Goal: Task Accomplishment & Management: Complete application form

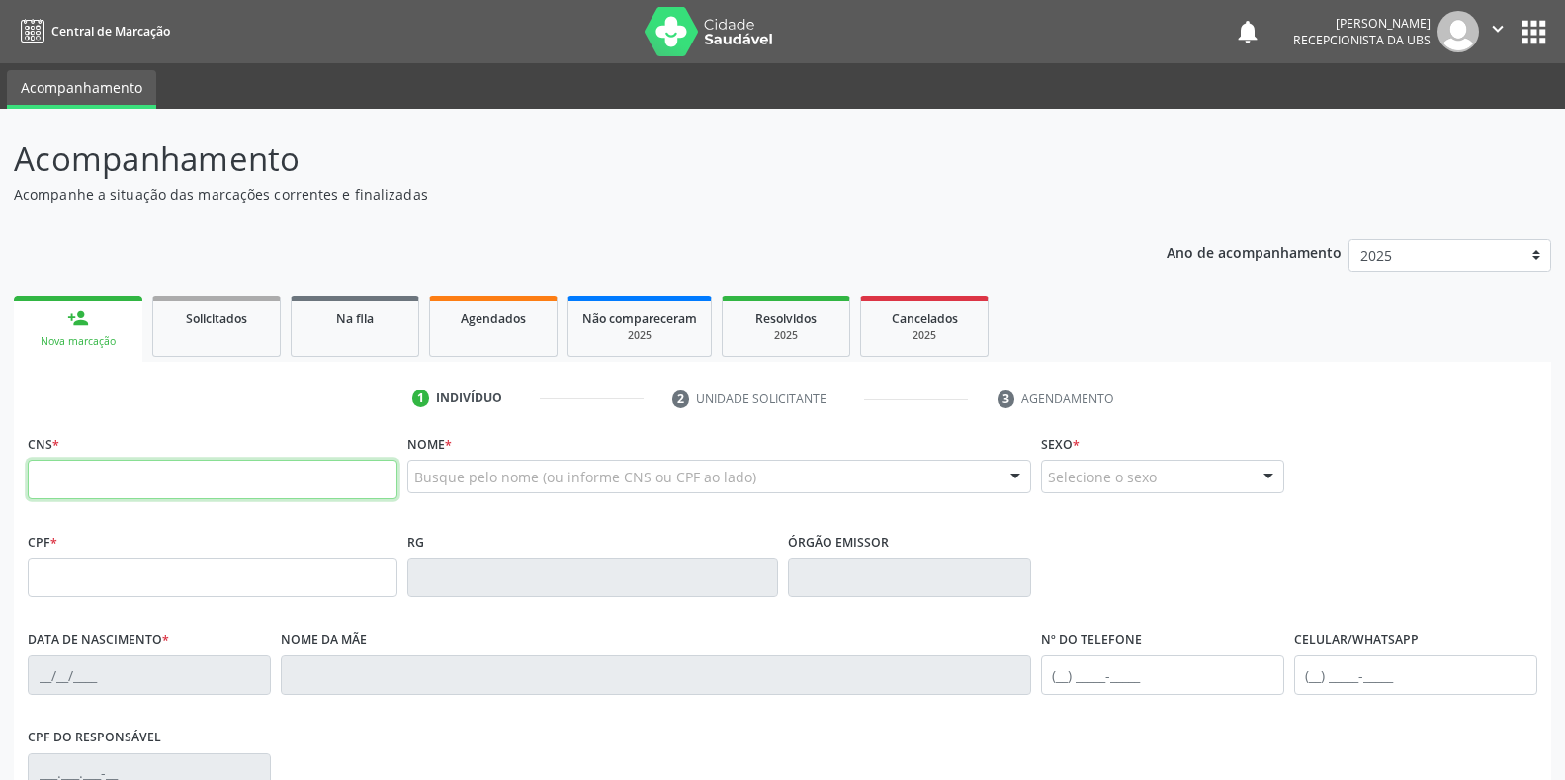
click at [142, 486] on input "text" at bounding box center [213, 480] width 370 height 40
type input "700 0003 3590 8807"
type input "249.307.413-00"
type input "[DATE]"
type input "[PERSON_NAME]"
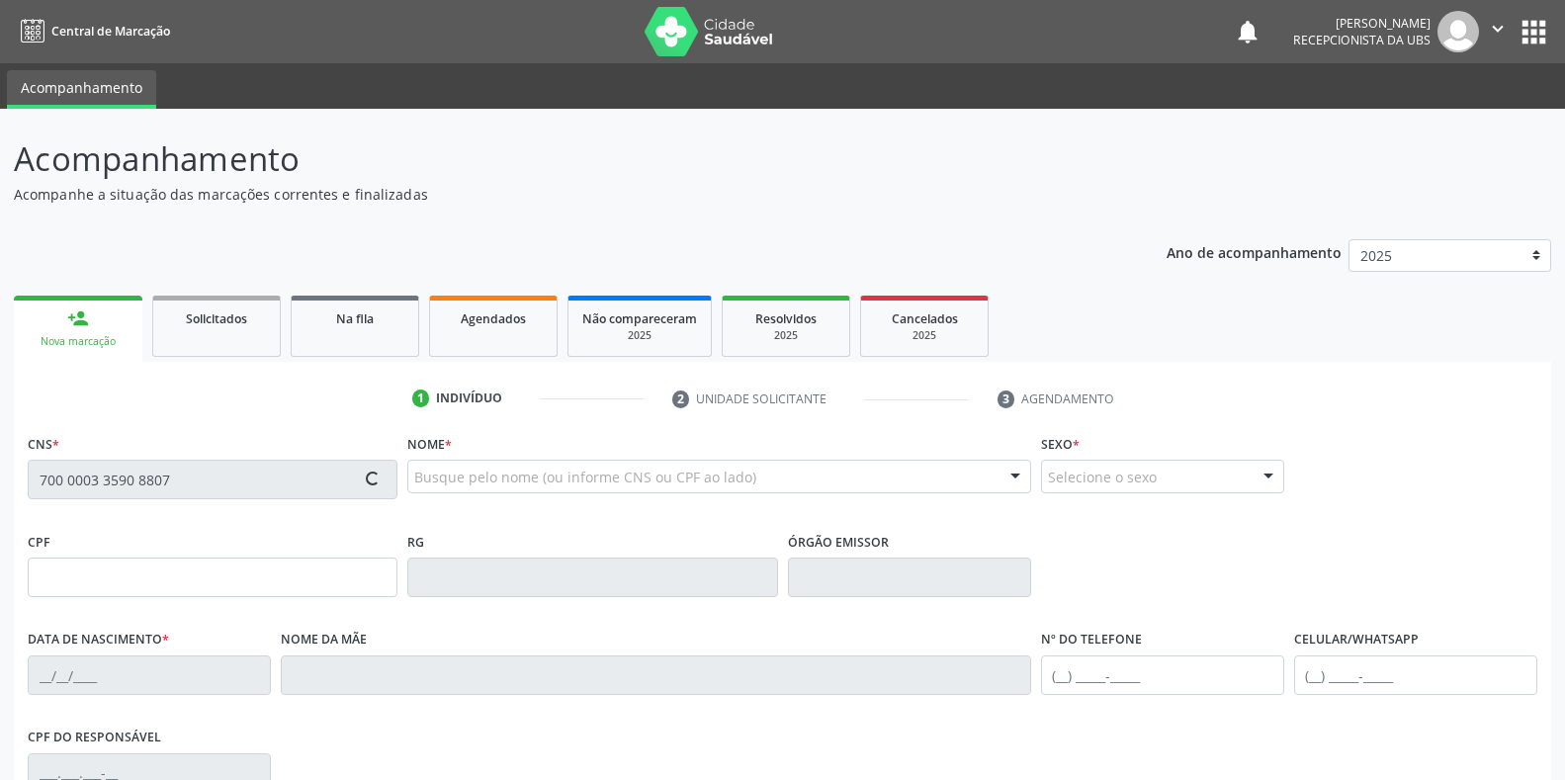
type input "[PHONE_NUMBER]"
type input "S/N"
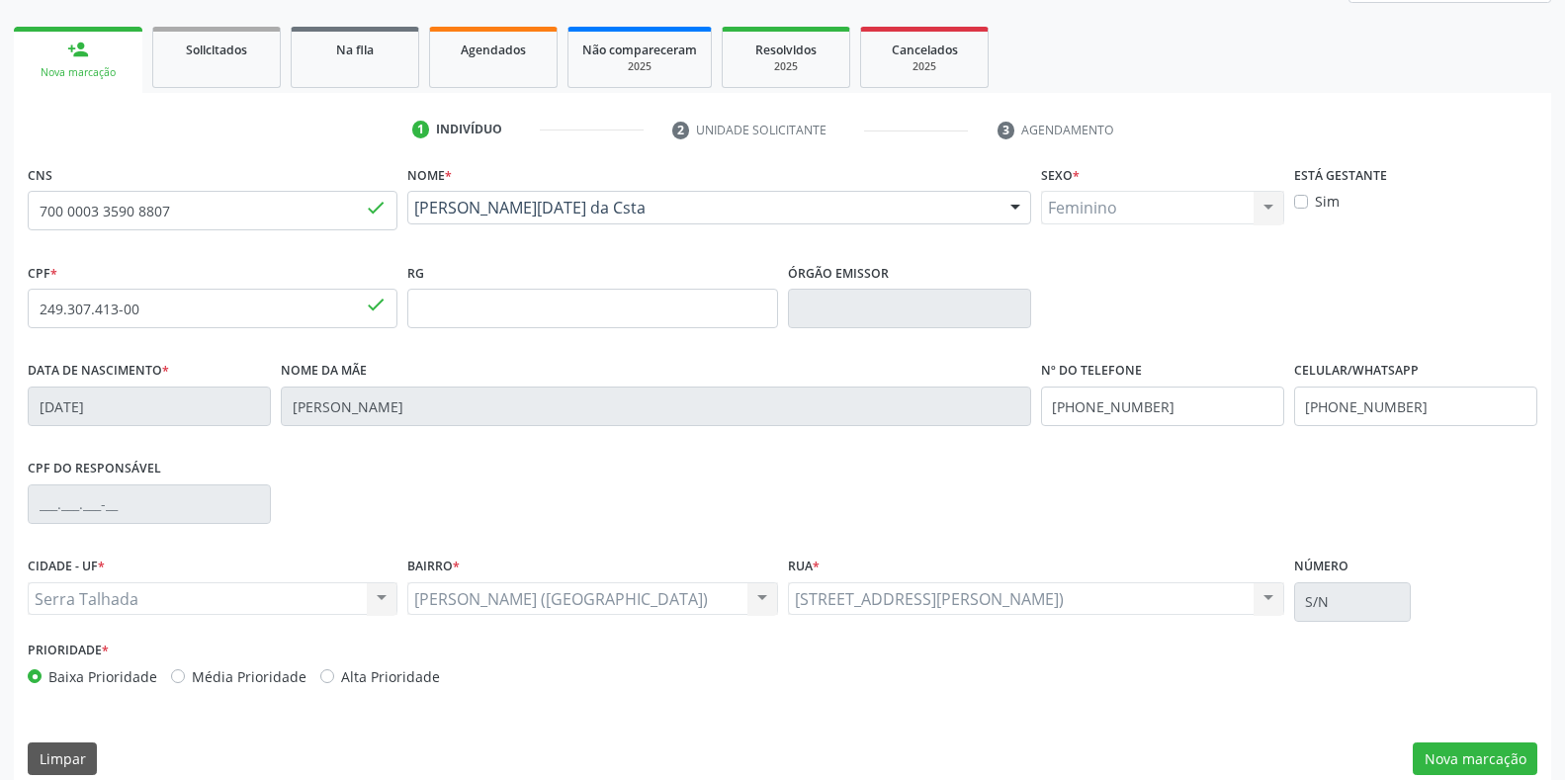
scroll to position [292, 0]
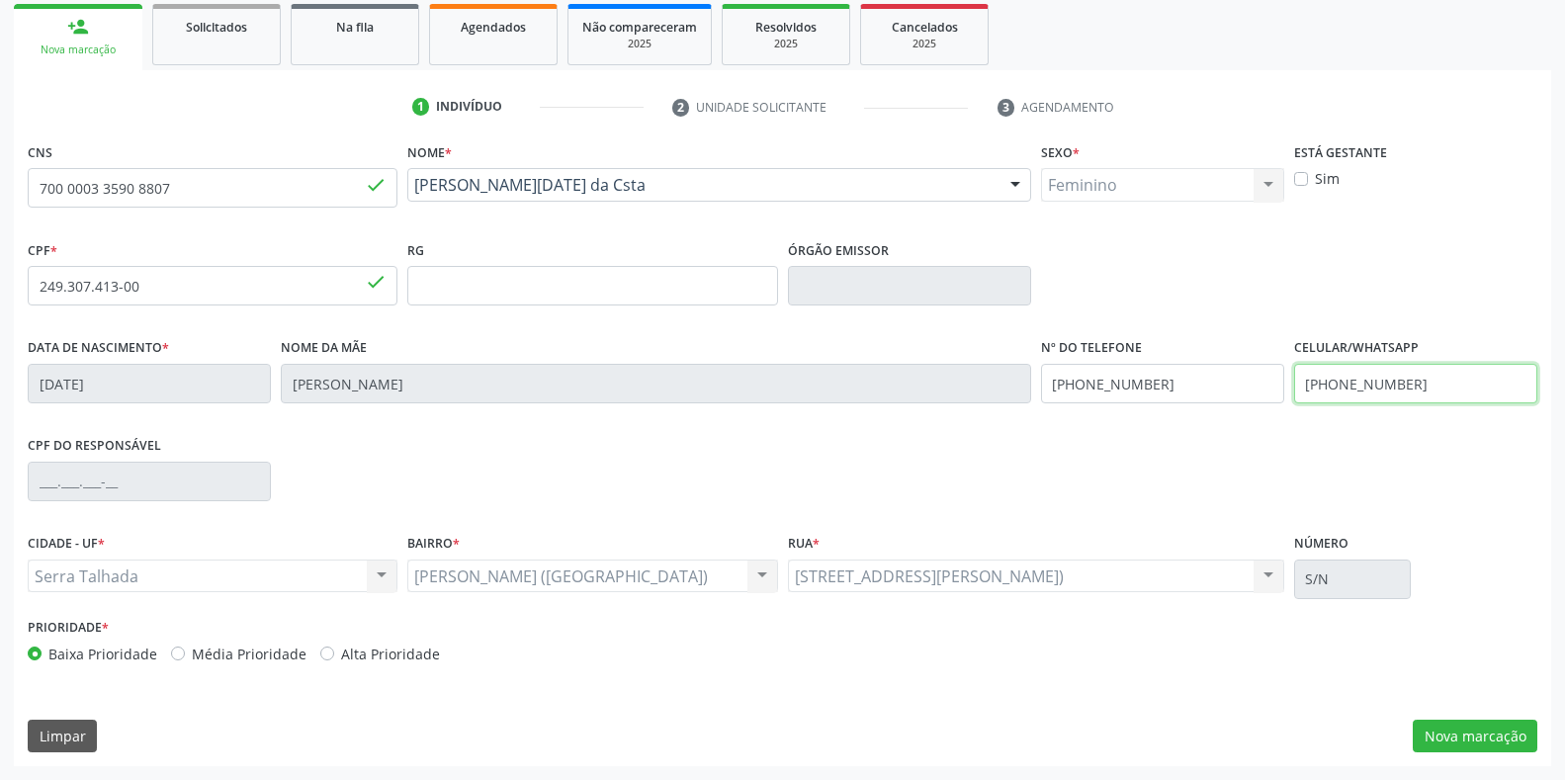
drag, startPoint x: 1413, startPoint y: 384, endPoint x: 1250, endPoint y: 386, distance: 163.1
click at [1250, 386] on div "Data de nascimento * [DATE] Nome da mãe [PERSON_NAME] Nº do Telefone [PHONE_NUM…" at bounding box center [782, 382] width 1519 height 98
type input "[PHONE_NUMBER]"
click at [1509, 740] on button "Nova marcação" at bounding box center [1475, 737] width 125 height 34
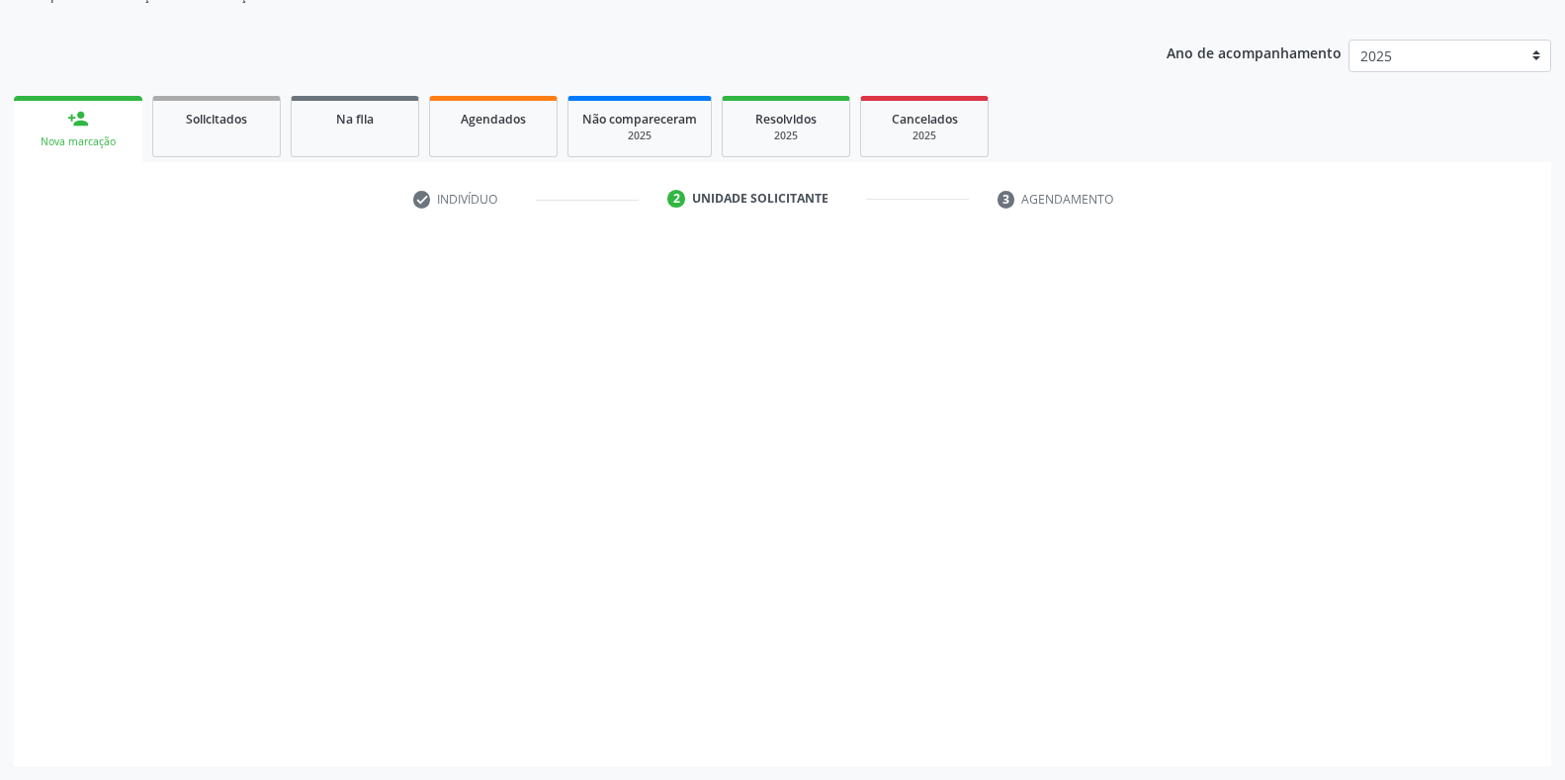
scroll to position [200, 0]
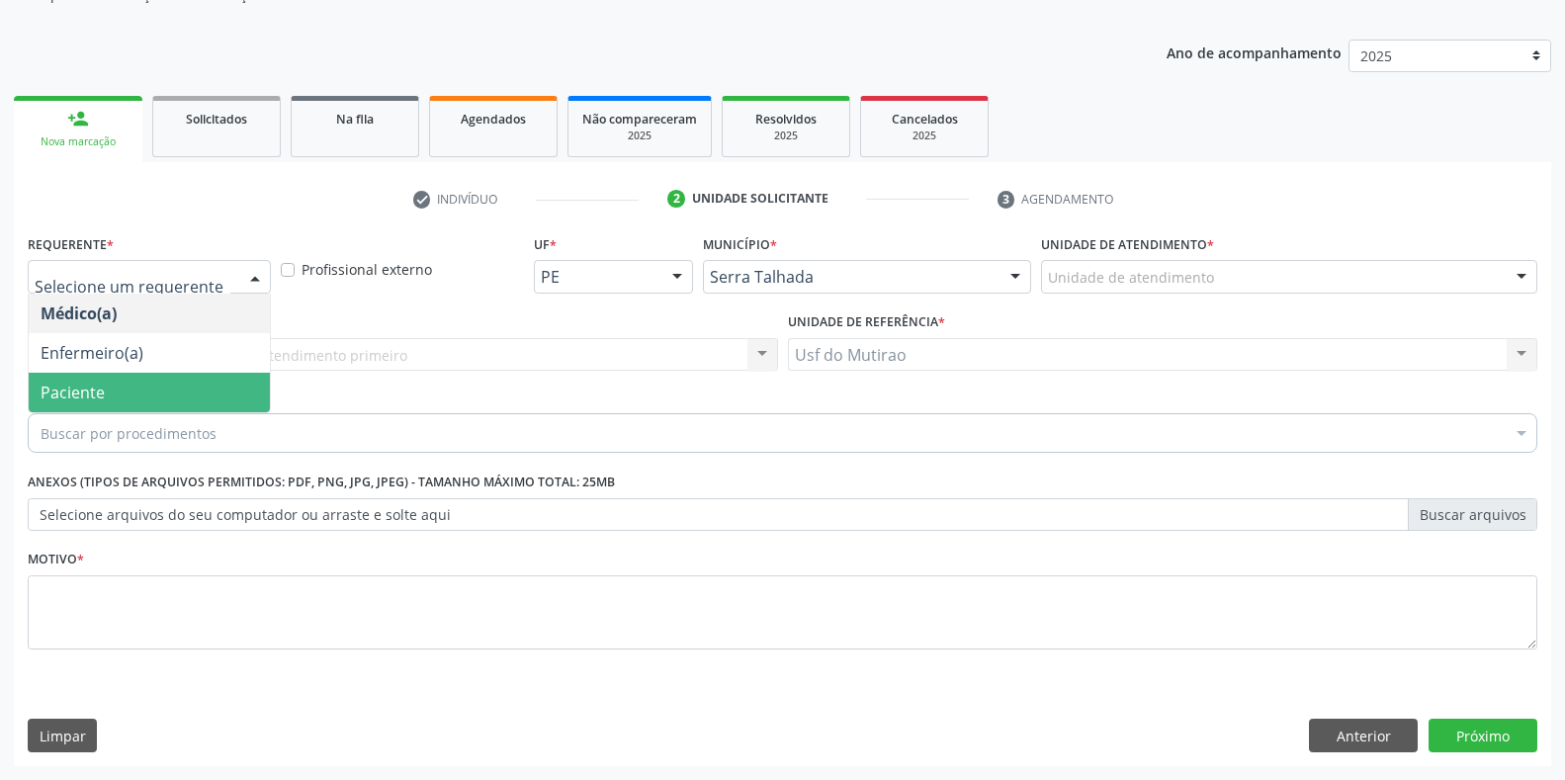
click at [99, 386] on span "Paciente" at bounding box center [73, 393] width 64 height 22
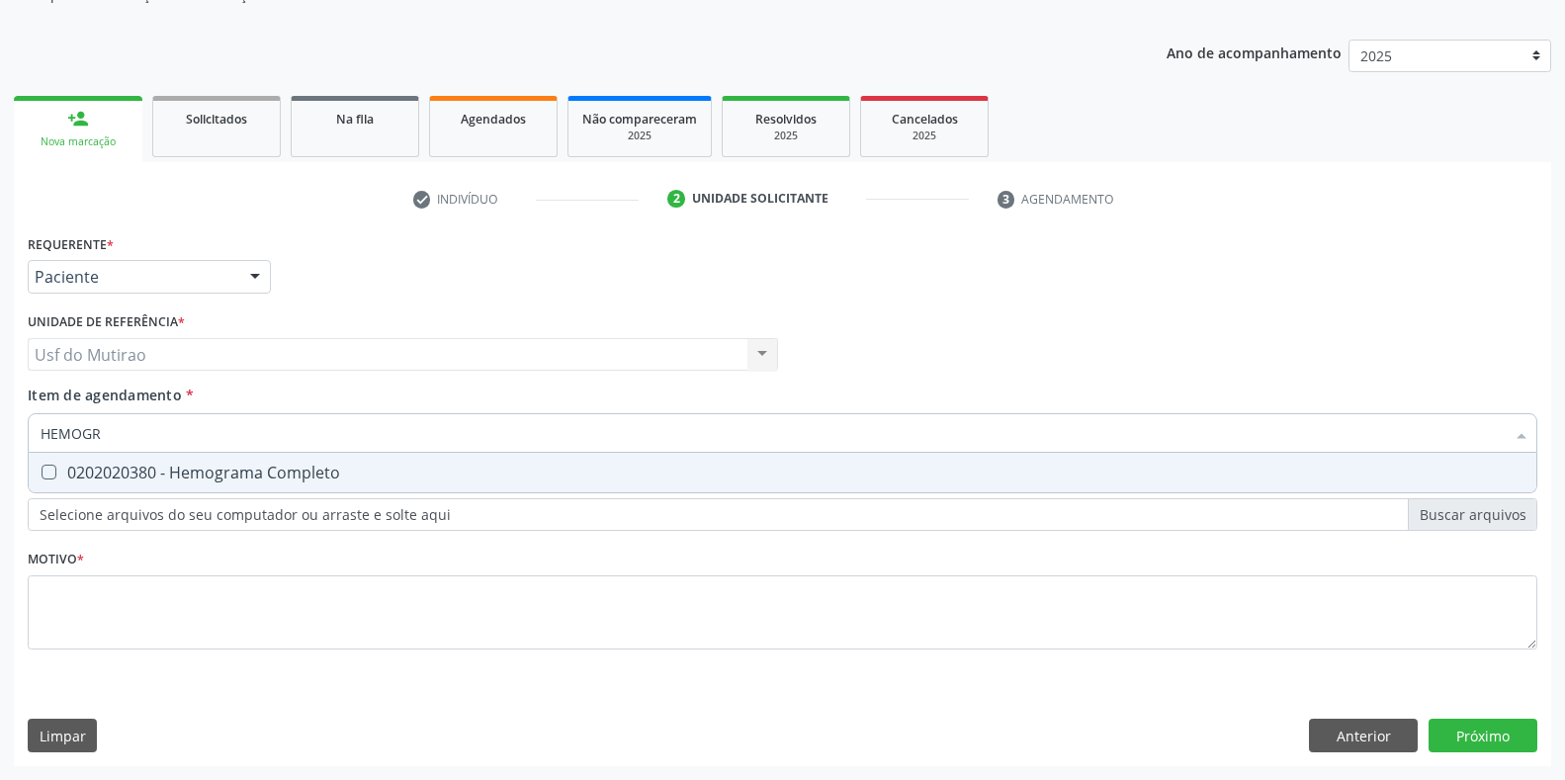
type input "HEMOGRA"
click at [178, 478] on div "0202020380 - Hemograma Completo" at bounding box center [783, 473] width 1484 height 16
checkbox Completo "true"
drag, startPoint x: 188, startPoint y: 433, endPoint x: 26, endPoint y: 428, distance: 162.2
click at [26, 428] on div "Item de agendamento * HEMOGRA Desfazer seleção 0202020380 - Hemograma Completo …" at bounding box center [782, 423] width 1519 height 76
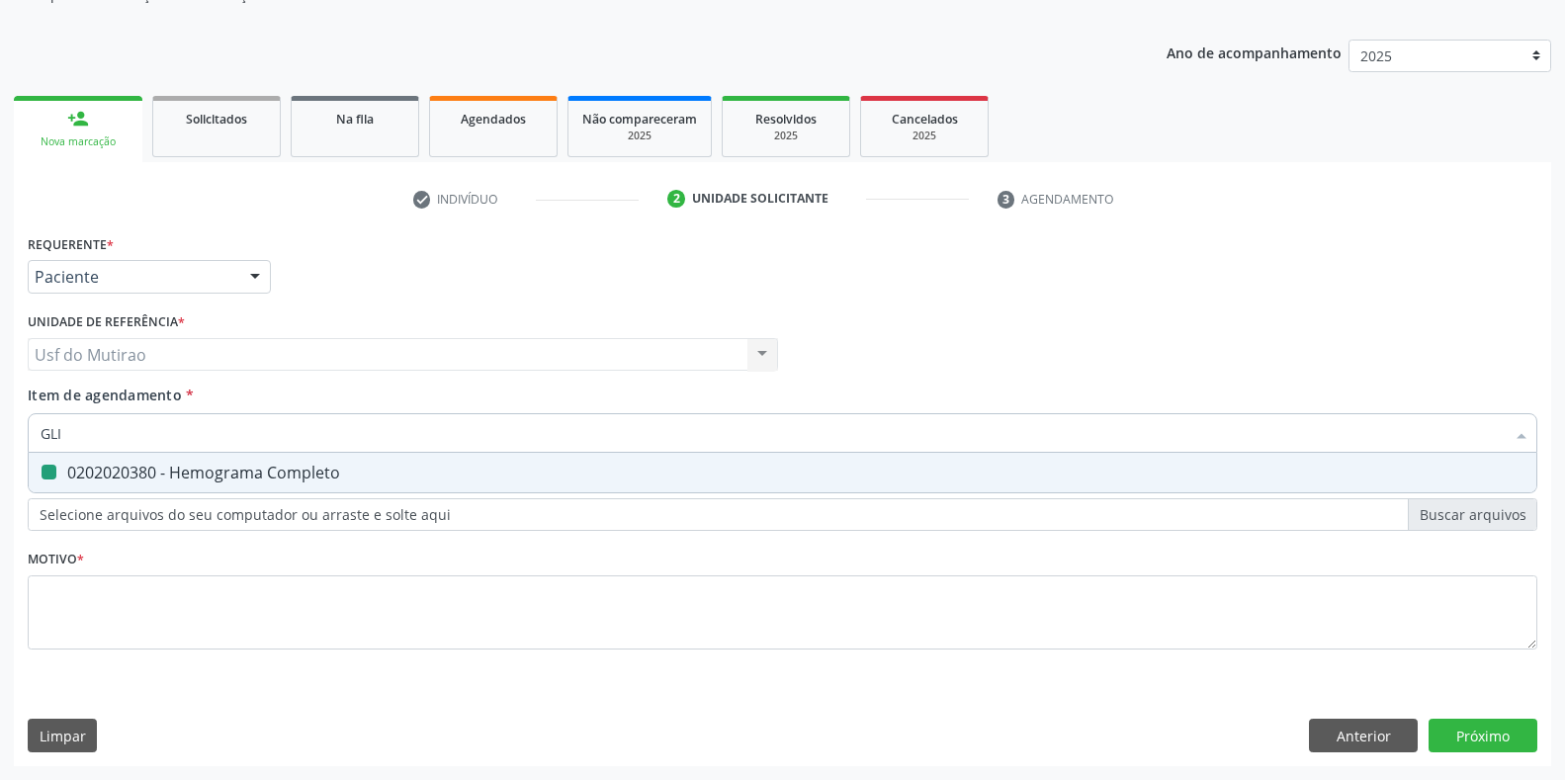
type input "GLIC"
checkbox Completo "false"
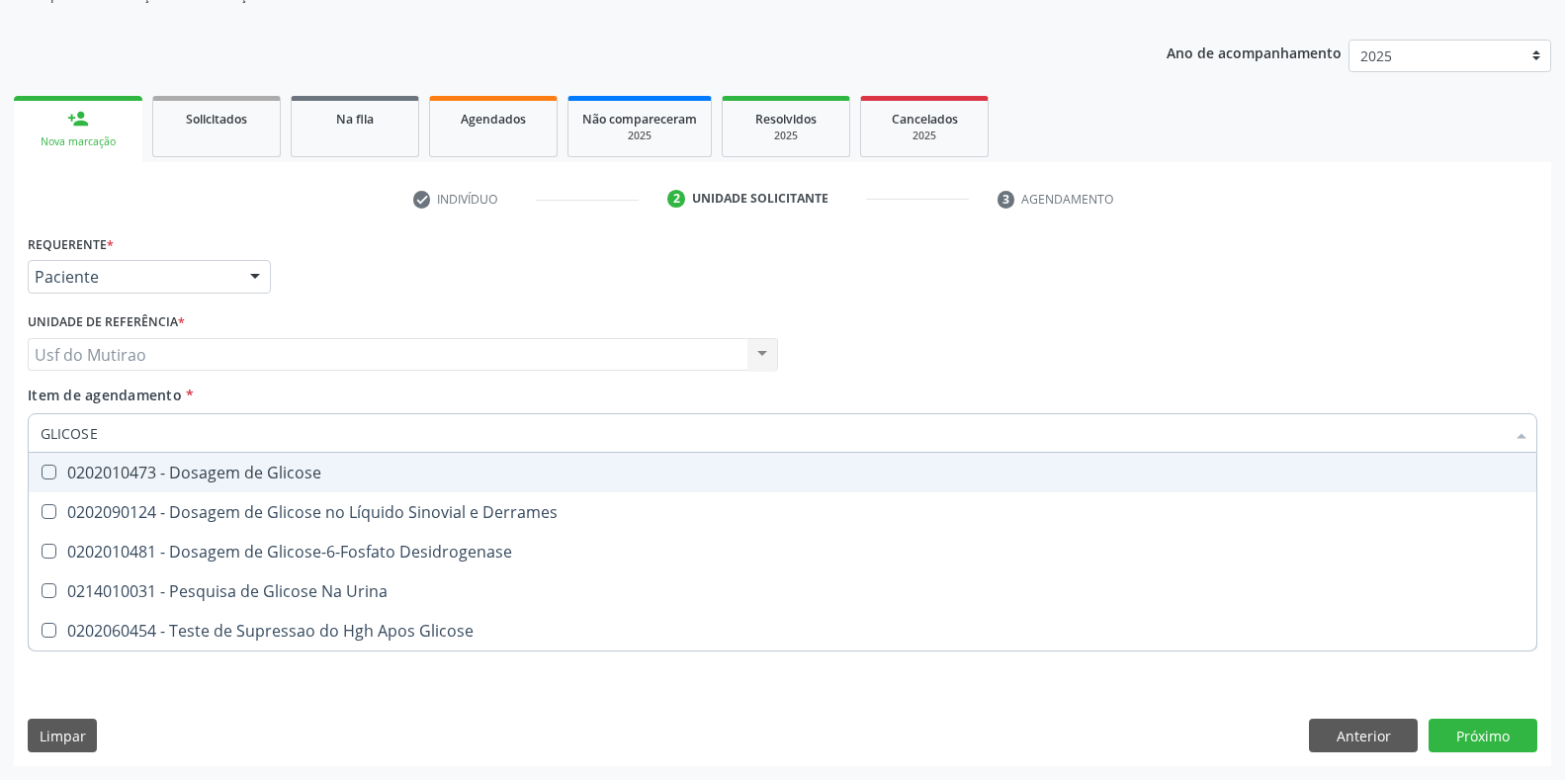
type input "GLICOSE"
click at [198, 479] on div "0202010473 - Dosagem de Glicose" at bounding box center [783, 473] width 1484 height 16
checkbox Glicose "true"
drag, startPoint x: 300, startPoint y: 438, endPoint x: 37, endPoint y: 432, distance: 263.0
click at [37, 432] on div "GLICOSE" at bounding box center [782, 433] width 1509 height 40
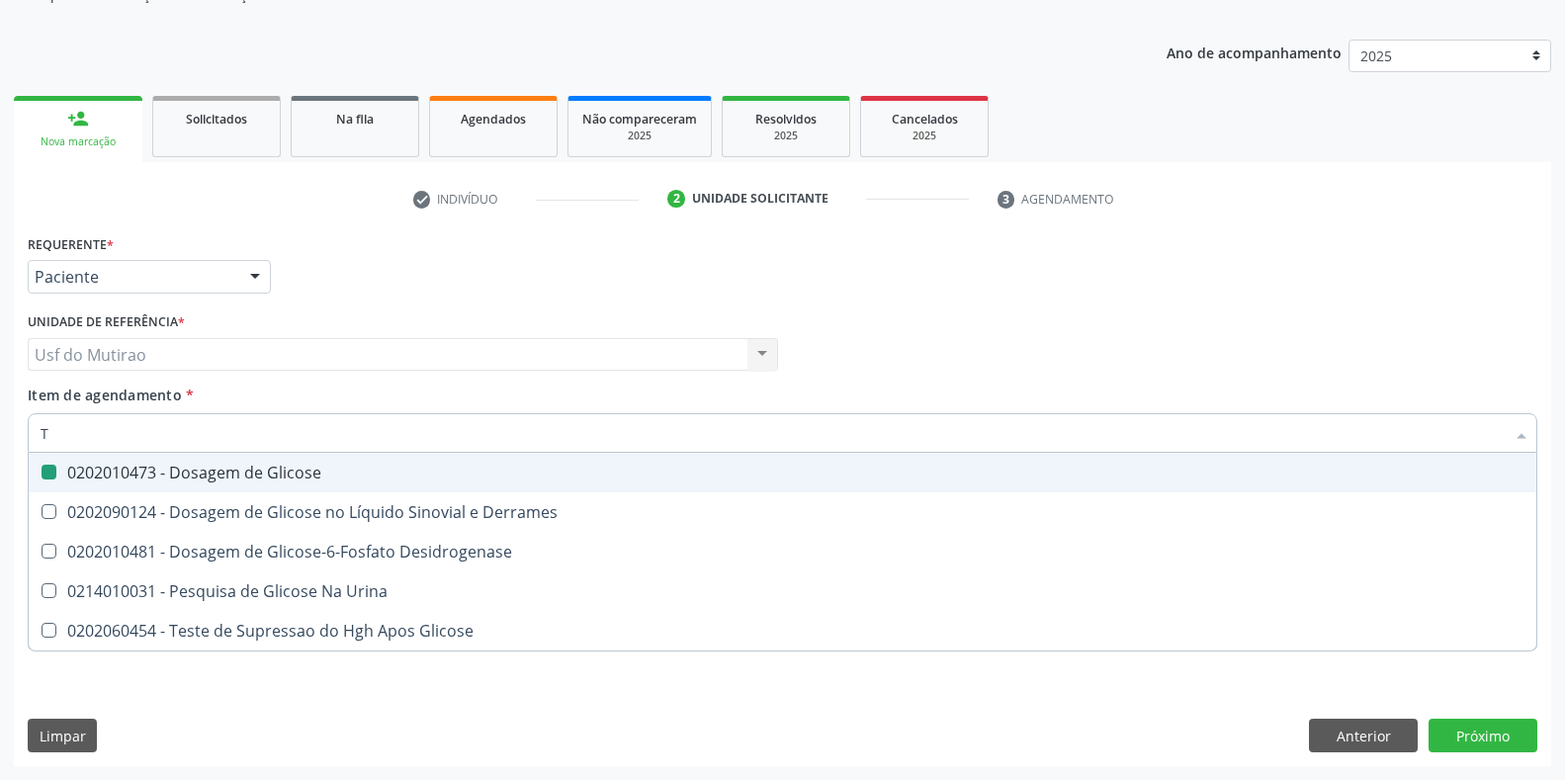
type input "TA"
checkbox Glicose "false"
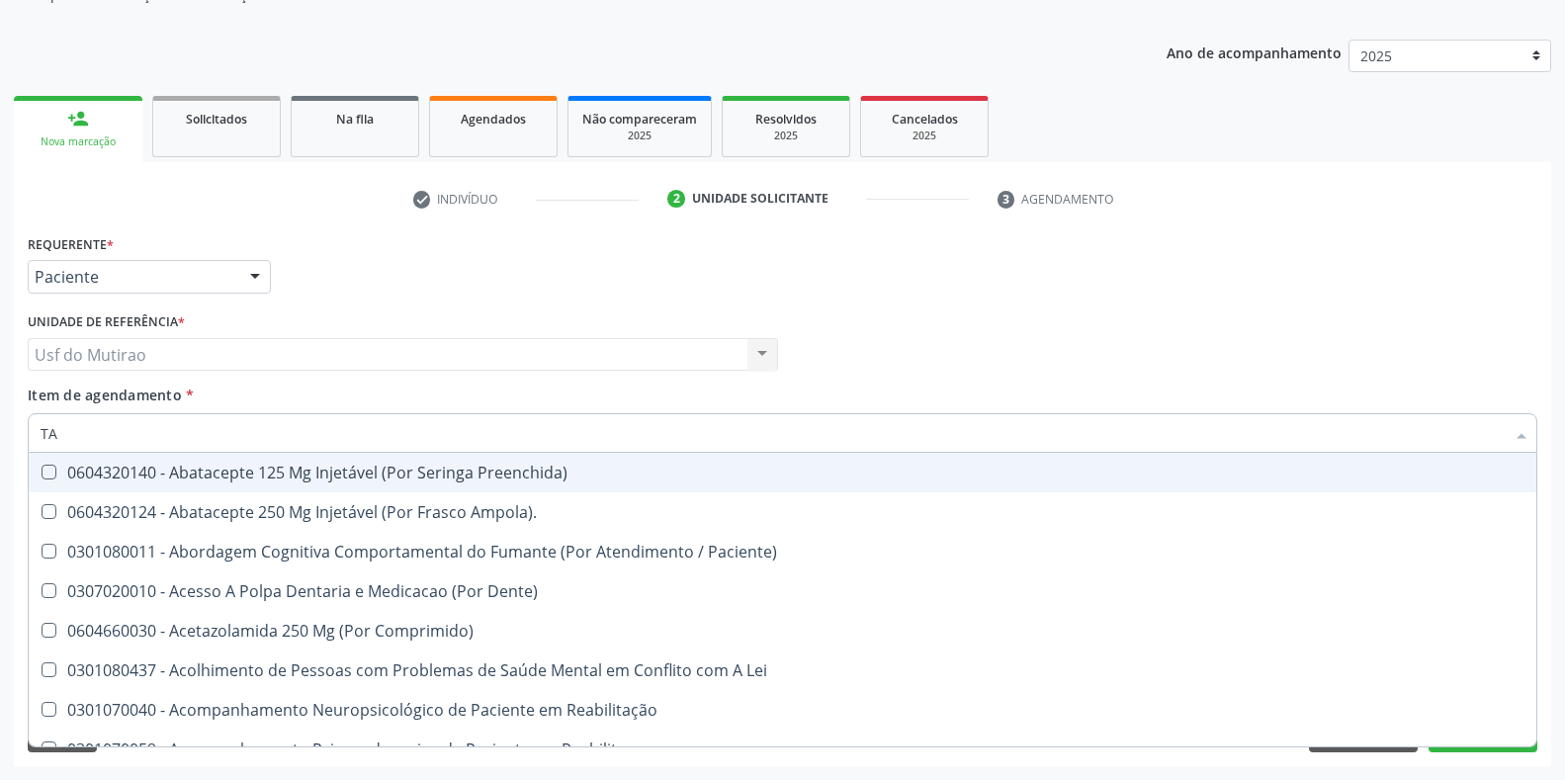
type input "TAP"
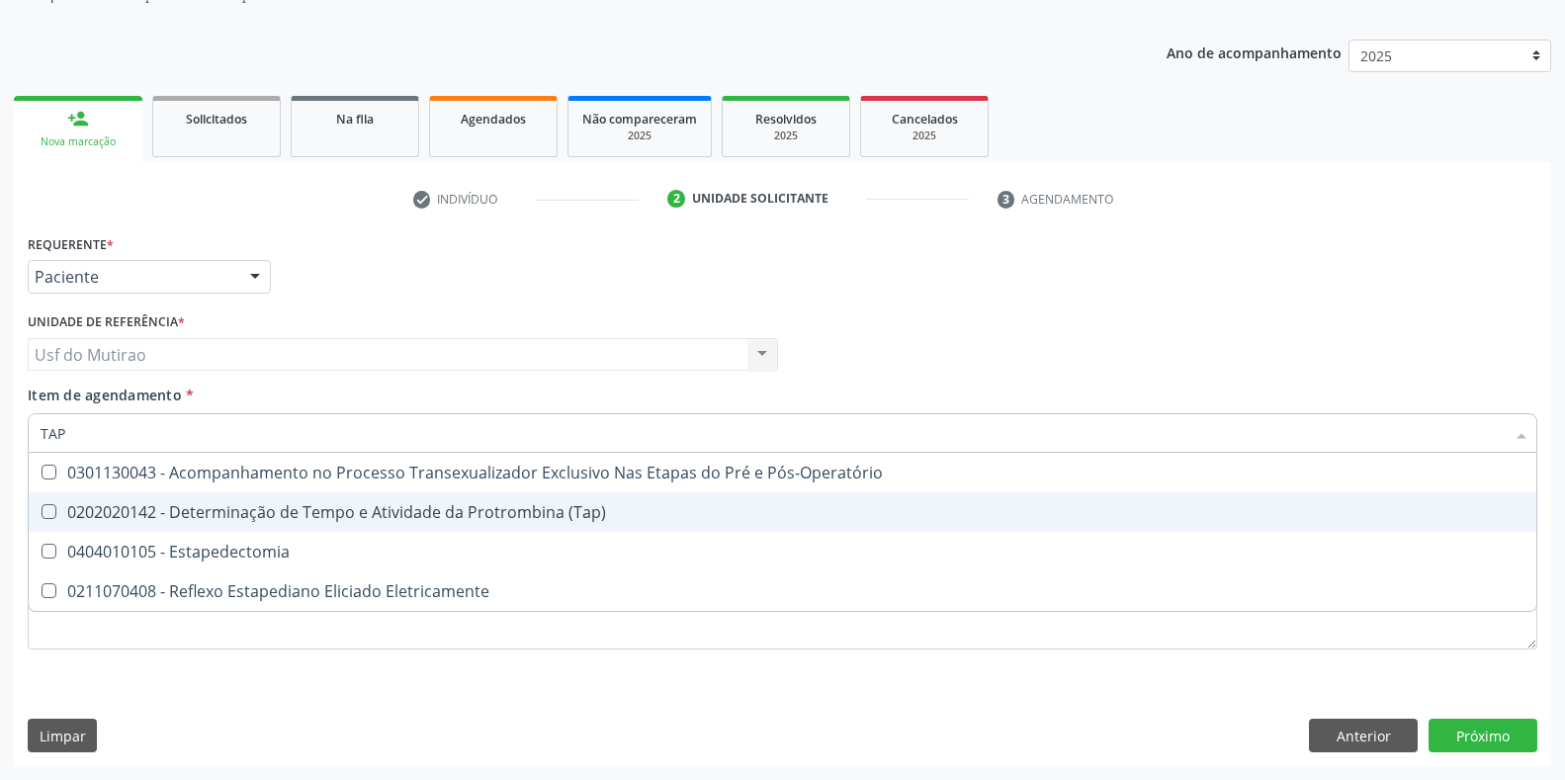
click at [449, 511] on div "0202020142 - Determinação de Tempo e Atividade da Protrombina (Tap)" at bounding box center [783, 512] width 1484 height 16
checkbox \(Tap\) "true"
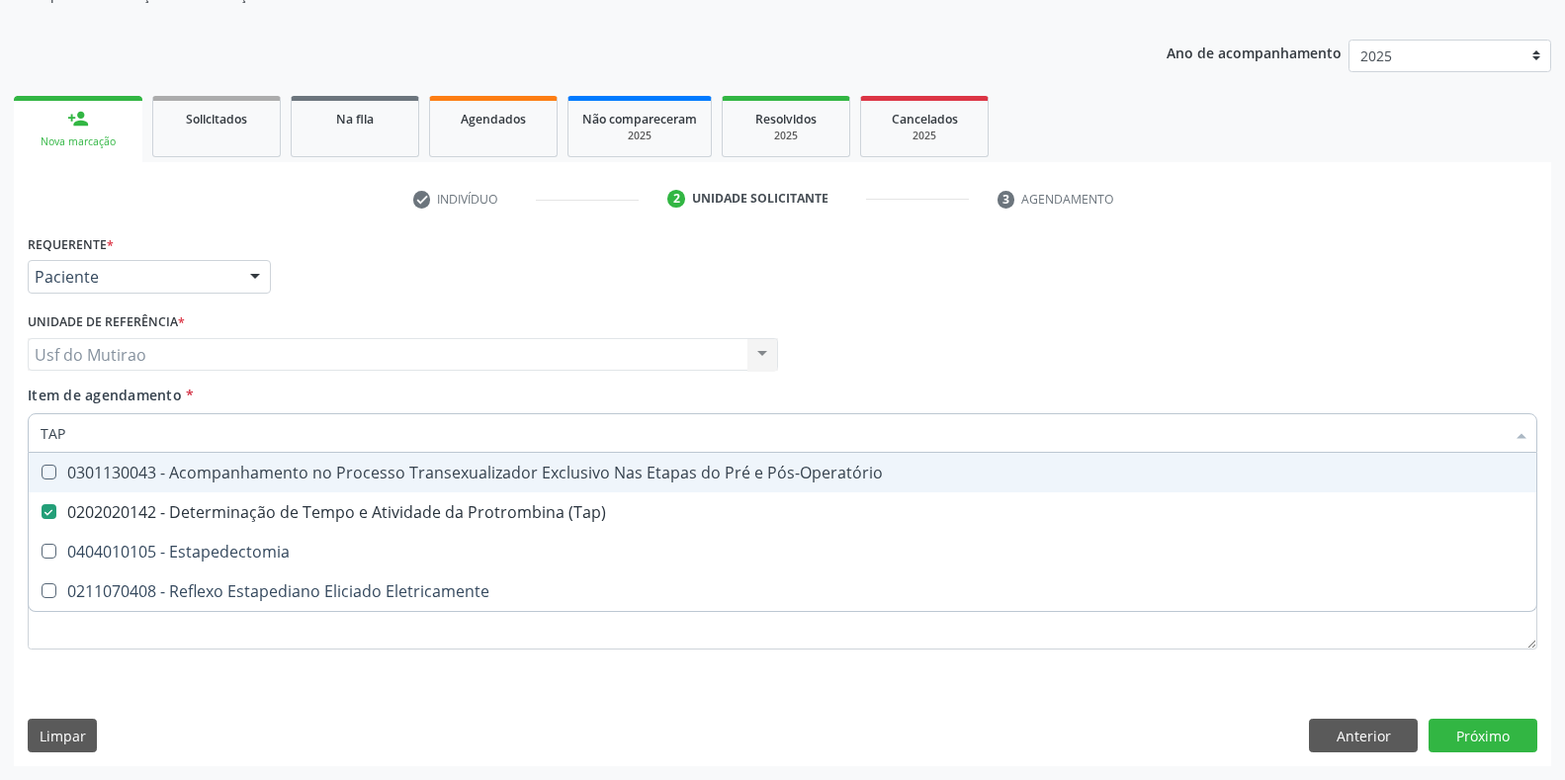
click at [416, 441] on input "TAP" at bounding box center [773, 433] width 1464 height 40
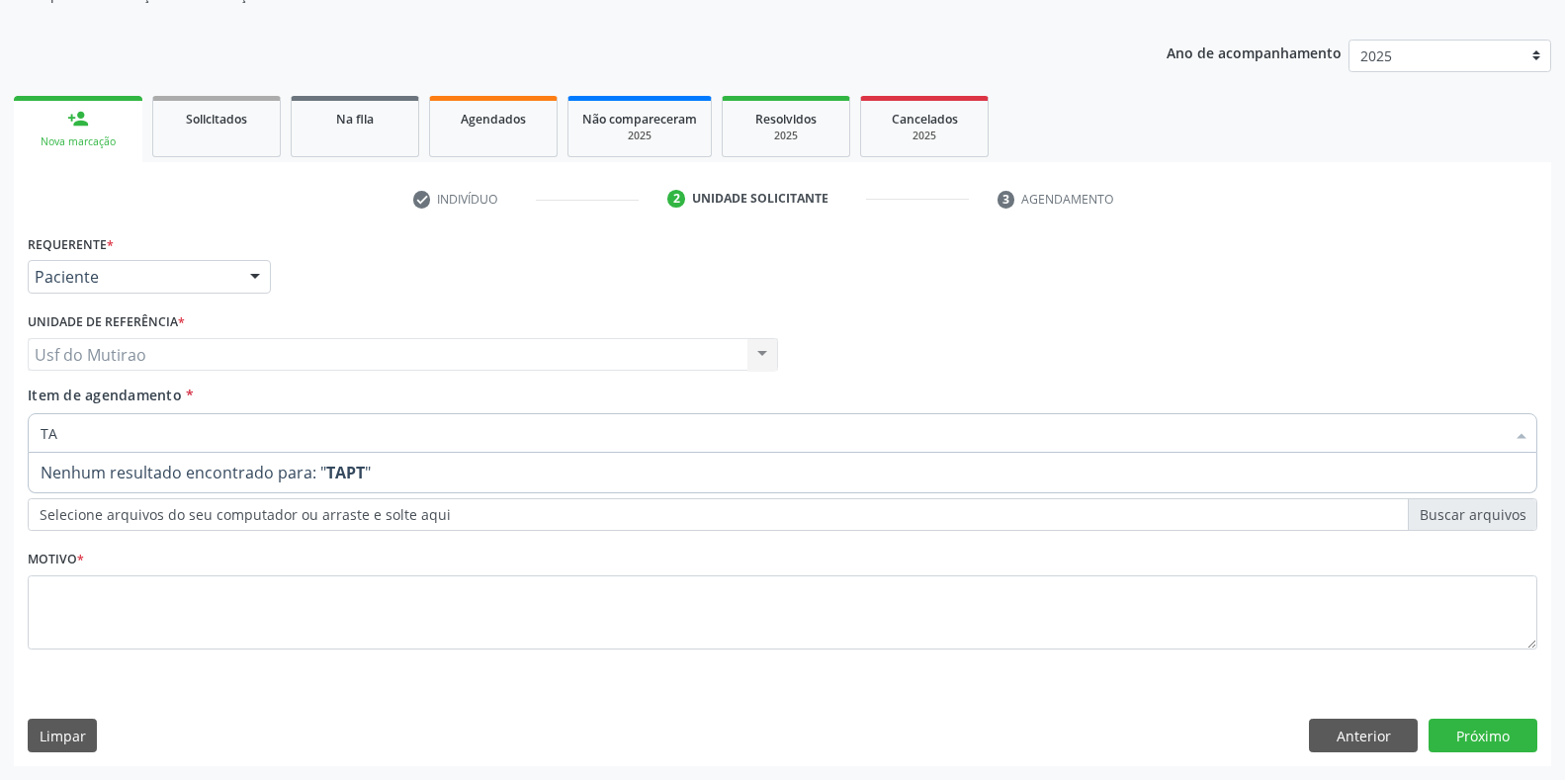
type input "T"
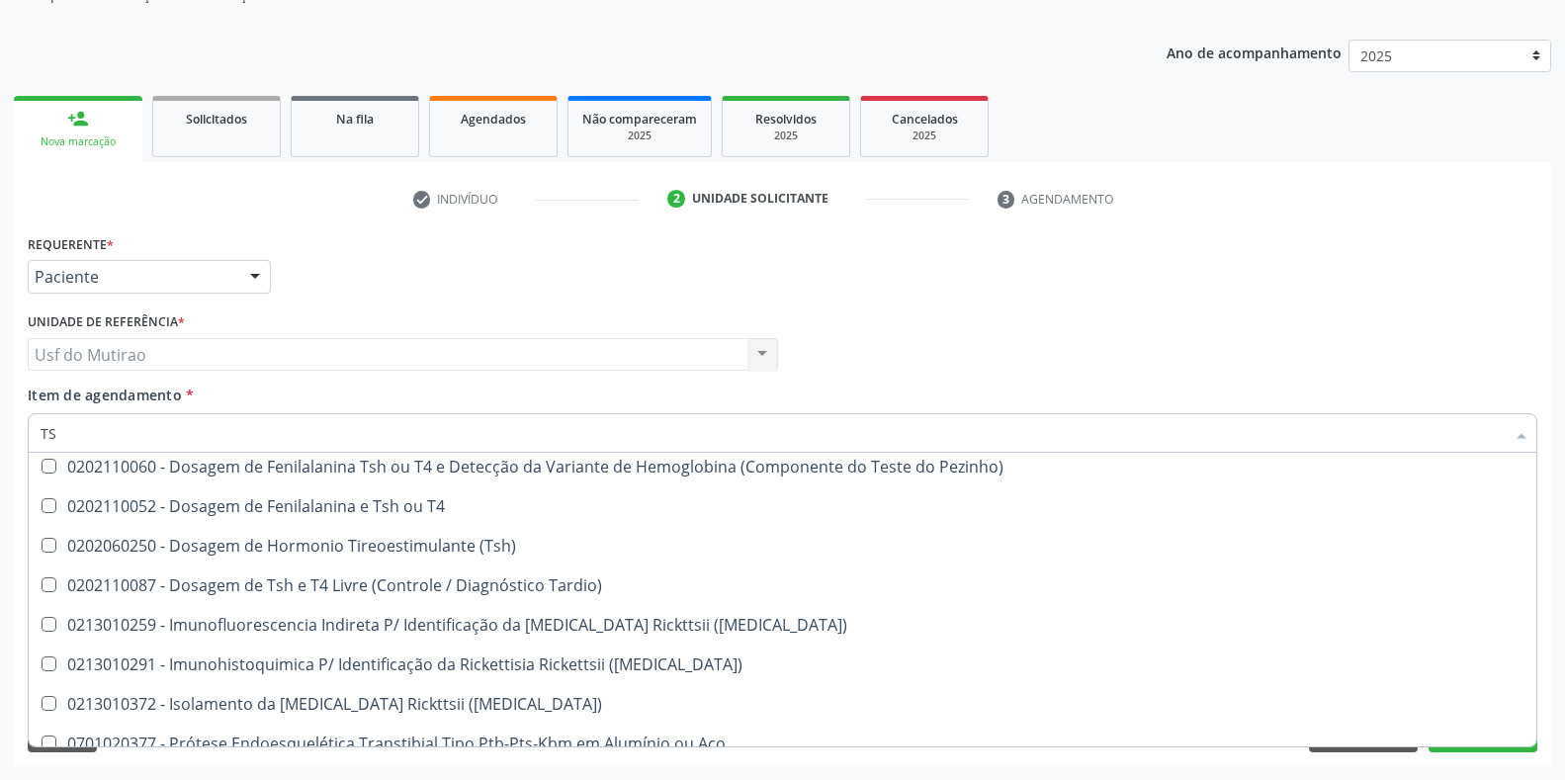
scroll to position [0, 0]
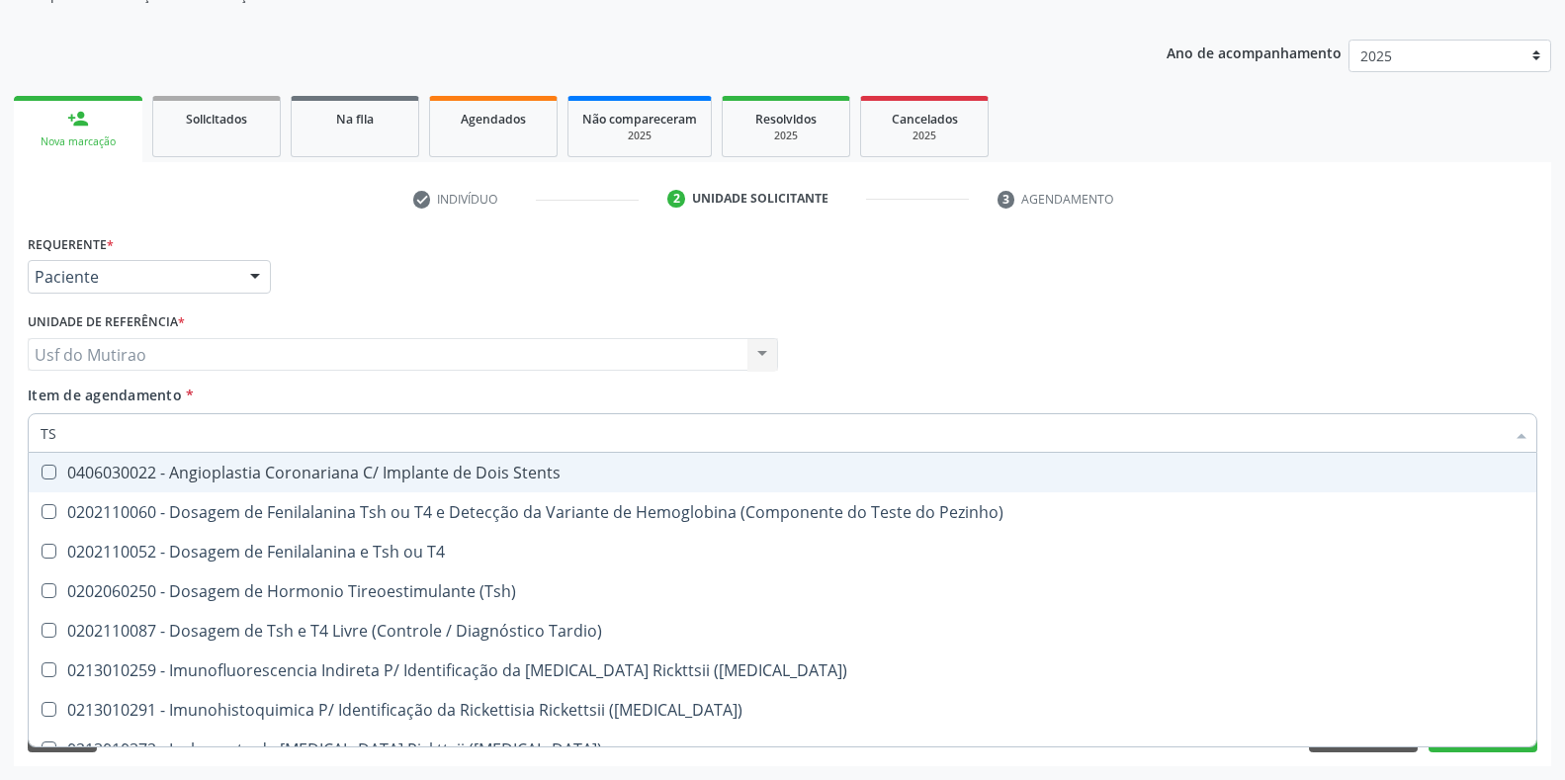
type input "TS"
drag, startPoint x: 296, startPoint y: 410, endPoint x: 268, endPoint y: 426, distance: 31.9
click at [290, 416] on div "Item de agendamento * TS Desfazer seleção 0406030022 - Angioplastia Coronariana…" at bounding box center [782, 416] width 1509 height 62
checkbox Pezinho\) "true"
checkbox T4 "true"
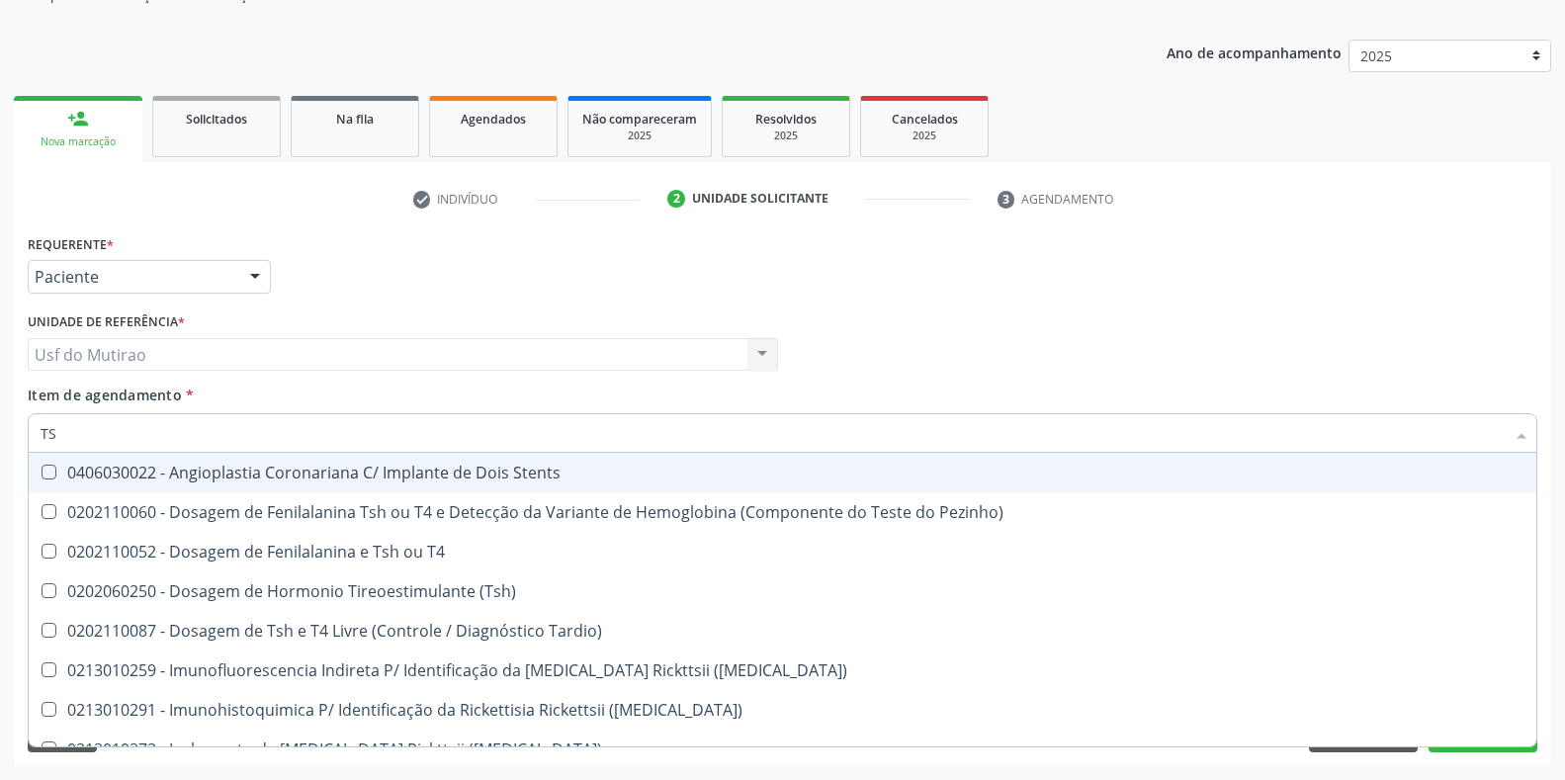
checkbox \(Tsh\) "true"
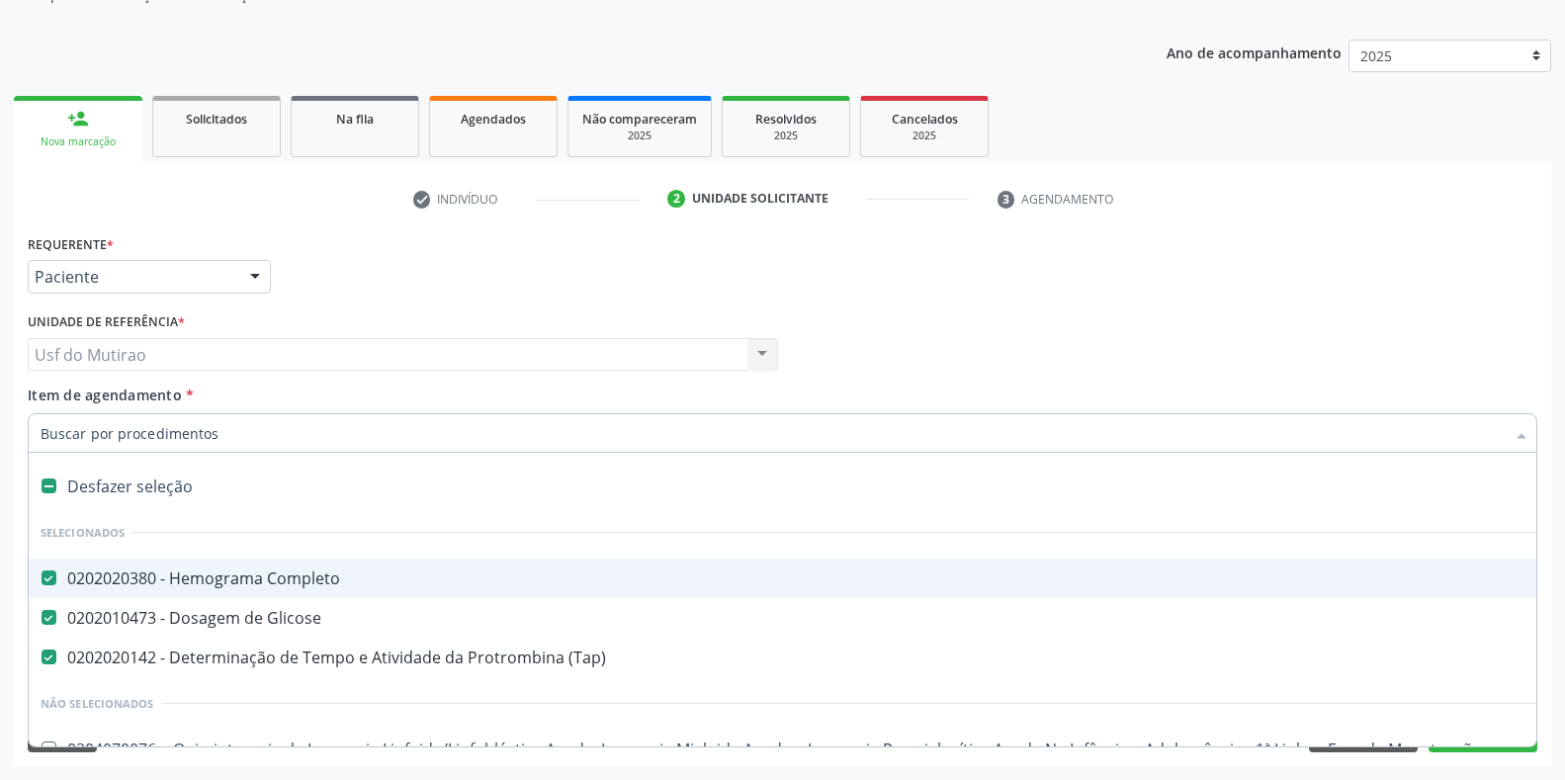
drag, startPoint x: 268, startPoint y: 426, endPoint x: 189, endPoint y: 427, distance: 79.1
click at [189, 427] on input "Item de agendamento *" at bounding box center [773, 433] width 1464 height 40
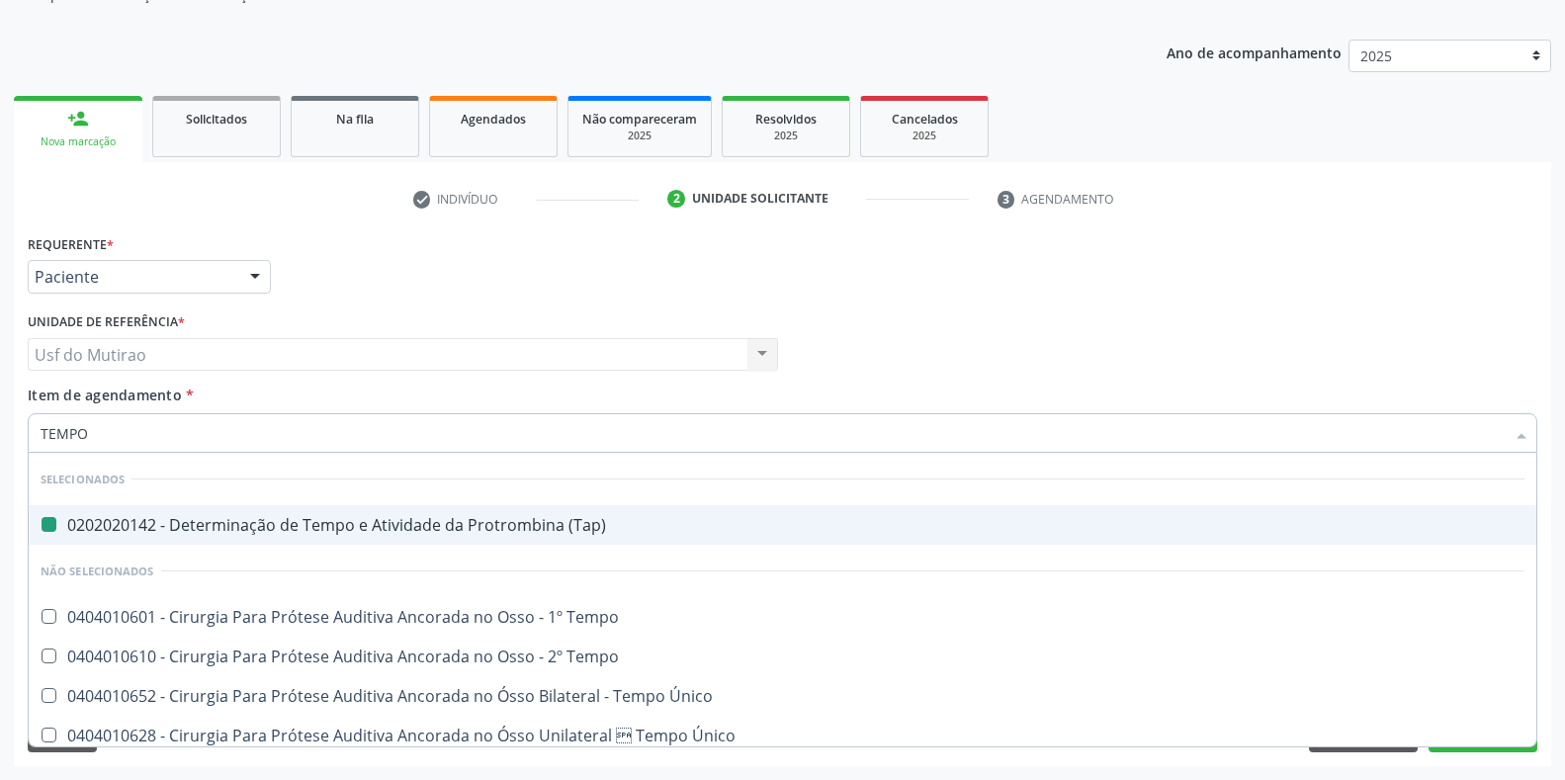
type input "TEMPO D"
checkbox \(Tap\) "false"
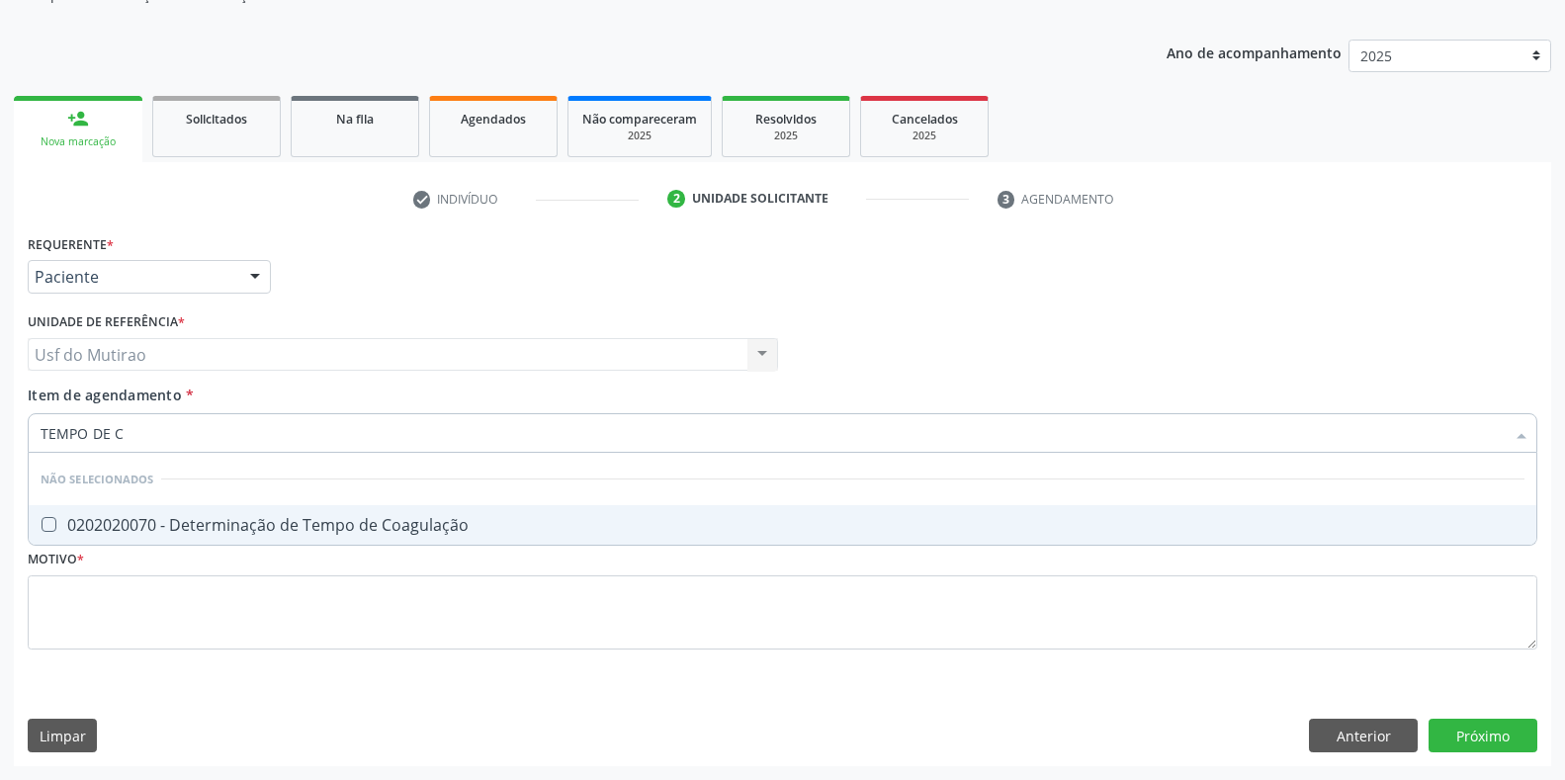
type input "TEMPO DE CO"
click at [298, 510] on span "0202020070 - Determinação de Tempo de Coagulação" at bounding box center [783, 525] width 1508 height 40
checkbox Coagulação "true"
drag, startPoint x: 268, startPoint y: 430, endPoint x: 0, endPoint y: 400, distance: 269.5
click at [0, 400] on div "Acompanhamento Acompanhe a situação das marcações correntes e finalizadas Relat…" at bounding box center [782, 344] width 1565 height 871
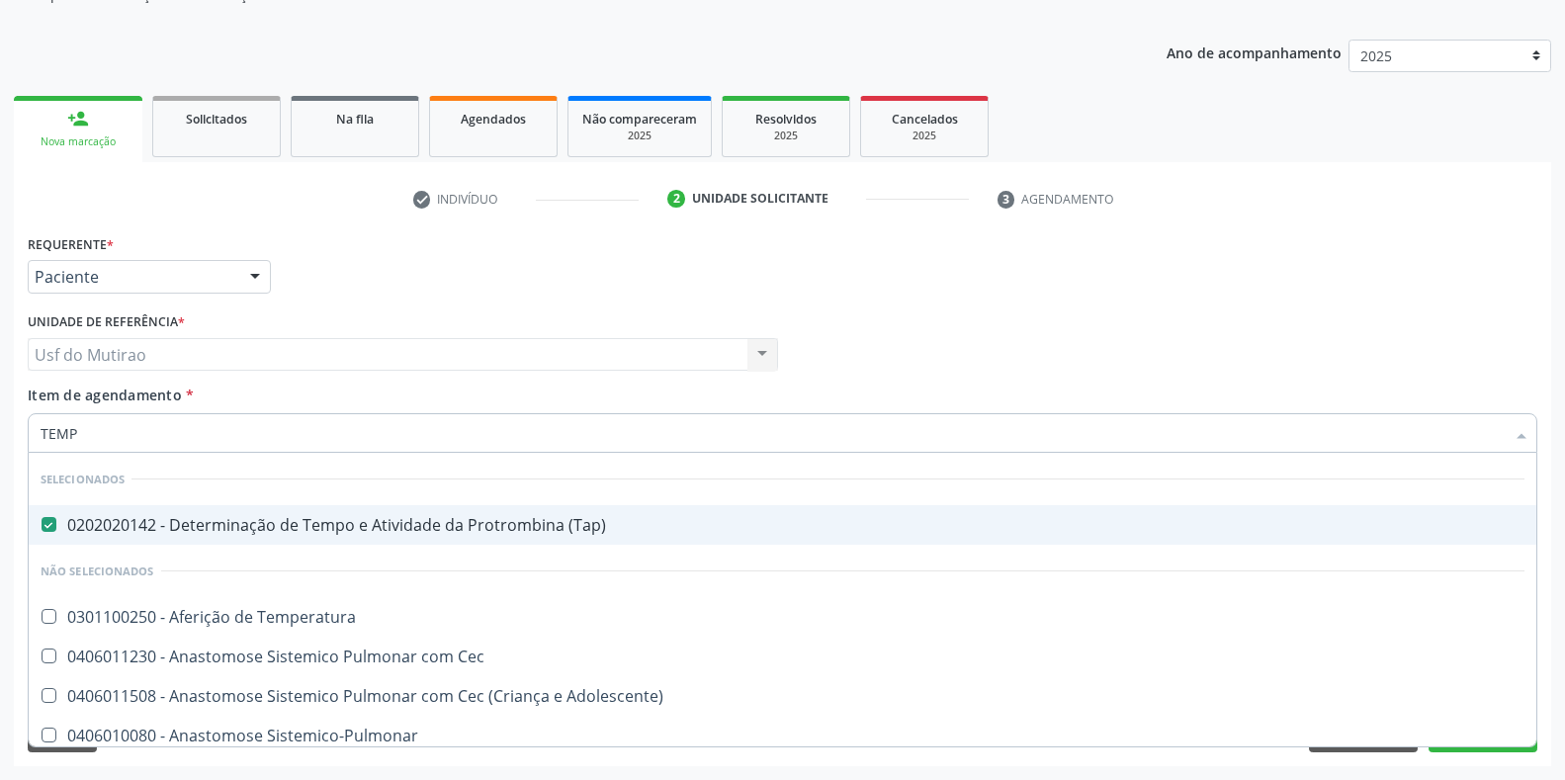
type input "TEMPO"
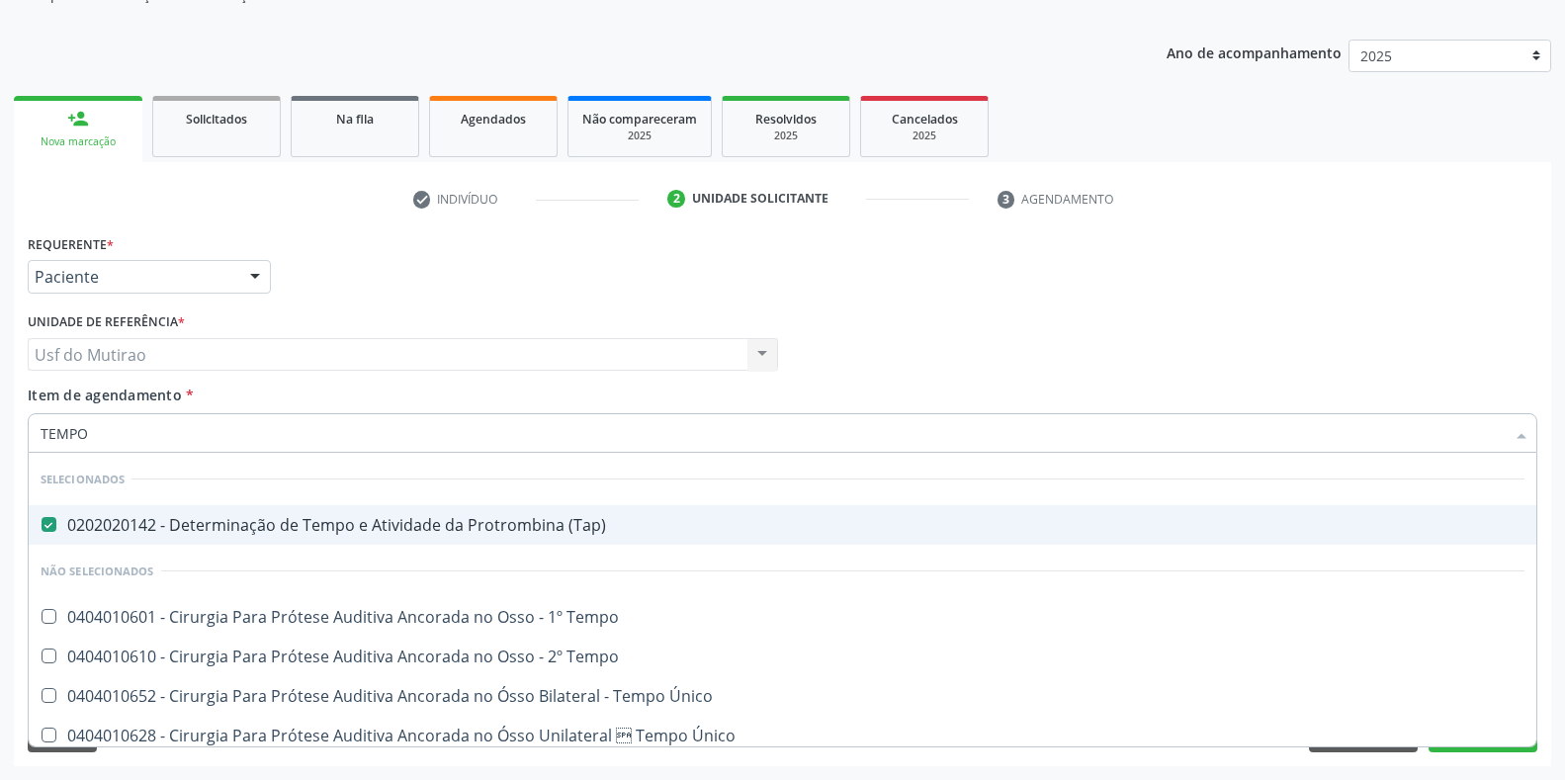
checkbox Coagulação "true"
checkbox Euglobulina "false"
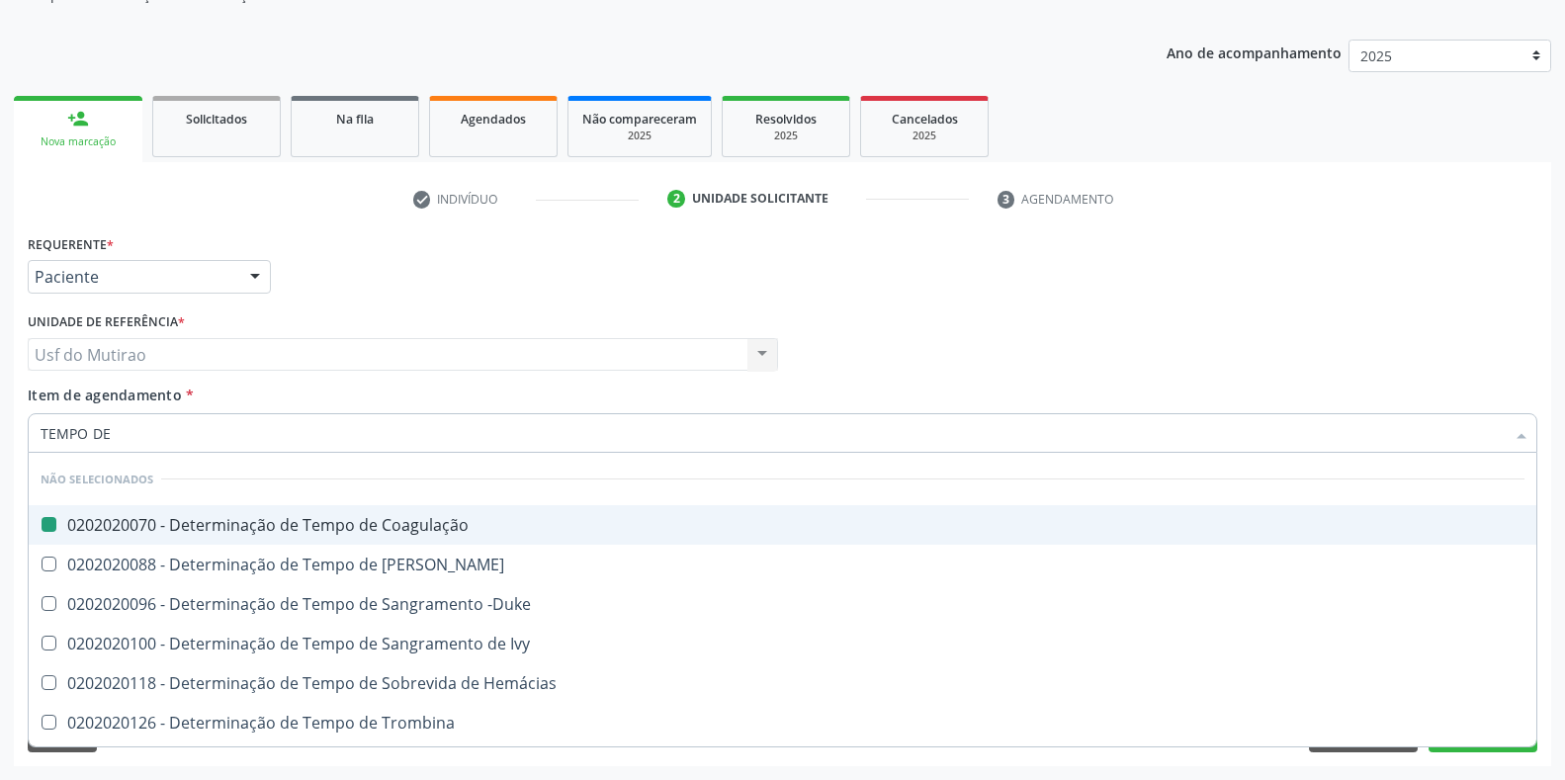
type input "TEMPO DE S"
checkbox Coagulação "false"
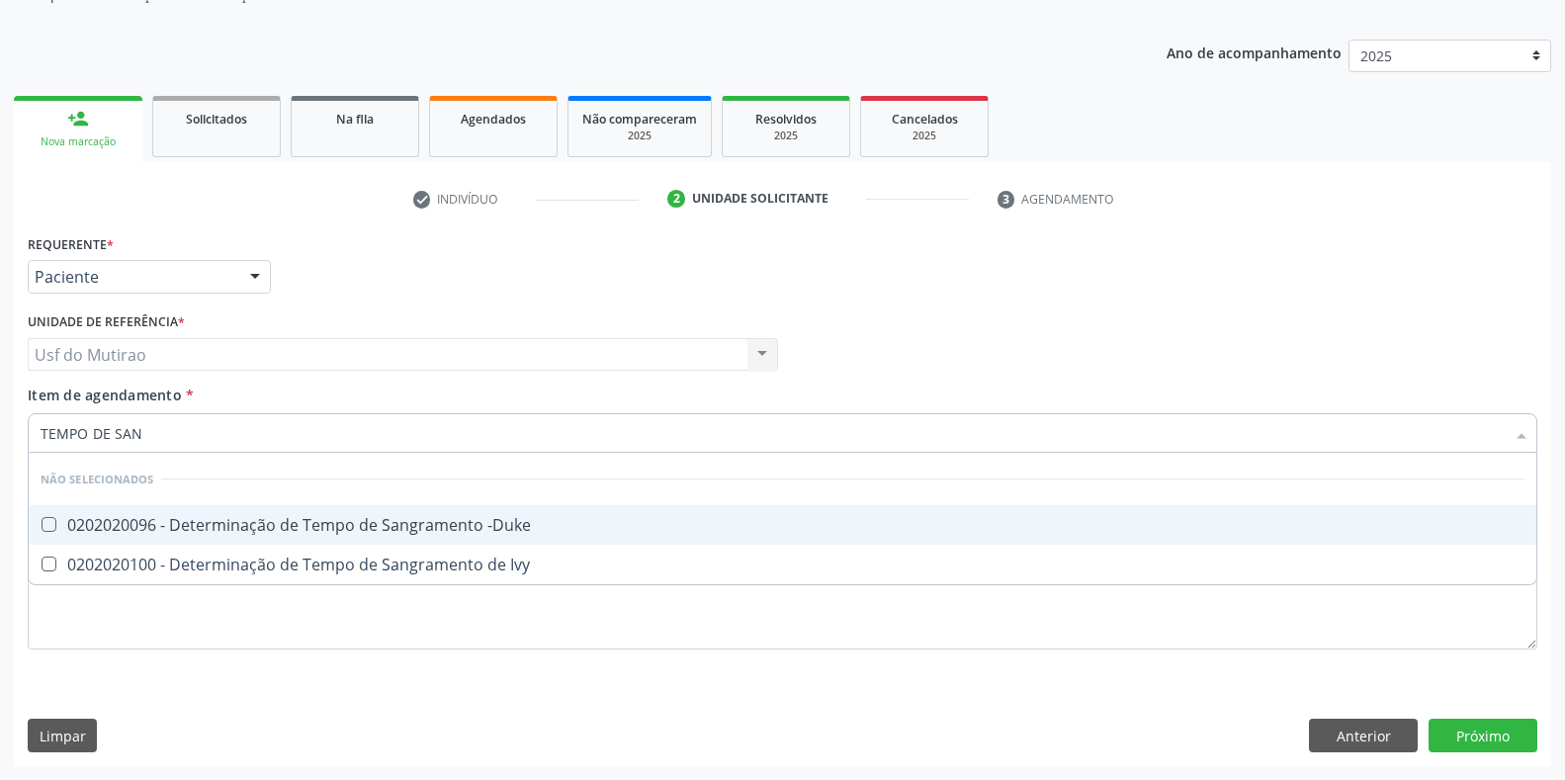
type input "TEMPO DE SANG"
click at [210, 533] on div "0202020096 - Determinação de Tempo de Sangramento -Duke" at bounding box center [783, 525] width 1484 height 16
checkbox -Duke "true"
drag, startPoint x: 204, startPoint y: 442, endPoint x: 6, endPoint y: 430, distance: 198.1
click at [6, 430] on div "Acompanhamento Acompanhe a situação das marcações correntes e finalizadas Relat…" at bounding box center [782, 344] width 1565 height 871
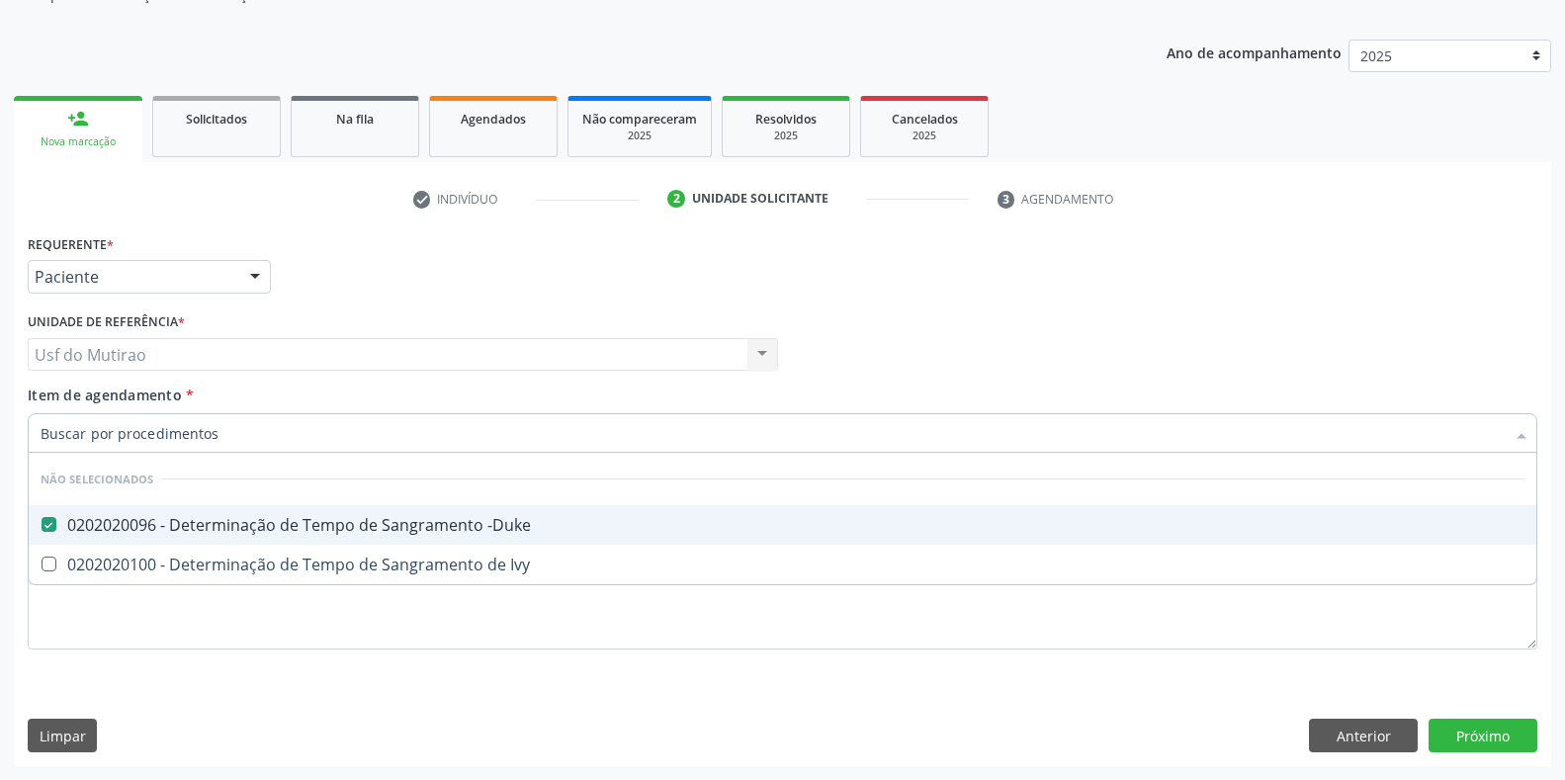
checkbox Ivy "true"
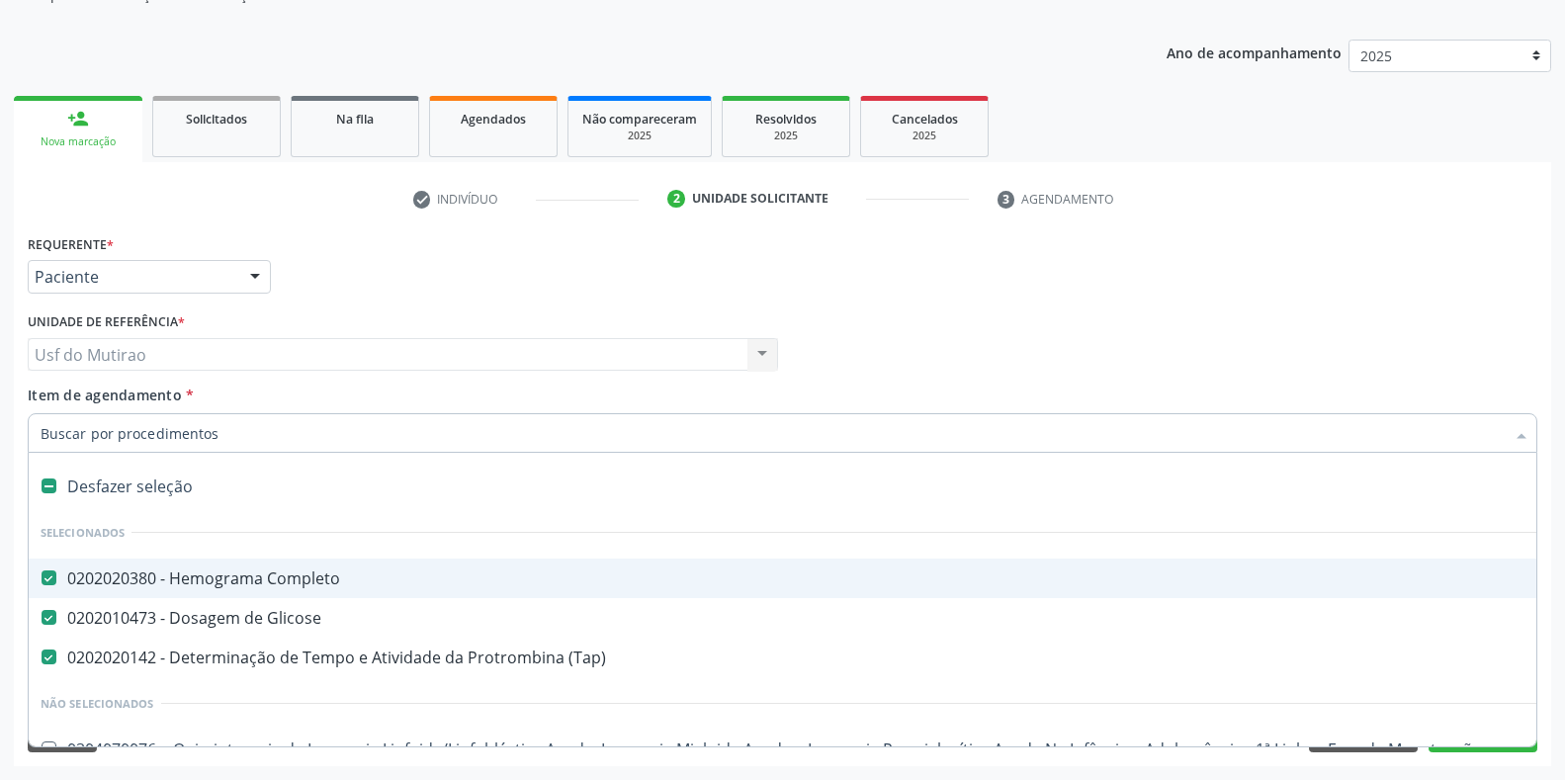
click at [418, 374] on div "Unidade de referência * Usf do Mutirao Usf do Mutirao Nenhum resultado encontra…" at bounding box center [403, 345] width 760 height 77
checkbox Manutenção "true"
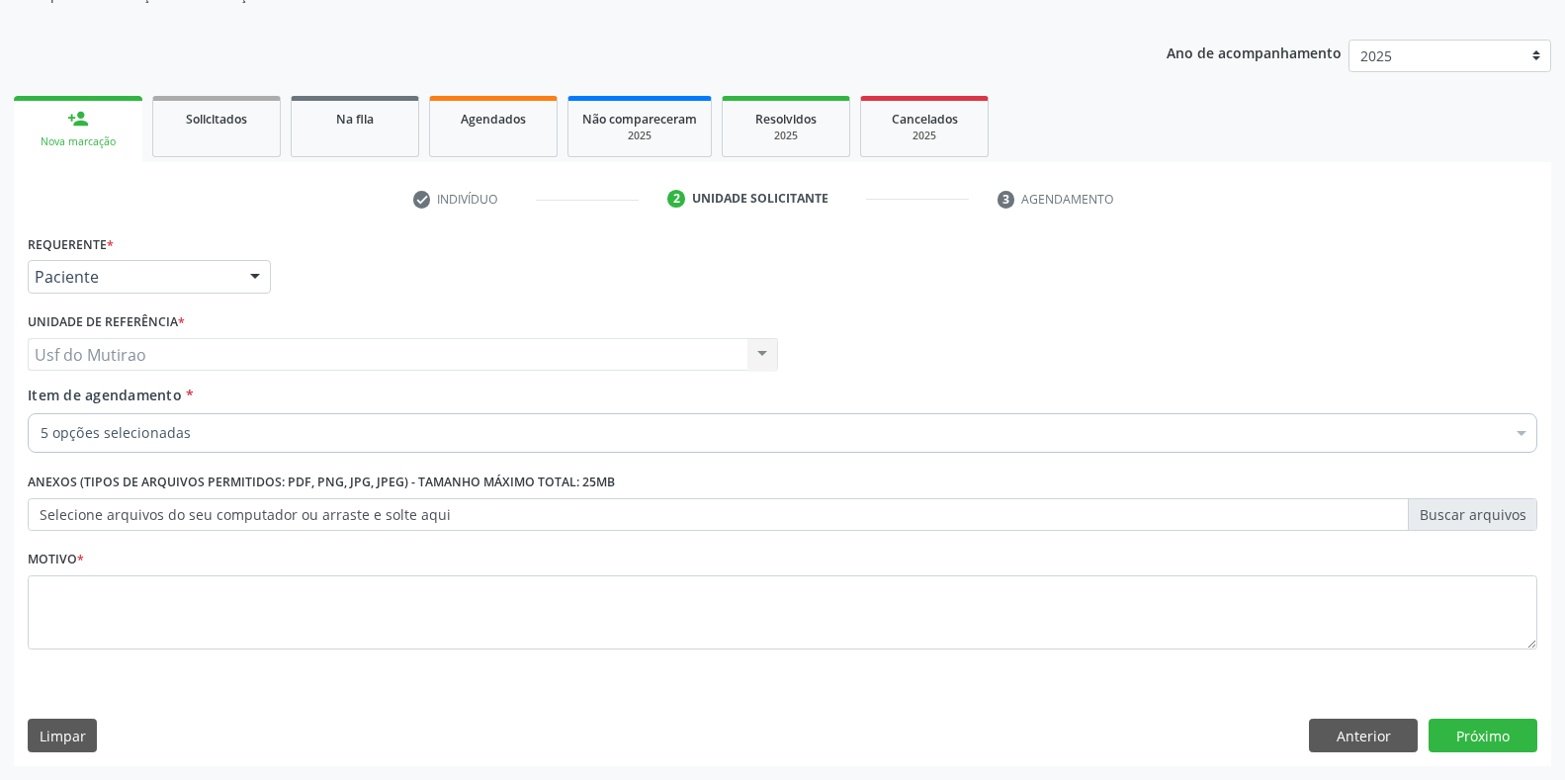
click at [533, 252] on div "Requerente * Paciente Médico(a) Enfermeiro(a) Paciente Nenhum resultado encontr…" at bounding box center [782, 267] width 1519 height 77
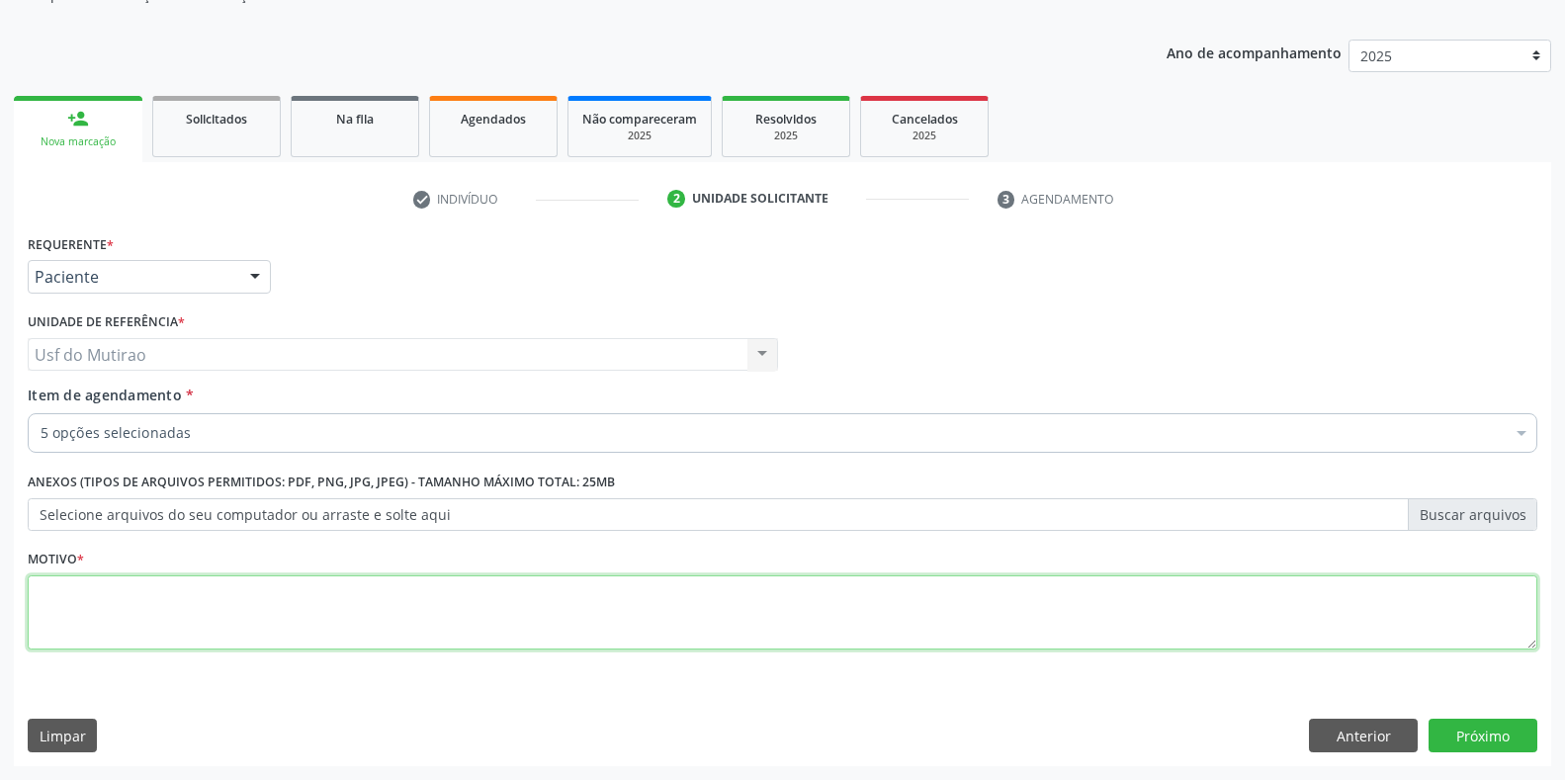
click at [683, 615] on textarea at bounding box center [782, 612] width 1509 height 75
type textarea "."
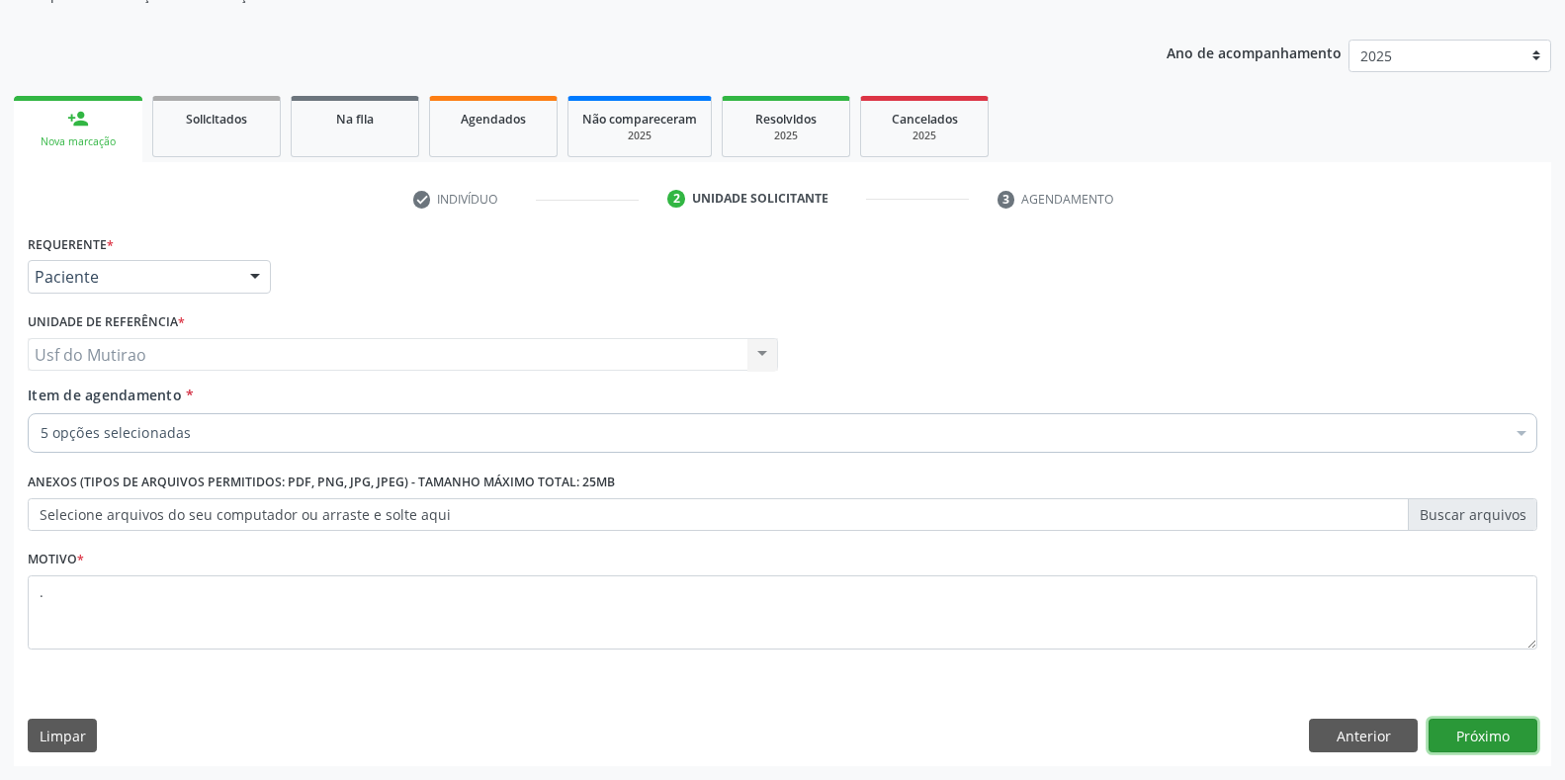
click at [1501, 735] on button "Próximo" at bounding box center [1482, 736] width 109 height 34
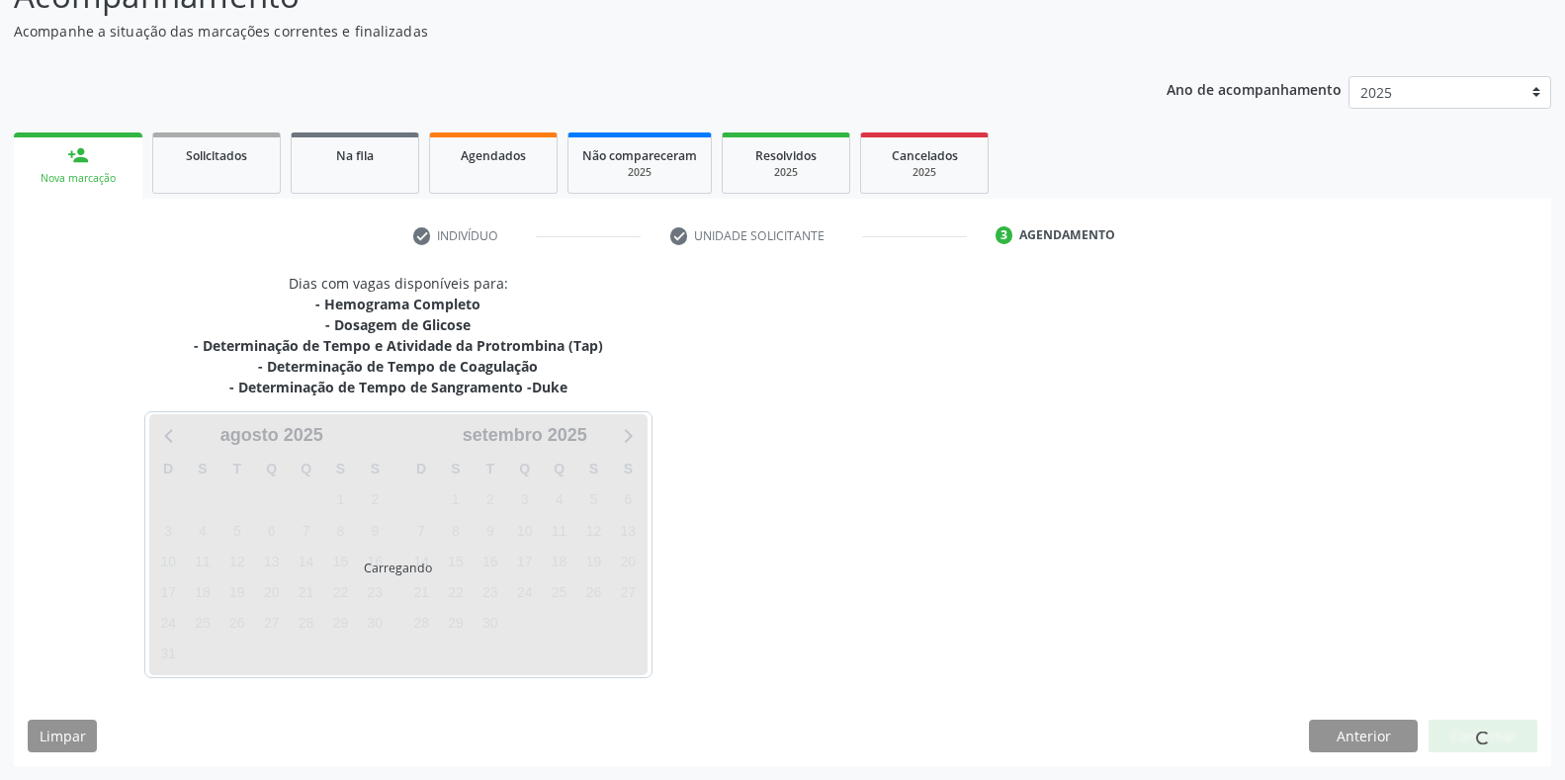
scroll to position [163, 0]
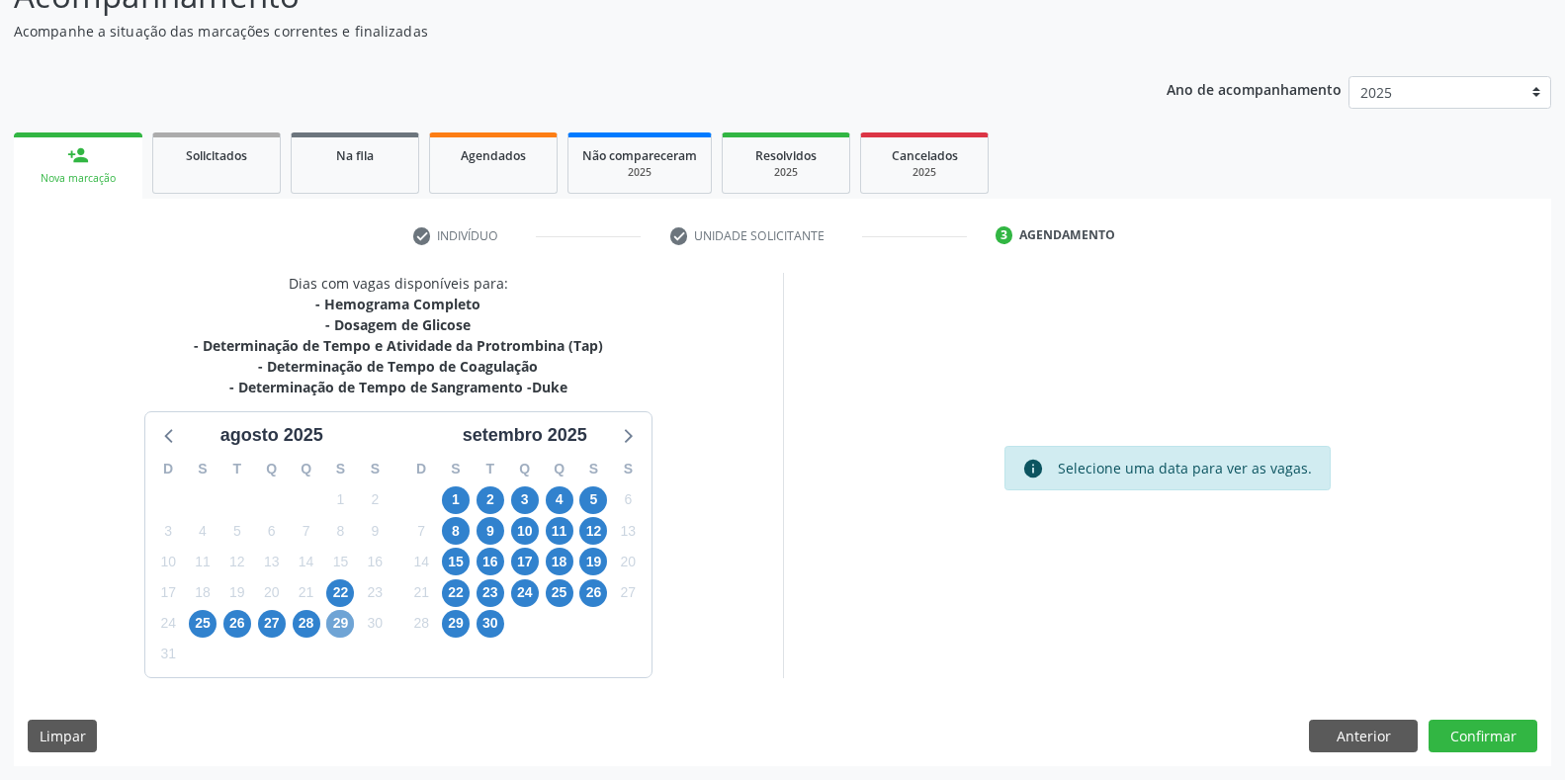
click at [337, 631] on span "29" at bounding box center [340, 624] width 28 height 28
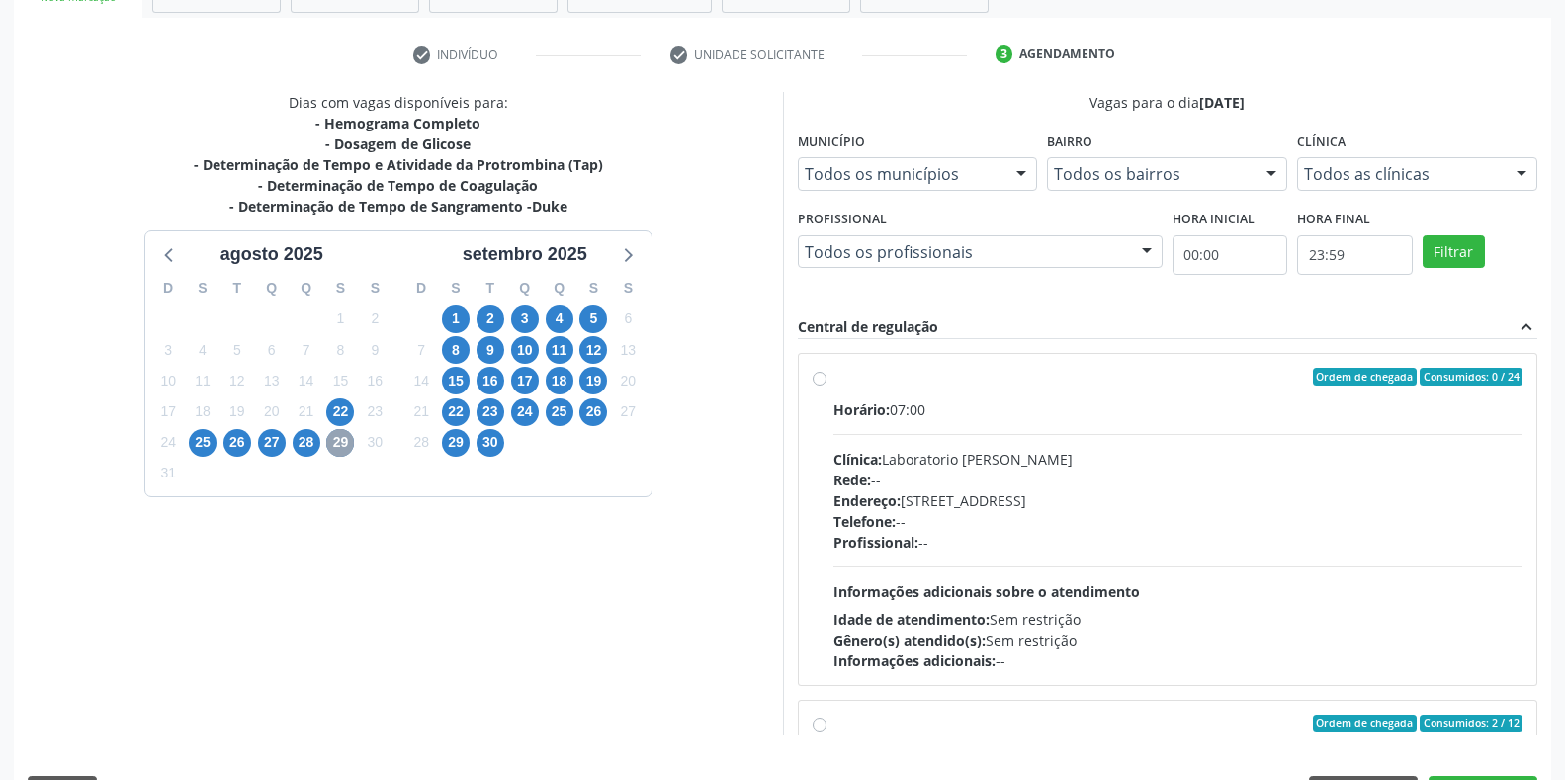
scroll to position [361, 0]
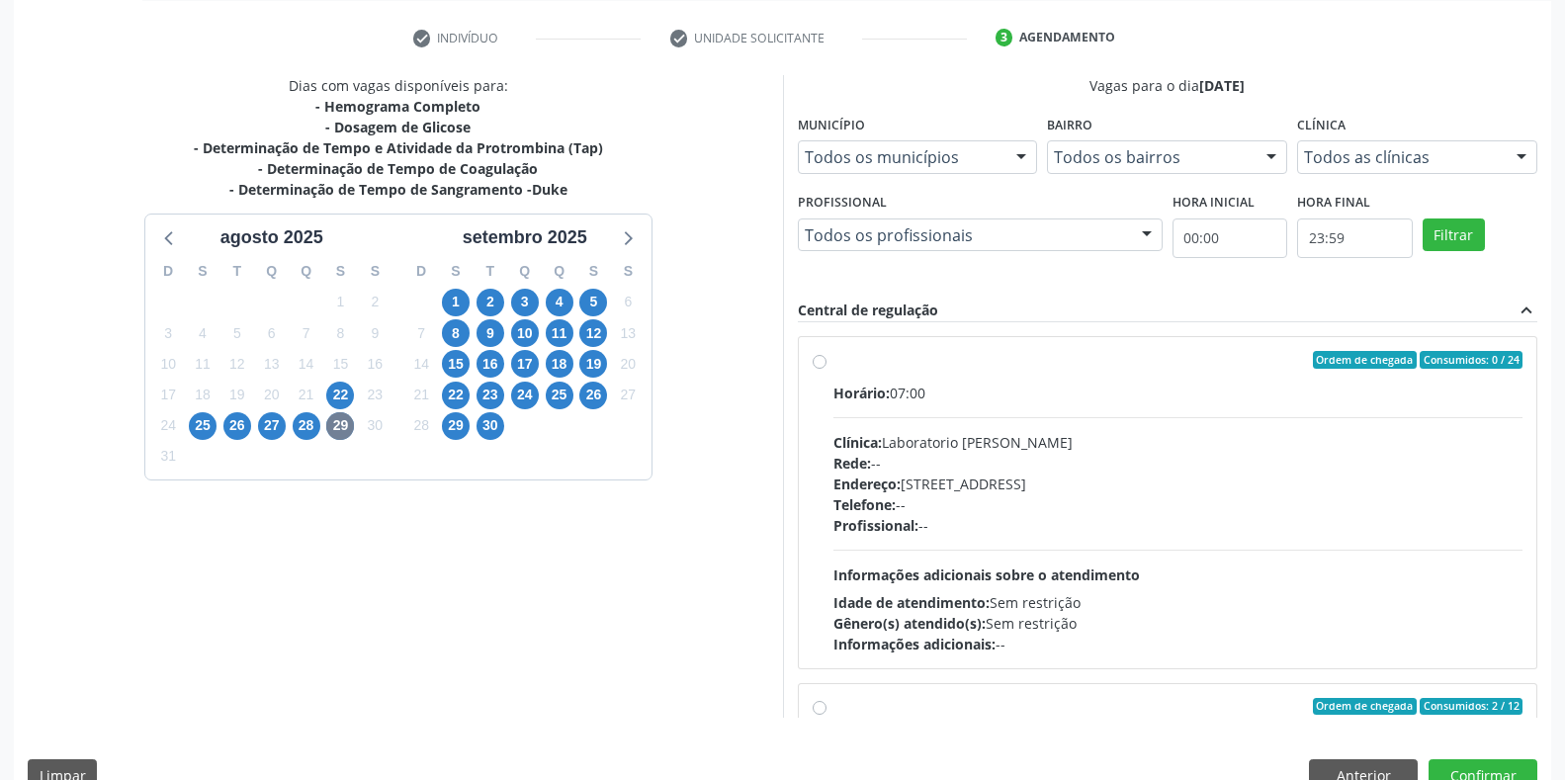
click at [905, 390] on div "Horário: 07:00" at bounding box center [1178, 393] width 690 height 21
click at [826, 369] on input "Ordem de chegada Consumidos: 0 / 24 Horário: 07:00 Clínica: Laboratorio [PERSON…" at bounding box center [820, 360] width 14 height 18
radio input "true"
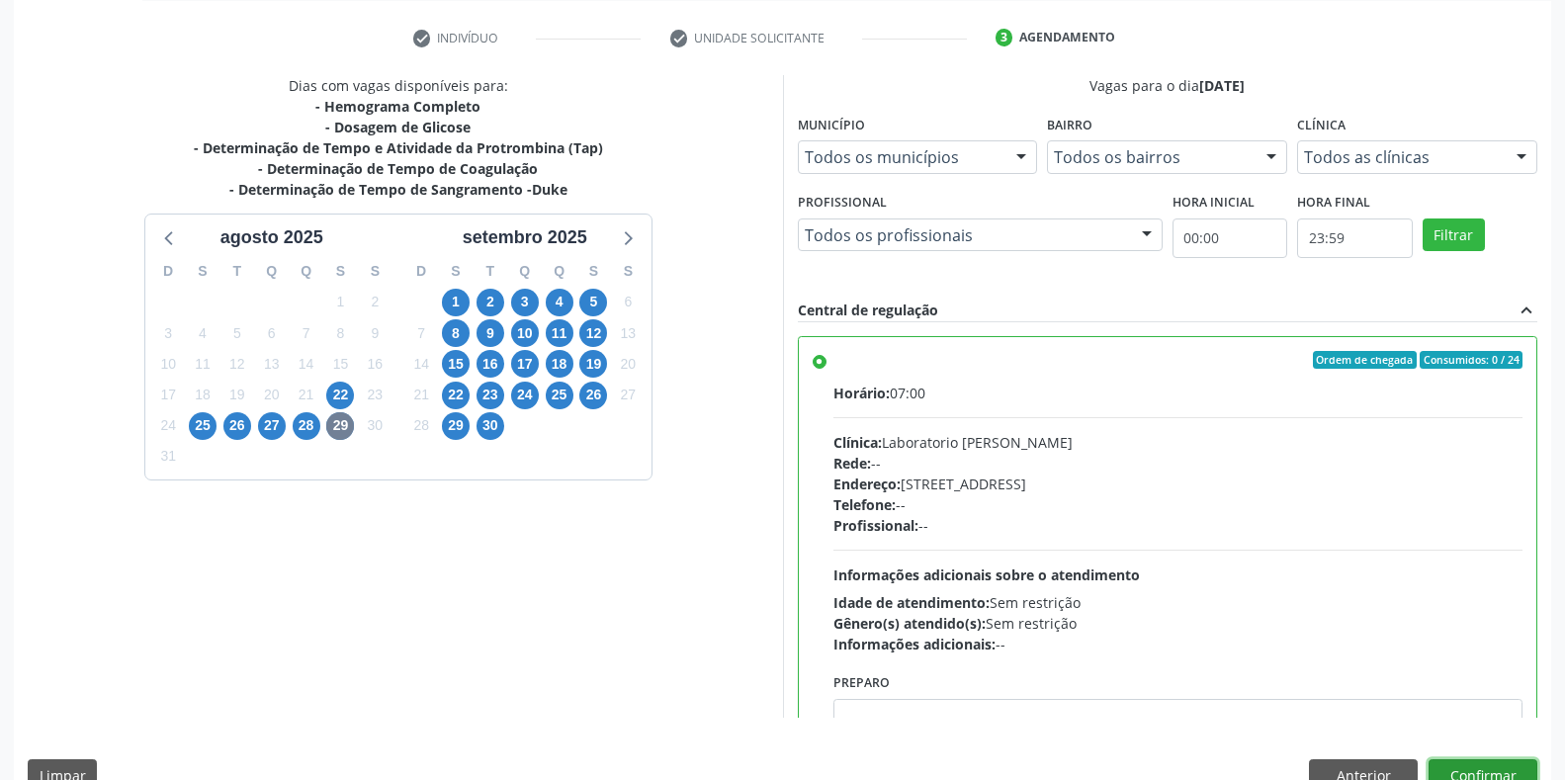
click at [1470, 774] on button "Confirmar" at bounding box center [1482, 776] width 109 height 34
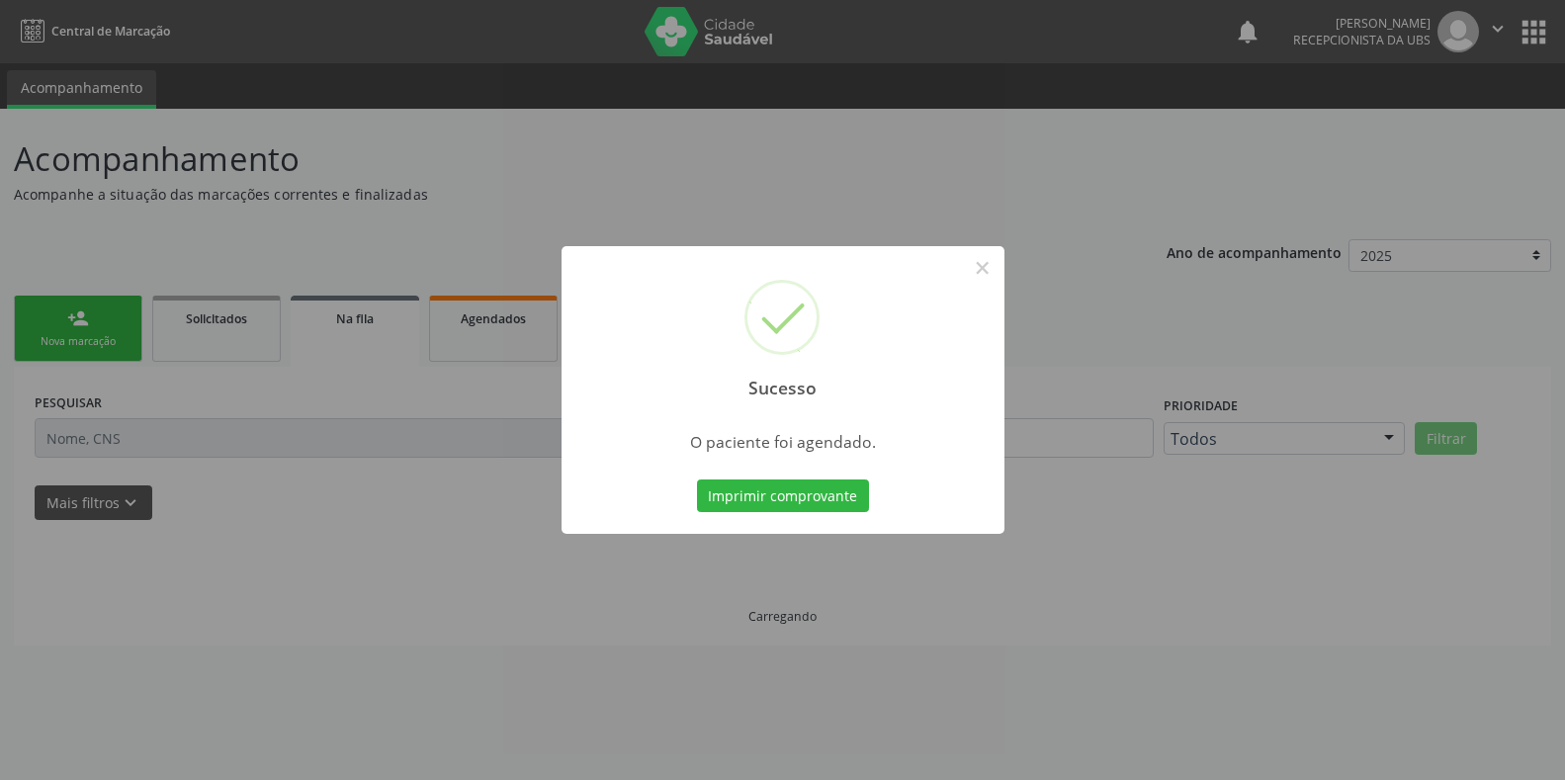
scroll to position [0, 0]
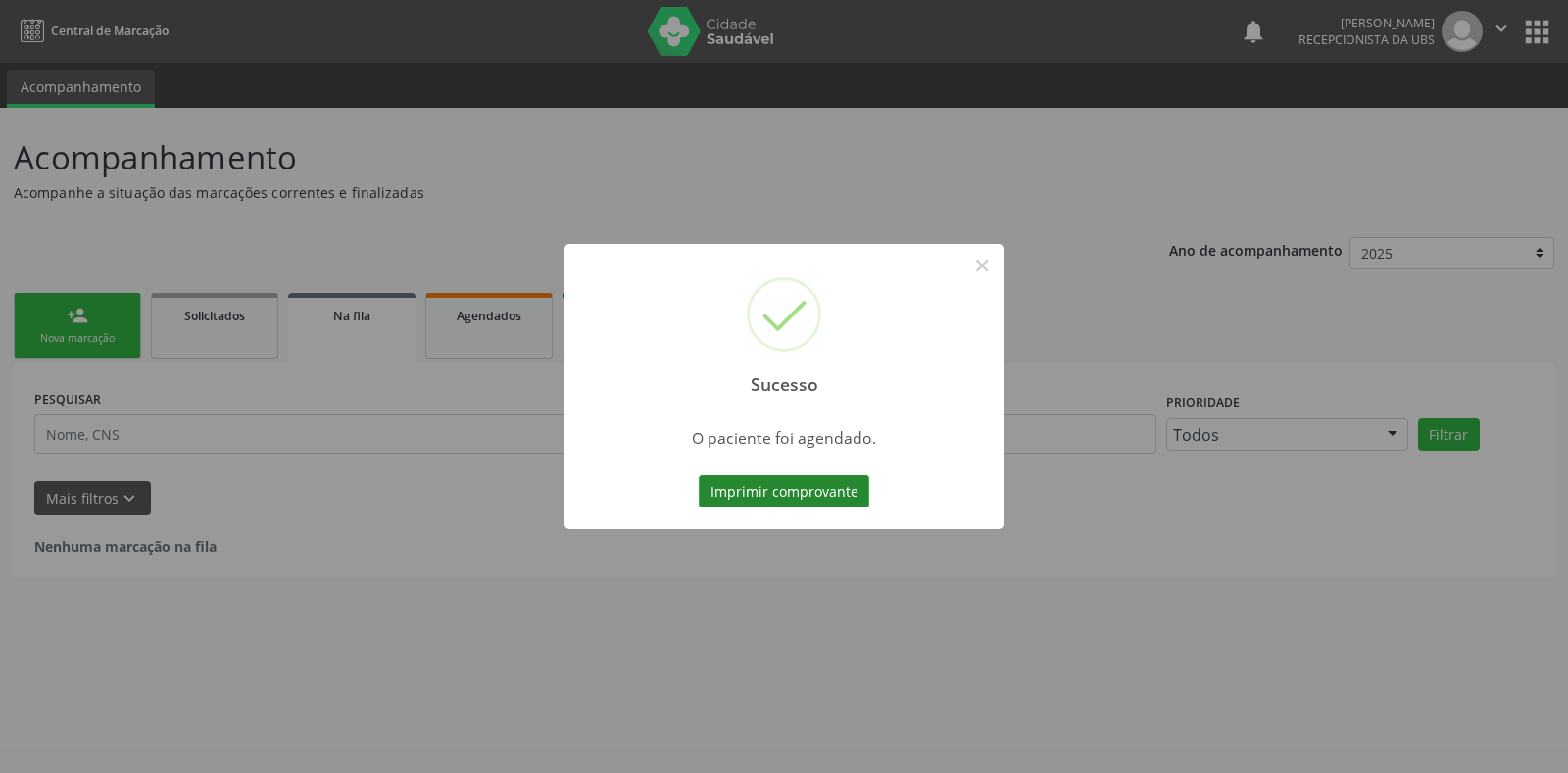
click at [763, 500] on button "Imprimir comprovante" at bounding box center [784, 492] width 170 height 34
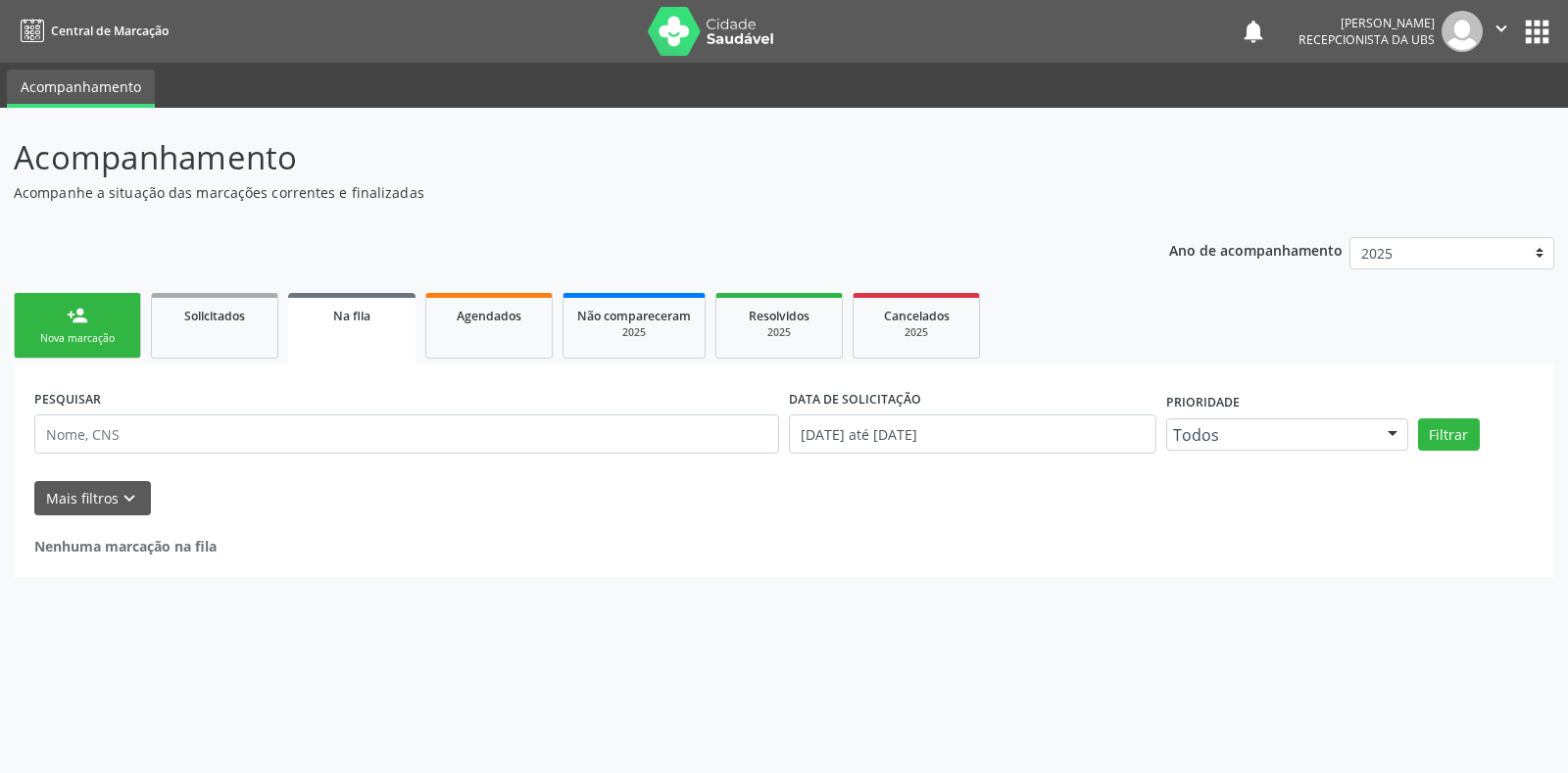
click at [66, 331] on div "Nova marcação" at bounding box center [77, 338] width 98 height 15
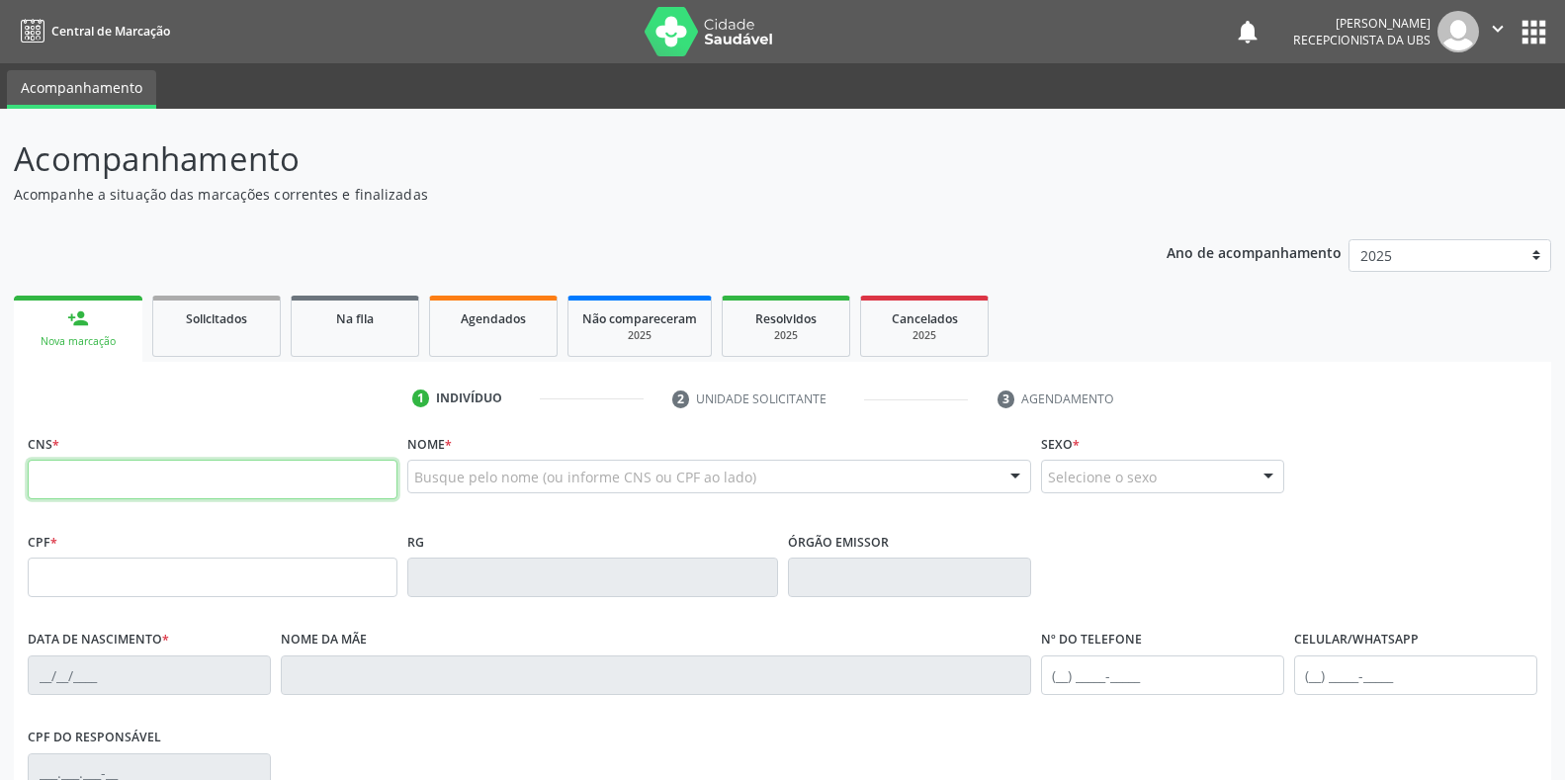
click at [174, 488] on input "text" at bounding box center [213, 480] width 370 height 40
type input "708 7031 9705 8090"
type input "155.264.554-16"
type input "[DATE]"
type input "[PERSON_NAME]"
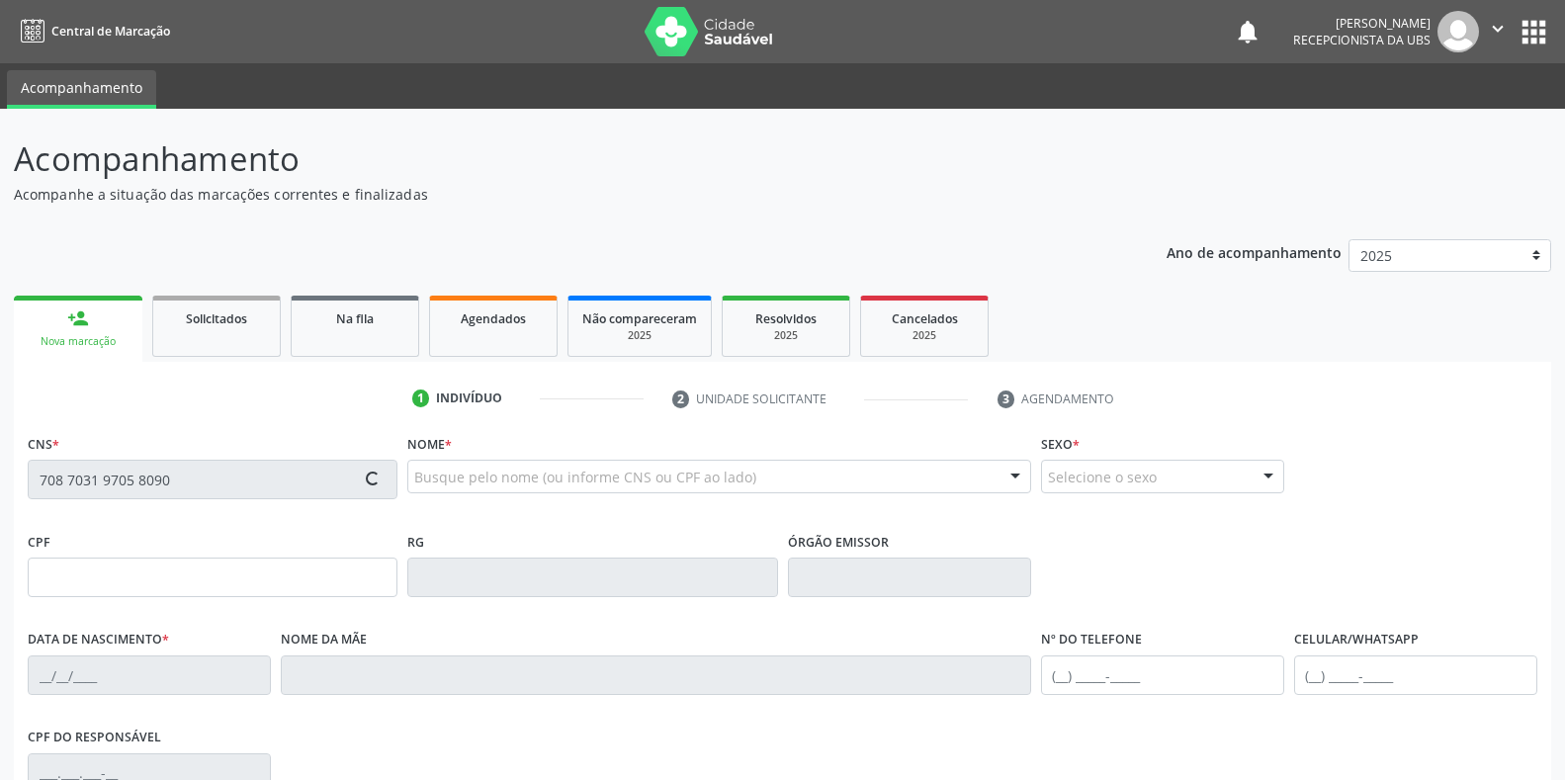
type input "[PHONE_NUMBER]"
type input "092.919.594-99"
type input "S/N"
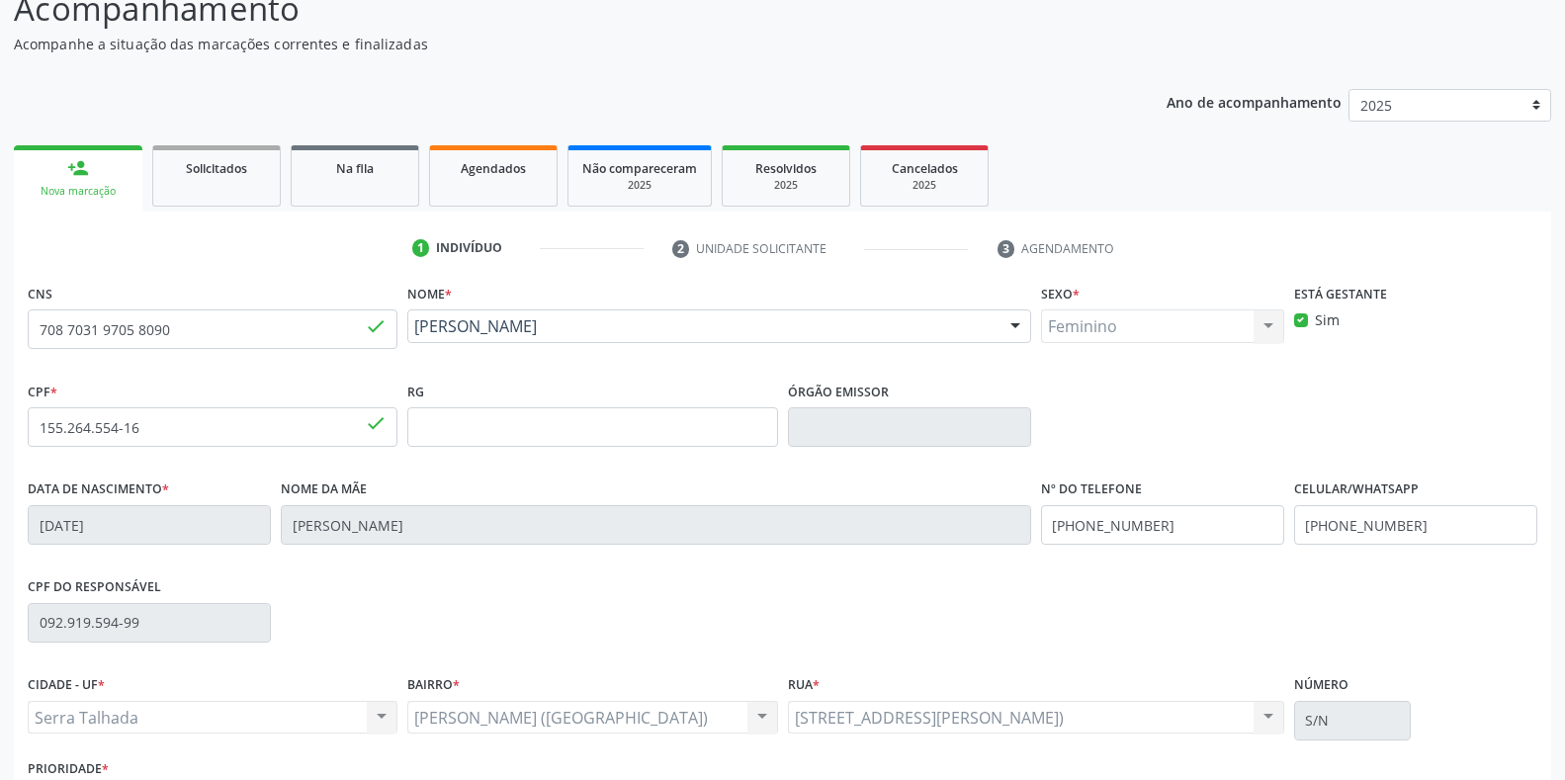
scroll to position [198, 0]
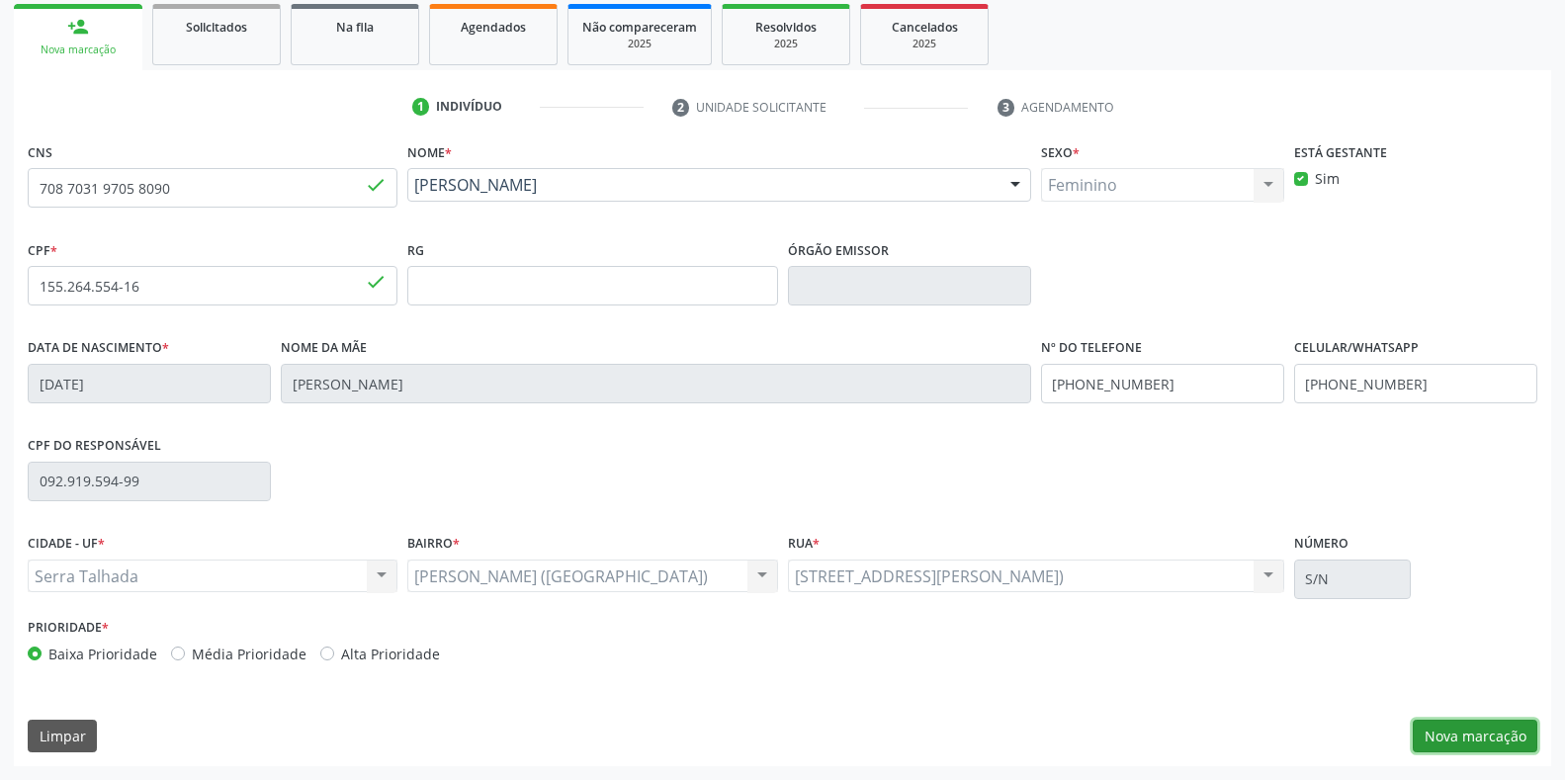
click at [1451, 738] on button "Nova marcação" at bounding box center [1475, 737] width 125 height 34
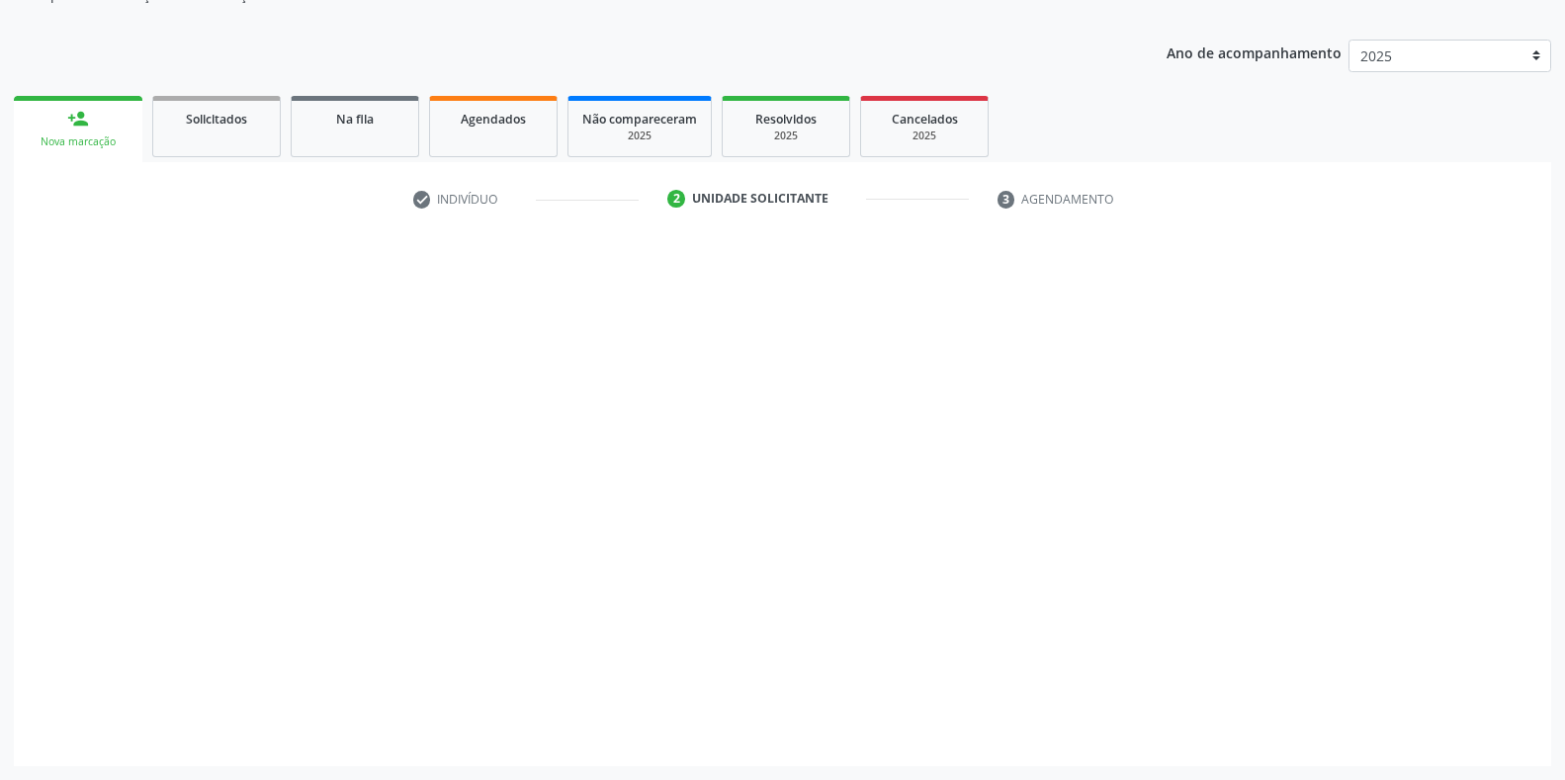
scroll to position [200, 0]
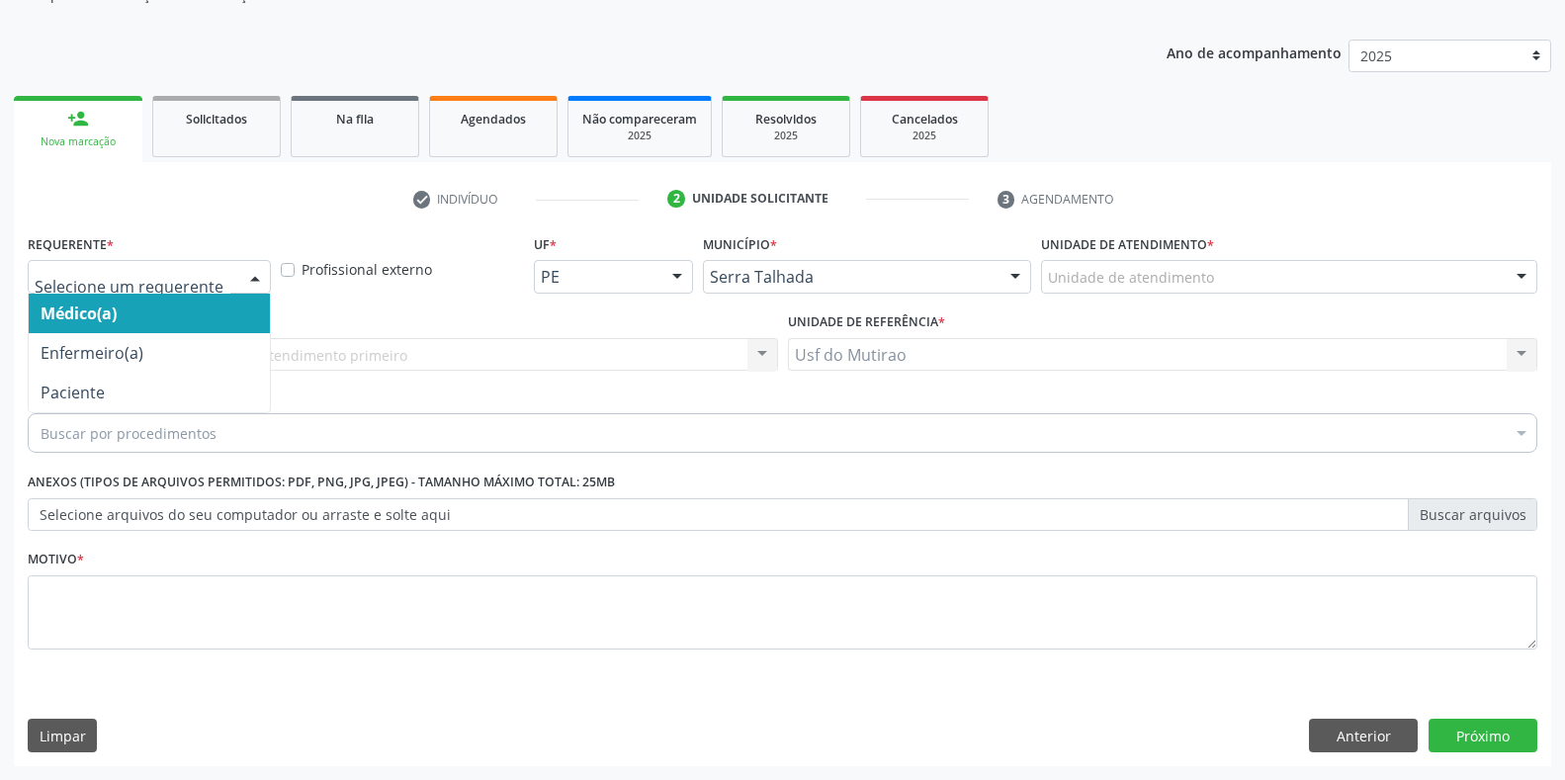
click at [241, 275] on div at bounding box center [255, 278] width 30 height 34
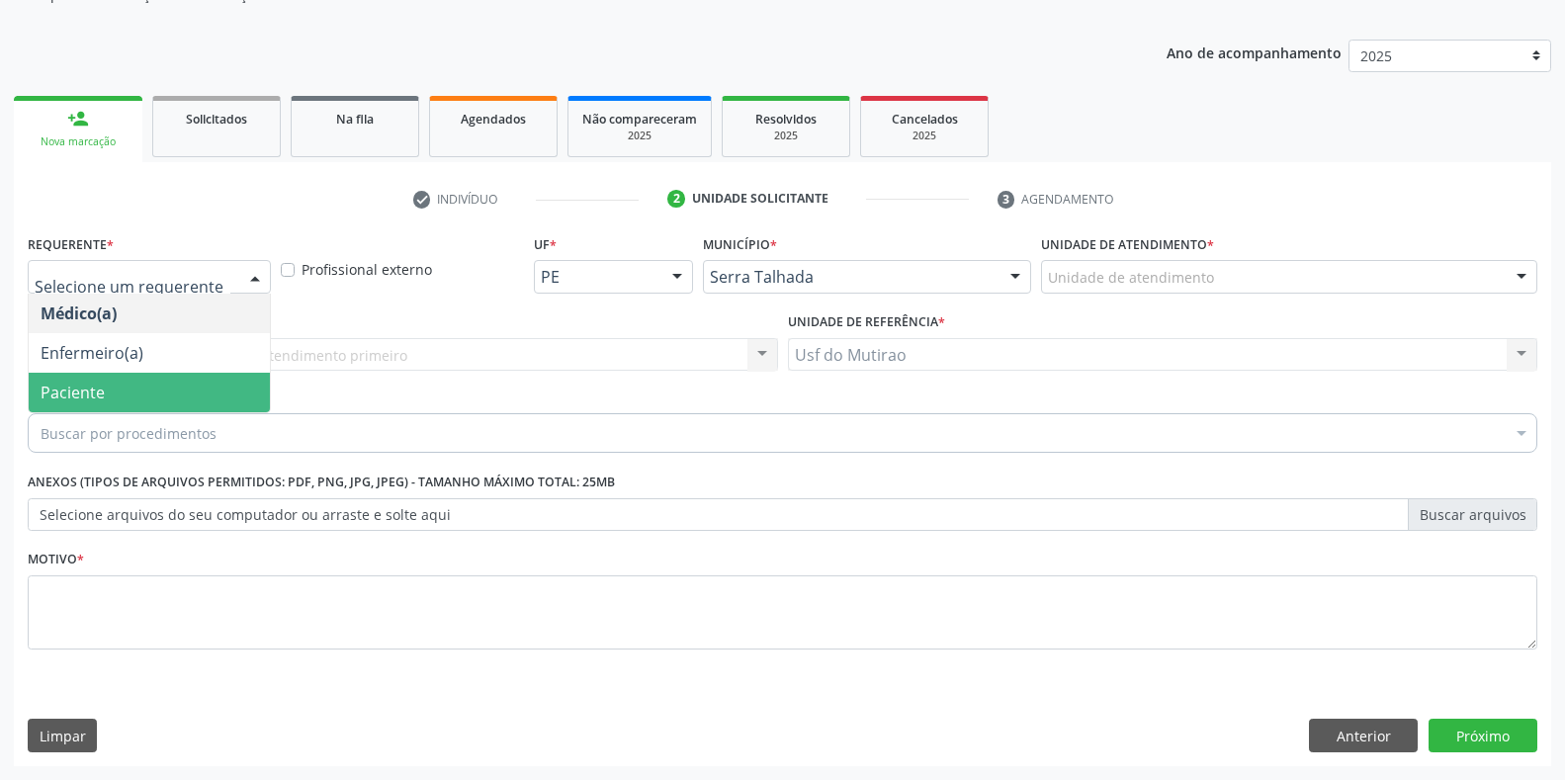
click at [129, 400] on span "Paciente" at bounding box center [149, 393] width 241 height 40
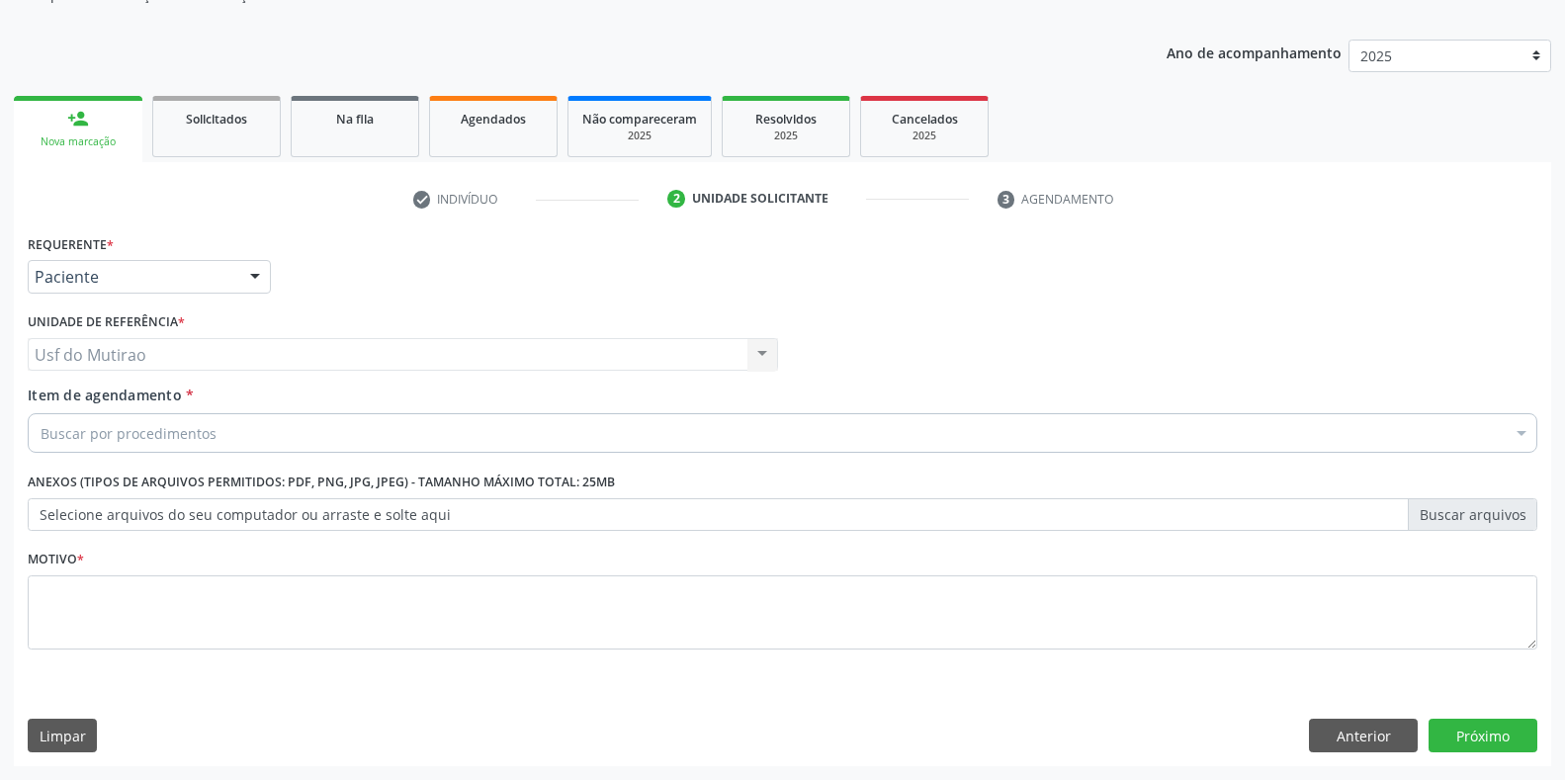
click at [41, 435] on input "Item de agendamento *" at bounding box center [41, 433] width 0 height 40
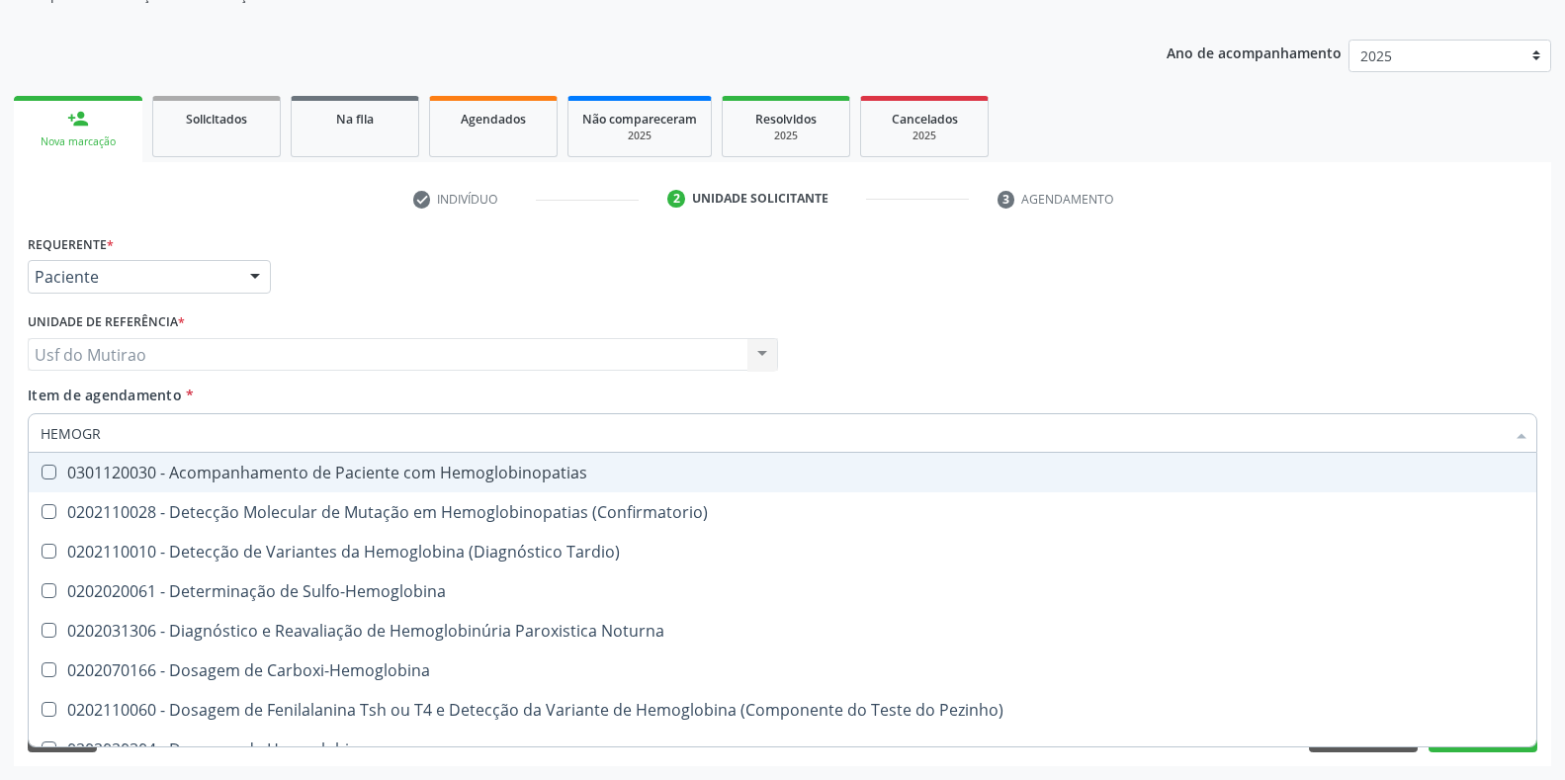
type input "HEMOGRA"
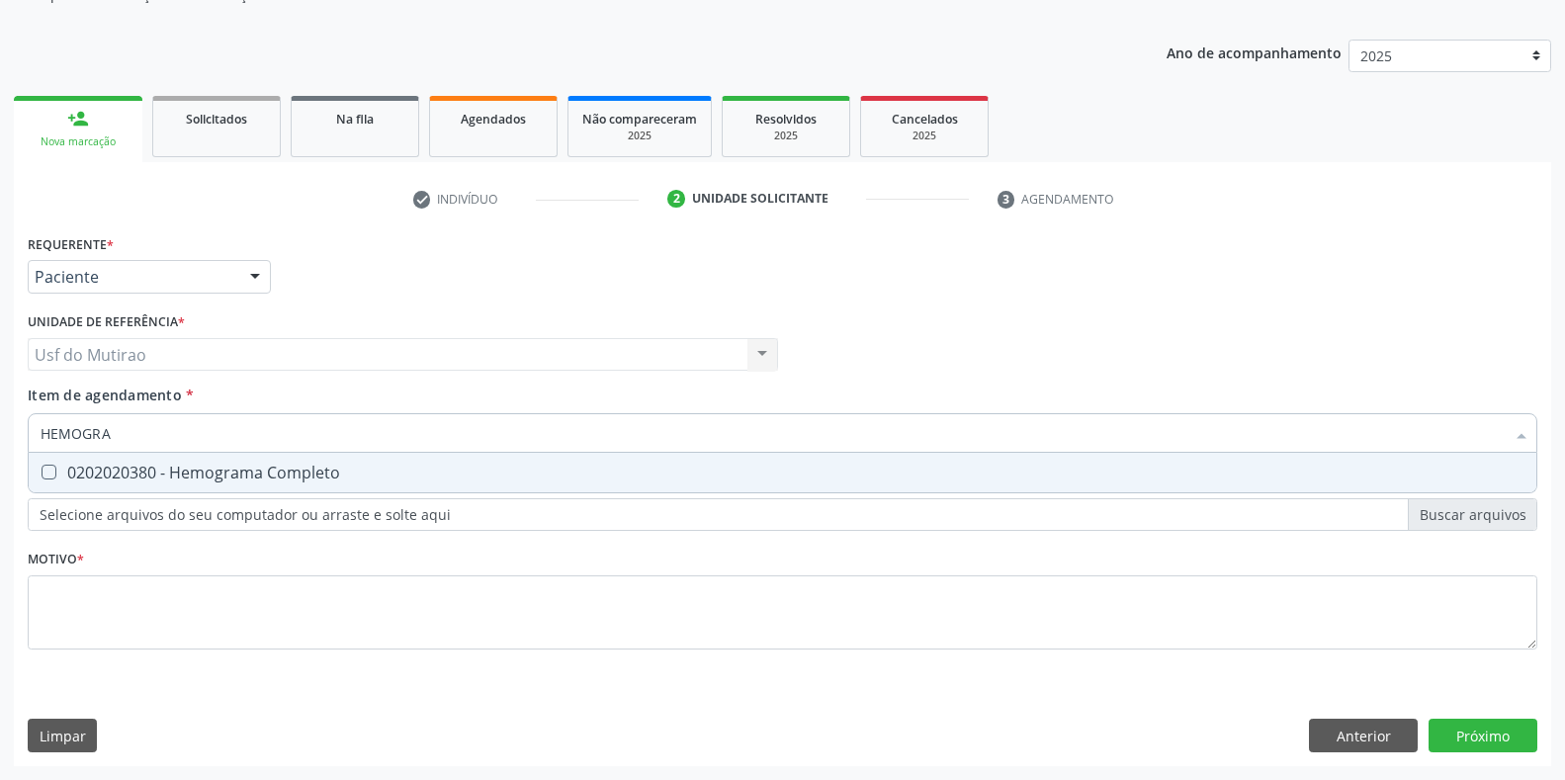
click at [177, 471] on div "0202020380 - Hemograma Completo" at bounding box center [783, 473] width 1484 height 16
checkbox Completo "true"
drag, startPoint x: 190, startPoint y: 438, endPoint x: 64, endPoint y: 436, distance: 125.6
click at [64, 436] on input "HEMOGRA" at bounding box center [773, 433] width 1464 height 40
type input "HE"
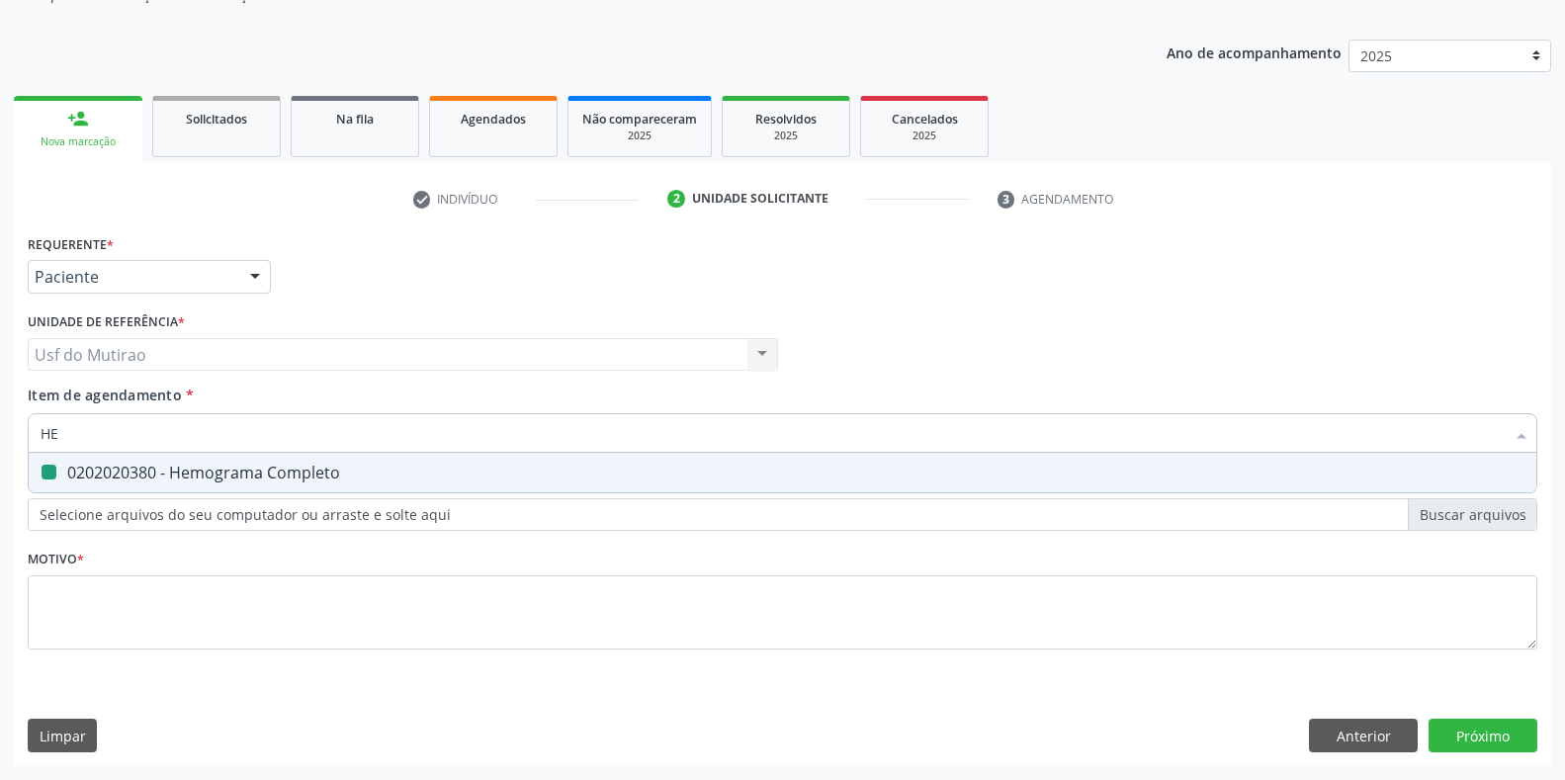
checkbox Completo "false"
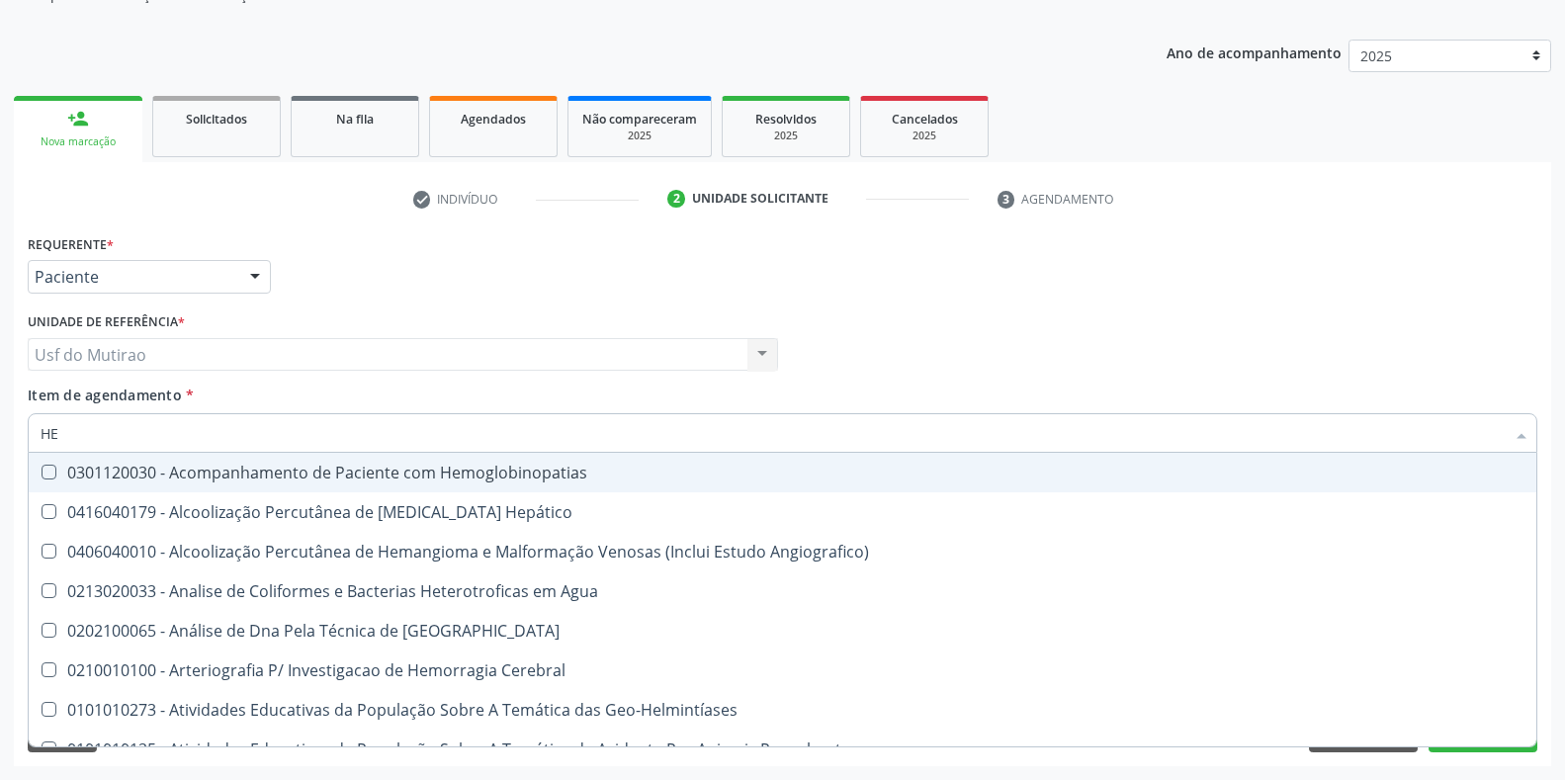
type input "H"
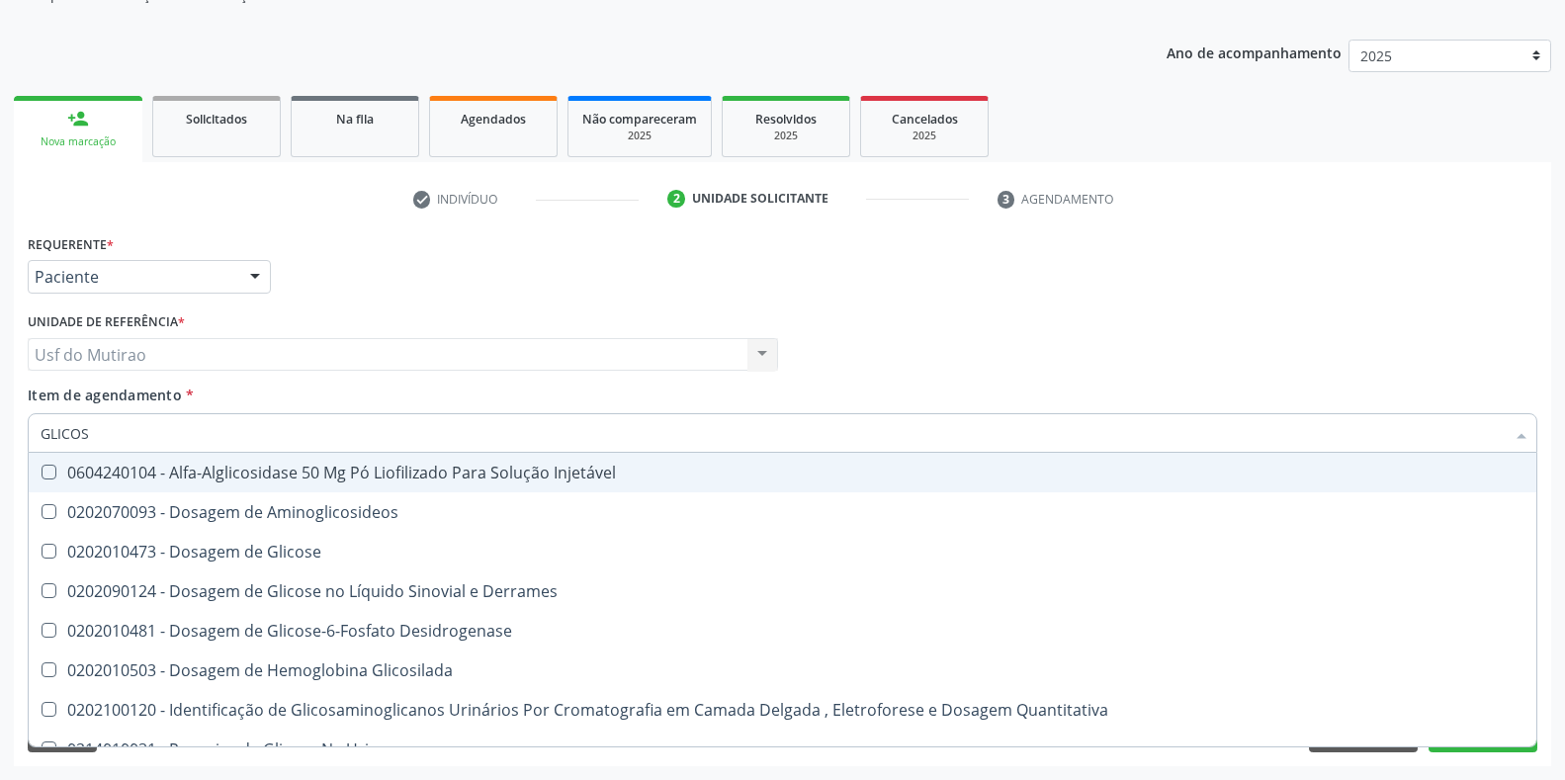
type input "GLICOSE"
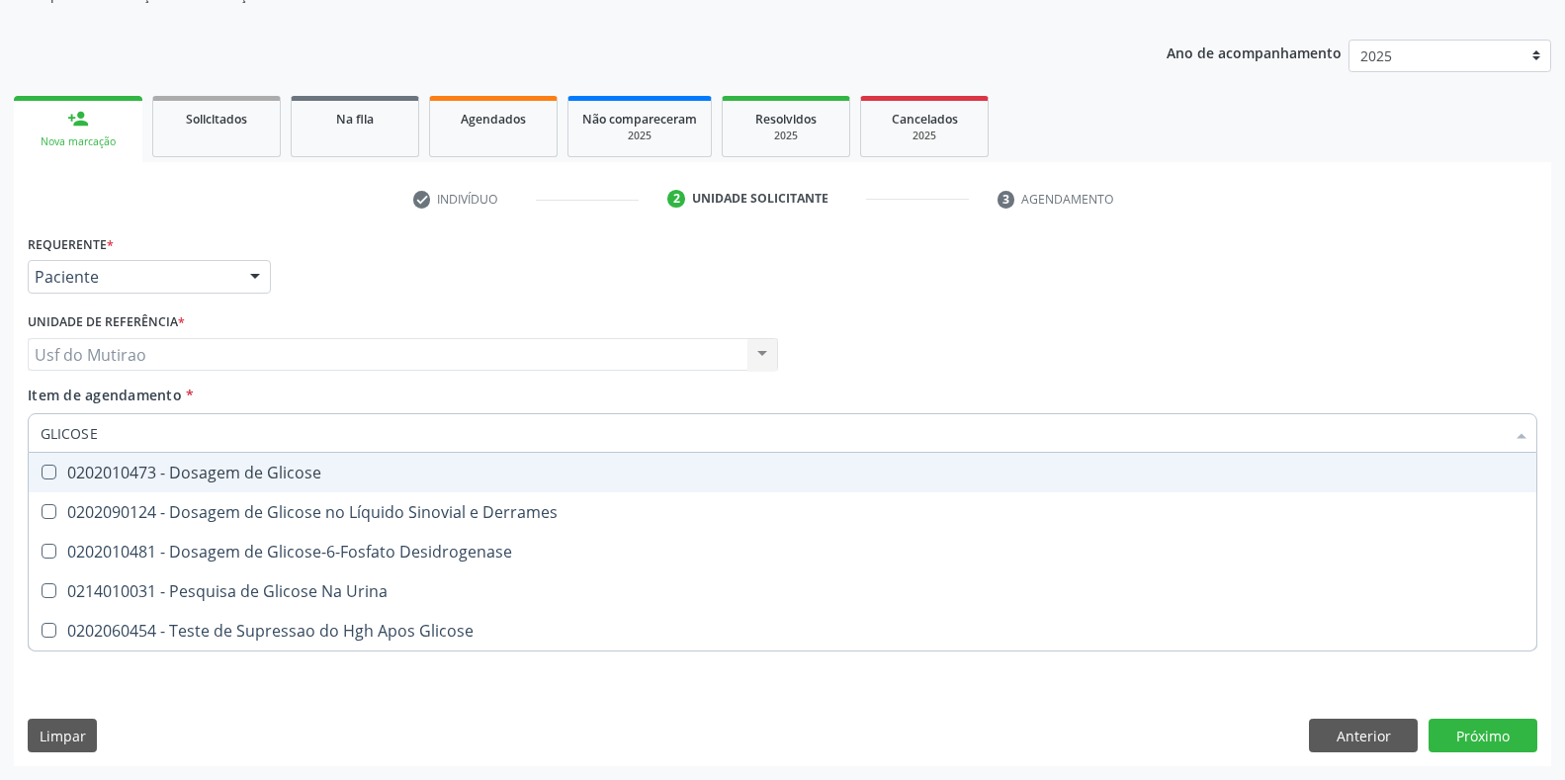
click at [218, 476] on div "0202010473 - Dosagem de Glicose" at bounding box center [783, 473] width 1484 height 16
checkbox Glicose "true"
drag, startPoint x: 228, startPoint y: 431, endPoint x: 0, endPoint y: 427, distance: 228.4
click at [0, 427] on div "Acompanhamento Acompanhe a situação das marcações correntes e finalizadas Relat…" at bounding box center [782, 344] width 1565 height 871
type input "GRU"
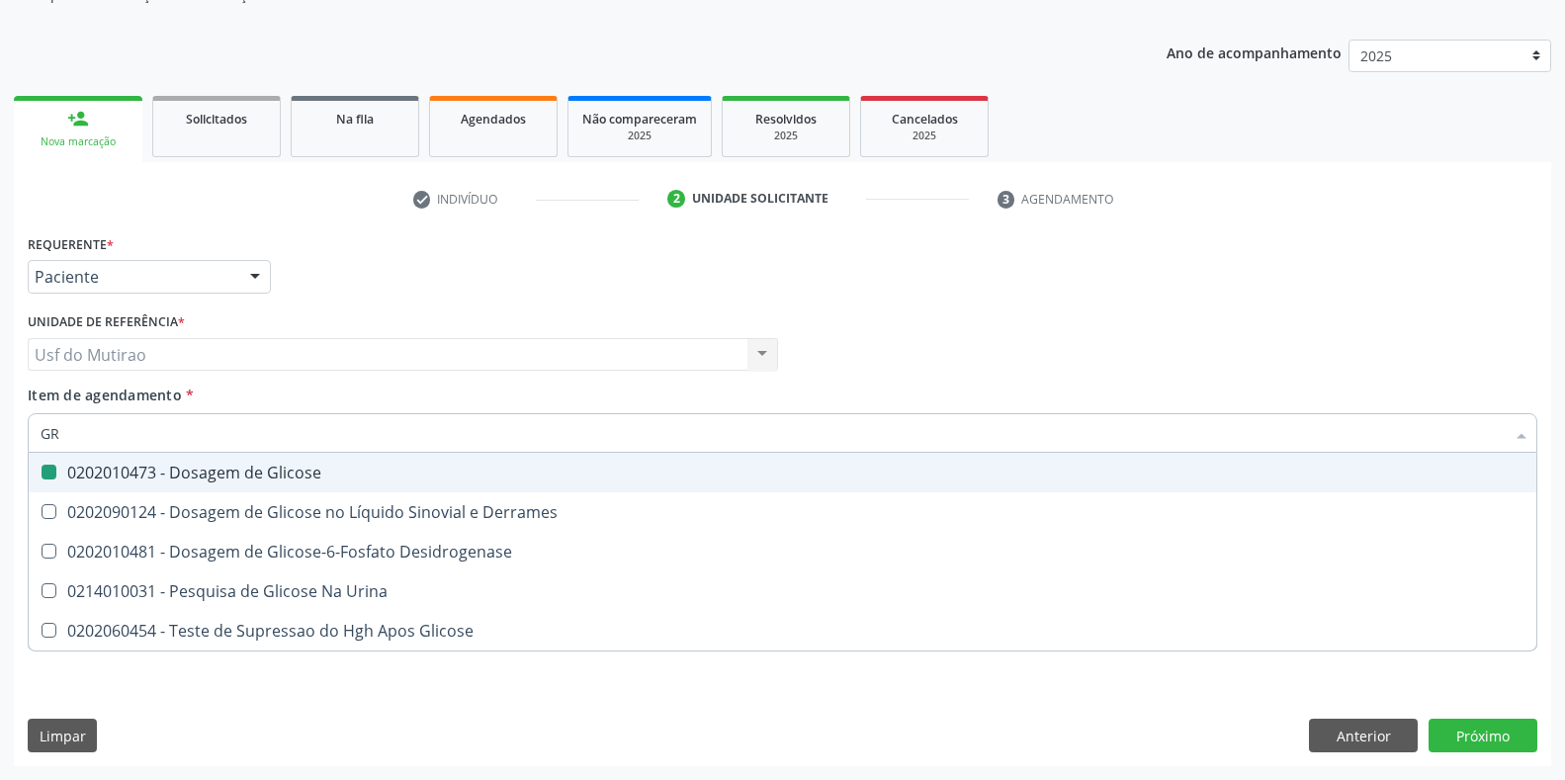
checkbox Glicose "false"
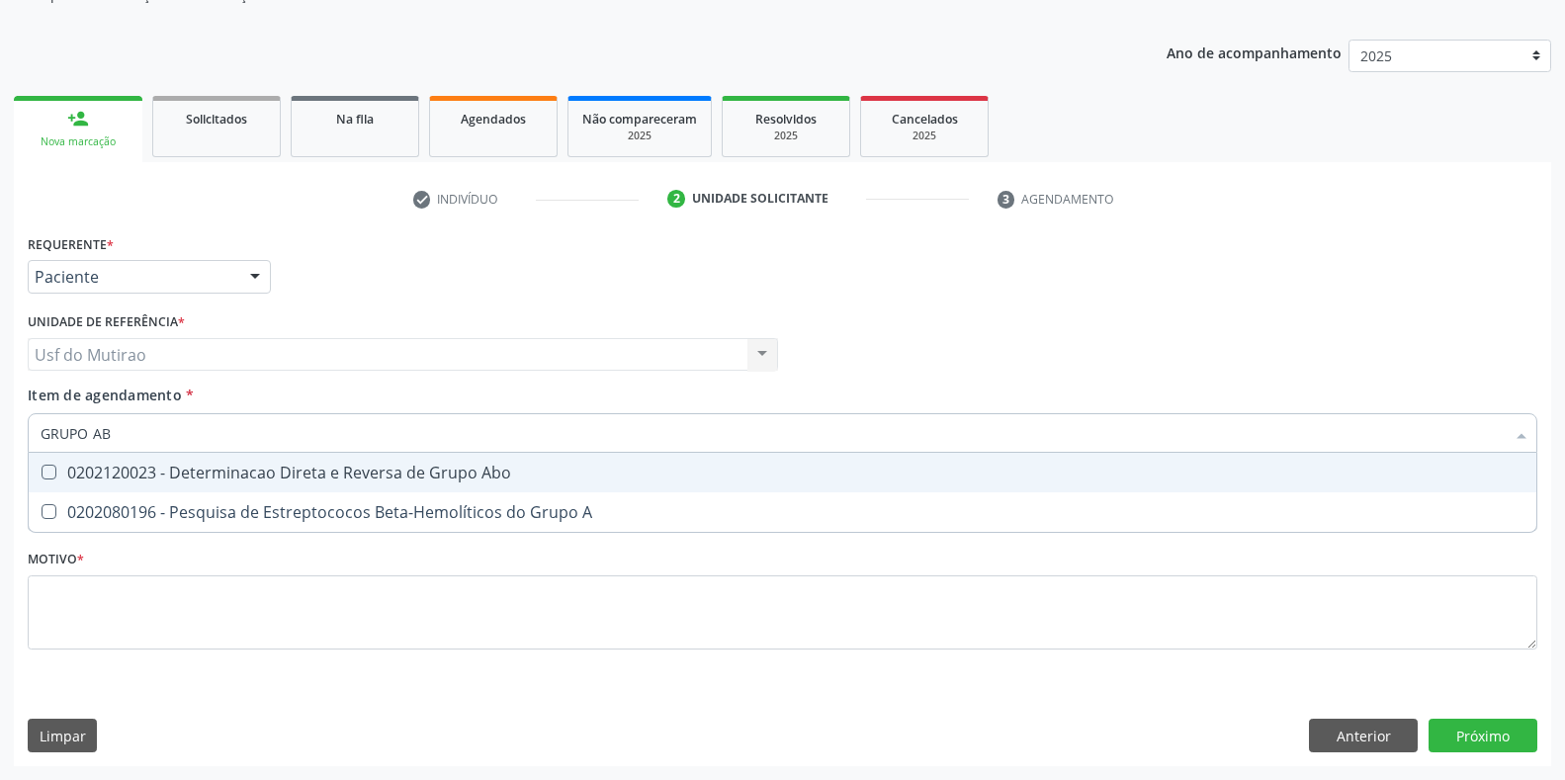
type input "GRUPO ABO"
click at [258, 484] on span "0202120023 - Determinacao Direta e Reversa de Grupo Abo" at bounding box center [783, 473] width 1508 height 40
checkbox Abo "true"
drag, startPoint x: 266, startPoint y: 437, endPoint x: 0, endPoint y: 430, distance: 266.0
click at [0, 430] on div "Acompanhamento Acompanhe a situação das marcações correntes e finalizadas Relat…" at bounding box center [782, 344] width 1565 height 871
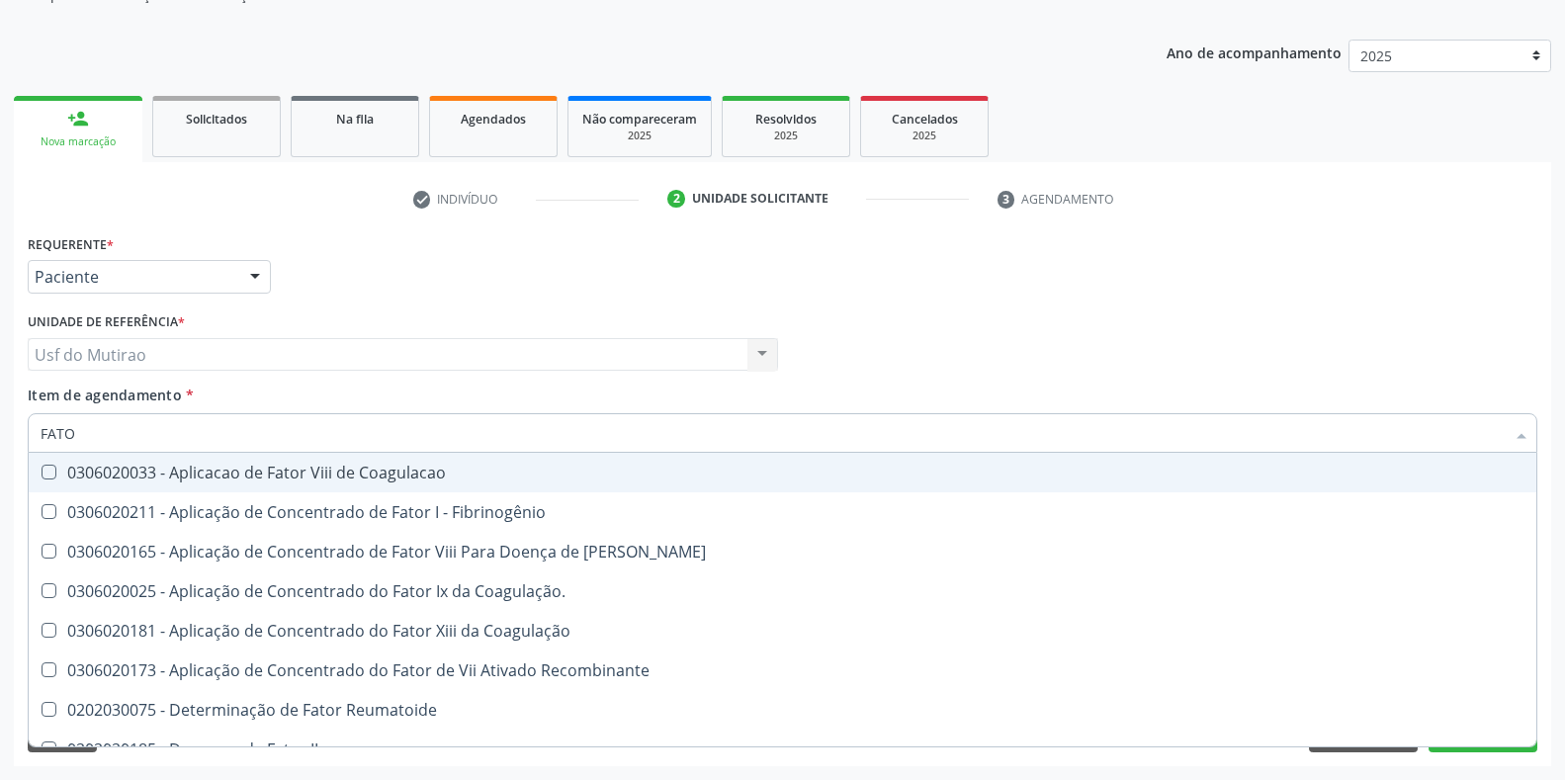
type input "FATOR"
checkbox Coagulacao "false"
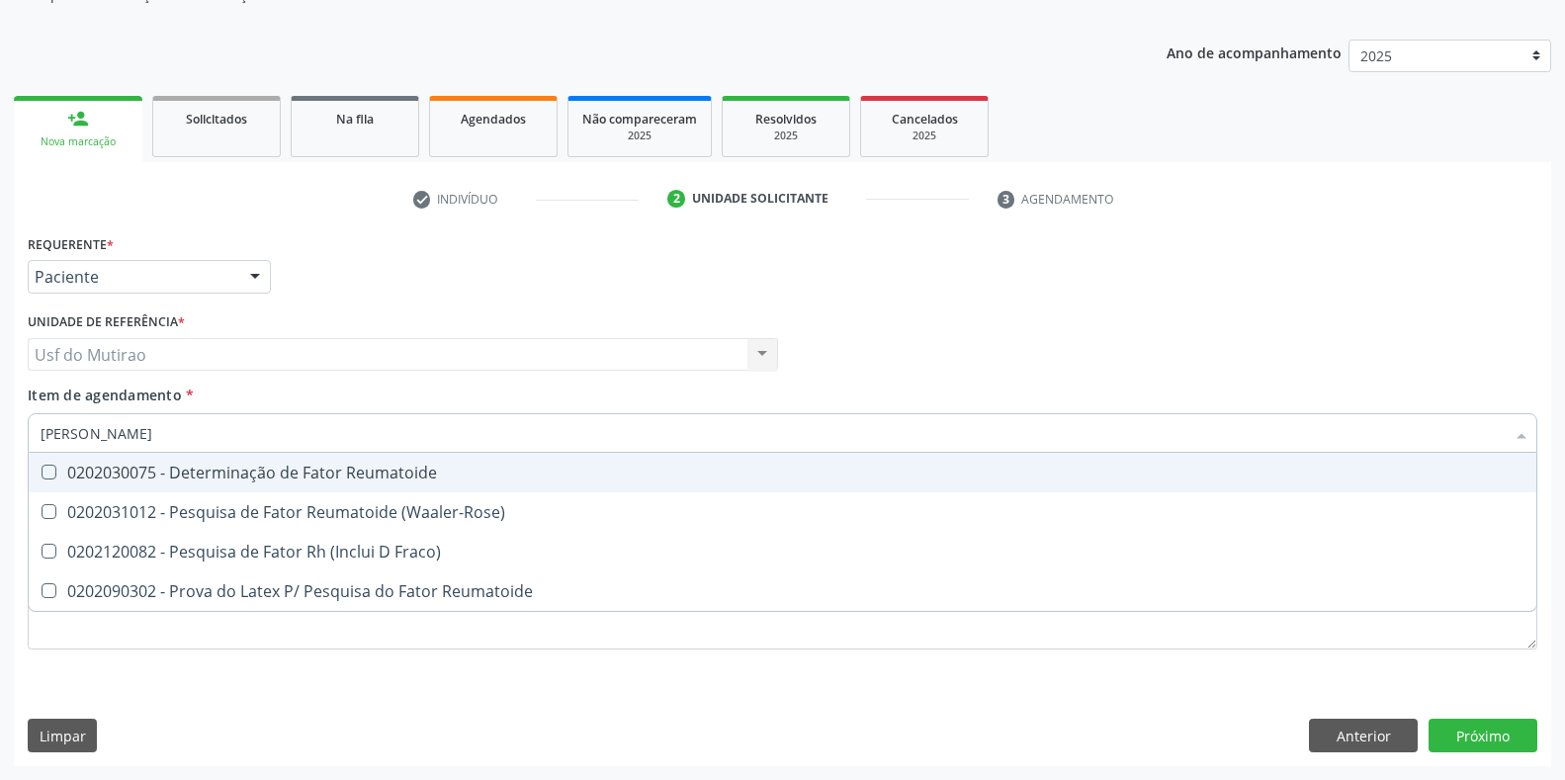
type input "FATOR RH"
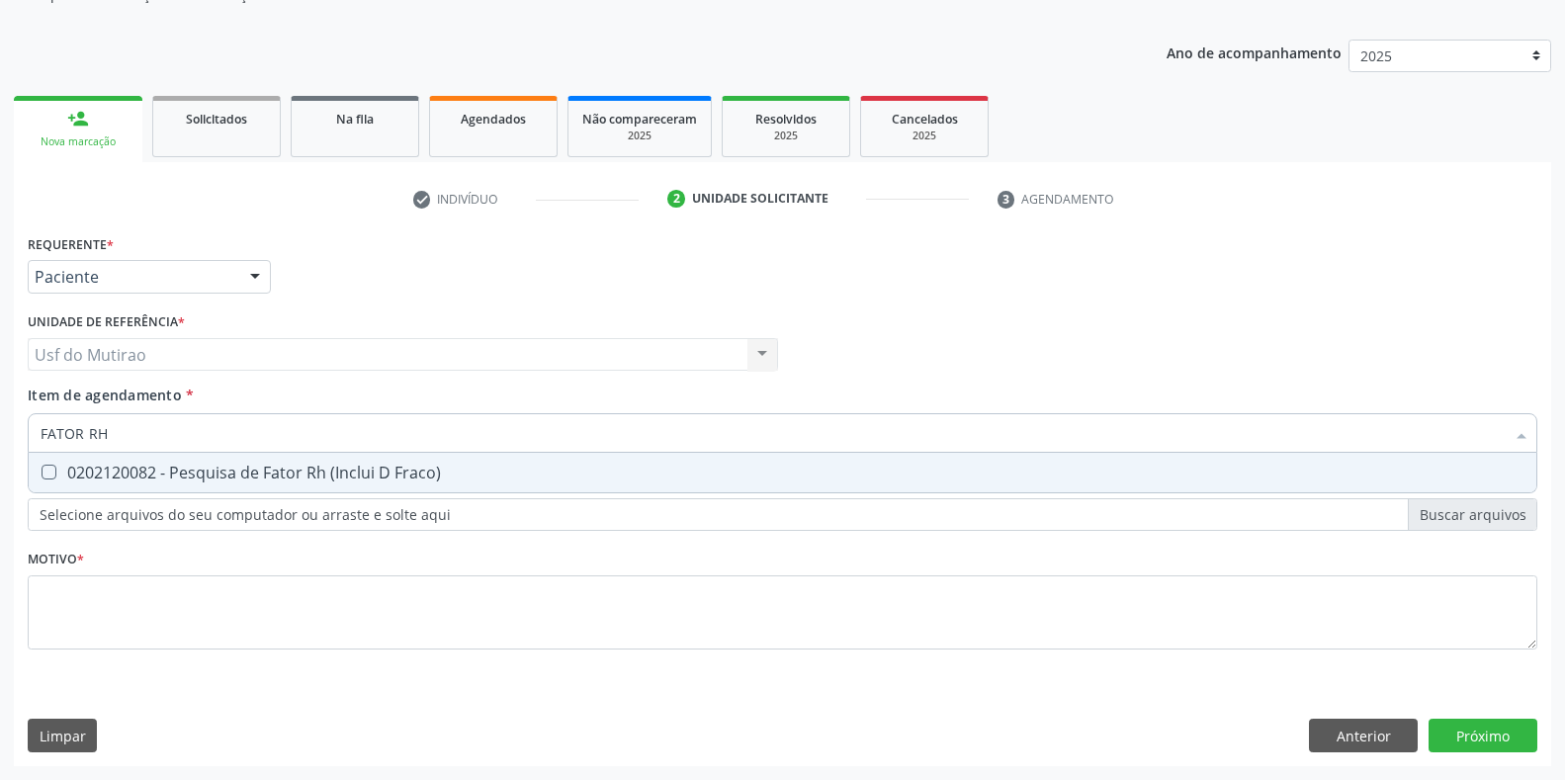
click at [69, 472] on div "0202120082 - Pesquisa de Fator Rh (Inclui D Fraco)" at bounding box center [783, 473] width 1484 height 16
checkbox Fraco\) "true"
drag, startPoint x: 144, startPoint y: 440, endPoint x: 0, endPoint y: 431, distance: 144.6
click at [0, 431] on div "Acompanhamento Acompanhe a situação das marcações correntes e finalizadas Relat…" at bounding box center [782, 344] width 1565 height 871
checkbox Fraco\) "false"
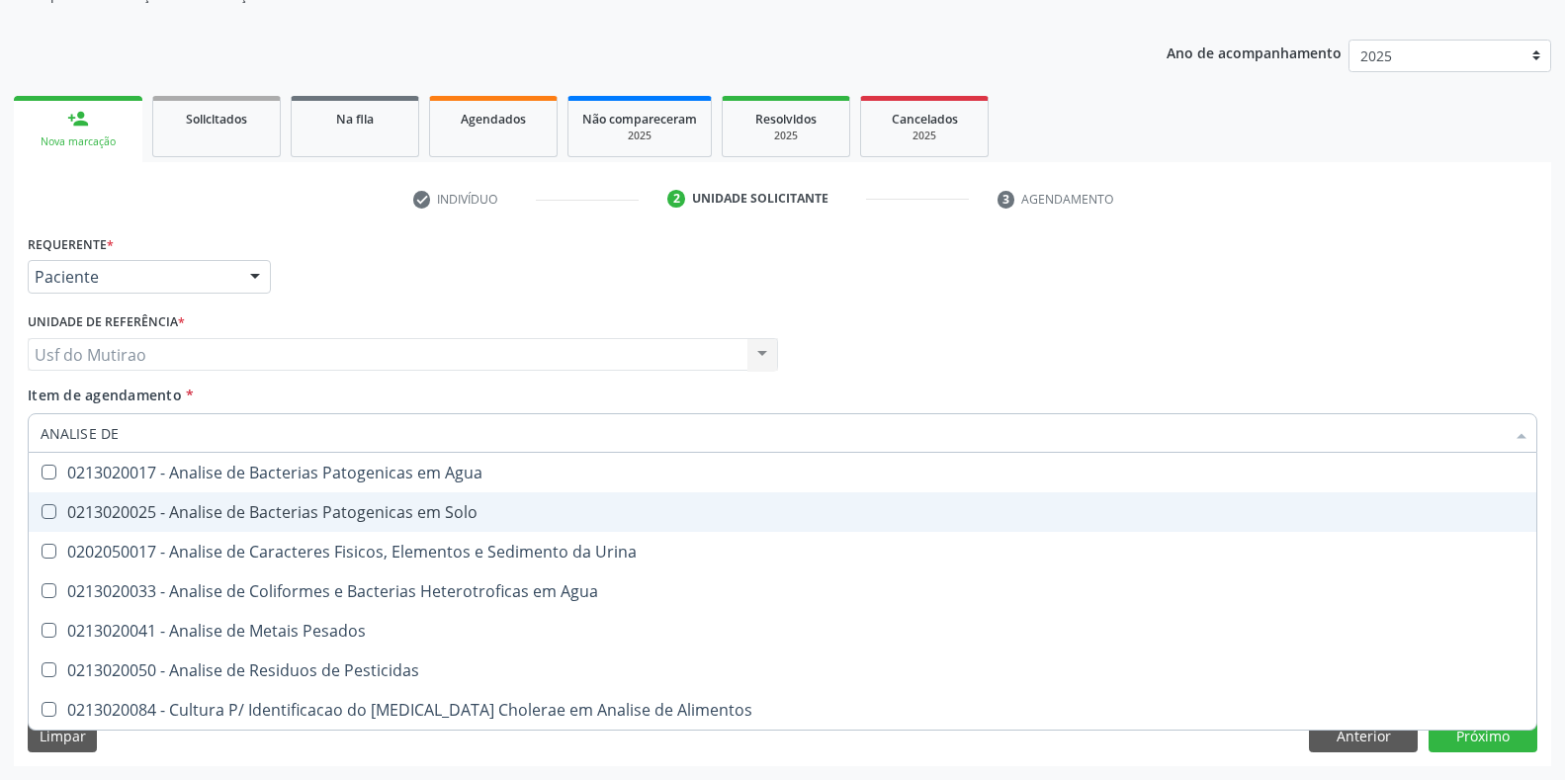
type input "ANALISE DE C"
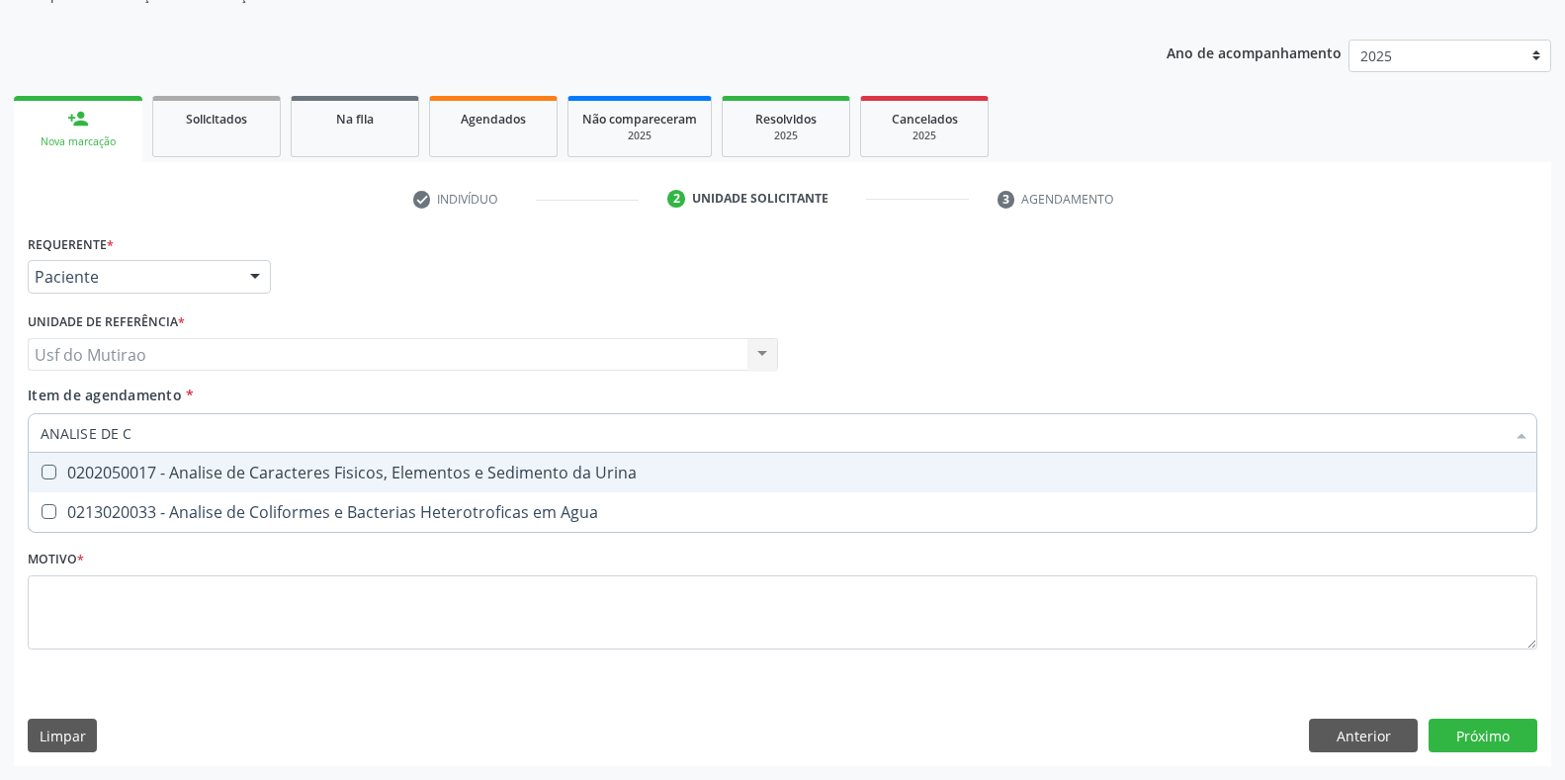
click at [335, 465] on div "0202050017 - Analise de Caracteres Fisicos, Elementos e Sedimento da Urina" at bounding box center [783, 473] width 1484 height 16
checkbox Urina "true"
drag, startPoint x: 283, startPoint y: 444, endPoint x: 0, endPoint y: 444, distance: 282.7
click at [0, 444] on div "Acompanhamento Acompanhe a situação das marcações correntes e finalizadas Relat…" at bounding box center [782, 344] width 1565 height 871
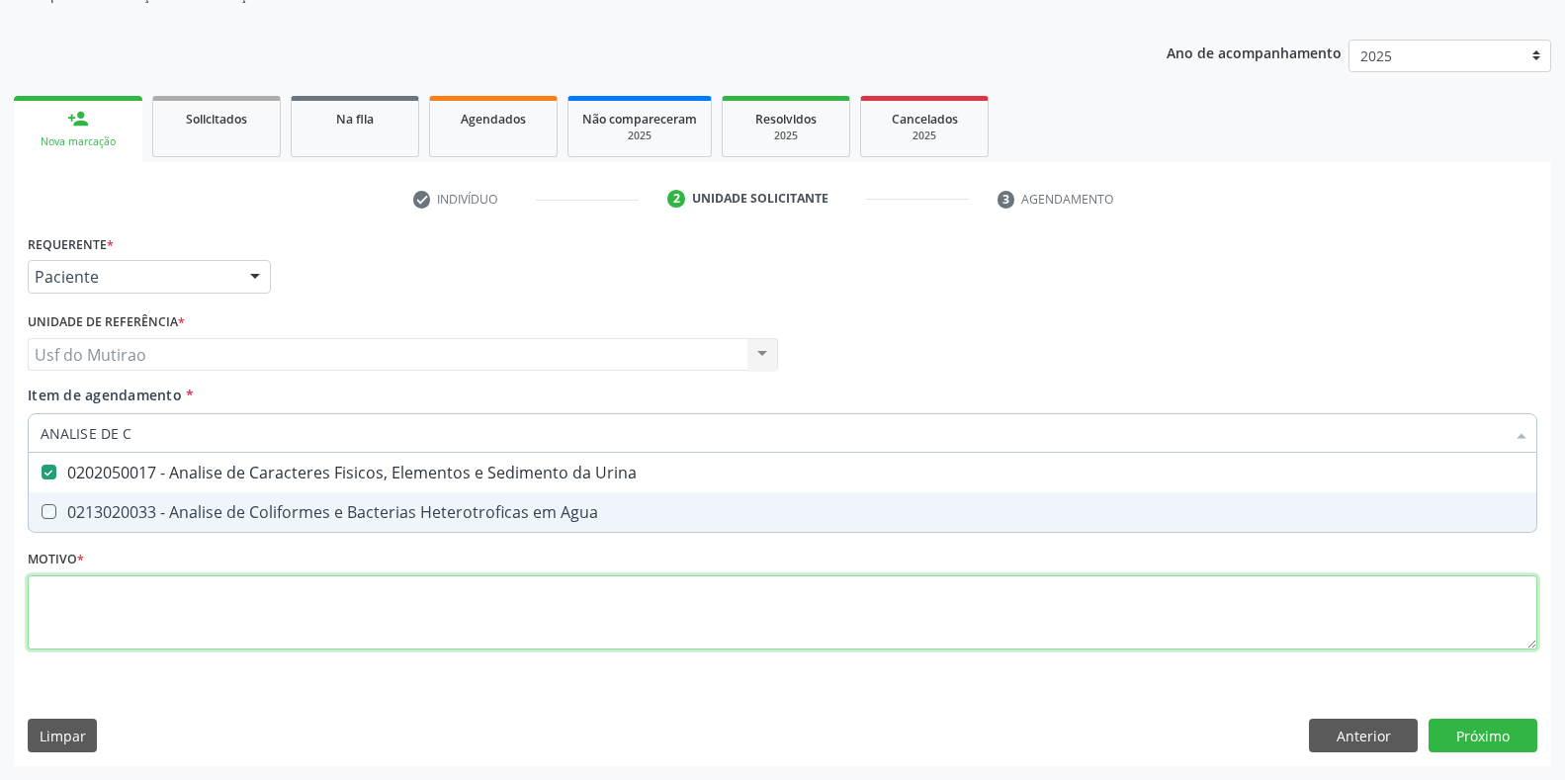
click at [196, 635] on div "Requerente * Paciente Médico(a) Enfermeiro(a) Paciente Nenhum resultado encontr…" at bounding box center [782, 453] width 1509 height 448
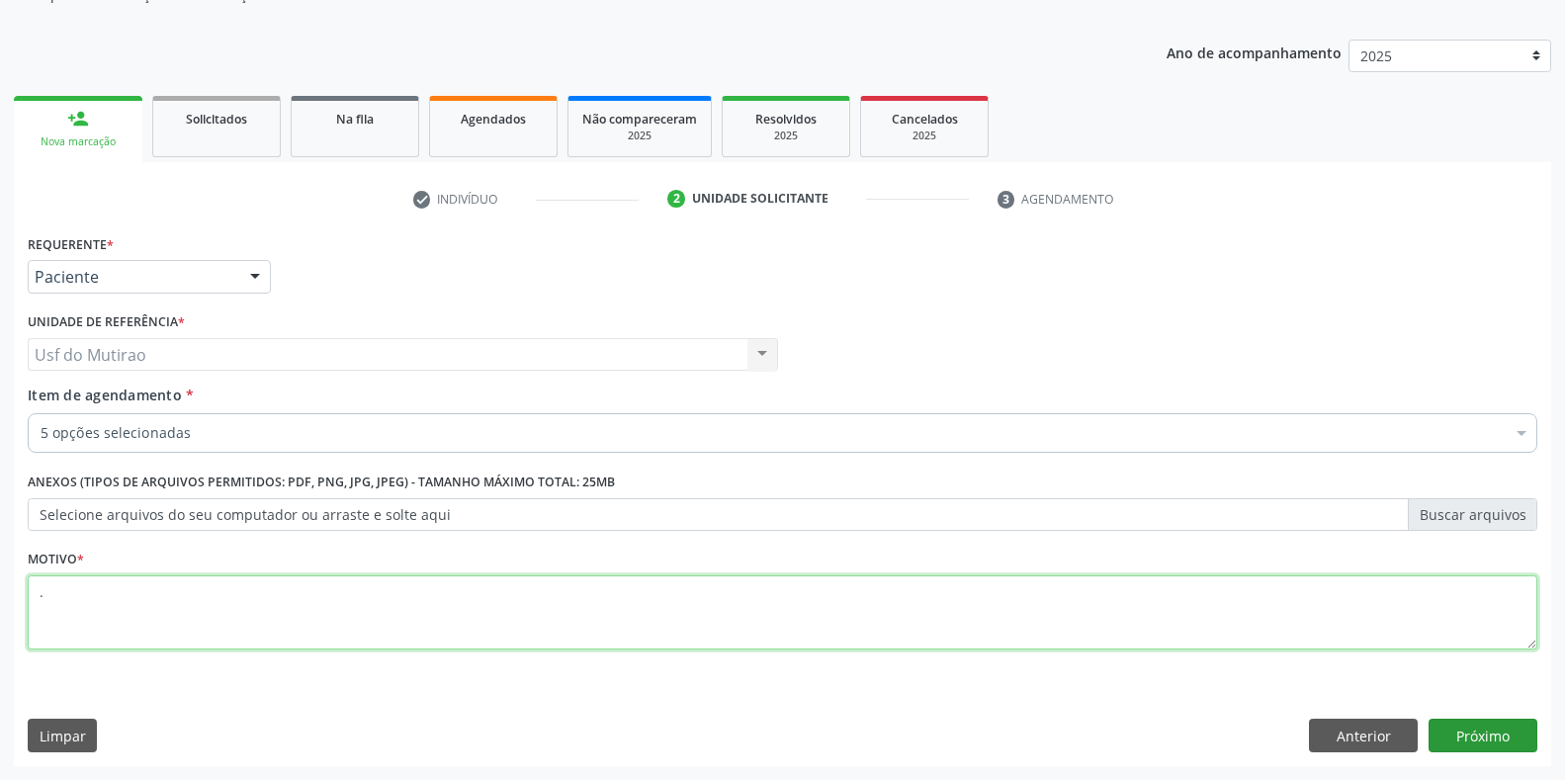
type textarea "."
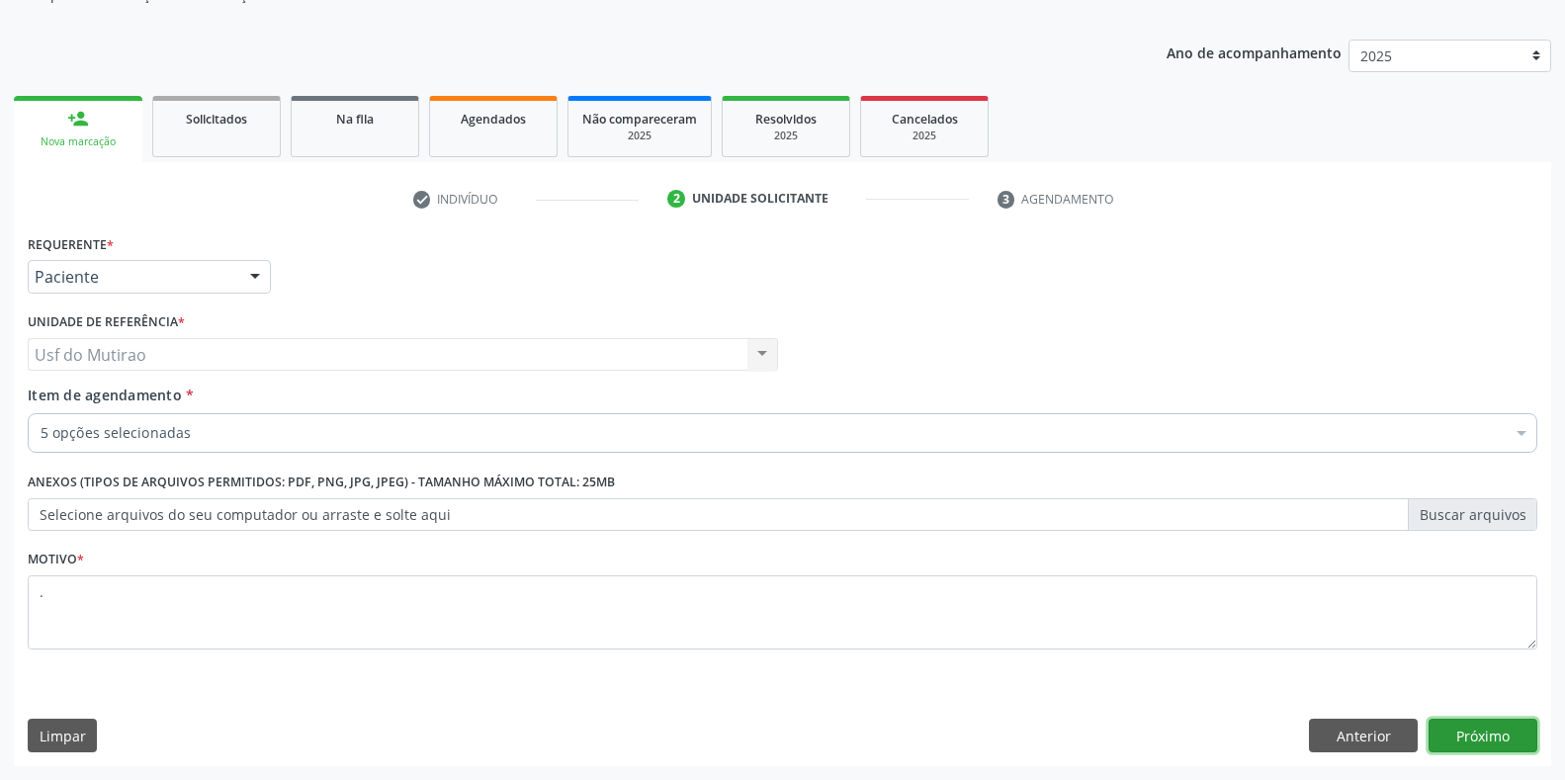
click at [1504, 738] on button "Próximo" at bounding box center [1482, 736] width 109 height 34
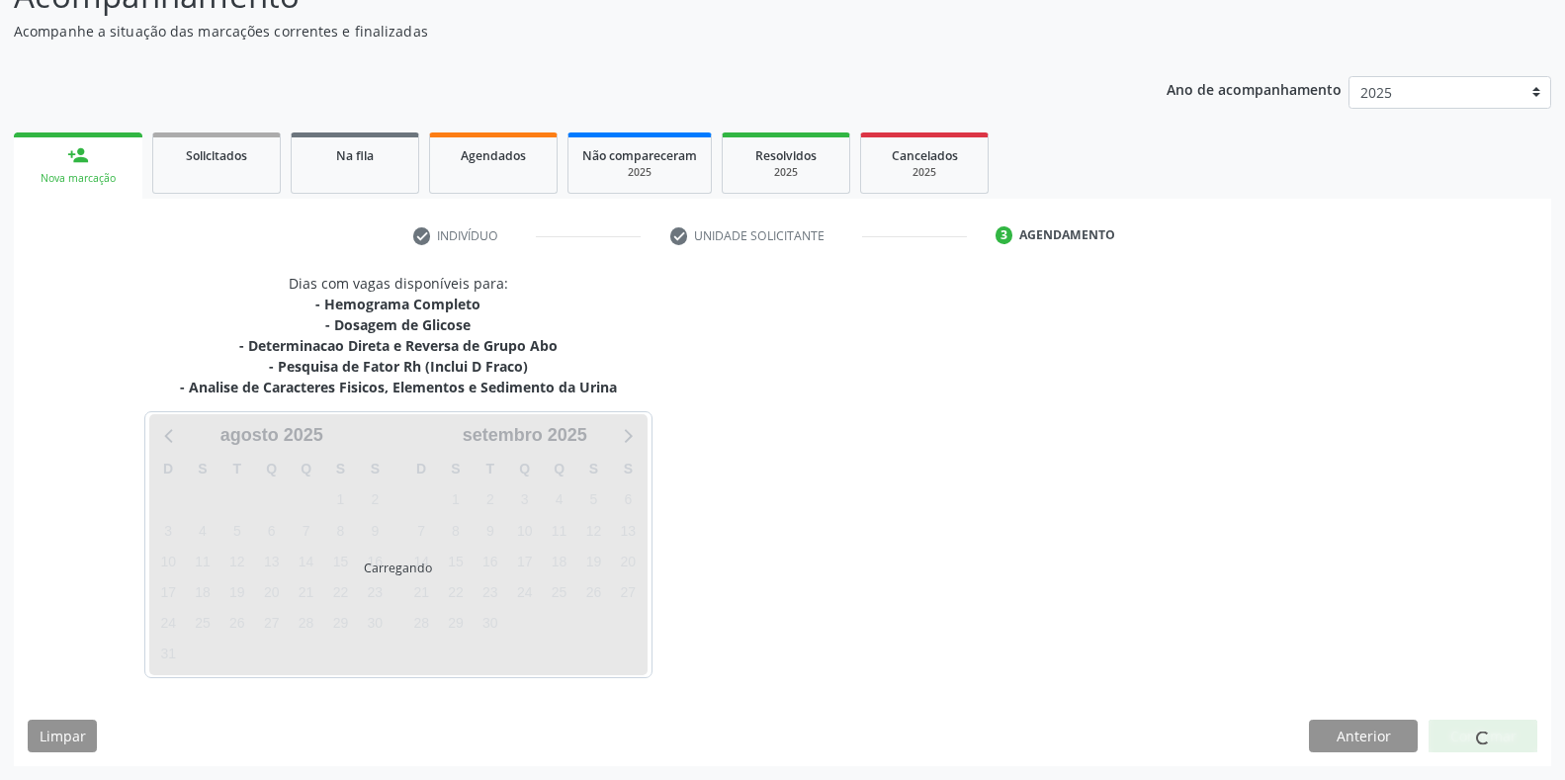
scroll to position [163, 0]
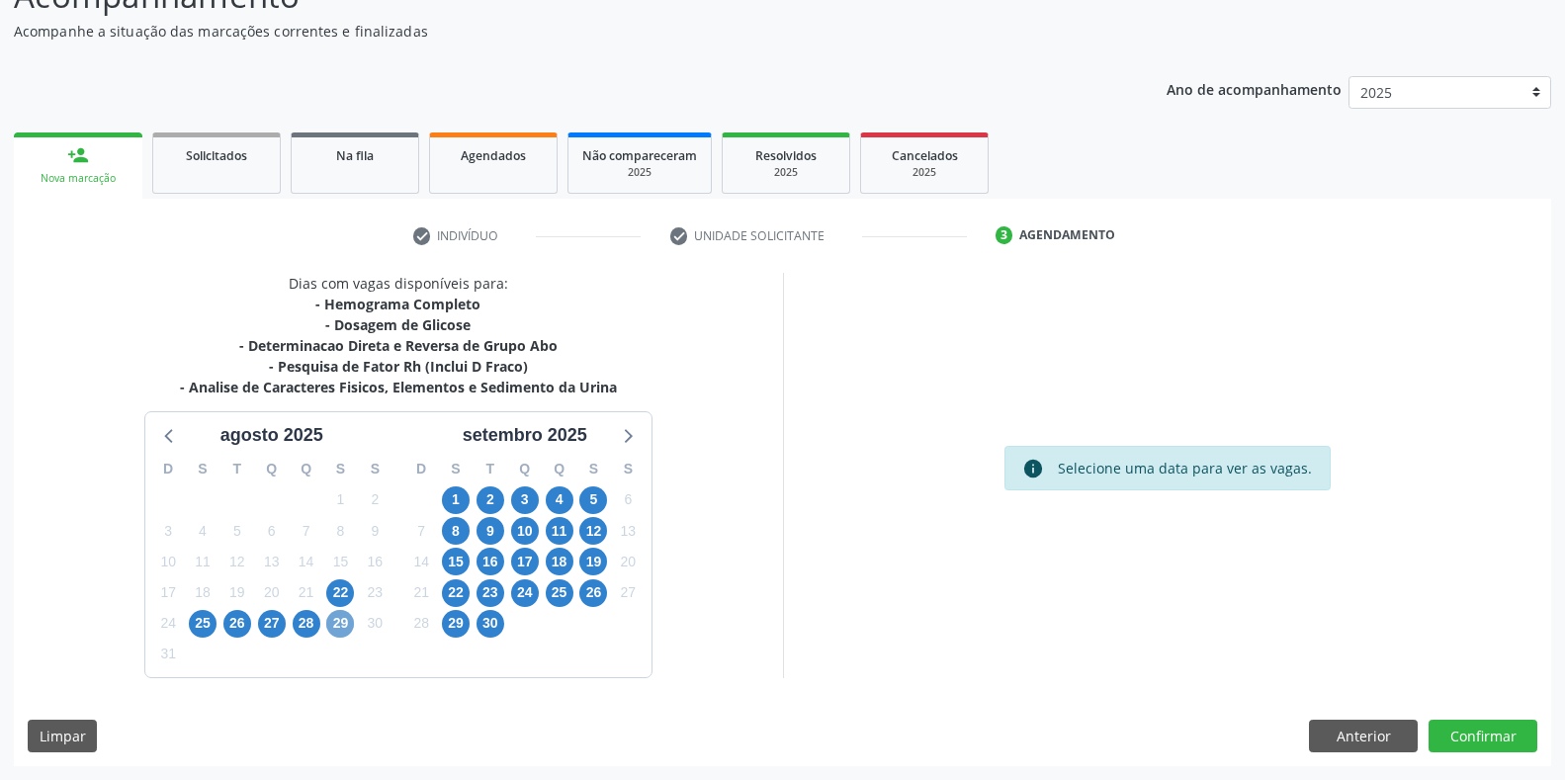
click at [342, 620] on span "29" at bounding box center [340, 624] width 28 height 28
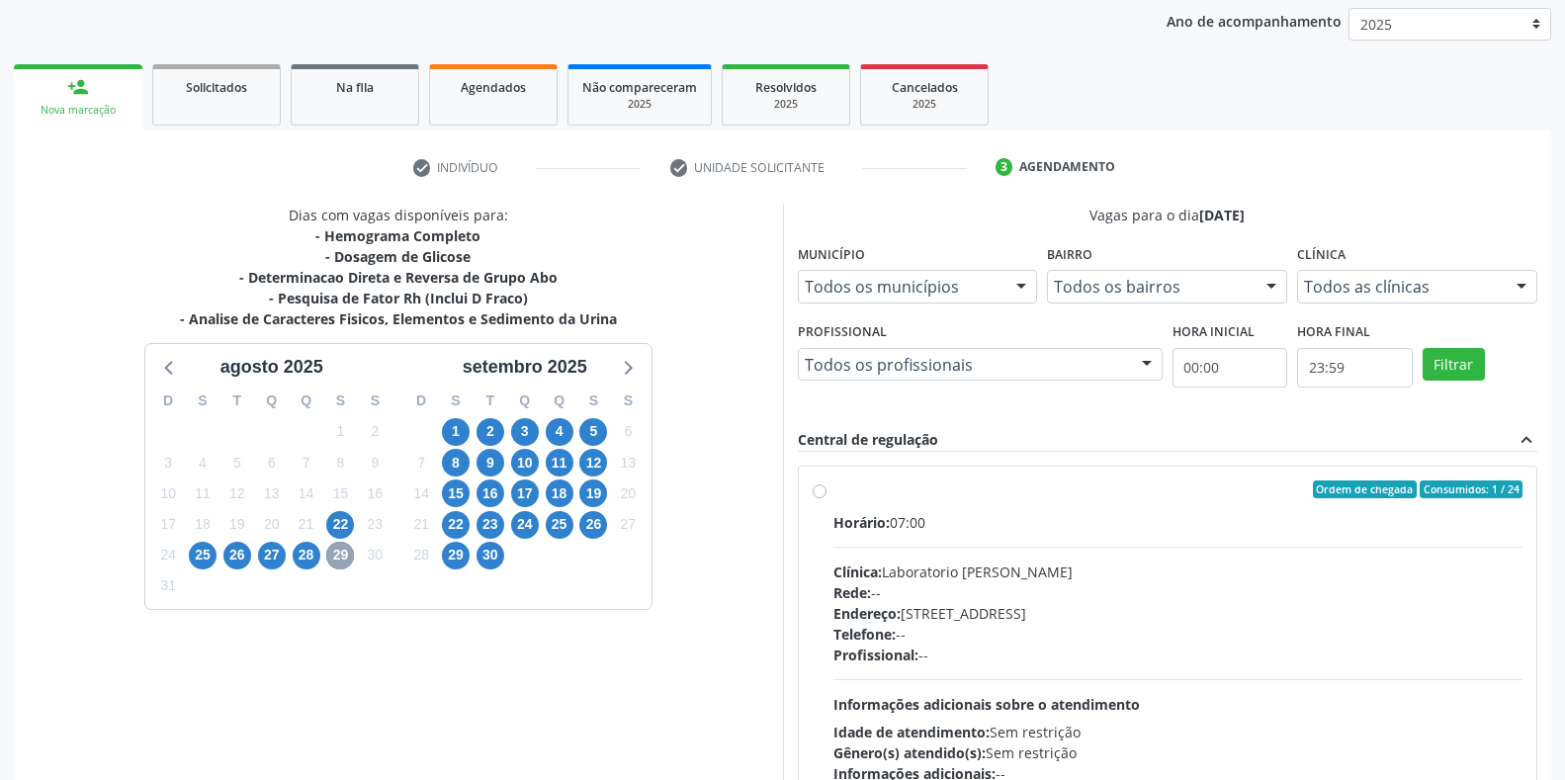
scroll to position [361, 0]
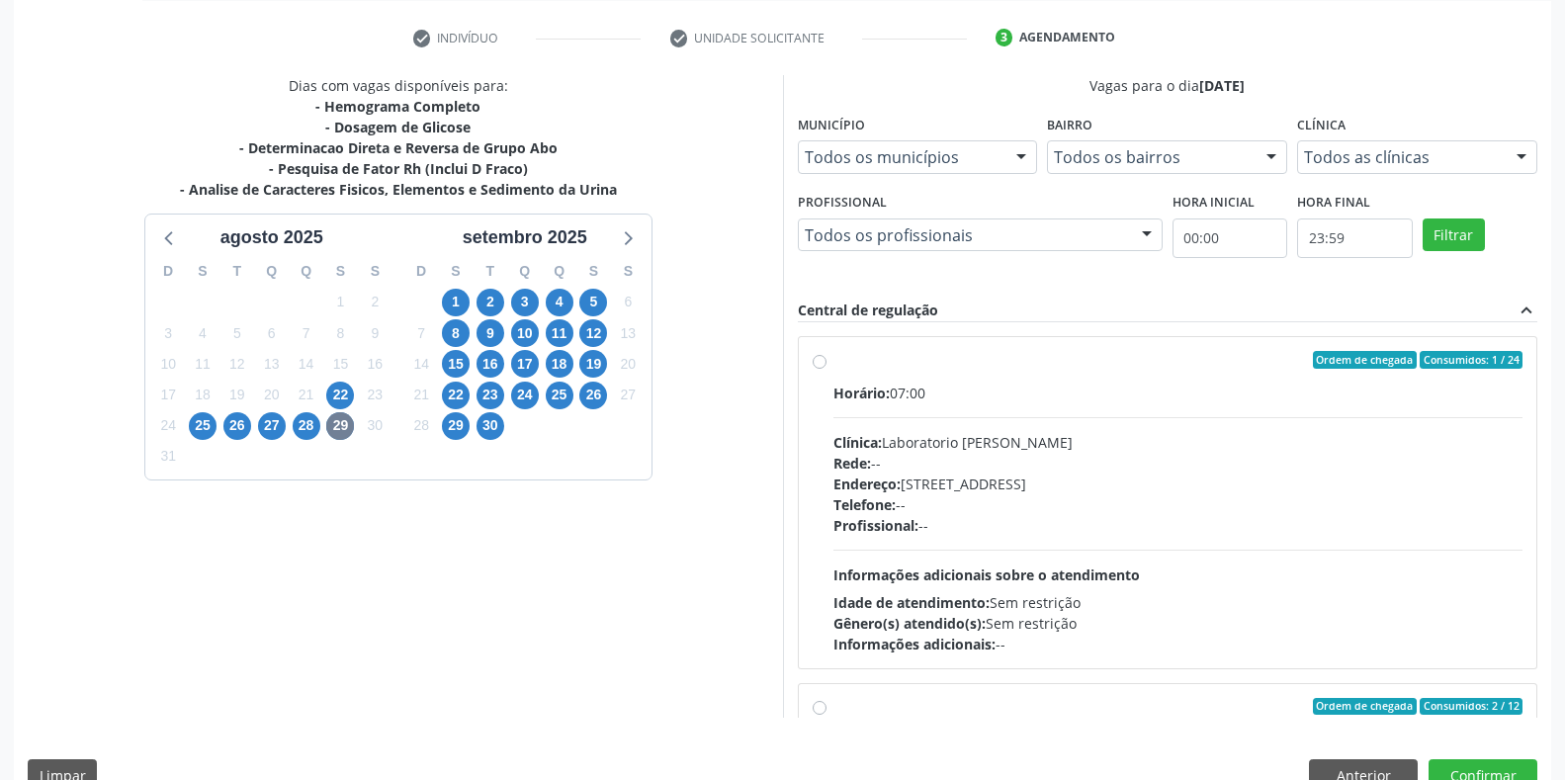
click at [879, 447] on span "Clínica:" at bounding box center [857, 442] width 48 height 19
click at [826, 369] on input "Ordem de chegada Consumidos: 1 / 24 Horário: 07:00 Clínica: Laboratorio [PERSON…" at bounding box center [820, 360] width 14 height 18
radio input "true"
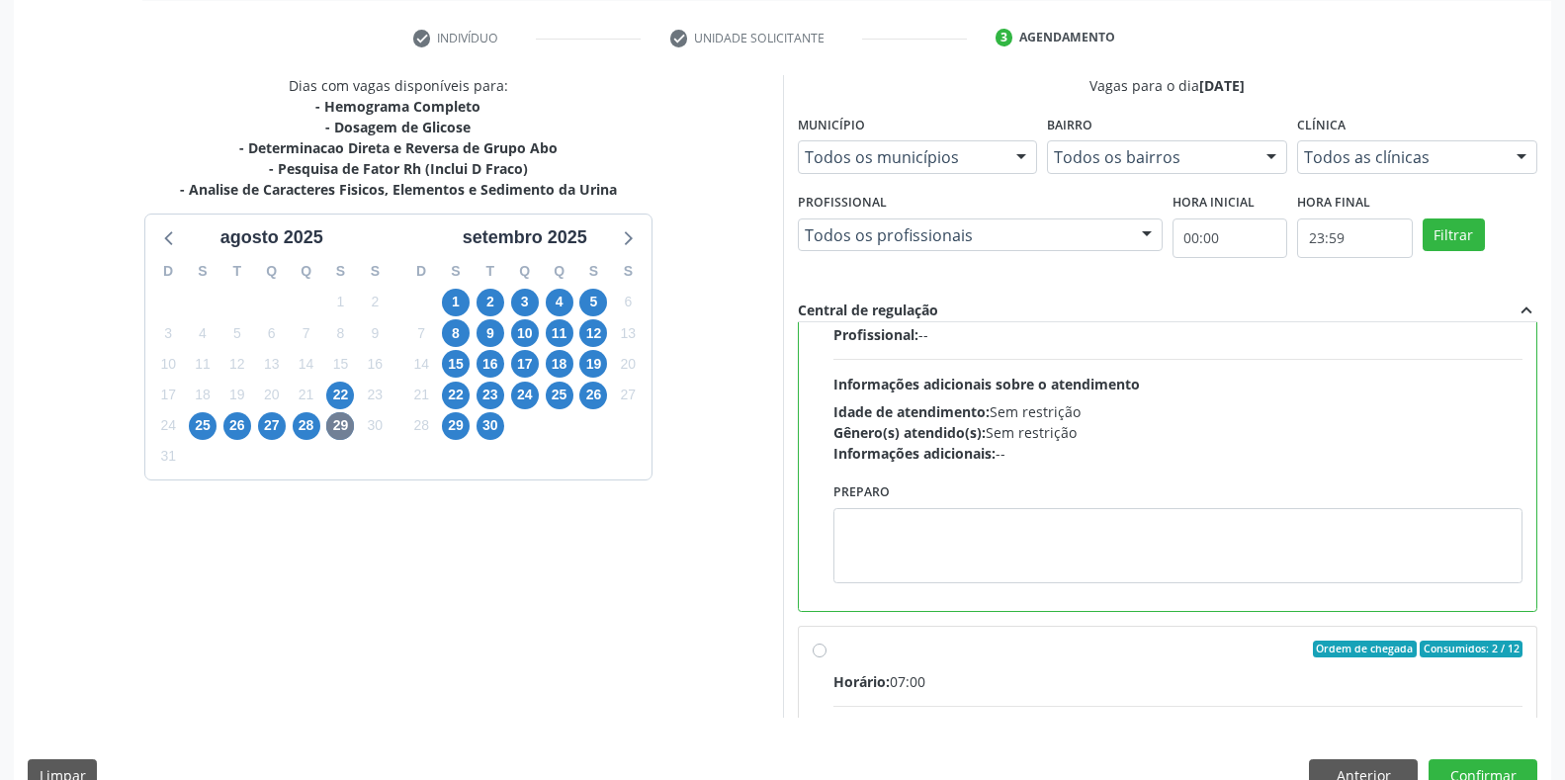
scroll to position [198, 0]
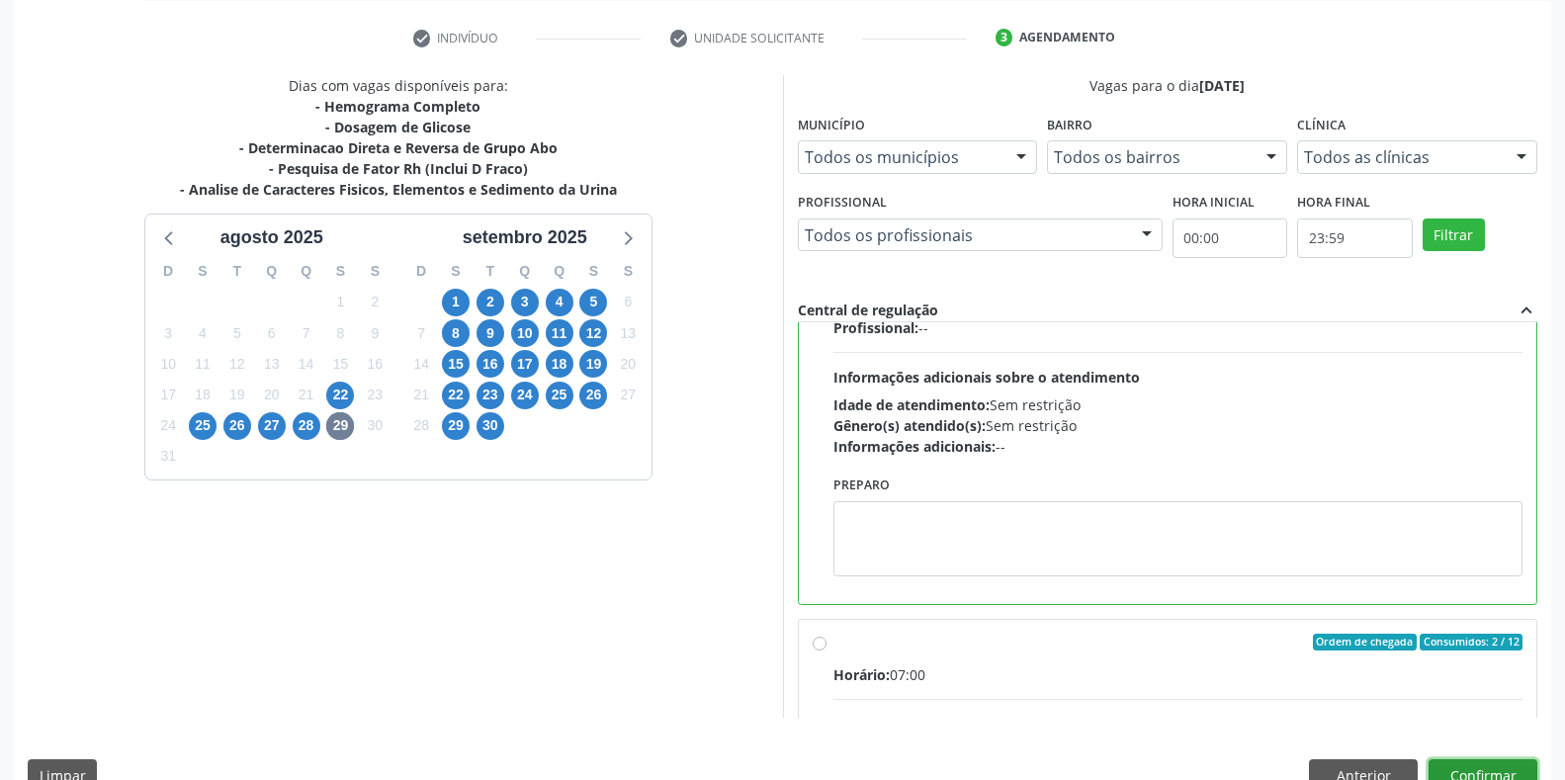
click at [1463, 764] on button "Confirmar" at bounding box center [1482, 776] width 109 height 34
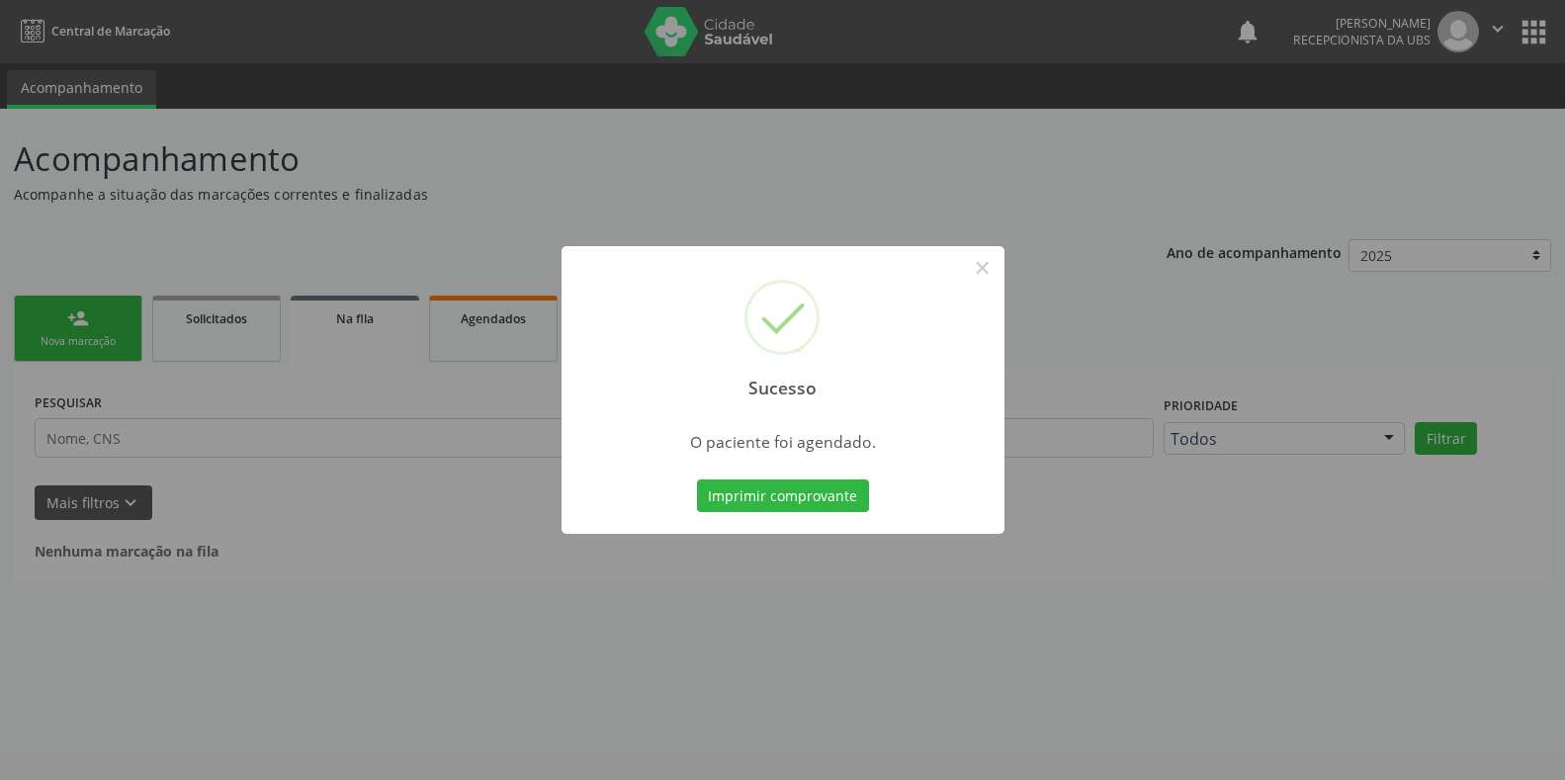
scroll to position [0, 0]
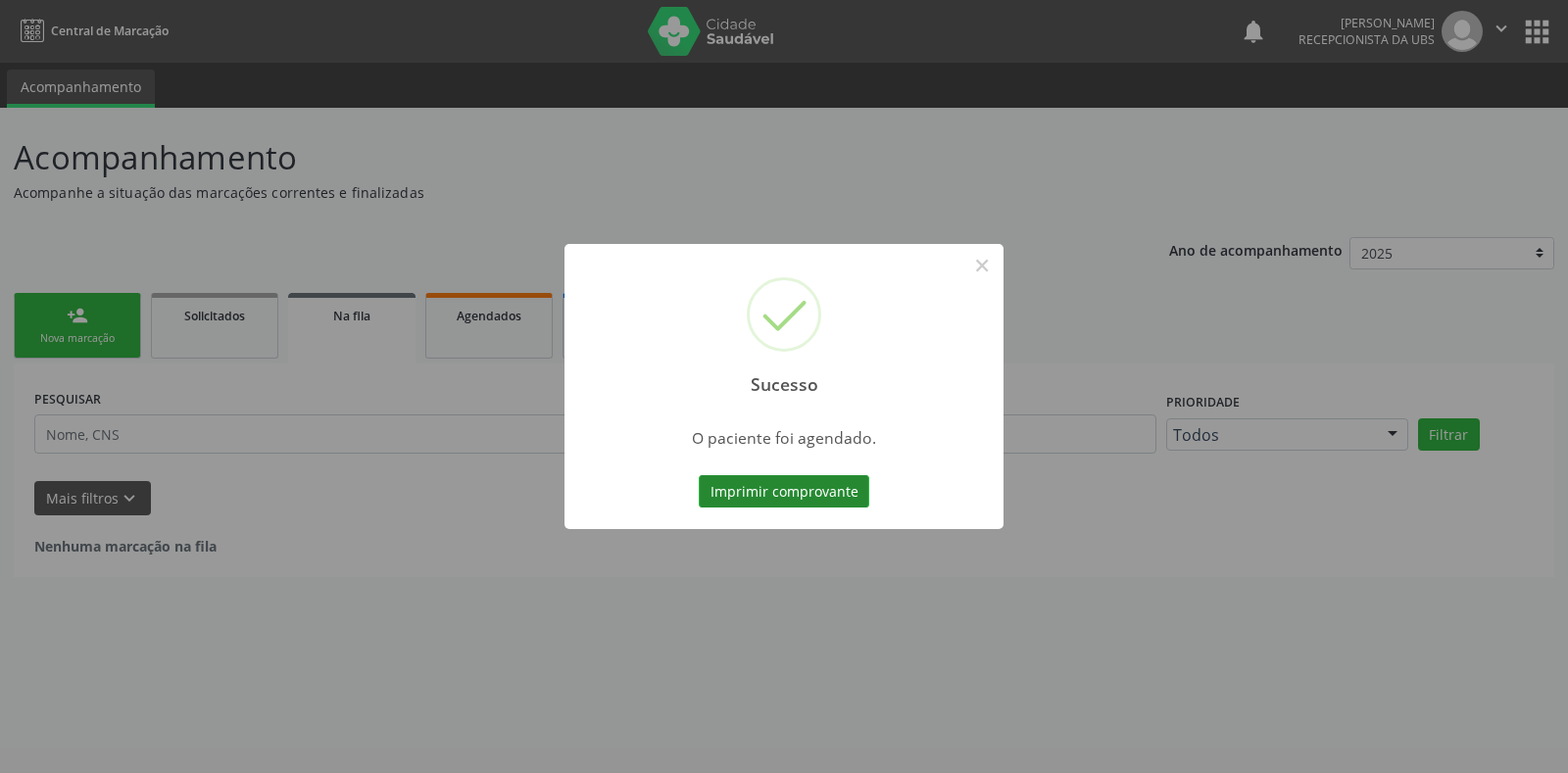
click at [801, 493] on button "Imprimir comprovante" at bounding box center [784, 492] width 170 height 34
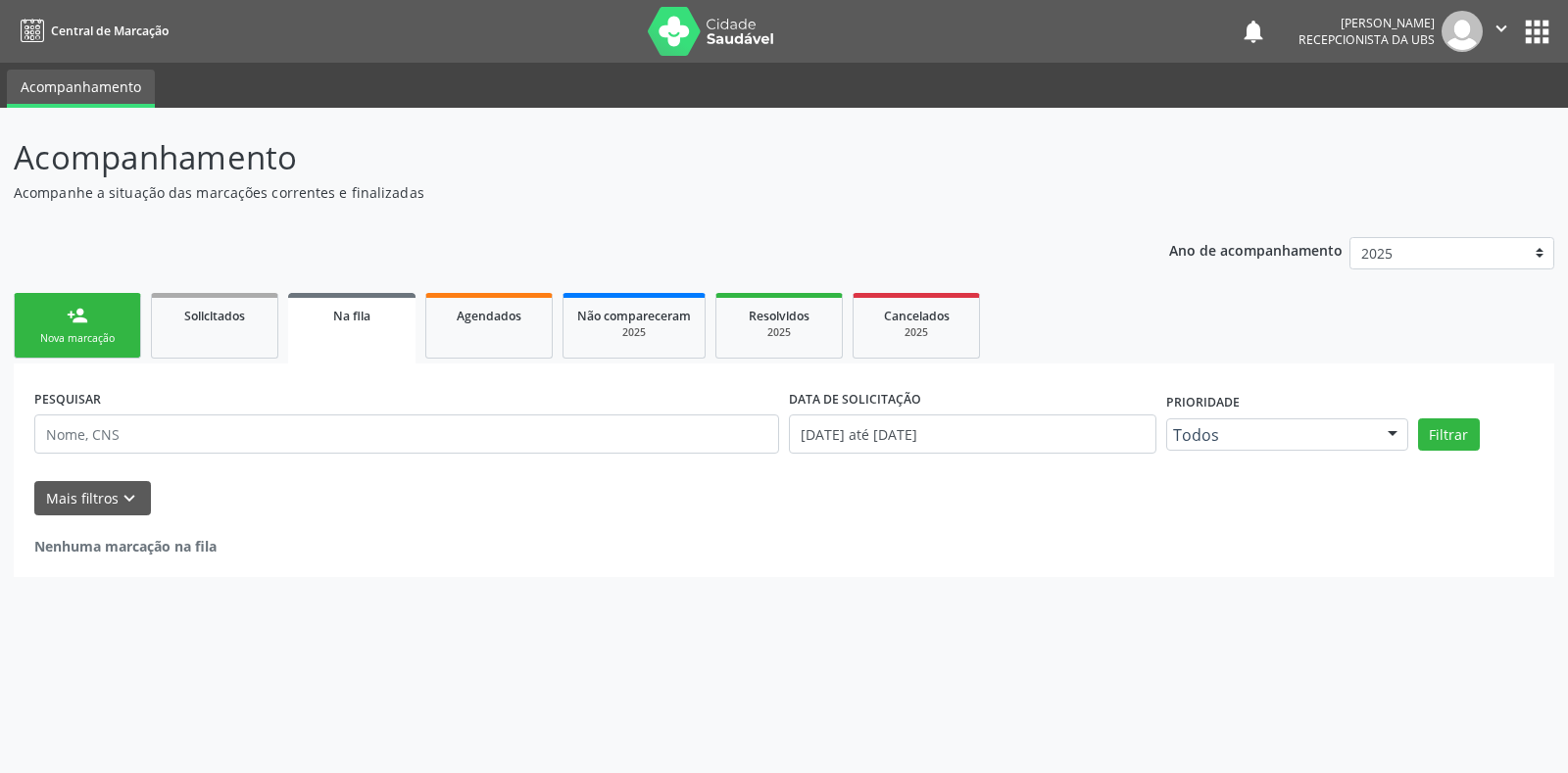
click at [106, 311] on link "person_add Nova marcação" at bounding box center [77, 326] width 128 height 65
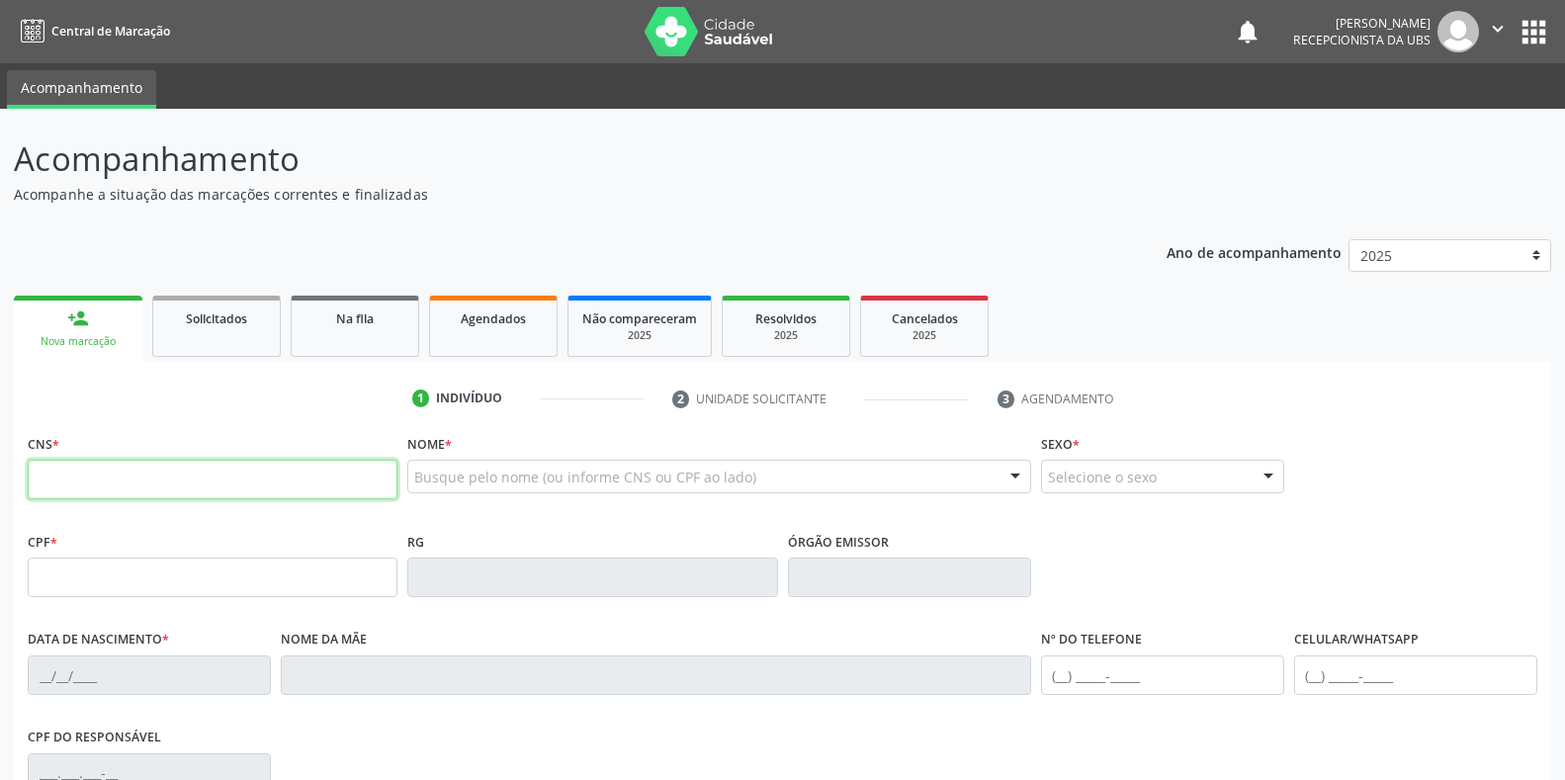
click at [144, 472] on input "text" at bounding box center [213, 480] width 370 height 40
type input "708 7031 9705 8090"
type input "155.264.554-16"
type input "[DATE]"
type input "[PERSON_NAME]"
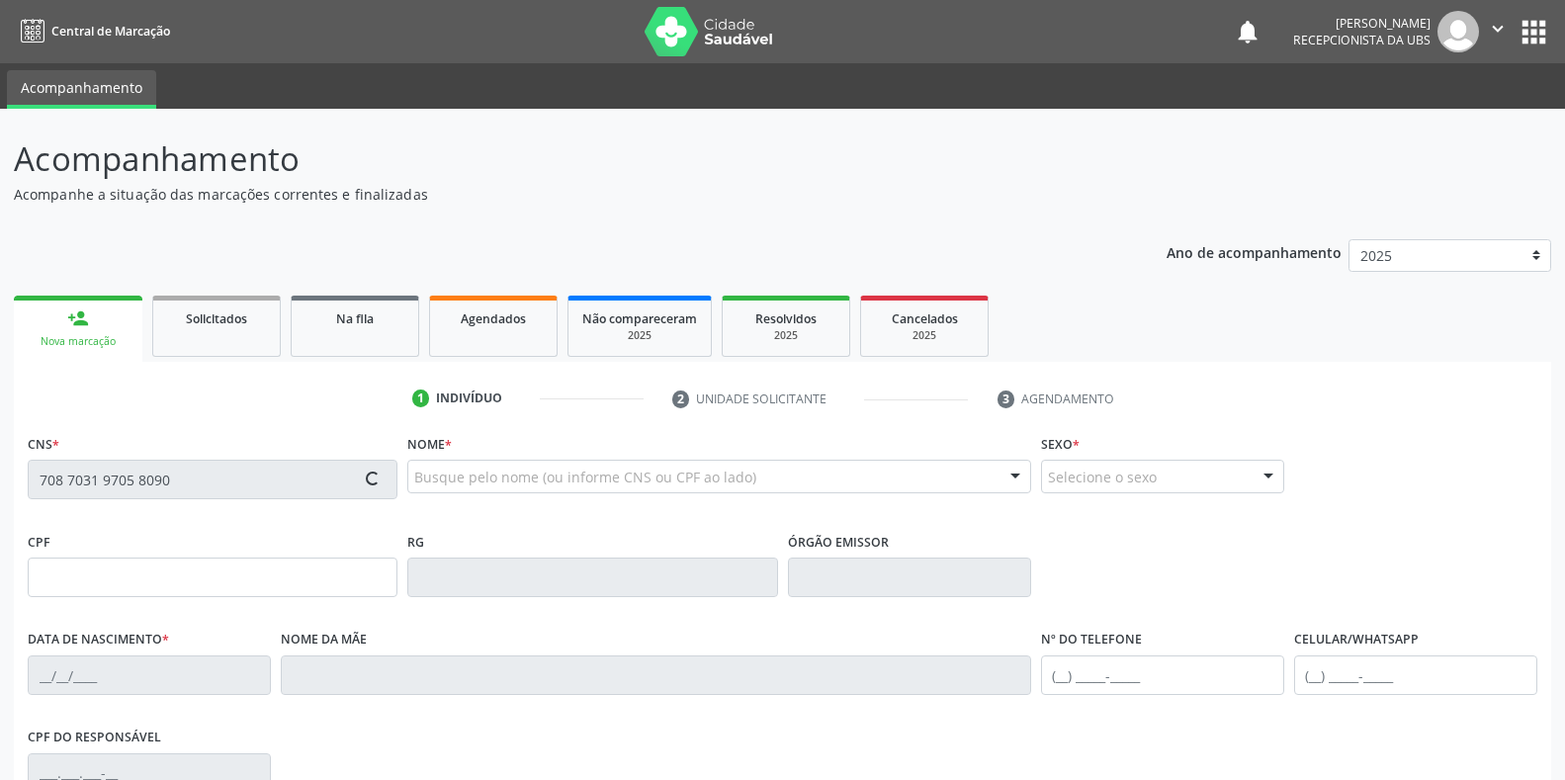
type input "[PHONE_NUMBER]"
type input "092.919.594-99"
type input "S/N"
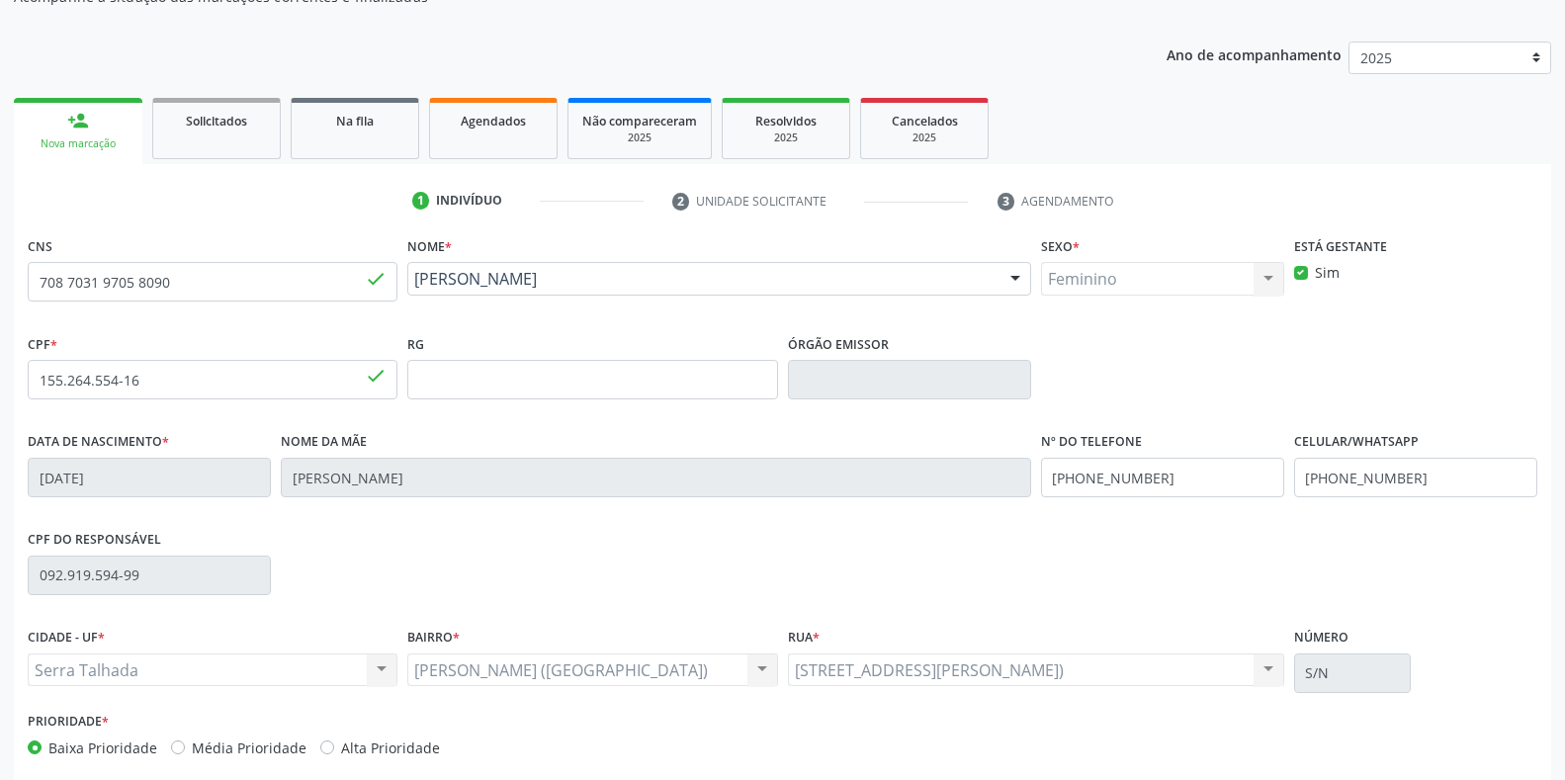
scroll to position [292, 0]
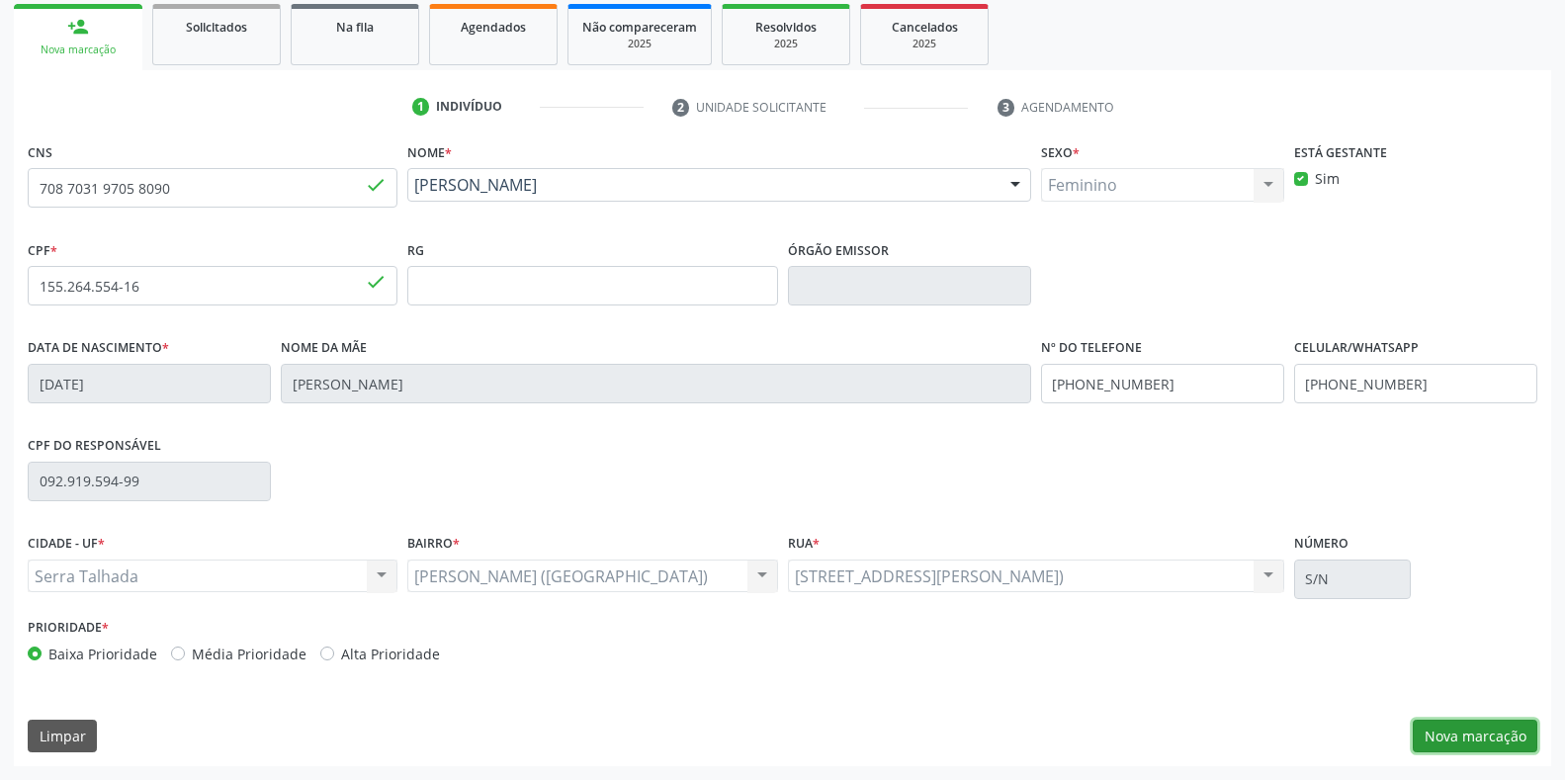
click at [1451, 739] on button "Nova marcação" at bounding box center [1475, 737] width 125 height 34
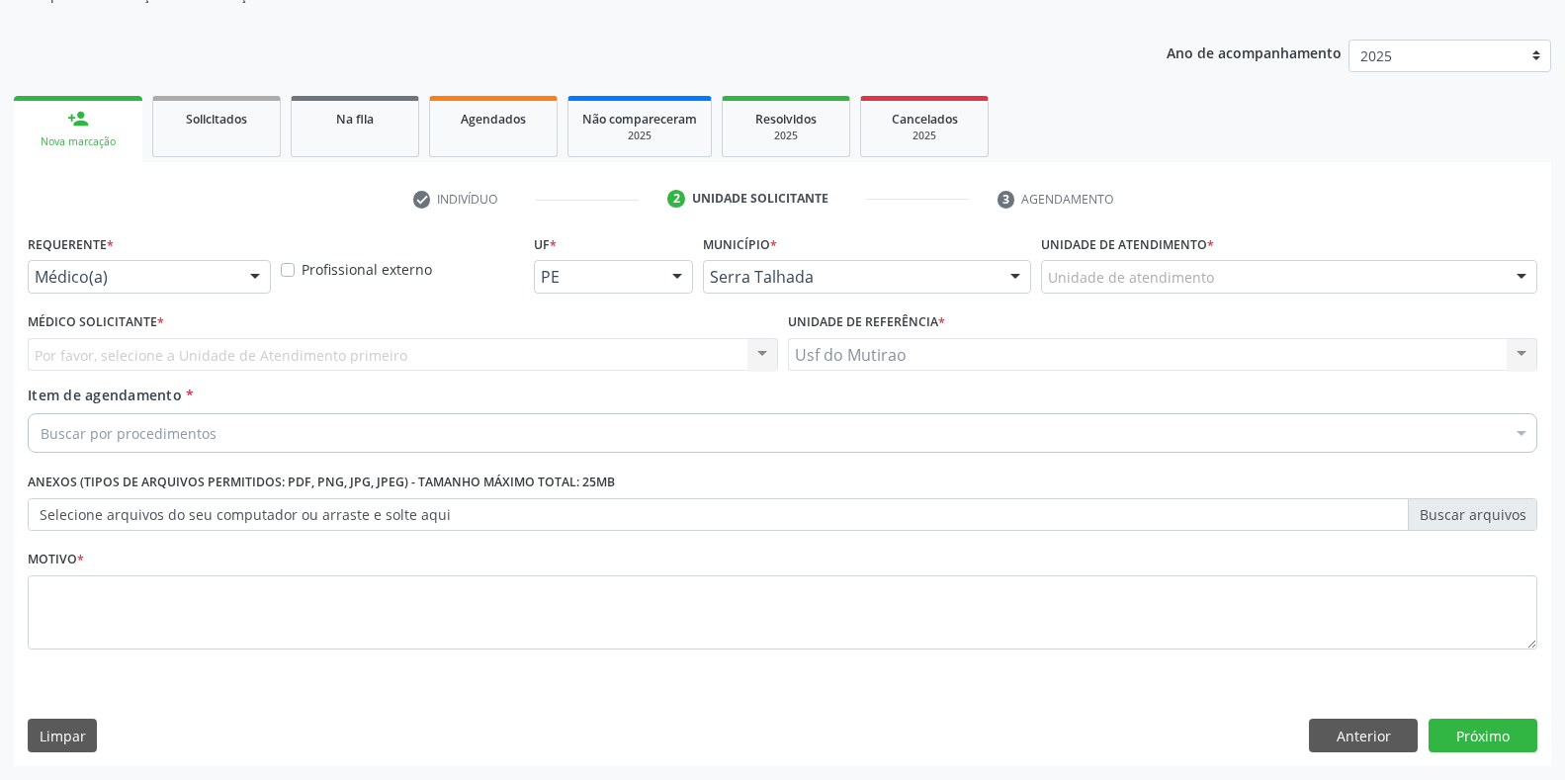
scroll to position [200, 0]
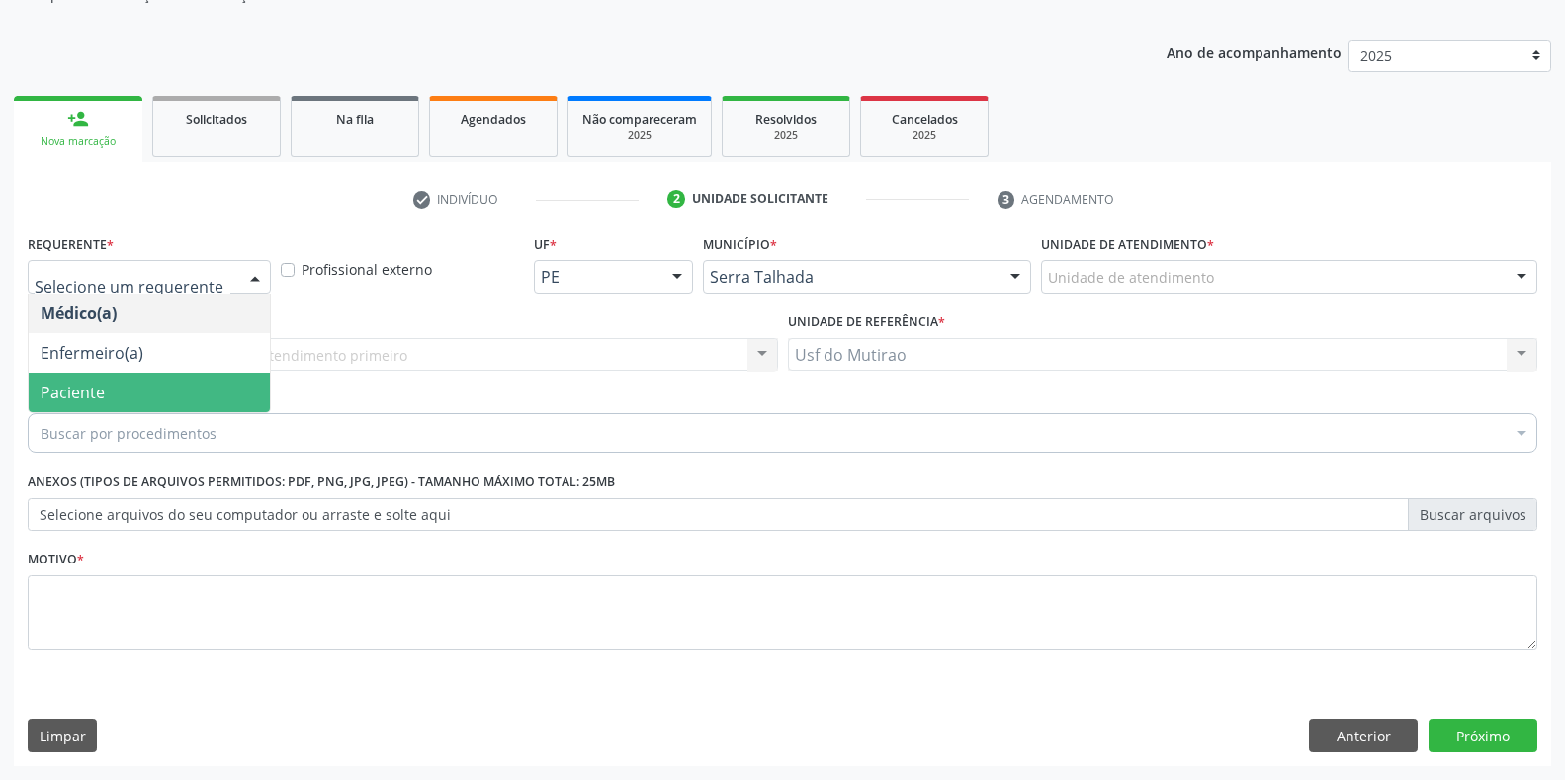
click at [126, 377] on span "Paciente" at bounding box center [149, 393] width 241 height 40
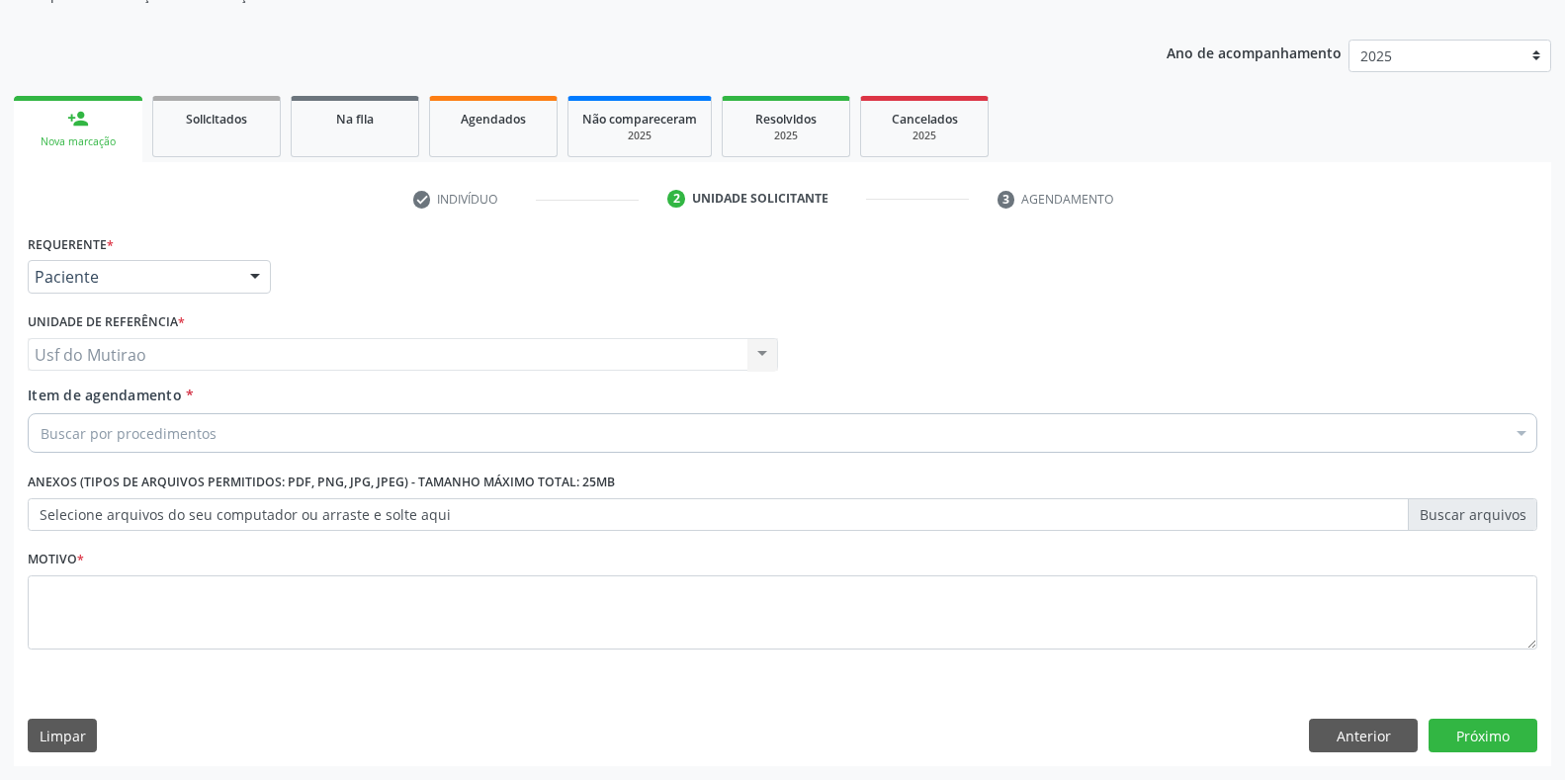
click at [235, 432] on div "Buscar por procedimentos" at bounding box center [782, 433] width 1509 height 40
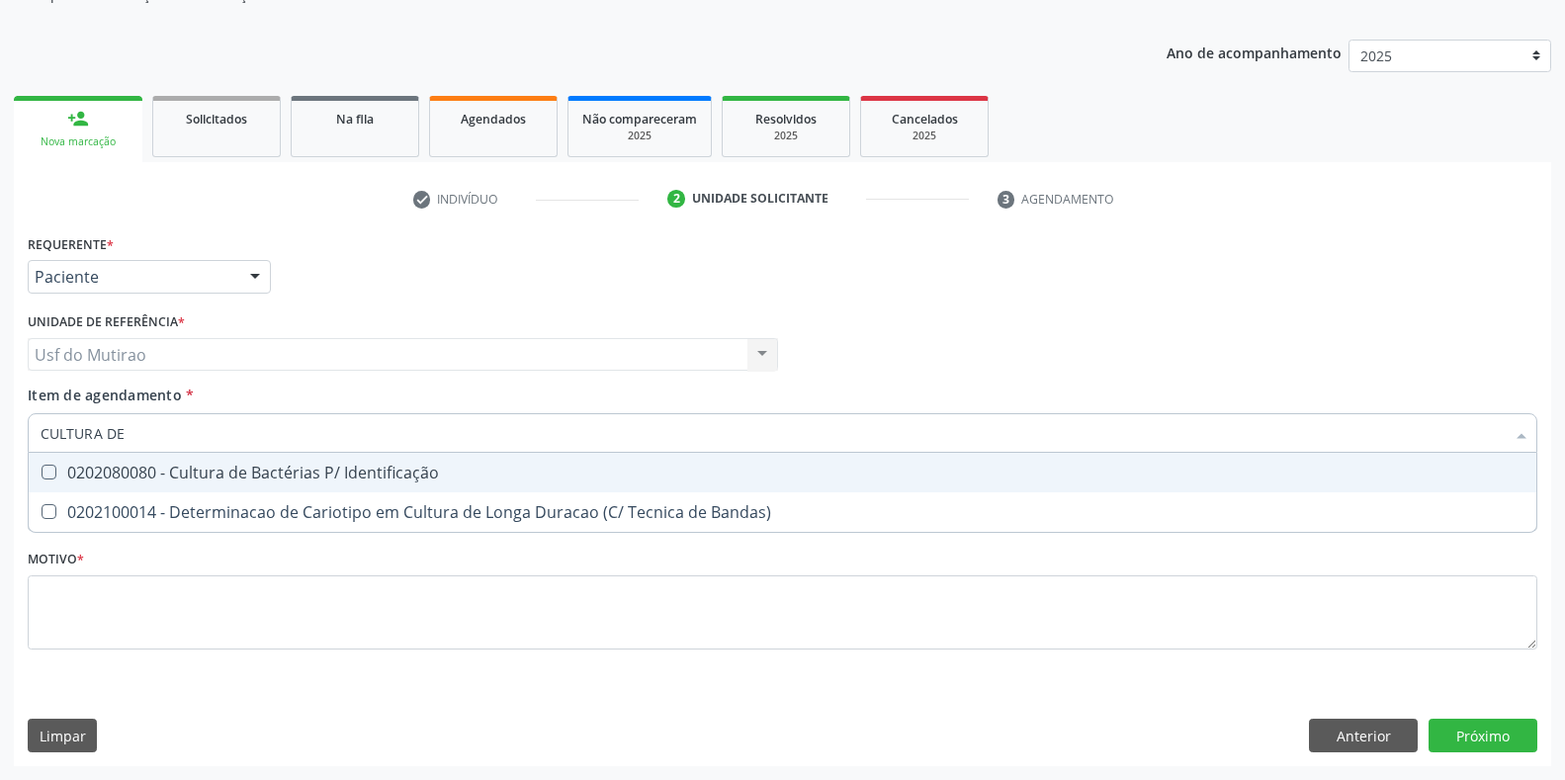
type input "CULTURA DE B"
click at [239, 465] on div "0202080080 - Cultura de Bactérias P/ Identificação" at bounding box center [783, 473] width 1484 height 16
checkbox Identificação "true"
drag, startPoint x: 241, startPoint y: 432, endPoint x: 9, endPoint y: 433, distance: 232.3
click at [9, 433] on div "Acompanhamento Acompanhe a situação das marcações correntes e finalizadas Relat…" at bounding box center [782, 344] width 1565 height 871
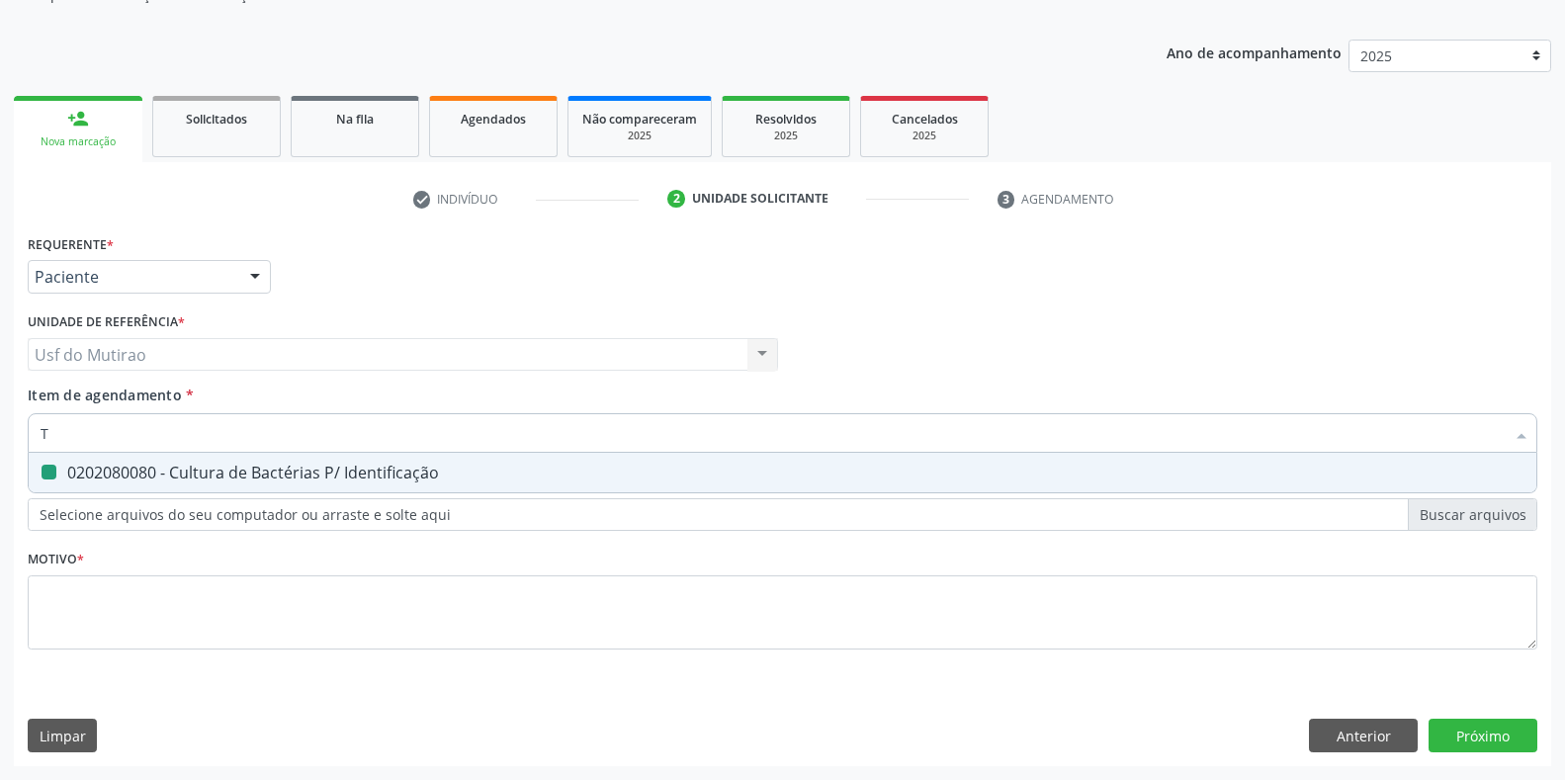
type input "TO"
checkbox Identificação "false"
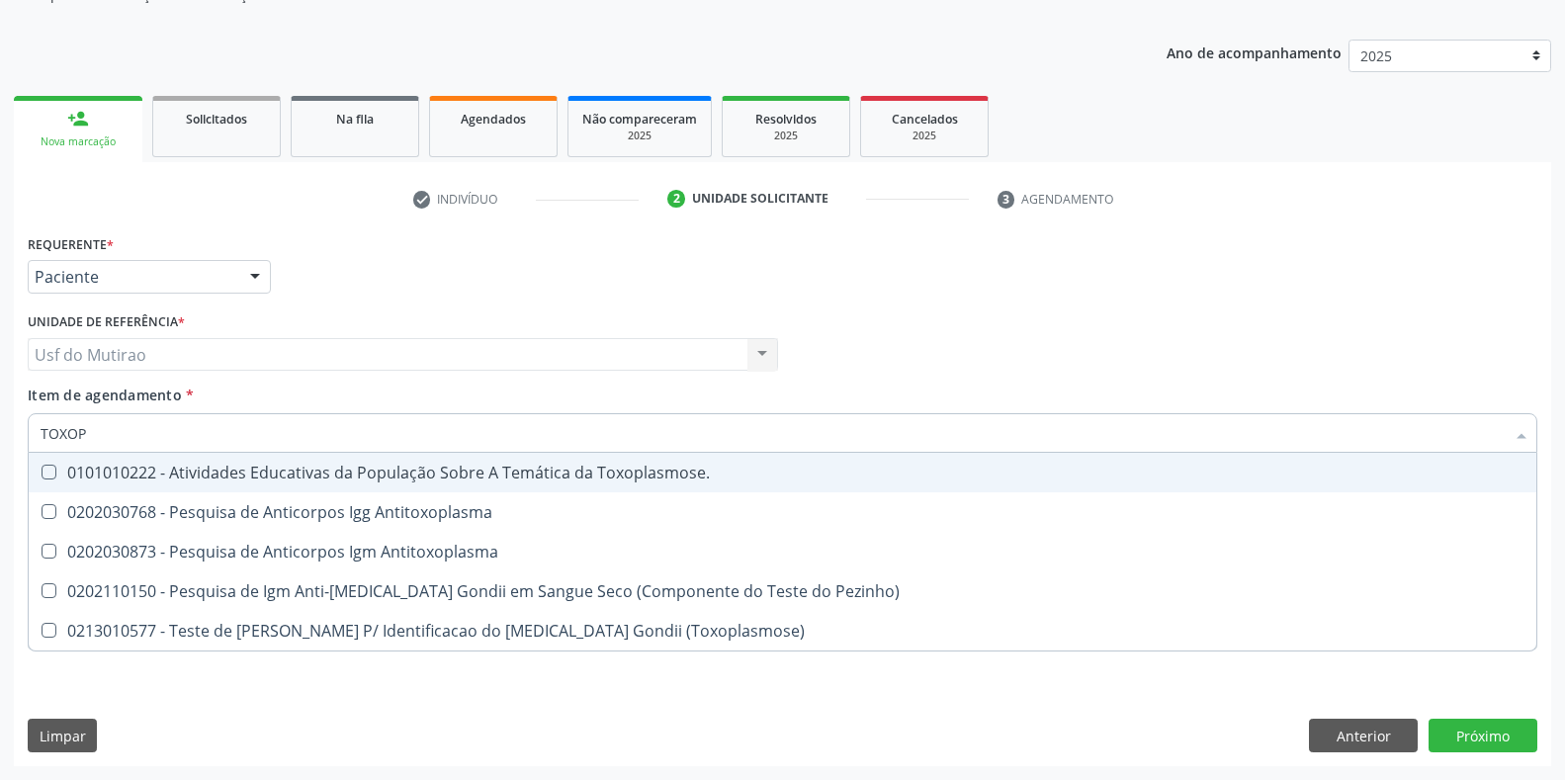
type input "TOXOPL"
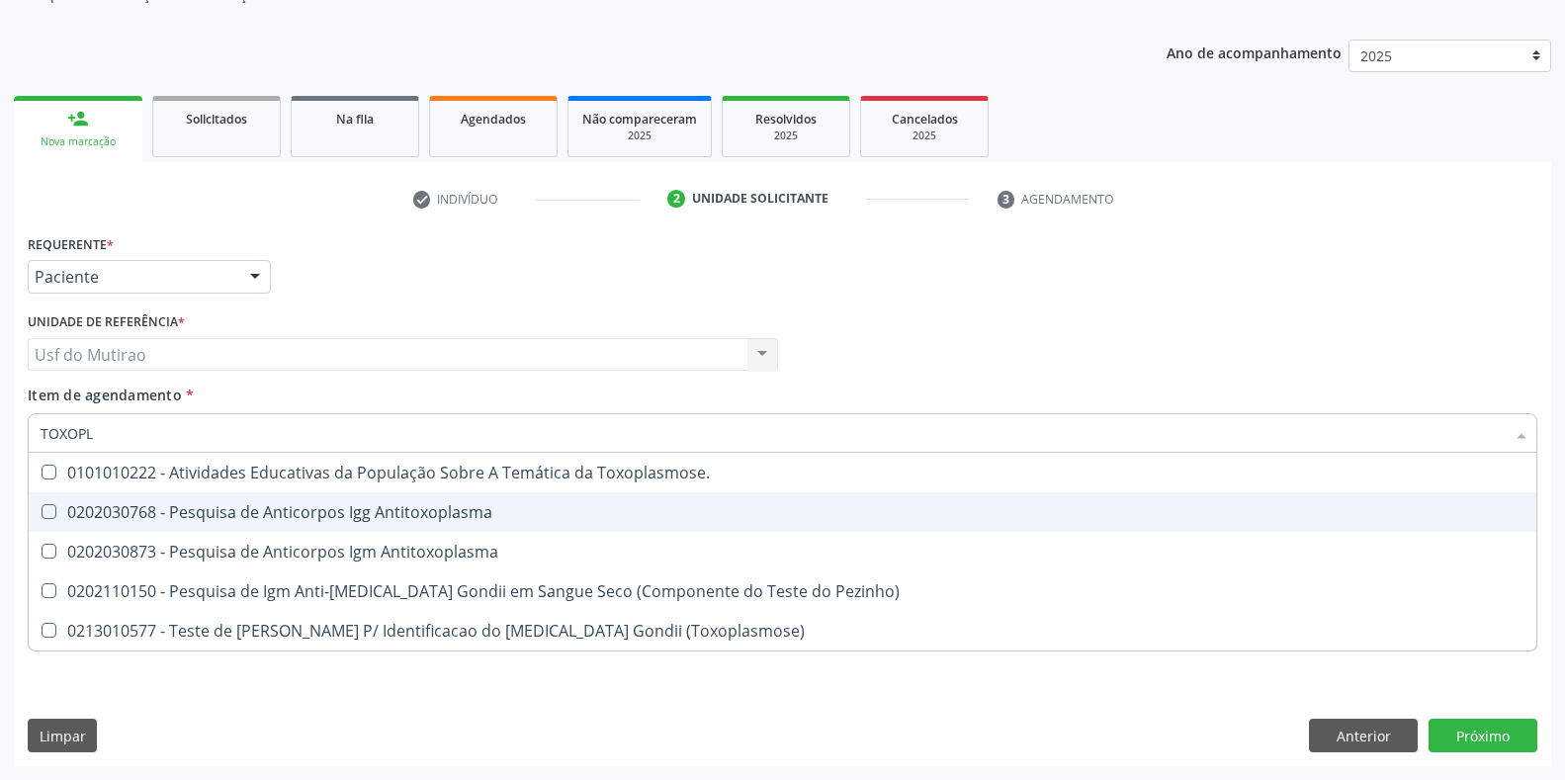
click at [188, 505] on div "0202030768 - Pesquisa de Anticorpos Igg Antitoxoplasma" at bounding box center [783, 512] width 1484 height 16
checkbox Antitoxoplasma "true"
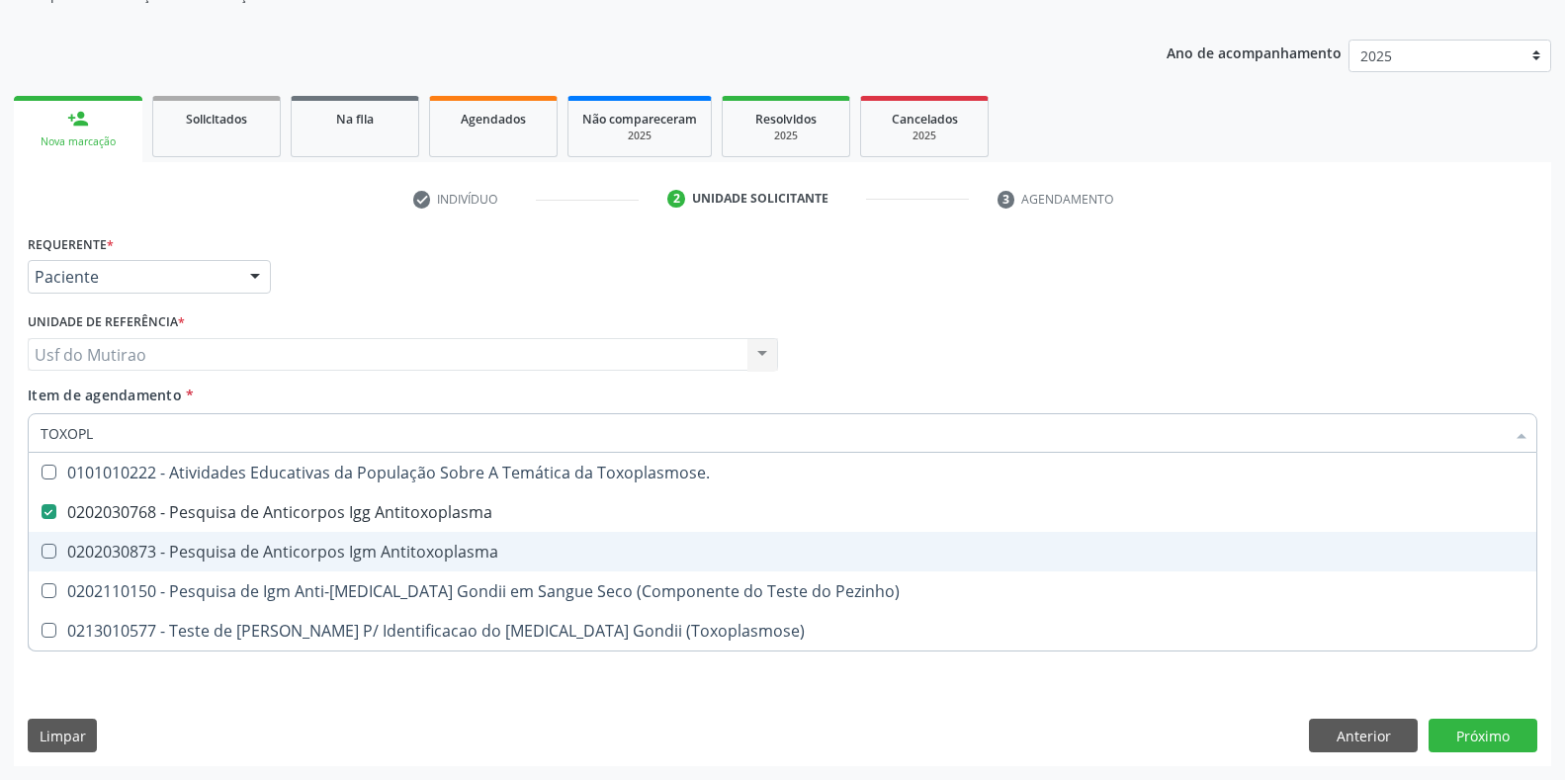
click at [195, 558] on div "0202030873 - Pesquisa de Anticorpos Igm Antitoxoplasma" at bounding box center [783, 552] width 1484 height 16
checkbox Antitoxoplasma "true"
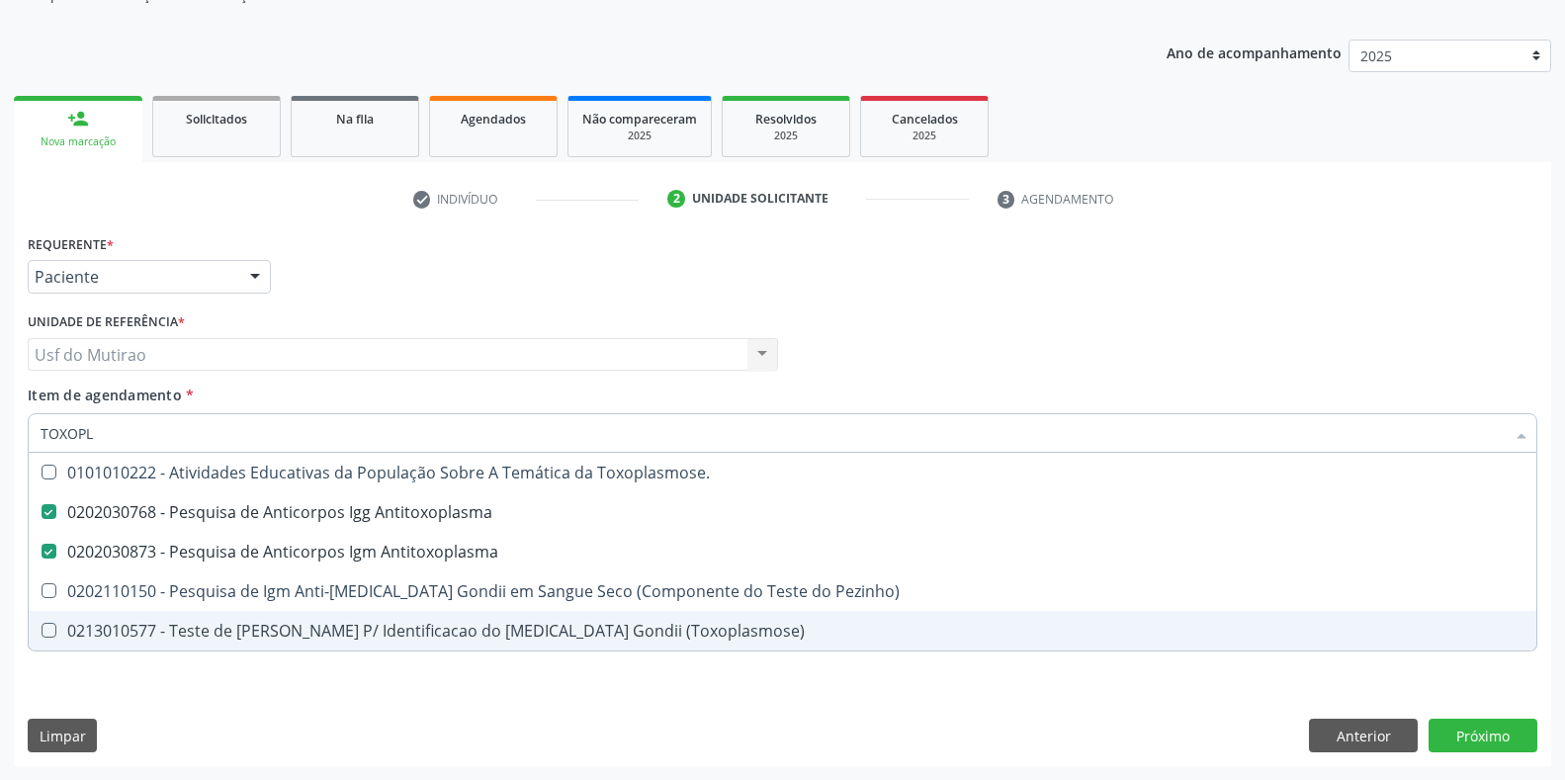
click at [1232, 713] on div "Requerente * Paciente Médico(a) Enfermeiro(a) Paciente Nenhum resultado encontr…" at bounding box center [782, 497] width 1537 height 537
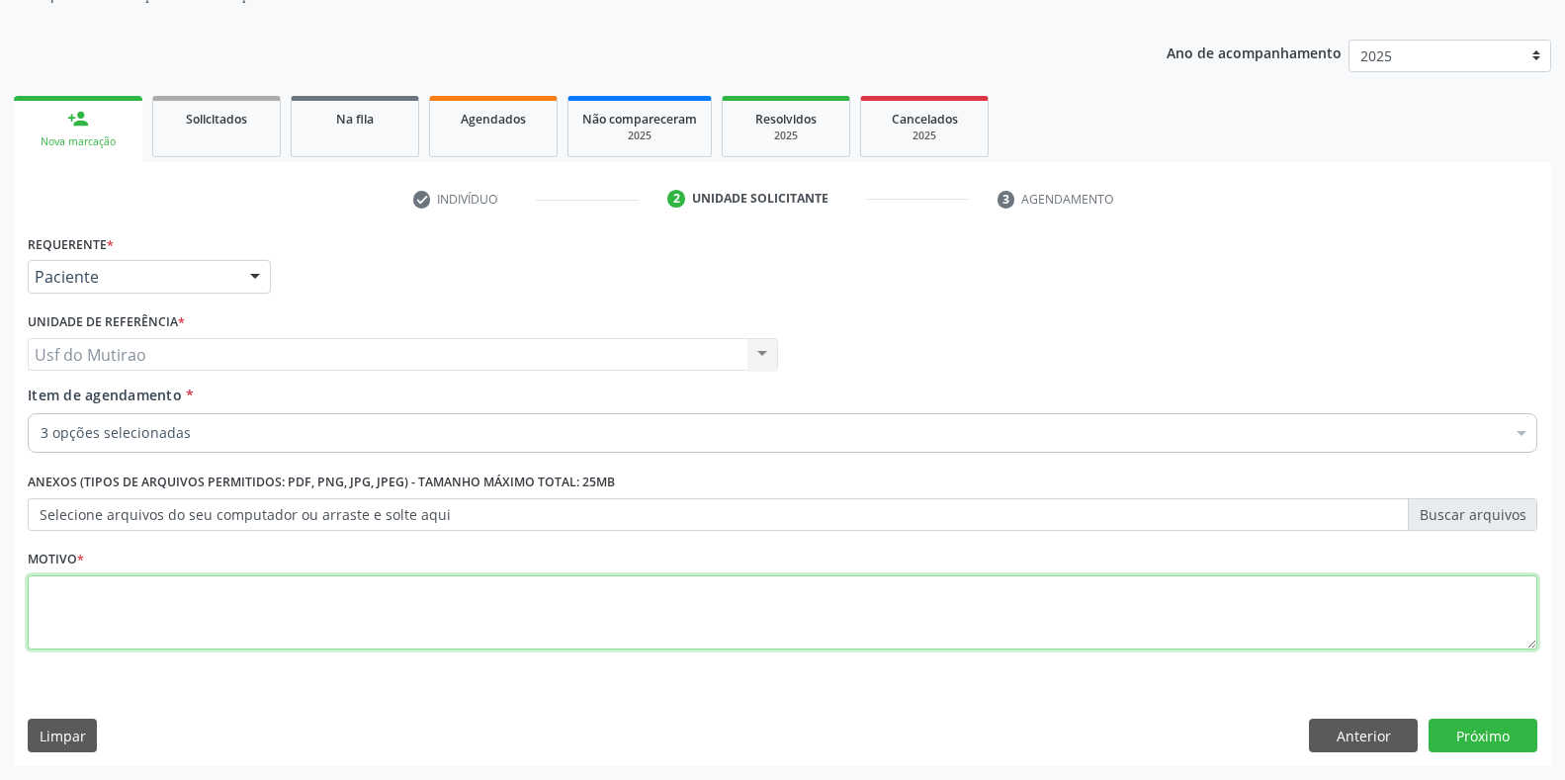
click at [252, 615] on textarea at bounding box center [782, 612] width 1509 height 75
type textarea "."
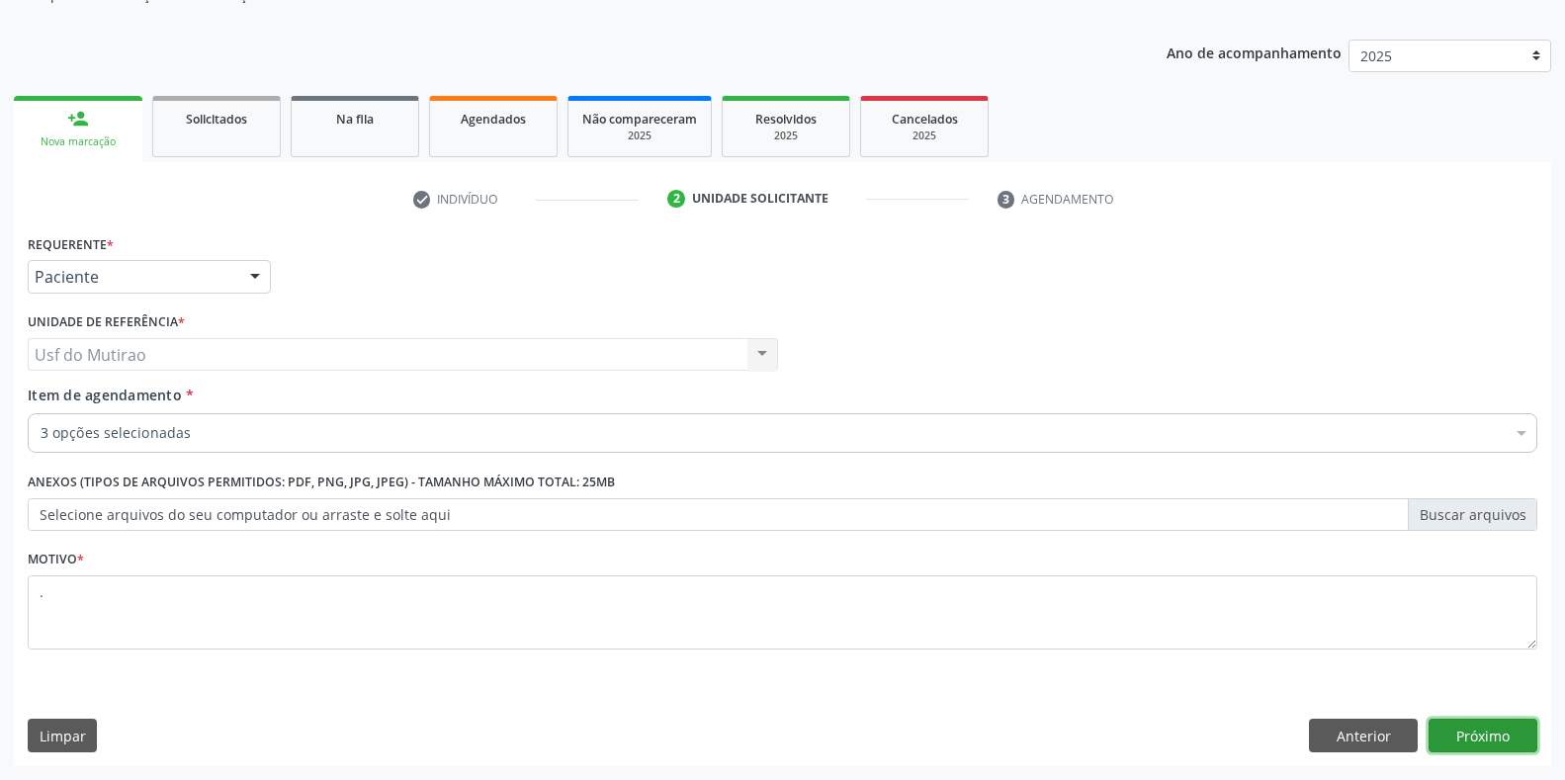
click at [1464, 743] on button "Próximo" at bounding box center [1482, 736] width 109 height 34
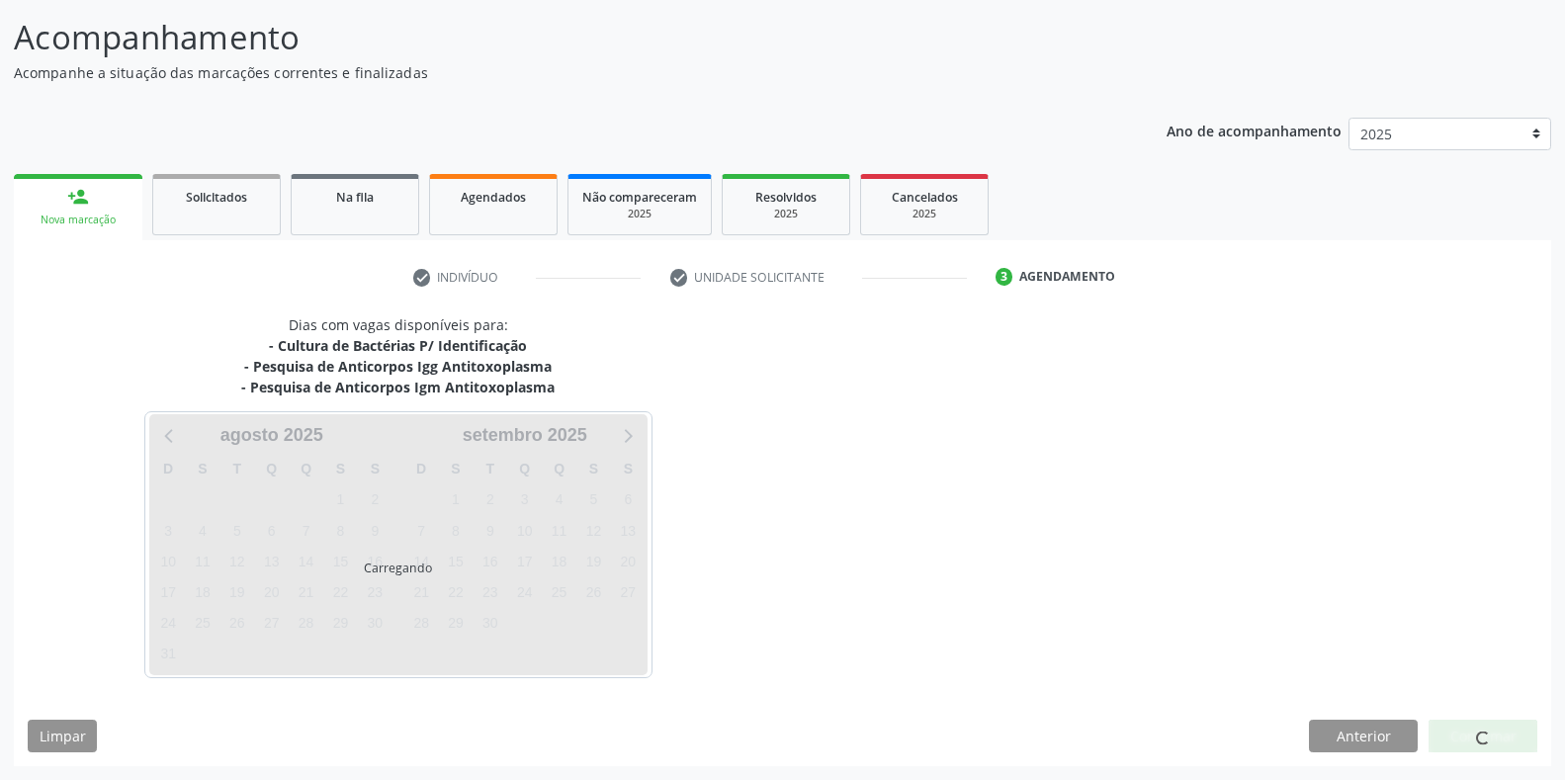
scroll to position [122, 0]
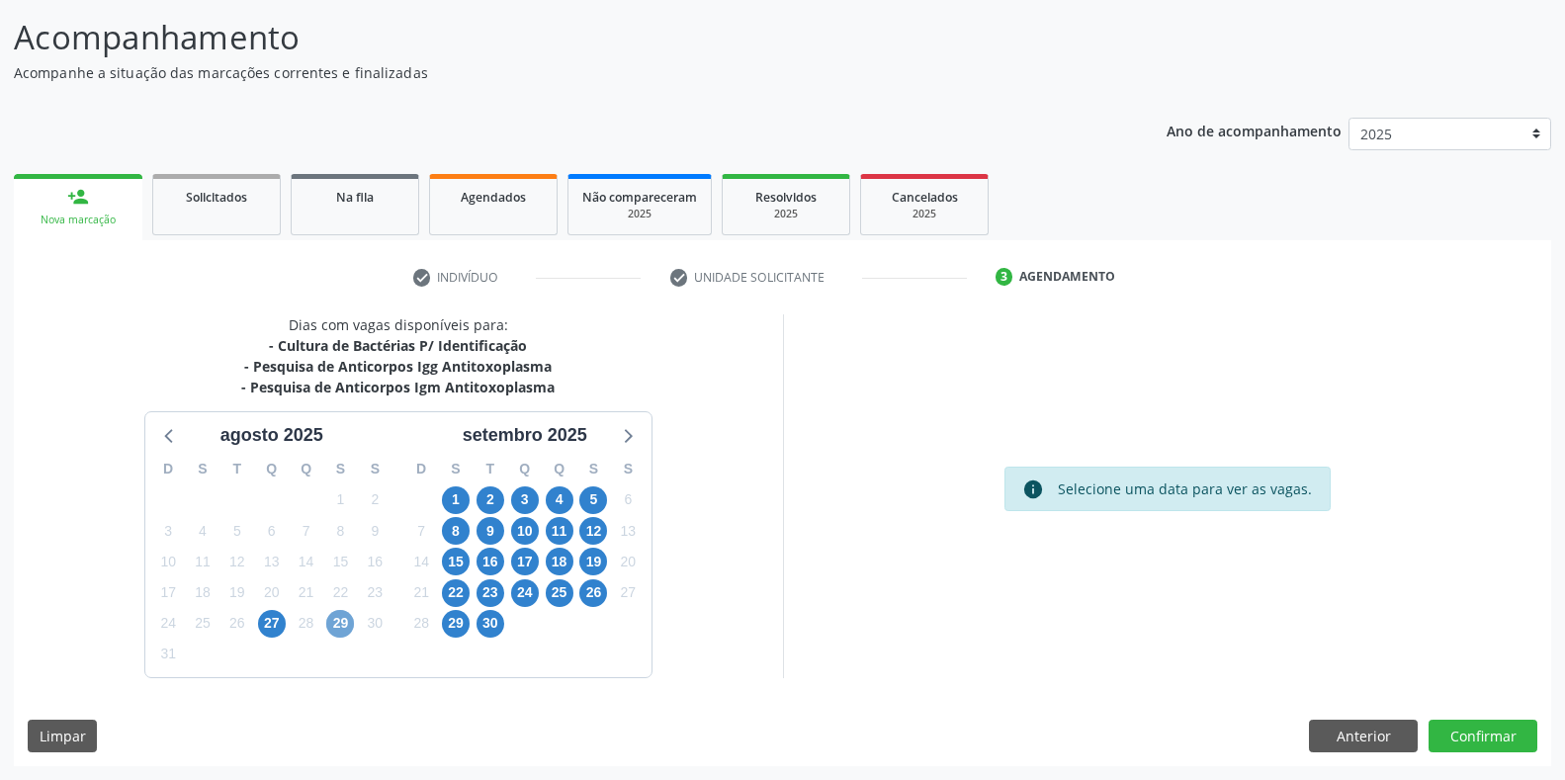
click at [331, 631] on span "29" at bounding box center [340, 624] width 28 height 28
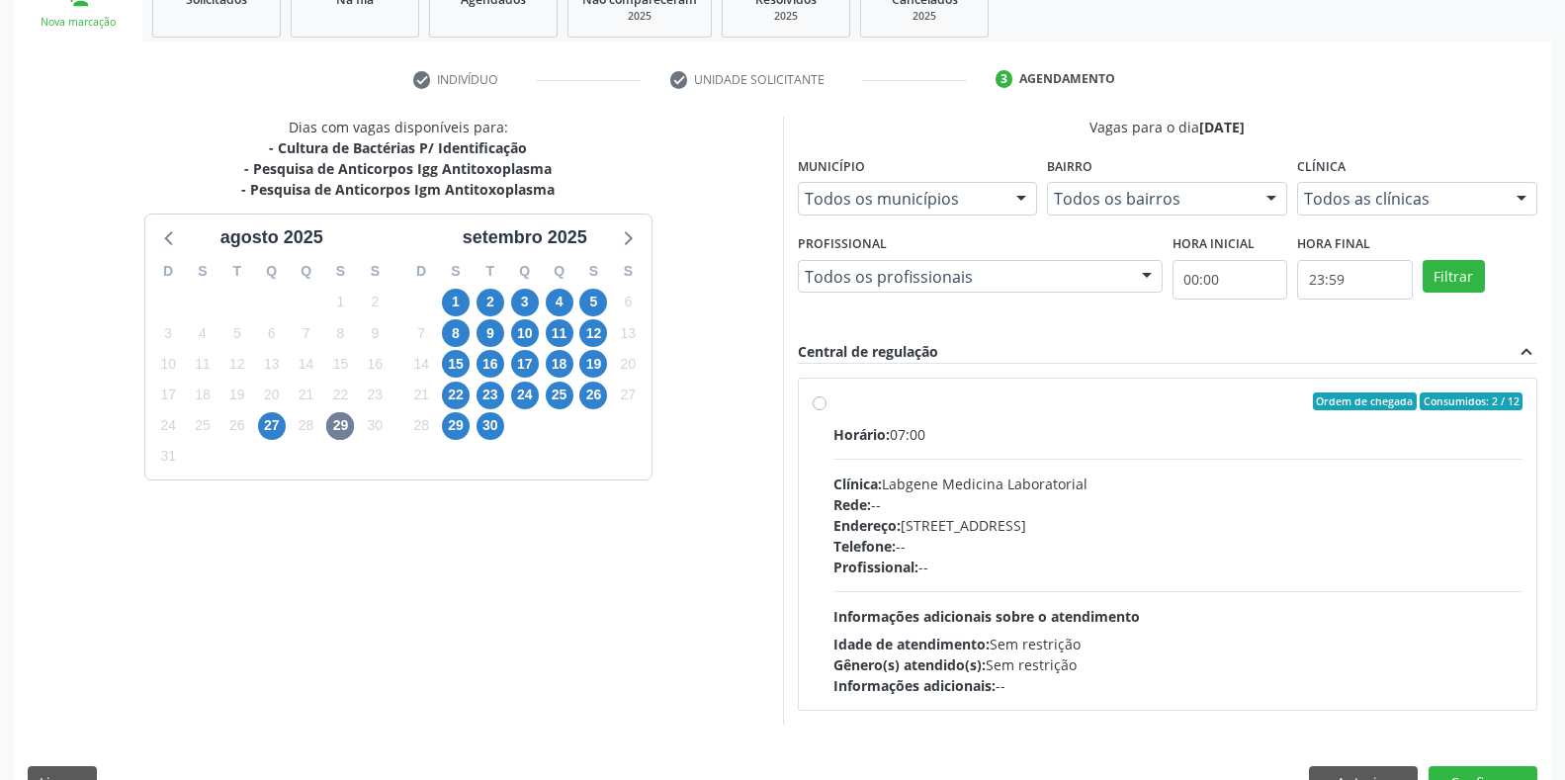
click at [894, 432] on div "Horário: 07:00" at bounding box center [1178, 434] width 690 height 21
click at [826, 410] on input "Ordem de chegada Consumidos: 2 / 12 Horário: 07:00 Clínica: Labgene Medicina La…" at bounding box center [820, 401] width 14 height 18
radio input "true"
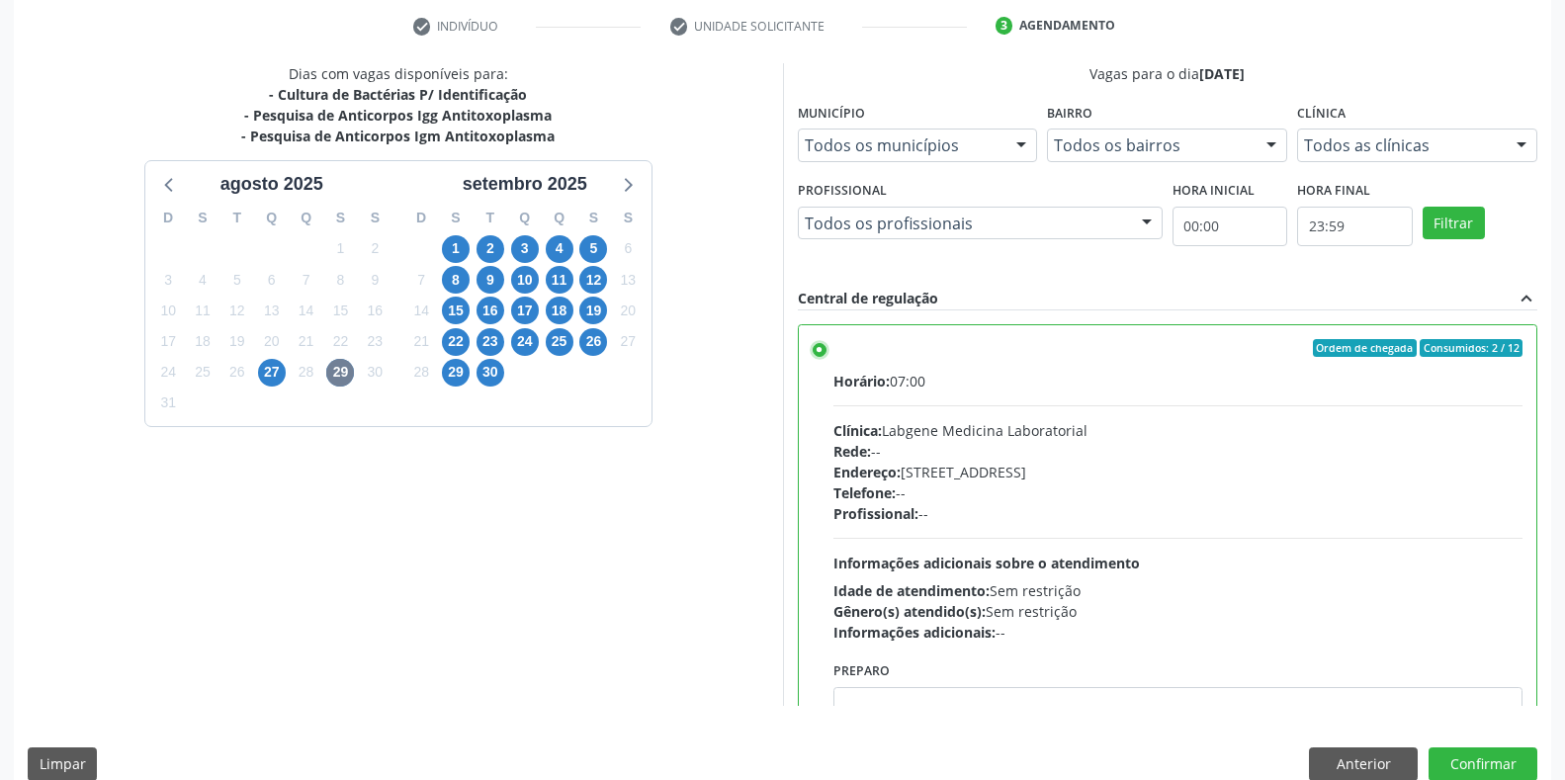
scroll to position [401, 0]
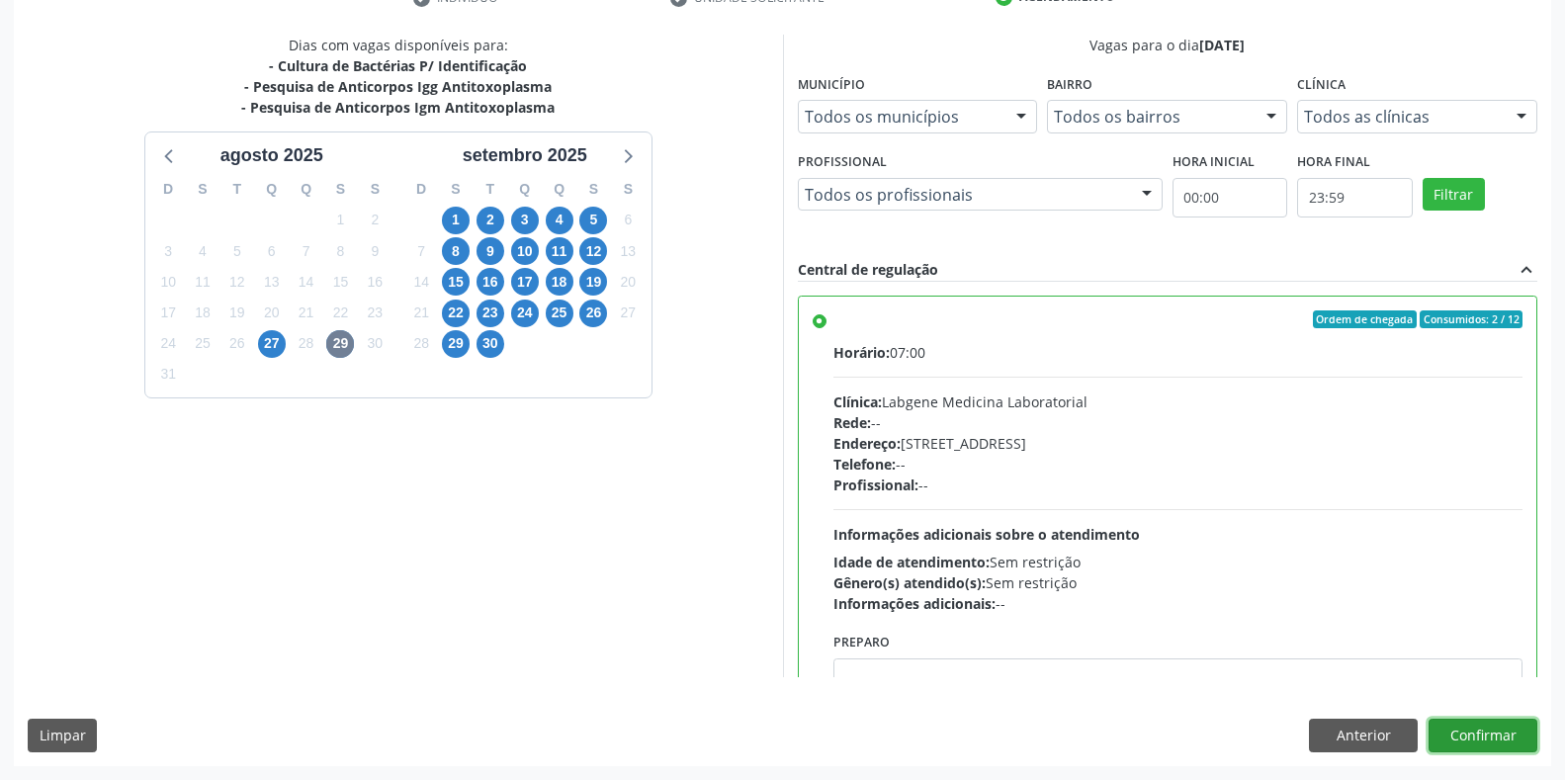
click at [1459, 722] on button "Confirmar" at bounding box center [1482, 736] width 109 height 34
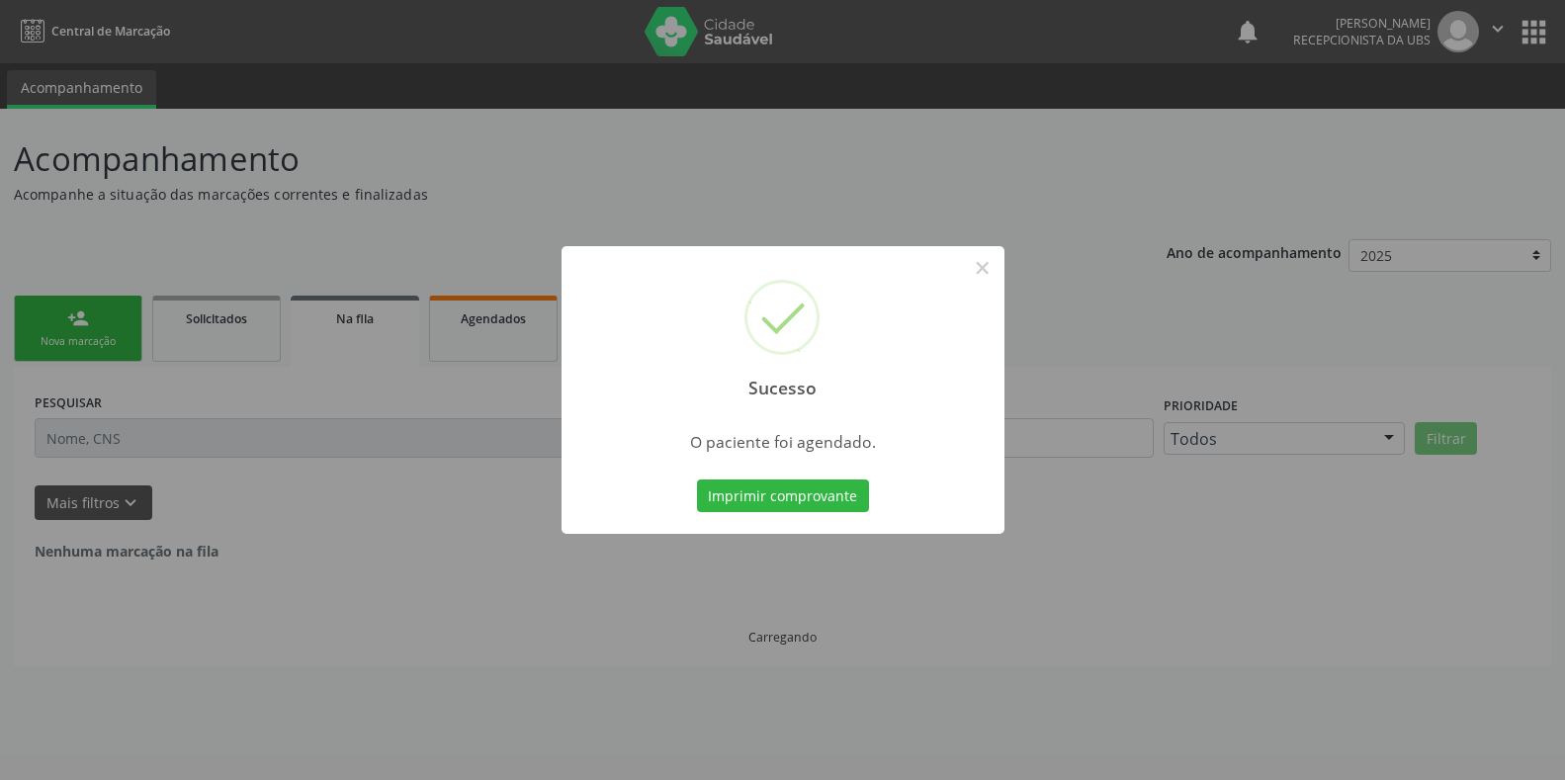
scroll to position [0, 0]
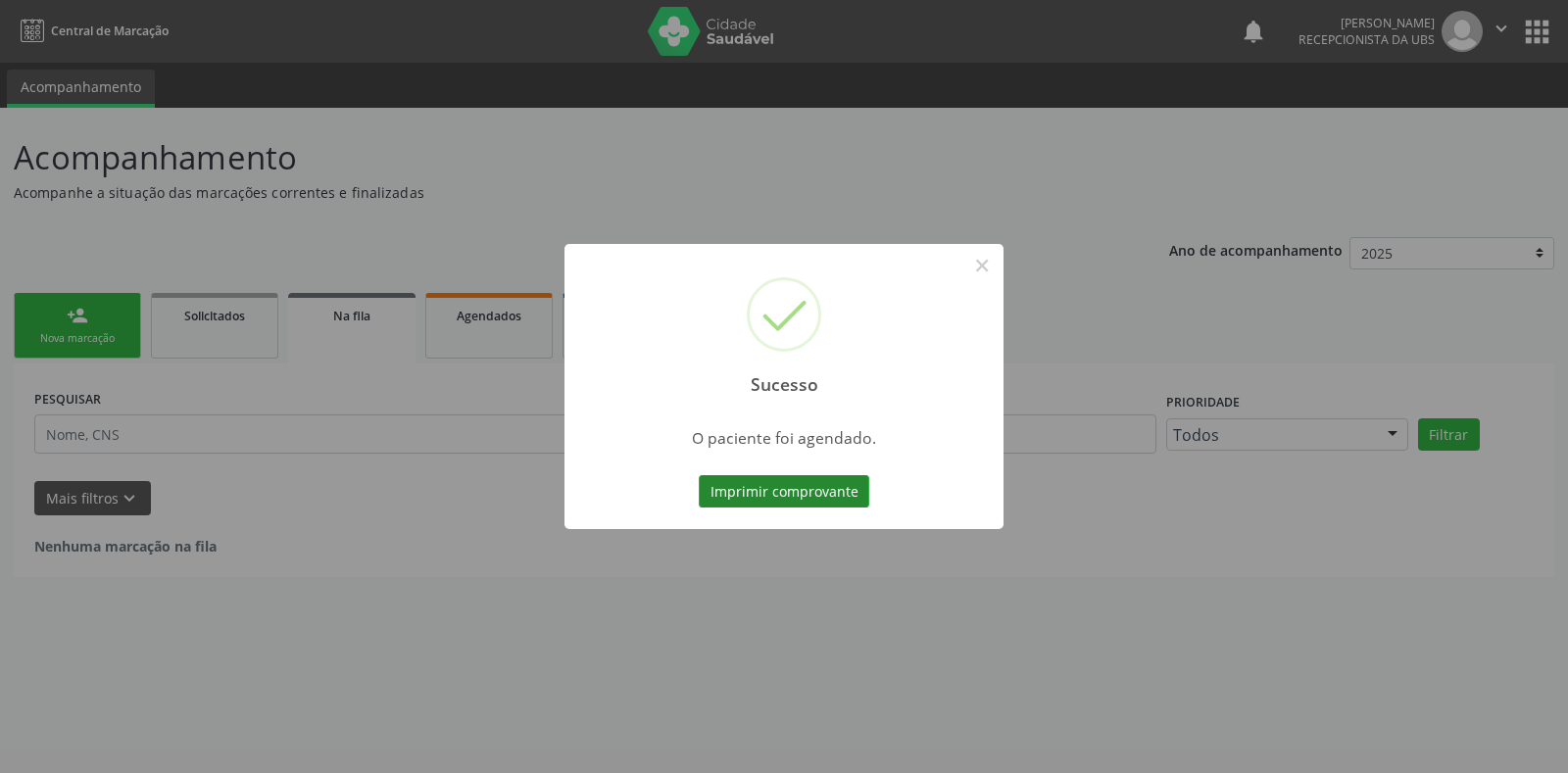
click at [773, 495] on button "Imprimir comprovante" at bounding box center [784, 492] width 170 height 34
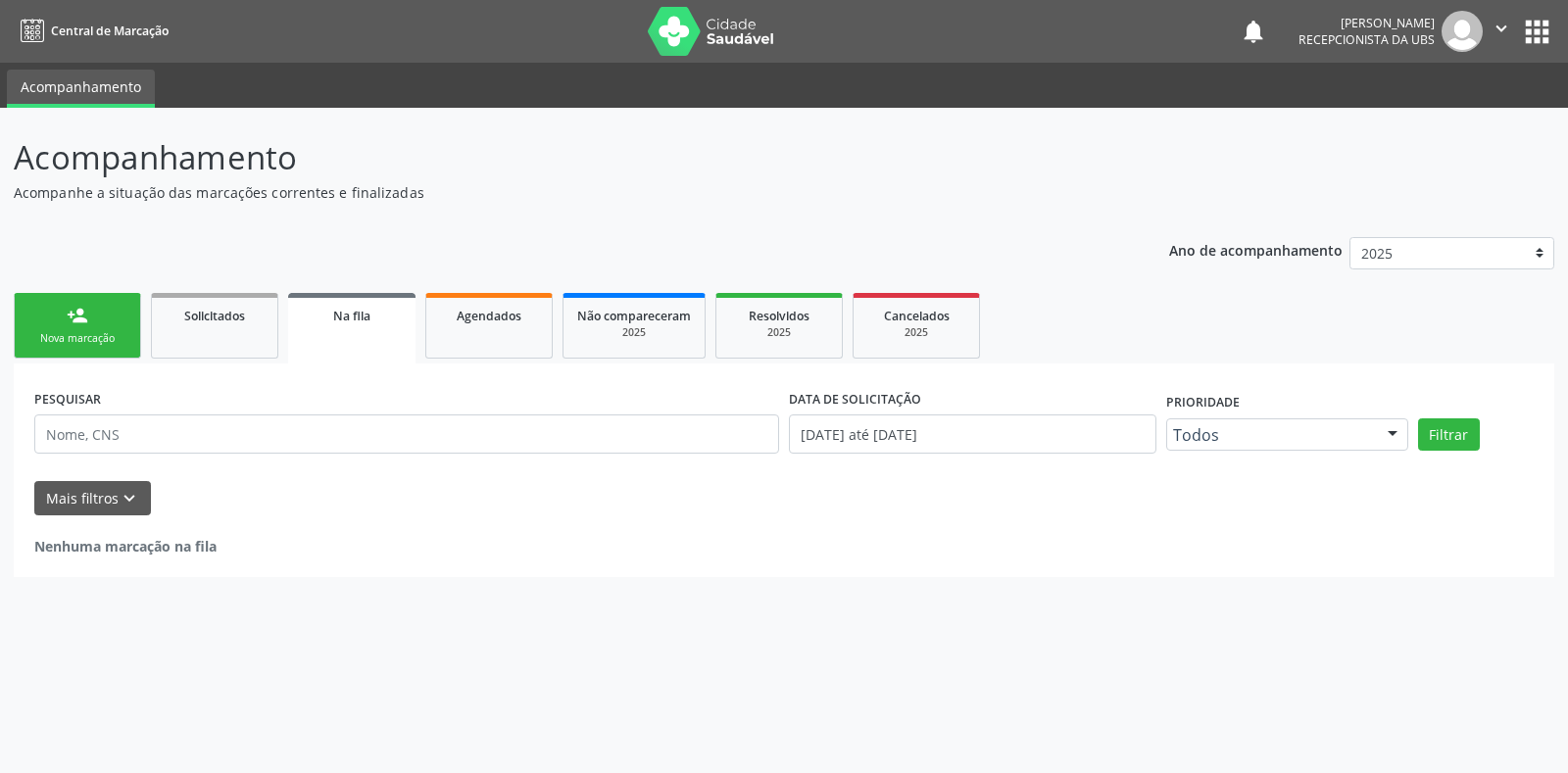
click at [81, 327] on link "person_add Nova marcação" at bounding box center [77, 326] width 128 height 65
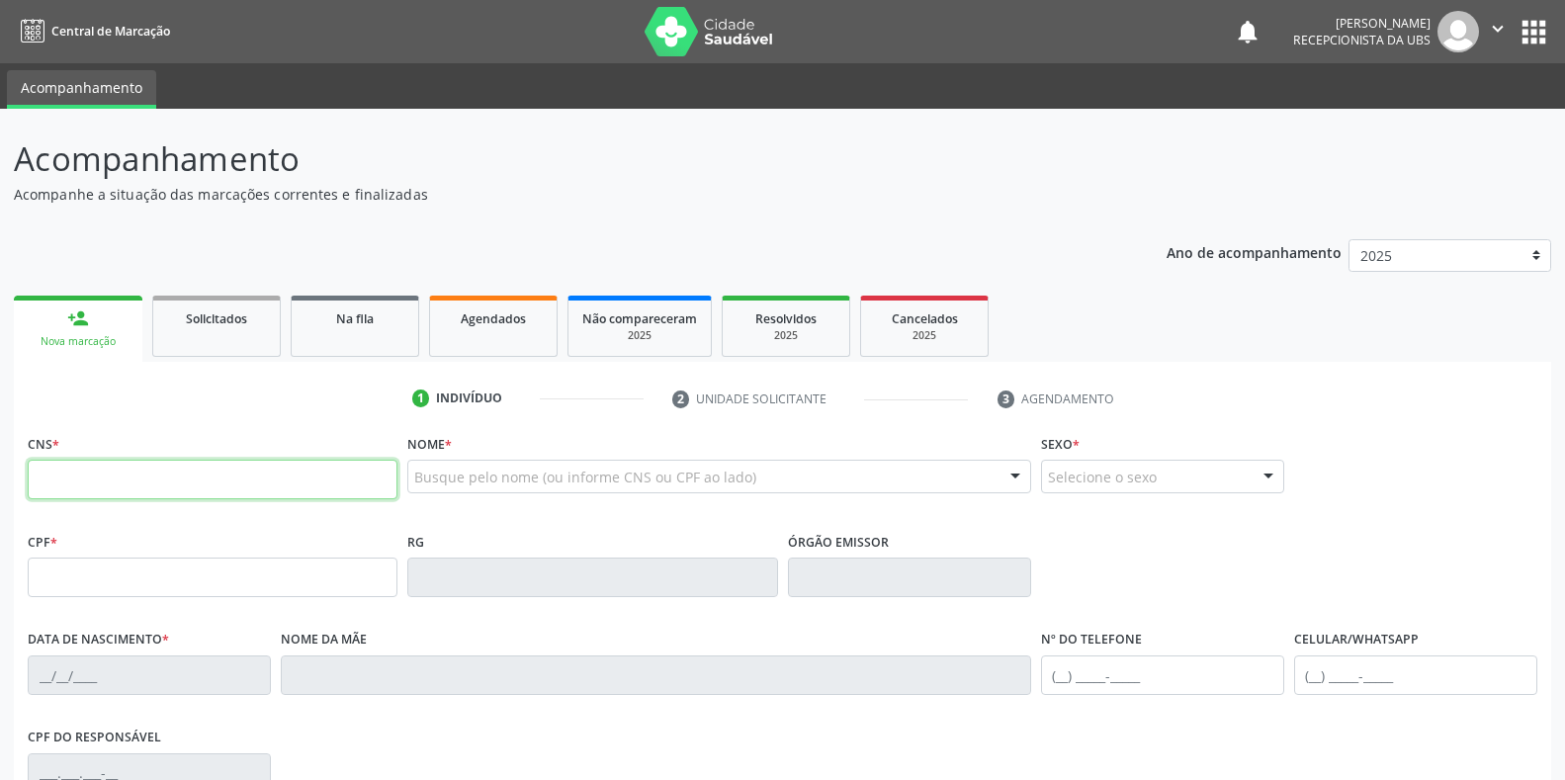
click at [76, 481] on input "text" at bounding box center [213, 480] width 370 height 40
type input "898 0034 1096 2966"
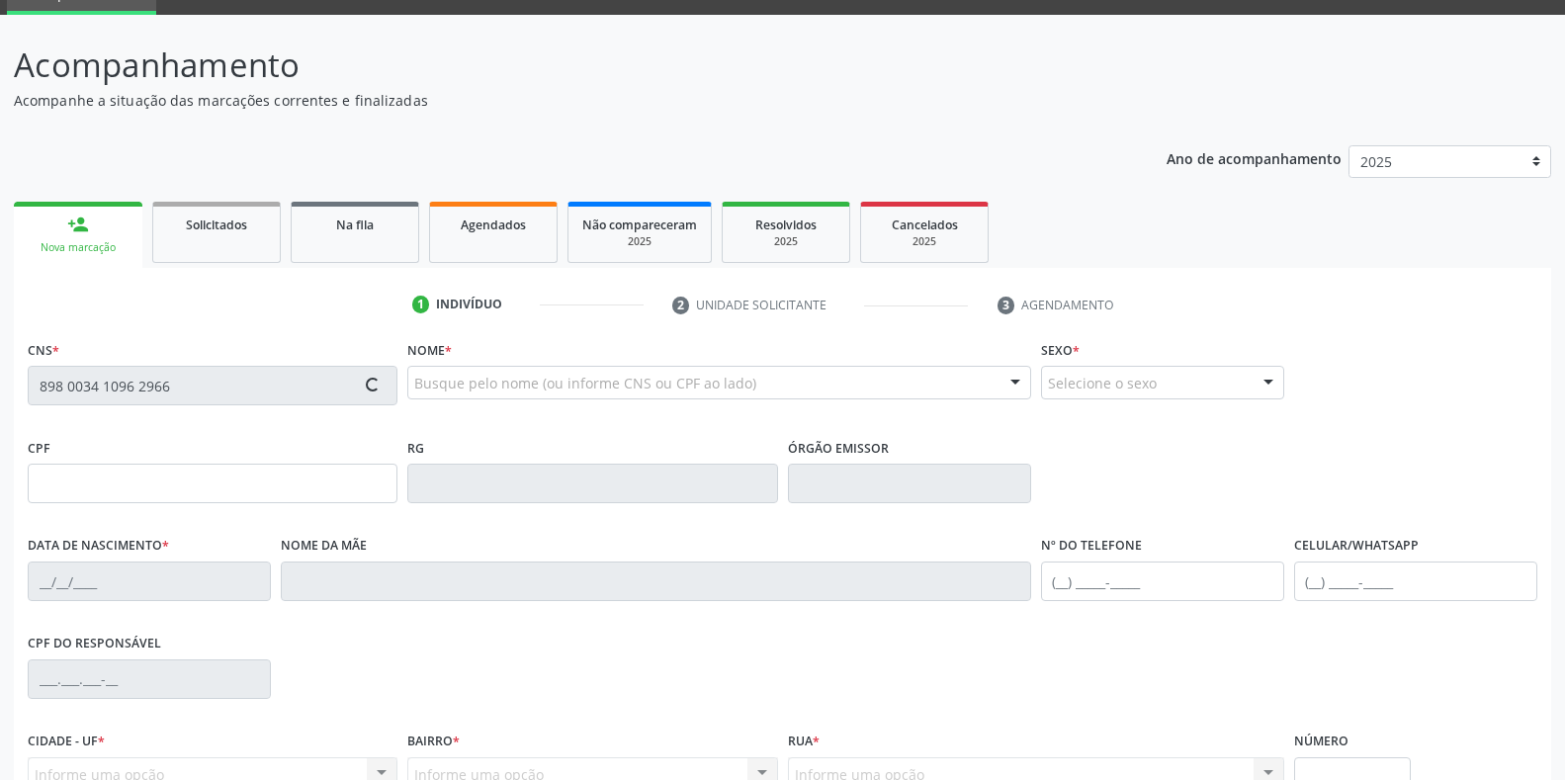
scroll to position [99, 0]
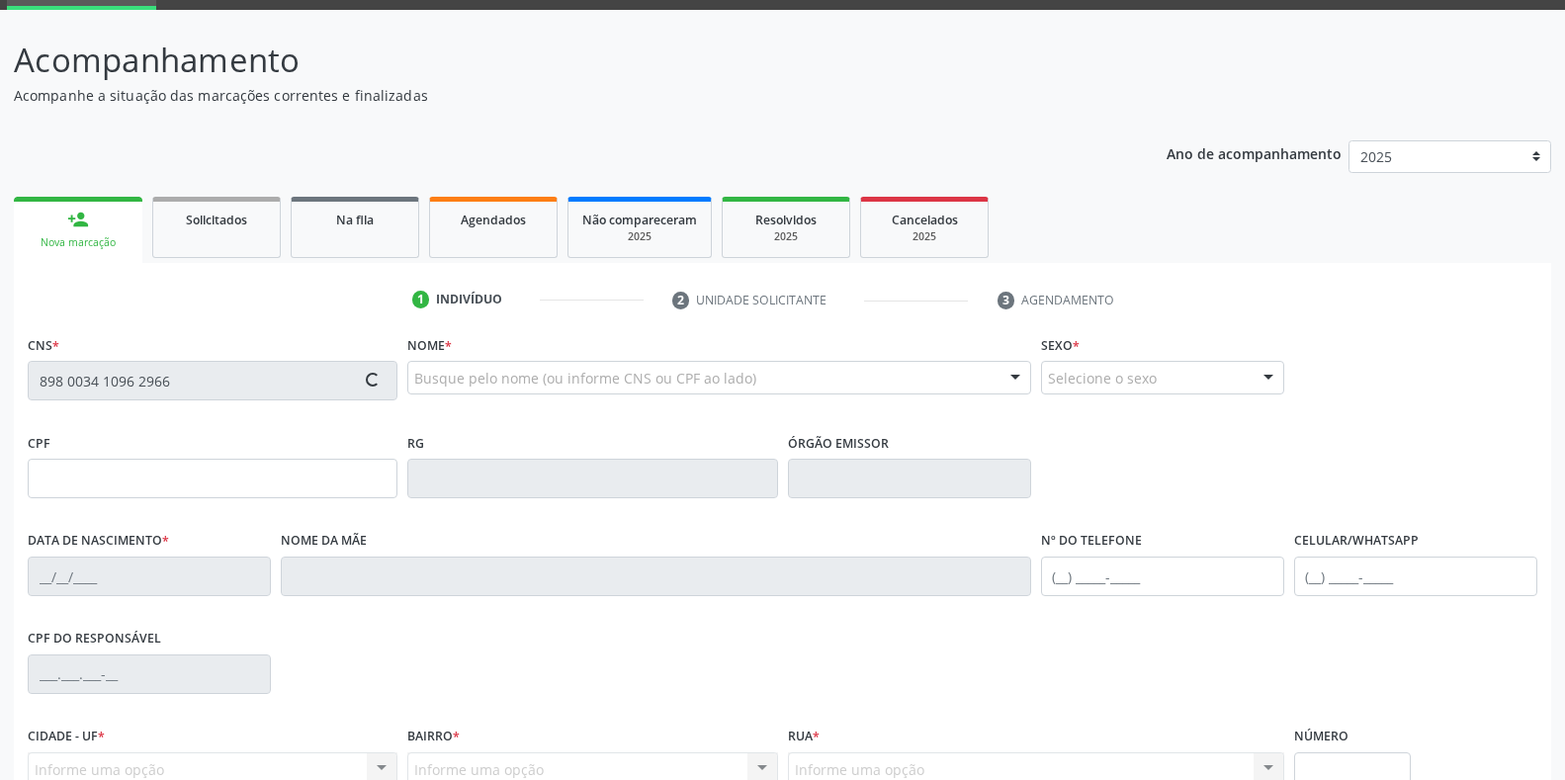
type input "[DATE]"
type input "[PERSON_NAME]"
type input "[PHONE_NUMBER]"
type input "715.900.304-78"
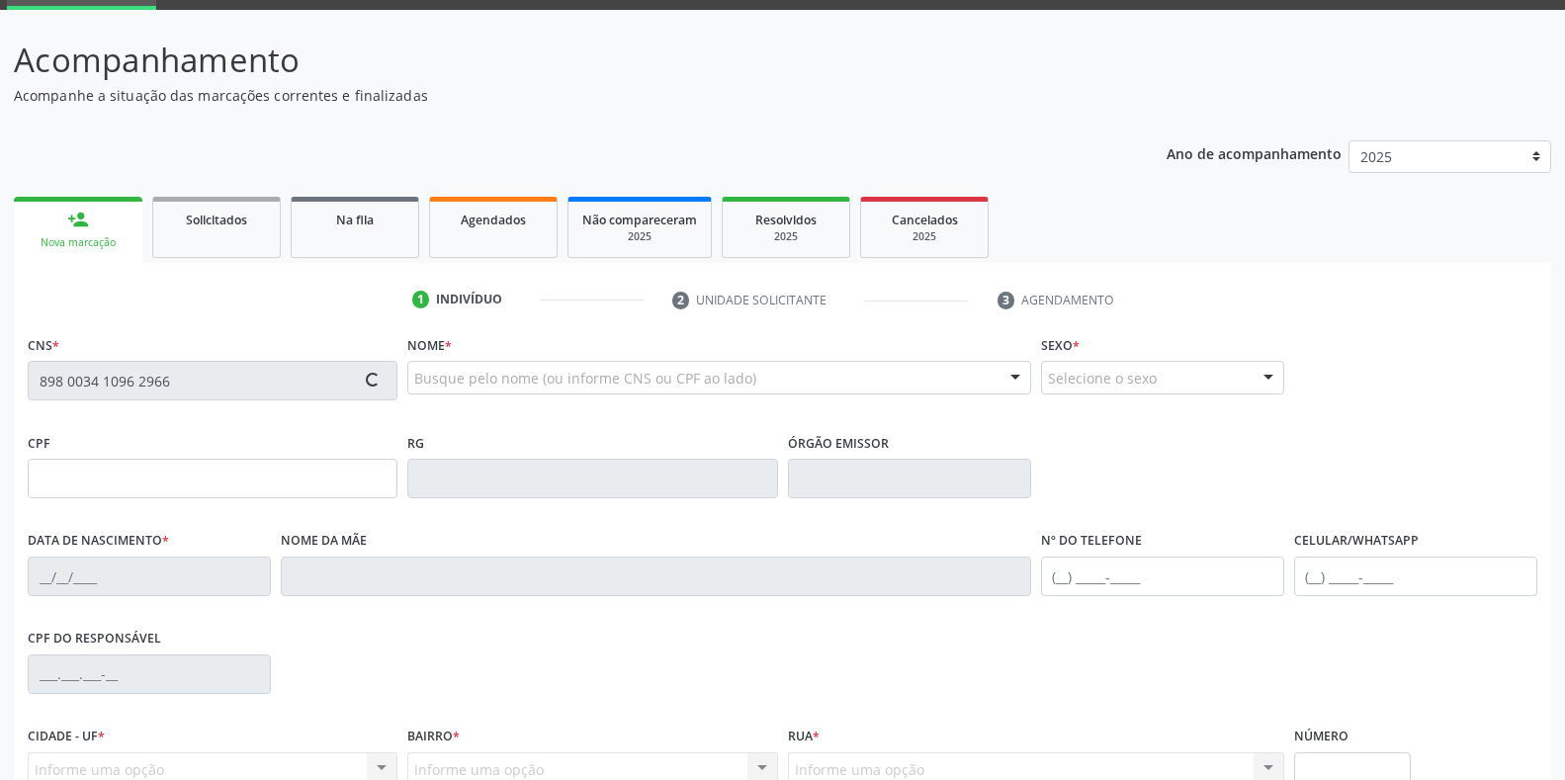
type input "22"
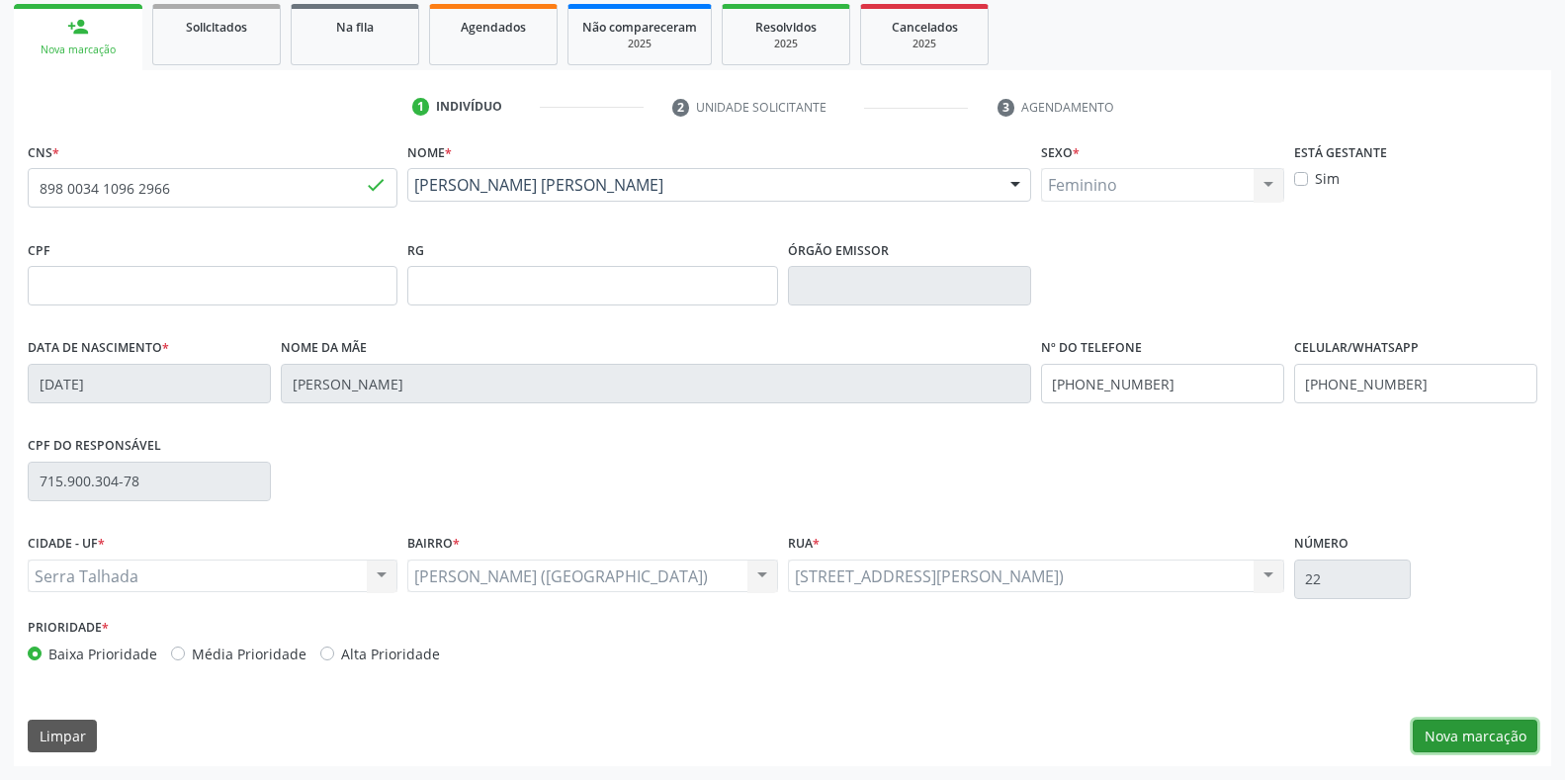
click at [1522, 743] on button "Nova marcação" at bounding box center [1475, 737] width 125 height 34
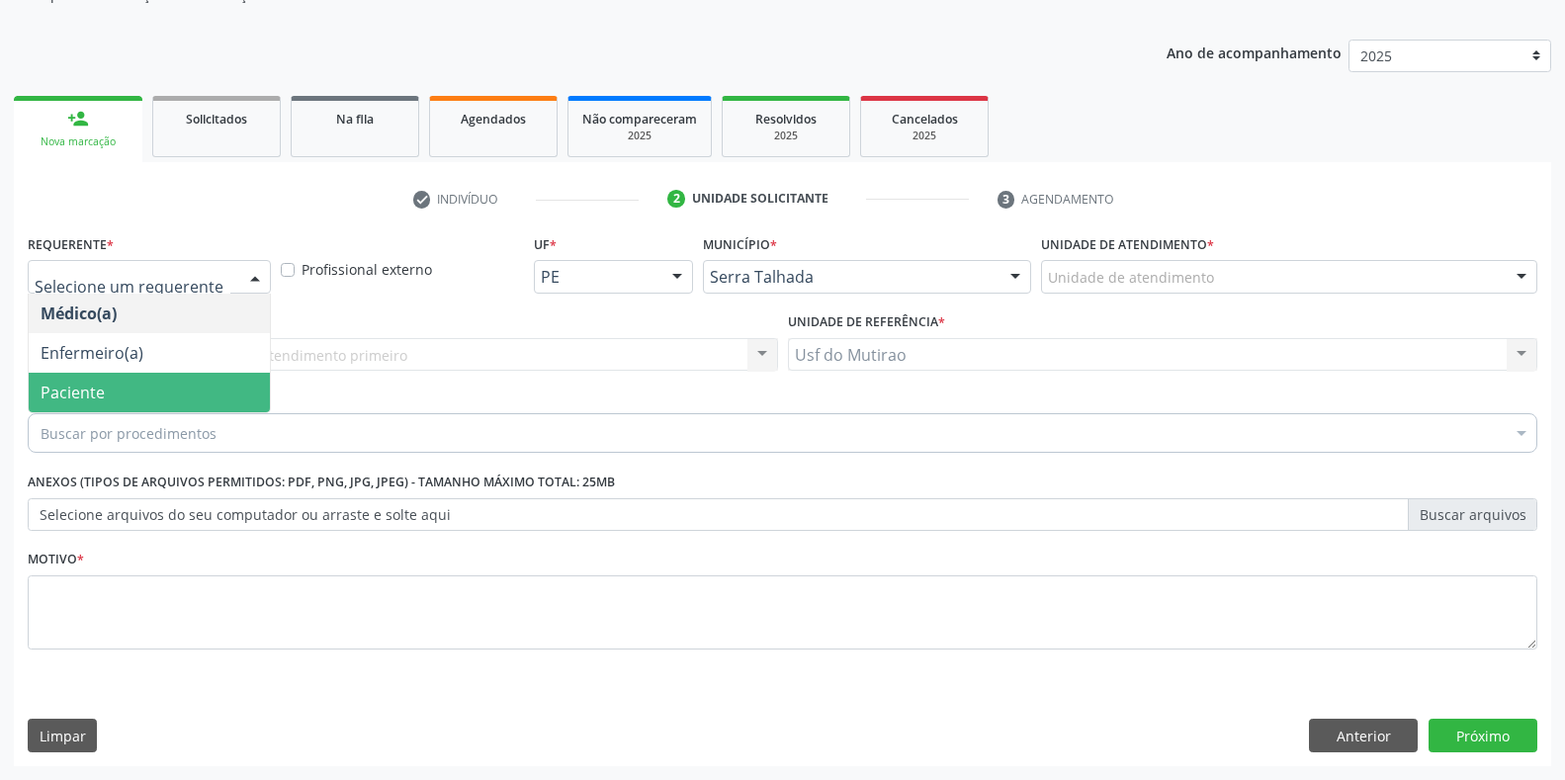
click at [140, 384] on span "Paciente" at bounding box center [149, 393] width 241 height 40
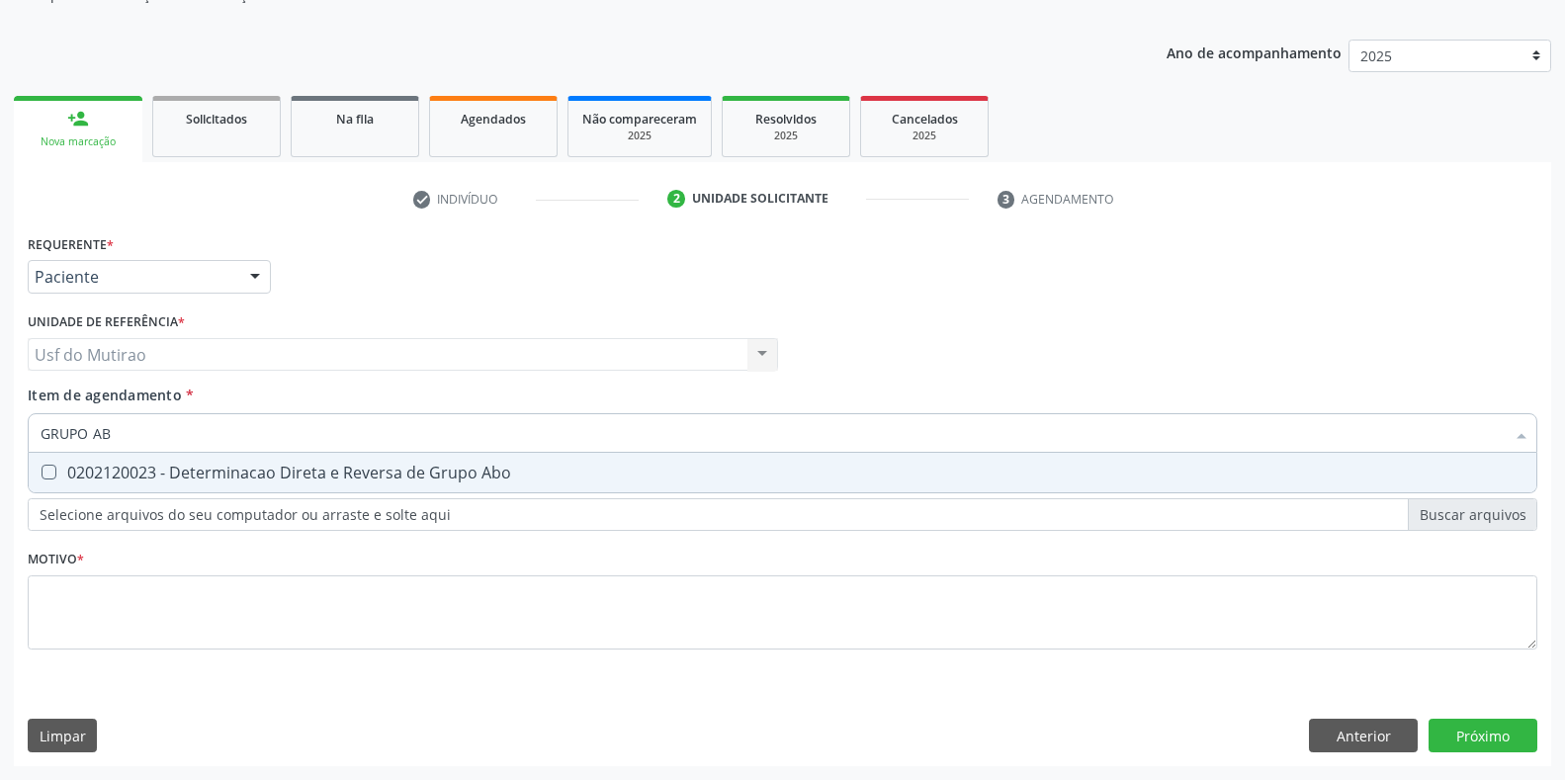
type input "GRUPO ABO"
click at [191, 473] on div "0202120023 - Determinacao Direta e Reversa de Grupo Abo" at bounding box center [783, 473] width 1484 height 16
checkbox Abo "true"
drag, startPoint x: 199, startPoint y: 431, endPoint x: 0, endPoint y: 427, distance: 198.7
click at [0, 427] on div "Acompanhamento Acompanhe a situação das marcações correntes e finalizadas Relat…" at bounding box center [782, 344] width 1565 height 871
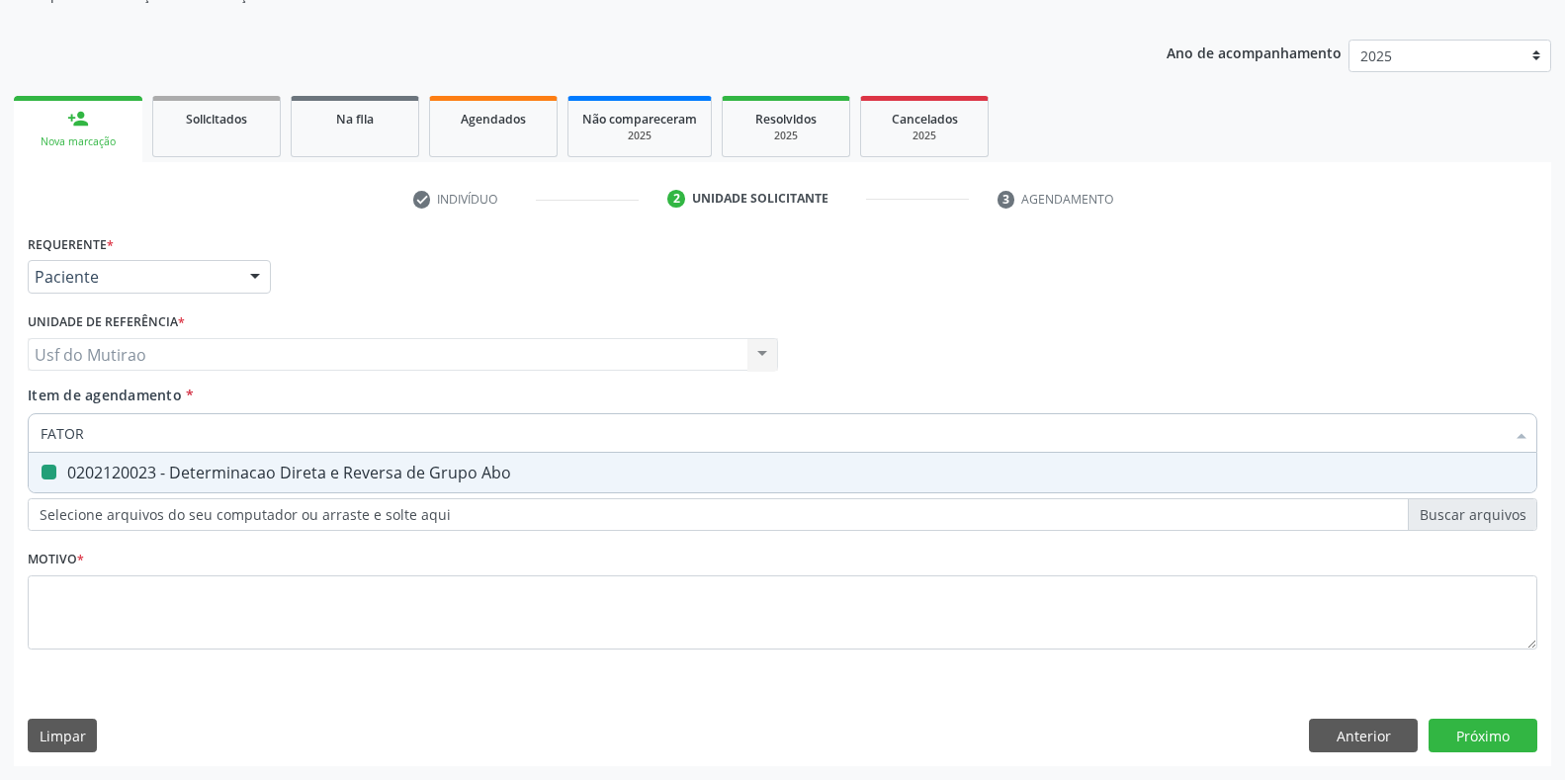
type input "FATOR"
checkbox Abo "false"
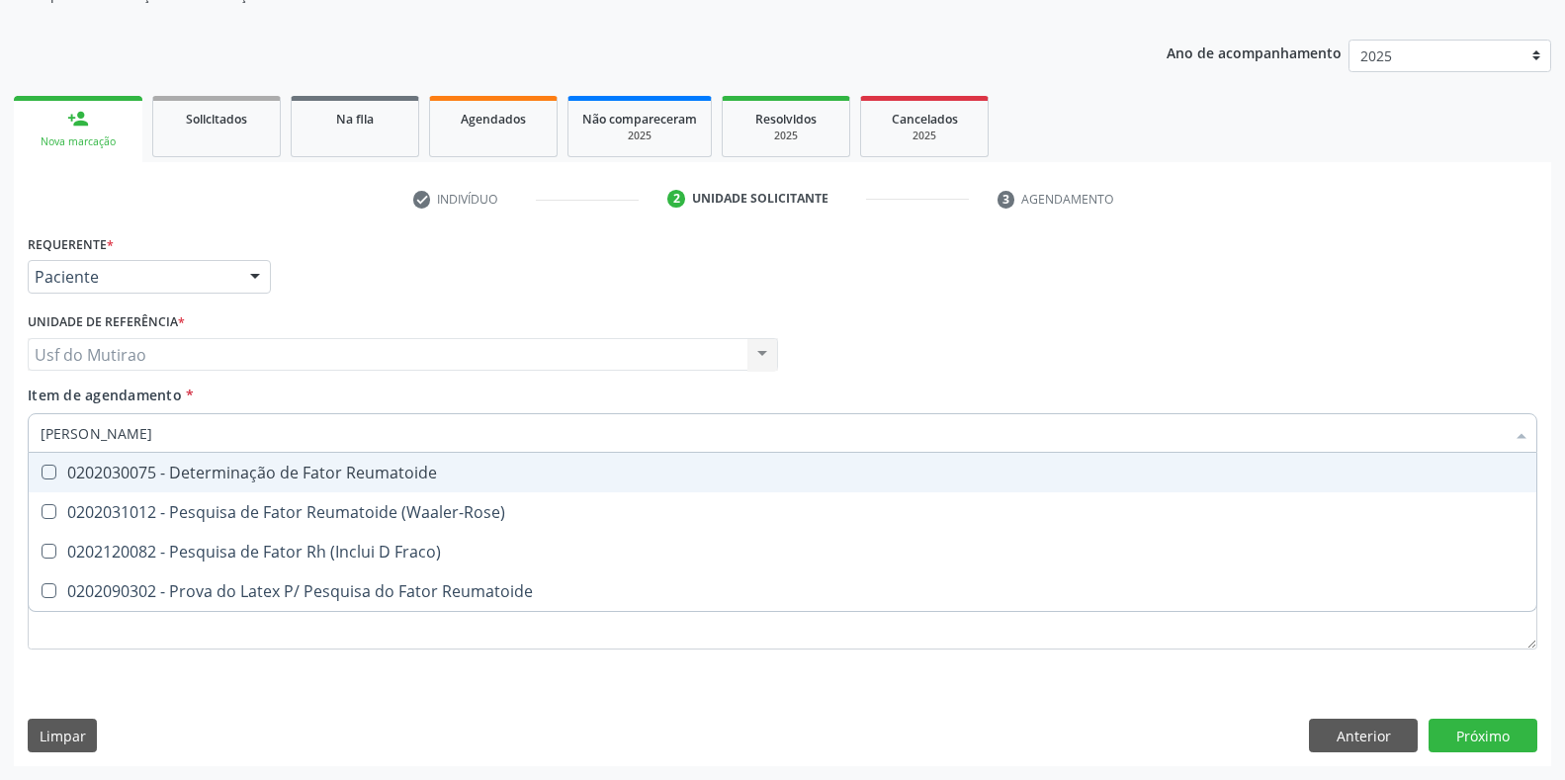
type input "FATOR RH"
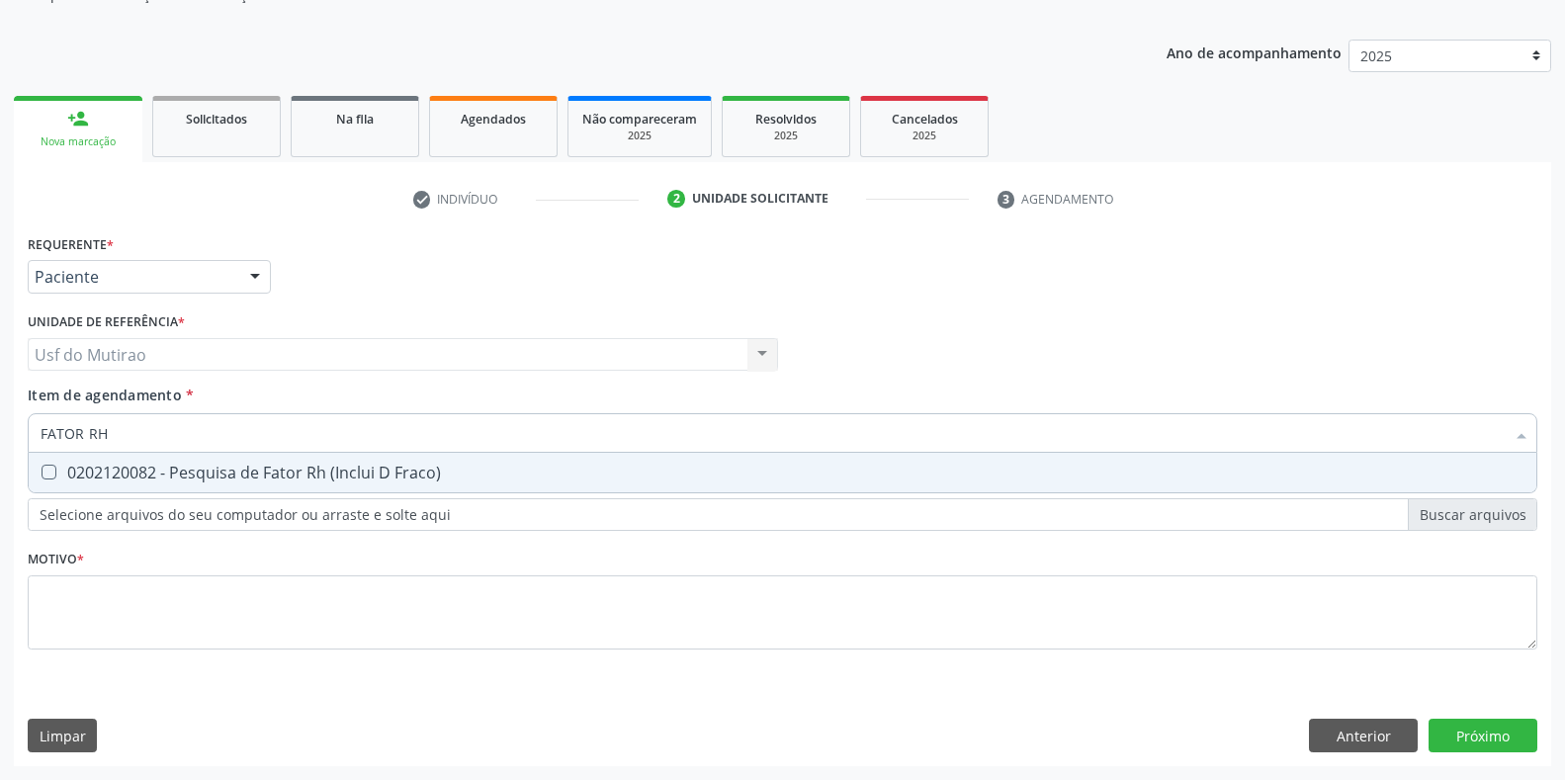
click at [89, 473] on div "0202120082 - Pesquisa de Fator Rh (Inclui D Fraco)" at bounding box center [783, 473] width 1484 height 16
checkbox Fraco\) "true"
drag, startPoint x: 152, startPoint y: 442, endPoint x: 33, endPoint y: 432, distance: 120.0
click at [33, 432] on div "FATOR RH" at bounding box center [782, 433] width 1509 height 40
type input "HEMOGR"
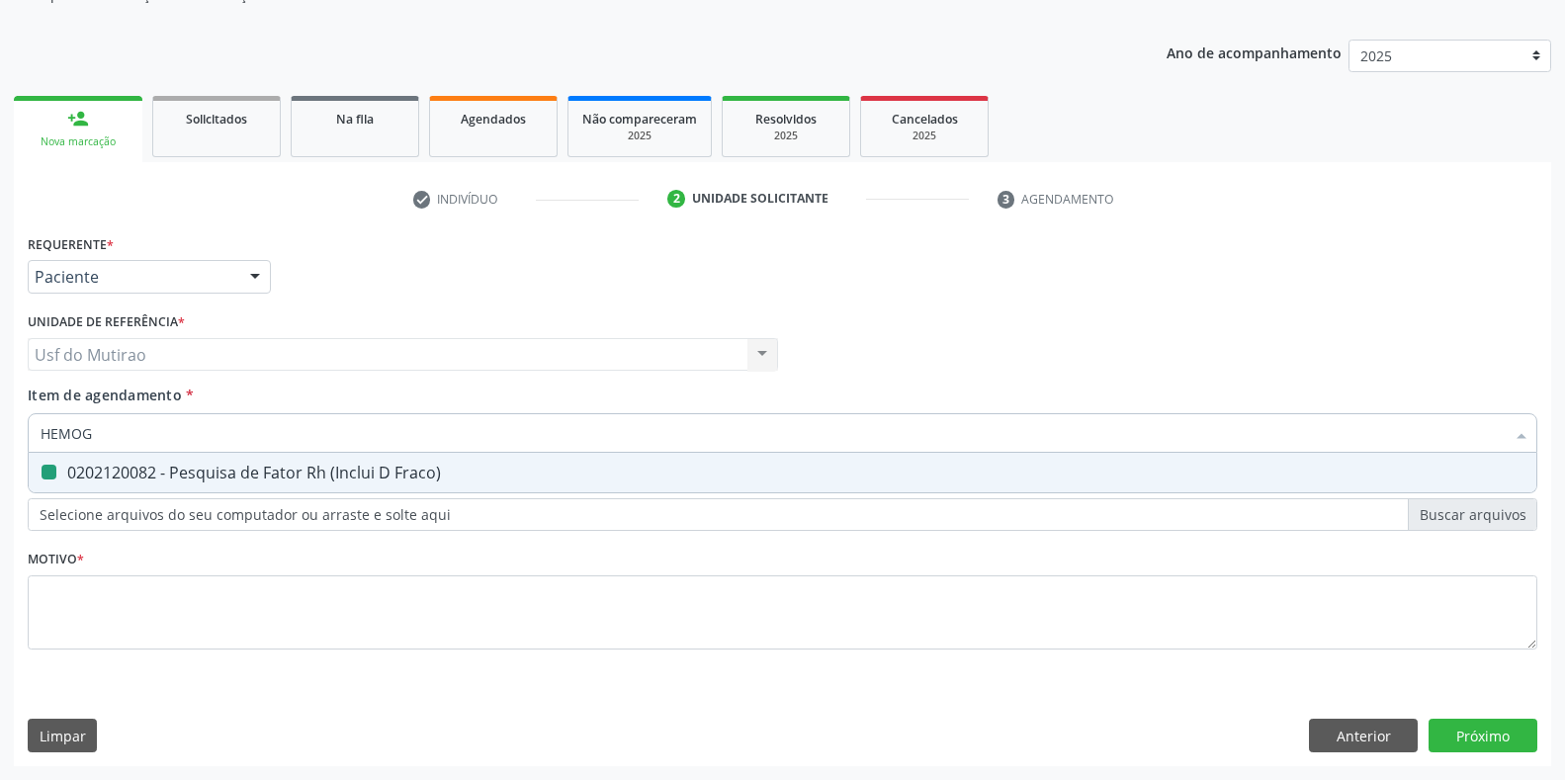
checkbox Fraco\) "false"
type input "HEMOGRAMA"
click at [79, 480] on div "0202020380 - Hemograma Completo" at bounding box center [783, 473] width 1484 height 16
checkbox Completo "true"
drag, startPoint x: 175, startPoint y: 434, endPoint x: 0, endPoint y: 432, distance: 175.0
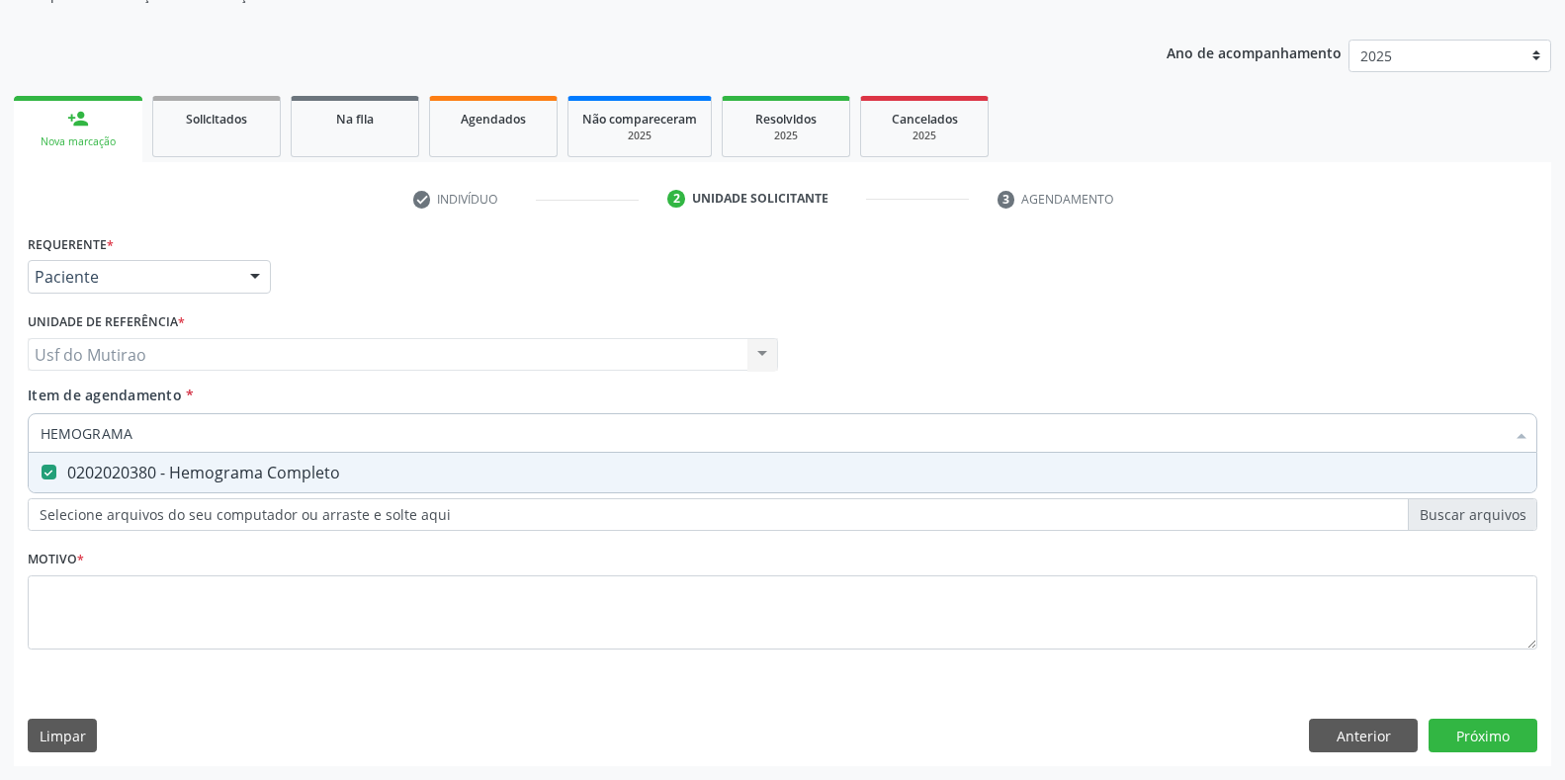
click at [0, 432] on div "Acompanhamento Acompanhe a situação das marcações correntes e finalizadas Relat…" at bounding box center [782, 344] width 1565 height 871
type input "GLICO"
checkbox Completo "false"
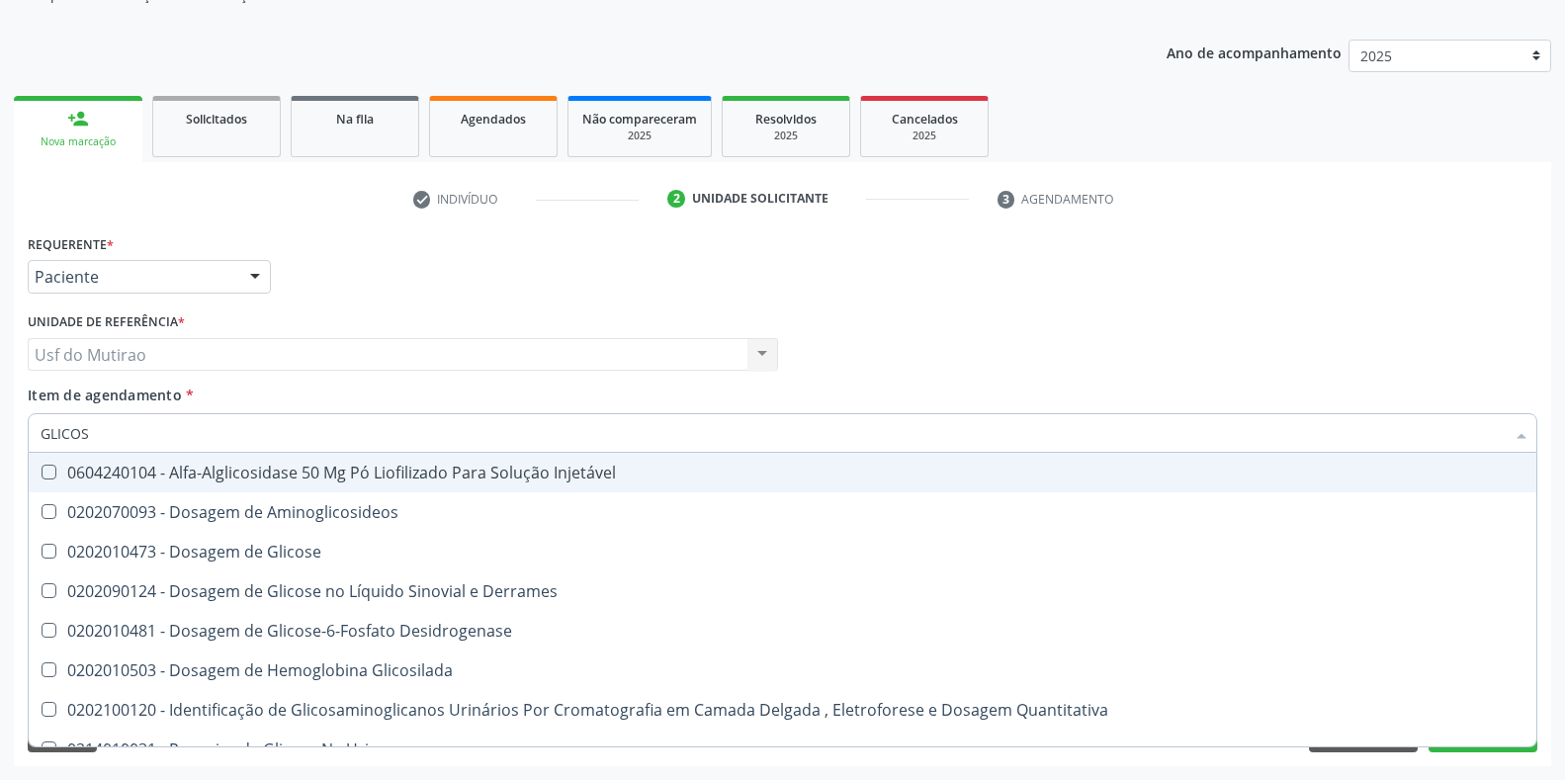
type input "GLICOSE"
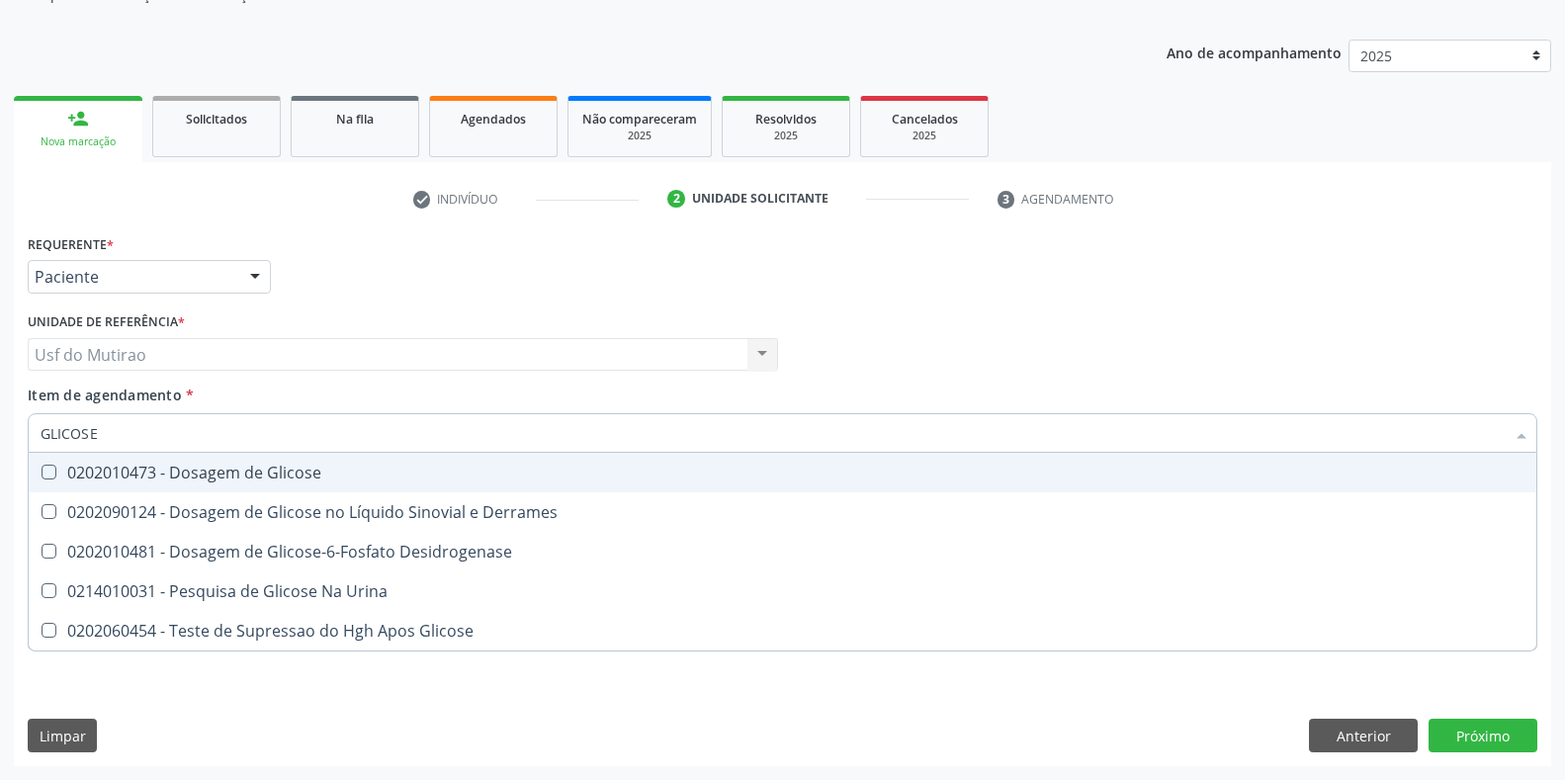
click at [165, 474] on div "0202010473 - Dosagem de Glicose" at bounding box center [783, 473] width 1484 height 16
checkbox Glicose "true"
drag, startPoint x: 184, startPoint y: 426, endPoint x: 0, endPoint y: 424, distance: 183.9
click at [0, 424] on div "Acompanhamento Acompanhe a situação das marcações correntes e finalizadas Relat…" at bounding box center [782, 344] width 1565 height 871
type input "ANALISE"
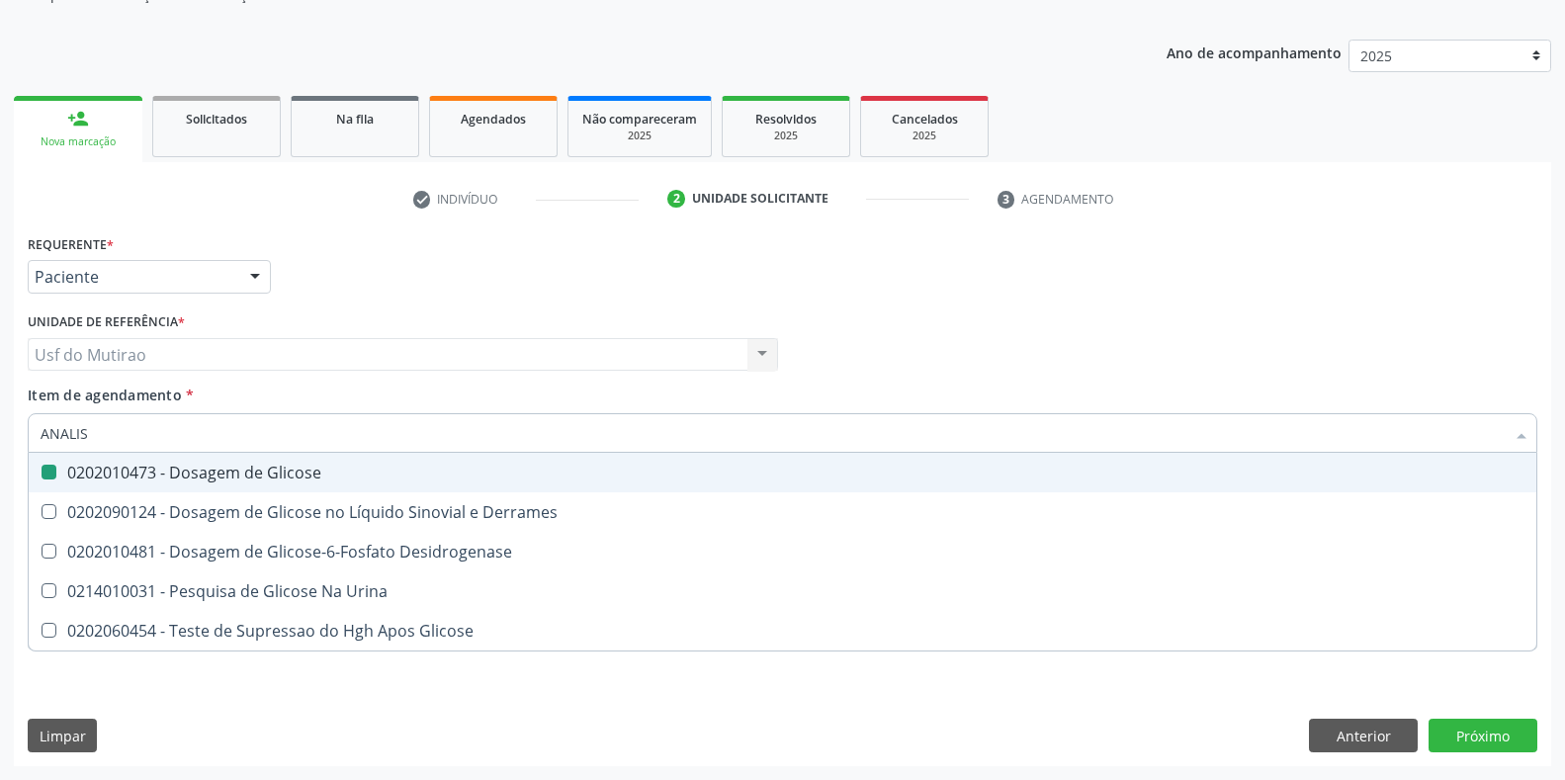
checkbox Glicose "false"
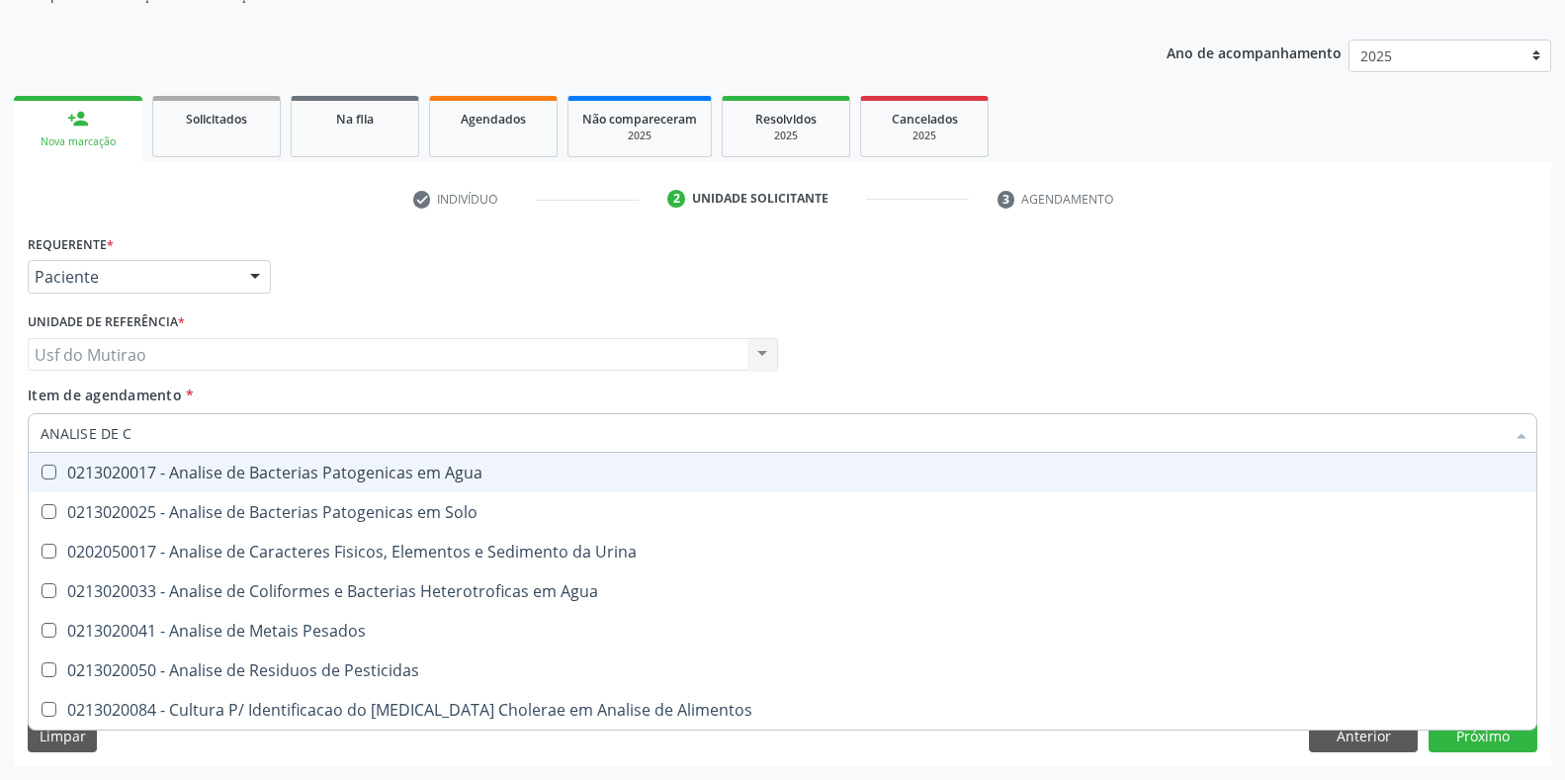
type input "ANALISE DE CA"
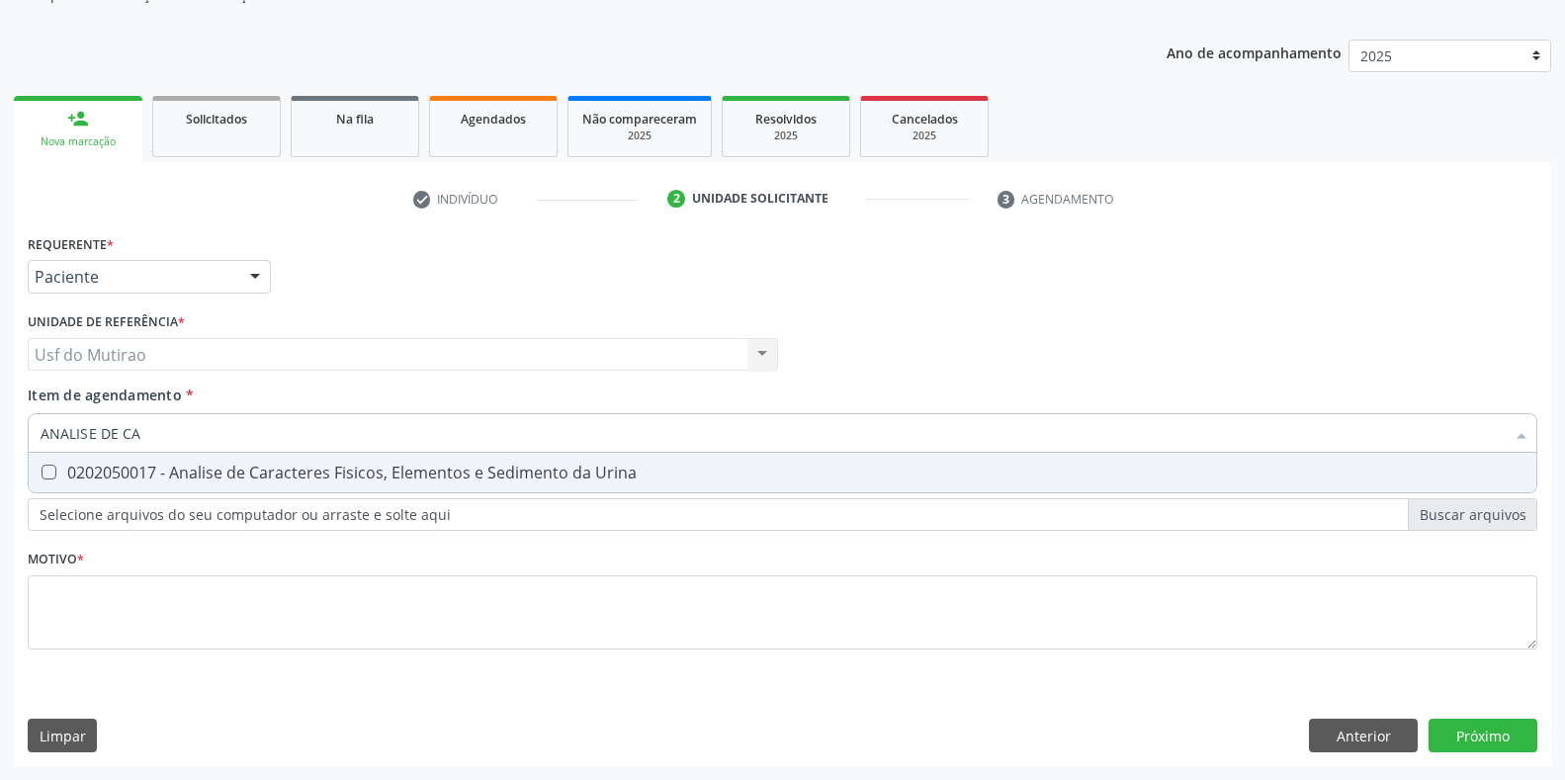
click at [140, 468] on div "0202050017 - Analise de Caracteres Fisicos, Elementos e Sedimento da Urina" at bounding box center [783, 473] width 1484 height 16
checkbox Urina "true"
drag, startPoint x: 202, startPoint y: 436, endPoint x: 22, endPoint y: 433, distance: 179.9
click at [22, 433] on div "Requerente * Paciente Médico(a) Enfermeiro(a) Paciente Nenhum resultado encontr…" at bounding box center [782, 497] width 1537 height 537
checkbox Urina "false"
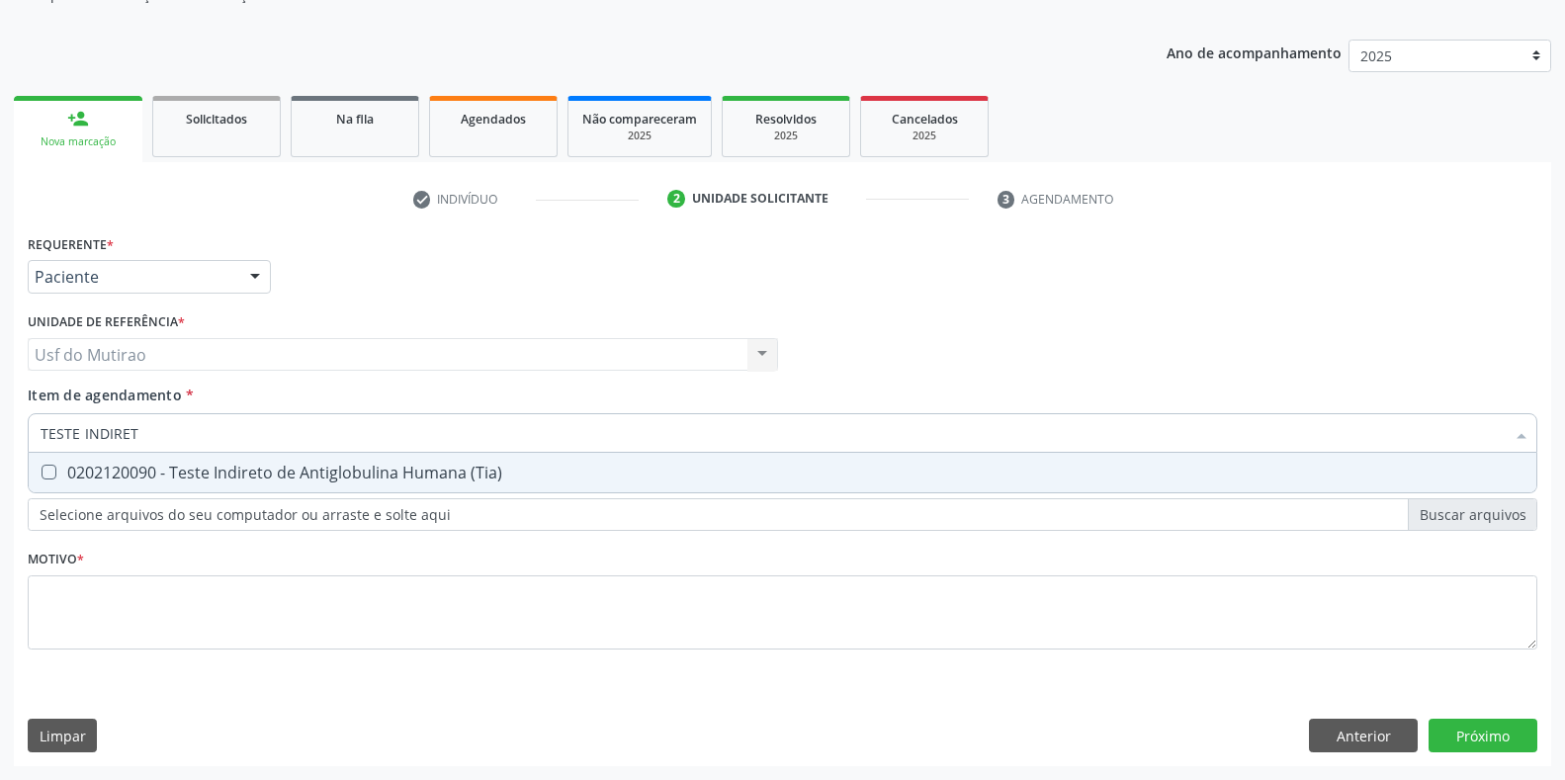
type input "TESTE INDIRETO"
click at [127, 480] on div "0202120090 - Teste Indireto de Antiglobulina Humana (Tia)" at bounding box center [783, 473] width 1484 height 16
checkbox \(Tia\) "true"
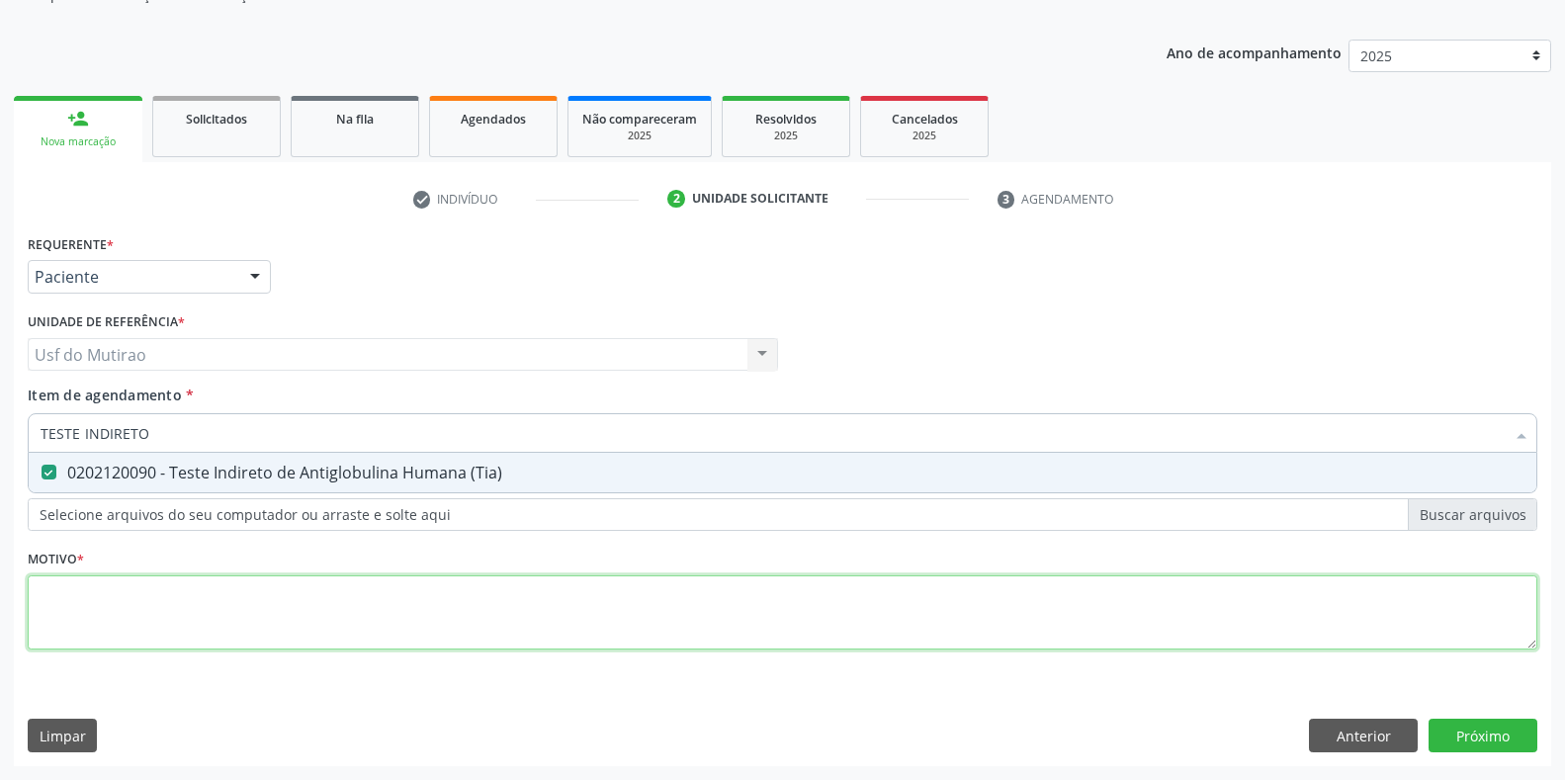
click at [144, 617] on div "Requerente * Paciente Médico(a) Enfermeiro(a) Paciente Nenhum resultado encontr…" at bounding box center [782, 453] width 1509 height 448
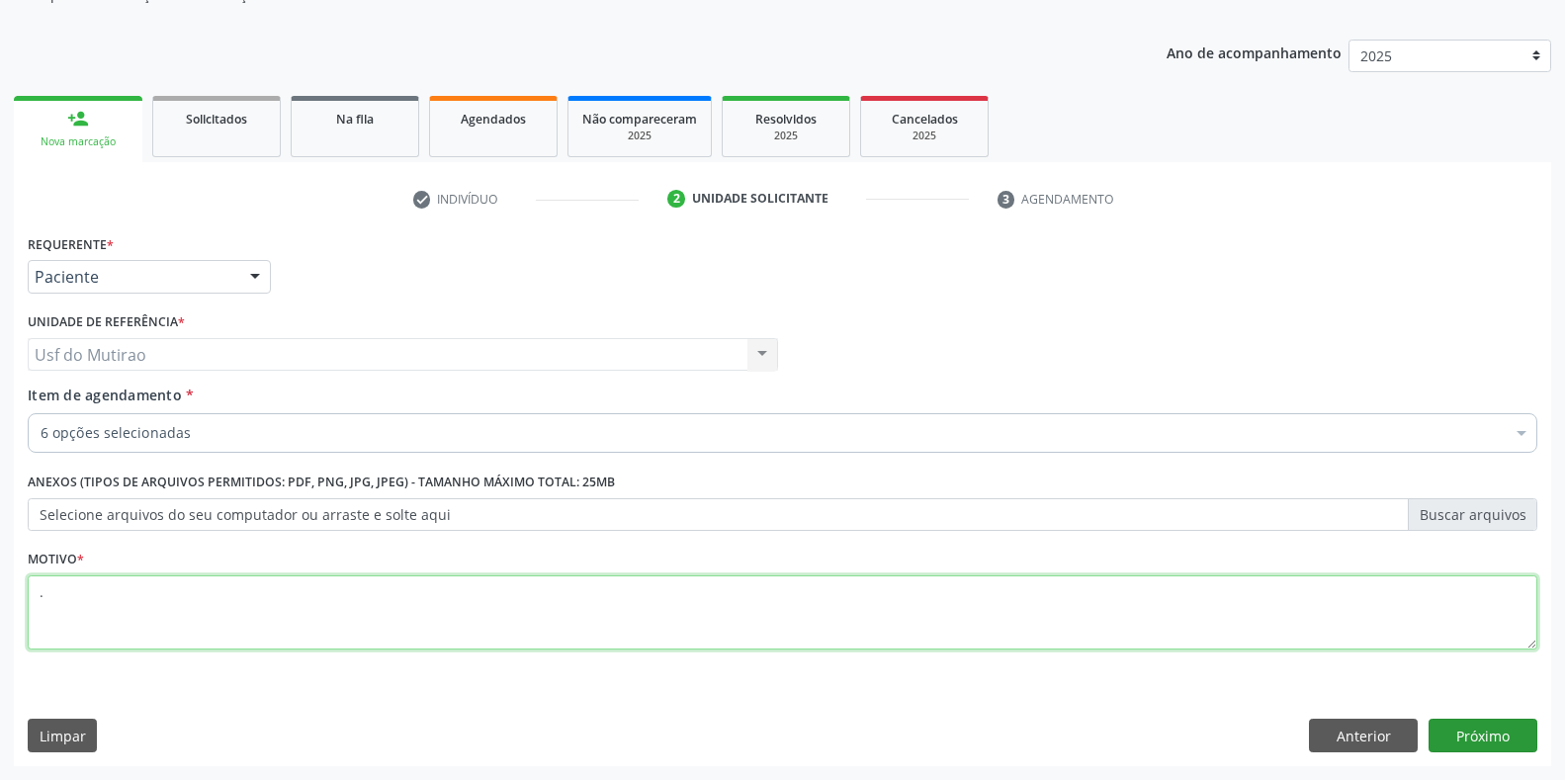
type textarea "."
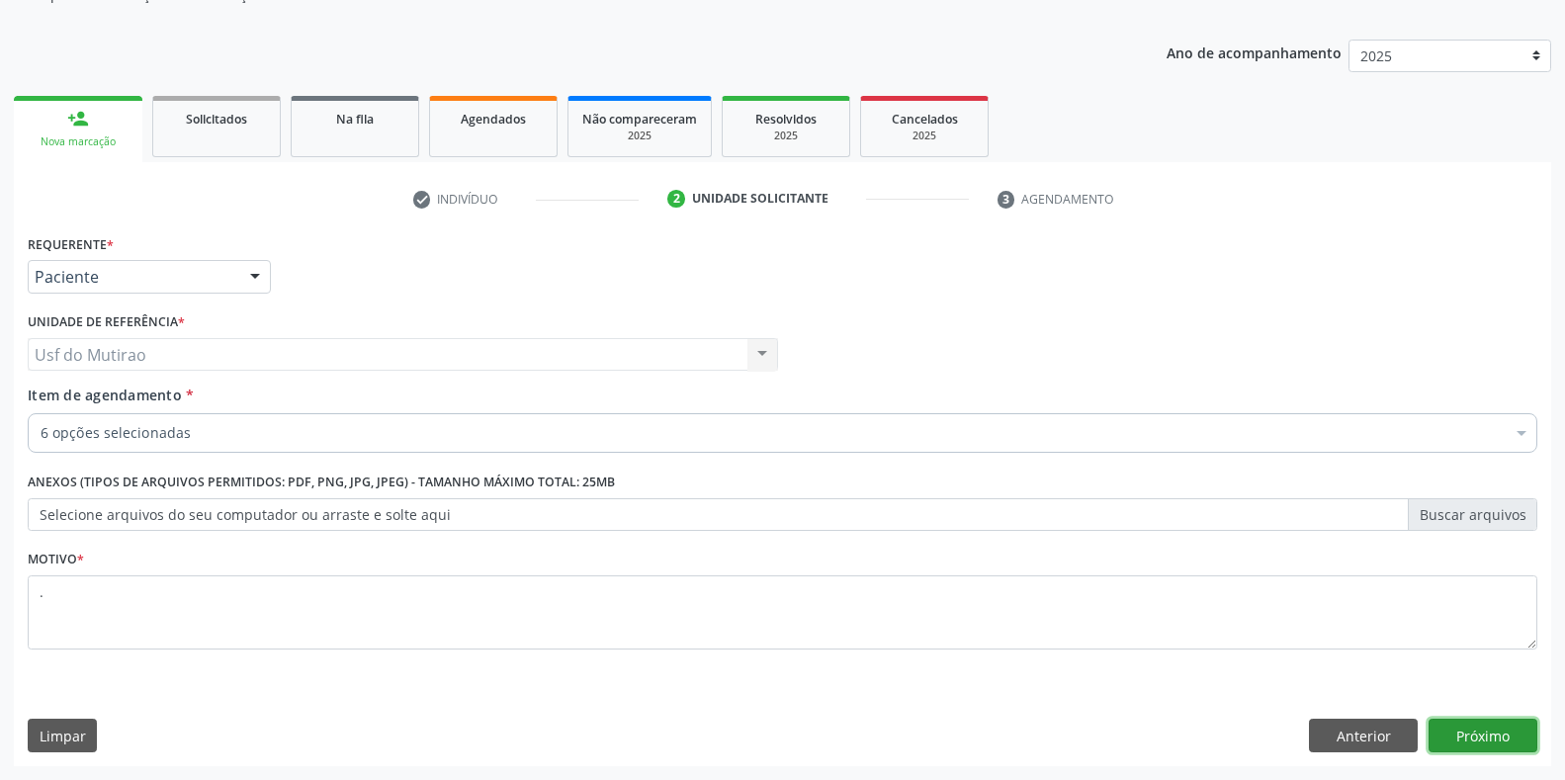
click at [1472, 734] on button "Próximo" at bounding box center [1482, 736] width 109 height 34
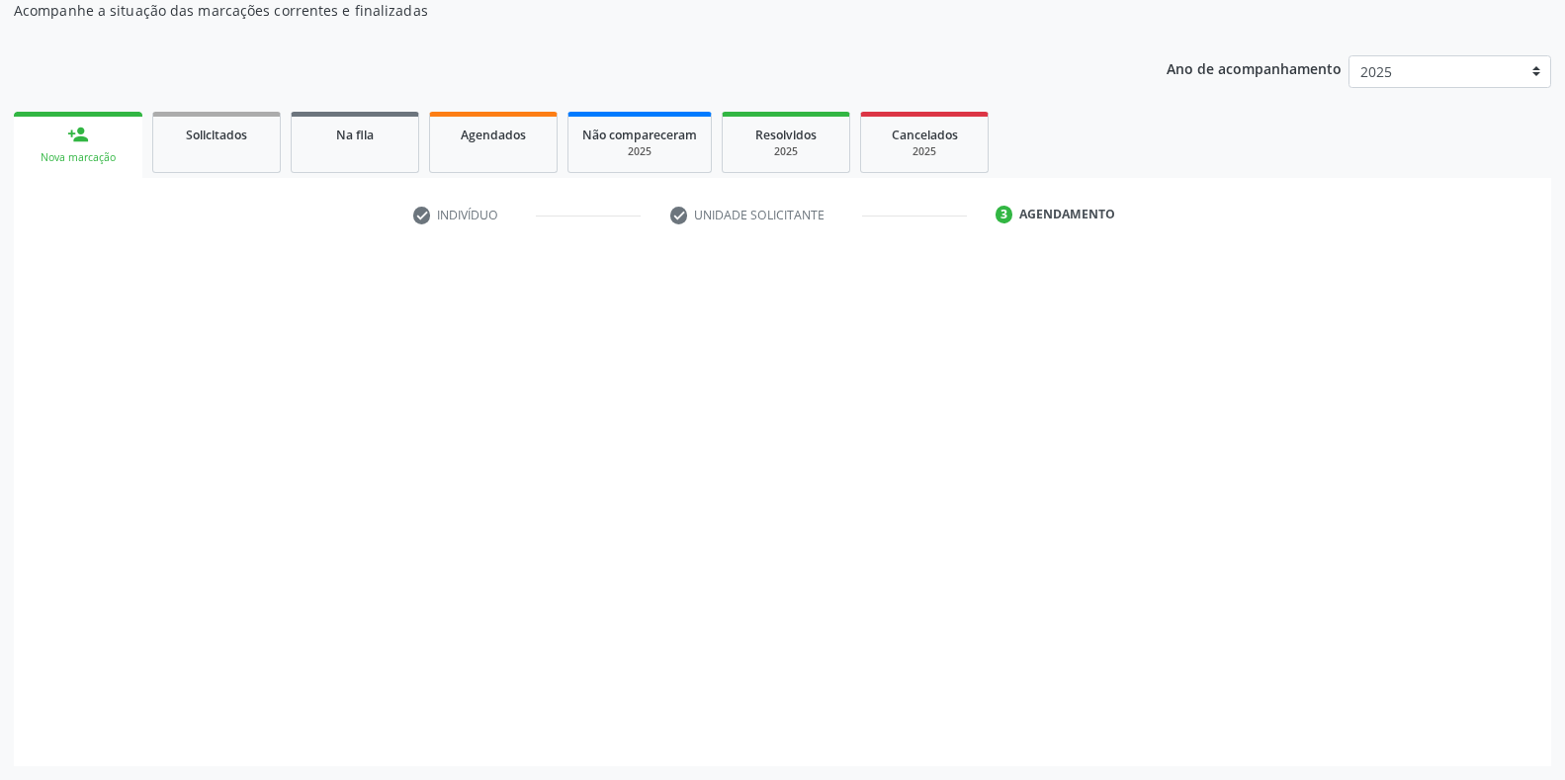
scroll to position [184, 0]
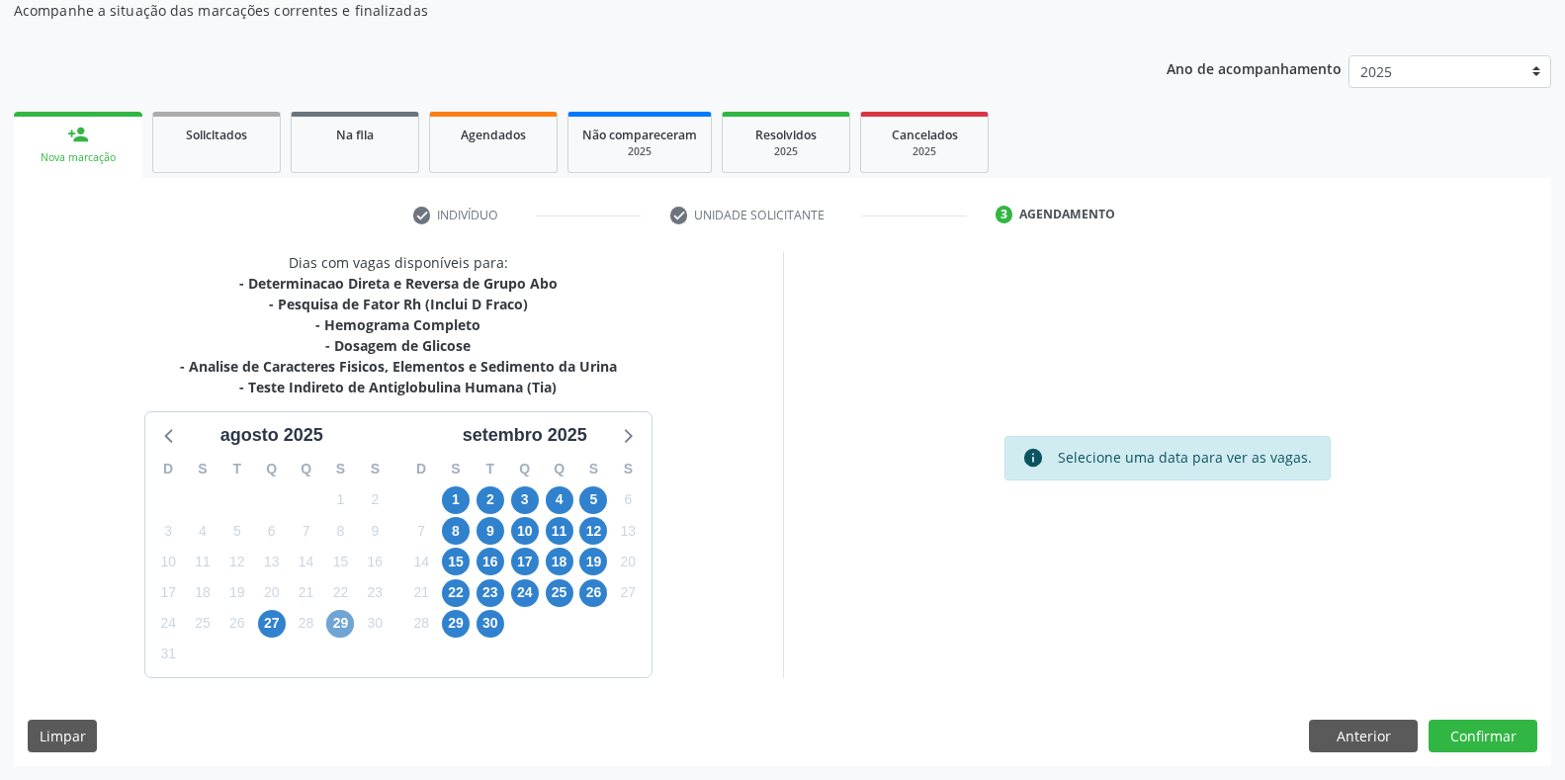
click at [333, 625] on span "29" at bounding box center [340, 624] width 28 height 28
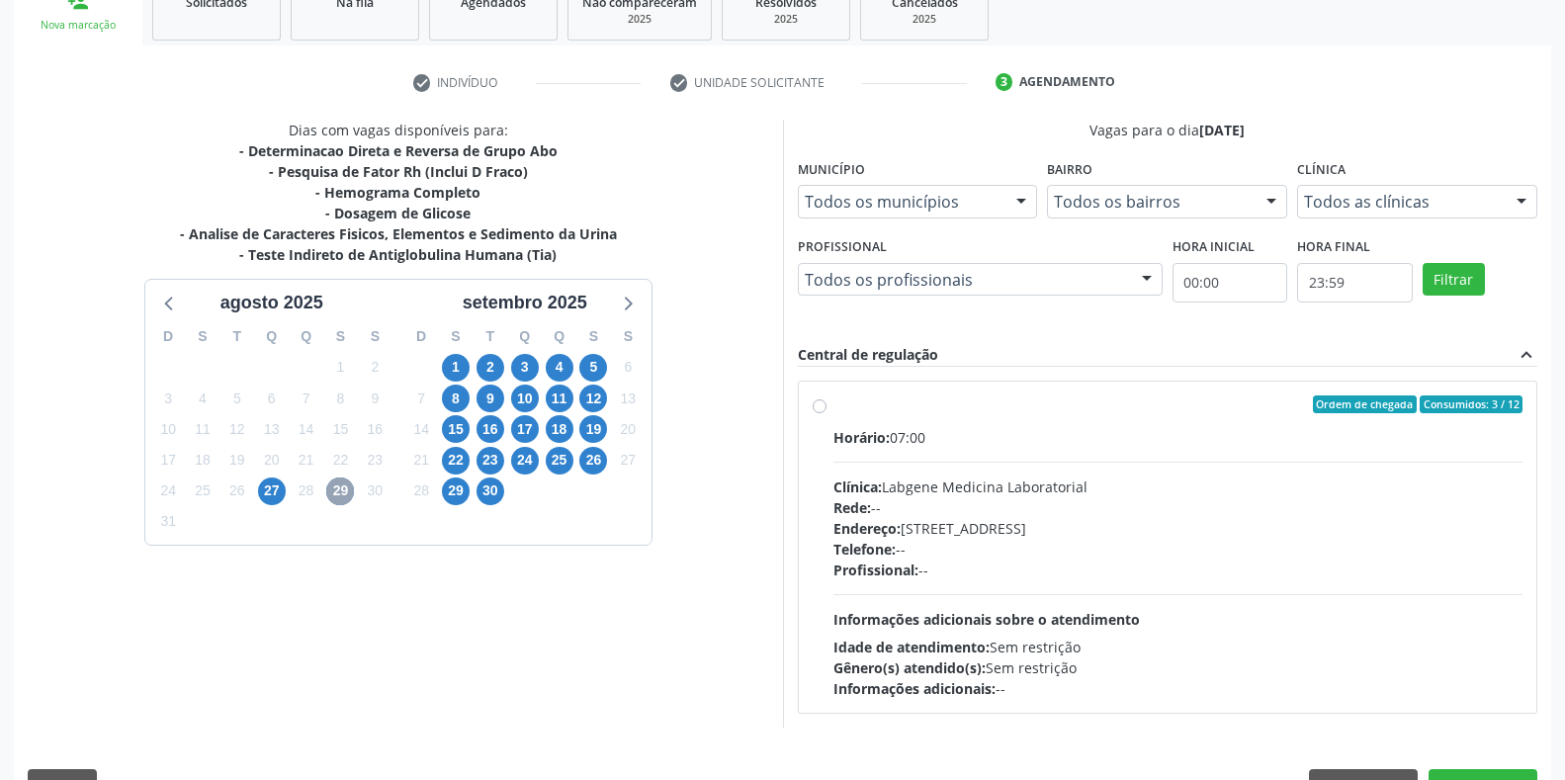
scroll to position [366, 0]
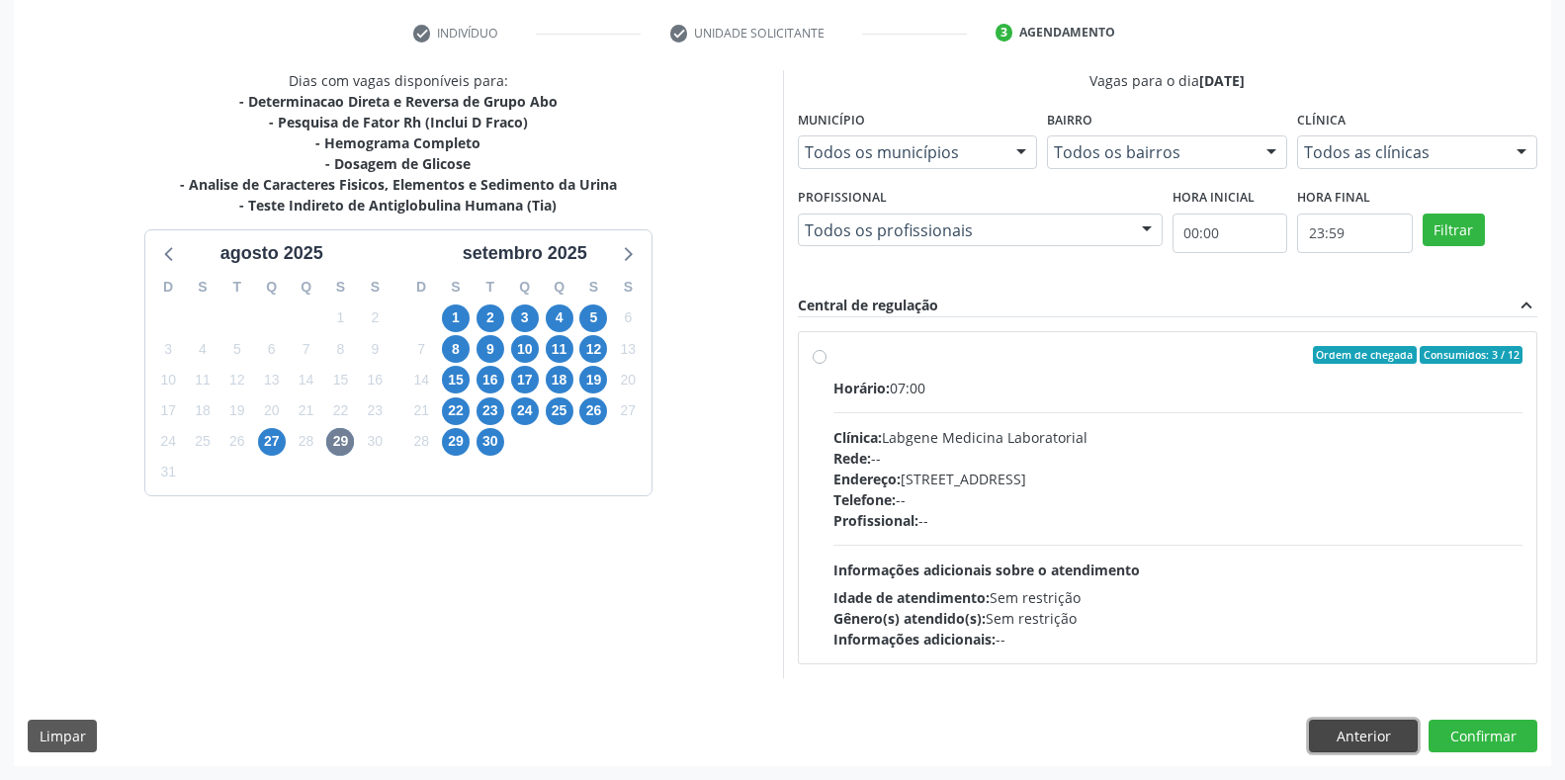
click at [1350, 726] on button "Anterior" at bounding box center [1363, 737] width 109 height 34
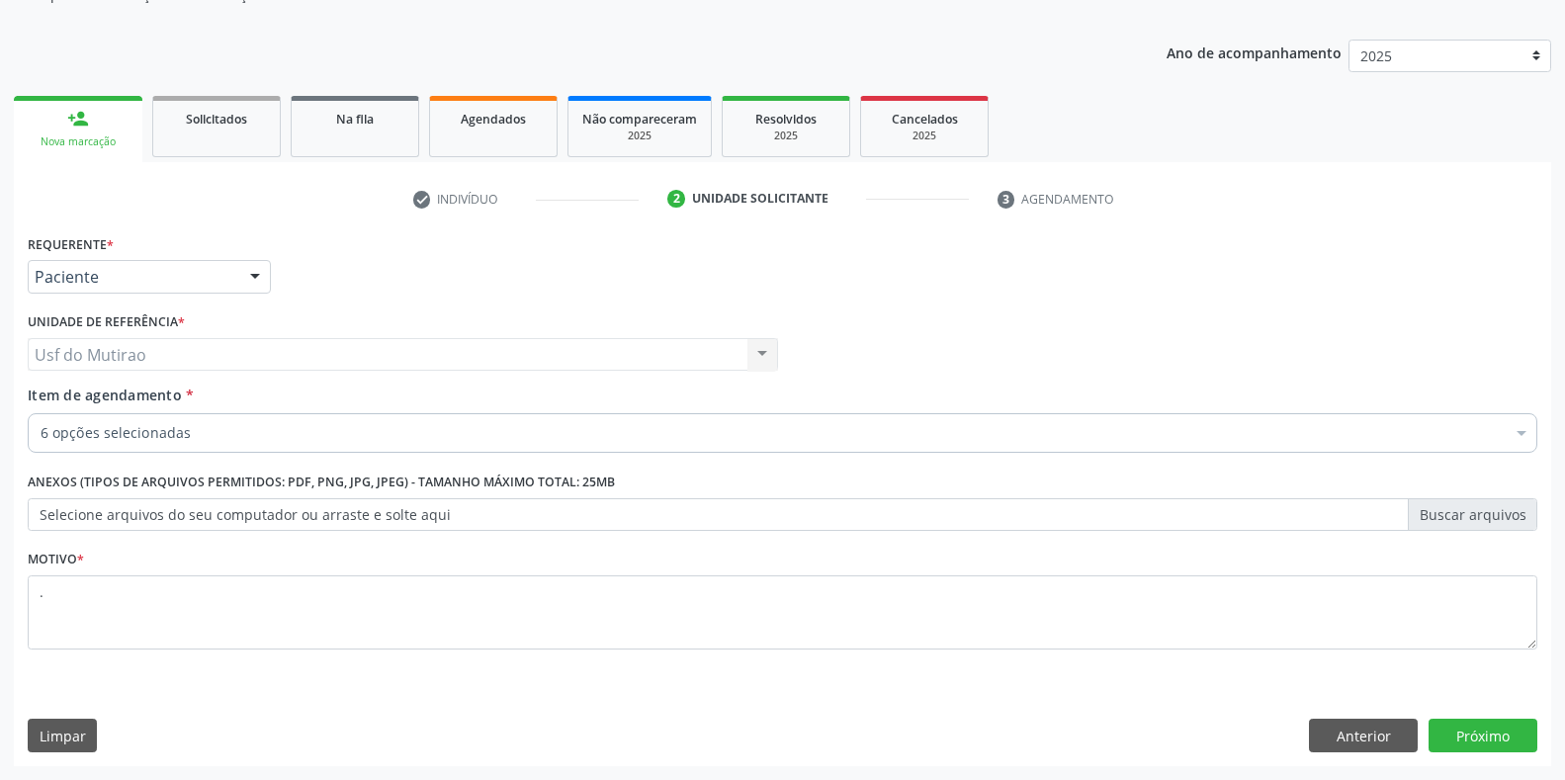
scroll to position [200, 0]
click at [421, 517] on label "Selecione arquivos do seu computador ou arraste e solte aqui" at bounding box center [782, 515] width 1509 height 34
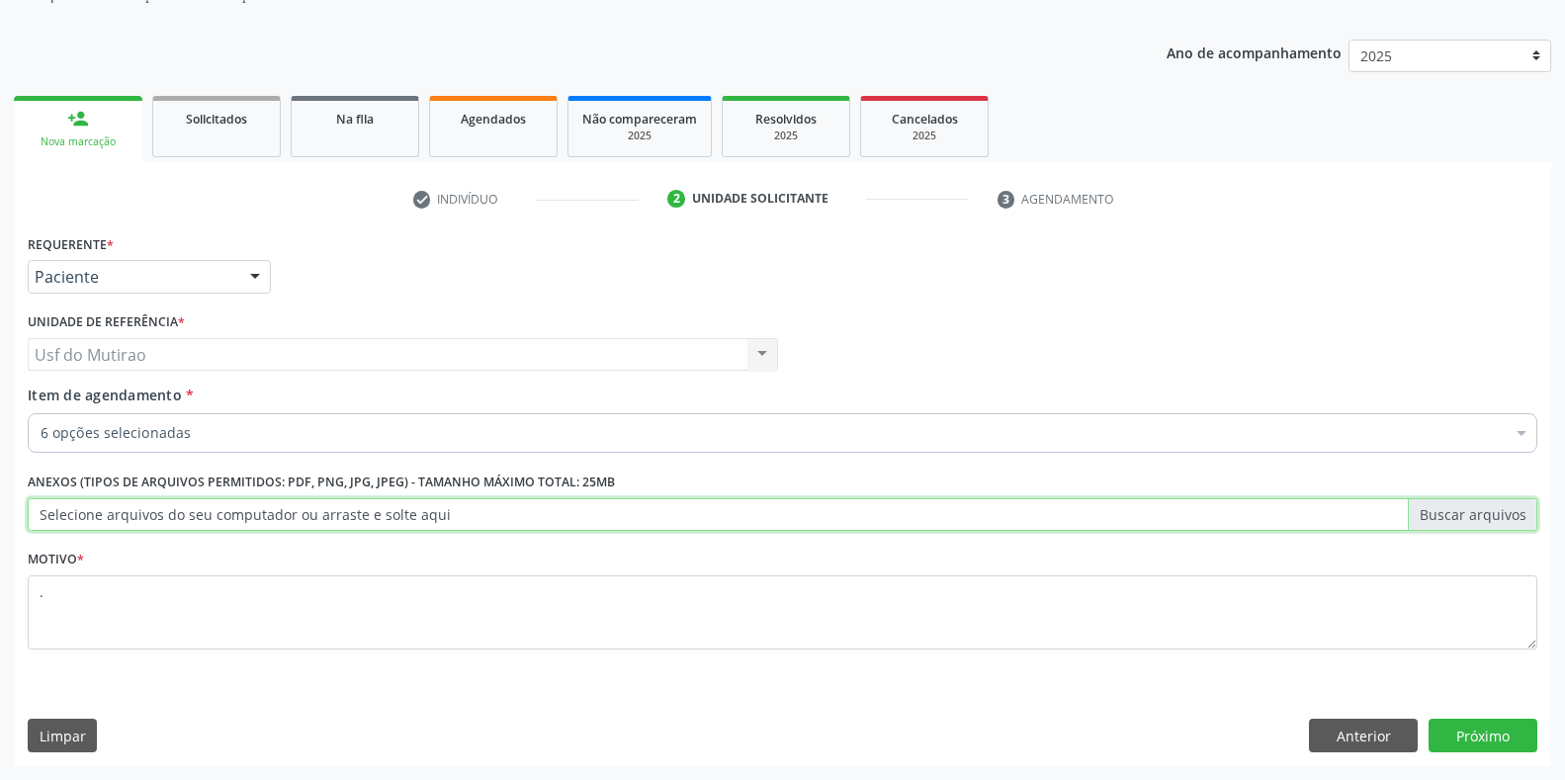
click at [421, 517] on input "Selecione arquivos do seu computador ou arraste e solte aqui" at bounding box center [782, 515] width 1509 height 34
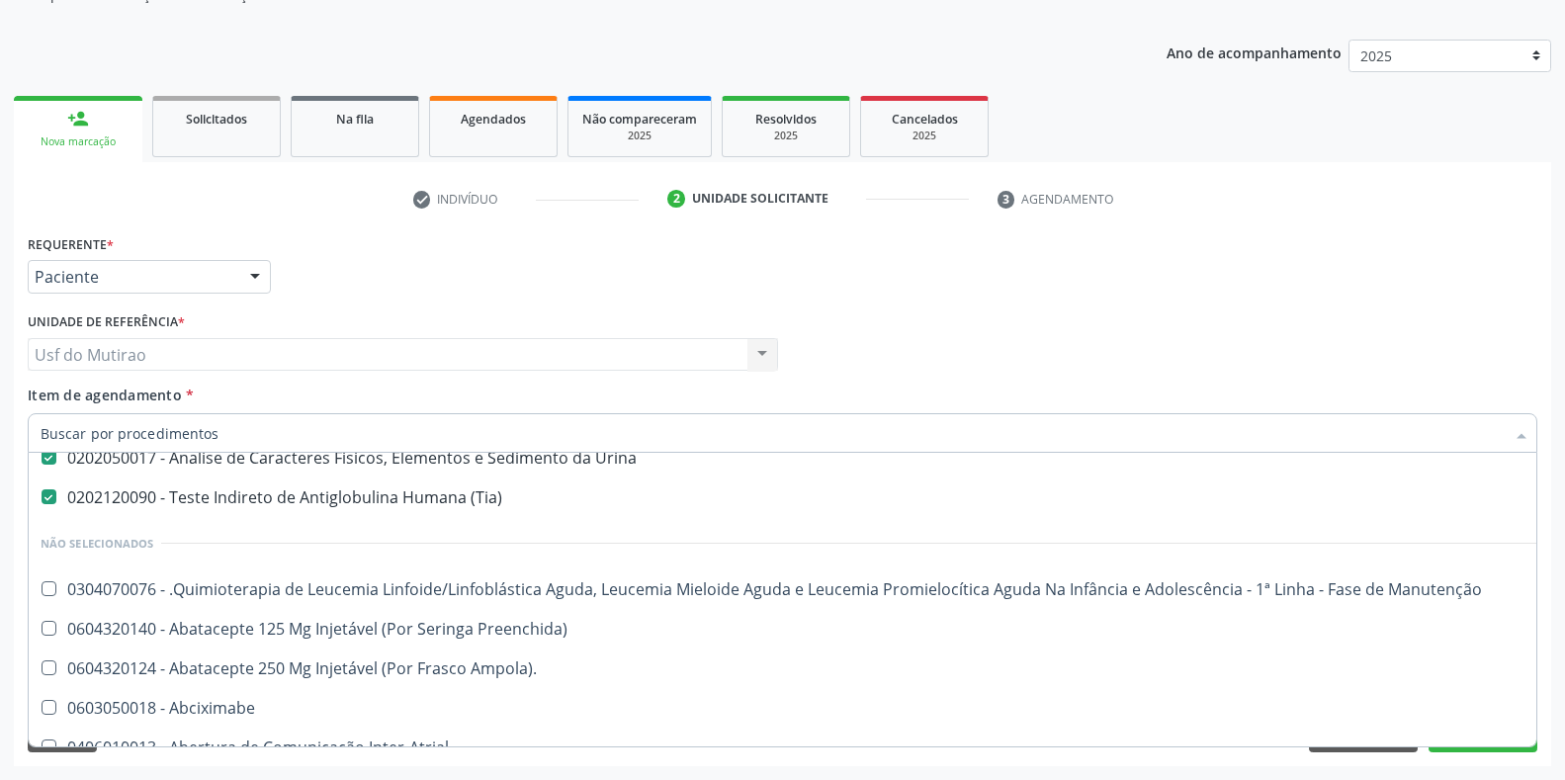
scroll to position [297, 0]
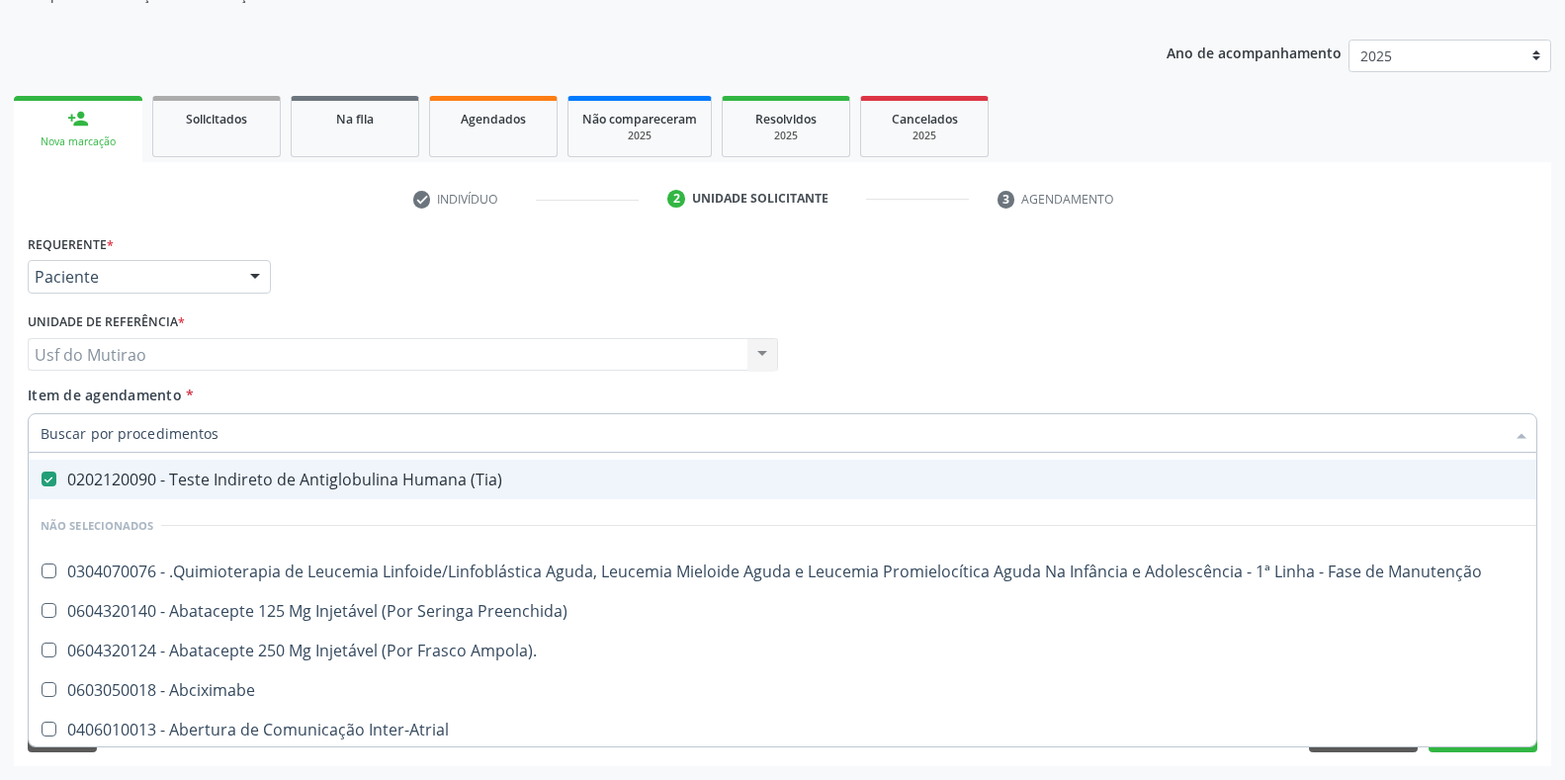
click at [287, 484] on div "0202120090 - Teste Indireto de Antiglobulina Humana (Tia)" at bounding box center [810, 480] width 1539 height 16
checkbox \(Tia\) "false"
click at [1028, 317] on div "Médico Solicitante Por favor, selecione a Unidade de Atendimento primeiro Nenhu…" at bounding box center [782, 345] width 1519 height 77
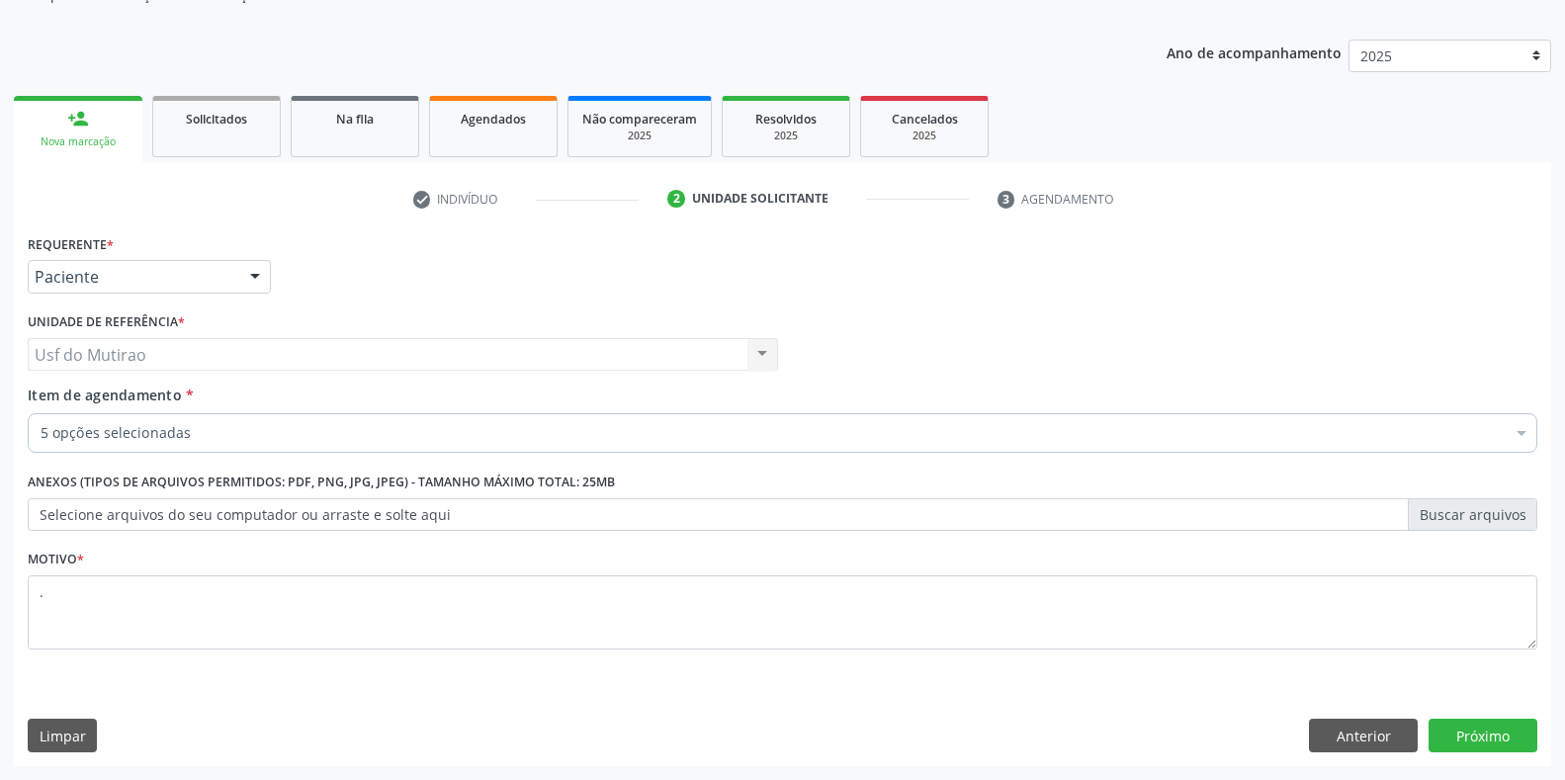
scroll to position [0, 0]
click at [1476, 742] on button "Próximo" at bounding box center [1482, 736] width 109 height 34
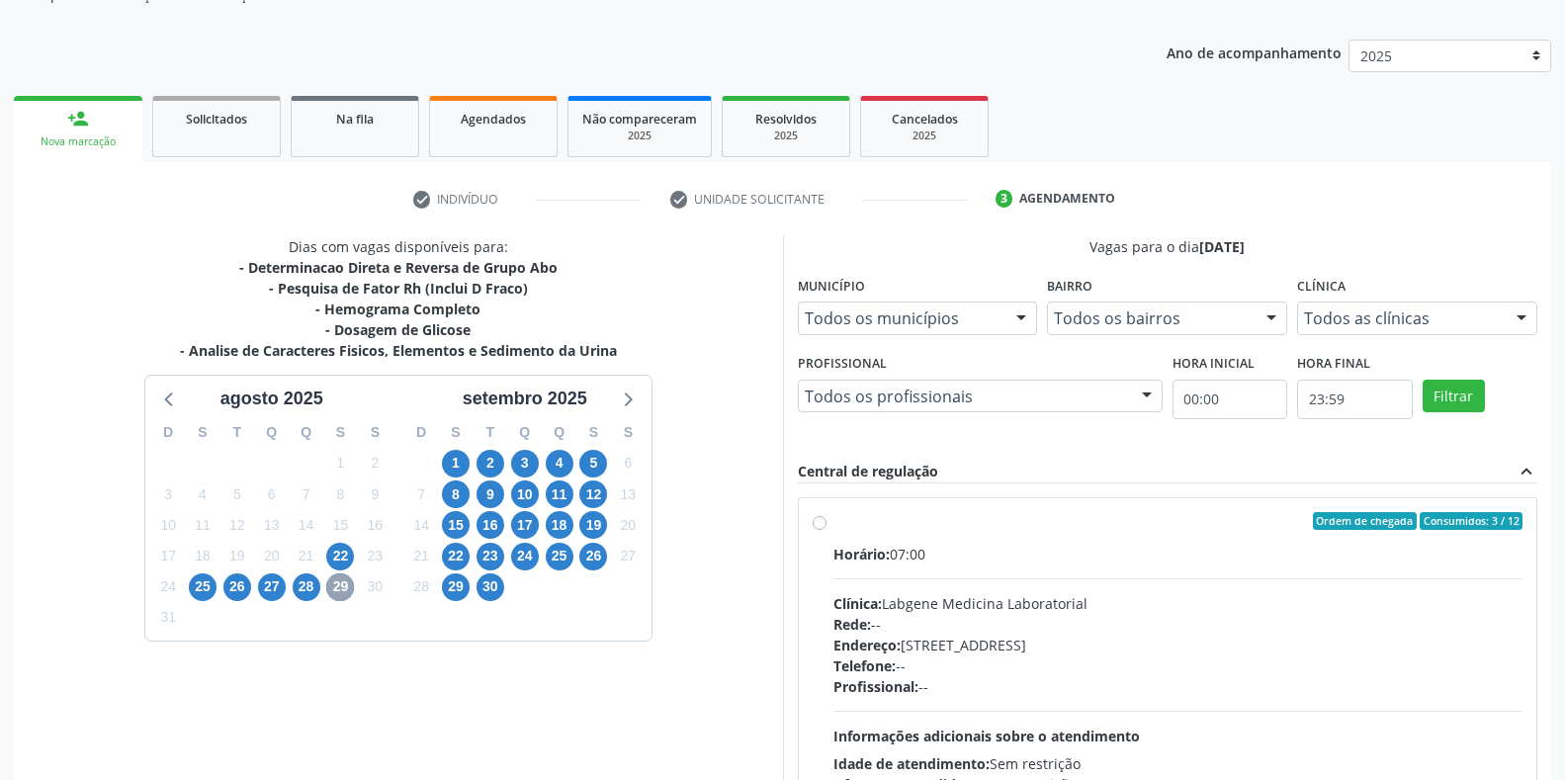
click at [339, 587] on span "29" at bounding box center [340, 587] width 28 height 28
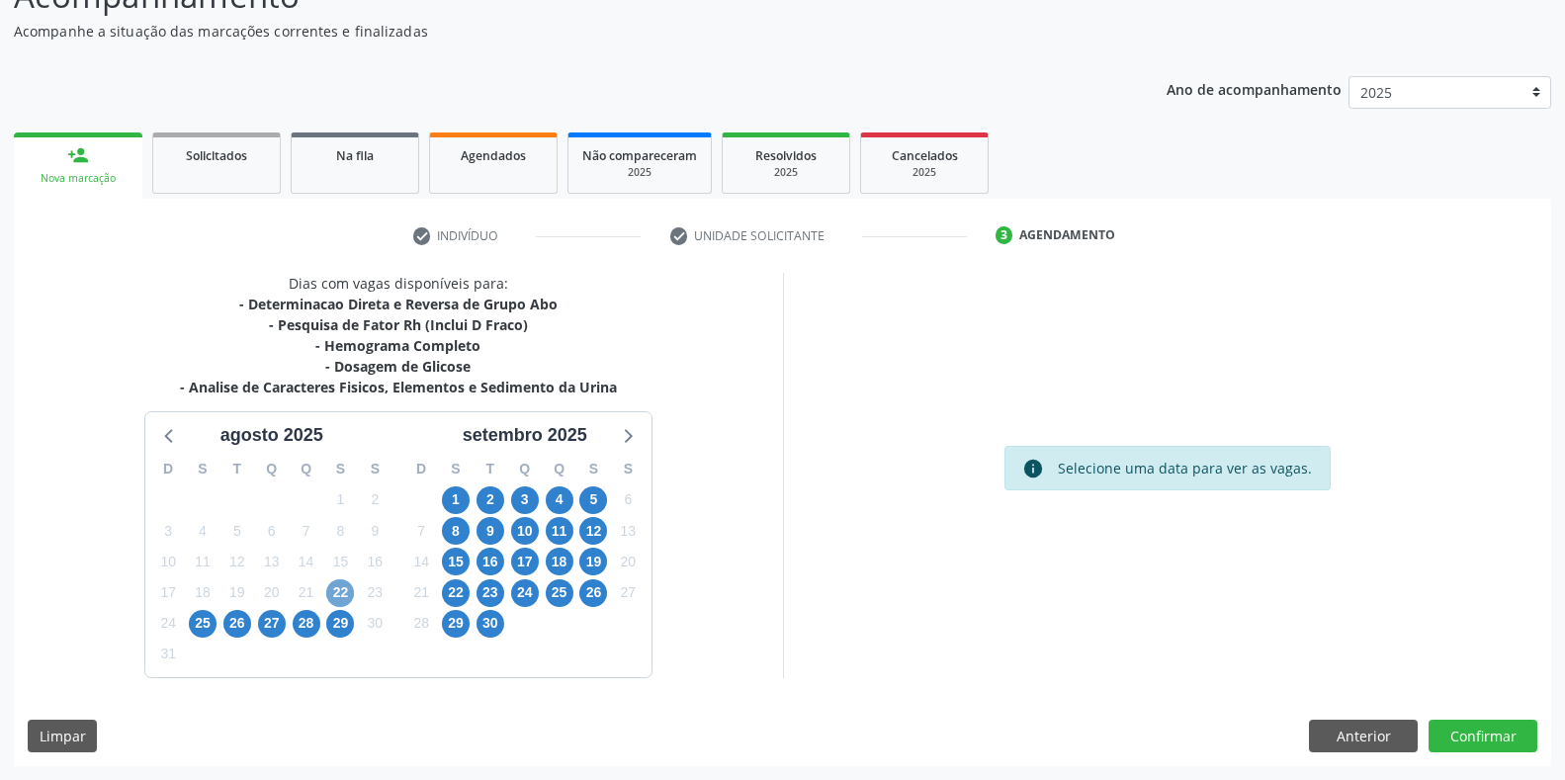
click at [344, 585] on span "22" at bounding box center [340, 593] width 28 height 28
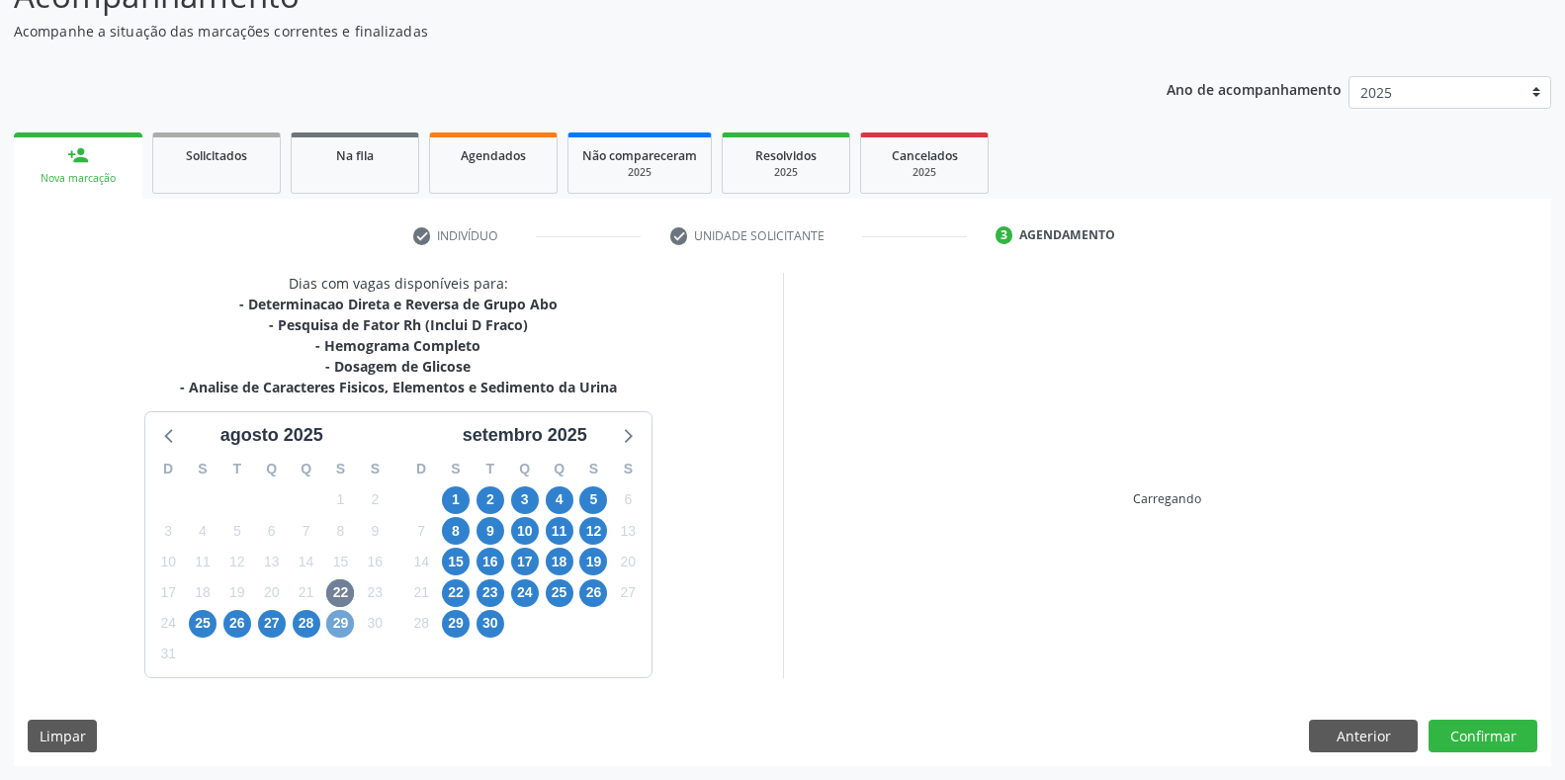
click at [341, 626] on span "29" at bounding box center [340, 624] width 28 height 28
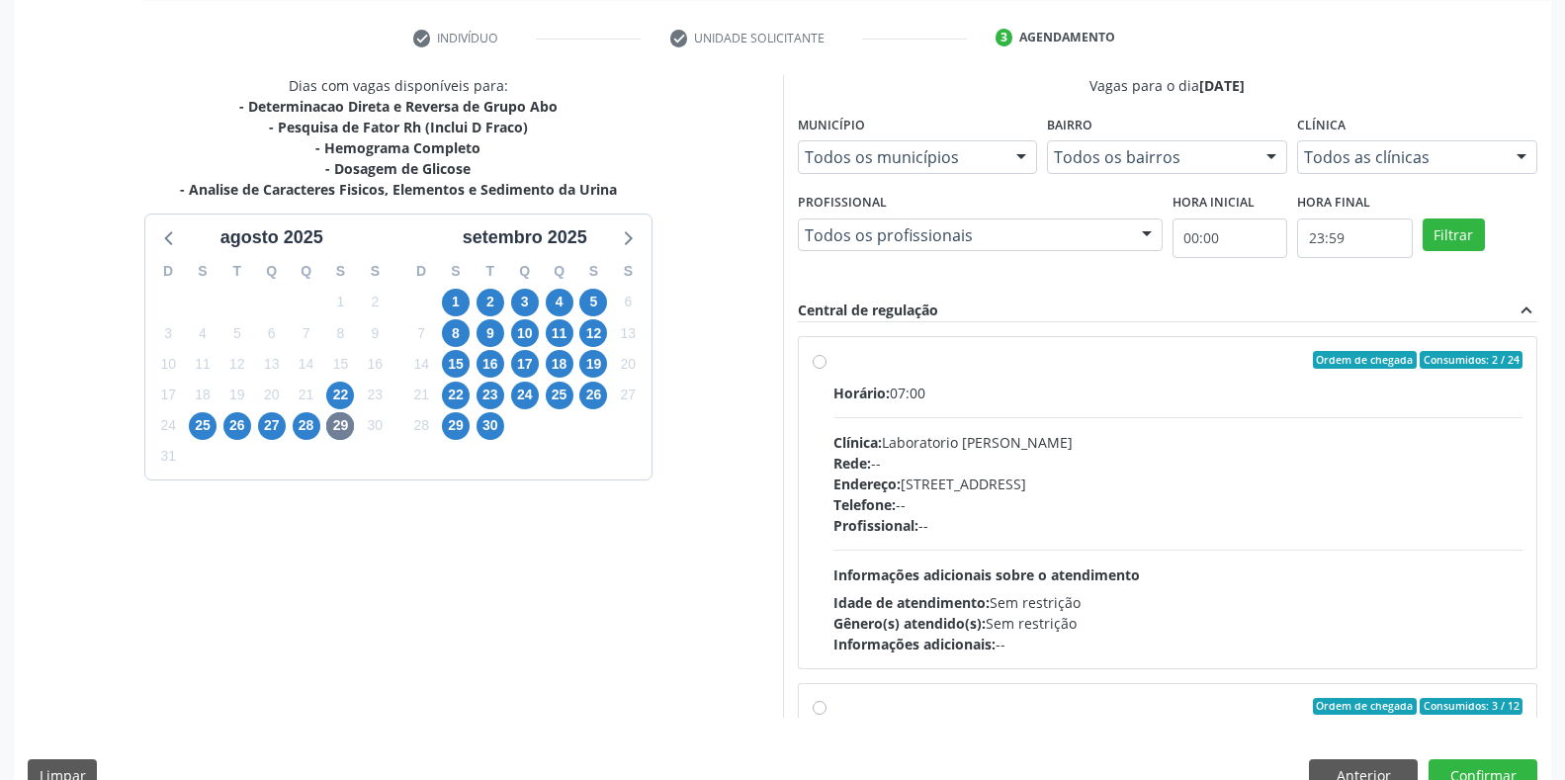
click at [1021, 446] on div "Clínica: Laboratorio [PERSON_NAME]" at bounding box center [1178, 442] width 690 height 21
click at [826, 369] on input "Ordem de chegada Consumidos: 2 / 24 Horário: 07:00 Clínica: Laboratorio Jose Pa…" at bounding box center [820, 360] width 14 height 18
radio input "true"
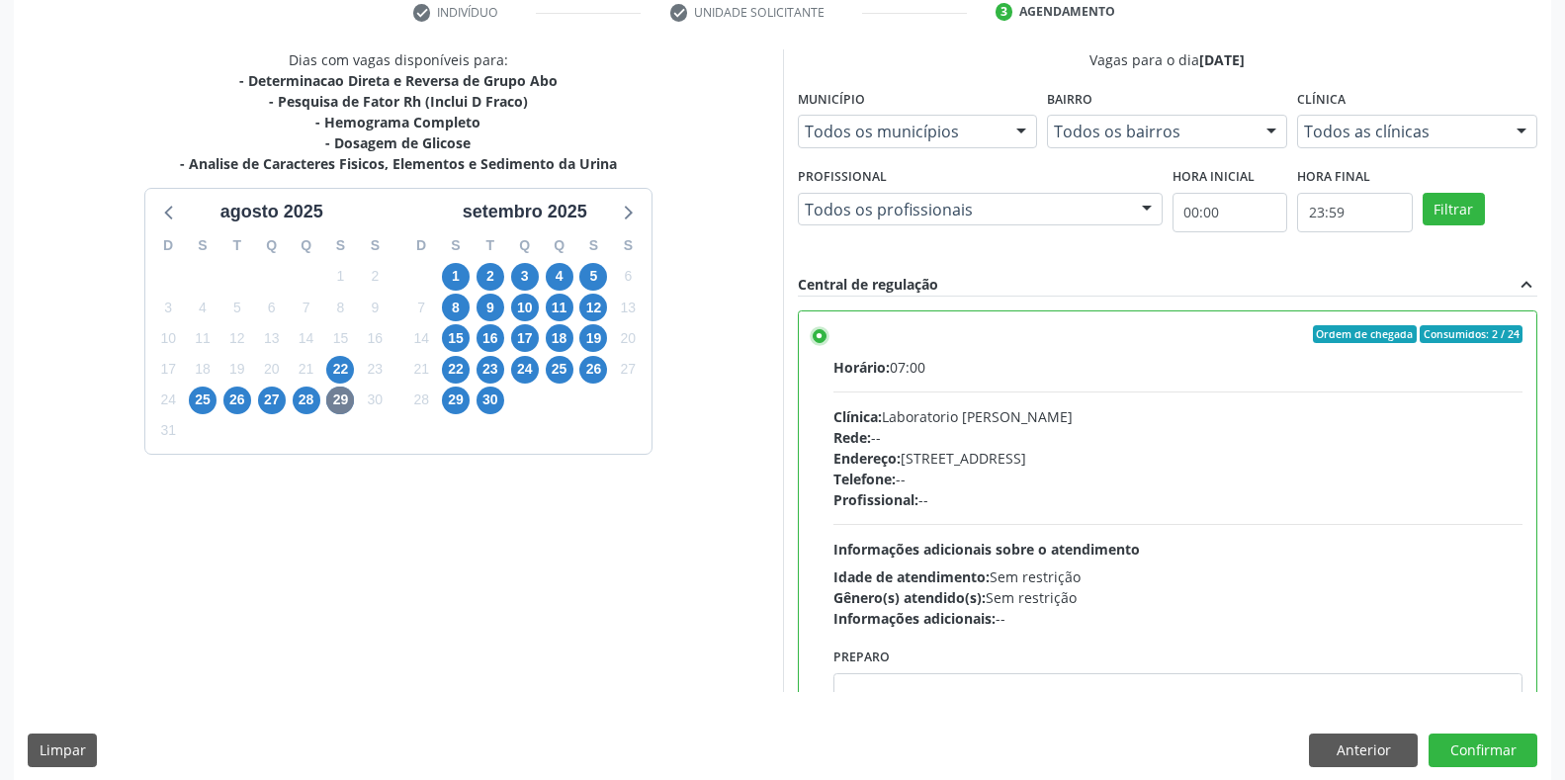
scroll to position [401, 0]
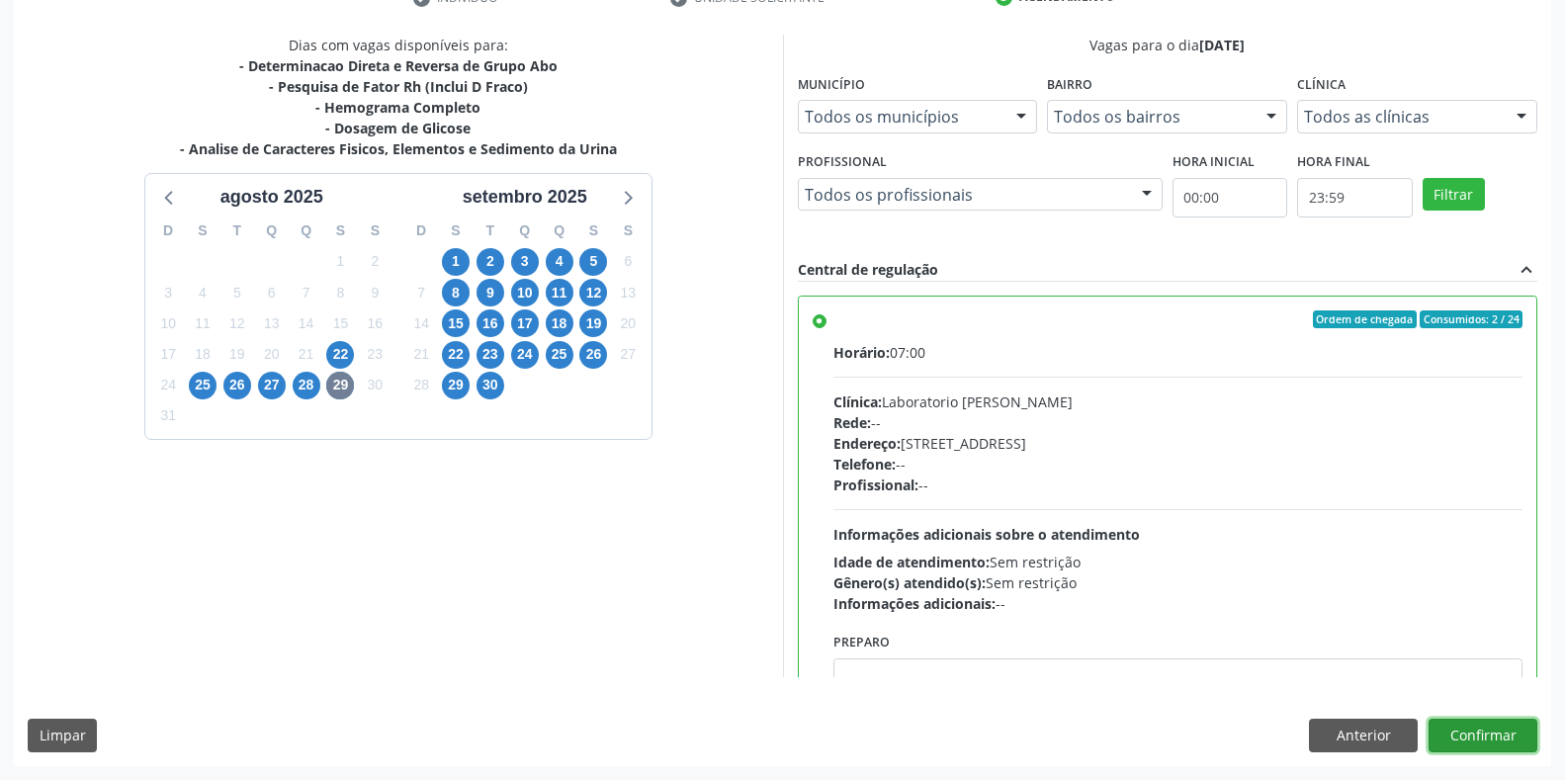
click at [1506, 738] on button "Confirmar" at bounding box center [1482, 736] width 109 height 34
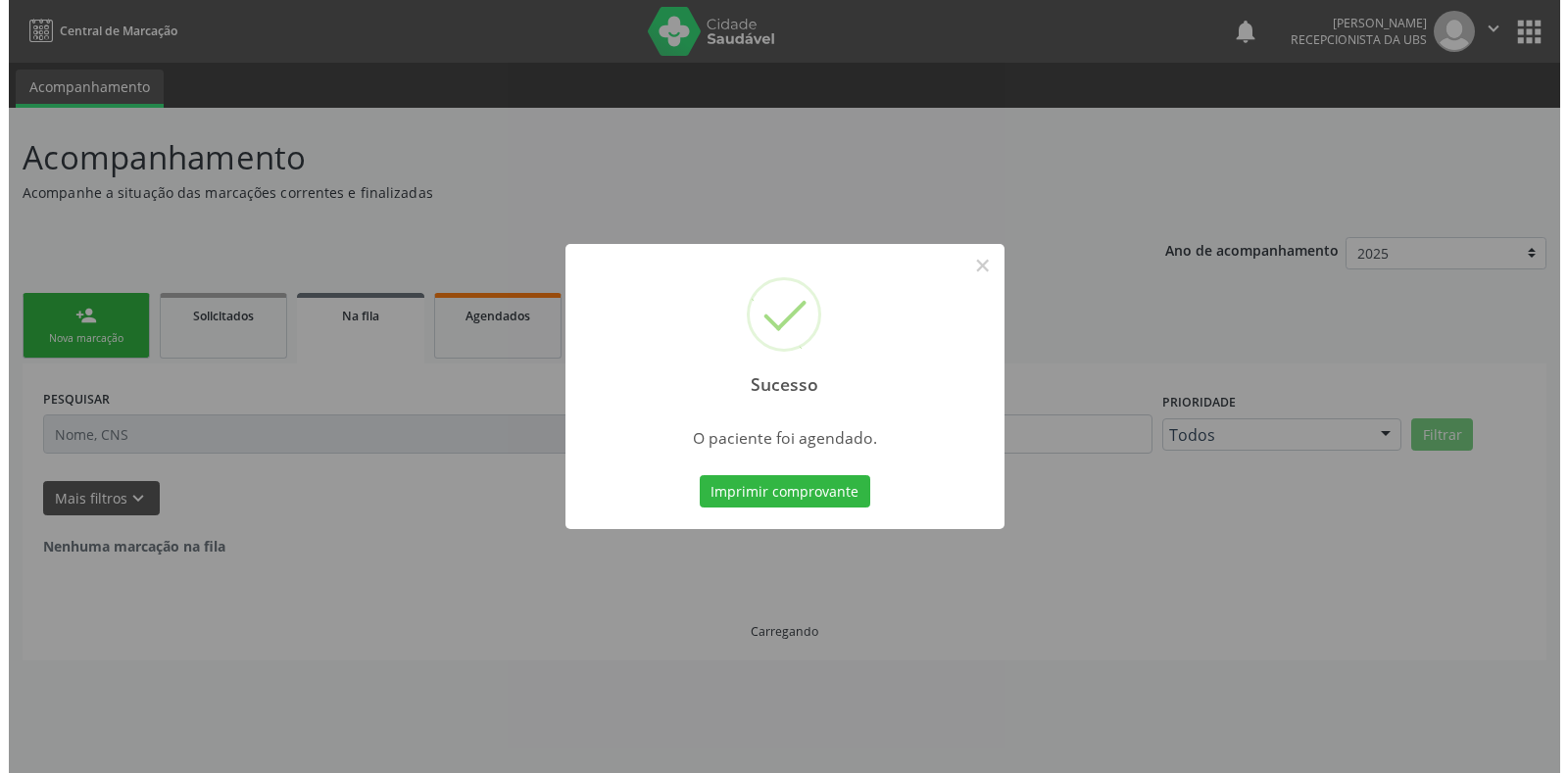
scroll to position [0, 0]
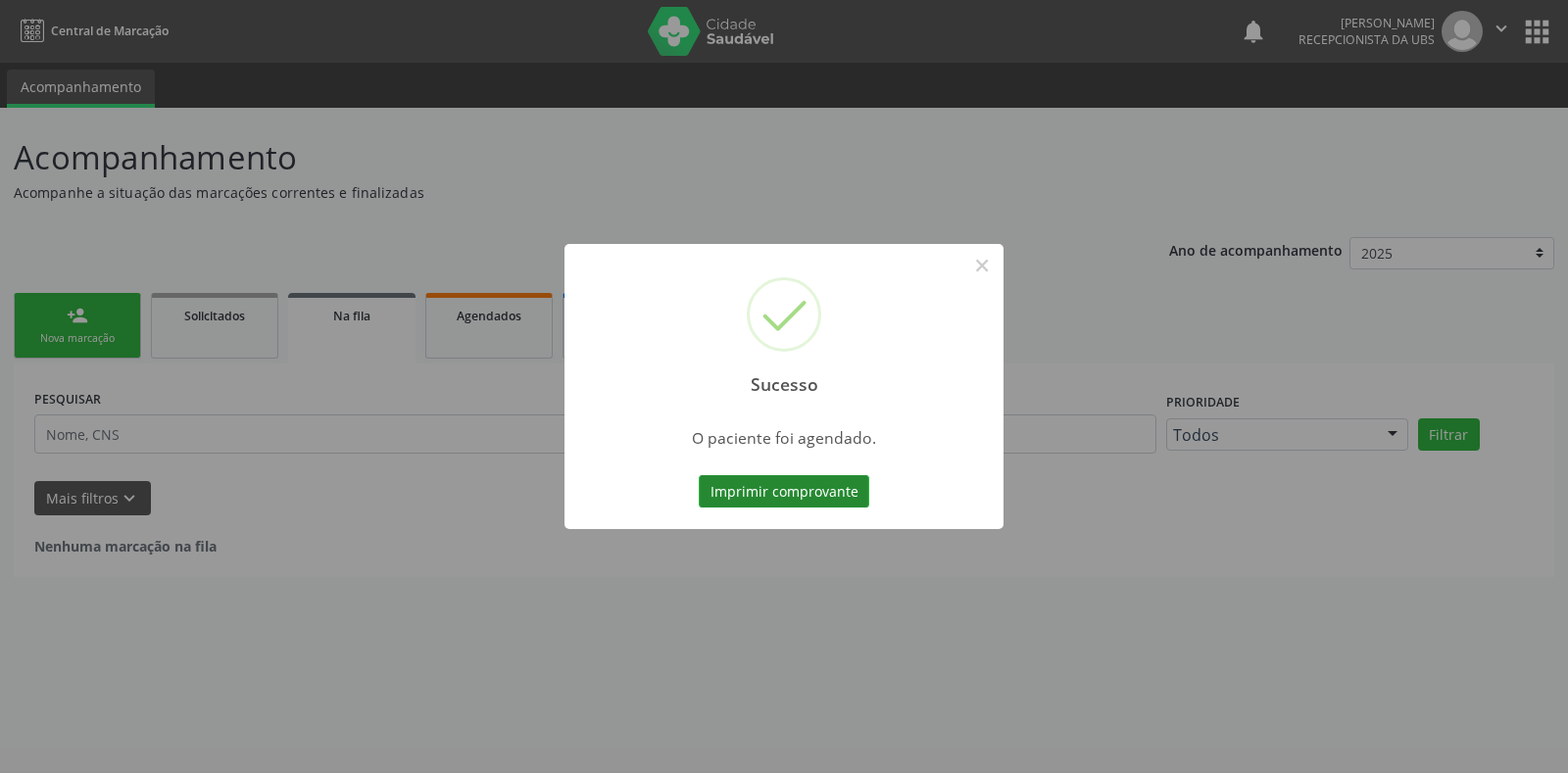
click at [772, 490] on button "Imprimir comprovante" at bounding box center [784, 492] width 170 height 34
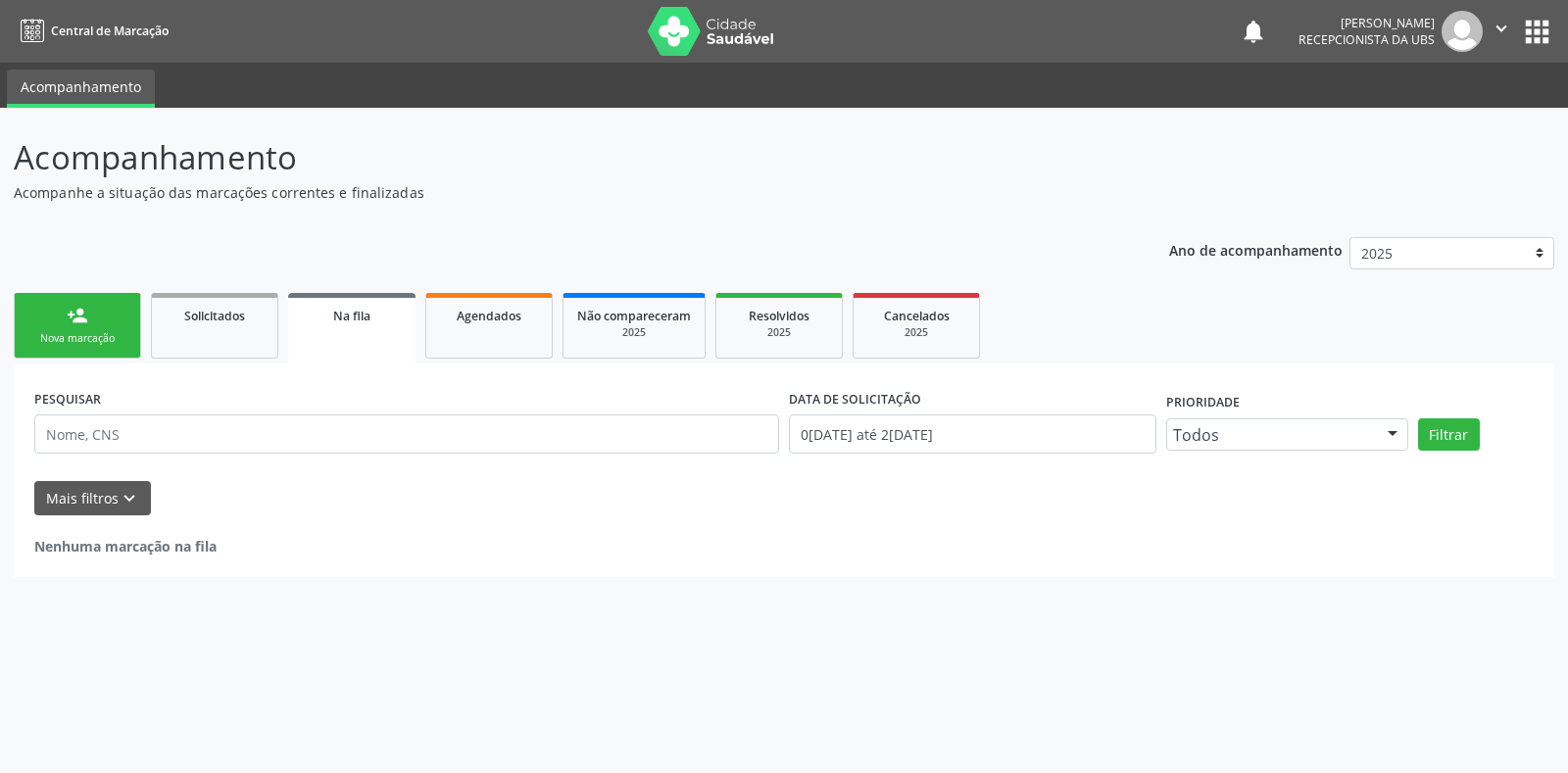
click at [93, 323] on link "person_add Nova marcação" at bounding box center [77, 326] width 128 height 65
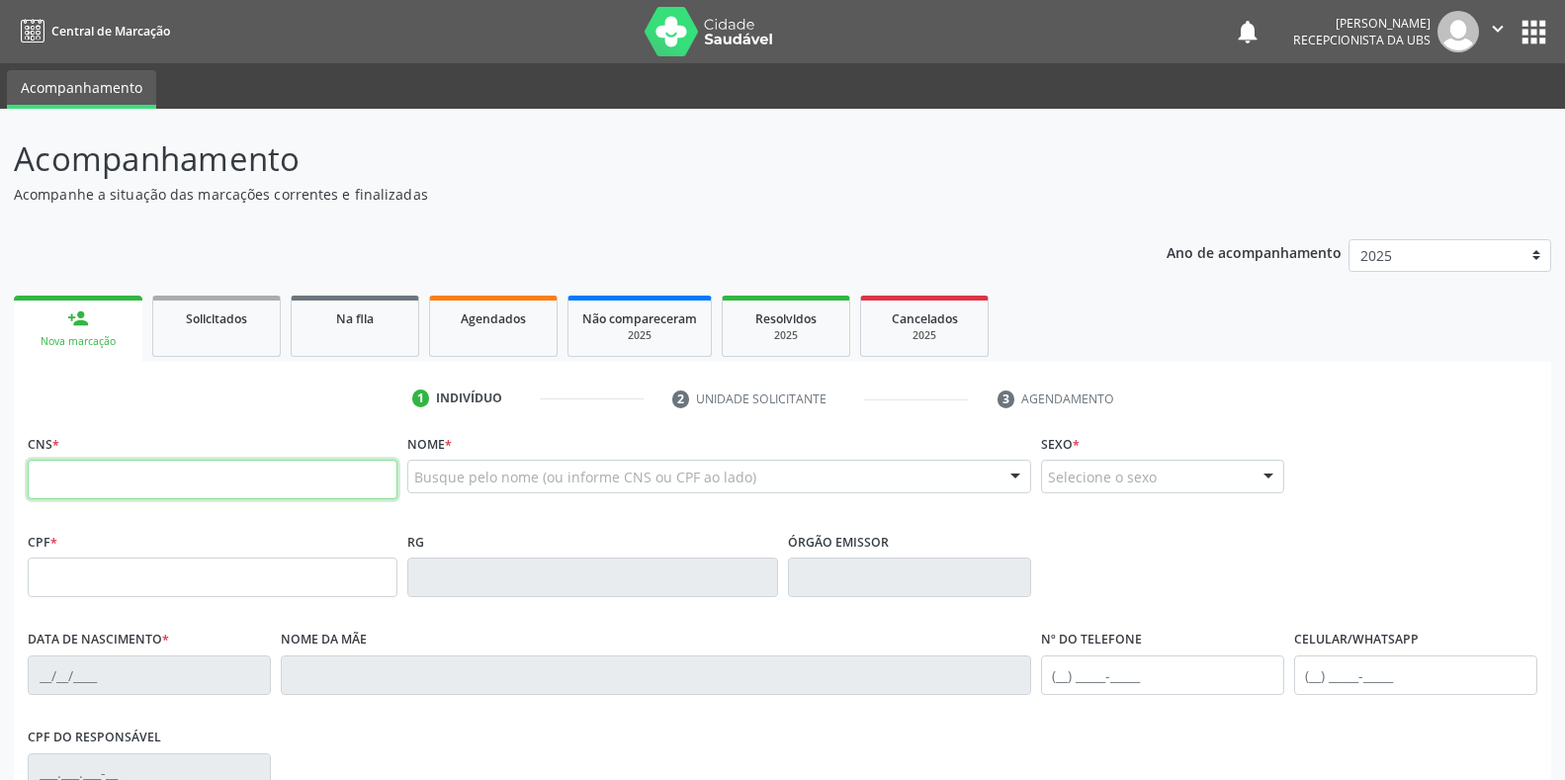
click at [145, 488] on input "text" at bounding box center [213, 480] width 370 height 40
type input "898 0034 1096 2966"
type input "[DATE]"
type input "[PERSON_NAME]"
type input "[PHONE_NUMBER]"
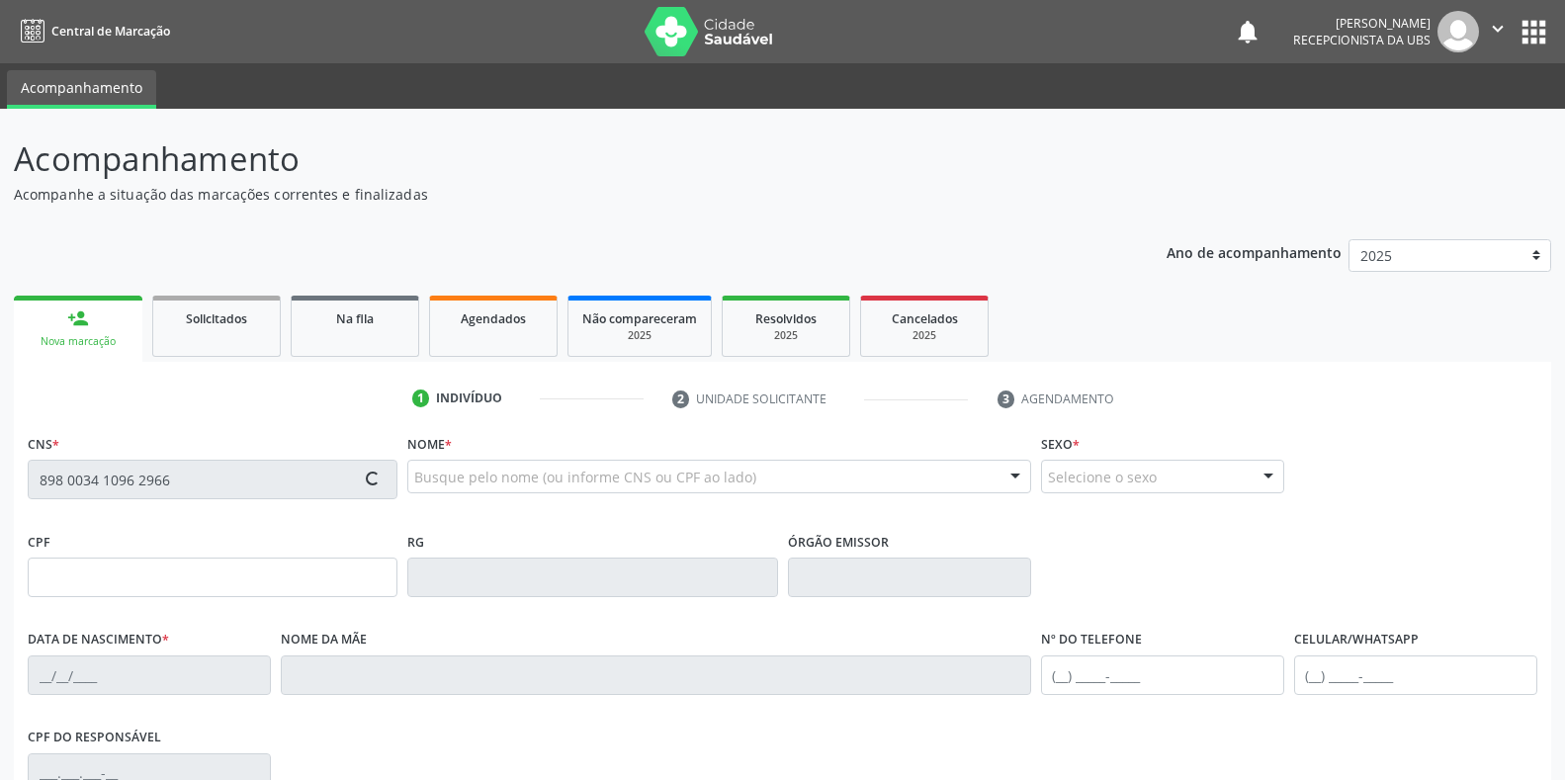
type input "[PHONE_NUMBER]"
type input "715.900.304-78"
type input "22"
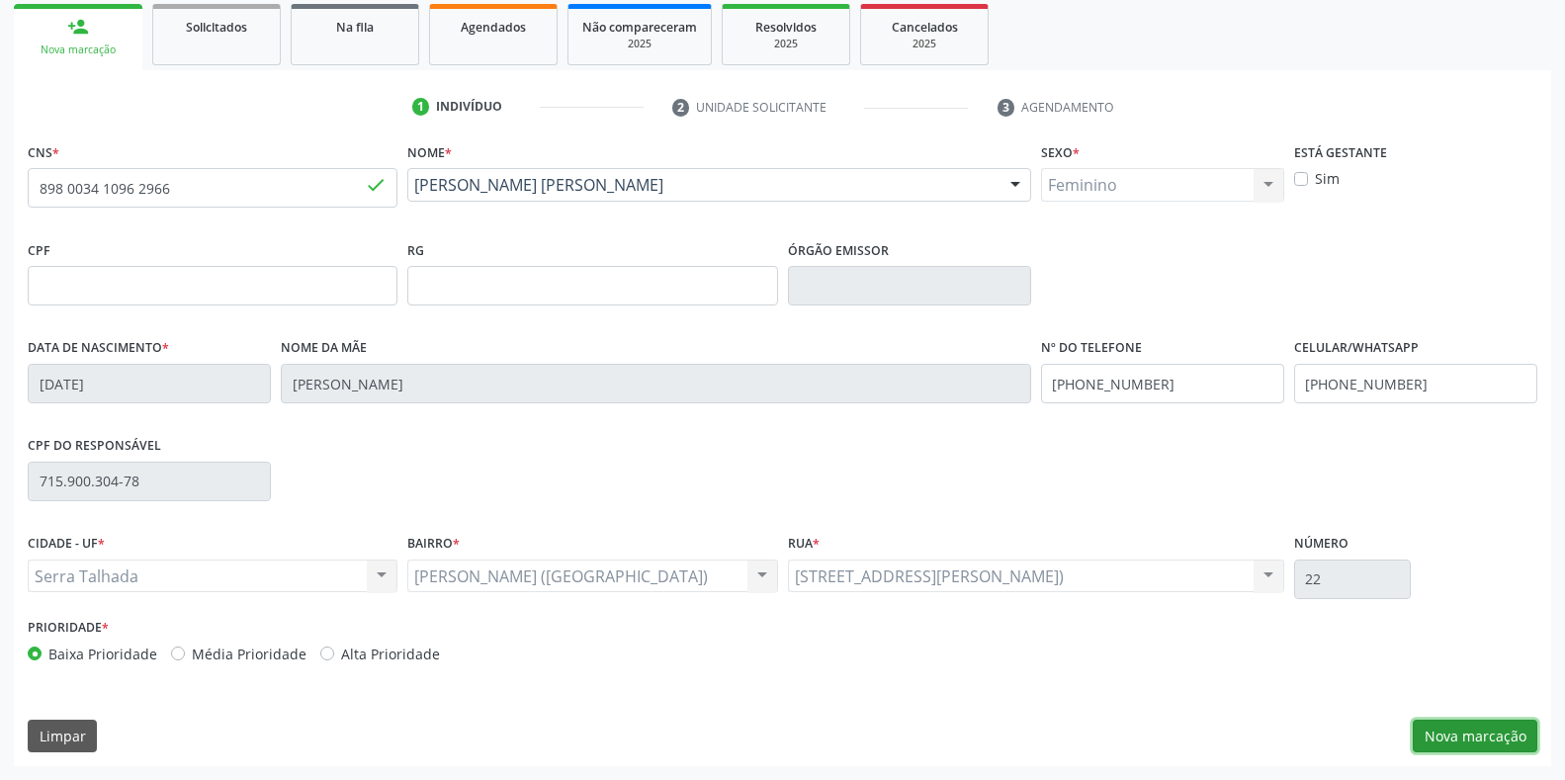
click at [1466, 742] on button "Nova marcação" at bounding box center [1475, 737] width 125 height 34
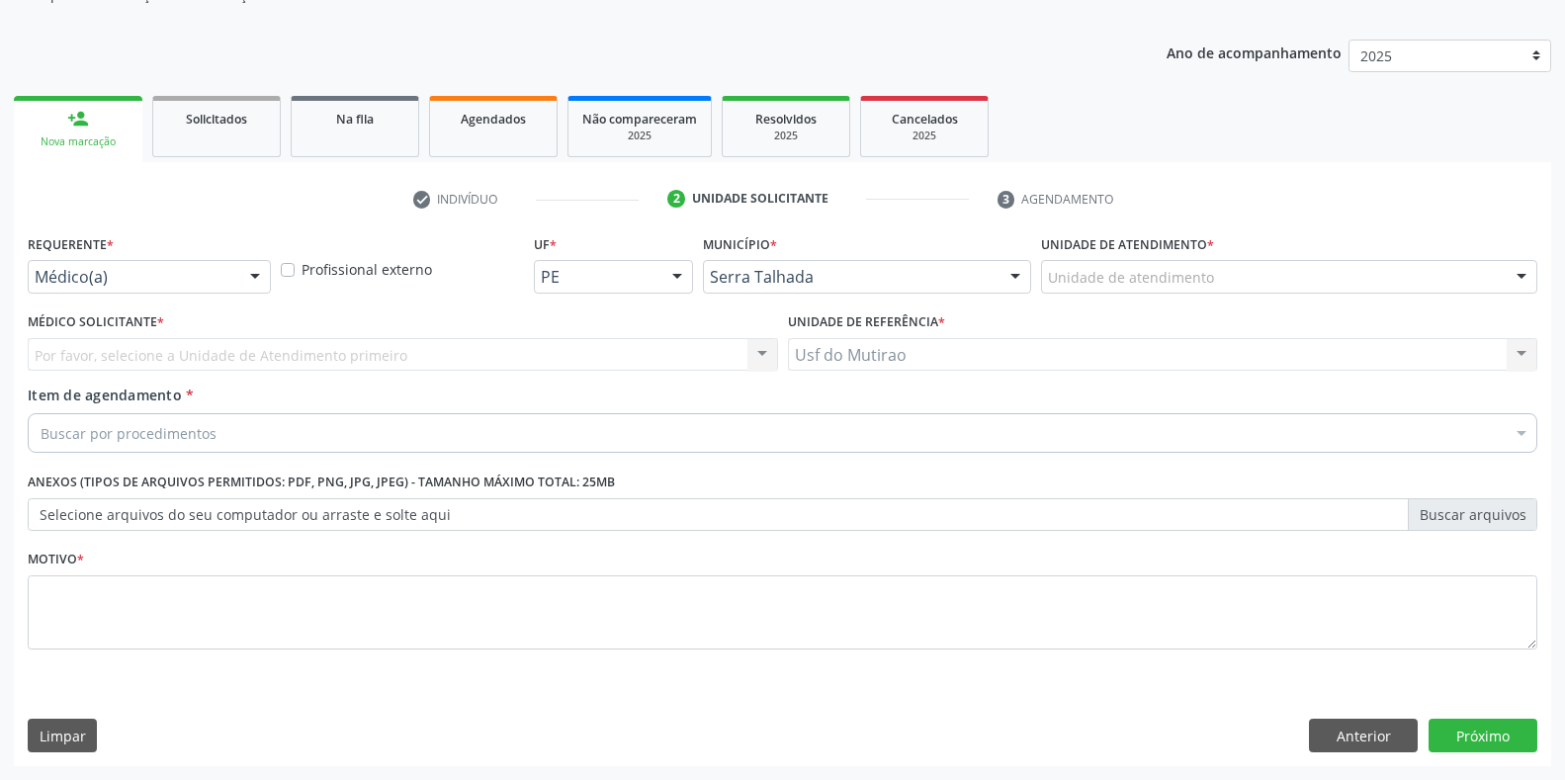
scroll to position [200, 0]
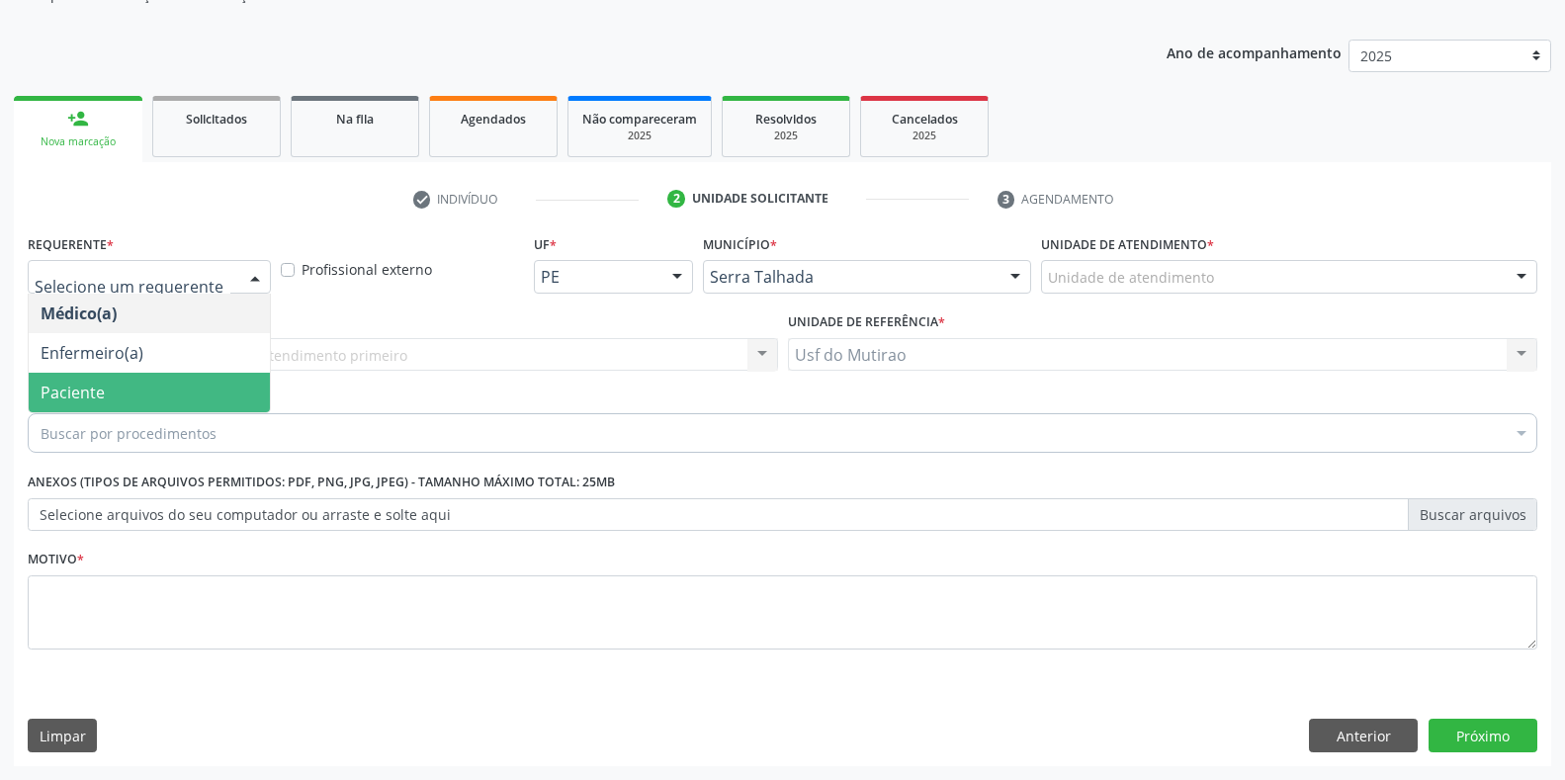
click at [150, 392] on span "Paciente" at bounding box center [149, 393] width 241 height 40
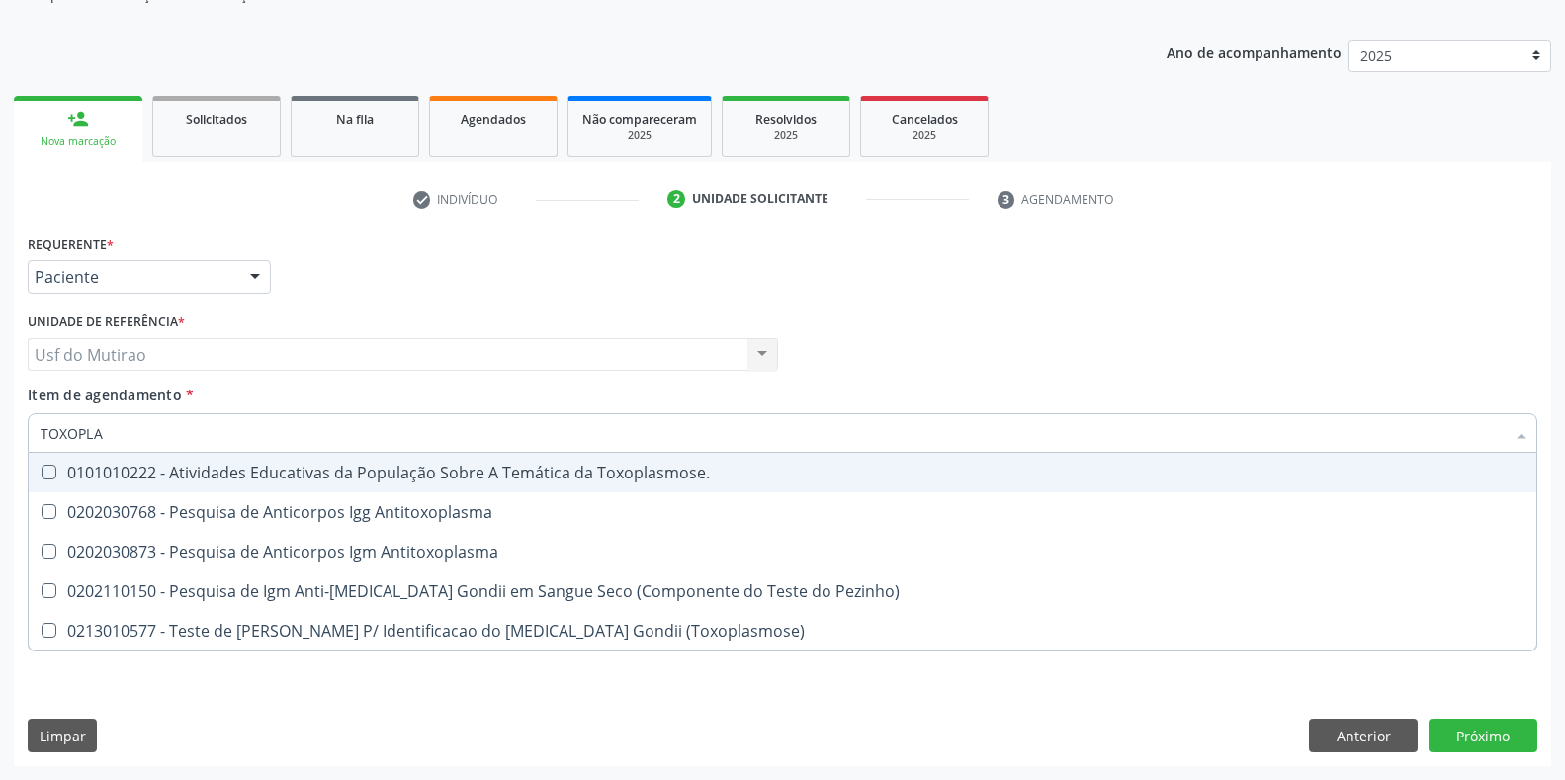
type input "TOXOPLAS"
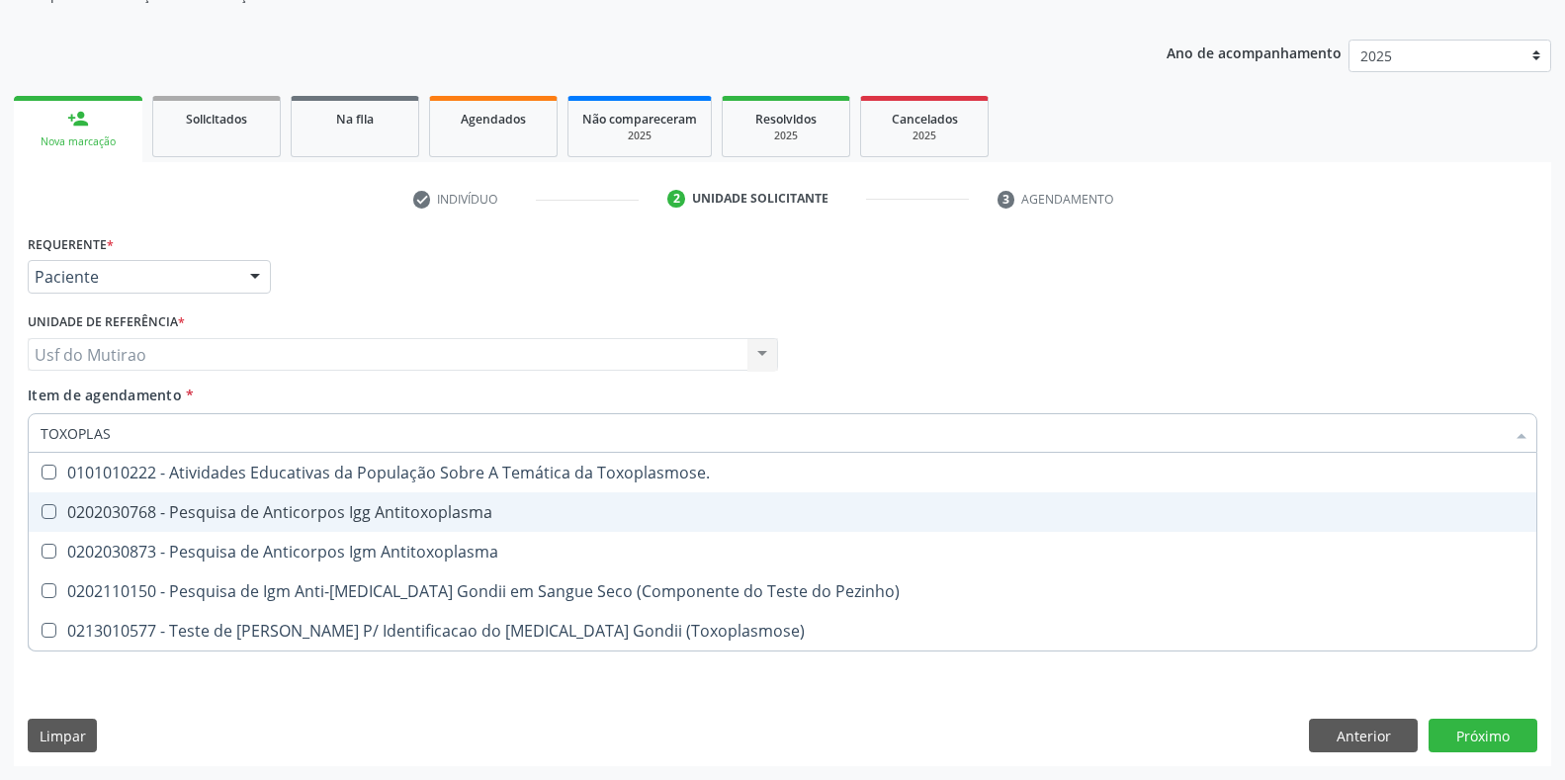
click at [181, 530] on span "0202030768 - Pesquisa de Anticorpos Igg Antitoxoplasma" at bounding box center [783, 512] width 1508 height 40
checkbox Antitoxoplasma "true"
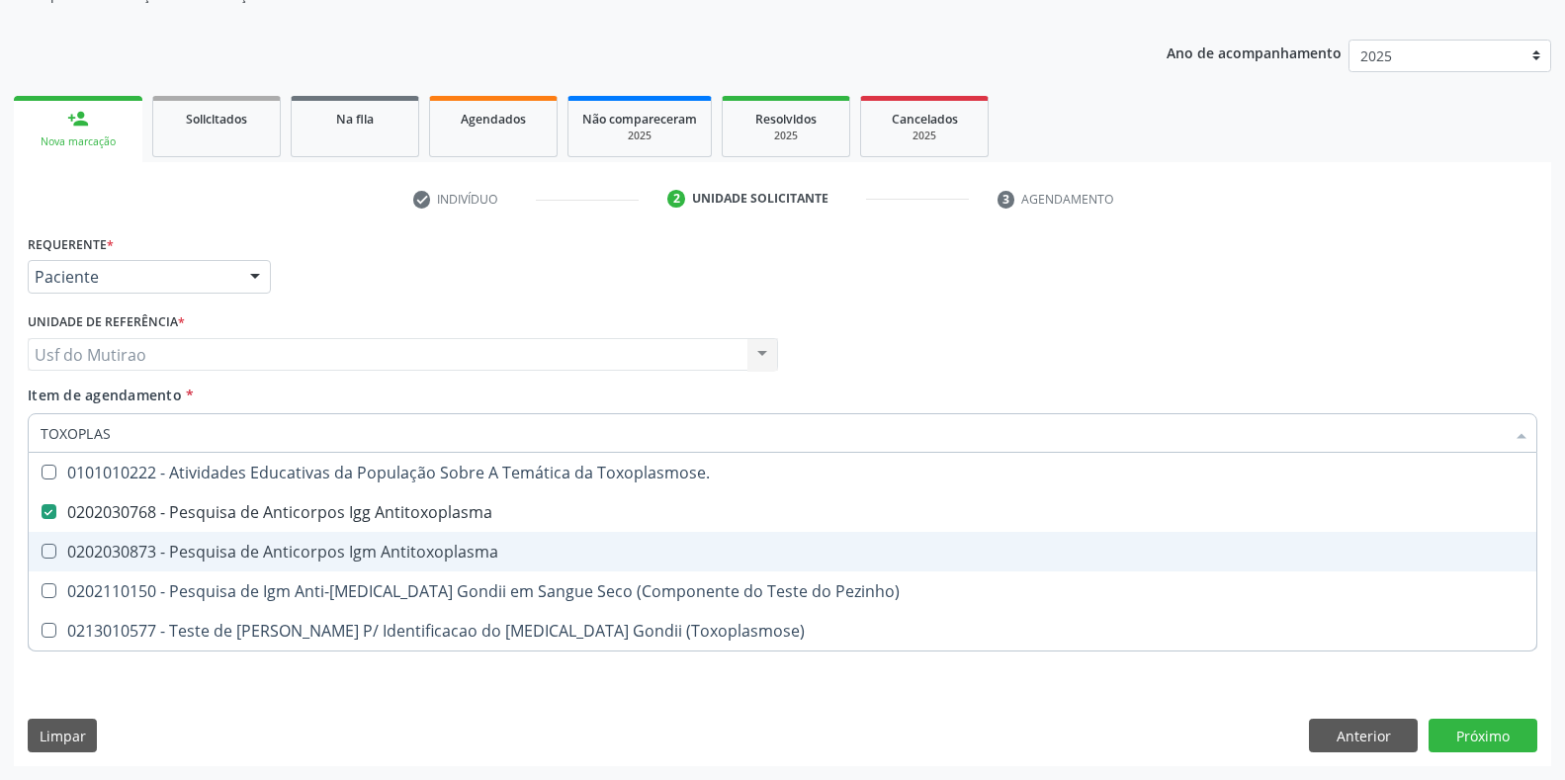
click at [187, 548] on div "0202030873 - Pesquisa de Anticorpos Igm Antitoxoplasma" at bounding box center [783, 552] width 1484 height 16
checkbox Antitoxoplasma "true"
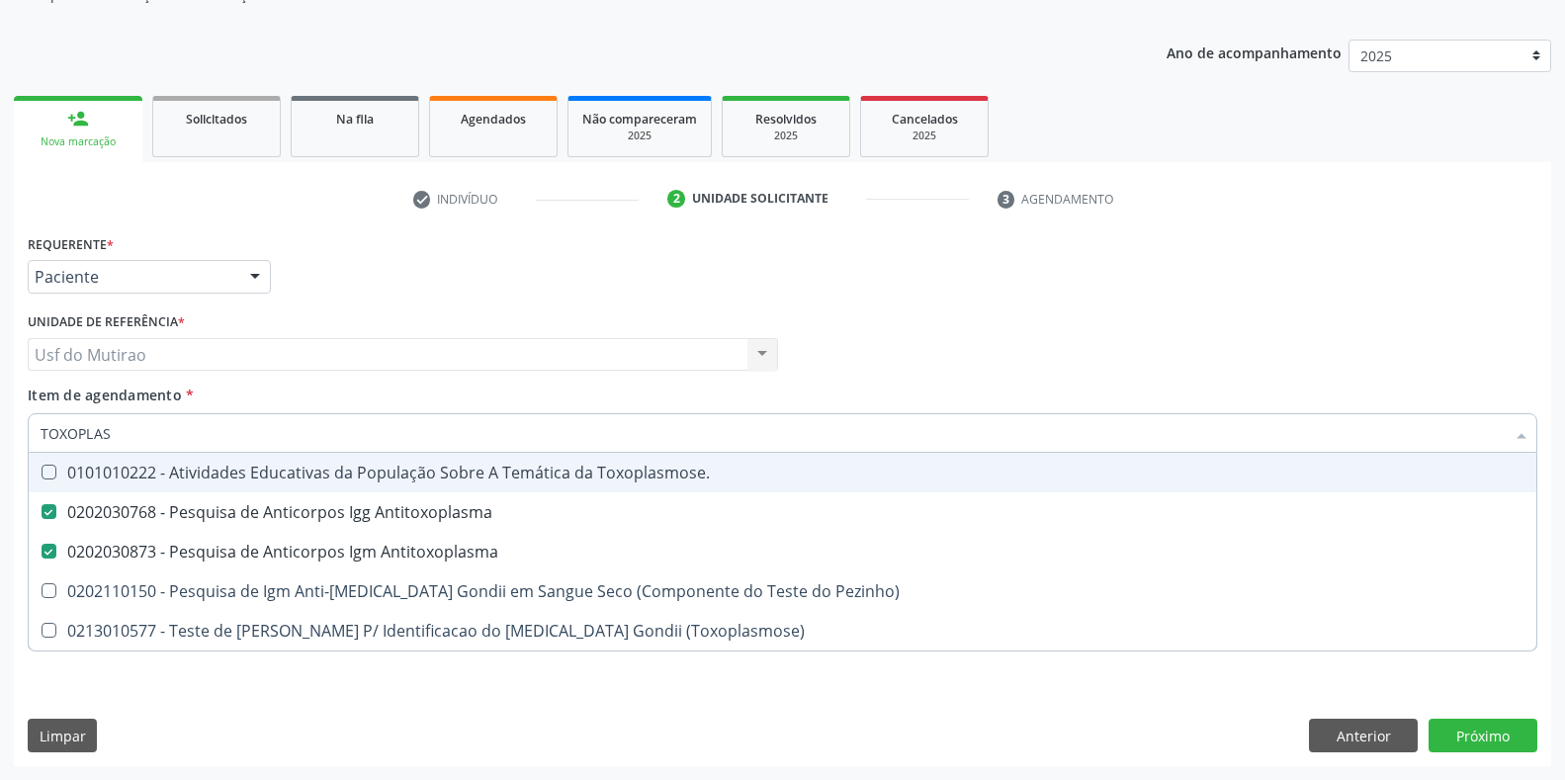
drag, startPoint x: 184, startPoint y: 428, endPoint x: 0, endPoint y: 415, distance: 184.3
click at [0, 415] on div "Acompanhamento Acompanhe a situação das marcações correntes e finalizadas Relat…" at bounding box center [782, 344] width 1565 height 871
type input "CULT"
checkbox Antitoxoplasma "false"
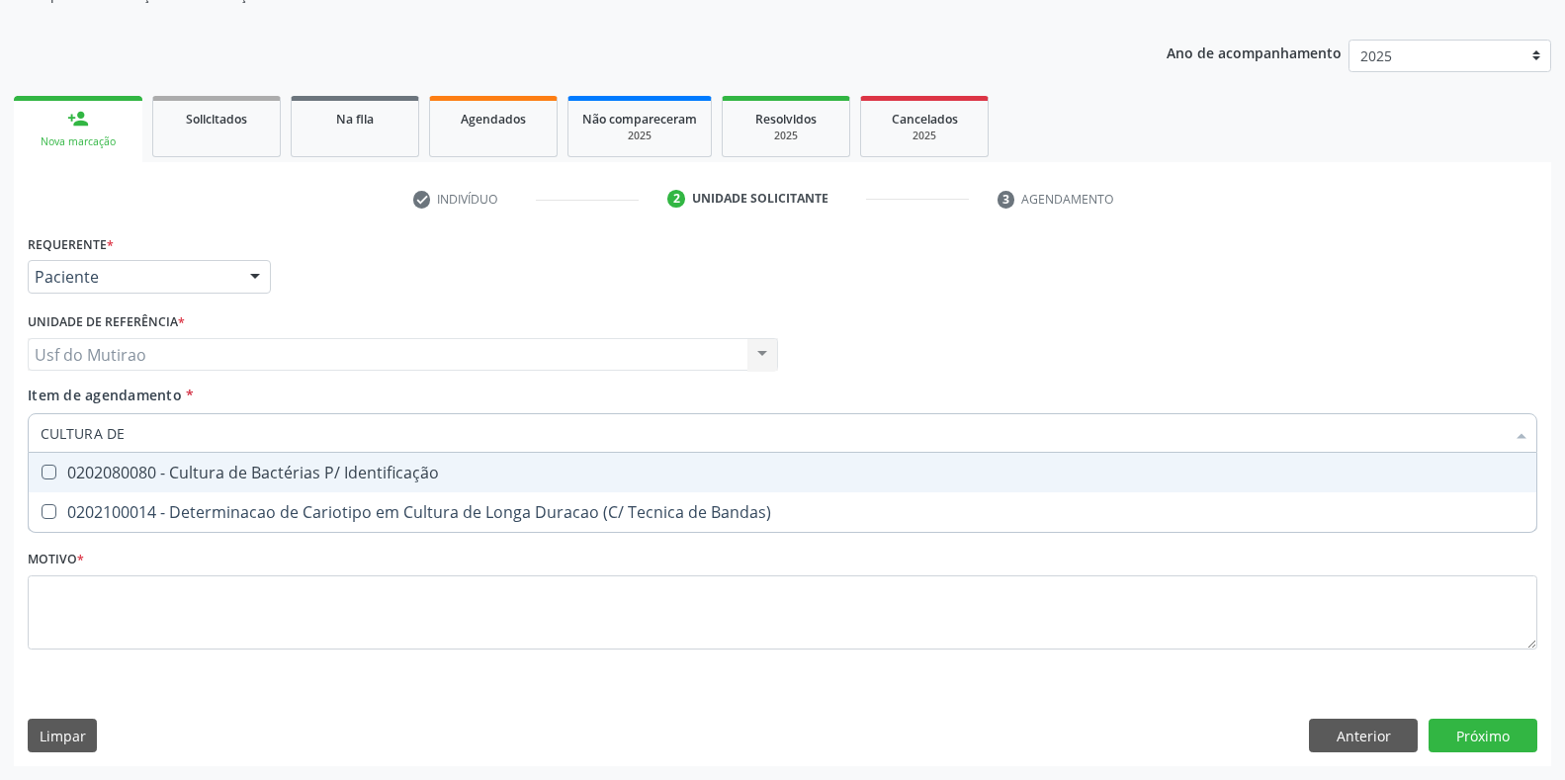
type input "CULTURA DE"
click at [101, 474] on div "0202080080 - Cultura de Bactérias P/ Identificação" at bounding box center [783, 473] width 1484 height 16
checkbox Identificação "true"
drag, startPoint x: 174, startPoint y: 454, endPoint x: 0, endPoint y: 424, distance: 176.5
click at [0, 424] on div "Acompanhamento Acompanhe a situação das marcações correntes e finalizadas Relat…" at bounding box center [782, 344] width 1565 height 871
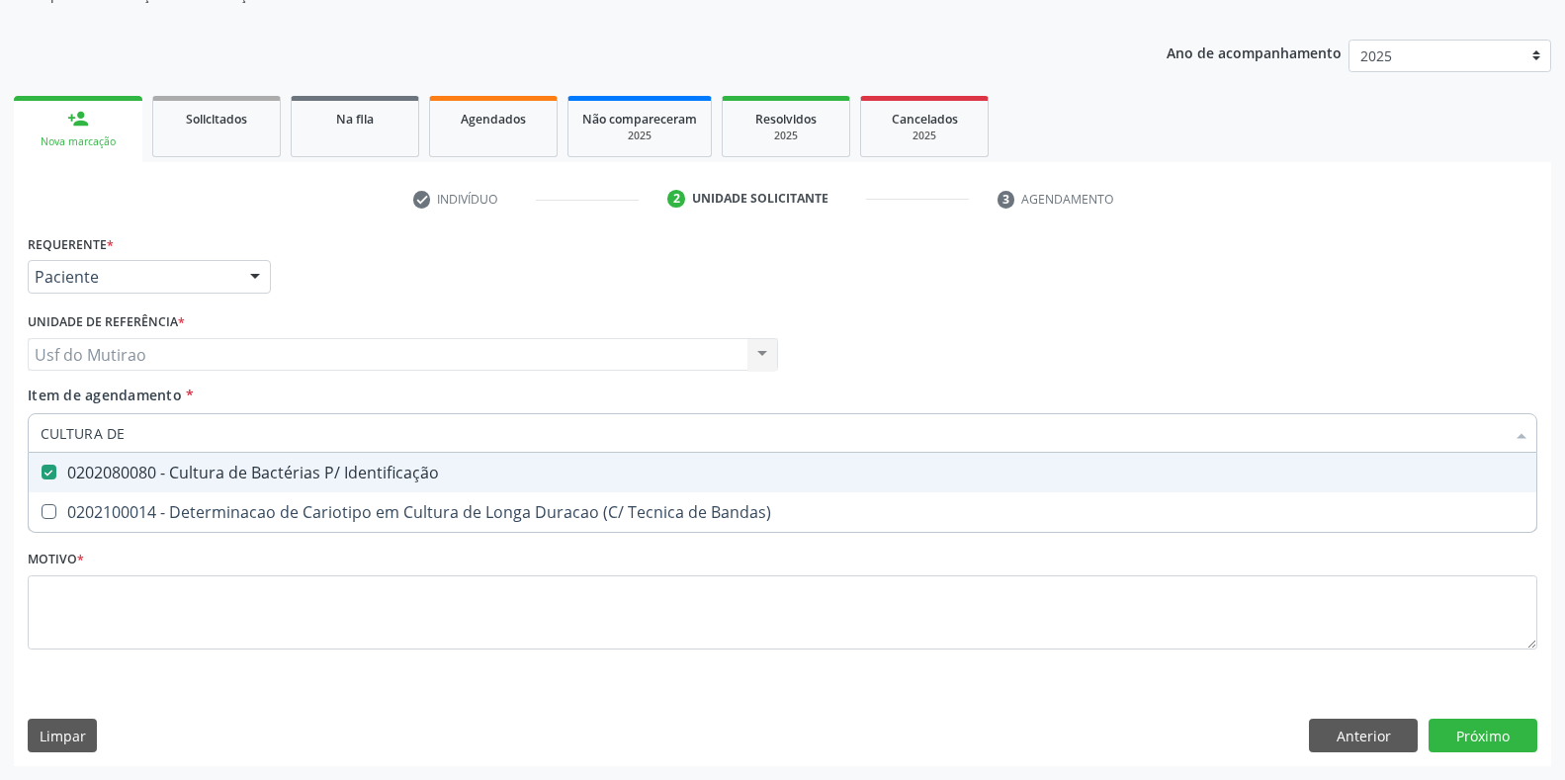
drag, startPoint x: 114, startPoint y: 424, endPoint x: 0, endPoint y: 422, distance: 113.7
click at [0, 422] on div "Acompanhamento Acompanhe a situação das marcações correntes e finalizadas Relat…" at bounding box center [782, 344] width 1565 height 871
type input "E"
checkbox Identificação "false"
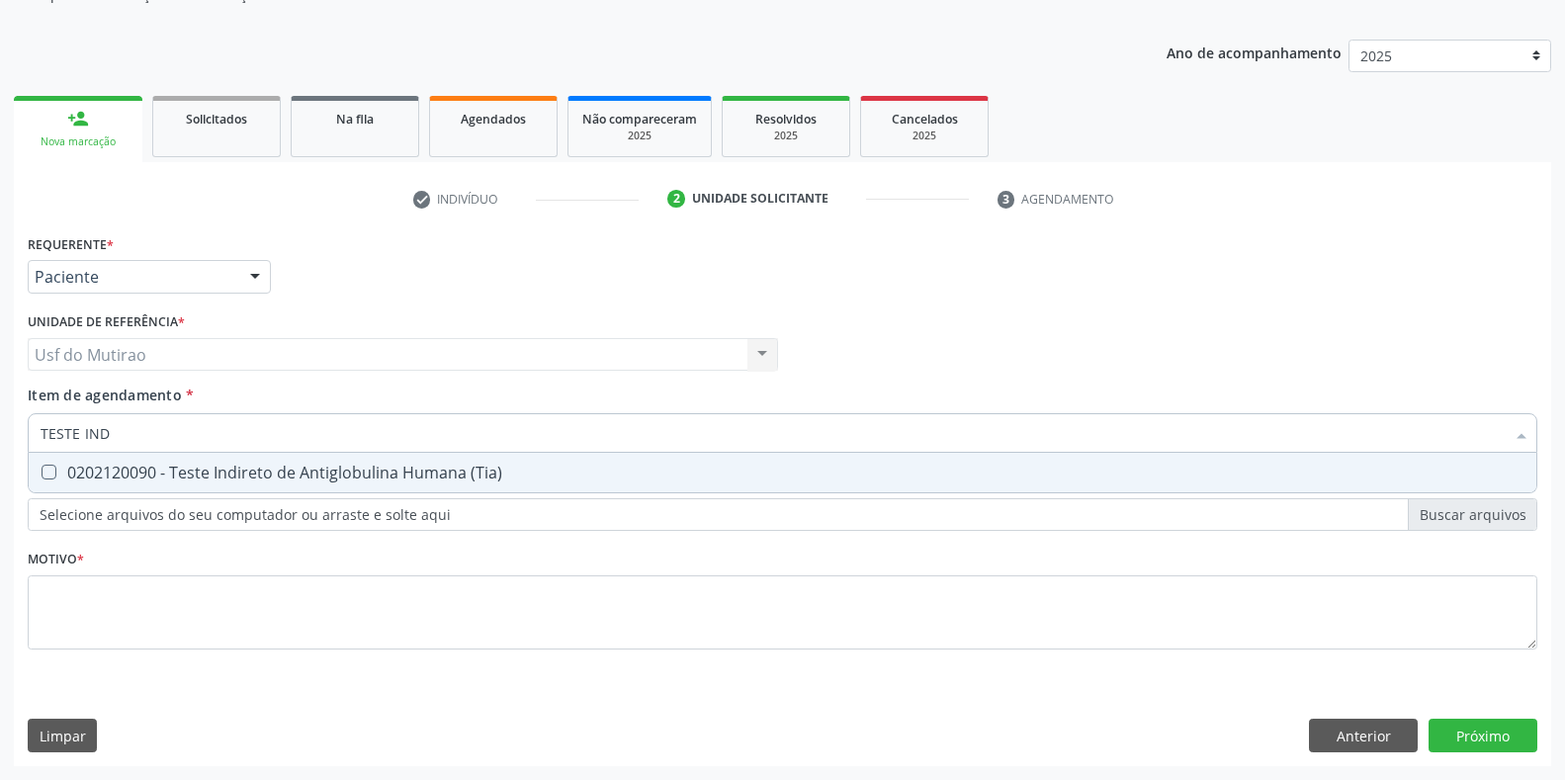
type input "TESTE INDI"
click at [168, 480] on div "0202120090 - Teste Indireto de Antiglobulina Humana (Tia)" at bounding box center [783, 473] width 1484 height 16
checkbox \(Tia\) "true"
drag, startPoint x: 179, startPoint y: 438, endPoint x: 7, endPoint y: 434, distance: 172.0
click at [7, 434] on div "Acompanhamento Acompanhe a situação das marcações correntes e finalizadas Relat…" at bounding box center [782, 344] width 1565 height 871
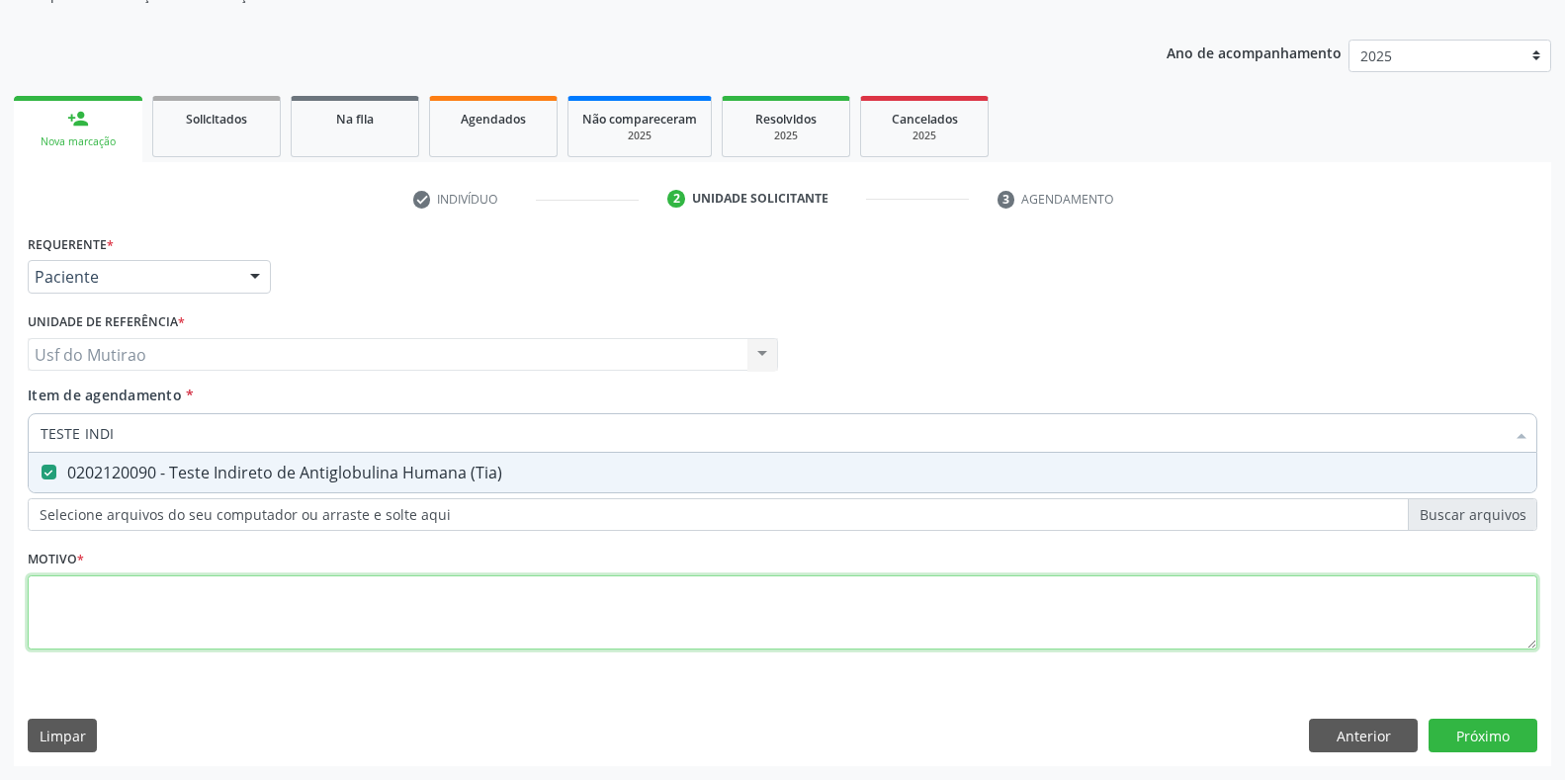
click at [255, 623] on div "Requerente * Paciente Médico(a) Enfermeiro(a) Paciente Nenhum resultado encontr…" at bounding box center [782, 453] width 1509 height 448
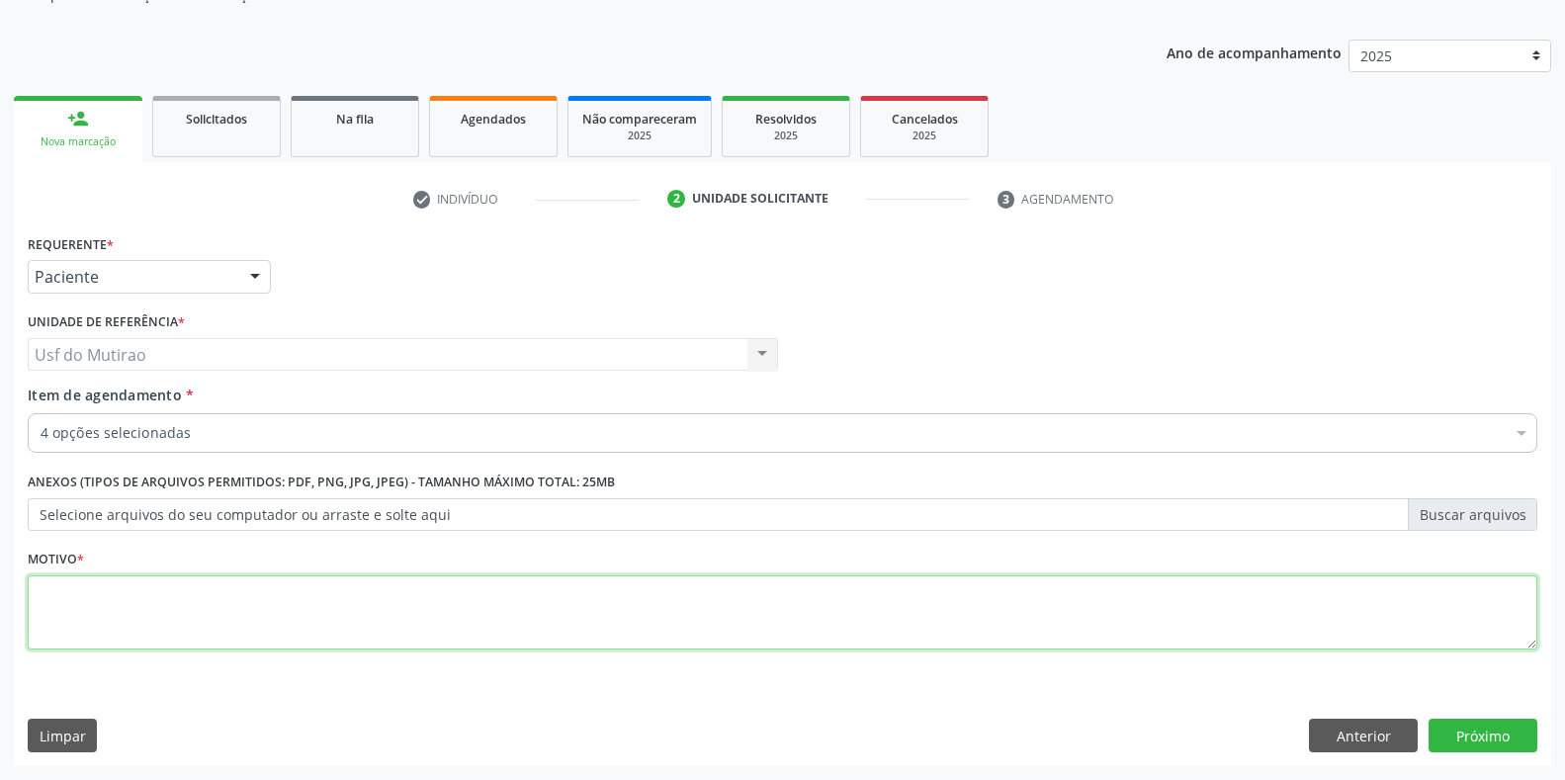
click at [270, 614] on textarea at bounding box center [782, 612] width 1509 height 75
type textarea "."
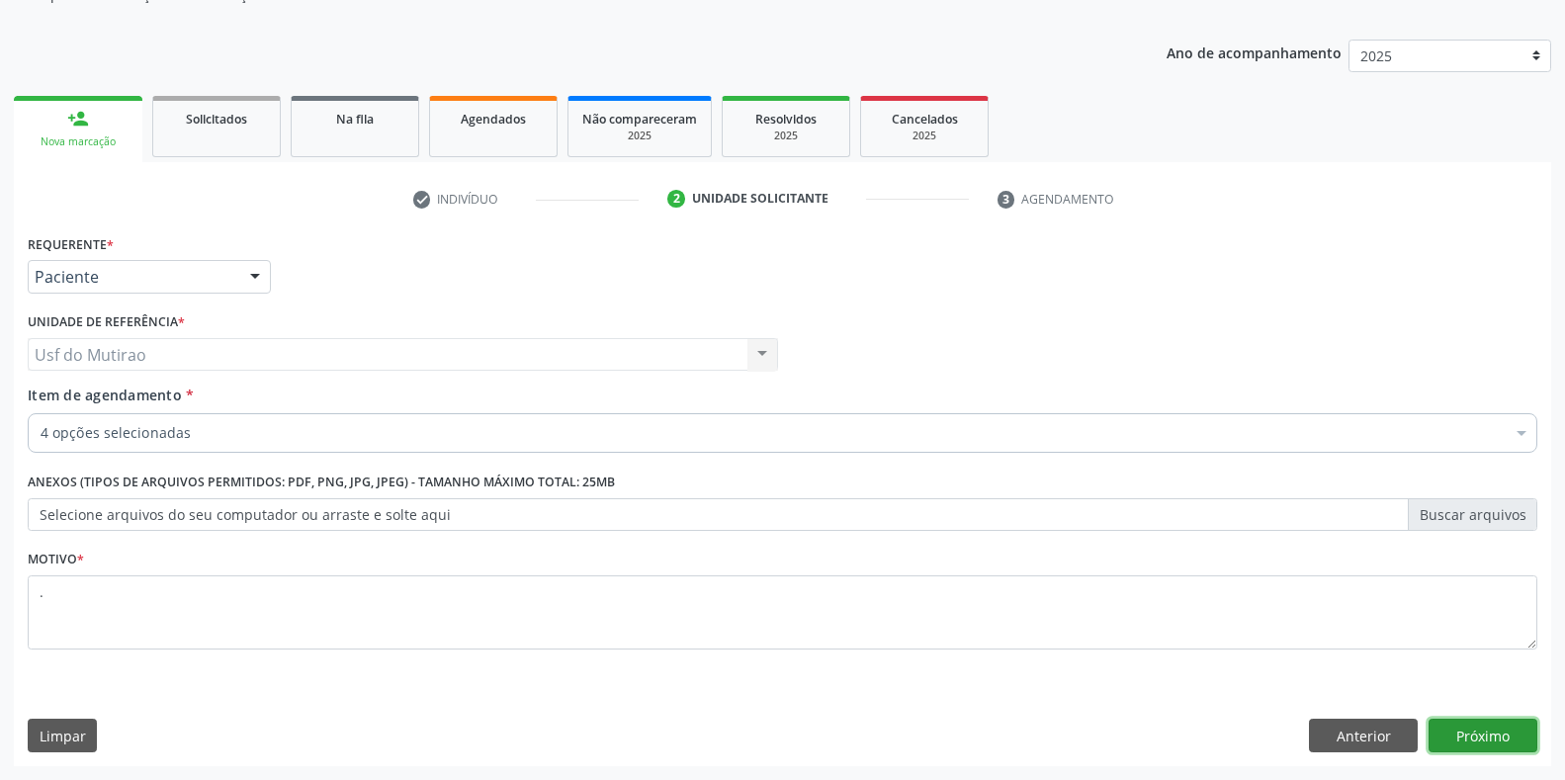
click at [1468, 733] on button "Próximo" at bounding box center [1482, 736] width 109 height 34
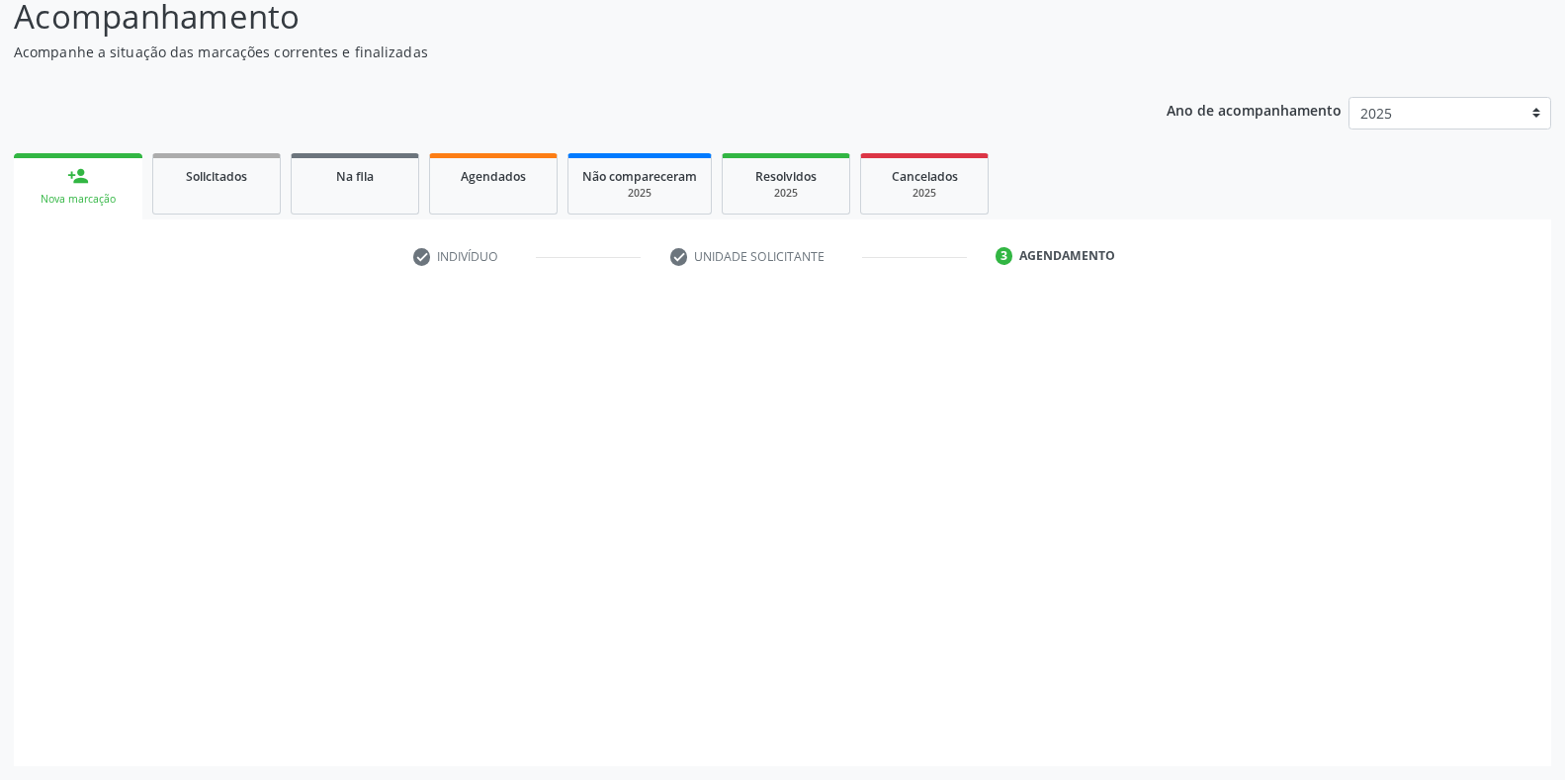
scroll to position [142, 0]
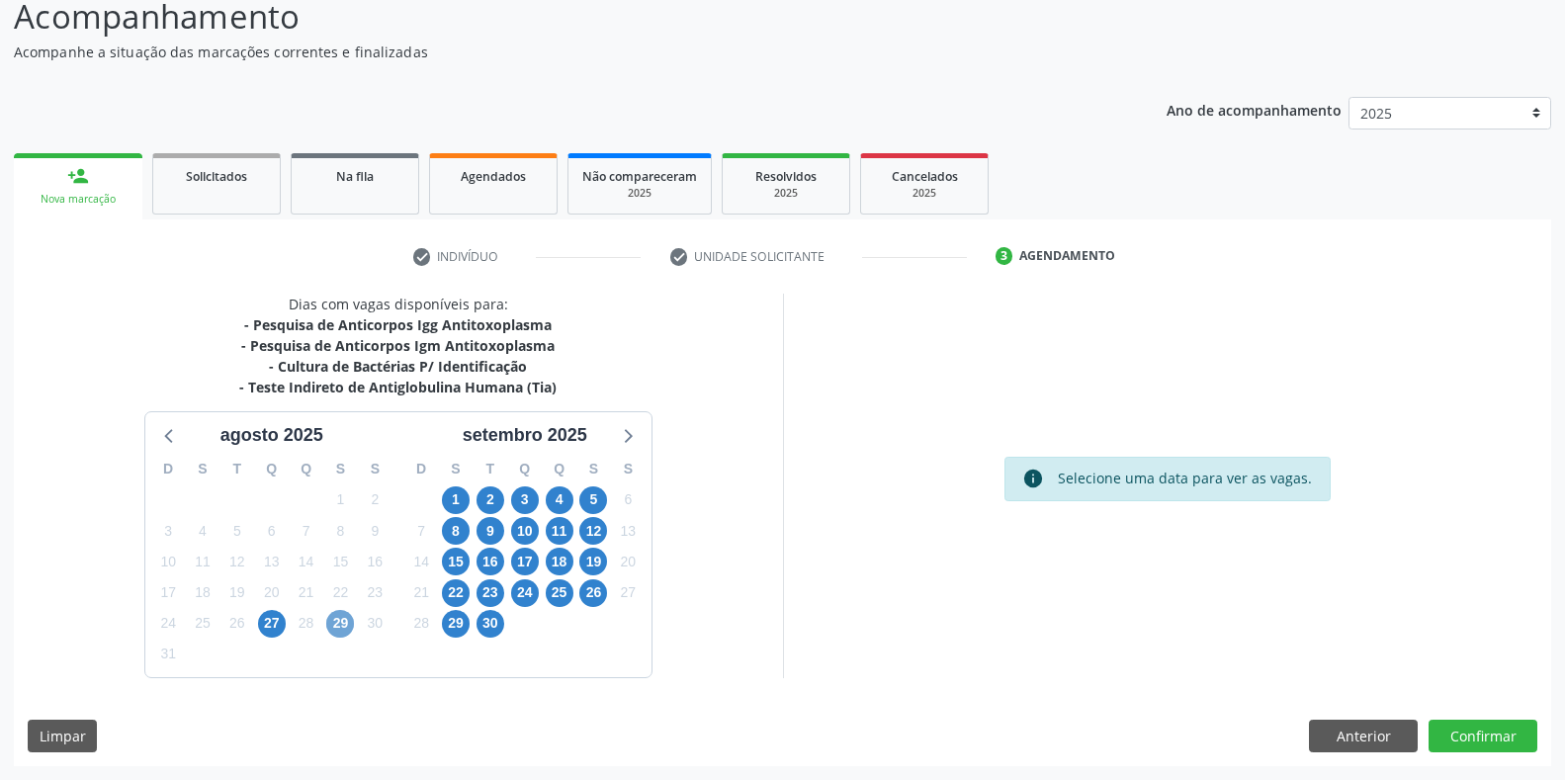
click at [341, 634] on span "29" at bounding box center [340, 624] width 28 height 28
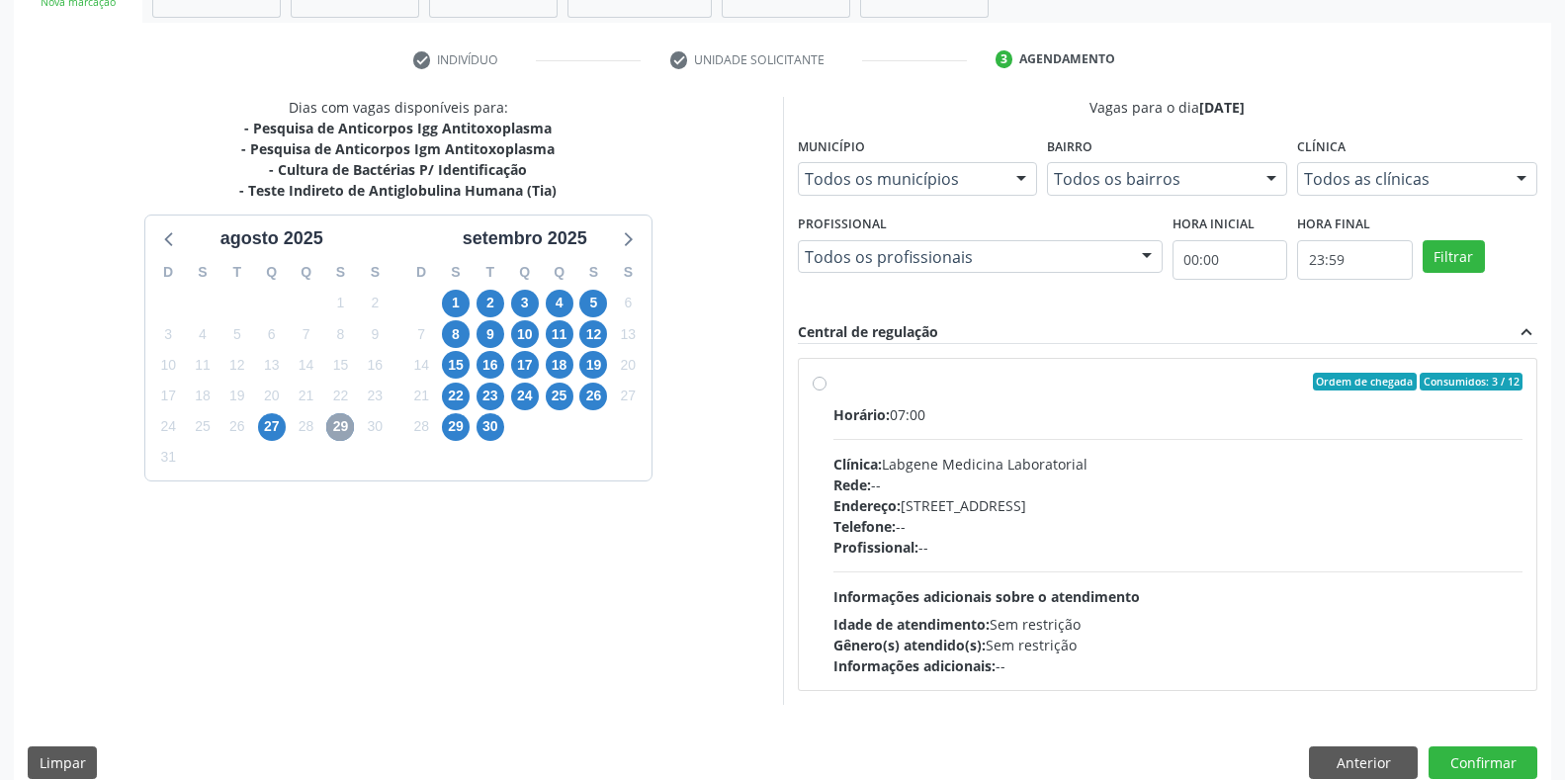
scroll to position [340, 0]
click at [953, 473] on div "Clínica: Labgene Medicina Laboratorial" at bounding box center [1178, 463] width 690 height 21
click at [826, 389] on input "Ordem de chegada Consumidos: 3 / 12 Horário: 07:00 Clínica: Labgene Medicina La…" at bounding box center [820, 381] width 14 height 18
radio input "true"
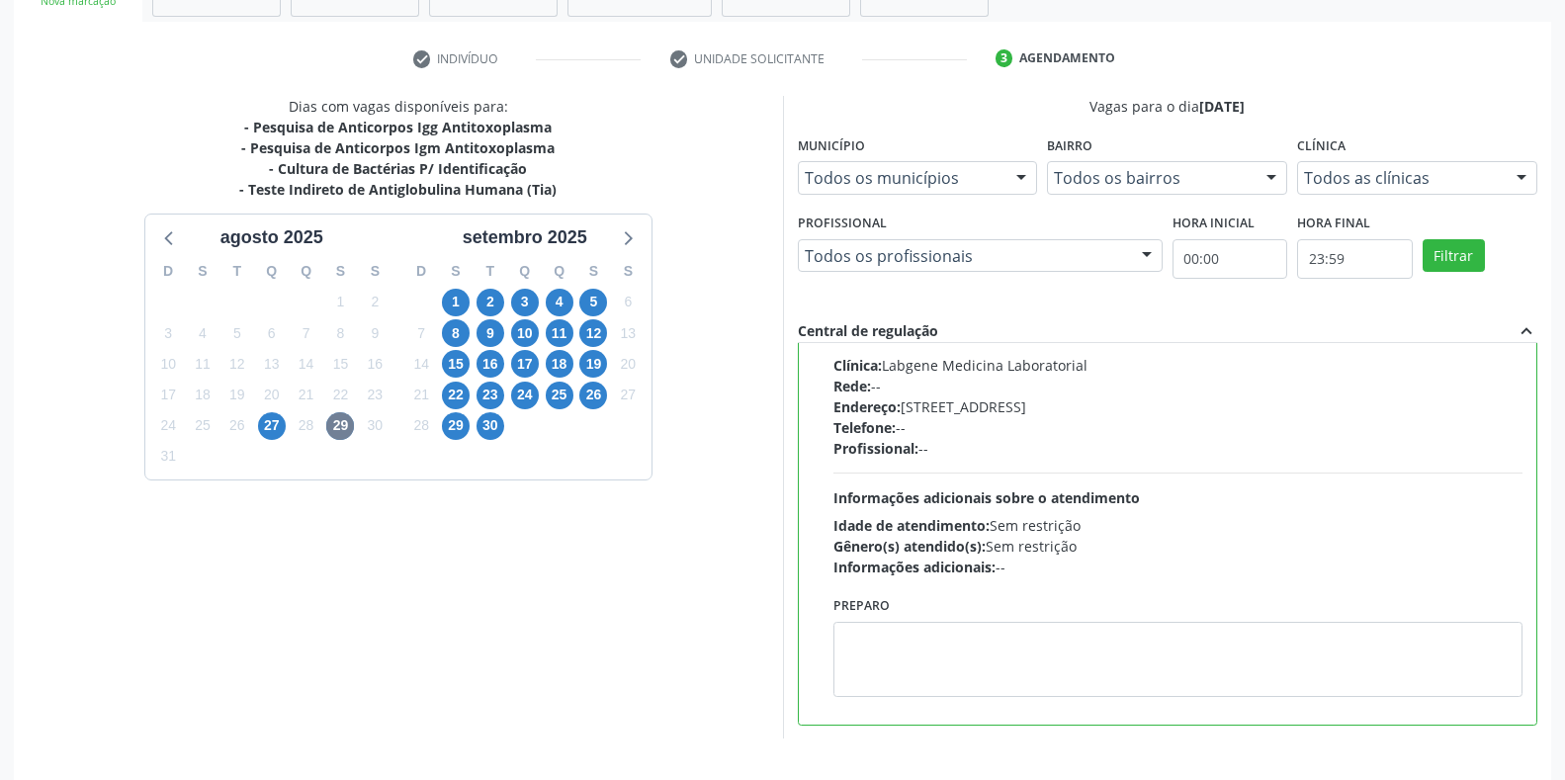
scroll to position [401, 0]
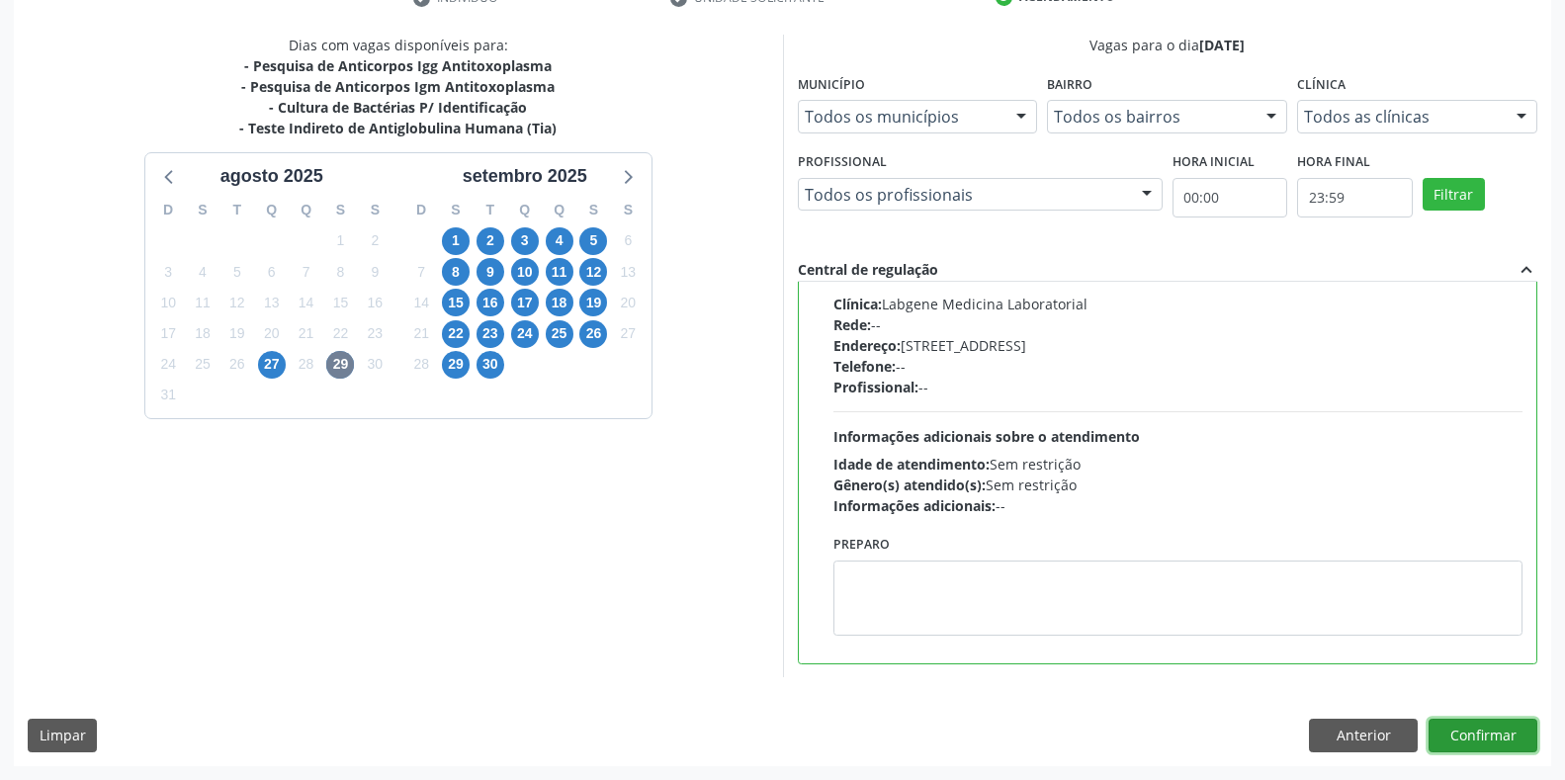
click at [1491, 725] on button "Confirmar" at bounding box center [1482, 736] width 109 height 34
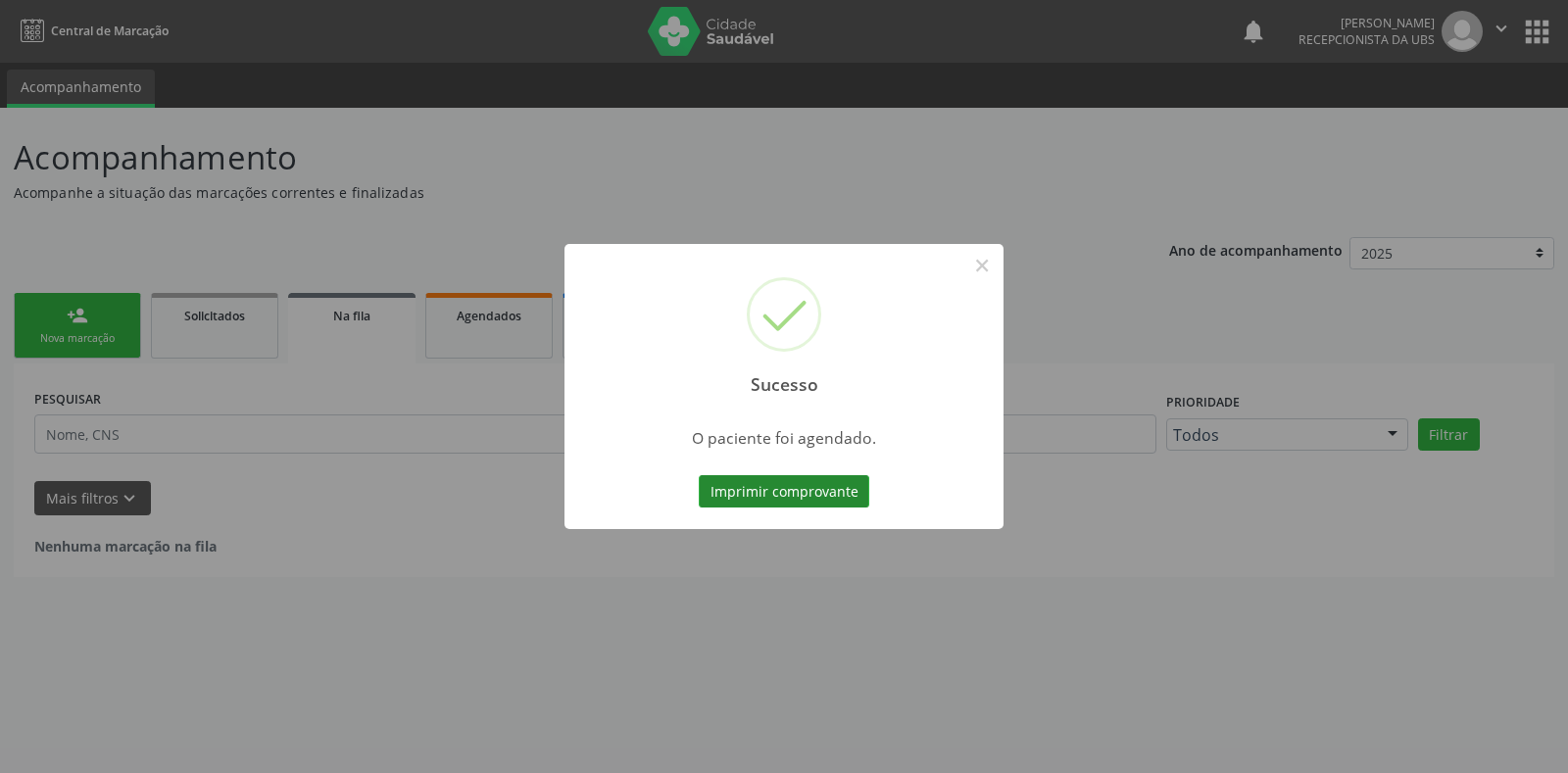
click at [738, 491] on button "Imprimir comprovante" at bounding box center [784, 492] width 170 height 34
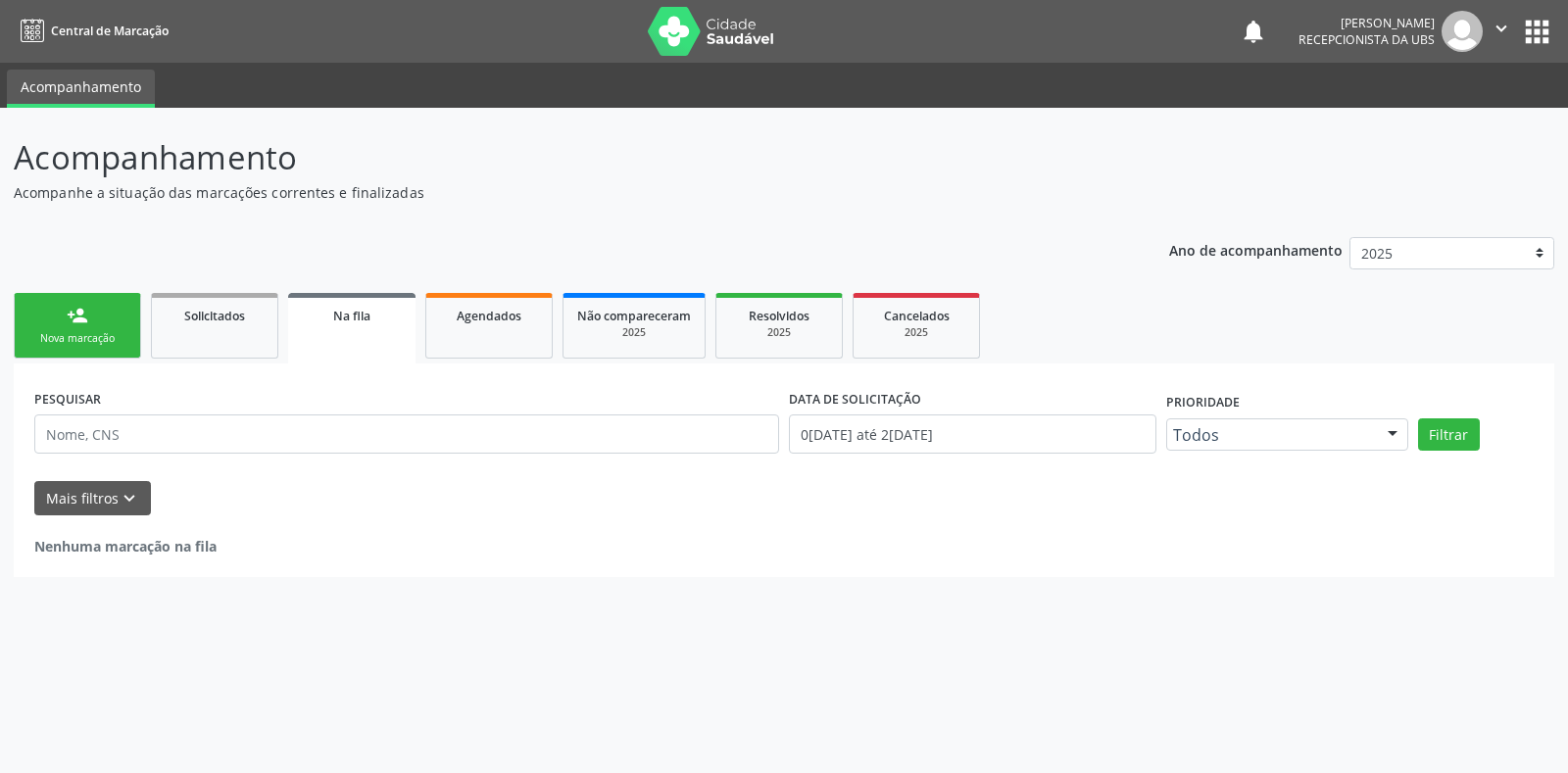
click at [56, 331] on div "Nova marcação" at bounding box center [77, 338] width 98 height 15
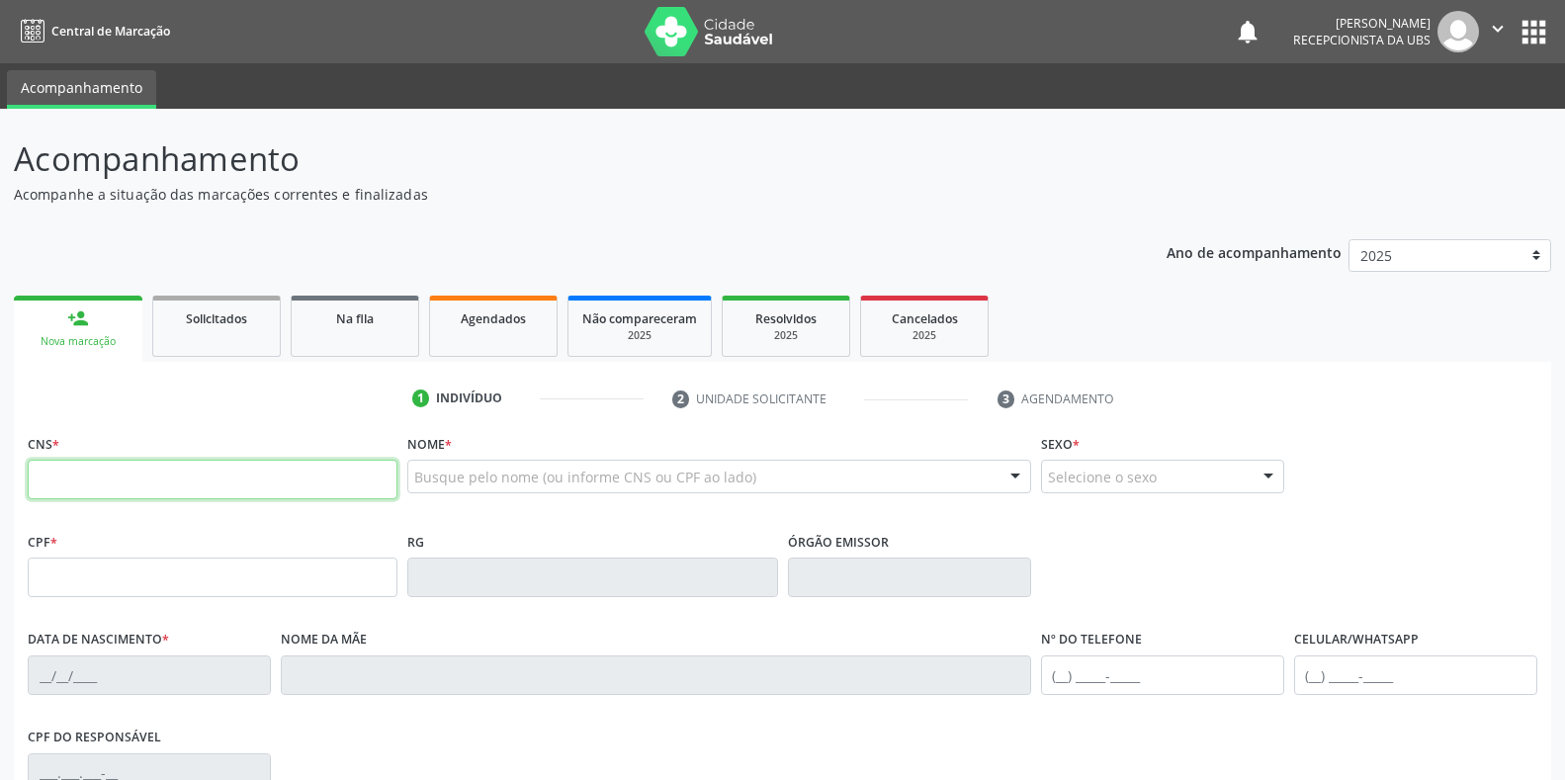
click at [173, 480] on input "text" at bounding box center [213, 480] width 370 height 40
type input "161 2392 1690 0004"
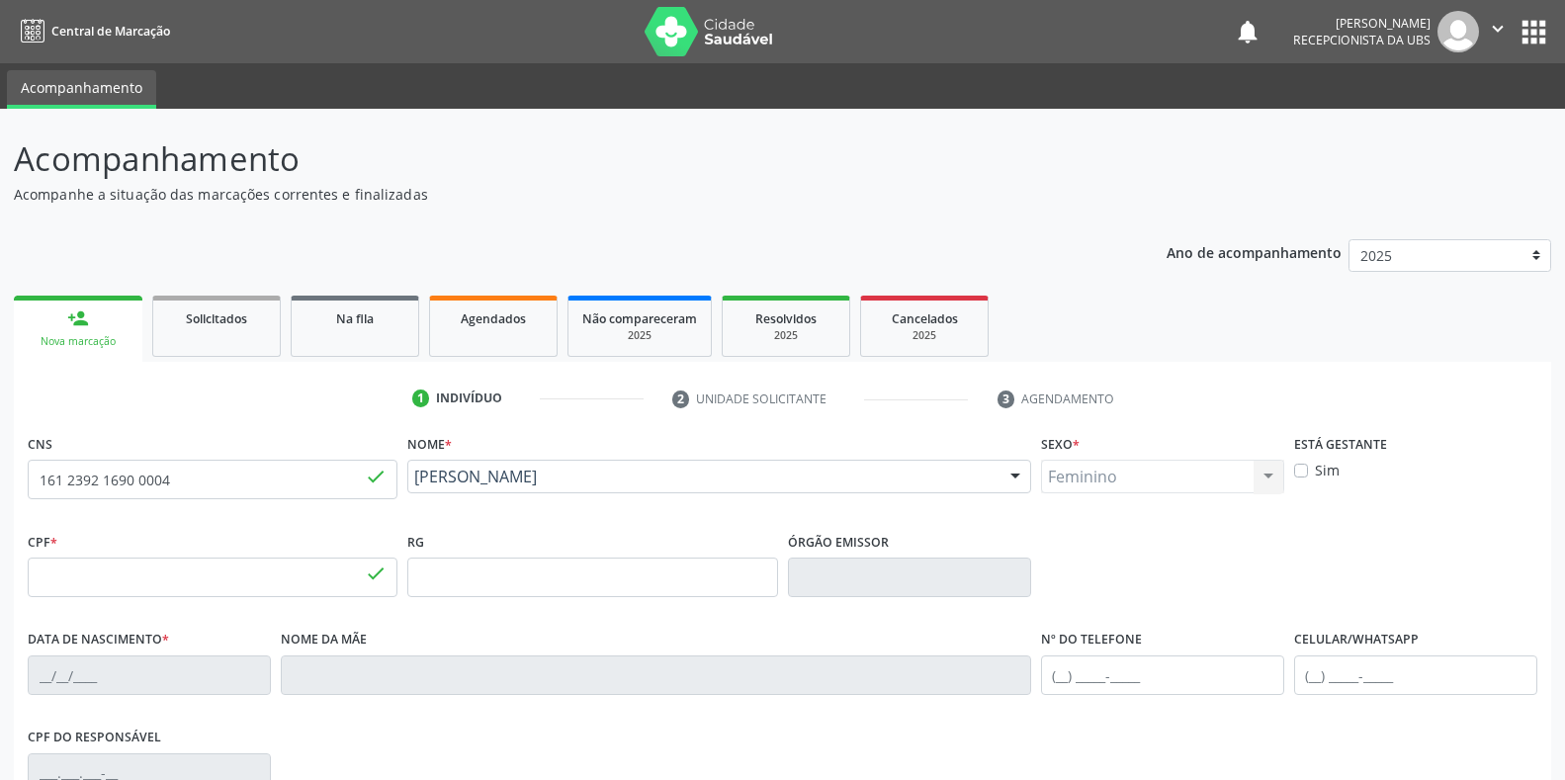
type input "122.540.384-78"
type input "06/11/1993"
type input "Maria Luciene Lima de Oliveira Leite"
type input "[PHONE_NUMBER]"
type input "(87) 99657-4209"
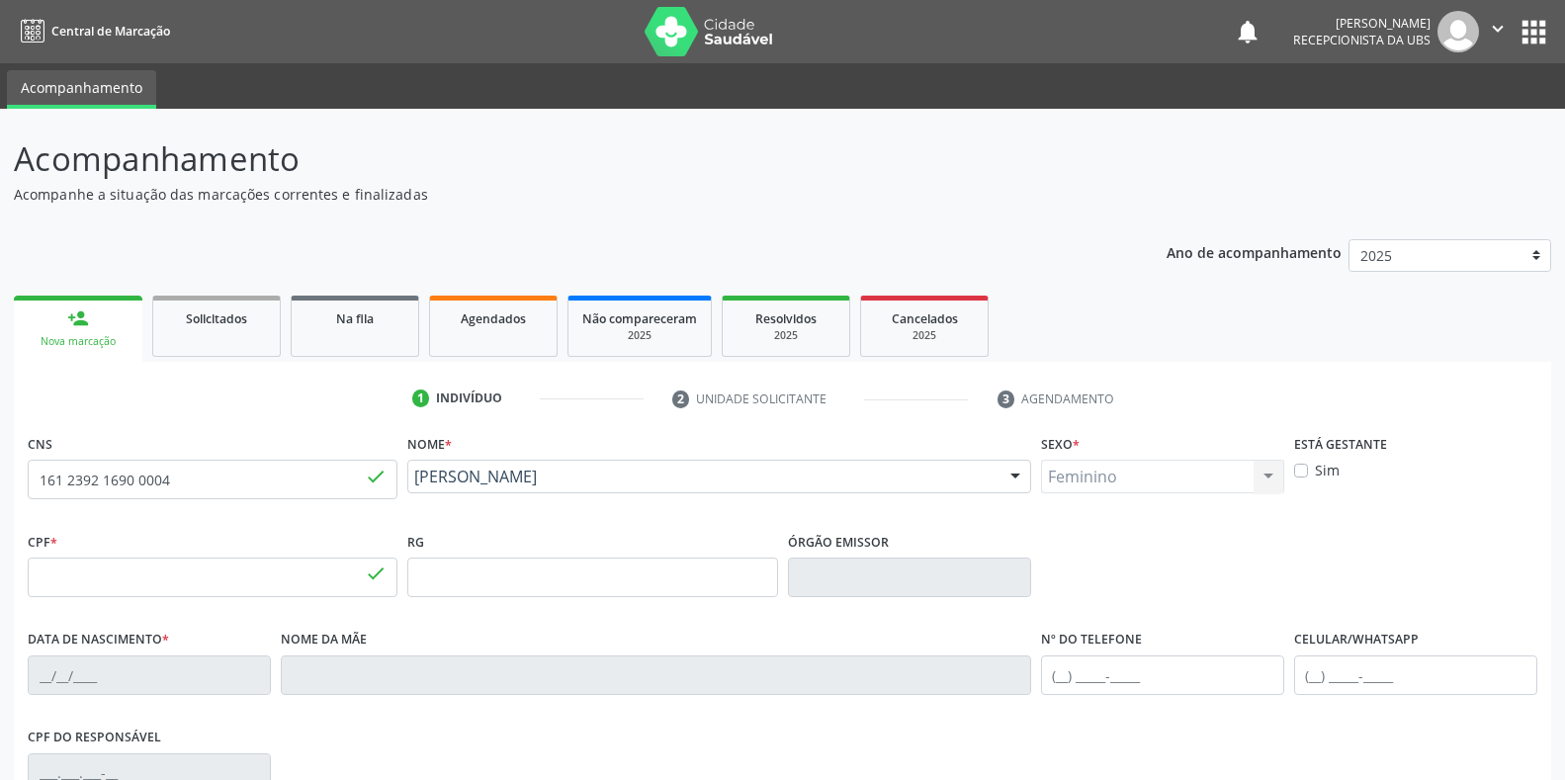
type input "056.782.624-40"
type input "319"
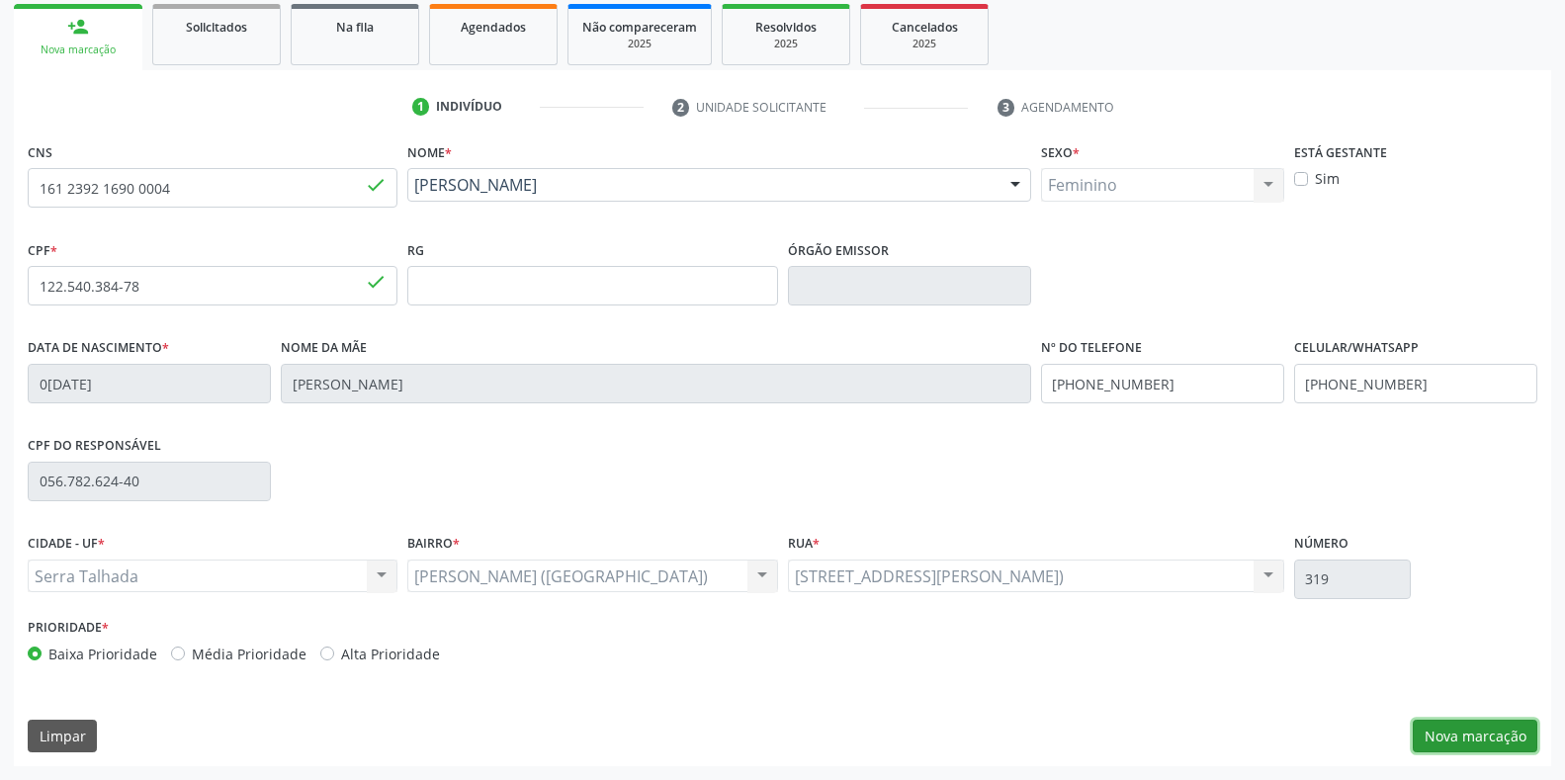
click at [1492, 742] on button "Nova marcação" at bounding box center [1475, 737] width 125 height 34
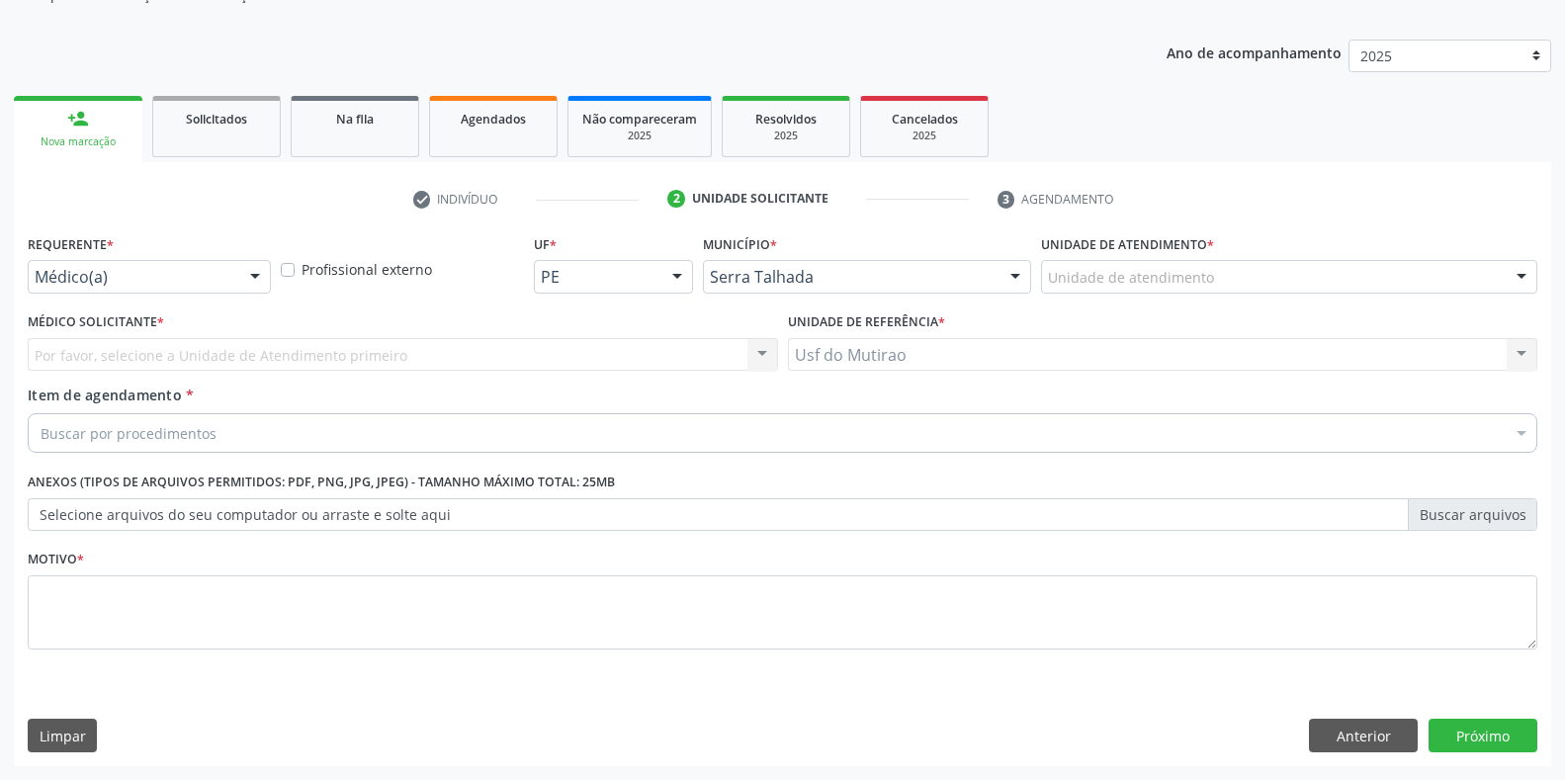
scroll to position [200, 0]
click at [152, 289] on div "Médico(a)" at bounding box center [149, 277] width 243 height 34
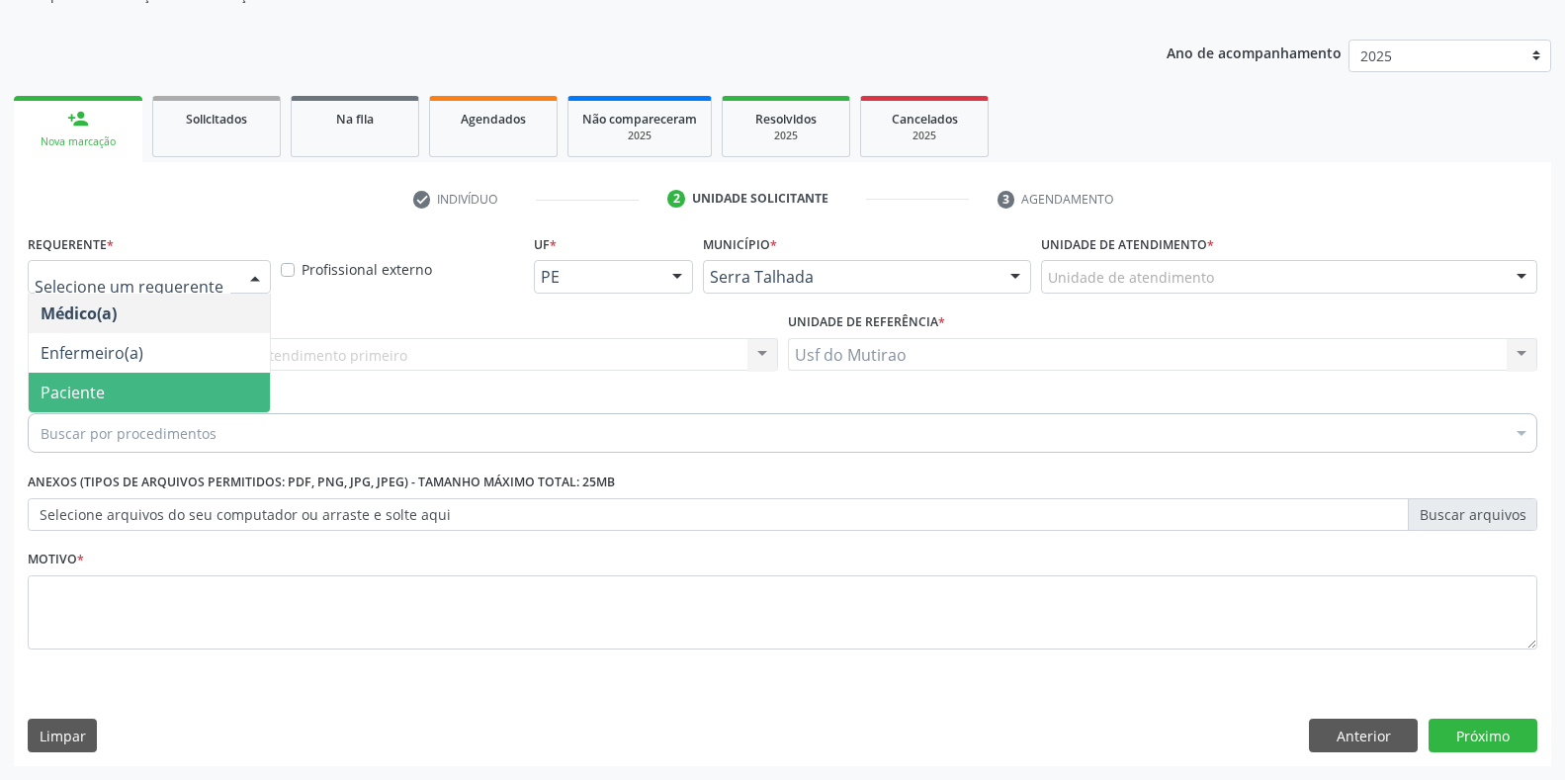
click at [125, 391] on span "Paciente" at bounding box center [149, 393] width 241 height 40
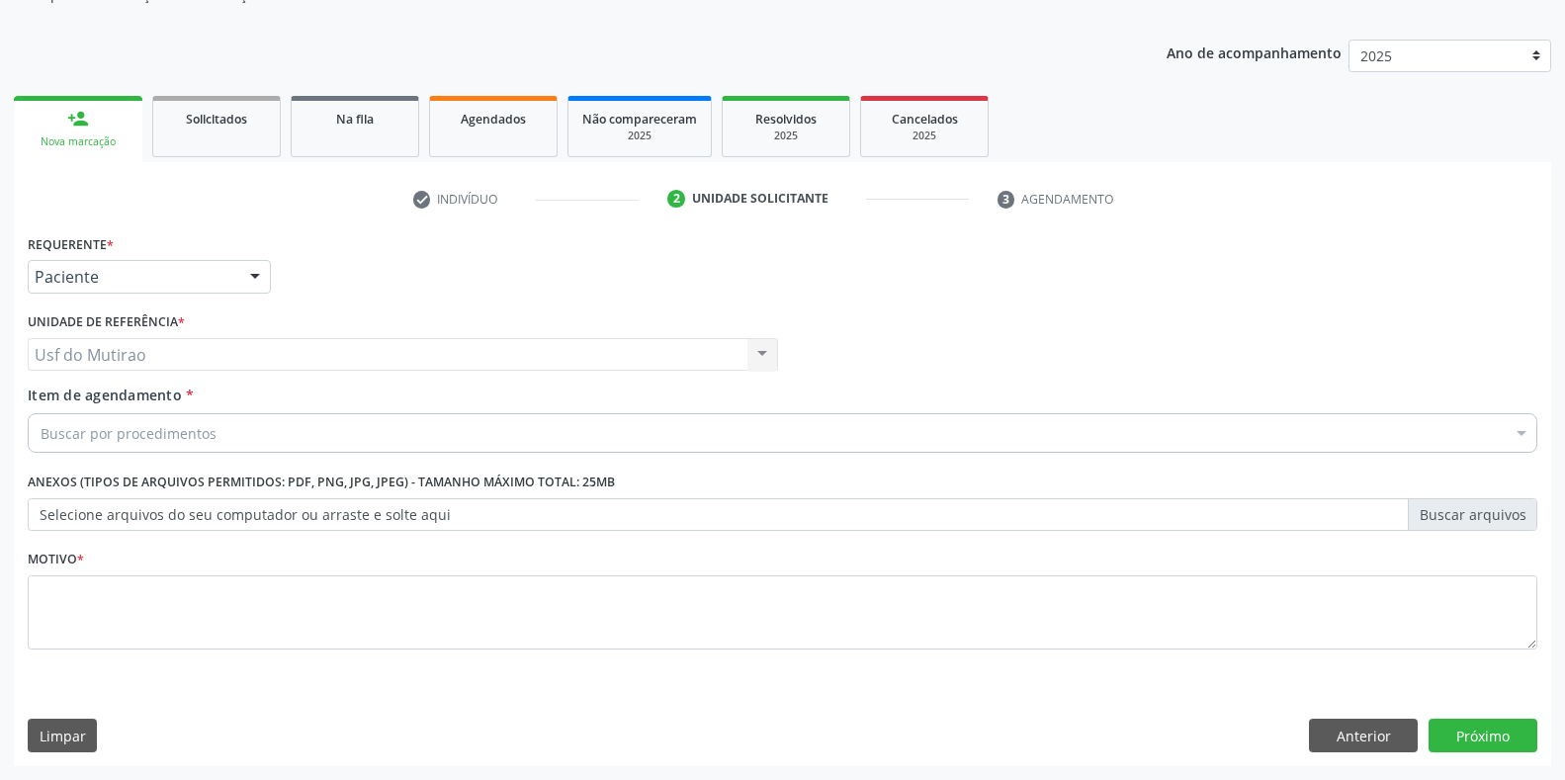
click at [253, 441] on div "Buscar por procedimentos" at bounding box center [782, 433] width 1509 height 40
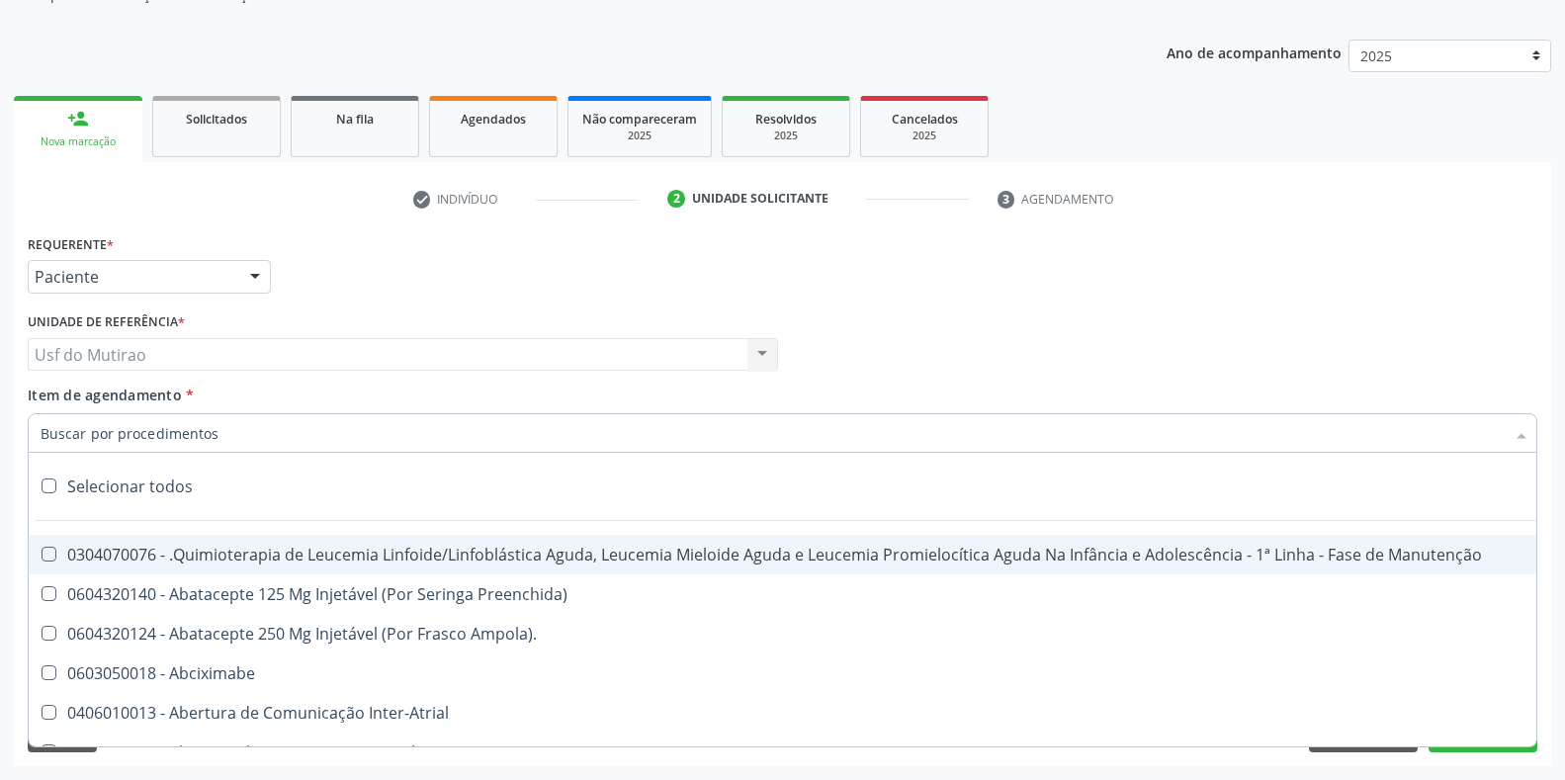
click at [189, 437] on input "Item de agendamento *" at bounding box center [773, 433] width 1464 height 40
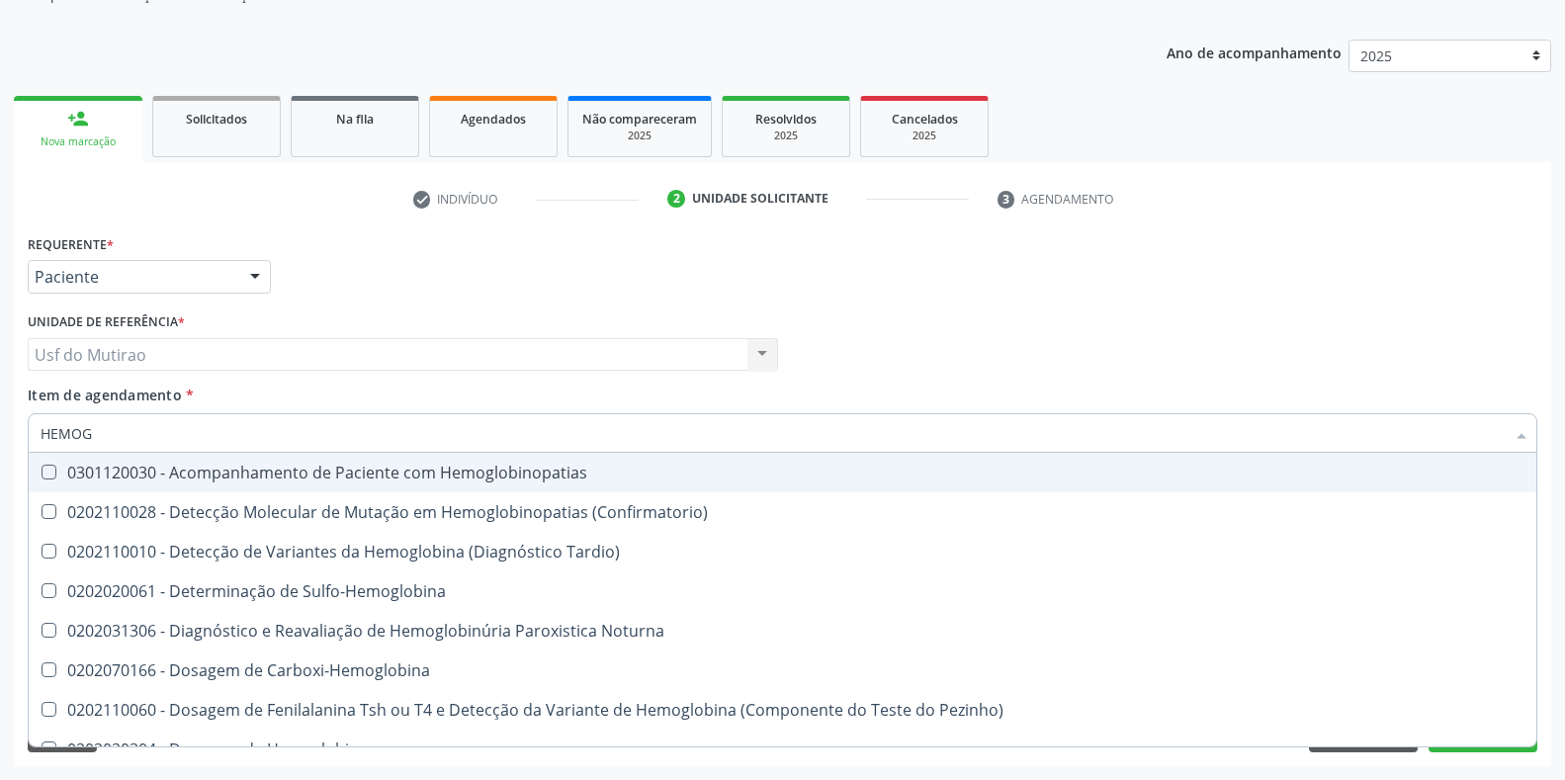
type input "HEMOGR"
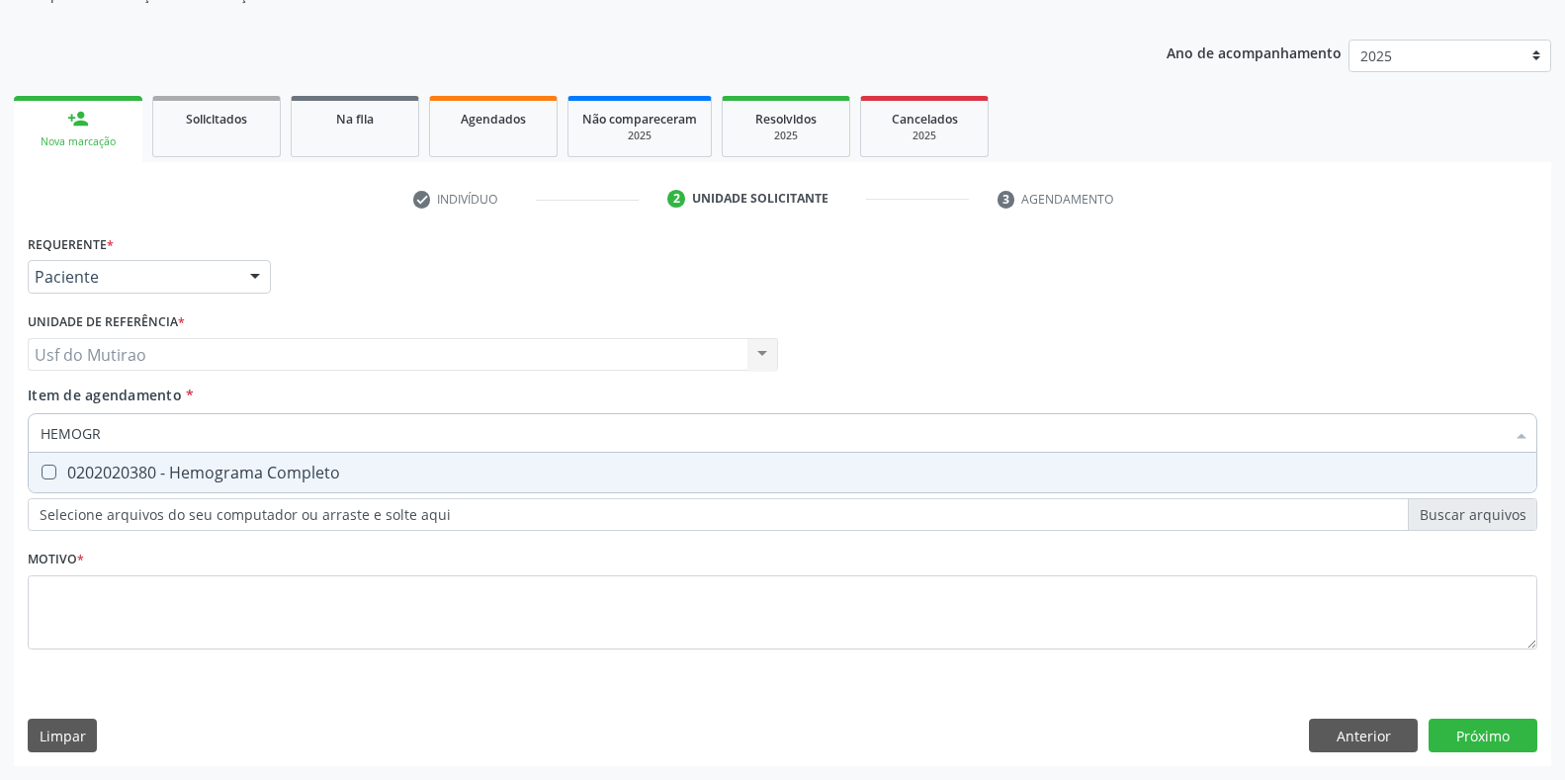
click at [318, 489] on span "0202020380 - Hemograma Completo" at bounding box center [783, 473] width 1508 height 40
checkbox Completo "true"
drag, startPoint x: 281, startPoint y: 435, endPoint x: 1, endPoint y: 432, distance: 279.8
click at [1, 432] on div "Acompanhamento Acompanhe a situação das marcações correntes e finalizadas Relat…" at bounding box center [782, 344] width 1565 height 871
type input "ANAL"
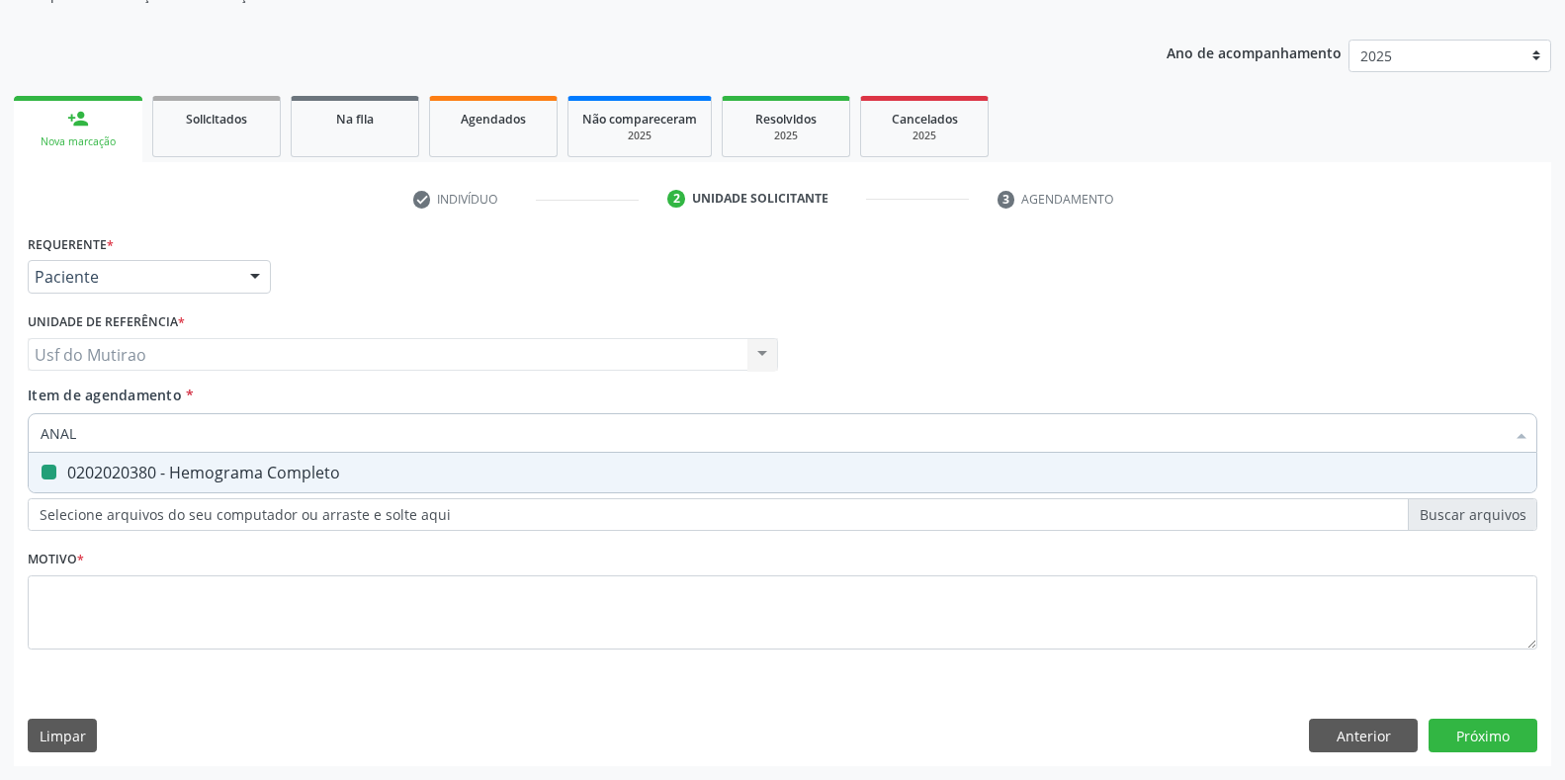
checkbox Completo "false"
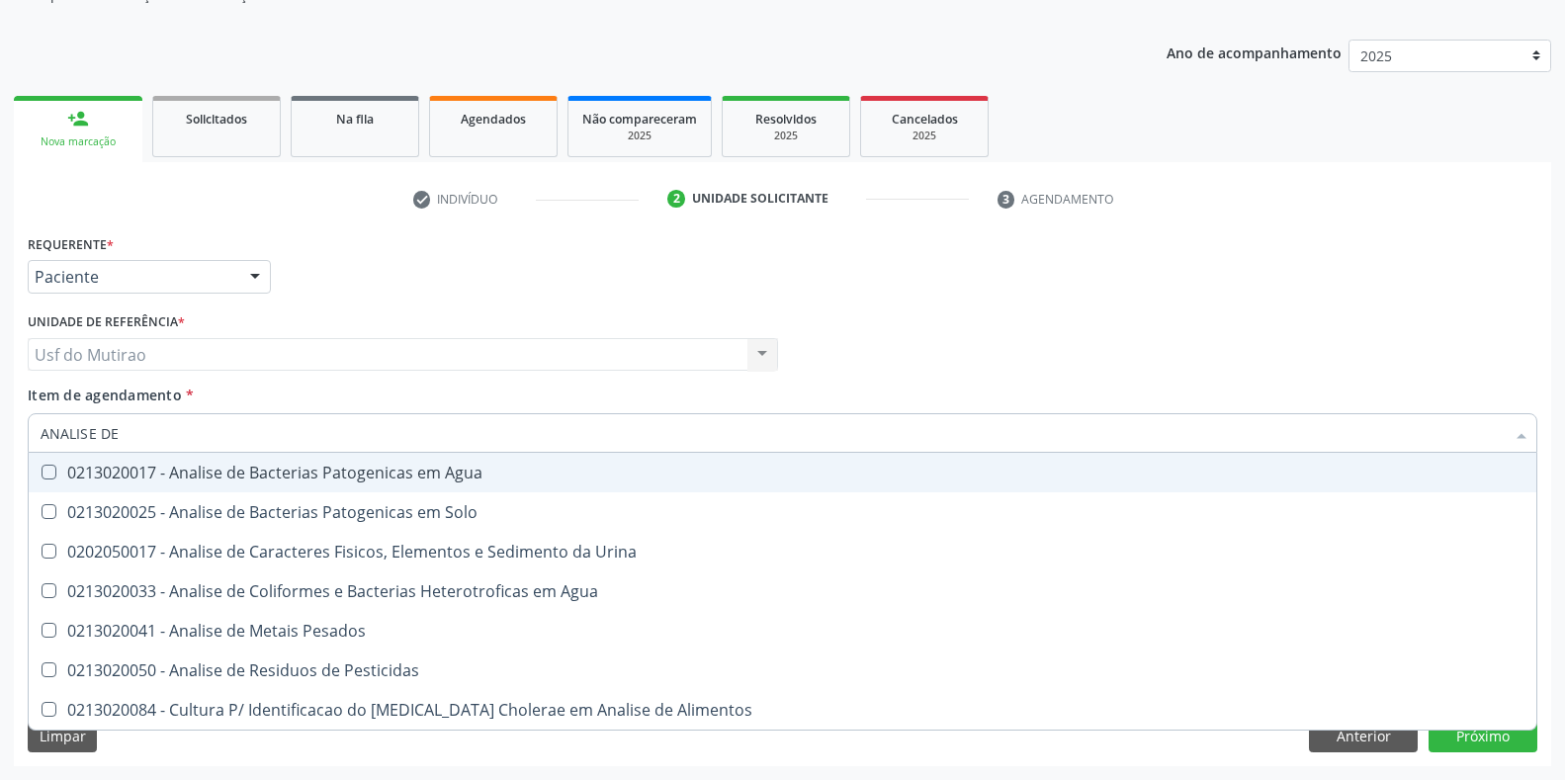
type input "ANALISE DE C"
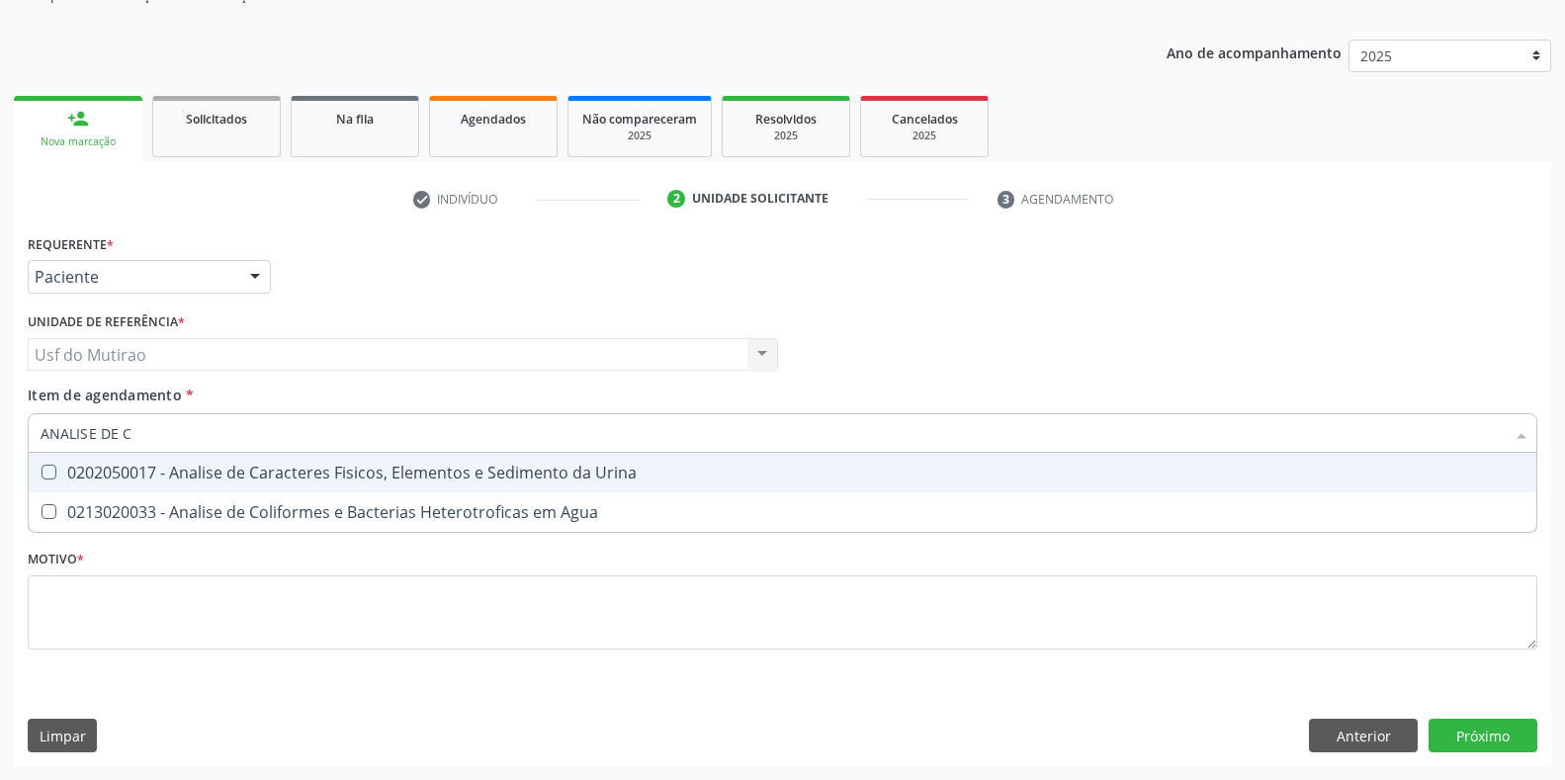
click at [281, 477] on div "0202050017 - Analise de Caracteres Fisicos, Elementos e Sedimento da Urina" at bounding box center [783, 473] width 1484 height 16
checkbox Urina "true"
drag, startPoint x: 261, startPoint y: 442, endPoint x: 0, endPoint y: 442, distance: 261.0
click at [0, 442] on div "Acompanhamento Acompanhe a situação das marcações correntes e finalizadas Relat…" at bounding box center [782, 344] width 1565 height 871
type input "GLIC"
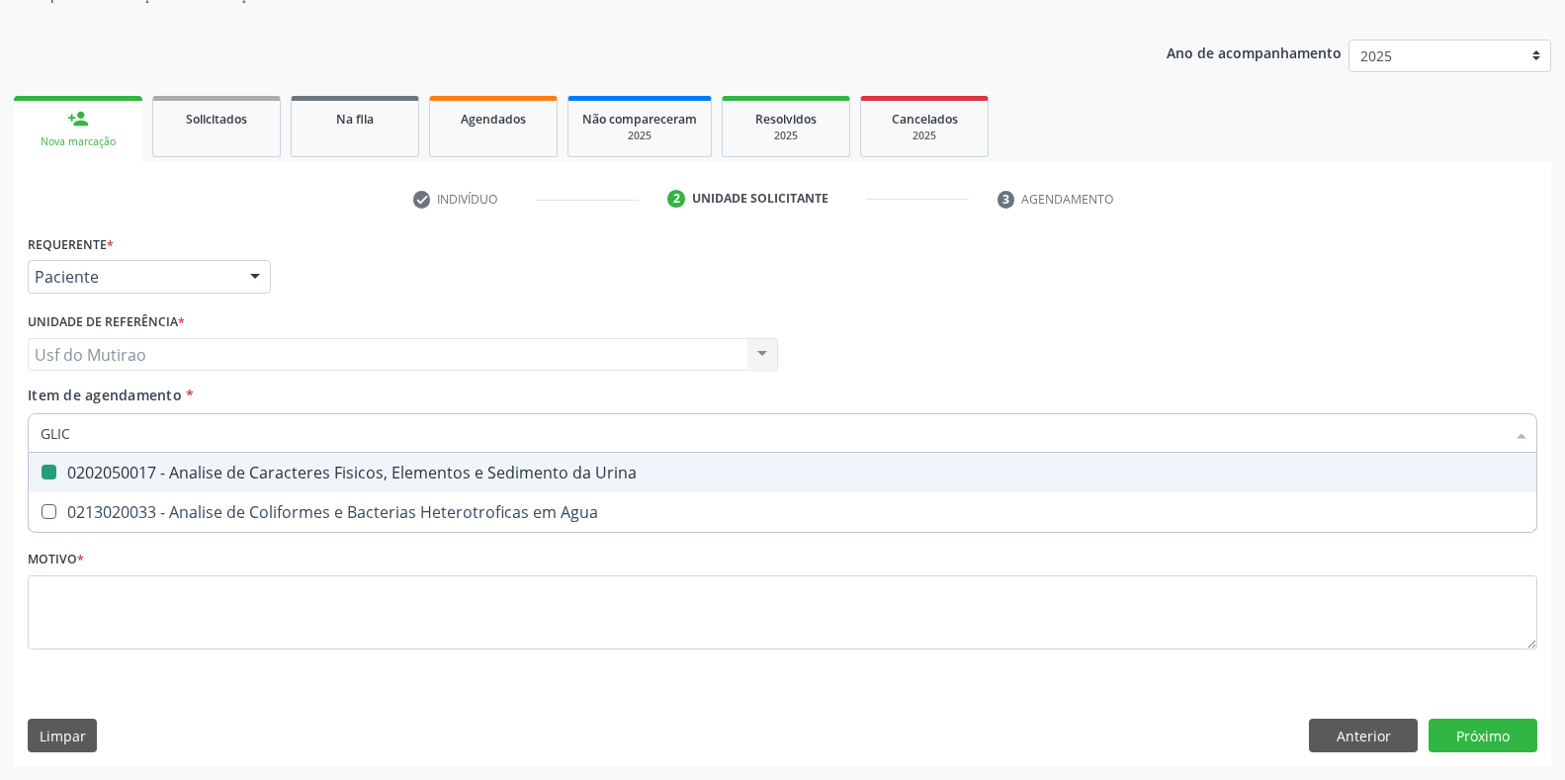
checkbox Urina "false"
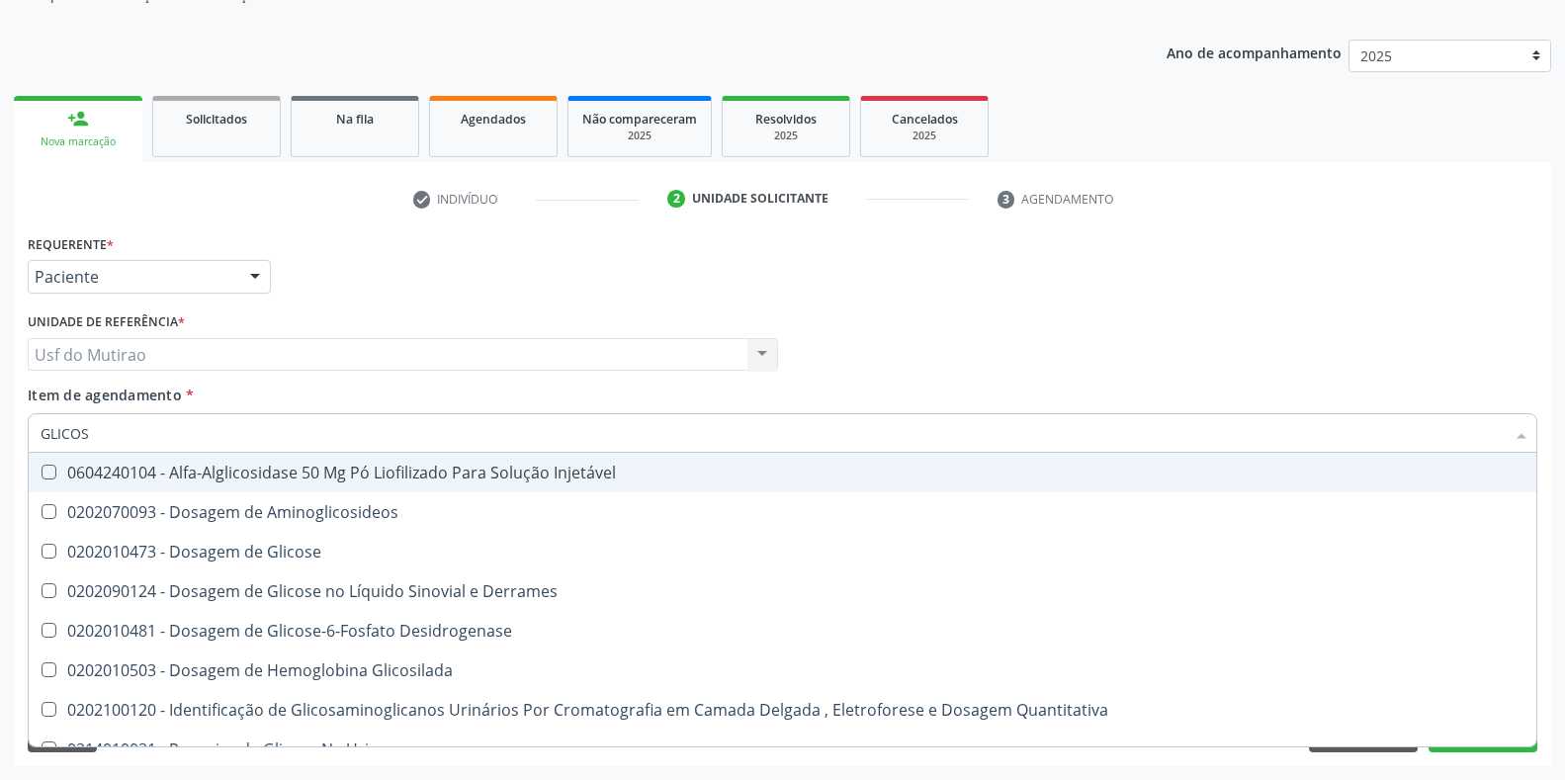
type input "GLICOSE"
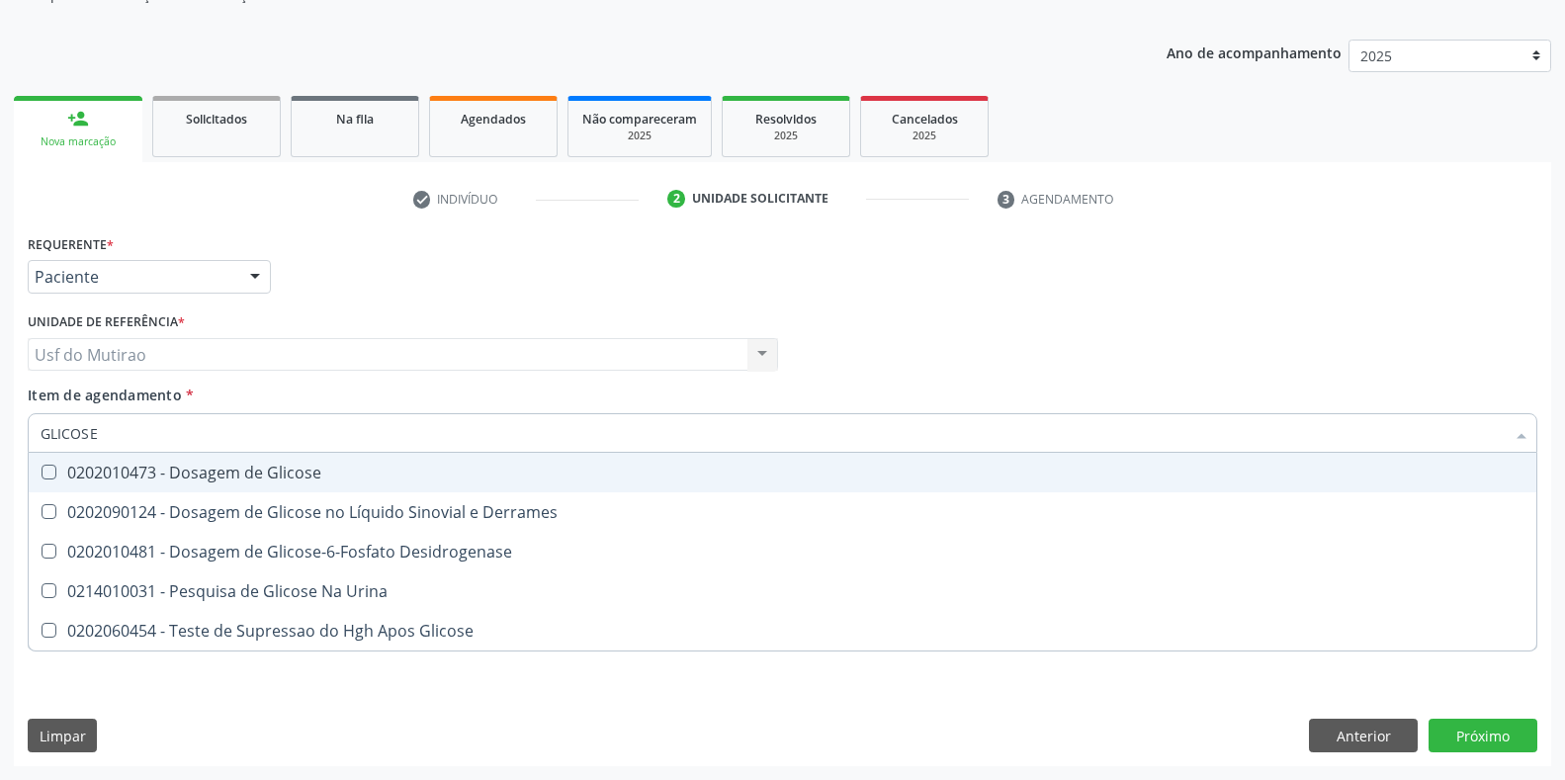
click at [84, 474] on div "0202010473 - Dosagem de Glicose" at bounding box center [783, 473] width 1484 height 16
checkbox Glicose "true"
drag, startPoint x: 155, startPoint y: 427, endPoint x: 0, endPoint y: 430, distance: 155.2
click at [0, 430] on div "Acompanhamento Acompanhe a situação das marcações correntes e finalizadas Relat…" at bounding box center [782, 344] width 1565 height 871
checkbox Glicose "false"
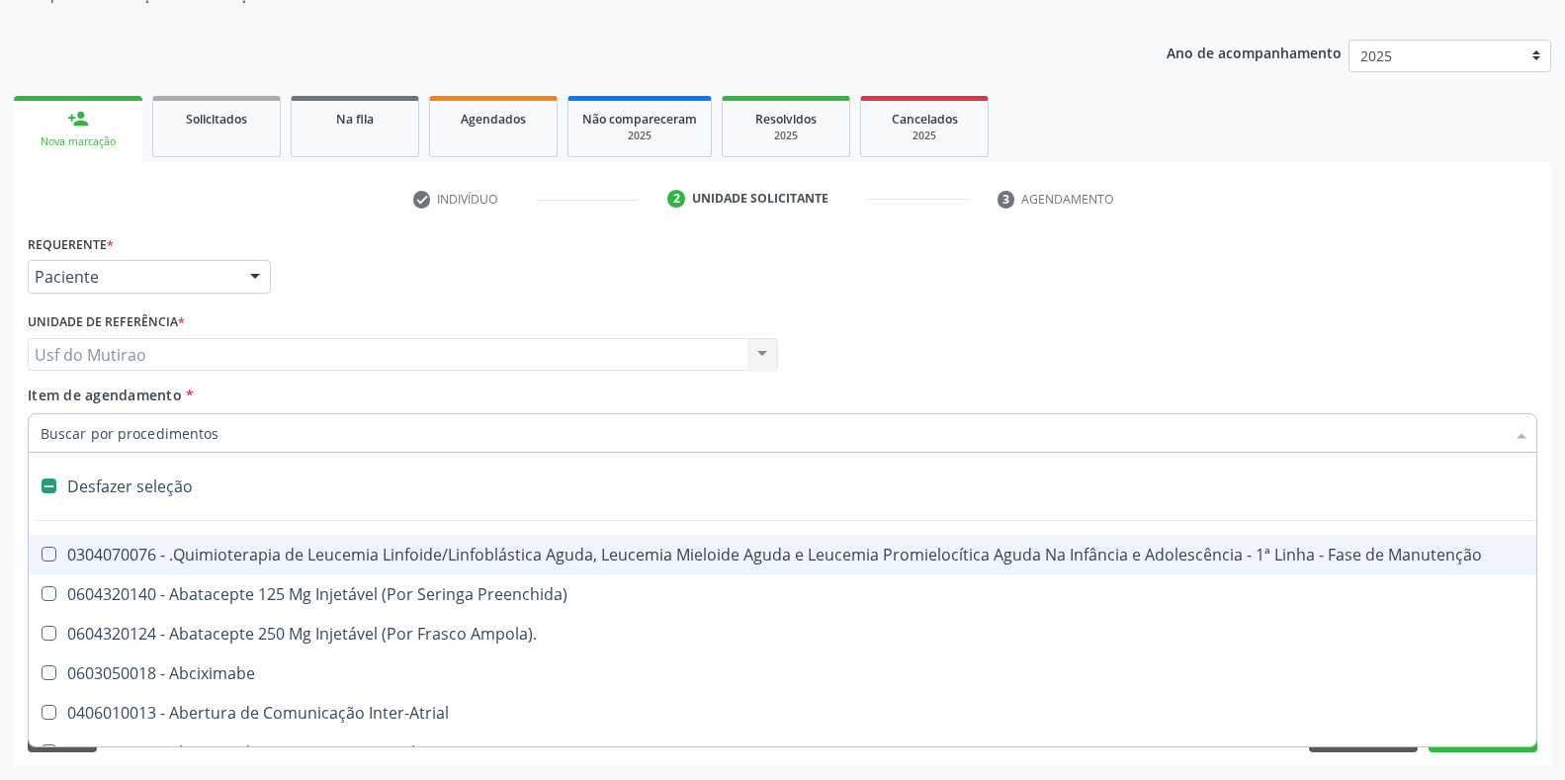
click at [567, 314] on div "Unidade de referência * Usf do Mutirao Usf do Mutirao Nenhum resultado encontra…" at bounding box center [403, 338] width 750 height 63
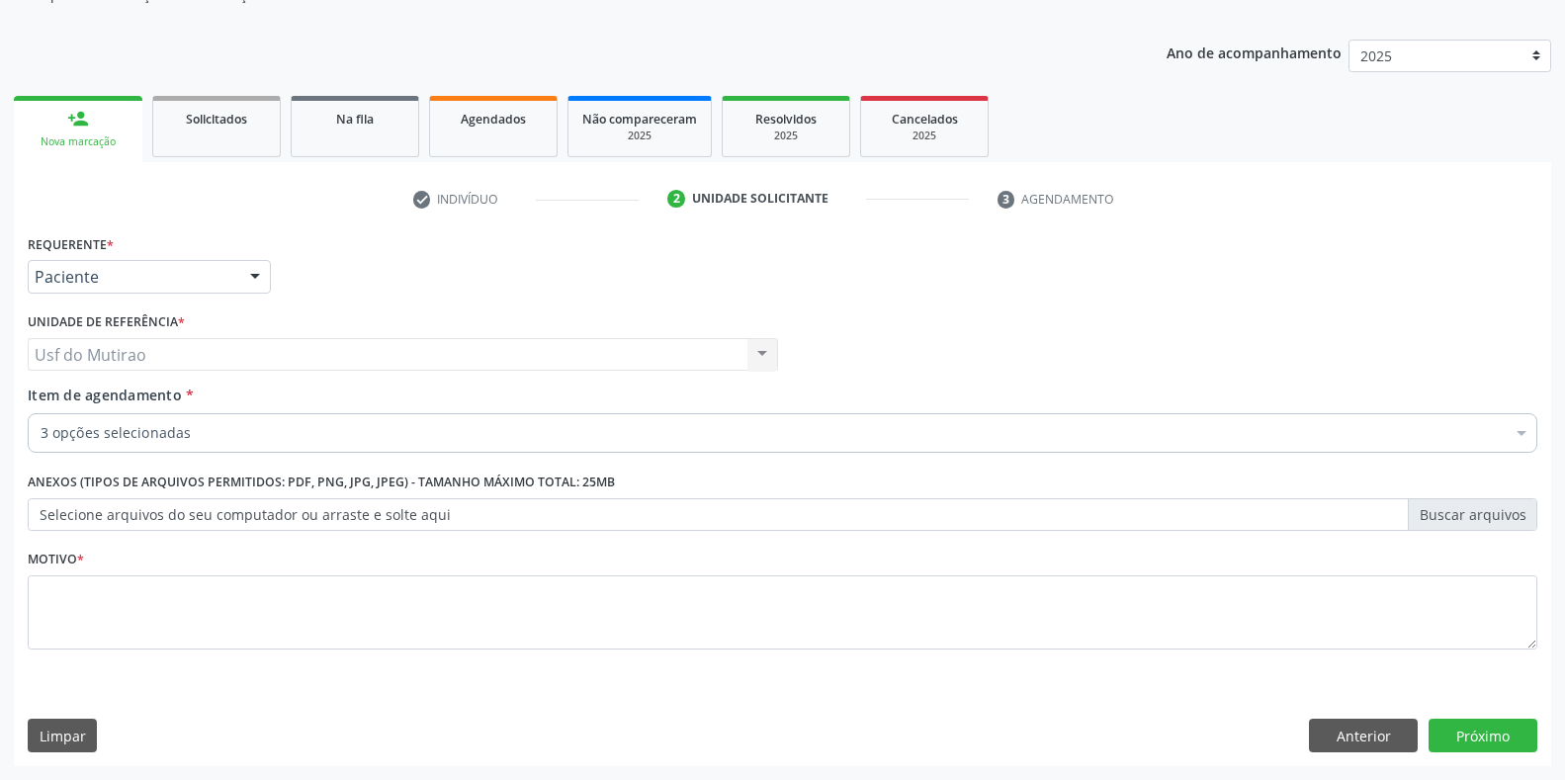
checkbox Completo "true"
checkbox Urina "true"
checkbox Glicose "true"
checkbox Normal "false"
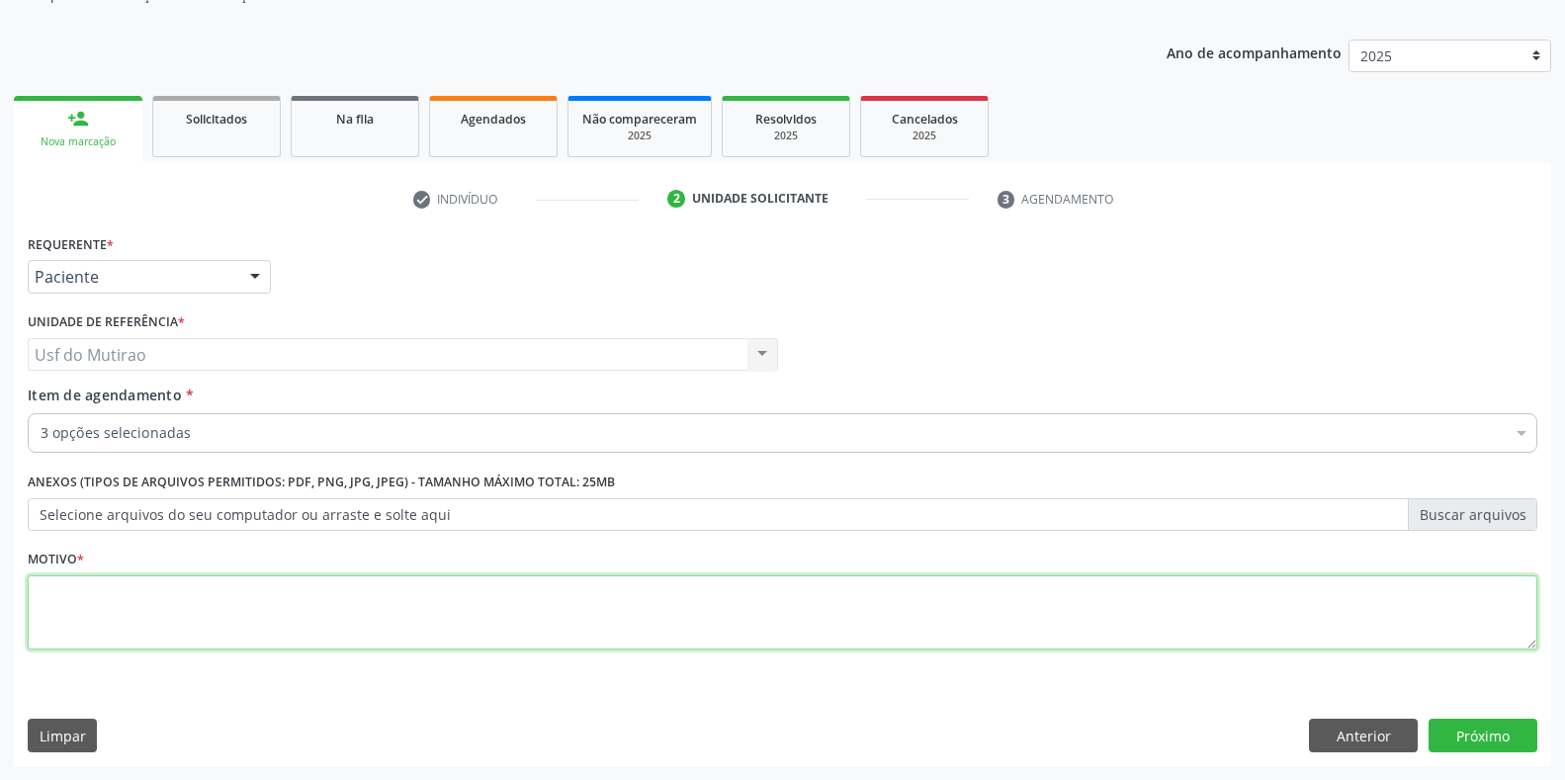
click at [350, 605] on textarea at bounding box center [782, 612] width 1509 height 75
type textarea "."
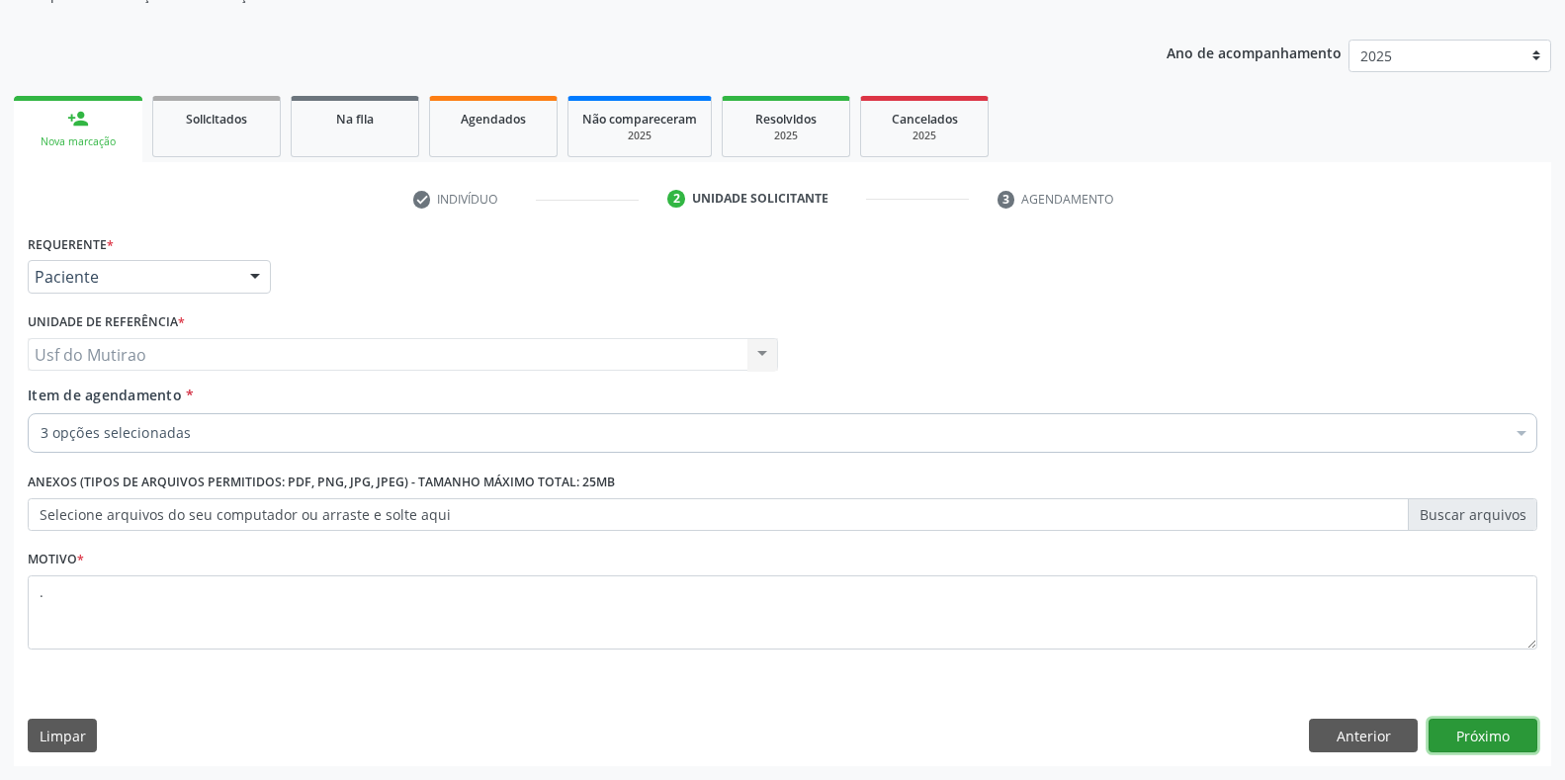
click at [1433, 723] on button "Próximo" at bounding box center [1482, 736] width 109 height 34
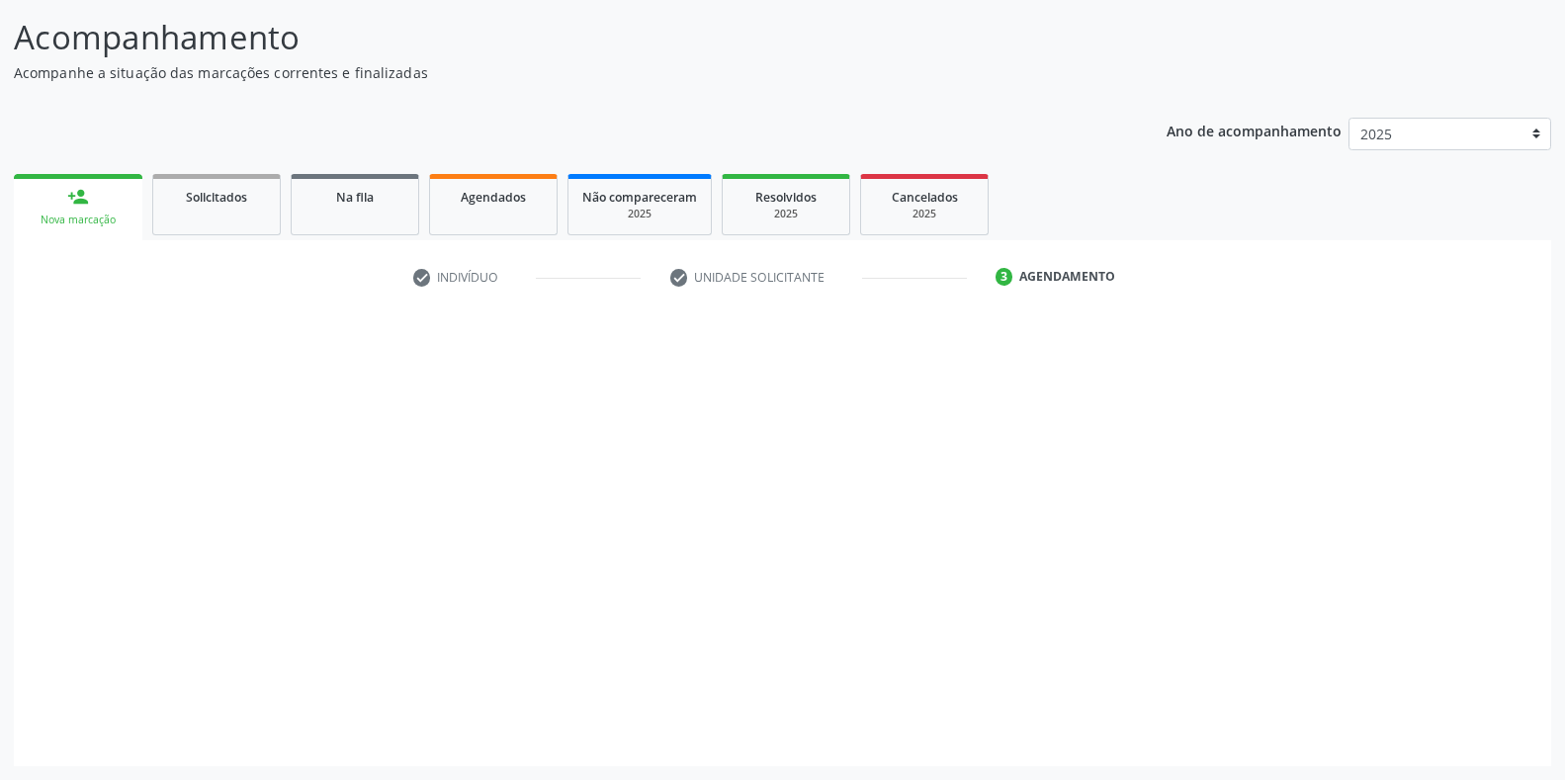
scroll to position [122, 0]
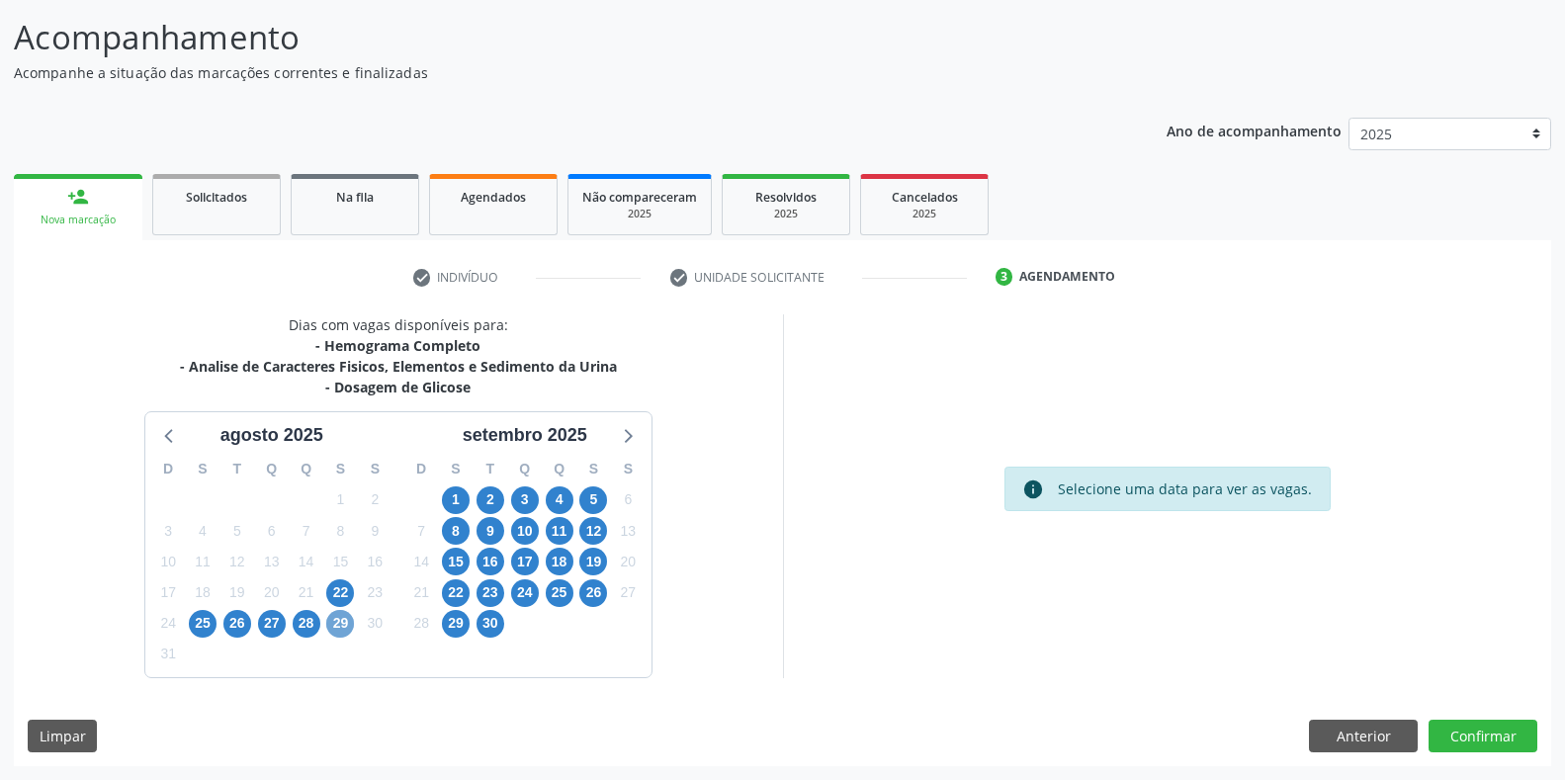
click at [344, 619] on span "29" at bounding box center [340, 624] width 28 height 28
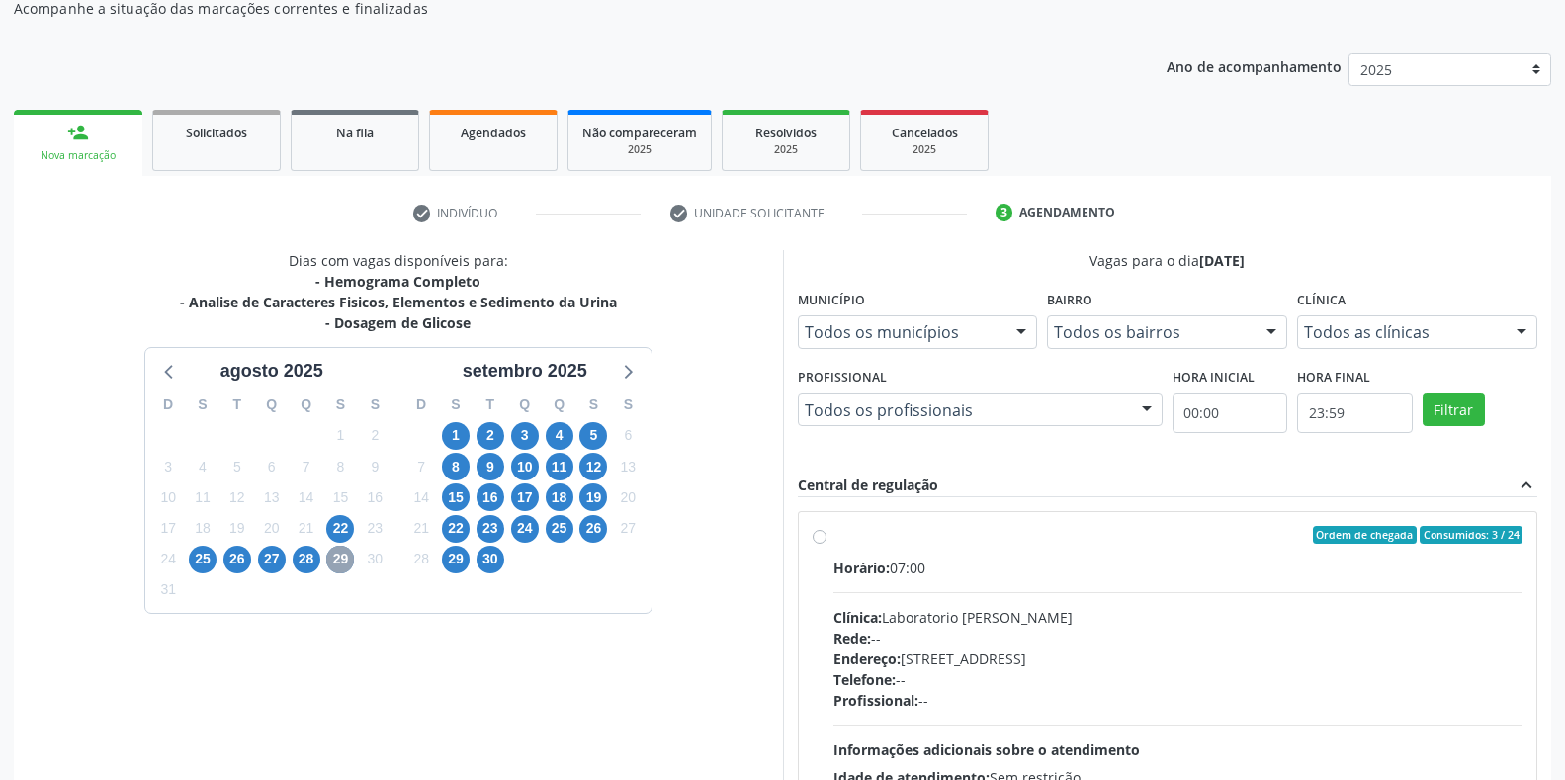
scroll to position [220, 0]
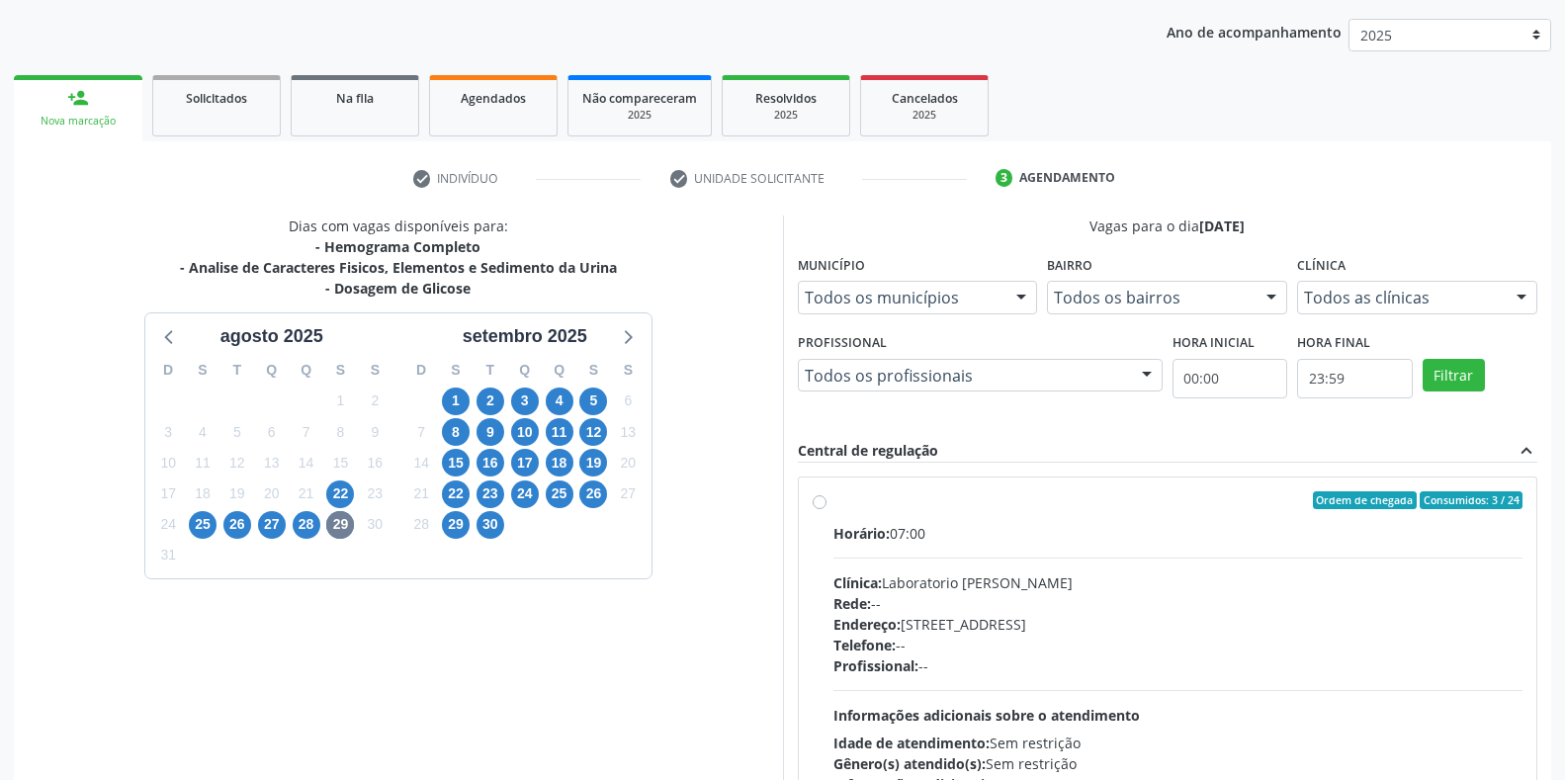
click at [916, 538] on div "Horário: 07:00" at bounding box center [1178, 533] width 690 height 21
click at [826, 509] on input "Ordem de chegada Consumidos: 3 / 24 Horário: 07:00 Clínica: Laboratorio Jose Pa…" at bounding box center [820, 500] width 14 height 18
radio input "true"
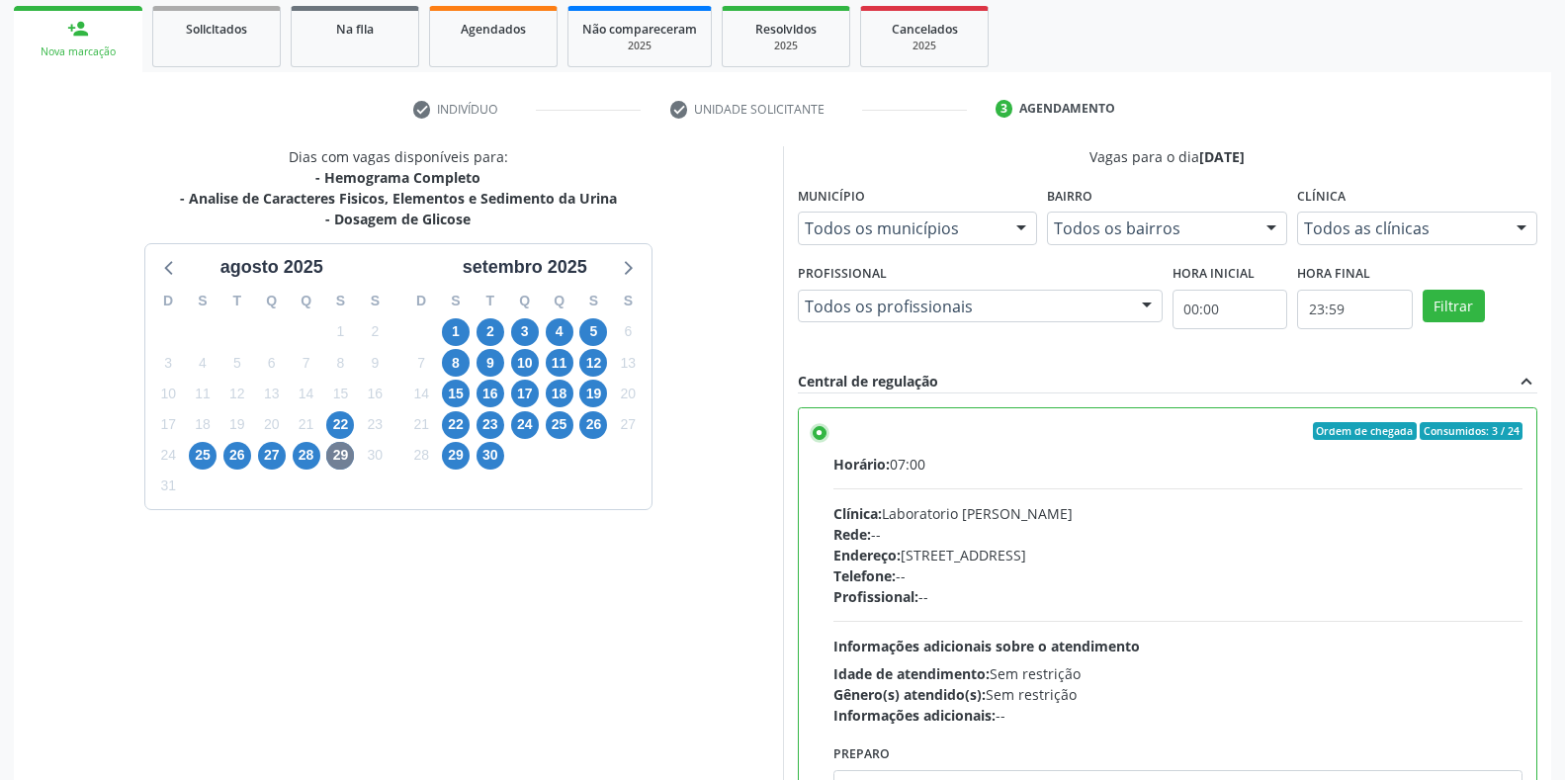
scroll to position [401, 0]
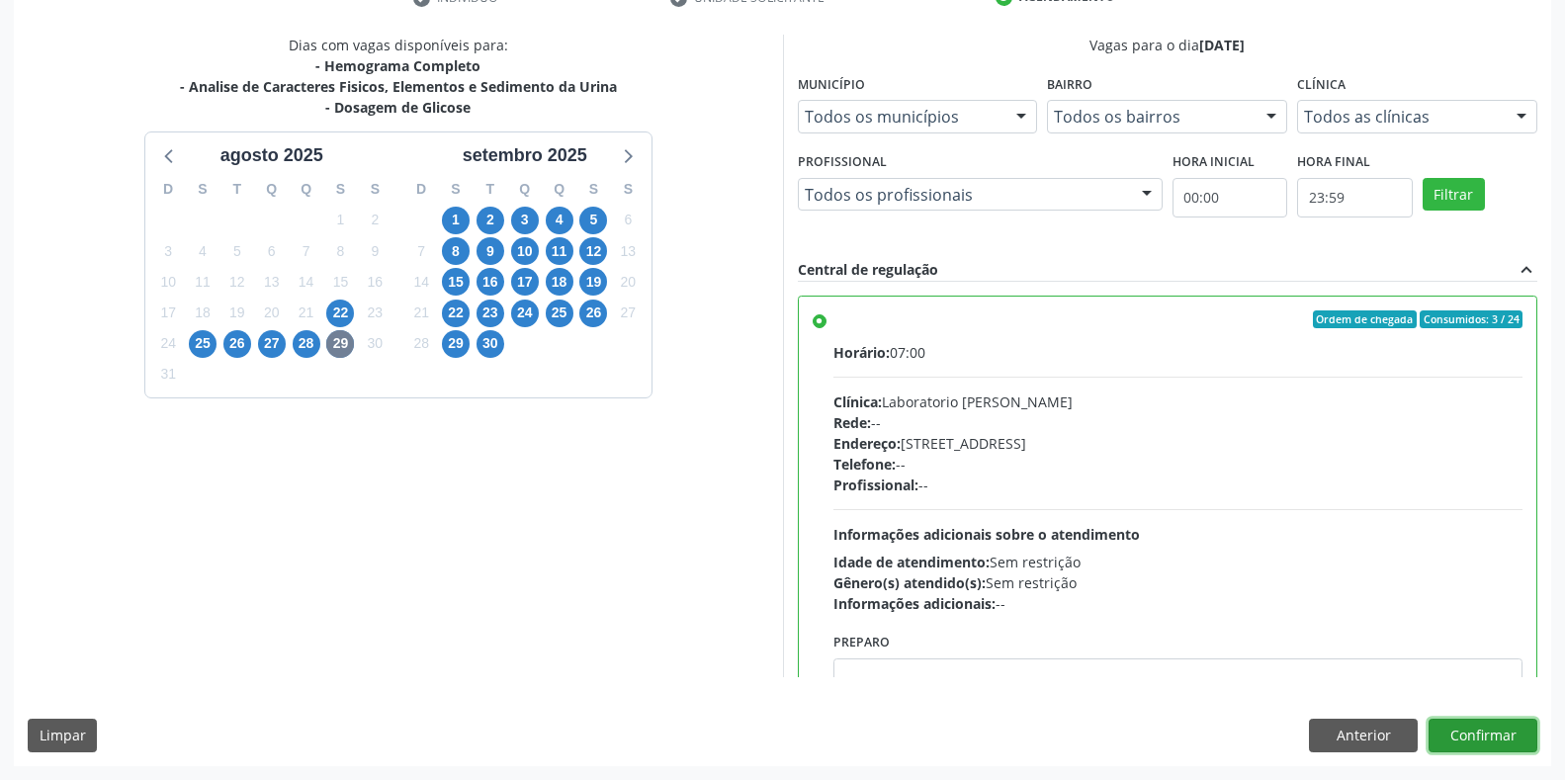
click at [1443, 735] on button "Confirmar" at bounding box center [1482, 736] width 109 height 34
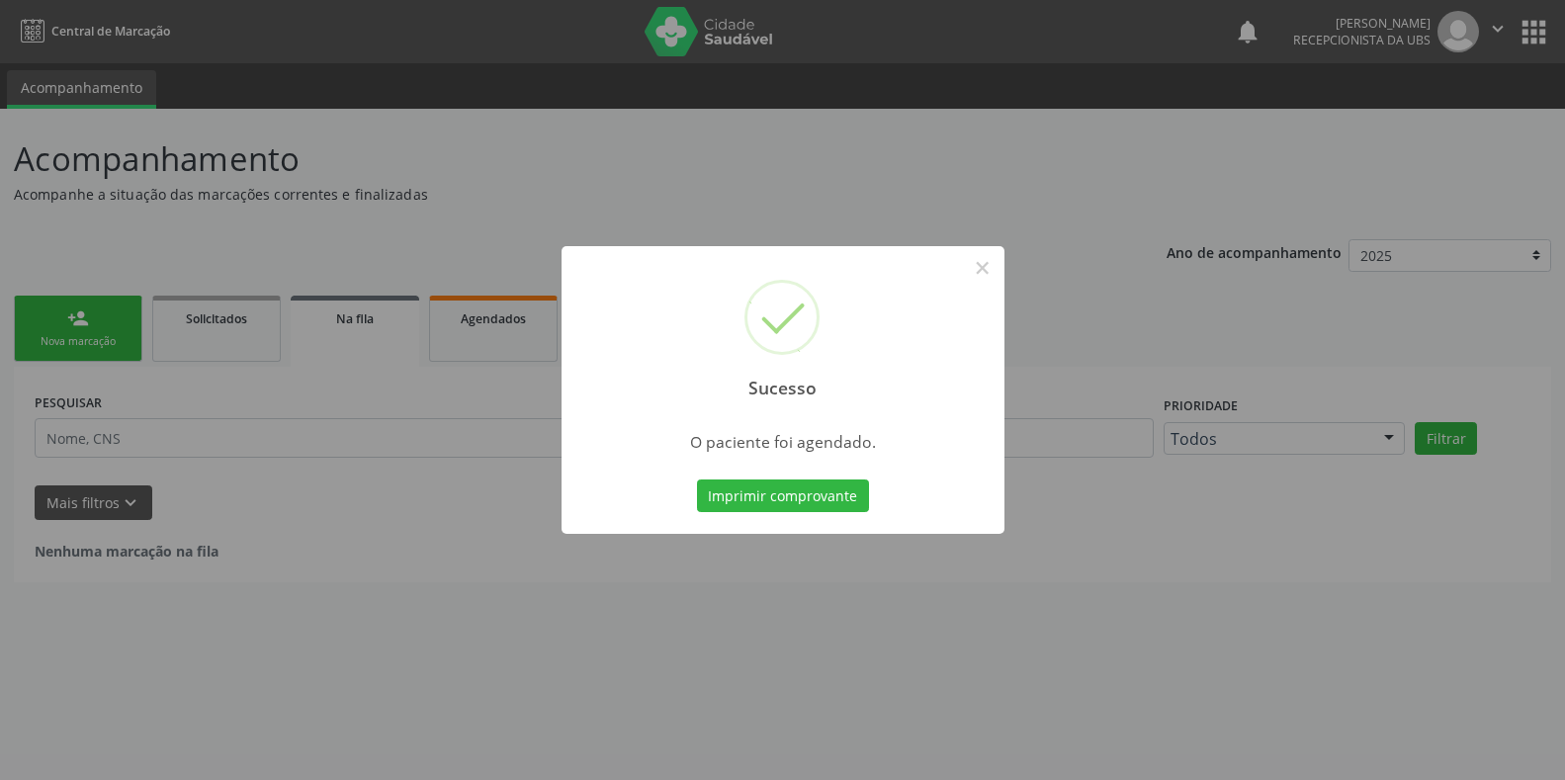
scroll to position [0, 0]
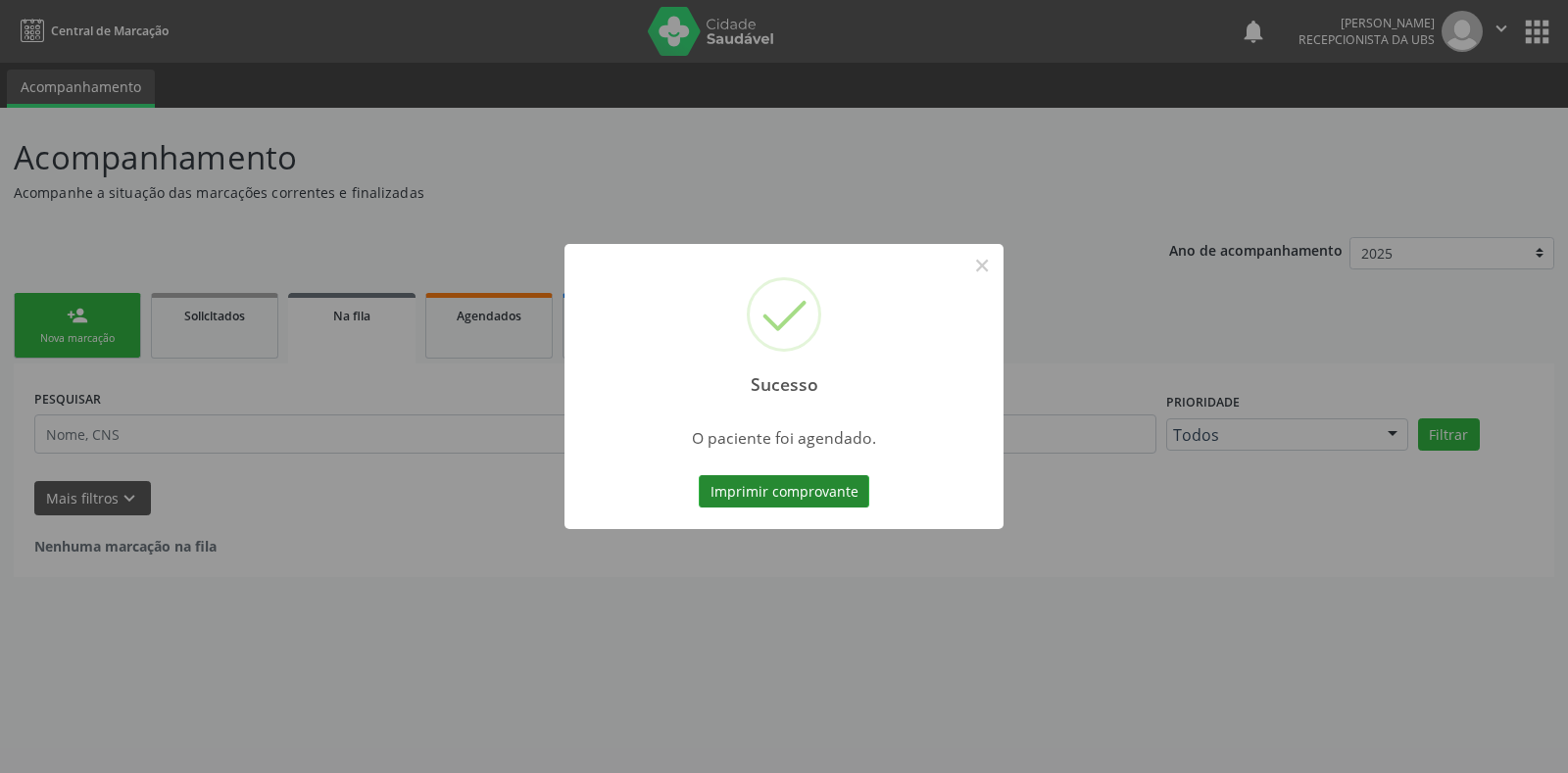
click at [767, 494] on button "Imprimir comprovante" at bounding box center [784, 492] width 170 height 34
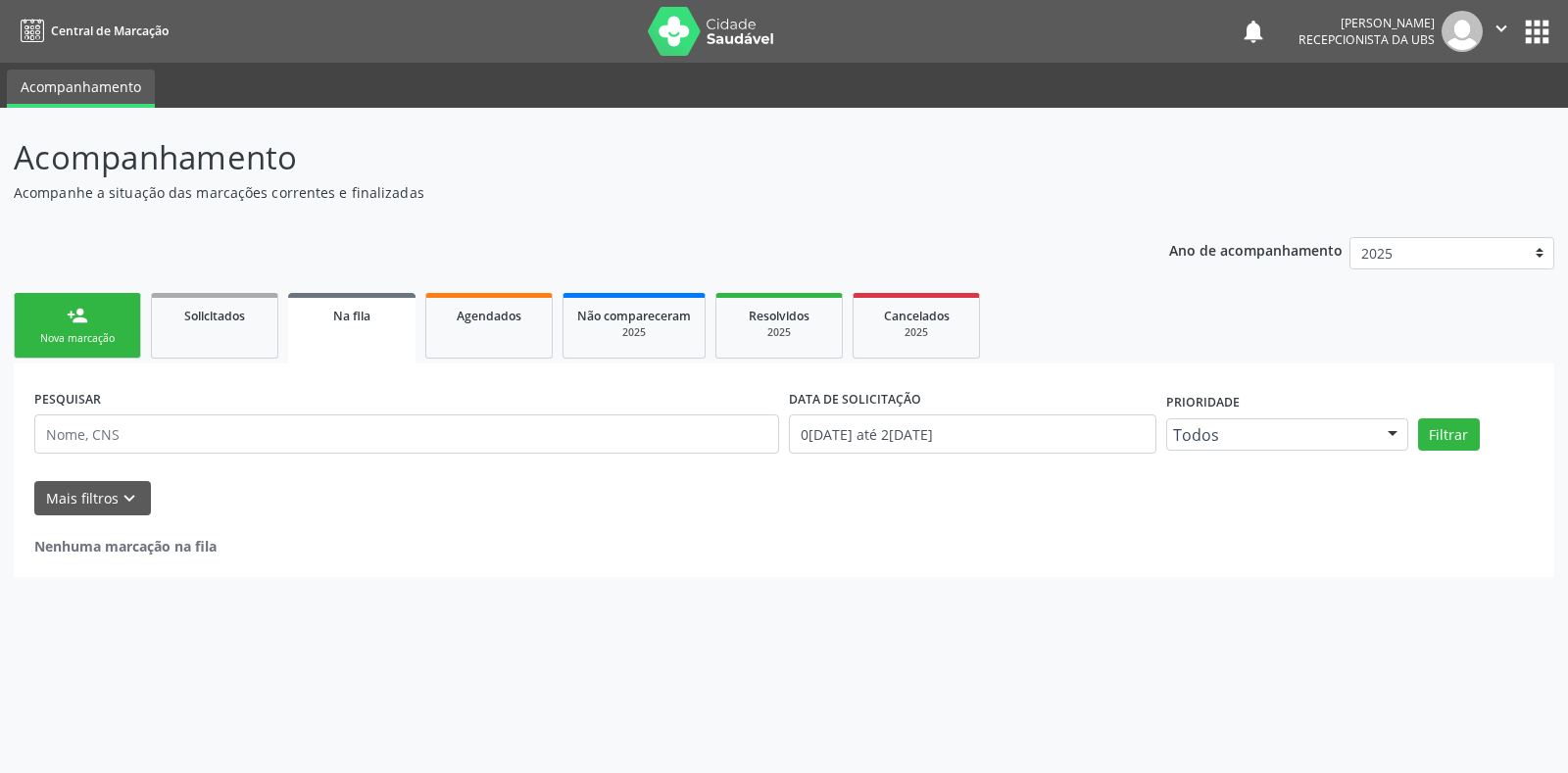
click at [78, 337] on div "Nova marcação" at bounding box center [77, 338] width 98 height 15
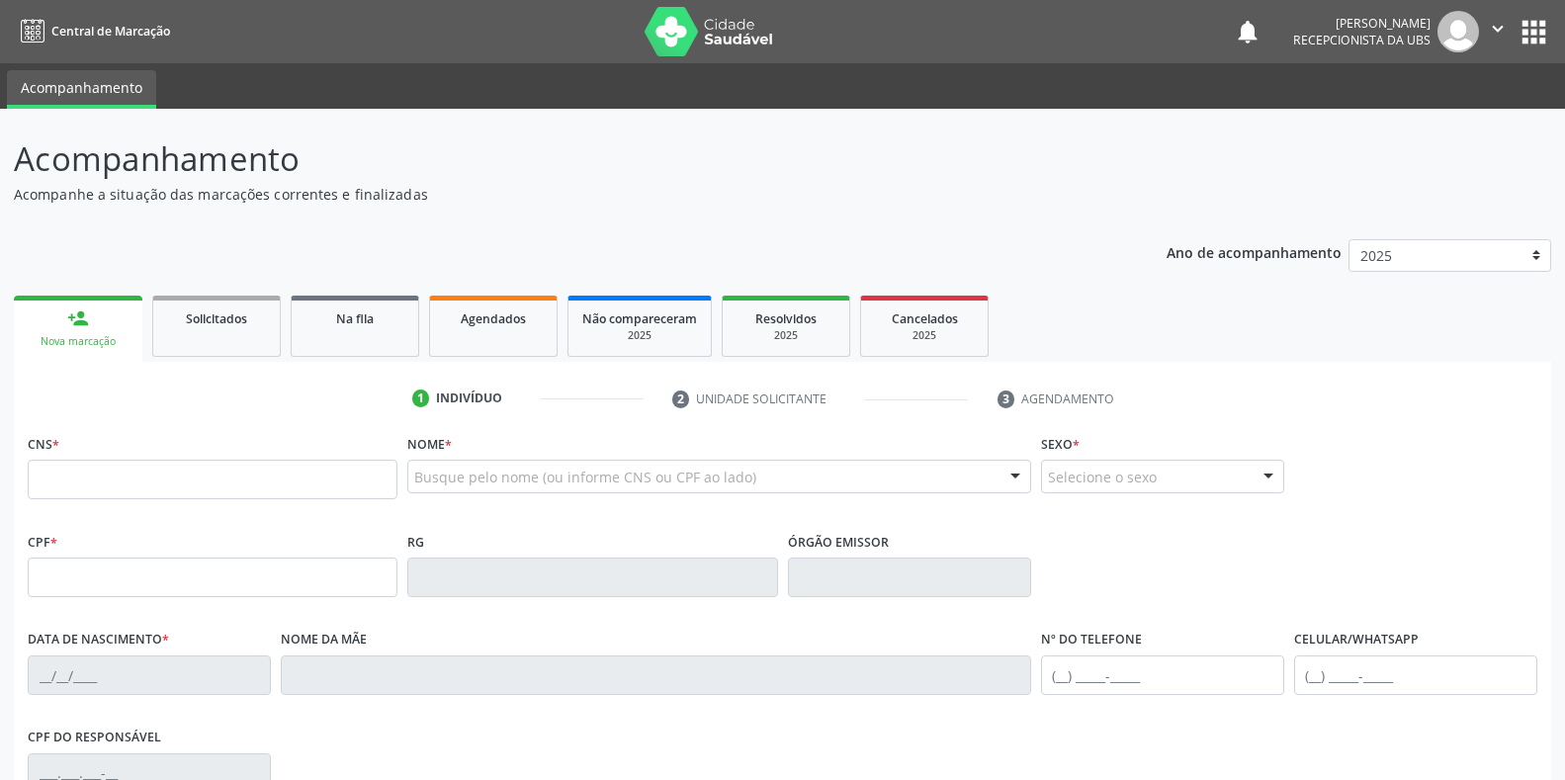
scroll to position [99, 0]
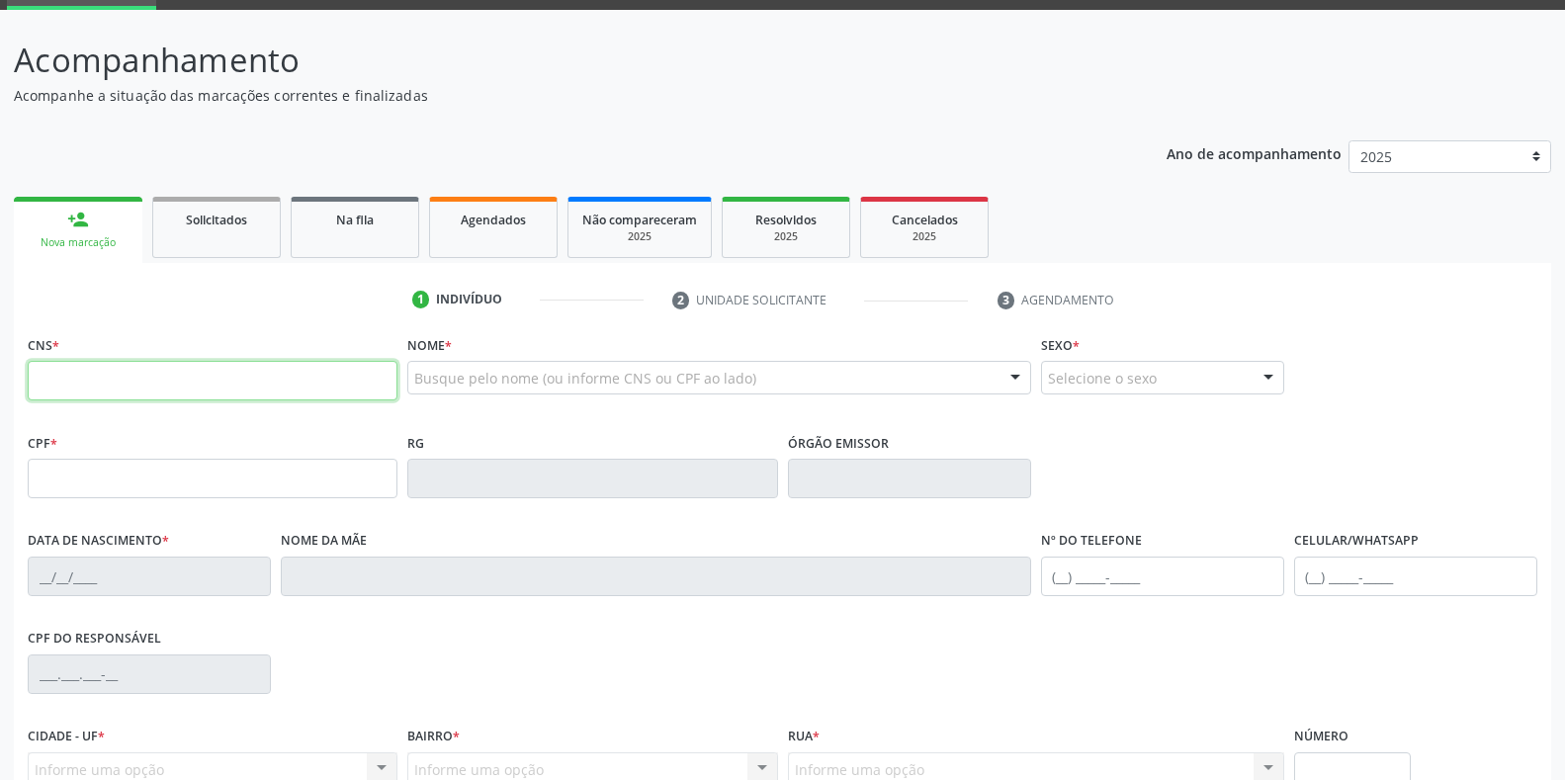
click at [262, 389] on input "text" at bounding box center [213, 381] width 370 height 40
type input "161 2392 1690 0004"
type input "122.540.384-78"
type input "06/11/1993"
type input "Maria Luciene Lima de Oliveira Leite"
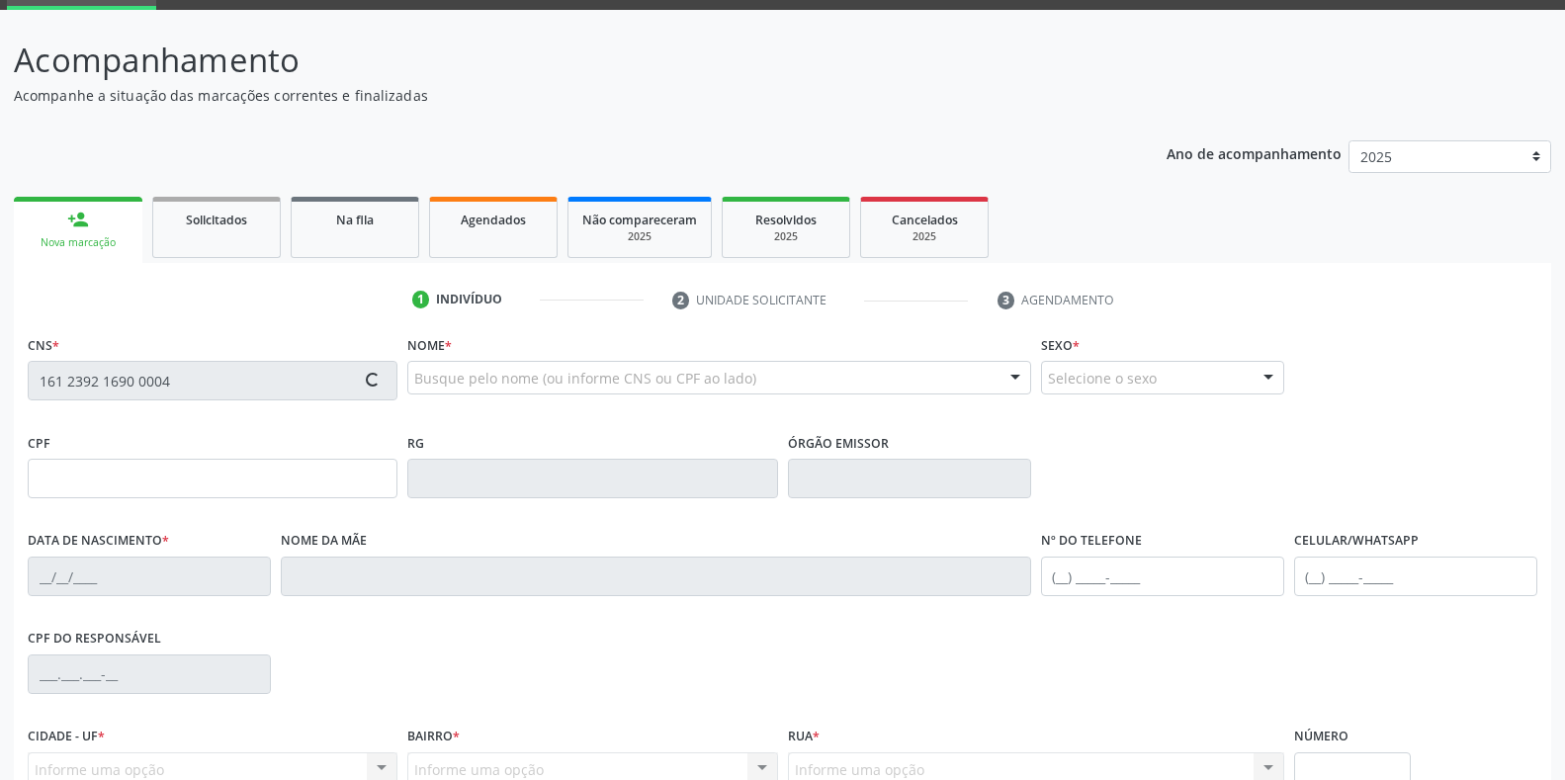
type input "[PHONE_NUMBER]"
type input "(87) 99657-4209"
type input "056.782.624-40"
type input "319"
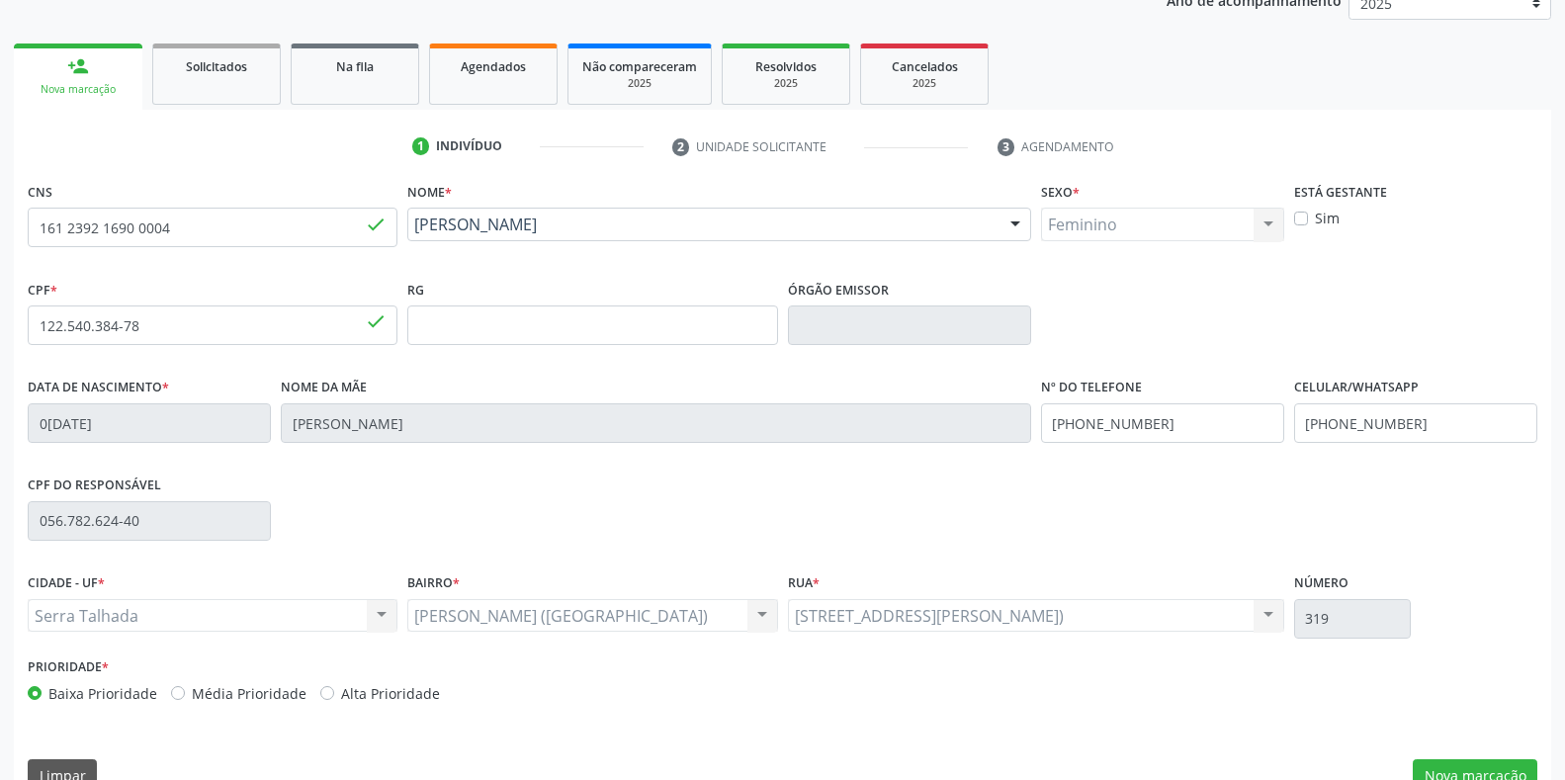
scroll to position [292, 0]
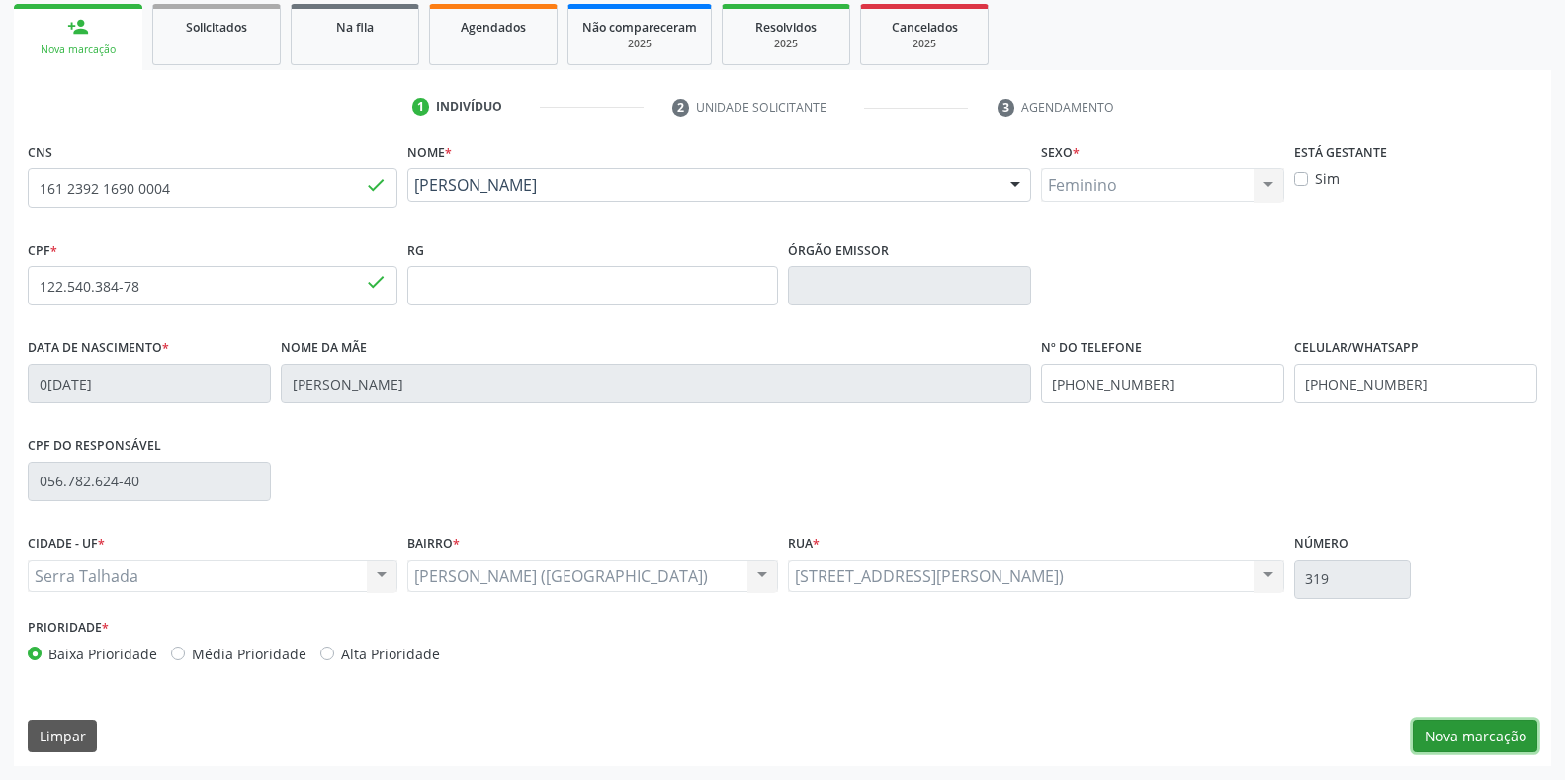
click at [1476, 738] on button "Nova marcação" at bounding box center [1475, 737] width 125 height 34
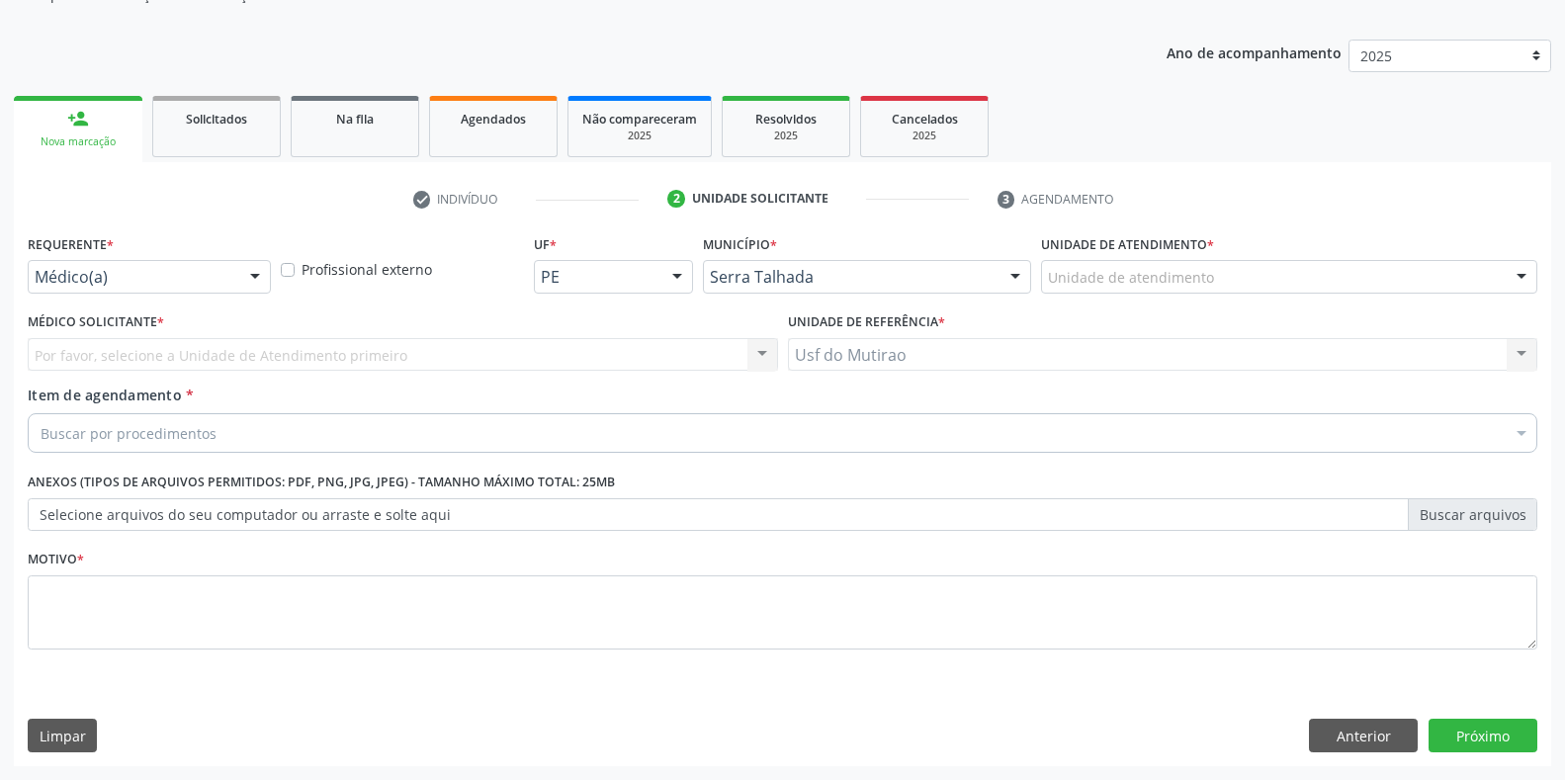
scroll to position [200, 0]
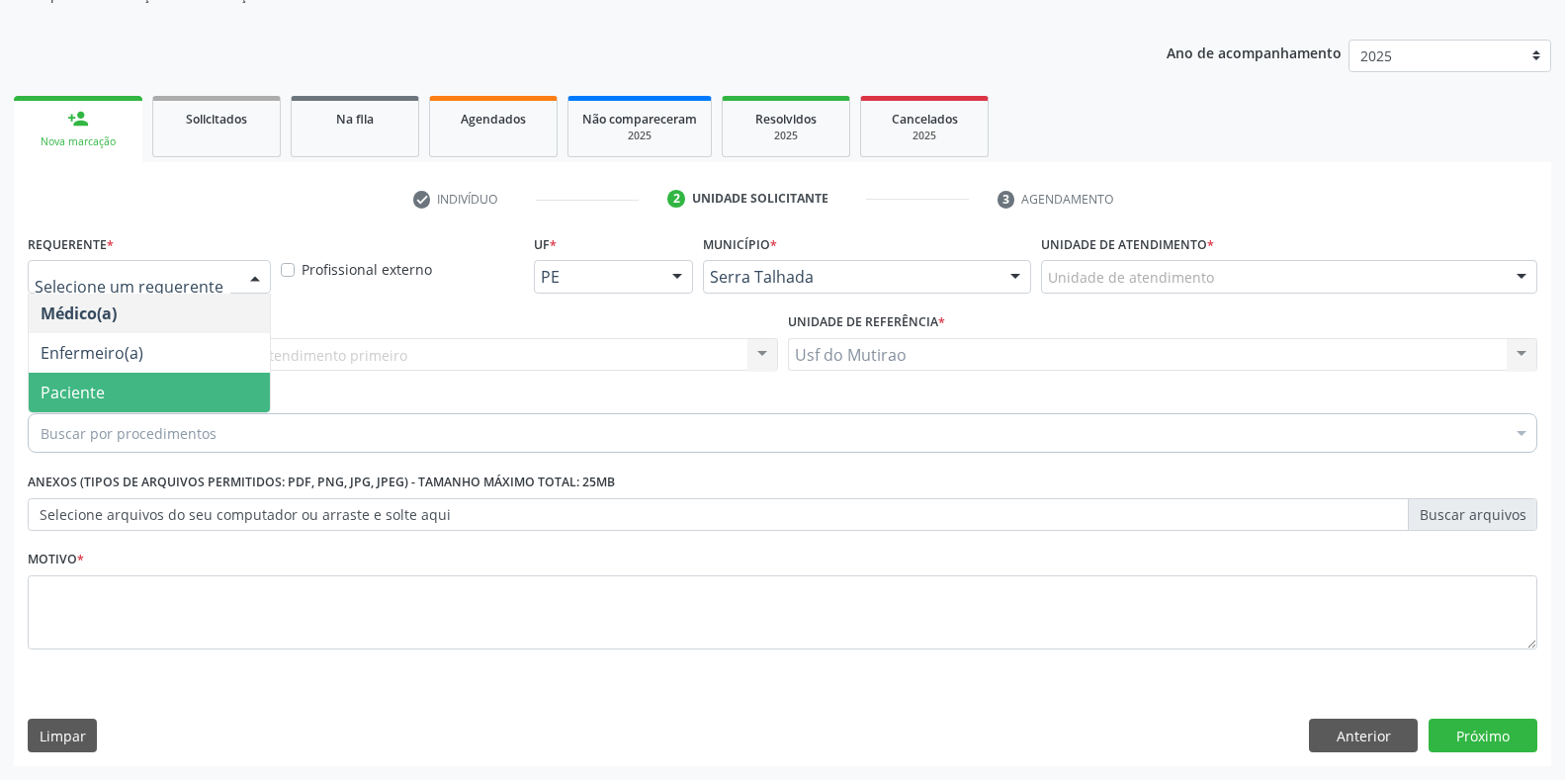
click at [144, 391] on span "Paciente" at bounding box center [149, 393] width 241 height 40
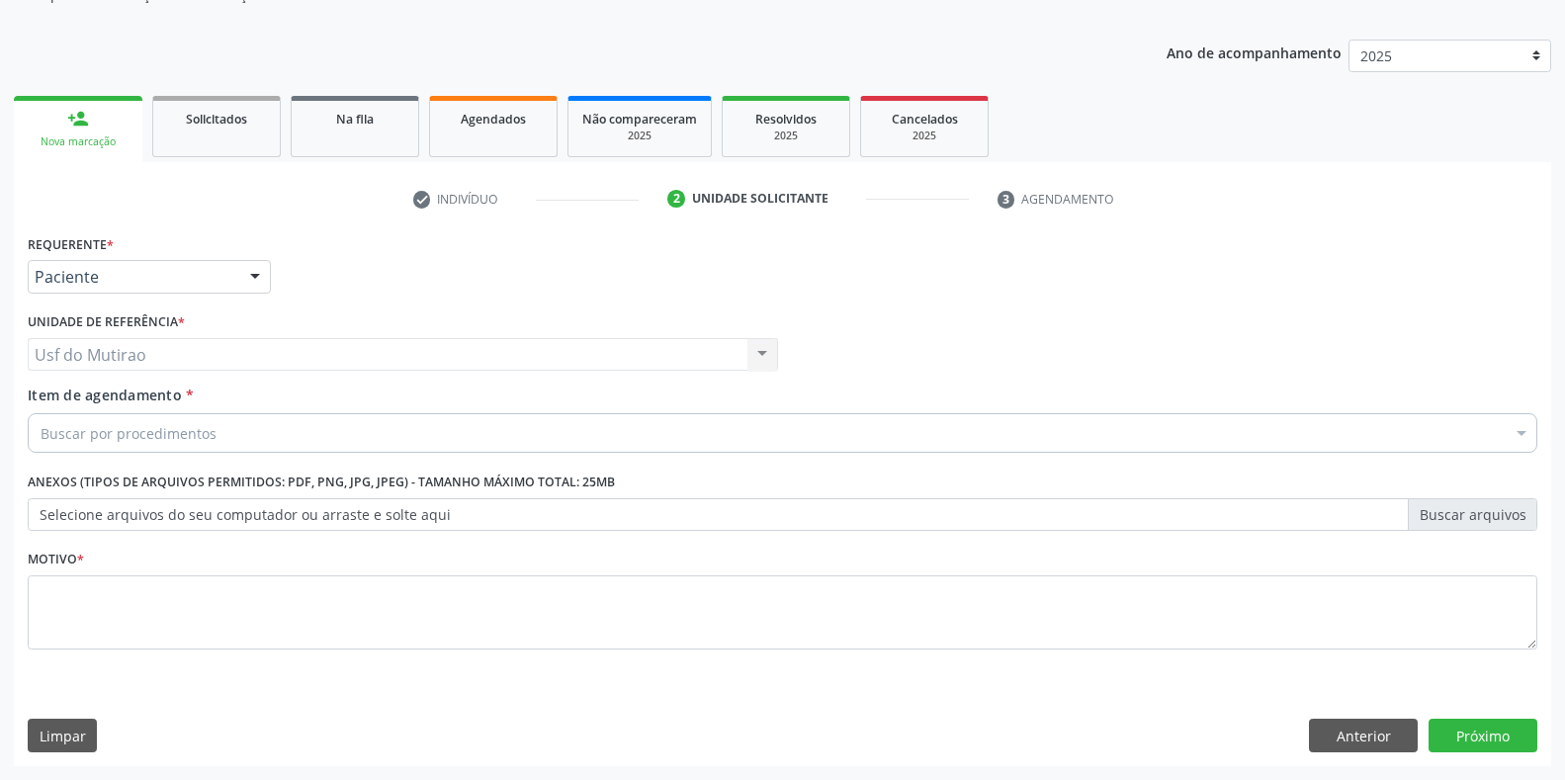
click at [226, 439] on div "Buscar por procedimentos" at bounding box center [782, 433] width 1509 height 40
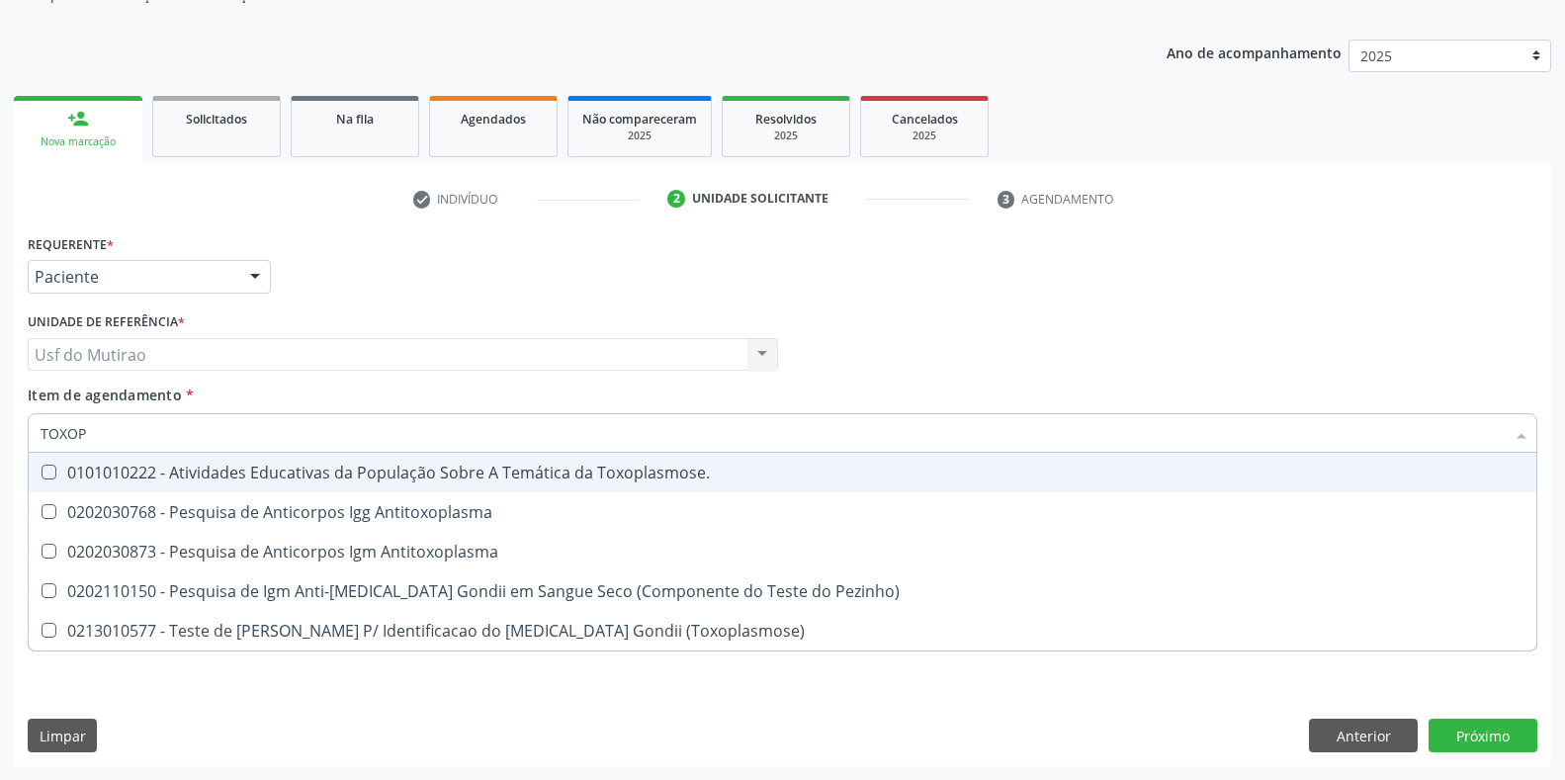
type input "TOXOPL"
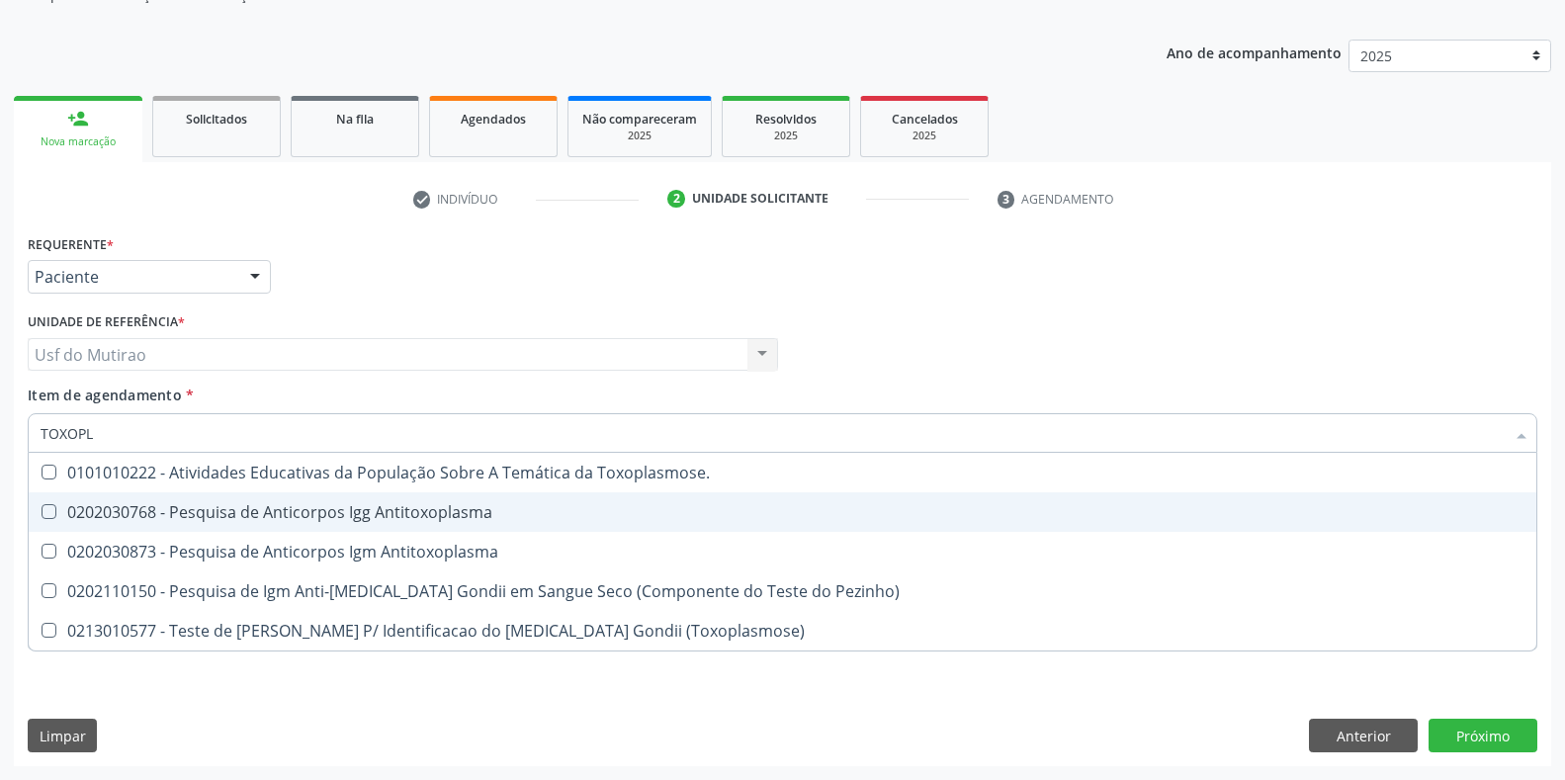
click at [218, 511] on div "0202030768 - Pesquisa de Anticorpos Igg Antitoxoplasma" at bounding box center [783, 512] width 1484 height 16
checkbox Antitoxoplasma "true"
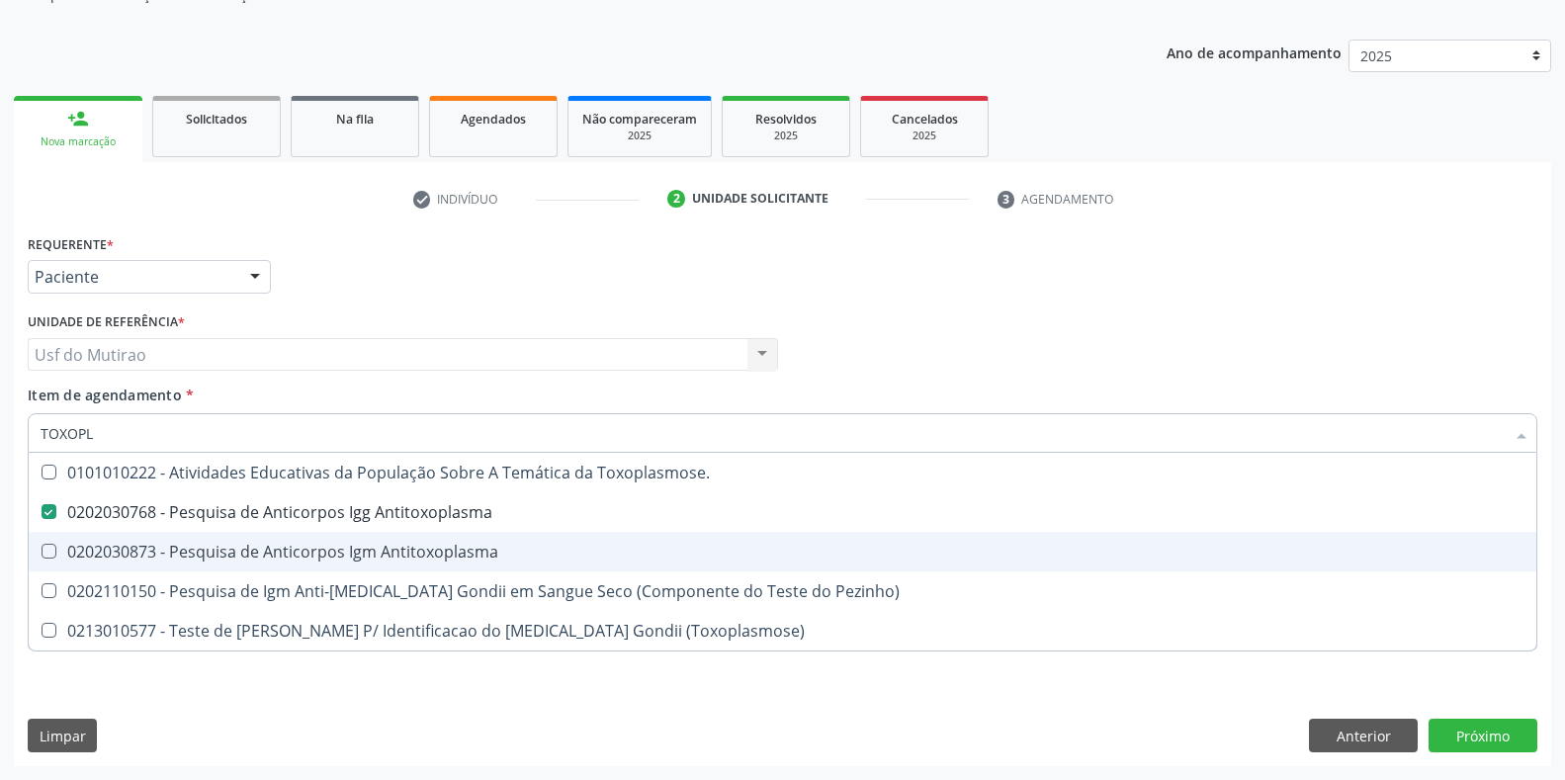
click at [217, 549] on div "0202030873 - Pesquisa de Anticorpos Igm Antitoxoplasma" at bounding box center [783, 552] width 1484 height 16
checkbox Antitoxoplasma "true"
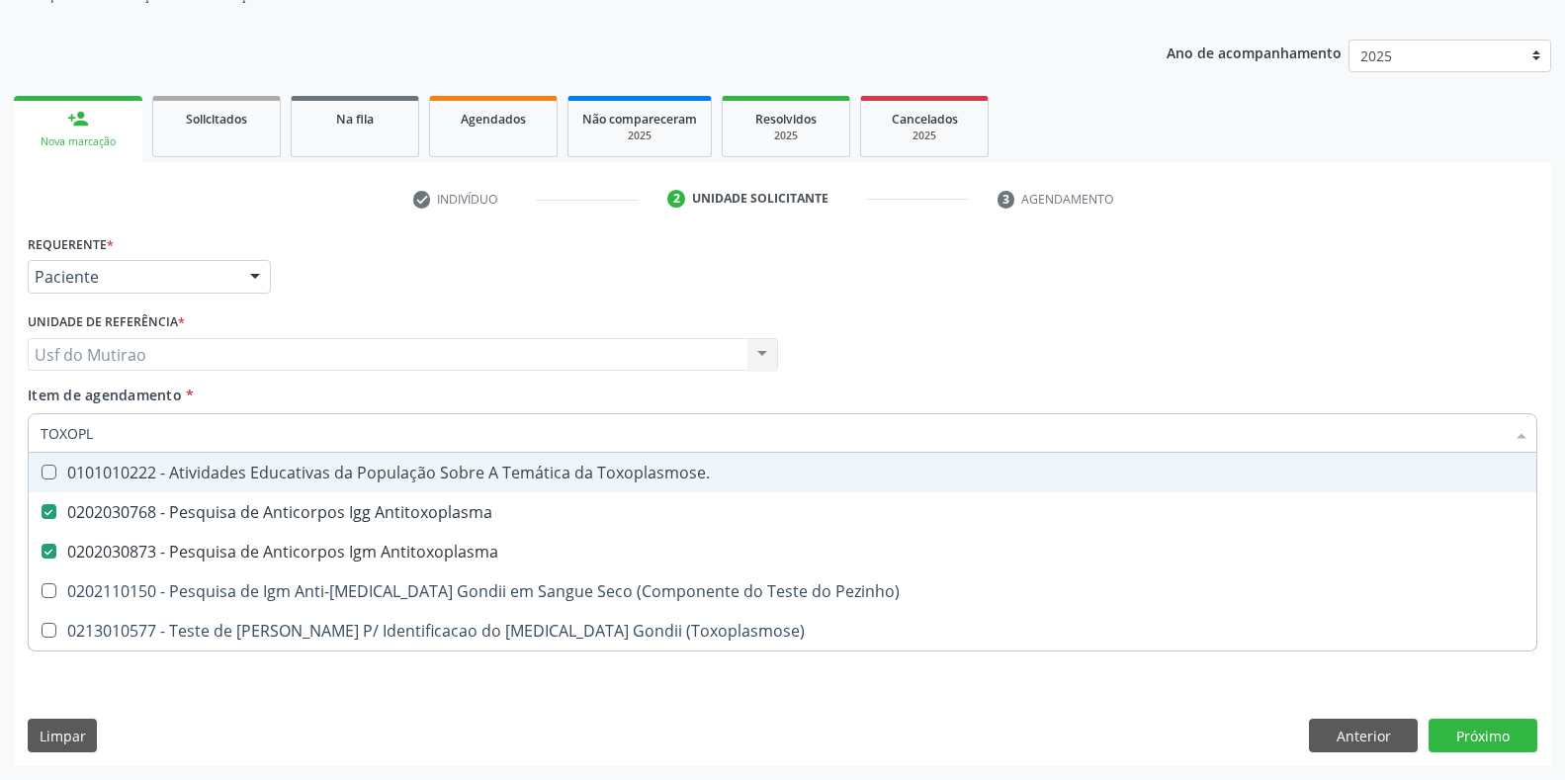
drag, startPoint x: 185, startPoint y: 434, endPoint x: 0, endPoint y: 417, distance: 185.6
click at [0, 417] on div "Acompanhamento Acompanhe a situação das marcações correntes e finalizadas Relat…" at bounding box center [782, 344] width 1565 height 871
type input "CULT"
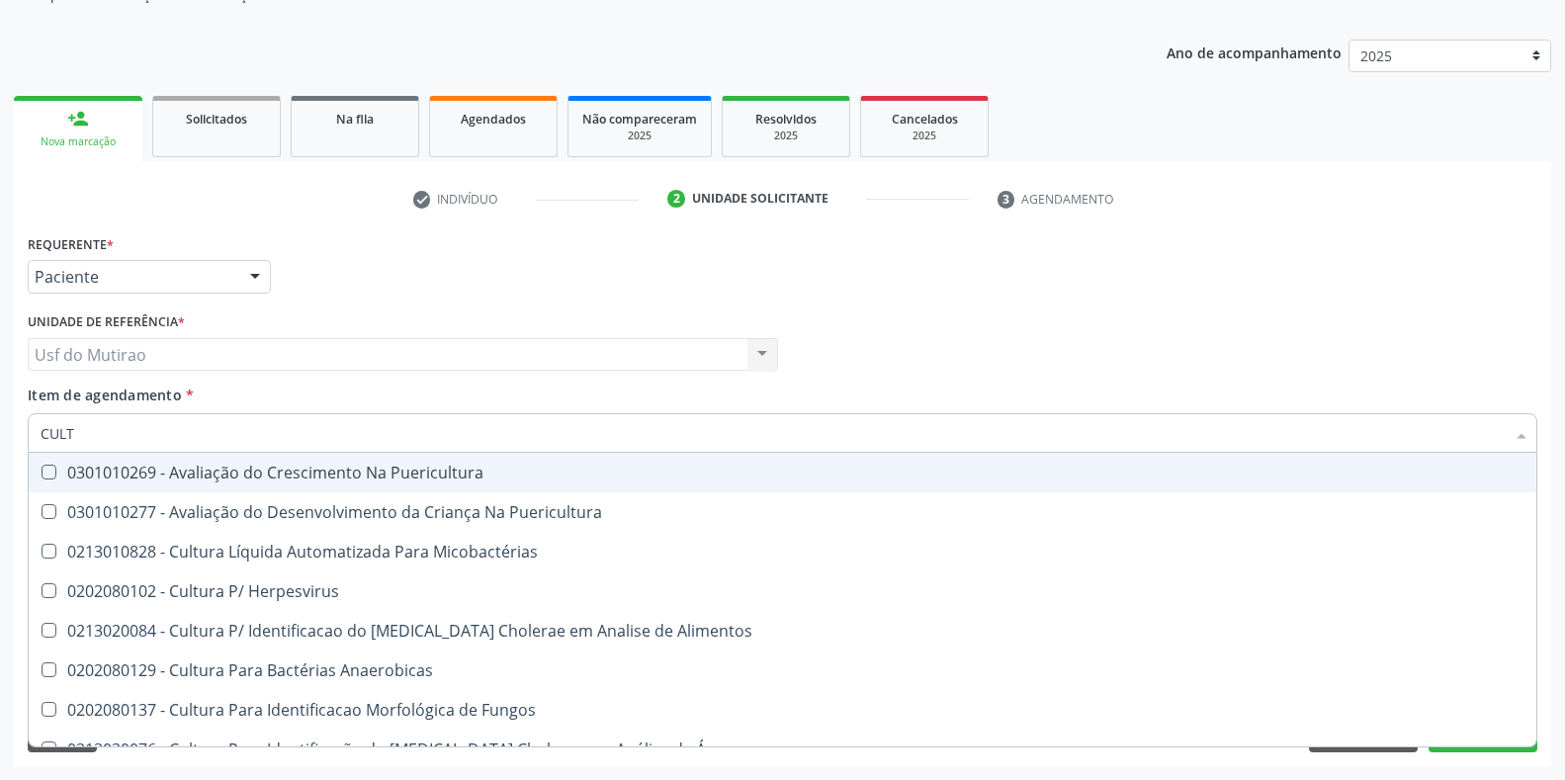
checkbox Puericultura "false"
checkbox Micobactérias "false"
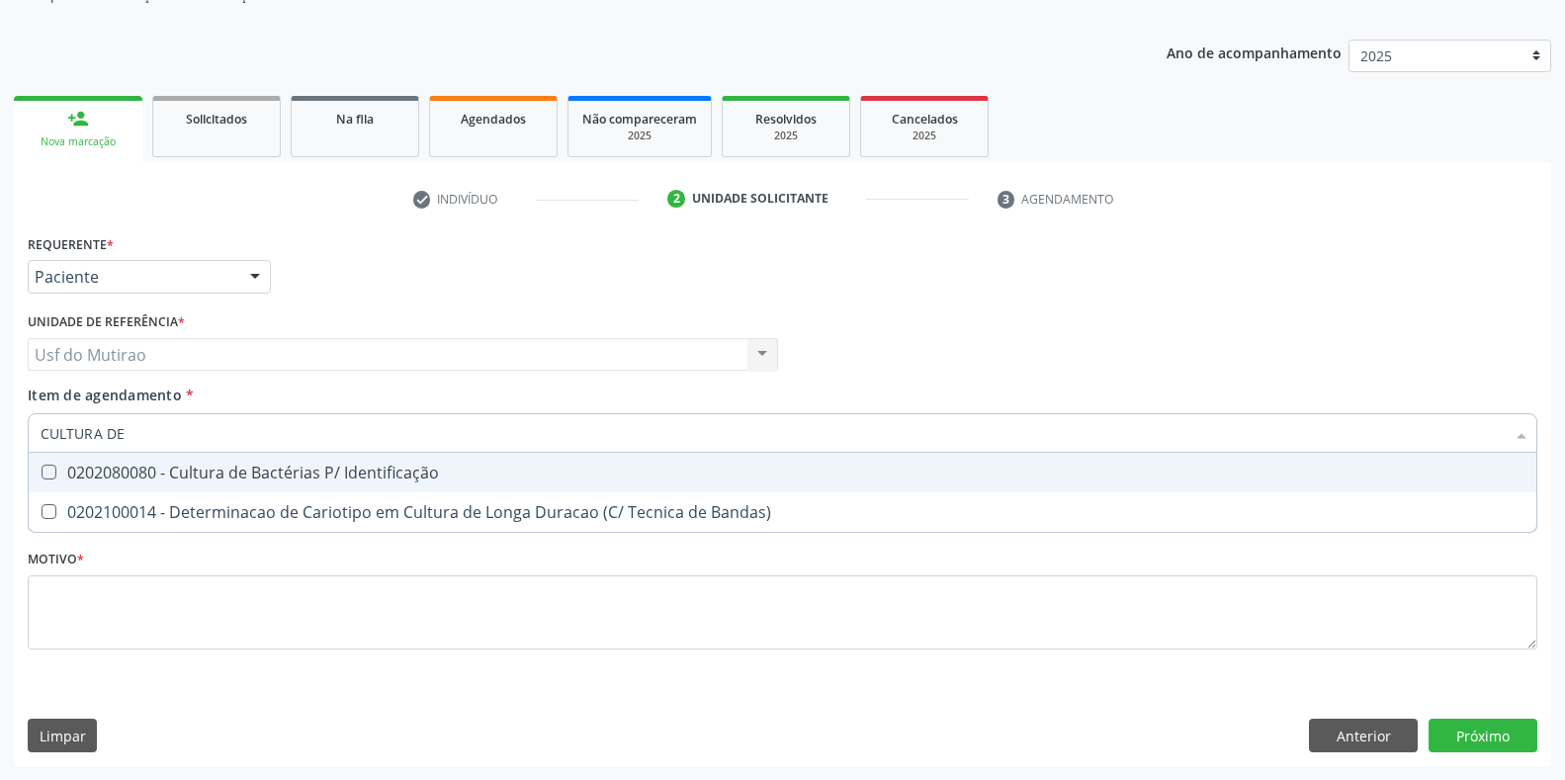
type input "CULTURA DE B"
click at [187, 473] on div "0202080080 - Cultura de Bactérias P/ Identificação" at bounding box center [783, 473] width 1484 height 16
checkbox Identificação "true"
drag, startPoint x: 187, startPoint y: 434, endPoint x: 0, endPoint y: 422, distance: 187.2
click at [0, 422] on div "Acompanhamento Acompanhe a situação das marcações correntes e finalizadas Relat…" at bounding box center [782, 344] width 1565 height 871
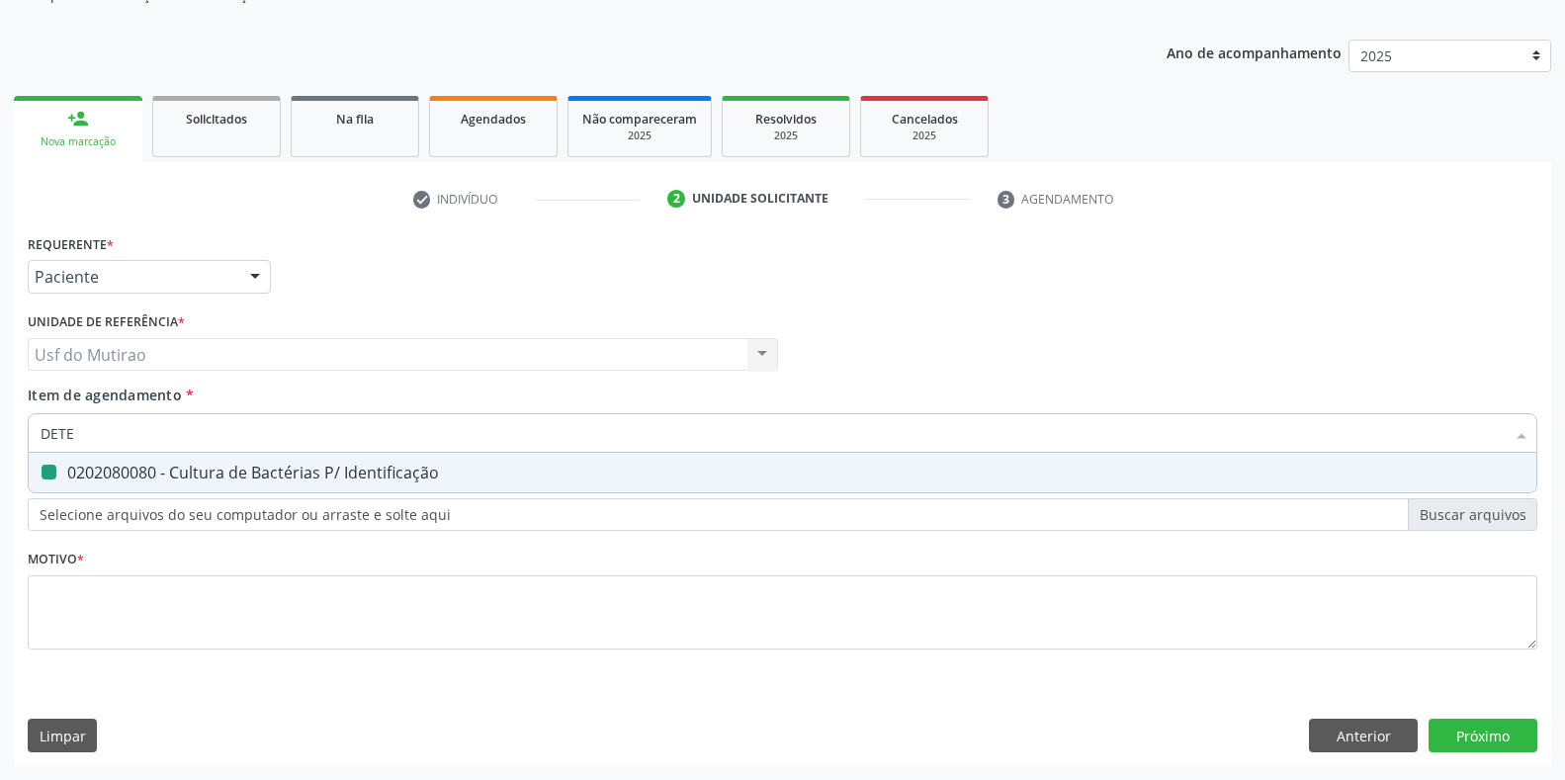
type input "DETER"
checkbox Identificação "false"
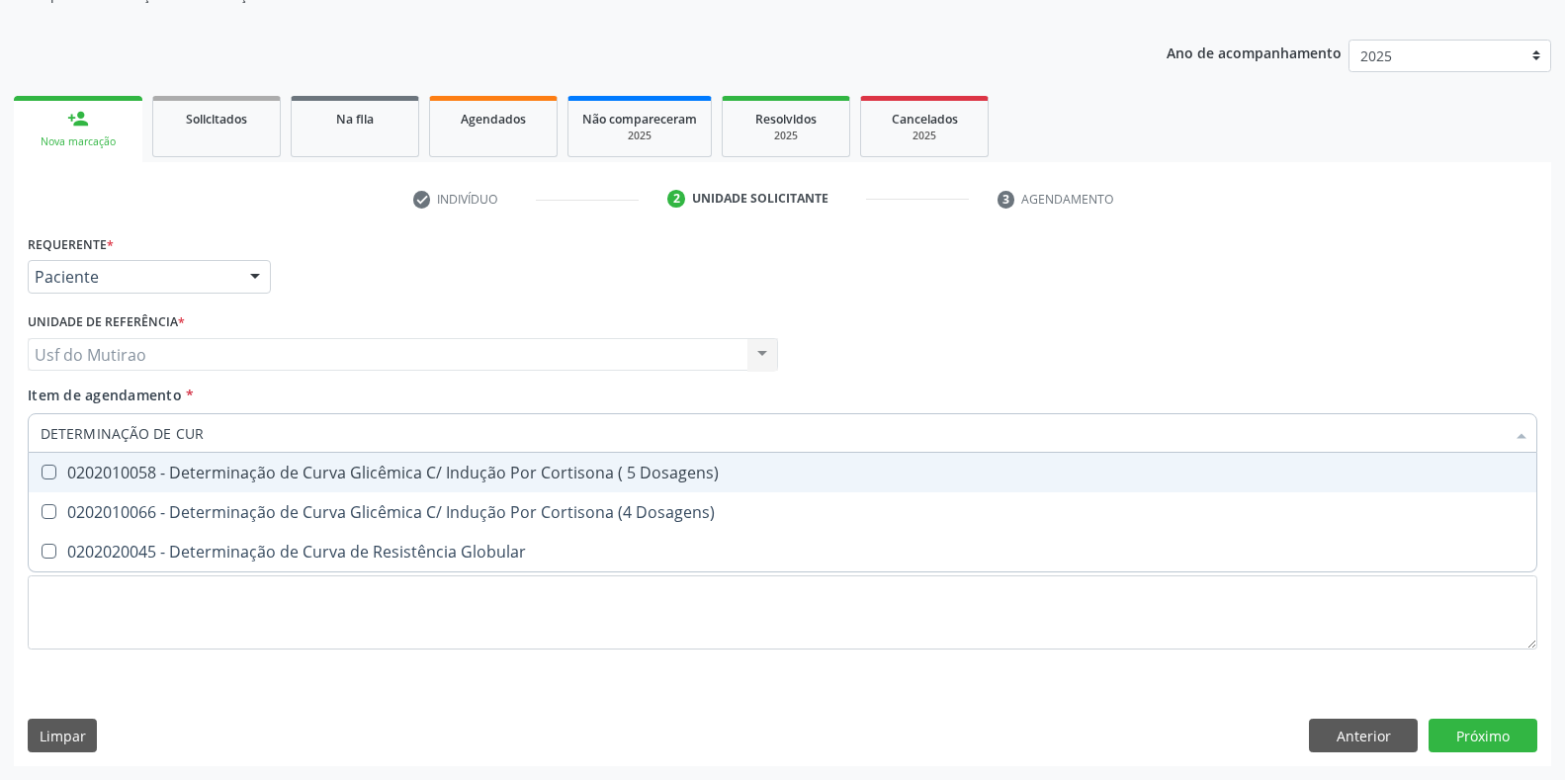
drag, startPoint x: 310, startPoint y: 438, endPoint x: 0, endPoint y: 438, distance: 310.4
click at [0, 438] on div "Acompanhamento Acompanhe a situação das marcações correntes e finalizadas Relat…" at bounding box center [782, 344] width 1565 height 871
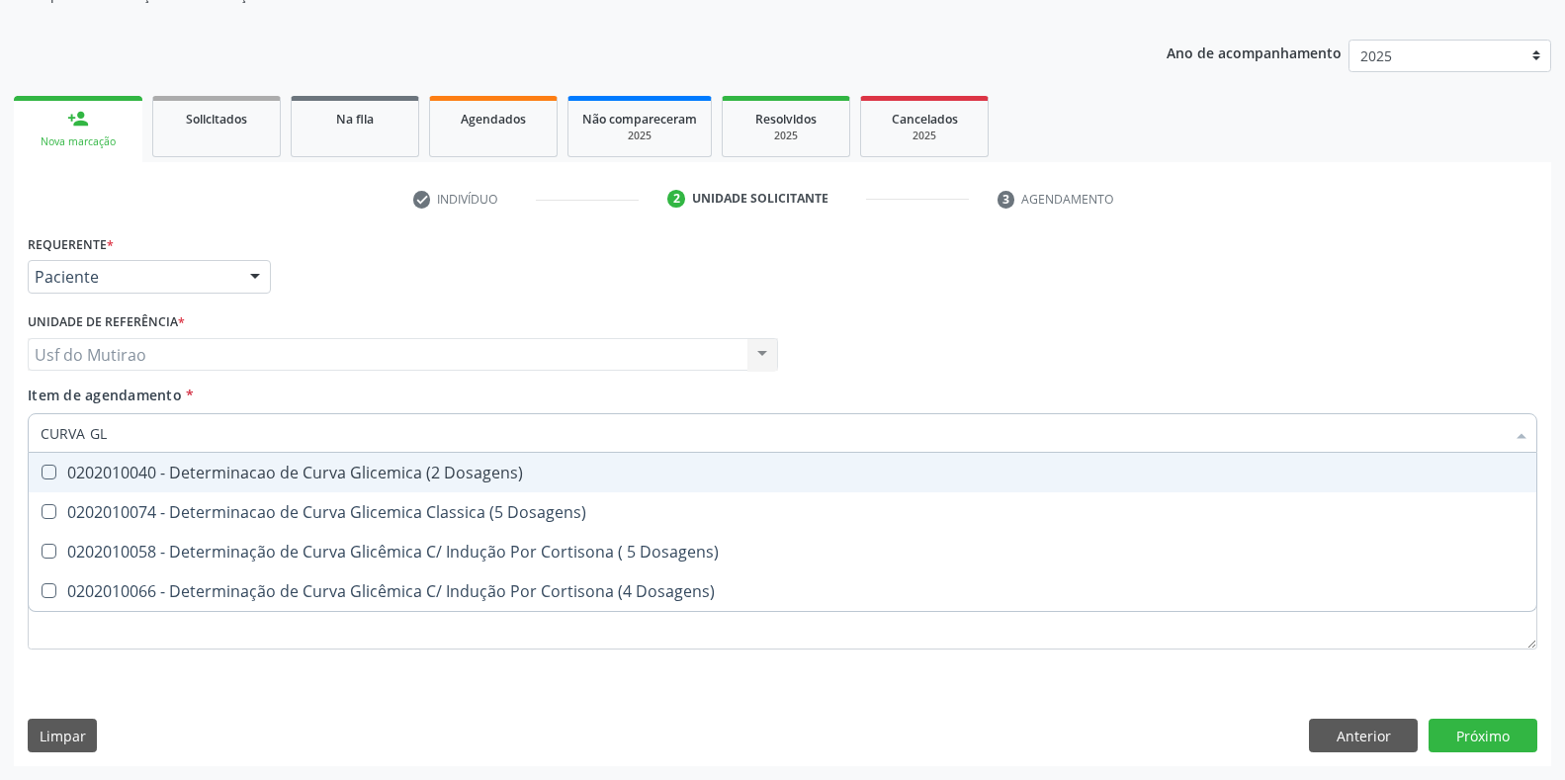
type input "CURVA GLI"
click at [166, 470] on div "0202010040 - Determinacao de Curva Glicemica (2 Dosagens)" at bounding box center [783, 473] width 1484 height 16
checkbox Dosagens\) "true"
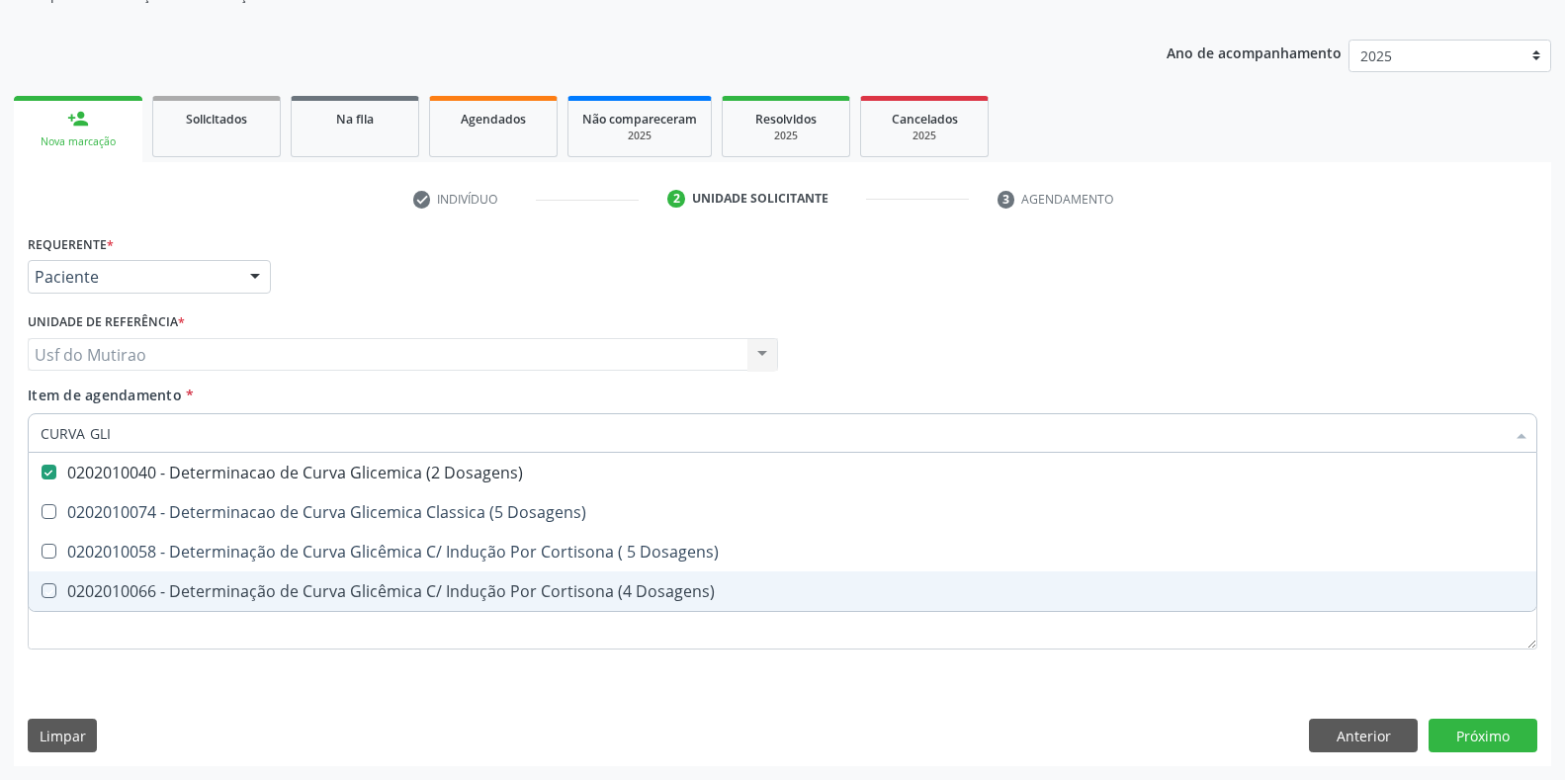
click at [388, 717] on div "Requerente * Paciente Médico(a) Enfermeiro(a) Paciente Nenhum resultado encontr…" at bounding box center [782, 497] width 1537 height 537
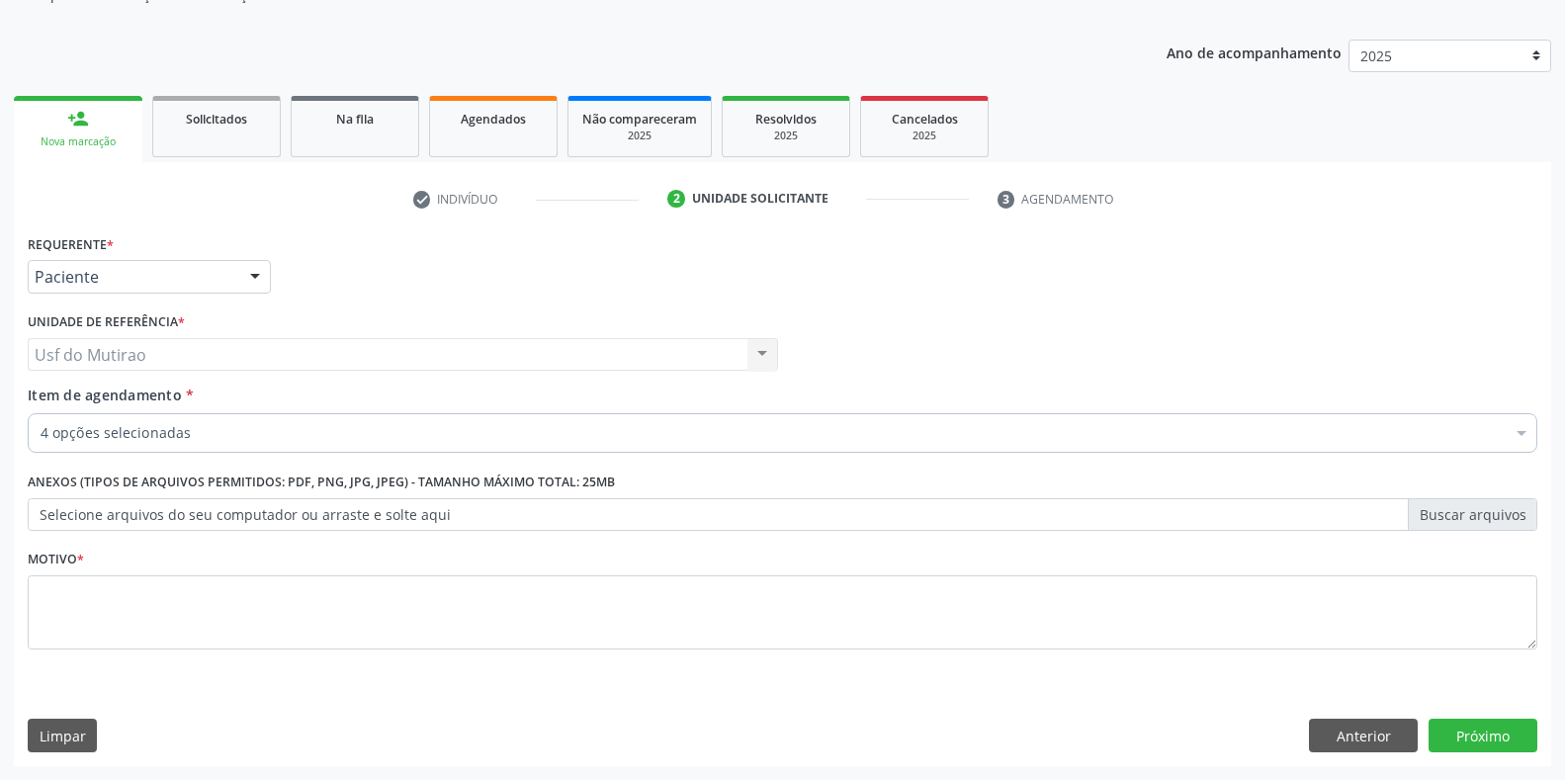
click at [397, 653] on div "0202080080 - Cultura de Bactérias P/ Identificação" at bounding box center [810, 657] width 1539 height 16
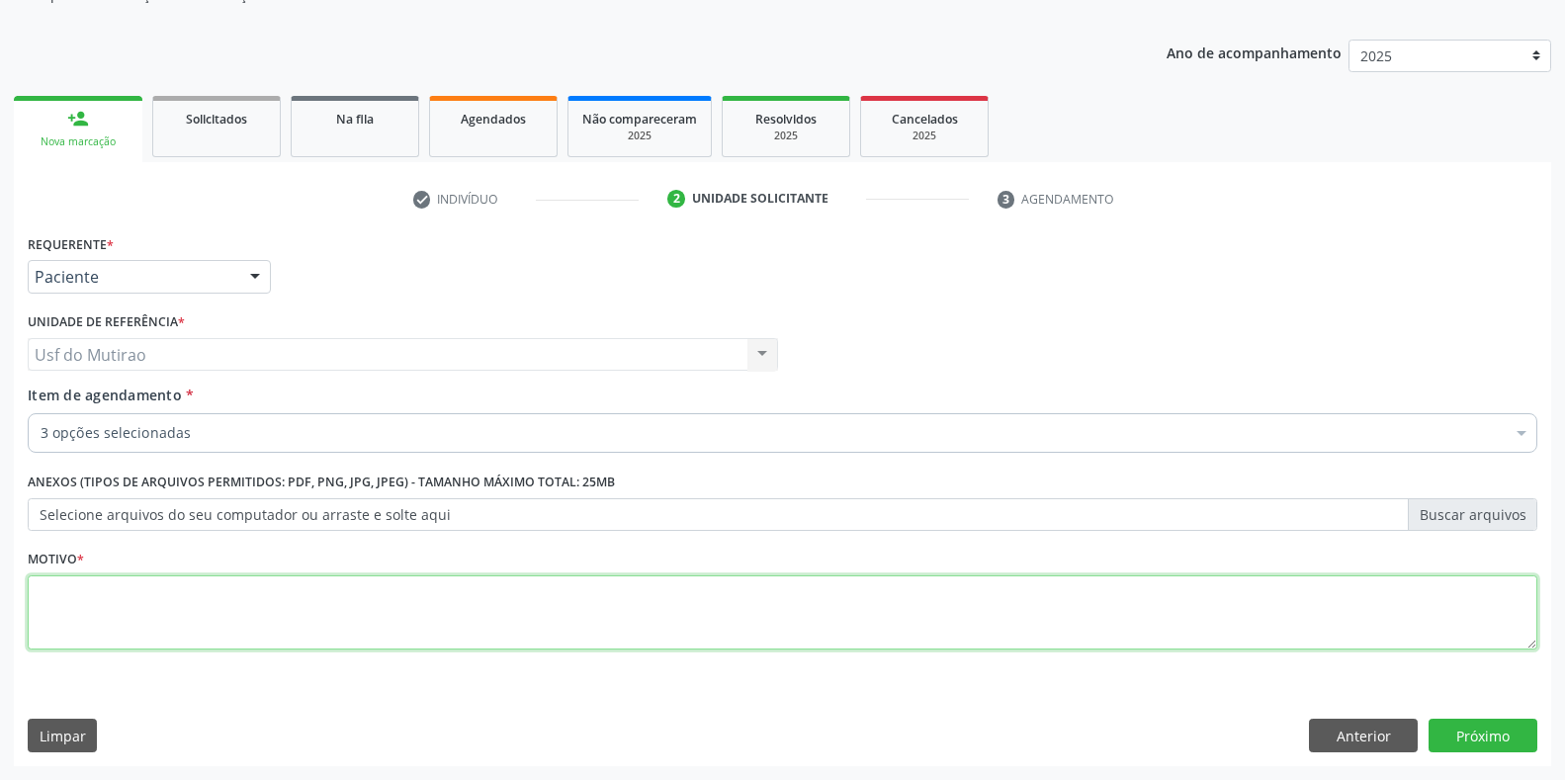
click at [402, 614] on textarea at bounding box center [782, 612] width 1509 height 75
type textarea "."
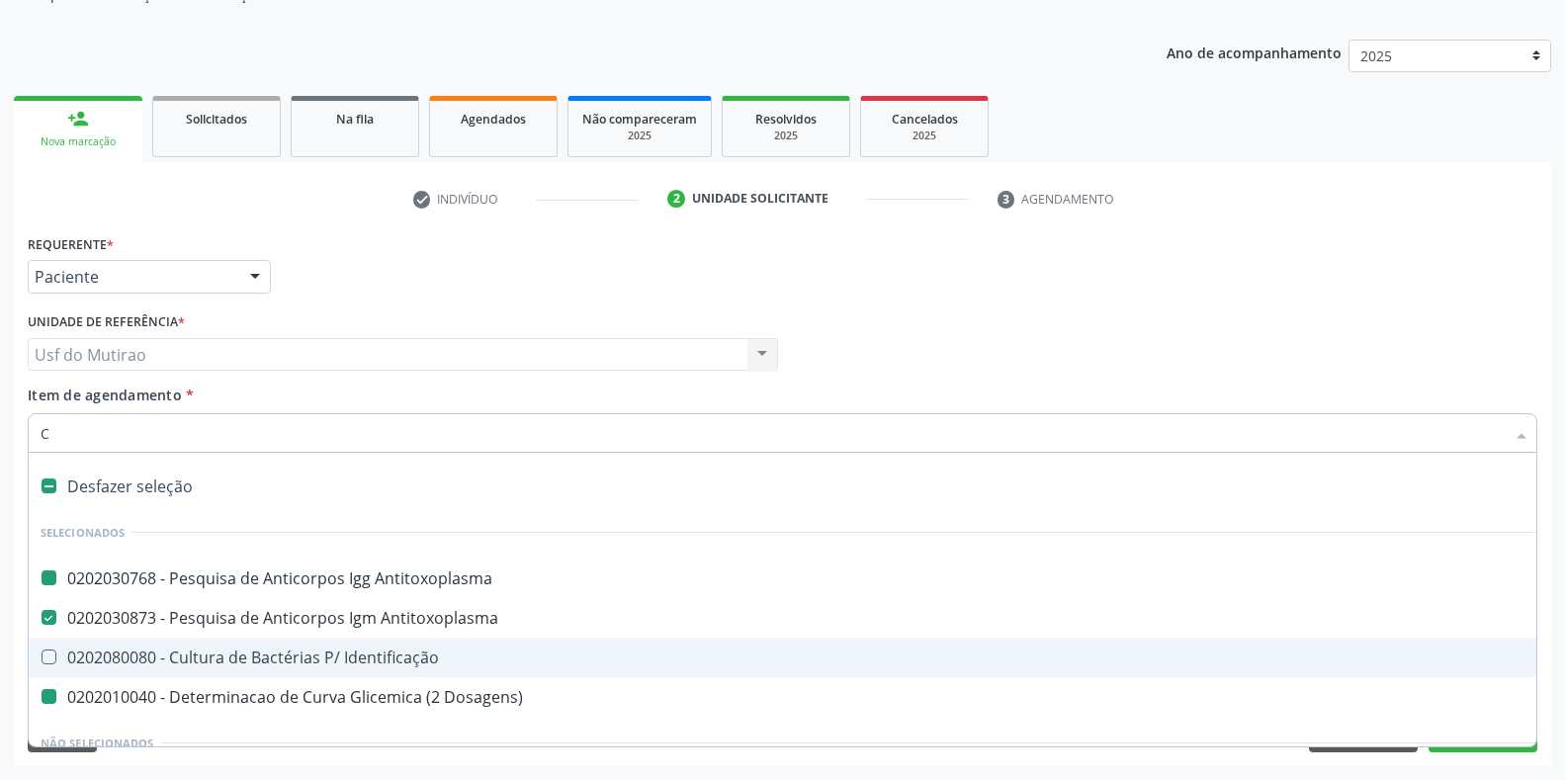
type input "CU"
checkbox Antitoxoplasma "false"
checkbox Dosagens\) "false"
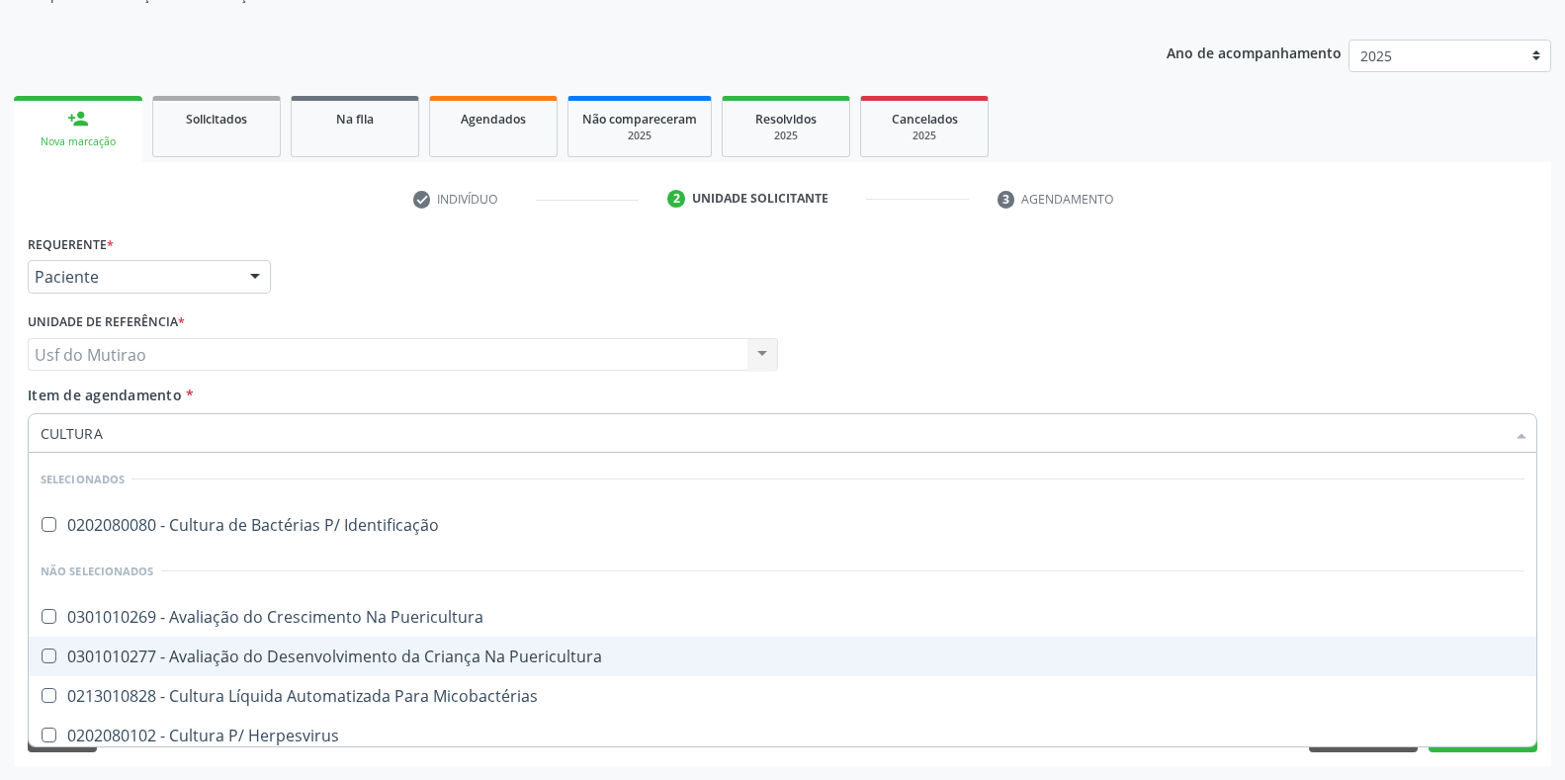
type input "CULTURA"
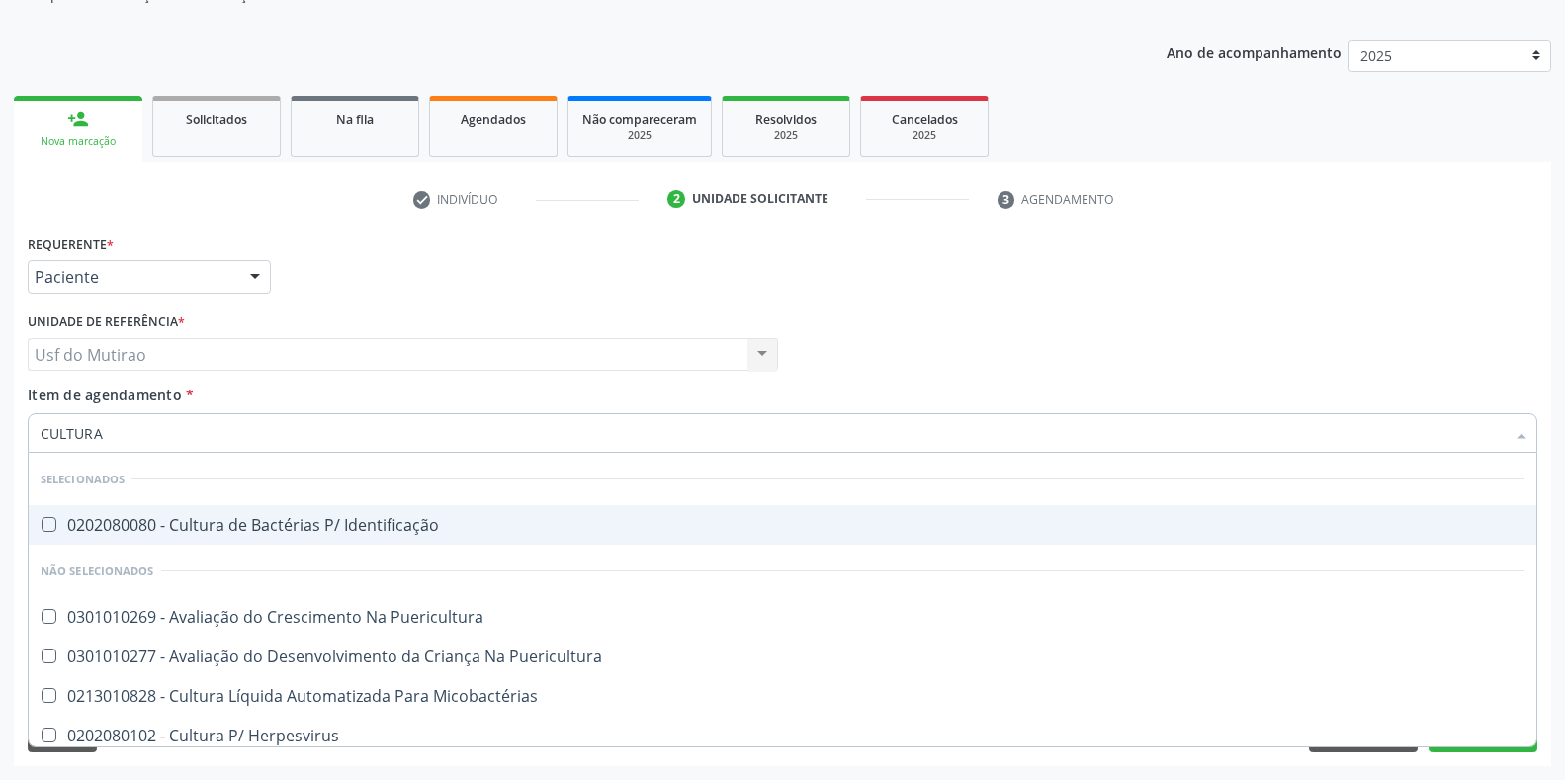
click at [497, 523] on div "0202080080 - Cultura de Bactérias P/ Identificação" at bounding box center [783, 525] width 1484 height 16
checkbox Identificação "true"
click at [827, 322] on div "Médico Solicitante Por favor, selecione a Unidade de Atendimento primeiro Nenhu…" at bounding box center [782, 345] width 1519 height 77
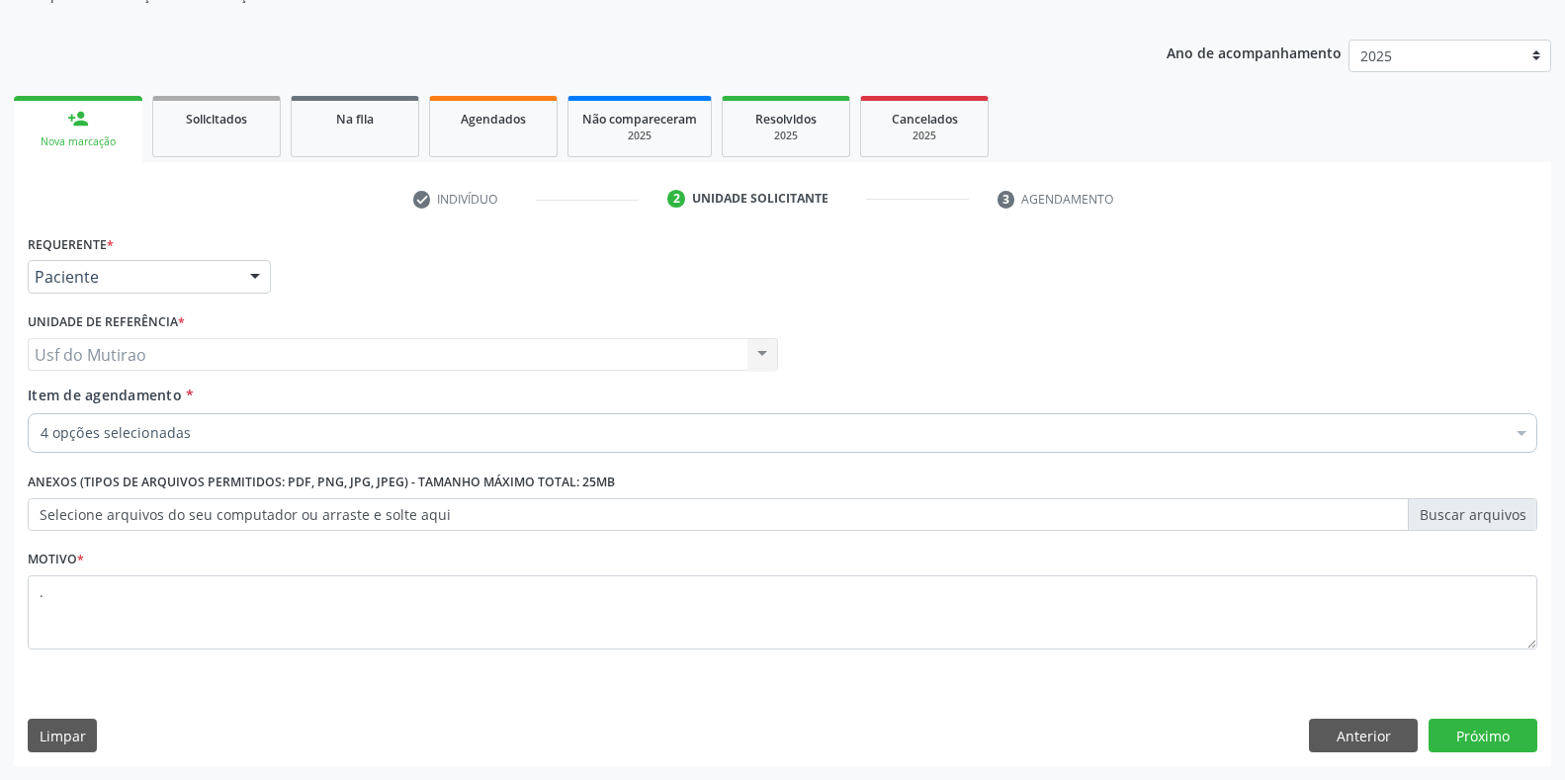
checkbox Identificação "true"
checkbox Dosagens\) "true"
click at [1504, 362] on div "Médico Solicitante Por favor, selecione a Unidade de Atendimento primeiro Nenhu…" at bounding box center [782, 345] width 1519 height 77
click at [1482, 727] on button "Próximo" at bounding box center [1482, 736] width 109 height 34
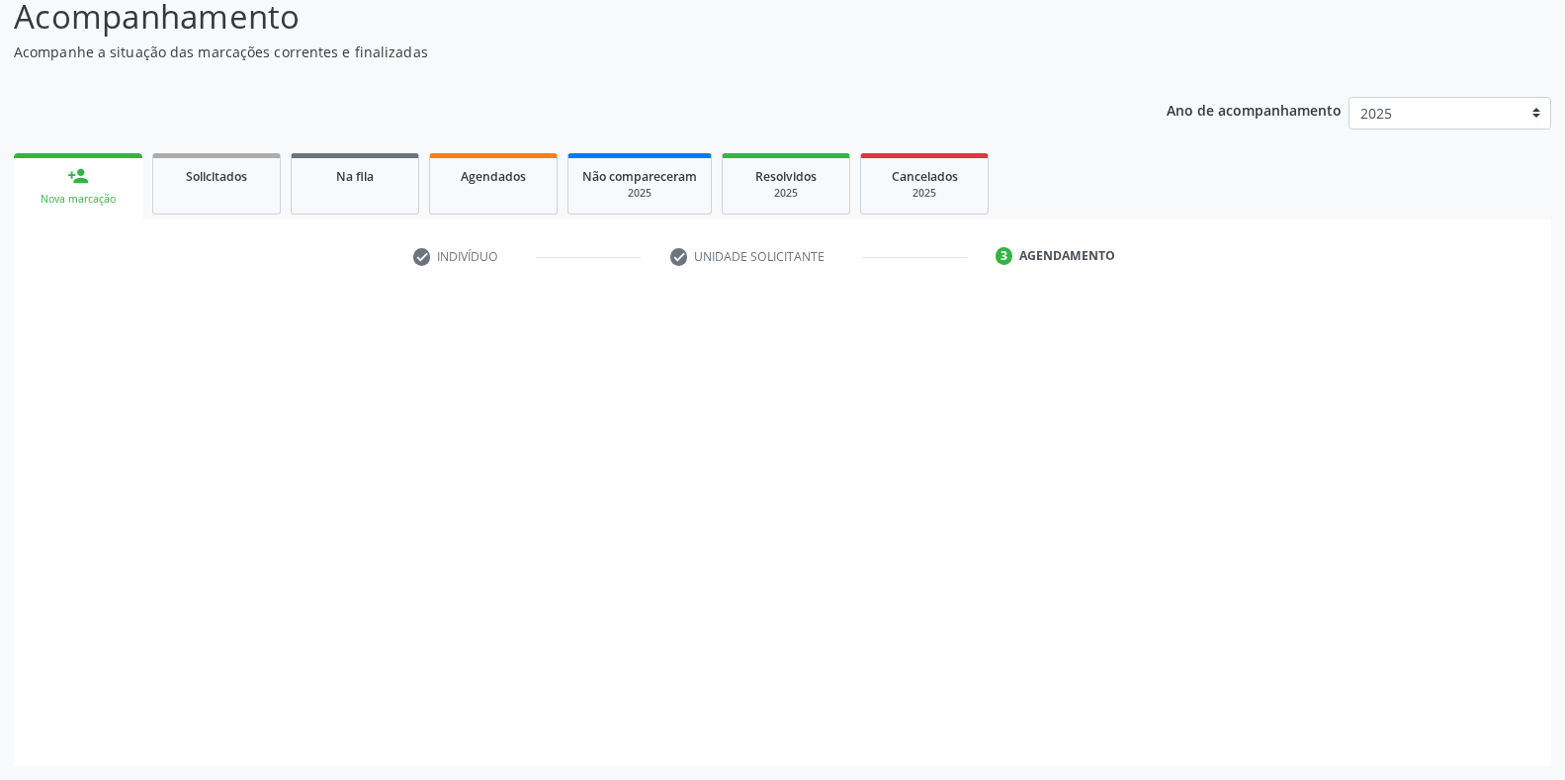
scroll to position [142, 0]
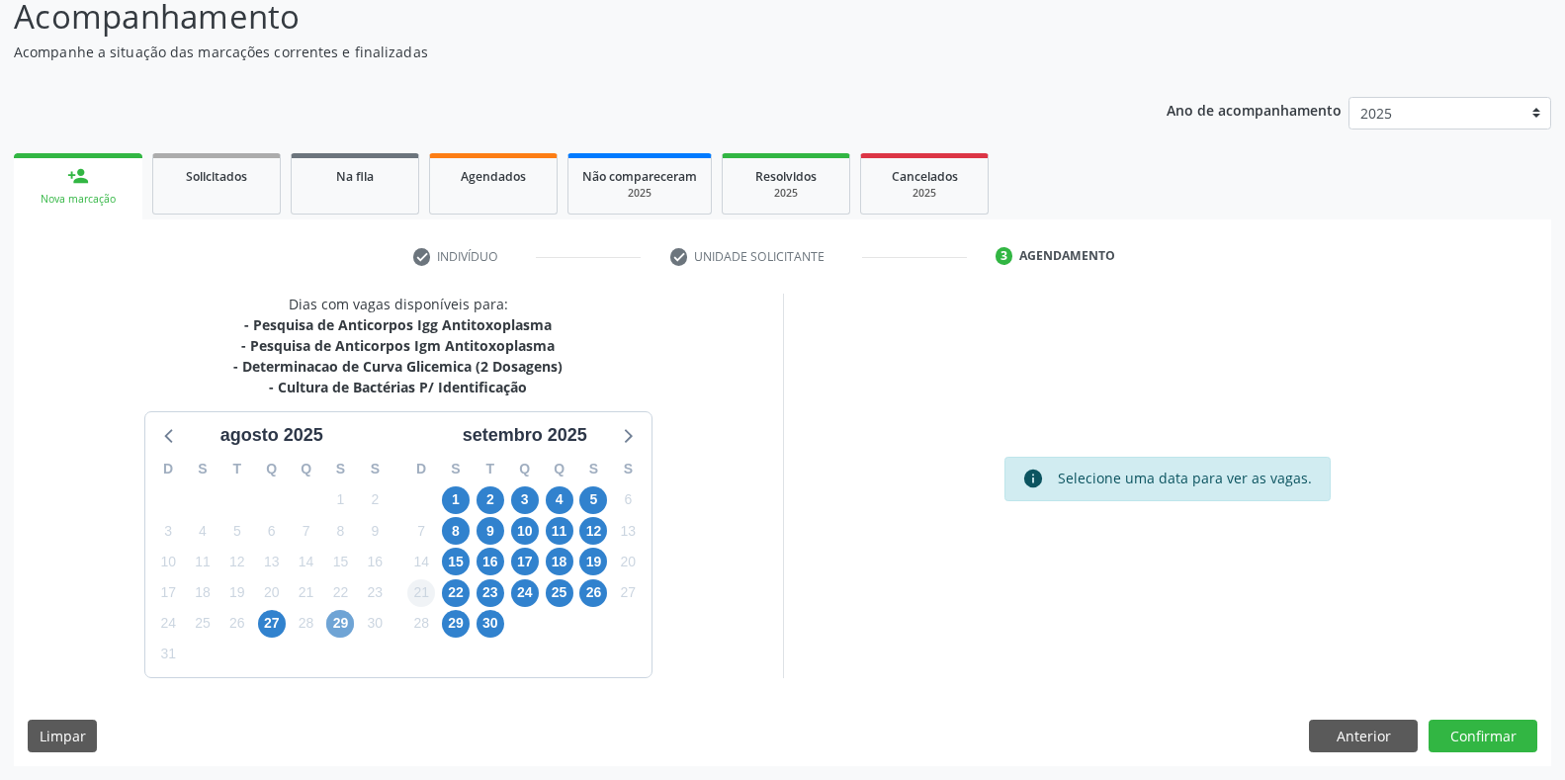
drag, startPoint x: 335, startPoint y: 622, endPoint x: 412, endPoint y: 583, distance: 86.2
click at [336, 622] on span "29" at bounding box center [340, 624] width 28 height 28
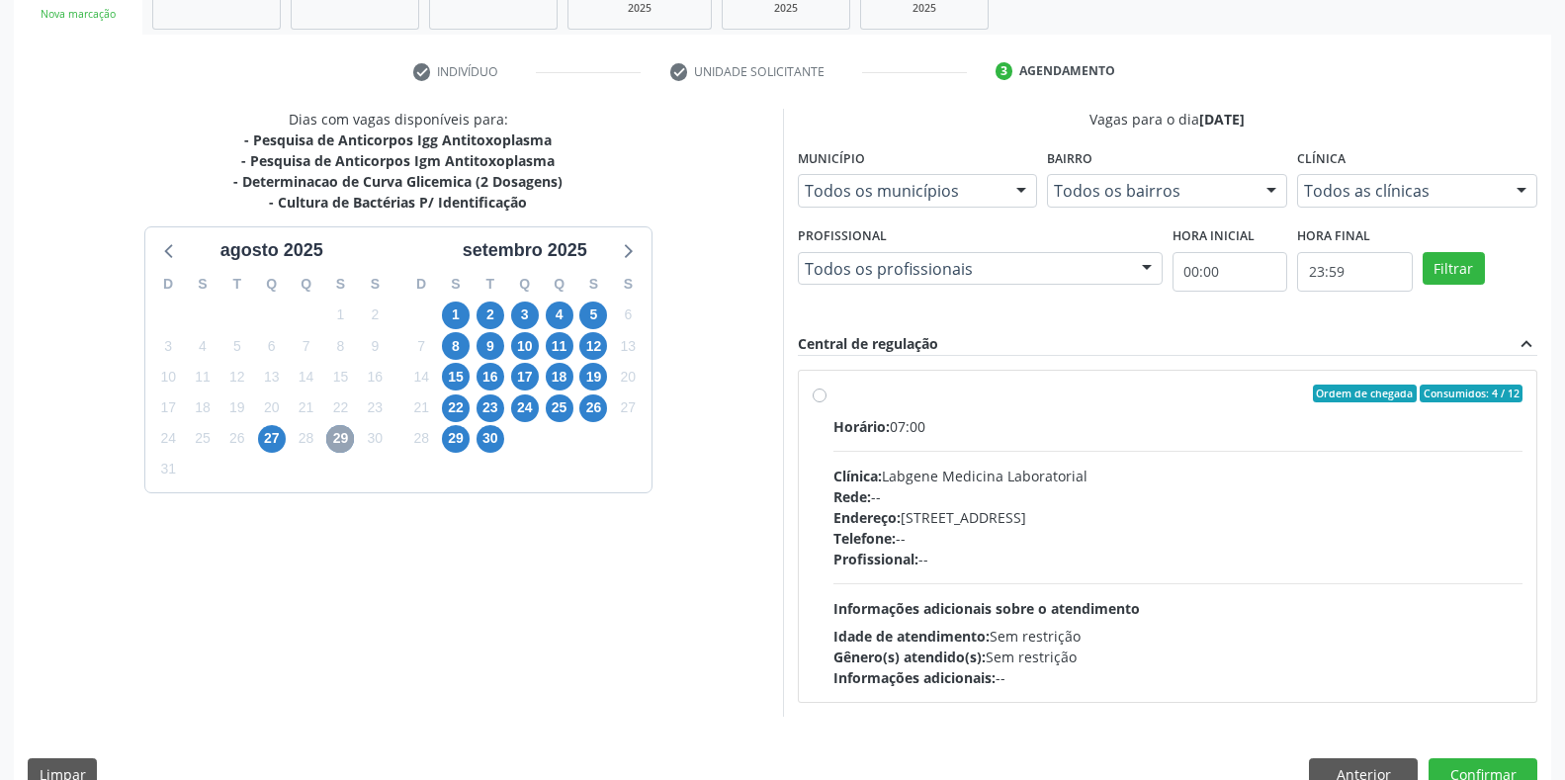
scroll to position [340, 0]
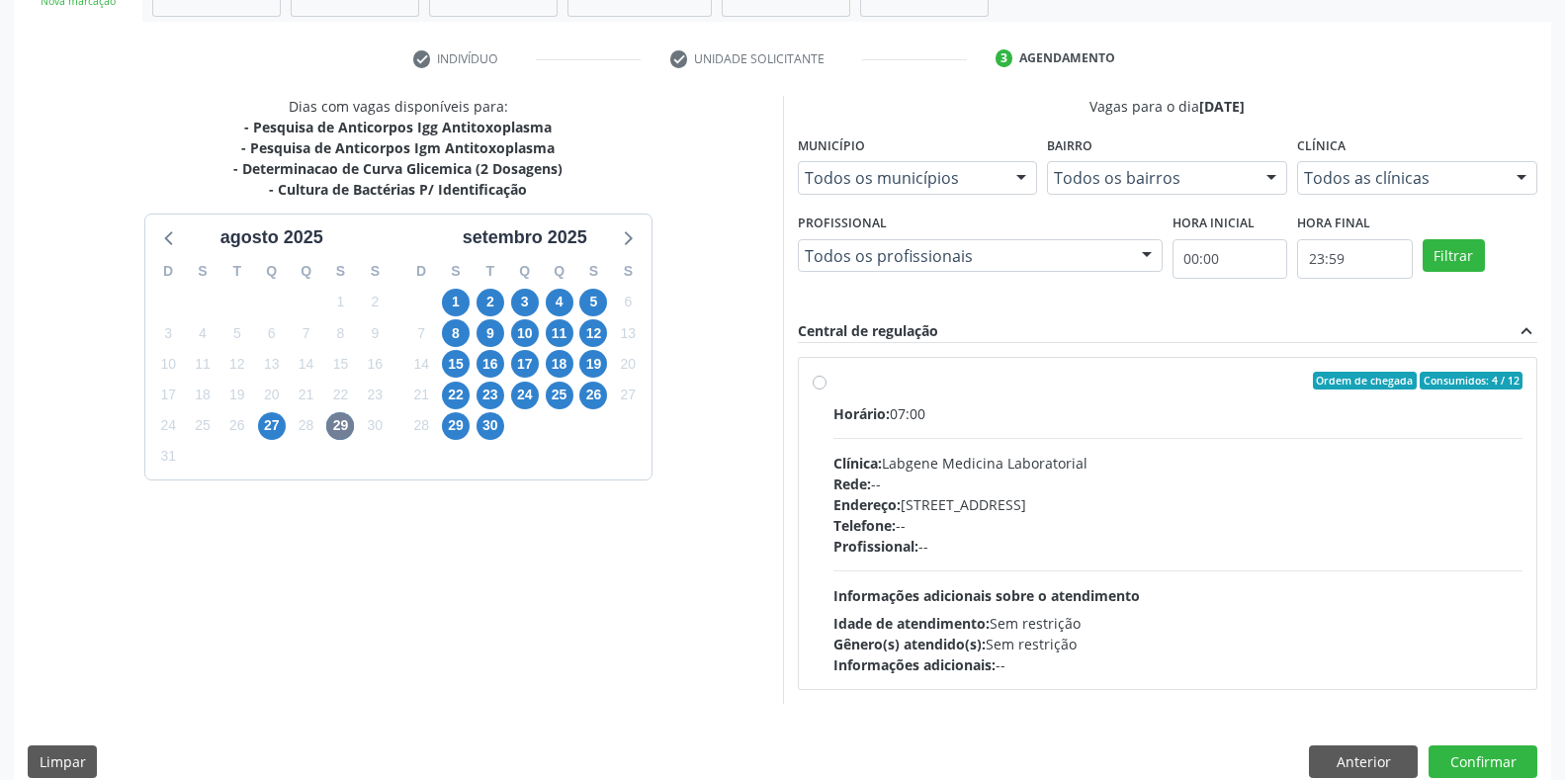
click at [893, 424] on div "Horário: 07:00 Clínica: Labgene Medicina Laboratorial Rede: -- Endereço: nº 531…" at bounding box center [1178, 539] width 690 height 272
click at [826, 389] on input "Ordem de chegada Consumidos: 4 / 12 Horário: 07:00 Clínica: Labgene Medicina La…" at bounding box center [820, 381] width 14 height 18
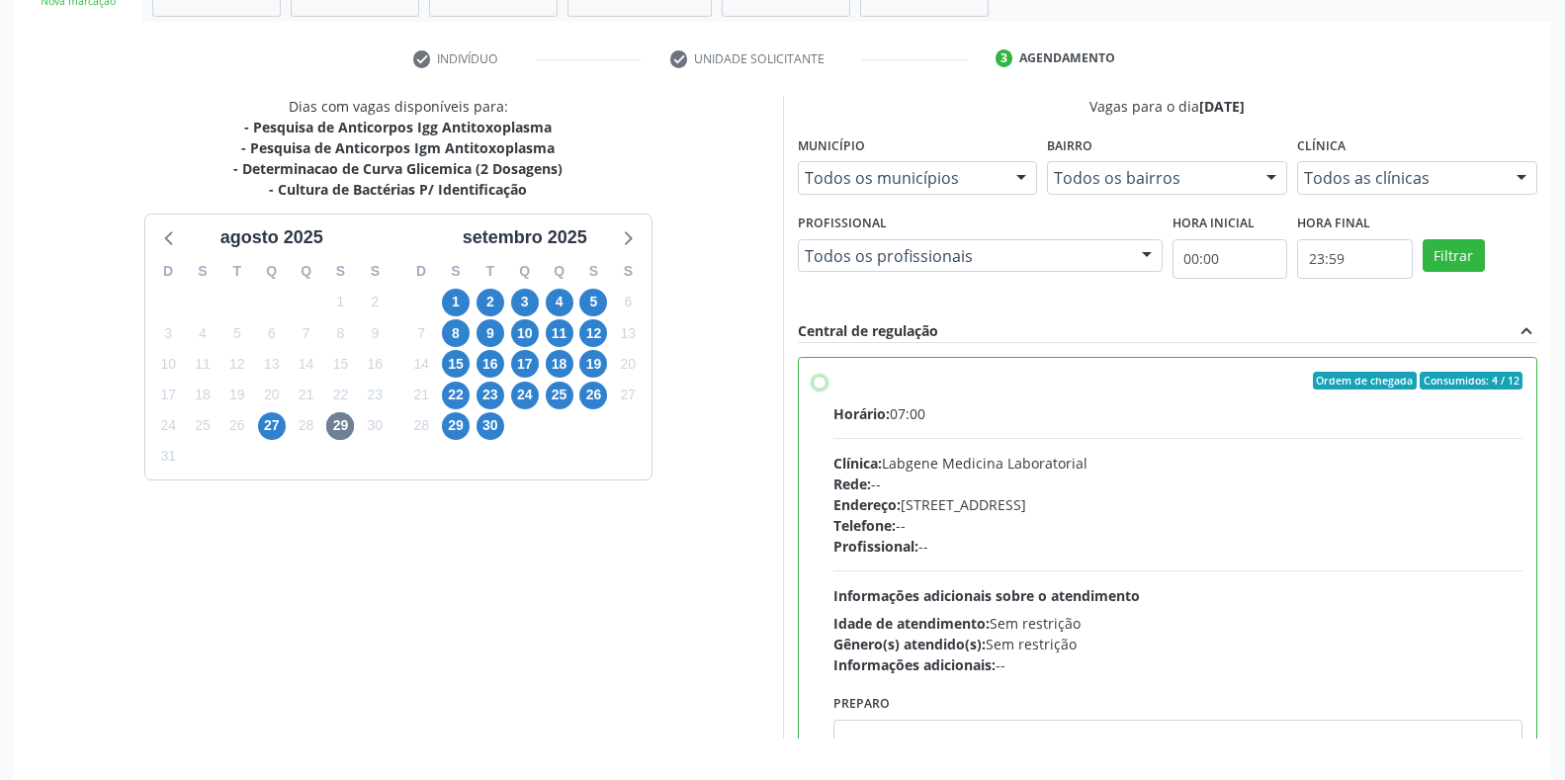
radio input "true"
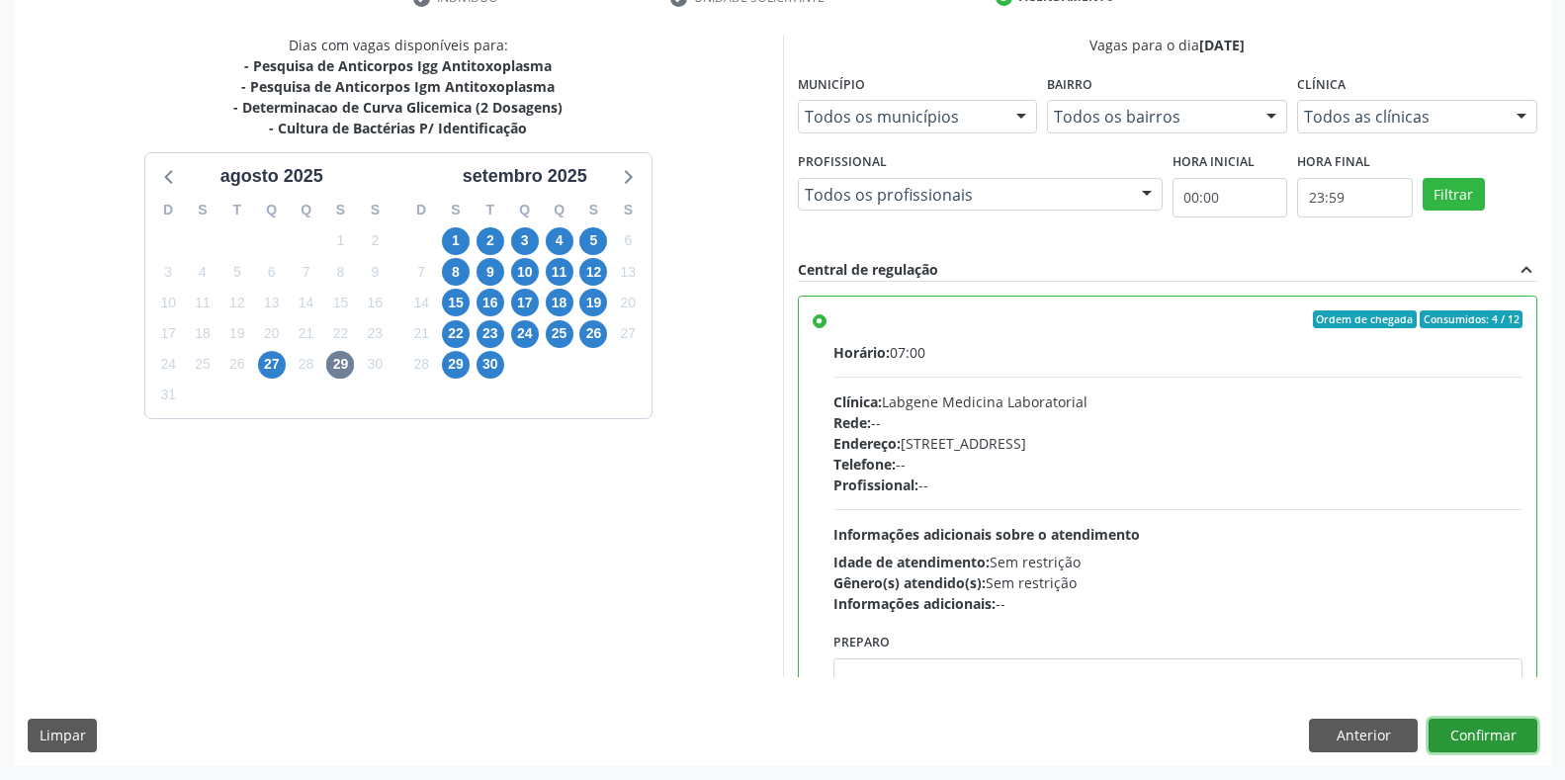
click at [1504, 738] on button "Confirmar" at bounding box center [1482, 736] width 109 height 34
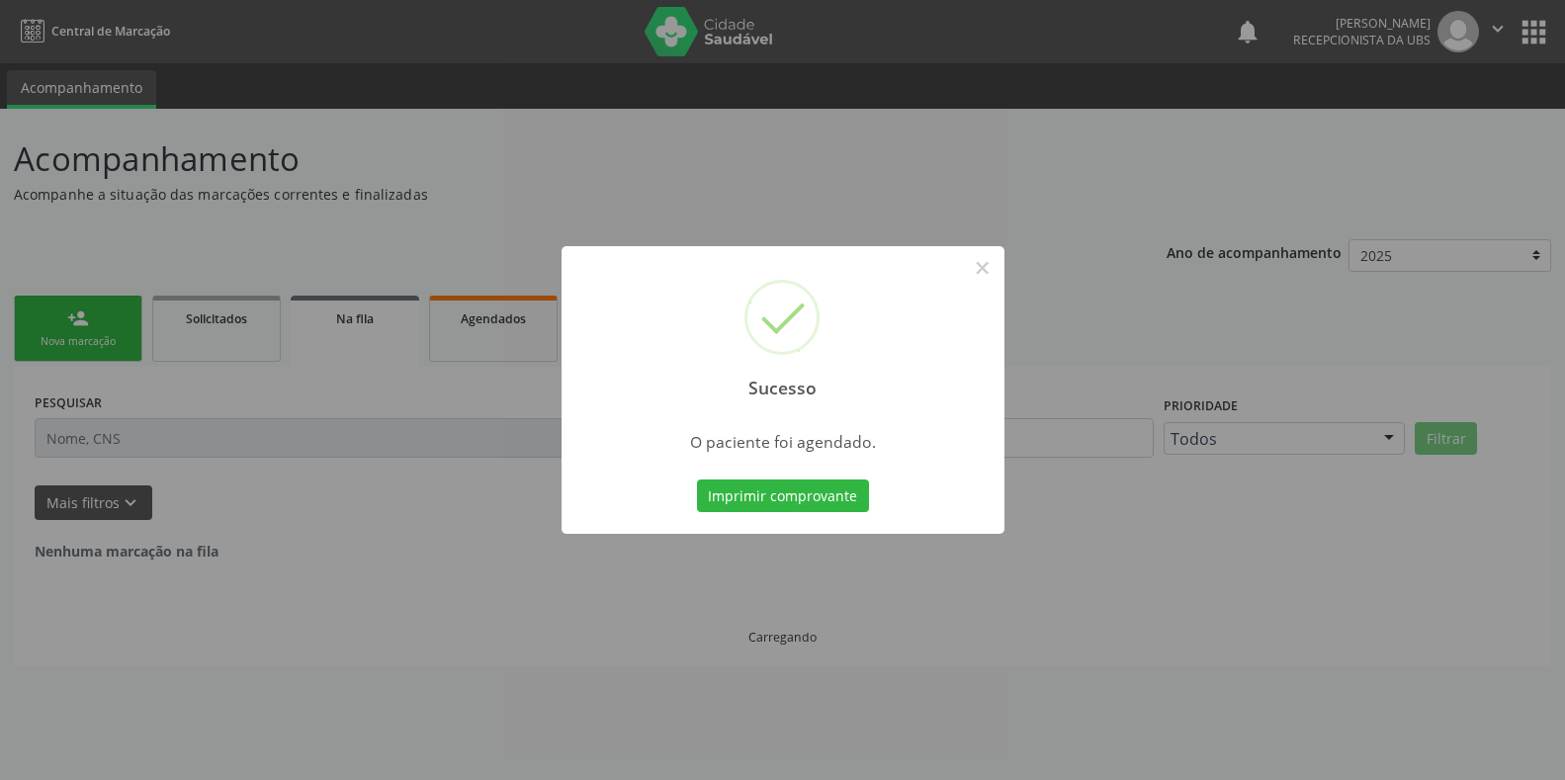
scroll to position [0, 0]
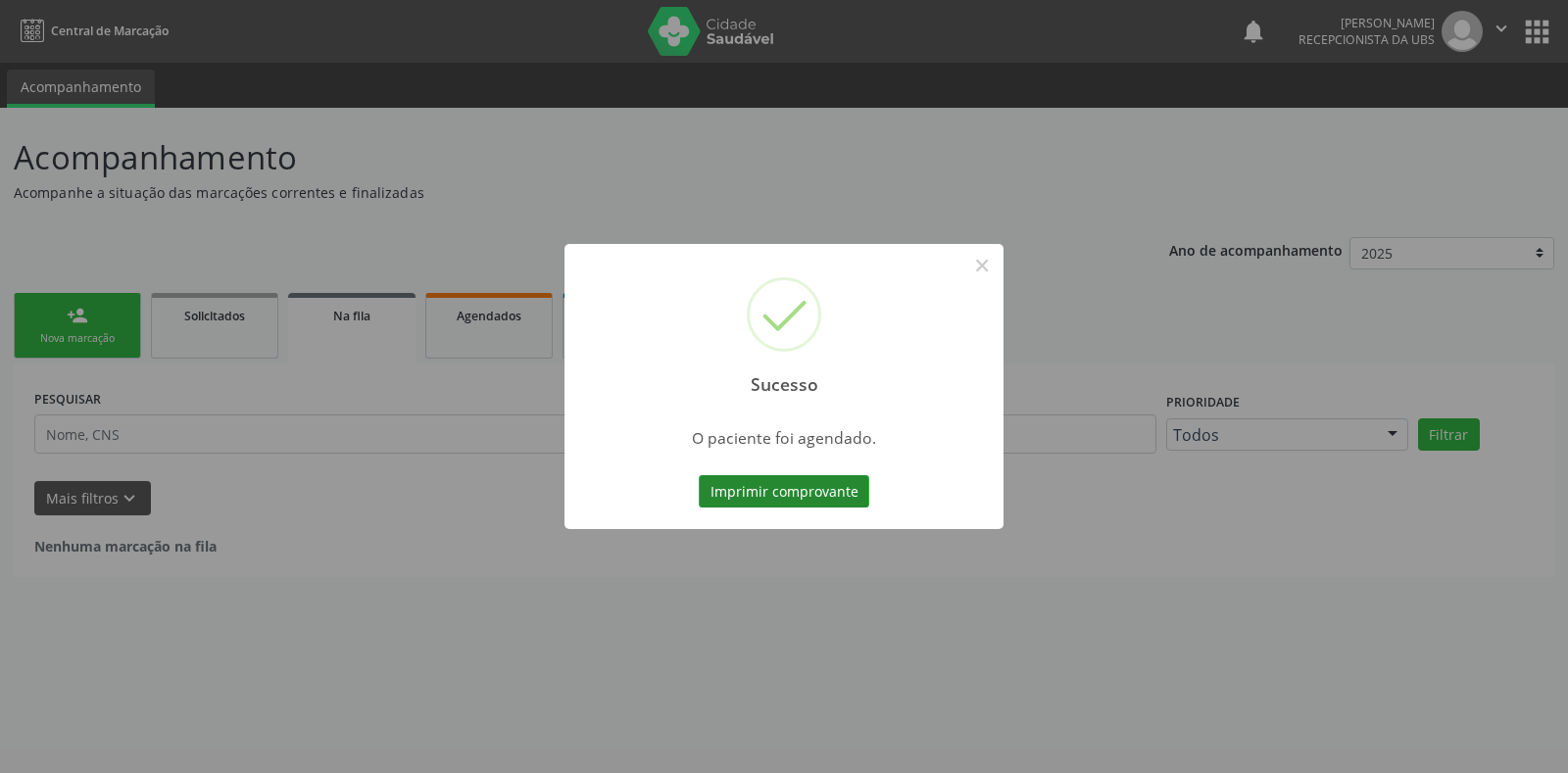
click at [724, 495] on button "Imprimir comprovante" at bounding box center [784, 492] width 170 height 34
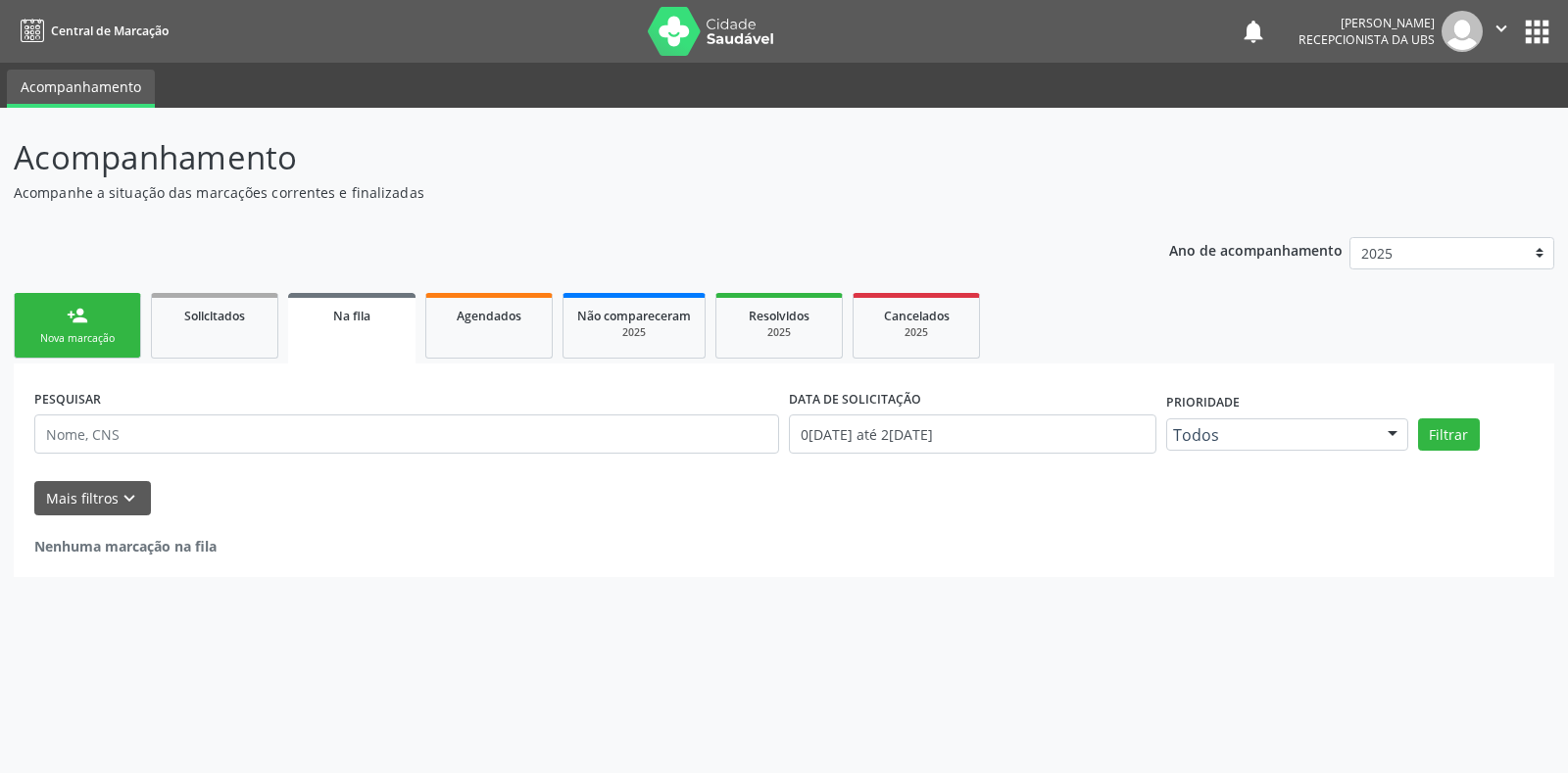
click at [114, 321] on link "person_add Nova marcação" at bounding box center [77, 326] width 128 height 65
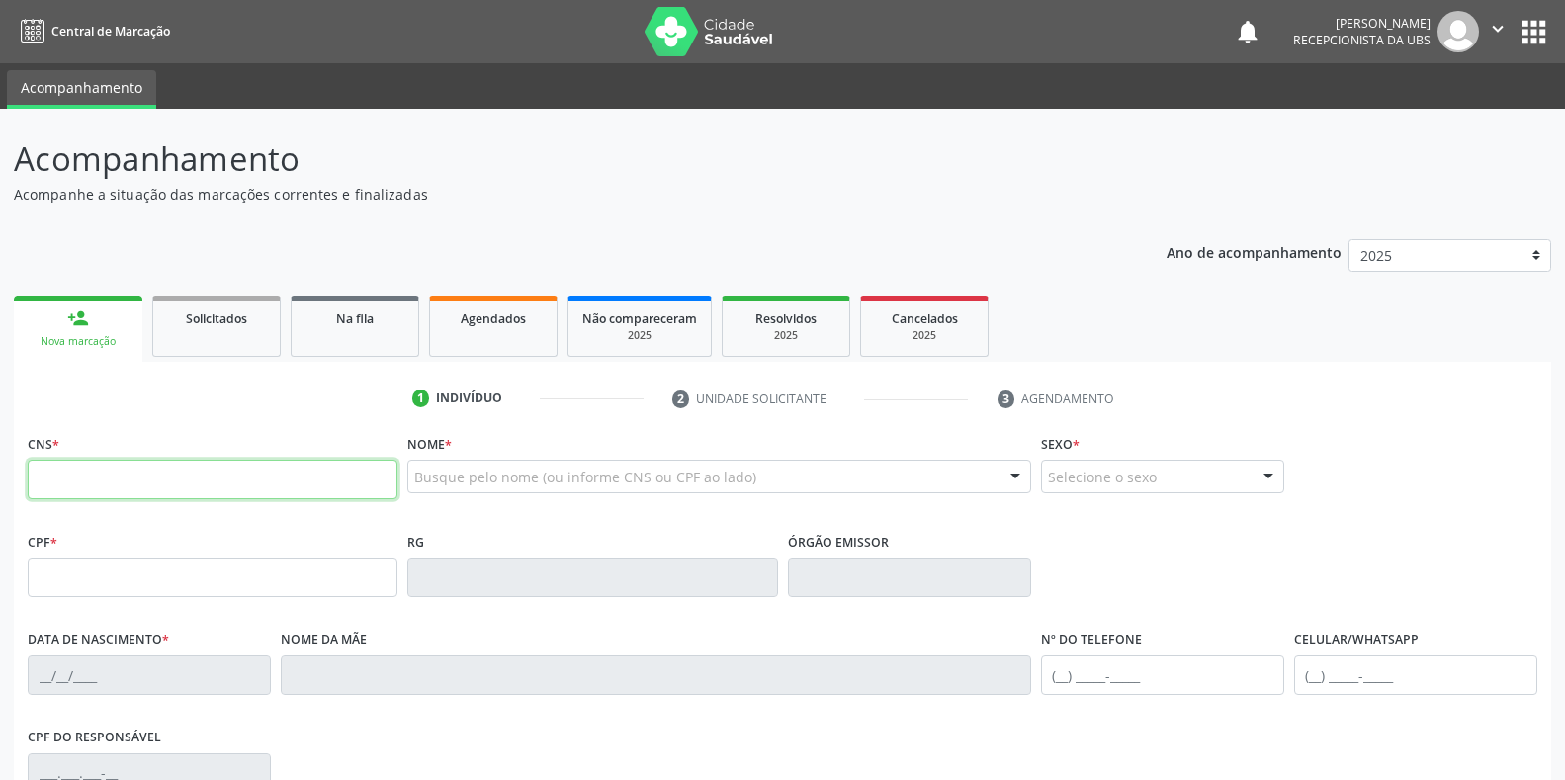
click at [78, 474] on input "text" at bounding box center [213, 480] width 370 height 40
type input "706 0078 0978 0143"
type input "20/07/2004"
type input "Josefa Pereira Macedo Alves"
type input "(87) 98803-6741"
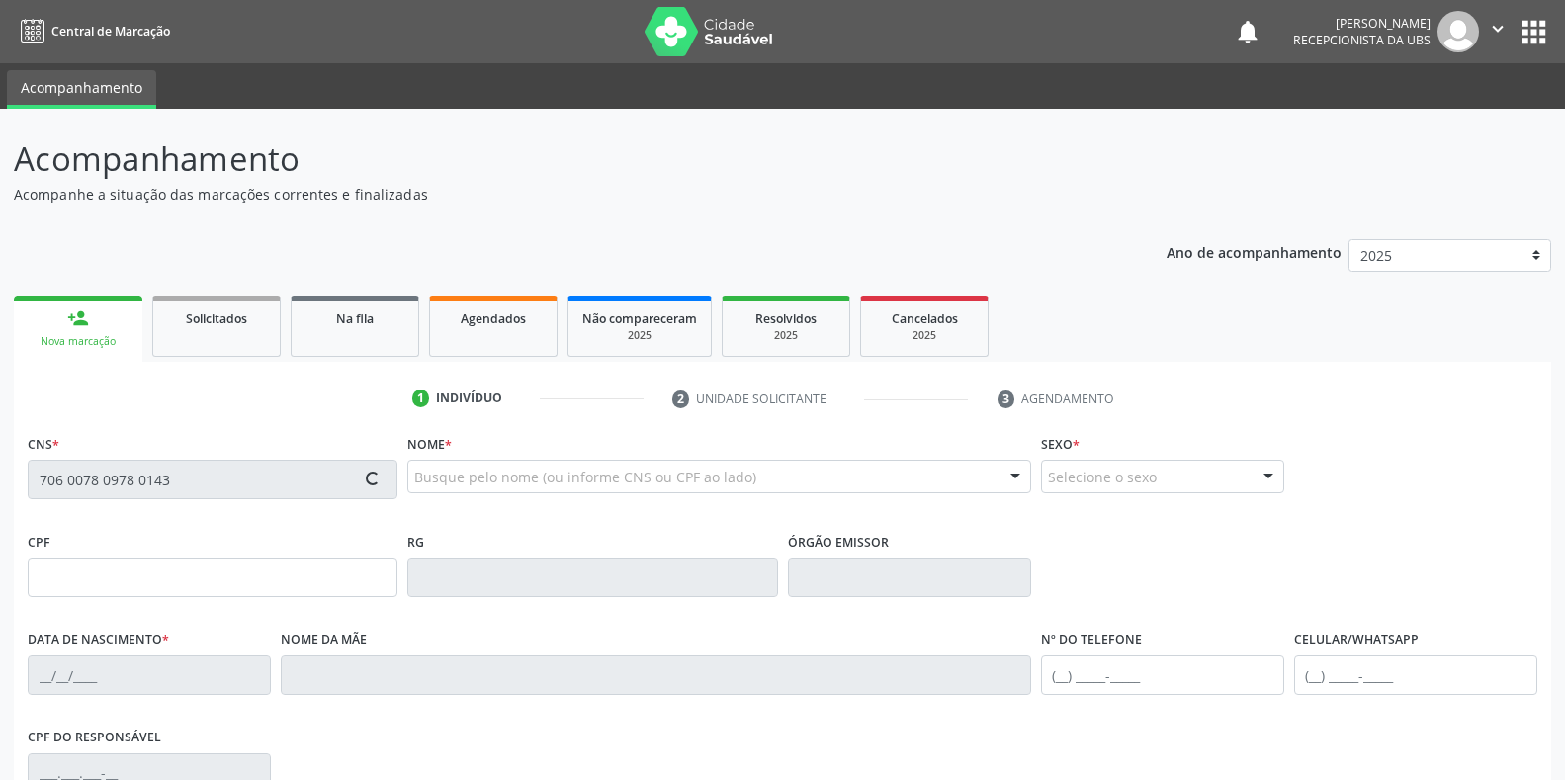
type input "S/N"
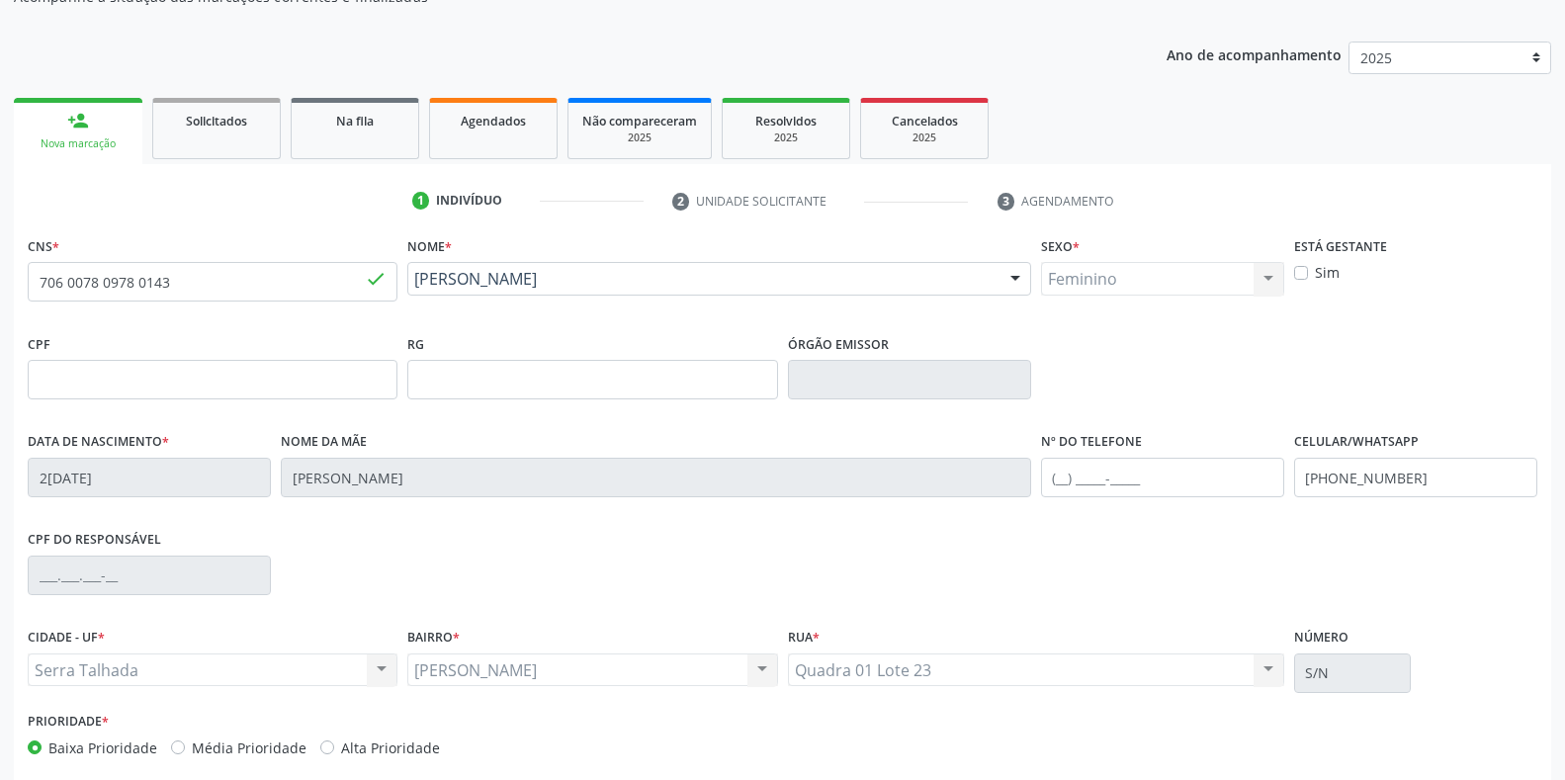
scroll to position [292, 0]
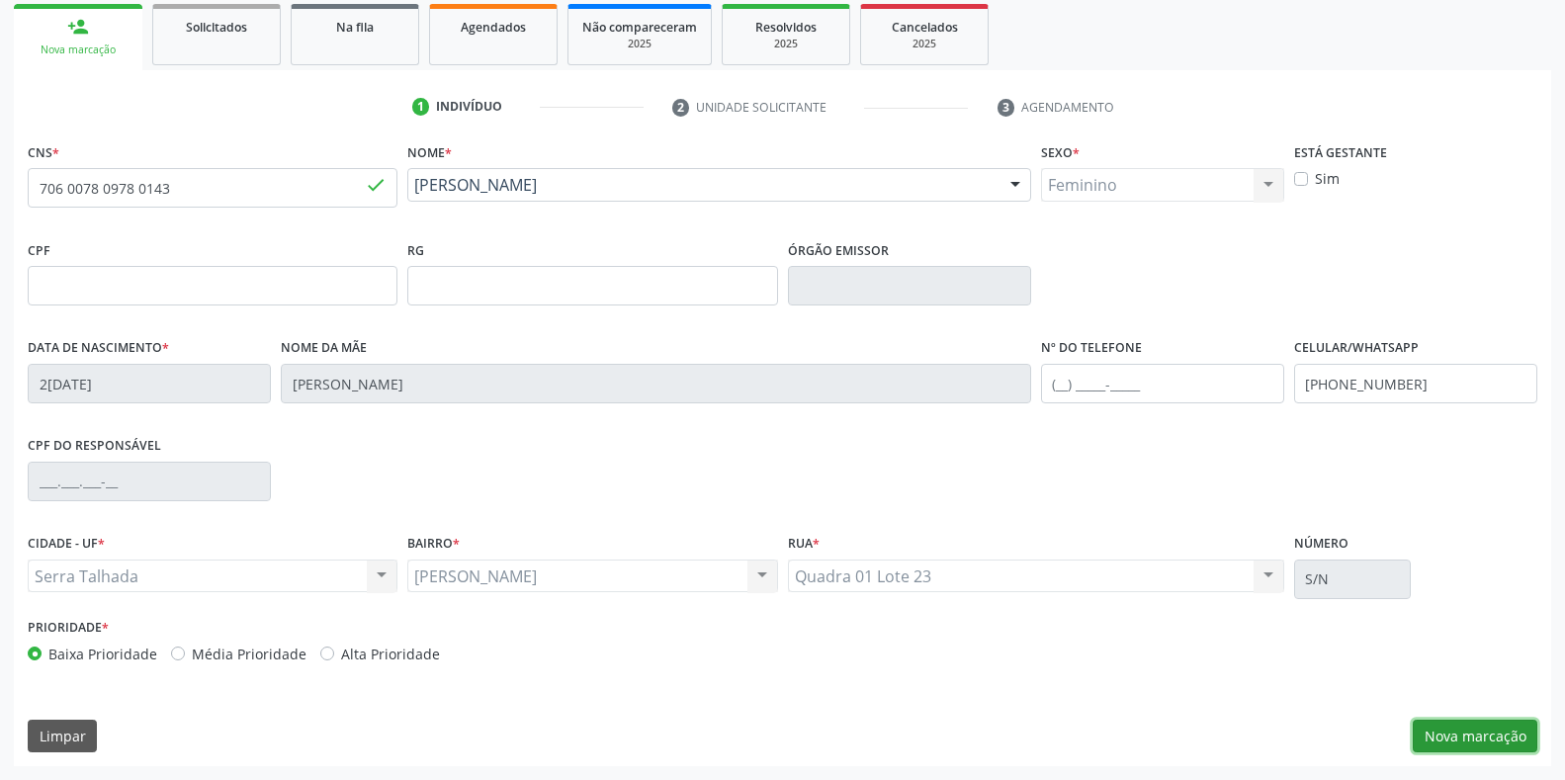
click at [1489, 739] on button "Nova marcação" at bounding box center [1475, 737] width 125 height 34
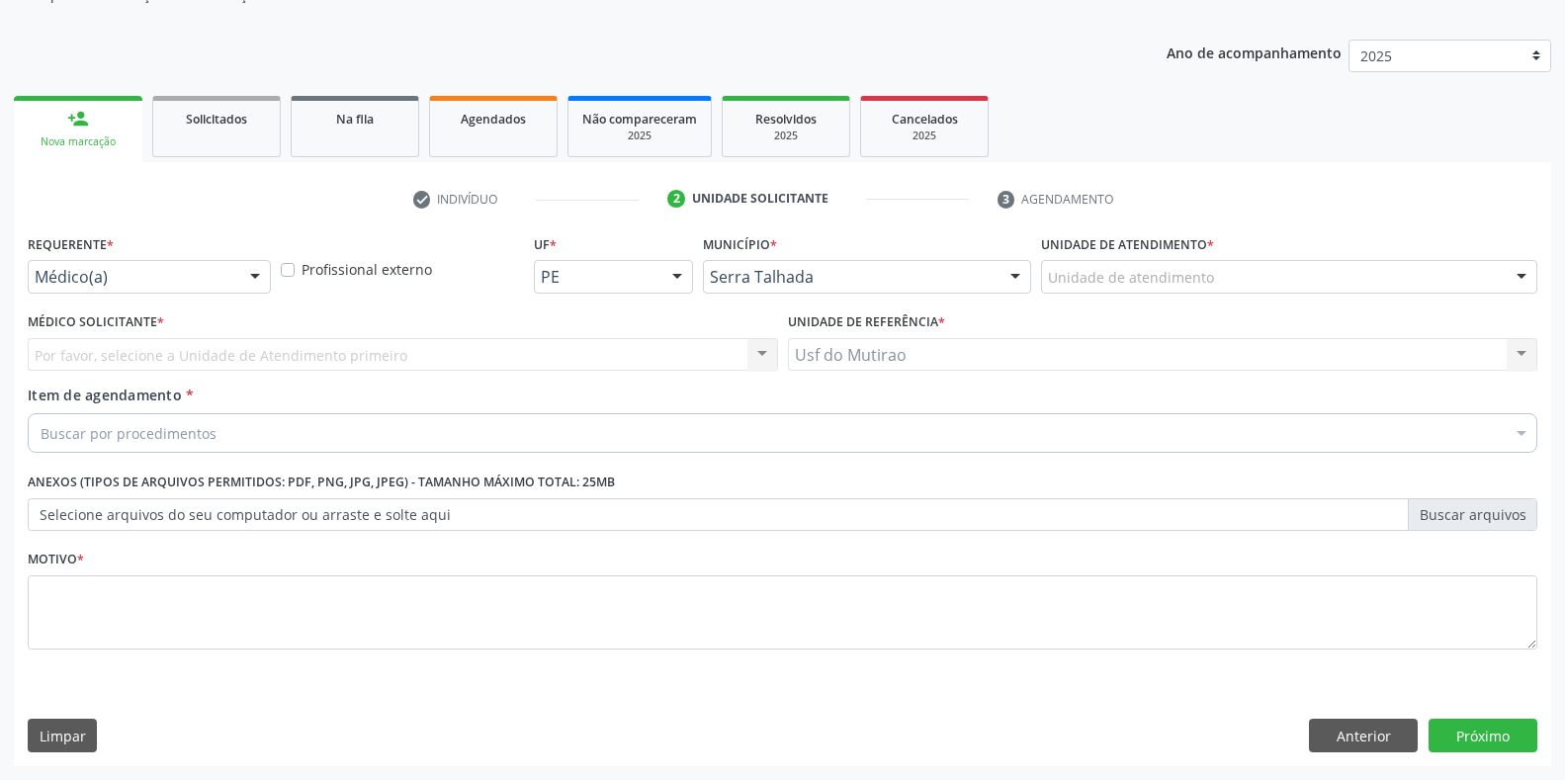
scroll to position [200, 0]
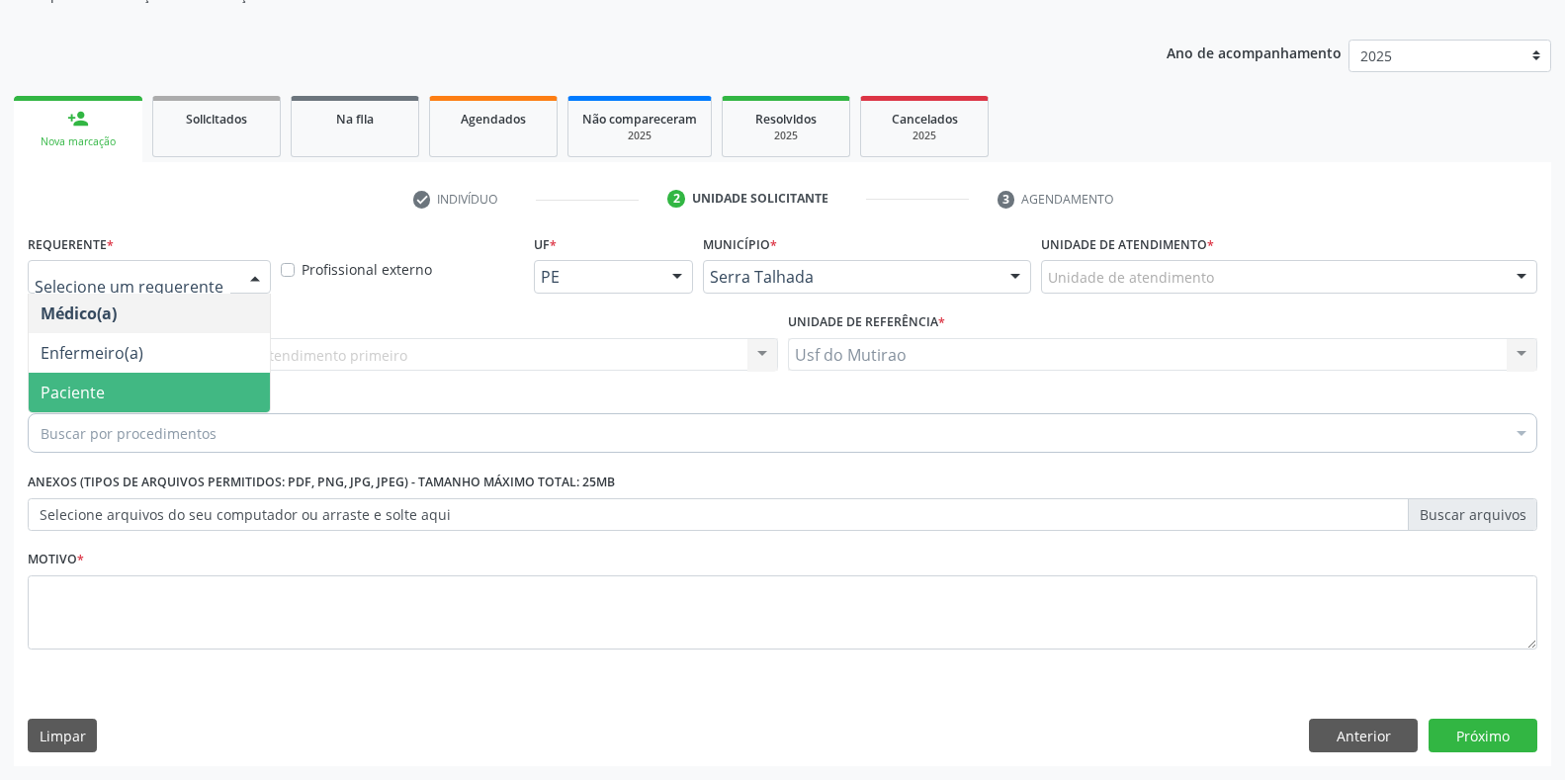
click at [174, 396] on span "Paciente" at bounding box center [149, 393] width 241 height 40
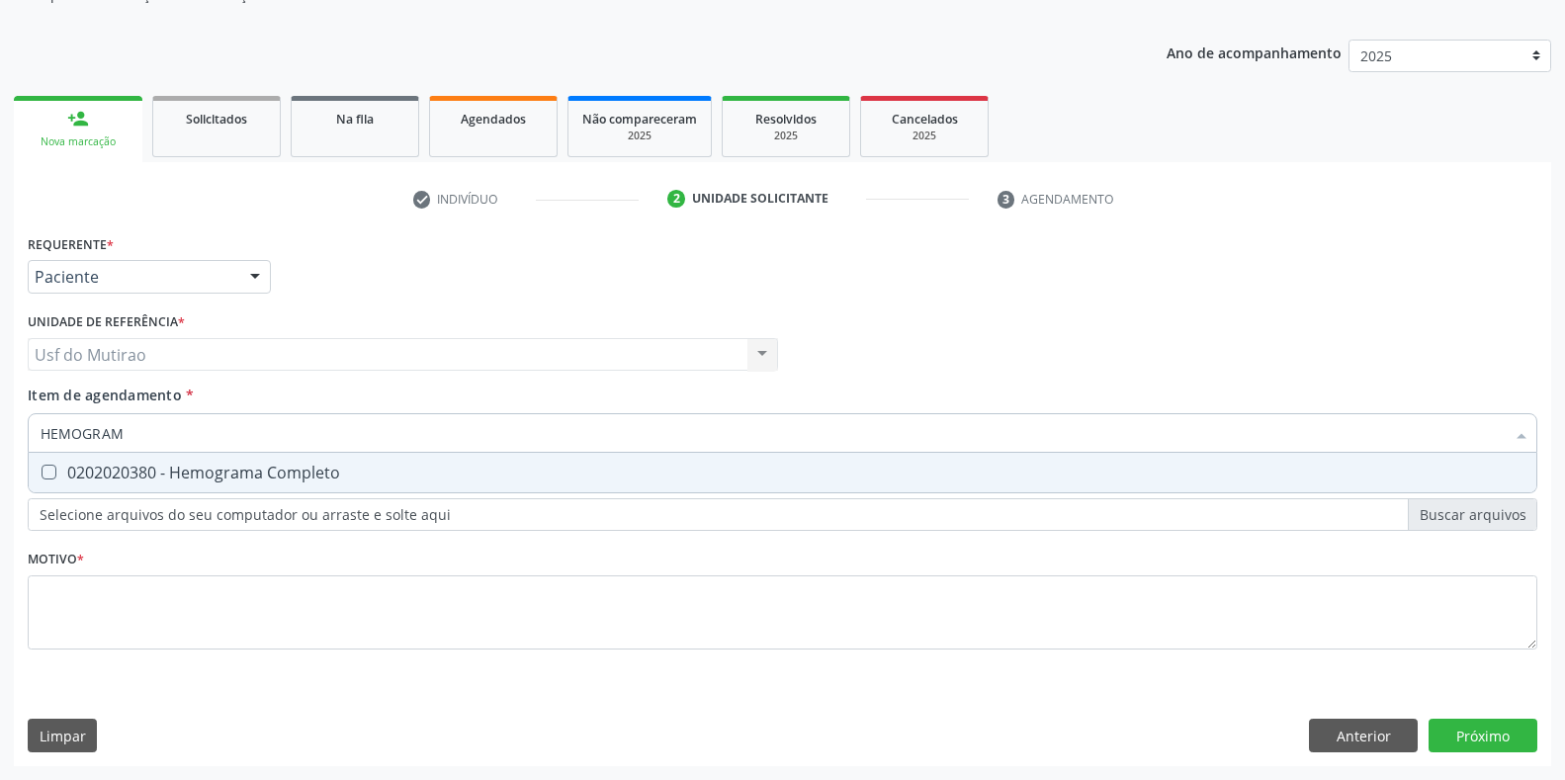
type input "HEMOGRAMA"
click at [212, 466] on div "0202020380 - Hemograma Completo" at bounding box center [783, 473] width 1484 height 16
checkbox Completo "true"
drag, startPoint x: 192, startPoint y: 431, endPoint x: 0, endPoint y: 425, distance: 191.9
click at [0, 425] on div "Acompanhamento Acompanhe a situação das marcações correntes e finalizadas Relat…" at bounding box center [782, 344] width 1565 height 871
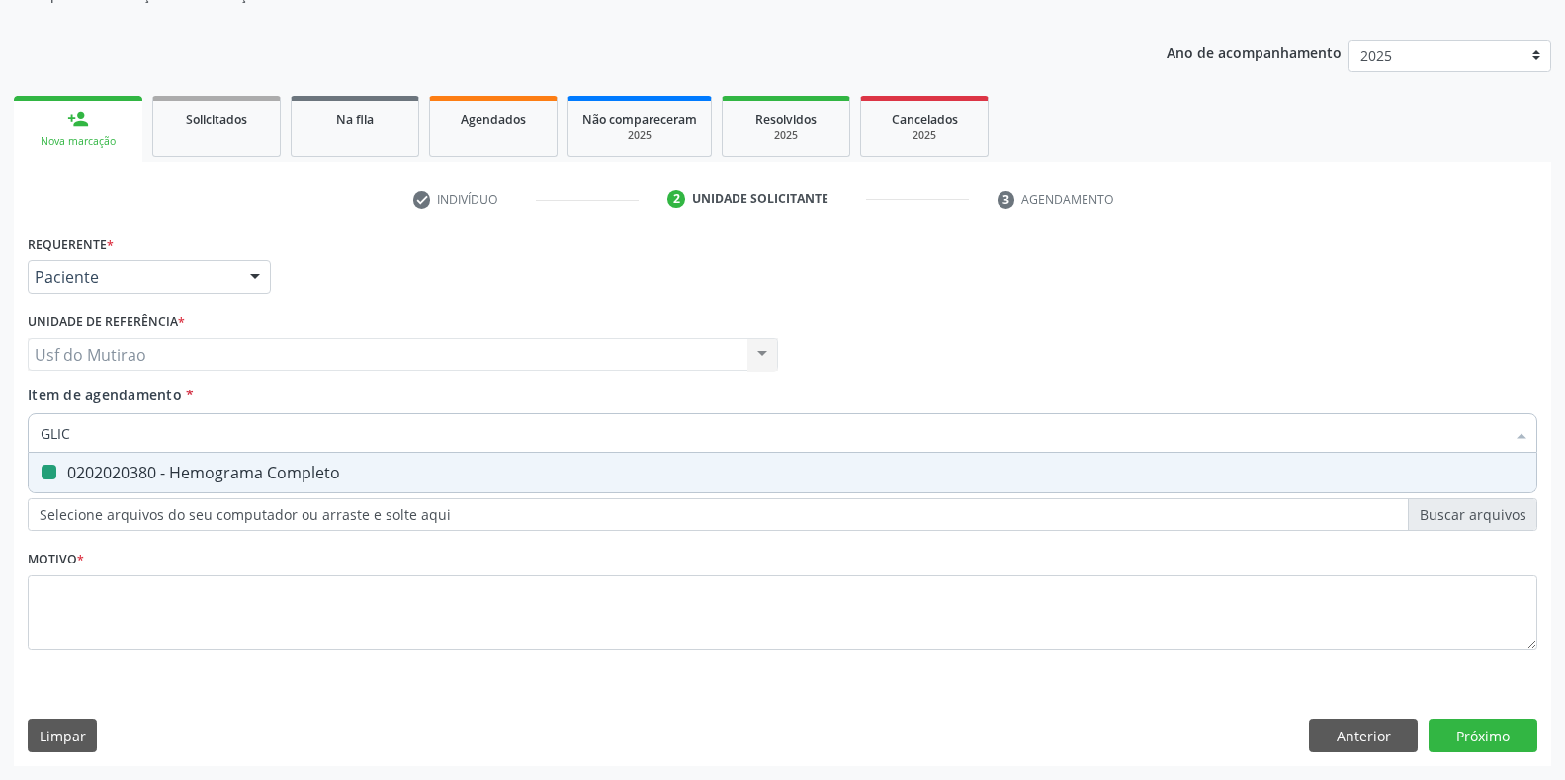
type input "GLICO"
checkbox Completo "false"
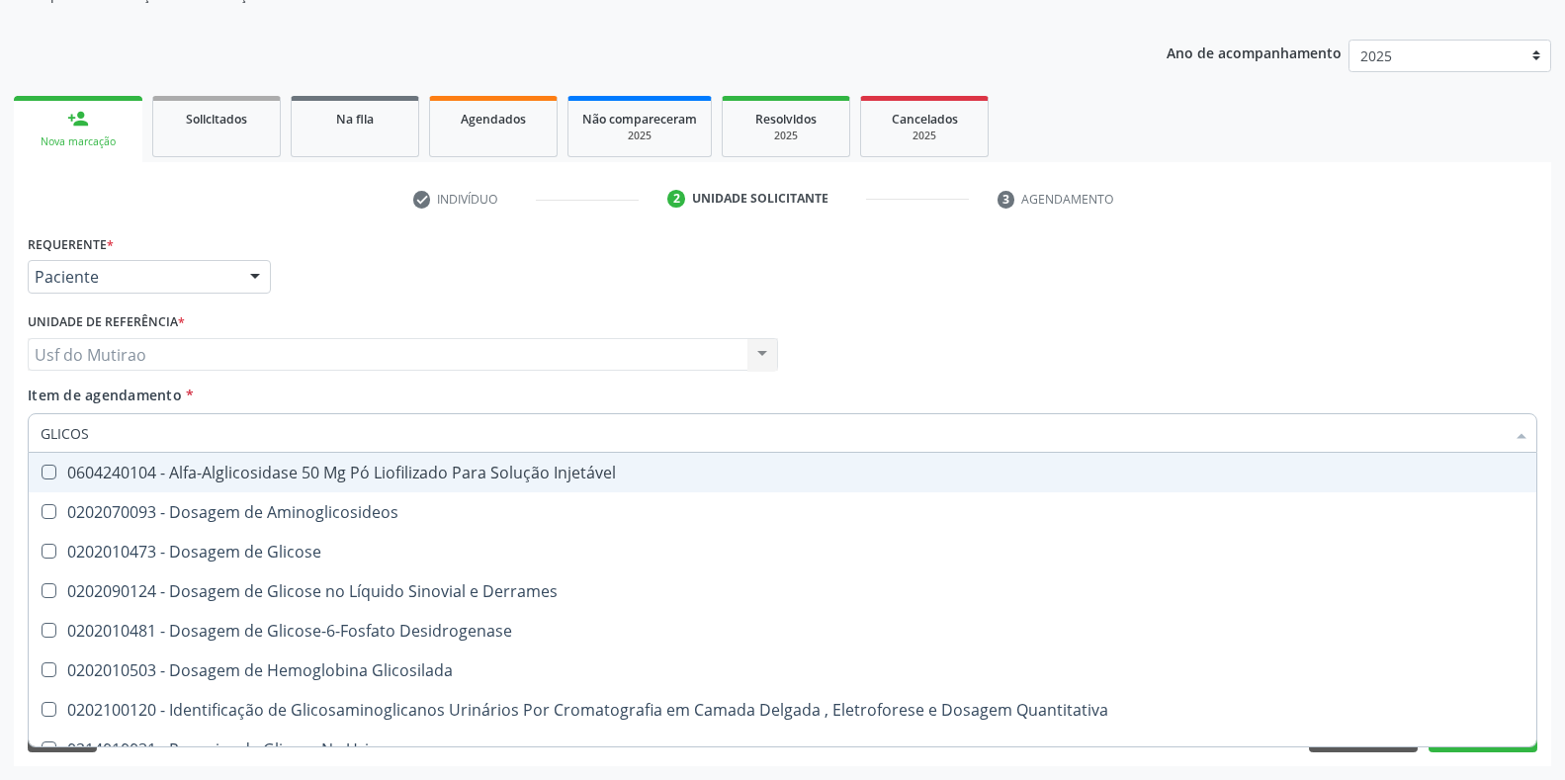
type input "GLICOSE"
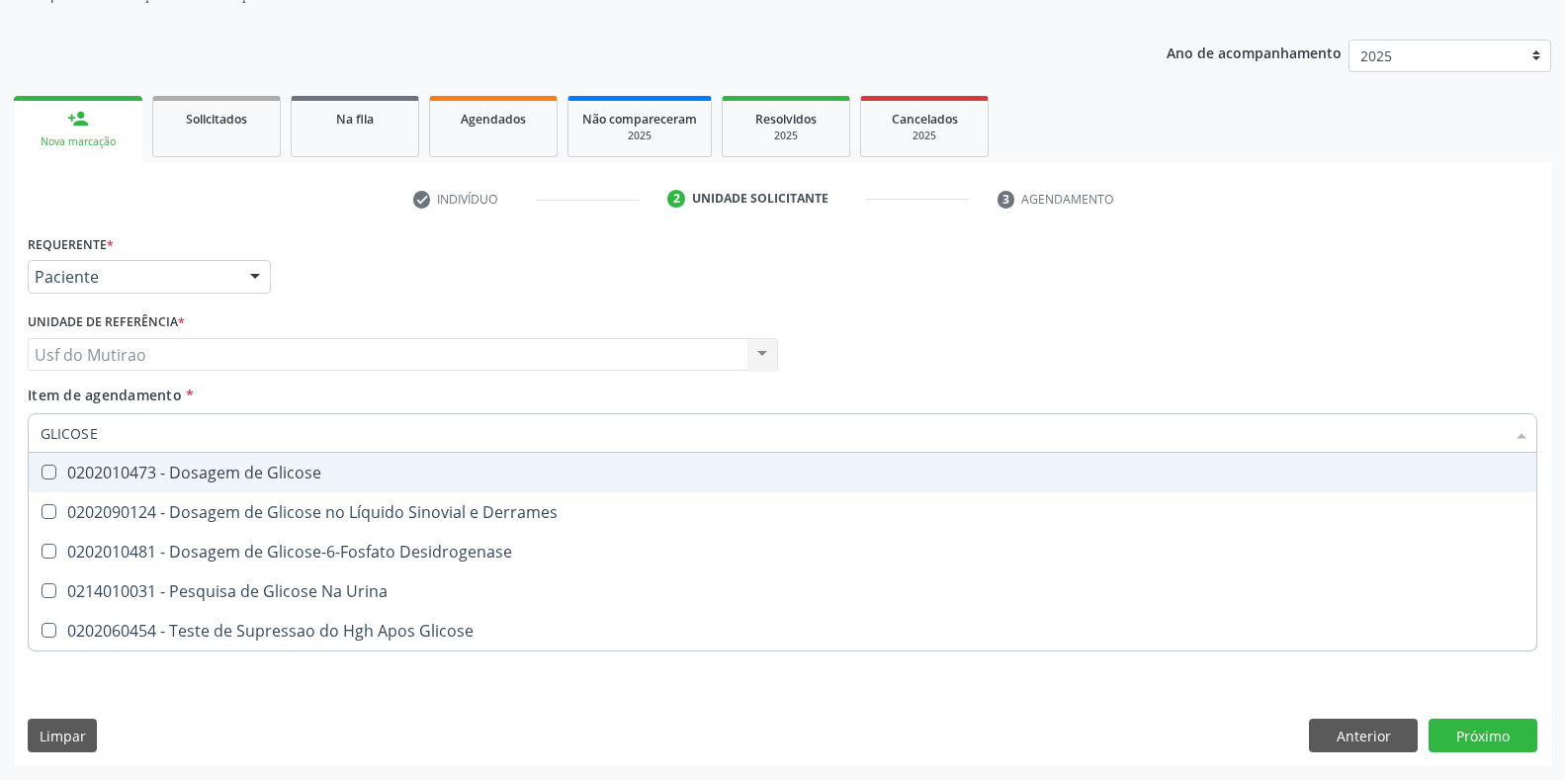
click at [81, 458] on span "0202010473 - Dosagem de Glicose" at bounding box center [783, 473] width 1508 height 40
checkbox Glicose "true"
drag, startPoint x: 132, startPoint y: 444, endPoint x: 0, endPoint y: 428, distance: 133.4
click at [0, 428] on div "Acompanhamento Acompanhe a situação das marcações correntes e finalizadas Relat…" at bounding box center [782, 344] width 1565 height 871
type input "G"
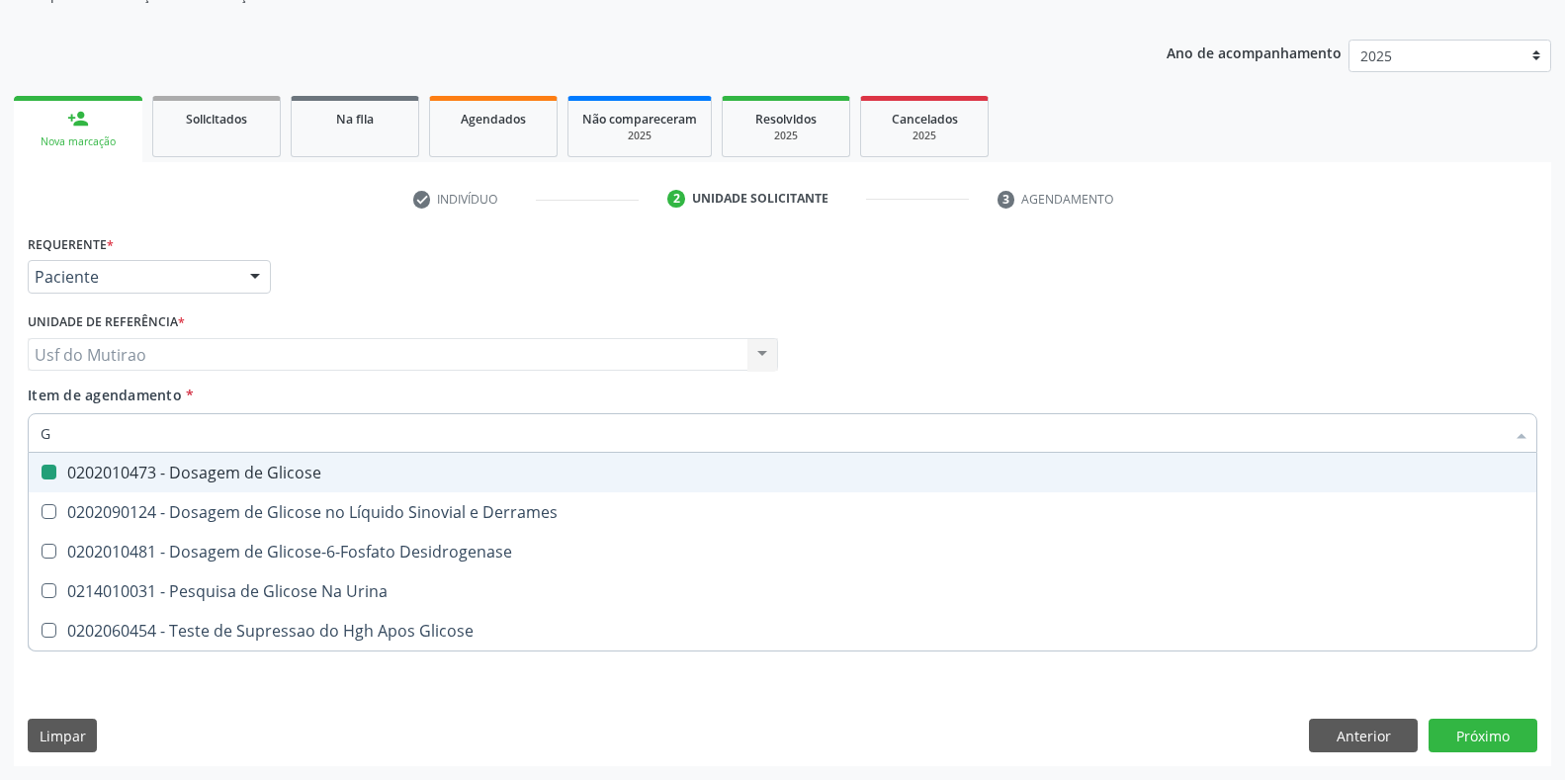
checkbox Glicose "false"
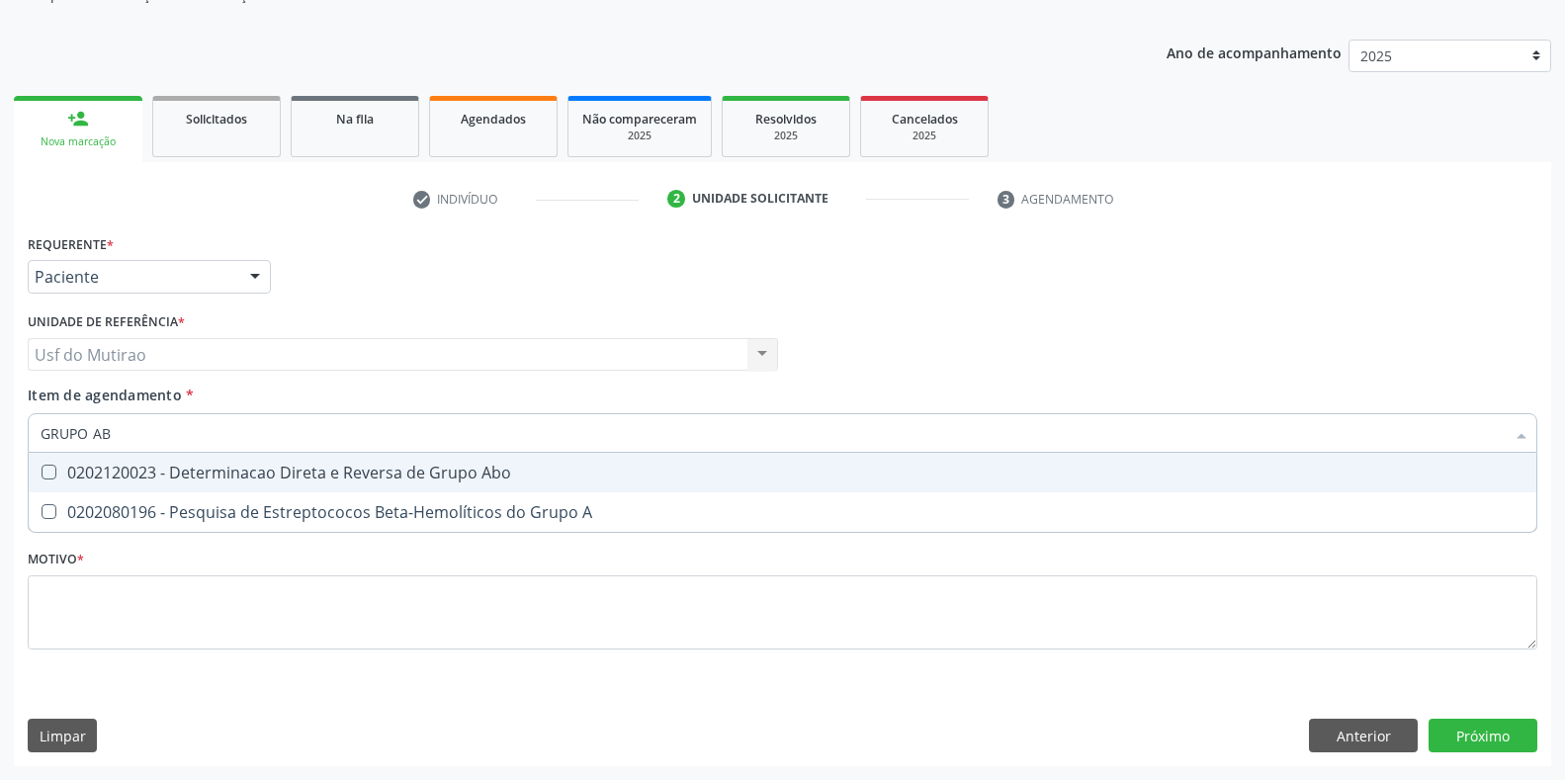
type input "GRUPO ABO"
click at [174, 484] on span "0202120023 - Determinacao Direta e Reversa de Grupo Abo" at bounding box center [783, 473] width 1508 height 40
checkbox Abo "true"
drag, startPoint x: 204, startPoint y: 430, endPoint x: 38, endPoint y: 428, distance: 166.1
click at [38, 428] on div "GRUPO ABO" at bounding box center [782, 433] width 1509 height 40
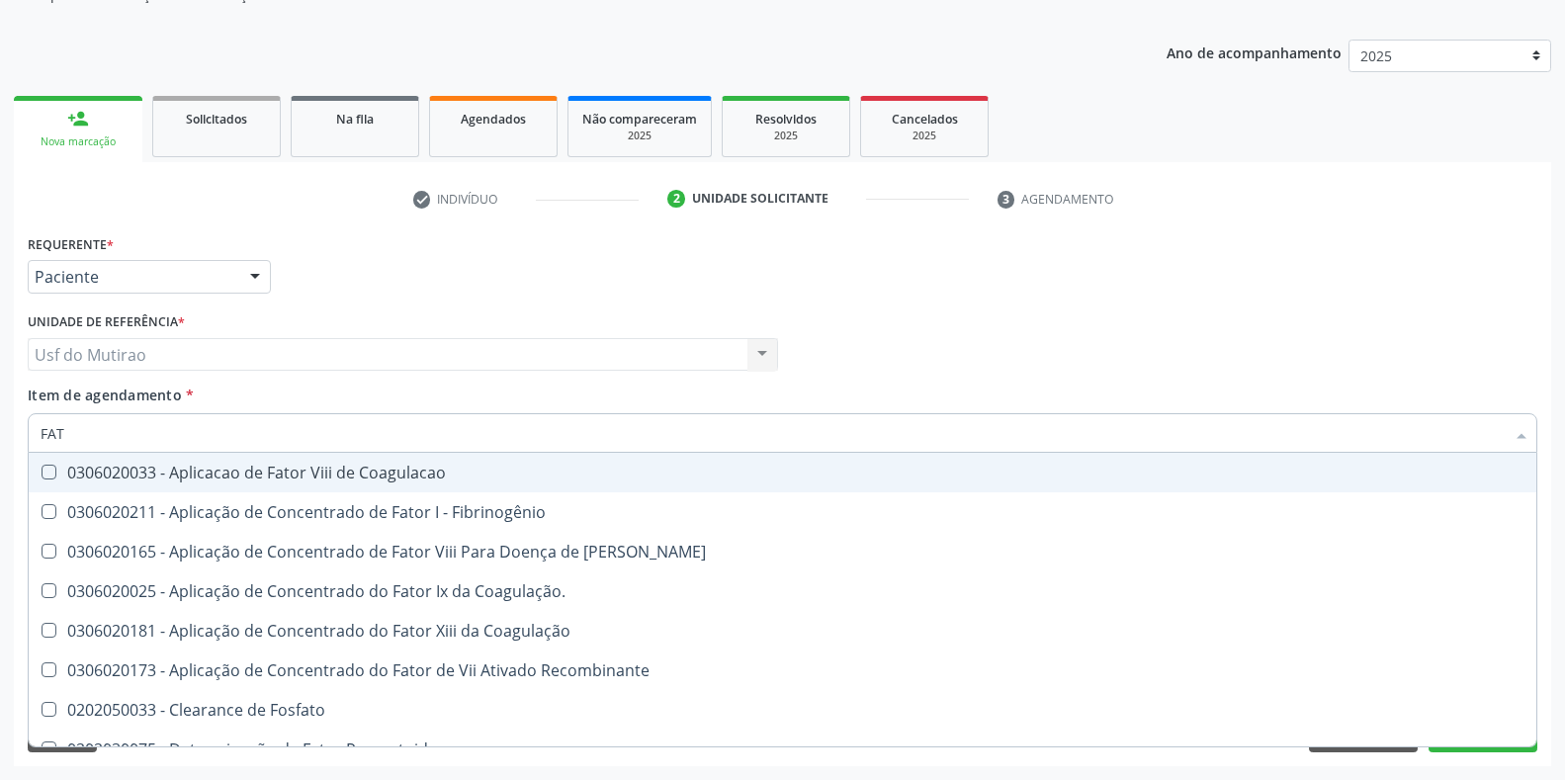
type input "FATO"
checkbox Coagulacao "false"
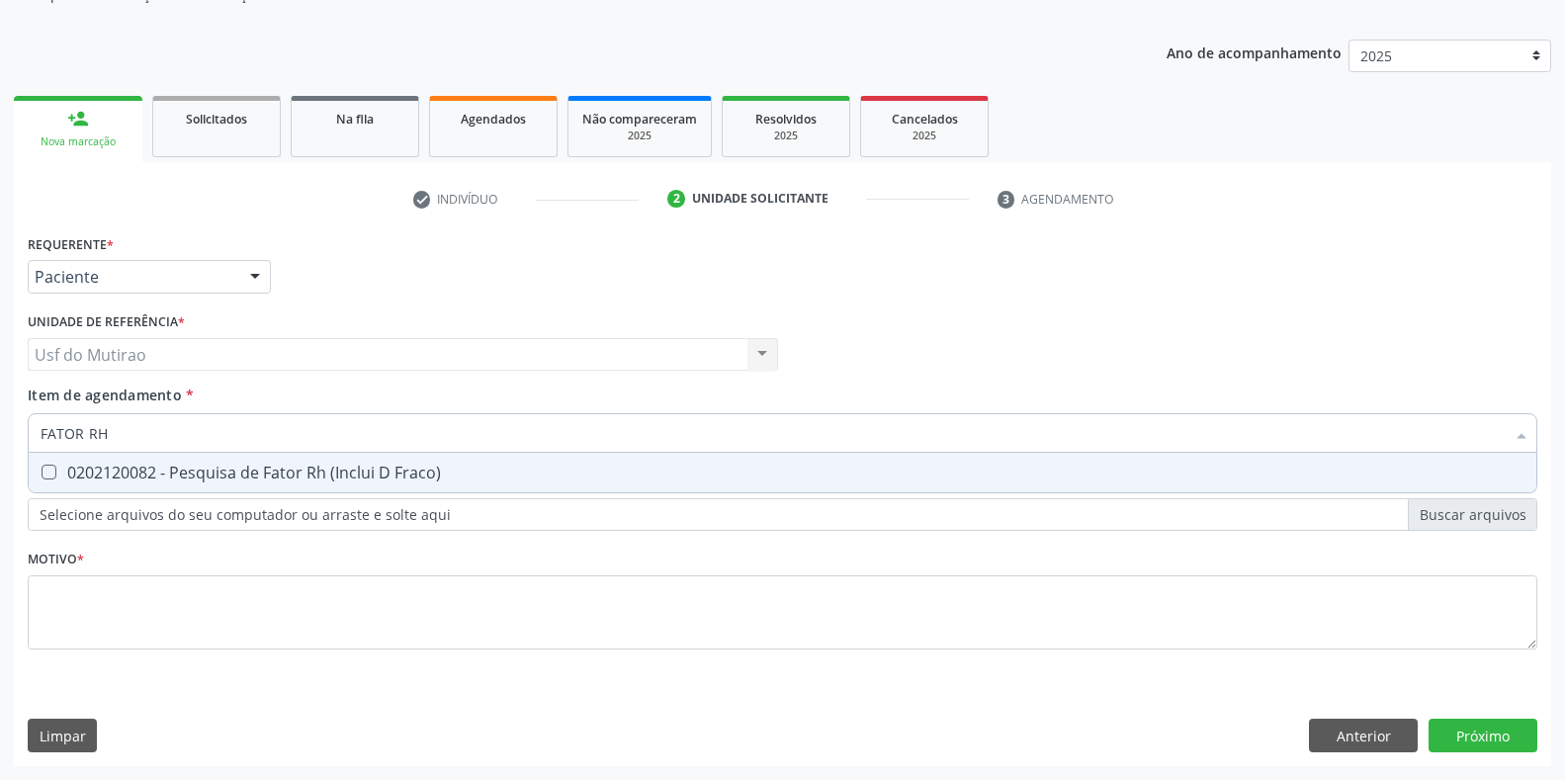
type input "FATOR RH"
click at [101, 480] on div "0202120082 - Pesquisa de Fator Rh (Inclui D Fraco)" at bounding box center [783, 473] width 1484 height 16
checkbox Fraco\) "true"
drag, startPoint x: 181, startPoint y: 436, endPoint x: 15, endPoint y: 427, distance: 166.3
click at [15, 427] on div "Requerente * Paciente Médico(a) Enfermeiro(a) Paciente Nenhum resultado encontr…" at bounding box center [782, 497] width 1537 height 537
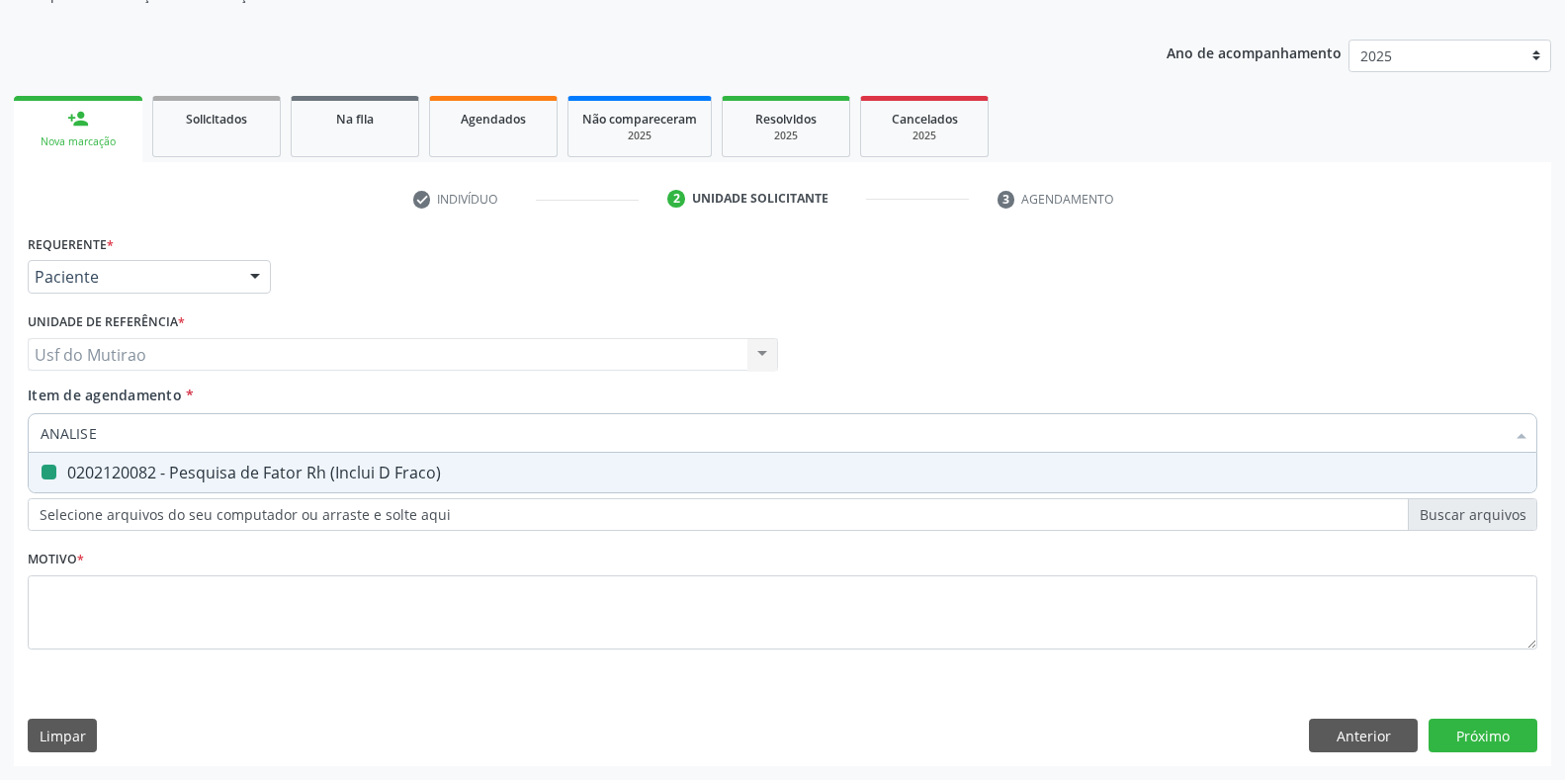
type input "ANALISE D"
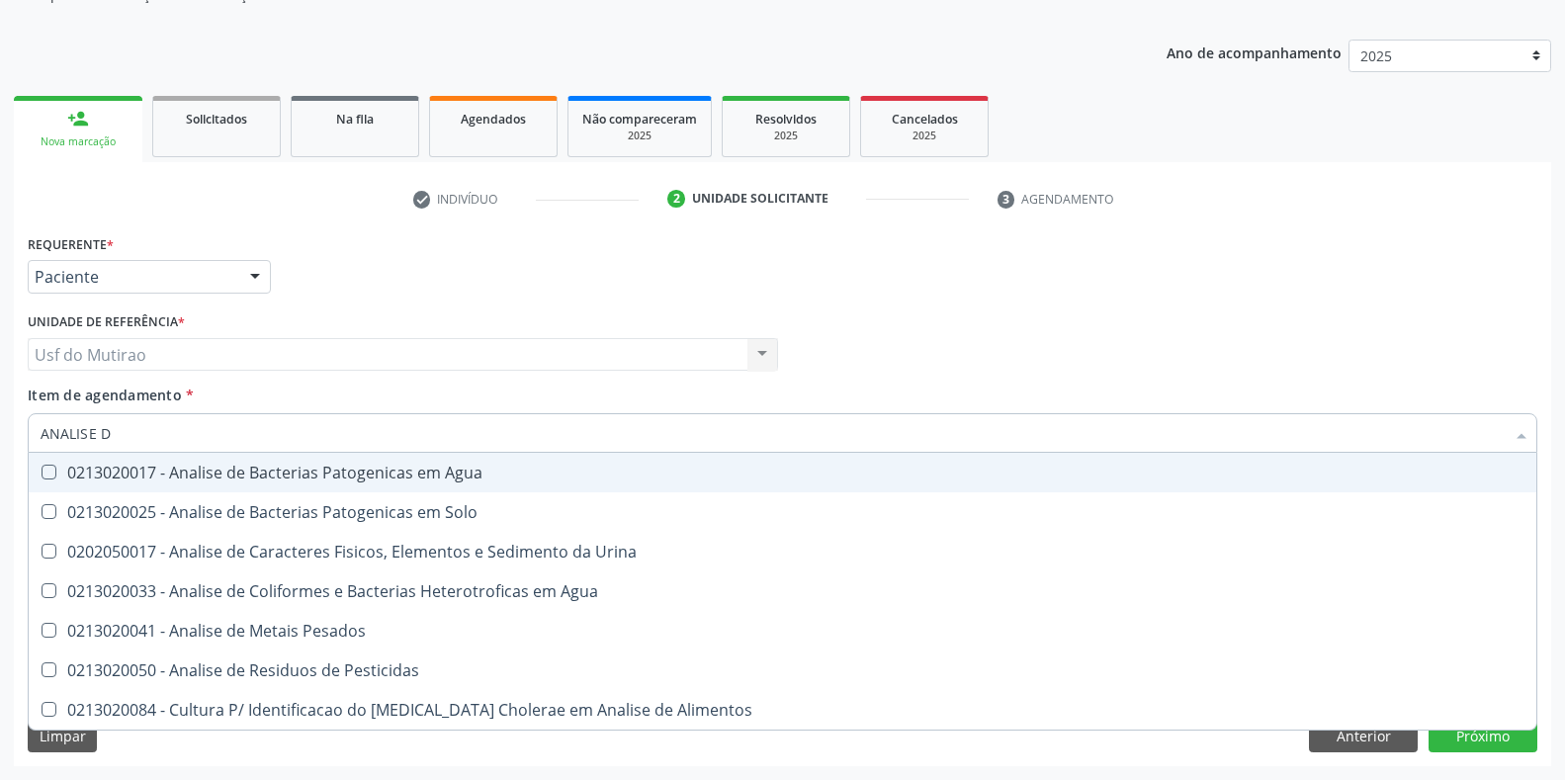
checkbox Agua "false"
type input "ANALISE DE C"
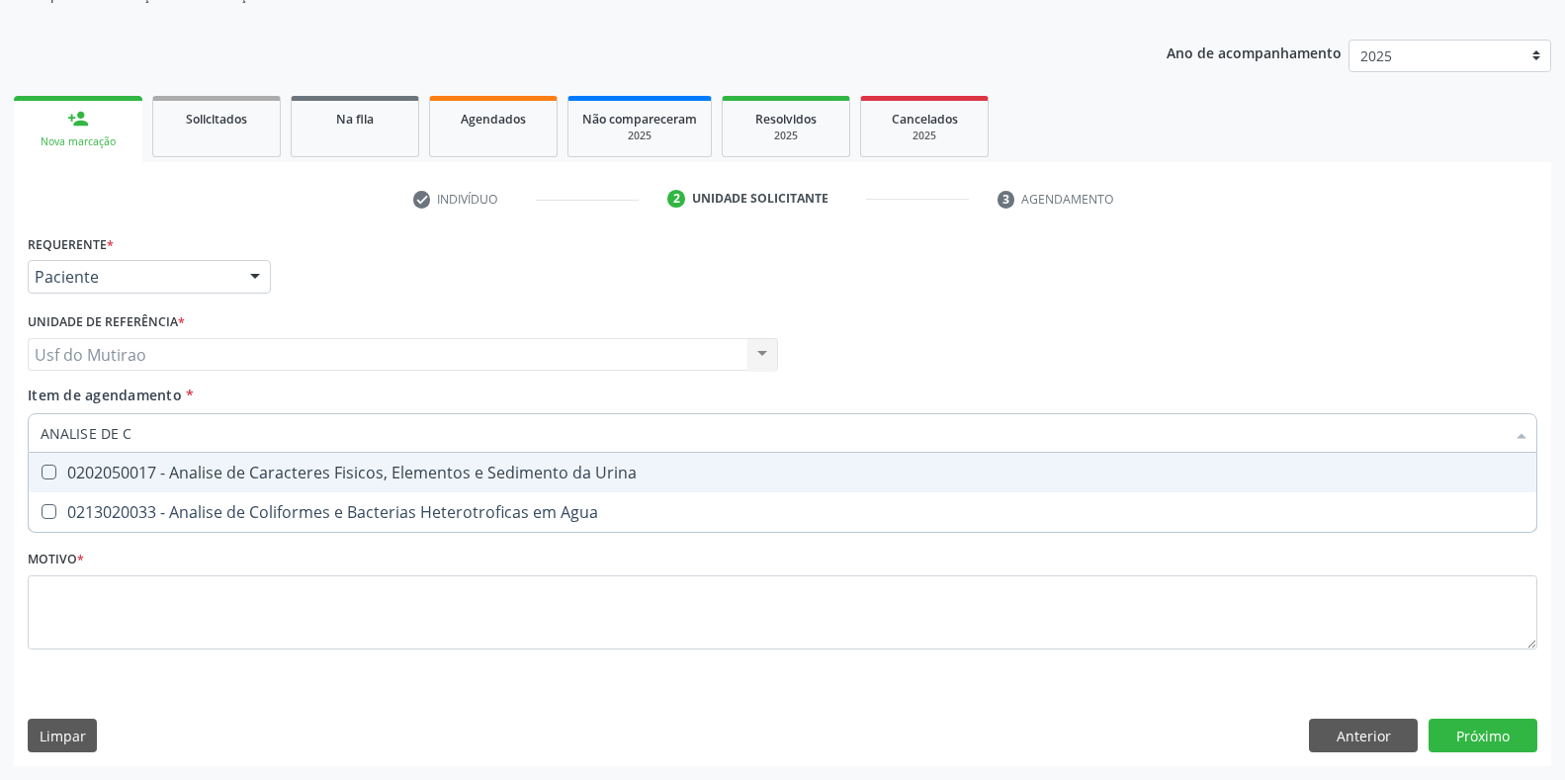
click at [317, 469] on div "0202050017 - Analise de Caracteres Fisicos, Elementos e Sedimento da Urina" at bounding box center [783, 473] width 1484 height 16
checkbox Urina "true"
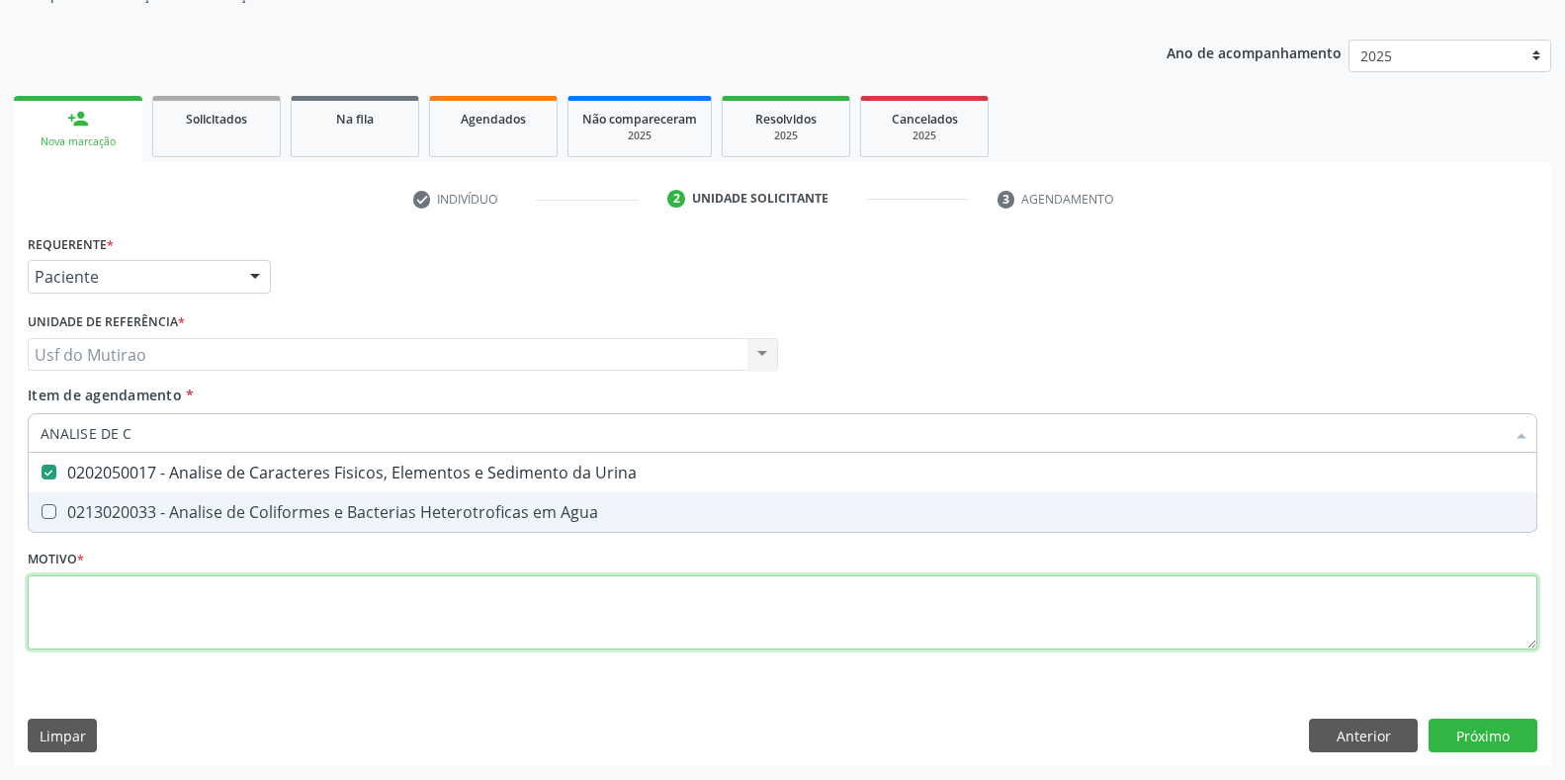
click at [235, 613] on div "Requerente * Paciente Médico(a) Enfermeiro(a) Paciente Nenhum resultado encontr…" at bounding box center [782, 453] width 1509 height 448
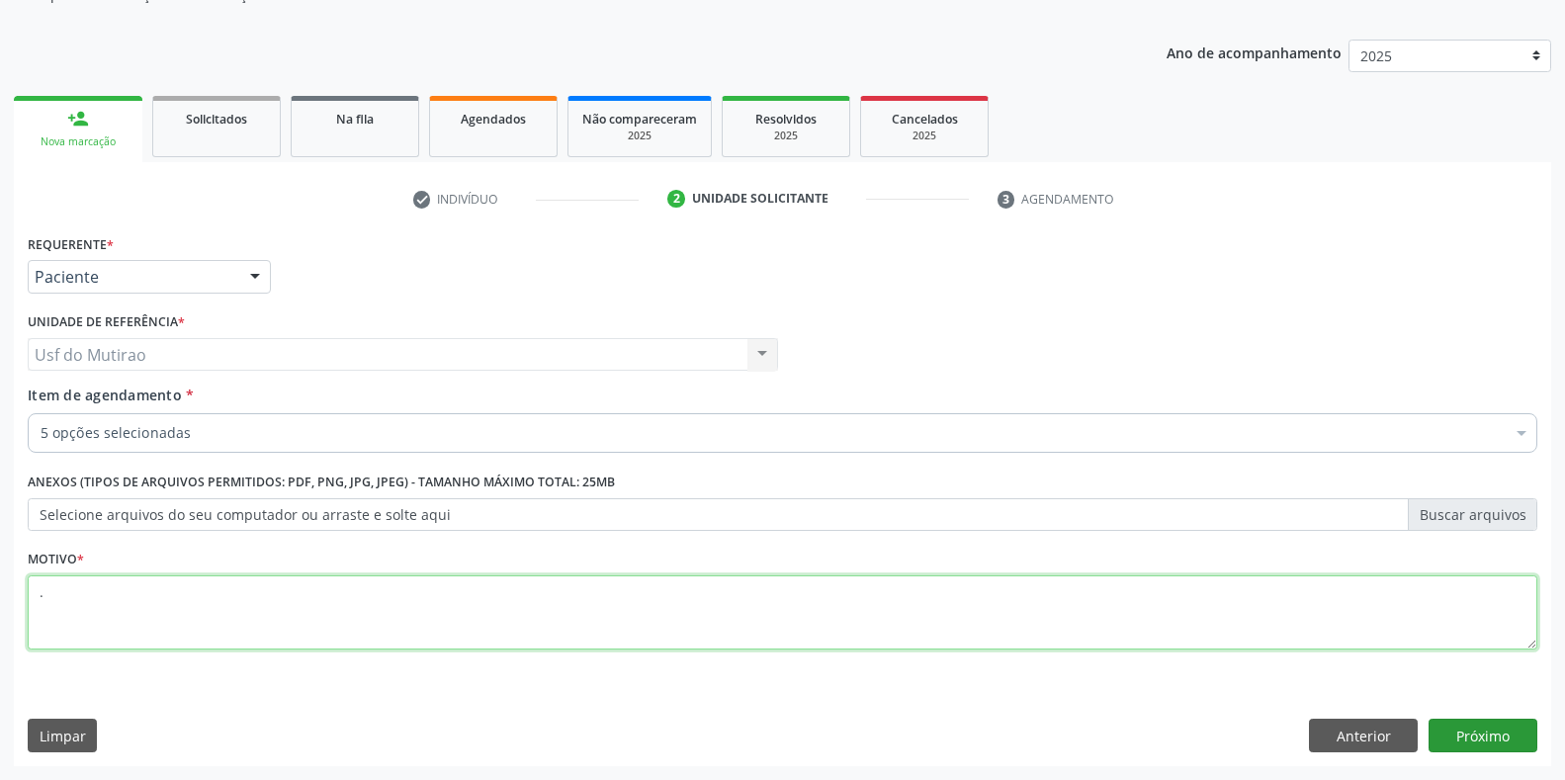
type textarea "."
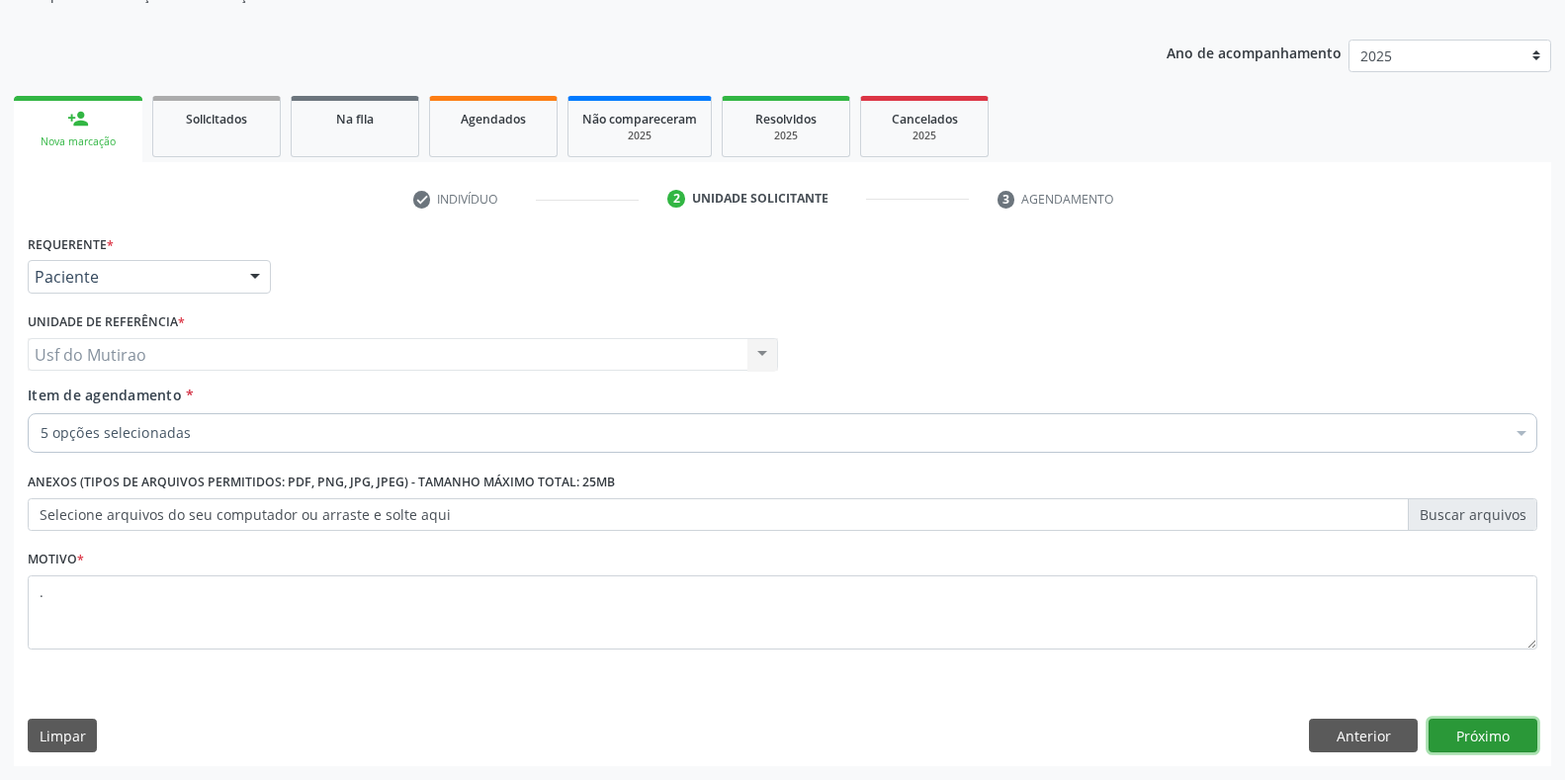
click at [1477, 732] on button "Próximo" at bounding box center [1482, 736] width 109 height 34
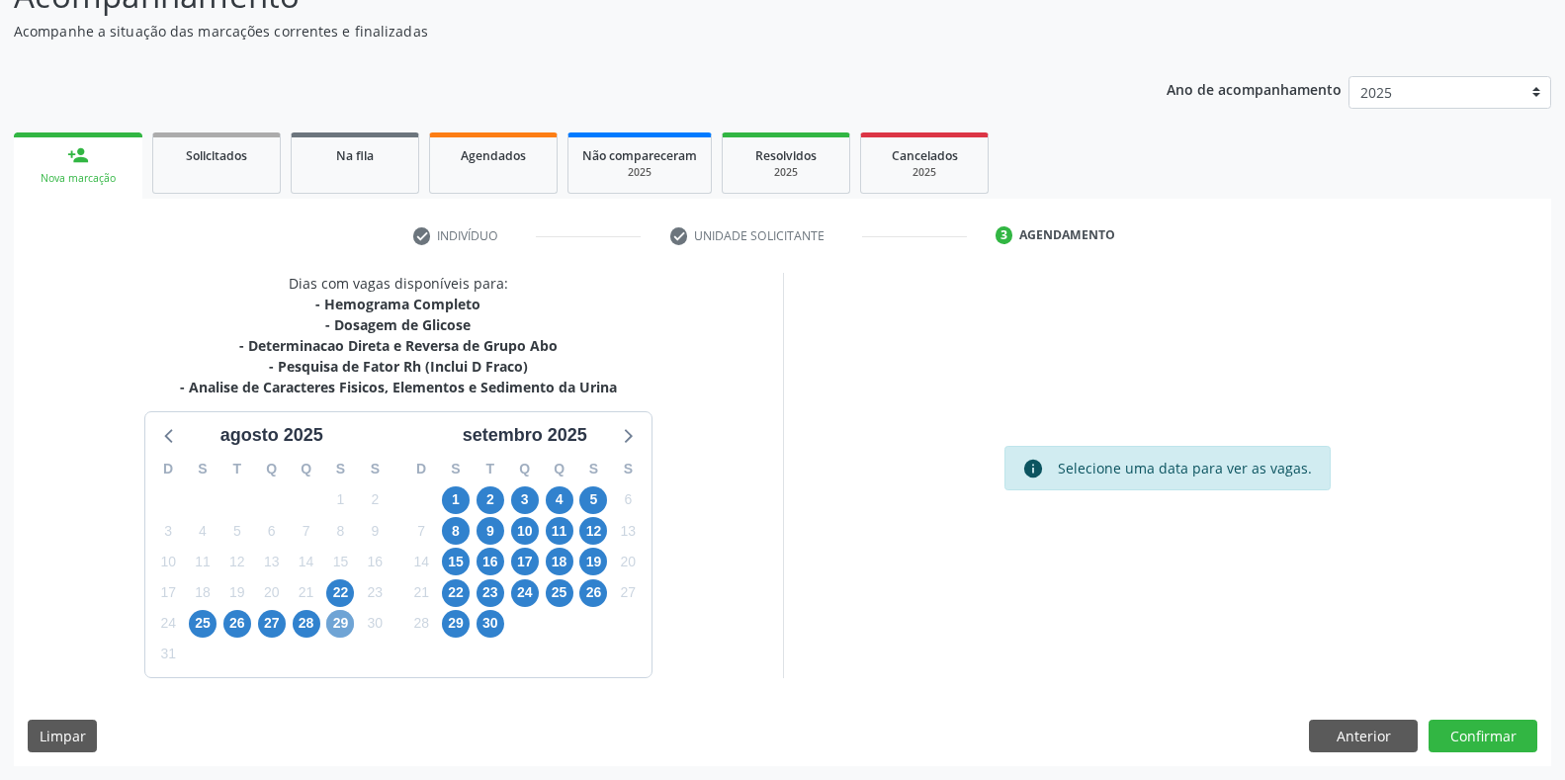
click at [343, 629] on span "29" at bounding box center [340, 624] width 28 height 28
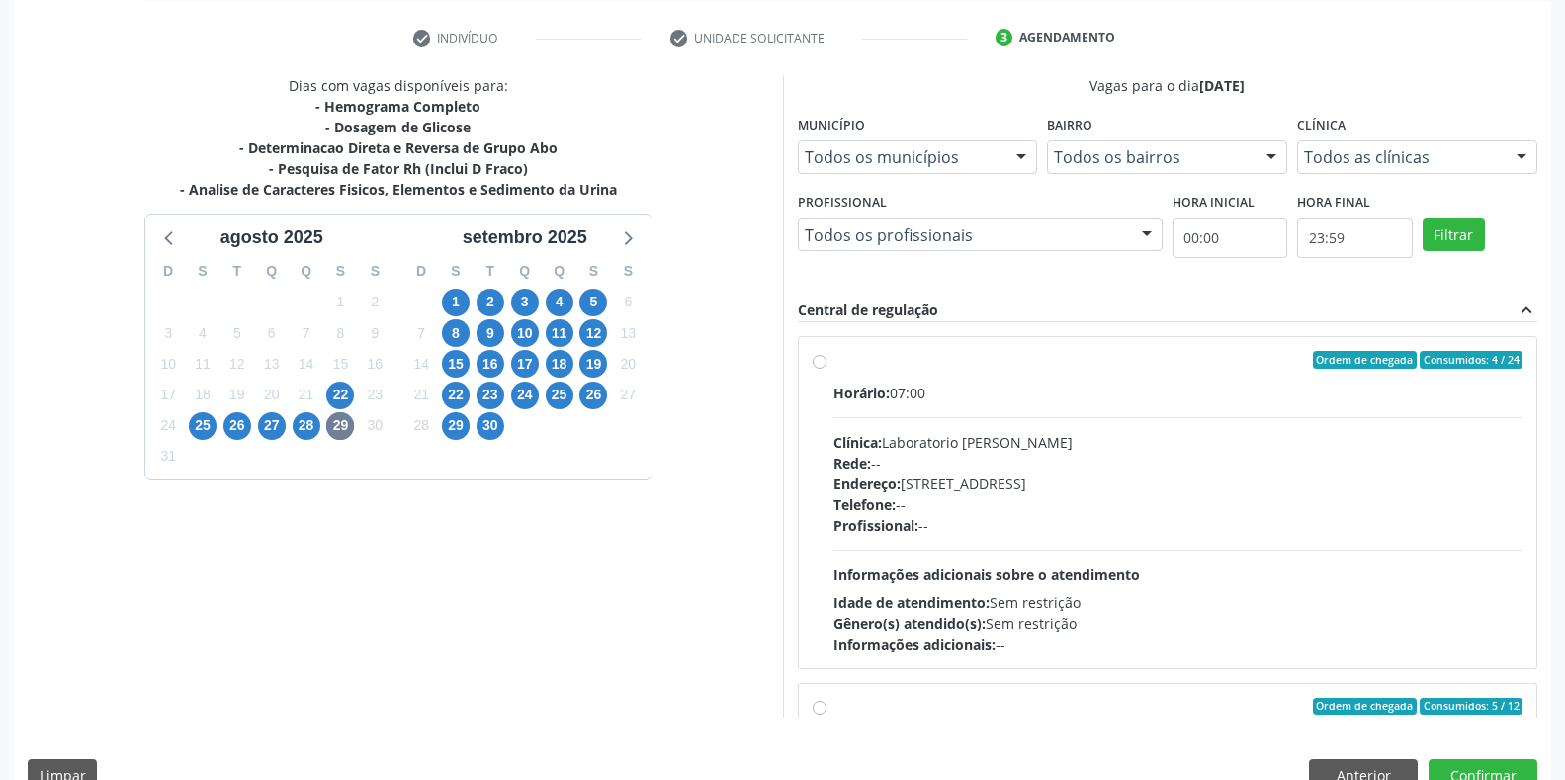
click at [933, 444] on div "Clínica: Laboratorio [PERSON_NAME]" at bounding box center [1178, 442] width 690 height 21
click at [826, 369] on input "Ordem de chegada Consumidos: 4 / 24 Horário: 07:00 Clínica: Laboratorio Jose Pa…" at bounding box center [820, 360] width 14 height 18
radio input "true"
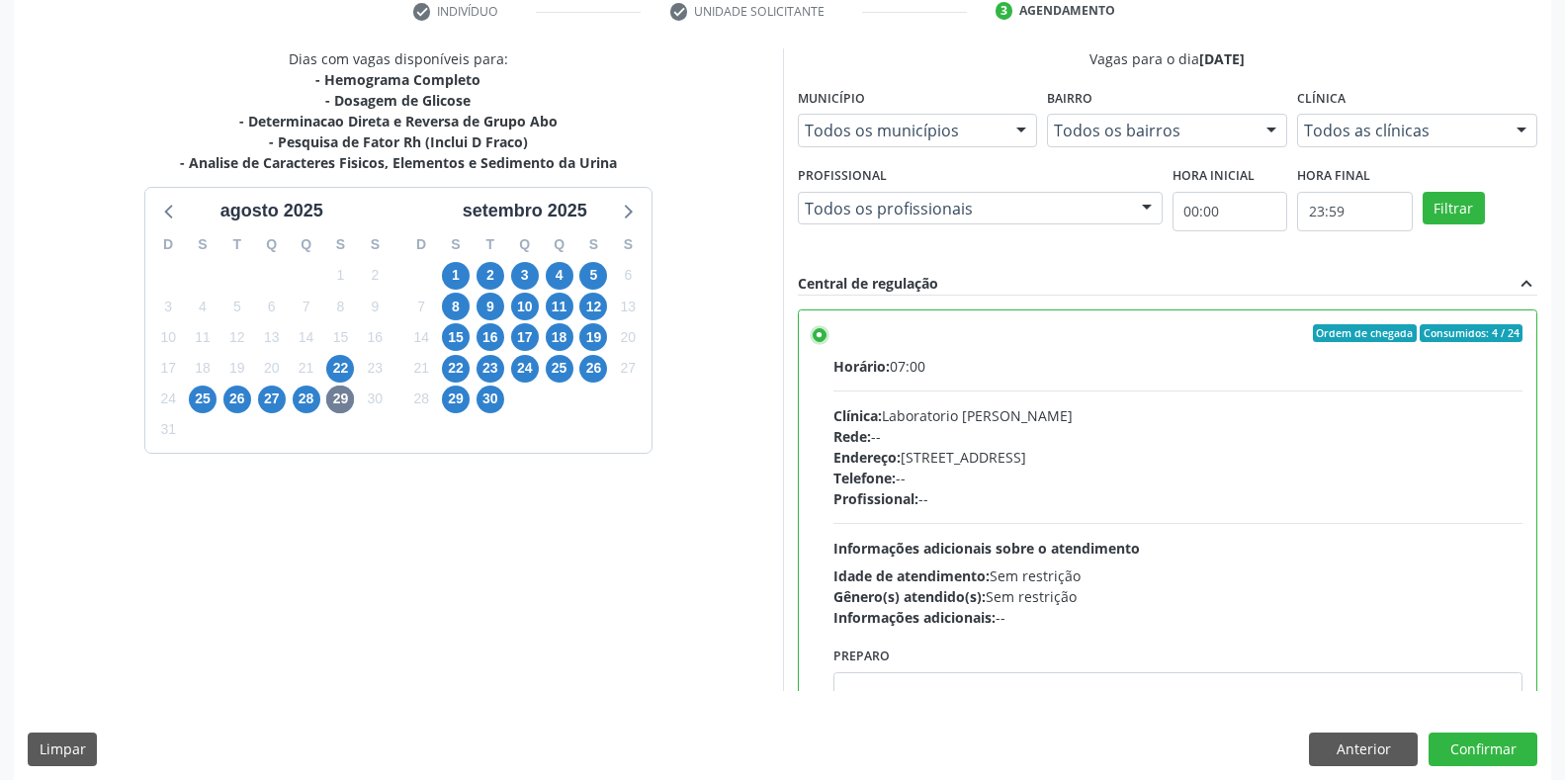
scroll to position [401, 0]
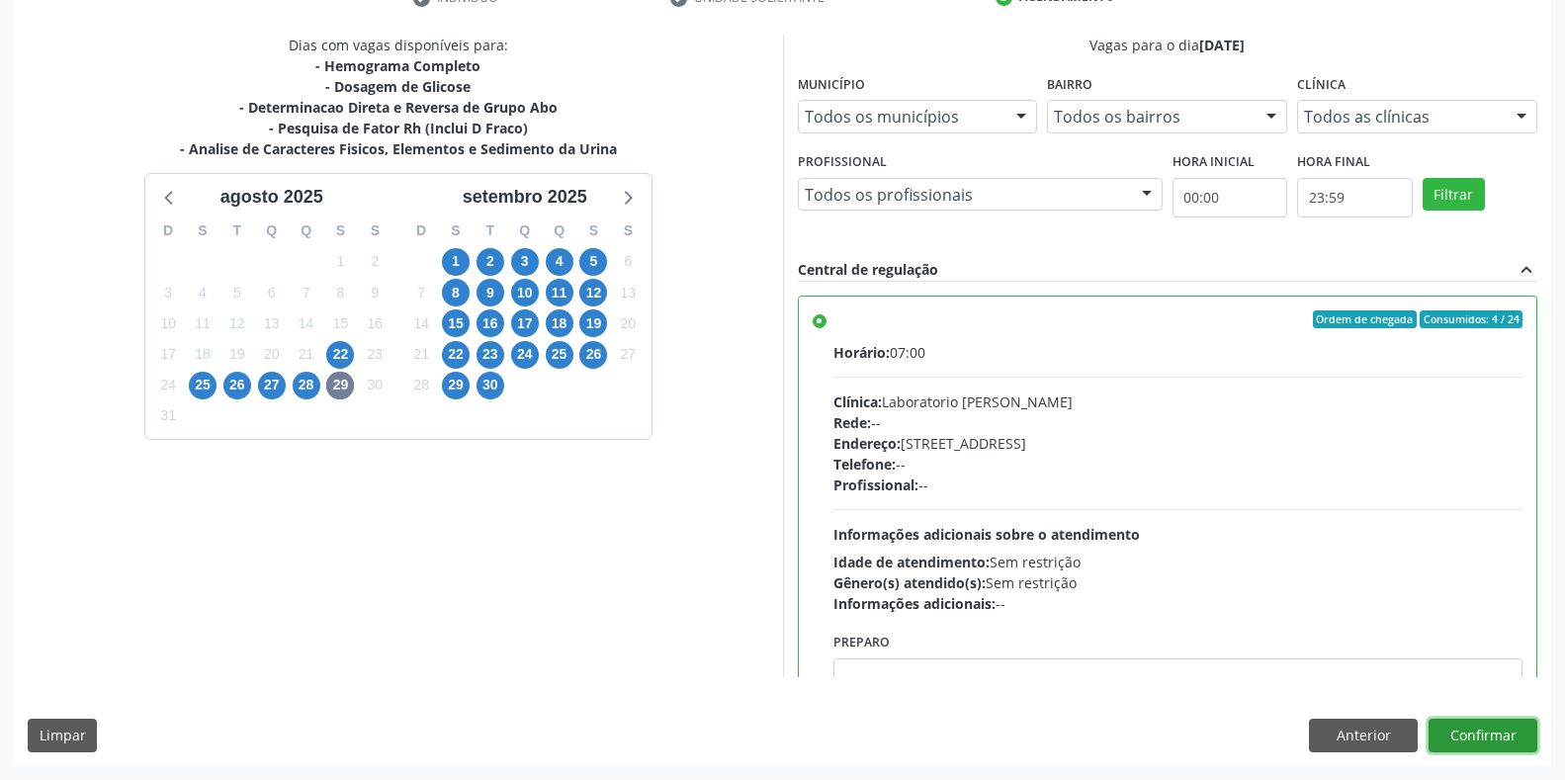
click at [1492, 719] on button "Confirmar" at bounding box center [1482, 736] width 109 height 34
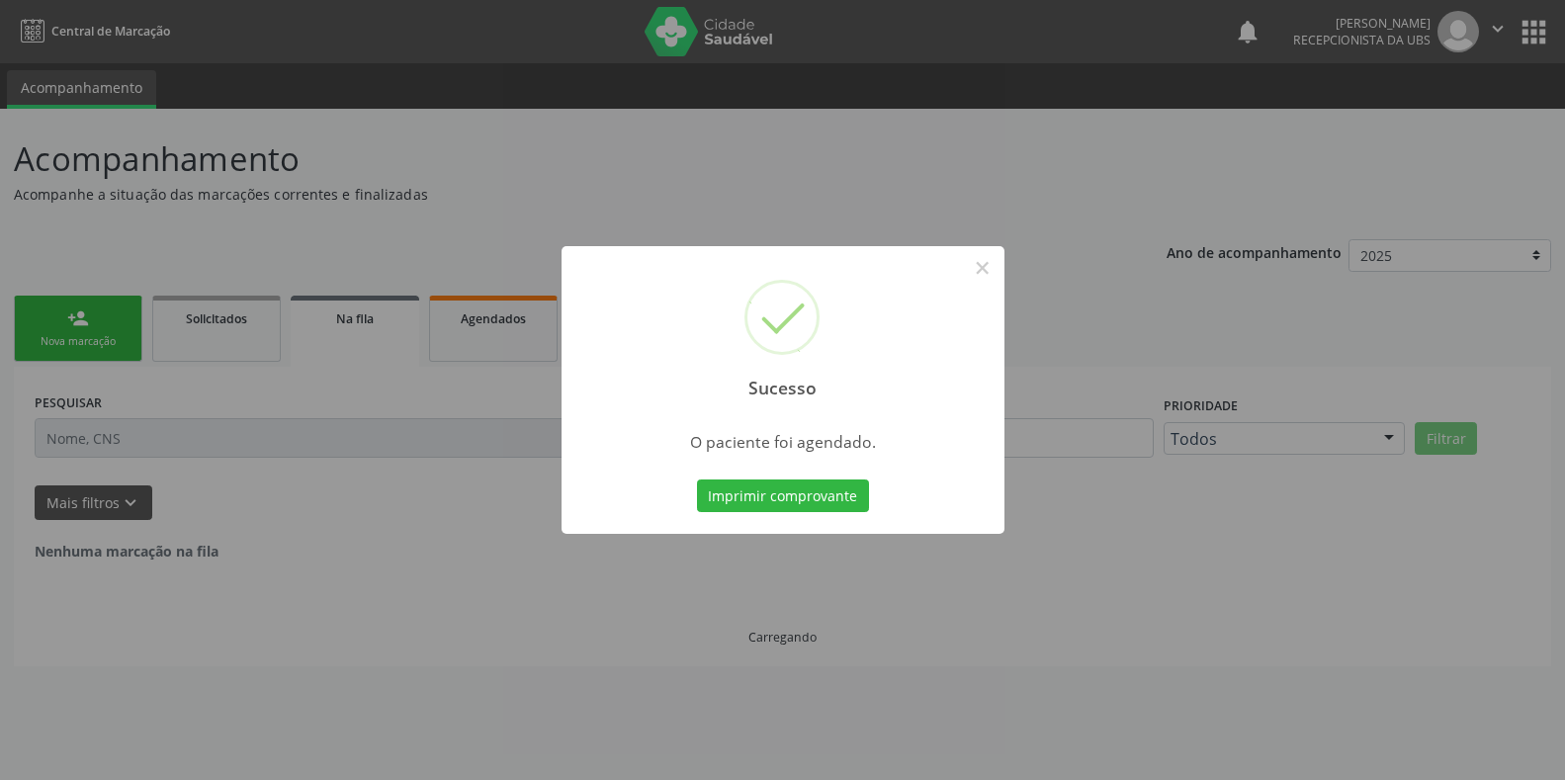
scroll to position [0, 0]
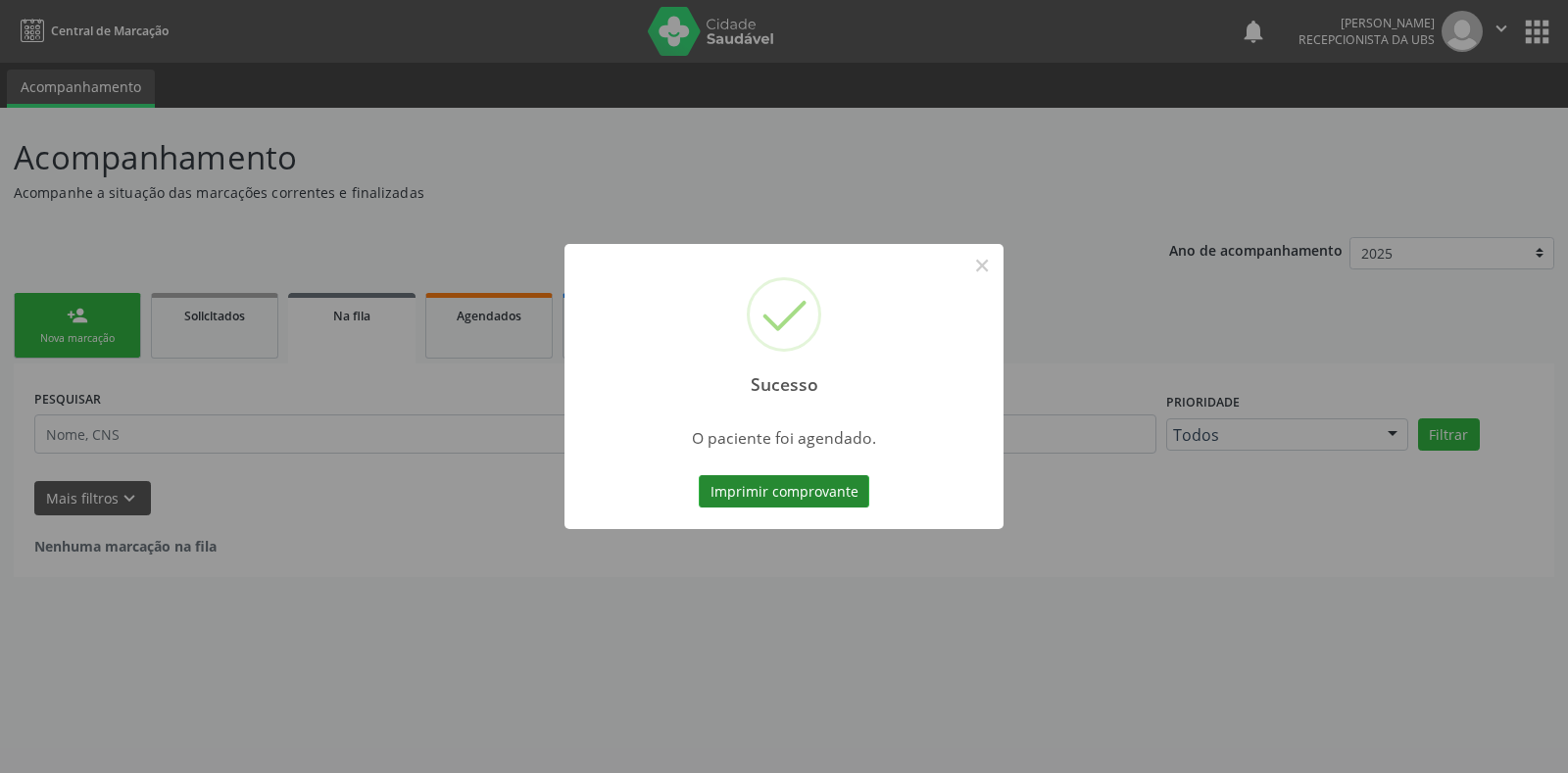
click at [760, 480] on button "Imprimir comprovante" at bounding box center [784, 492] width 170 height 34
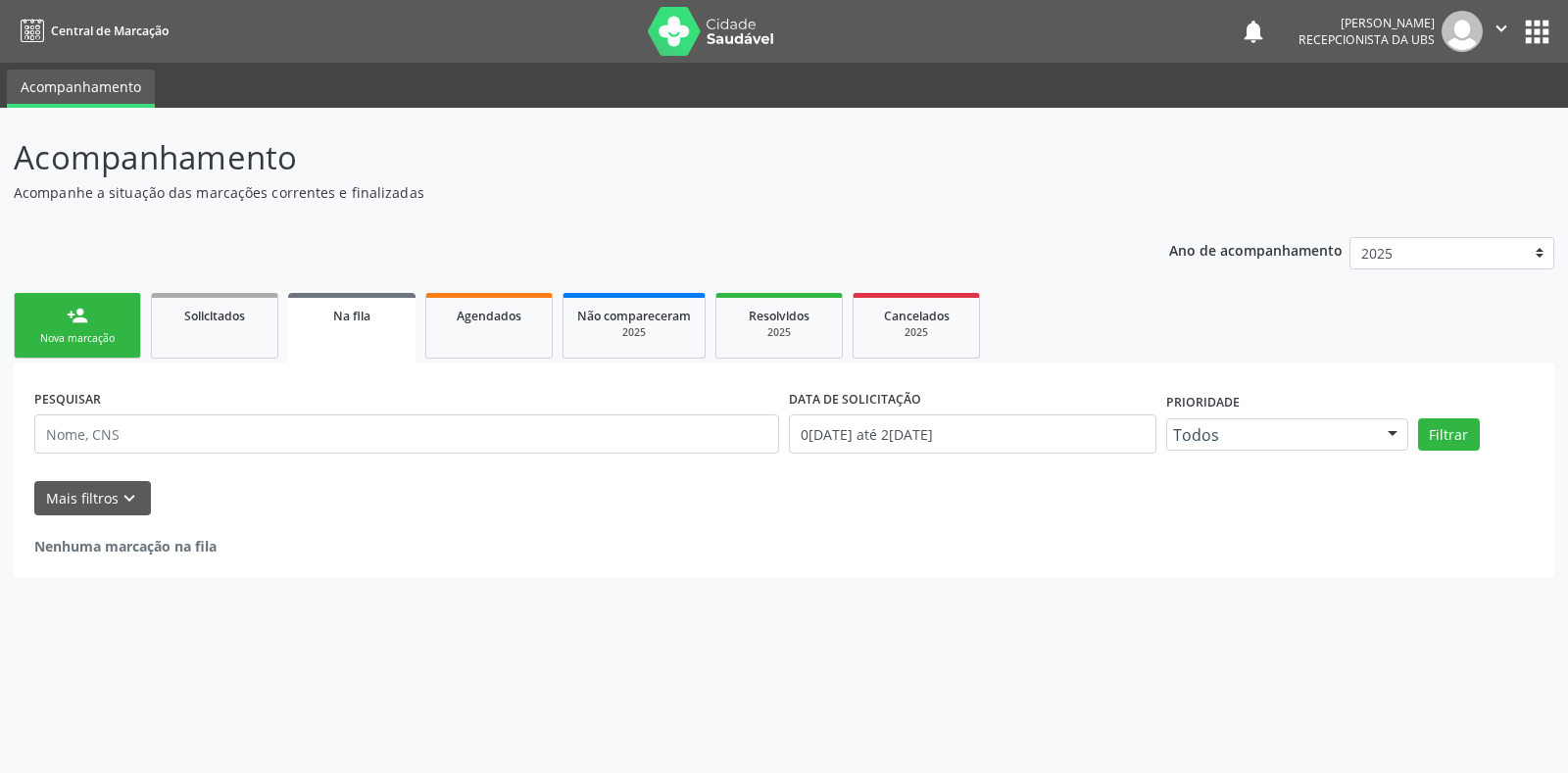
click at [115, 310] on link "person_add Nova marcação" at bounding box center [77, 326] width 128 height 65
click at [99, 329] on link "person_add Nova marcação" at bounding box center [77, 326] width 128 height 65
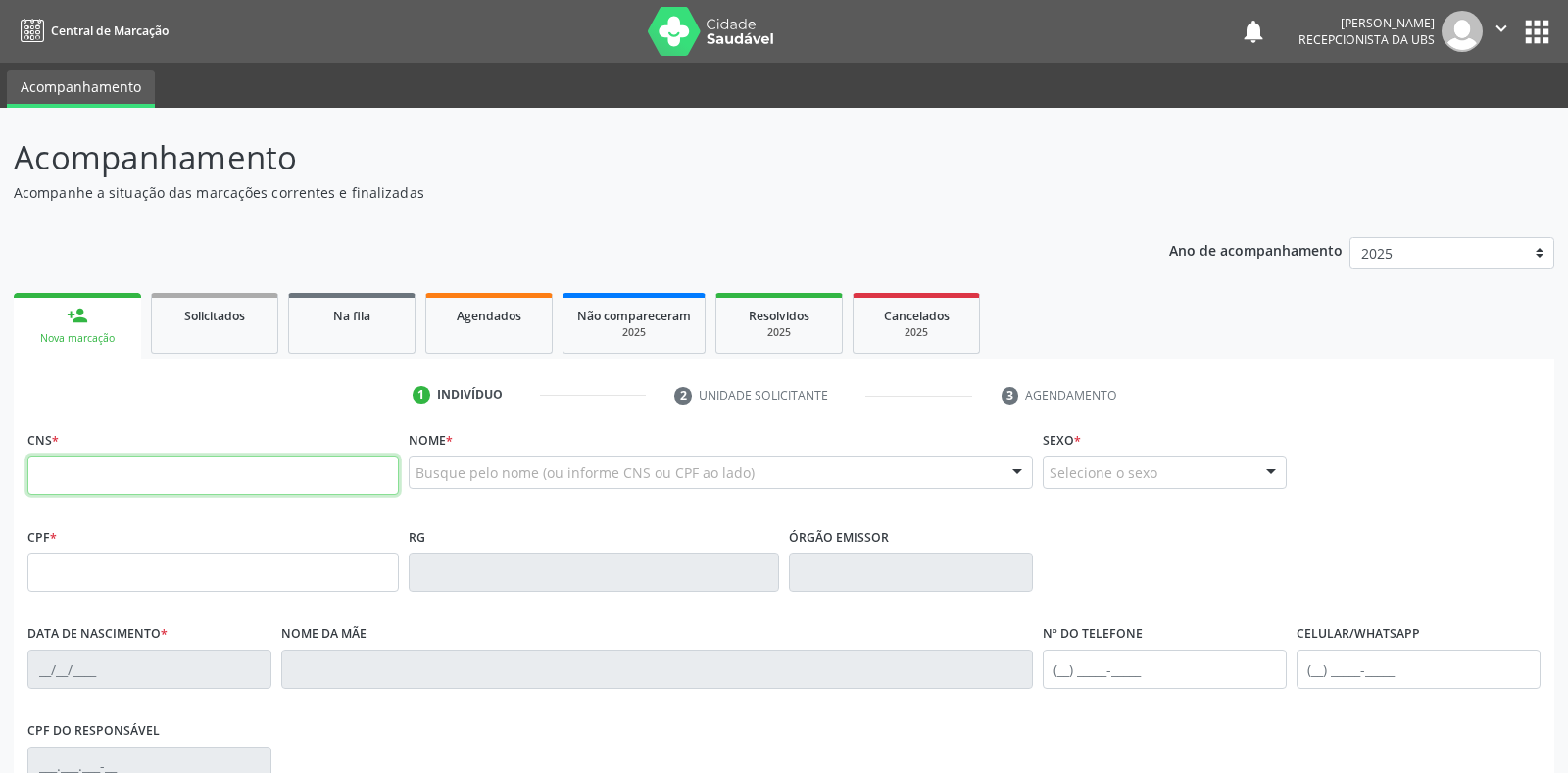
click at [197, 477] on input "text" at bounding box center [213, 476] width 372 height 40
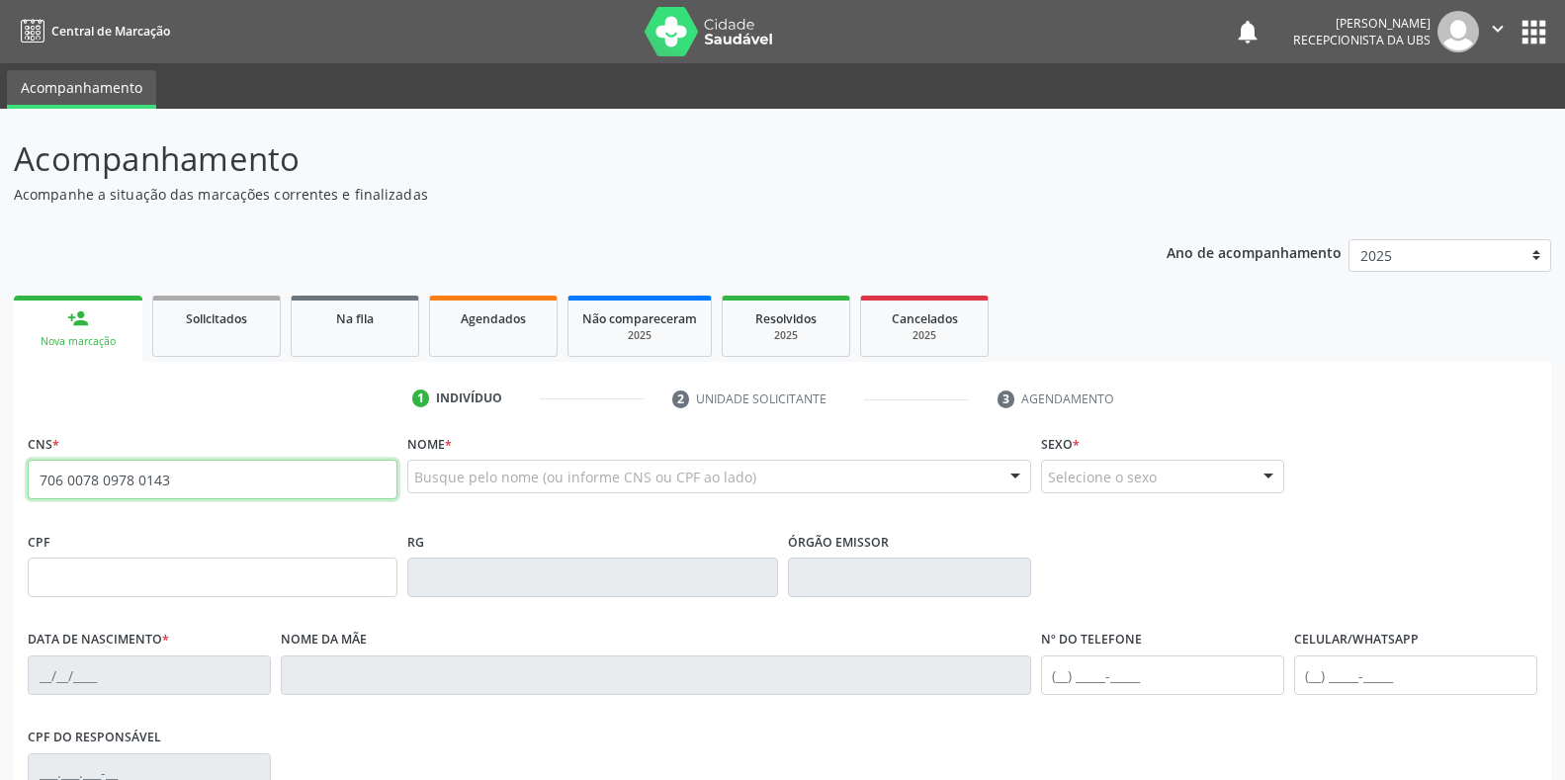
type input "706 0078 0978 0143"
type input "20/07/2004"
type input "Josefa Pereira Macedo Alves"
type input "(87) 98803-6741"
type input "S/N"
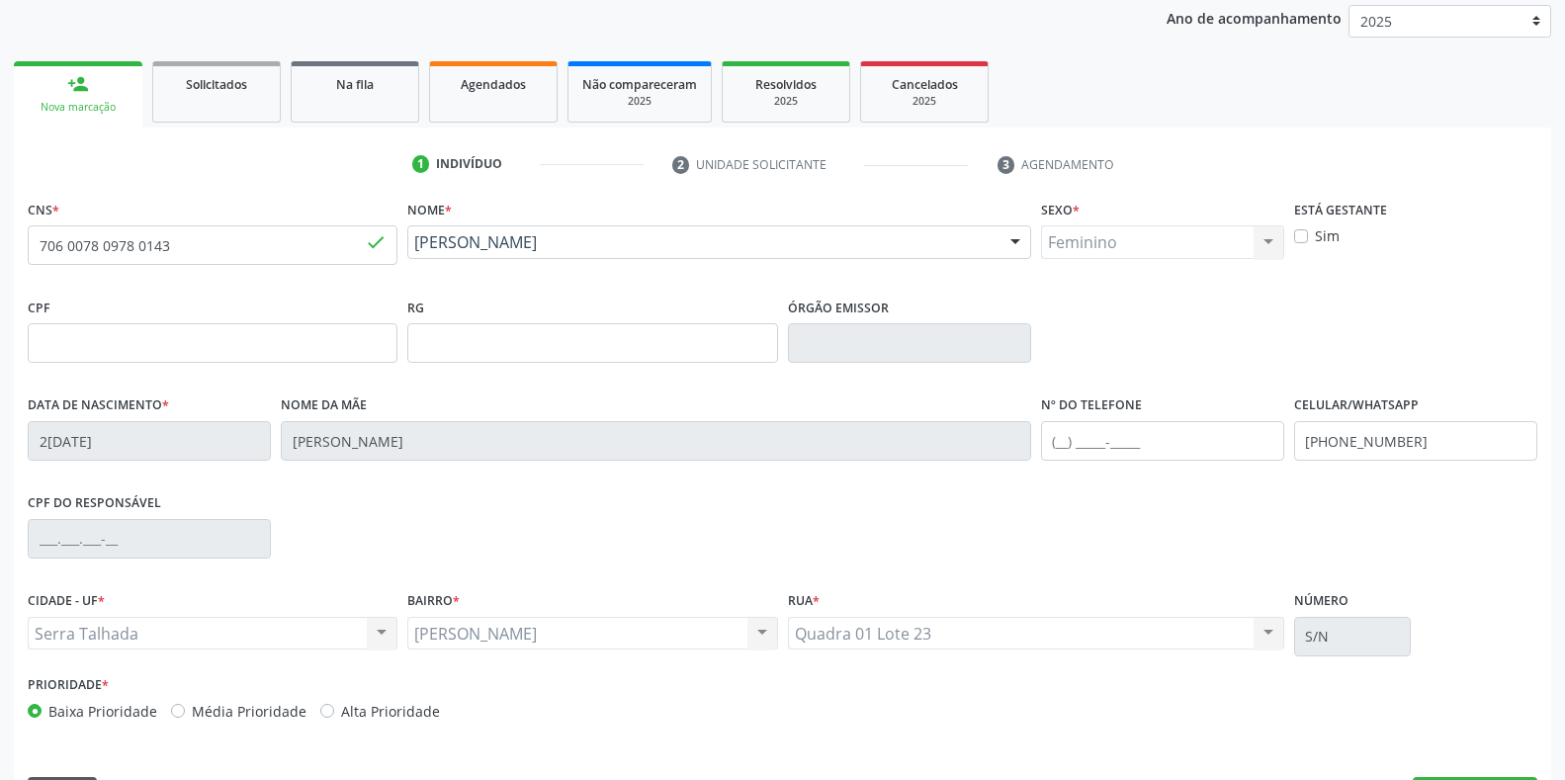
scroll to position [292, 0]
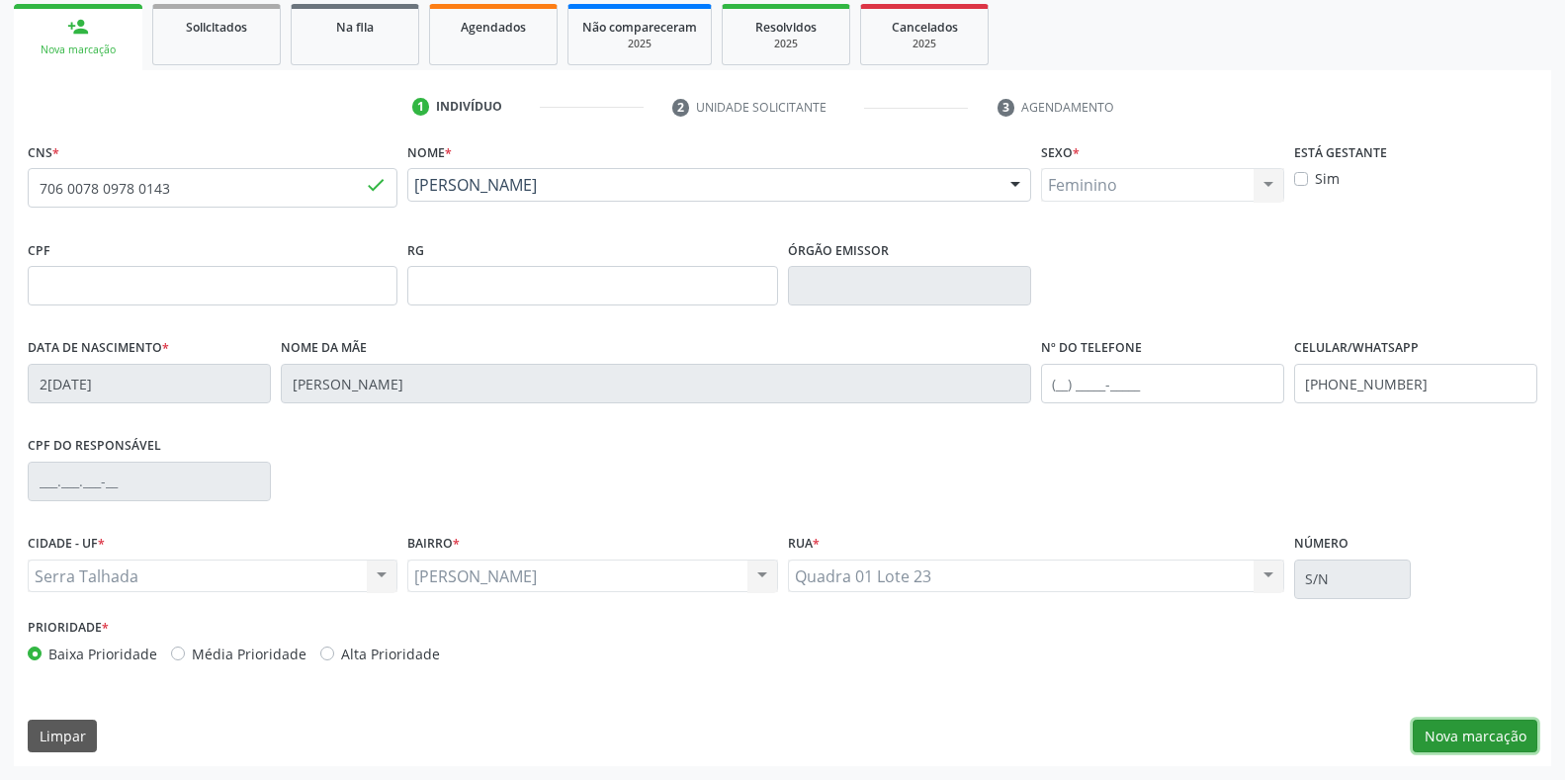
click at [1456, 735] on button "Nova marcação" at bounding box center [1475, 737] width 125 height 34
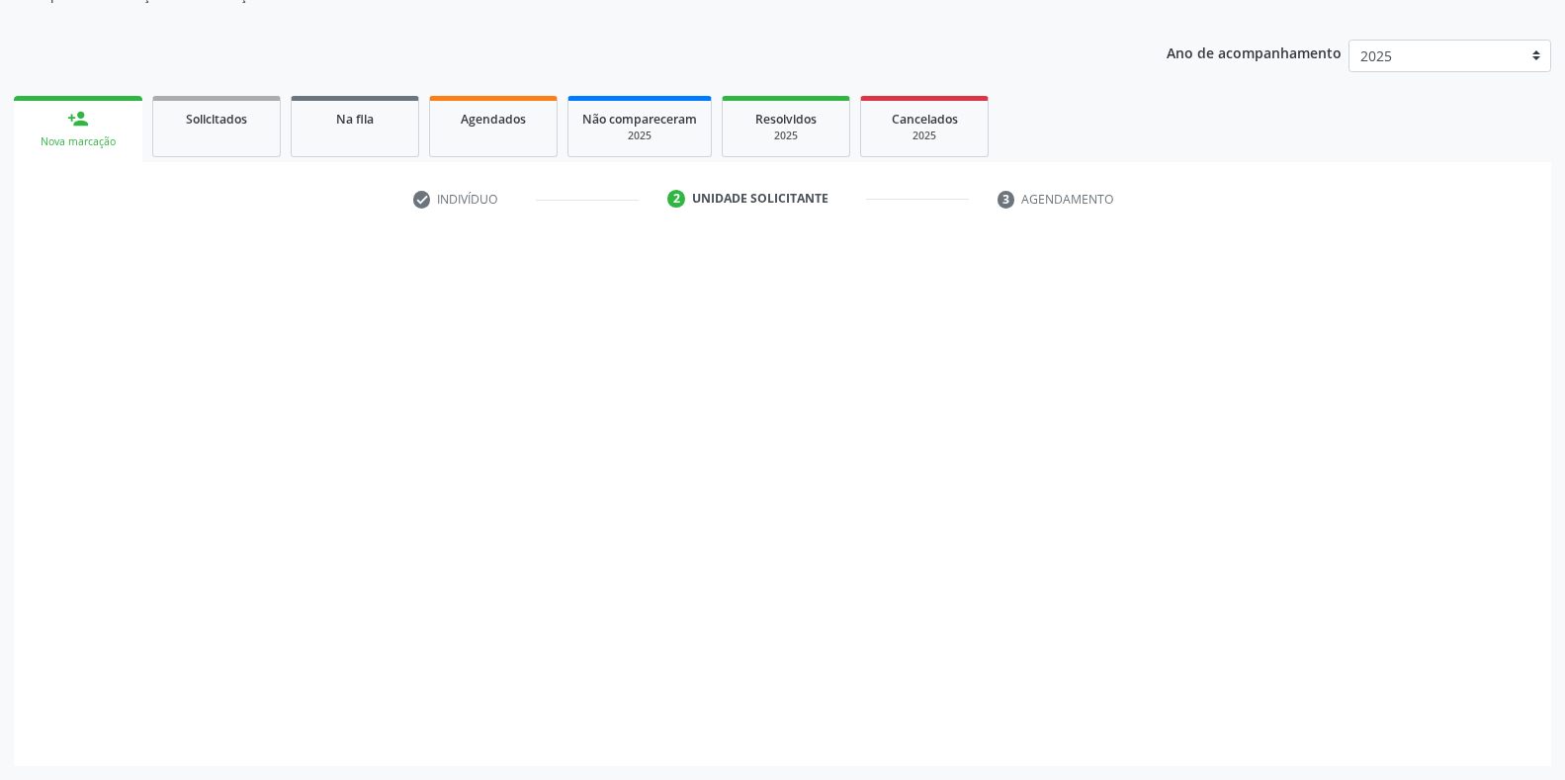
scroll to position [200, 0]
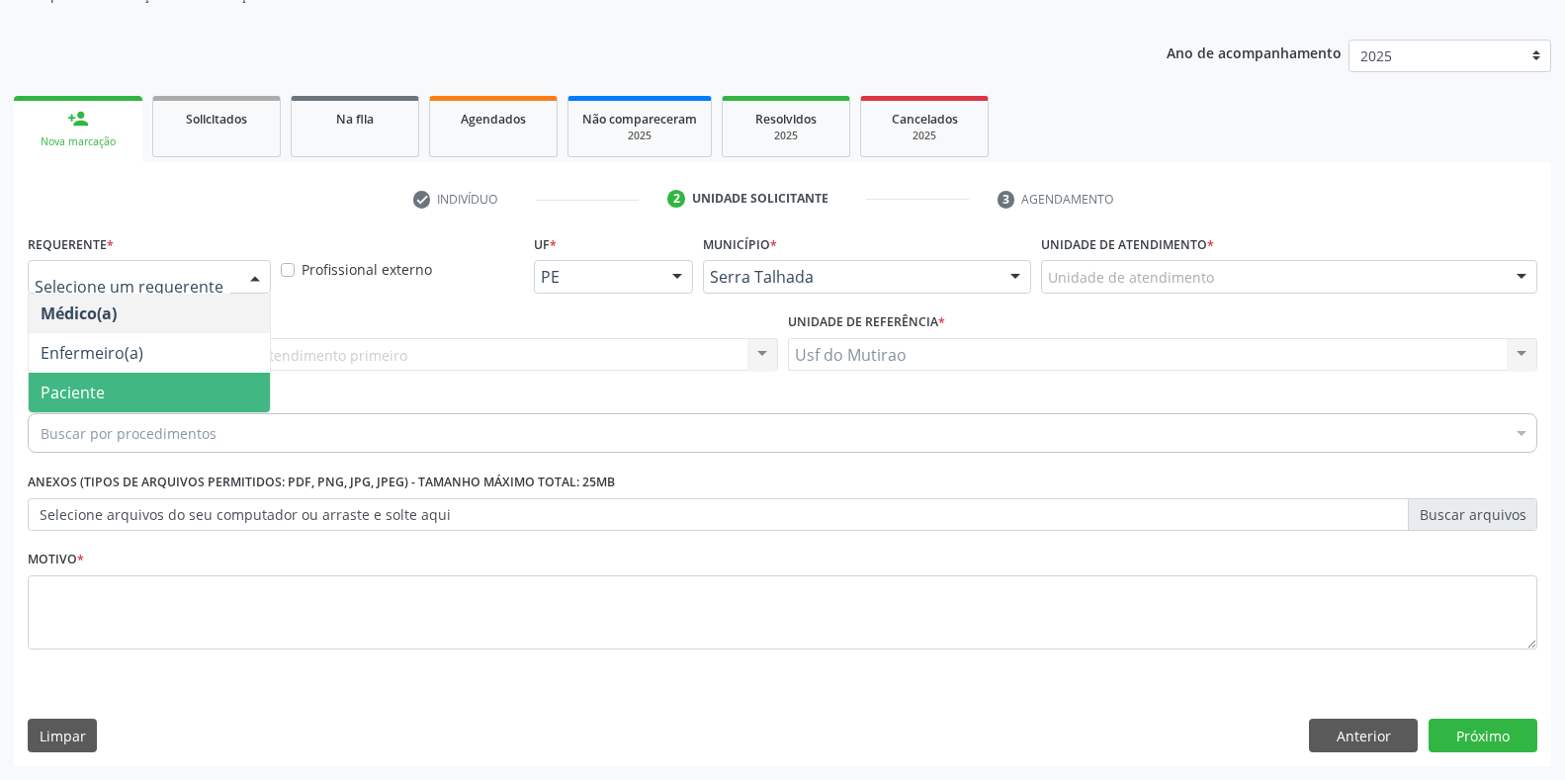
click at [128, 402] on span "Paciente" at bounding box center [149, 393] width 241 height 40
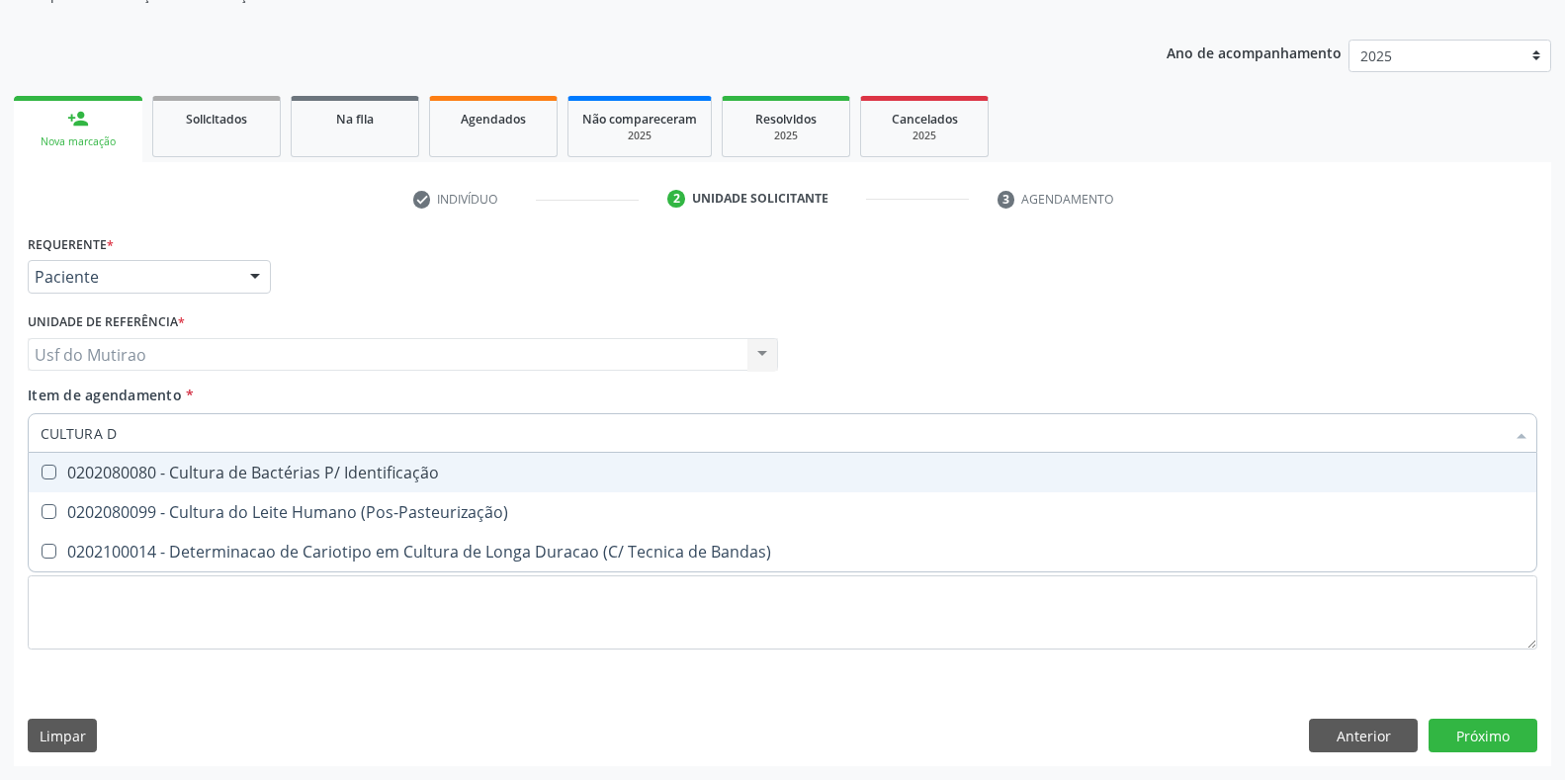
type input "CULTURA DE"
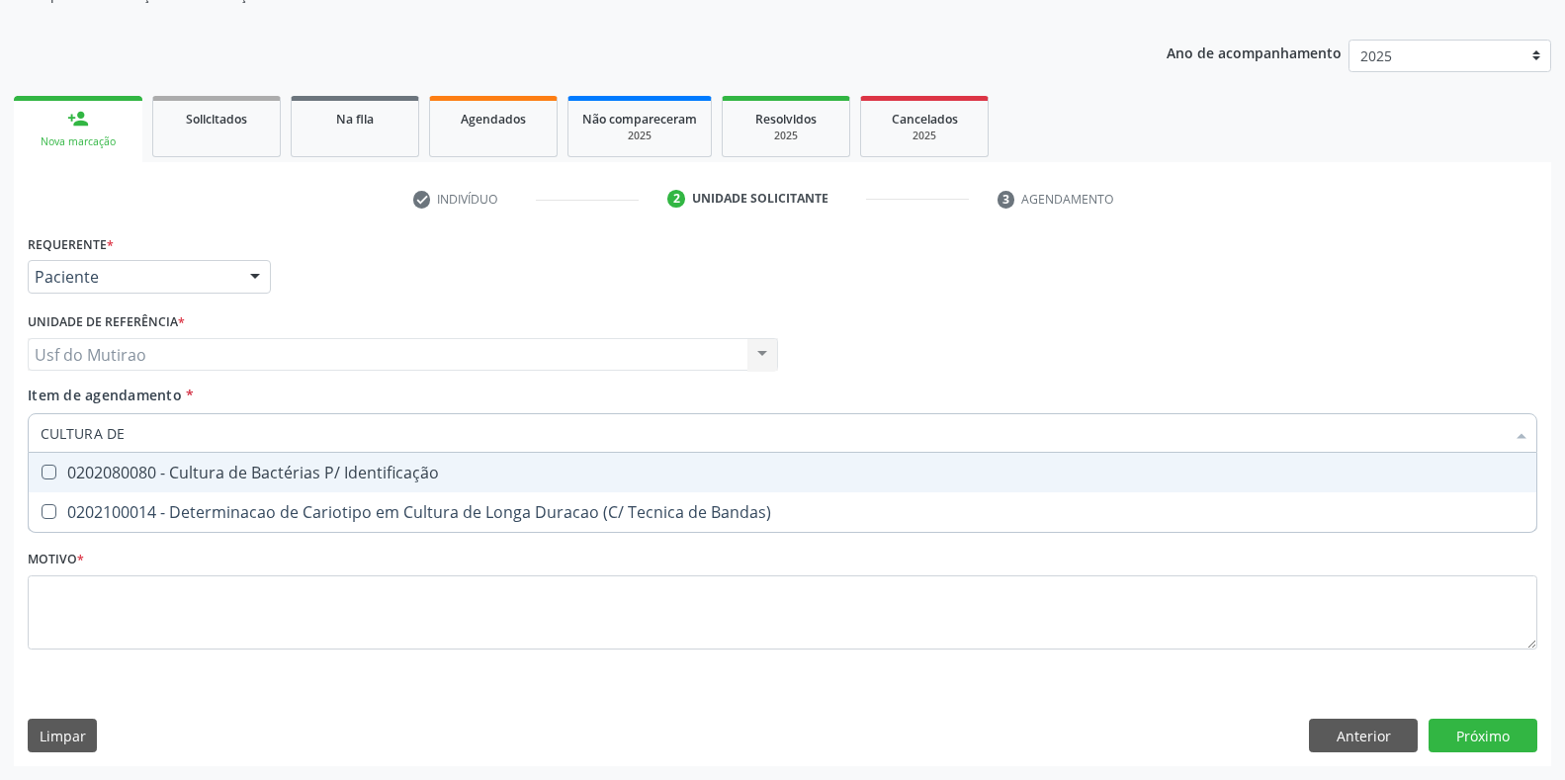
click at [191, 468] on div "0202080080 - Cultura de Bactérias P/ Identificação" at bounding box center [783, 473] width 1484 height 16
checkbox Identificação "true"
drag, startPoint x: 214, startPoint y: 430, endPoint x: 0, endPoint y: 413, distance: 214.2
click at [0, 413] on div "Acompanhamento Acompanhe a situação das marcações correntes e finalizadas Relat…" at bounding box center [782, 344] width 1565 height 871
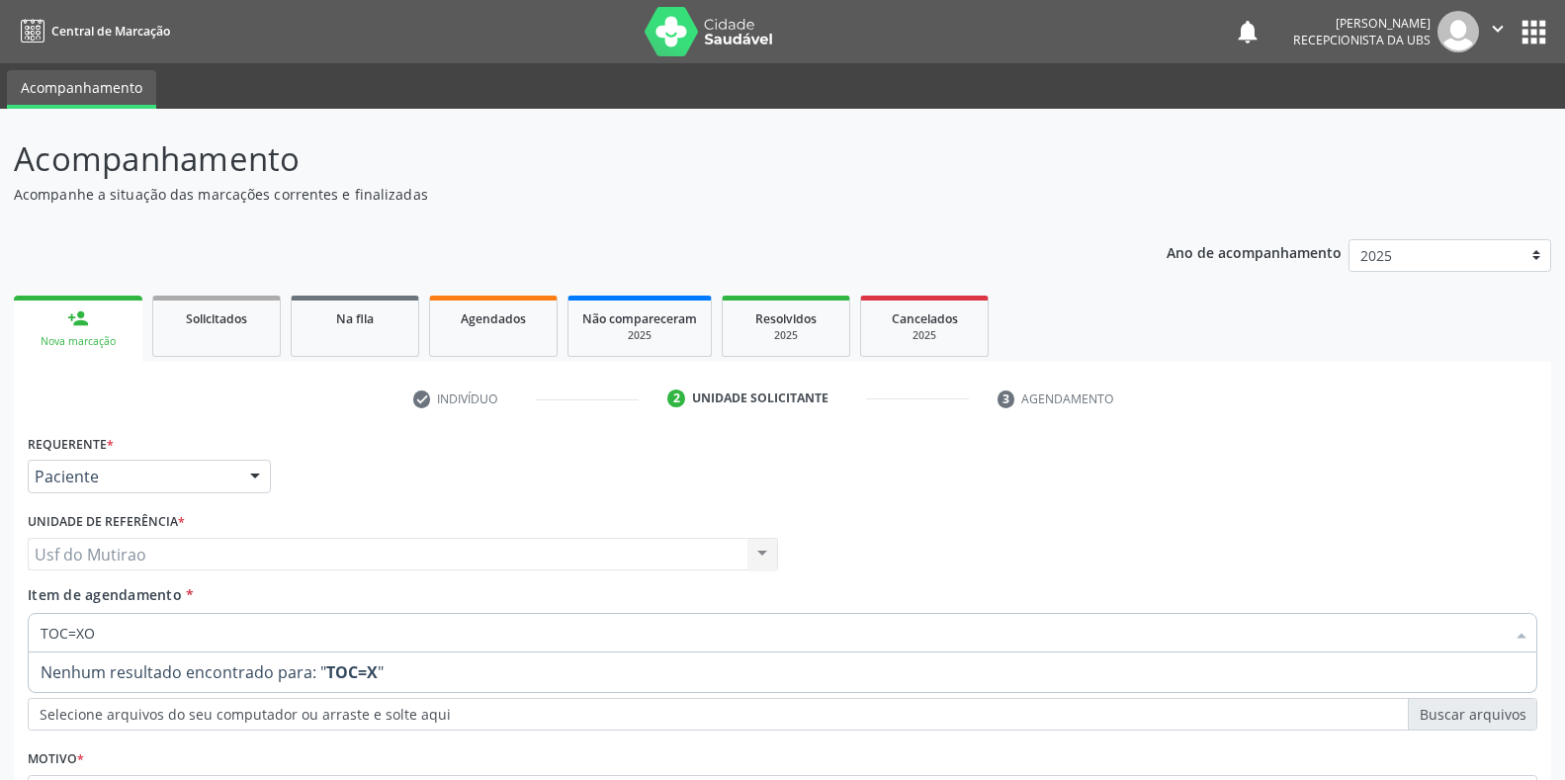
scroll to position [200, 0]
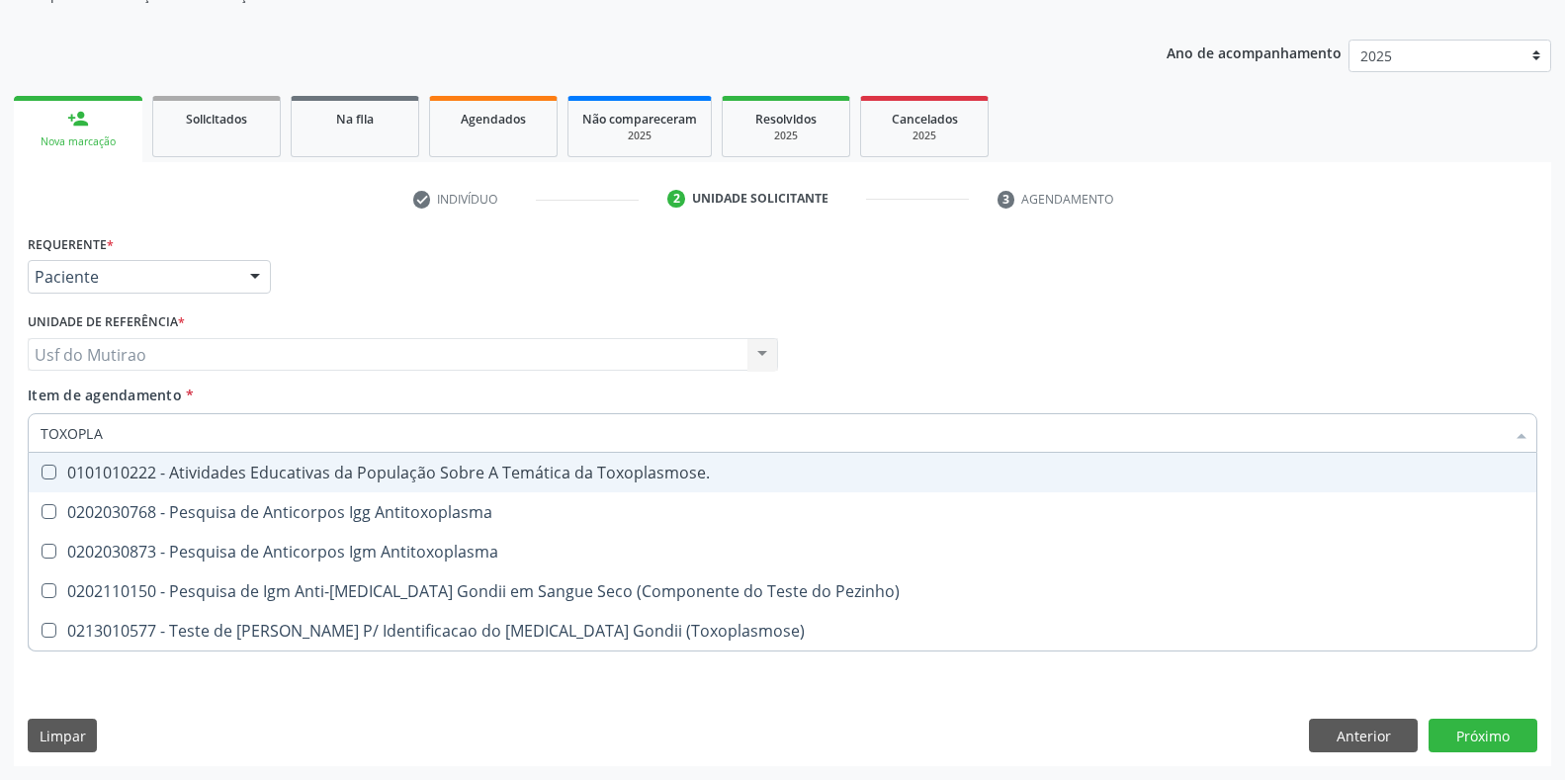
type input "TOXOPLAS"
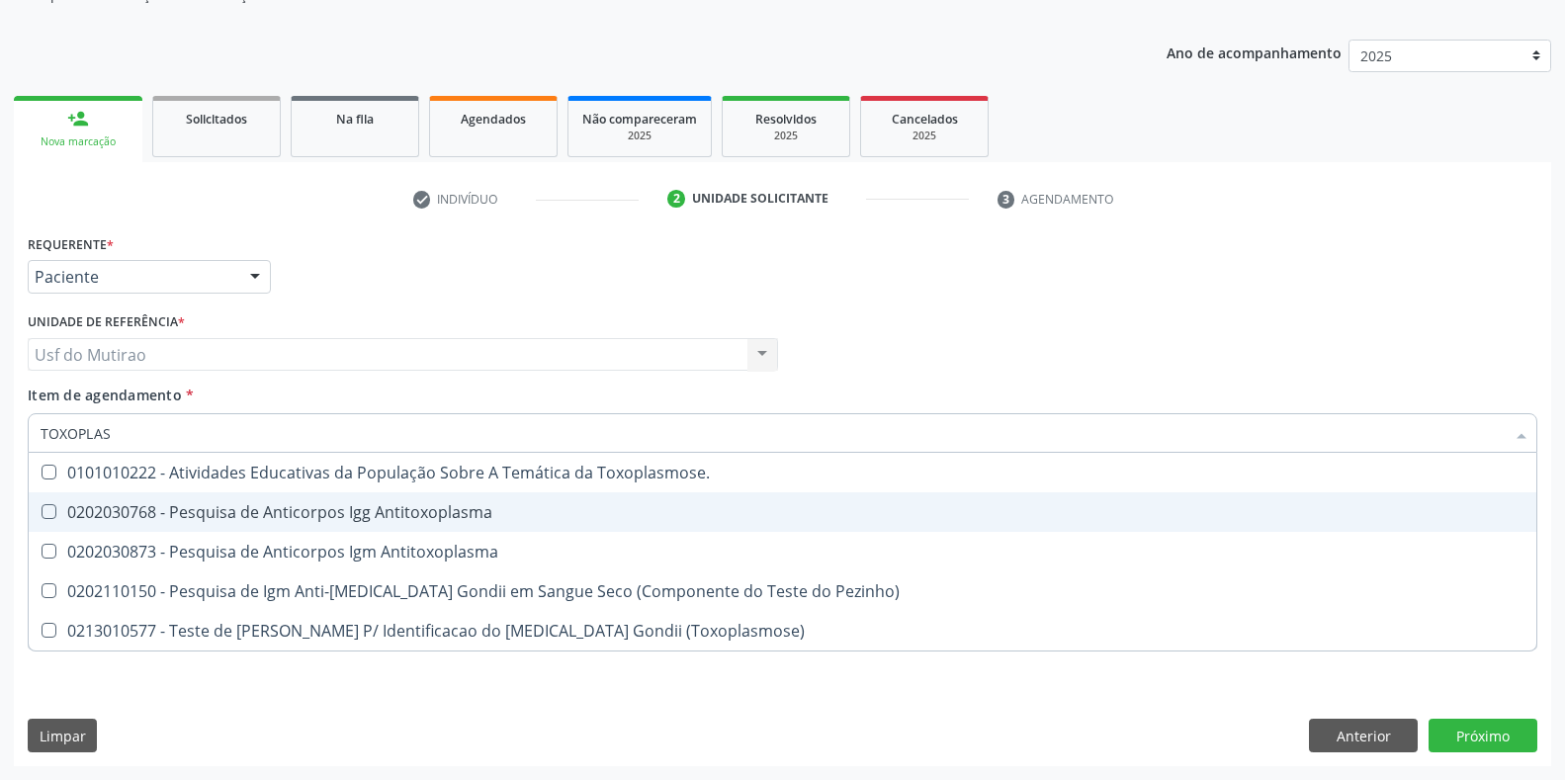
click at [81, 514] on div "0202030768 - Pesquisa de Anticorpos Igg Antitoxoplasma" at bounding box center [783, 512] width 1484 height 16
checkbox Antitoxoplasma "true"
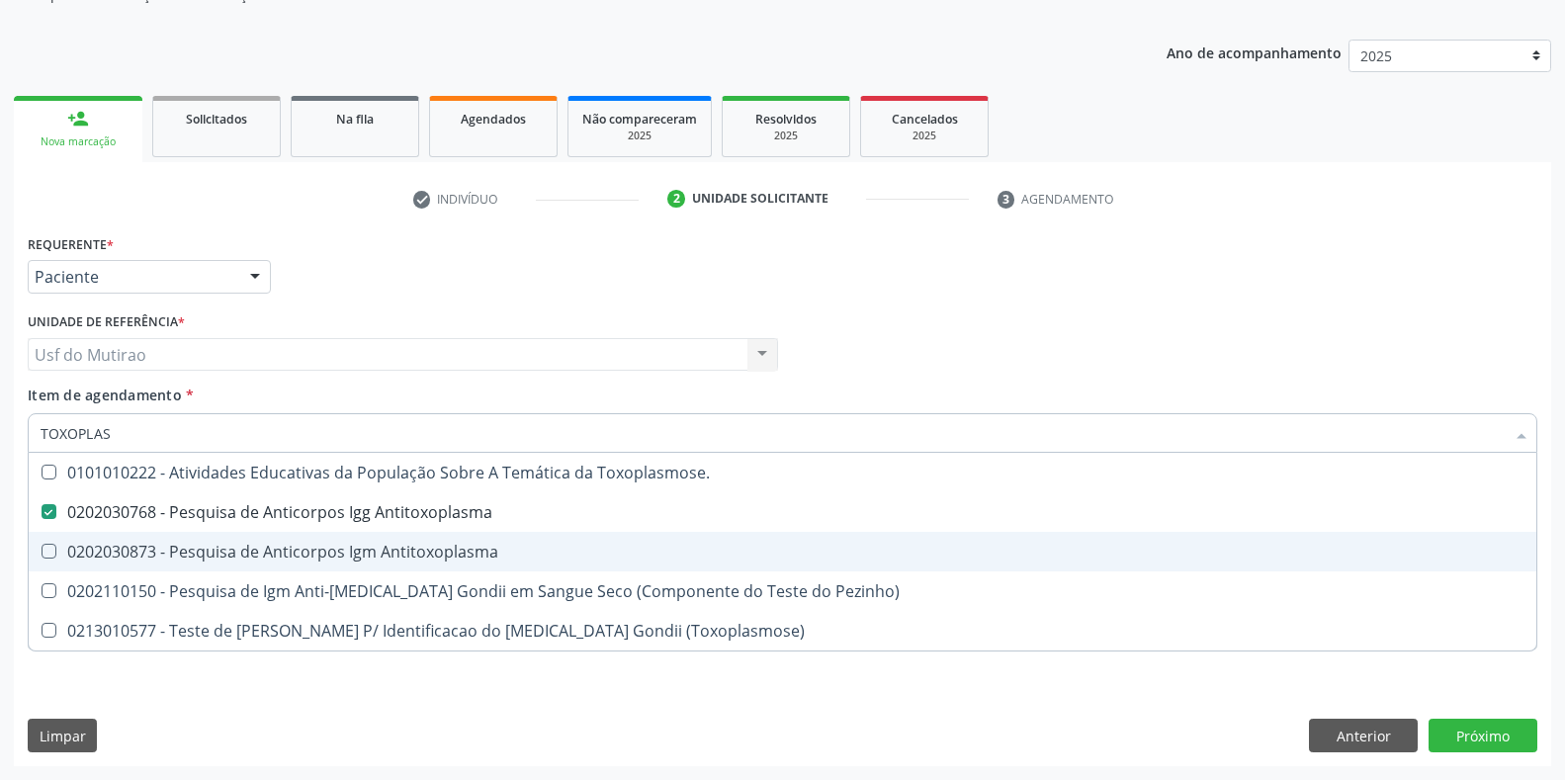
click at [94, 550] on div "0202030873 - Pesquisa de Anticorpos Igm Antitoxoplasma" at bounding box center [783, 552] width 1484 height 16
checkbox Antitoxoplasma "true"
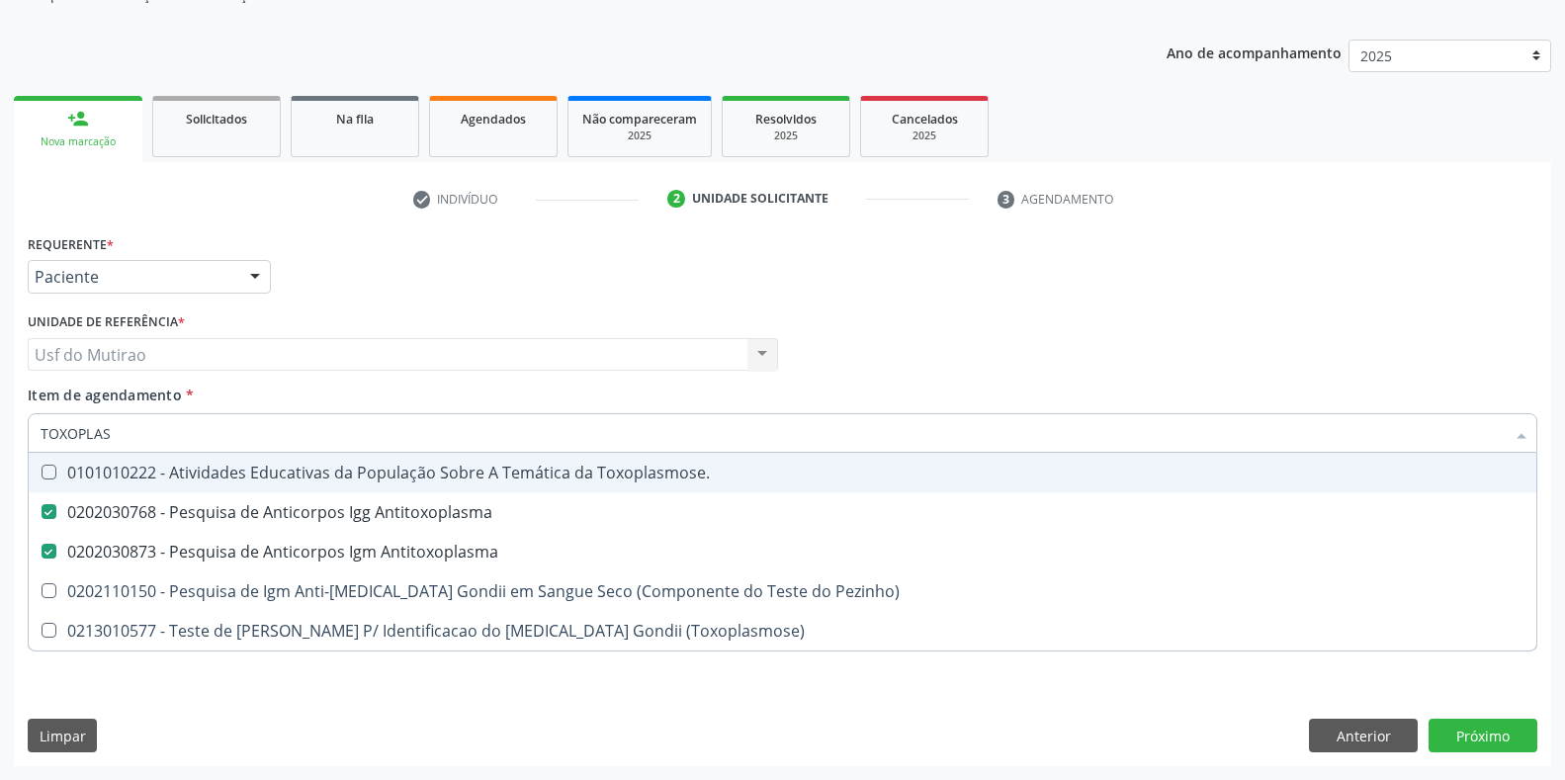
drag, startPoint x: 196, startPoint y: 430, endPoint x: 0, endPoint y: 426, distance: 195.8
click at [0, 426] on div "Acompanhamento Acompanhe a situação das marcações correntes e finalizadas Relat…" at bounding box center [782, 344] width 1565 height 871
checkbox Antitoxoplasma "false"
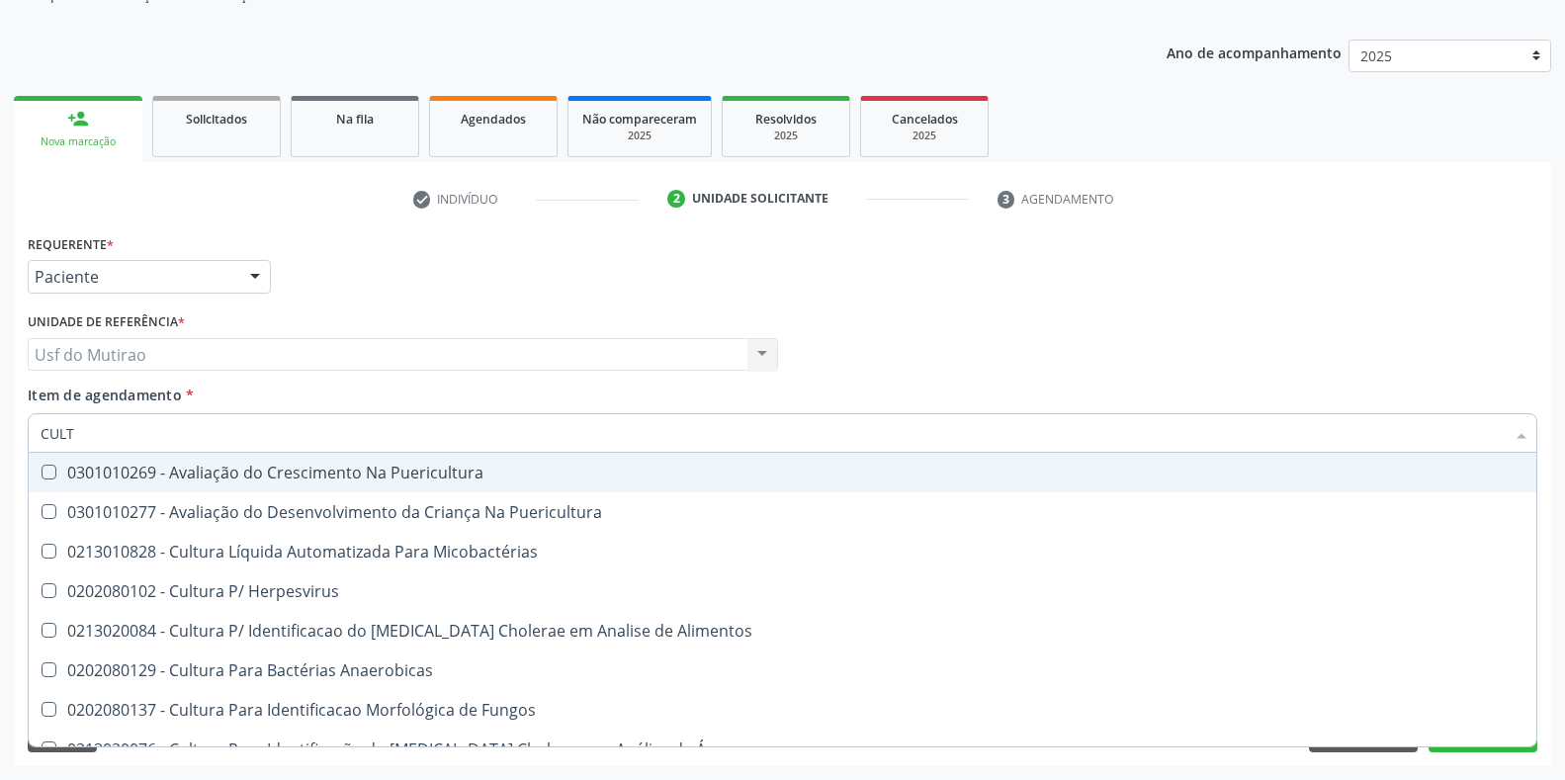
type input "CULTU"
checkbox Identificação "true"
type input "CULTURA D"
checkbox Puericultura "true"
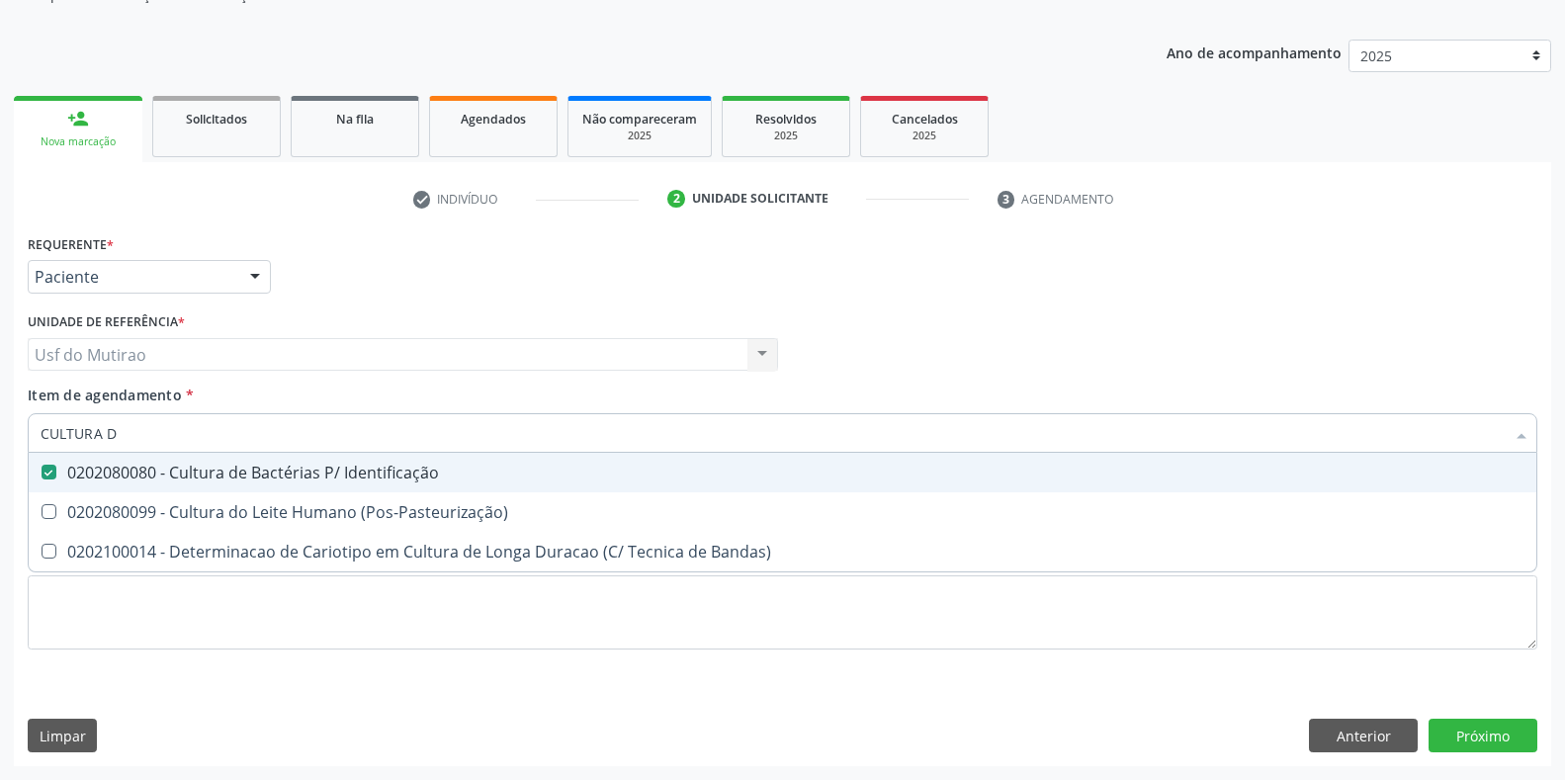
type input "CULTURA DE"
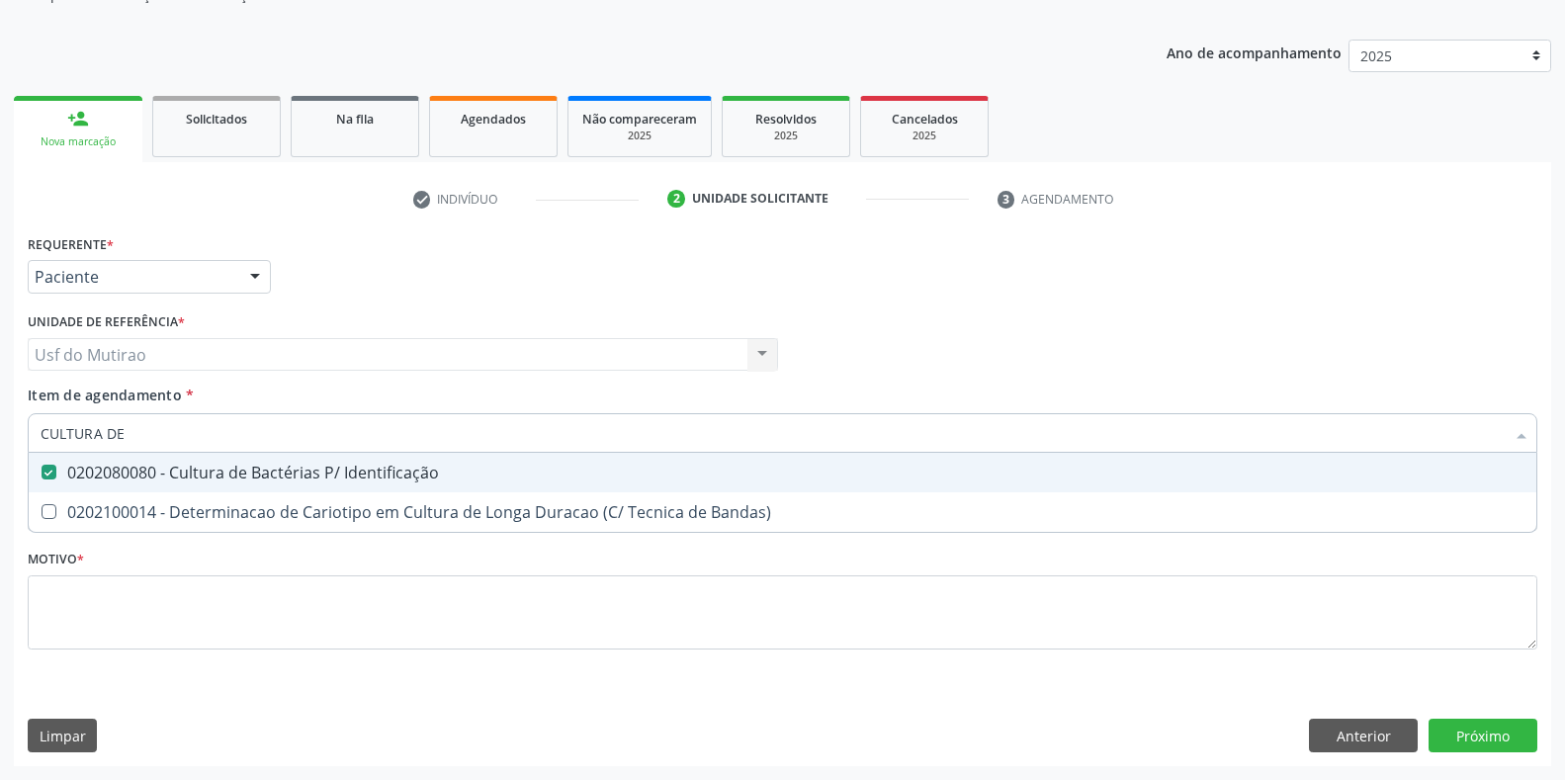
drag, startPoint x: 141, startPoint y: 429, endPoint x: 0, endPoint y: 424, distance: 141.4
click at [0, 424] on div "Acompanhamento Acompanhe a situação das marcações correntes e finalizadas Relat…" at bounding box center [782, 344] width 1565 height 871
checkbox Identificação "false"
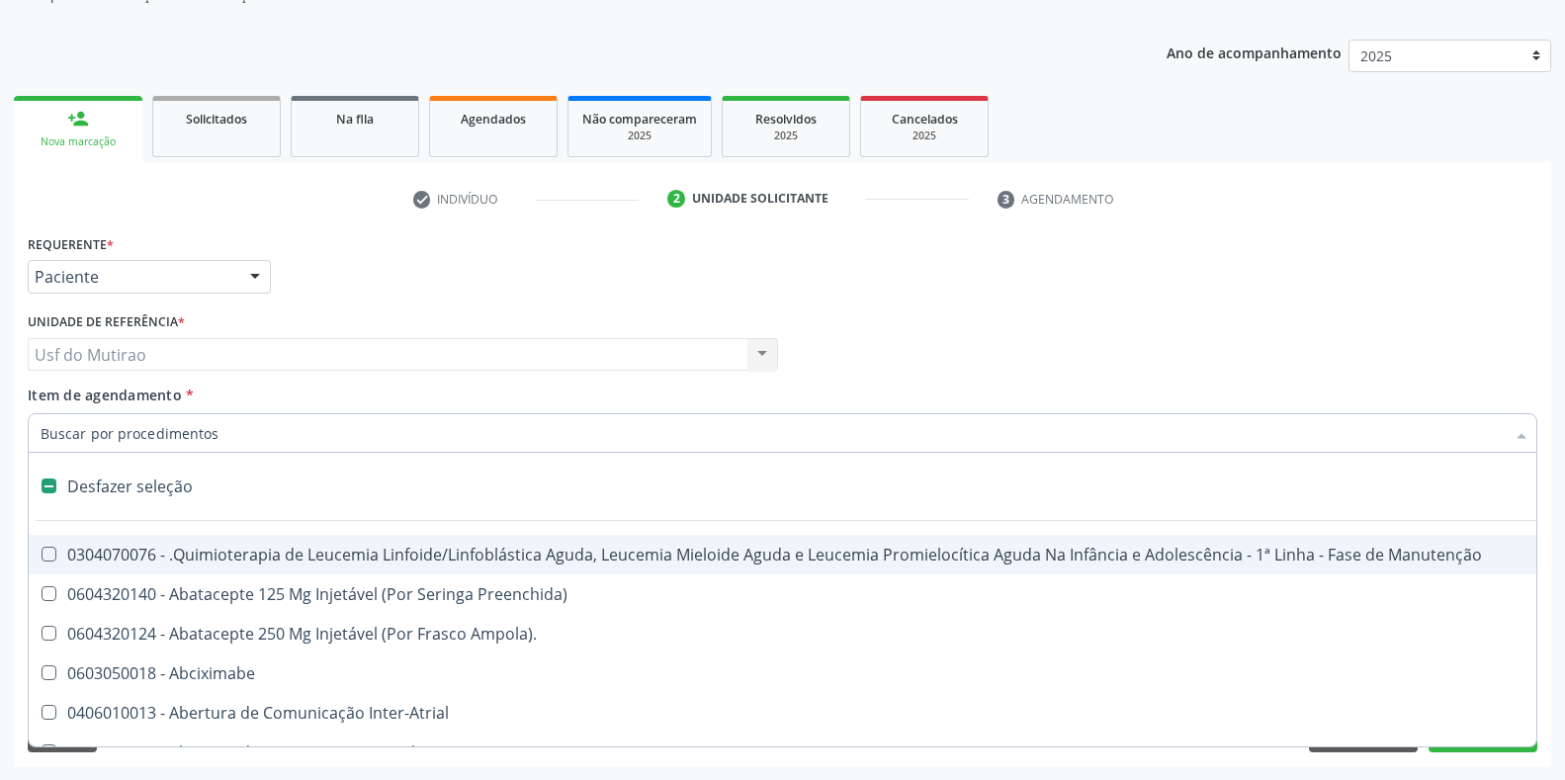
click at [846, 292] on div "Requerente * Paciente Médico(a) Enfermeiro(a) Paciente Nenhum resultado encontr…" at bounding box center [782, 267] width 1519 height 77
checkbox Preenchida\) "true"
checkbox Ampola\)\ "true"
checkbox Abciximabe "true"
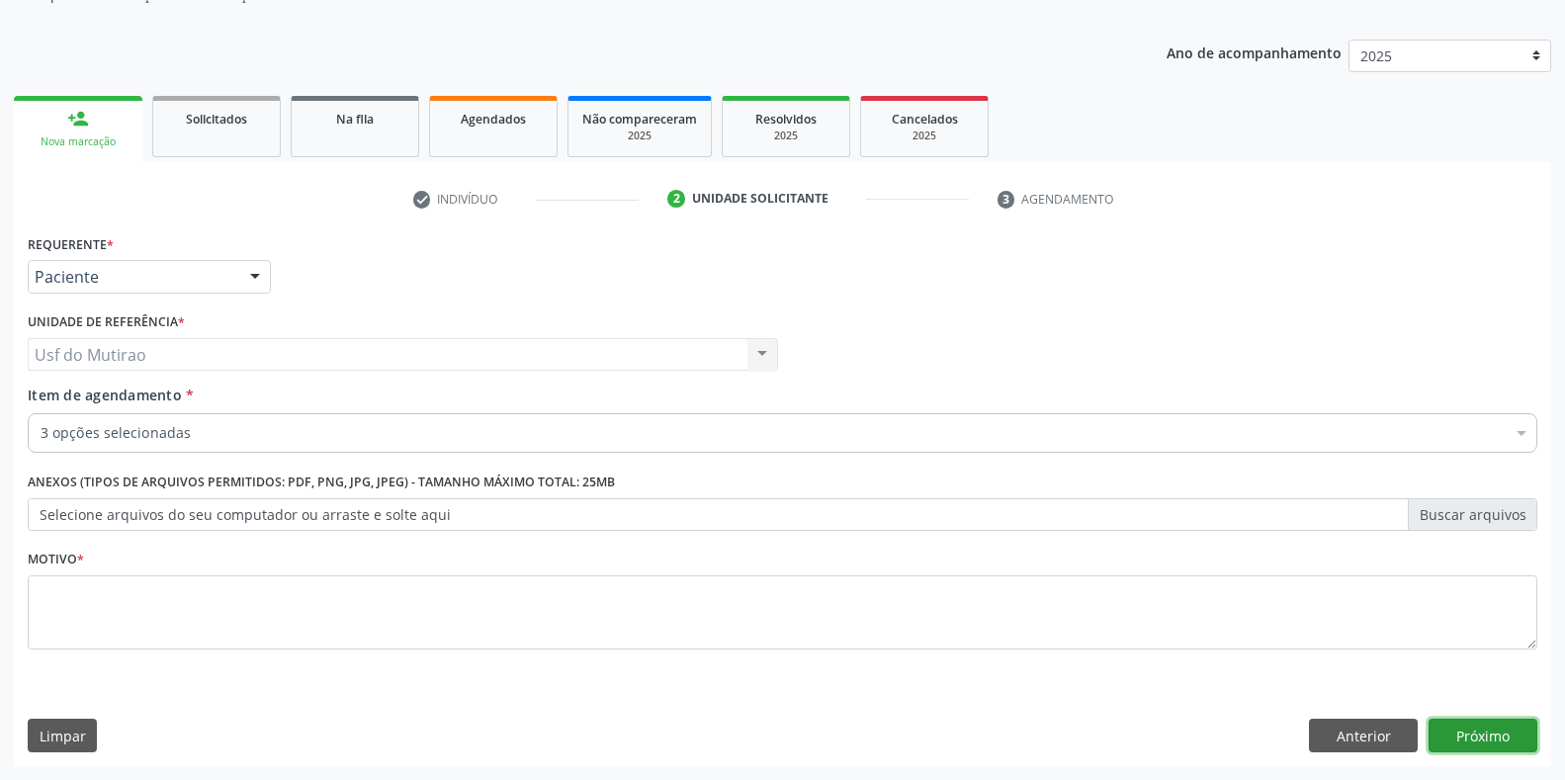
click at [1494, 732] on button "Próximo" at bounding box center [1482, 736] width 109 height 34
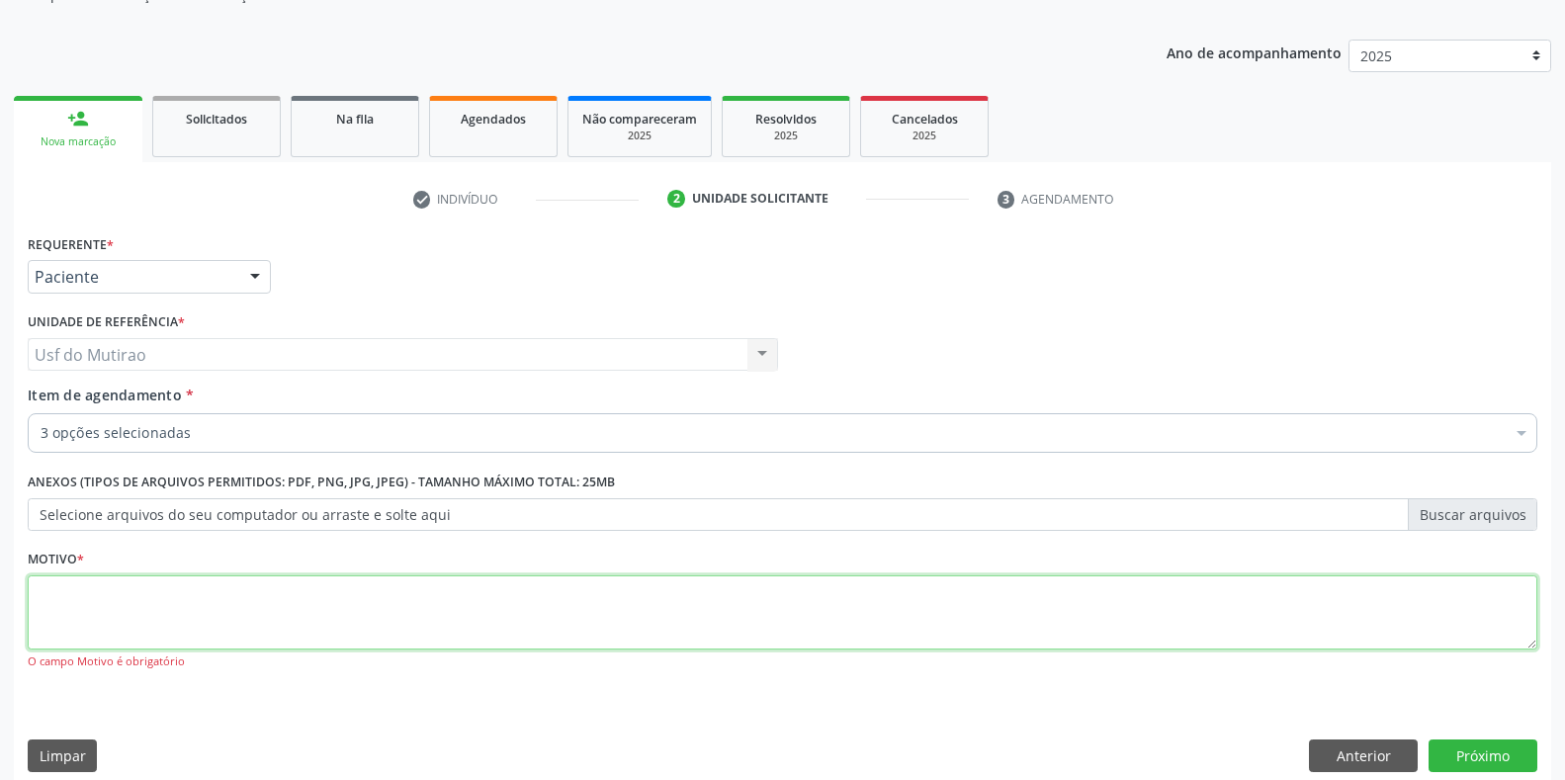
click at [164, 620] on textarea at bounding box center [782, 612] width 1509 height 75
type textarea "."
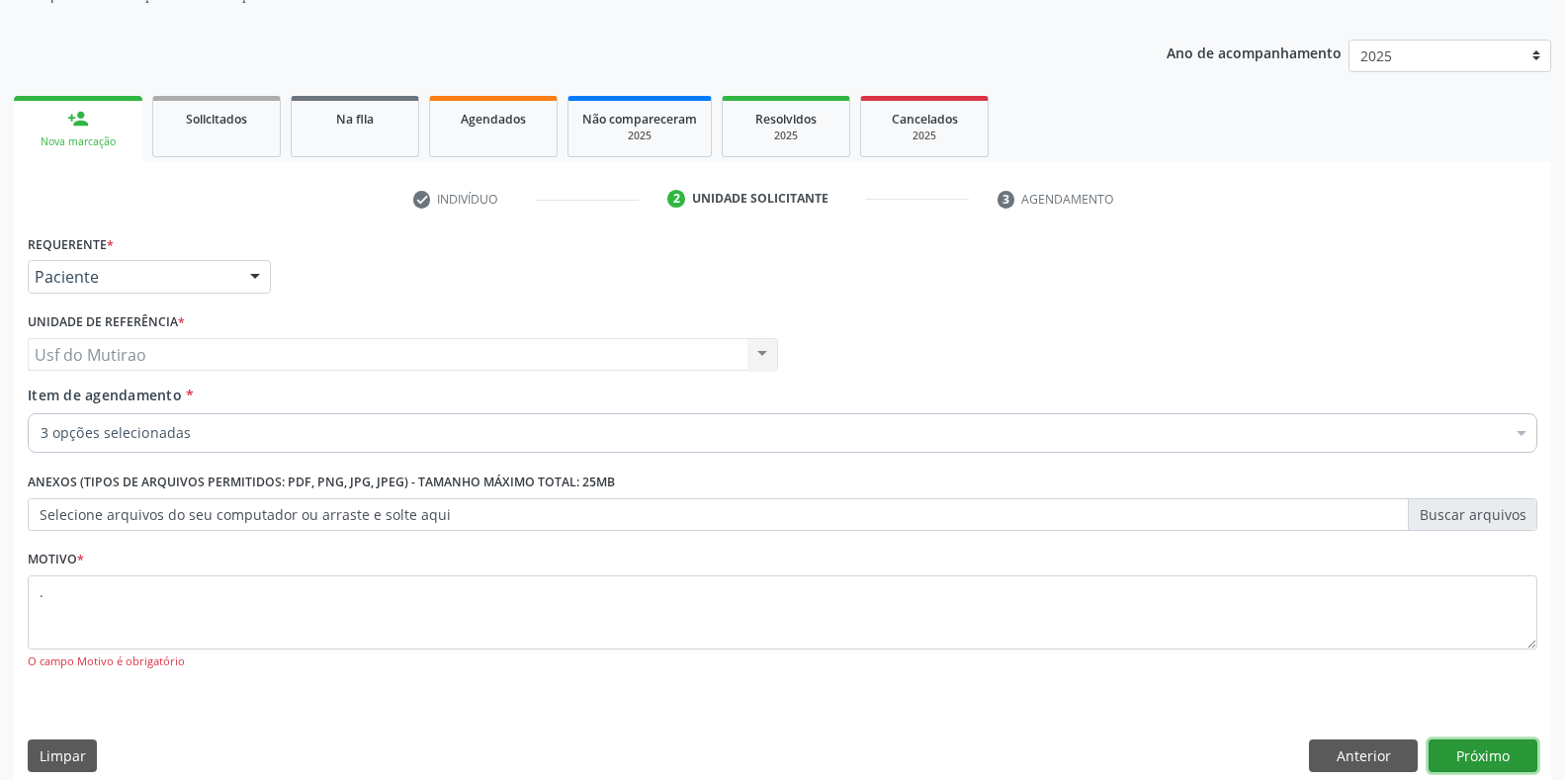
click at [1457, 756] on button "Próximo" at bounding box center [1482, 756] width 109 height 34
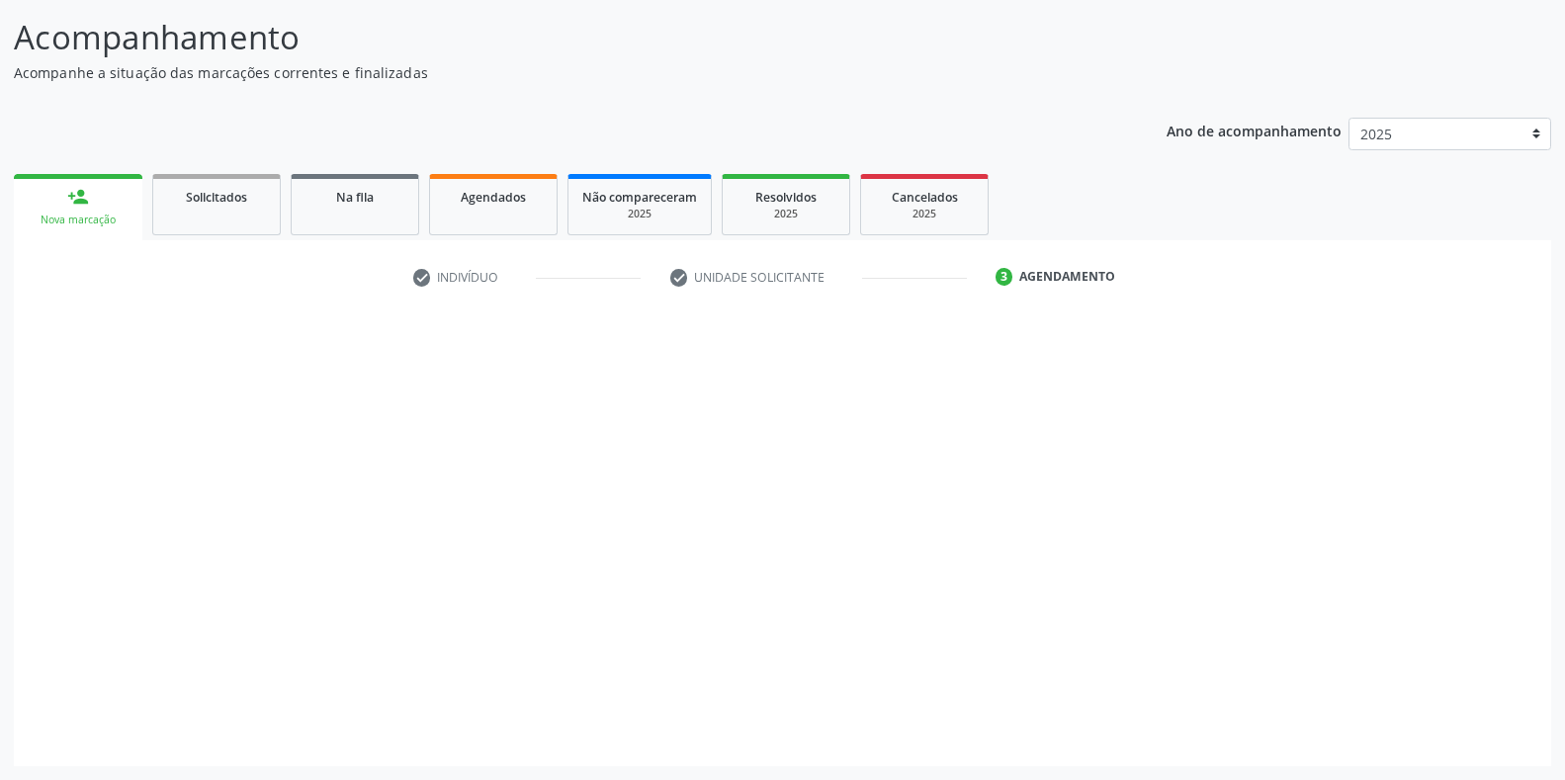
scroll to position [122, 0]
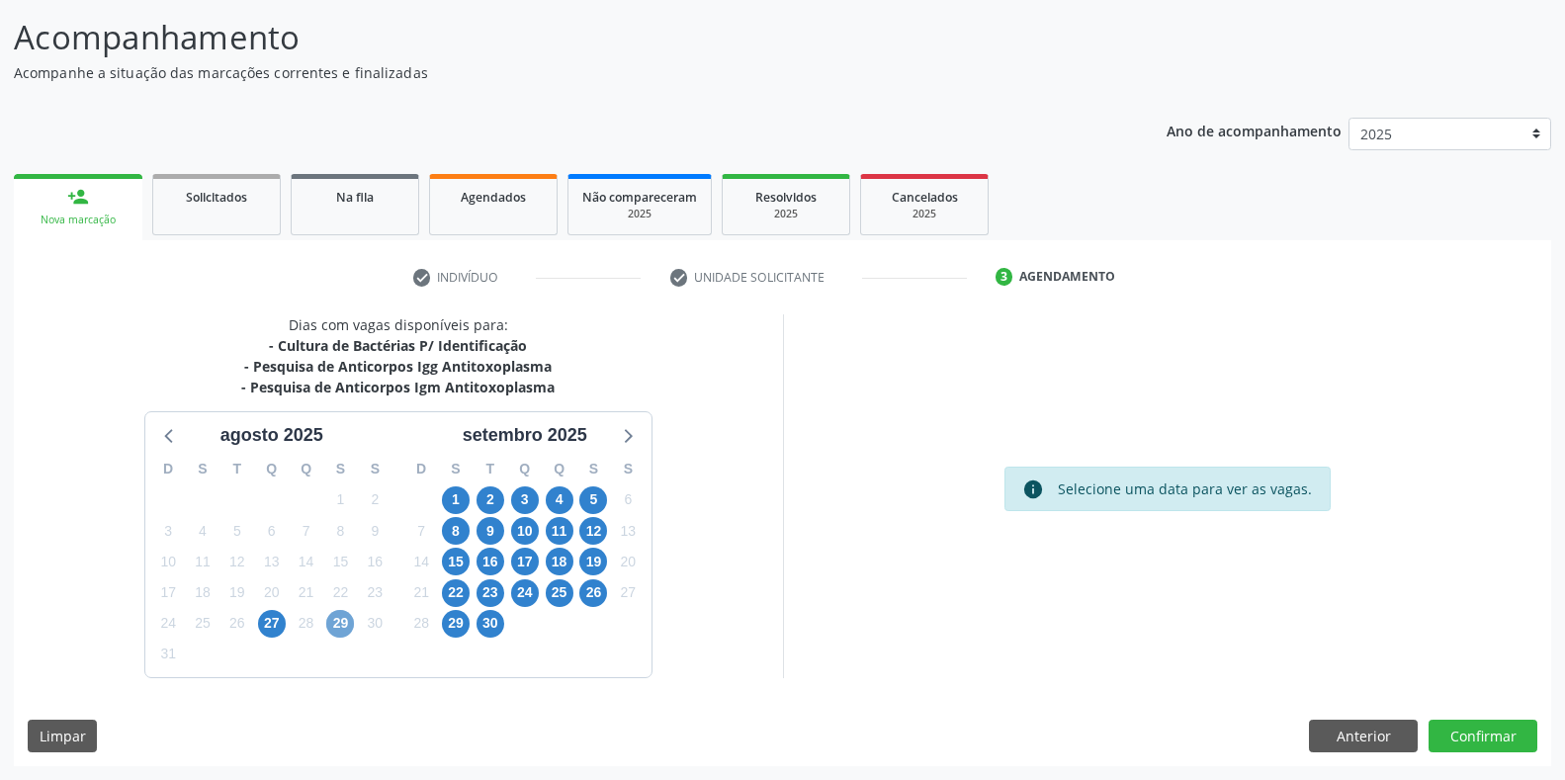
click at [341, 618] on span "29" at bounding box center [340, 624] width 28 height 28
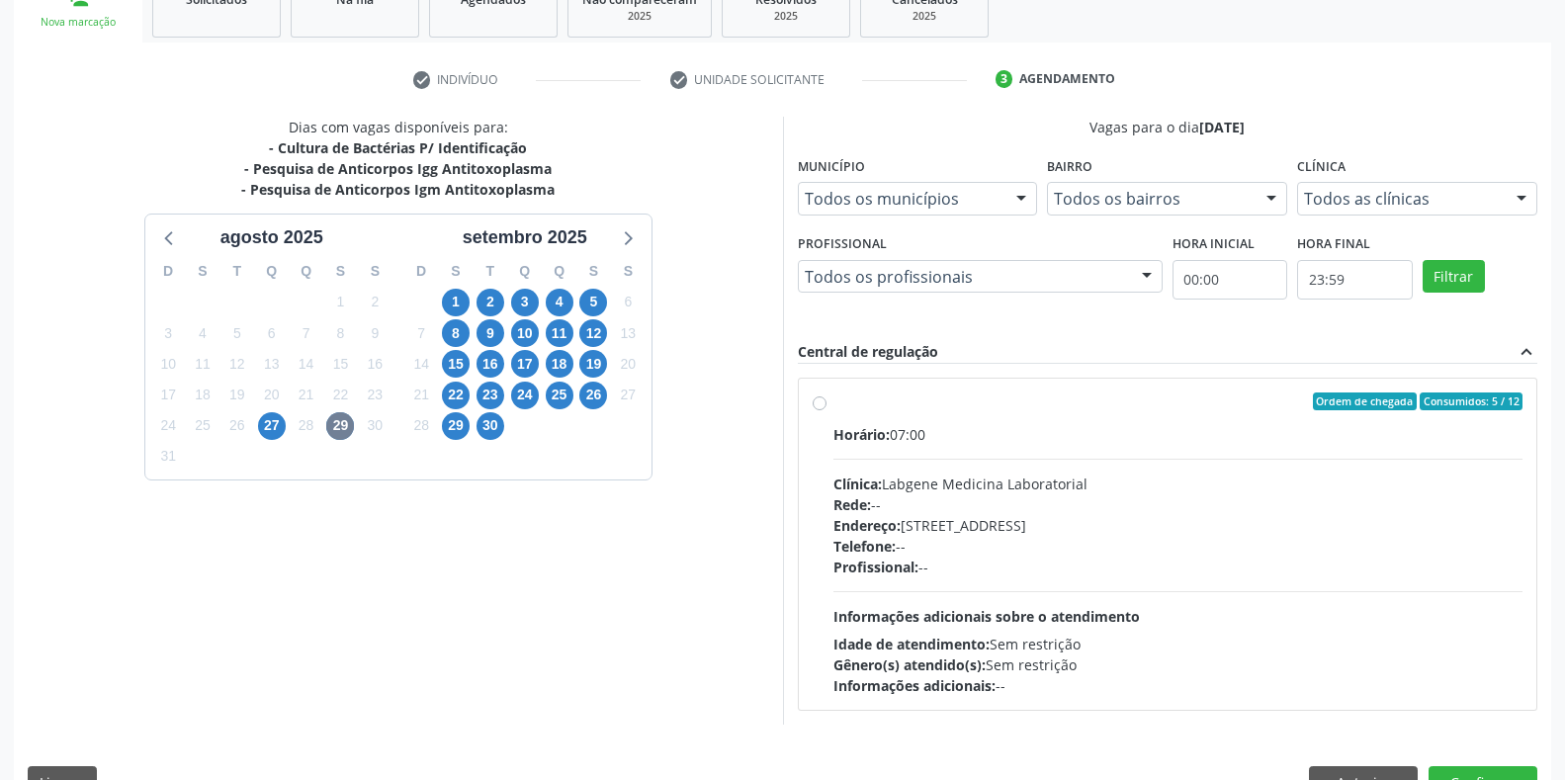
click at [878, 431] on span "Horário:" at bounding box center [861, 434] width 56 height 19
click at [826, 410] on input "Ordem de chegada Consumidos: 5 / 12 Horário: 07:00 Clínica: Labgene Medicina La…" at bounding box center [820, 401] width 14 height 18
radio input "true"
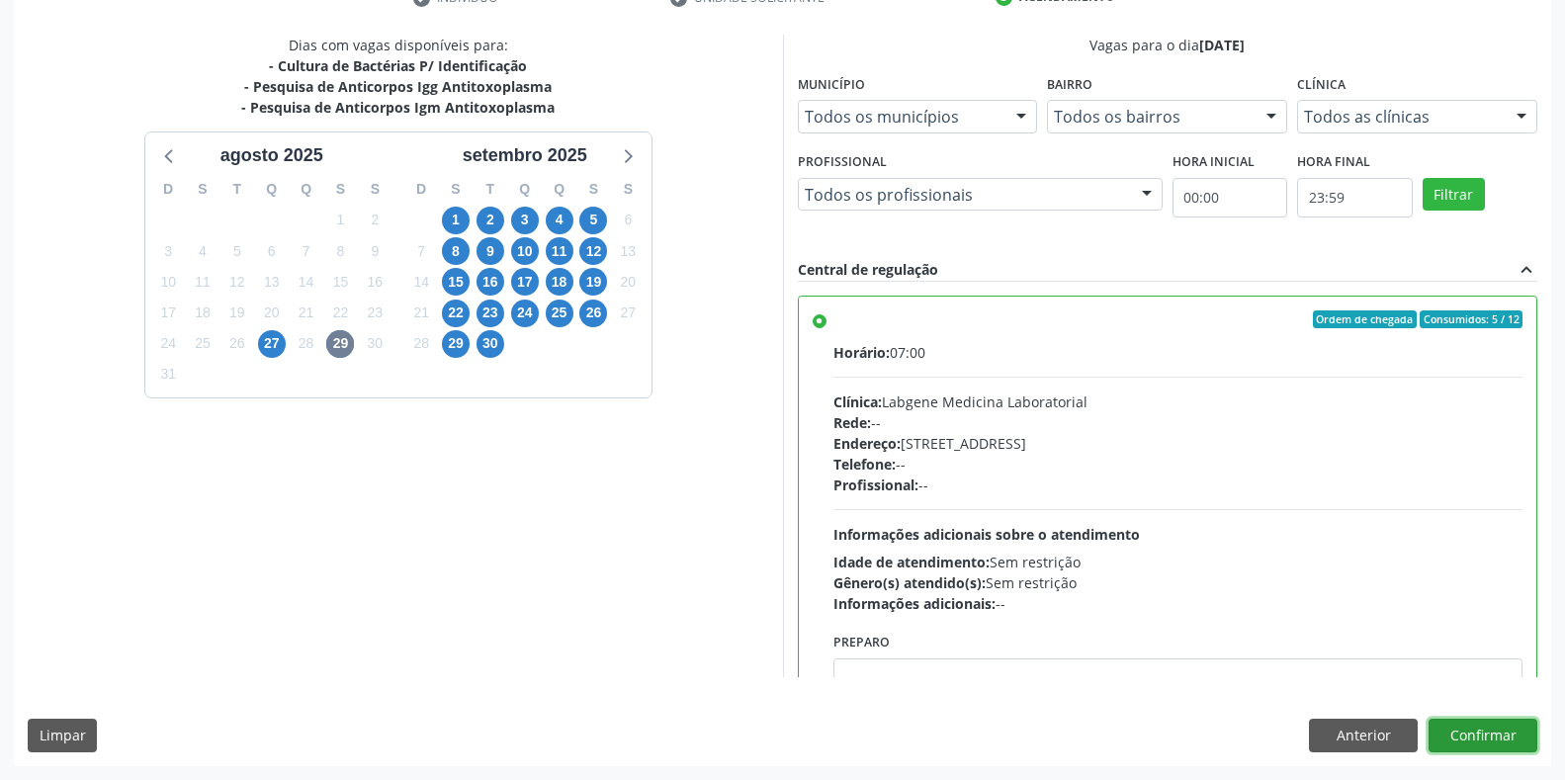
click at [1484, 748] on button "Confirmar" at bounding box center [1482, 736] width 109 height 34
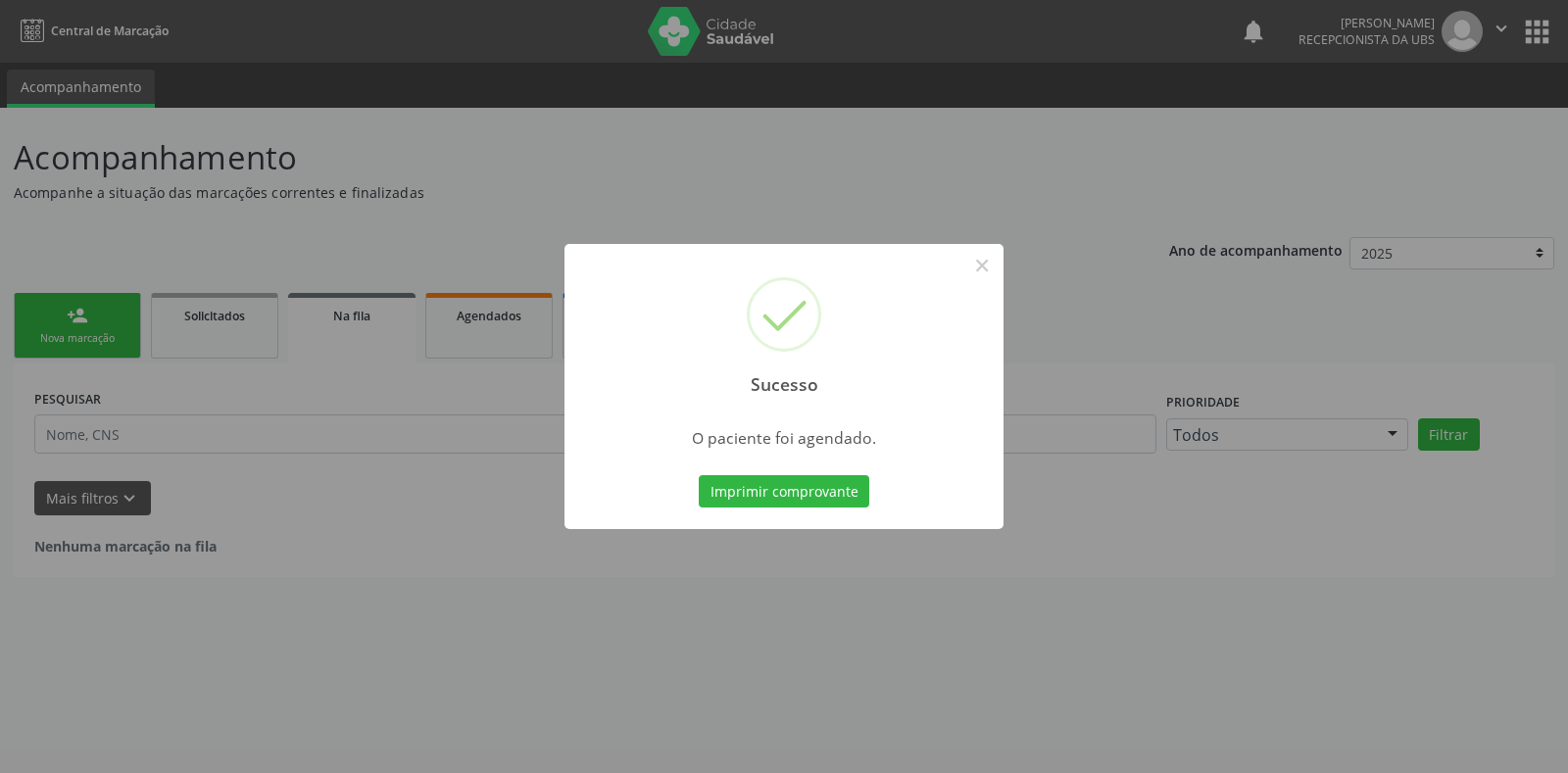
click at [755, 469] on div "Sucesso × O paciente foi agendado. Imprimir comprovante Cancel" at bounding box center [783, 386] width 439 height 286
click at [758, 482] on button "Imprimir comprovante" at bounding box center [784, 492] width 170 height 34
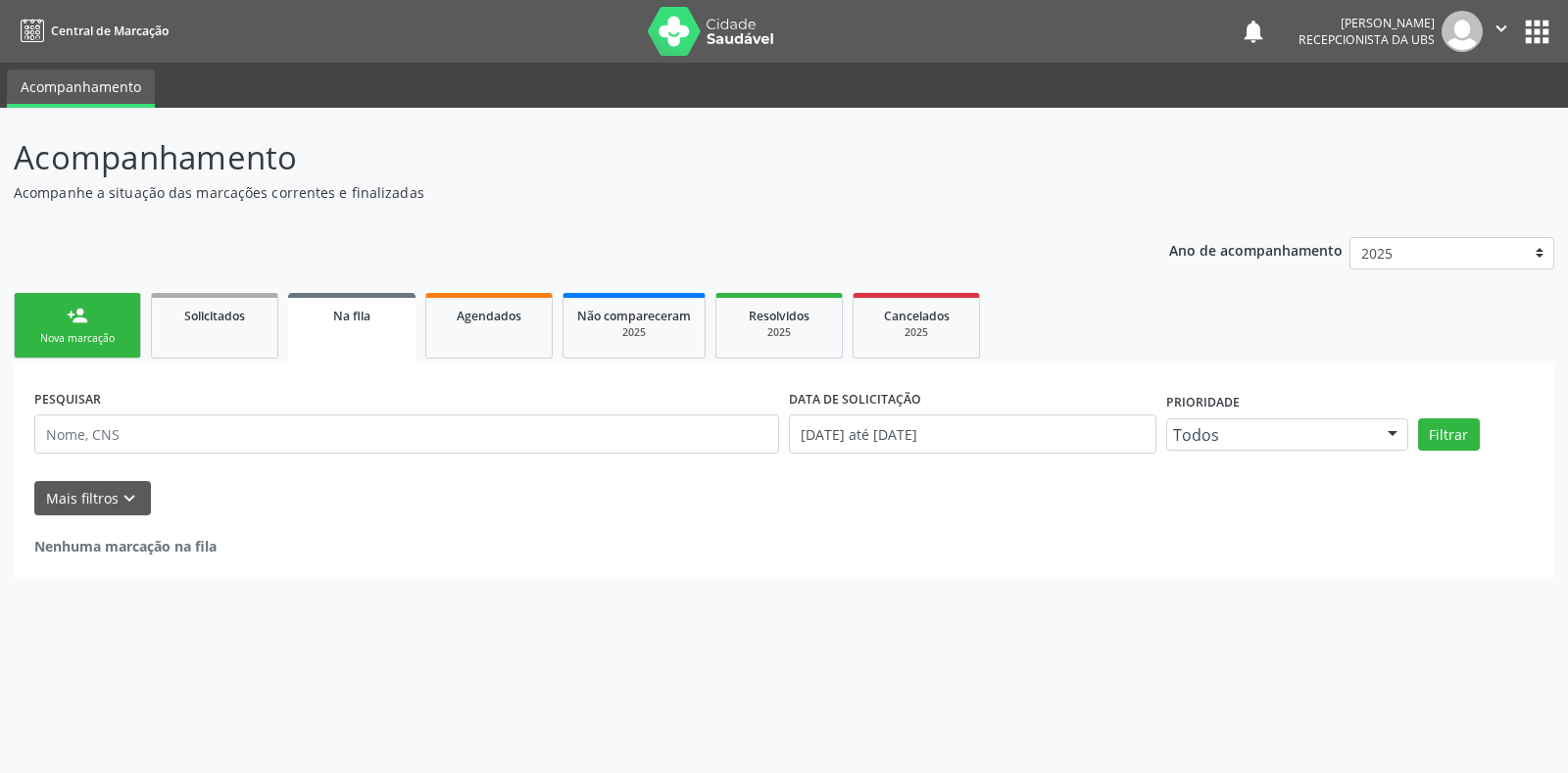
click at [93, 342] on div "Nova marcação" at bounding box center [77, 338] width 98 height 15
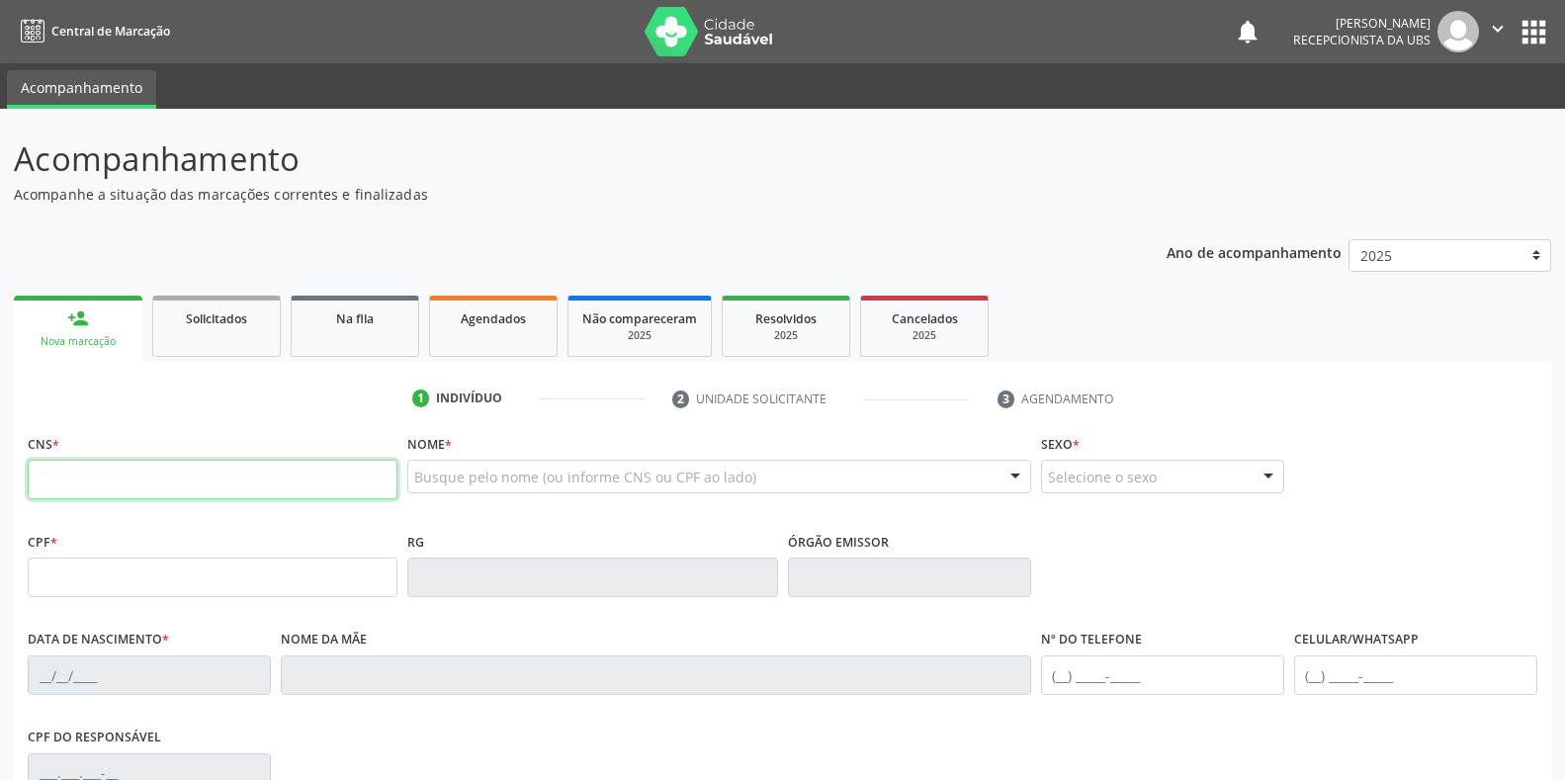
click at [107, 479] on input "text" at bounding box center [213, 480] width 370 height 40
type input "164 8001 7251 0002"
type input "06/10/2005"
type input "Maria Luciene dos Santos"
type input "(87) 99996-0958"
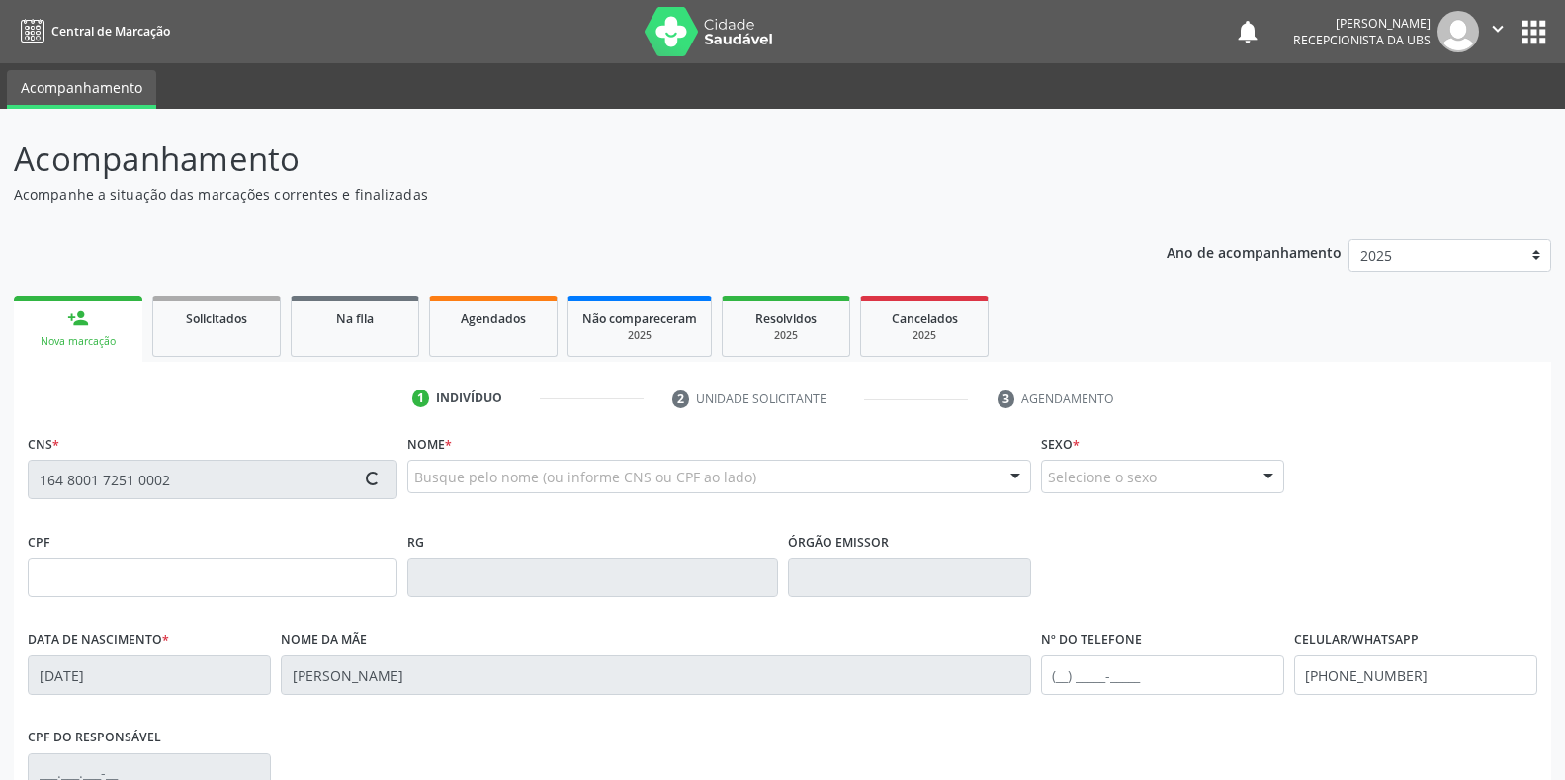
type input "08"
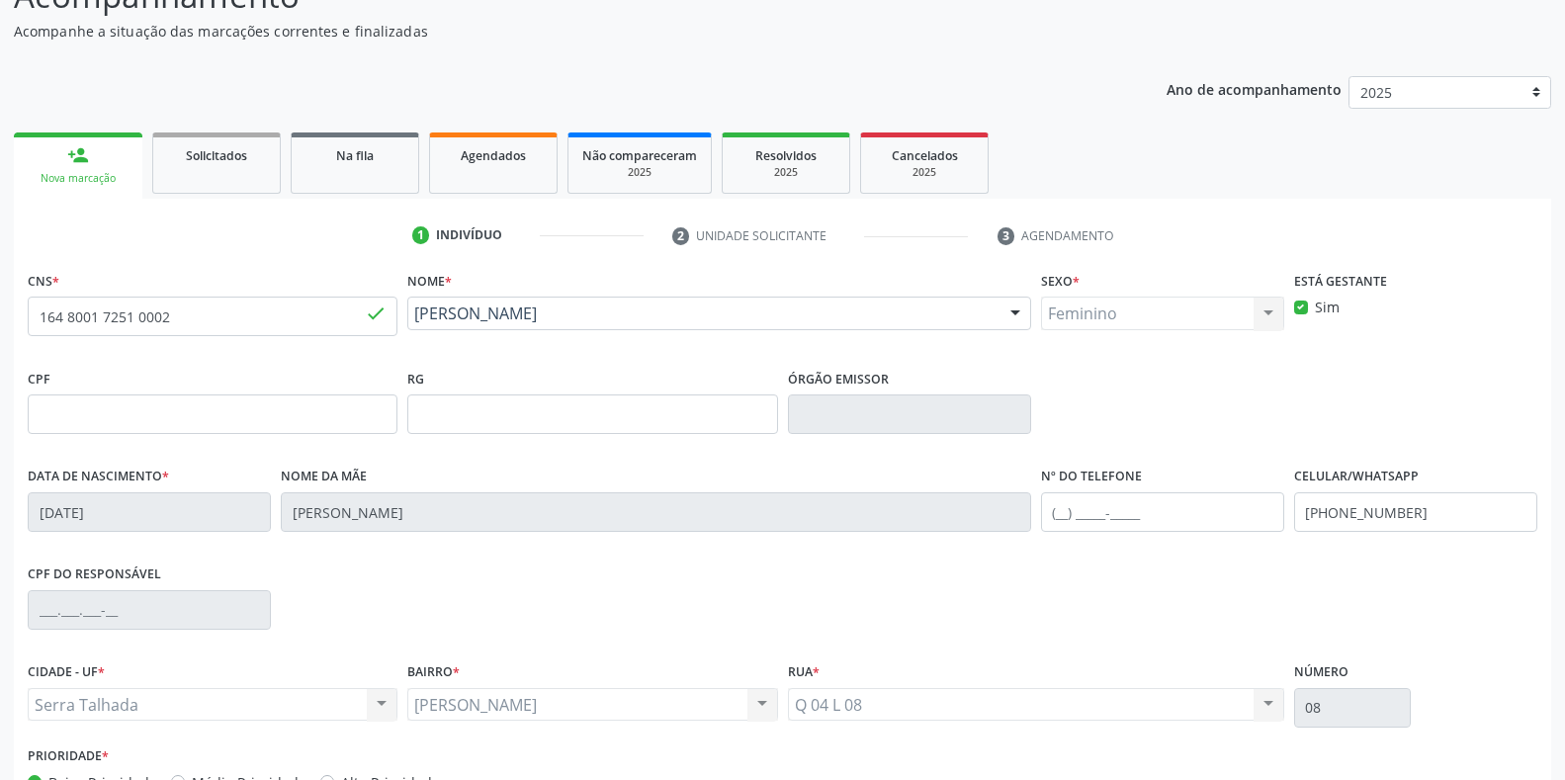
scroll to position [198, 0]
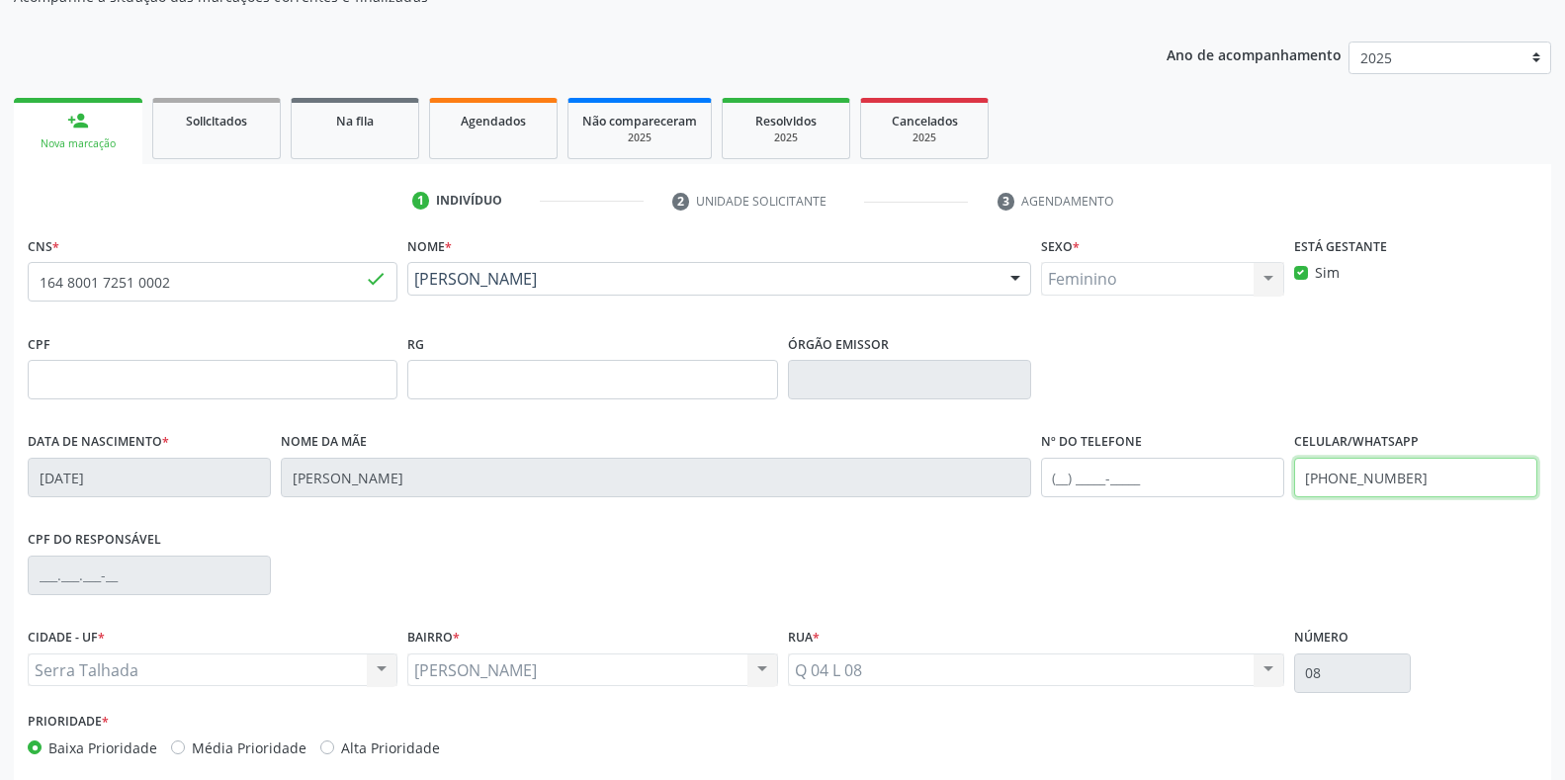
drag, startPoint x: 1420, startPoint y: 478, endPoint x: 1265, endPoint y: 489, distance: 154.6
click at [1265, 489] on div "Data de nascimento * 06/10/2005 Nome da mãe Maria Luciene dos Santos Nº do Tele…" at bounding box center [782, 476] width 1519 height 98
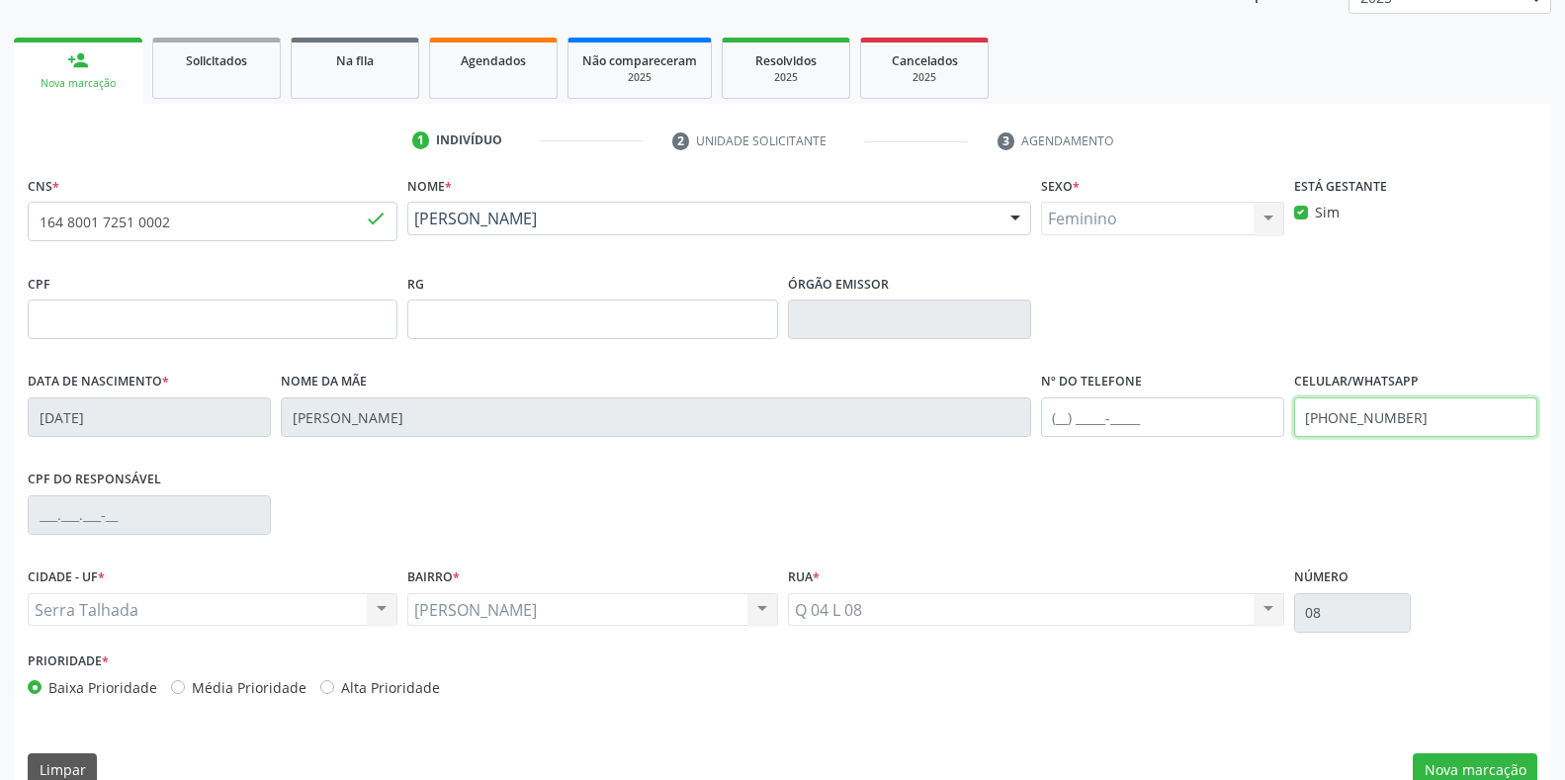
scroll to position [292, 0]
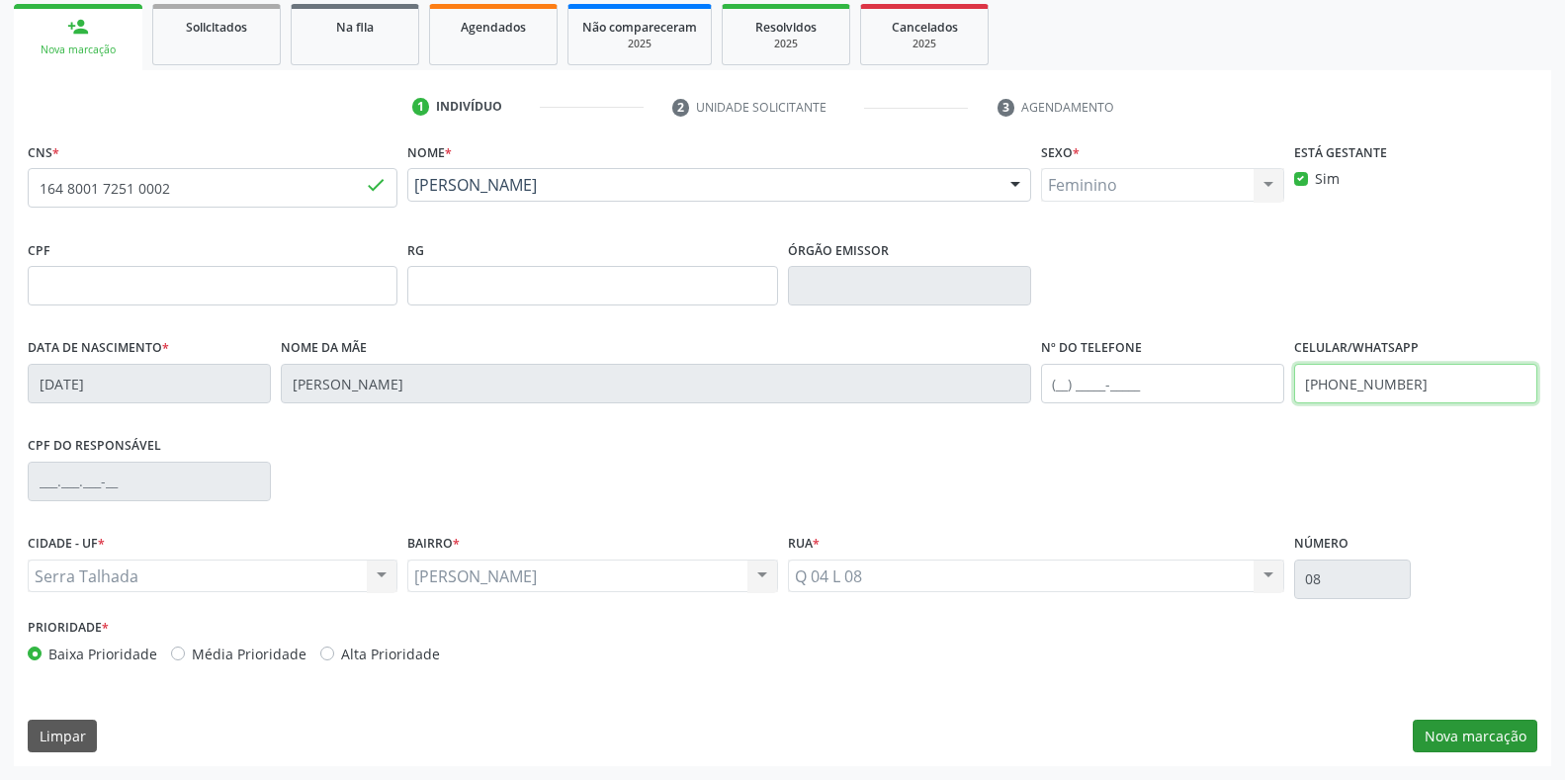
type input "(87) 98812-6331"
click at [1443, 744] on button "Nova marcação" at bounding box center [1475, 737] width 125 height 34
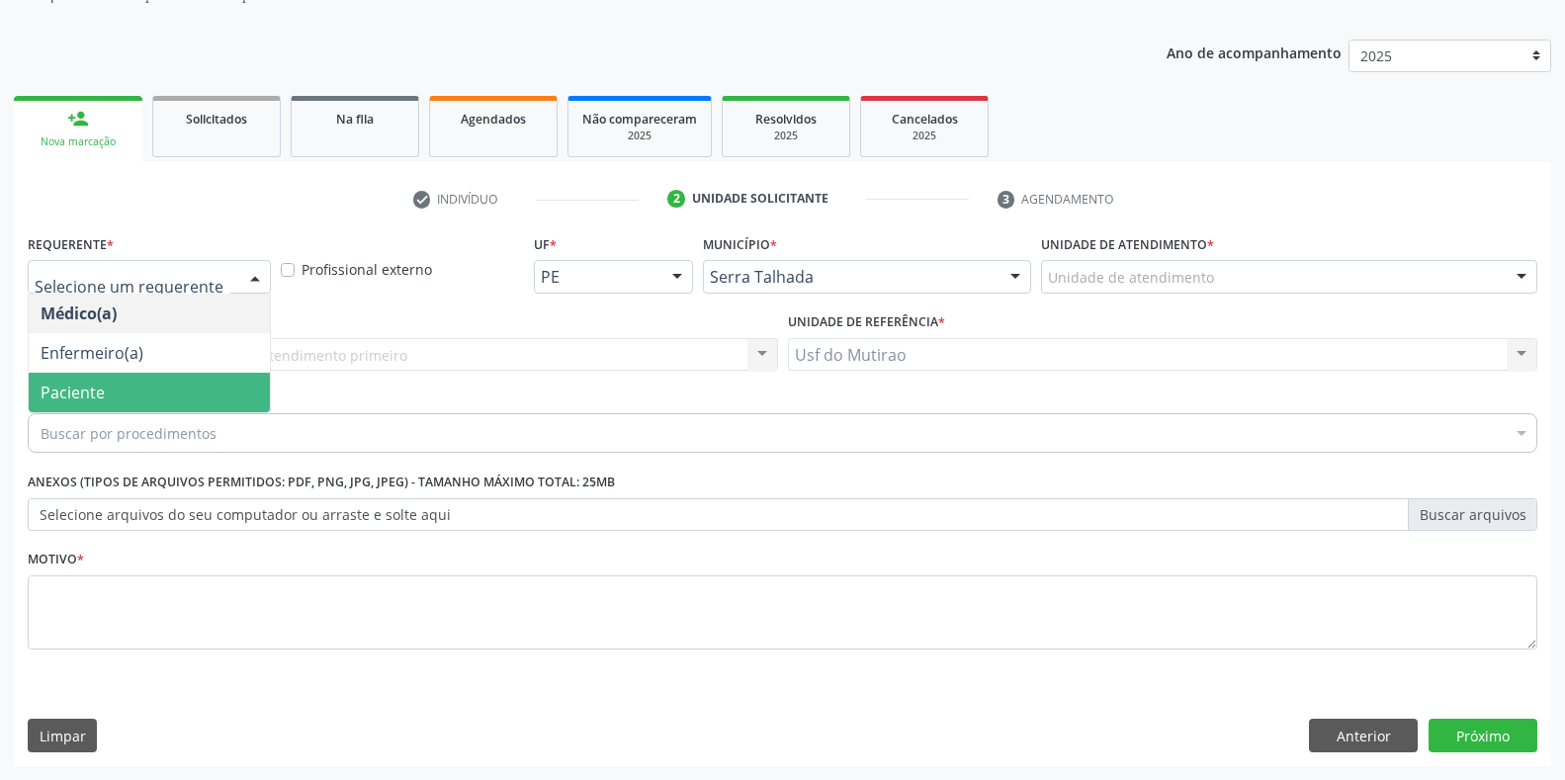
click at [134, 406] on span "Paciente" at bounding box center [149, 393] width 241 height 40
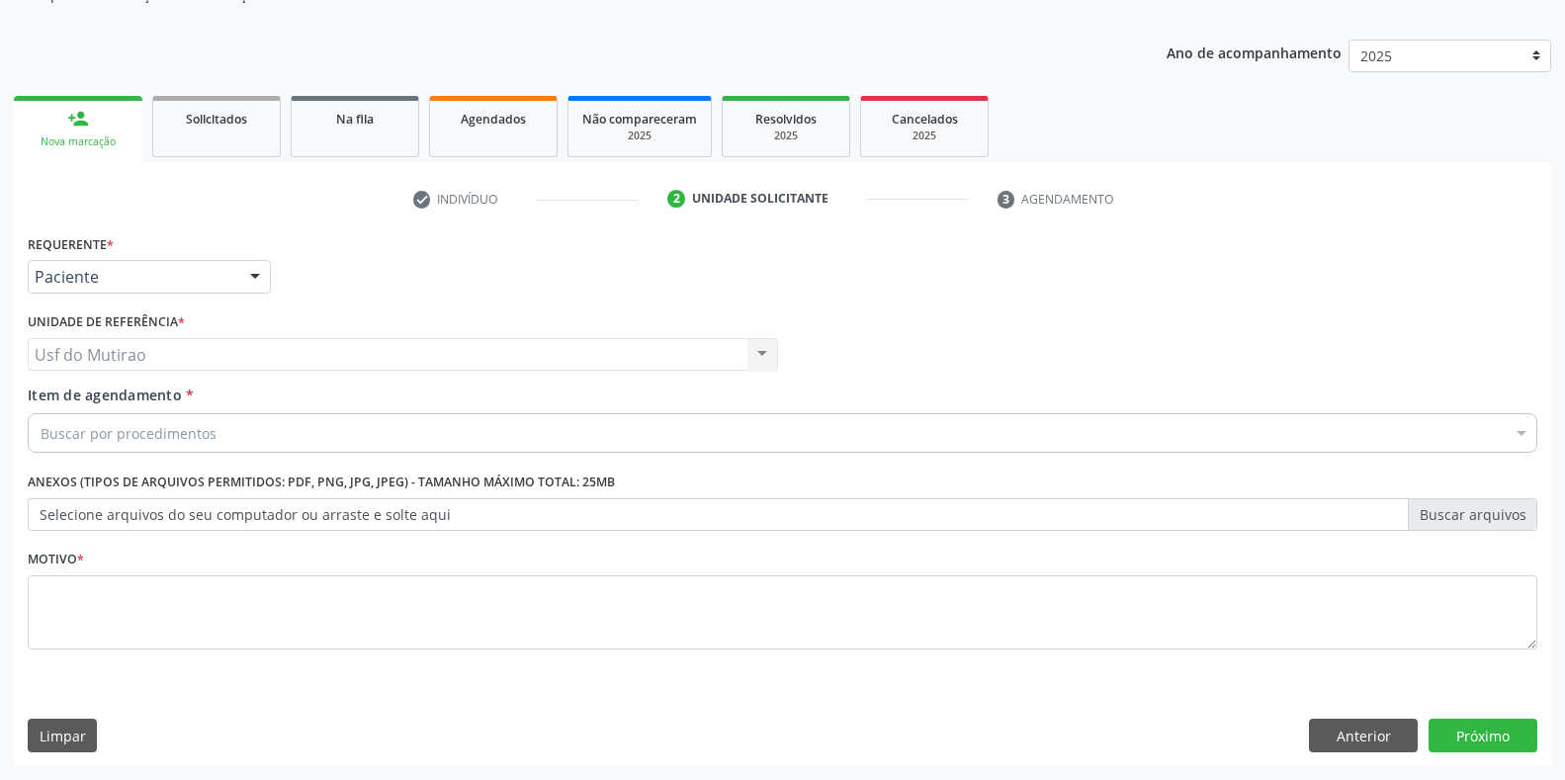
click at [224, 434] on div "Buscar por procedimentos" at bounding box center [782, 433] width 1509 height 40
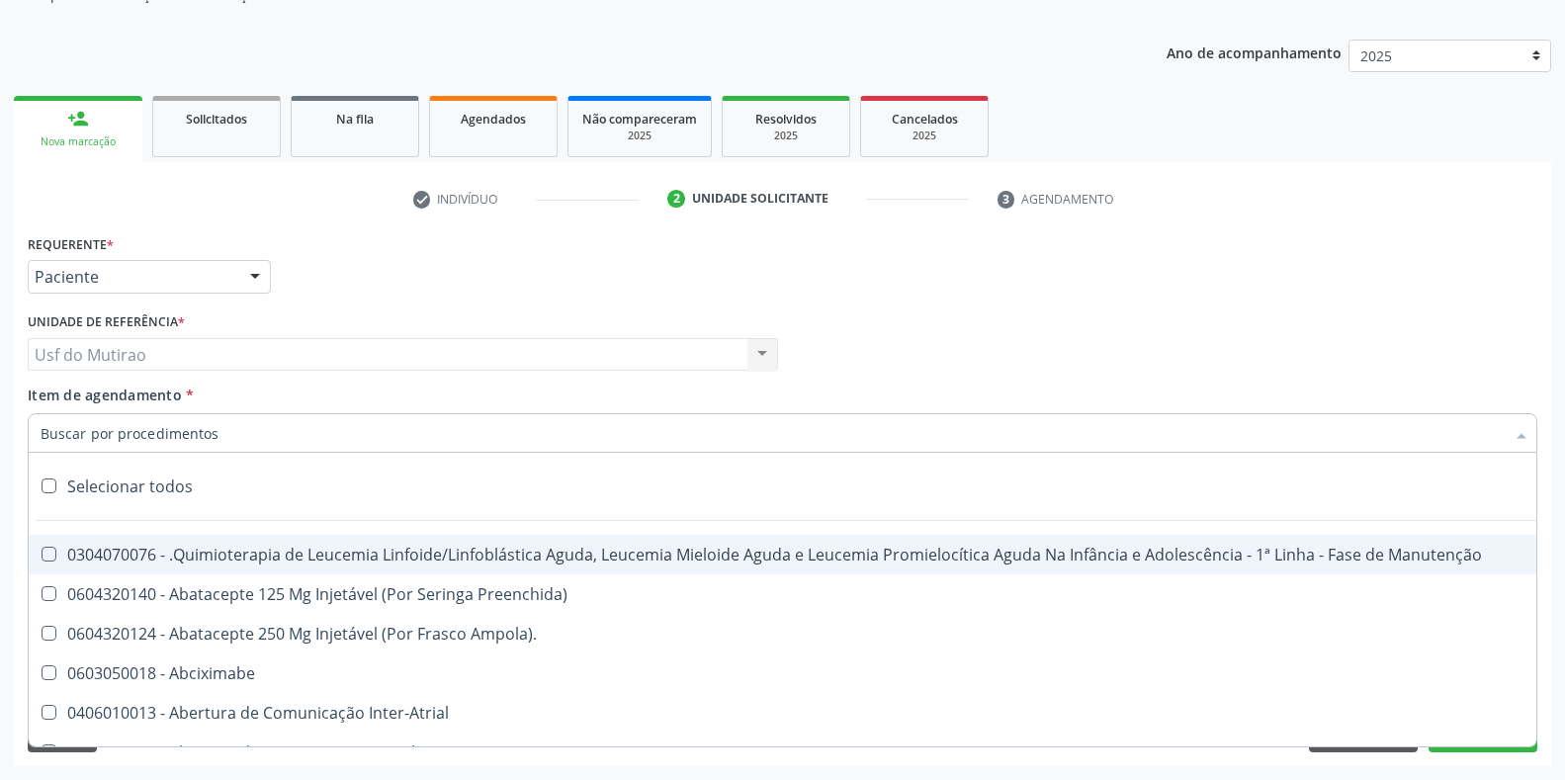
click at [156, 435] on input "Item de agendamento *" at bounding box center [773, 433] width 1464 height 40
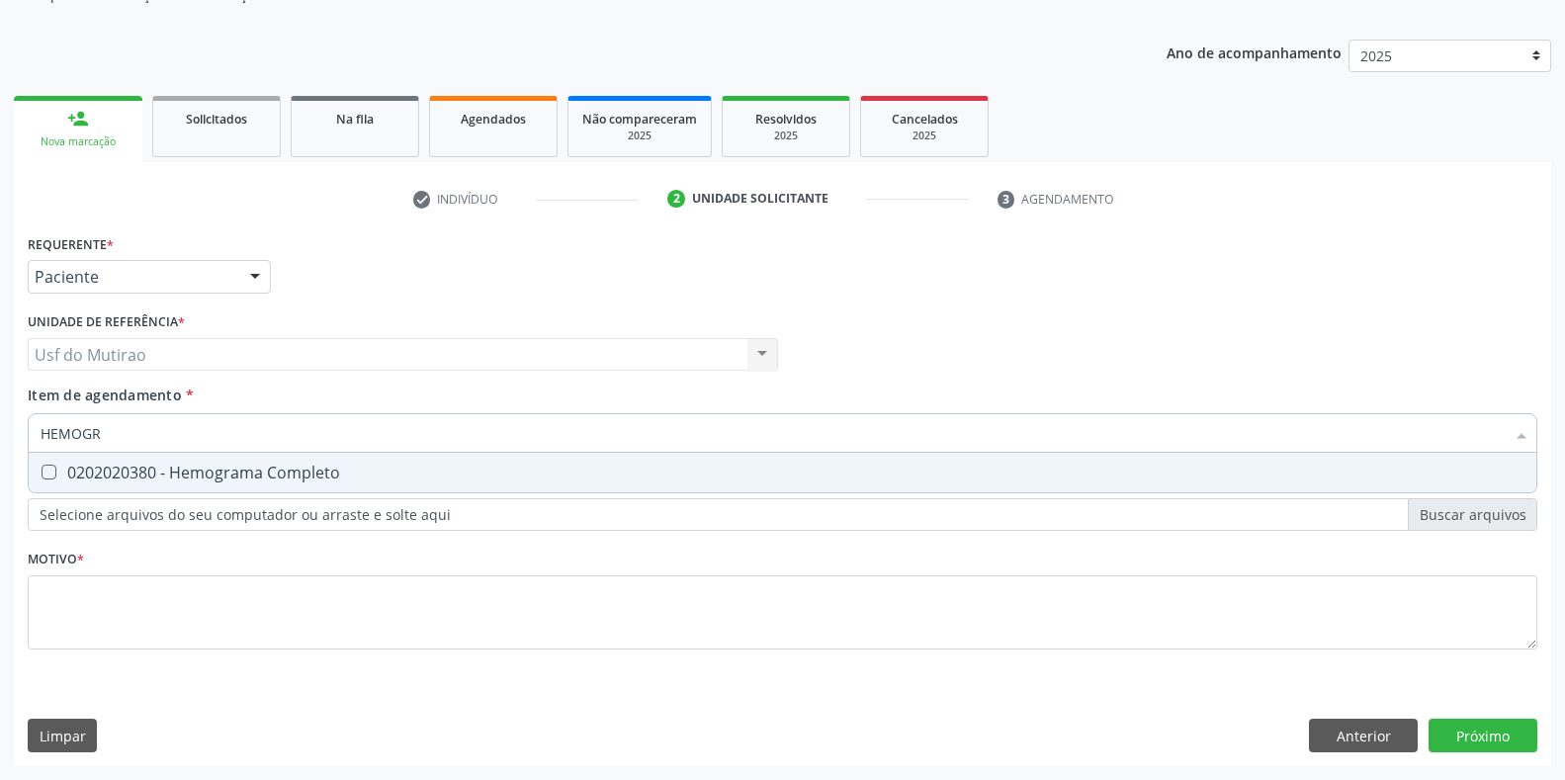
type input "HEMOGRA"
click at [189, 468] on div "0202020380 - Hemograma Completo" at bounding box center [783, 473] width 1484 height 16
checkbox Completo "true"
drag, startPoint x: 179, startPoint y: 428, endPoint x: 0, endPoint y: 425, distance: 178.9
click at [0, 425] on div "Acompanhamento Acompanhe a situação das marcações correntes e finalizadas Relat…" at bounding box center [782, 344] width 1565 height 871
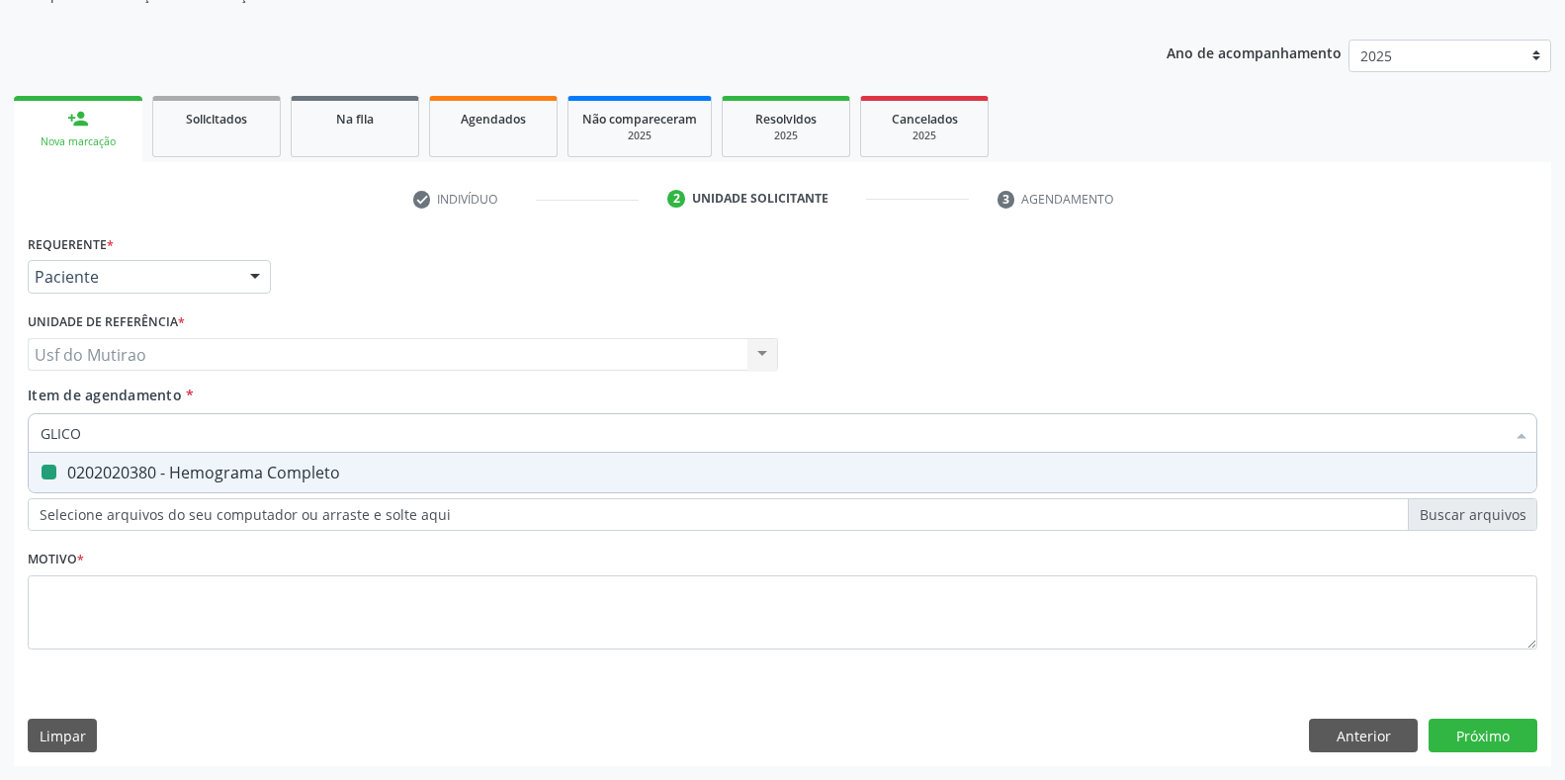
type input "GLICOS"
checkbox Completo "false"
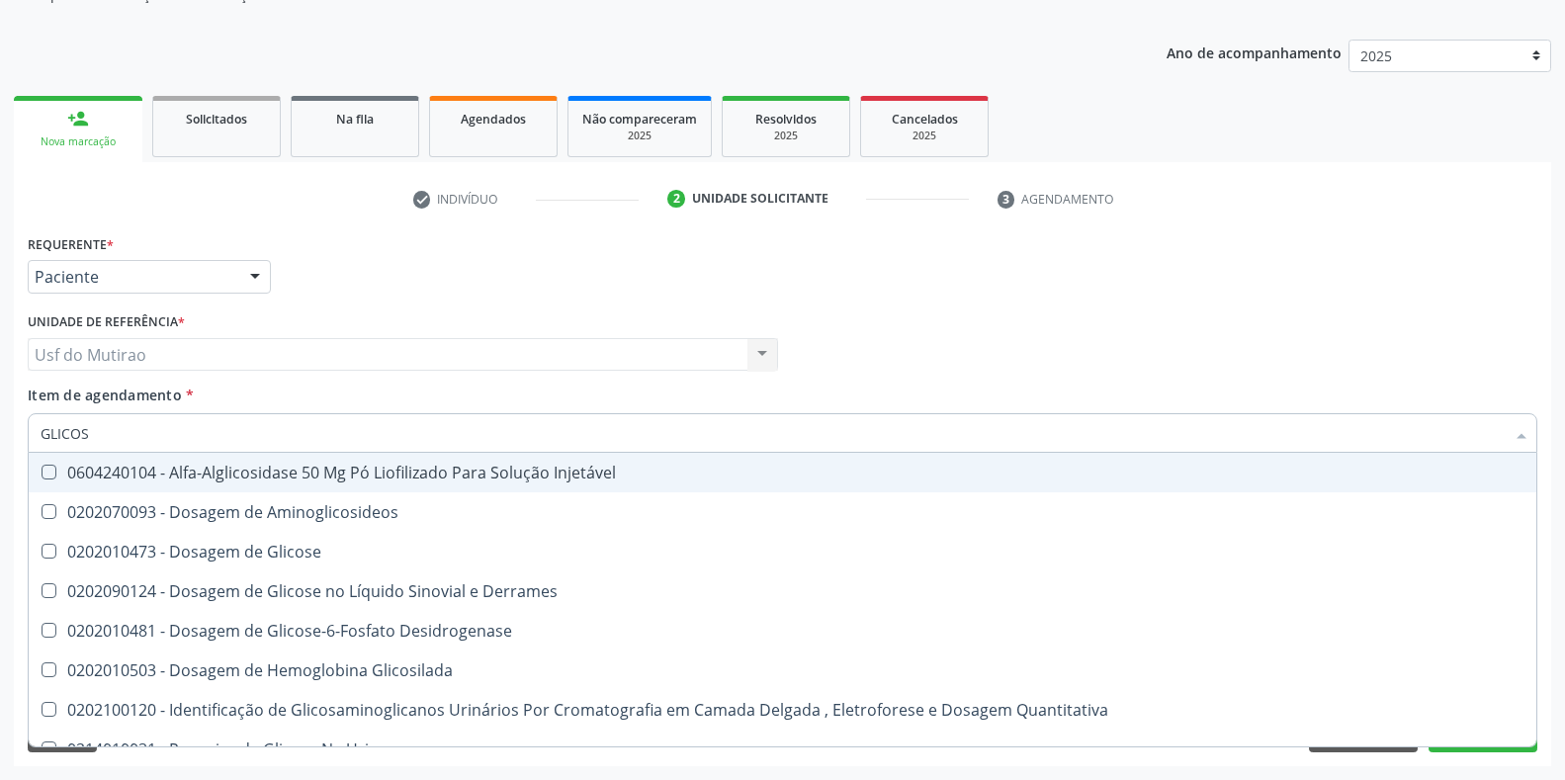
type input "GLICOSE"
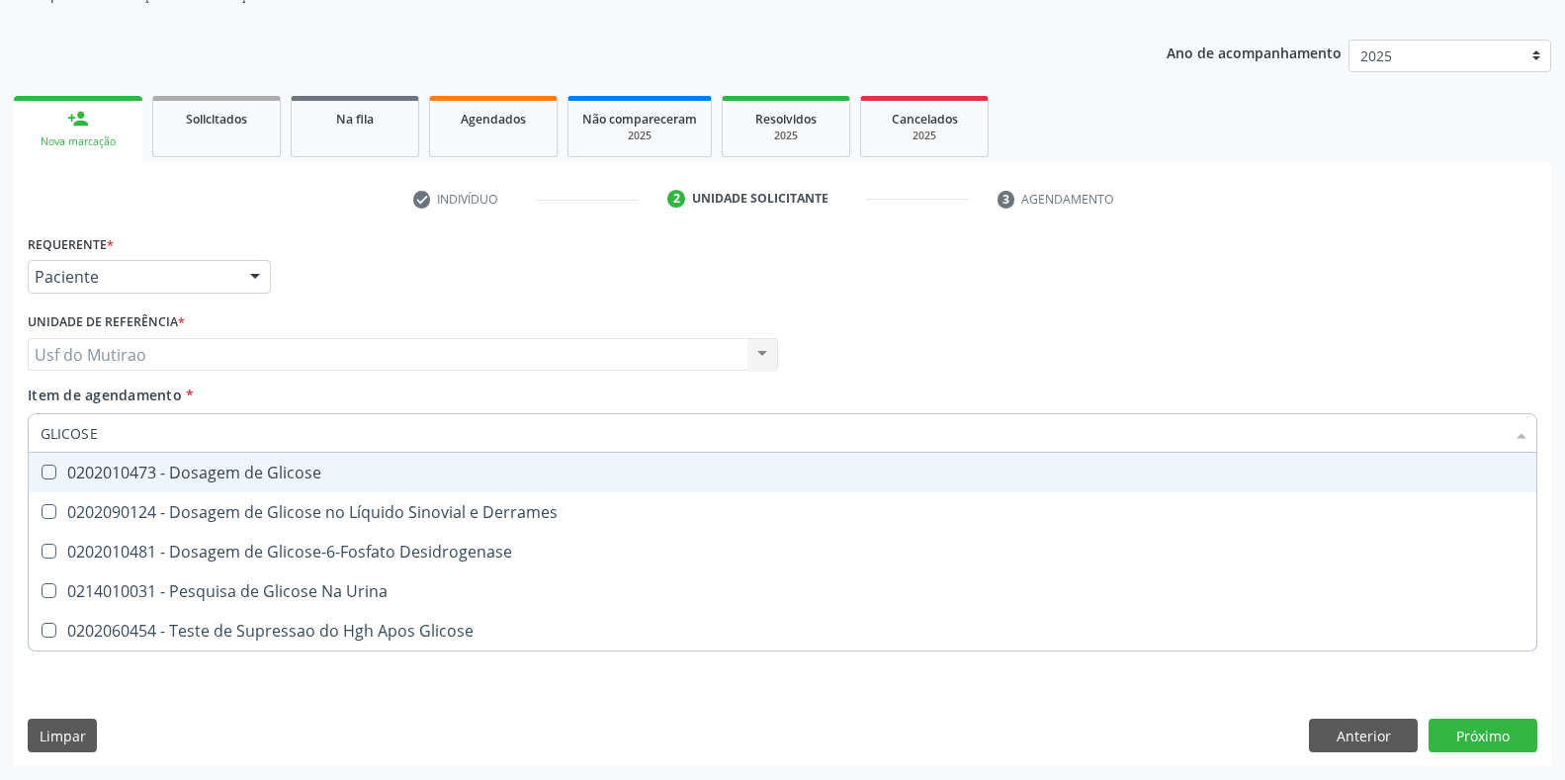
click at [119, 477] on div "0202010473 - Dosagem de Glicose" at bounding box center [783, 473] width 1484 height 16
checkbox Glicose "true"
drag, startPoint x: 151, startPoint y: 439, endPoint x: 10, endPoint y: 436, distance: 141.4
click at [10, 436] on div "Acompanhamento Acompanhe a situação das marcações correntes e finalizadas Relat…" at bounding box center [782, 344] width 1565 height 871
type input "ANALISE D"
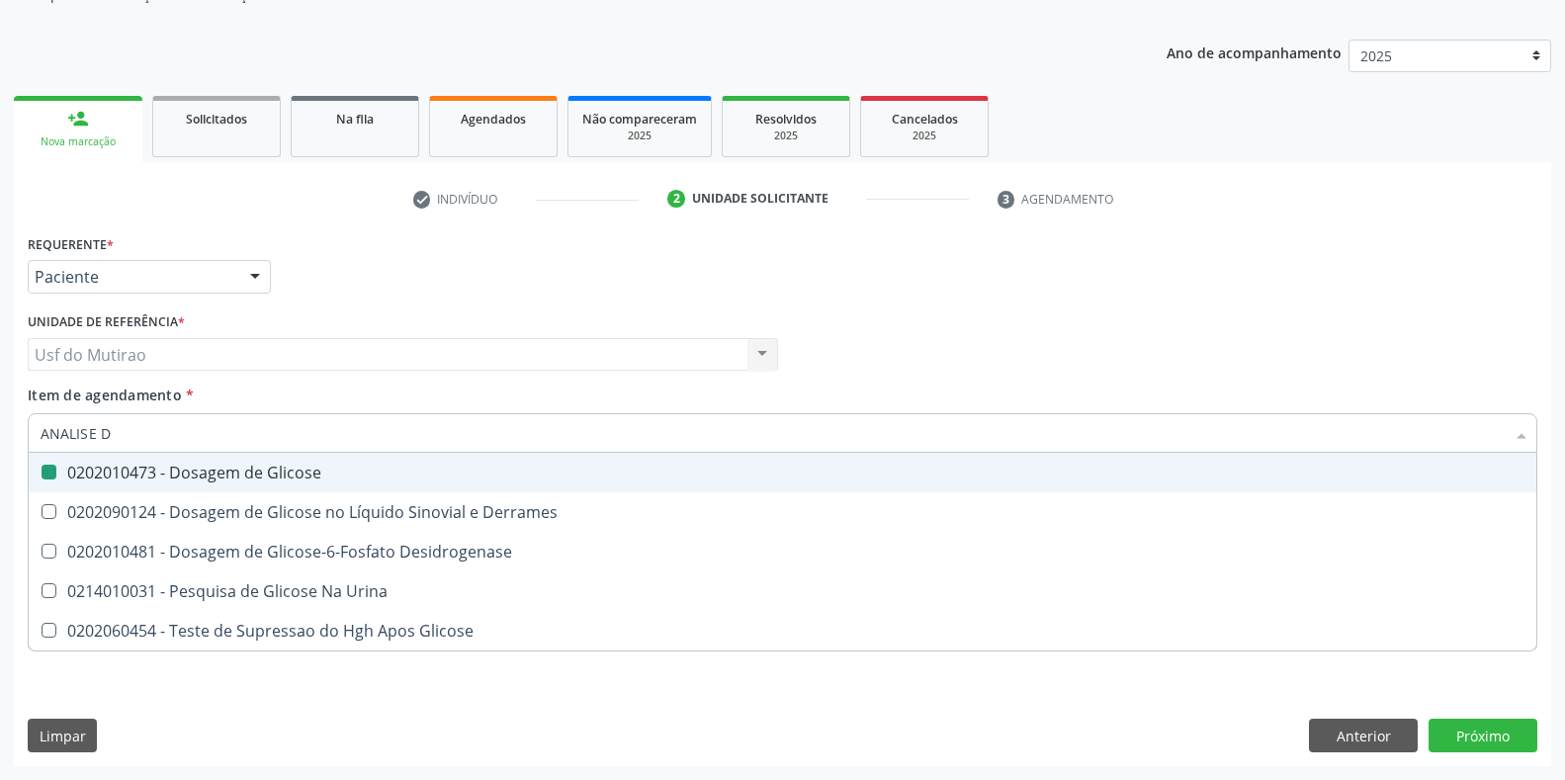
checkbox Glicose "false"
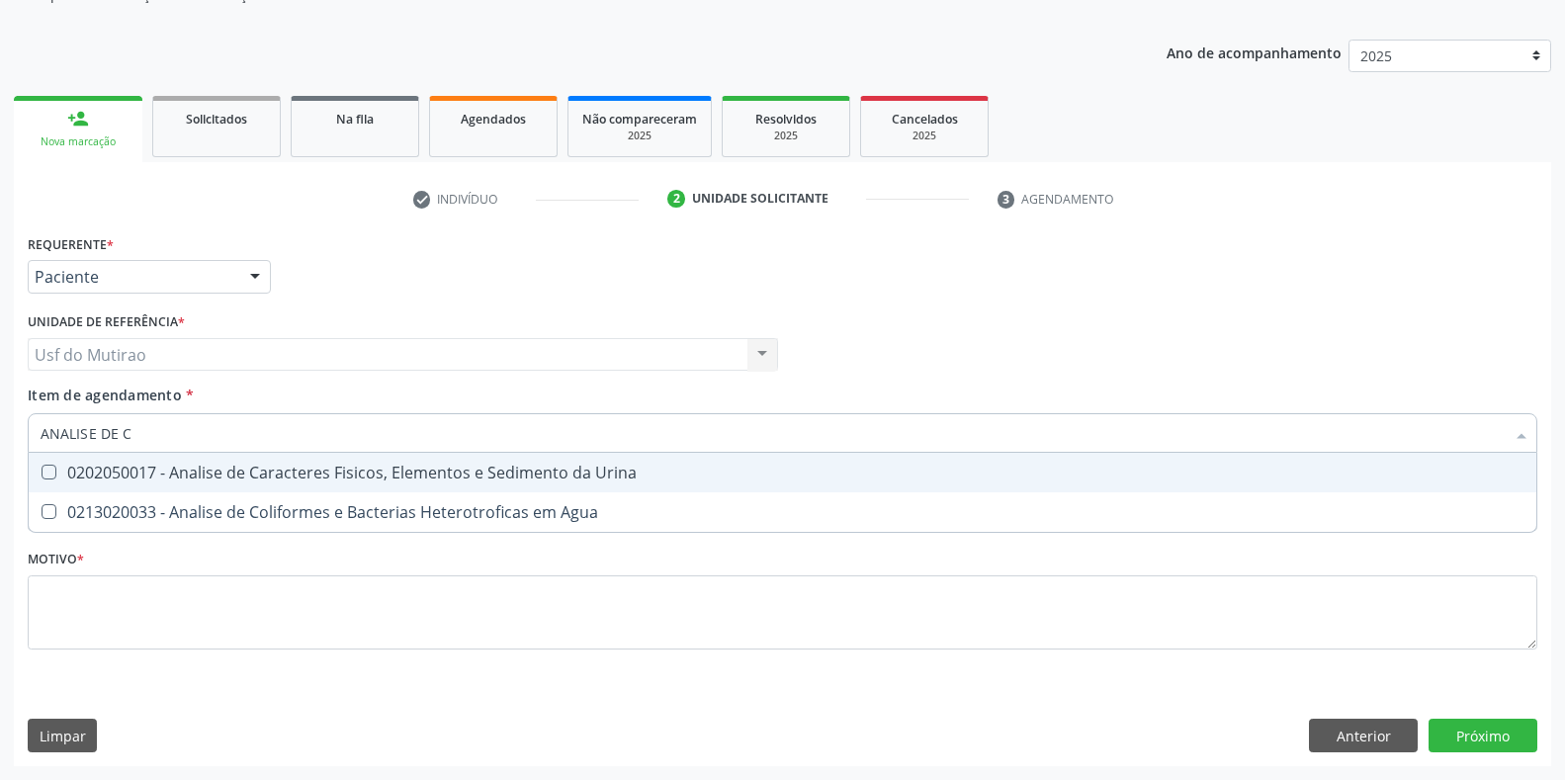
type input "ANALISE DE CA"
click at [359, 469] on div "0202050017 - Analise de Caracteres Fisicos, Elementos e Sedimento da Urina" at bounding box center [783, 473] width 1484 height 16
checkbox Urina "true"
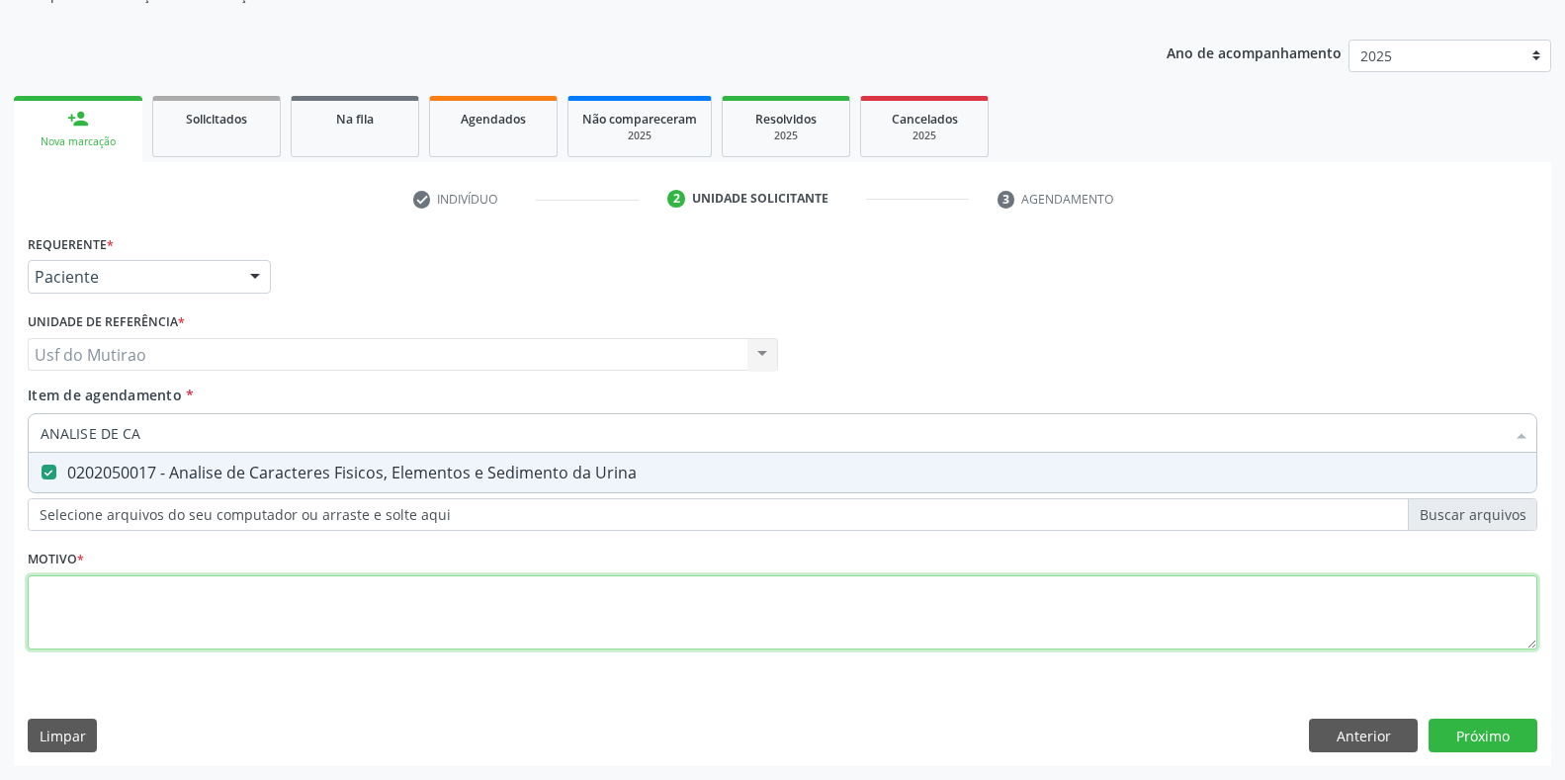
click at [372, 608] on div "Requerente * Paciente Médico(a) Enfermeiro(a) Paciente Nenhum resultado encontr…" at bounding box center [782, 453] width 1509 height 448
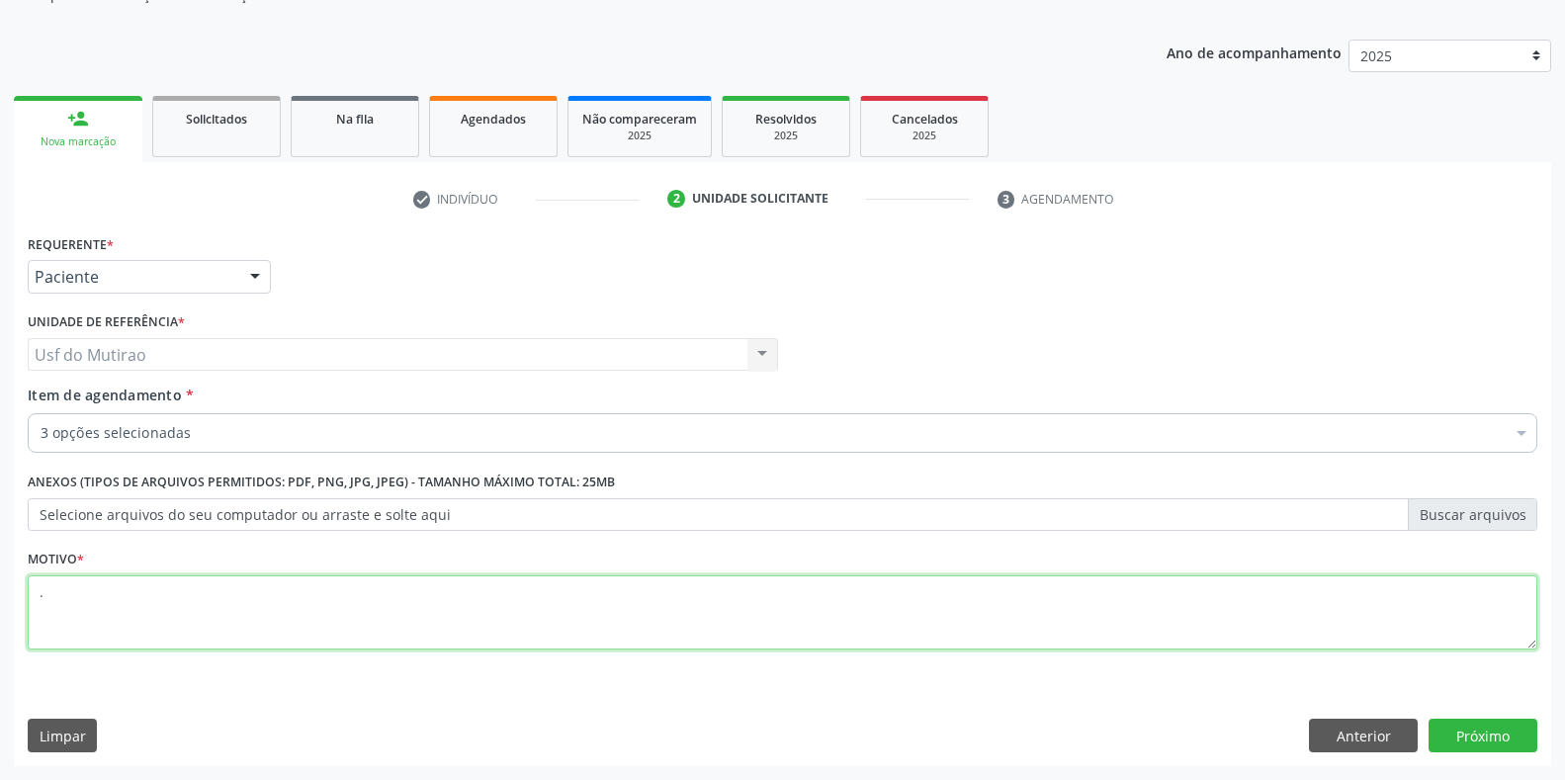
scroll to position [0, 0]
type textarea "."
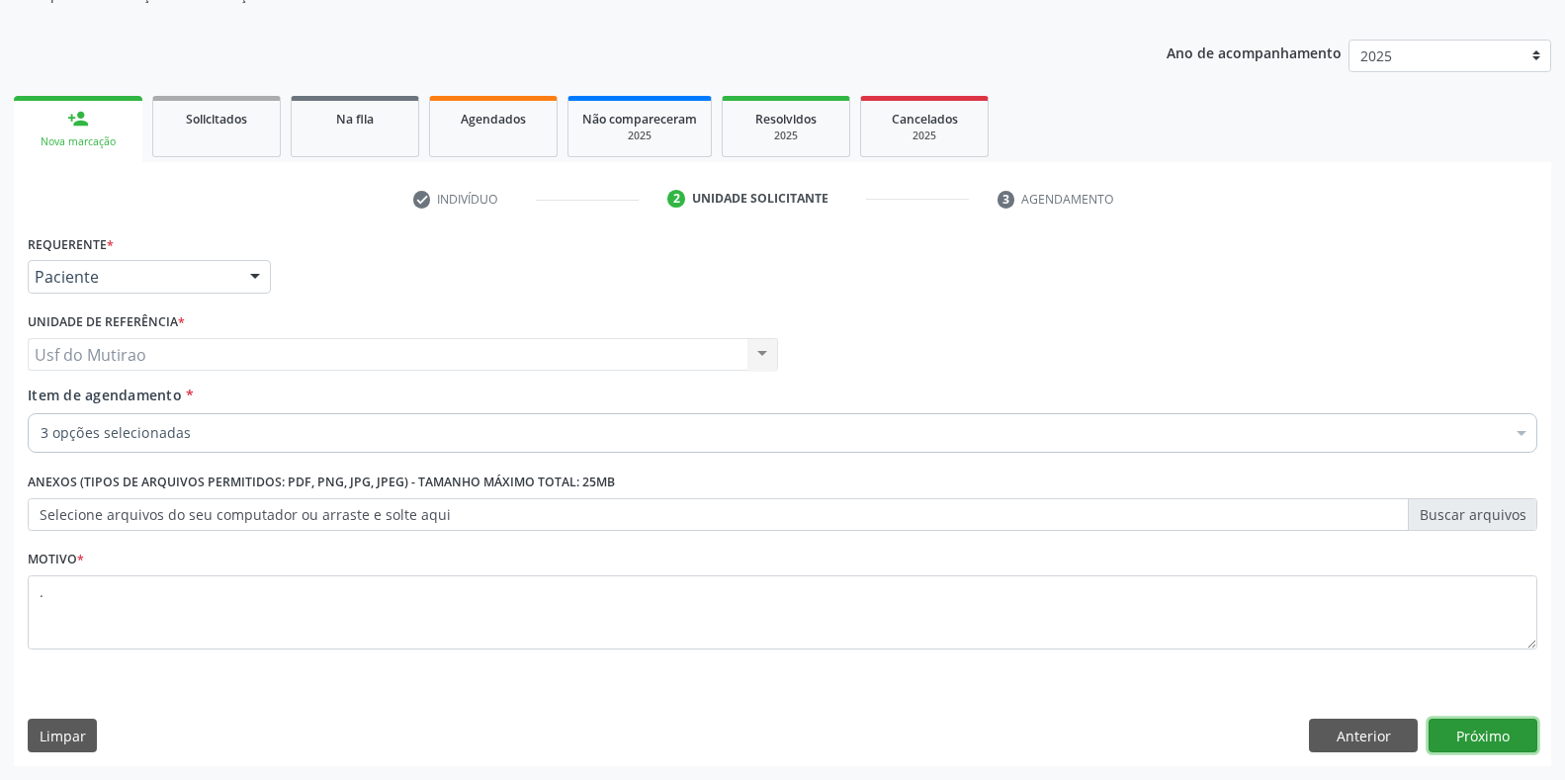
click at [1446, 722] on button "Próximo" at bounding box center [1482, 736] width 109 height 34
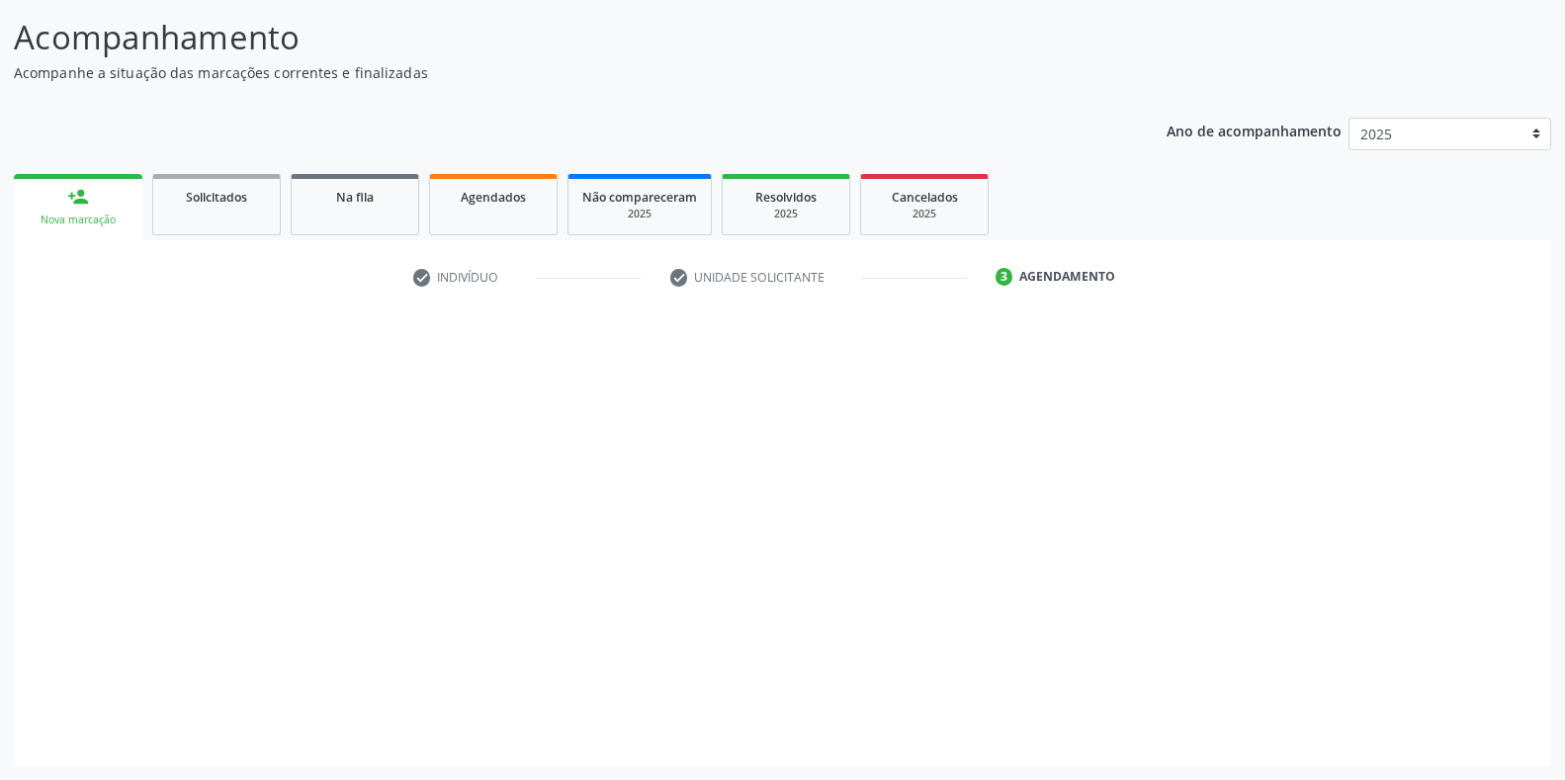
scroll to position [122, 0]
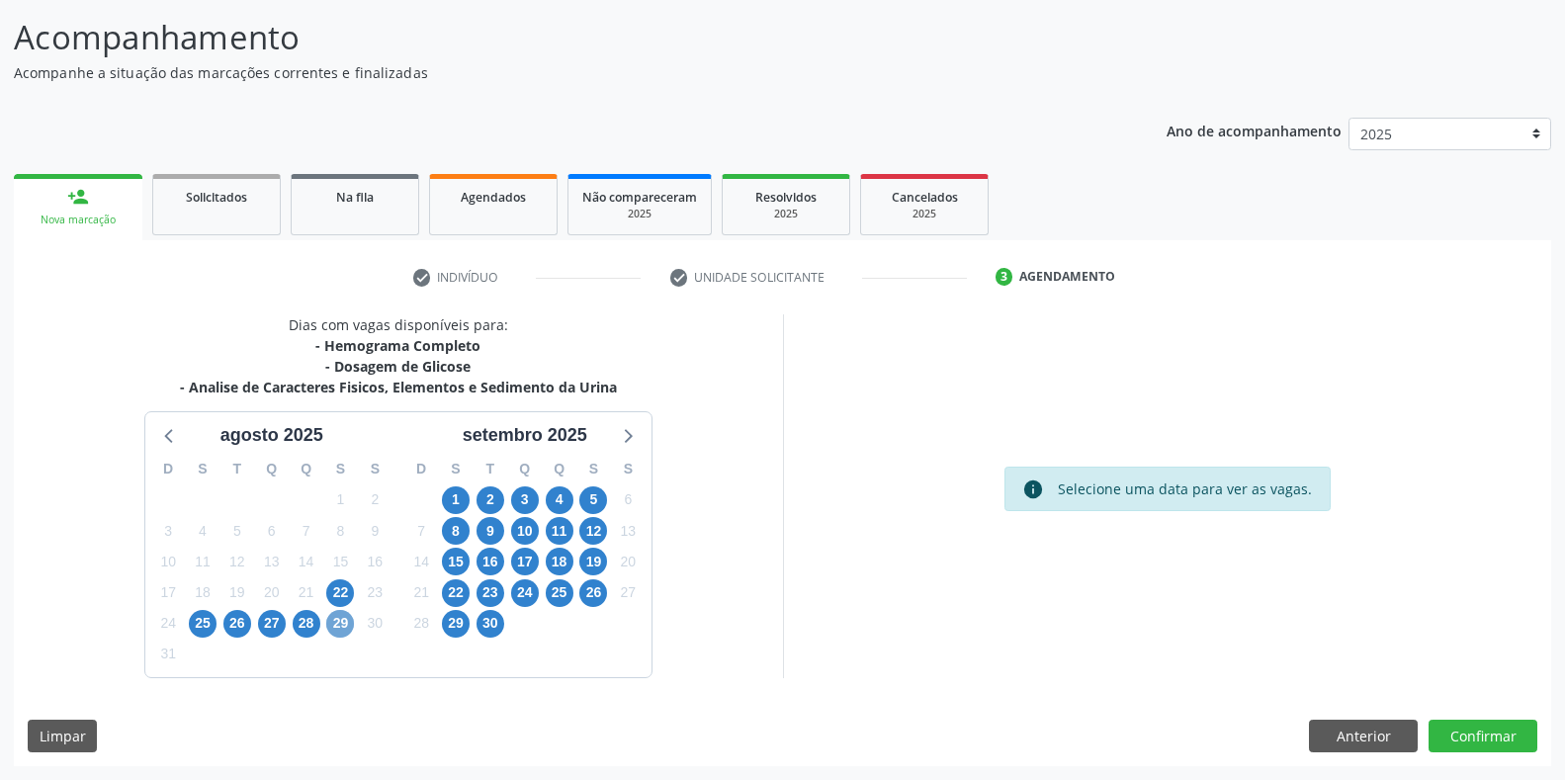
click at [331, 625] on span "29" at bounding box center [340, 624] width 28 height 28
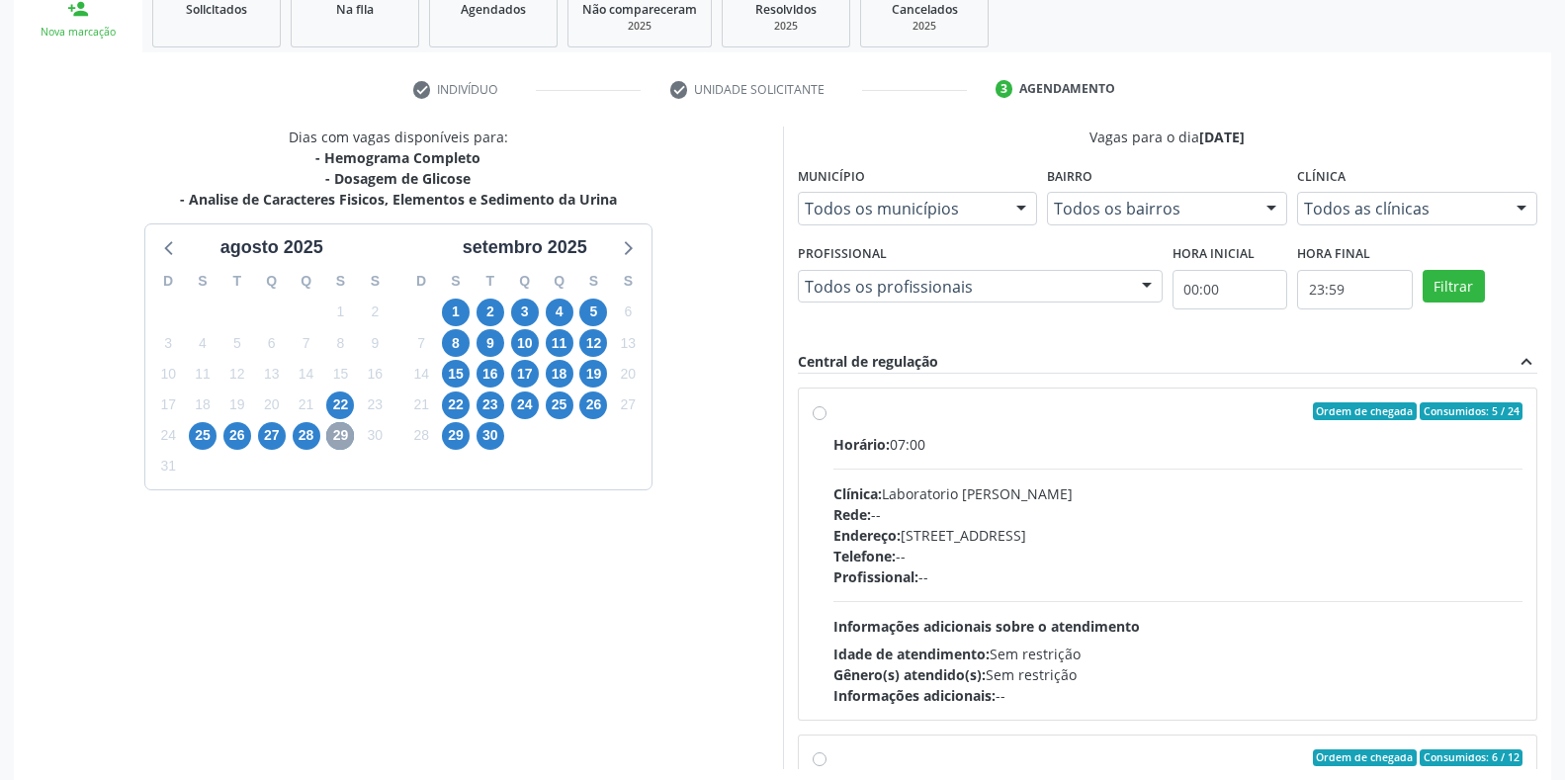
scroll to position [319, 0]
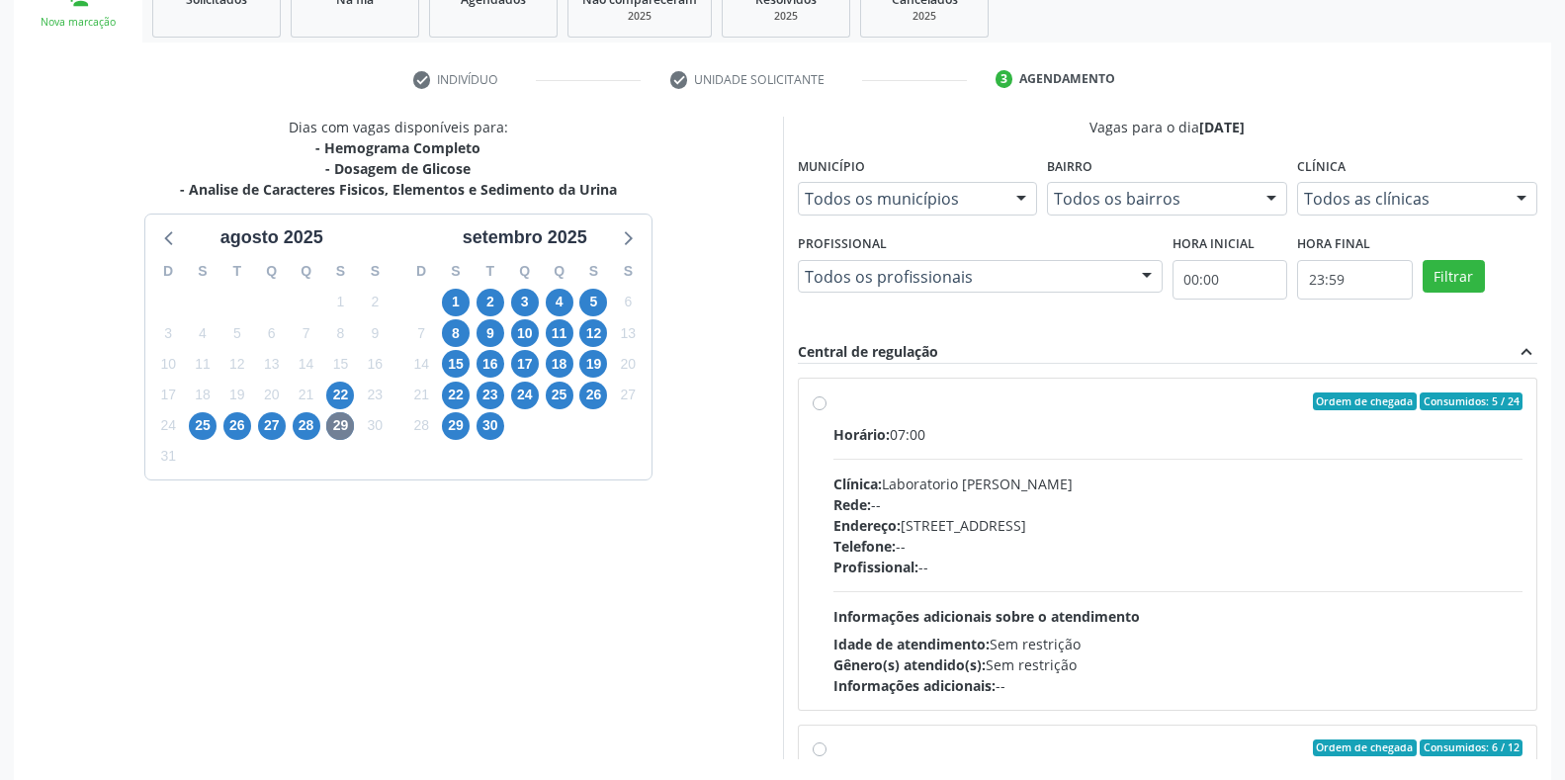
click at [890, 427] on span "Horário:" at bounding box center [861, 434] width 56 height 19
click at [826, 410] on input "Ordem de chegada Consumidos: 5 / 24 Horário: 07:00 Clínica: Laboratorio Jose Pa…" at bounding box center [820, 401] width 14 height 18
radio input "true"
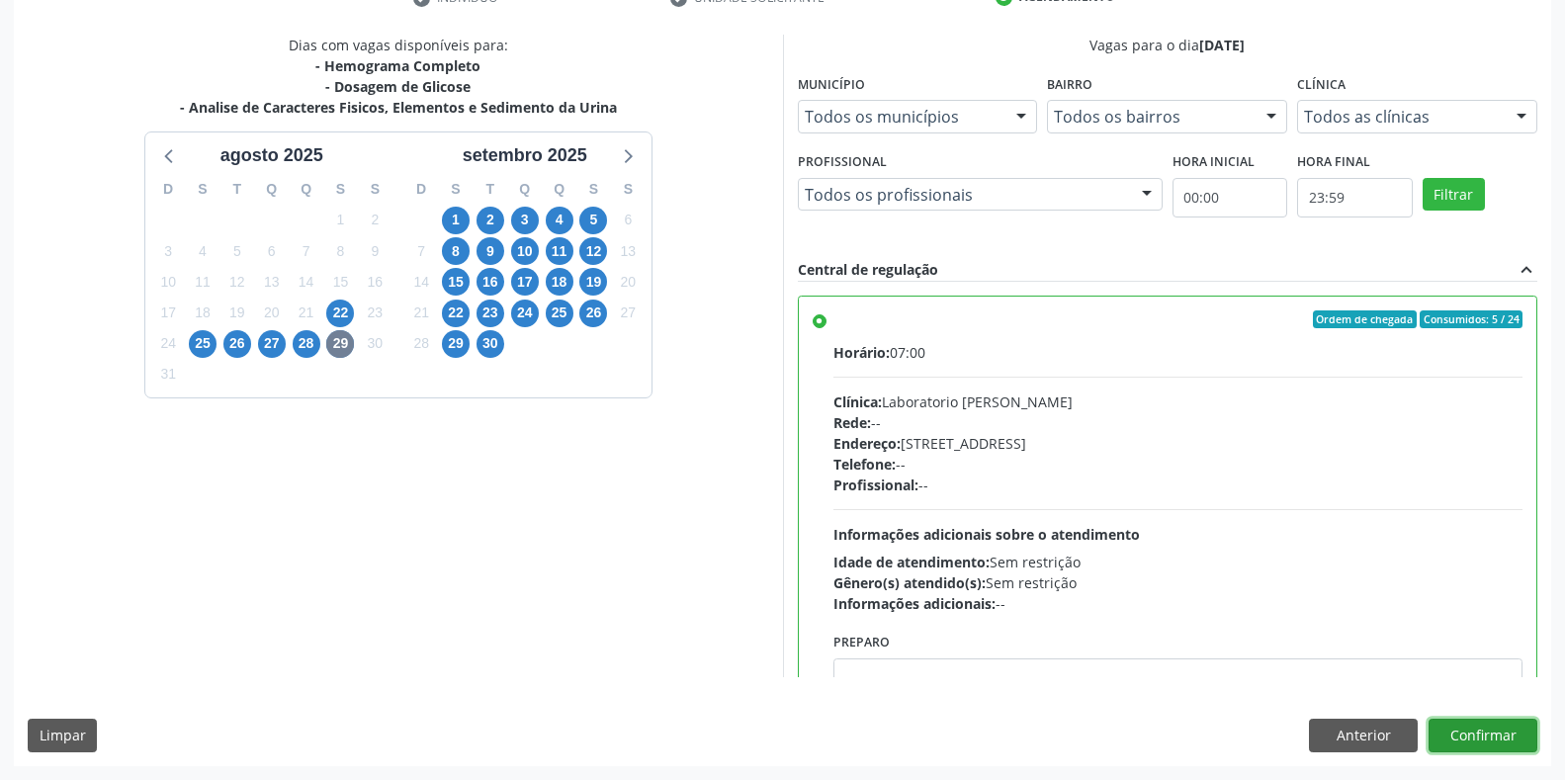
click at [1472, 721] on button "Confirmar" at bounding box center [1482, 736] width 109 height 34
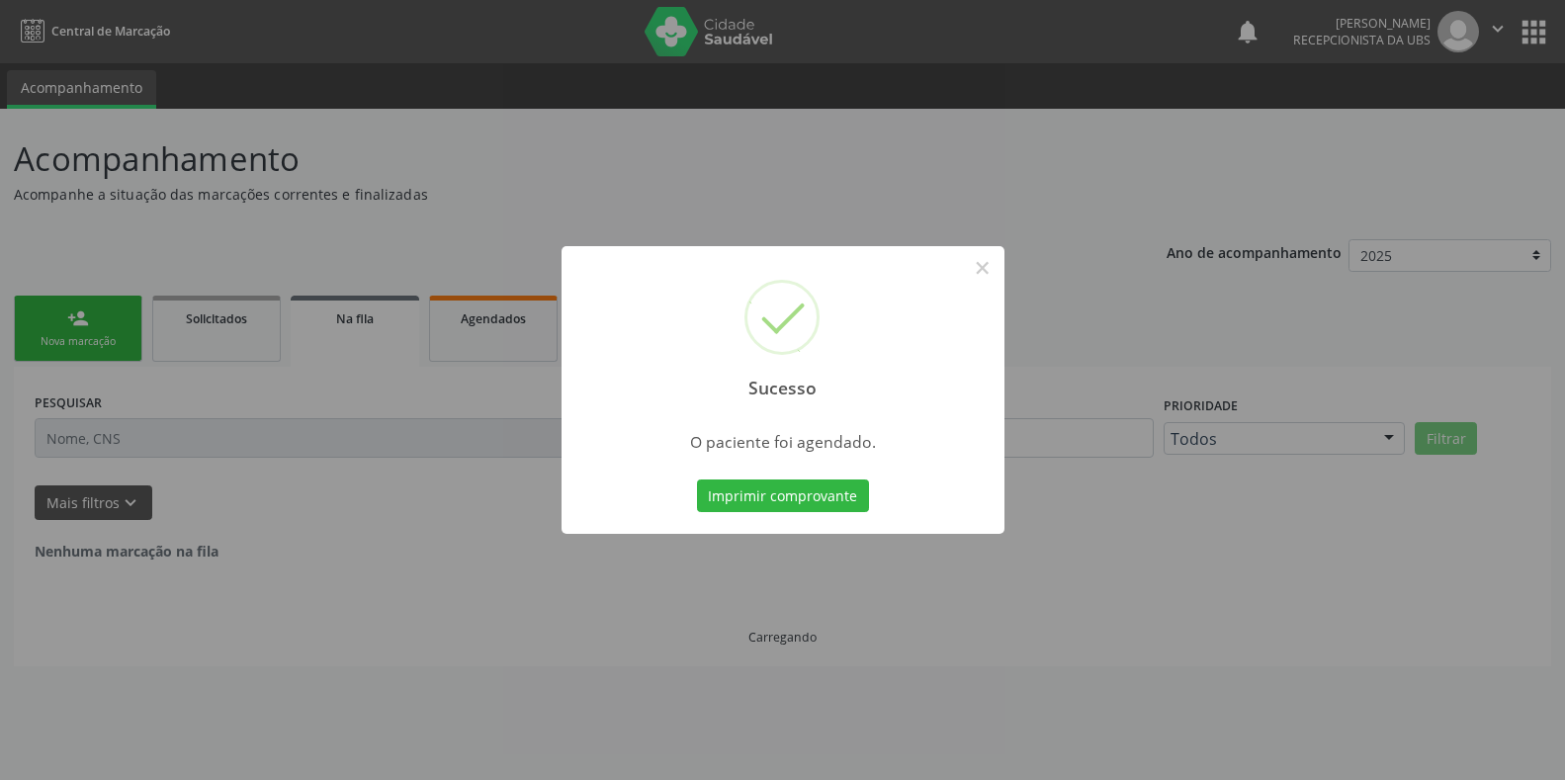
scroll to position [0, 0]
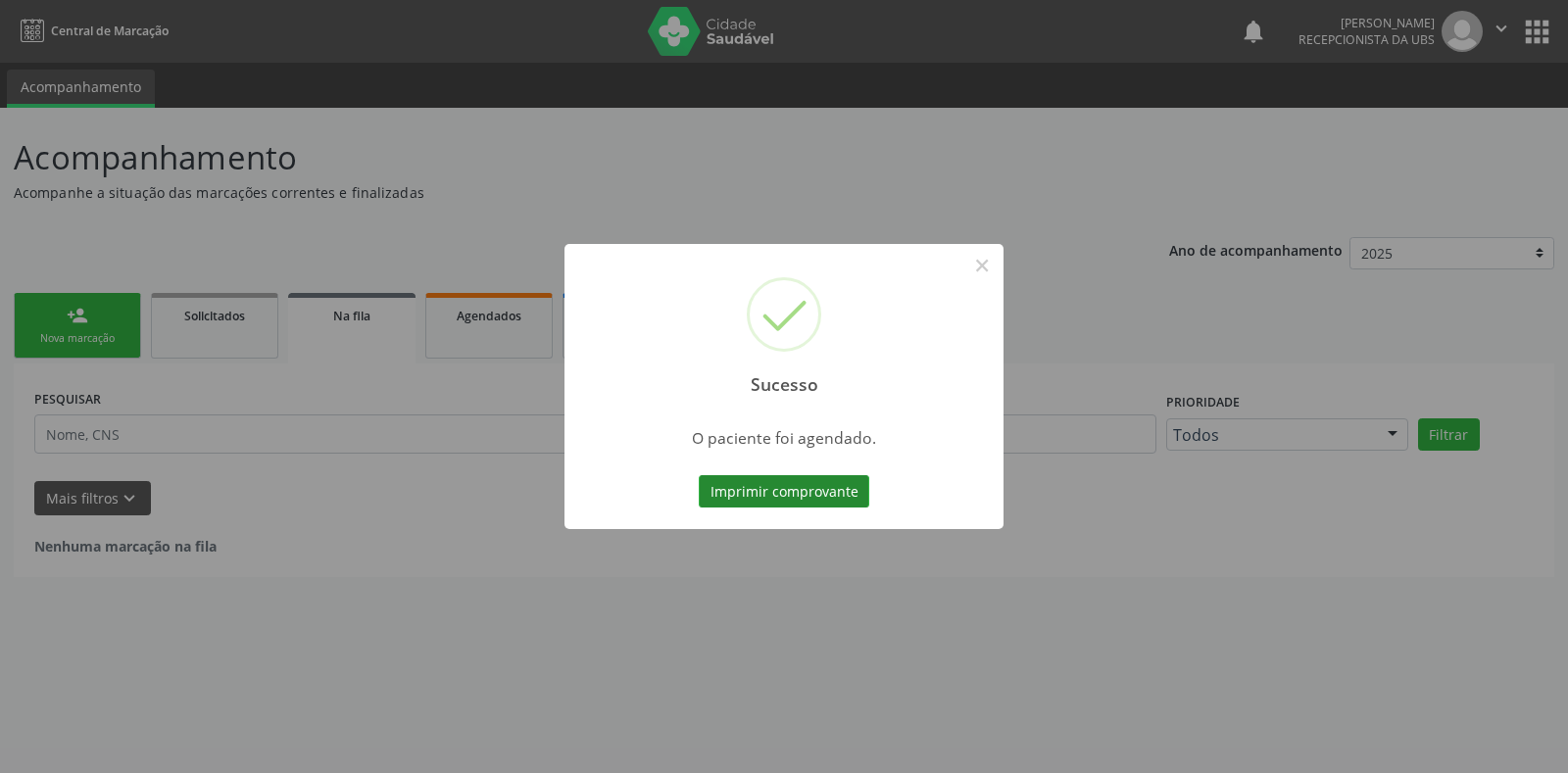
click at [798, 502] on button "Imprimir comprovante" at bounding box center [784, 492] width 170 height 34
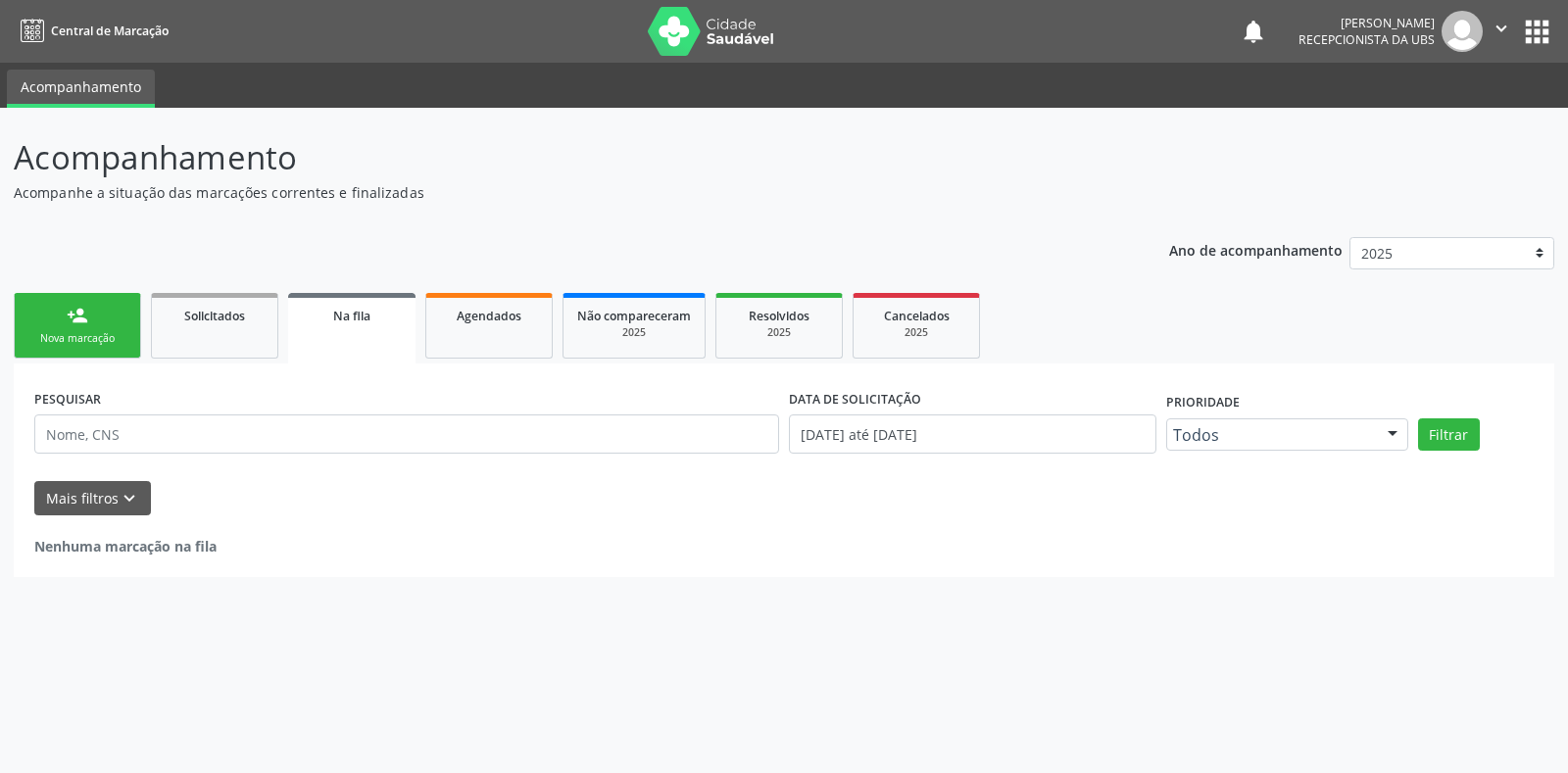
click at [120, 337] on div "Nova marcação" at bounding box center [77, 338] width 98 height 15
click at [82, 337] on div "Nova marcação" at bounding box center [77, 338] width 98 height 15
click at [75, 338] on div "Nova marcação" at bounding box center [77, 338] width 98 height 15
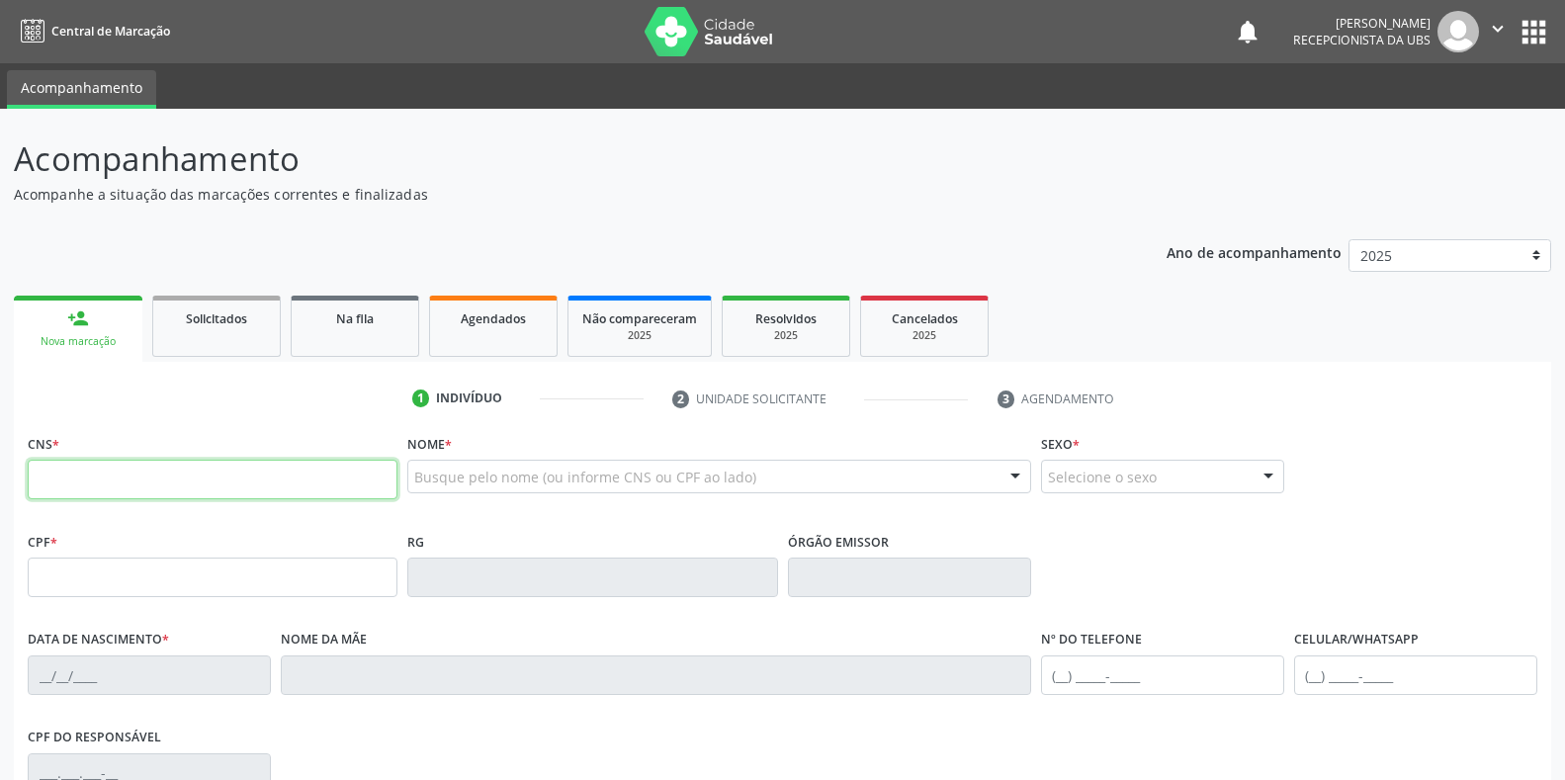
click at [144, 486] on input "text" at bounding box center [213, 480] width 370 height 40
type input "164 8001 7251 0002"
type input "06/10/2005"
type input "Maria Luciene dos Santos"
type input "(87) 98812-6331"
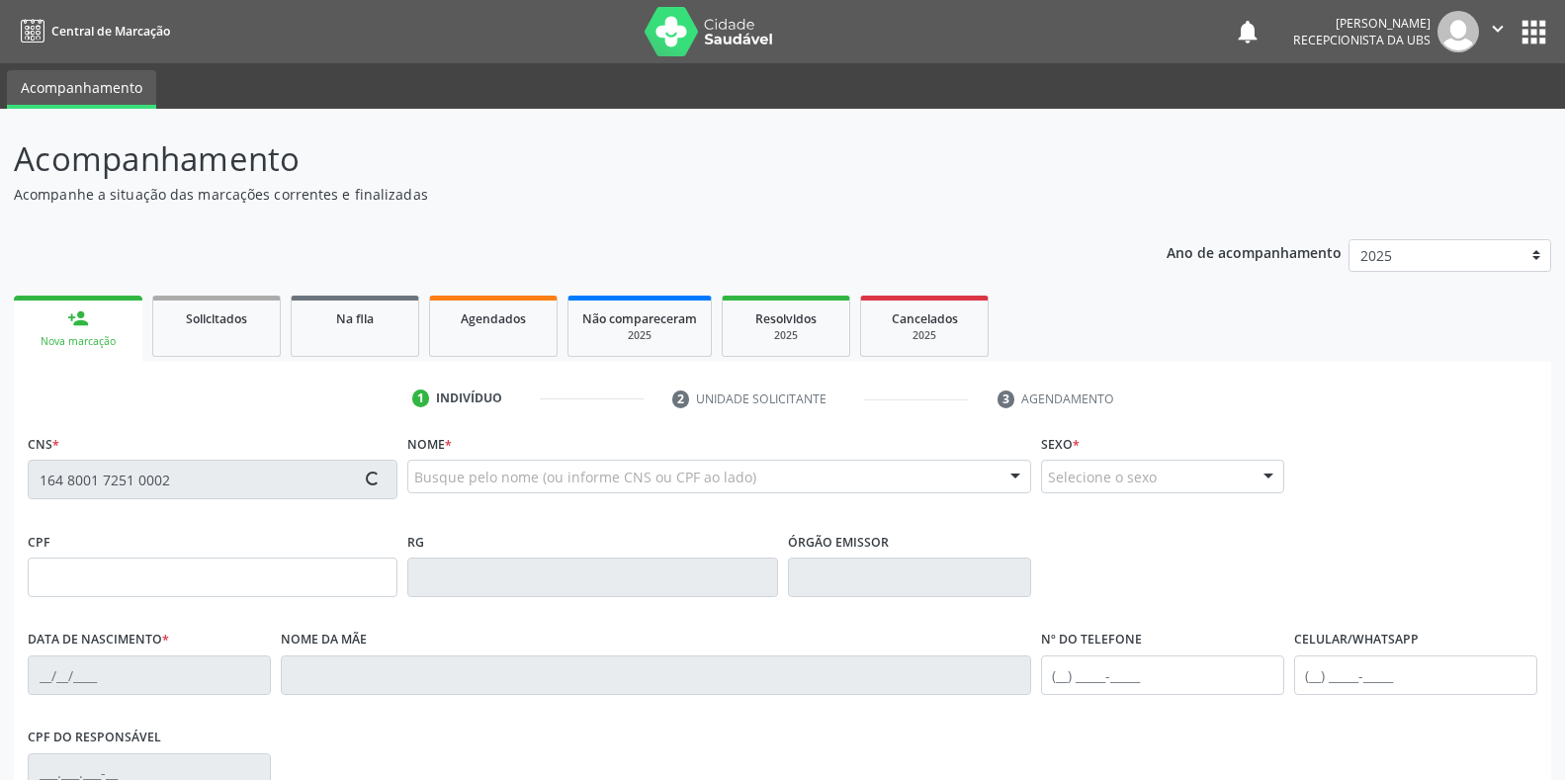
type input "08"
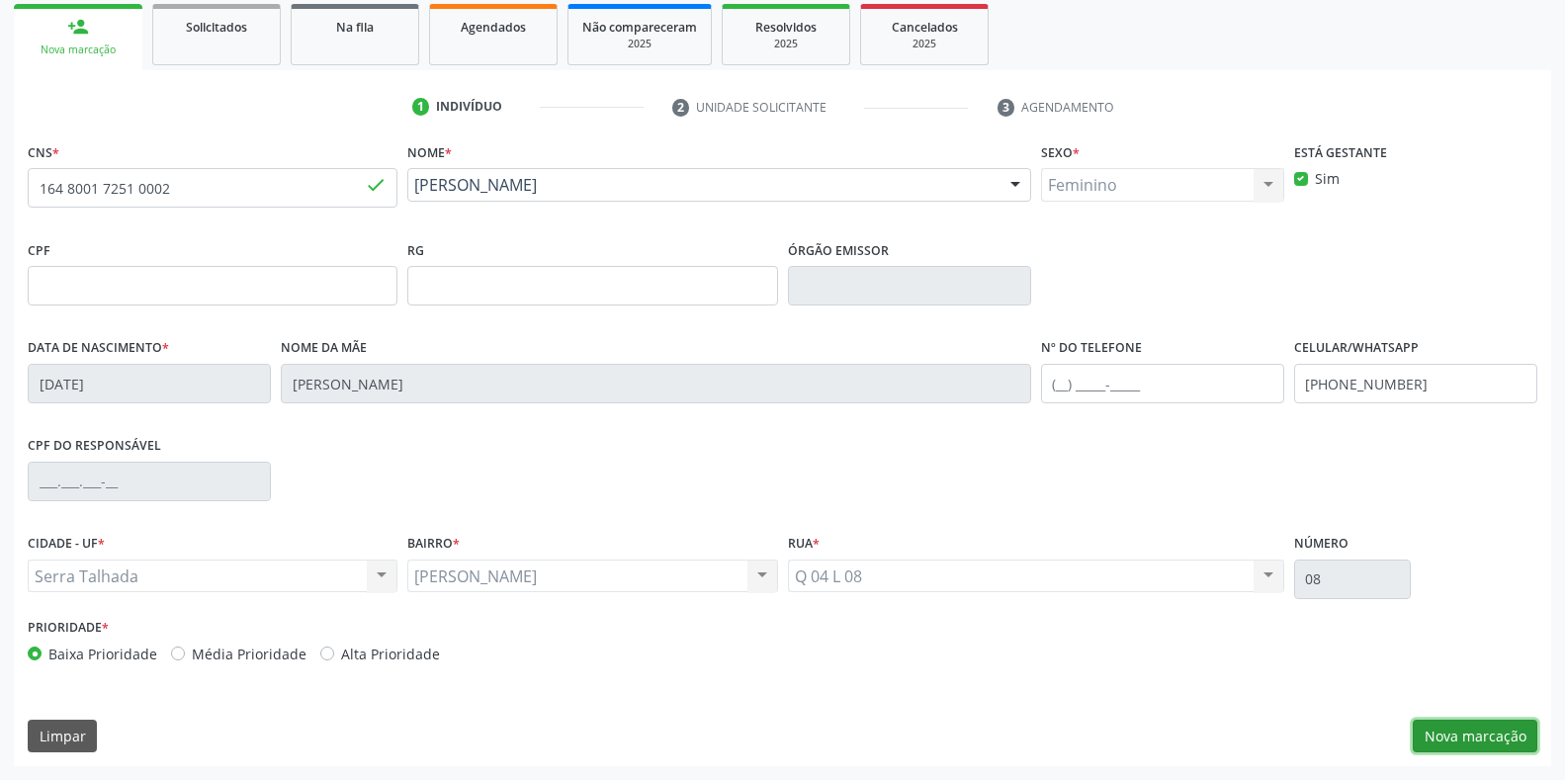
click at [1466, 738] on button "Nova marcação" at bounding box center [1475, 737] width 125 height 34
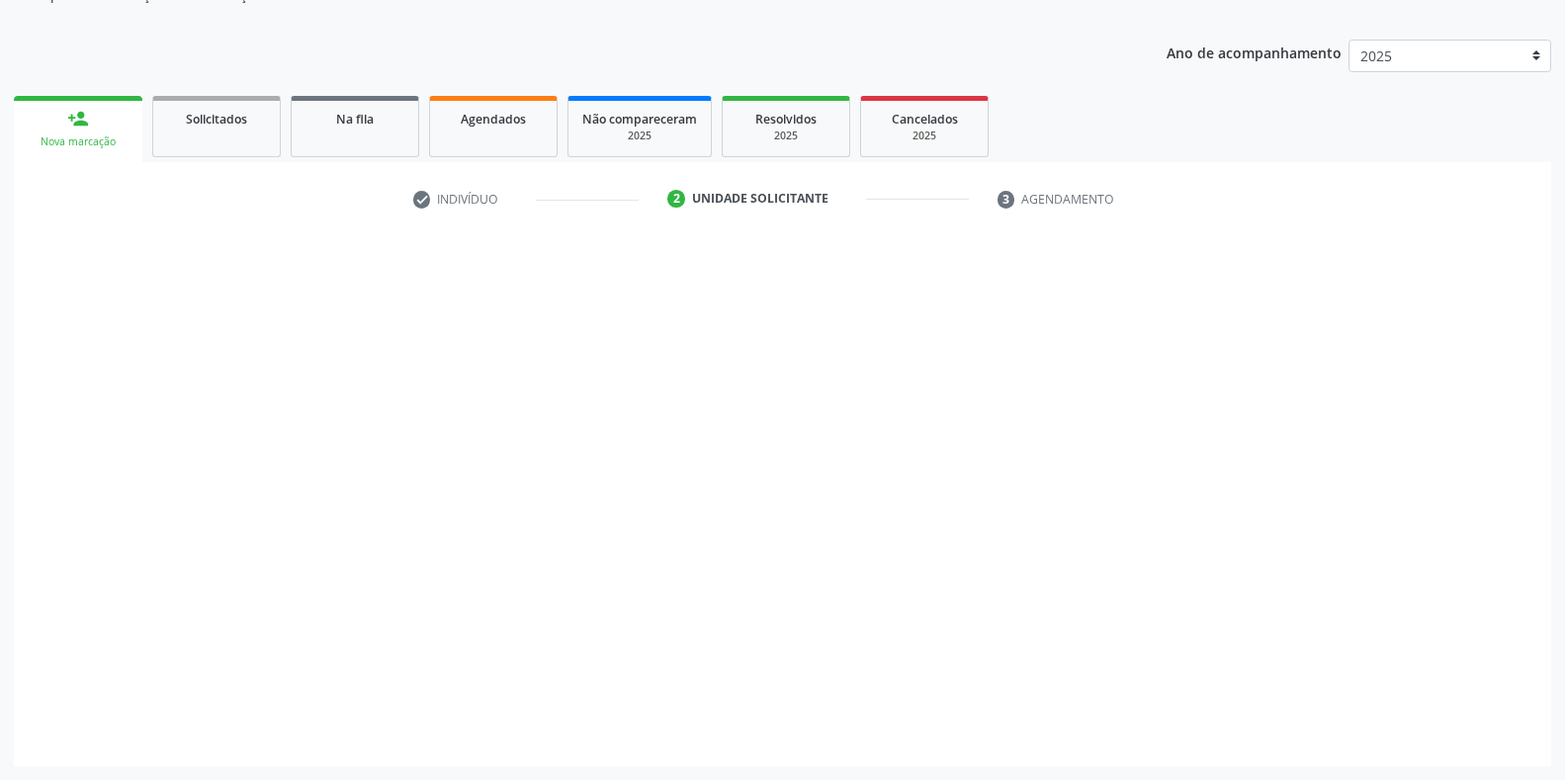
scroll to position [200, 0]
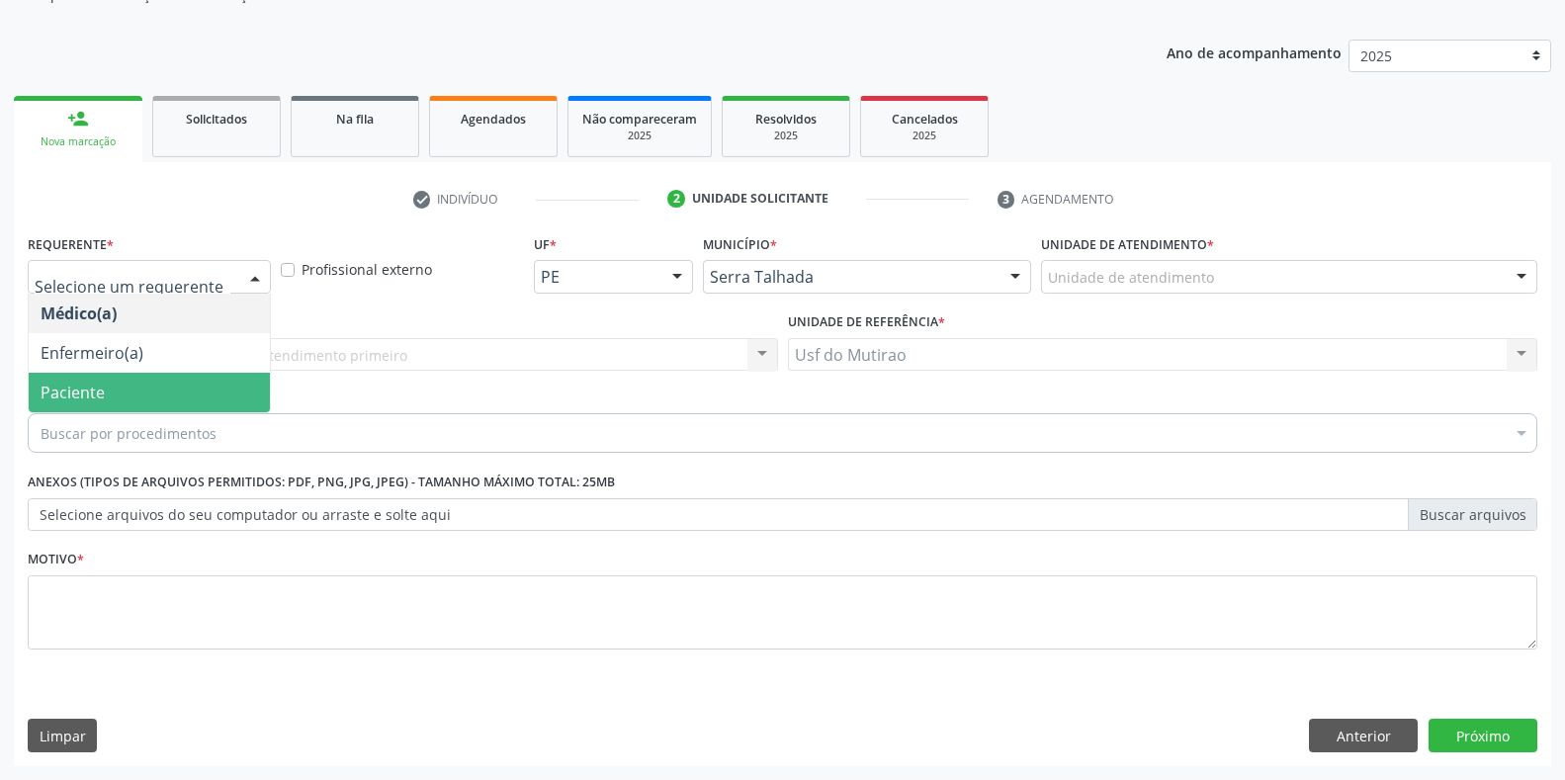
click at [110, 393] on span "Paciente" at bounding box center [149, 393] width 241 height 40
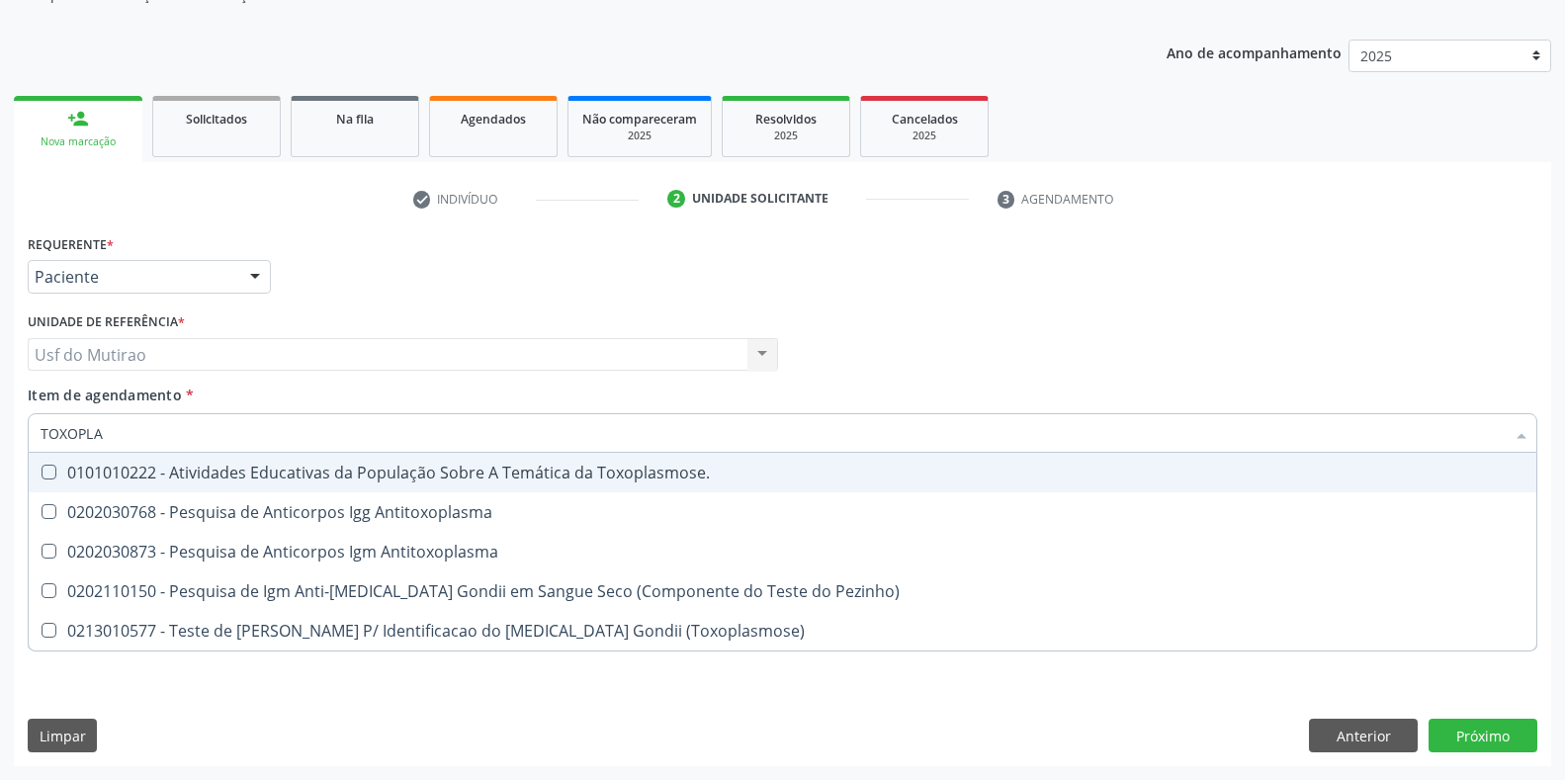
type input "TOXOPLAS"
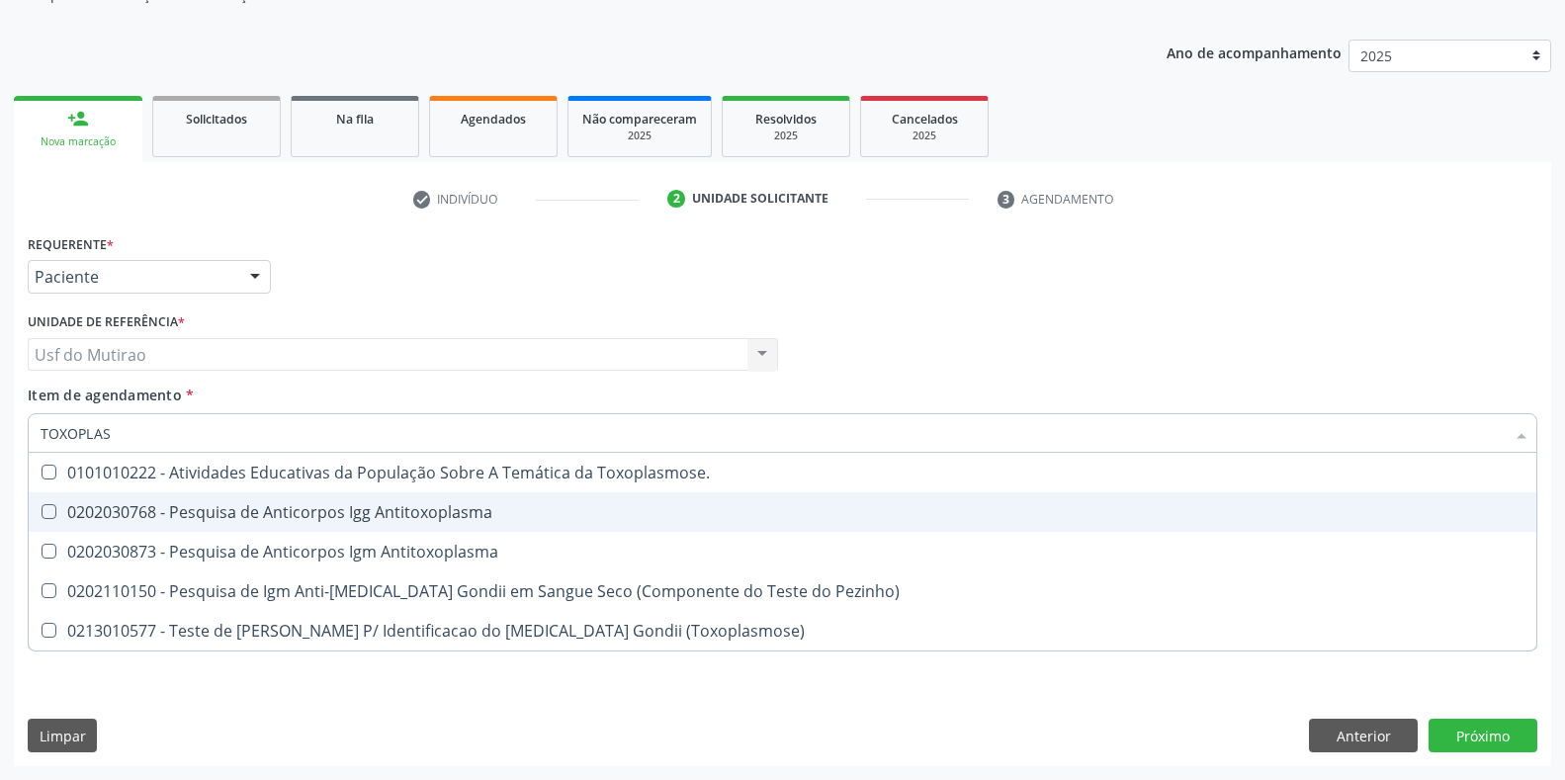
click at [171, 494] on span "0202030768 - Pesquisa de Anticorpos Igg Antitoxoplasma" at bounding box center [783, 512] width 1508 height 40
checkbox Antitoxoplasma "true"
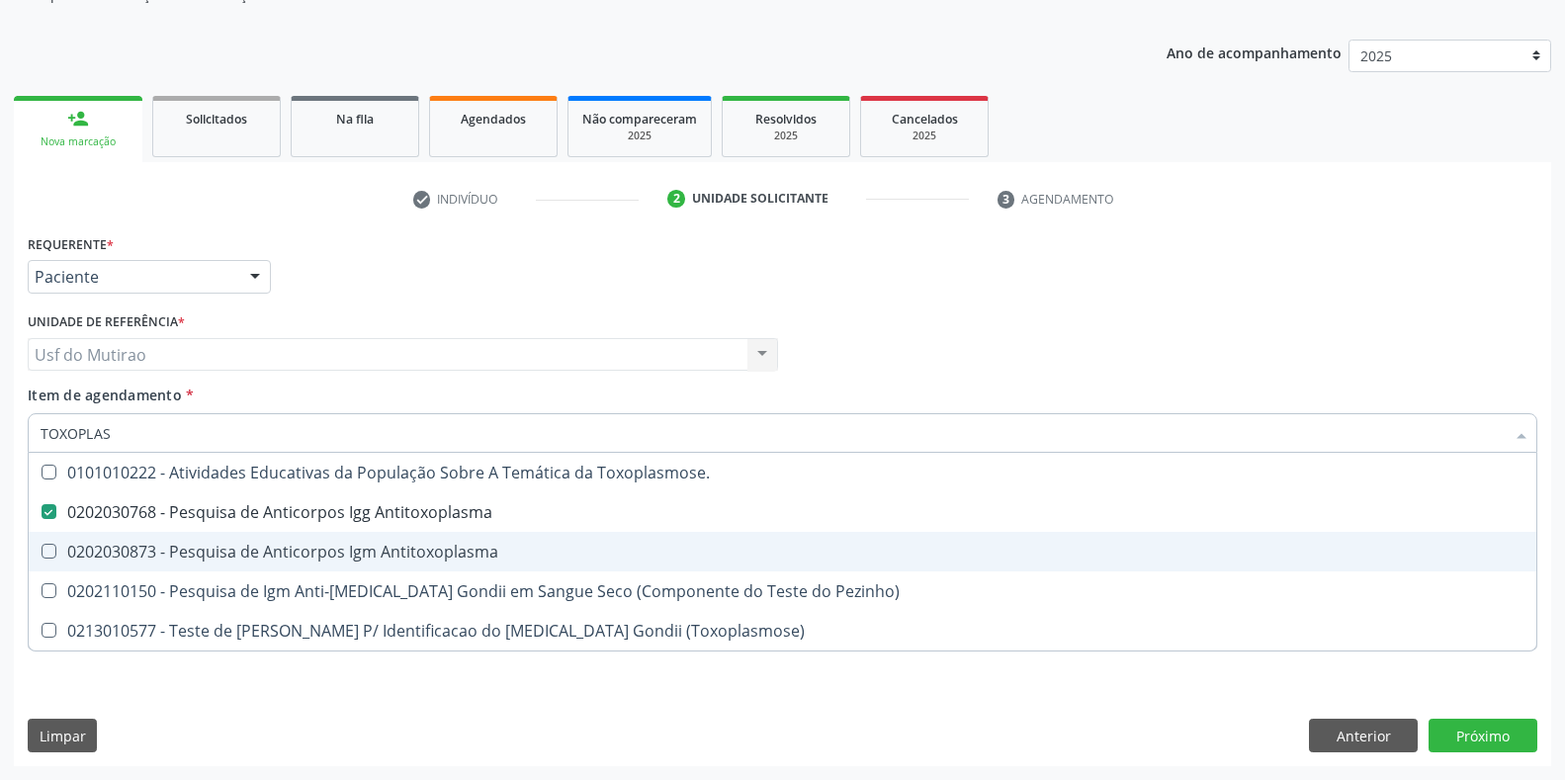
click at [172, 557] on div "0202030873 - Pesquisa de Anticorpos Igm Antitoxoplasma" at bounding box center [783, 552] width 1484 height 16
checkbox Antitoxoplasma "true"
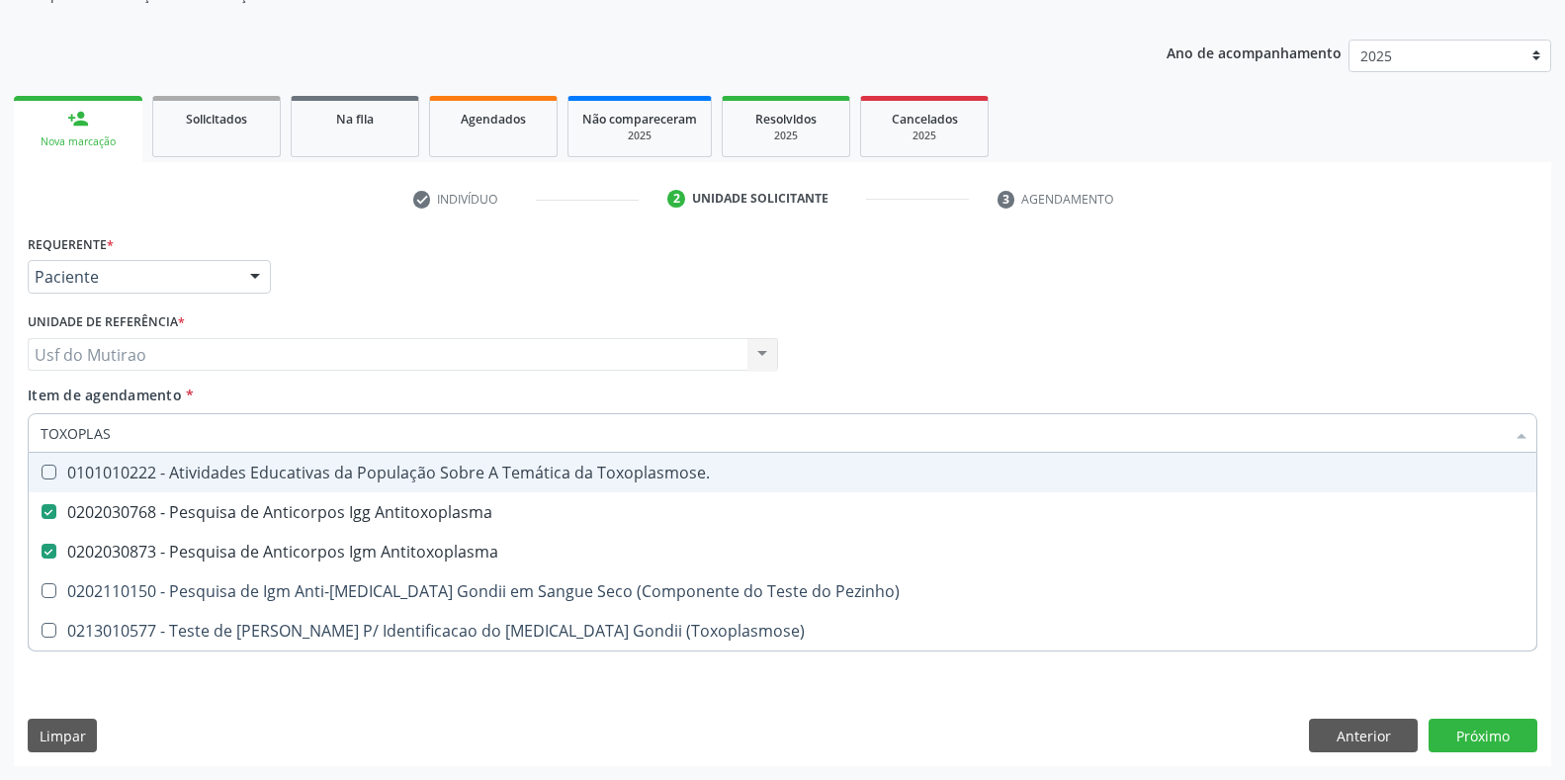
drag, startPoint x: 181, startPoint y: 442, endPoint x: 0, endPoint y: 438, distance: 180.9
click at [0, 438] on div "Acompanhamento Acompanhe a situação das marcações correntes e finalizadas Relat…" at bounding box center [782, 344] width 1565 height 871
type input "CULT"
checkbox Antitoxoplasma "false"
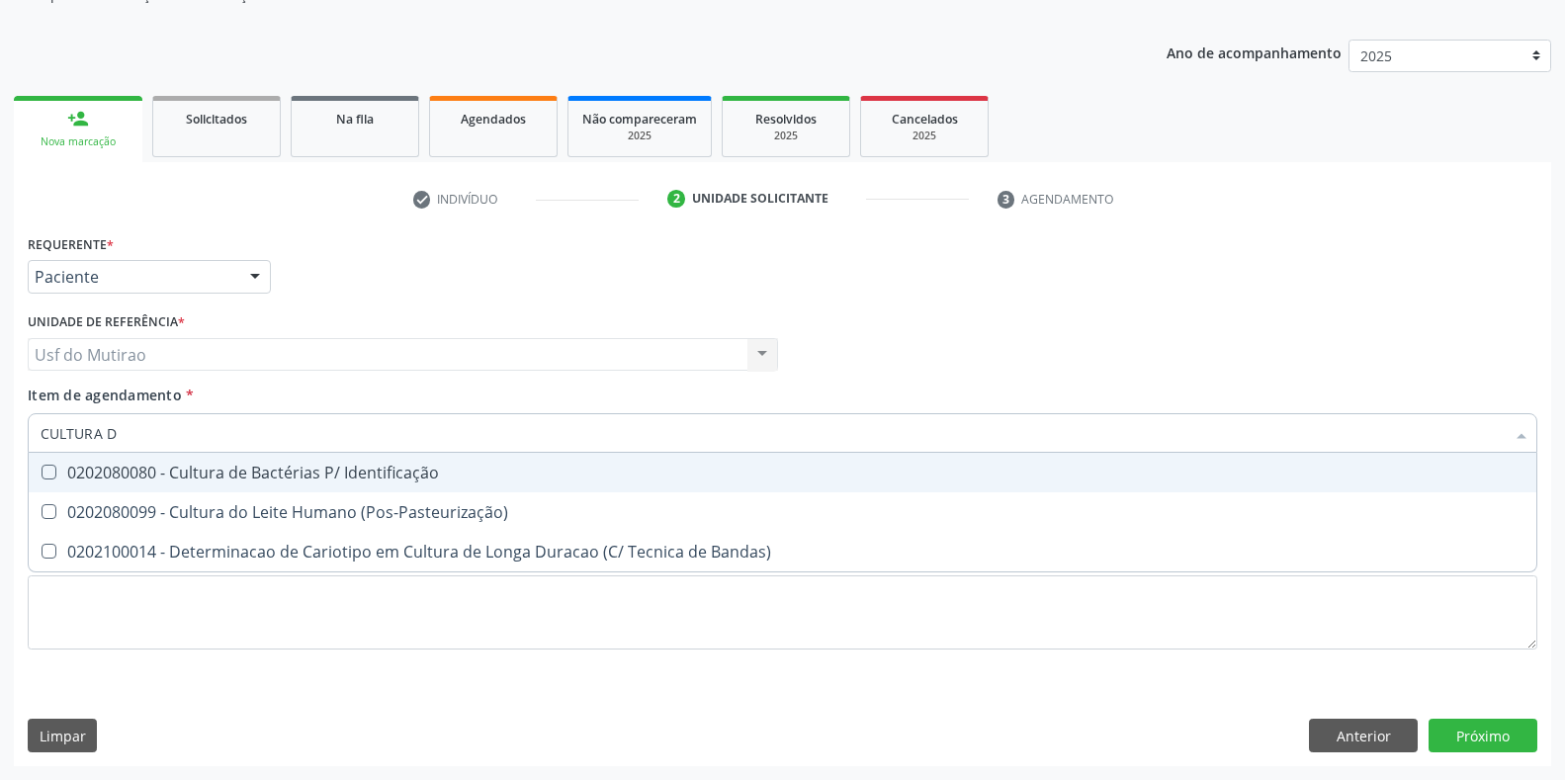
type input "CULTURA DE"
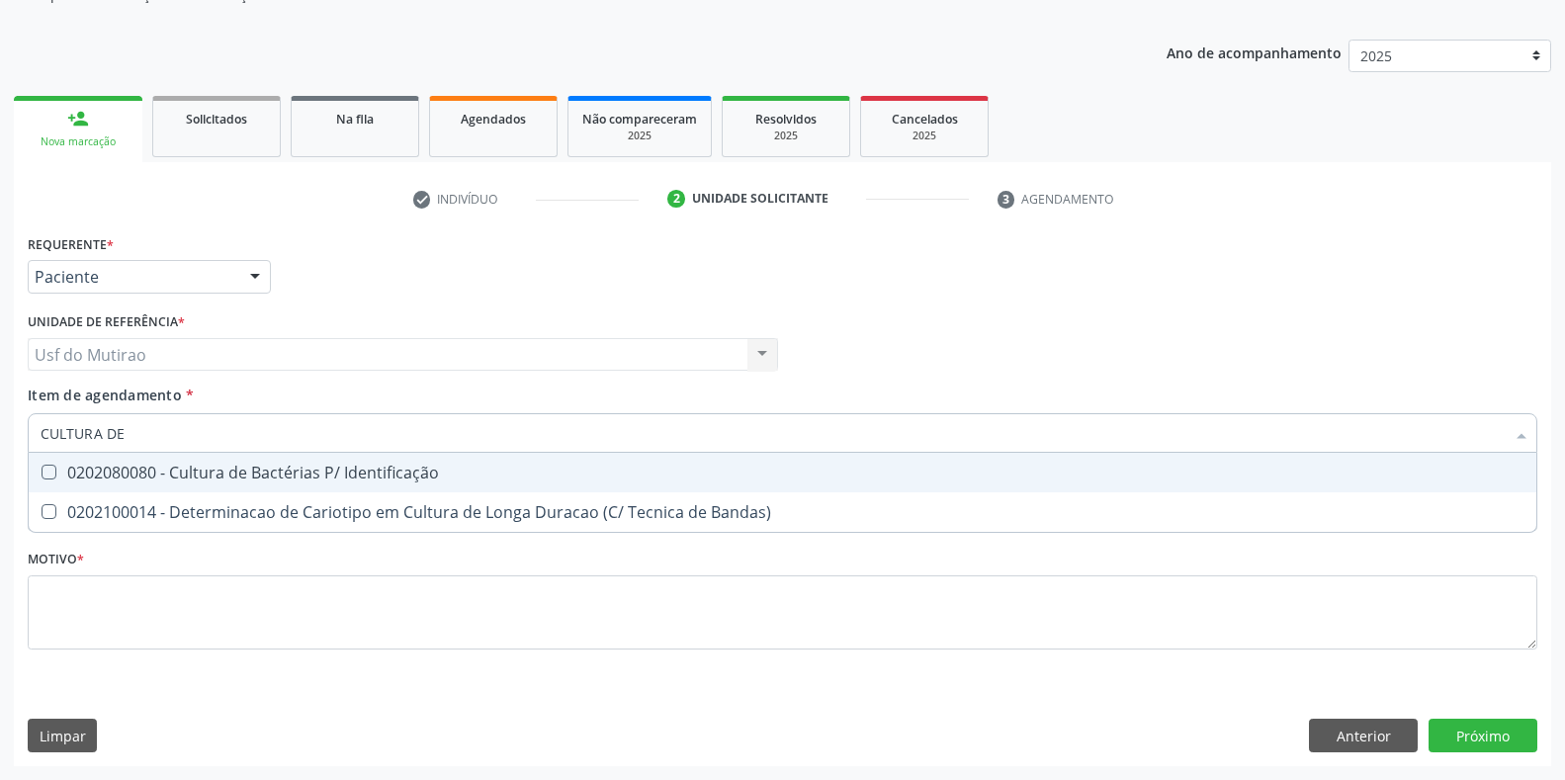
click at [135, 479] on div "0202080080 - Cultura de Bactérias P/ Identificação" at bounding box center [783, 473] width 1484 height 16
checkbox Identificação "true"
drag, startPoint x: 200, startPoint y: 441, endPoint x: 0, endPoint y: 428, distance: 200.1
click at [0, 428] on div "Acompanhamento Acompanhe a situação das marcações correntes e finalizadas Relat…" at bounding box center [782, 344] width 1565 height 871
type input "CURVA"
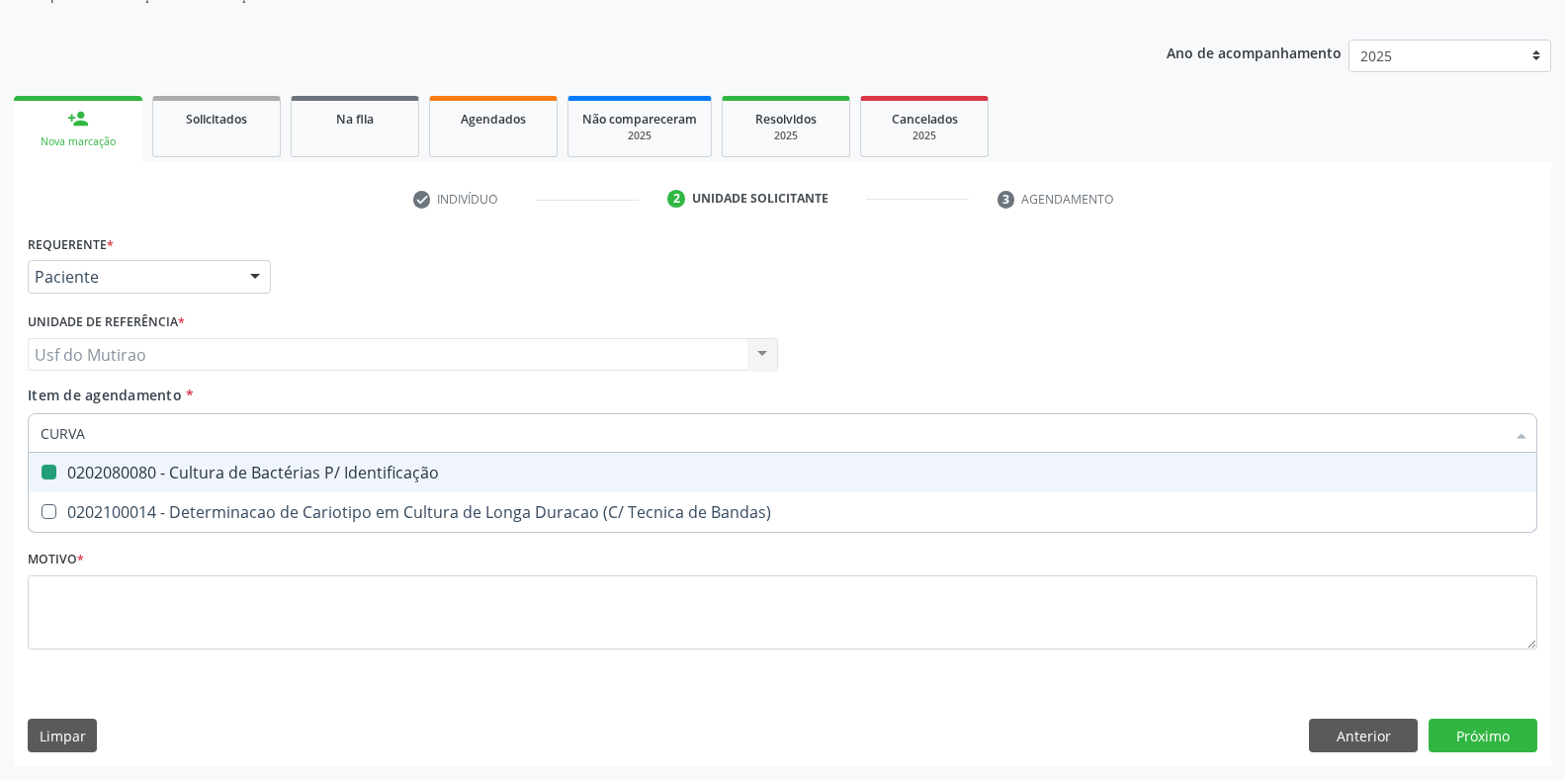
checkbox Identificação "false"
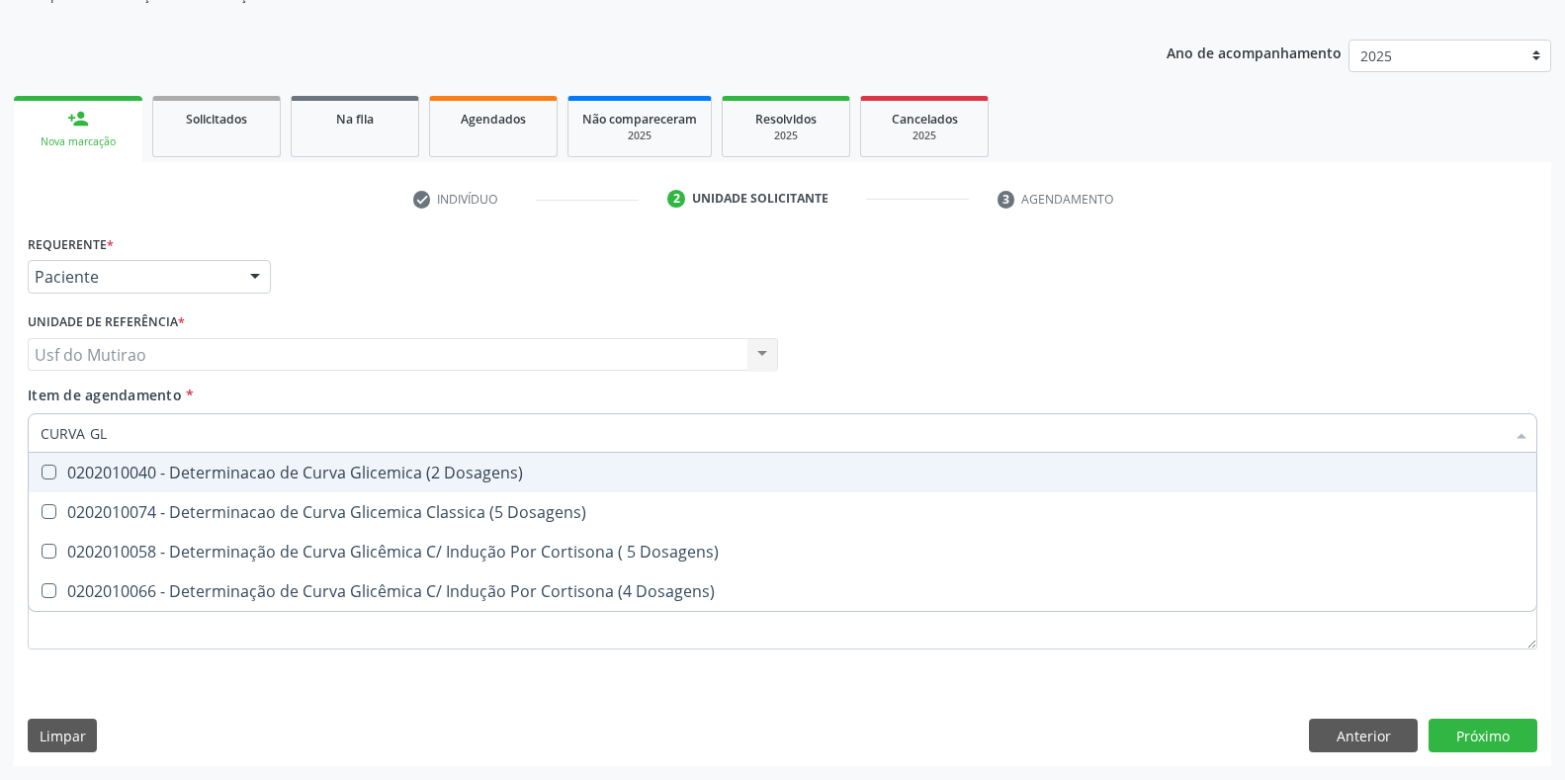
type input "CURVA GLI"
click at [94, 480] on div "0202010040 - Determinacao de Curva Glicemica (2 Dosagens)" at bounding box center [783, 473] width 1484 height 16
checkbox Dosagens\) "true"
click at [470, 266] on div "Requerente * Paciente Médico(a) Enfermeiro(a) Paciente Nenhum resultado encontr…" at bounding box center [782, 267] width 1519 height 77
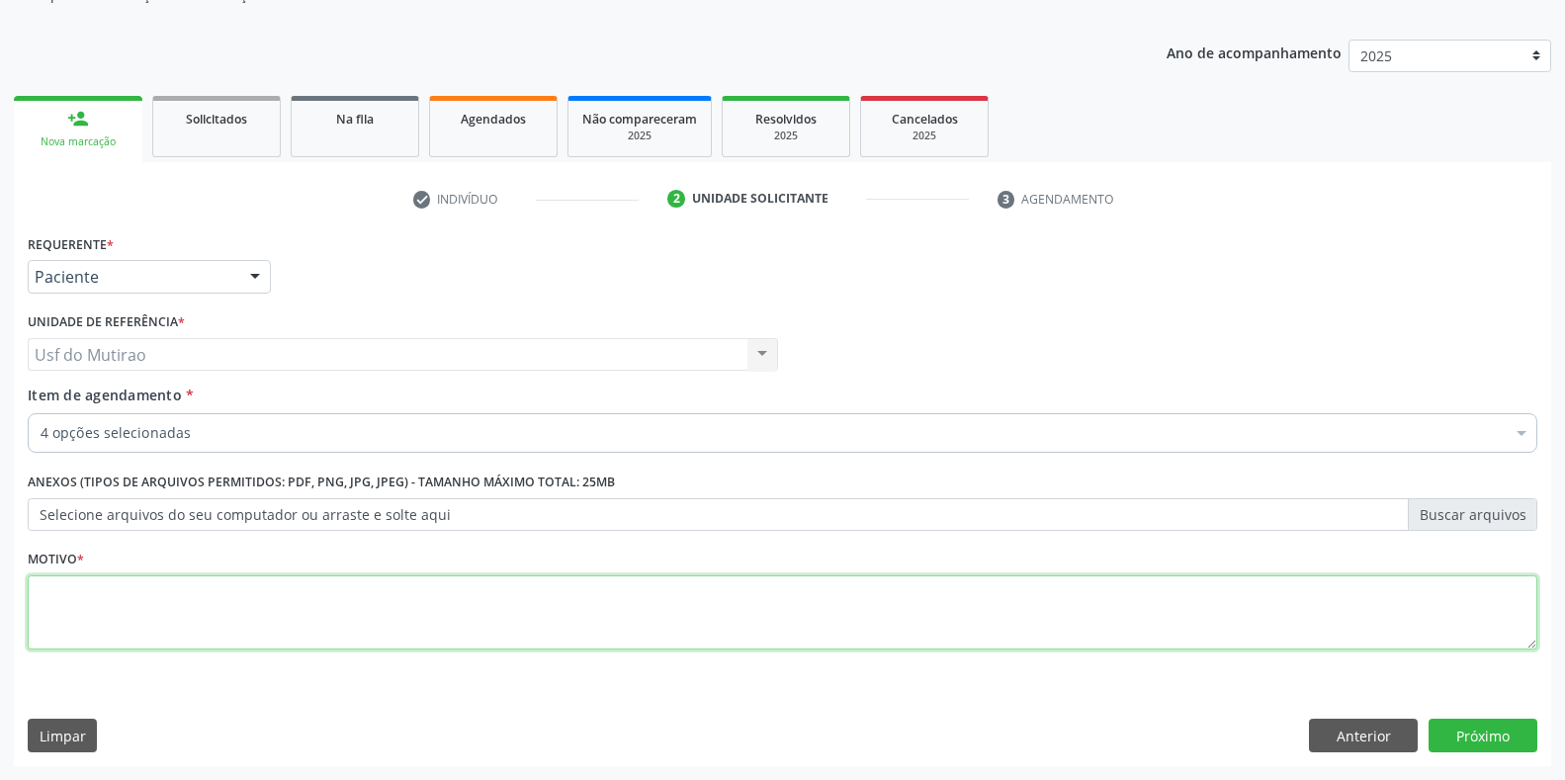
click at [333, 610] on textarea at bounding box center [782, 612] width 1509 height 75
type textarea "."
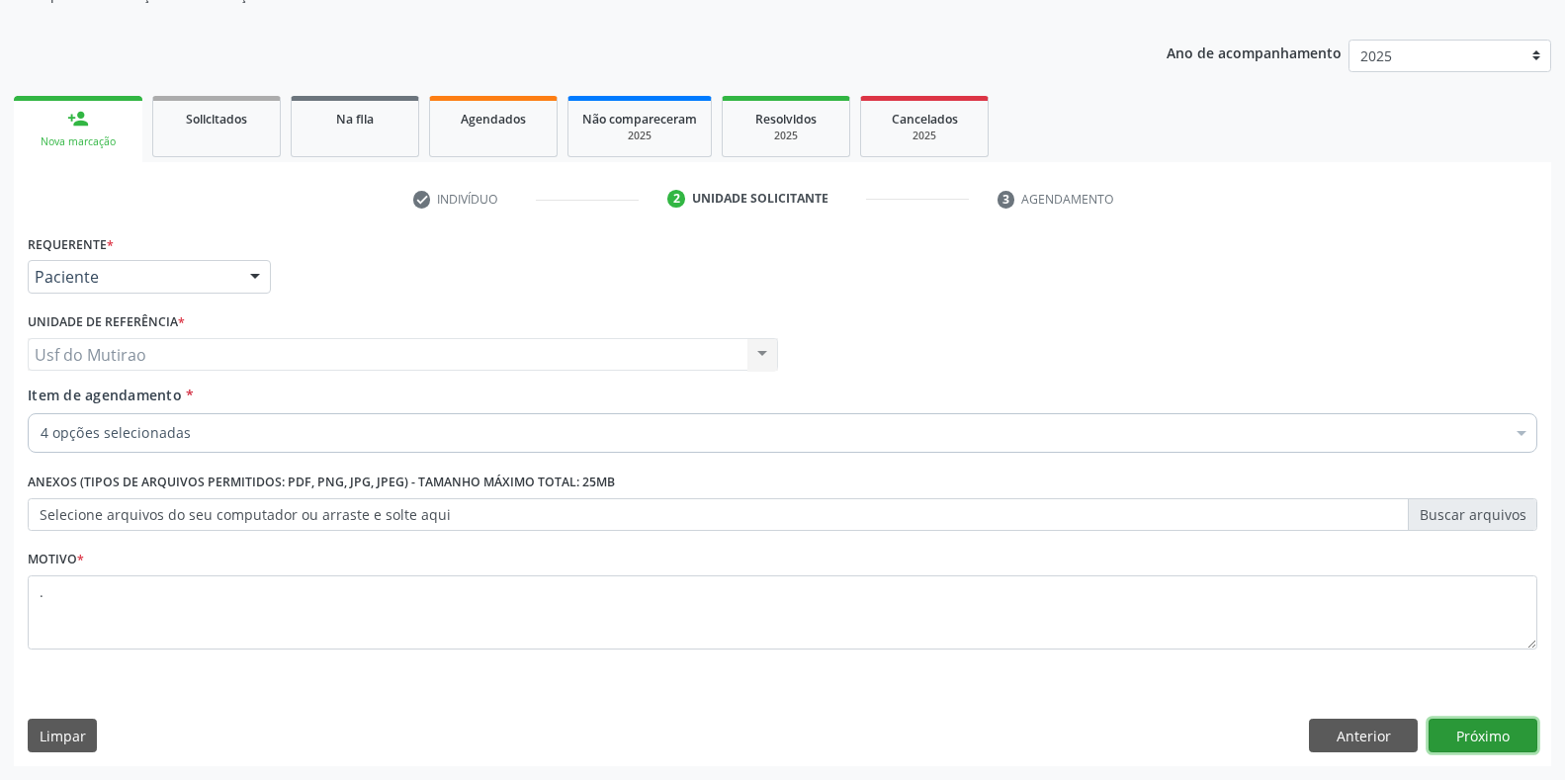
click at [1469, 731] on button "Próximo" at bounding box center [1482, 736] width 109 height 34
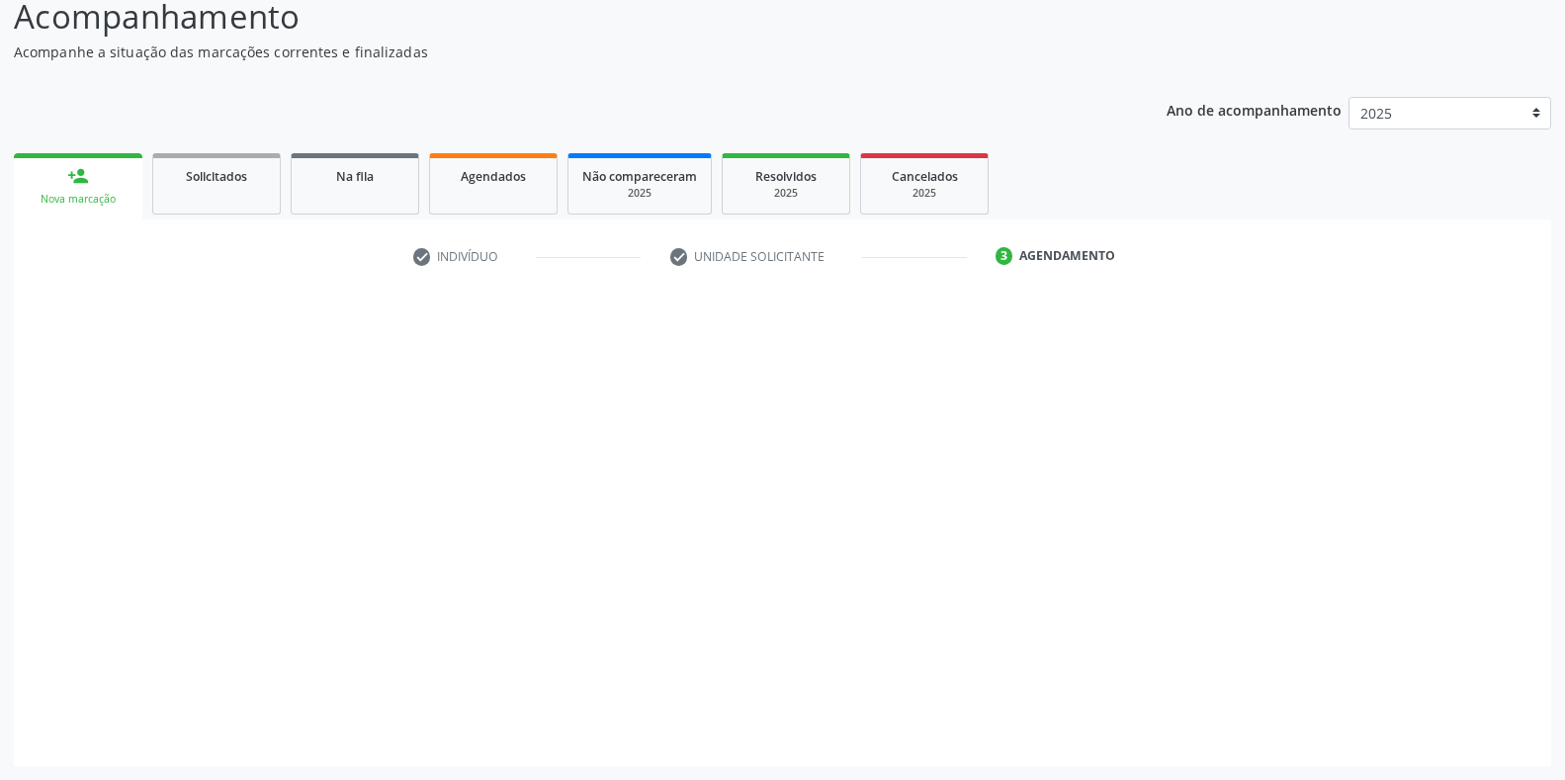
scroll to position [142, 0]
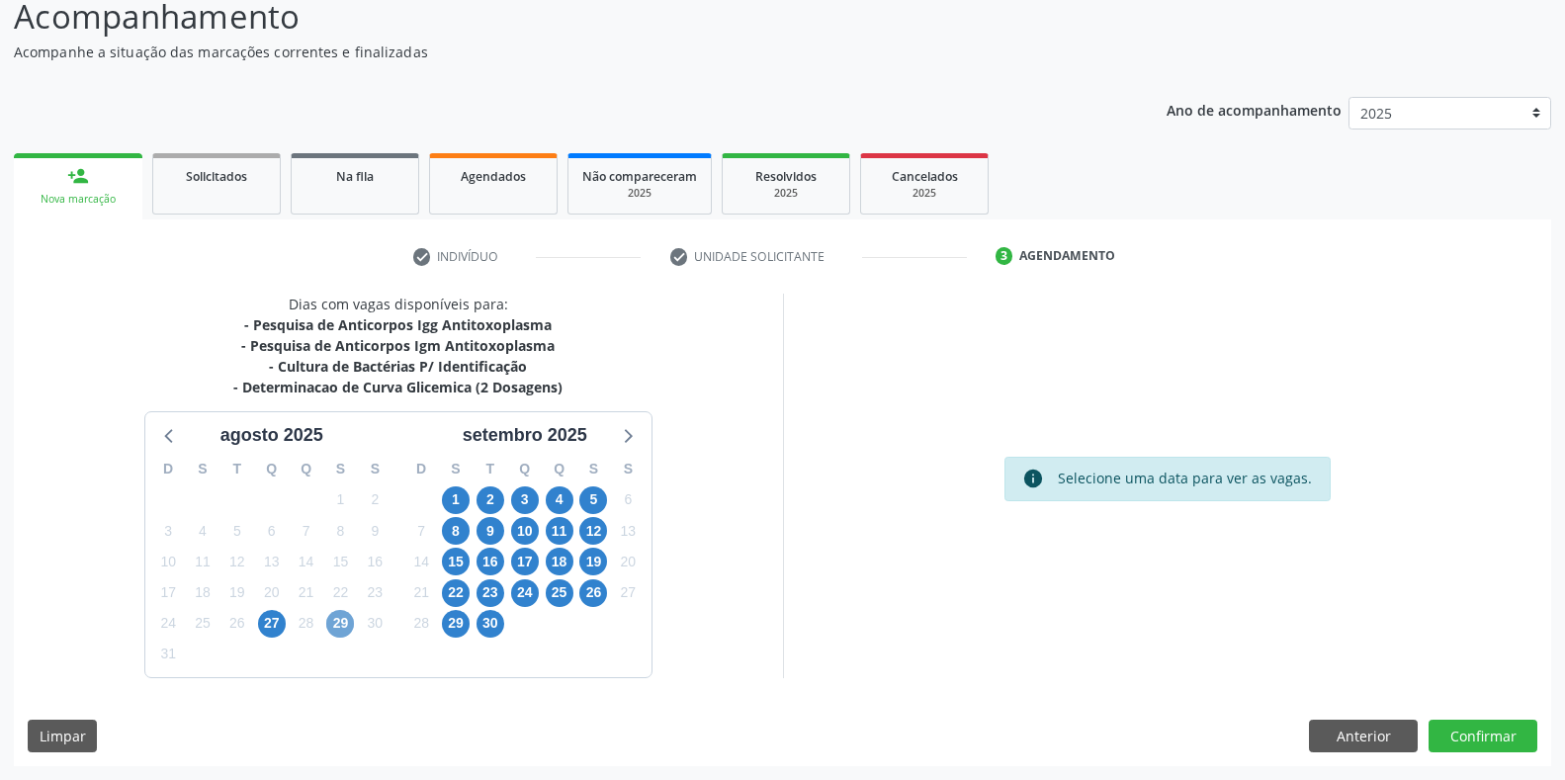
click at [334, 627] on span "29" at bounding box center [340, 624] width 28 height 28
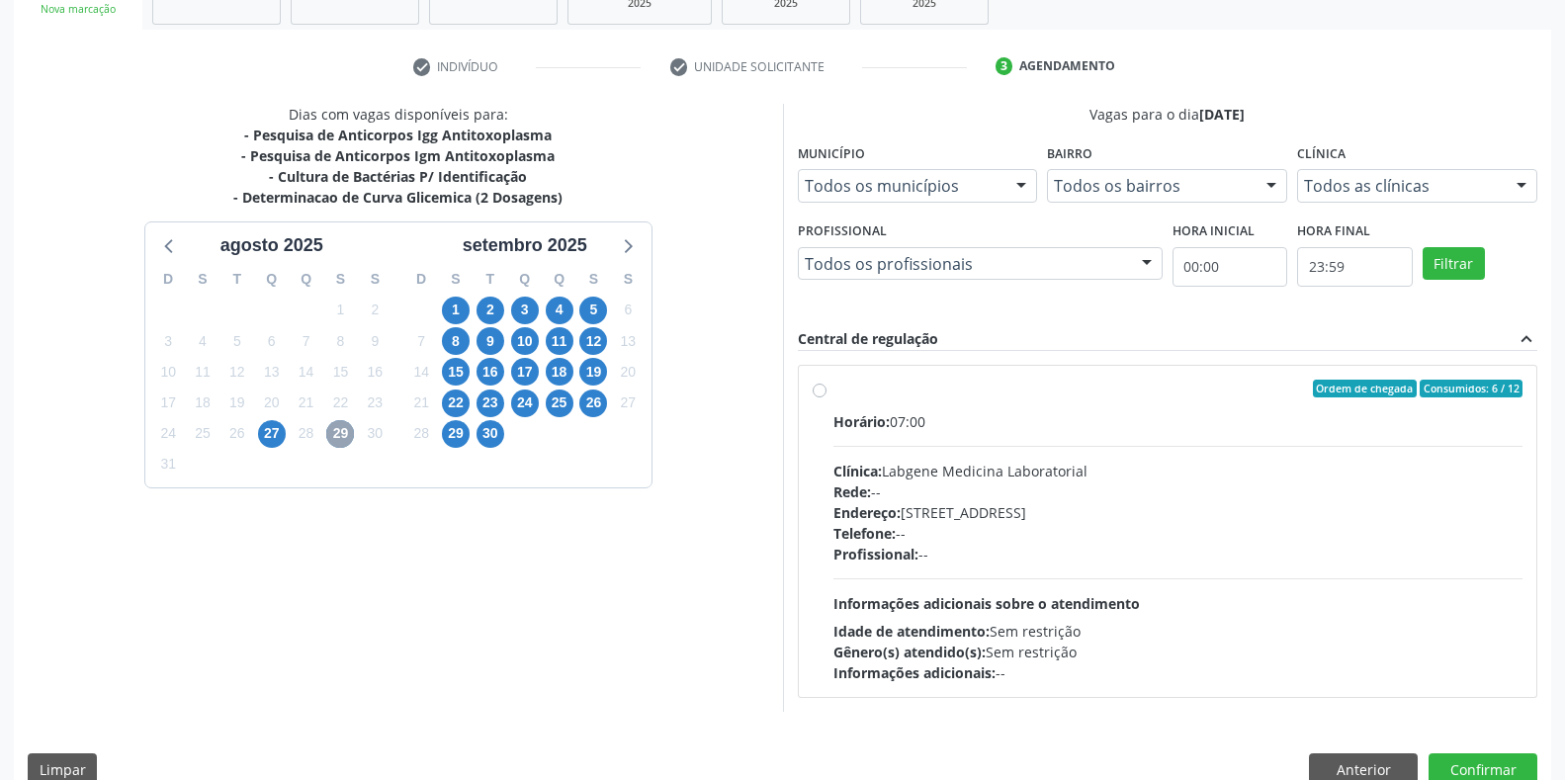
scroll to position [340, 0]
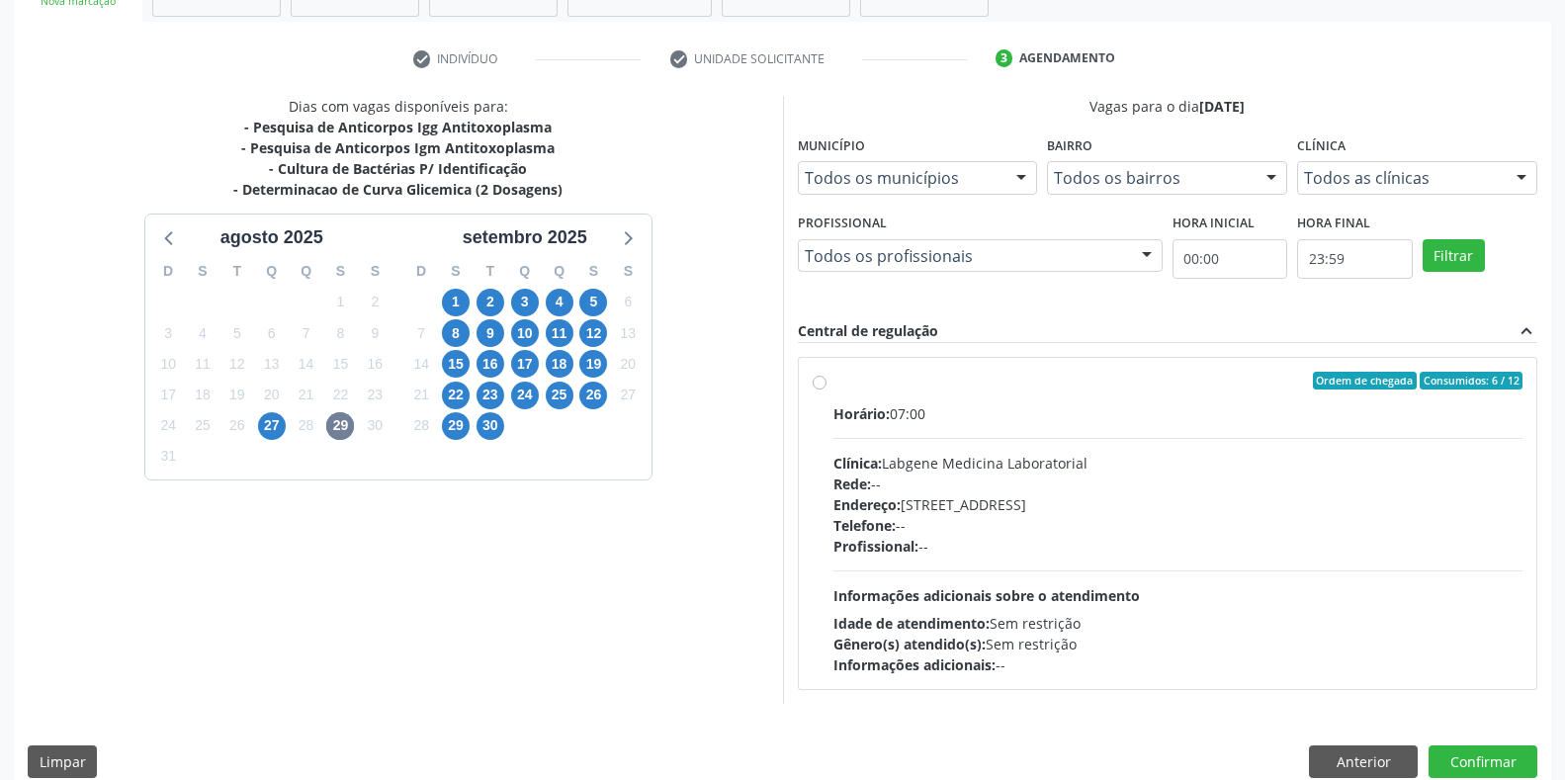
click at [846, 413] on span "Horário:" at bounding box center [861, 413] width 56 height 19
click at [826, 389] on input "Ordem de chegada Consumidos: 6 / 12 Horário: 07:00 Clínica: Labgene Medicina La…" at bounding box center [820, 381] width 14 height 18
radio input "true"
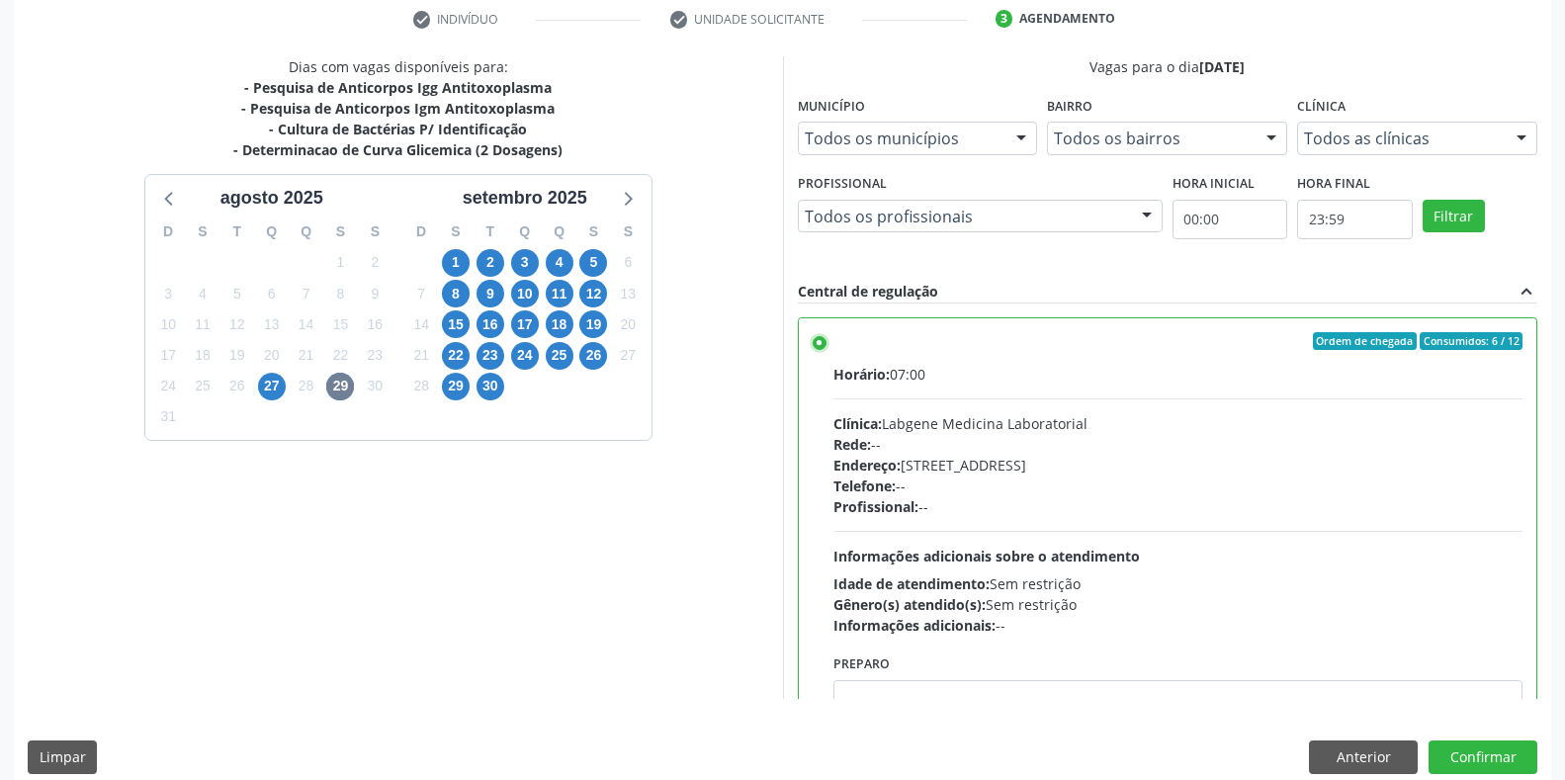
scroll to position [401, 0]
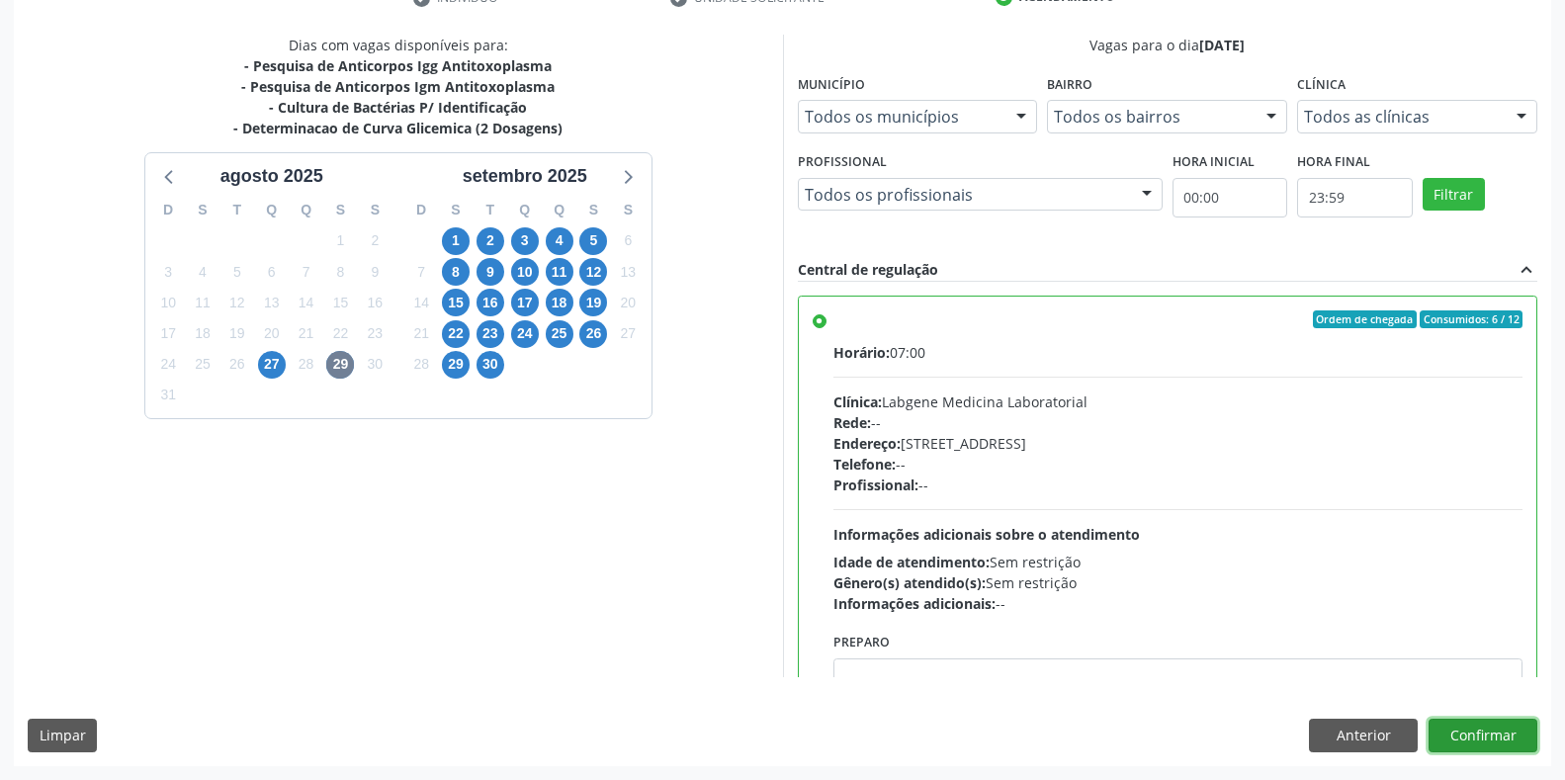
click at [1467, 739] on button "Confirmar" at bounding box center [1482, 736] width 109 height 34
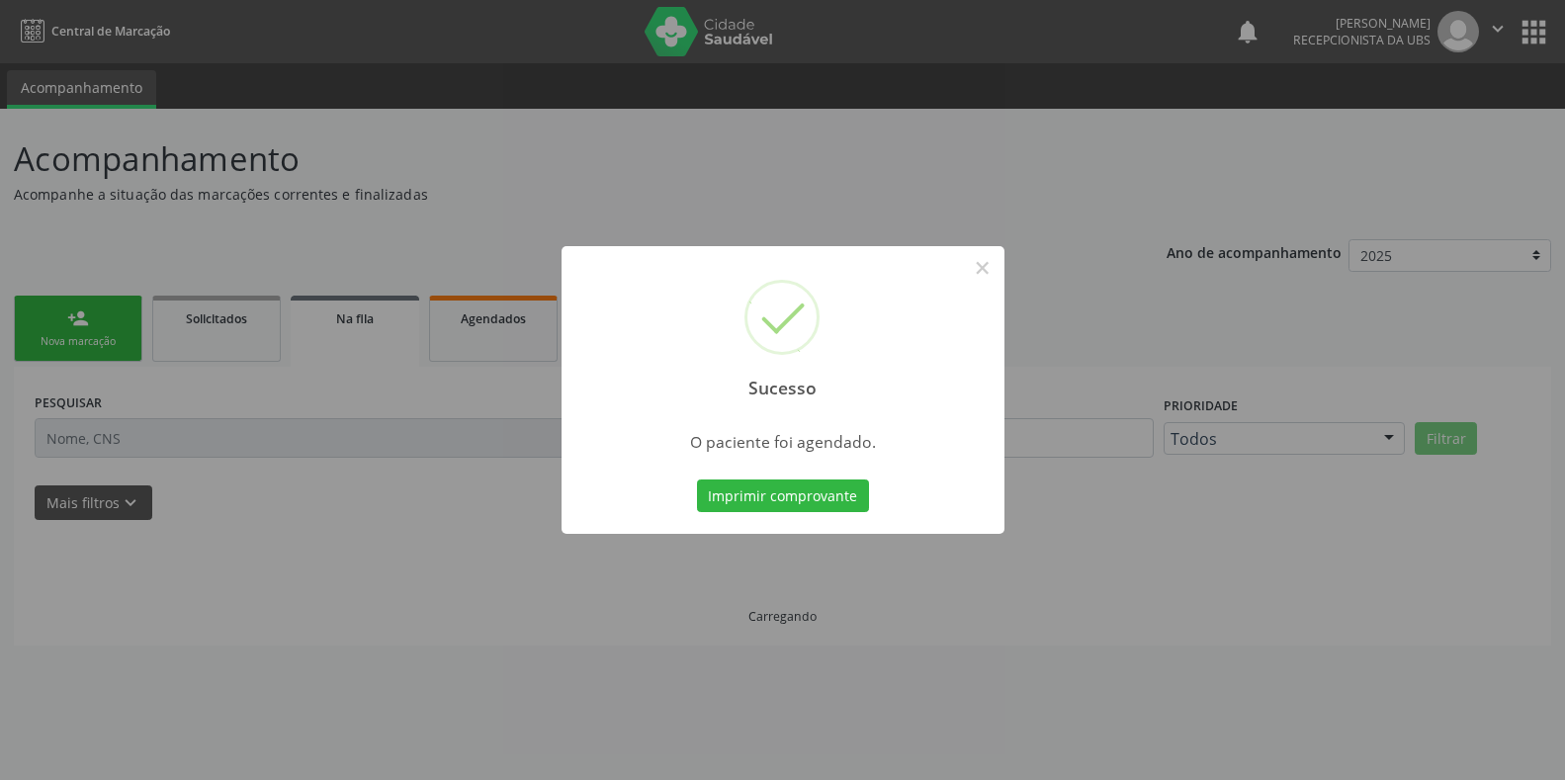
scroll to position [0, 0]
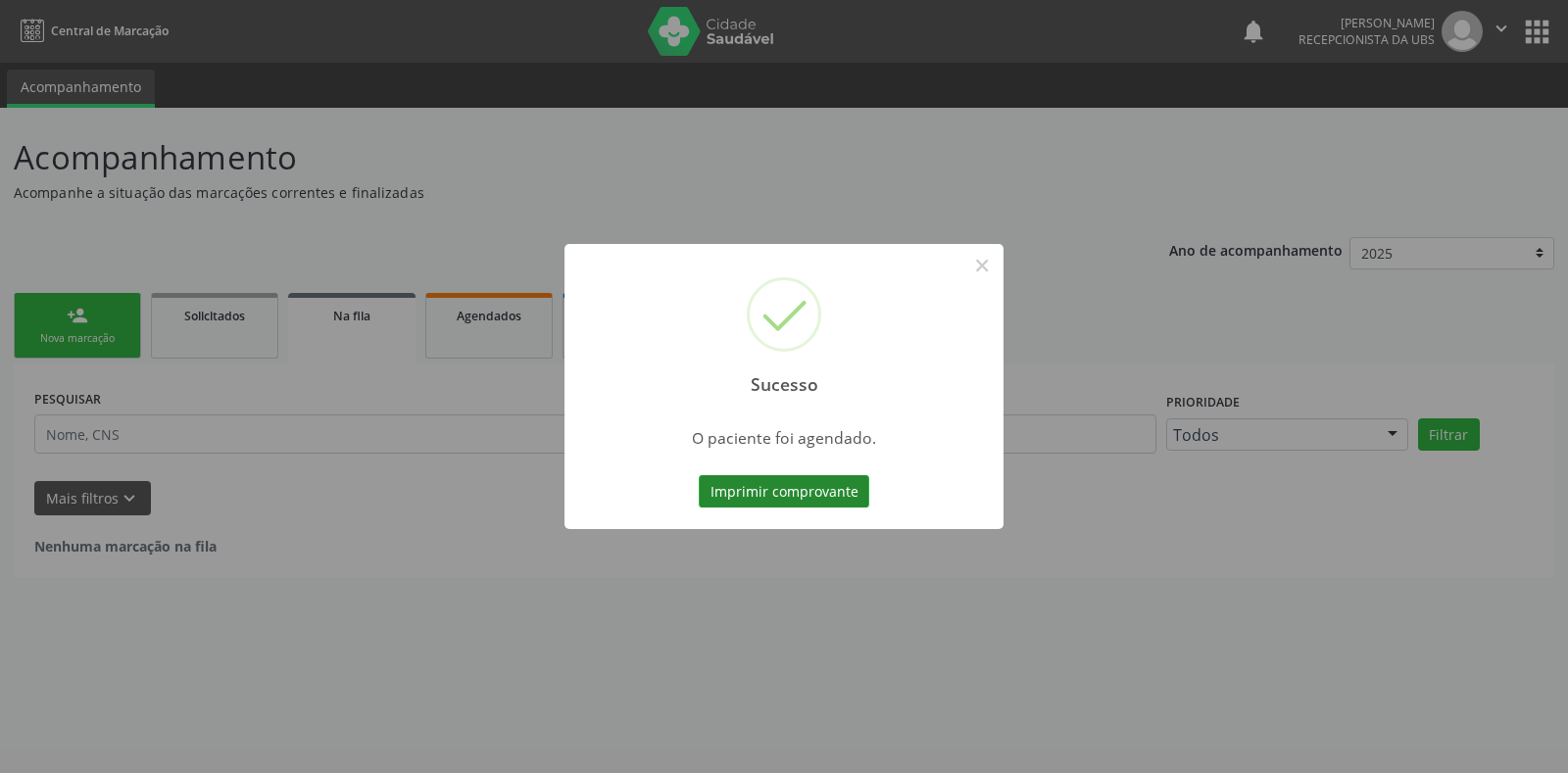
click at [764, 495] on button "Imprimir comprovante" at bounding box center [784, 492] width 170 height 34
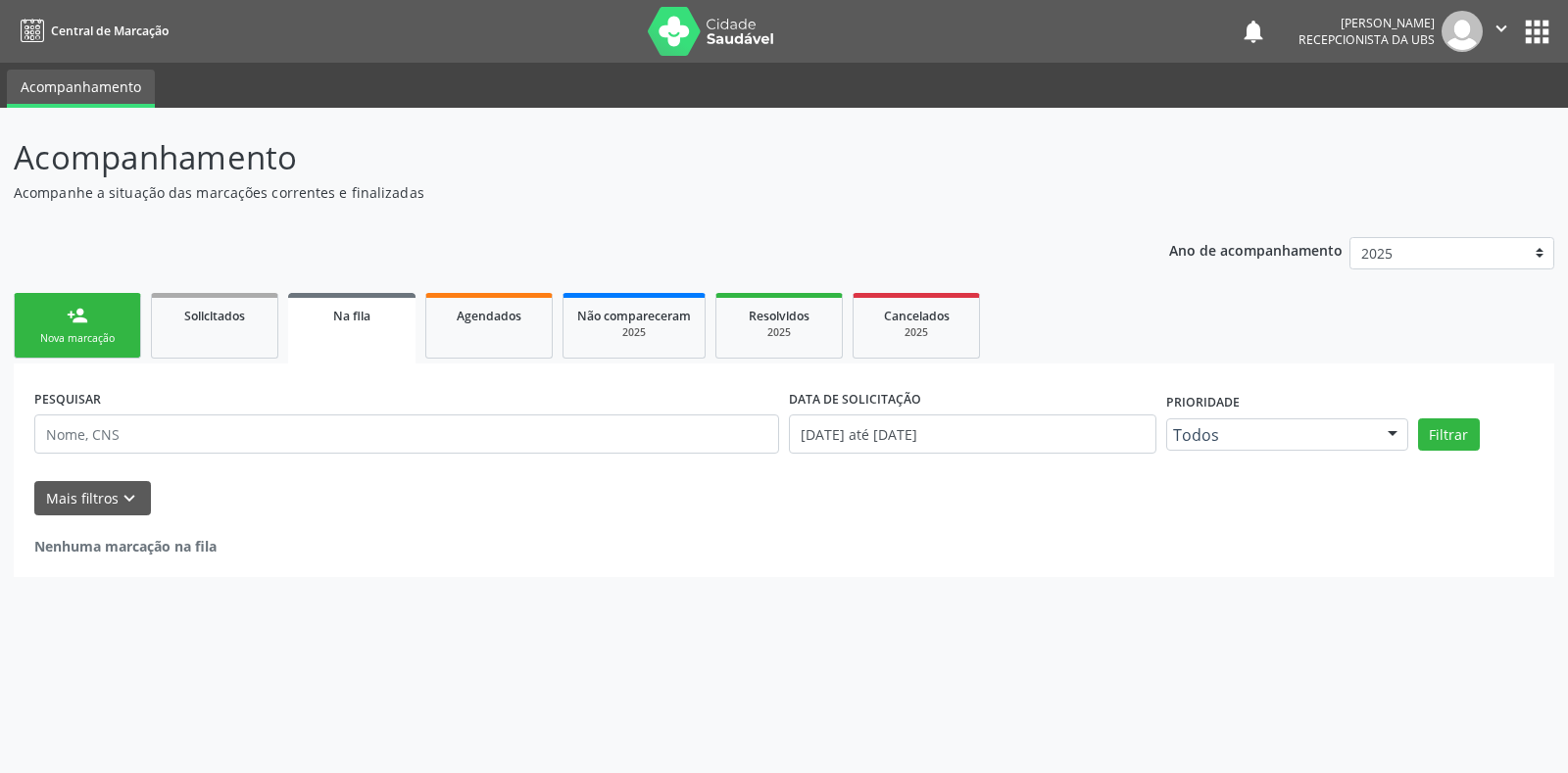
click at [72, 342] on div "Nova marcação" at bounding box center [77, 338] width 98 height 15
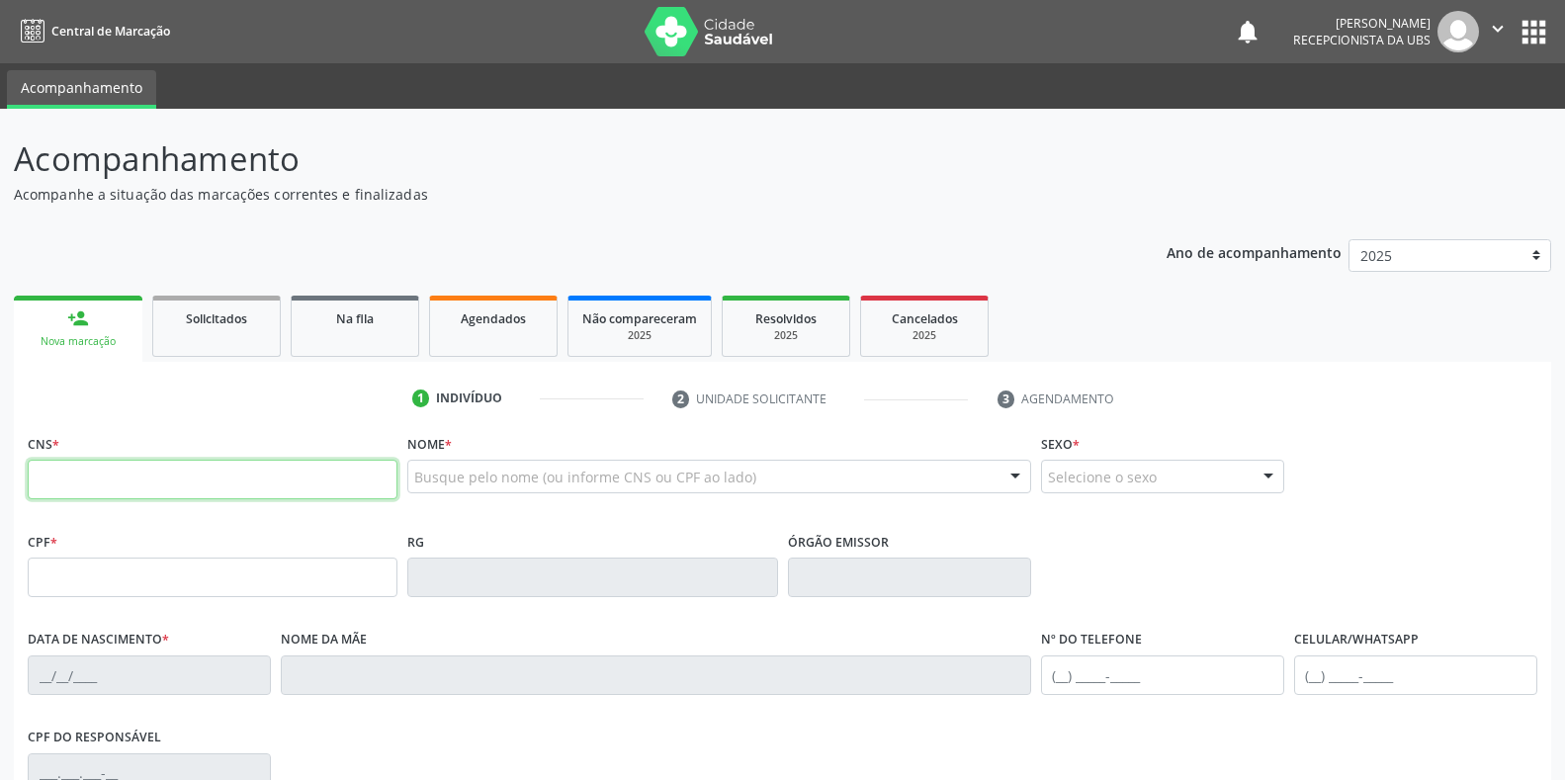
click at [171, 489] on input "text" at bounding box center [213, 480] width 370 height 40
type input "702 6092 2000 0374"
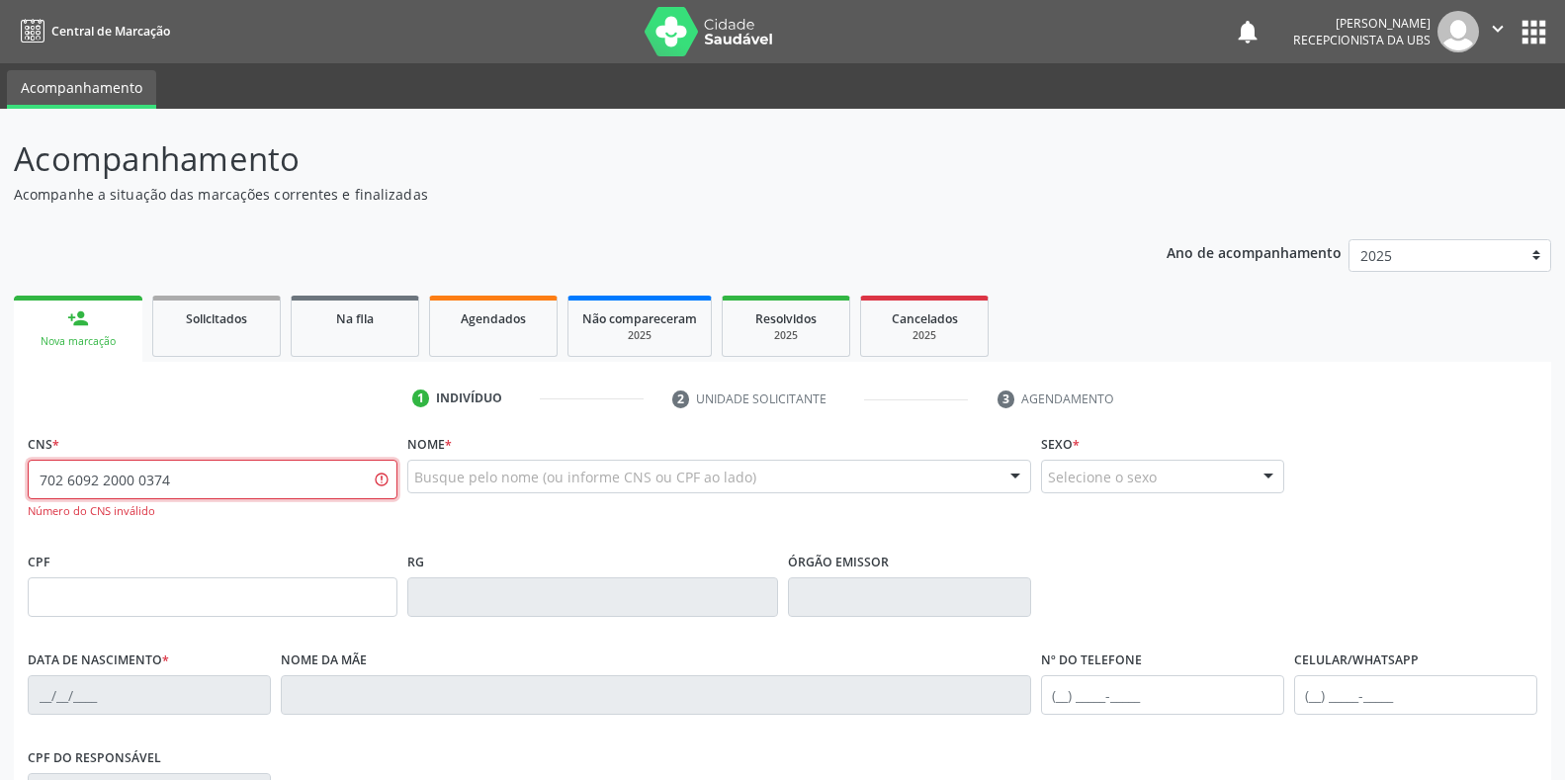
drag, startPoint x: 218, startPoint y: 484, endPoint x: 0, endPoint y: 486, distance: 218.5
click at [0, 486] on div "Acompanhamento Acompanhe a situação das marcações correntes e finalizadas Relat…" at bounding box center [782, 600] width 1565 height 983
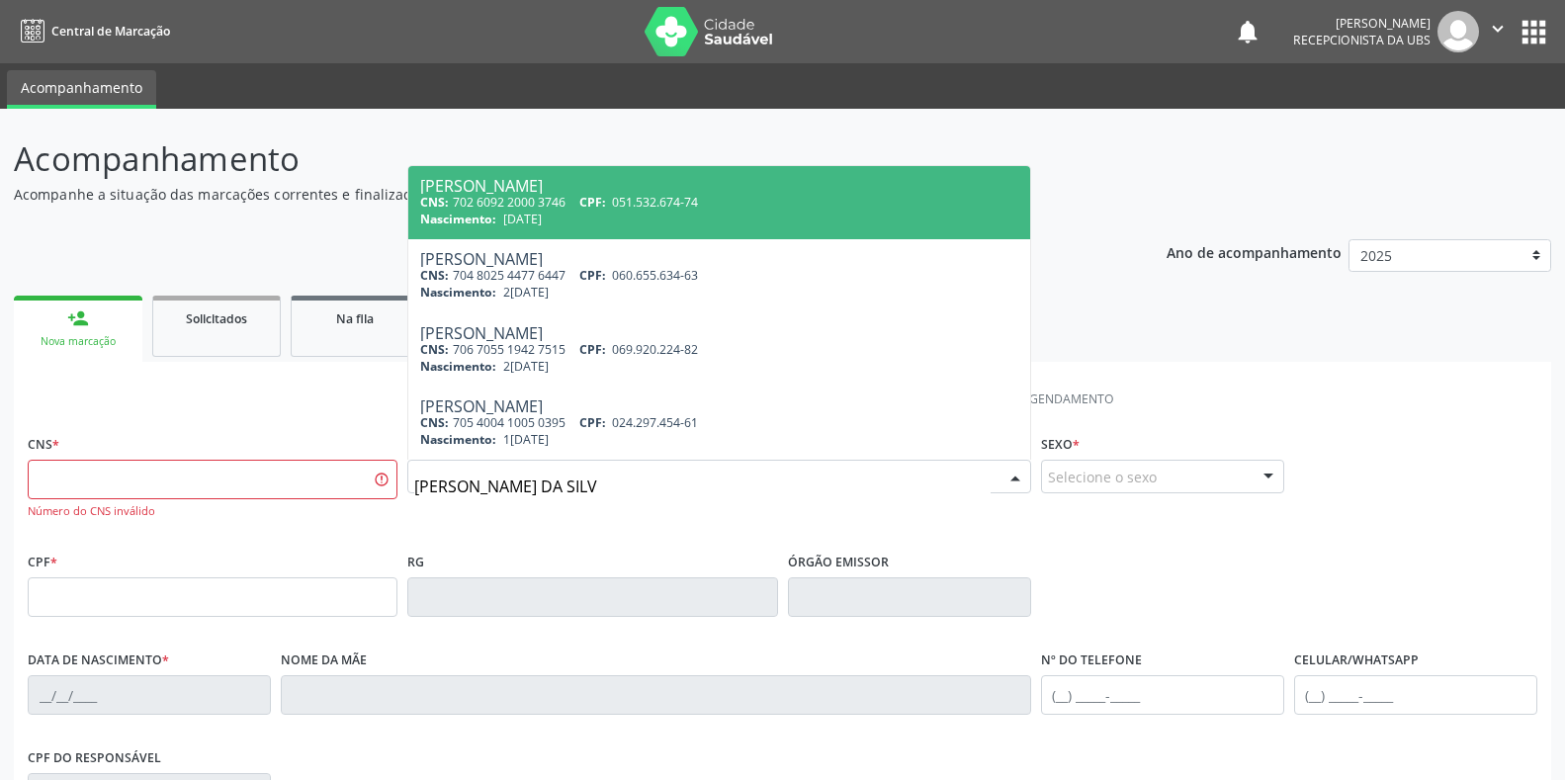
type input "CICERA GOMES DA SILVA"
click at [653, 217] on div "Nascimento: 23/03/1981" at bounding box center [718, 219] width 597 height 17
type input "702 6092 2000 3746"
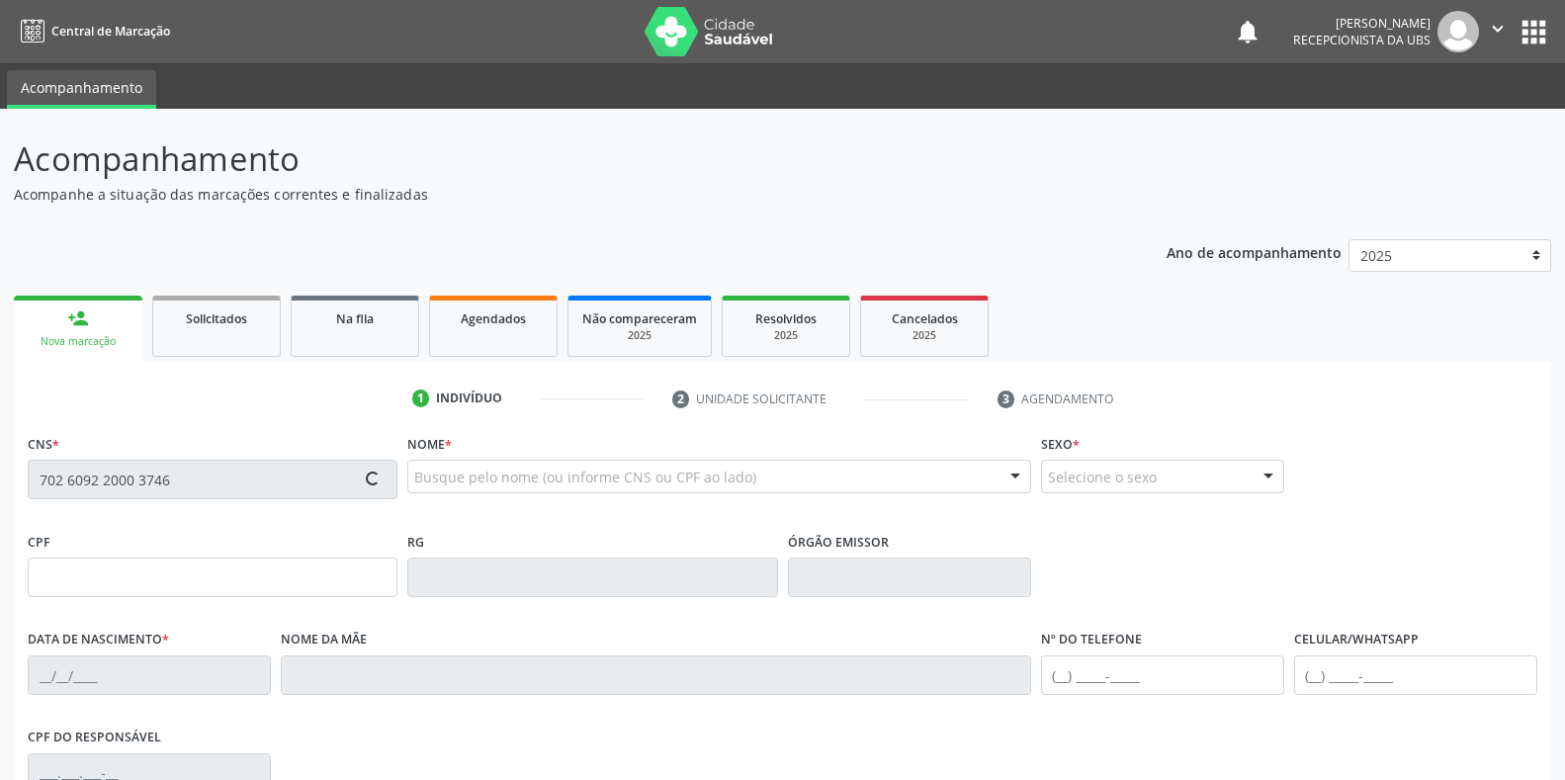
type input "051.532.674-74"
type input "23/03/1981"
type input "Rita Maria Gomes de Lima"
type input "(87) 99682-9834"
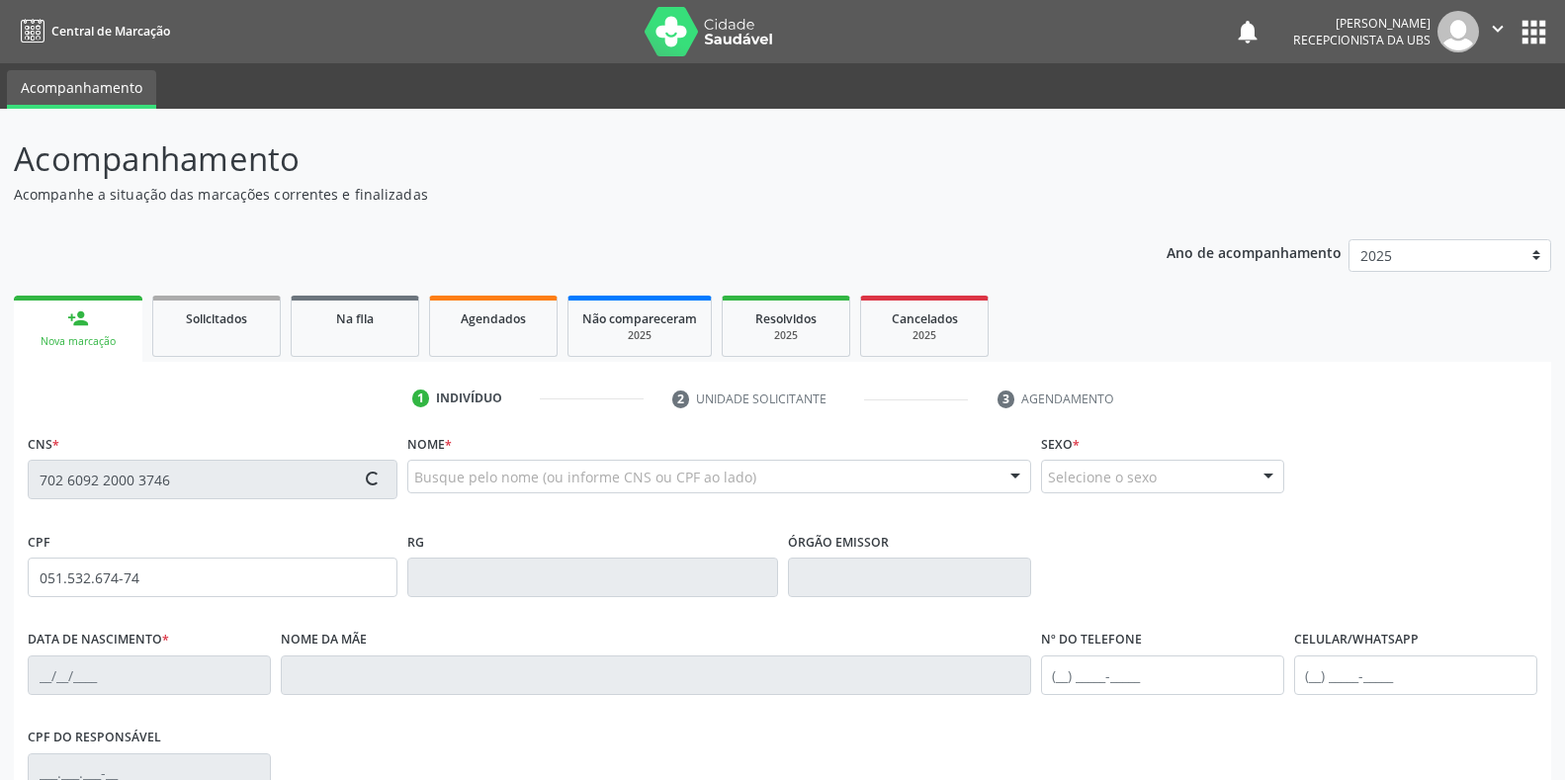
type input "S/N"
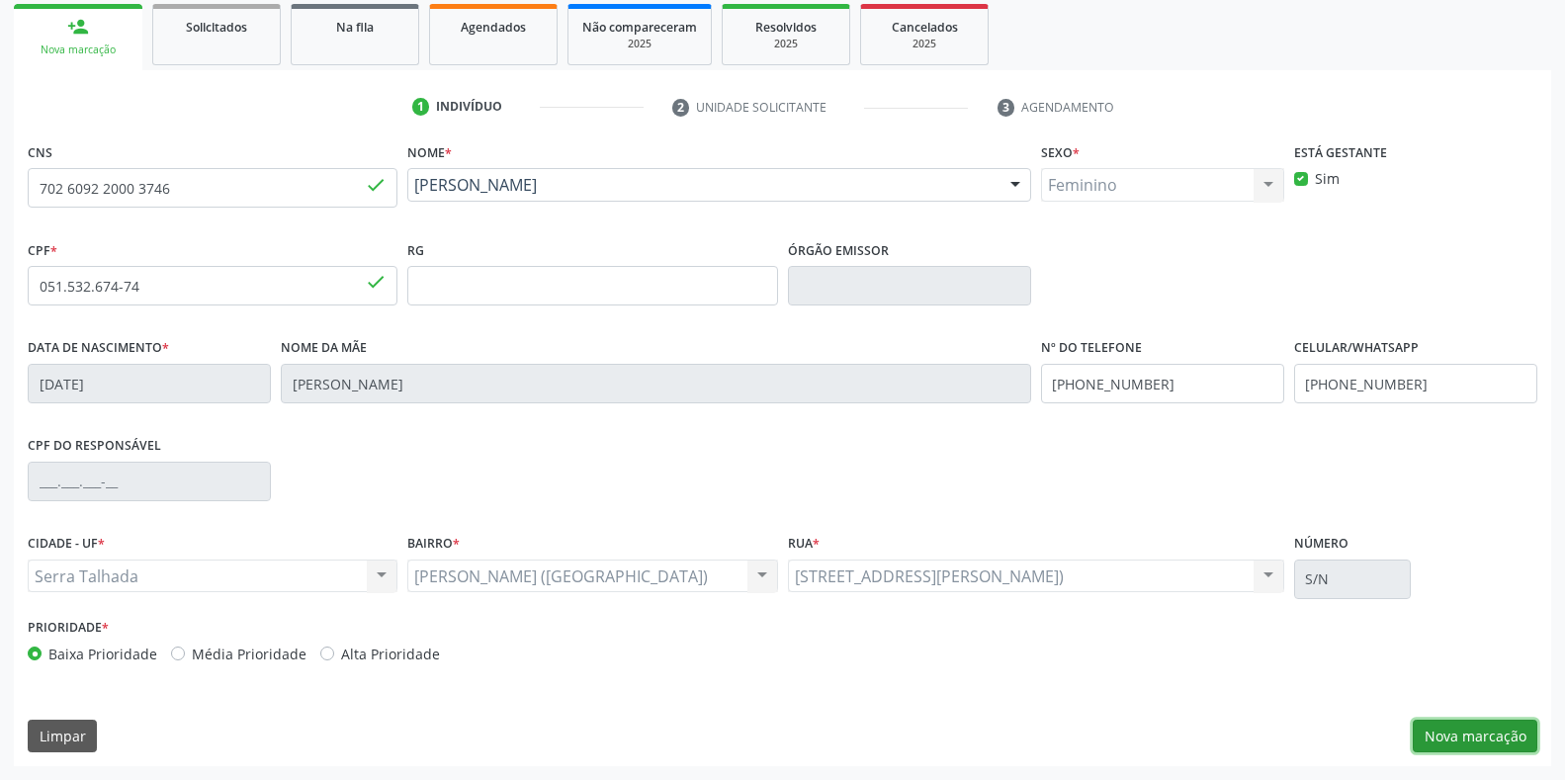
click at [1451, 738] on button "Nova marcação" at bounding box center [1475, 737] width 125 height 34
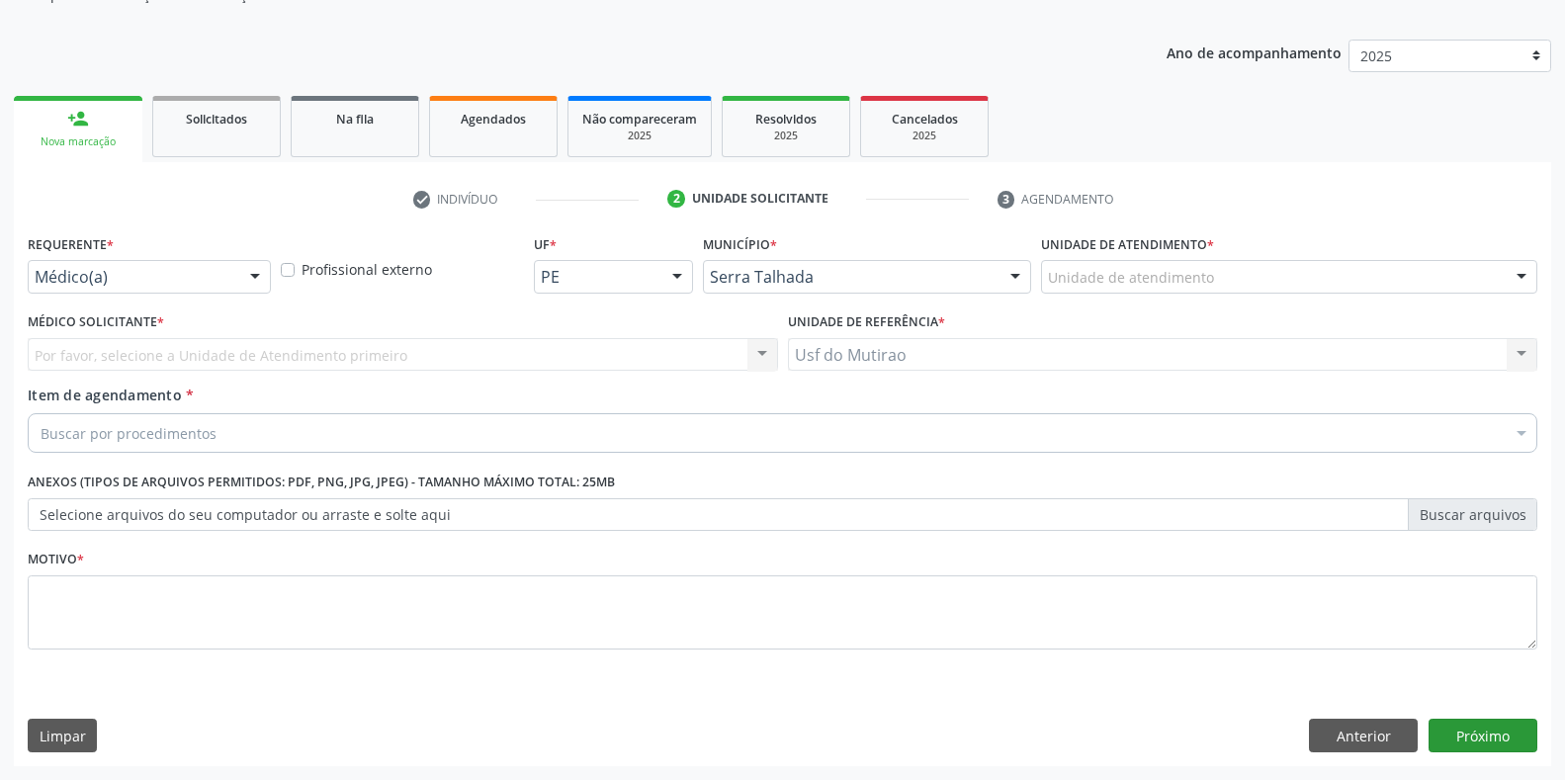
scroll to position [200, 0]
click at [112, 289] on div "Médico(a)" at bounding box center [149, 277] width 243 height 34
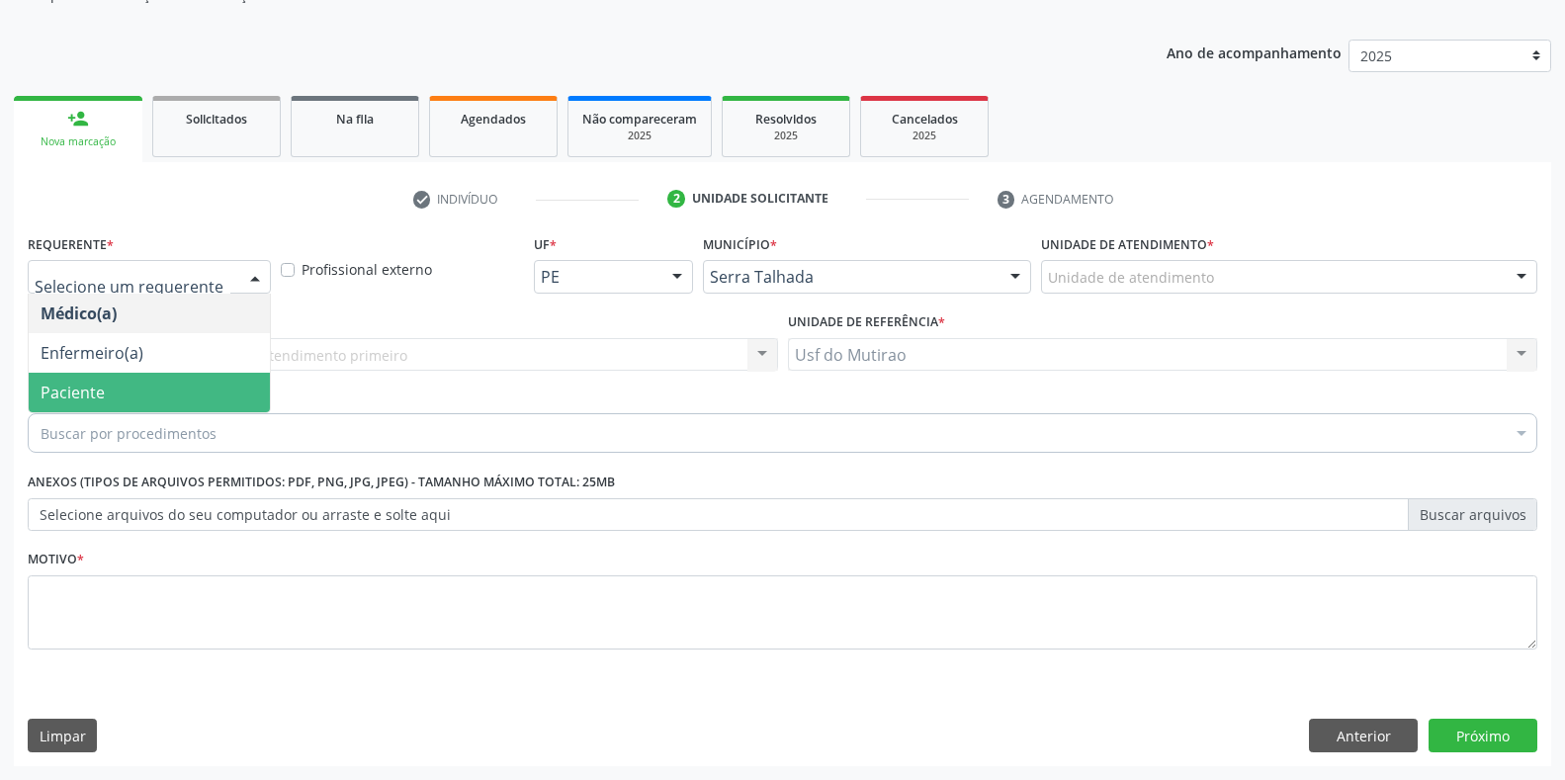
click at [104, 394] on span "Paciente" at bounding box center [149, 393] width 241 height 40
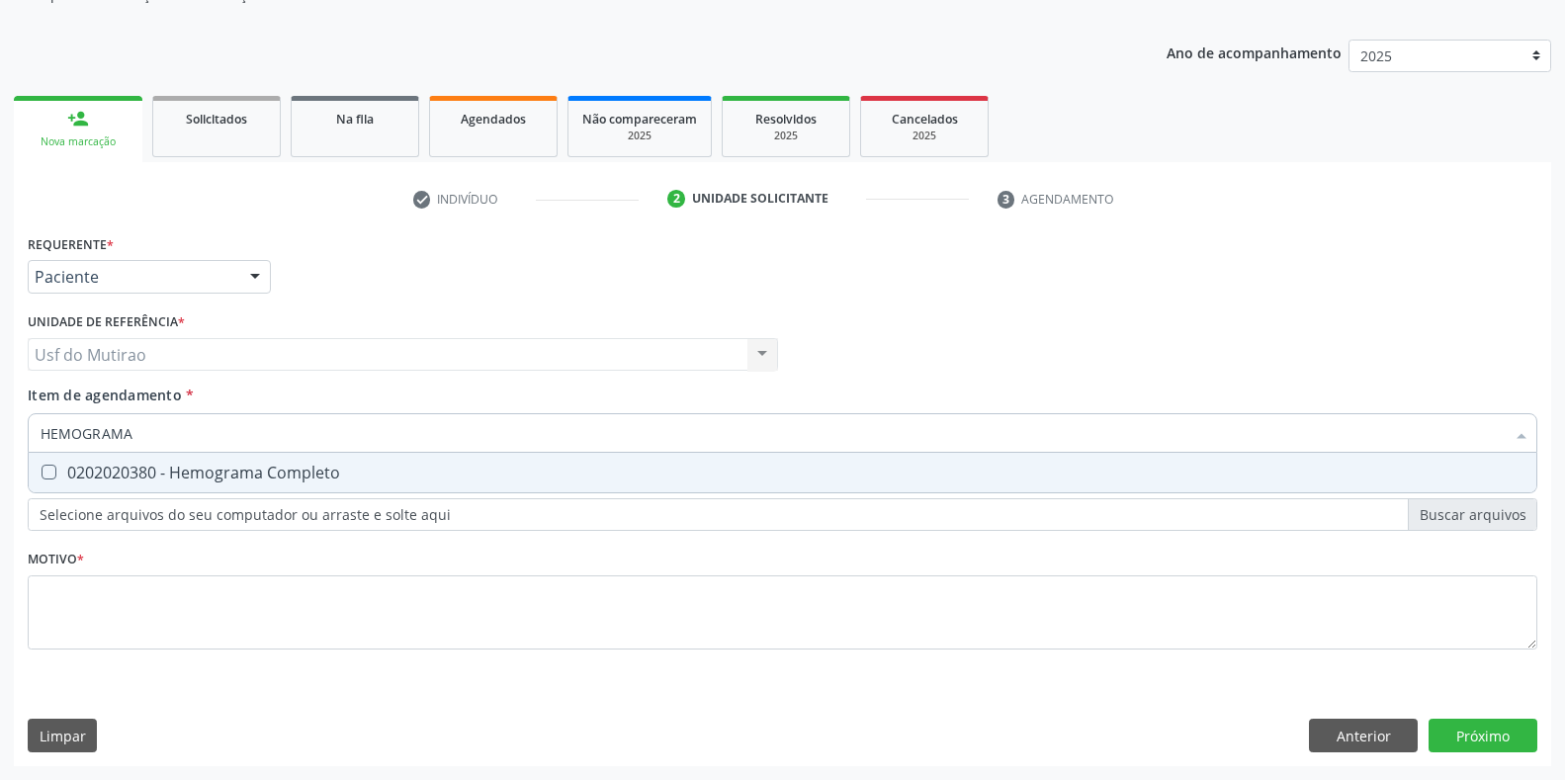
type input "HEMOGRAMA"
click at [262, 473] on div "0202020380 - Hemograma Completo" at bounding box center [783, 473] width 1484 height 16
checkbox Completo "true"
drag, startPoint x: 242, startPoint y: 433, endPoint x: 6, endPoint y: 433, distance: 236.3
click at [6, 433] on div "Acompanhamento Acompanhe a situação das marcações correntes e finalizadas Relat…" at bounding box center [782, 344] width 1565 height 871
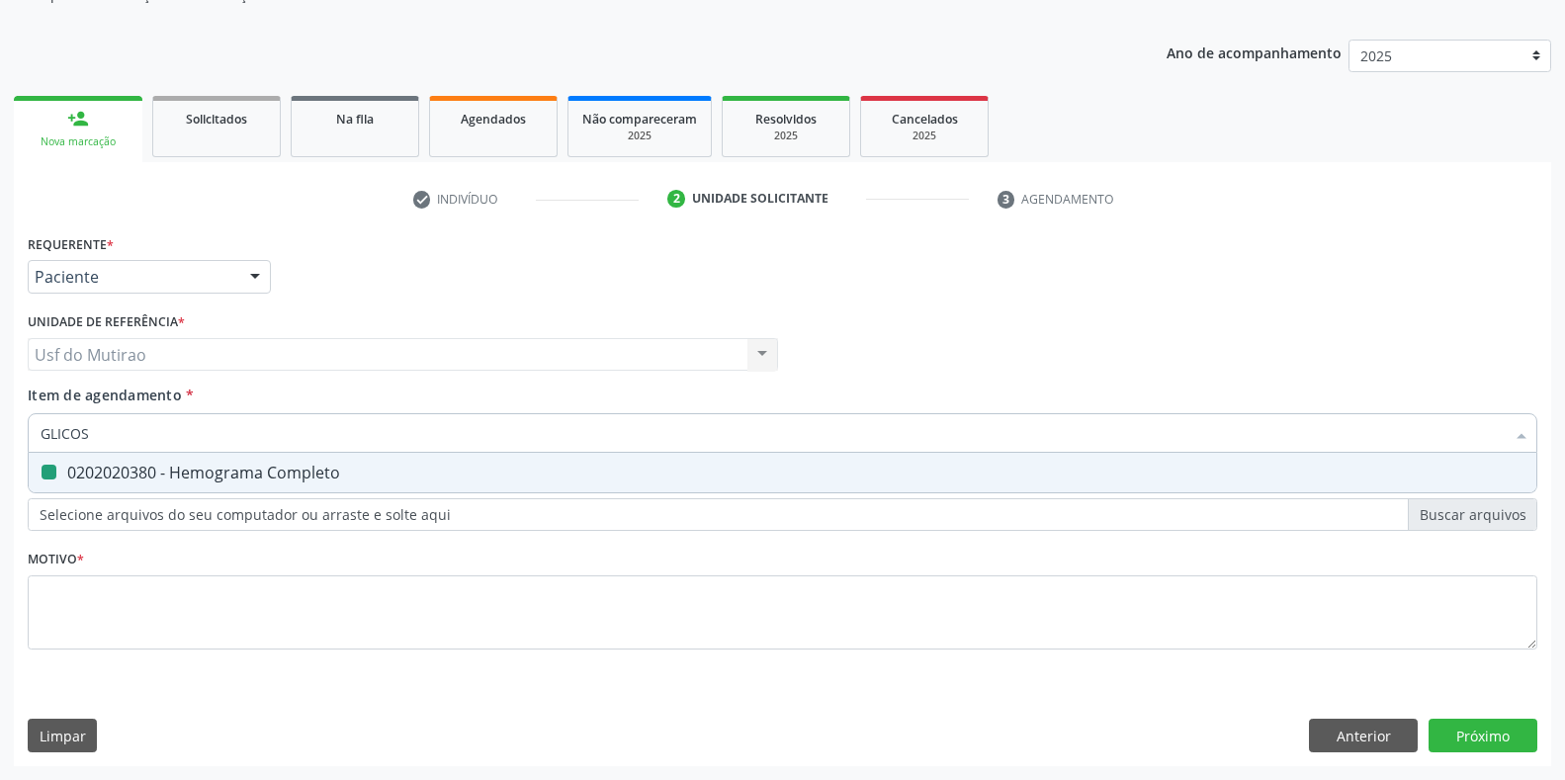
type input "GLICOSE"
checkbox Completo "false"
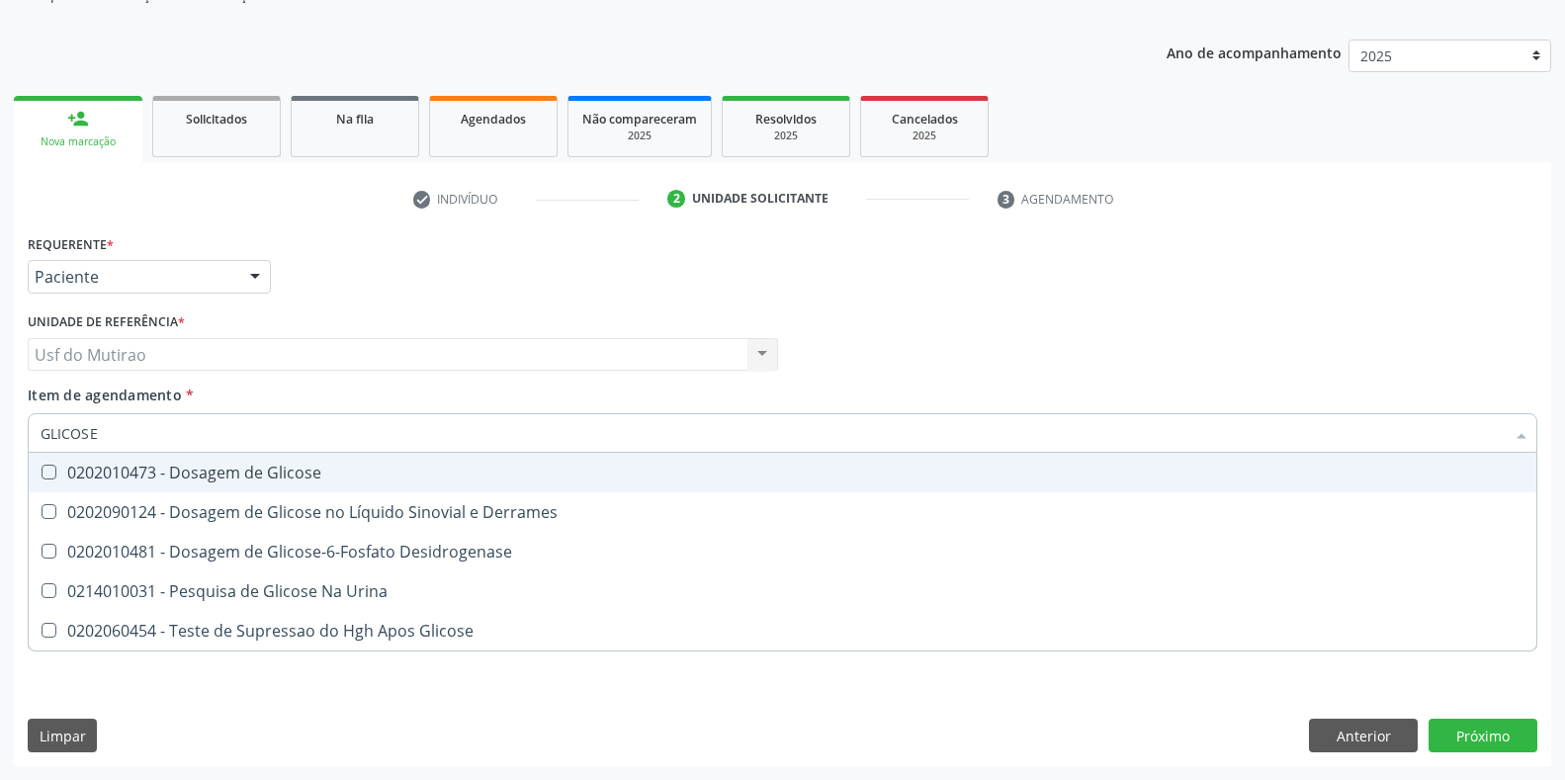
type input "GLICOSE"
click at [91, 465] on div "0202010473 - Dosagem de Glicose" at bounding box center [783, 473] width 1484 height 16
checkbox Glicose "true"
drag, startPoint x: 130, startPoint y: 440, endPoint x: 2, endPoint y: 411, distance: 131.7
click at [2, 411] on div "Acompanhamento Acompanhe a situação das marcações correntes e finalizadas Relat…" at bounding box center [782, 344] width 1565 height 871
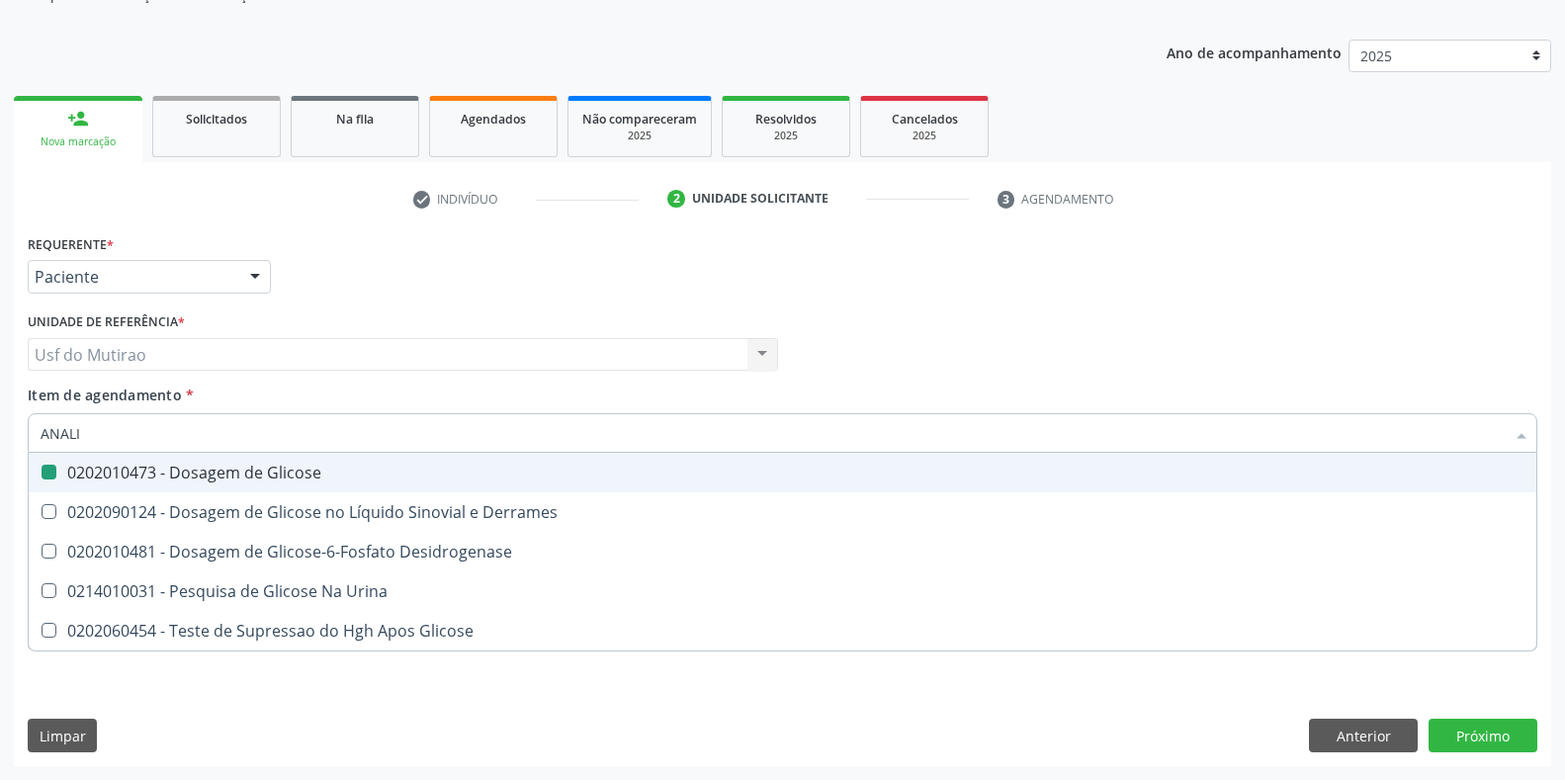
type input "ANALIS"
checkbox Glicose "false"
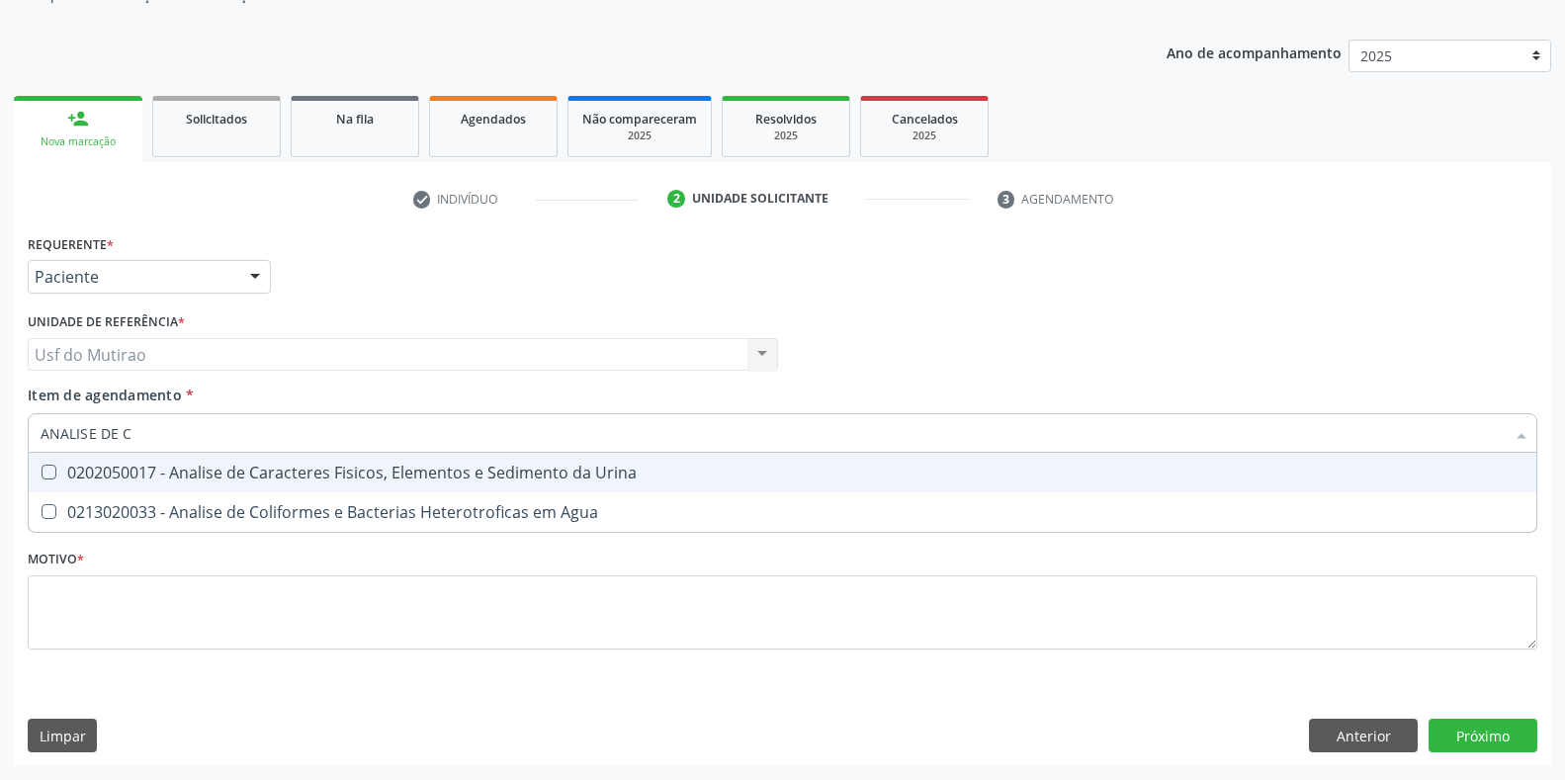
type input "ANALISE DE CA"
click at [258, 468] on div "0202050017 - Analise de Caracteres Fisicos, Elementos e Sedimento da Urina" at bounding box center [783, 473] width 1484 height 16
checkbox Urina "true"
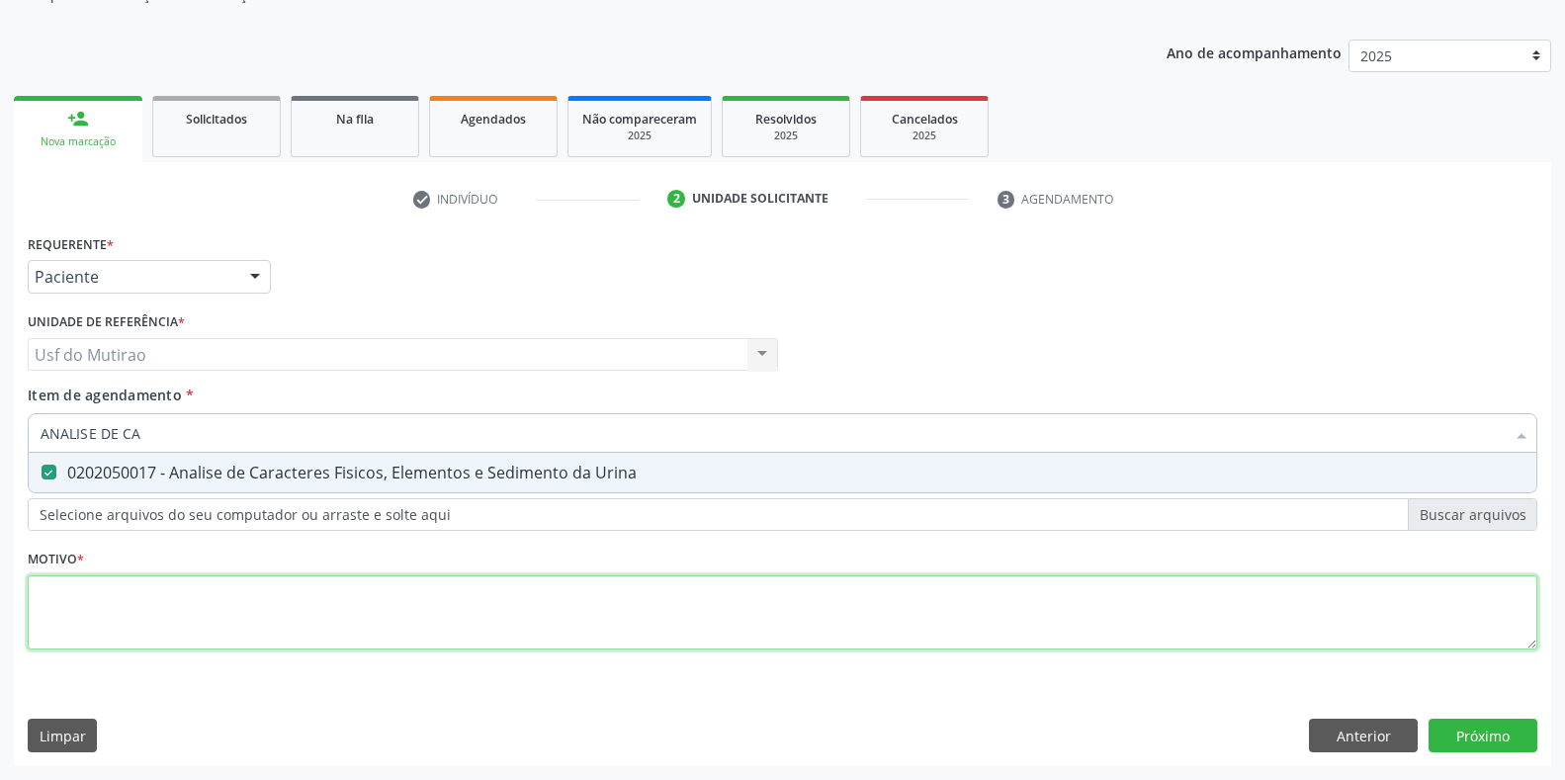
click at [283, 611] on div "Requerente * Paciente Médico(a) Enfermeiro(a) Paciente Nenhum resultado encontr…" at bounding box center [782, 453] width 1509 height 448
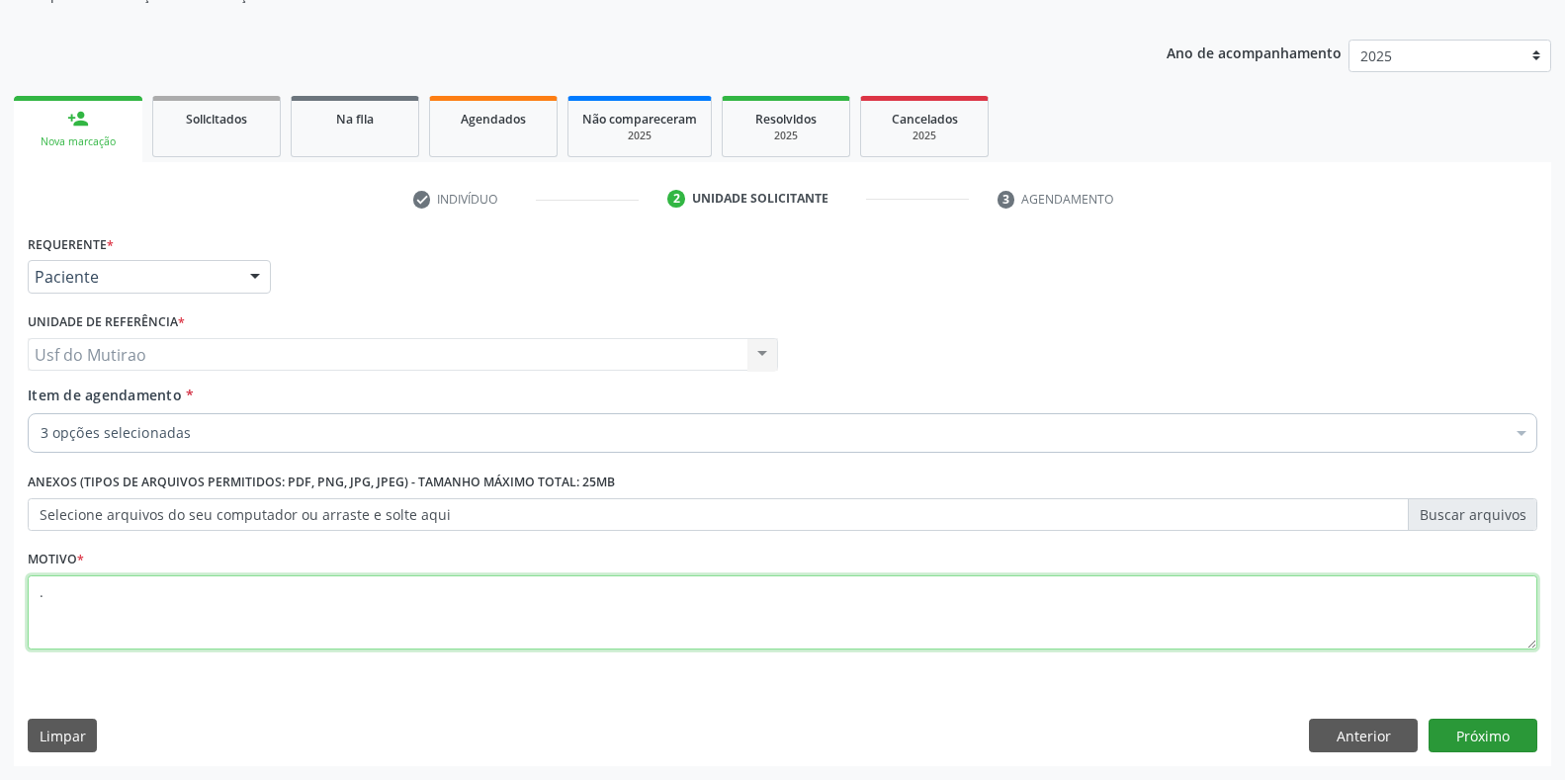
type textarea "."
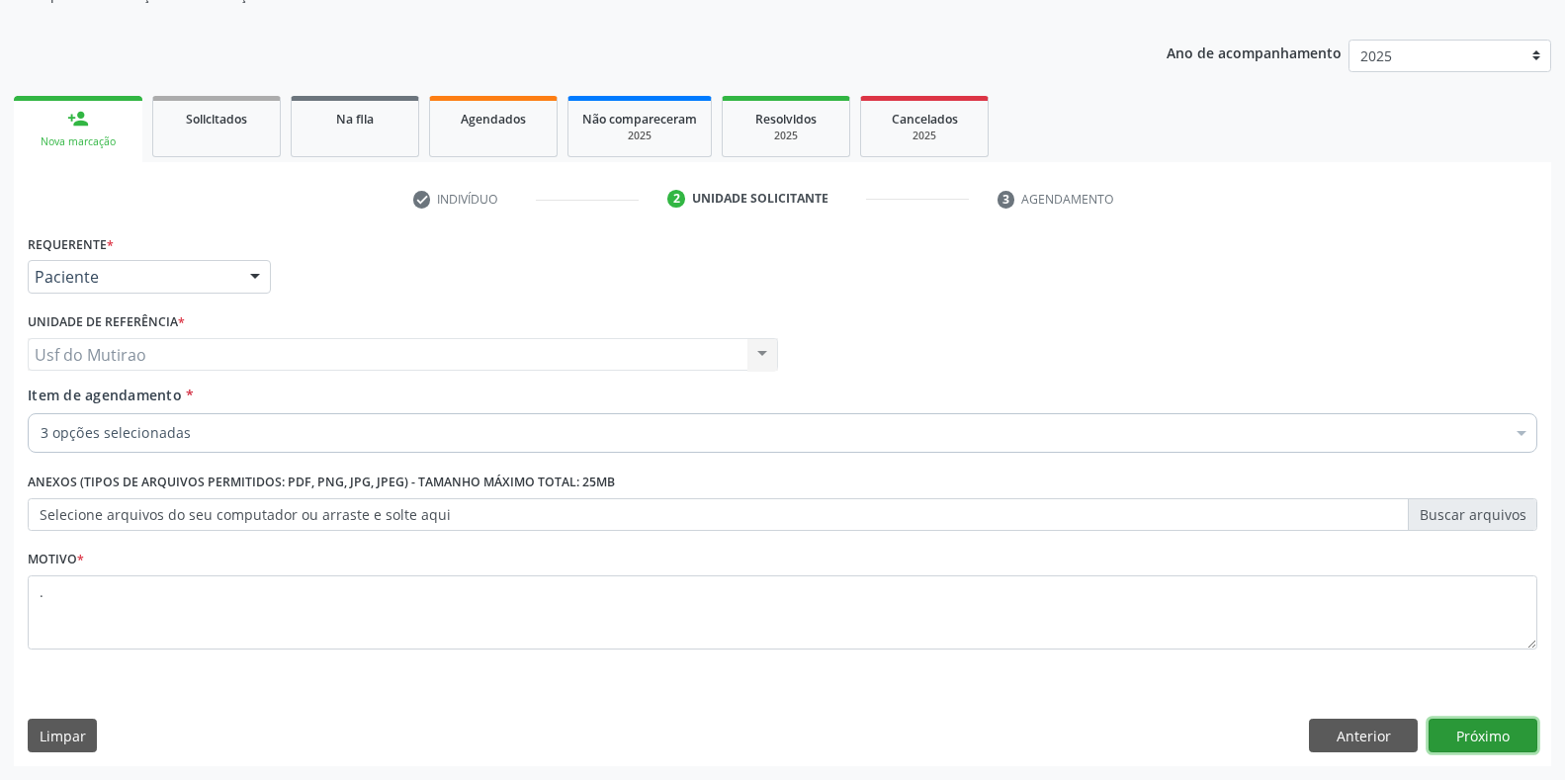
click at [1506, 738] on button "Próximo" at bounding box center [1482, 736] width 109 height 34
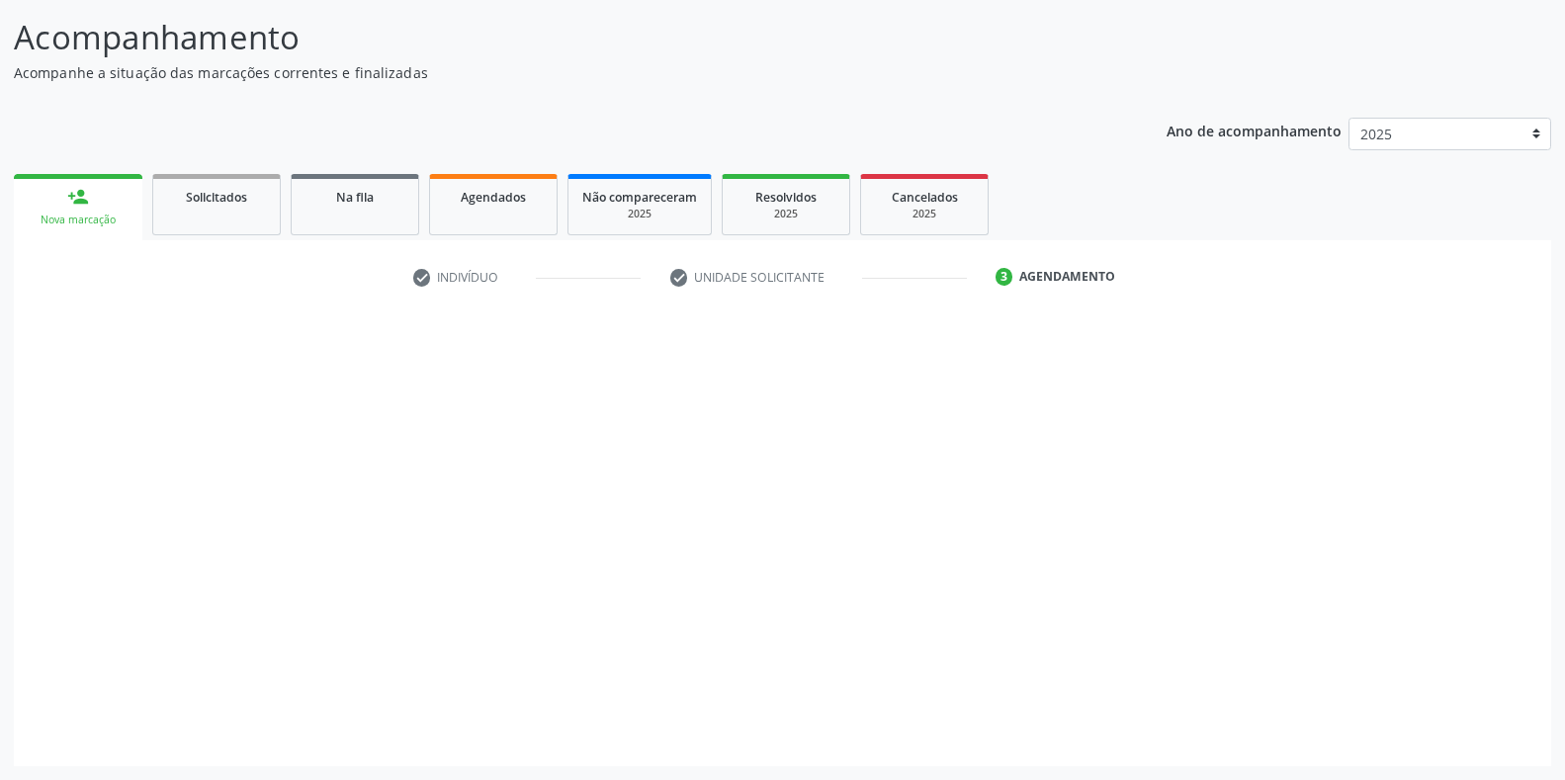
scroll to position [122, 0]
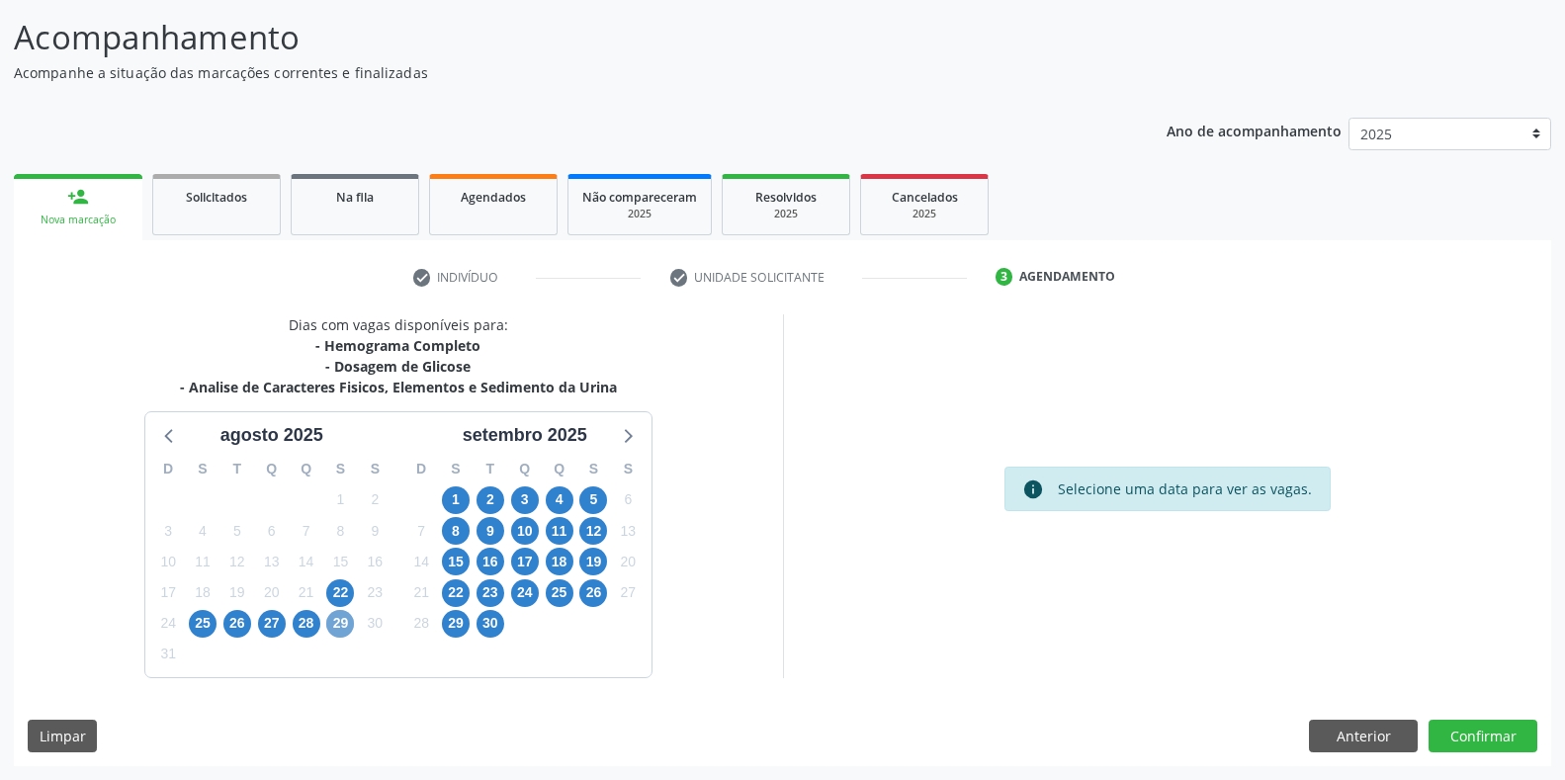
click at [334, 629] on span "29" at bounding box center [340, 624] width 28 height 28
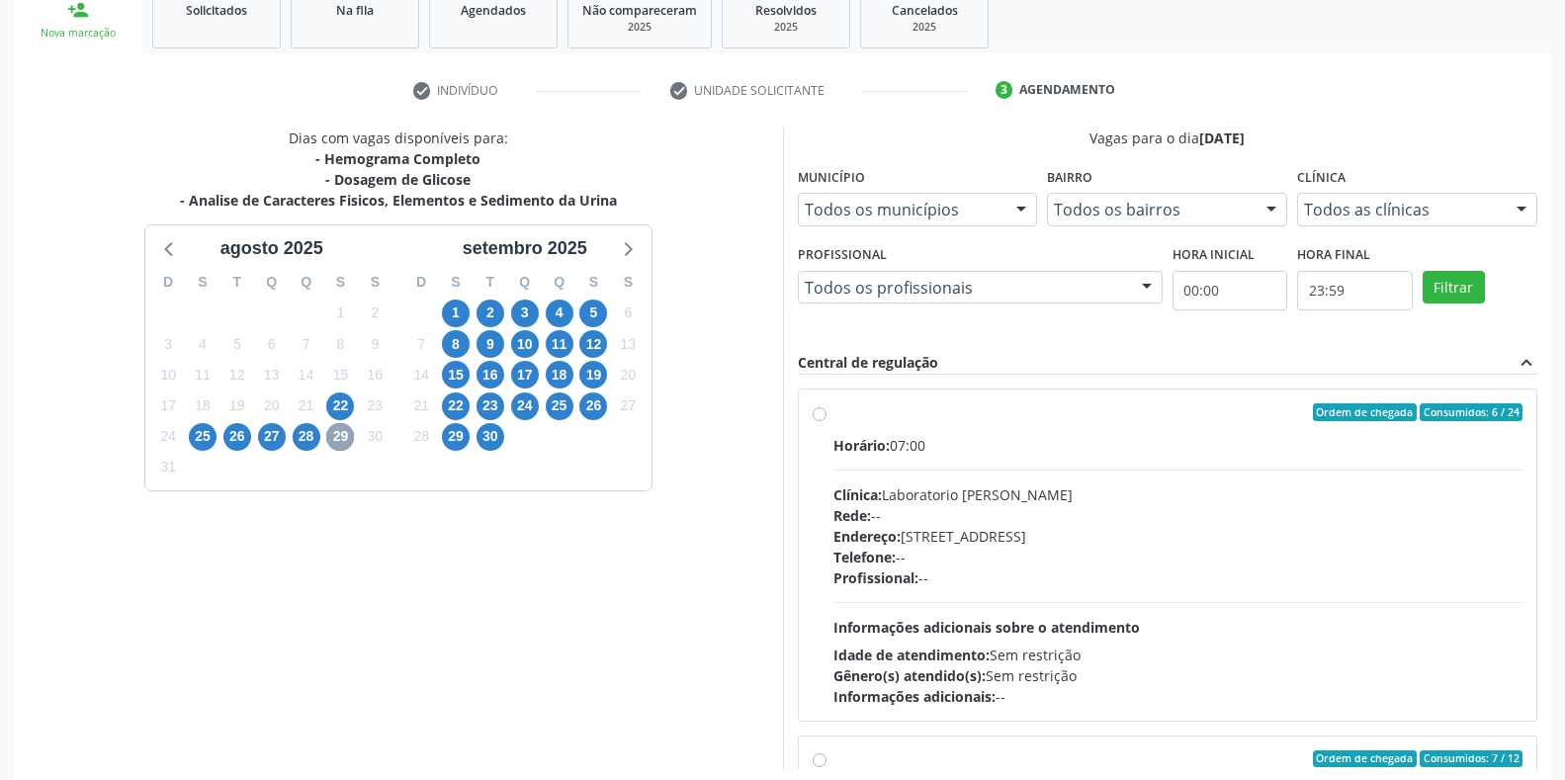
scroll to position [319, 0]
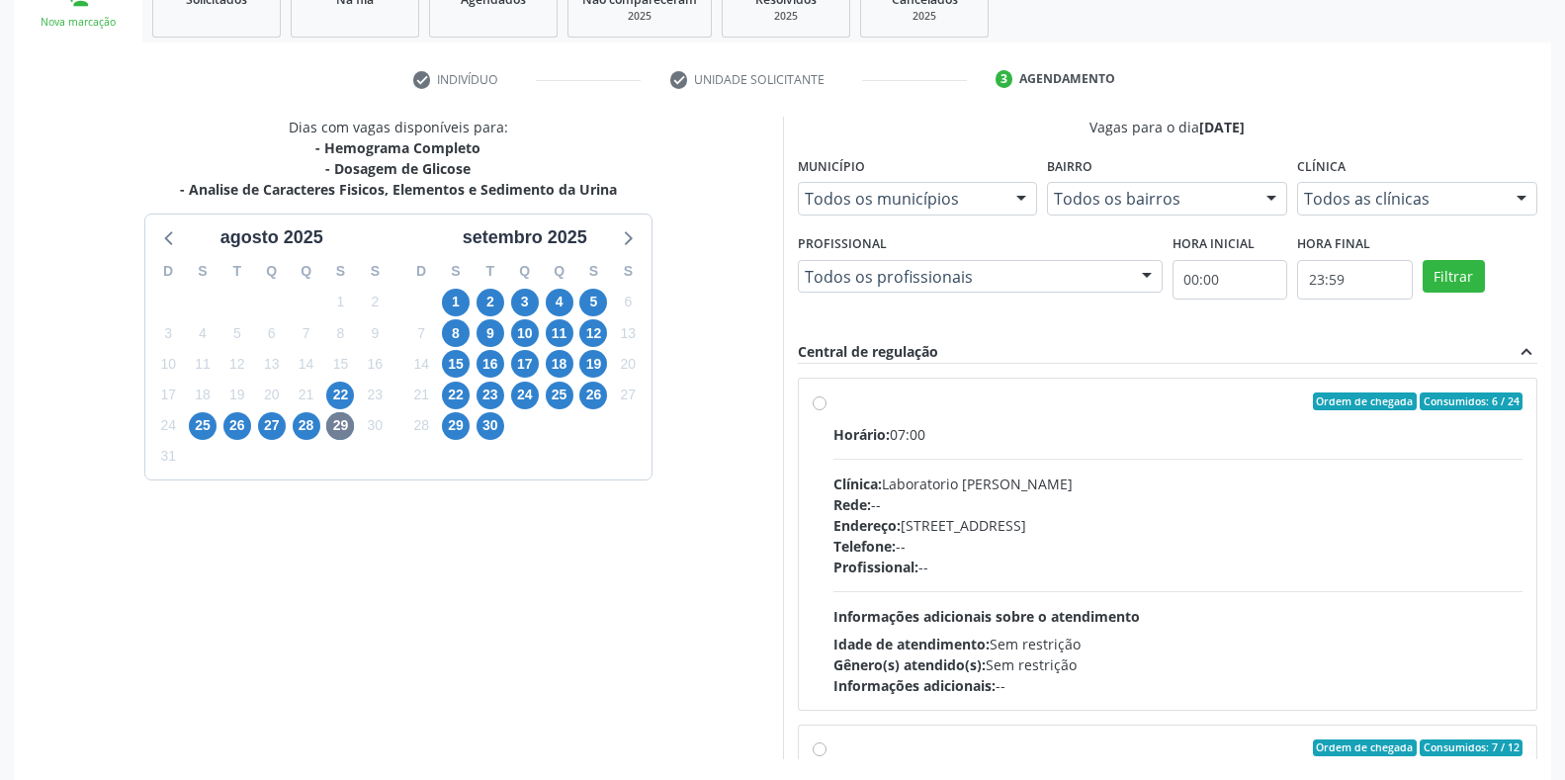
click at [877, 481] on span "Clínica:" at bounding box center [857, 483] width 48 height 19
click at [826, 410] on input "Ordem de chegada Consumidos: 6 / 24 Horário: 07:00 Clínica: Laboratorio Jose Pa…" at bounding box center [820, 401] width 14 height 18
radio input "true"
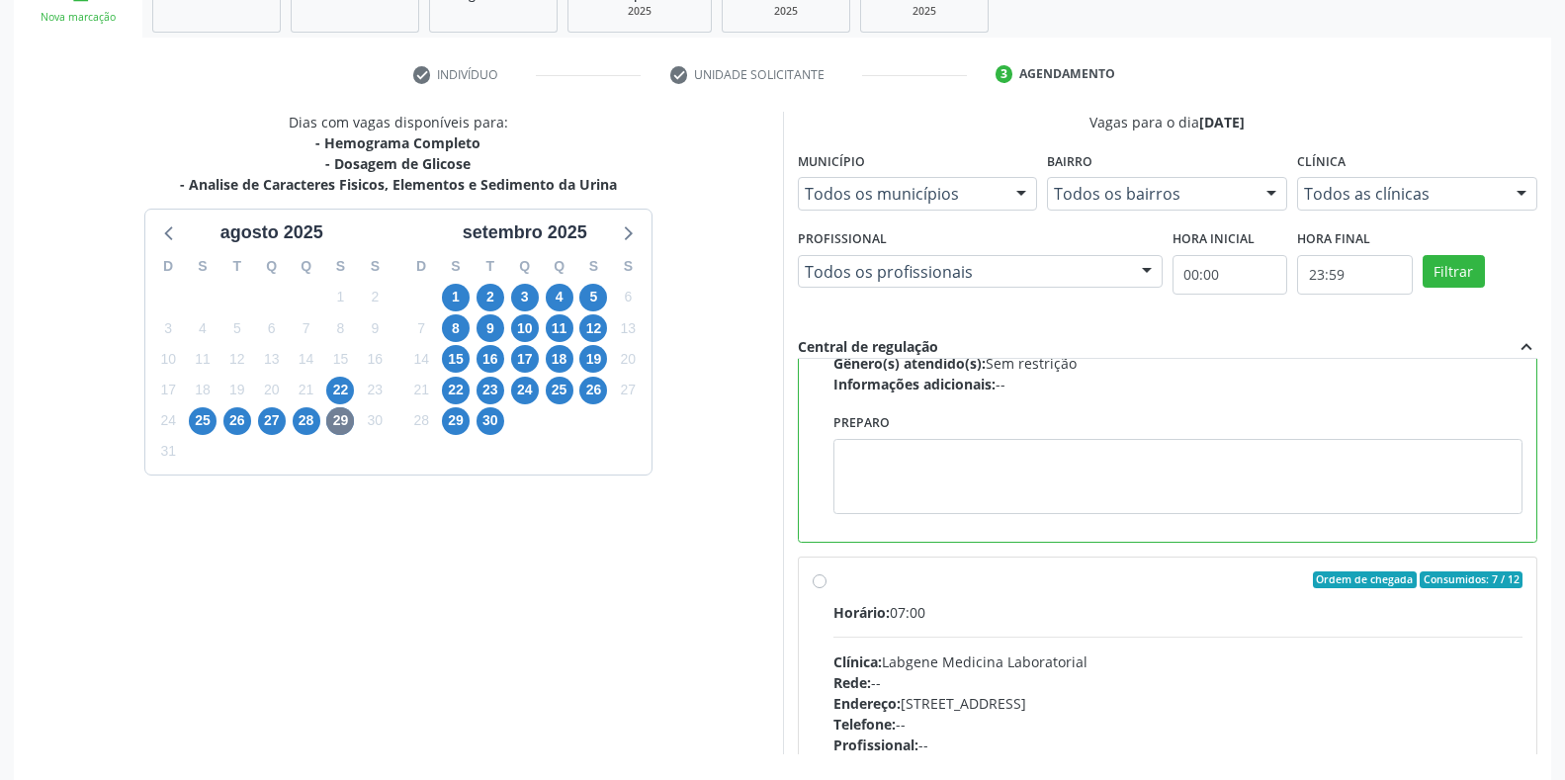
scroll to position [401, 0]
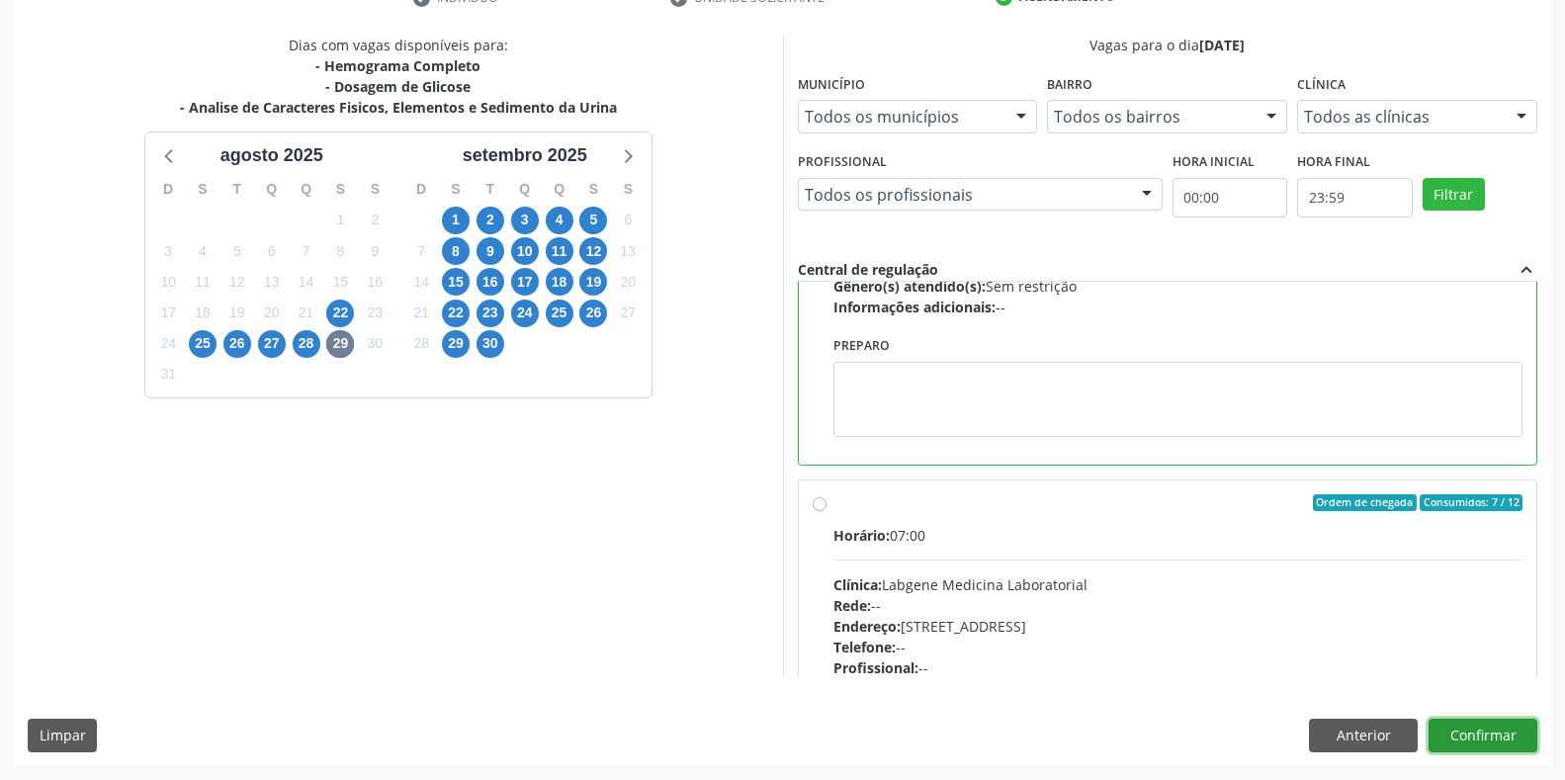
click at [1491, 723] on button "Confirmar" at bounding box center [1482, 736] width 109 height 34
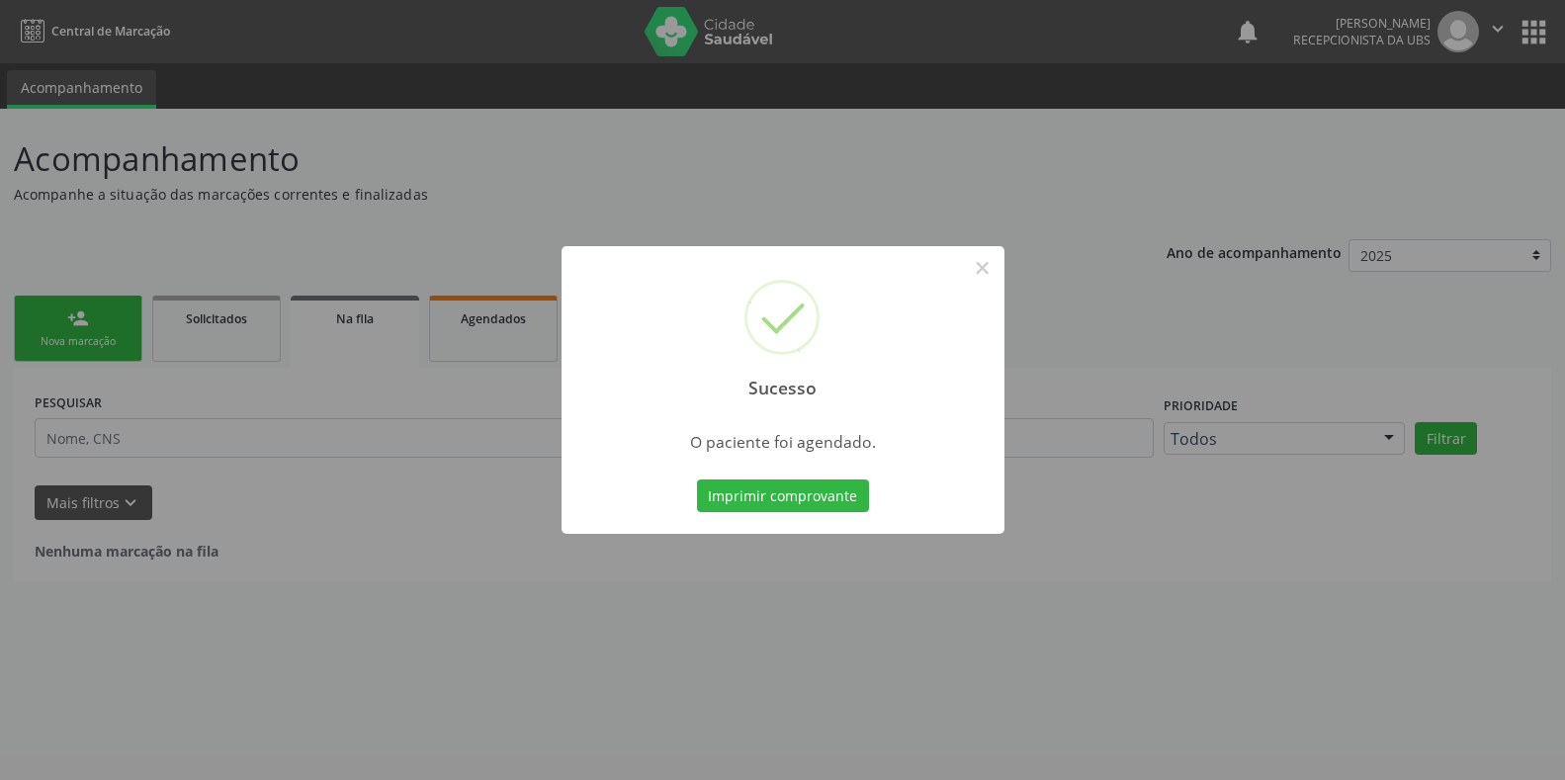
scroll to position [0, 0]
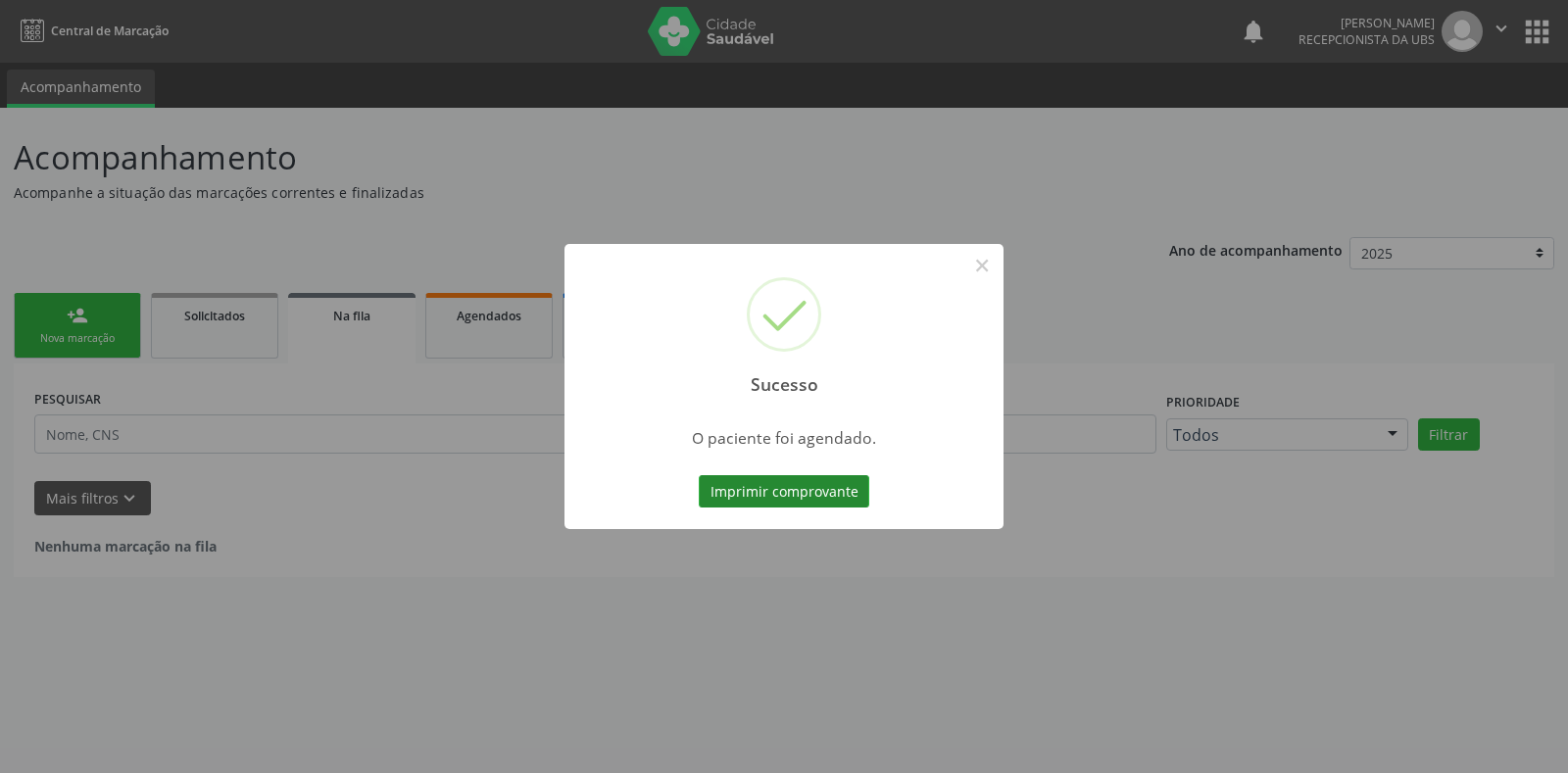
click at [803, 483] on button "Imprimir comprovante" at bounding box center [784, 492] width 170 height 34
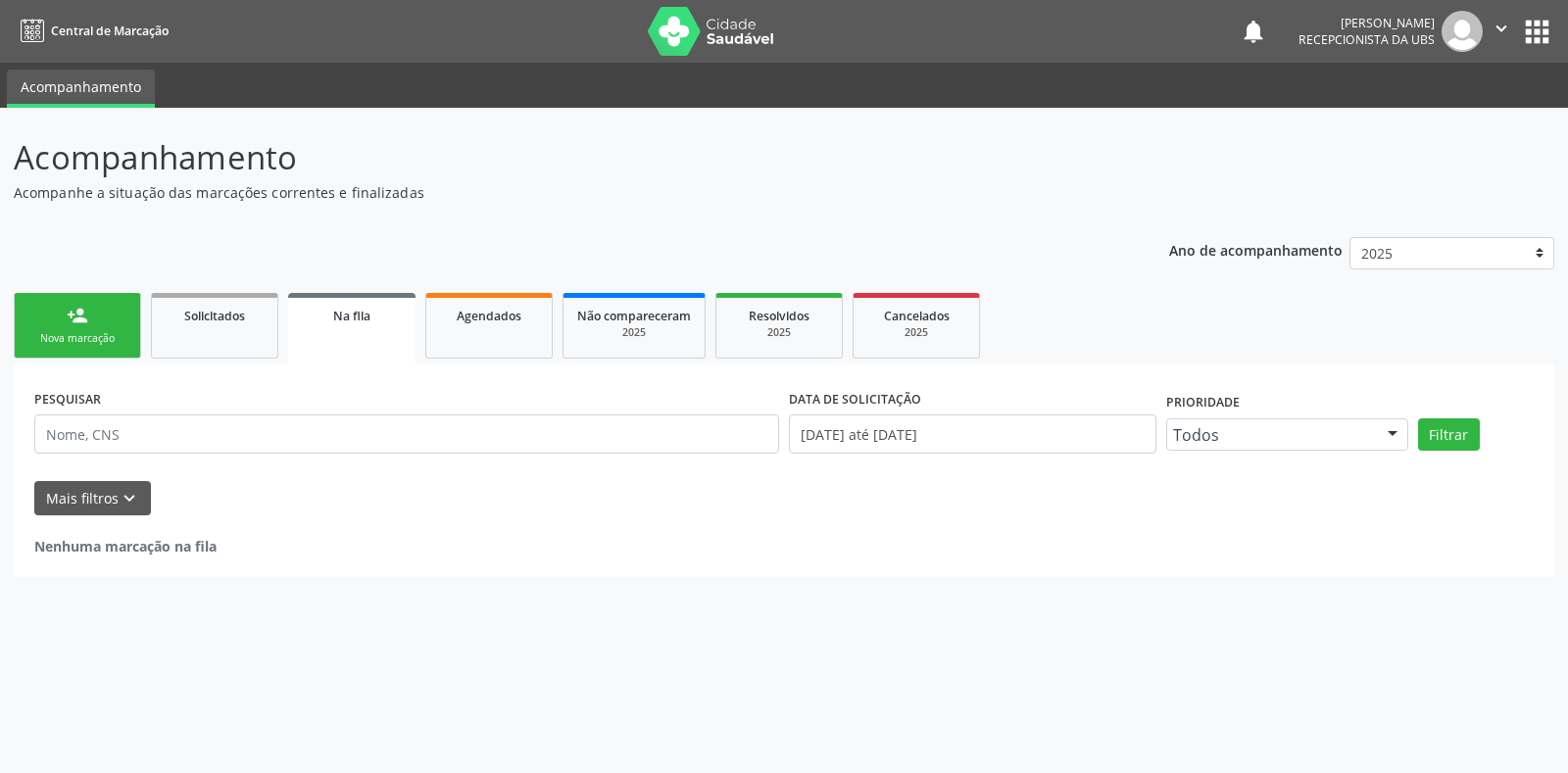
click at [84, 322] on div "person_add" at bounding box center [77, 315] width 22 height 22
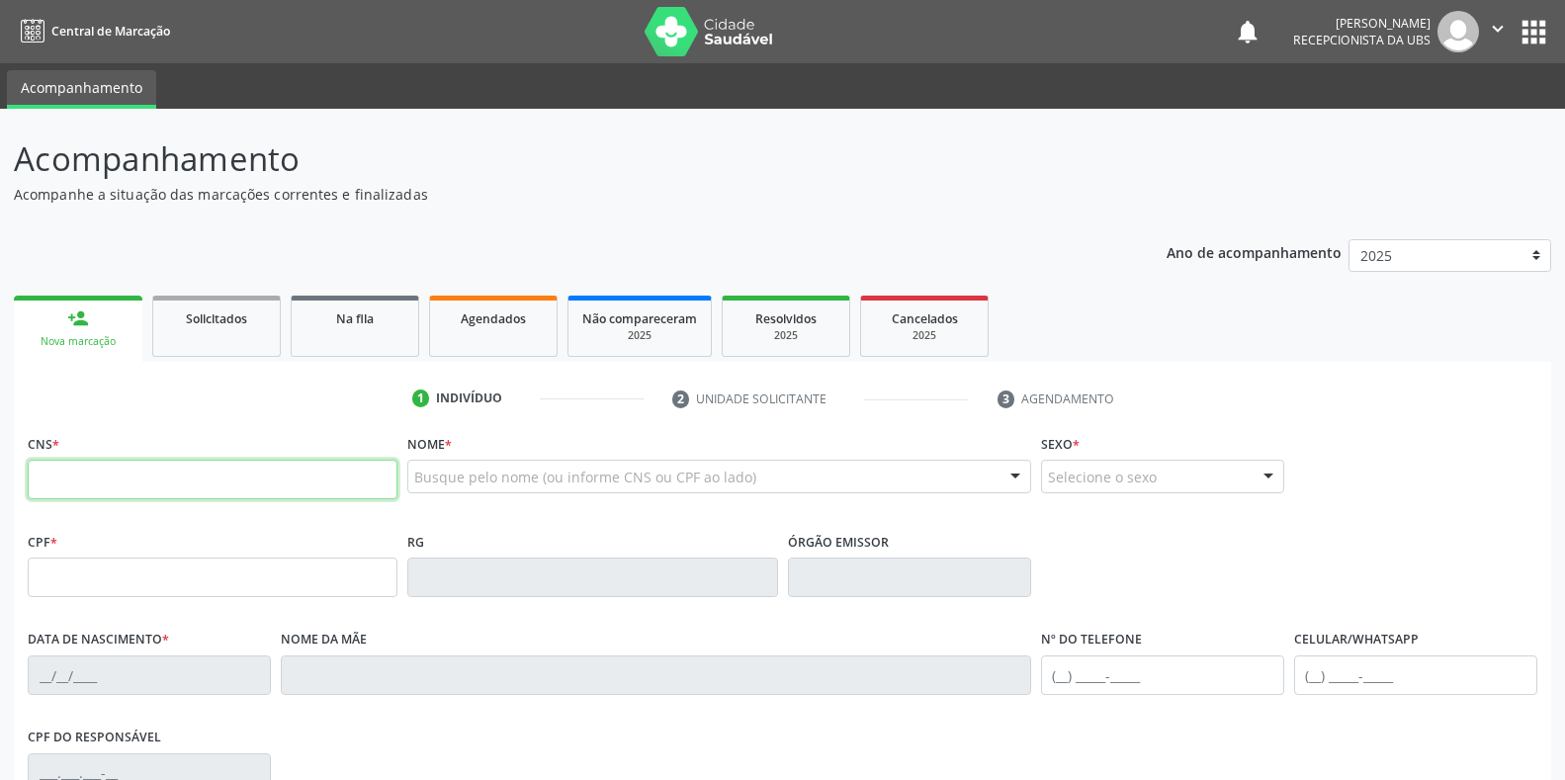
click at [153, 484] on input "text" at bounding box center [213, 480] width 370 height 40
paste input "702 6092 2000 3746"
type input "702 6092 2000 3746"
type input "051.532.674-74"
type input "23/03/1981"
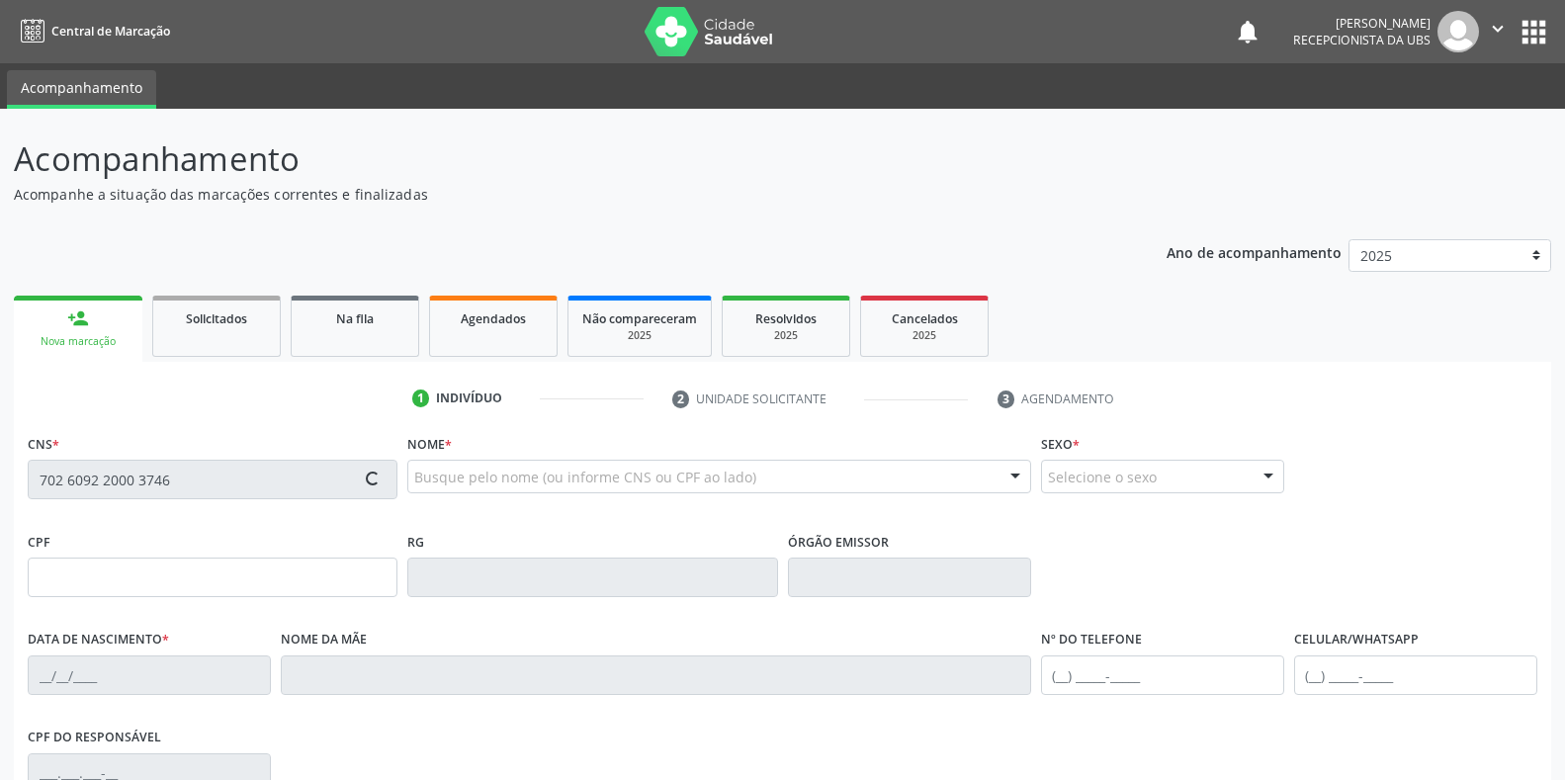
type input "Rita Maria Gomes de Lima"
type input "(87) 99682-9834"
type input "S/N"
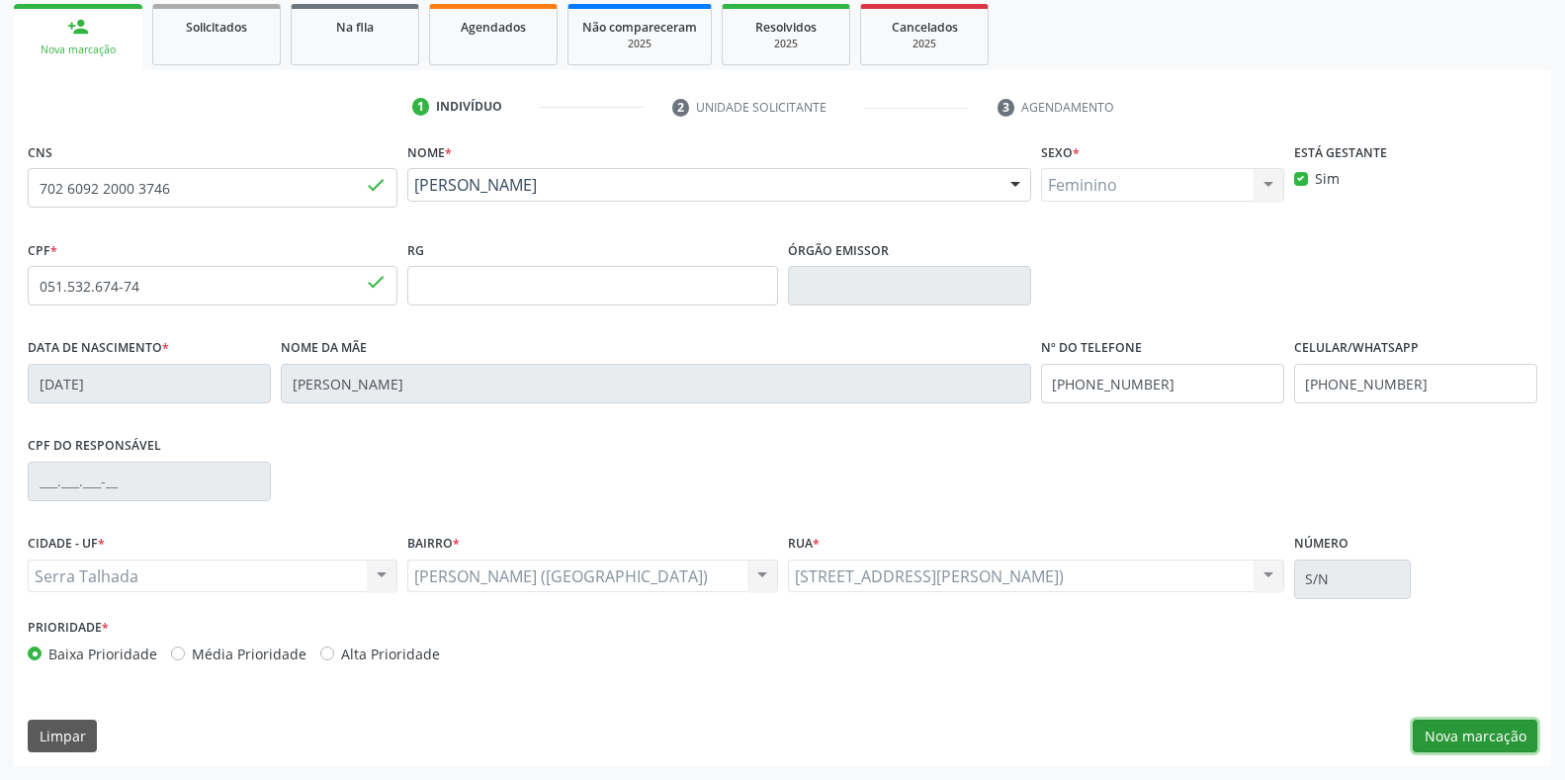
click at [1462, 744] on button "Nova marcação" at bounding box center [1475, 737] width 125 height 34
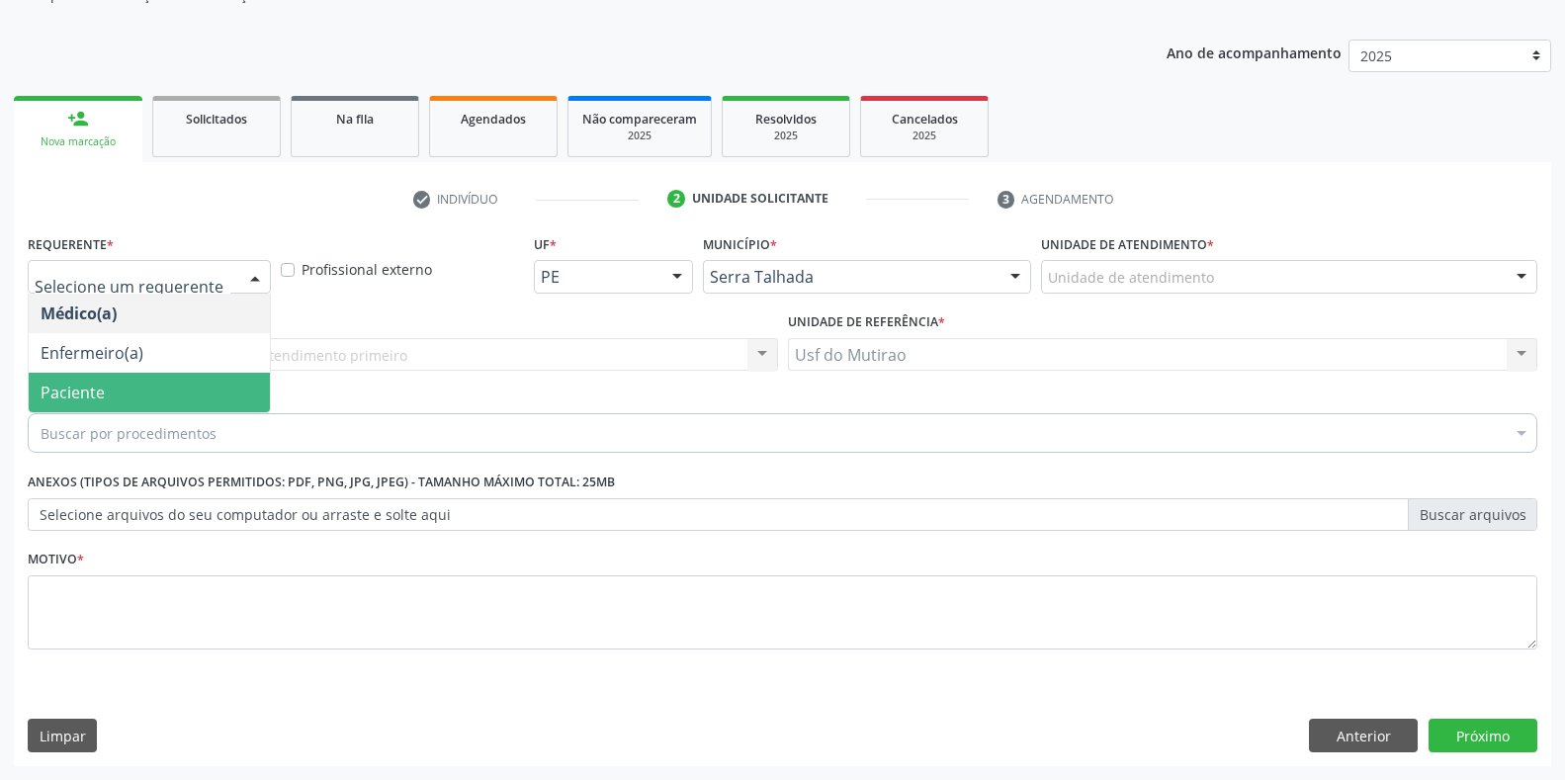
click at [84, 397] on span "Paciente" at bounding box center [73, 393] width 64 height 22
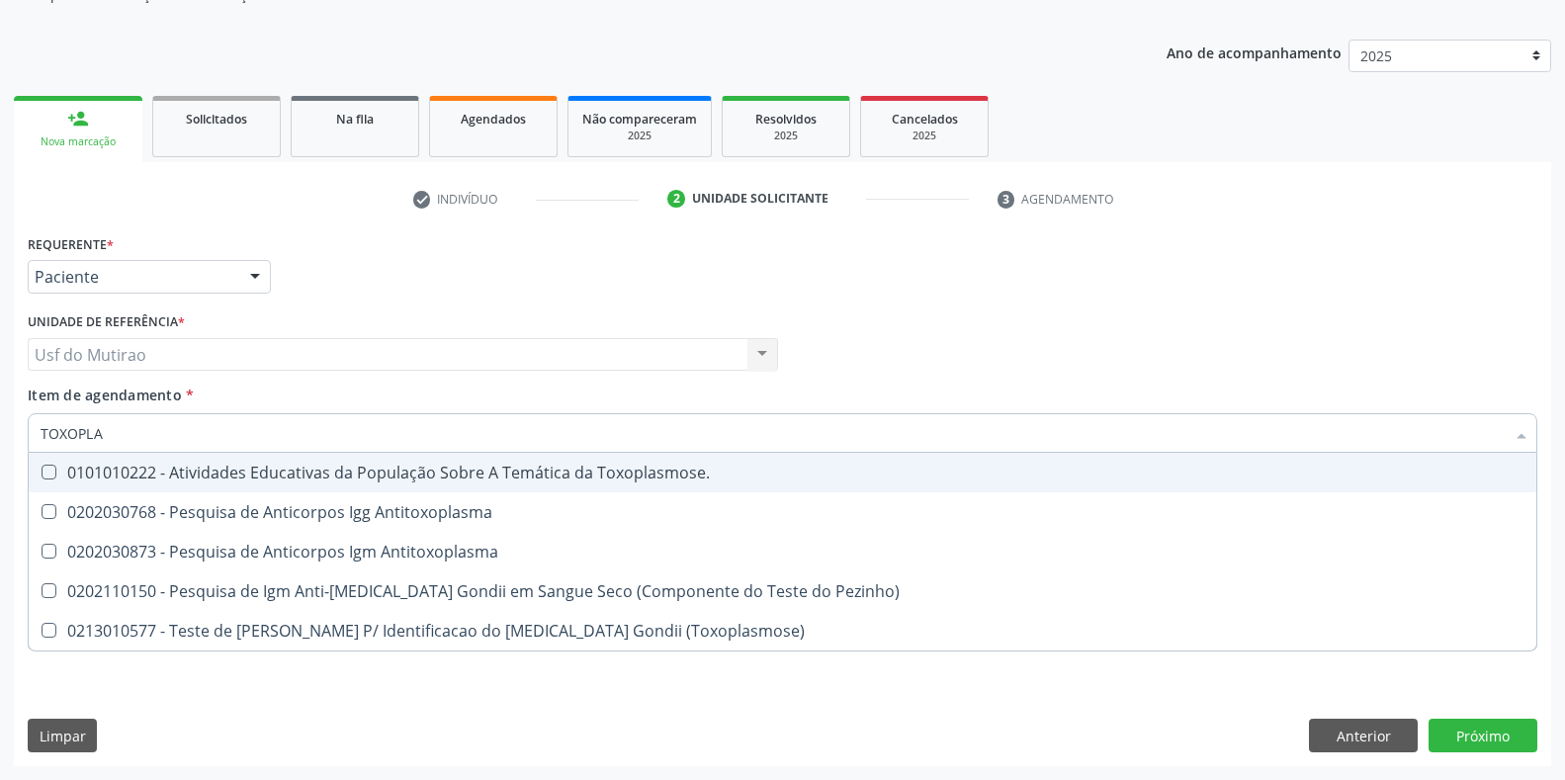
type input "TOXOPLAS"
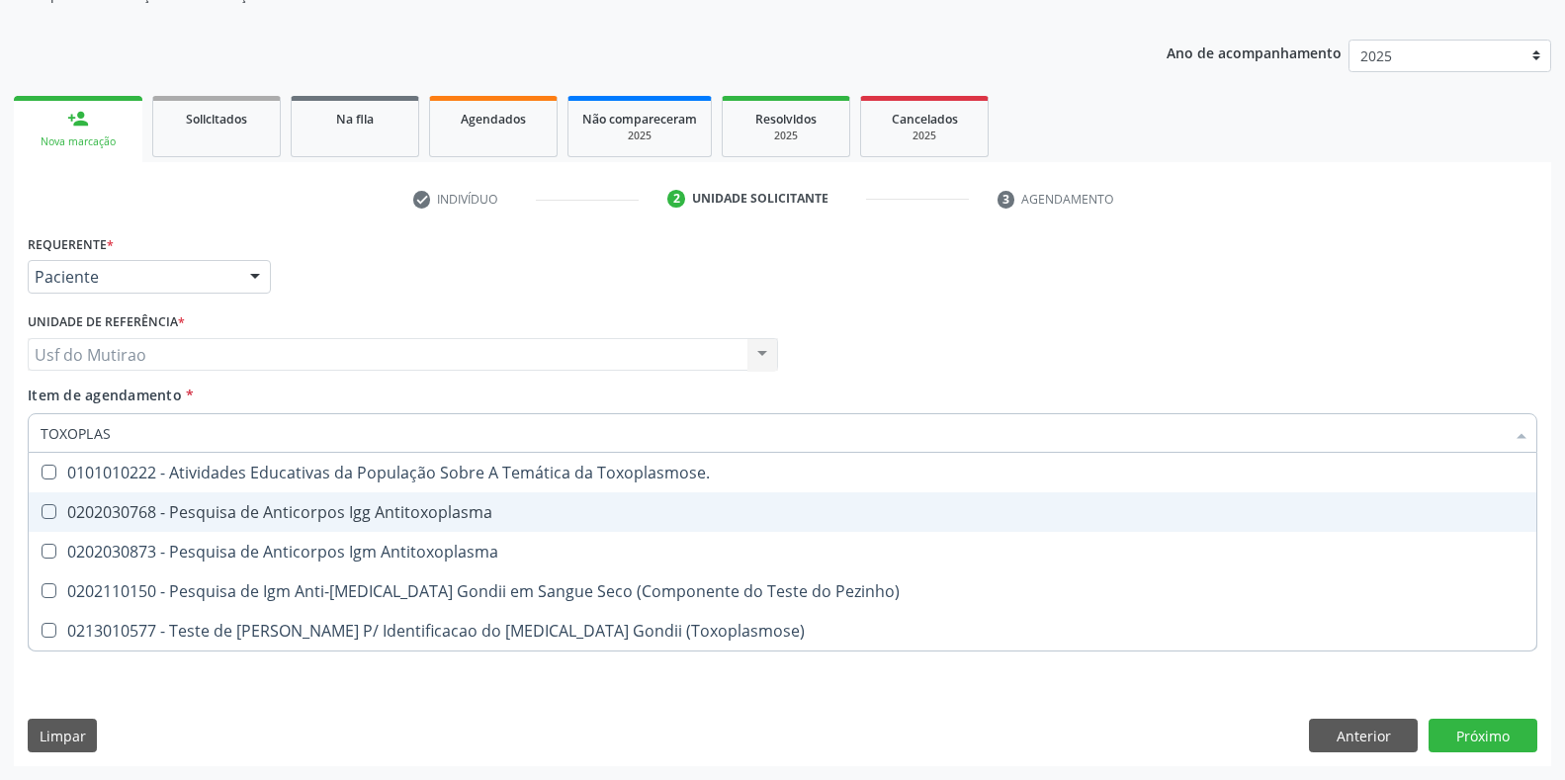
click at [172, 519] on div "0202030768 - Pesquisa de Anticorpos Igg Antitoxoplasma" at bounding box center [783, 512] width 1484 height 16
checkbox Antitoxoplasma "true"
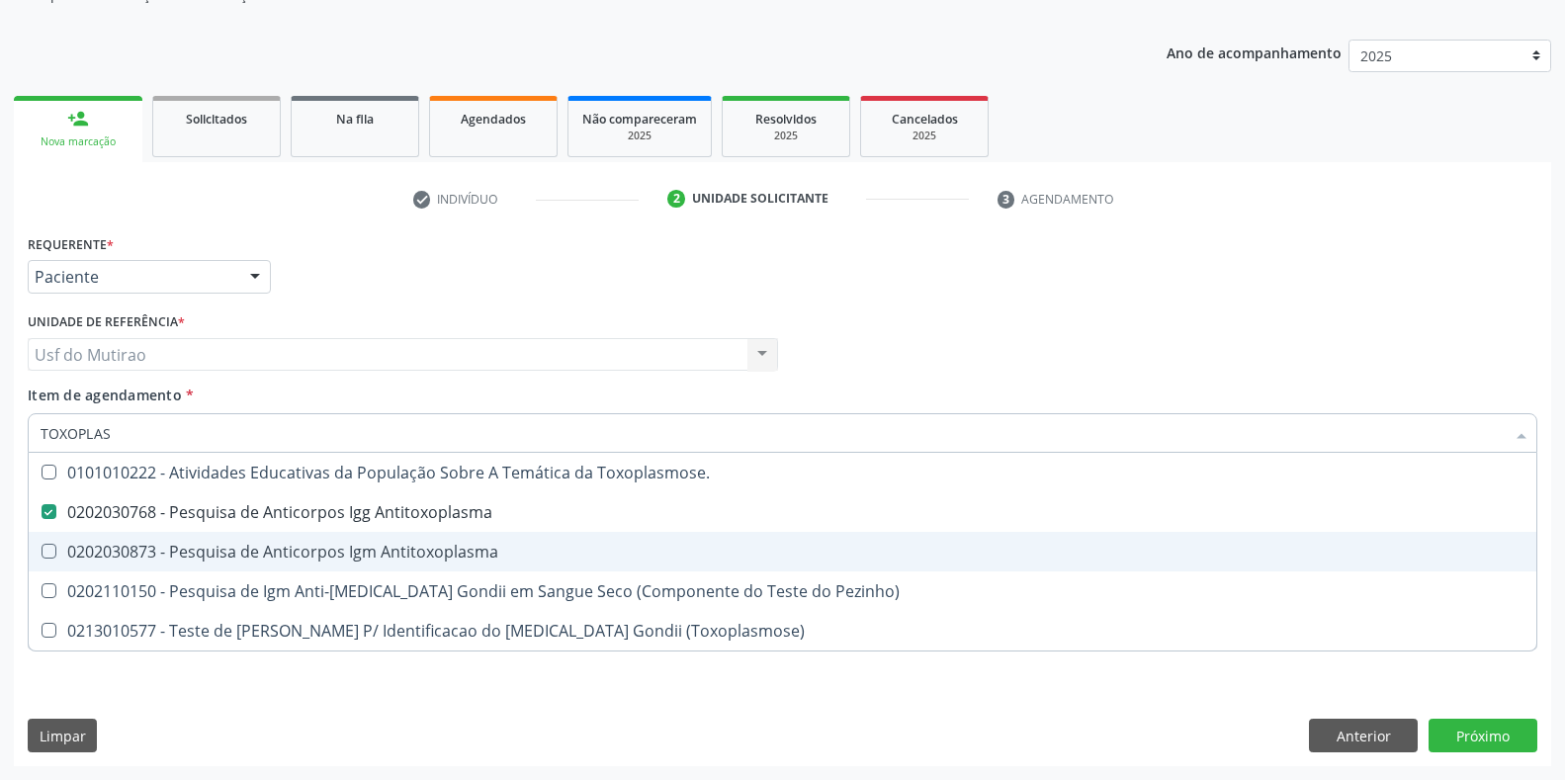
click at [175, 544] on div "0202030873 - Pesquisa de Anticorpos Igm Antitoxoplasma" at bounding box center [783, 552] width 1484 height 16
checkbox Antitoxoplasma "true"
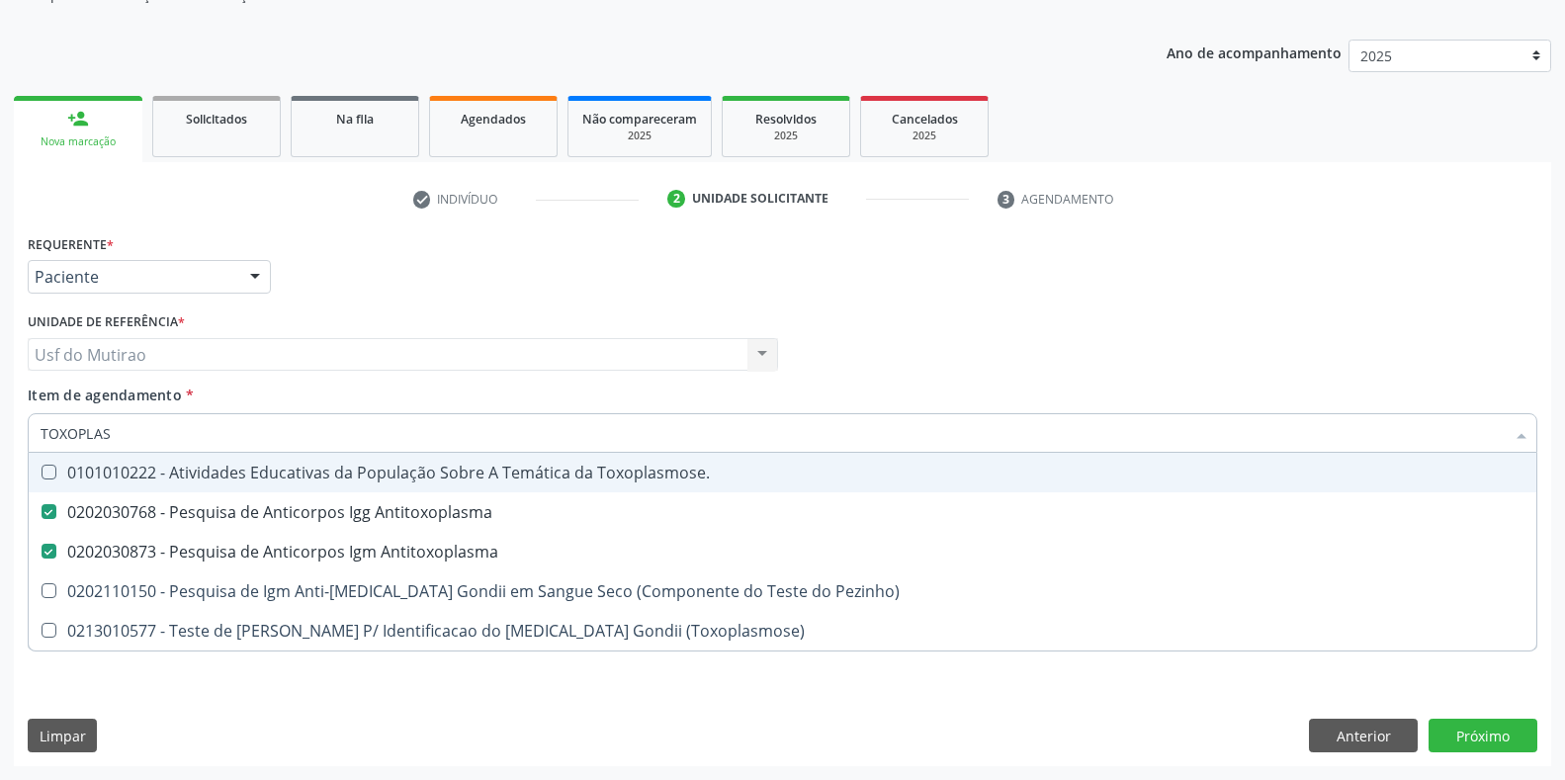
drag, startPoint x: 174, startPoint y: 432, endPoint x: 3, endPoint y: 432, distance: 171.0
click at [3, 432] on div "Acompanhamento Acompanhe a situação das marcações correntes e finalizadas Relat…" at bounding box center [782, 344] width 1565 height 871
type input "CUL"
checkbox Antitoxoplasma "false"
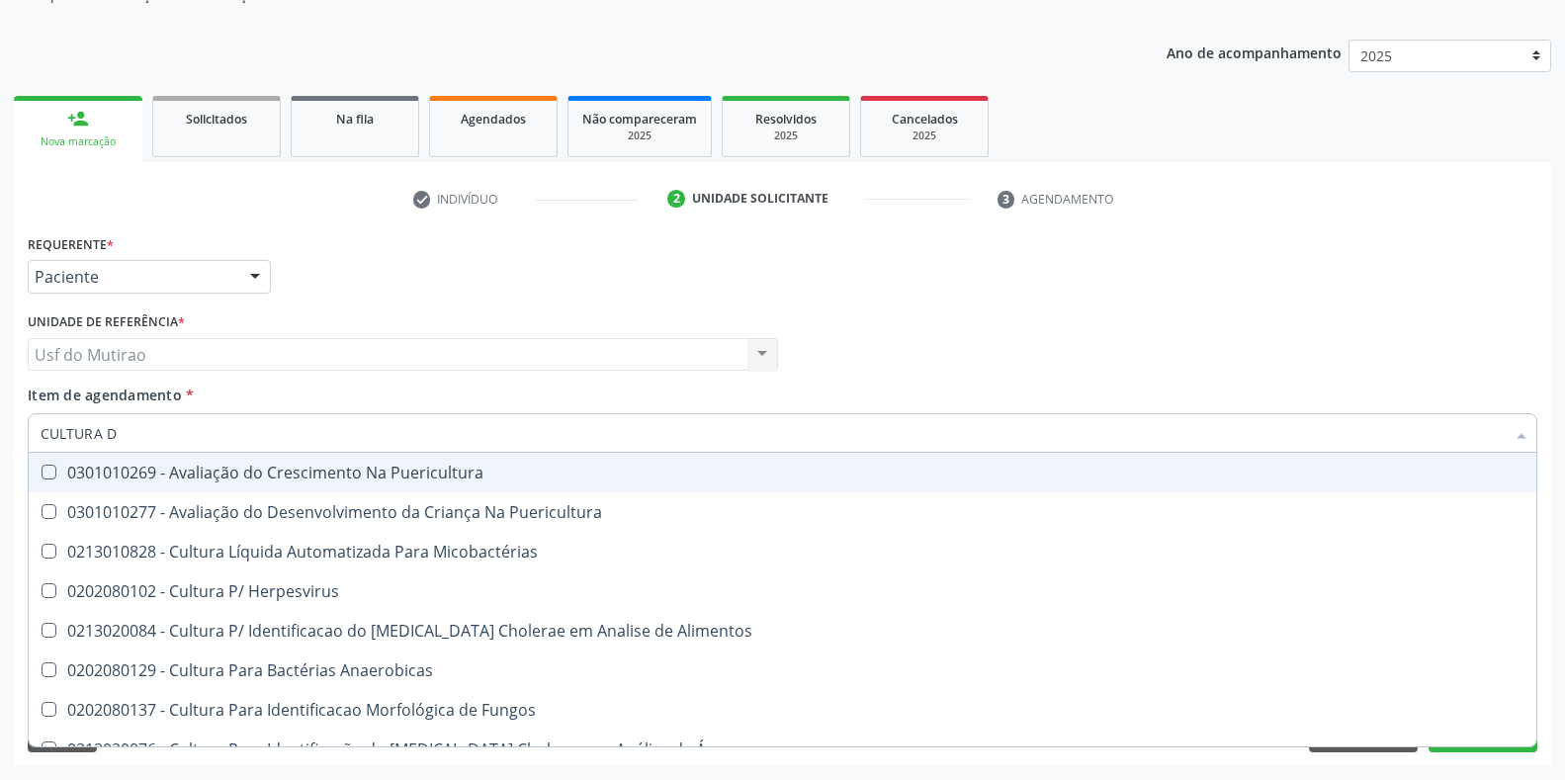
type input "CULTURA DE"
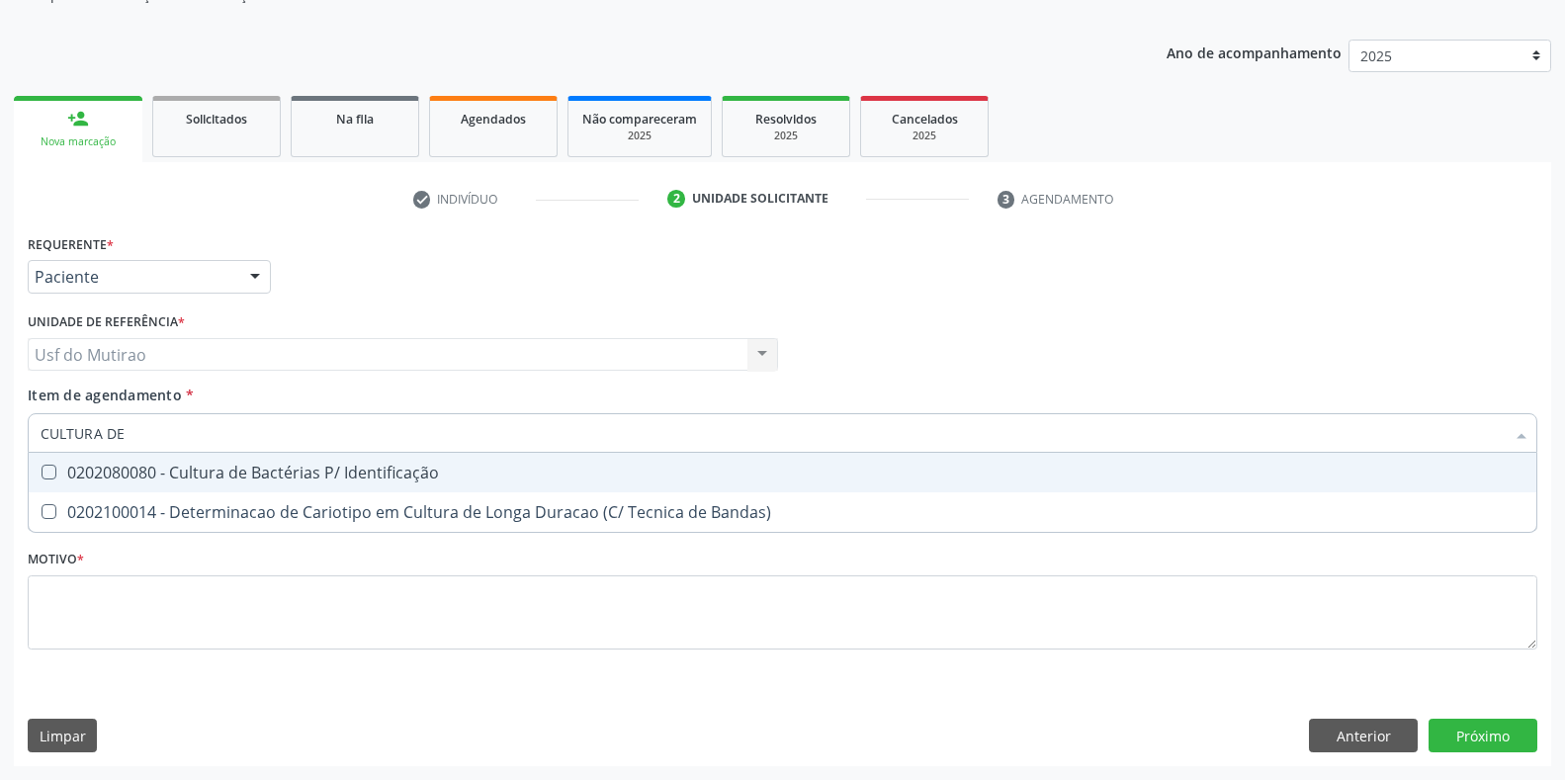
click at [117, 472] on div "0202080080 - Cultura de Bactérias P/ Identificação" at bounding box center [783, 473] width 1484 height 16
checkbox Identificação "true"
drag, startPoint x: 164, startPoint y: 440, endPoint x: 7, endPoint y: 440, distance: 157.2
click at [7, 440] on div "Acompanhamento Acompanhe a situação das marcações correntes e finalizadas Relat…" at bounding box center [782, 344] width 1565 height 871
type input "CURVA"
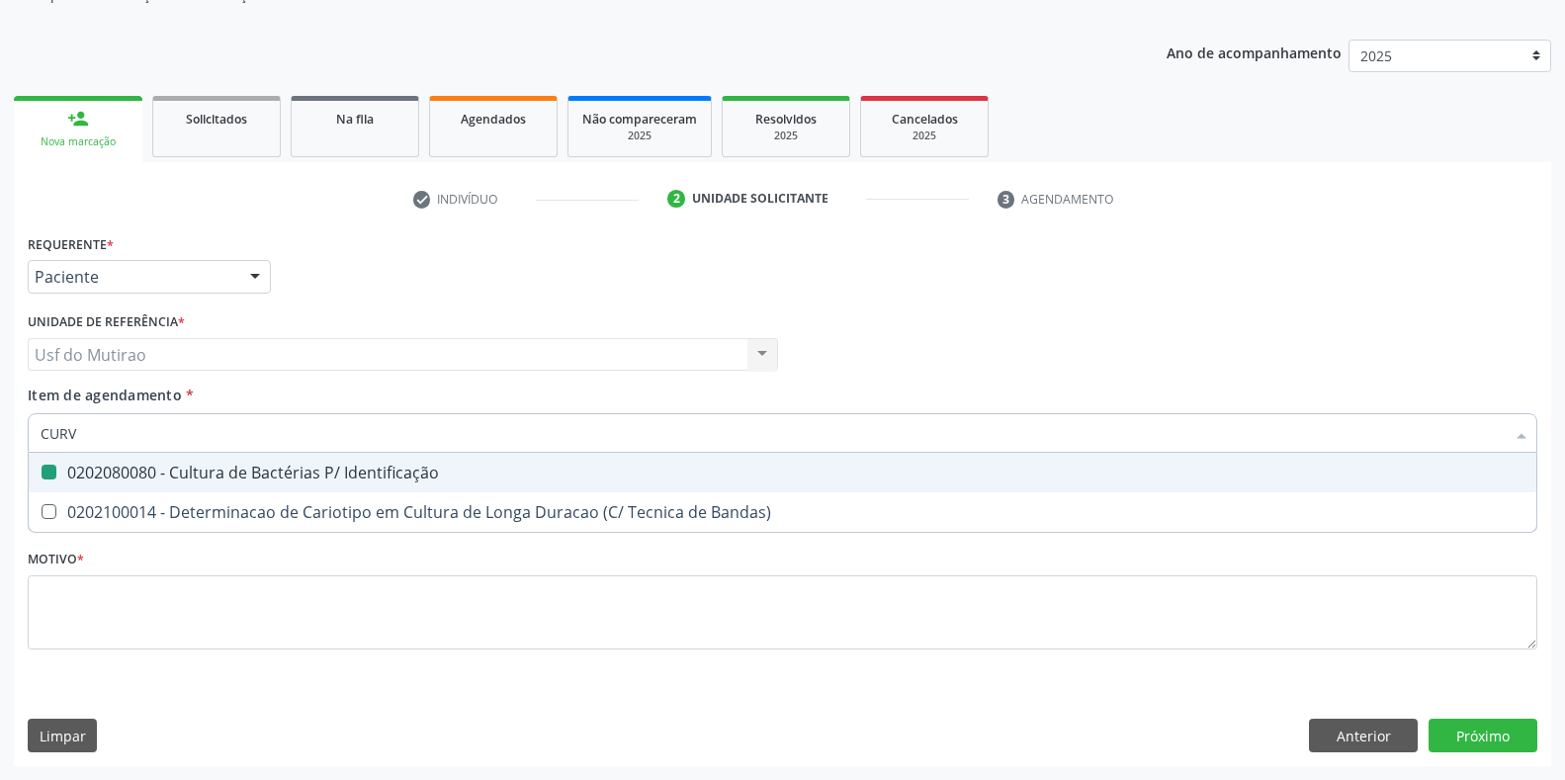
checkbox Identificação "false"
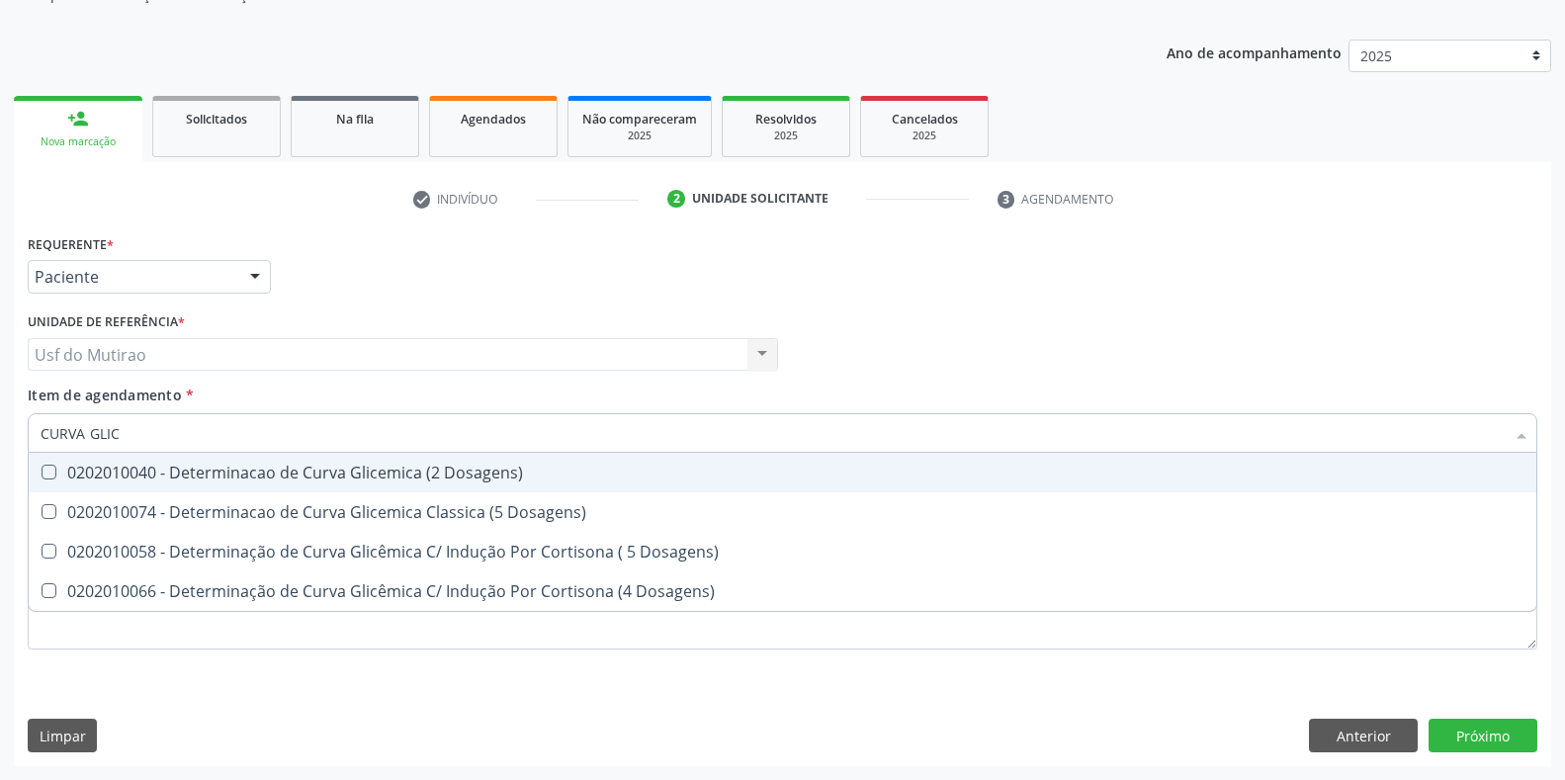
type input "CURVA GLICE"
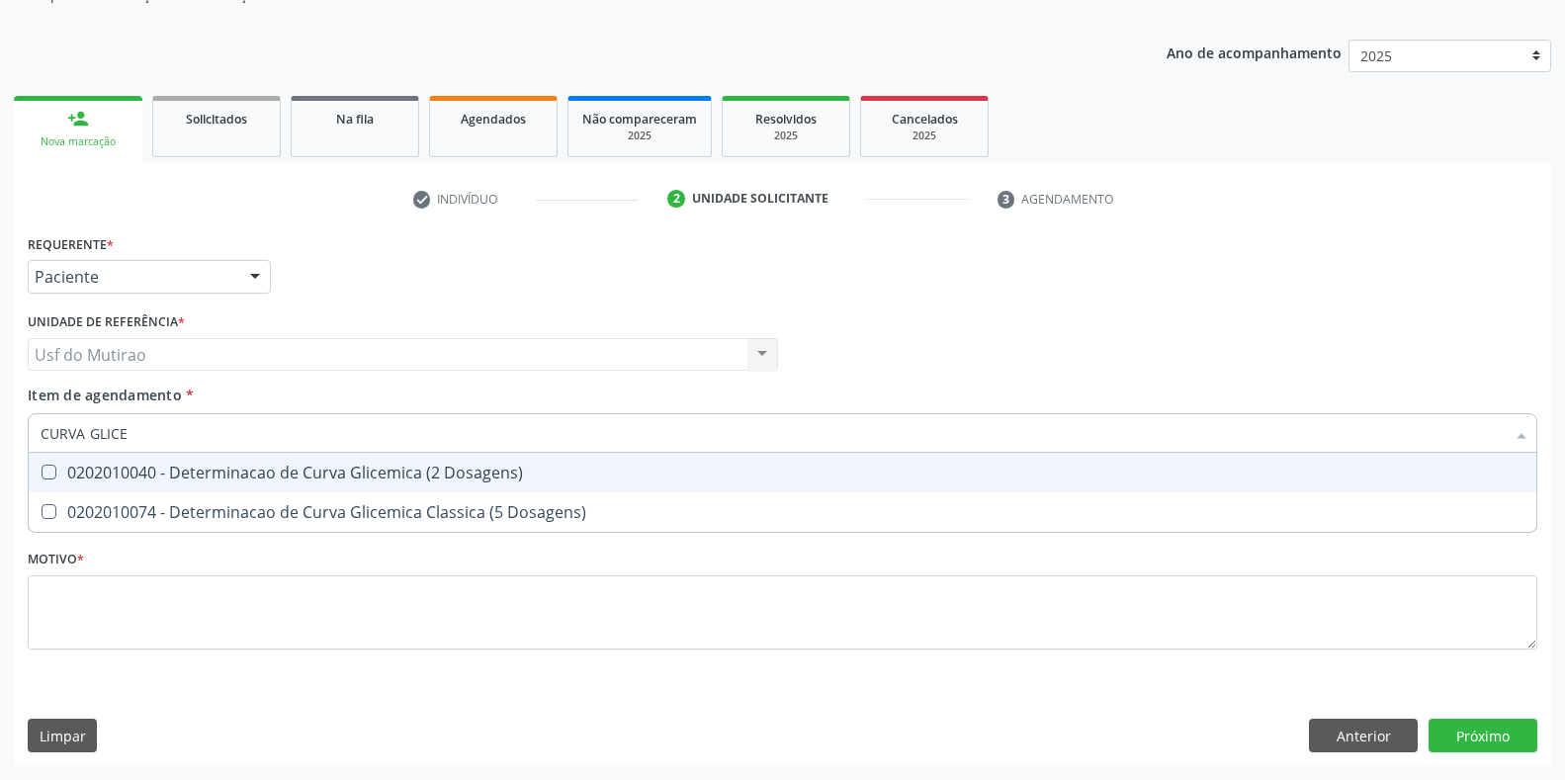
click at [302, 470] on div "0202010040 - Determinacao de Curva Glicemica (2 Dosagens)" at bounding box center [783, 473] width 1484 height 16
checkbox Dosagens\) "true"
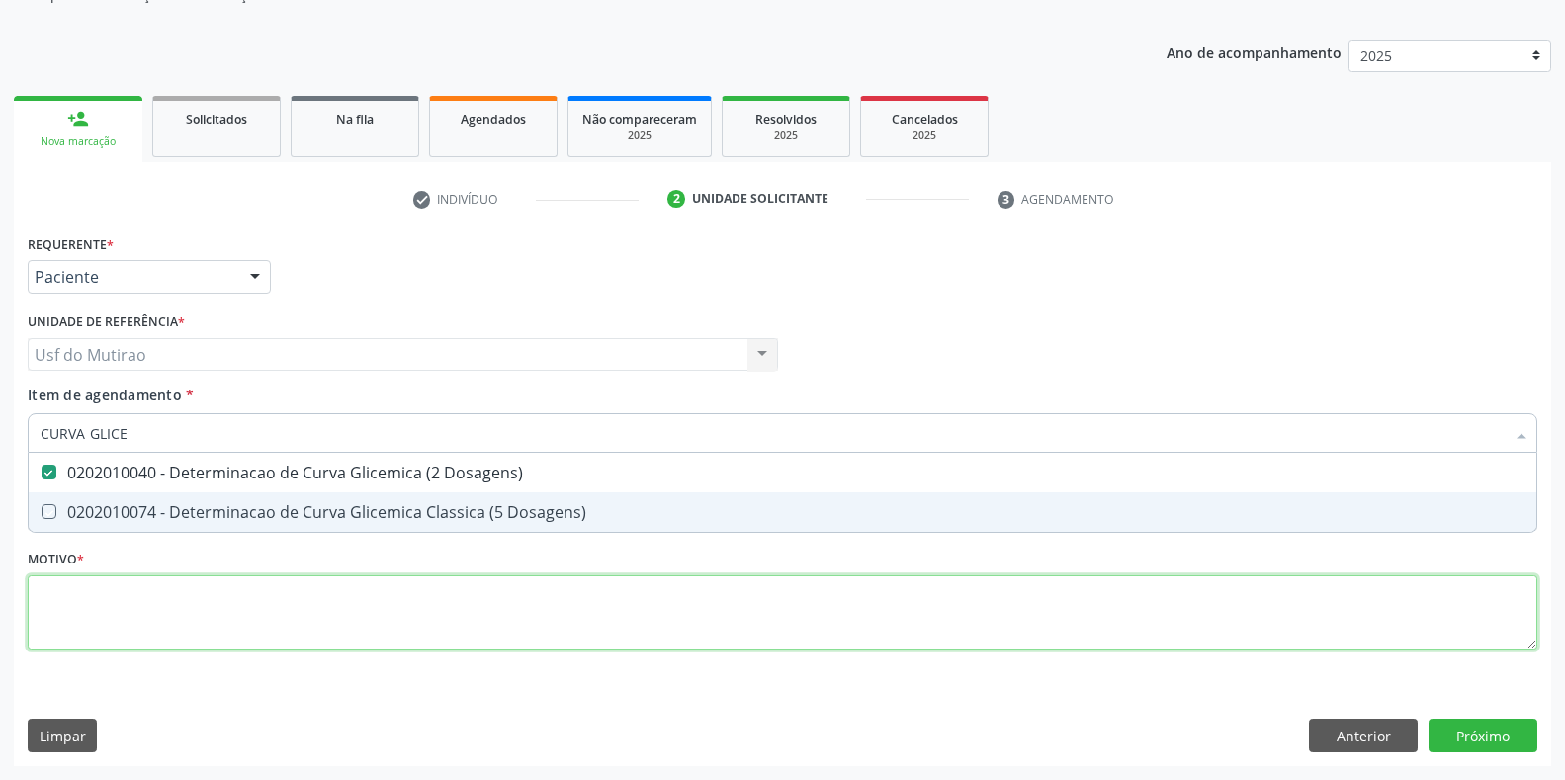
click at [314, 620] on div "Requerente * Paciente Médico(a) Enfermeiro(a) Paciente Nenhum resultado encontr…" at bounding box center [782, 453] width 1509 height 448
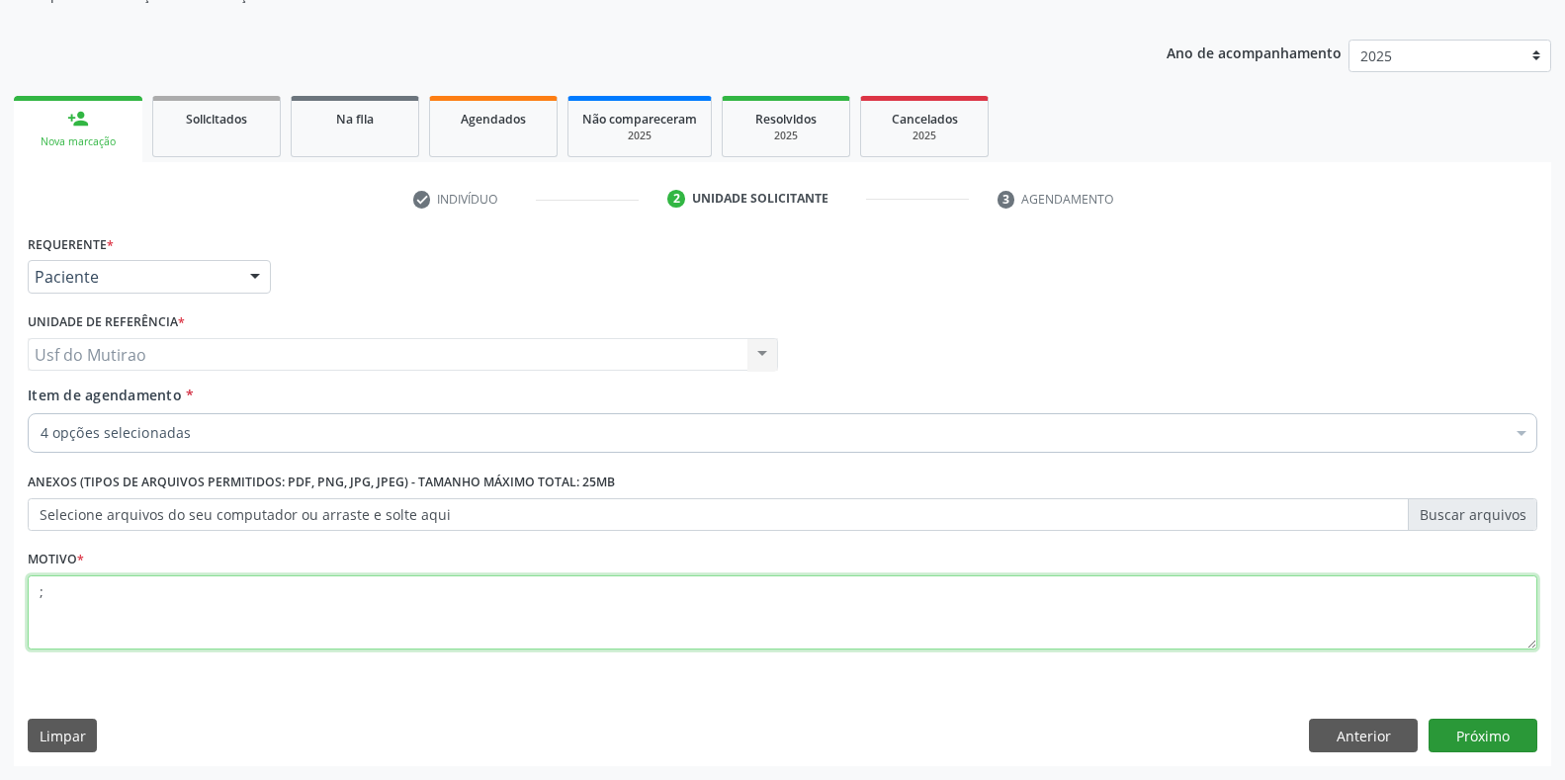
type textarea ";"
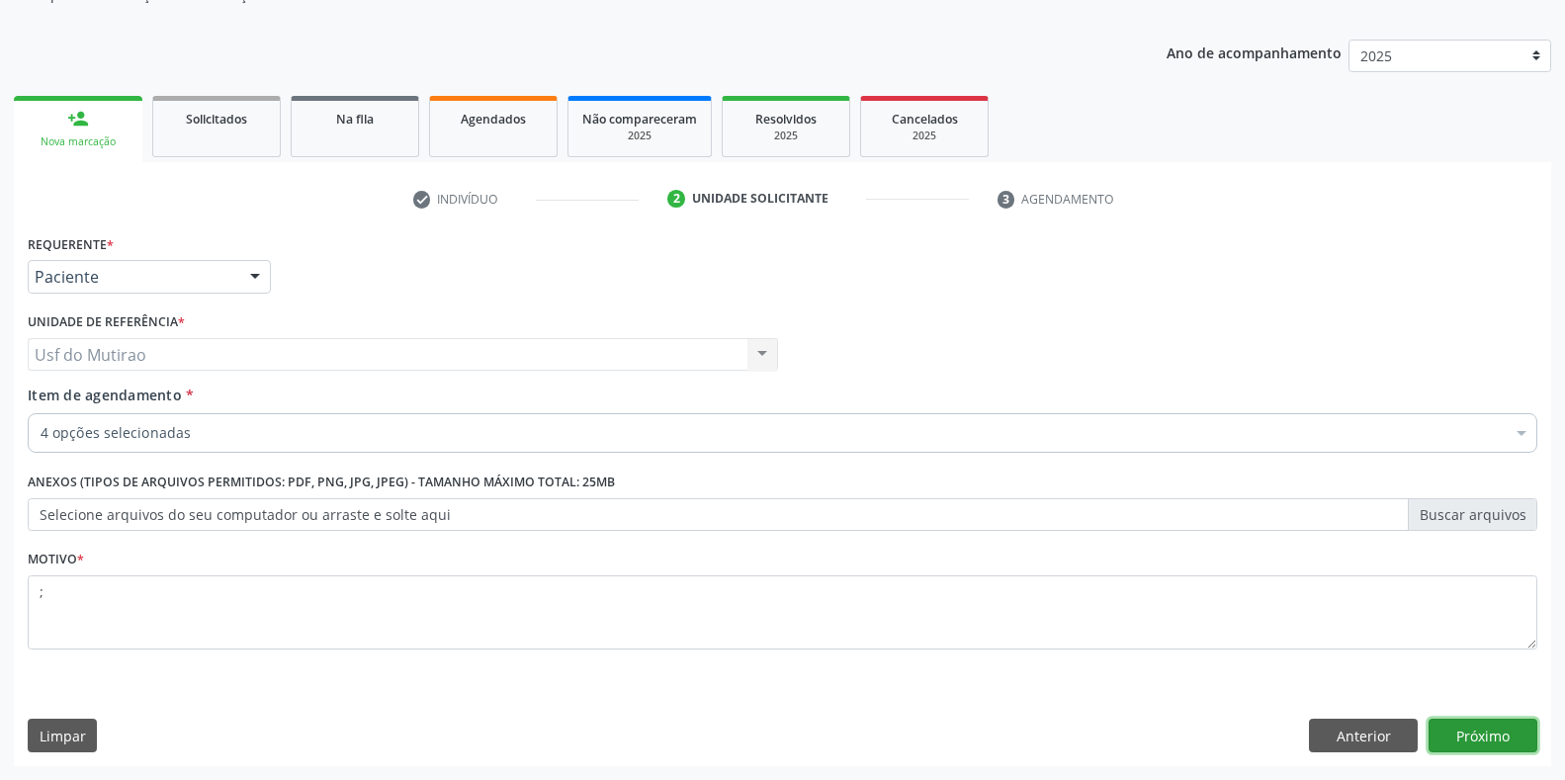
click at [1444, 726] on button "Próximo" at bounding box center [1482, 736] width 109 height 34
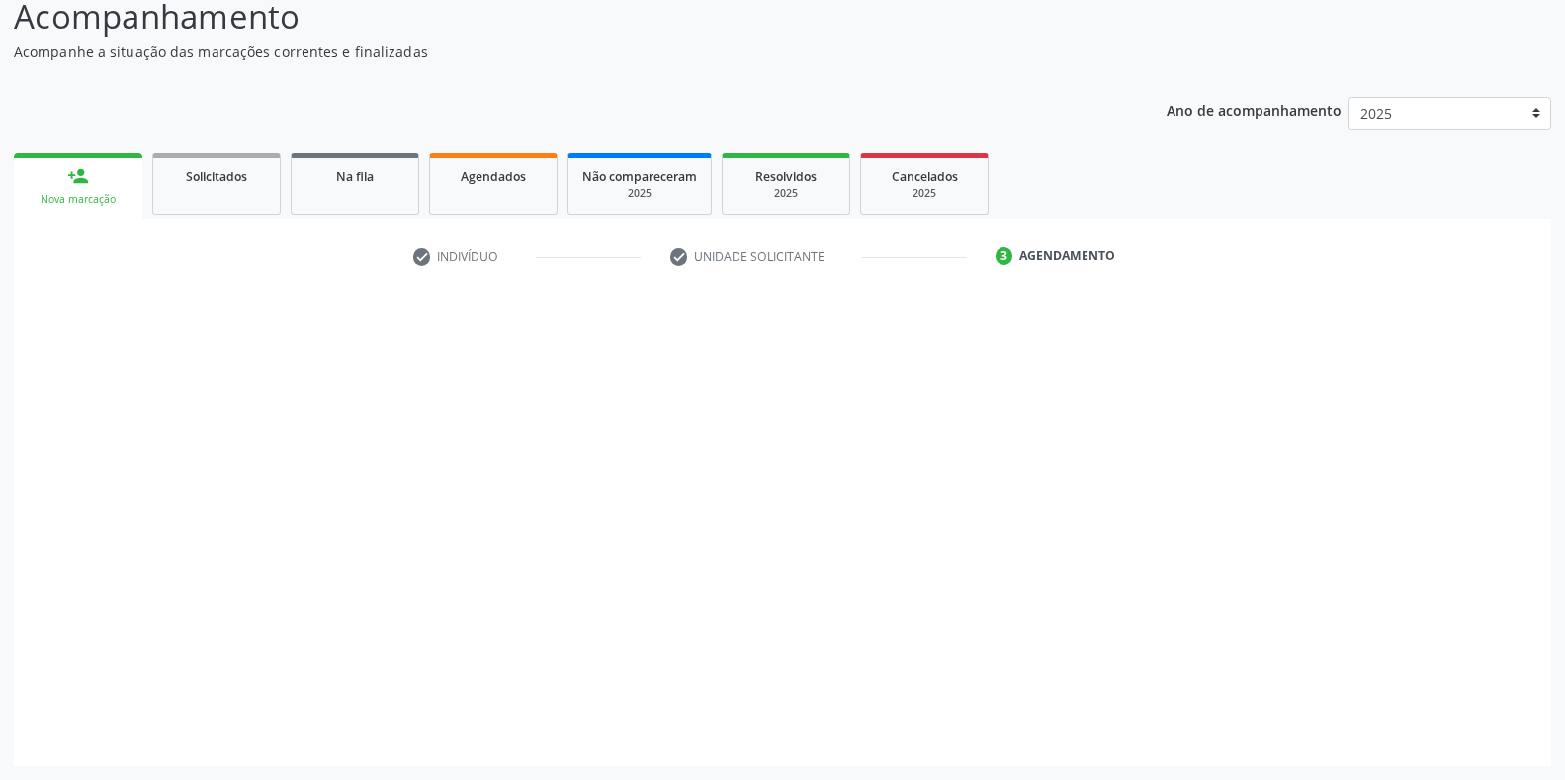
scroll to position [142, 0]
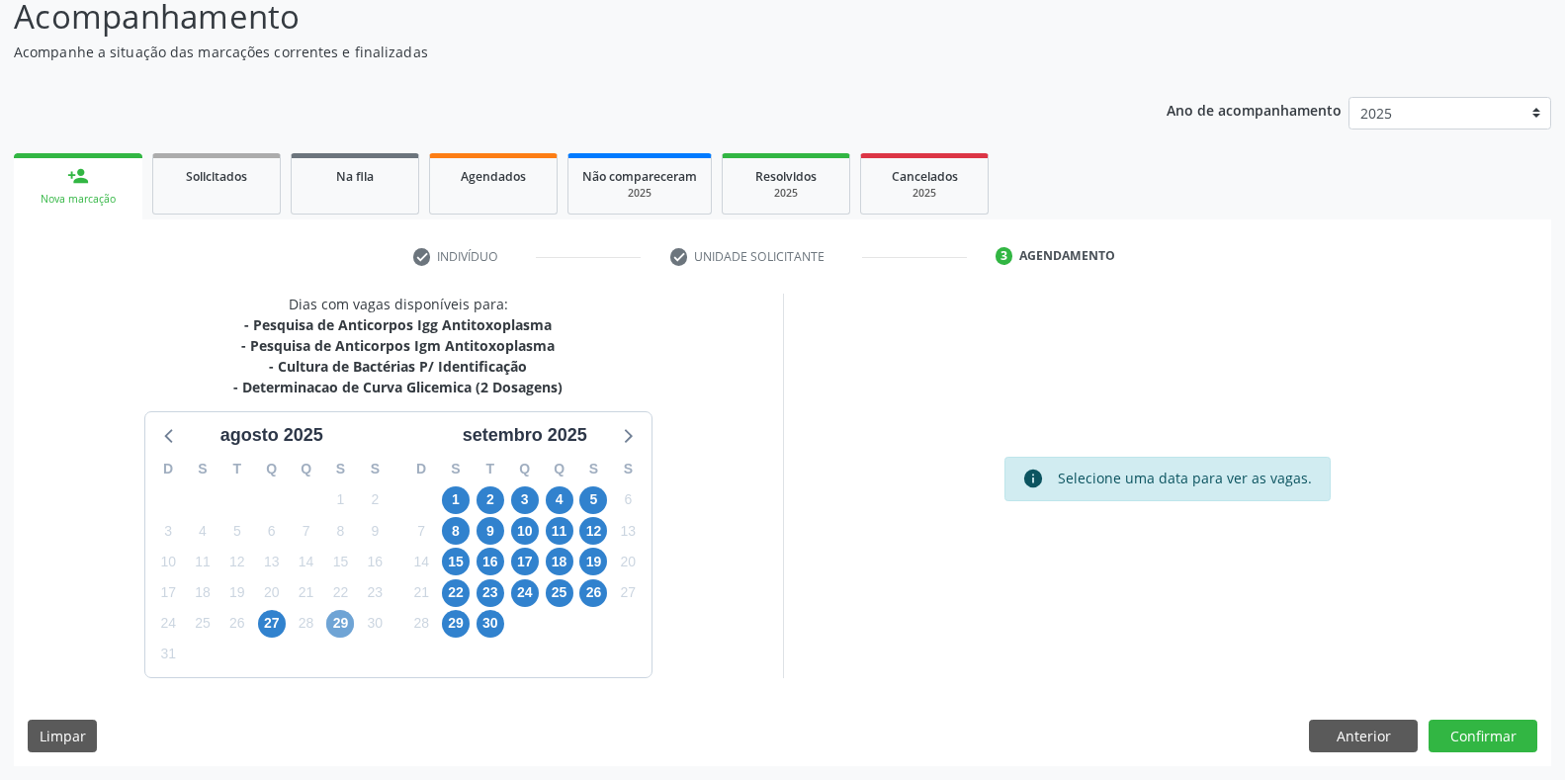
click at [343, 621] on span "29" at bounding box center [340, 624] width 28 height 28
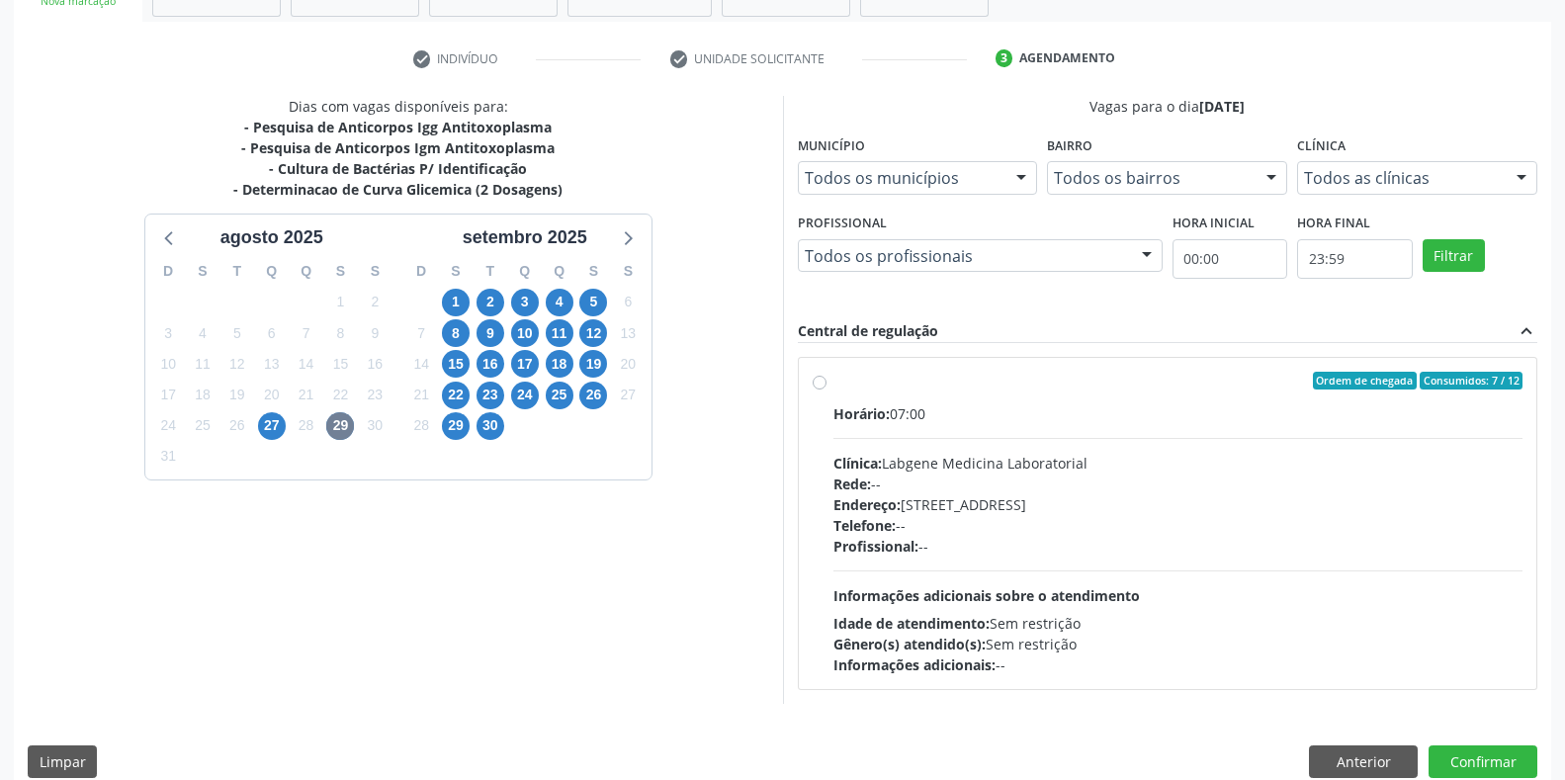
click at [905, 408] on div "Horário: 07:00" at bounding box center [1178, 413] width 690 height 21
click at [826, 389] on input "Ordem de chegada Consumidos: 7 / 12 Horário: 07:00 Clínica: Labgene Medicina La…" at bounding box center [820, 381] width 14 height 18
radio input "true"
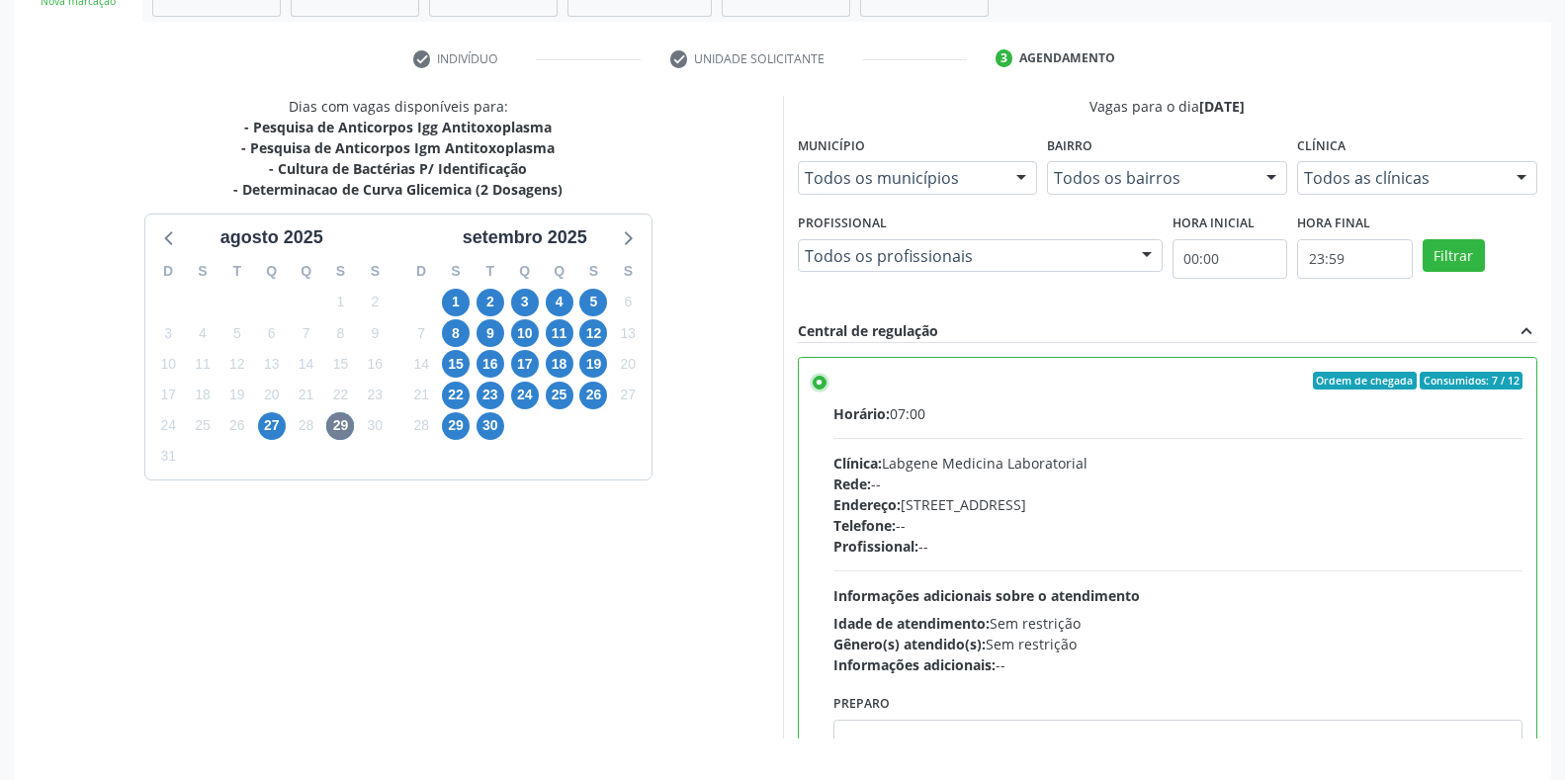
scroll to position [401, 0]
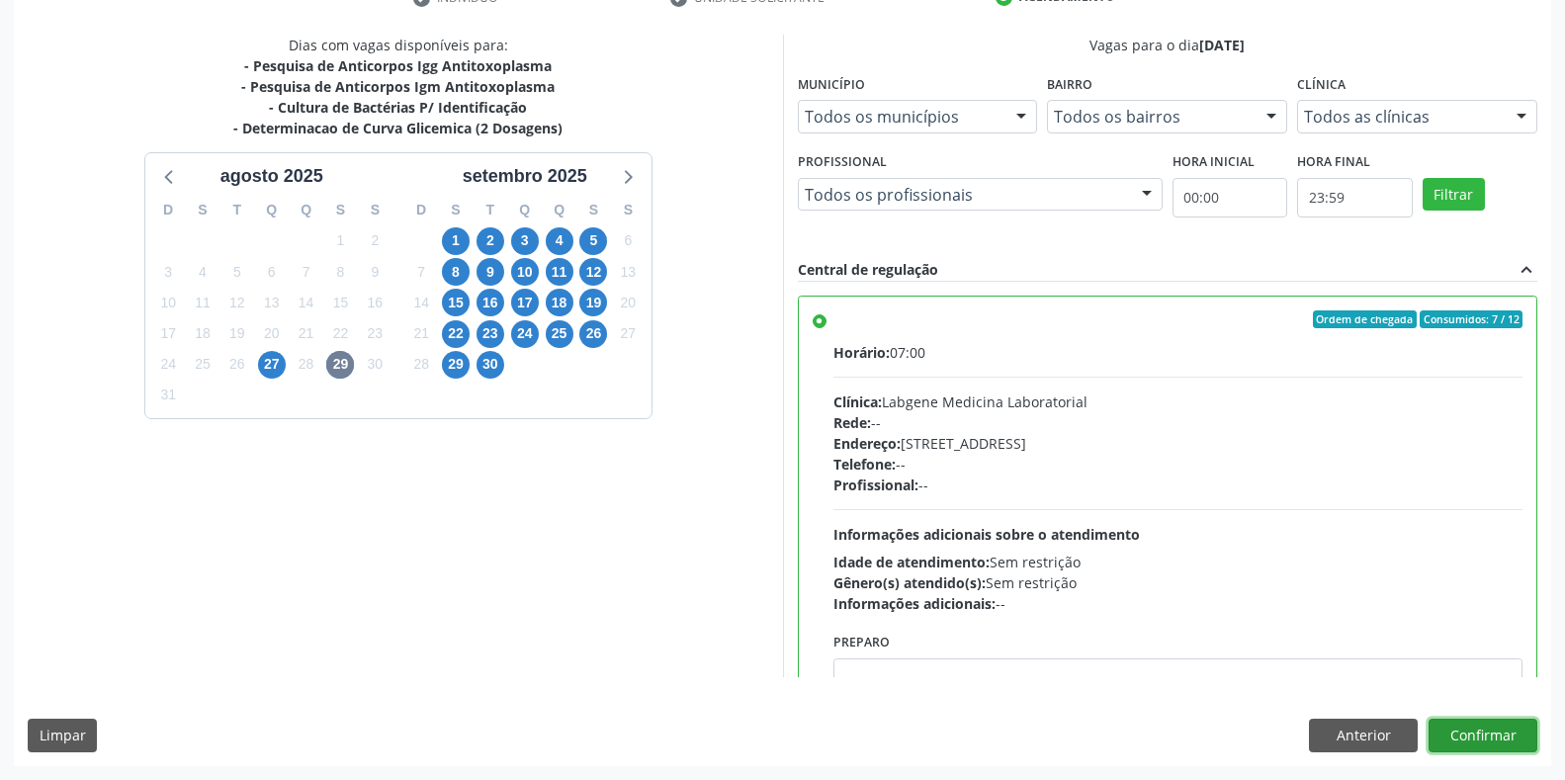
click at [1490, 724] on button "Confirmar" at bounding box center [1482, 736] width 109 height 34
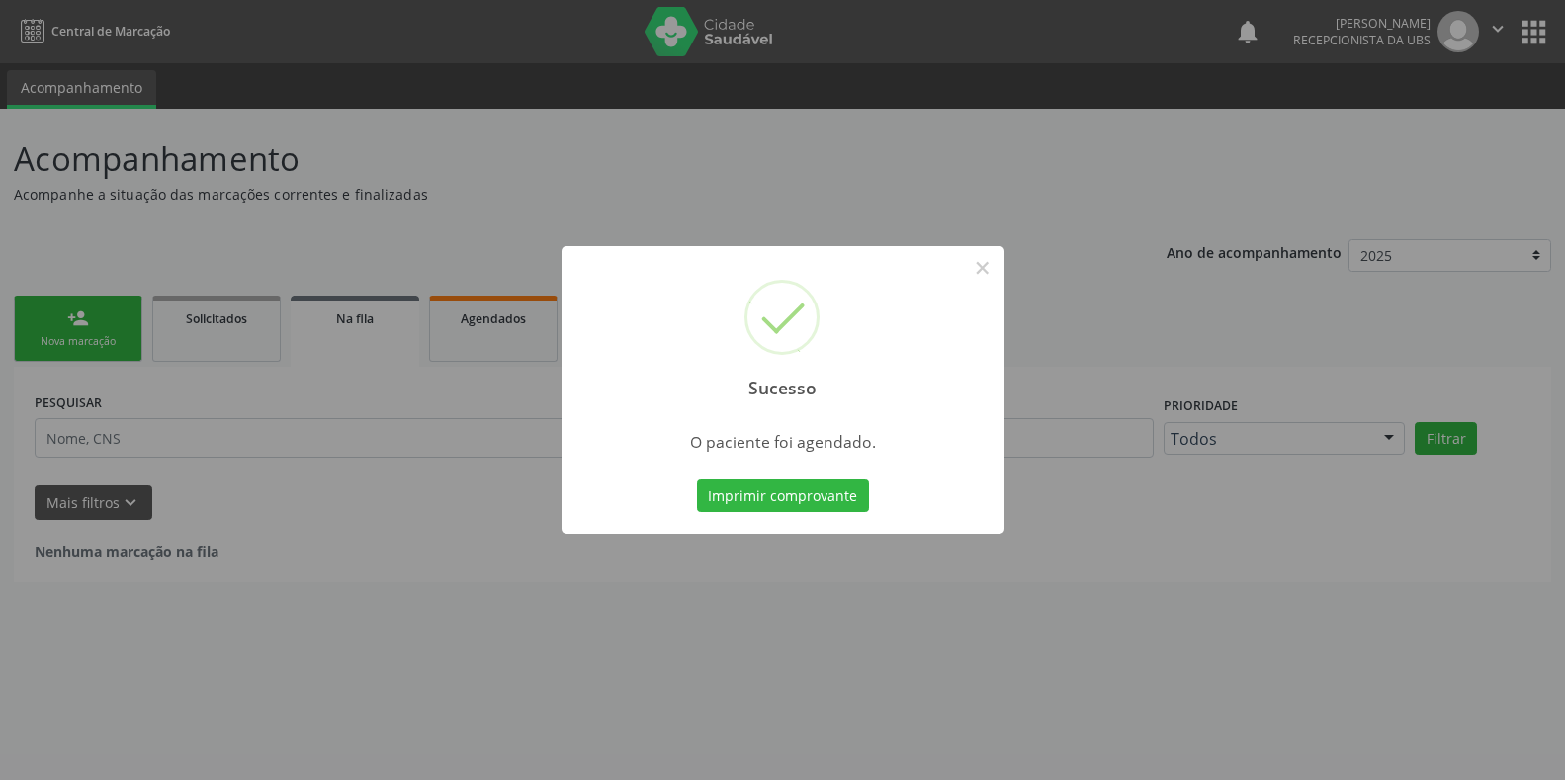
scroll to position [0, 0]
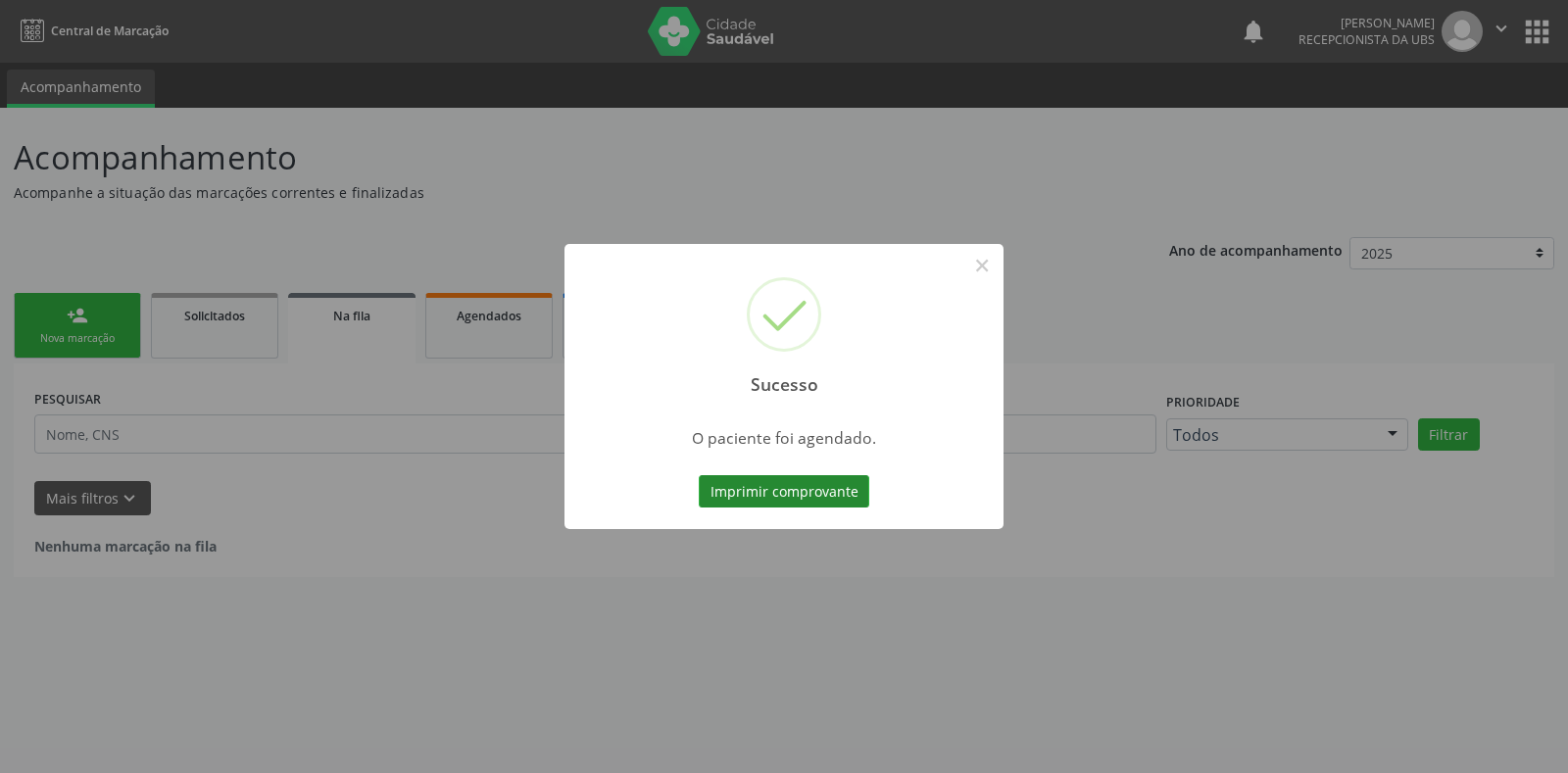
click at [765, 492] on button "Imprimir comprovante" at bounding box center [784, 492] width 170 height 34
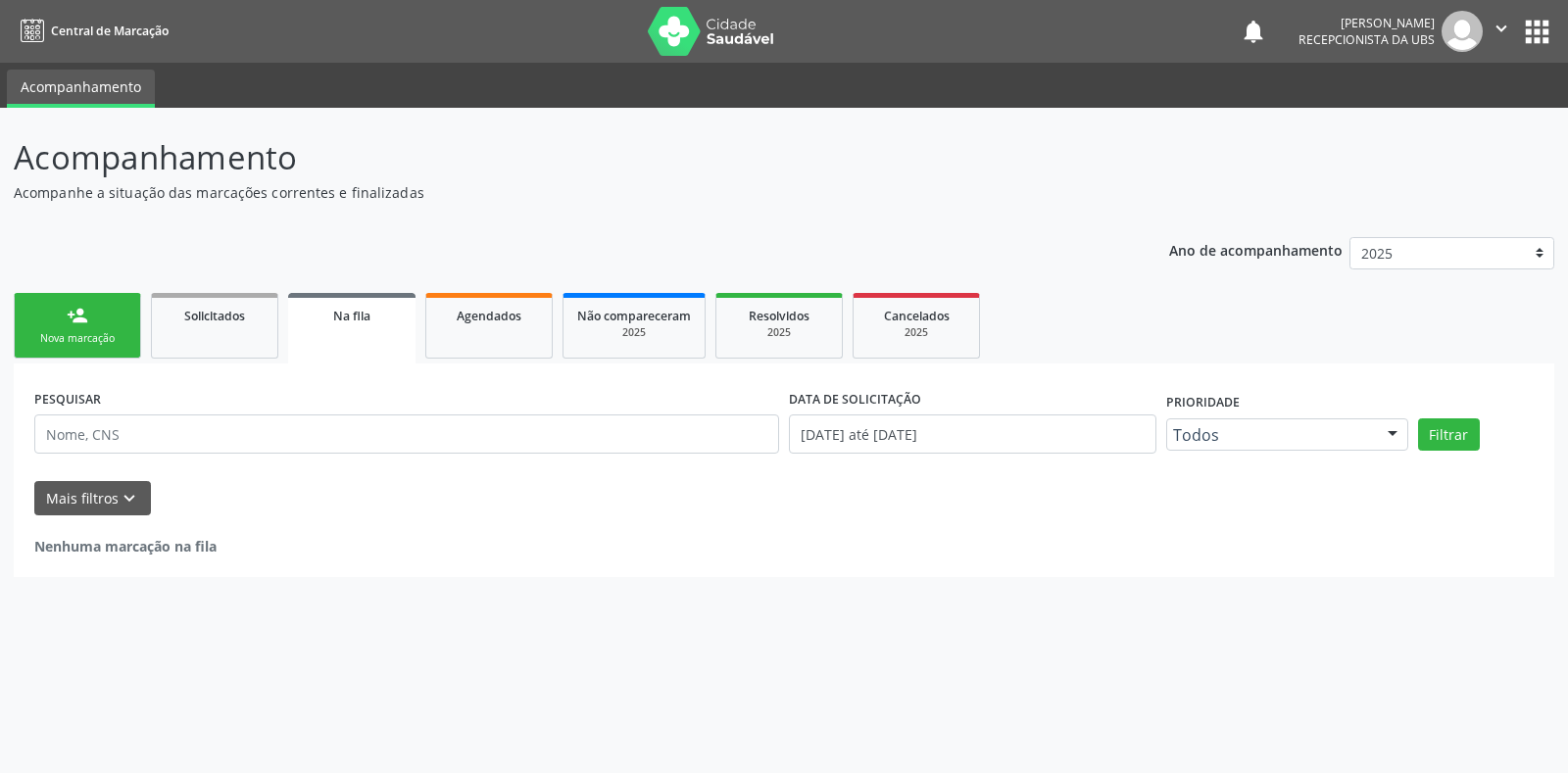
click at [84, 337] on div "Nova marcação" at bounding box center [77, 338] width 98 height 15
click at [85, 327] on link "person_add Nova marcação" at bounding box center [77, 326] width 128 height 65
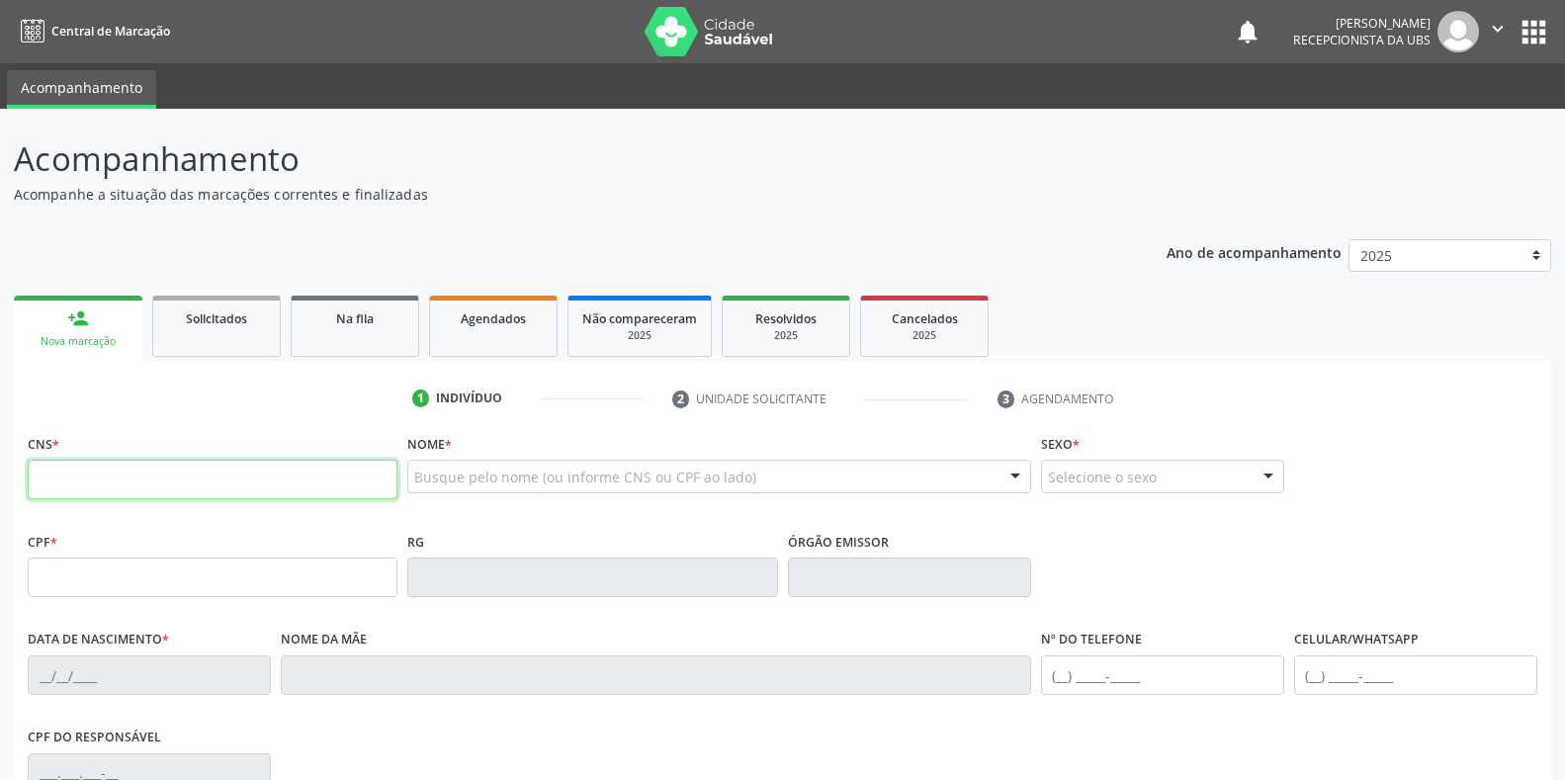
click at [143, 485] on input "text" at bounding box center [213, 480] width 370 height 40
type input "898 0023 6410 6224"
type input "147.224.684-51"
type input "09/06/2008"
type input "Eliane Texeira da Silva"
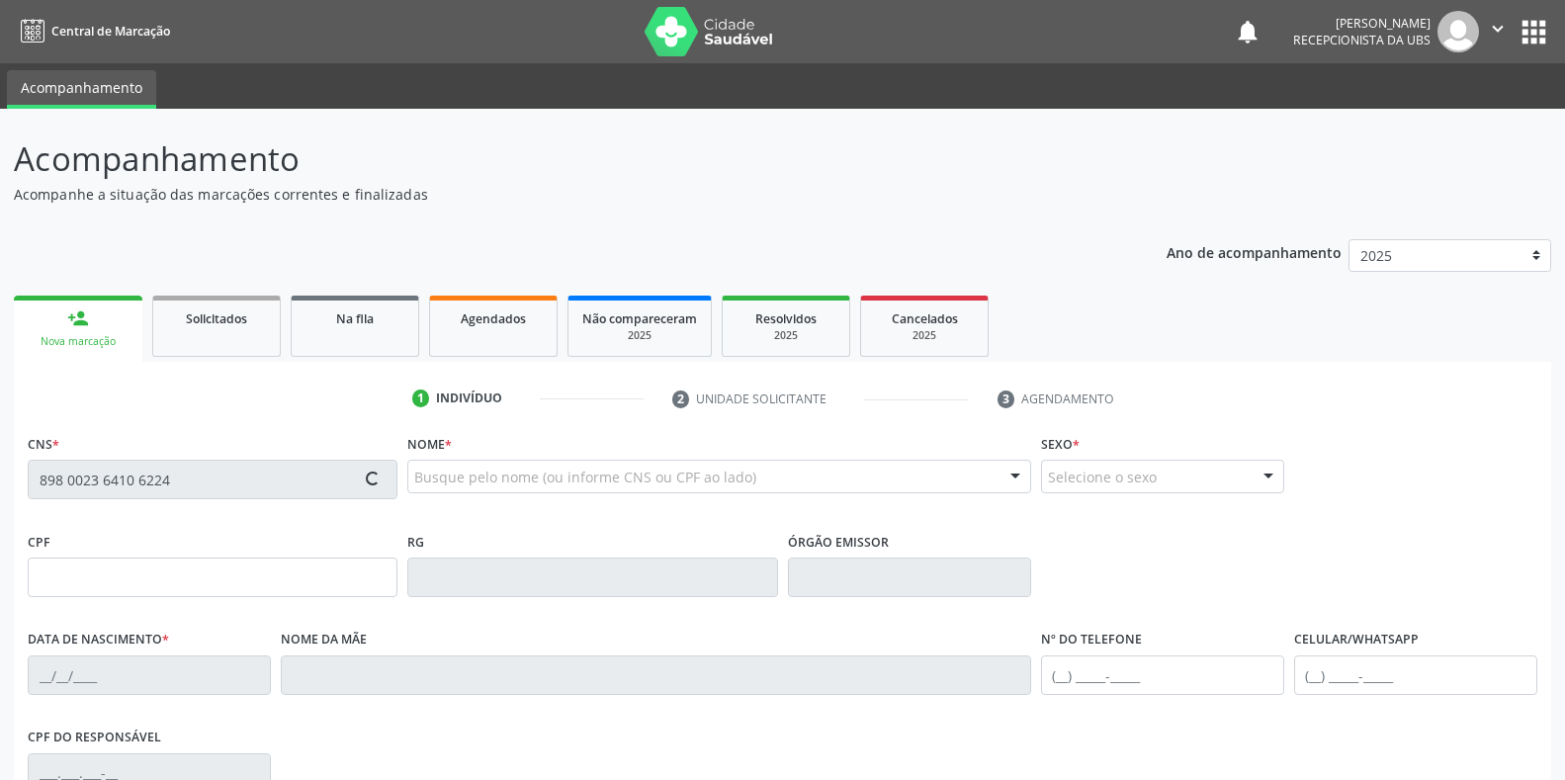
type input "(87) 99910-6982"
type input "264.569.758-59"
type input "S/N"
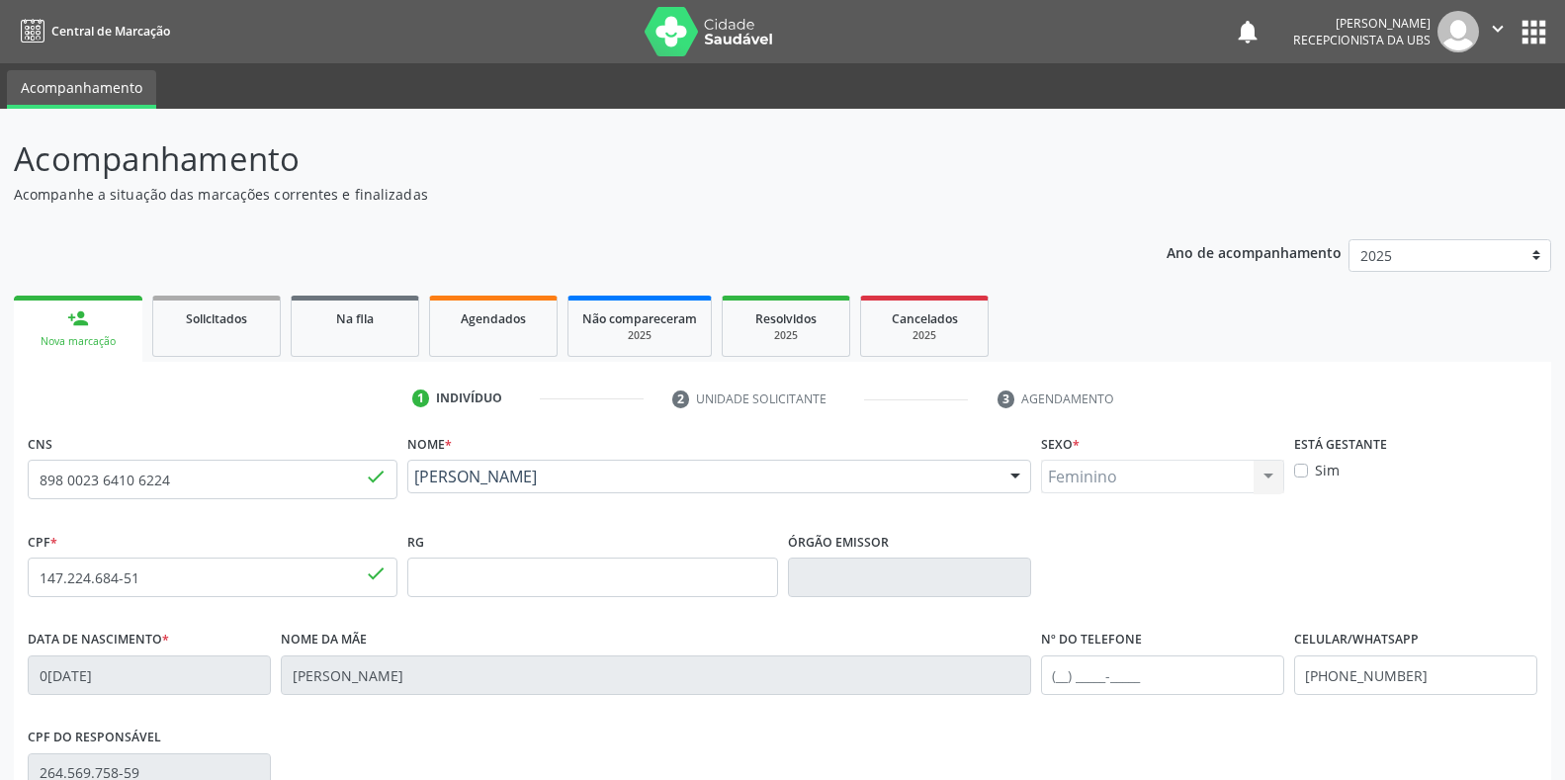
drag, startPoint x: 189, startPoint y: 475, endPoint x: 19, endPoint y: 480, distance: 170.1
click at [19, 480] on div "CNS 898 0023 6410 6224 done Nome * Pamela Isabela Texeira de Melo Pamela Isabel…" at bounding box center [782, 743] width 1537 height 629
drag, startPoint x: 38, startPoint y: 480, endPoint x: 183, endPoint y: 482, distance: 145.3
click at [183, 482] on input "898 0023 6410 6224" at bounding box center [213, 480] width 370 height 40
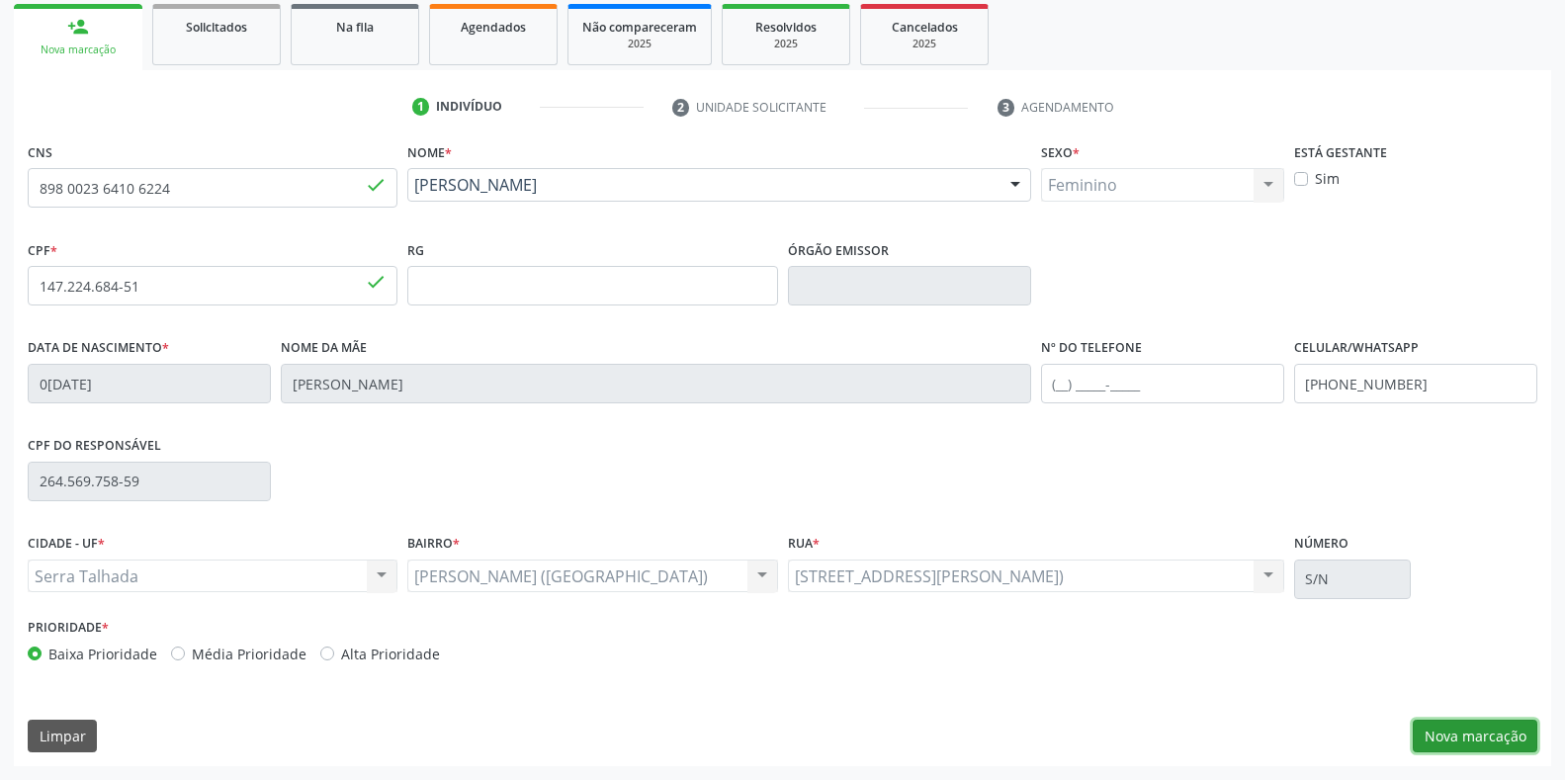
click at [1447, 741] on button "Nova marcação" at bounding box center [1475, 737] width 125 height 34
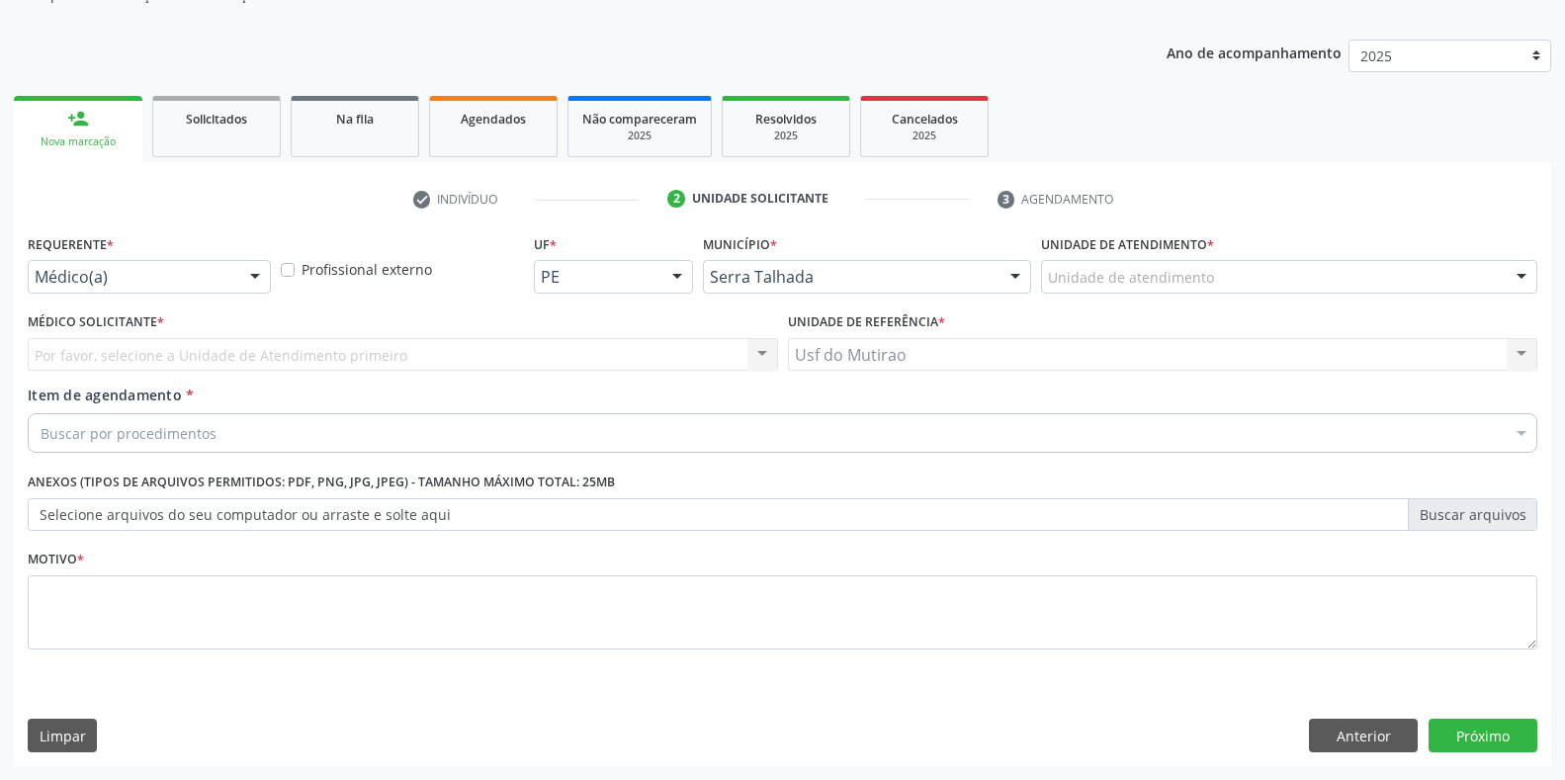
scroll to position [200, 0]
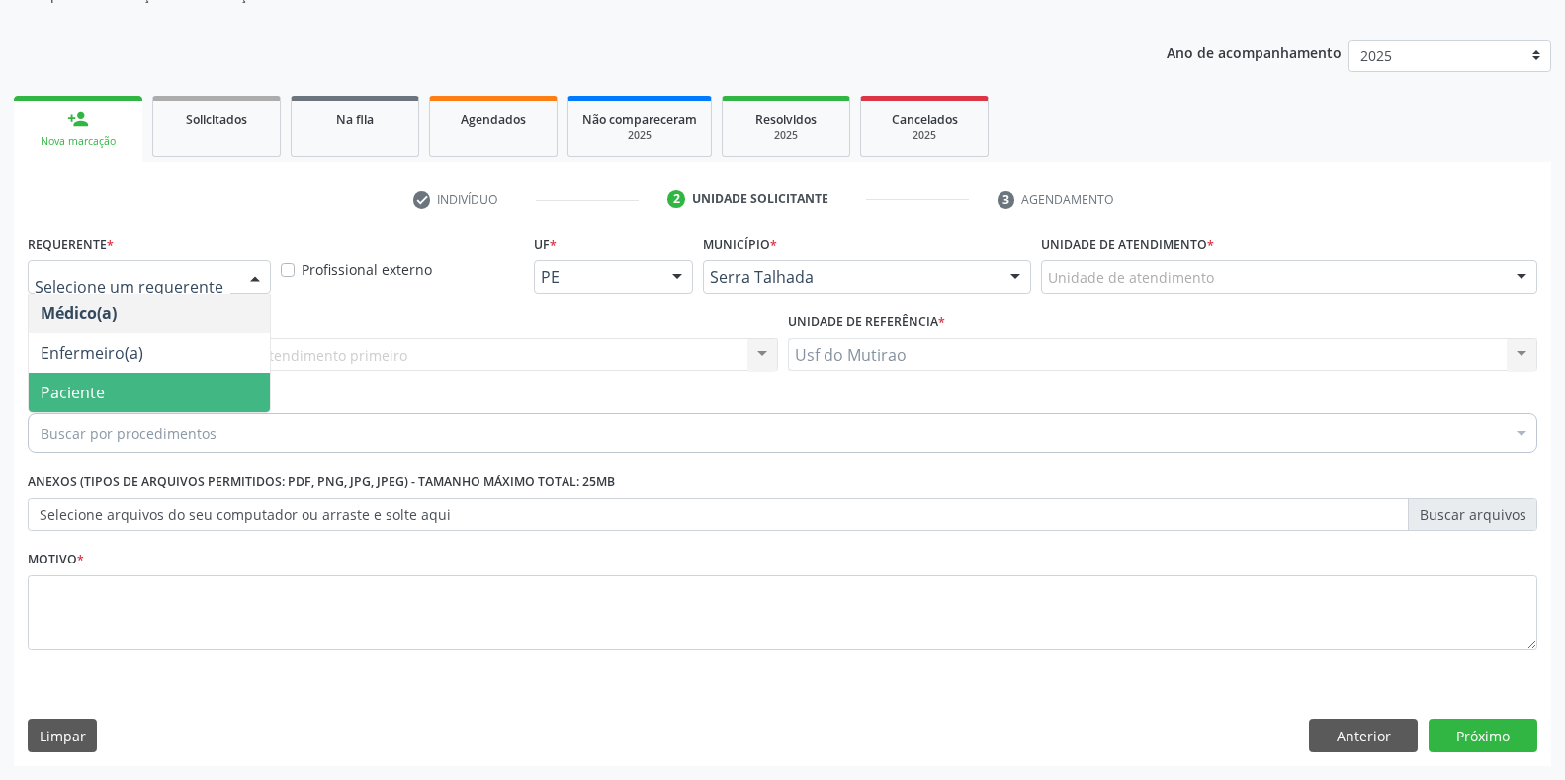
click at [168, 390] on span "Paciente" at bounding box center [149, 393] width 241 height 40
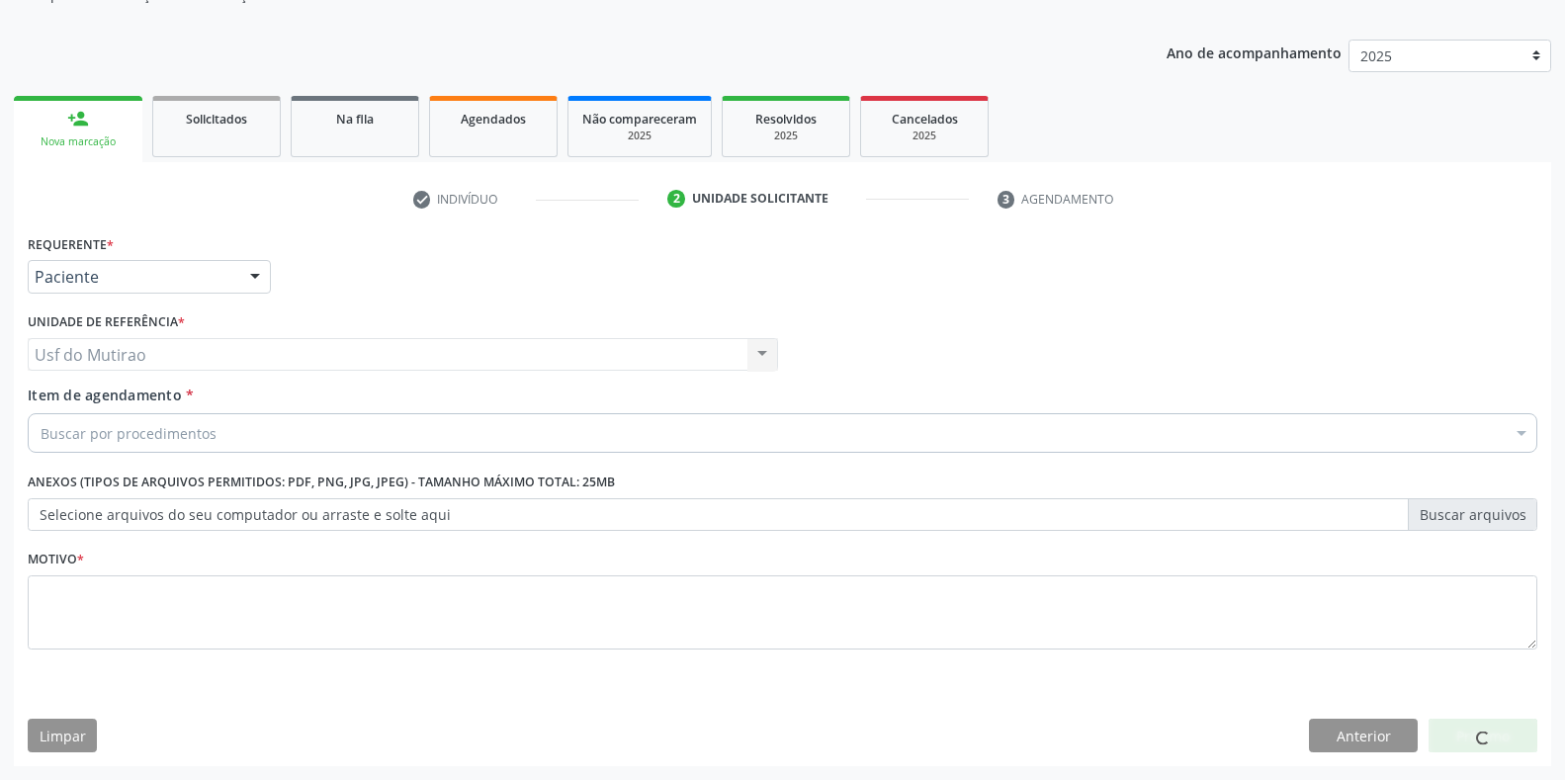
click at [205, 447] on div "Buscar por procedimentos" at bounding box center [782, 433] width 1509 height 40
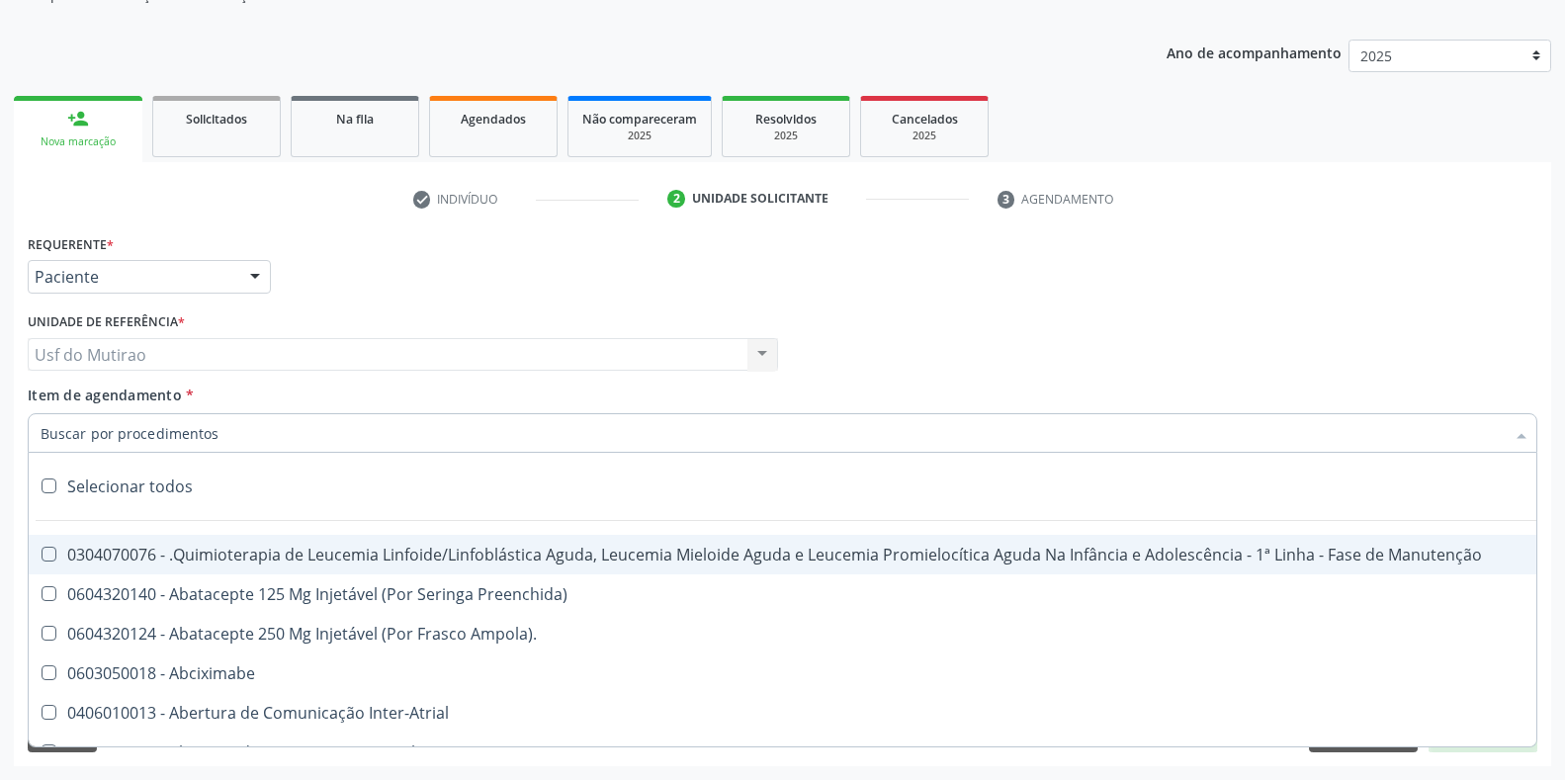
click at [220, 437] on input "Item de agendamento *" at bounding box center [773, 433] width 1464 height 40
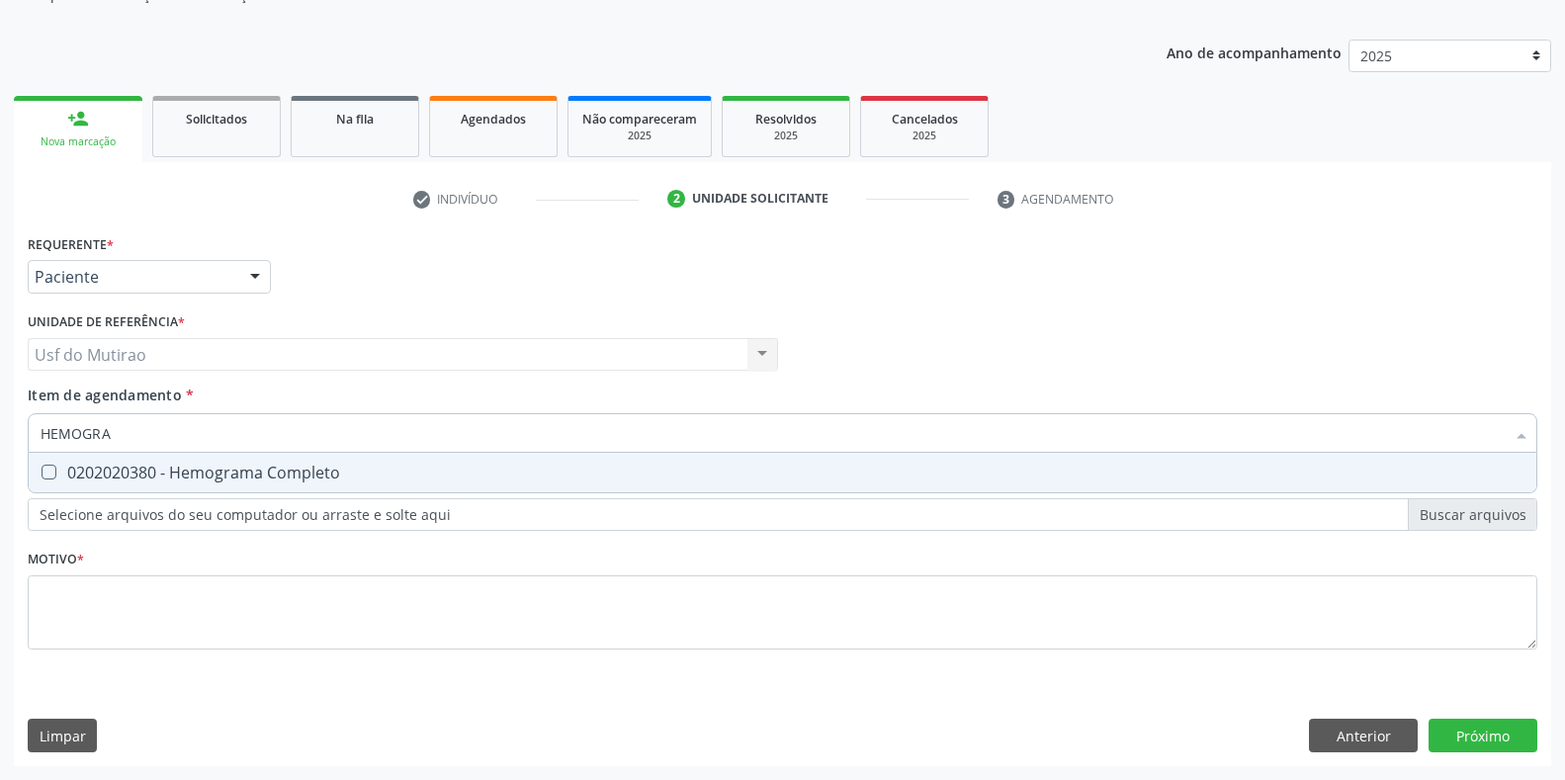
type input "HEMOGRAM"
click at [341, 474] on div "0202020380 - Hemograma Completo" at bounding box center [783, 473] width 1484 height 16
checkbox Completo "true"
drag, startPoint x: 320, startPoint y: 434, endPoint x: 45, endPoint y: 439, distance: 274.9
click at [45, 439] on input "HEMOGRAM" at bounding box center [773, 433] width 1464 height 40
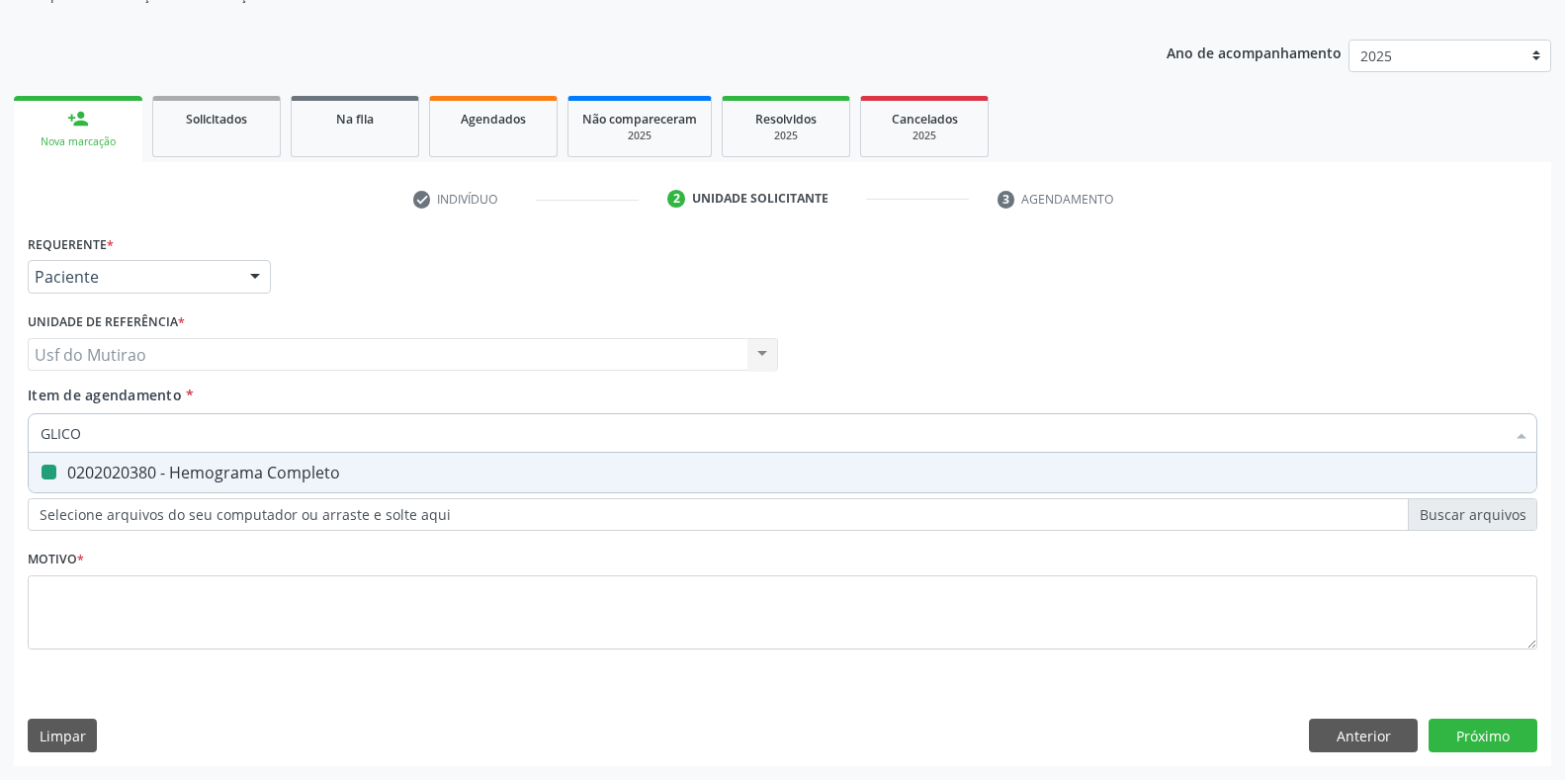
type input "GLICOS"
checkbox Completo "false"
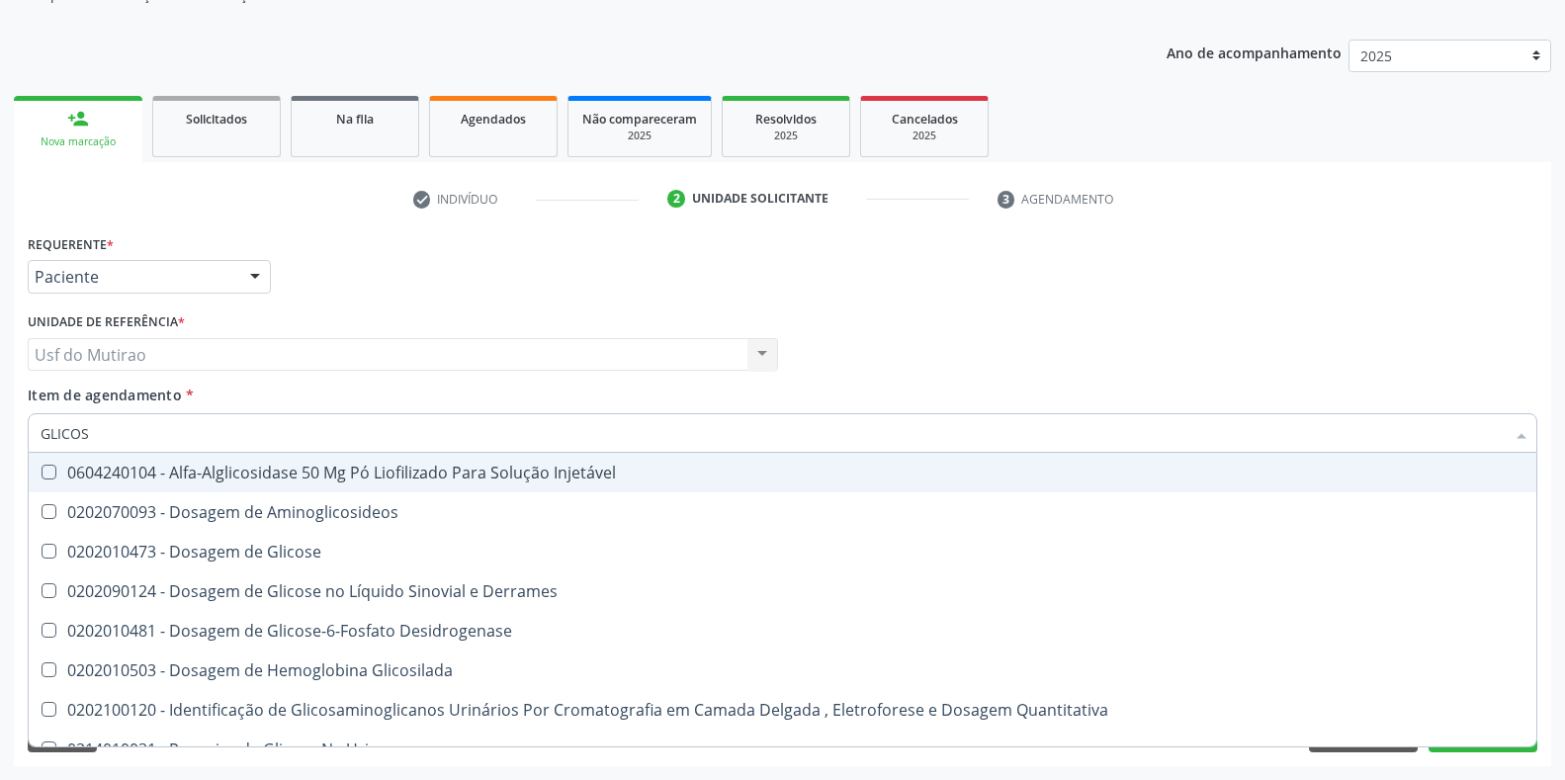
type input "GLICOSE"
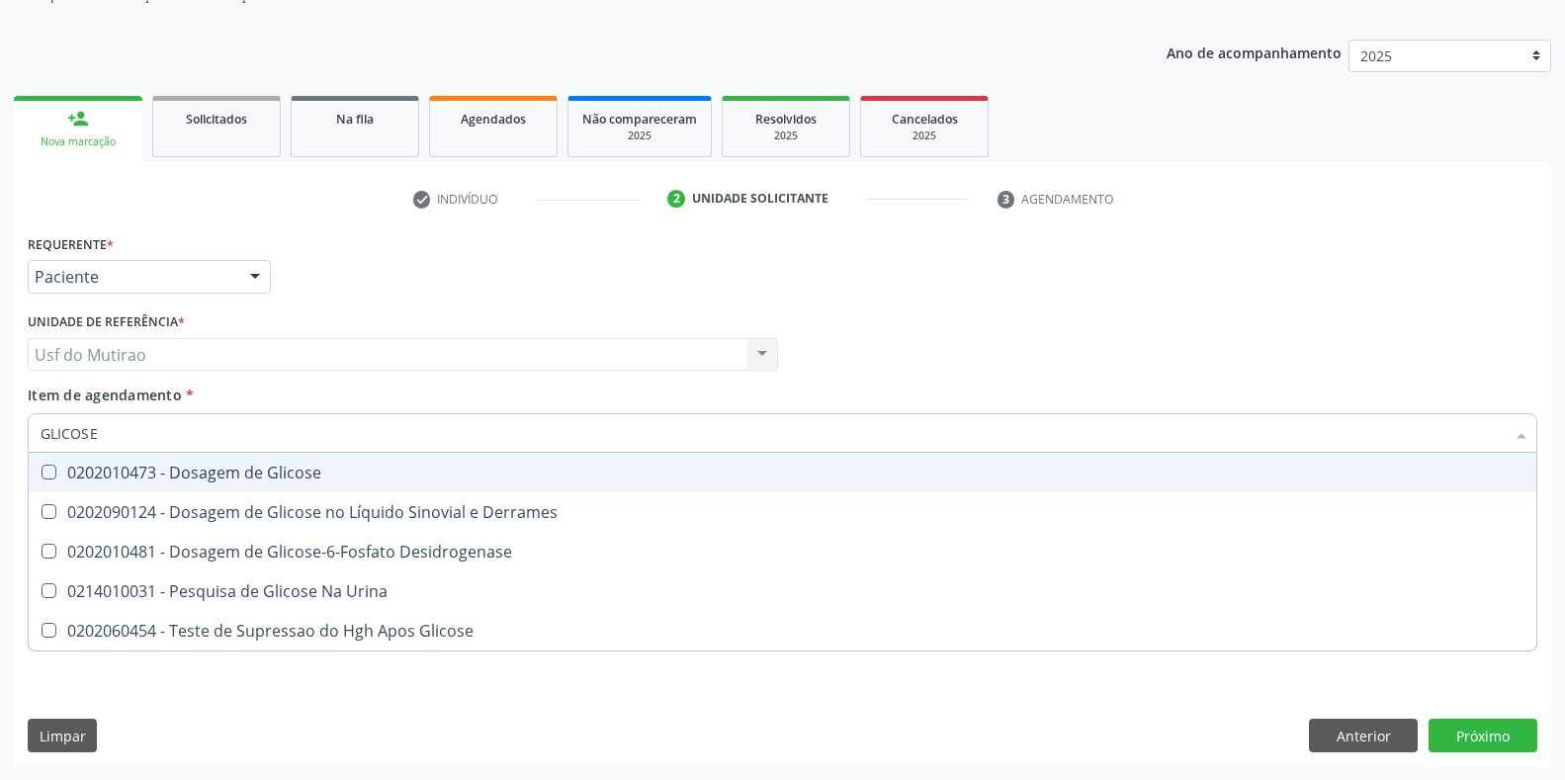
click at [146, 454] on span "0202010473 - Dosagem de Glicose" at bounding box center [783, 473] width 1508 height 40
checkbox Glicose "true"
drag, startPoint x: 165, startPoint y: 432, endPoint x: 0, endPoint y: 432, distance: 165.1
click at [0, 432] on div "Acompanhamento Acompanhe a situação das marcações correntes e finalizadas Relat…" at bounding box center [782, 344] width 1565 height 871
type input "ANALISE DE"
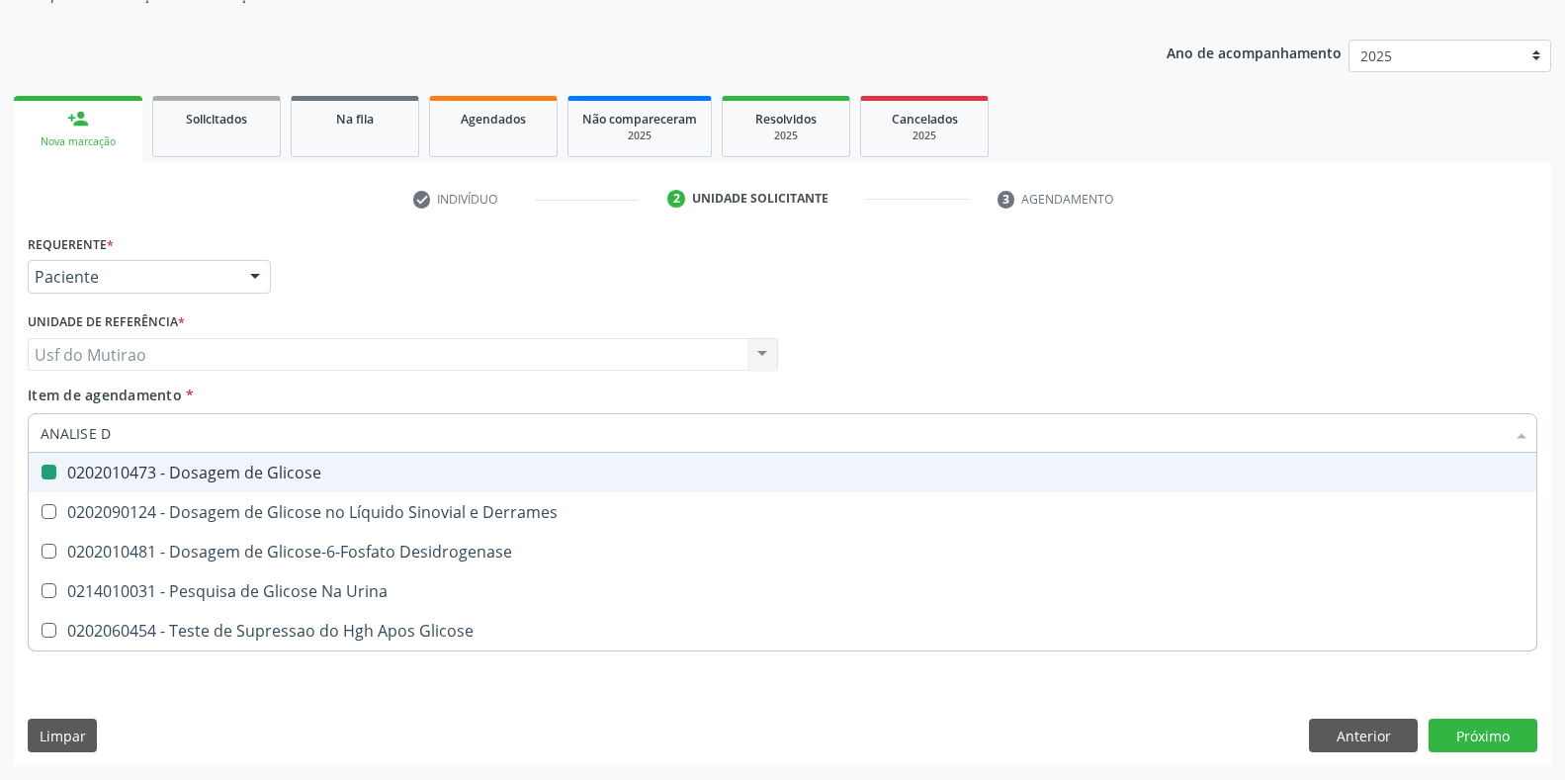
checkbox Glicose "false"
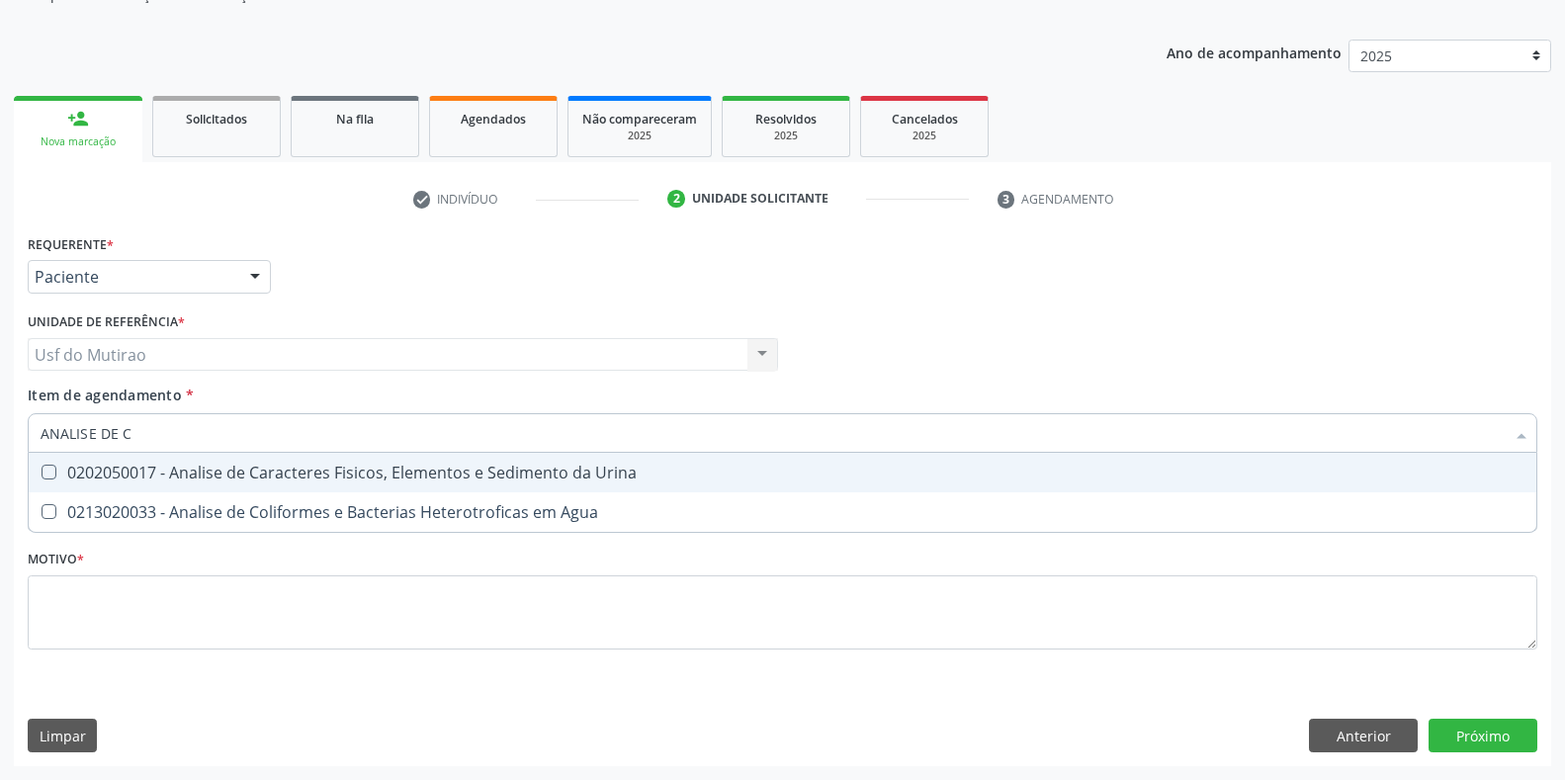
type input "ANALISE DE CA"
click at [49, 461] on span "0202050017 - Analise de Caracteres Fisicos, Elementos e Sedimento da Urina" at bounding box center [783, 473] width 1508 height 40
checkbox Urina "true"
drag, startPoint x: 203, startPoint y: 438, endPoint x: 15, endPoint y: 438, distance: 187.8
click at [15, 438] on div "Requerente * Paciente Médico(a) Enfermeiro(a) Paciente Nenhum resultado encontr…" at bounding box center [782, 497] width 1537 height 537
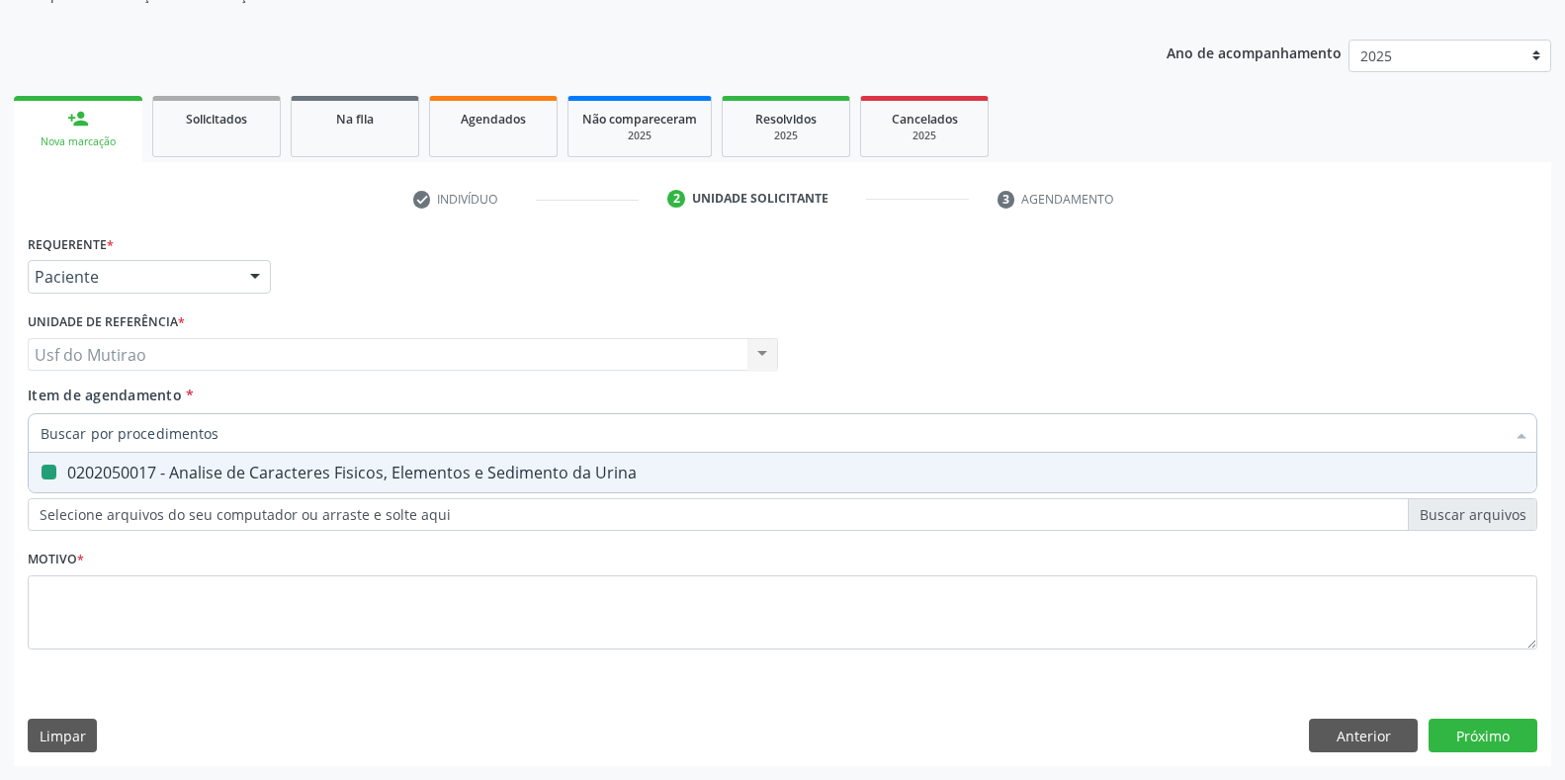
checkbox Urina "false"
type input "GRUPO AB"
click at [141, 477] on div "0202120023 - Determinacao Direta e Reversa de Grupo Abo" at bounding box center [783, 473] width 1484 height 16
checkbox Abo "true"
drag, startPoint x: 131, startPoint y: 427, endPoint x: 24, endPoint y: 425, distance: 107.8
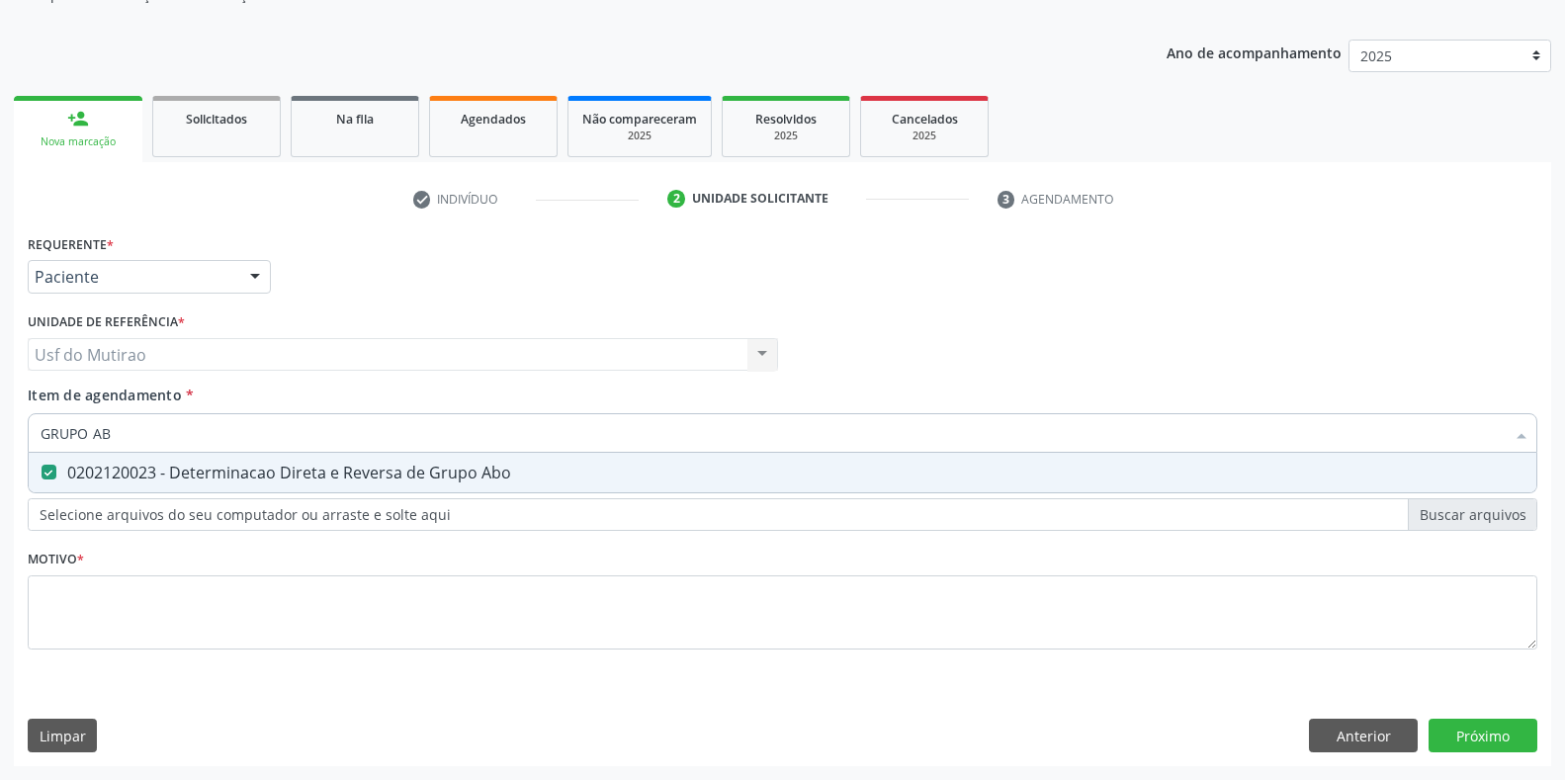
click at [24, 425] on div "Item de agendamento * GRUPO AB Desfazer seleção 0202120023 - Determinacao Diret…" at bounding box center [782, 423] width 1519 height 76
type input "FATOR RH"
click at [132, 484] on span "0202120082 - Pesquisa de Fator Rh (Inclui D Fraco)" at bounding box center [783, 473] width 1508 height 40
checkbox Fraco\) "true"
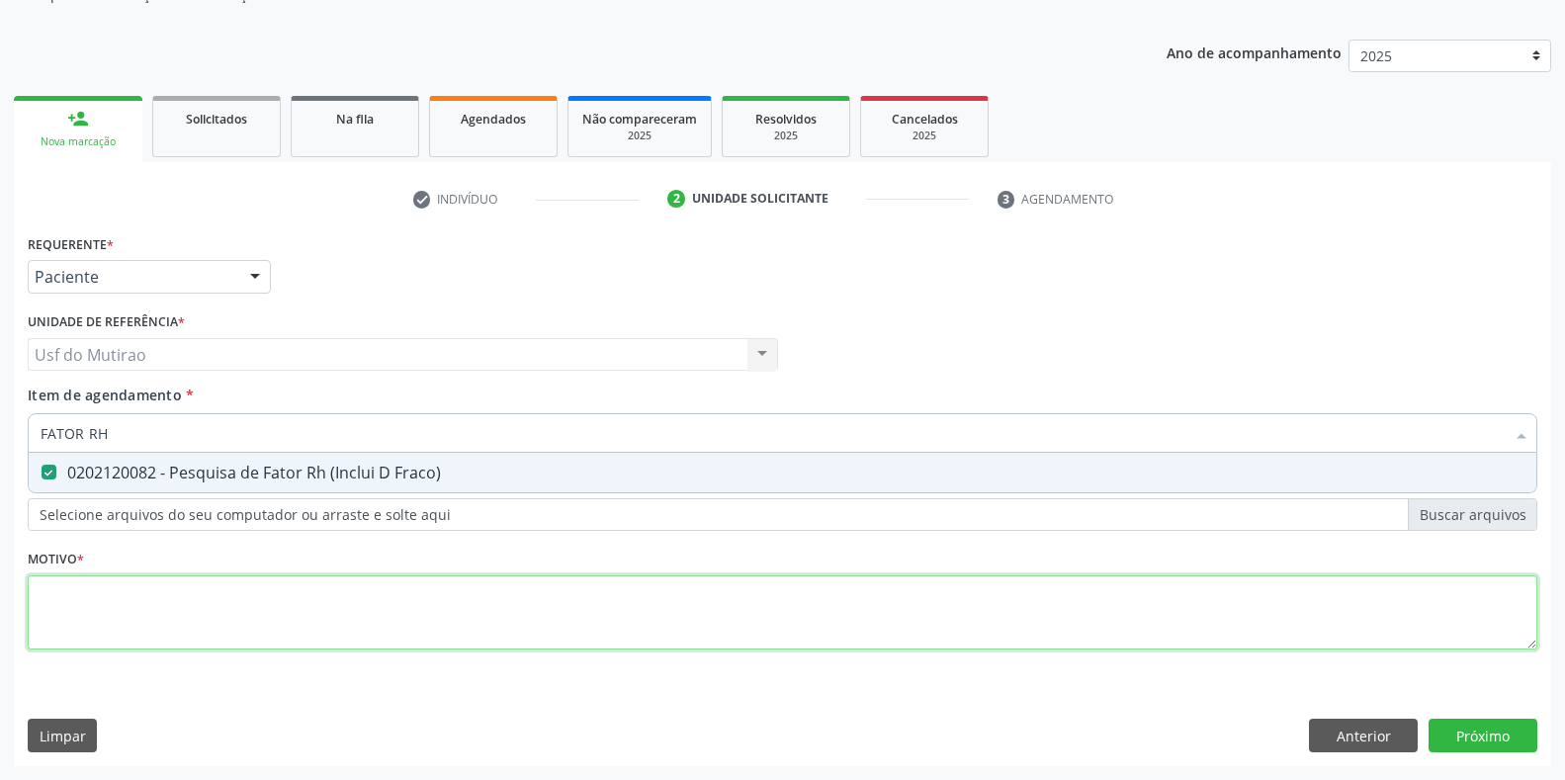
click at [145, 591] on div "Requerente * Paciente Médico(a) Enfermeiro(a) Paciente Nenhum resultado encontr…" at bounding box center [782, 453] width 1509 height 448
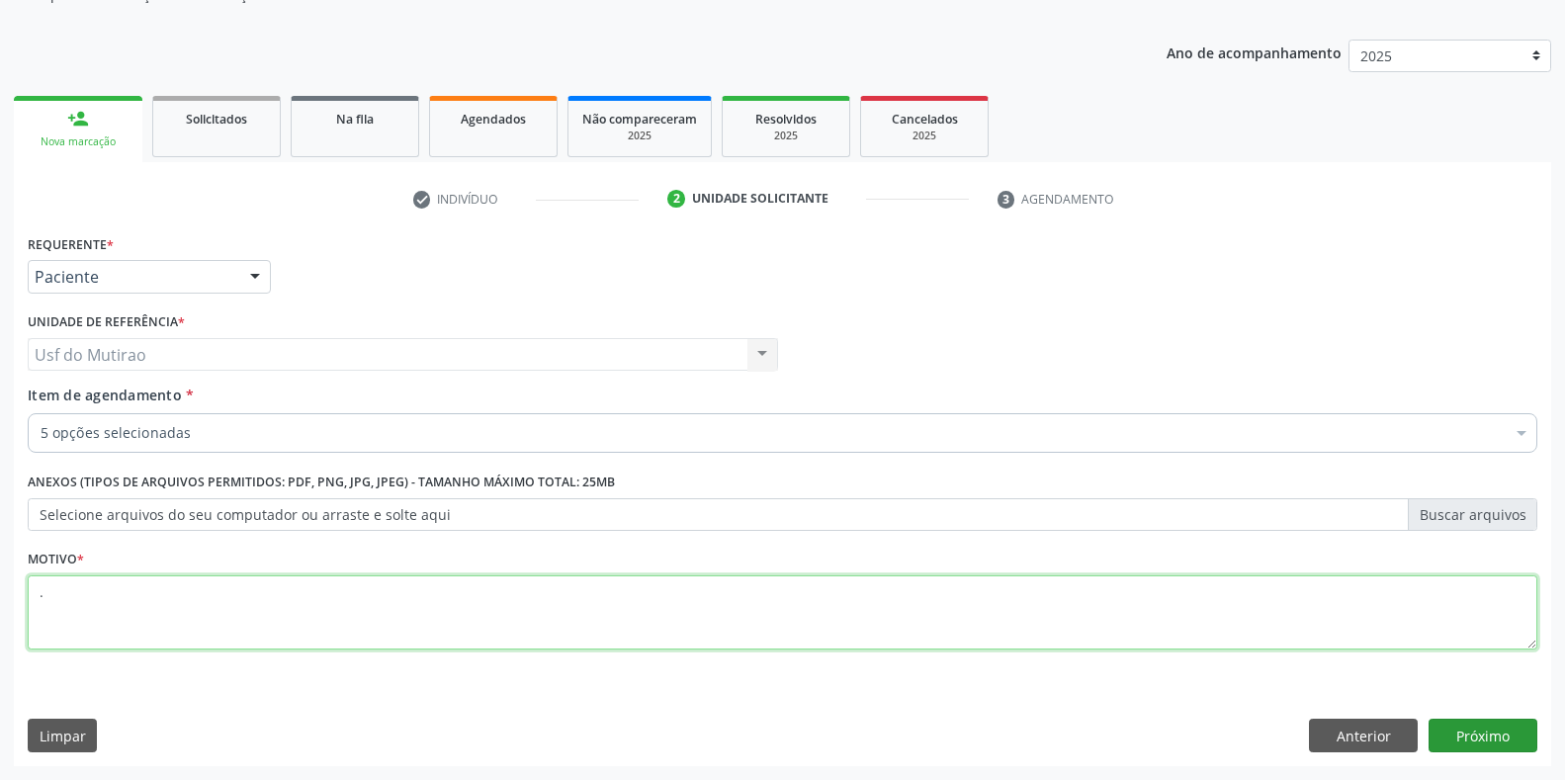
type textarea "."
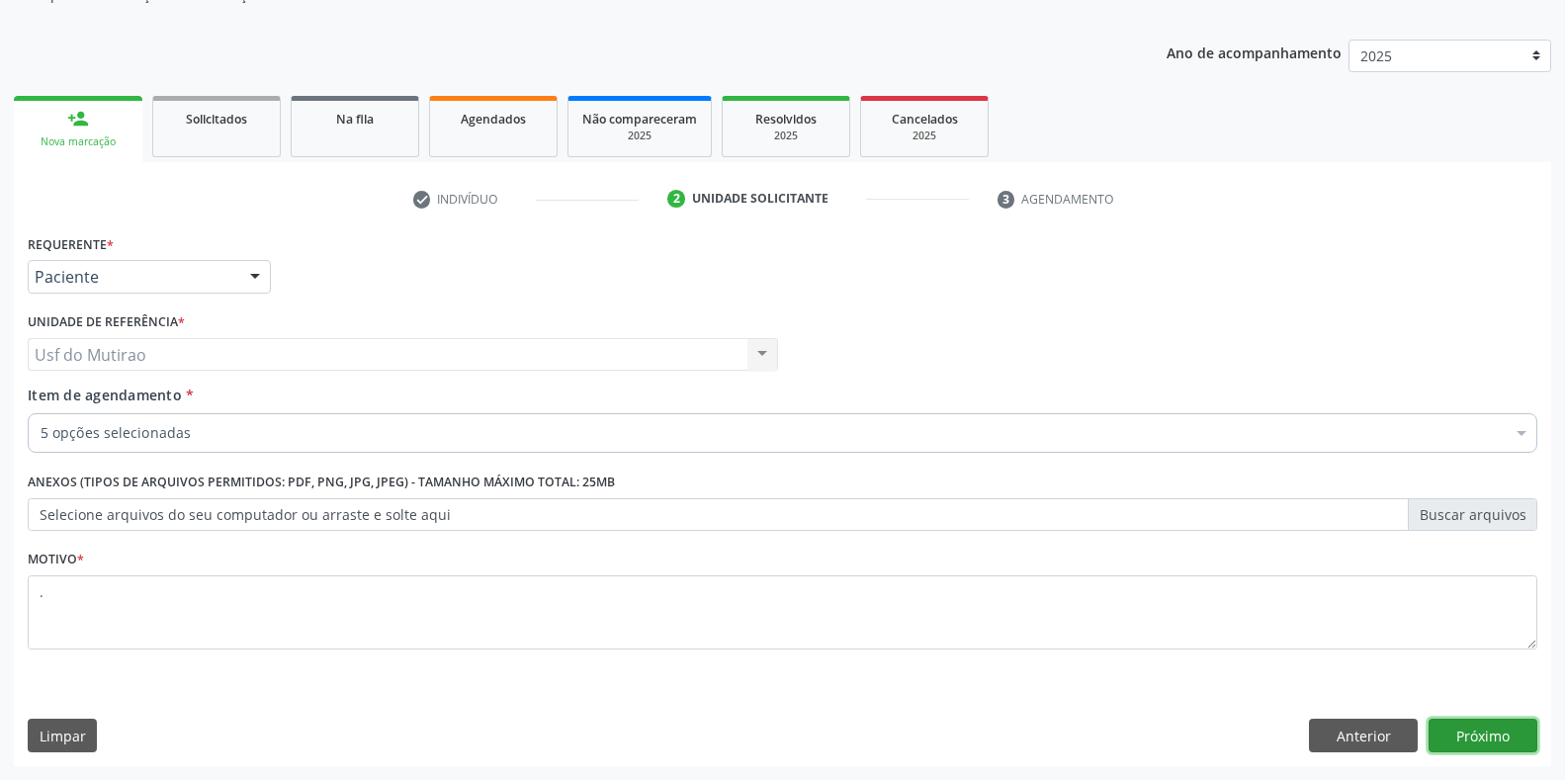
click at [1446, 729] on button "Próximo" at bounding box center [1482, 736] width 109 height 34
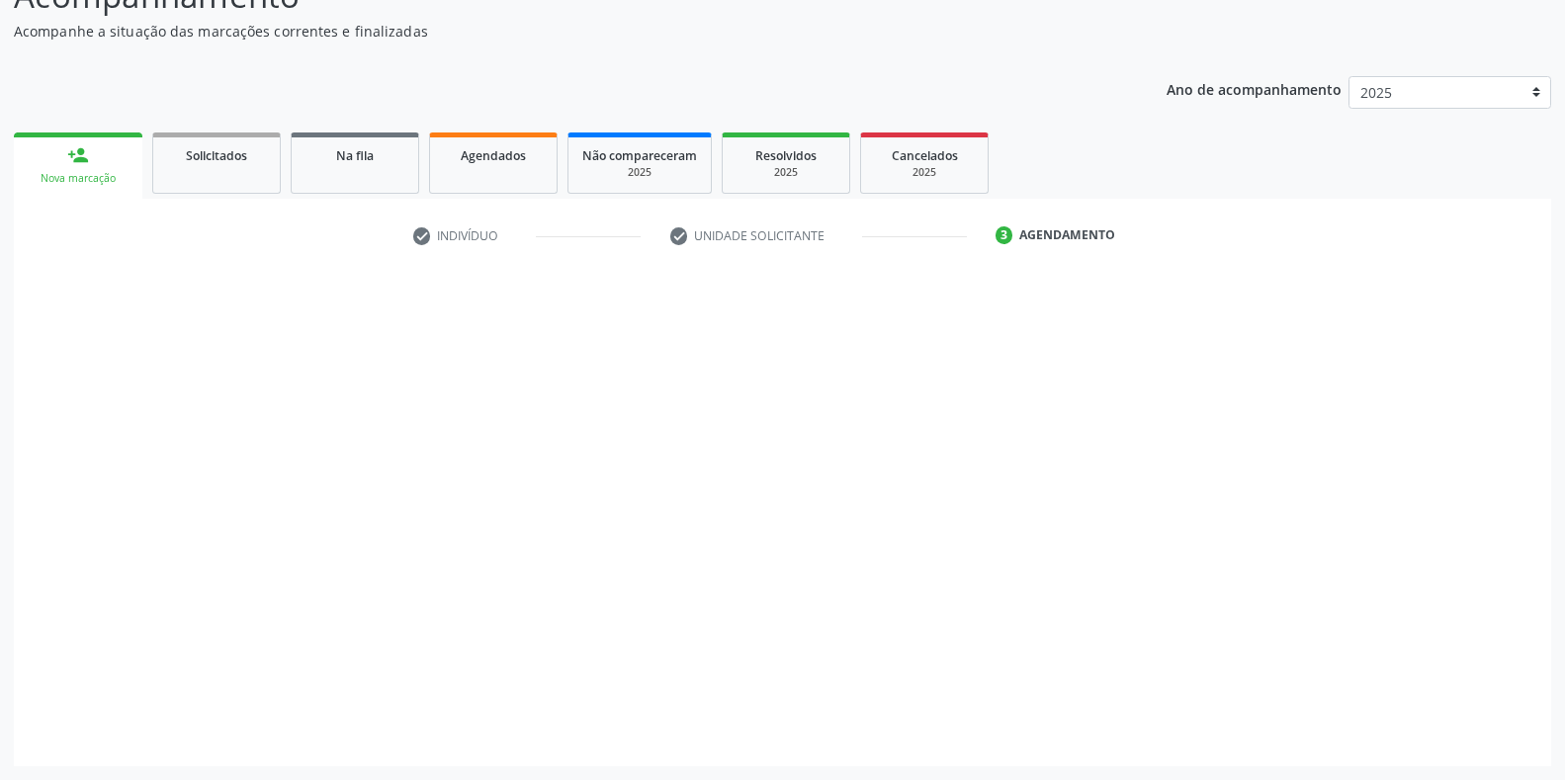
scroll to position [163, 0]
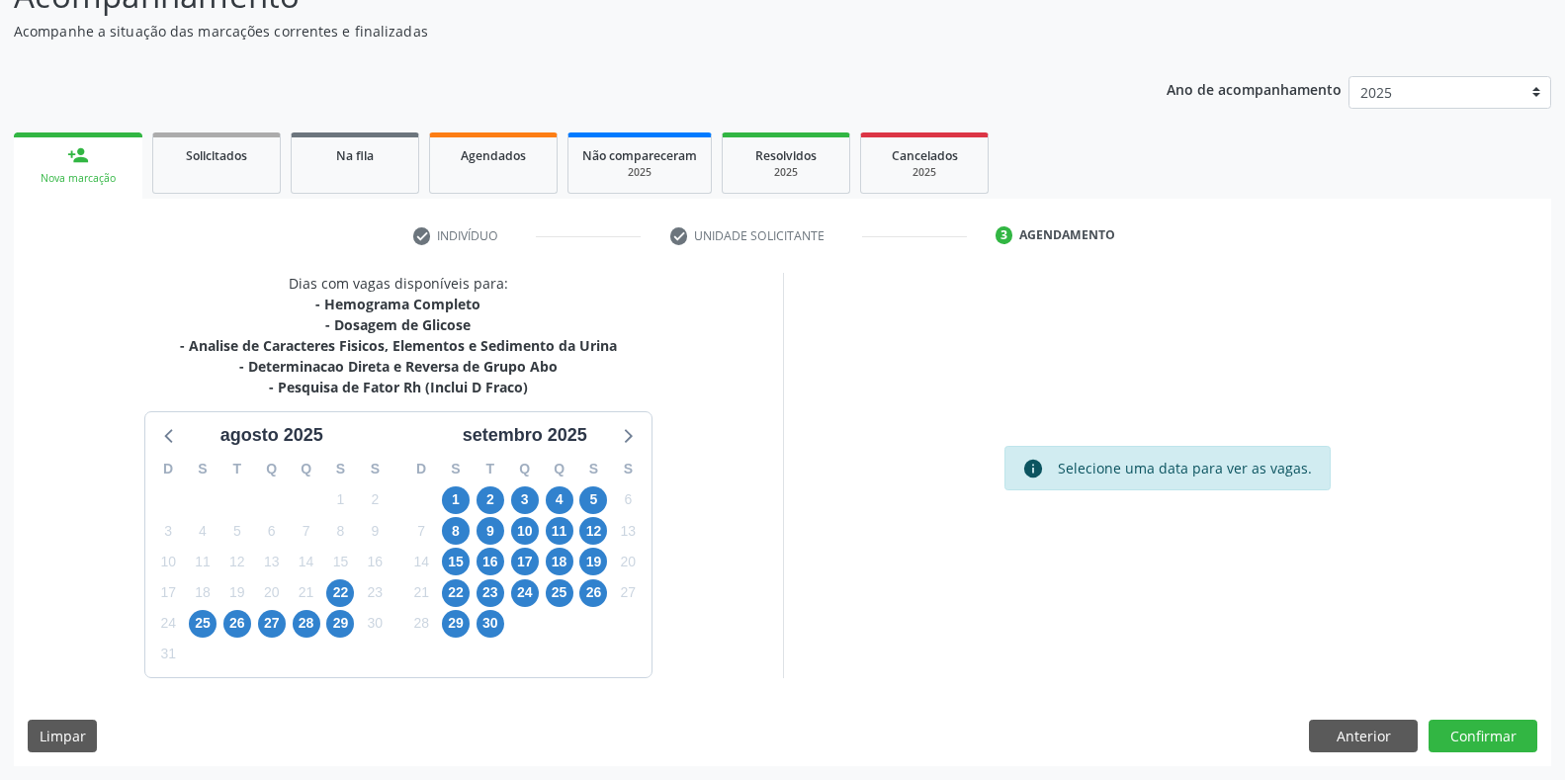
scroll to position [163, 0]
click at [340, 624] on span "29" at bounding box center [340, 624] width 28 height 28
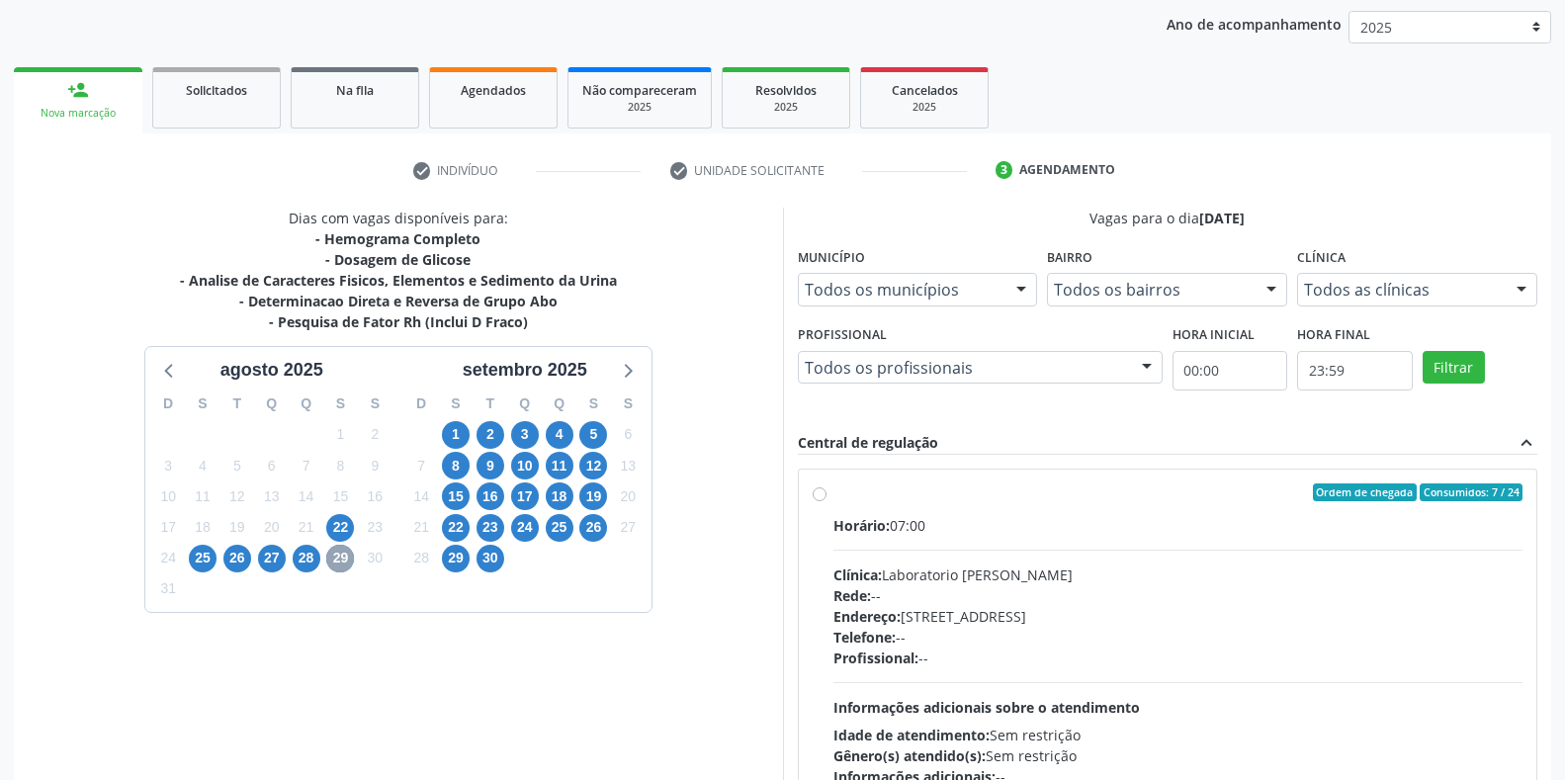
scroll to position [262, 0]
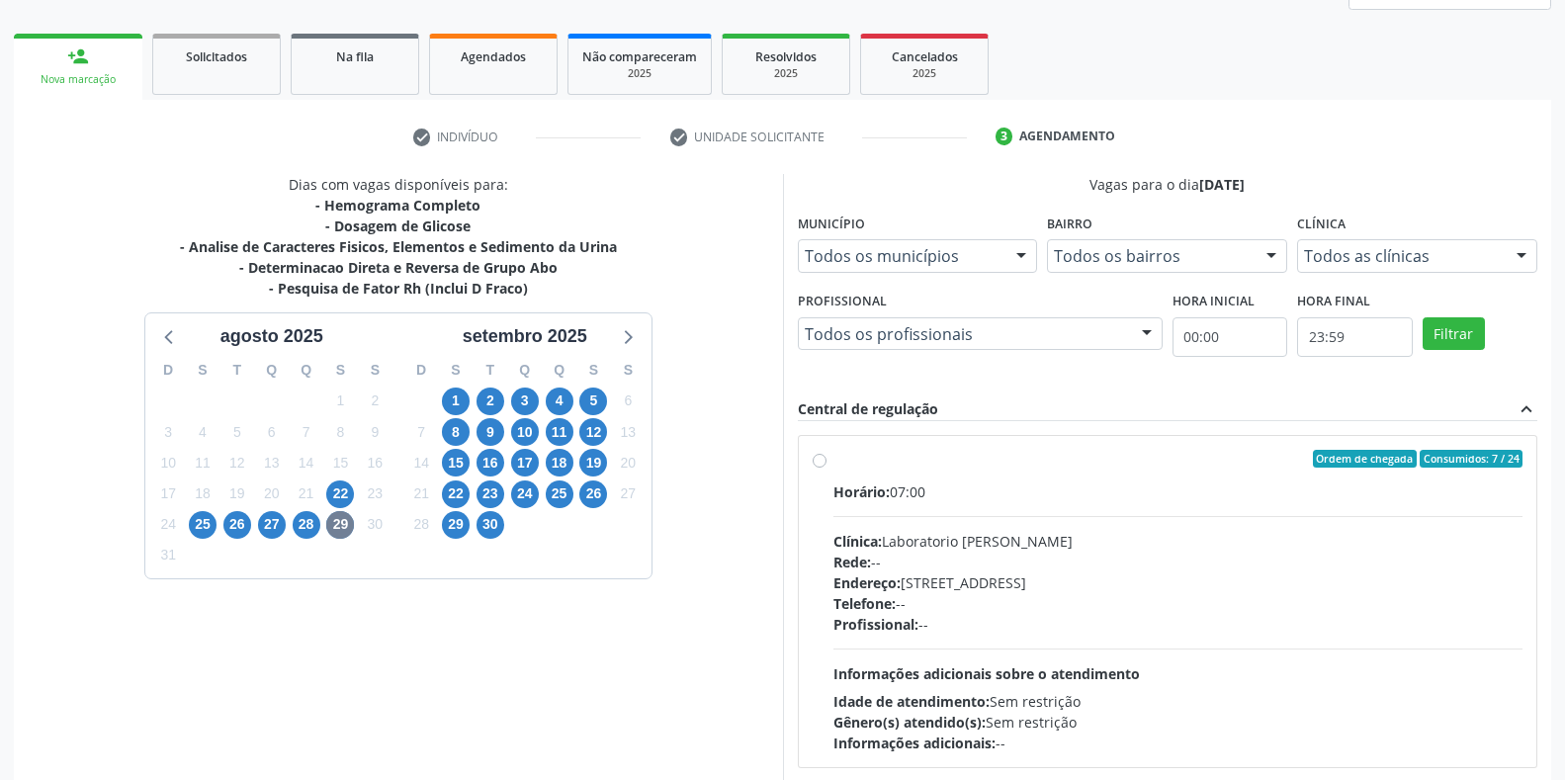
click at [893, 548] on div "Clínica: Laboratorio [PERSON_NAME]" at bounding box center [1178, 541] width 690 height 21
click at [826, 468] on input "Ordem de chegada Consumidos: 7 / 24 Horário: 07:00 Clínica: Laboratorio Jose Pa…" at bounding box center [820, 459] width 14 height 18
radio input "true"
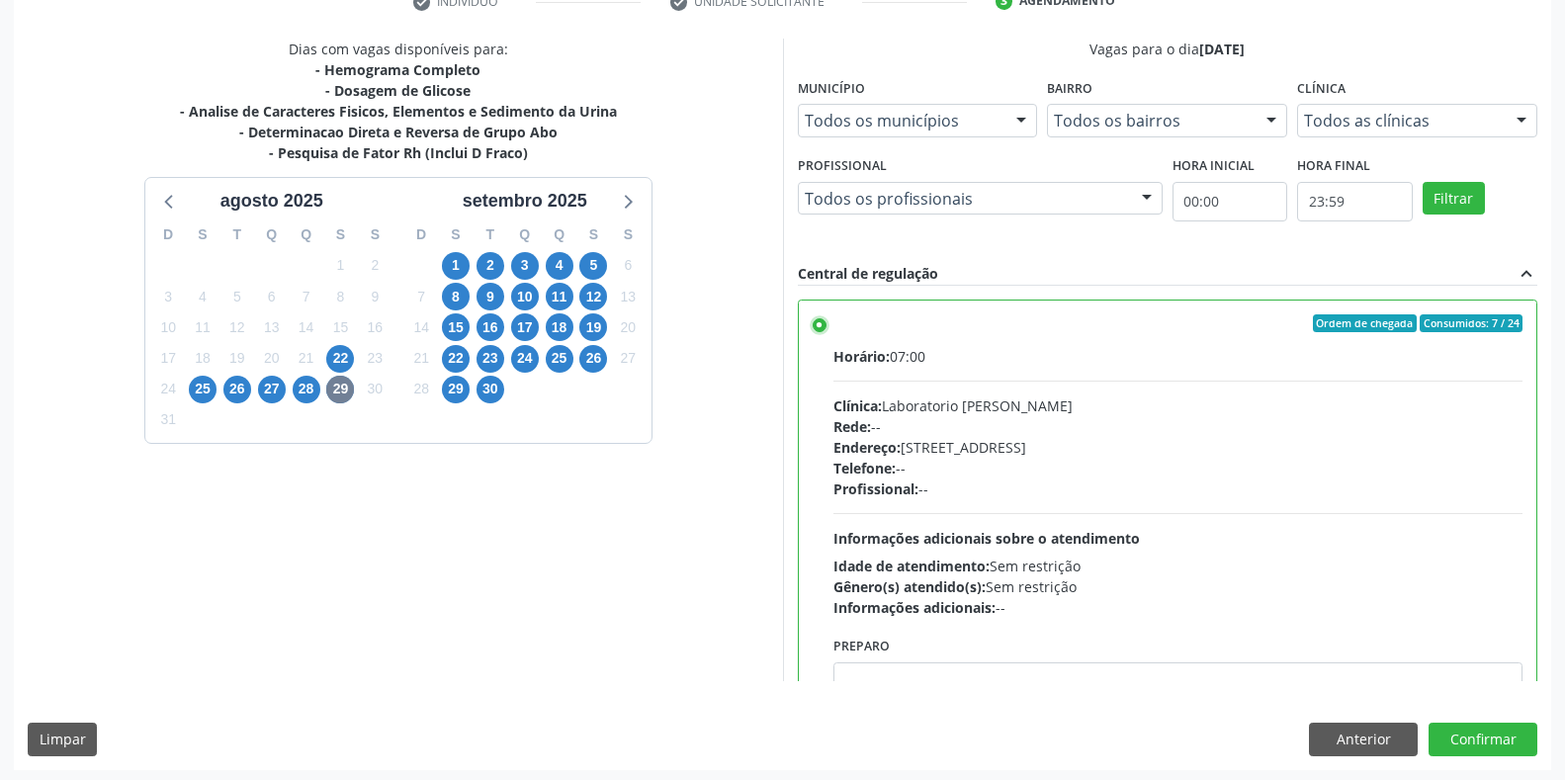
scroll to position [401, 0]
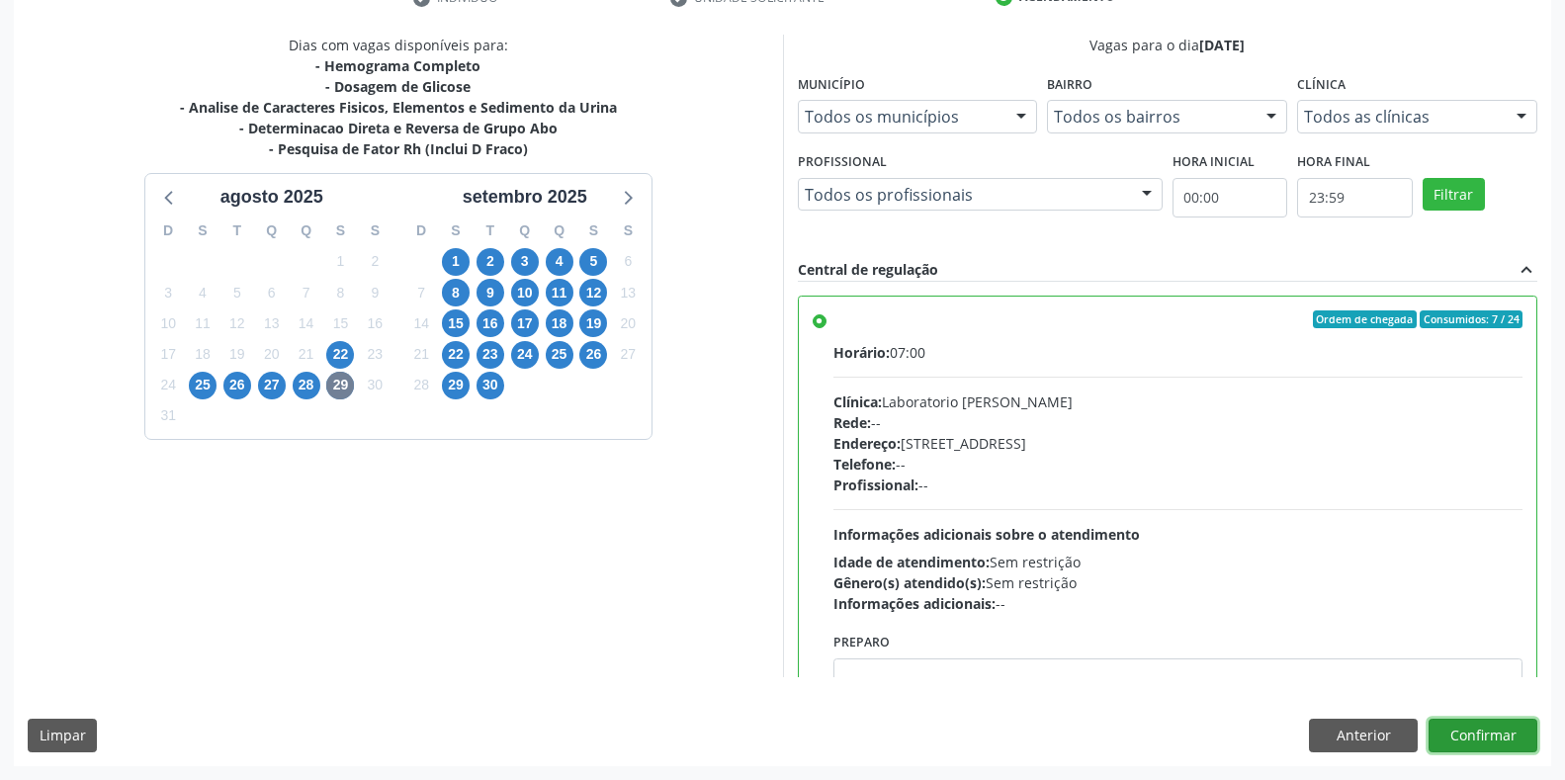
click at [1481, 738] on button "Confirmar" at bounding box center [1482, 736] width 109 height 34
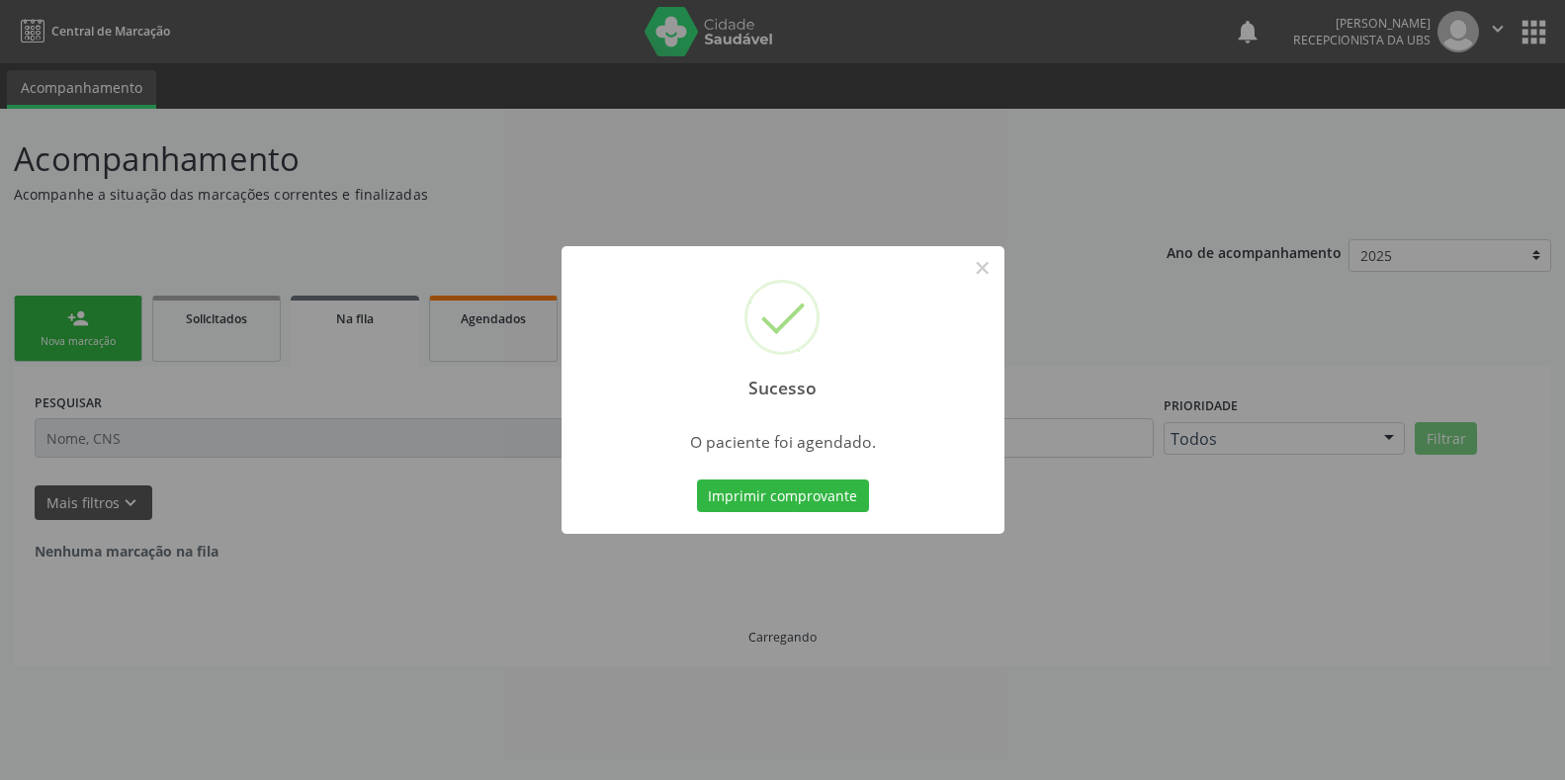
scroll to position [0, 0]
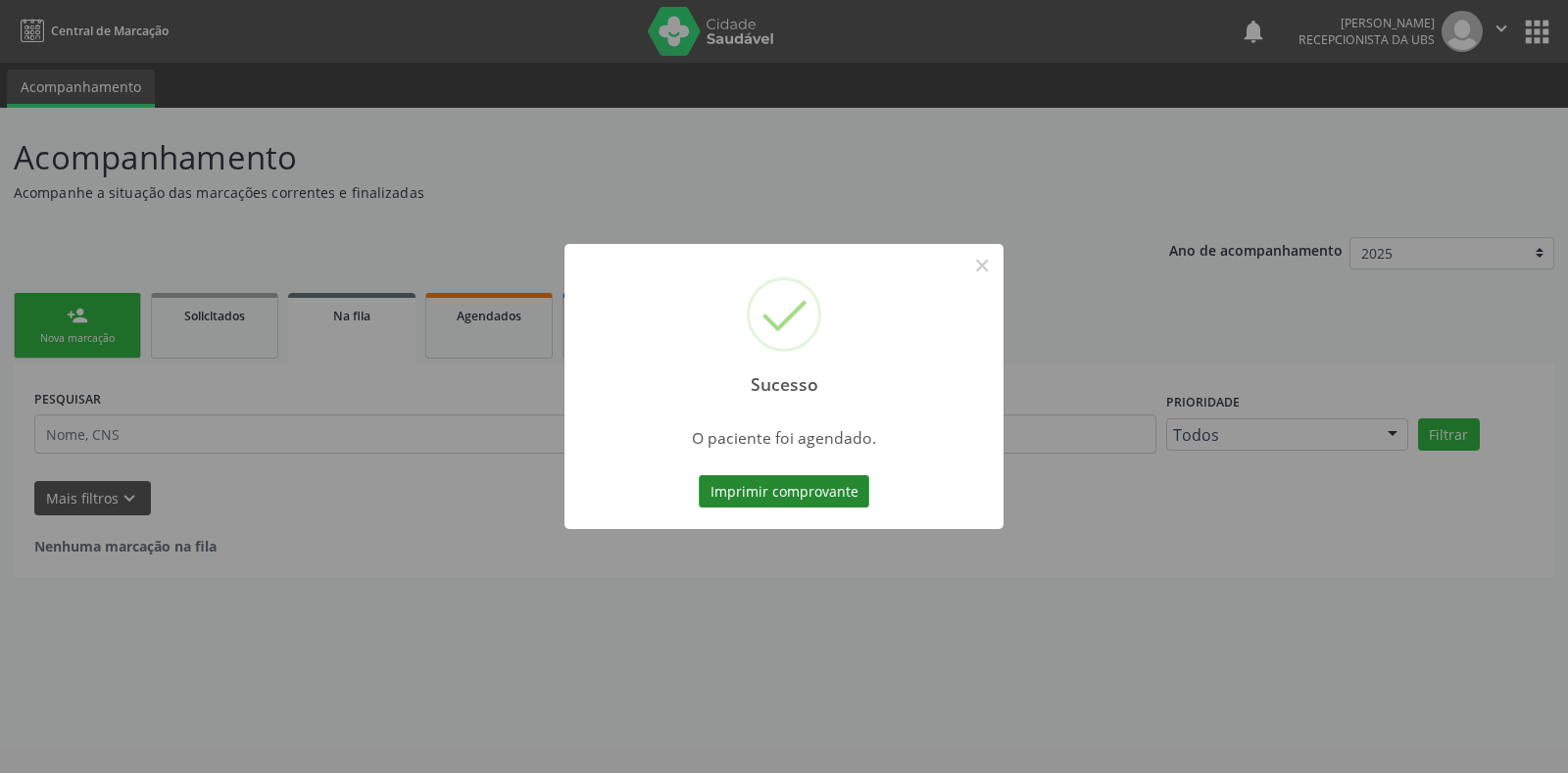
click at [744, 499] on button "Imprimir comprovante" at bounding box center [784, 492] width 170 height 34
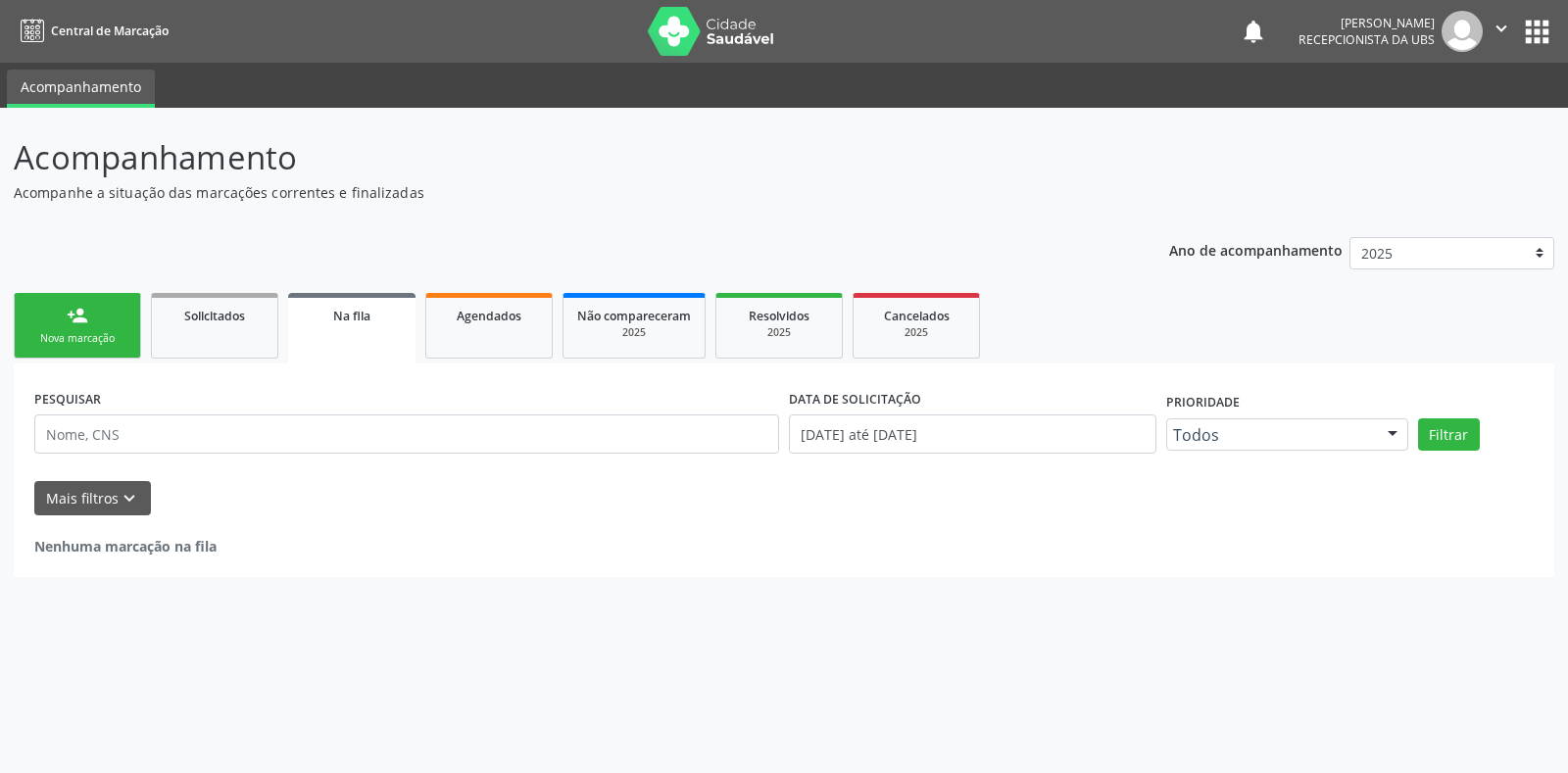
click at [84, 335] on div "Nova marcação" at bounding box center [77, 338] width 98 height 15
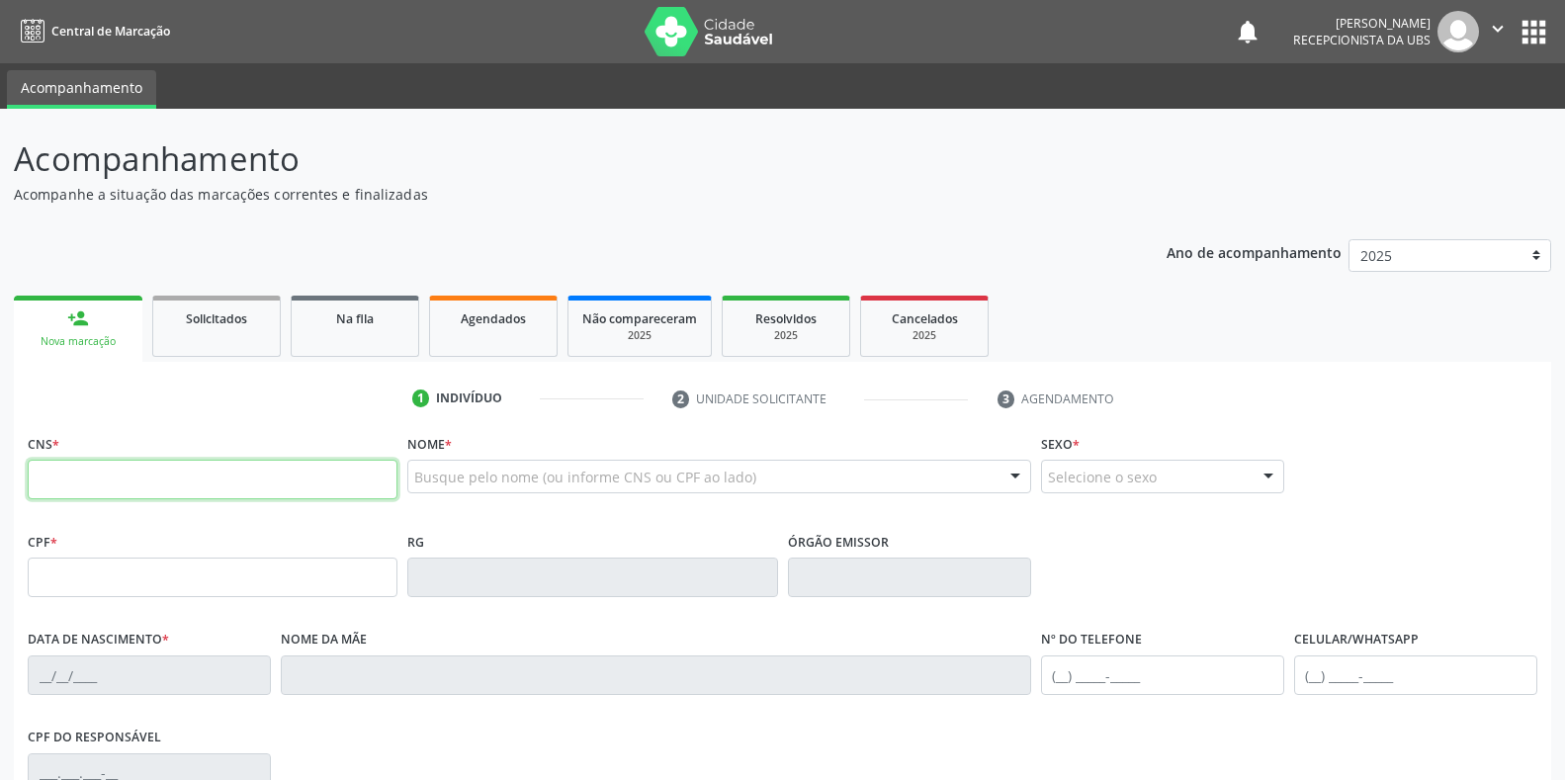
click at [158, 470] on input "text" at bounding box center [213, 480] width 370 height 40
paste input "898 0023 6410 6224"
type input "898 0023 6410 6224"
type input "147.224.684-51"
type input "09/06/2008"
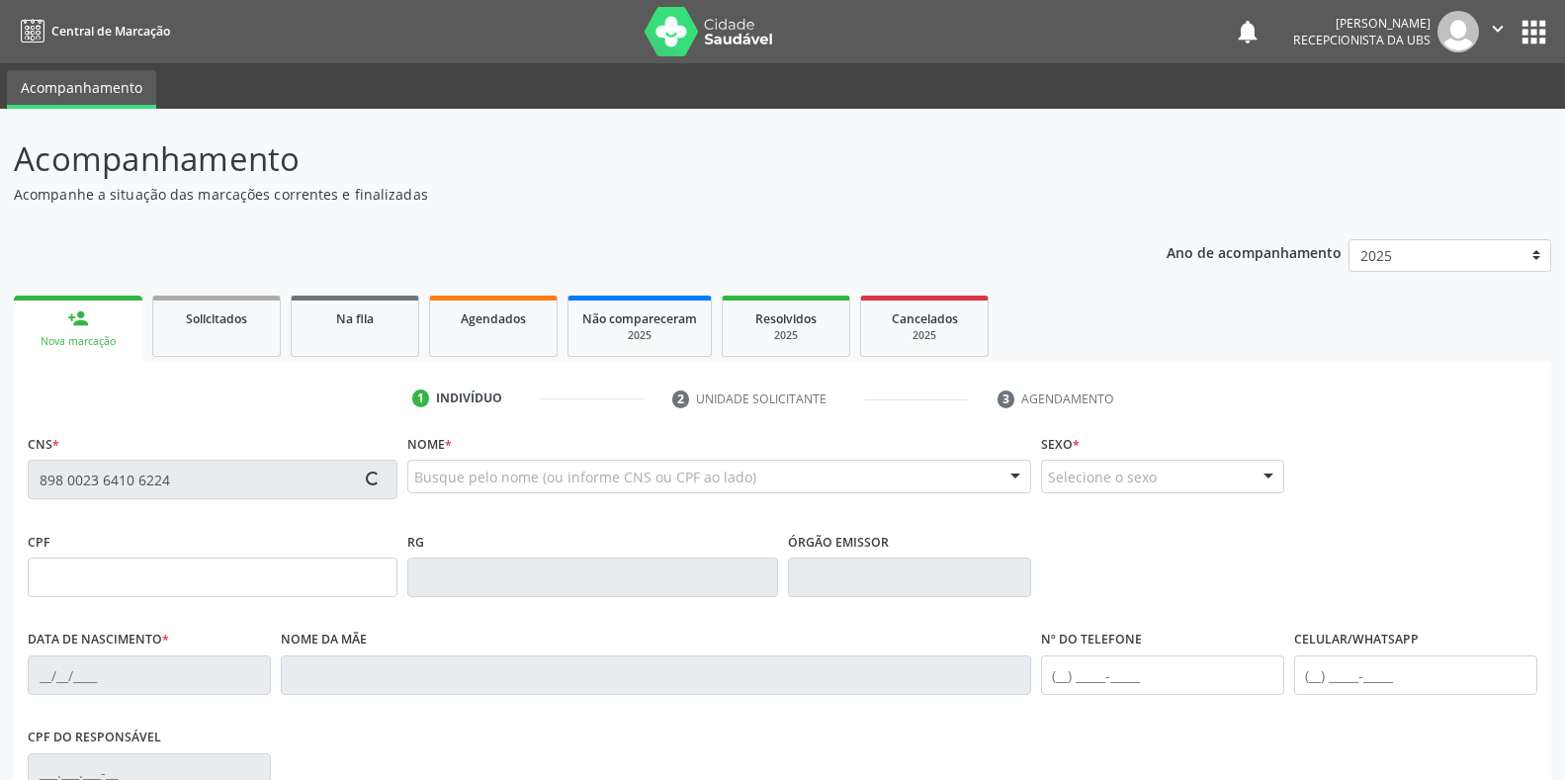
type input "Eliane Texeira da Silva"
type input "(87) 99910-6982"
type input "264.569.758-59"
type input "S/N"
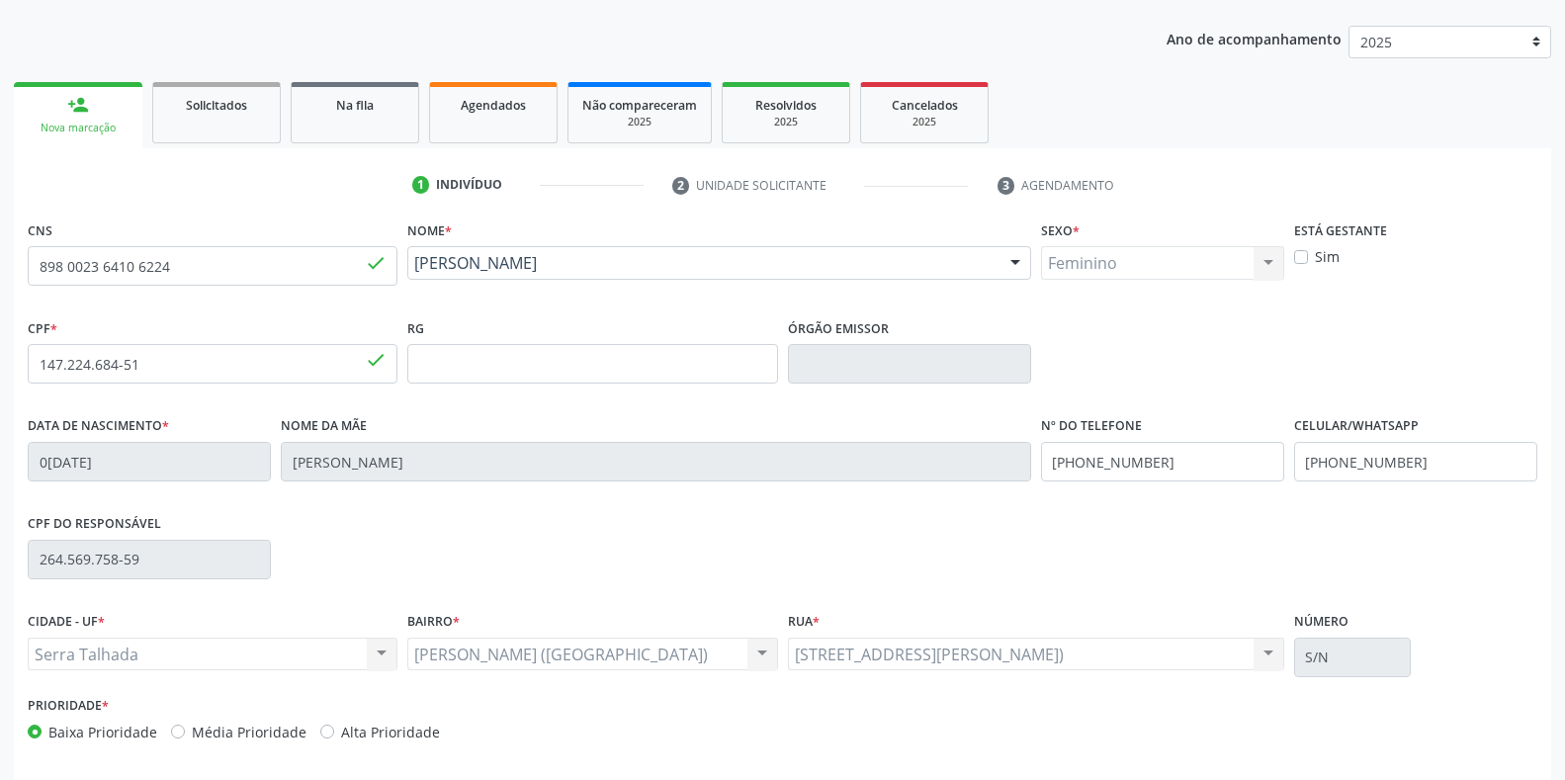
scroll to position [292, 0]
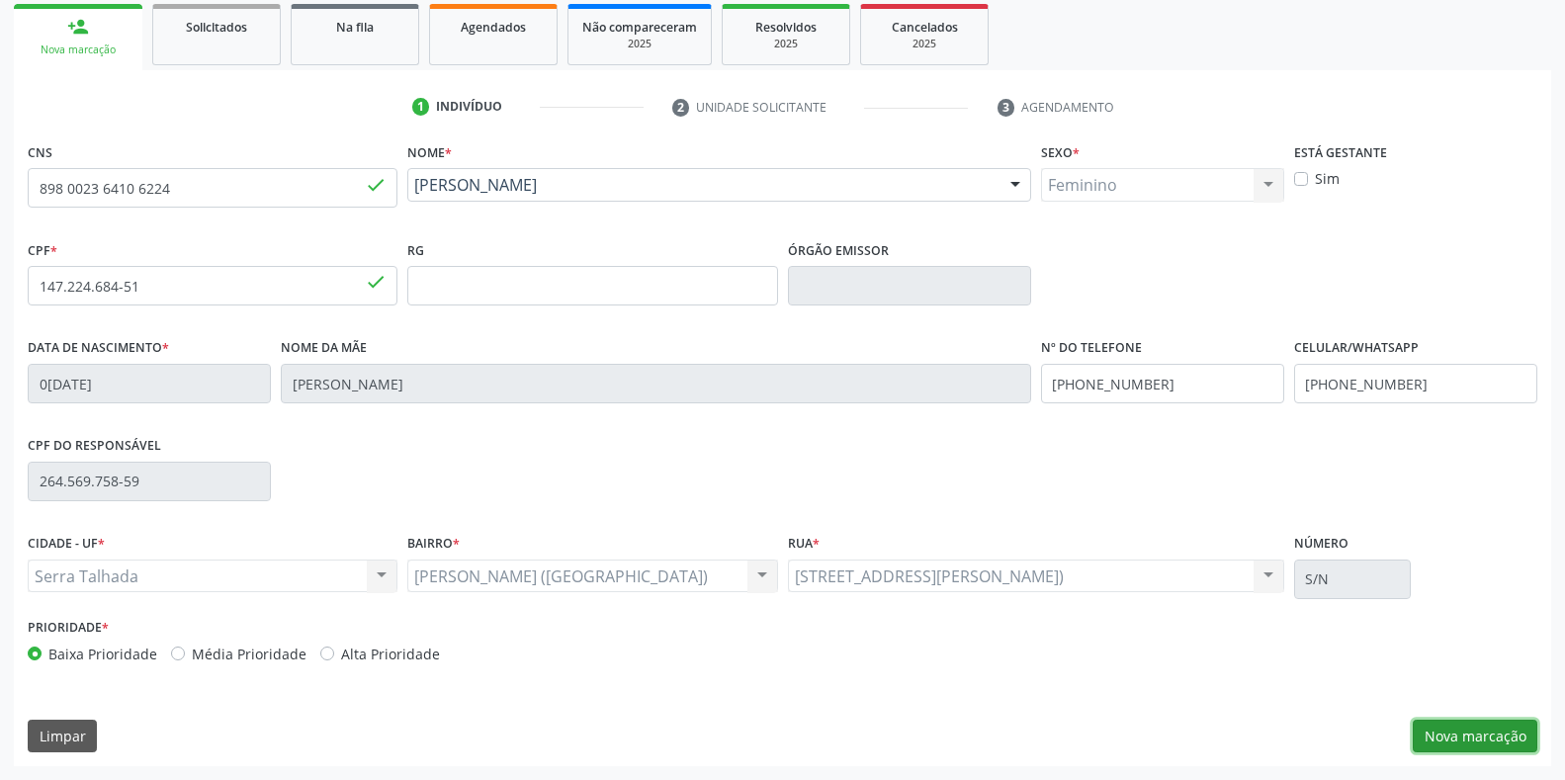
click at [1479, 750] on button "Nova marcação" at bounding box center [1475, 737] width 125 height 34
click at [0, 0] on button "Próximo" at bounding box center [0, 0] width 0 height 0
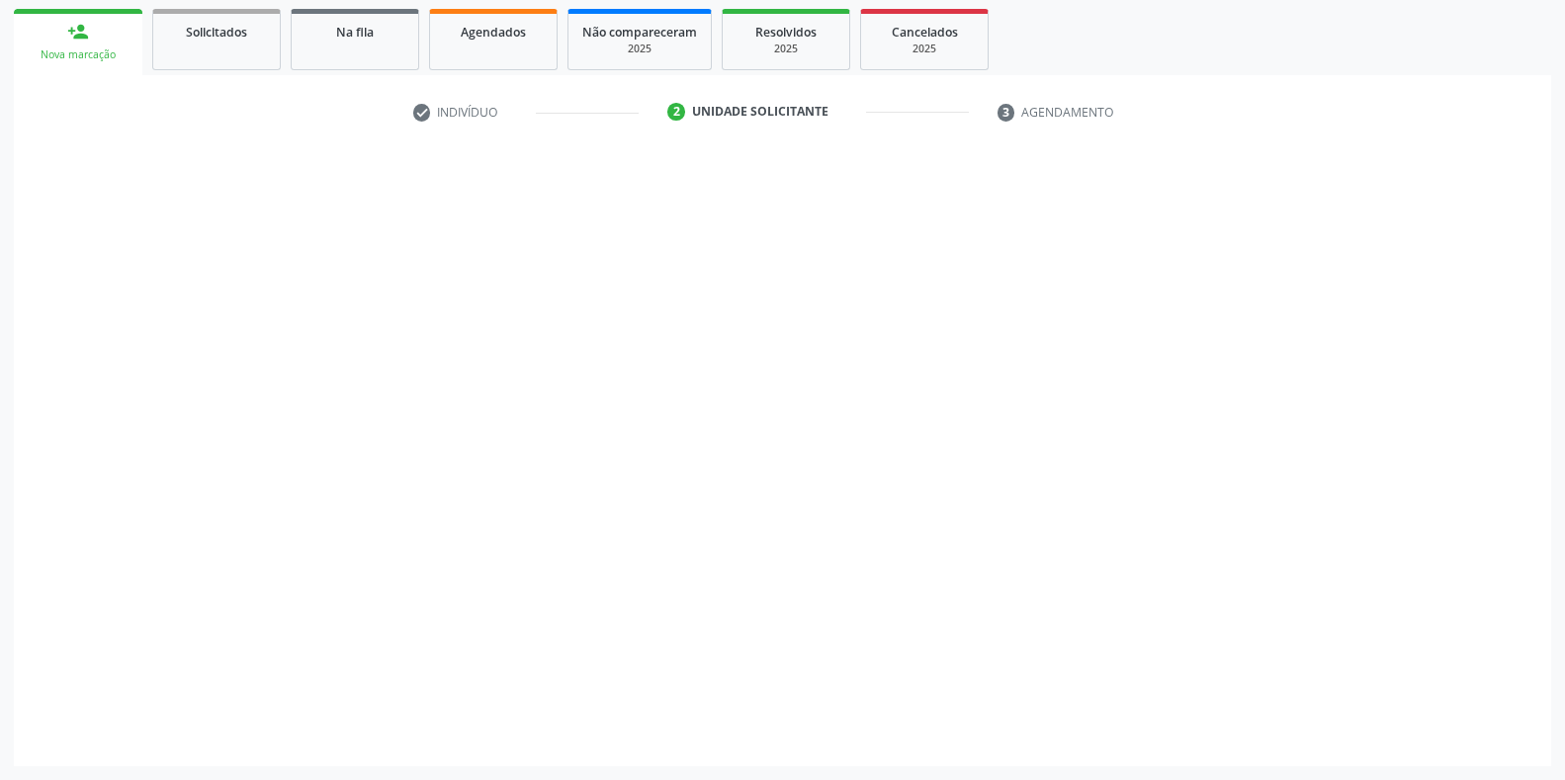
scroll to position [200, 0]
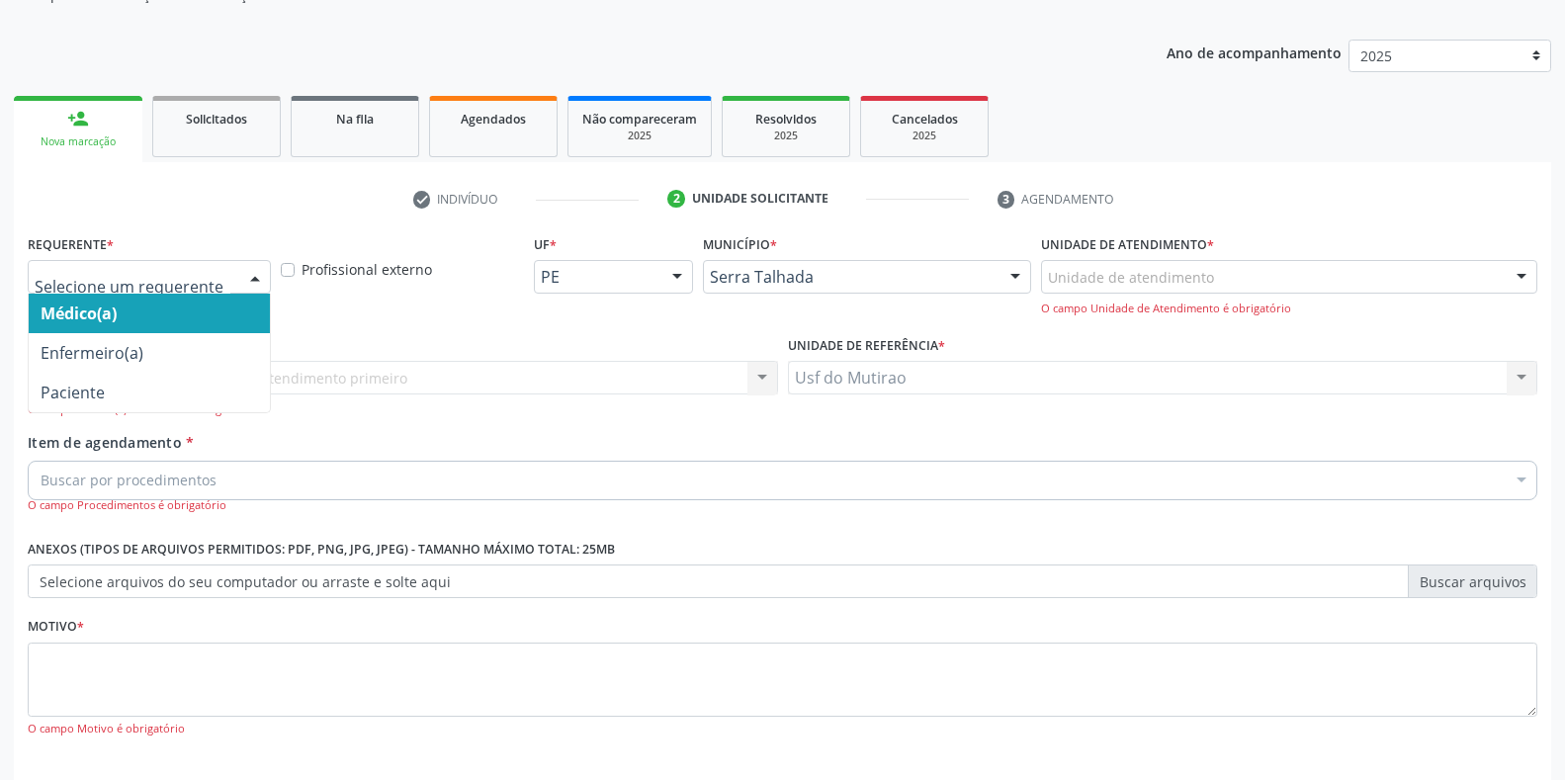
click at [235, 285] on div at bounding box center [149, 277] width 243 height 34
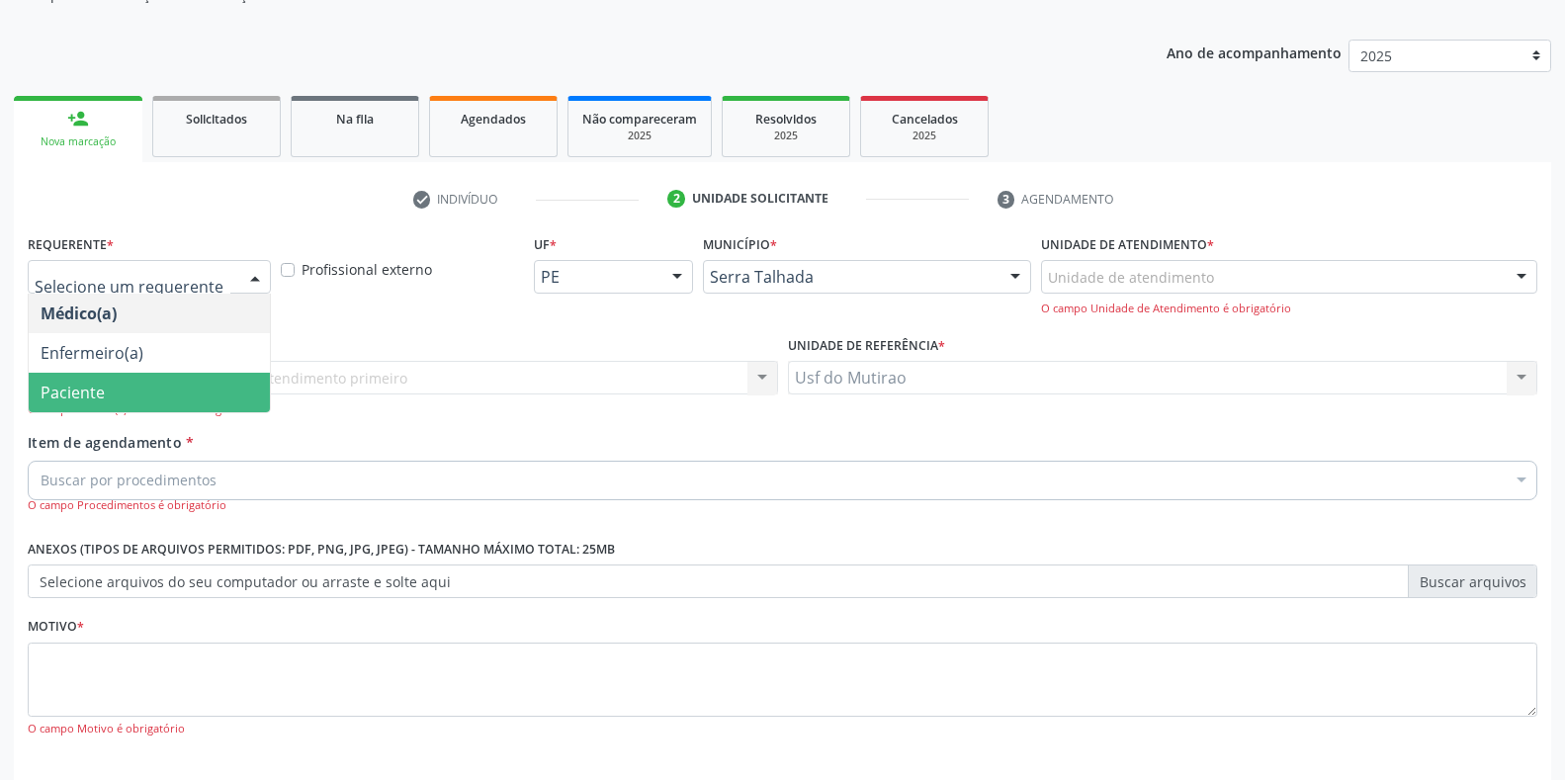
click at [166, 388] on span "Paciente" at bounding box center [149, 393] width 241 height 40
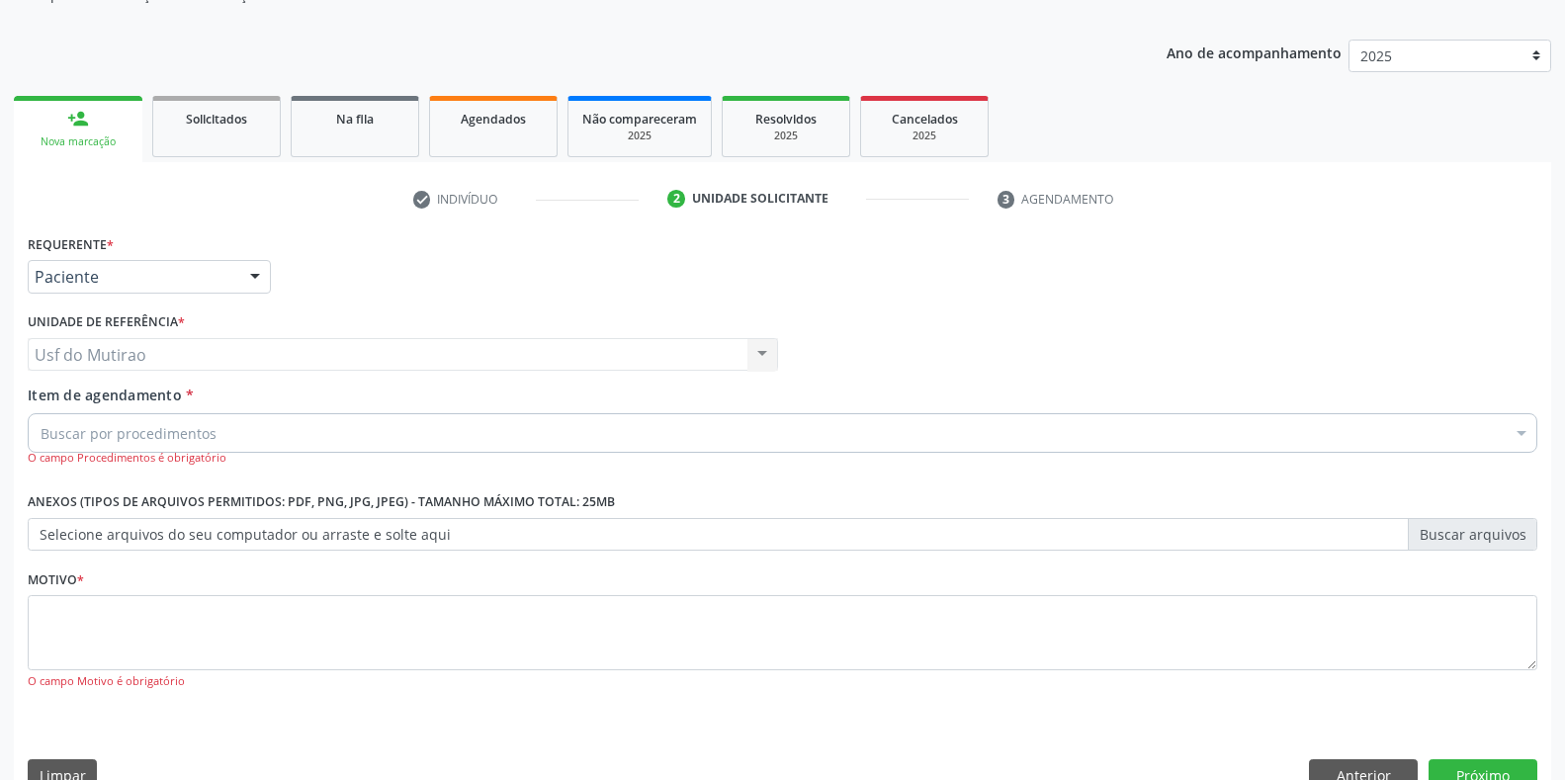
click at [278, 434] on div "Buscar por procedimentos" at bounding box center [782, 433] width 1509 height 40
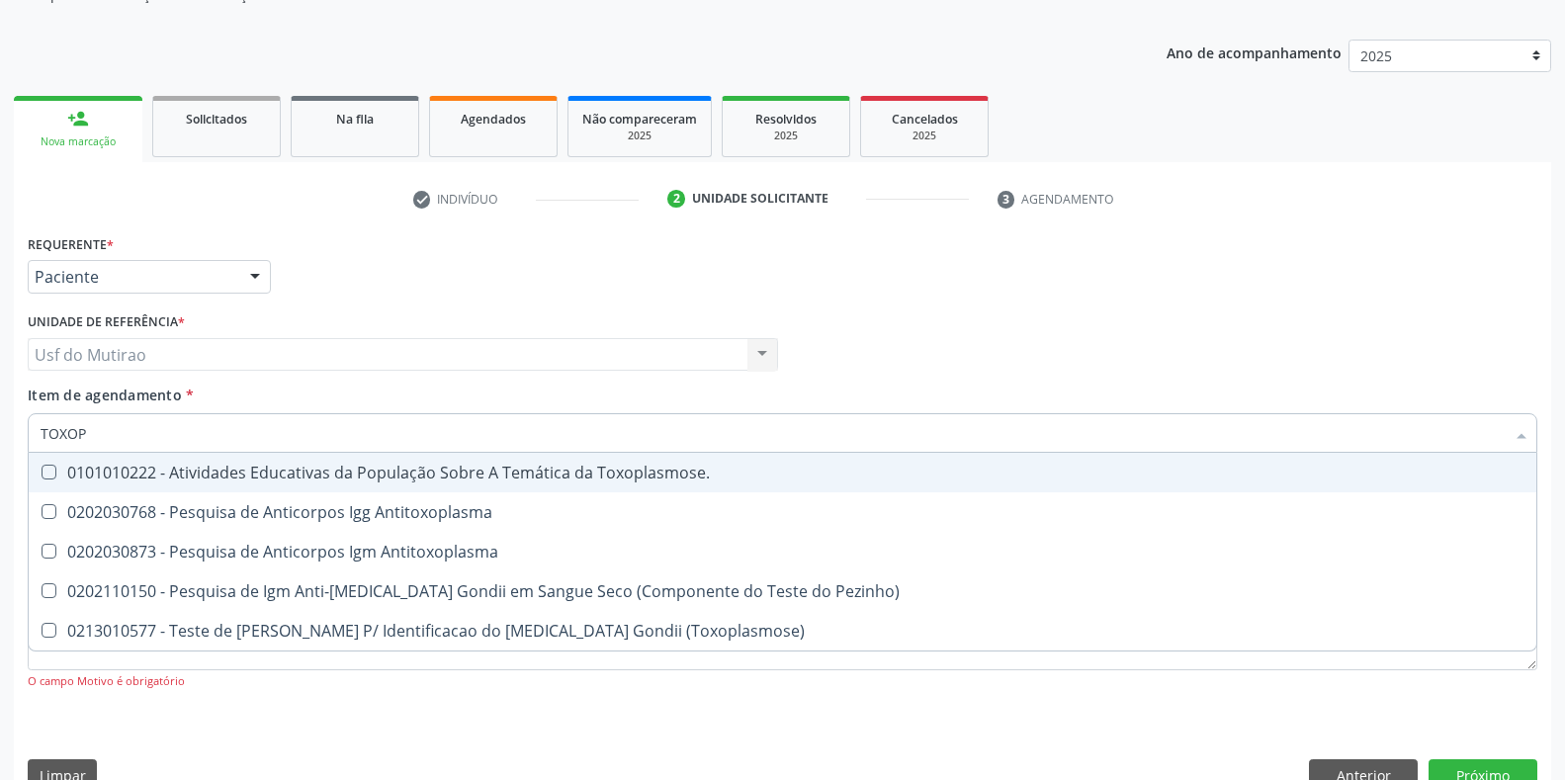
type input "TOXOPL"
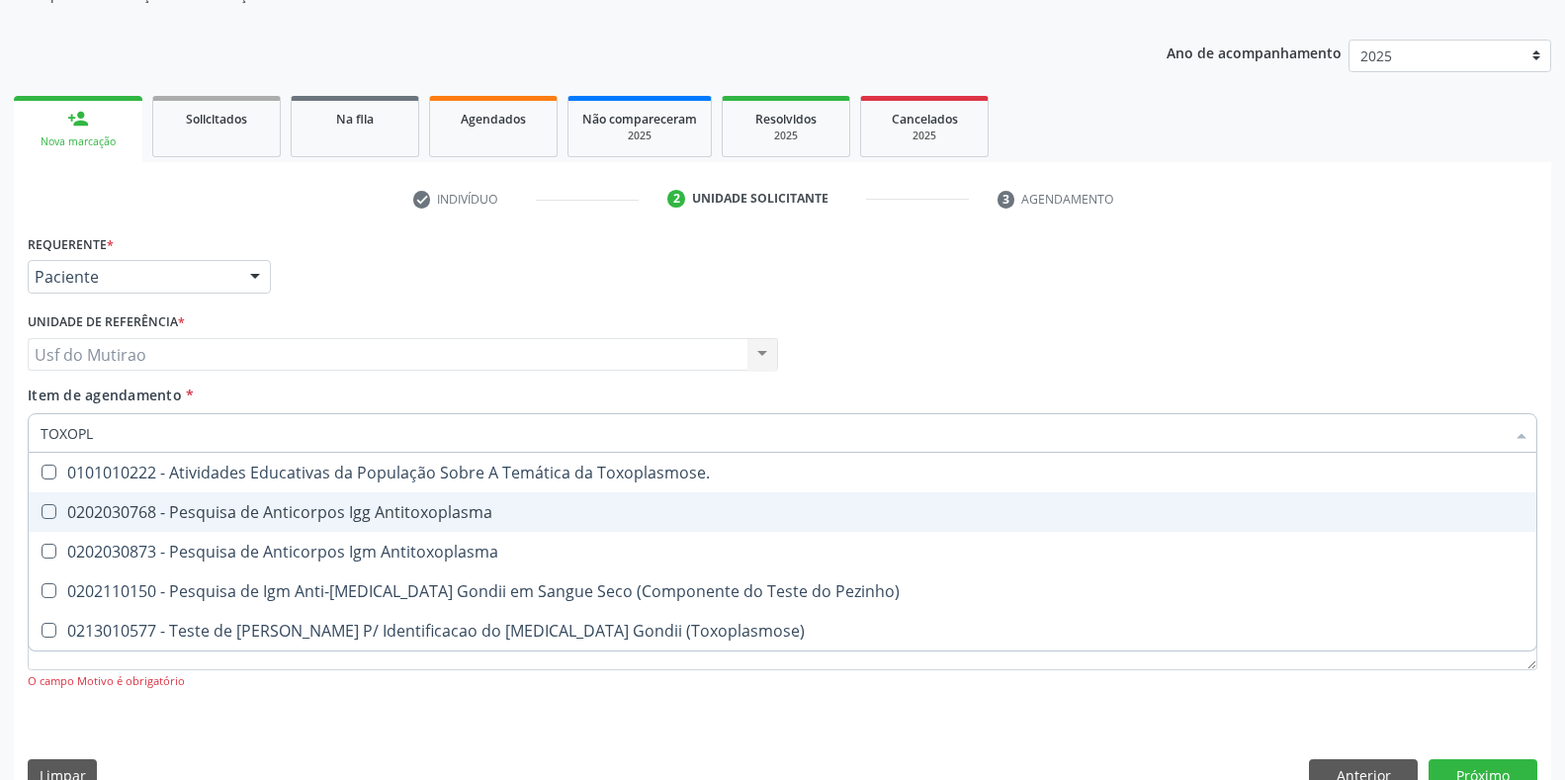
click at [205, 513] on div "0202030768 - Pesquisa de Anticorpos Igg Antitoxoplasma" at bounding box center [783, 512] width 1484 height 16
checkbox Antitoxoplasma "true"
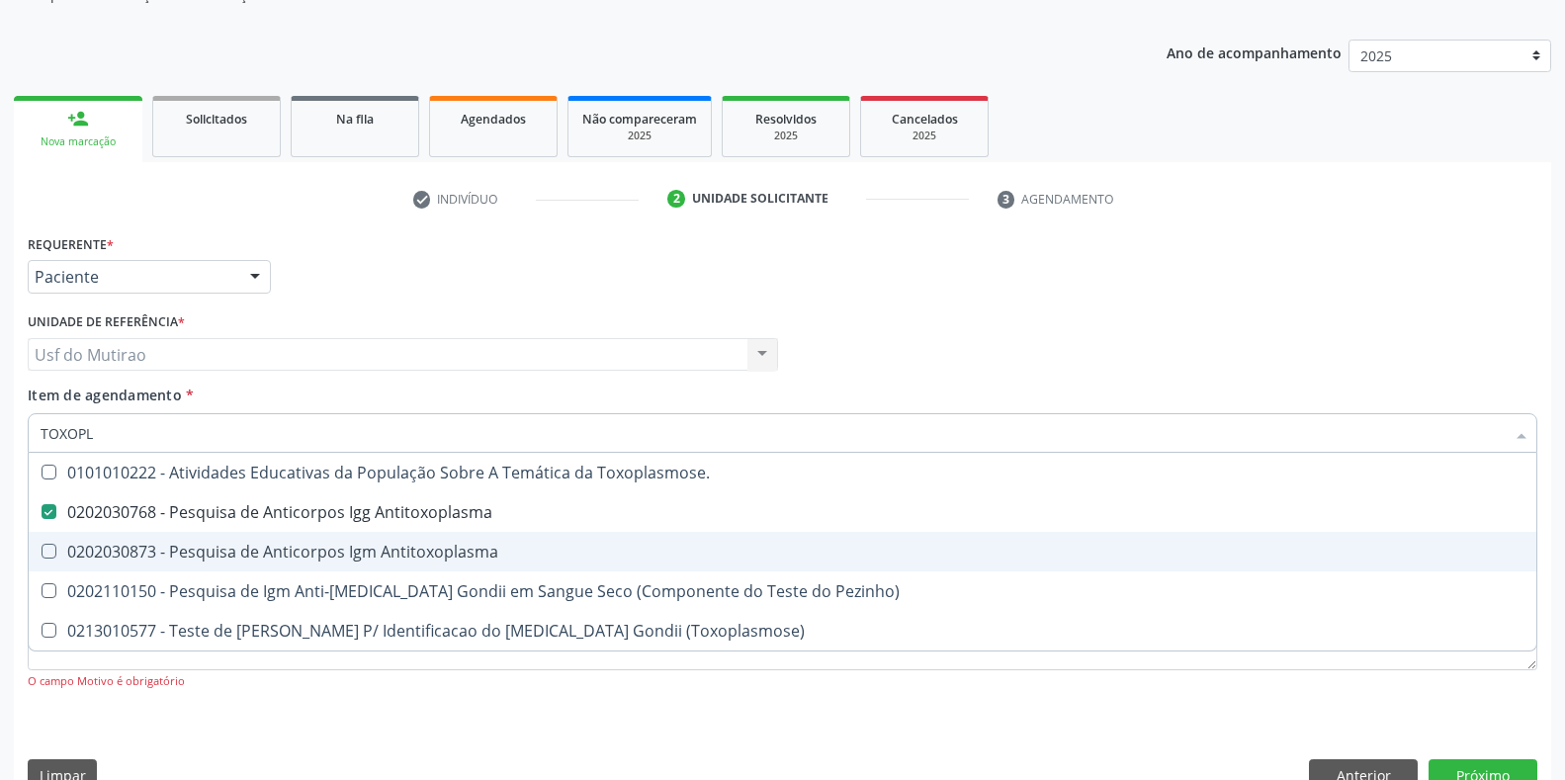
click at [205, 559] on div "0202030873 - Pesquisa de Anticorpos Igm Antitoxoplasma" at bounding box center [783, 552] width 1484 height 16
checkbox Antitoxoplasma "true"
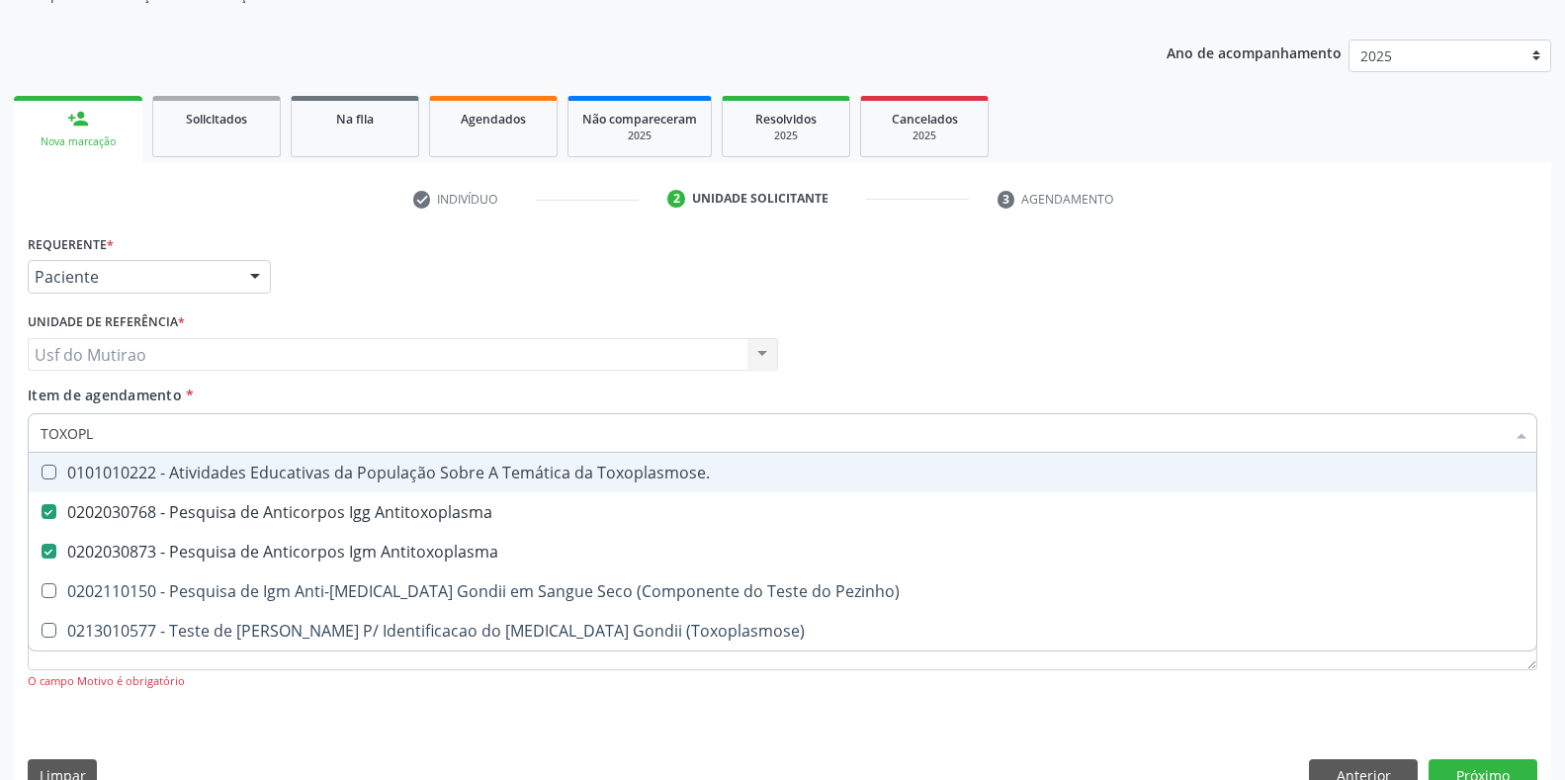
drag, startPoint x: 215, startPoint y: 436, endPoint x: 9, endPoint y: 426, distance: 205.9
click at [9, 426] on div "Acompanhamento Acompanhe a situação das marcações correntes e finalizadas Relat…" at bounding box center [782, 364] width 1565 height 910
type input "C"
checkbox Antitoxoplasma "false"
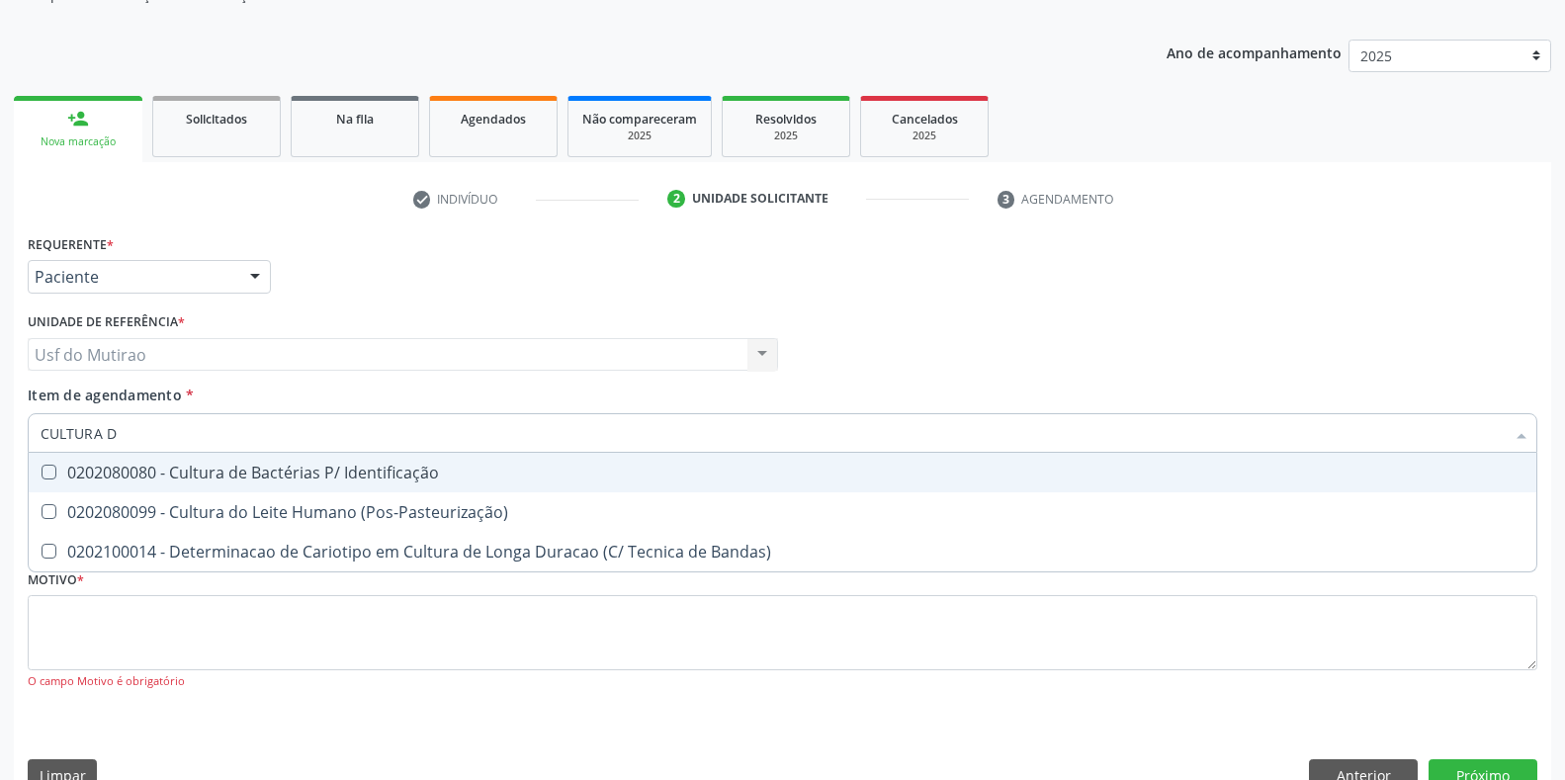
type input "CULTURA DE"
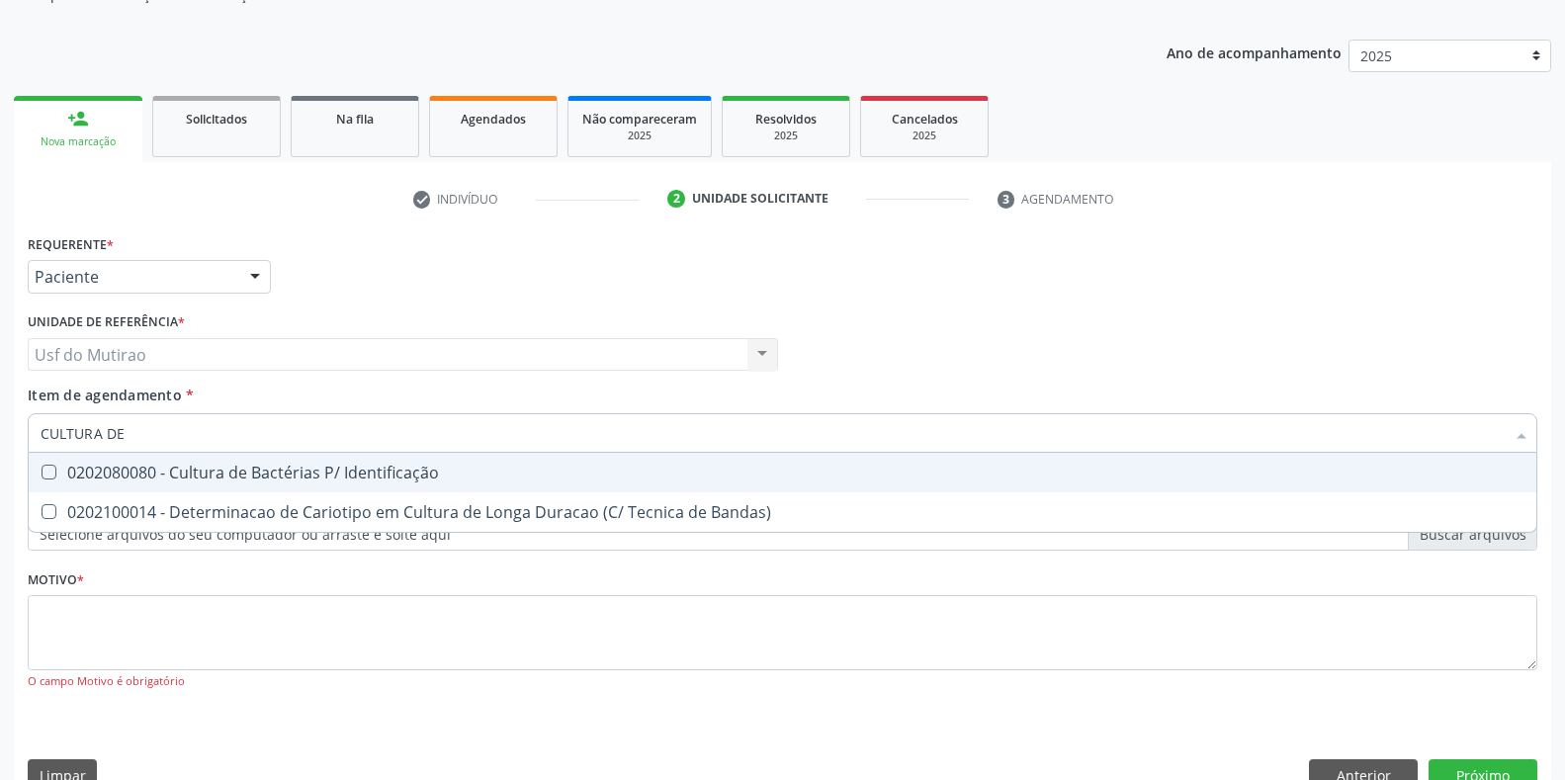
click at [137, 476] on div "0202080080 - Cultura de Bactérias P/ Identificação" at bounding box center [783, 473] width 1484 height 16
checkbox Identificação "true"
drag, startPoint x: 183, startPoint y: 437, endPoint x: 0, endPoint y: 434, distance: 182.9
click at [0, 434] on div "Acompanhamento Acompanhe a situação das marcações correntes e finalizadas Relat…" at bounding box center [782, 364] width 1565 height 910
type input "TESTE IN"
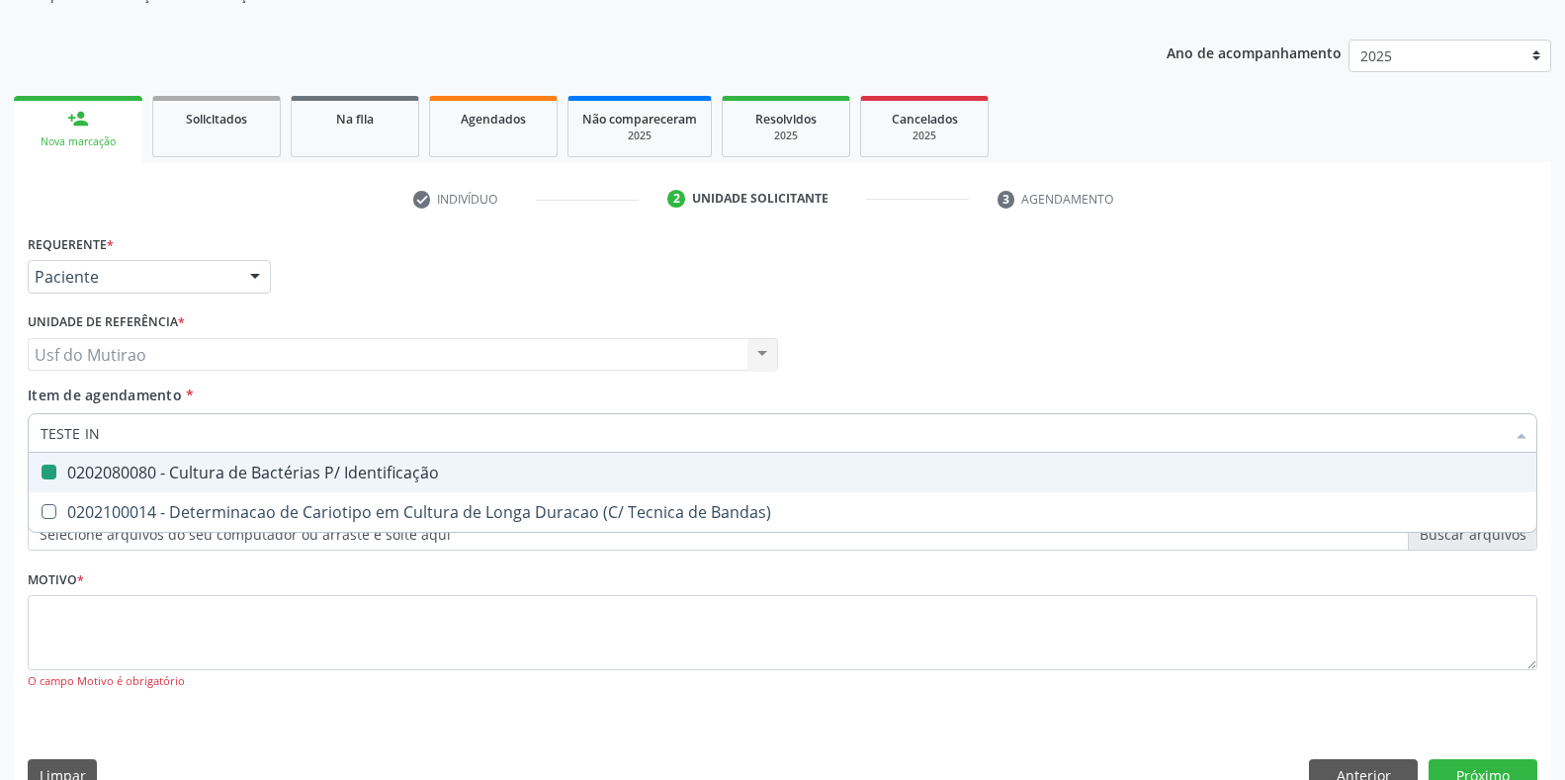
checkbox Identificação "false"
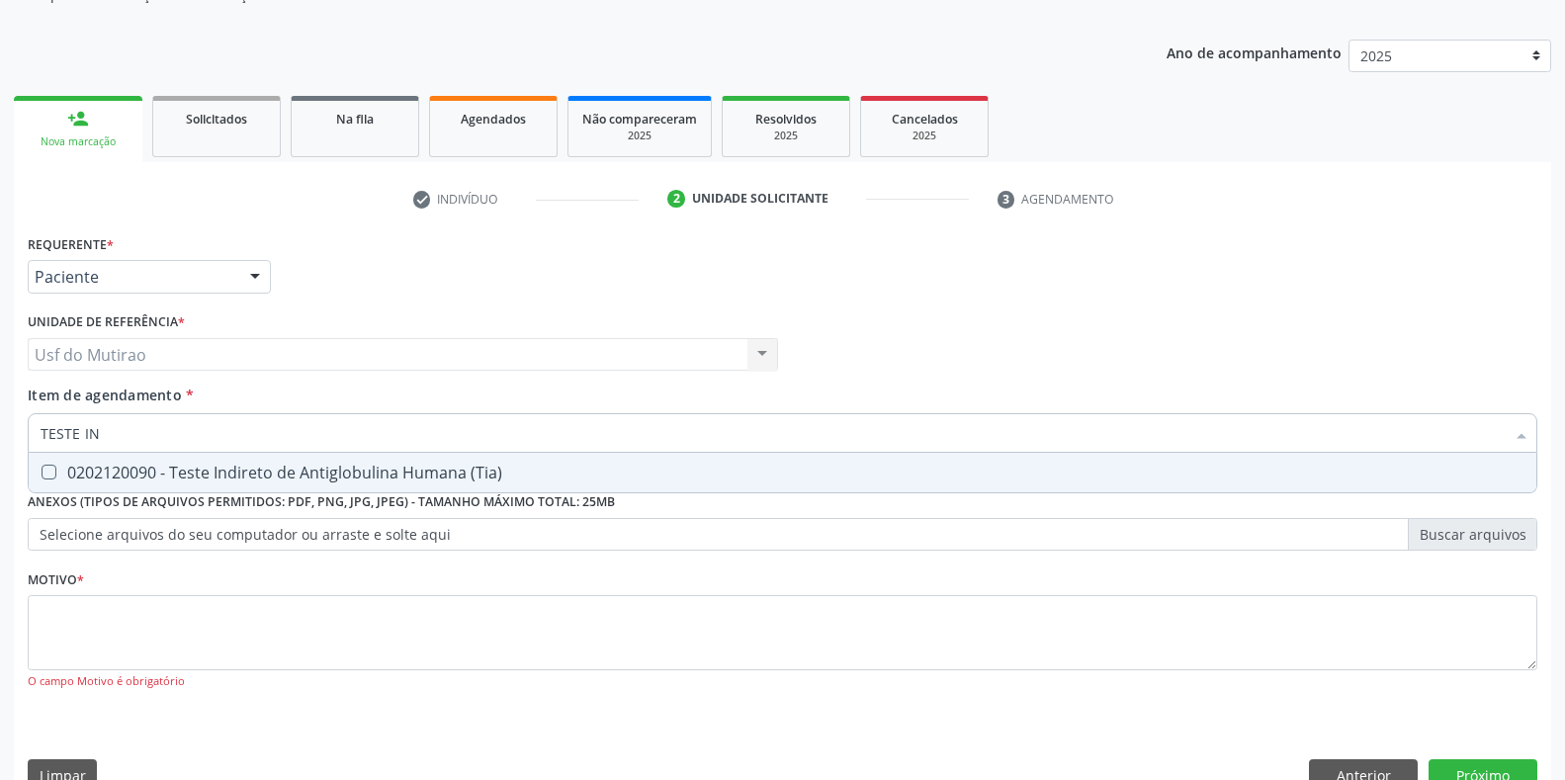
type input "TESTE IND"
click at [178, 490] on span "0202120090 - Teste Indireto de Antiglobulina Humana (Tia)" at bounding box center [783, 473] width 1508 height 40
checkbox \(Tia\) "true"
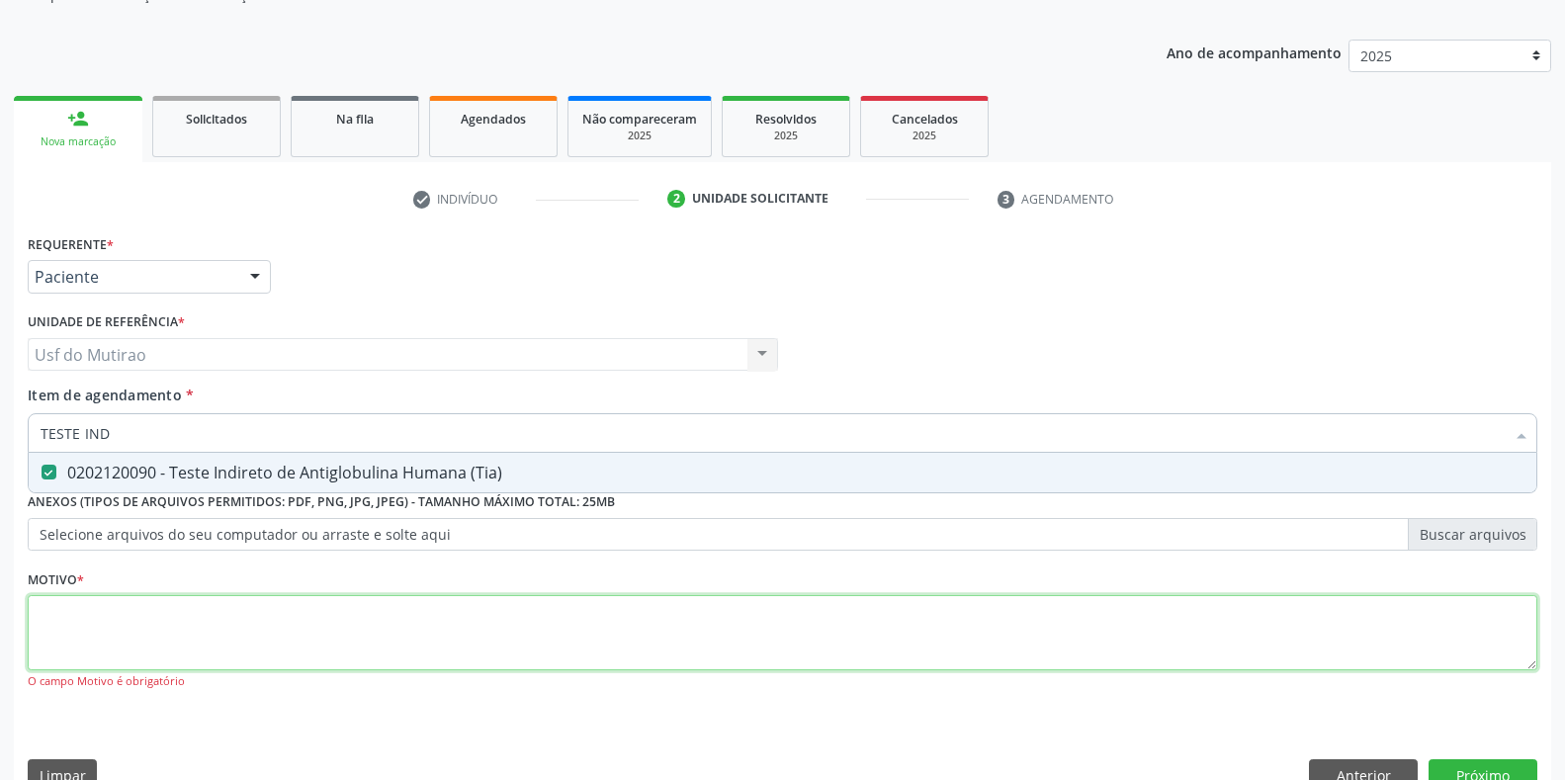
click at [190, 636] on div "Requerente * Paciente Médico(a) Enfermeiro(a) Paciente Nenhum resultado encontr…" at bounding box center [782, 473] width 1509 height 488
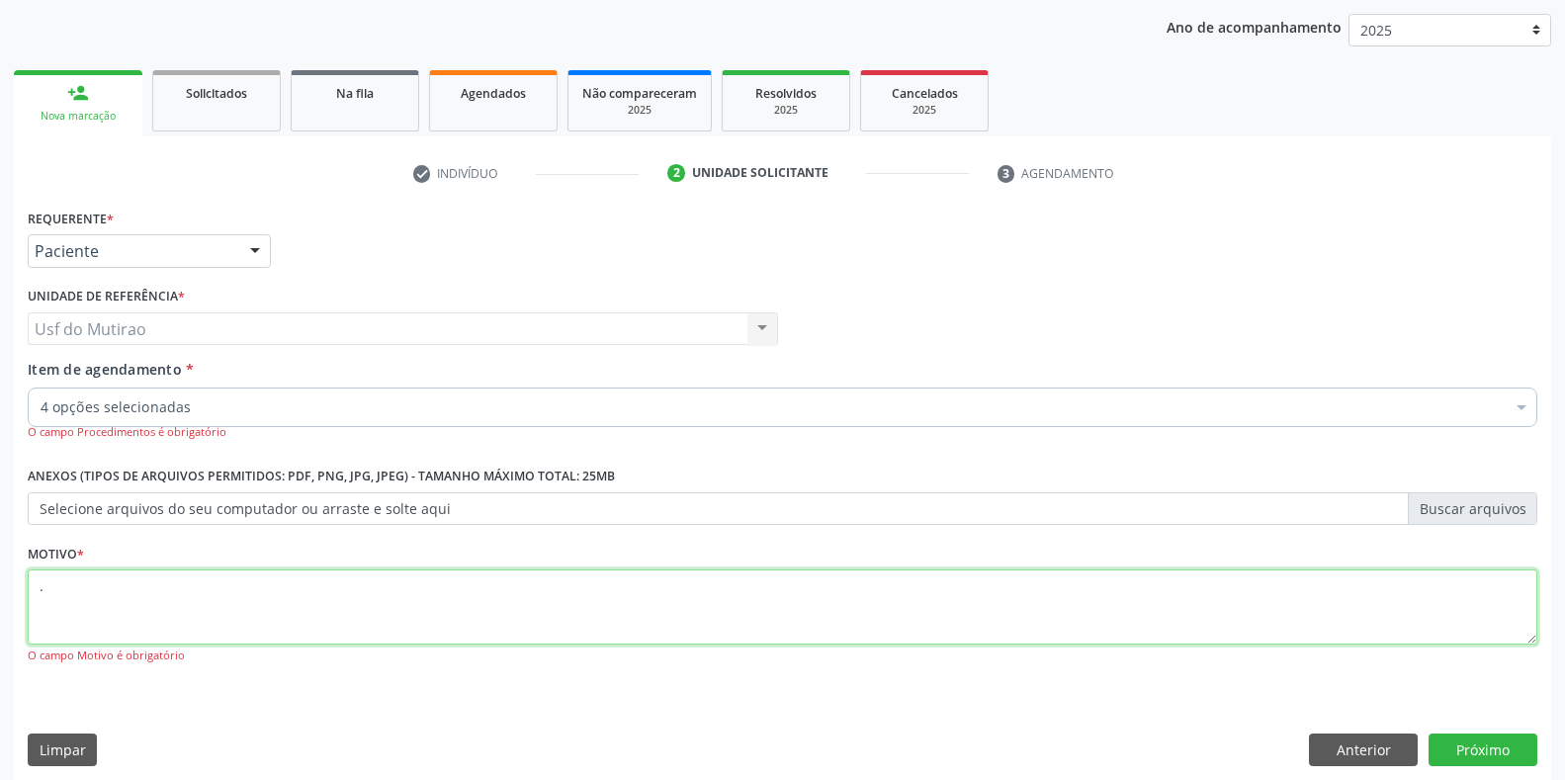
scroll to position [239, 0]
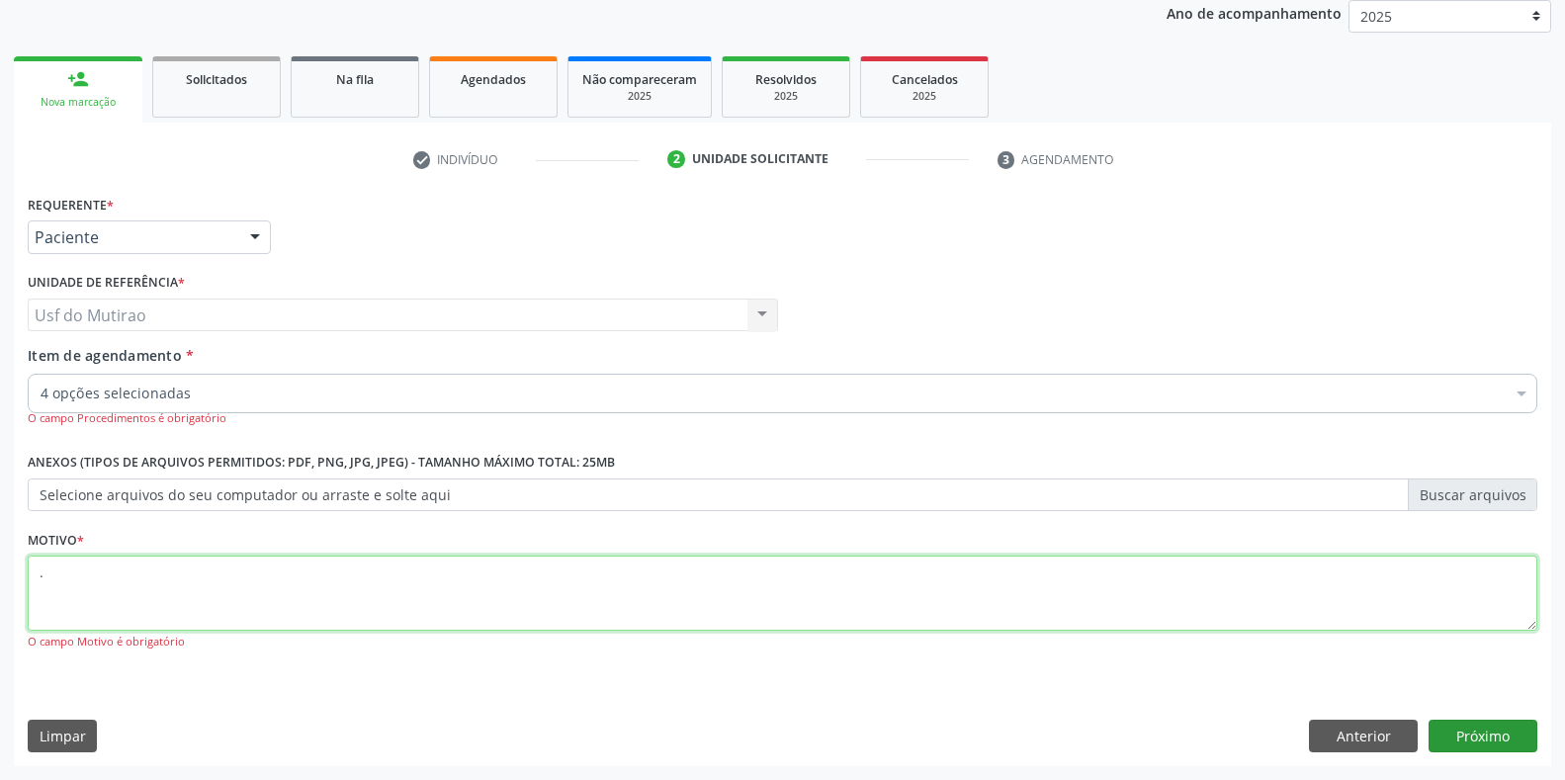
type textarea "."
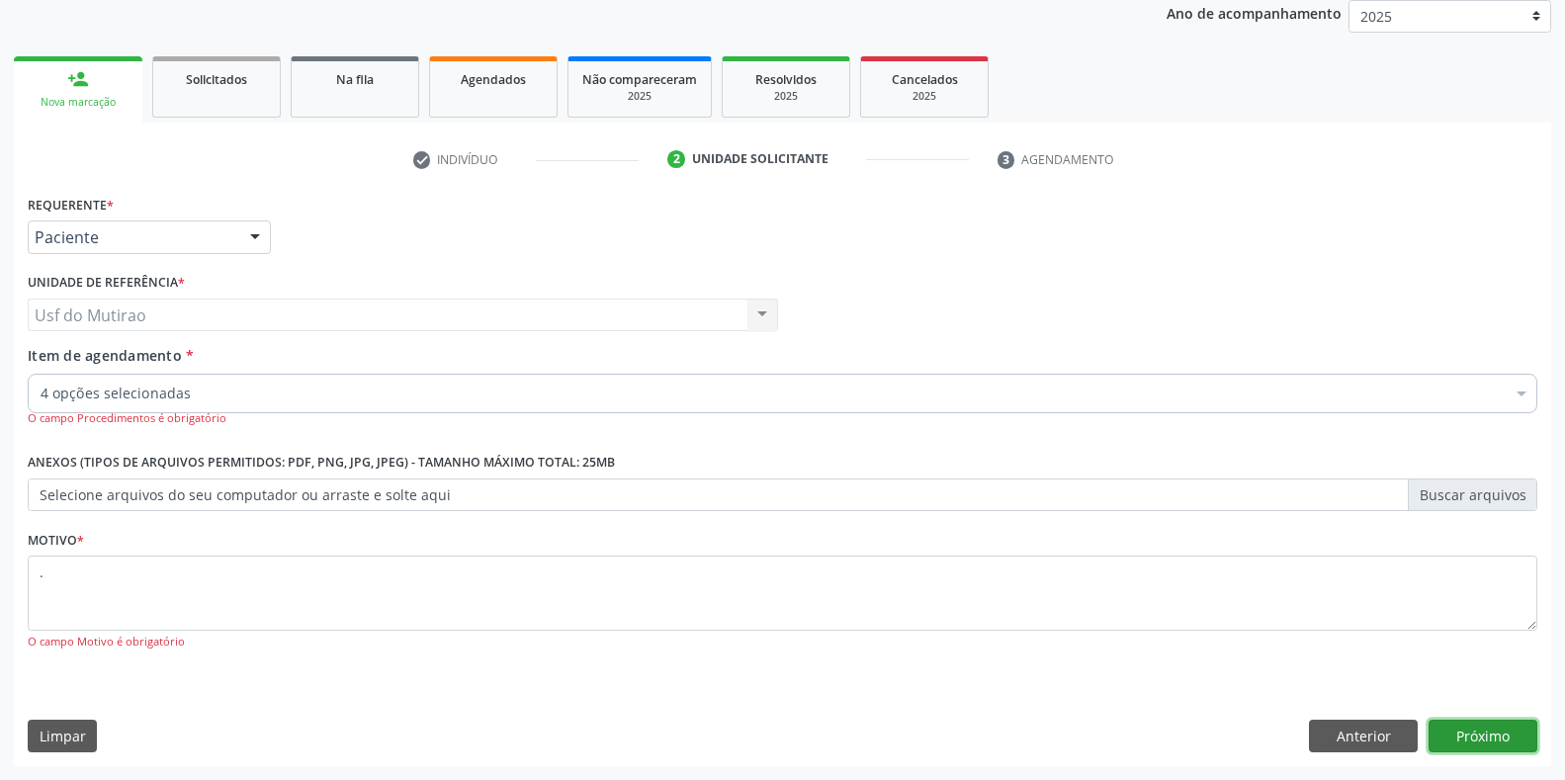
click at [1497, 737] on button "Próximo" at bounding box center [1482, 737] width 109 height 34
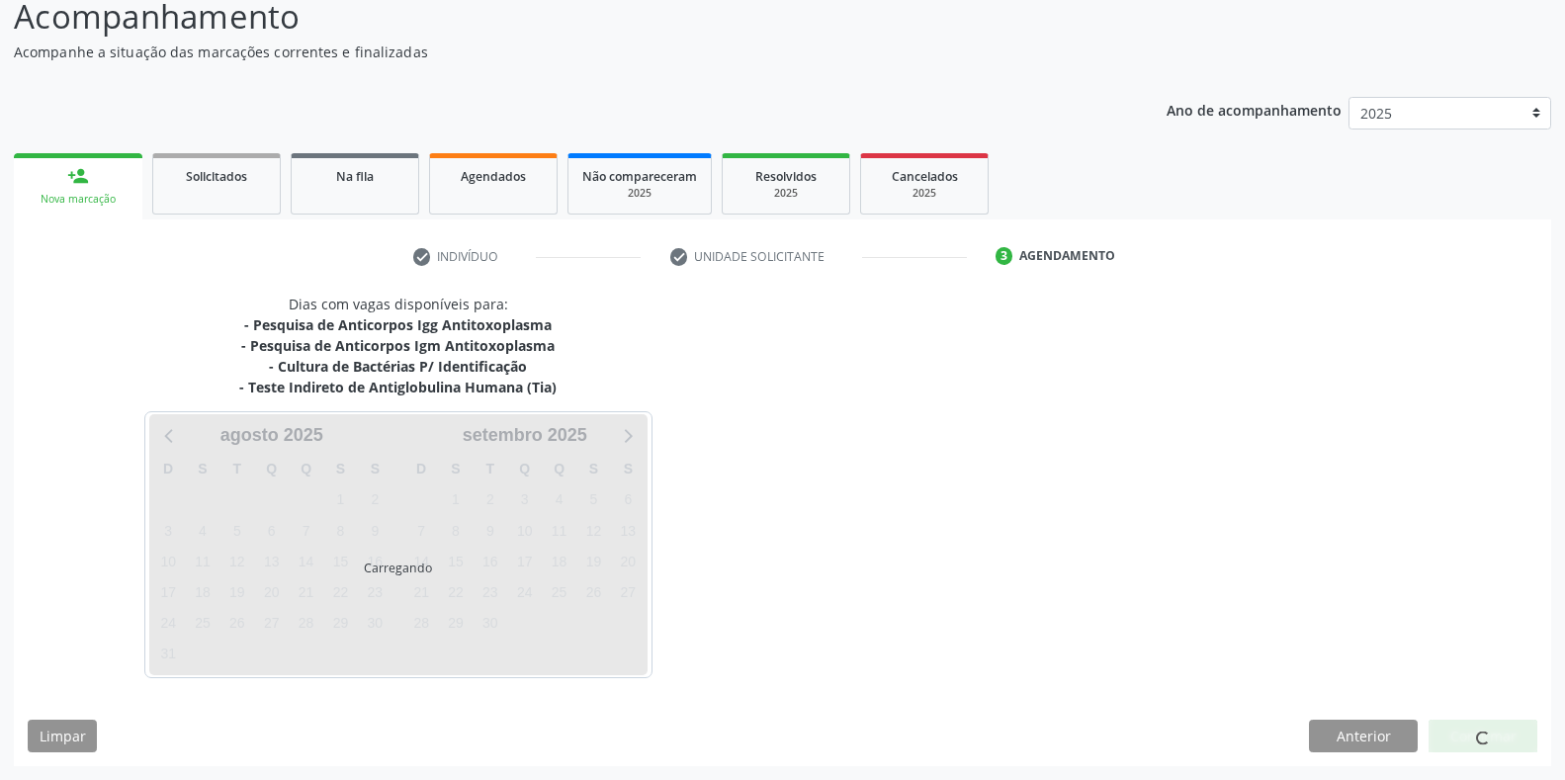
scroll to position [142, 0]
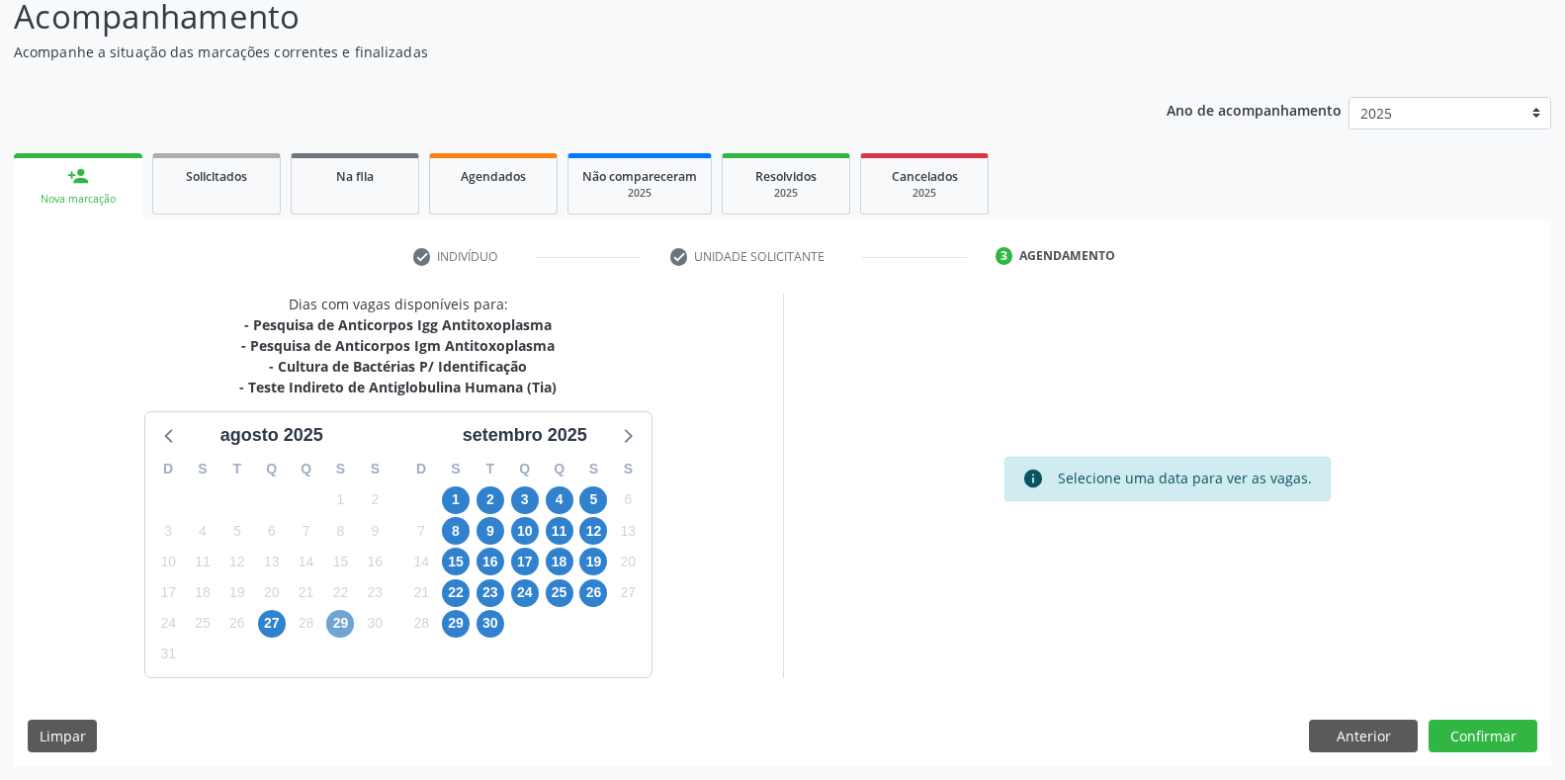
click at [339, 619] on span "29" at bounding box center [340, 624] width 28 height 28
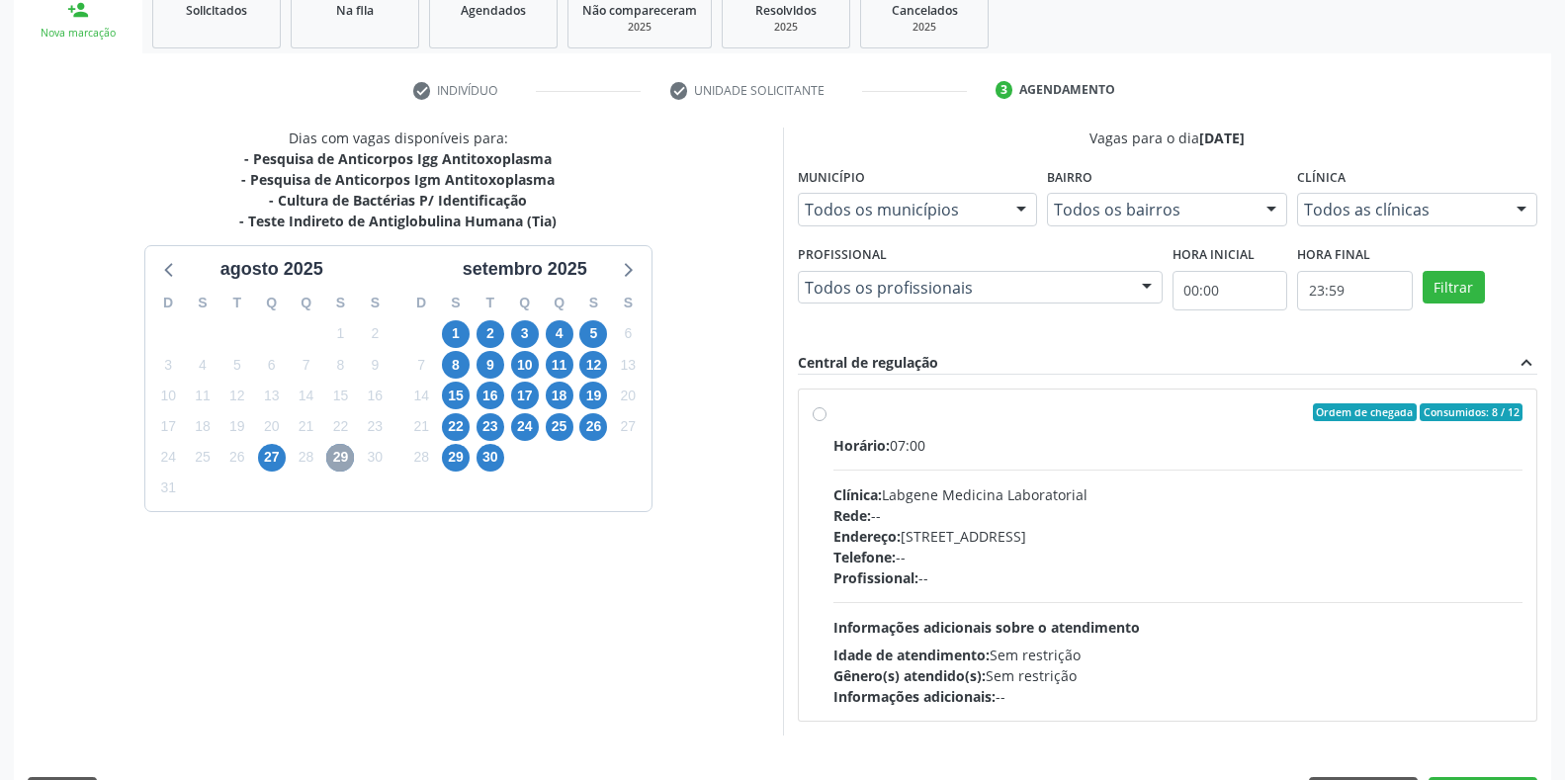
scroll to position [340, 0]
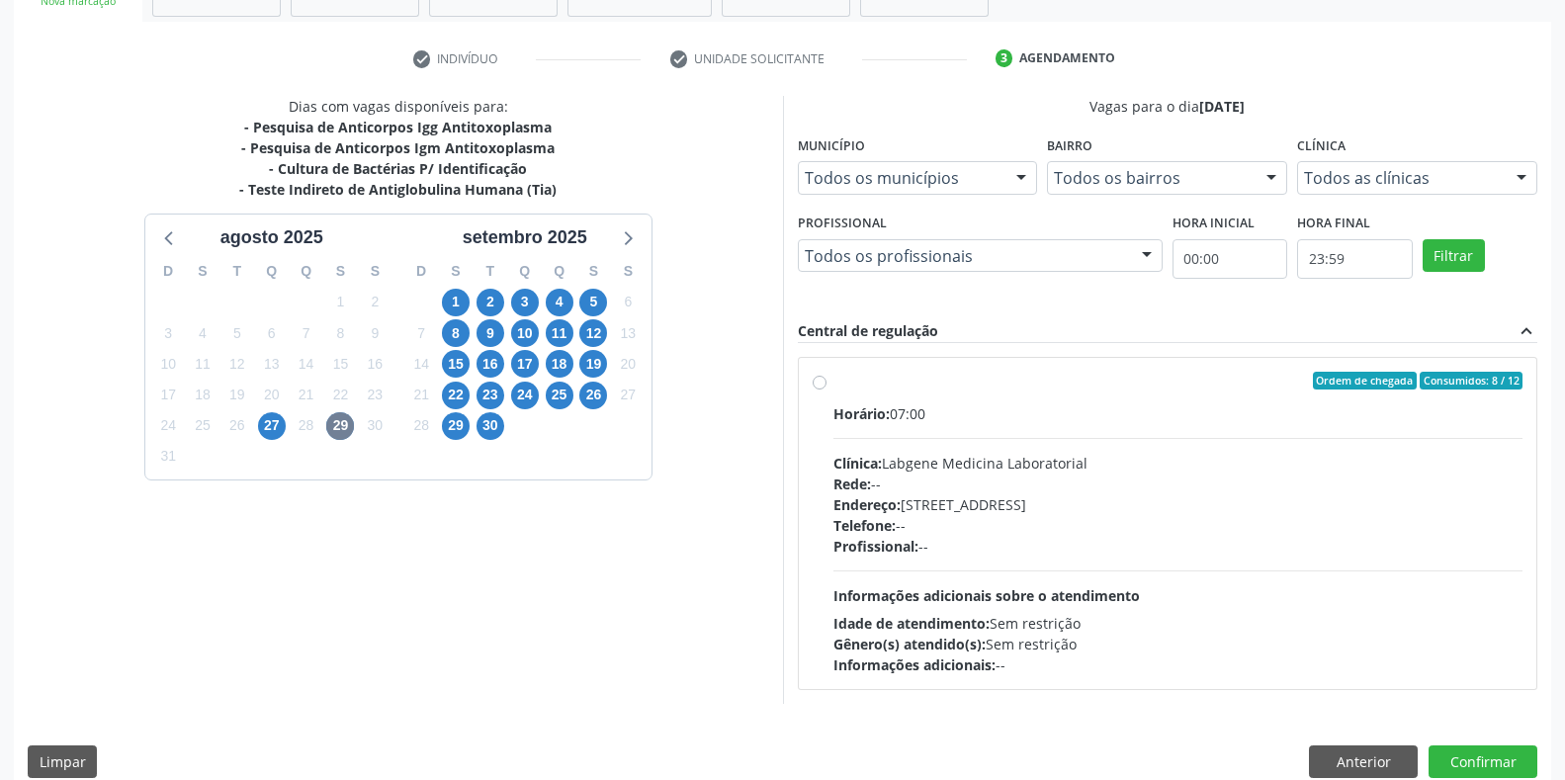
click at [916, 522] on div "Telefone: --" at bounding box center [1178, 525] width 690 height 21
click at [826, 389] on input "Ordem de chegada Consumidos: 8 / 12 Horário: 07:00 Clínica: Labgene Medicina La…" at bounding box center [820, 381] width 14 height 18
radio input "true"
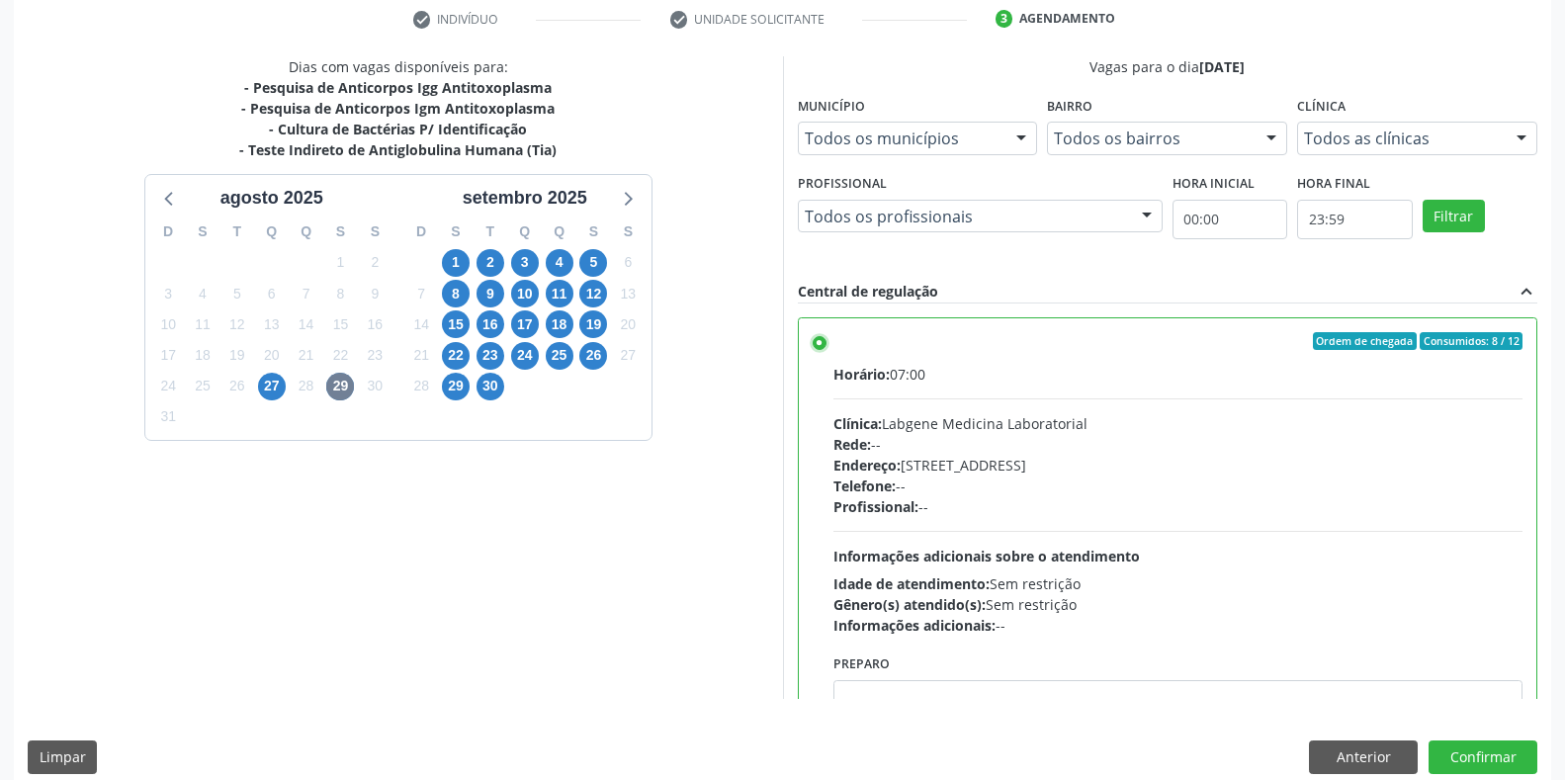
scroll to position [401, 0]
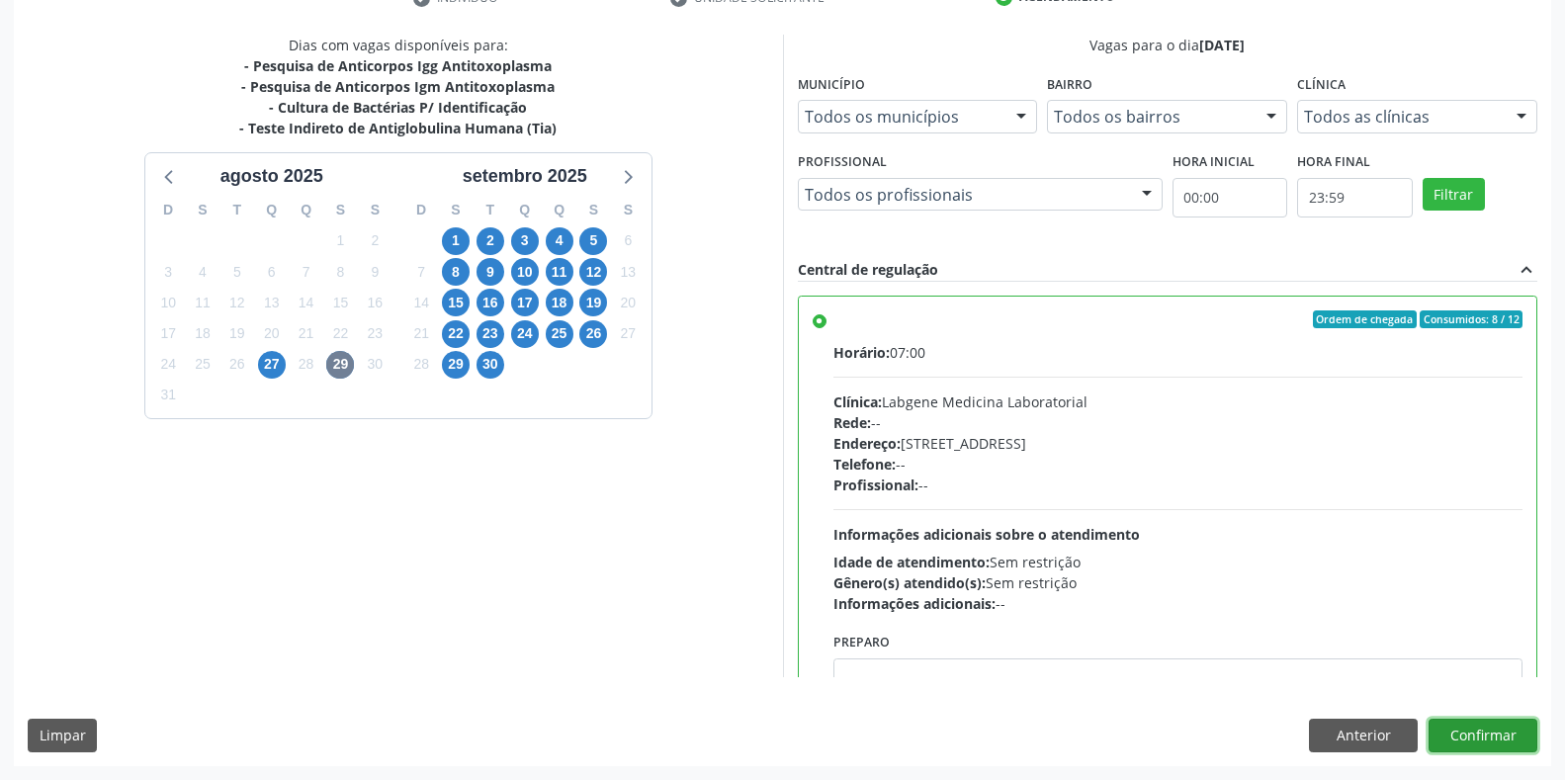
click at [1491, 733] on button "Confirmar" at bounding box center [1482, 736] width 109 height 34
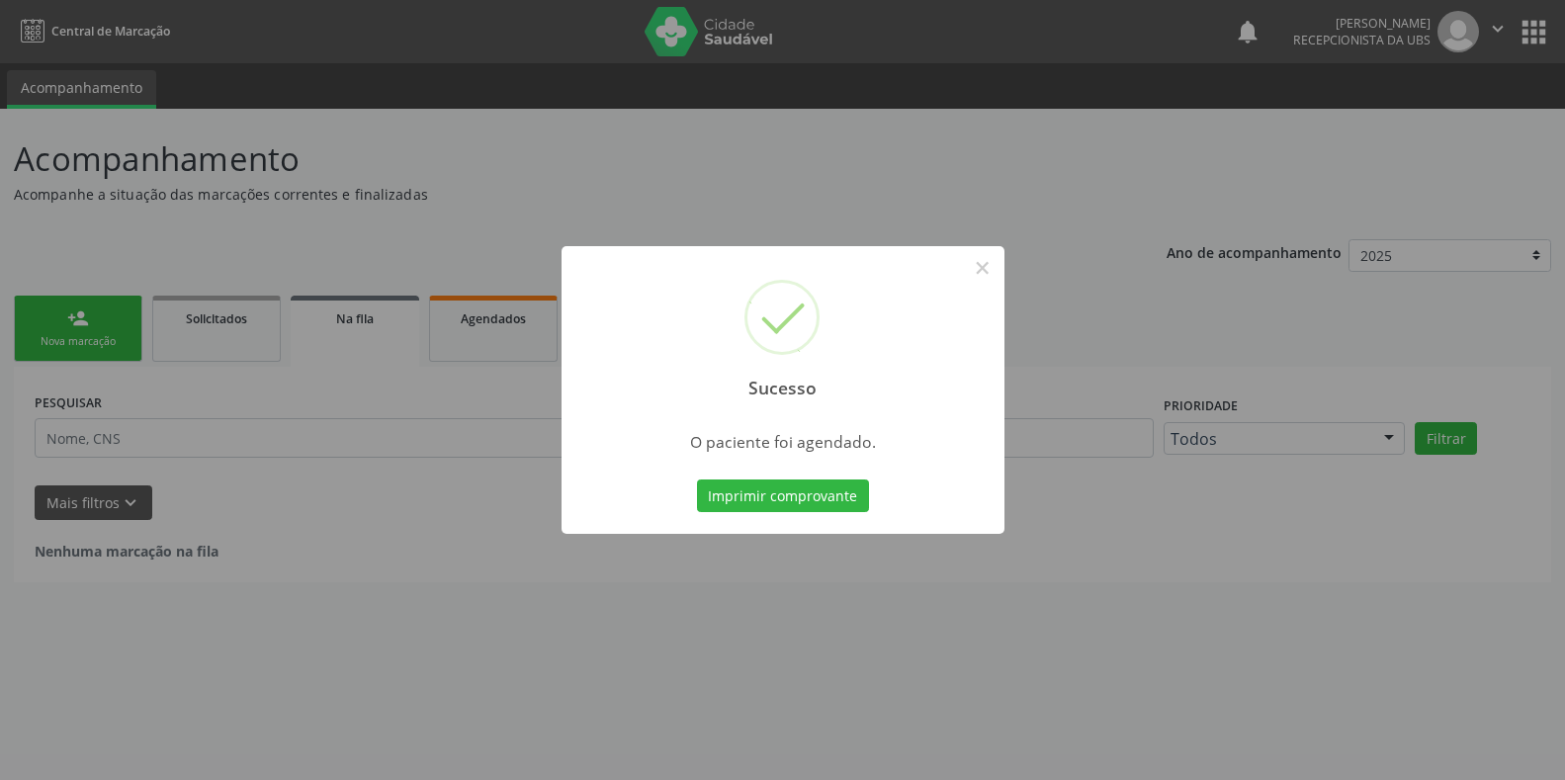
scroll to position [0, 0]
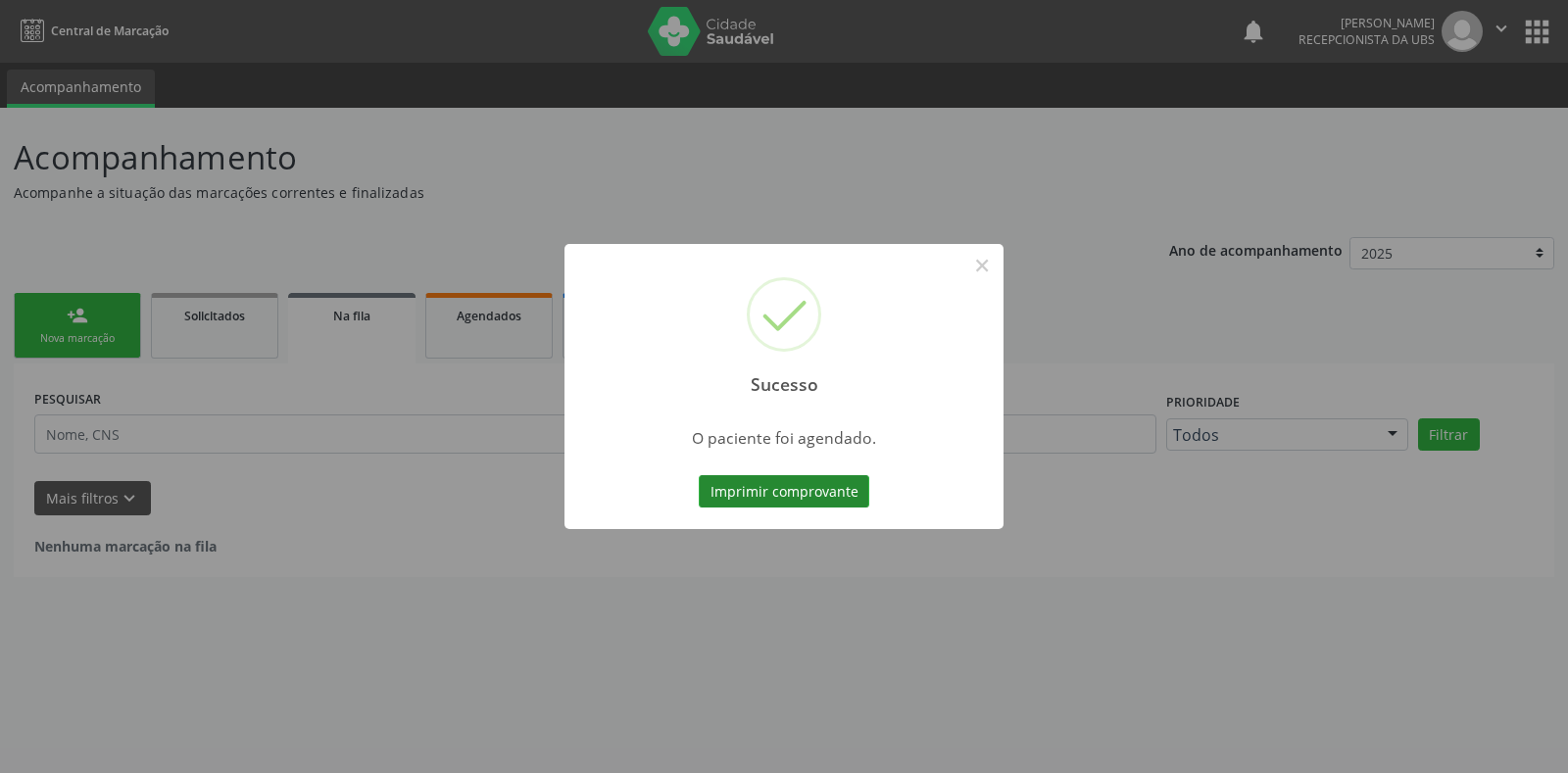
click at [808, 498] on button "Imprimir comprovante" at bounding box center [784, 492] width 170 height 34
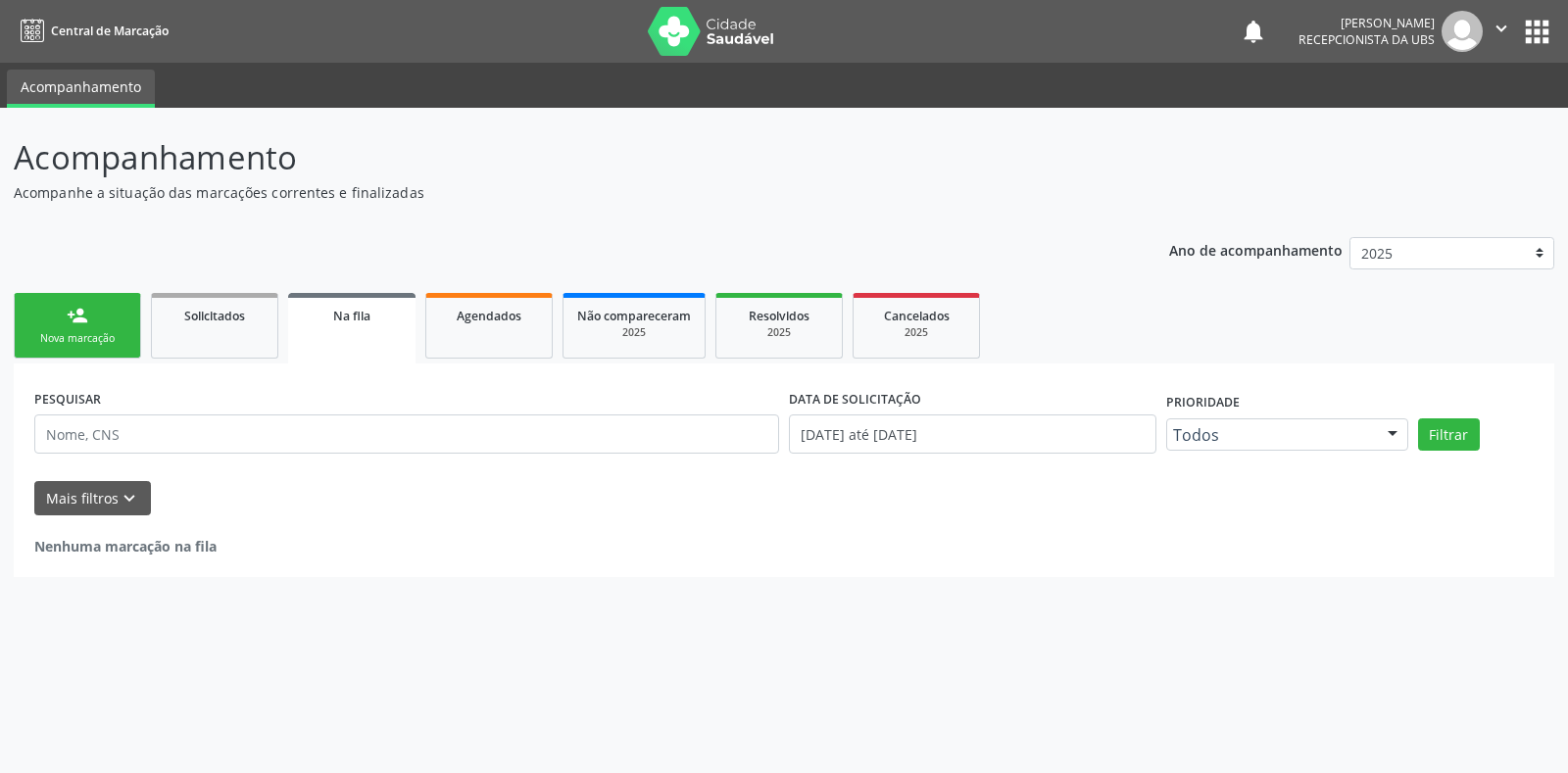
click at [98, 338] on div "Nova marcação" at bounding box center [77, 338] width 98 height 15
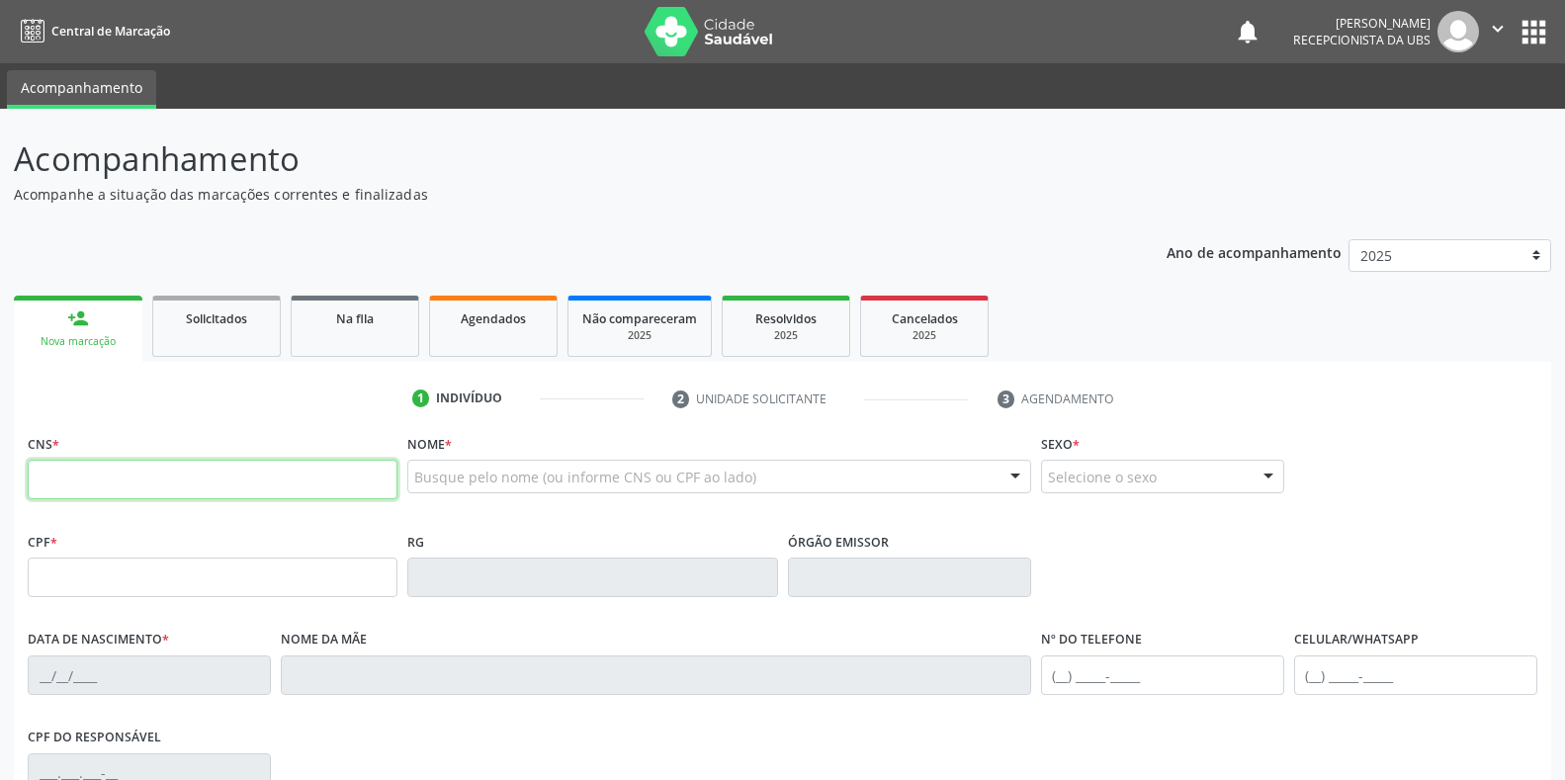
click at [116, 475] on input "text" at bounding box center [213, 480] width 370 height 40
type input "707 0008 0636 3039"
type input "07/12/2004"
type input "Anastacia Cristina da Silva Ferreira"
type input "(99) 99999-9999"
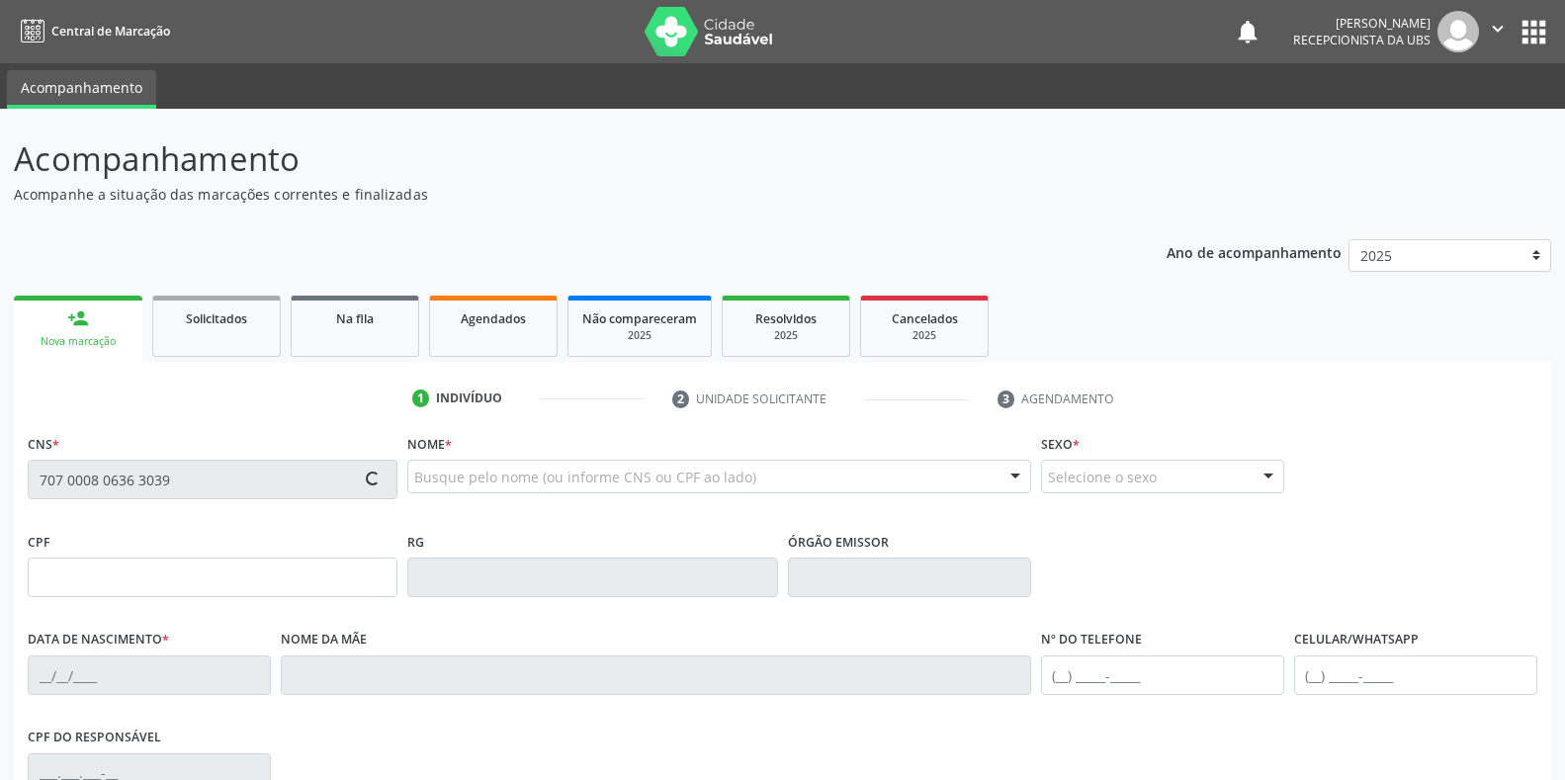
type input "(87) 99925-1722"
type input "131"
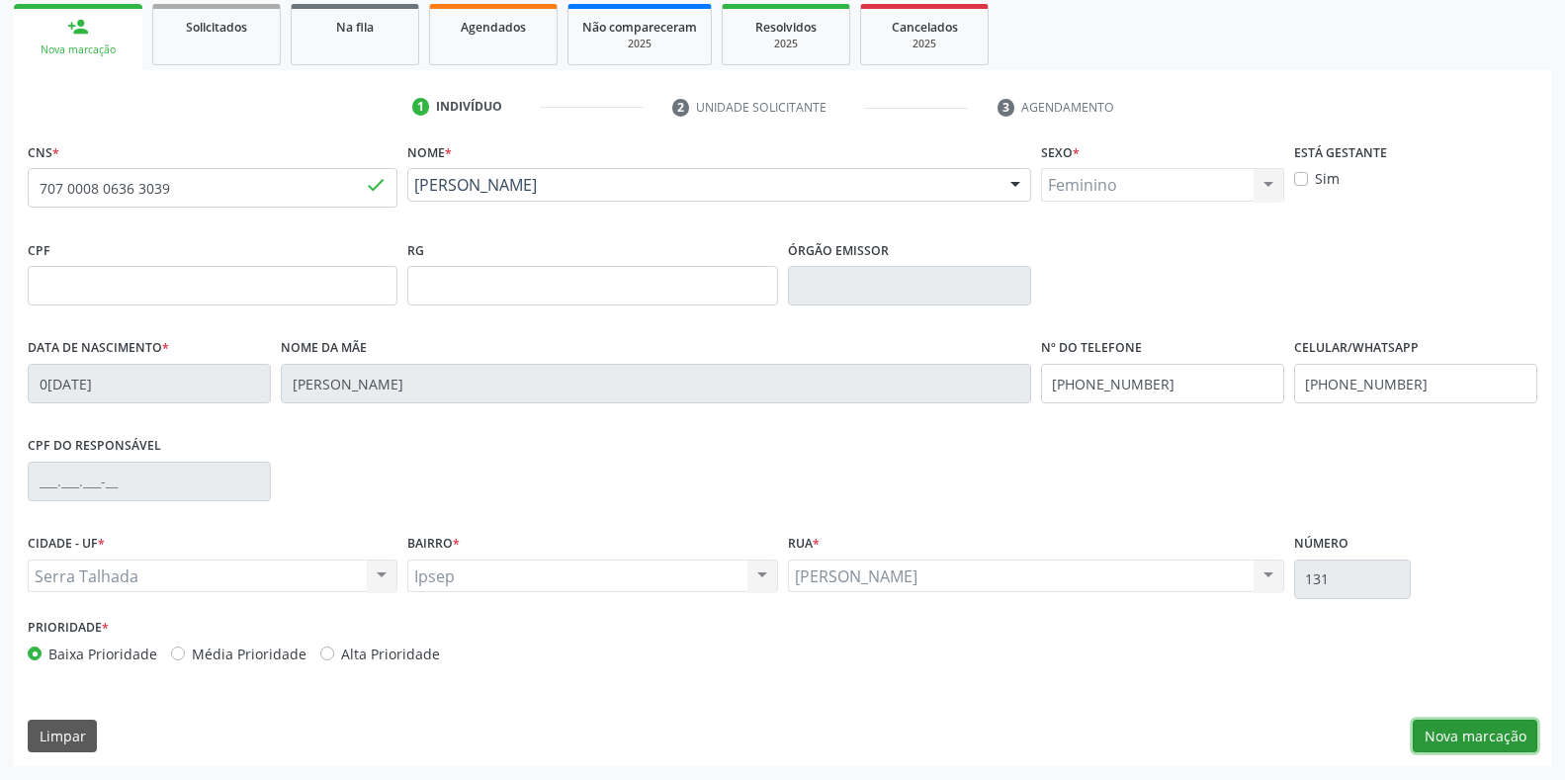
click at [1502, 736] on button "Nova marcação" at bounding box center [1475, 737] width 125 height 34
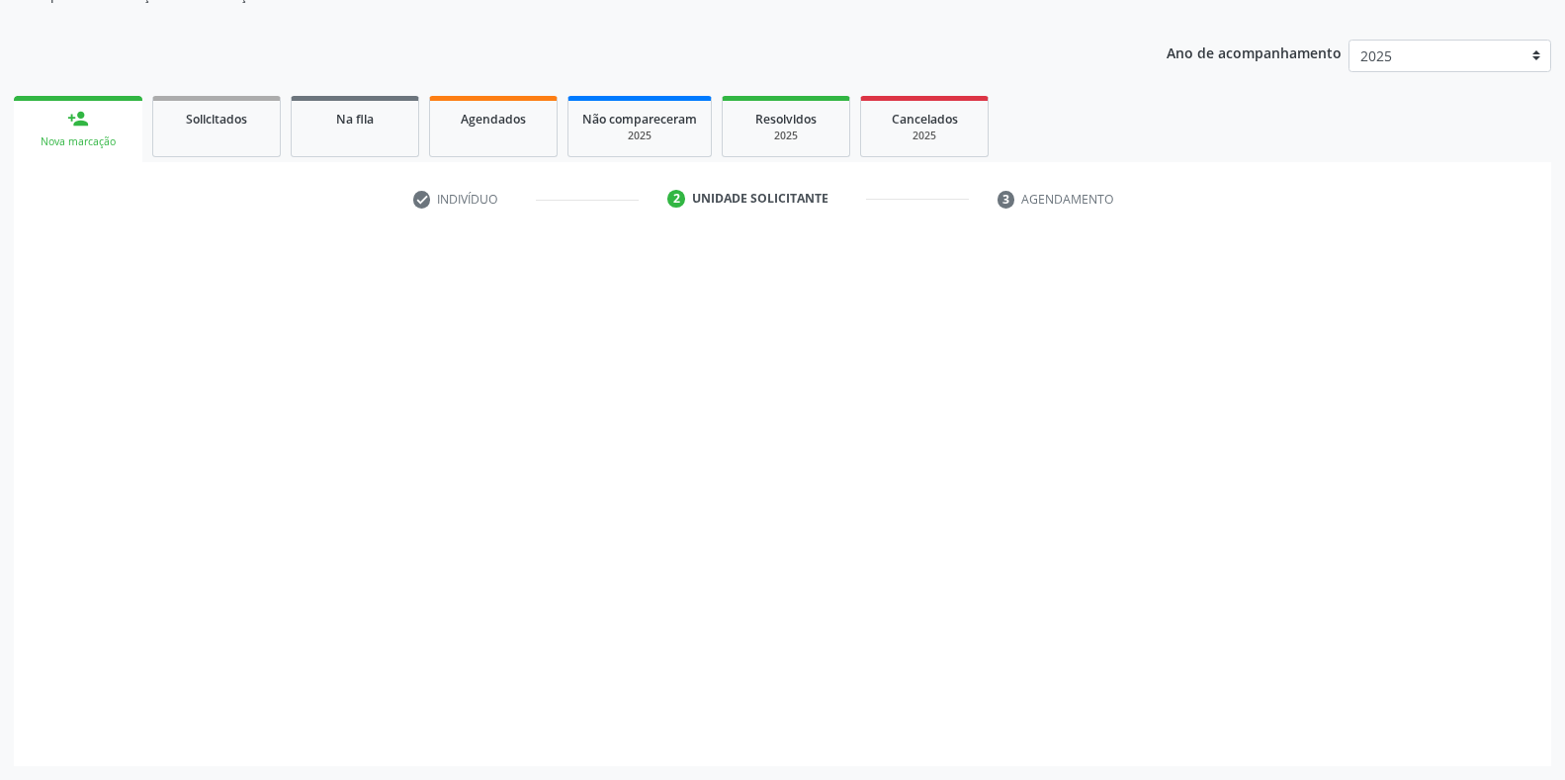
scroll to position [200, 0]
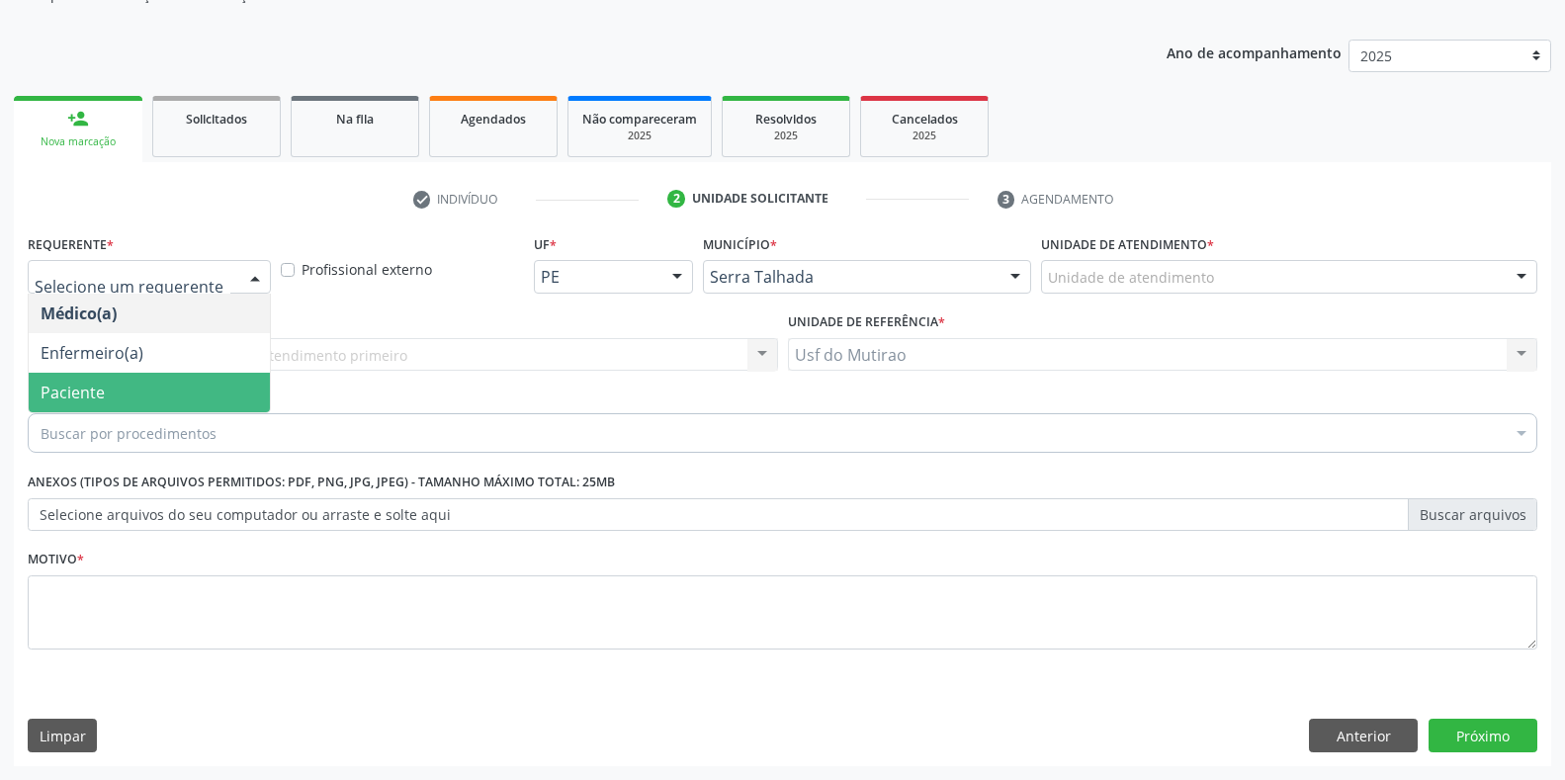
click at [125, 395] on span "Paciente" at bounding box center [149, 393] width 241 height 40
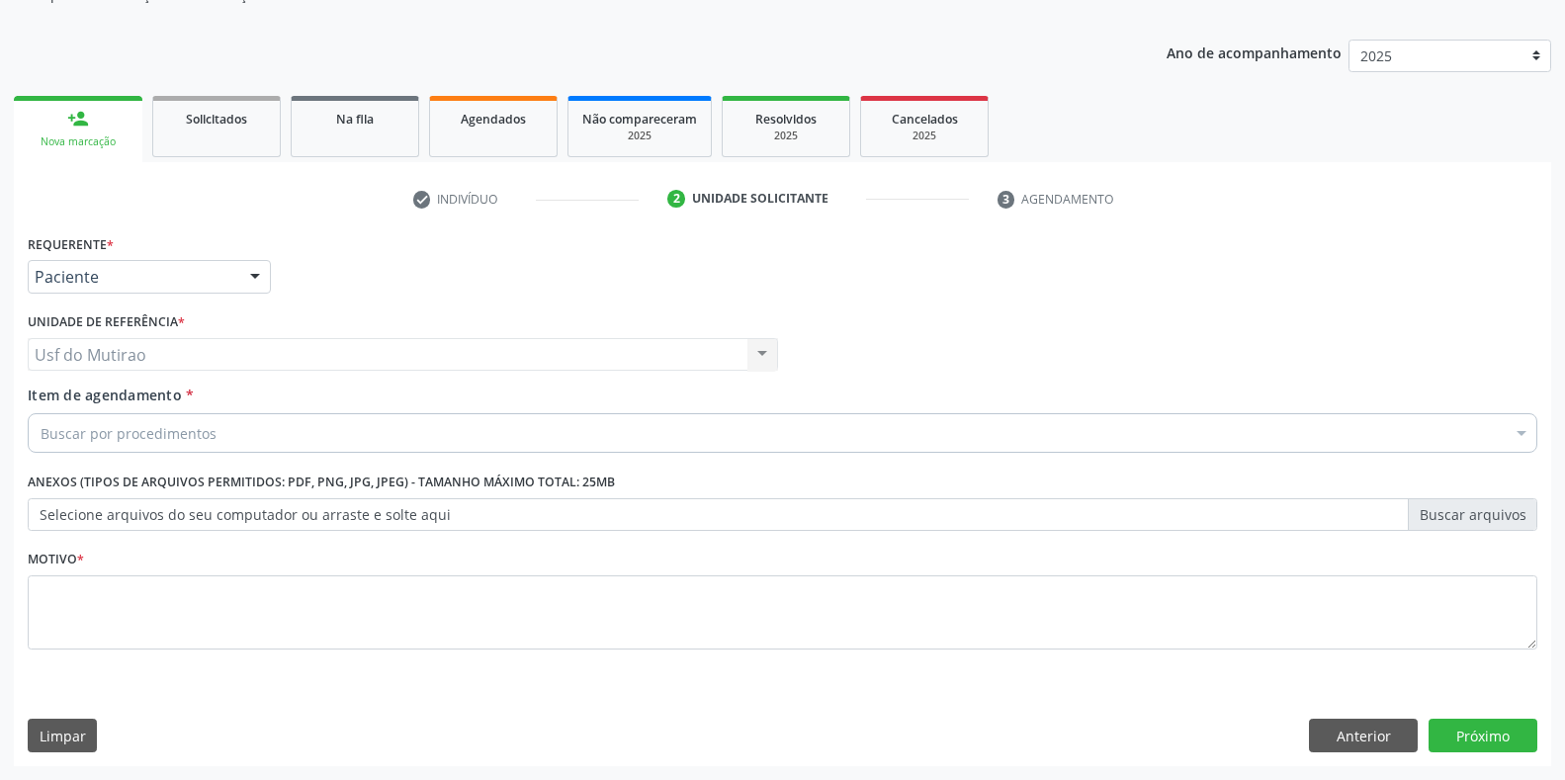
click at [219, 436] on div "Buscar por procedimentos" at bounding box center [782, 433] width 1509 height 40
click at [41, 437] on input "Item de agendamento *" at bounding box center [41, 433] width 0 height 40
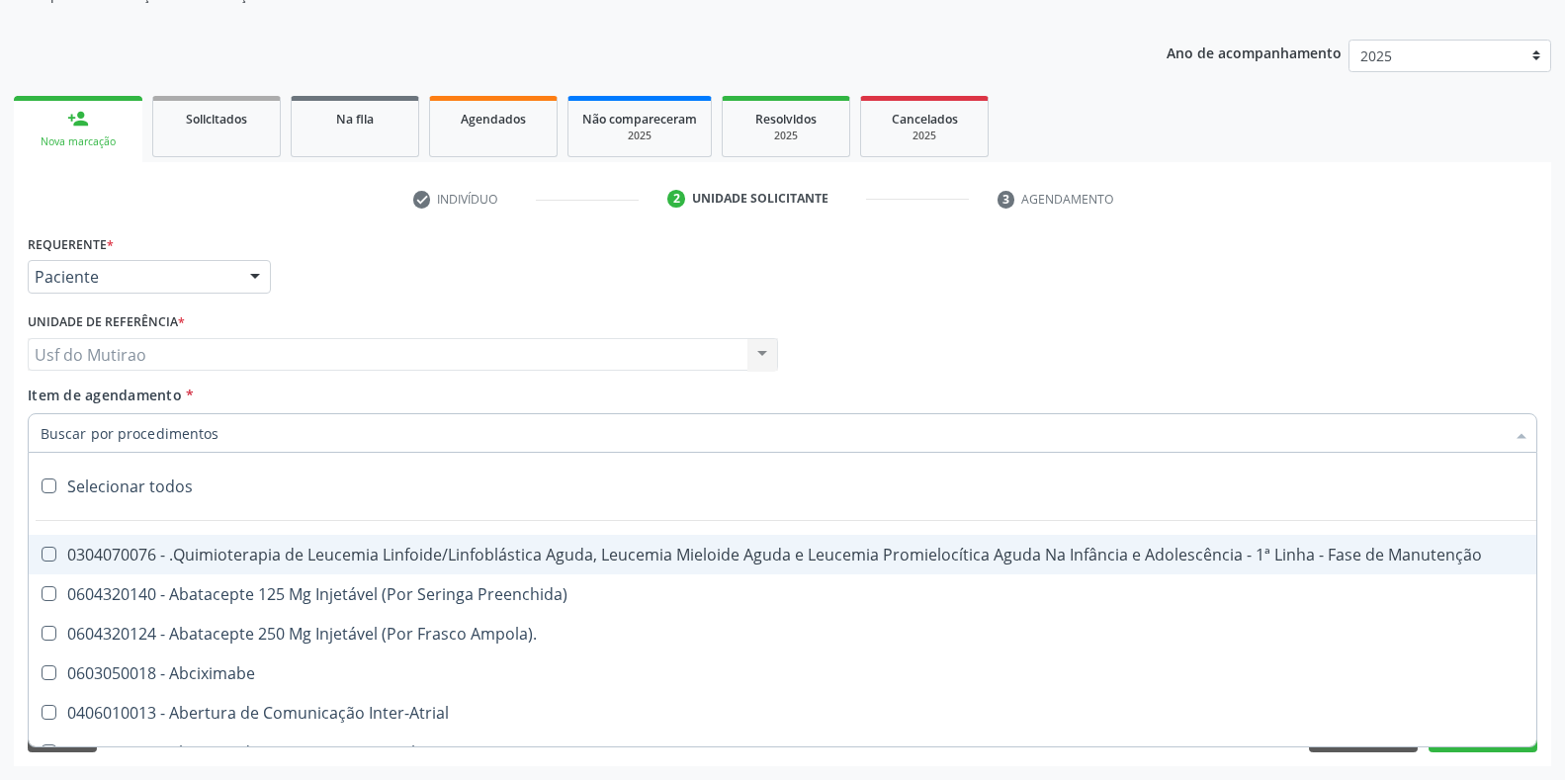
click at [161, 433] on input "Item de agendamento *" at bounding box center [773, 433] width 1464 height 40
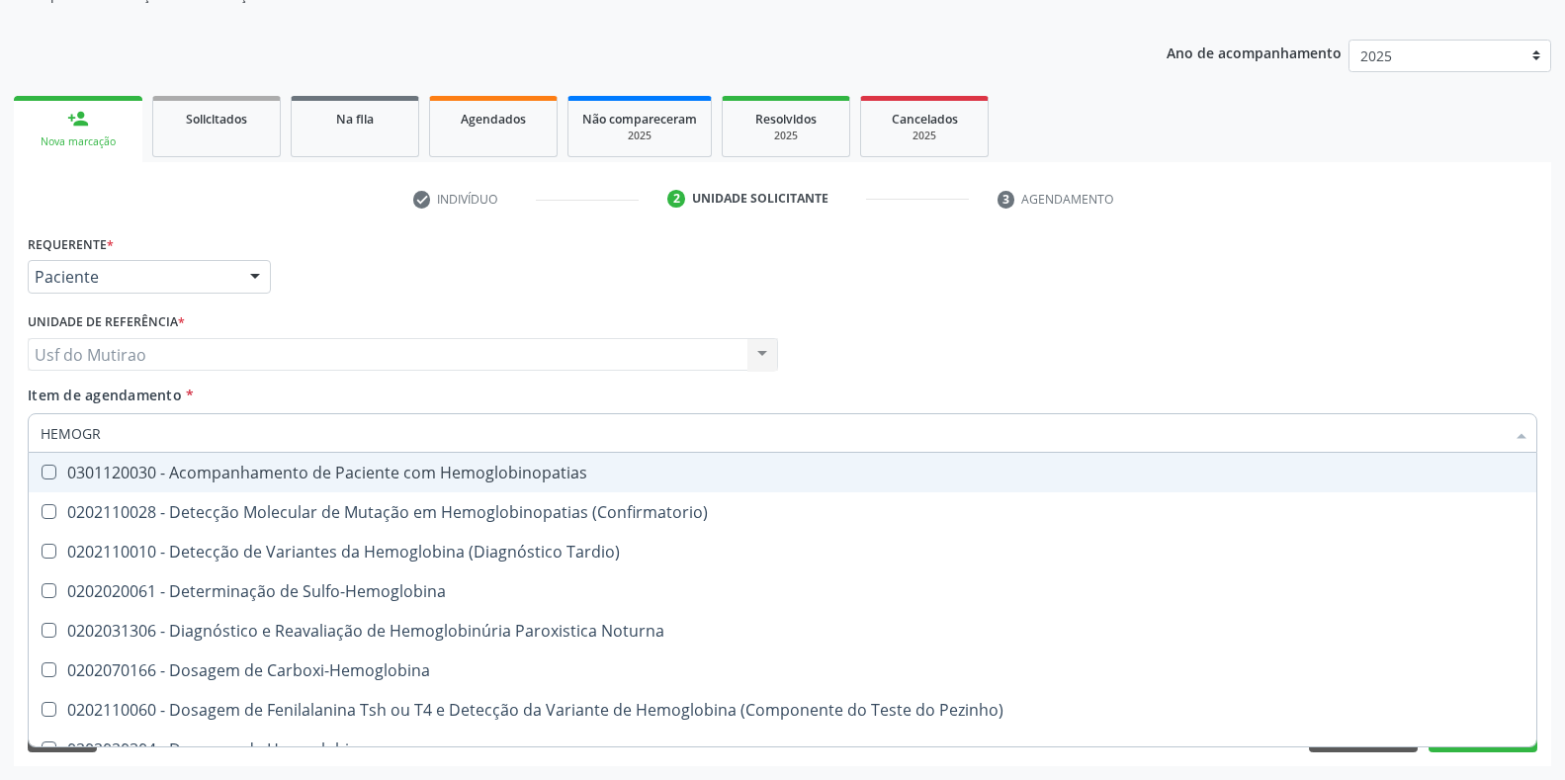
type input "HEMOGRA"
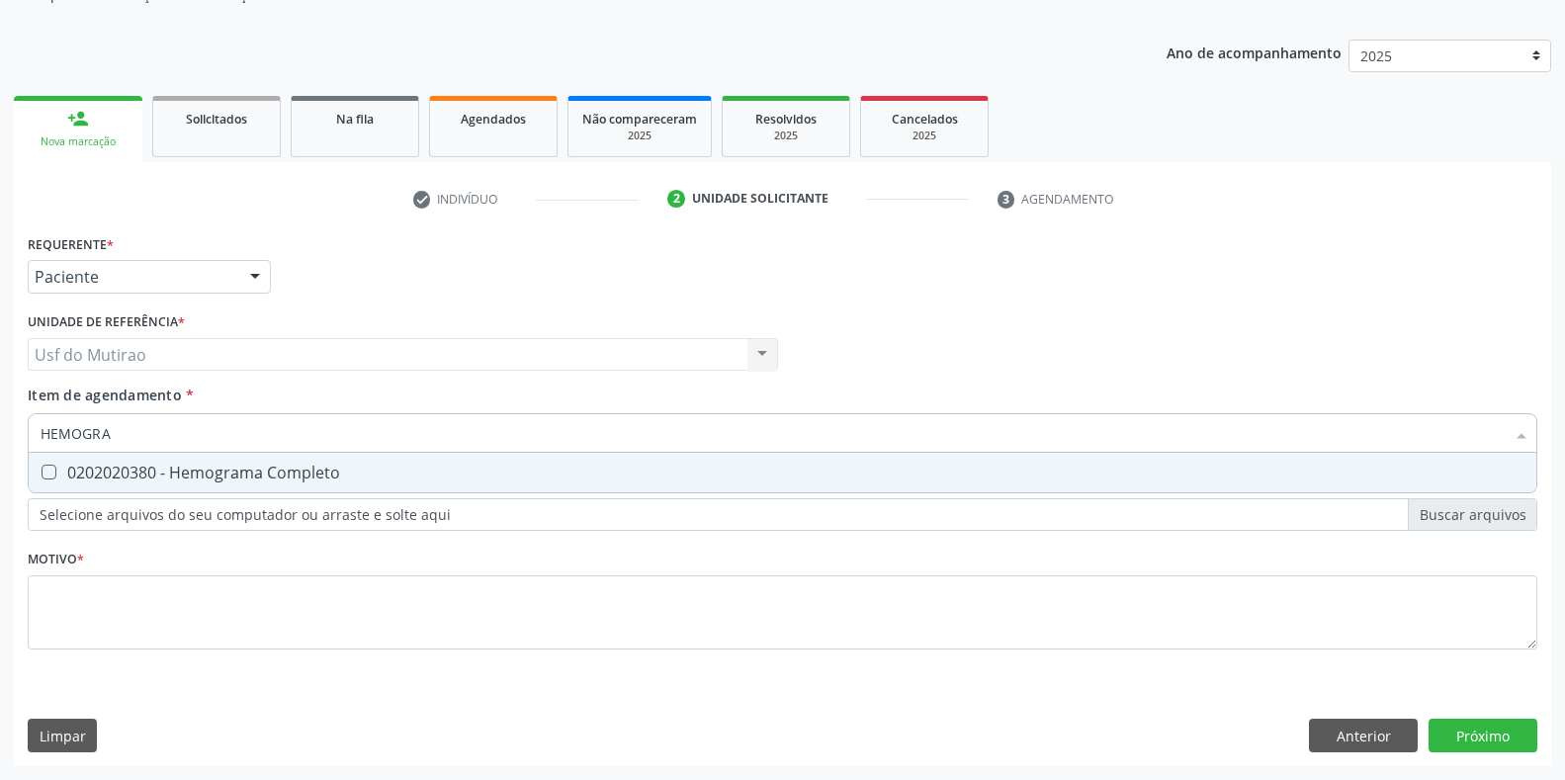
click at [159, 465] on div "0202020380 - Hemograma Completo" at bounding box center [783, 473] width 1484 height 16
checkbox Completo "true"
drag, startPoint x: 179, startPoint y: 430, endPoint x: 0, endPoint y: 421, distance: 179.1
click at [0, 421] on div "Acompanhamento Acompanhe a situação das marcações correntes e finalizadas Relat…" at bounding box center [782, 344] width 1565 height 871
type input "GLI"
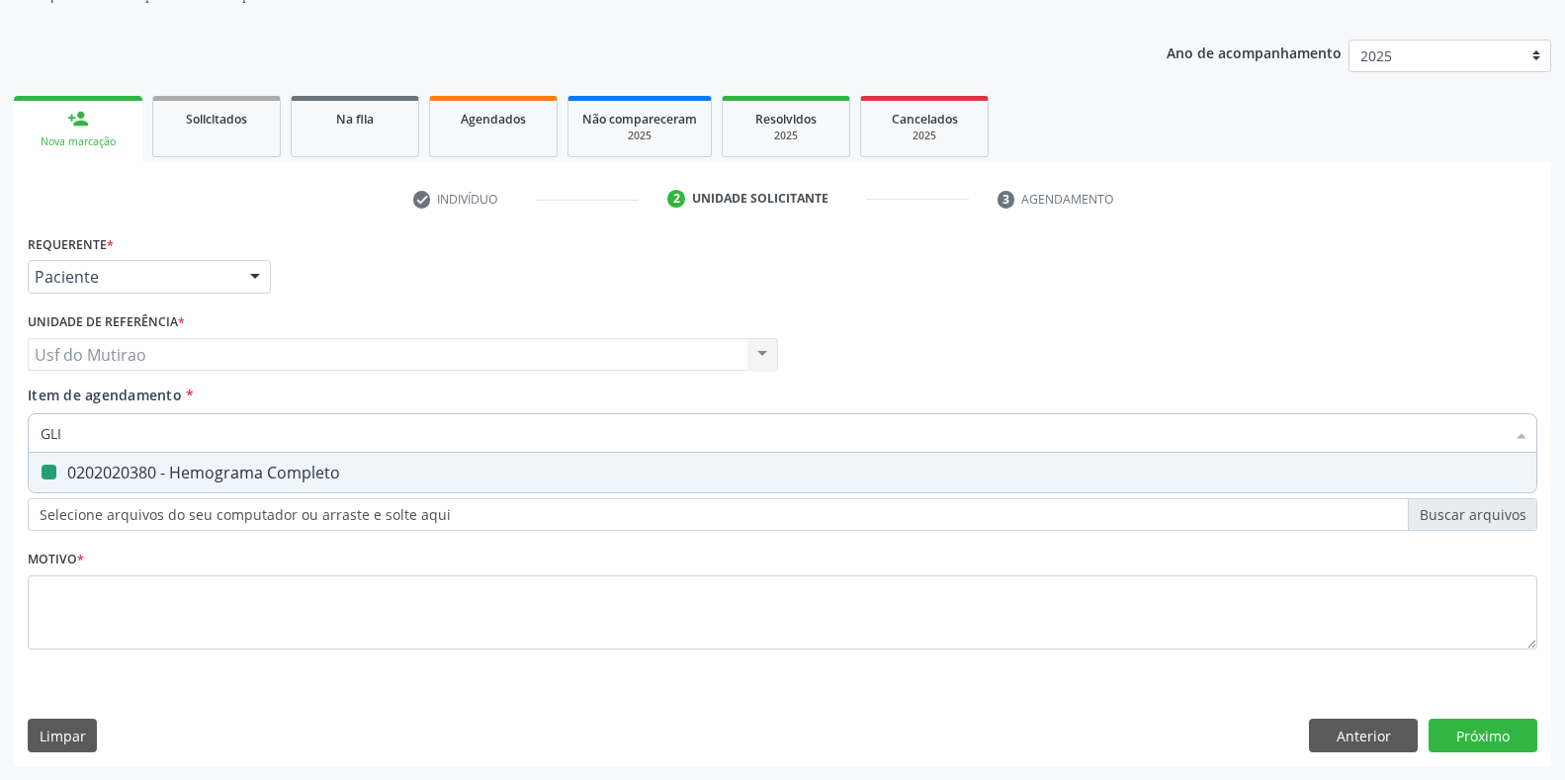
checkbox Completo "false"
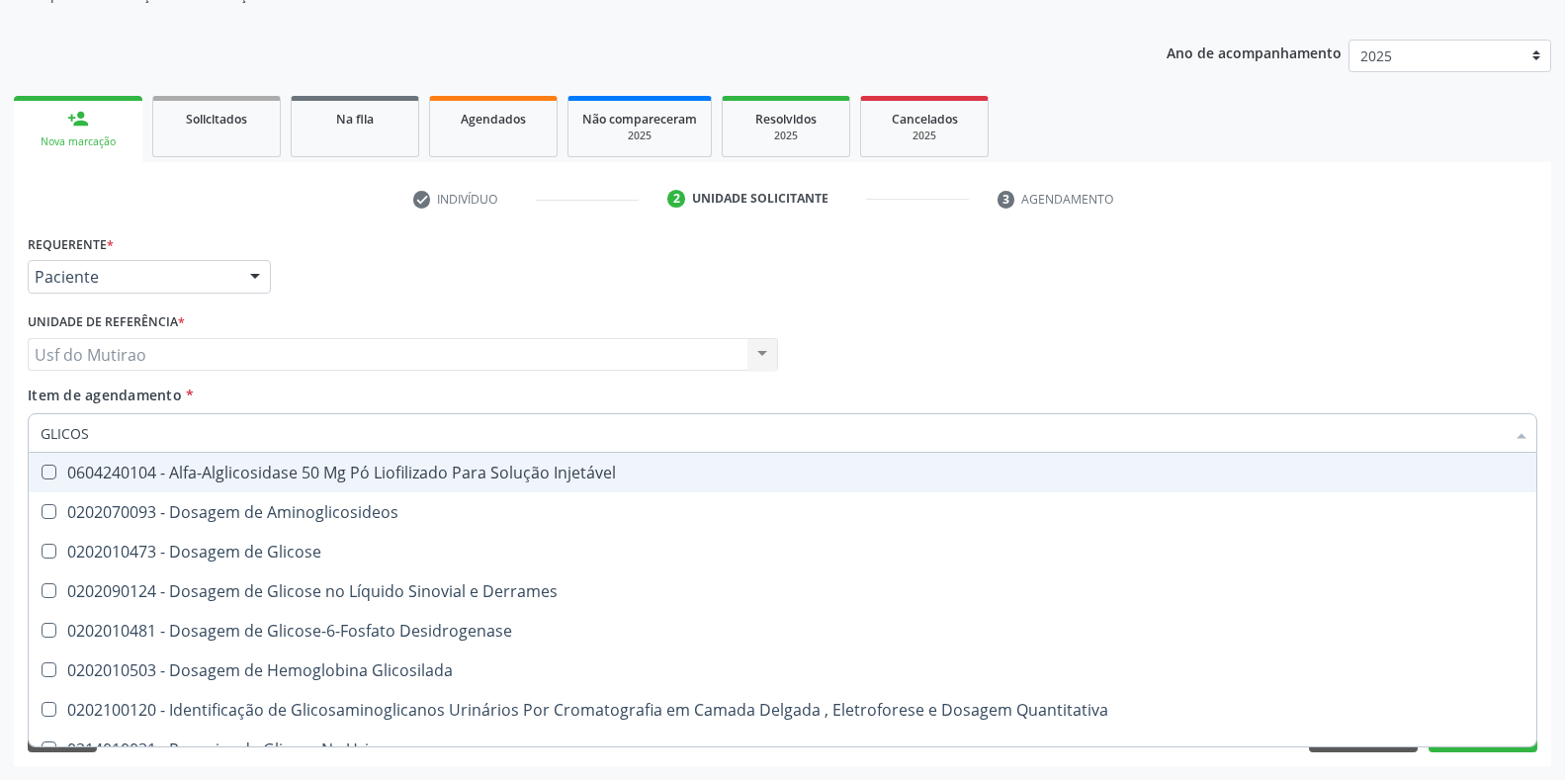
type input "GLICOSE"
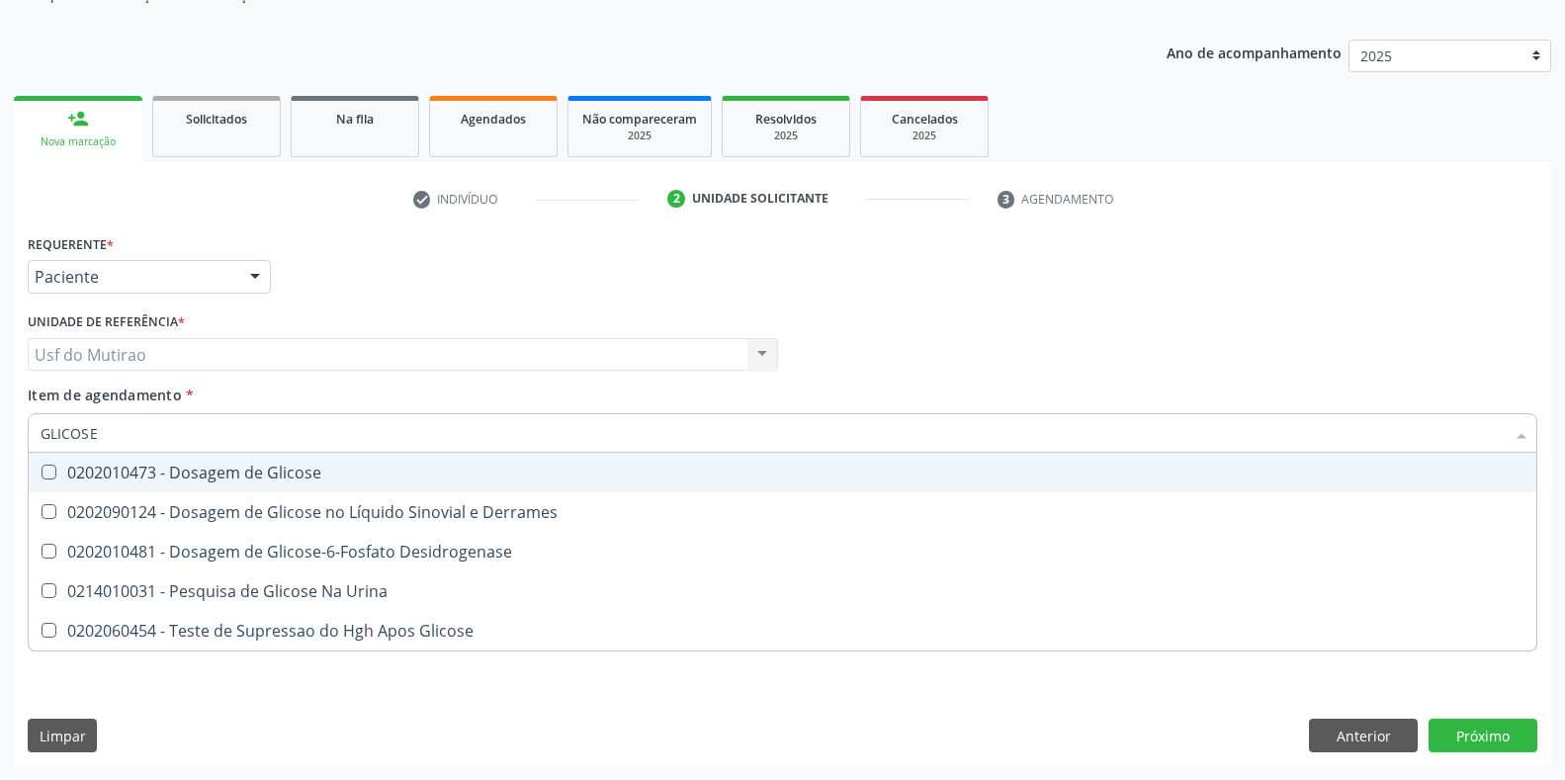
click at [65, 462] on span "0202010473 - Dosagem de Glicose" at bounding box center [783, 473] width 1508 height 40
checkbox Glicose "true"
drag, startPoint x: 140, startPoint y: 449, endPoint x: 14, endPoint y: 437, distance: 127.1
click at [14, 437] on div "Requerente * Paciente Médico(a) Enfermeiro(a) Paciente Nenhum resultado encontr…" at bounding box center [782, 497] width 1537 height 537
type input "COL"
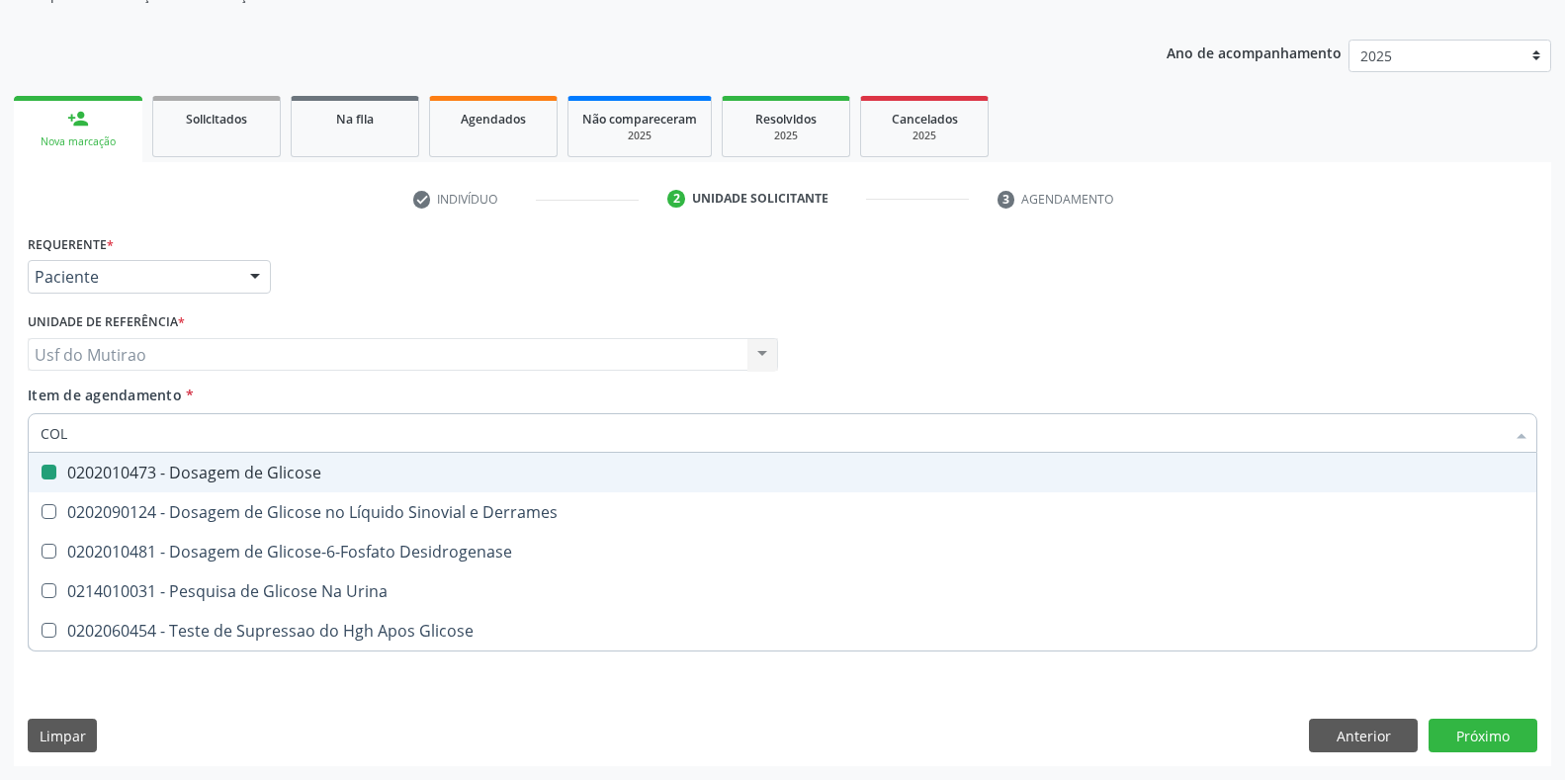
checkbox Glicose "false"
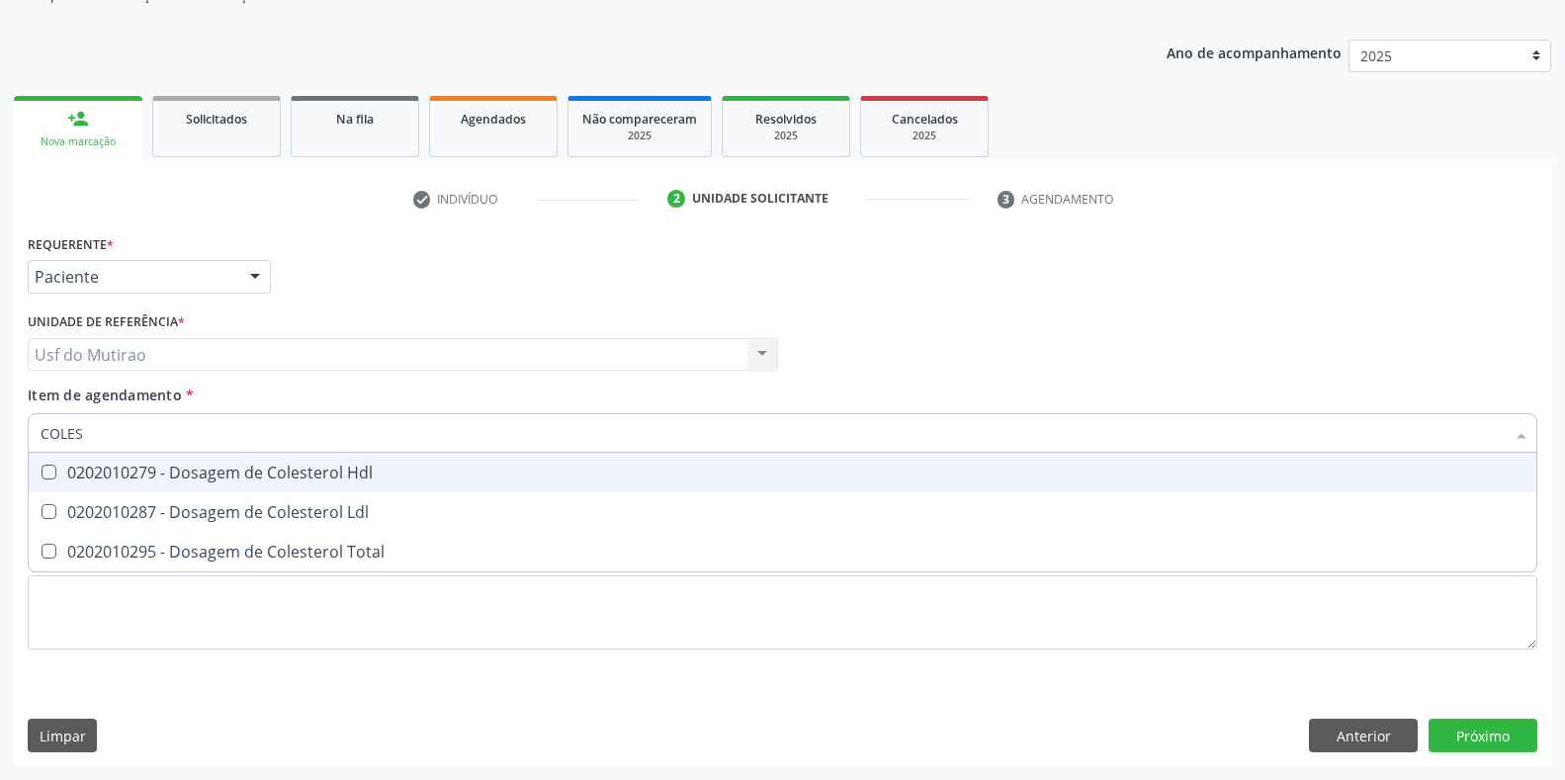
type input "COLEST"
click at [175, 465] on div "0202010279 - Dosagem de Colesterol Hdl" at bounding box center [783, 473] width 1484 height 16
checkbox Hdl "true"
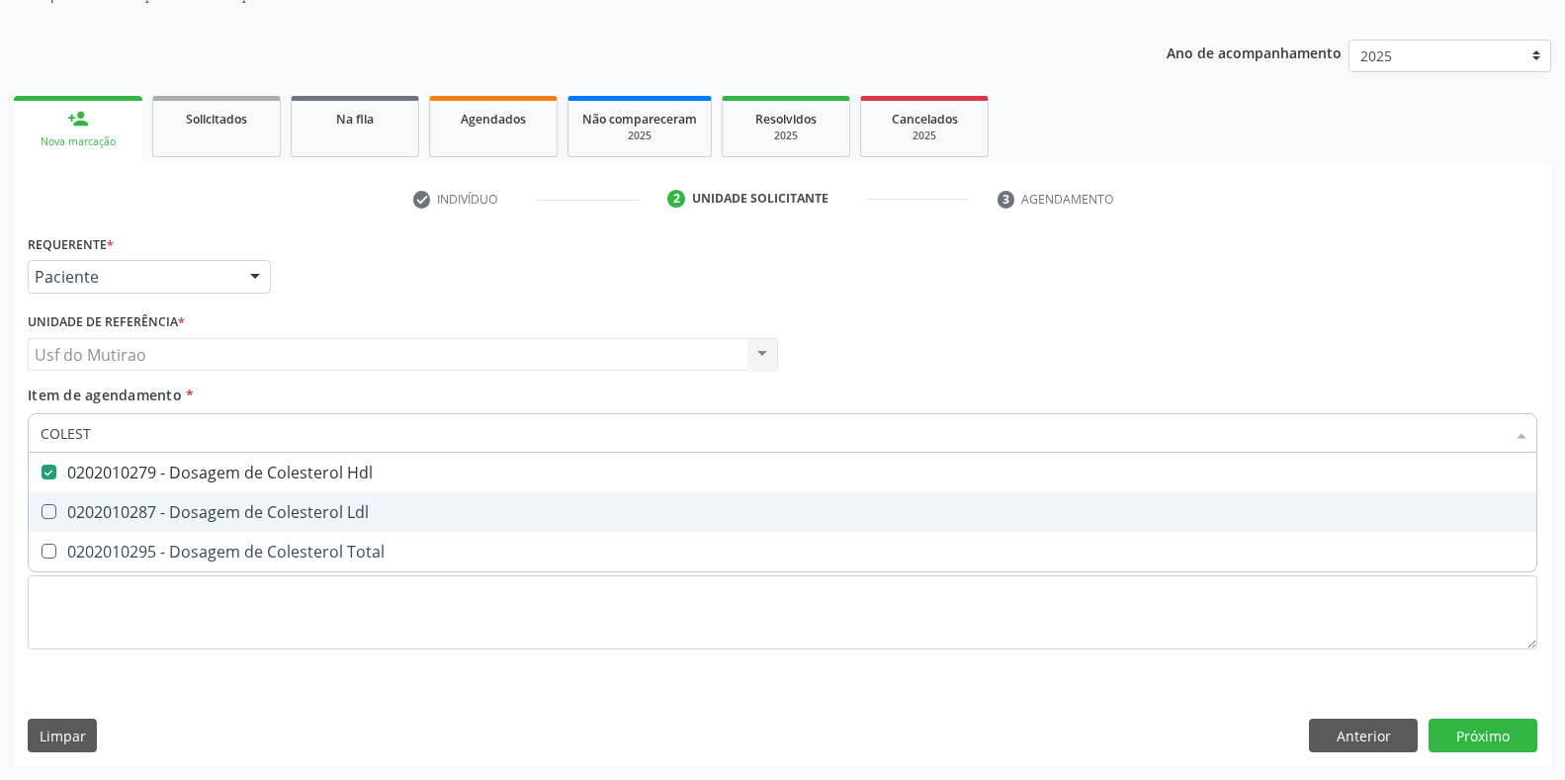
click at [181, 513] on div "0202010287 - Dosagem de Colesterol Ldl" at bounding box center [783, 512] width 1484 height 16
checkbox Ldl "true"
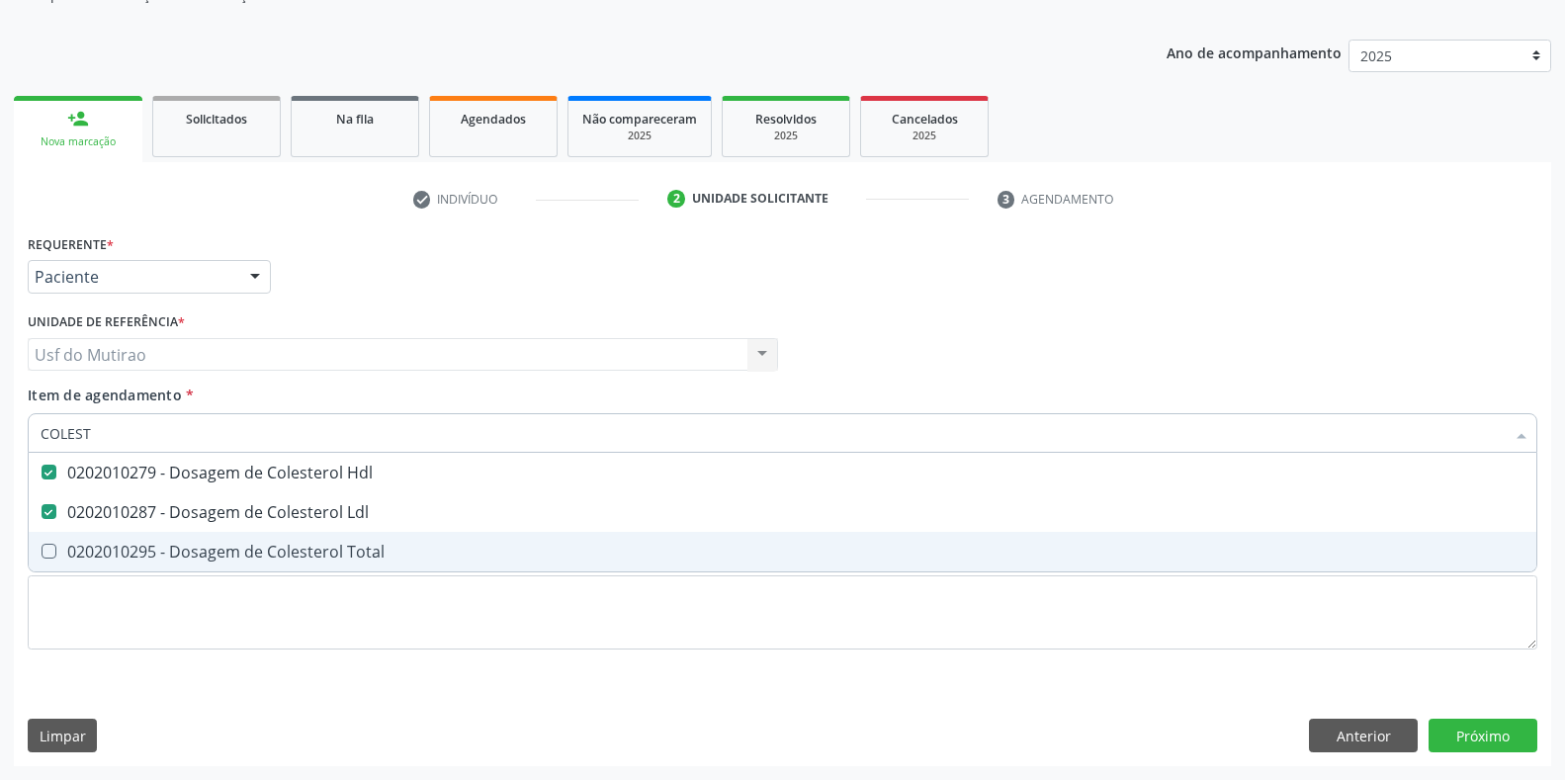
click at [182, 560] on div "0202010295 - Dosagem de Colesterol Total" at bounding box center [783, 552] width 1484 height 16
checkbox Total "true"
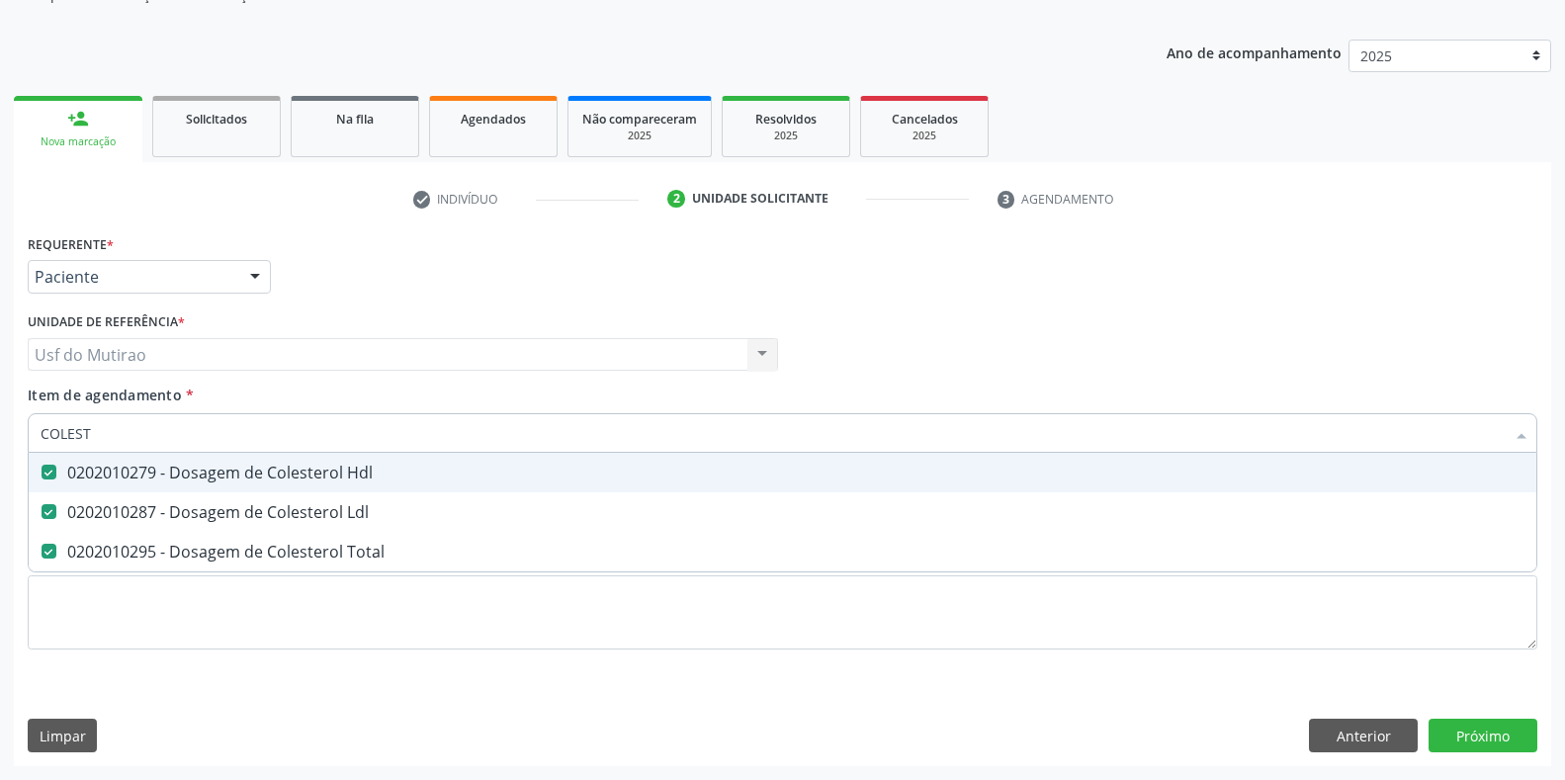
drag, startPoint x: 201, startPoint y: 430, endPoint x: 15, endPoint y: 431, distance: 185.8
click at [15, 431] on div "Requerente * Paciente Médico(a) Enfermeiro(a) Paciente Nenhum resultado encontr…" at bounding box center [782, 497] width 1537 height 537
type input "TRIGLIC"
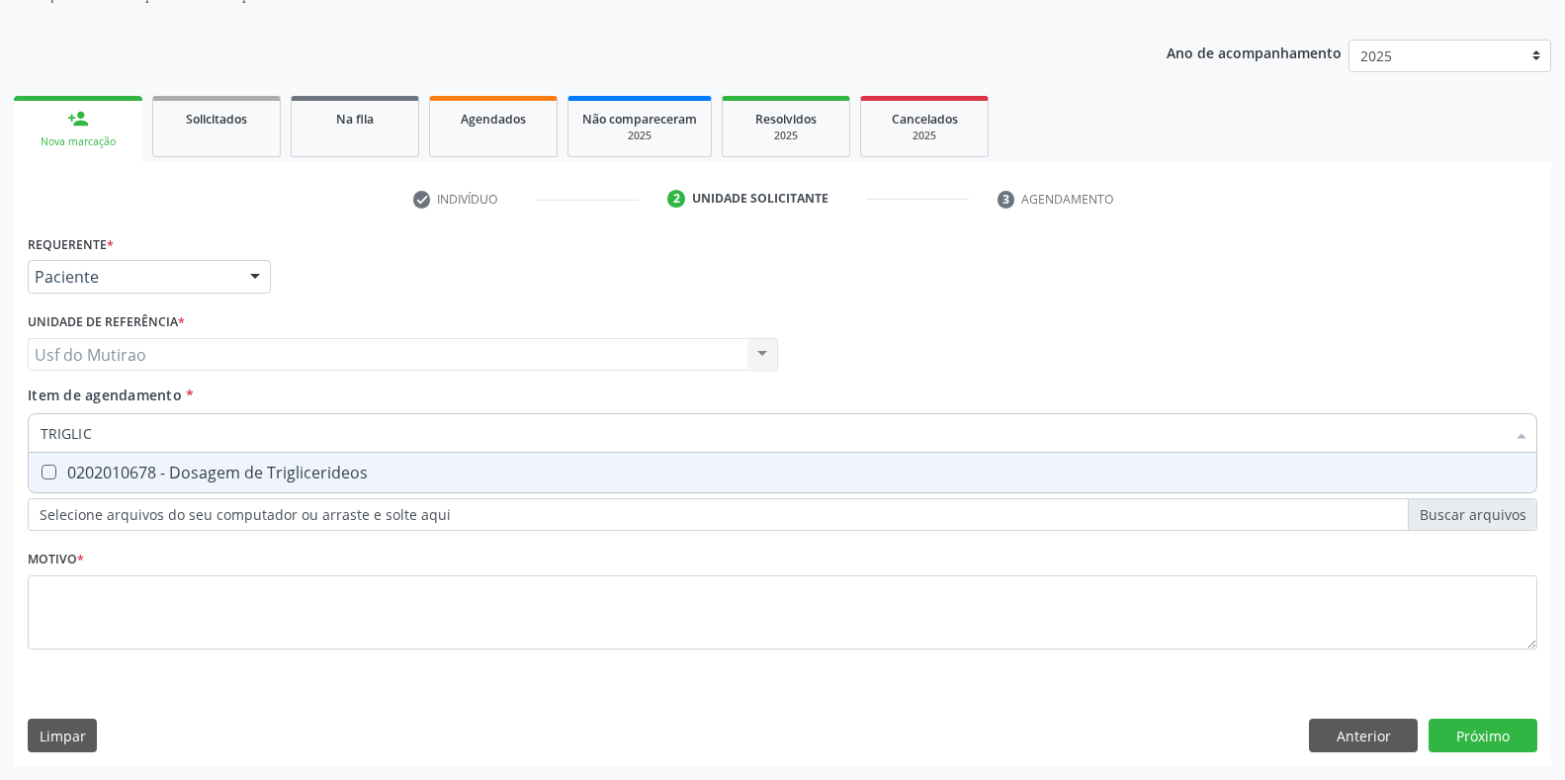
click at [69, 474] on div "0202010678 - Dosagem de Triglicerideos" at bounding box center [783, 473] width 1484 height 16
checkbox Triglicerideos "true"
drag, startPoint x: 112, startPoint y: 433, endPoint x: 0, endPoint y: 427, distance: 111.9
click at [0, 427] on div "Acompanhamento Acompanhe a situação das marcações correntes e finalizadas Relat…" at bounding box center [782, 344] width 1565 height 871
type input "UREI"
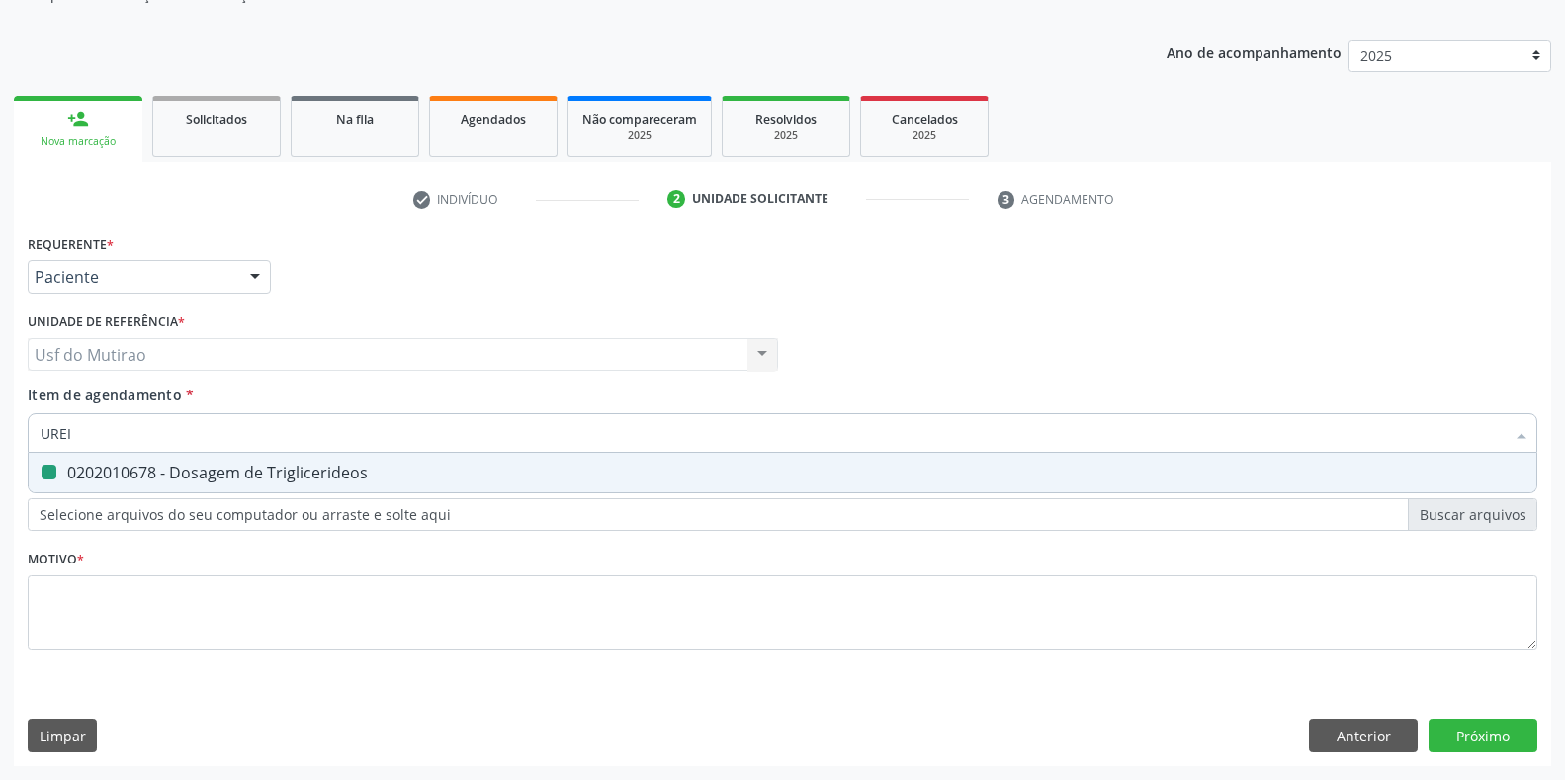
checkbox Triglicerideos "false"
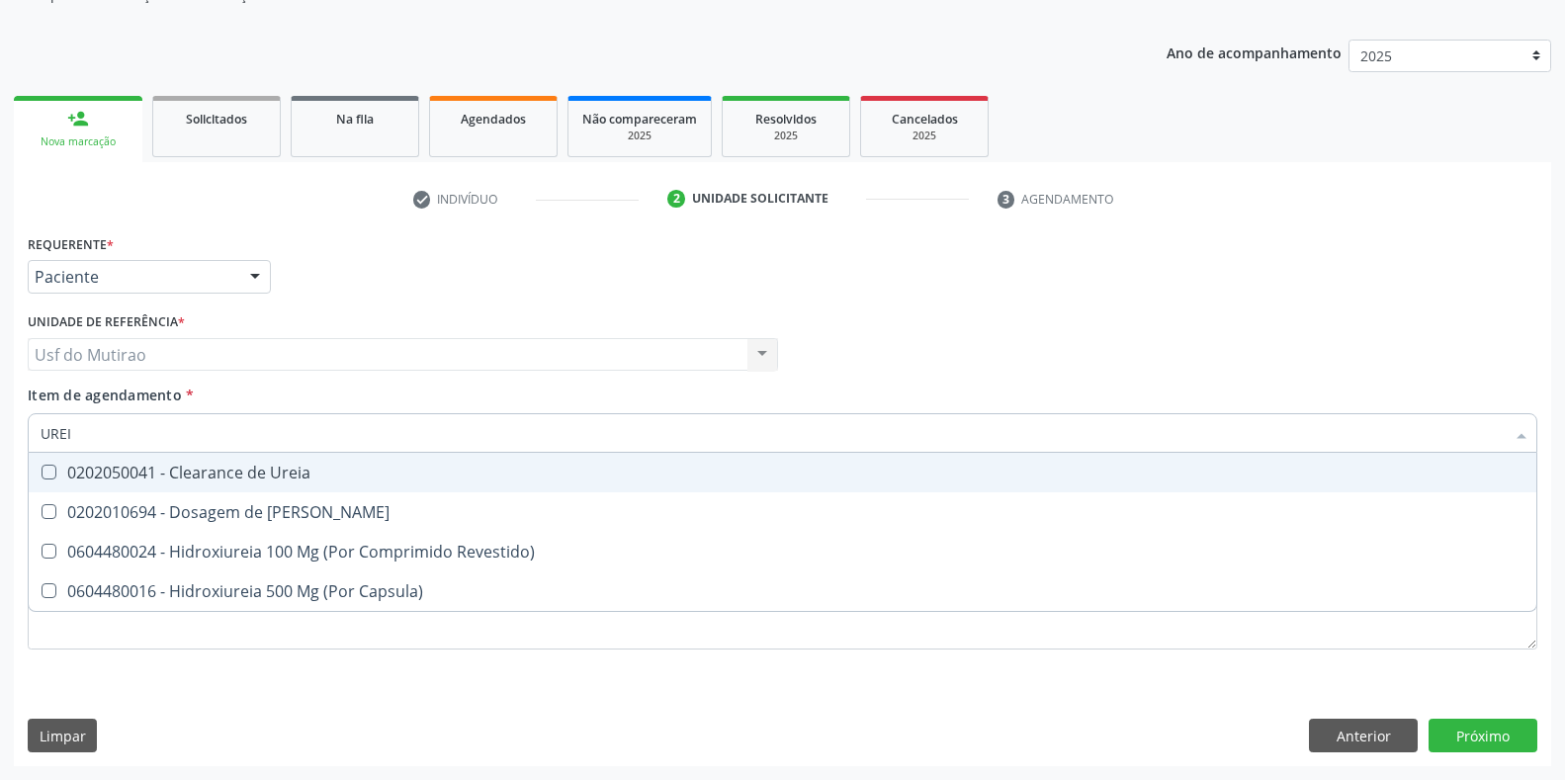
type input "UREIA"
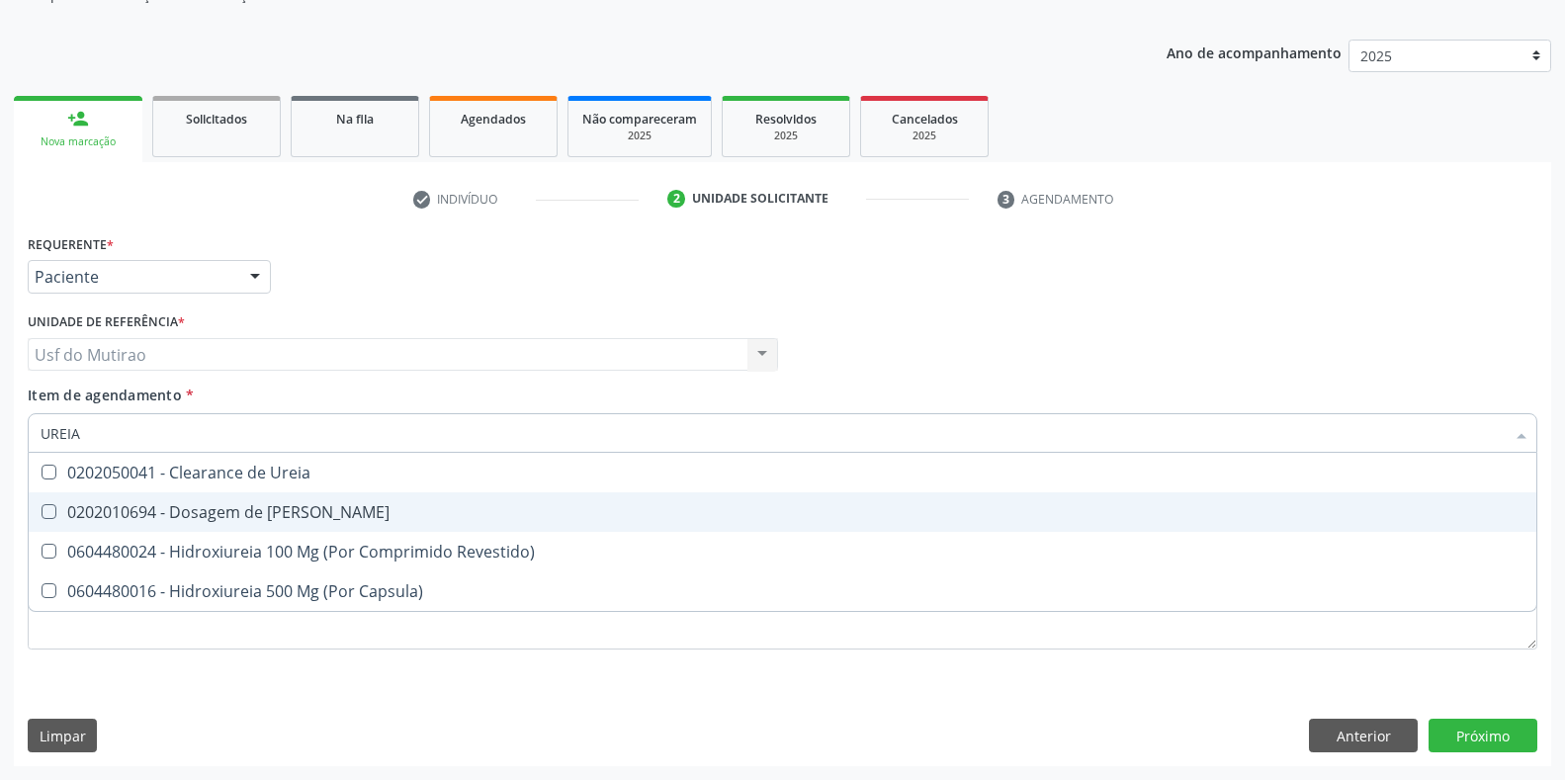
click at [89, 498] on span "0202010694 - Dosagem de [PERSON_NAME]" at bounding box center [783, 512] width 1508 height 40
checkbox Ureia "true"
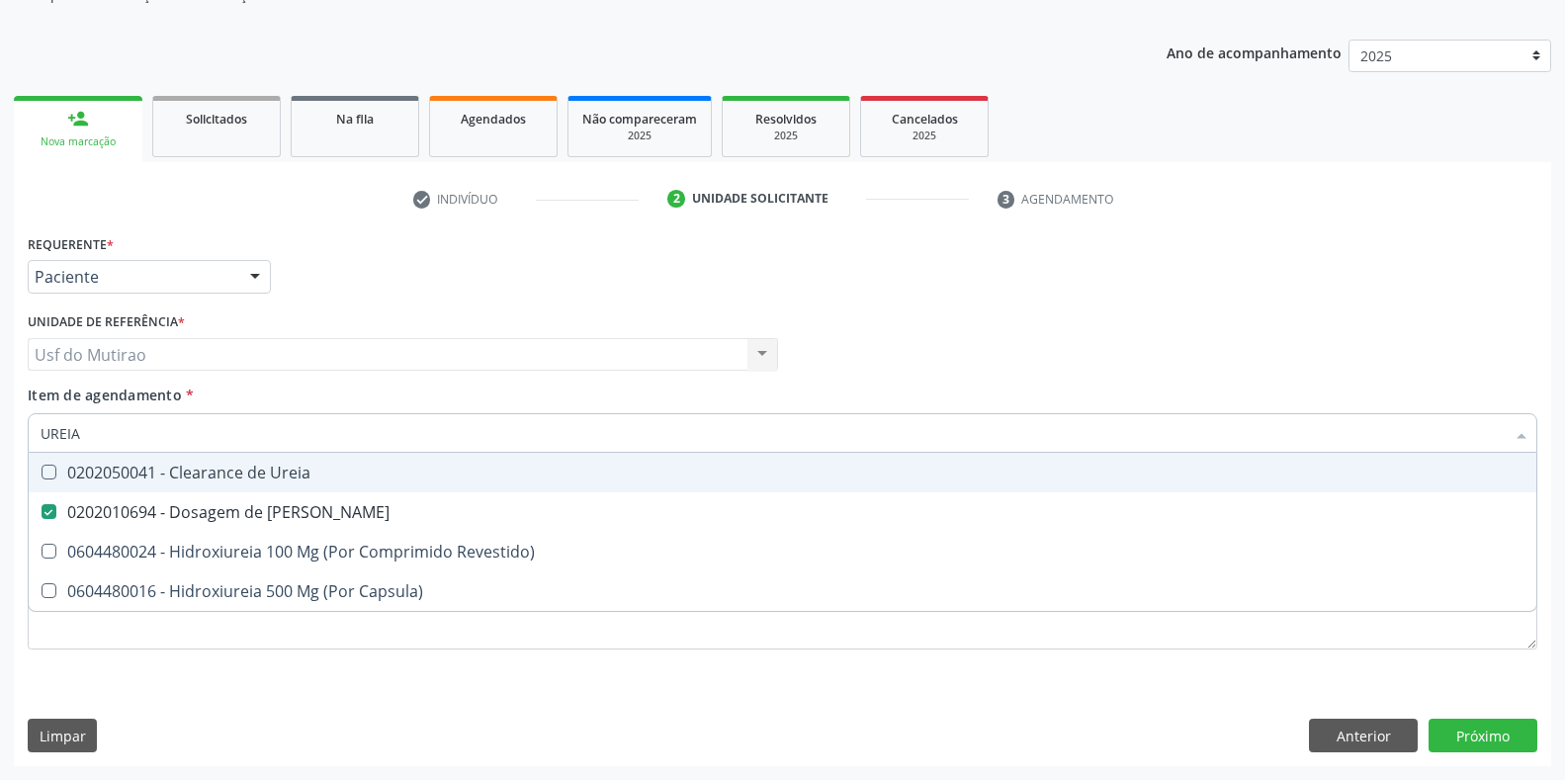
drag, startPoint x: 131, startPoint y: 439, endPoint x: 0, endPoint y: 431, distance: 131.7
click at [0, 431] on div "Acompanhamento Acompanhe a situação das marcações correntes e finalizadas Relat…" at bounding box center [782, 344] width 1565 height 871
type input "CREAT"
checkbox Ureia "false"
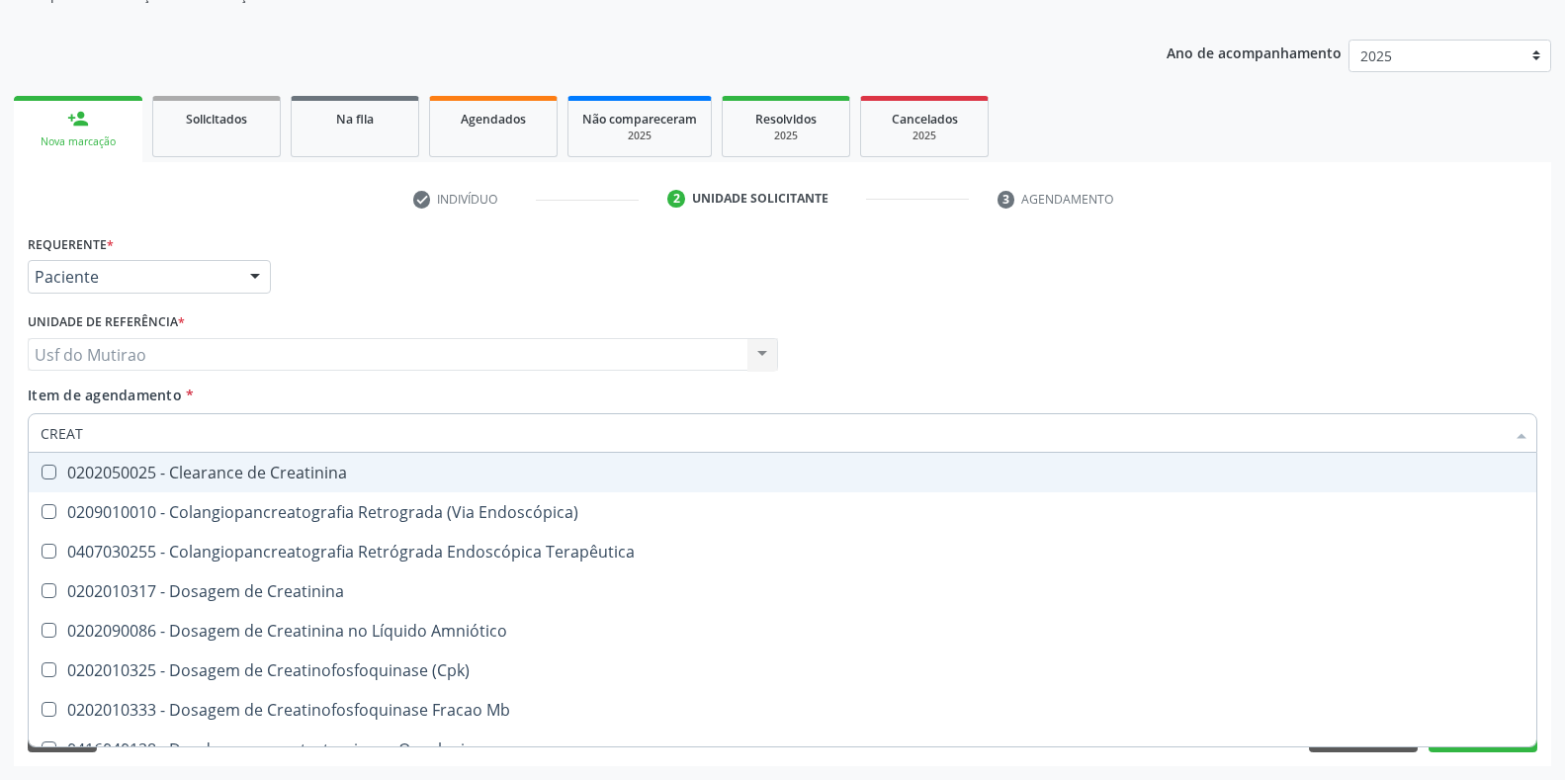
type input "CREATI"
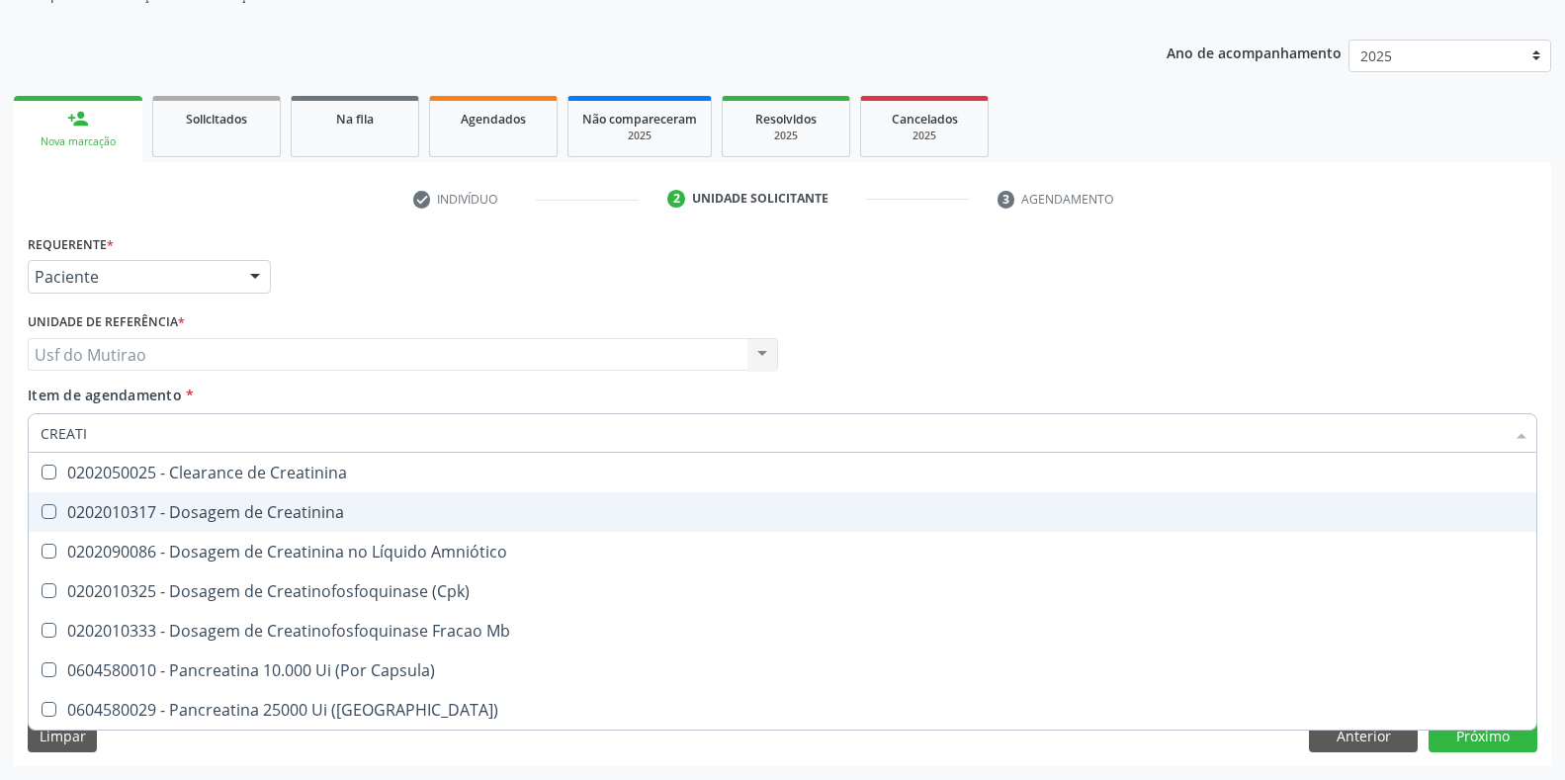
click at [159, 515] on div "0202010317 - Dosagem de Creatinina" at bounding box center [783, 512] width 1484 height 16
checkbox Creatinina "true"
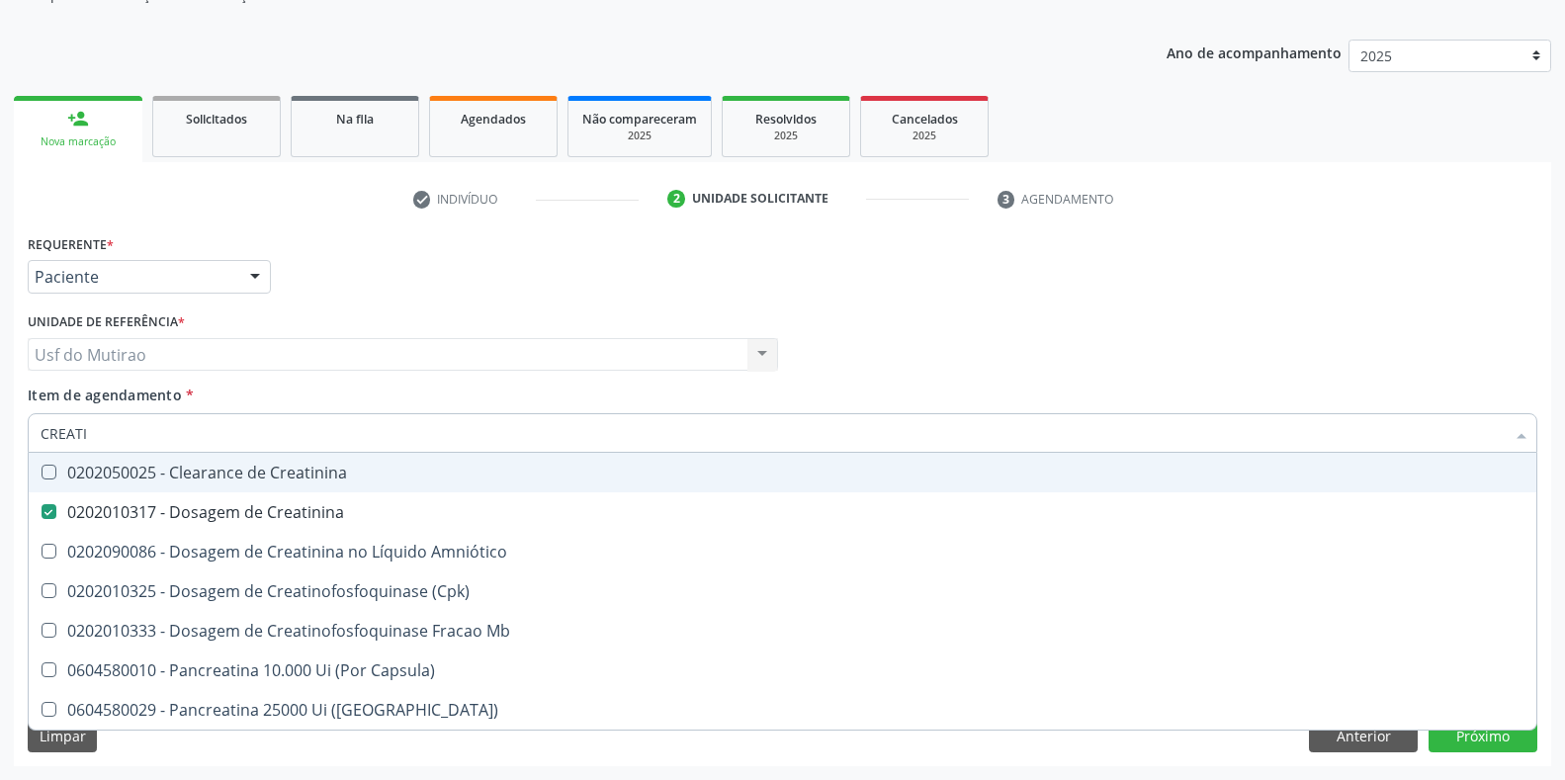
drag, startPoint x: 171, startPoint y: 427, endPoint x: 0, endPoint y: 427, distance: 171.0
click at [0, 427] on div "Acompanhamento Acompanhe a situação das marcações correntes e finalizadas Relat…" at bounding box center [782, 344] width 1565 height 871
checkbox Creatinina "false"
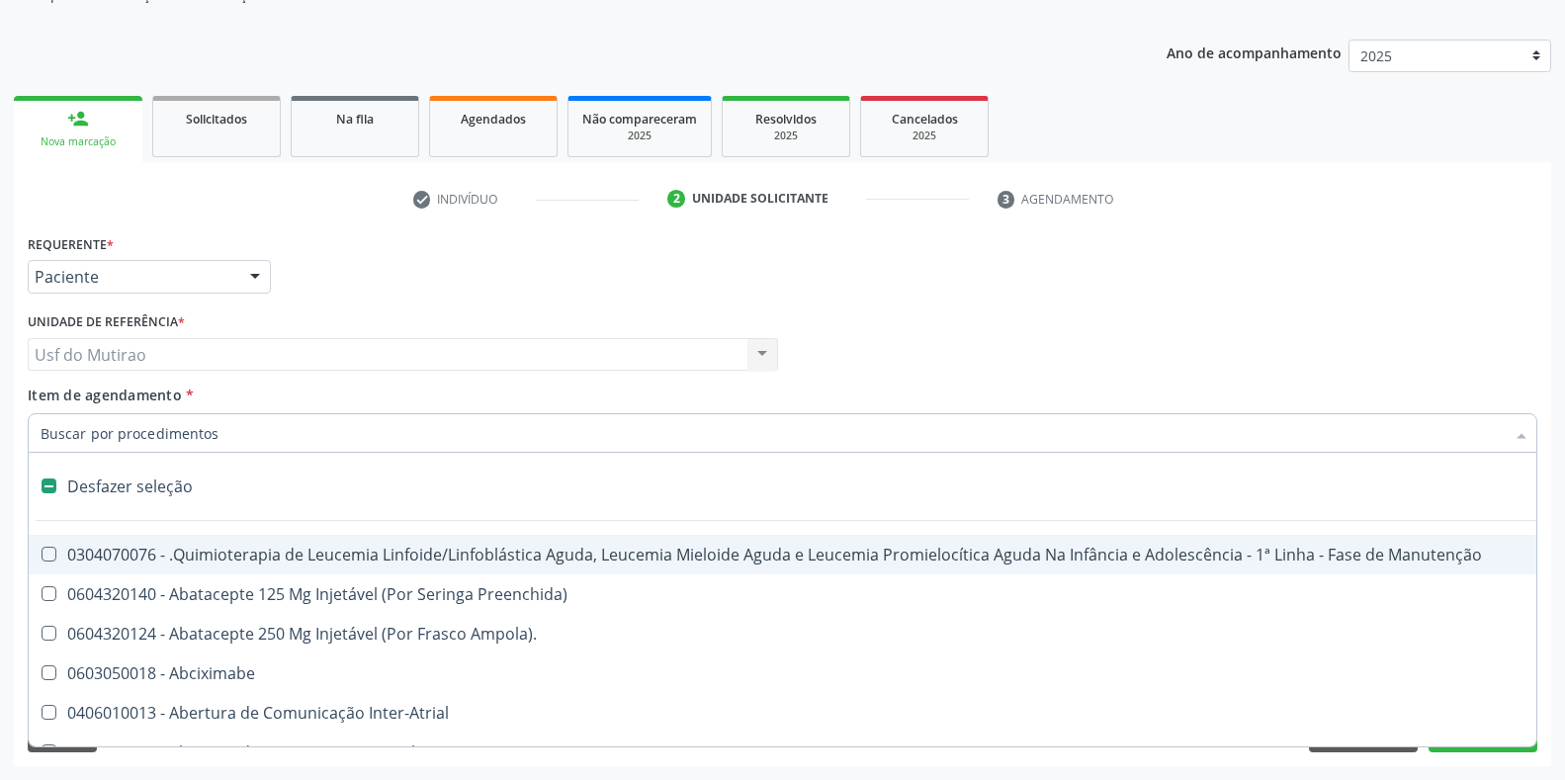
click at [251, 430] on input "Item de agendamento *" at bounding box center [773, 433] width 1464 height 40
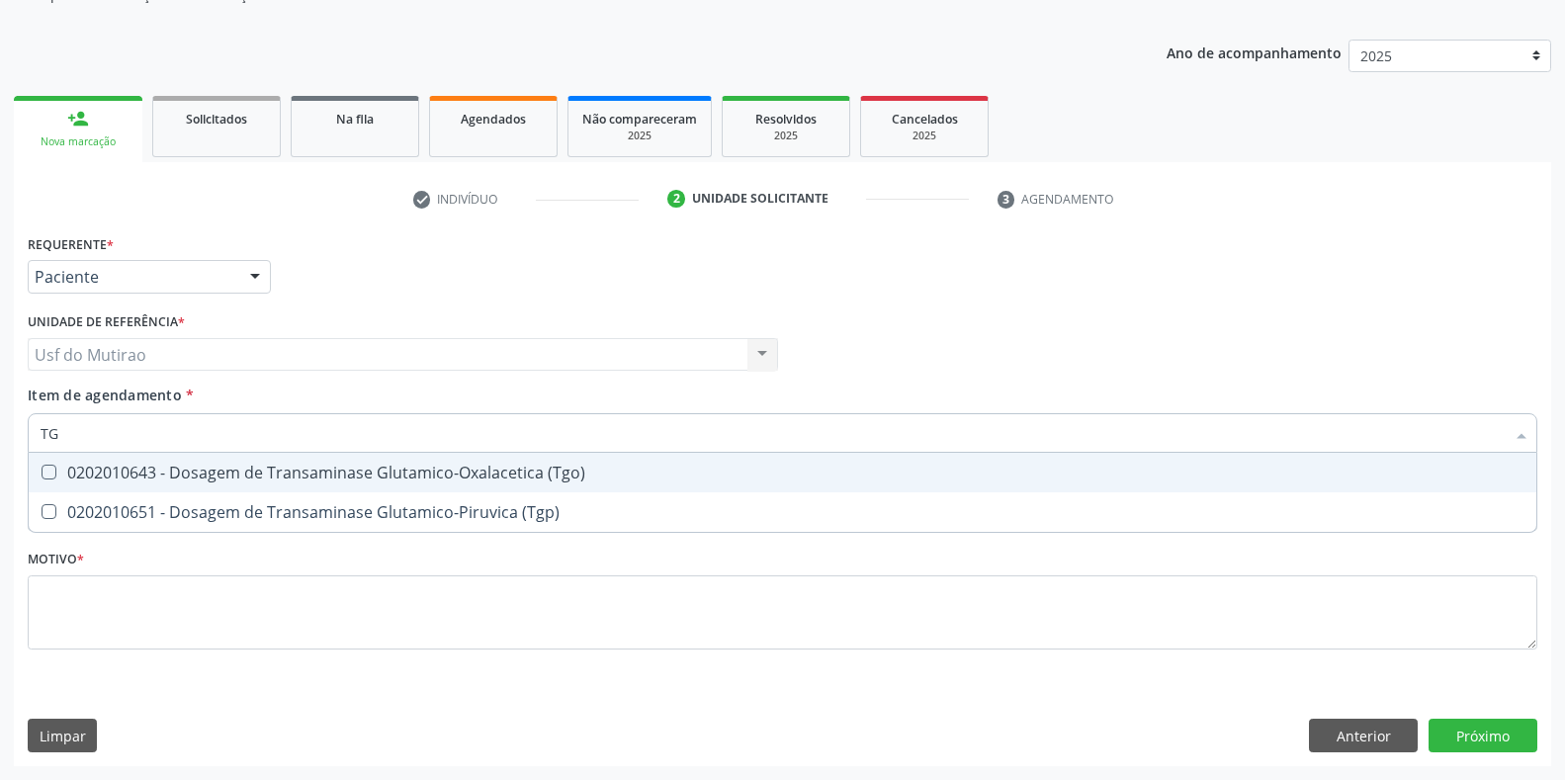
type input "TGO"
click at [263, 480] on div "0202010643 - Dosagem de Transaminase Glutamico-Oxalacetica (Tgo)" at bounding box center [783, 473] width 1484 height 16
checkbox \(Tgo\) "true"
click at [274, 446] on input "TGO" at bounding box center [773, 433] width 1464 height 40
drag, startPoint x: 276, startPoint y: 434, endPoint x: 11, endPoint y: 434, distance: 264.9
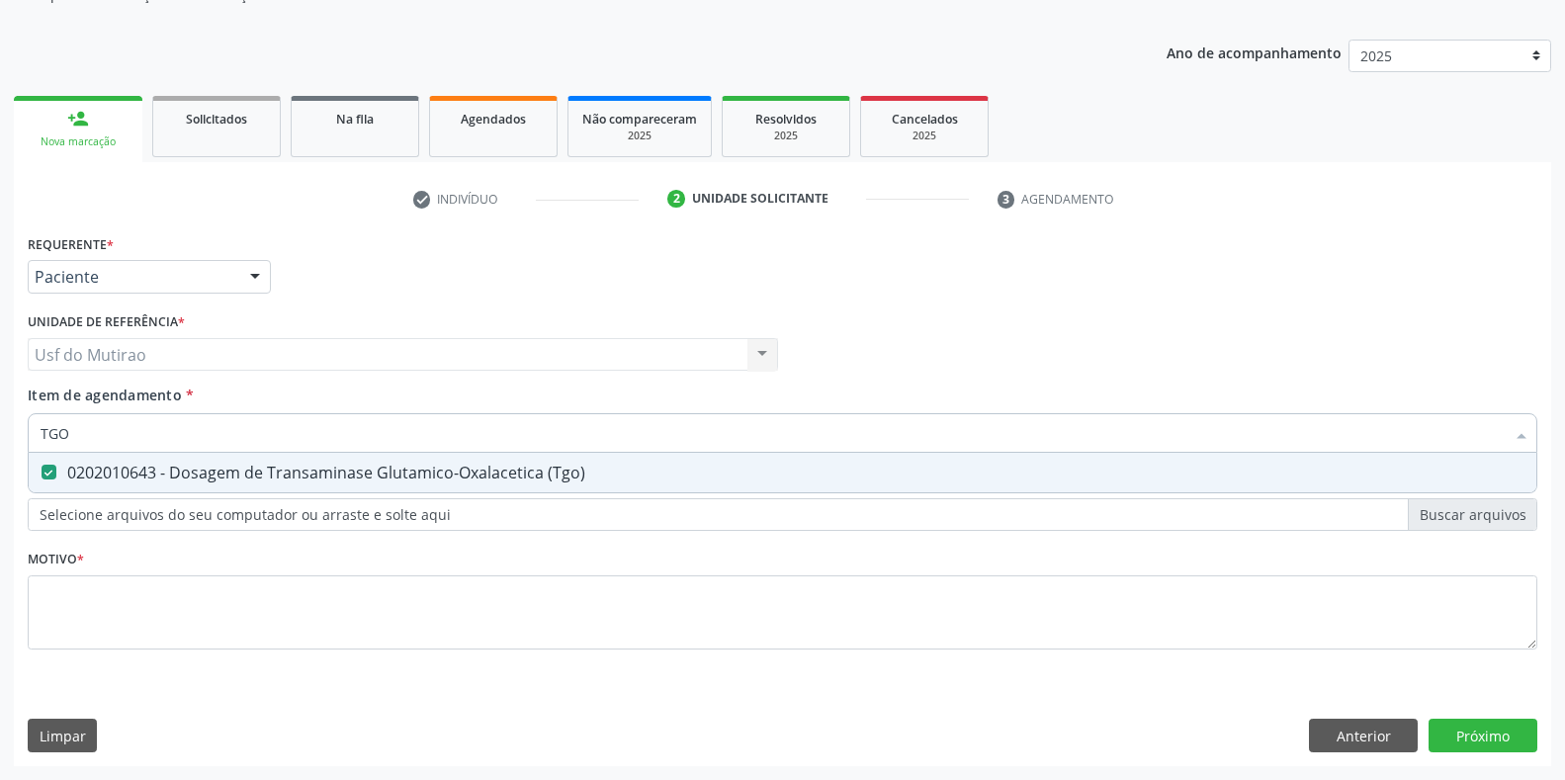
click at [11, 434] on div "Acompanhamento Acompanhe a situação das marcações correntes e finalizadas Relat…" at bounding box center [782, 344] width 1565 height 871
type input "TGP"
click at [68, 467] on div "0202010651 - Dosagem de Transaminase Glutamico-Piruvica (Tgp)" at bounding box center [783, 473] width 1484 height 16
checkbox \(Tgp\) "true"
drag, startPoint x: 128, startPoint y: 440, endPoint x: 3, endPoint y: 438, distance: 124.6
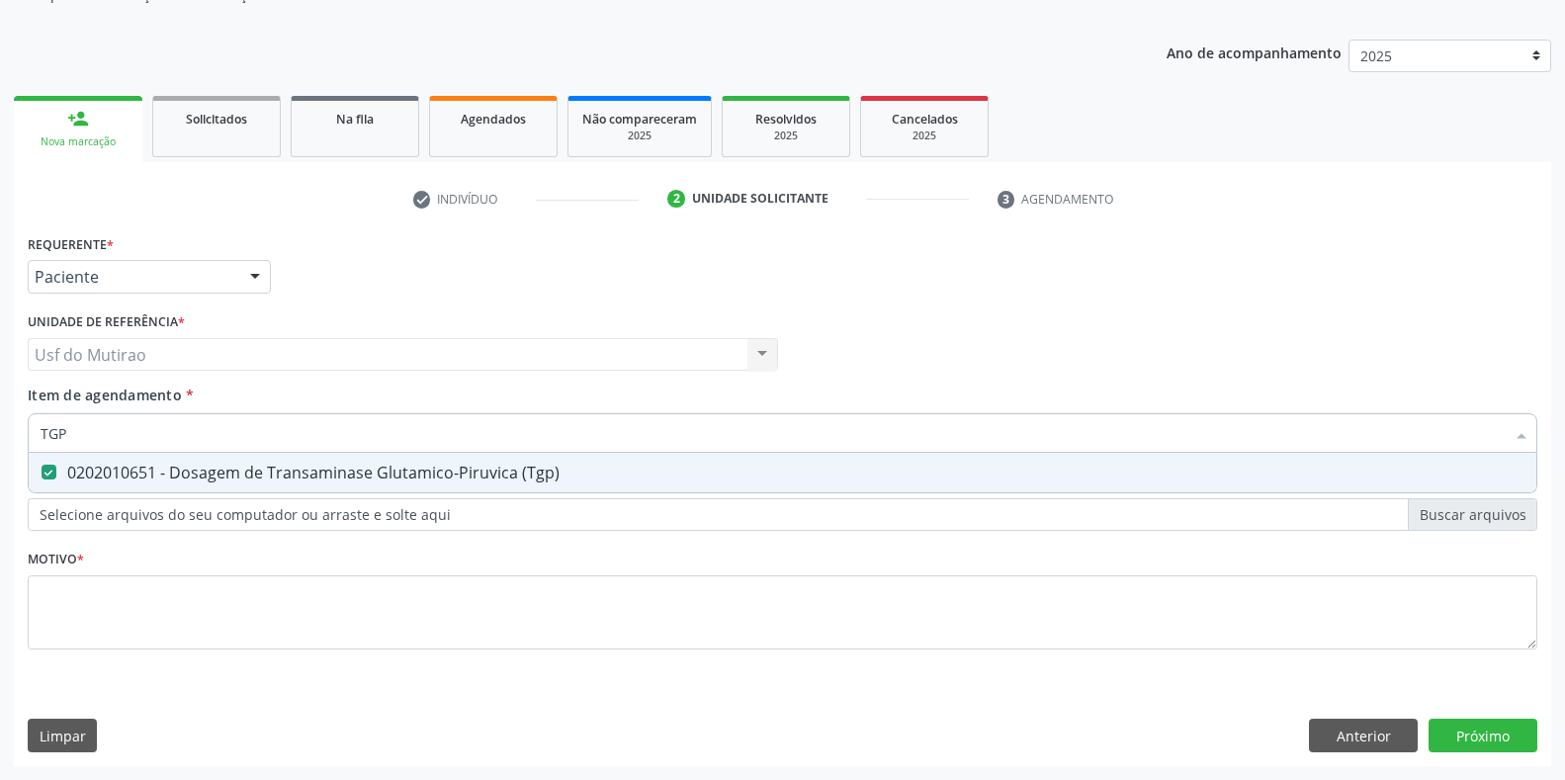
click at [3, 438] on div "Acompanhamento Acompanhe a situação das marcações correntes e finalizadas Relat…" at bounding box center [782, 344] width 1565 height 871
checkbox \(Tgp\) "false"
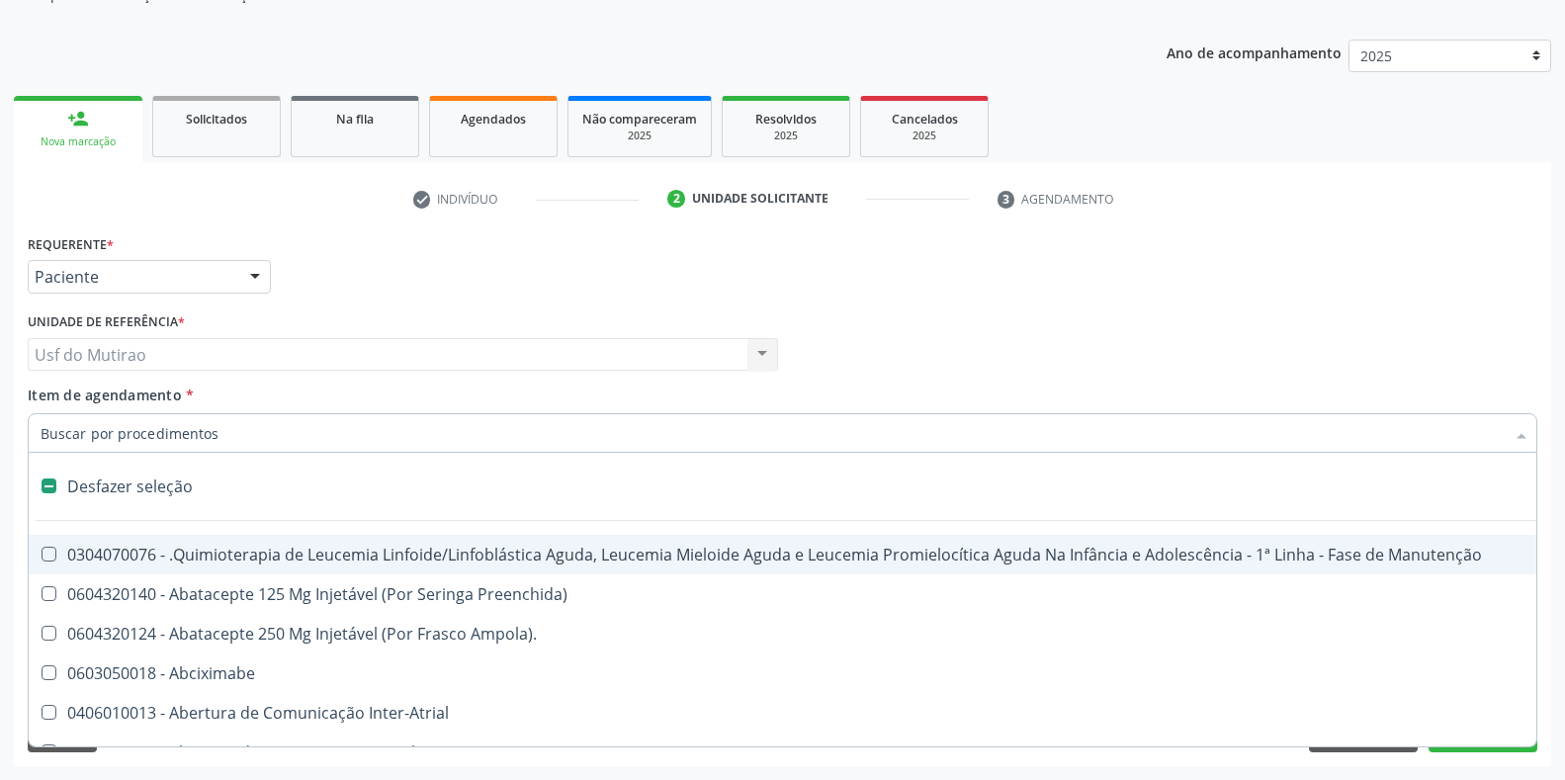
click at [300, 445] on input "Item de agendamento *" at bounding box center [773, 433] width 1464 height 40
click at [892, 350] on div "Médico Solicitante Por favor, selecione a Unidade de Atendimento primeiro Nenhu…" at bounding box center [782, 345] width 1519 height 77
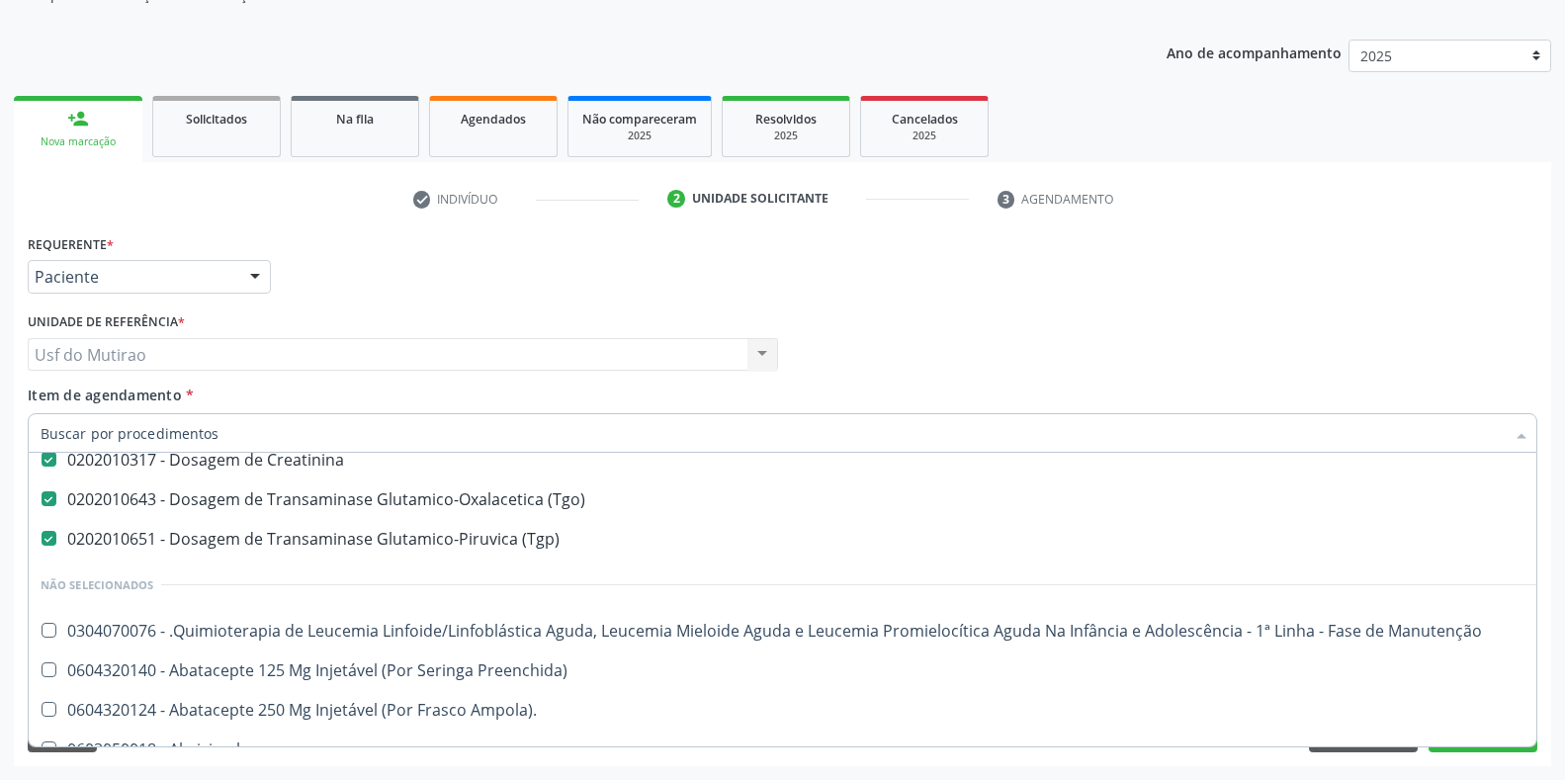
scroll to position [198, 0]
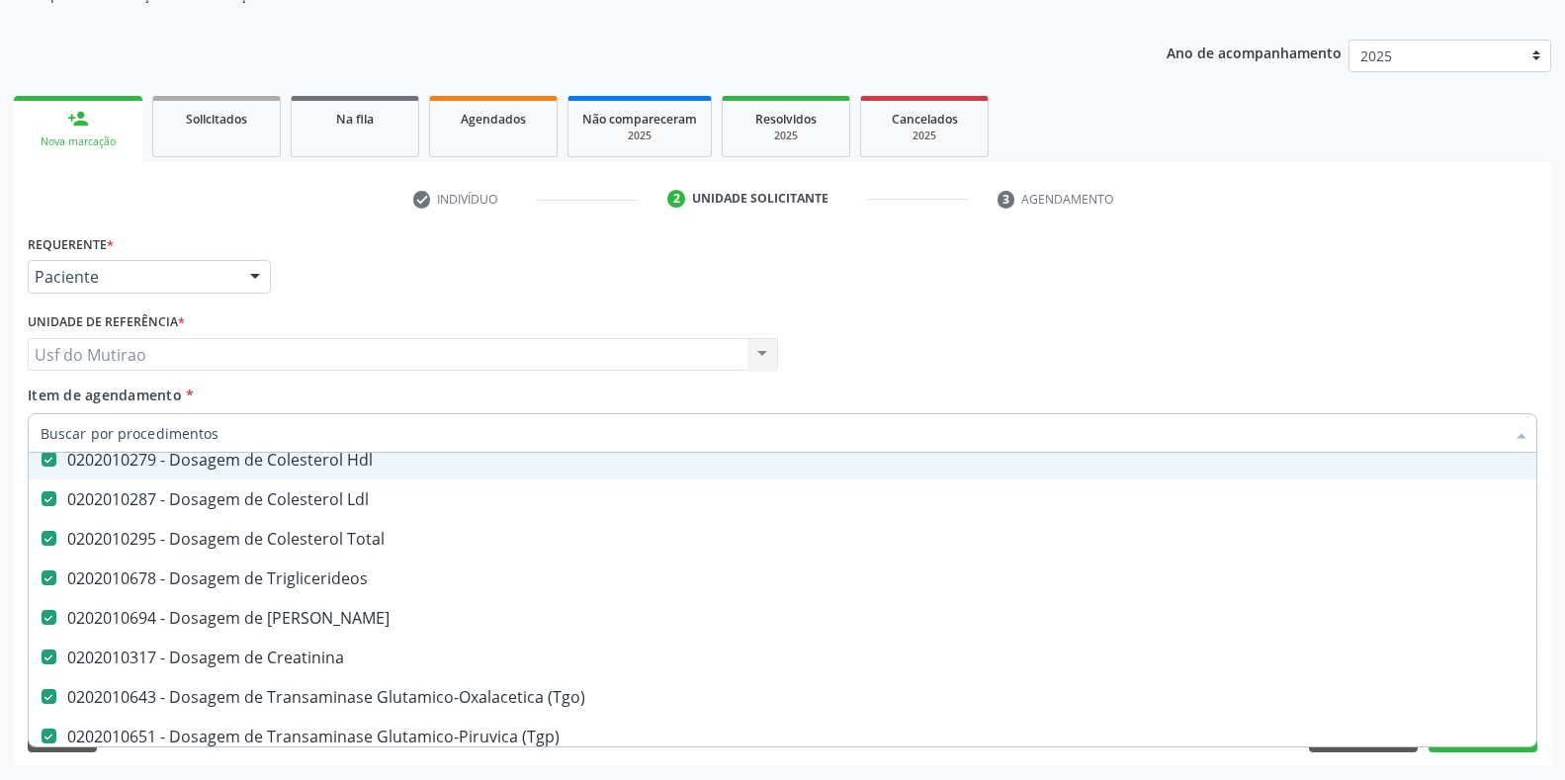
click at [357, 432] on input "Item de agendamento *" at bounding box center [773, 433] width 1464 height 40
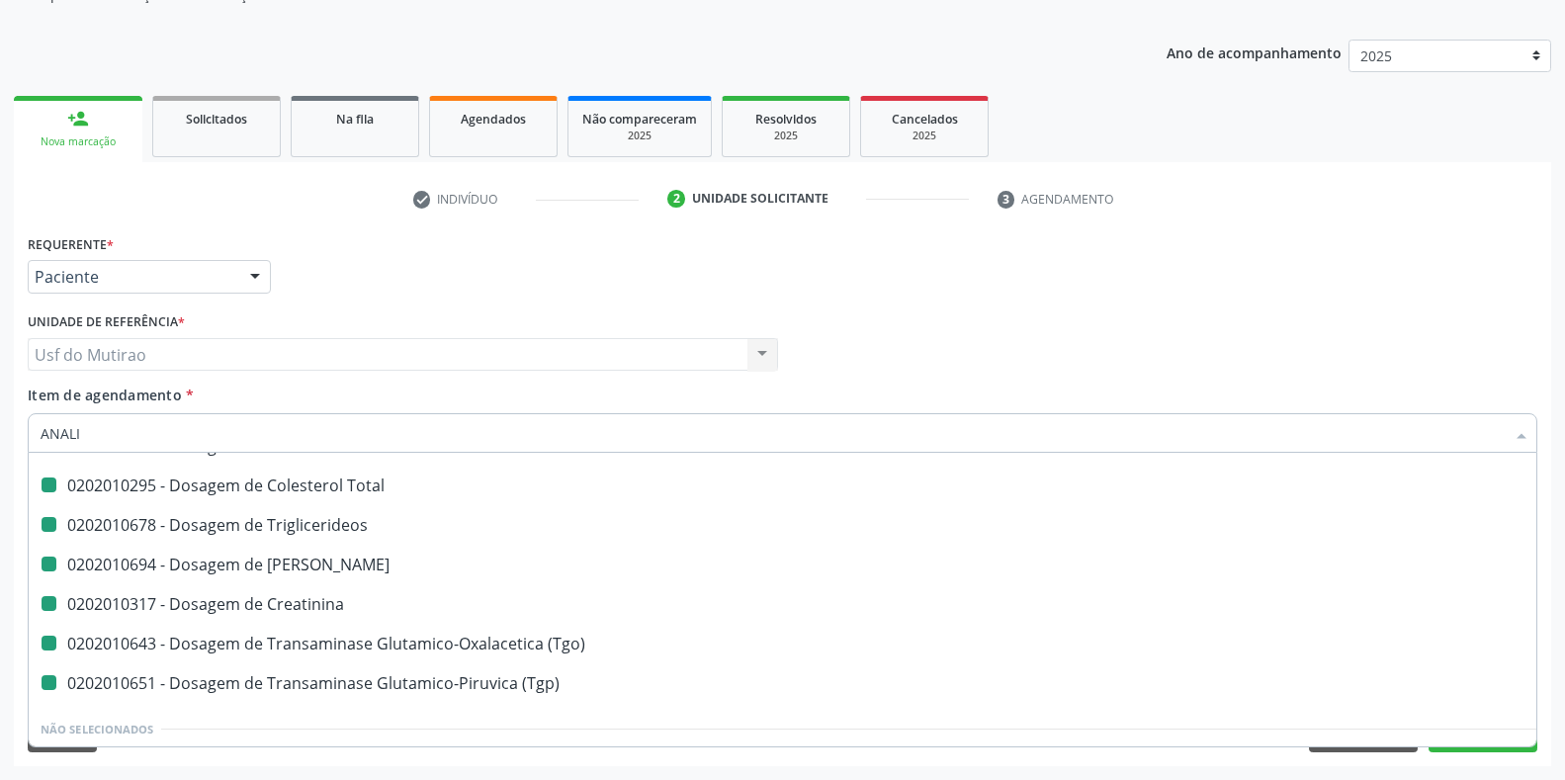
type input "ANALIS"
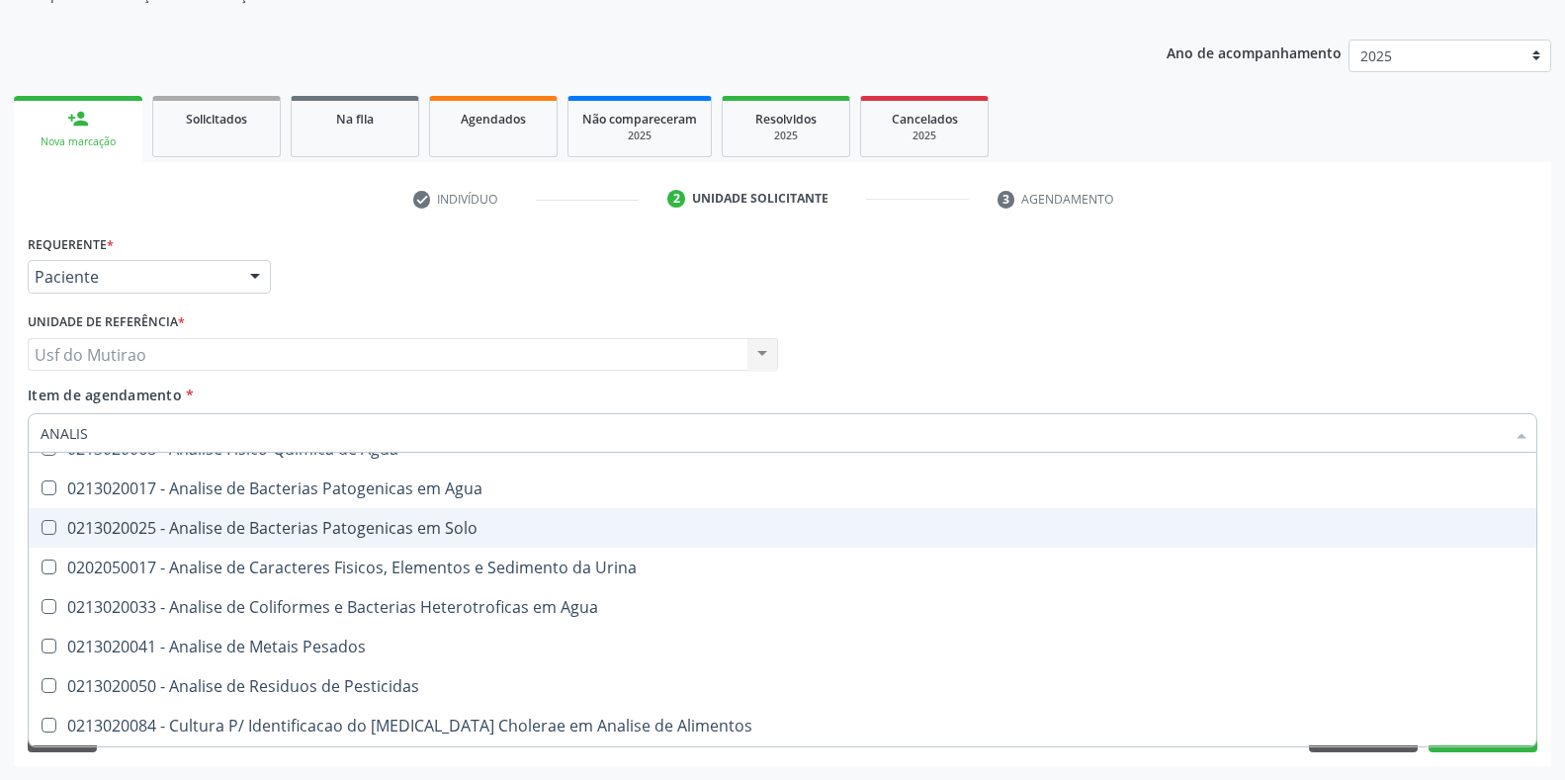
checkbox Voz "false"
checkbox Agua "false"
checkbox Solo "false"
checkbox Urina "false"
checkbox Agua "false"
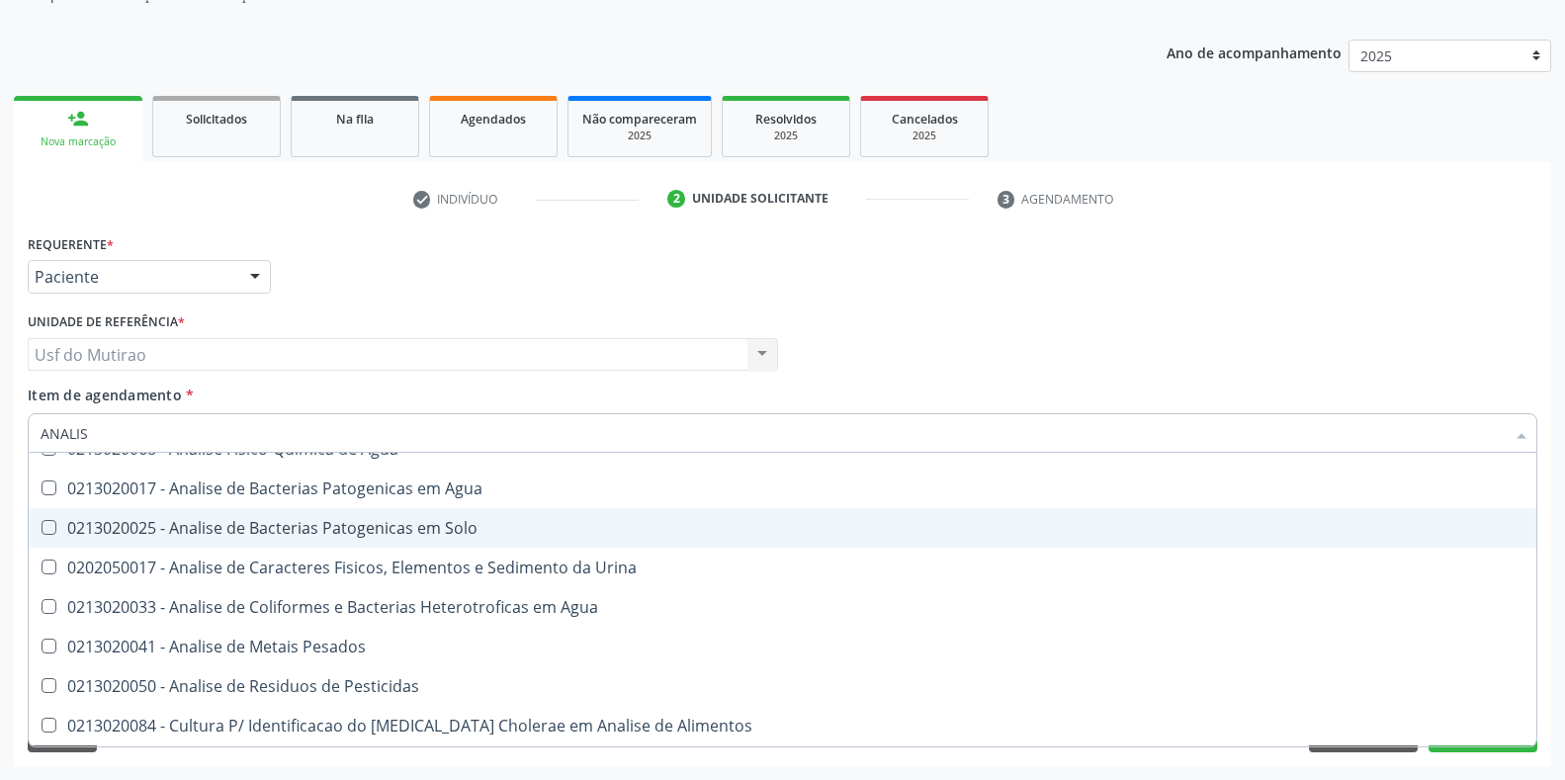
checkbox Pesados "false"
checkbox Pesticidas "false"
checkbox Alimentos "false"
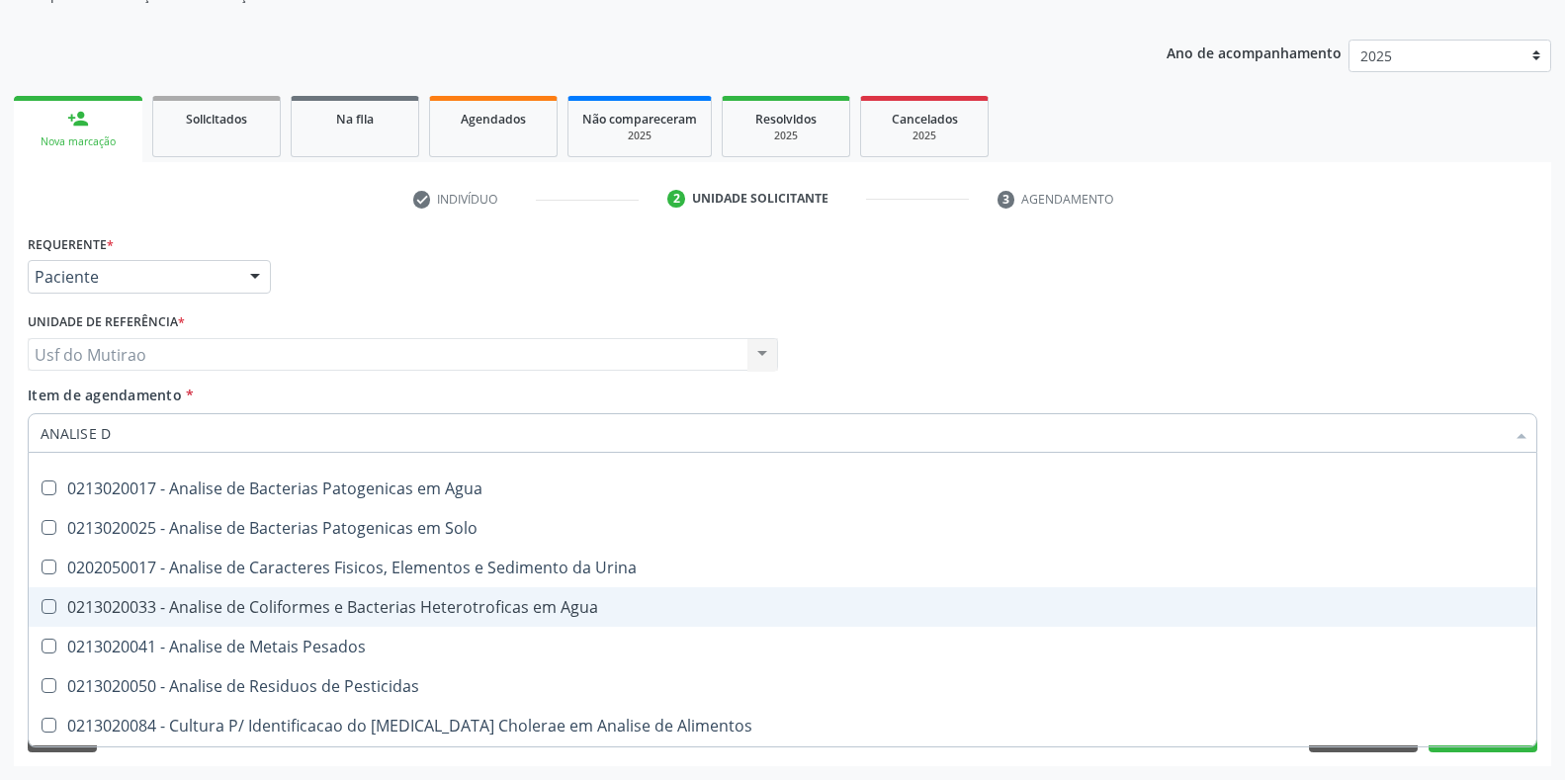
scroll to position [37, 0]
type input "ANALISE DE C"
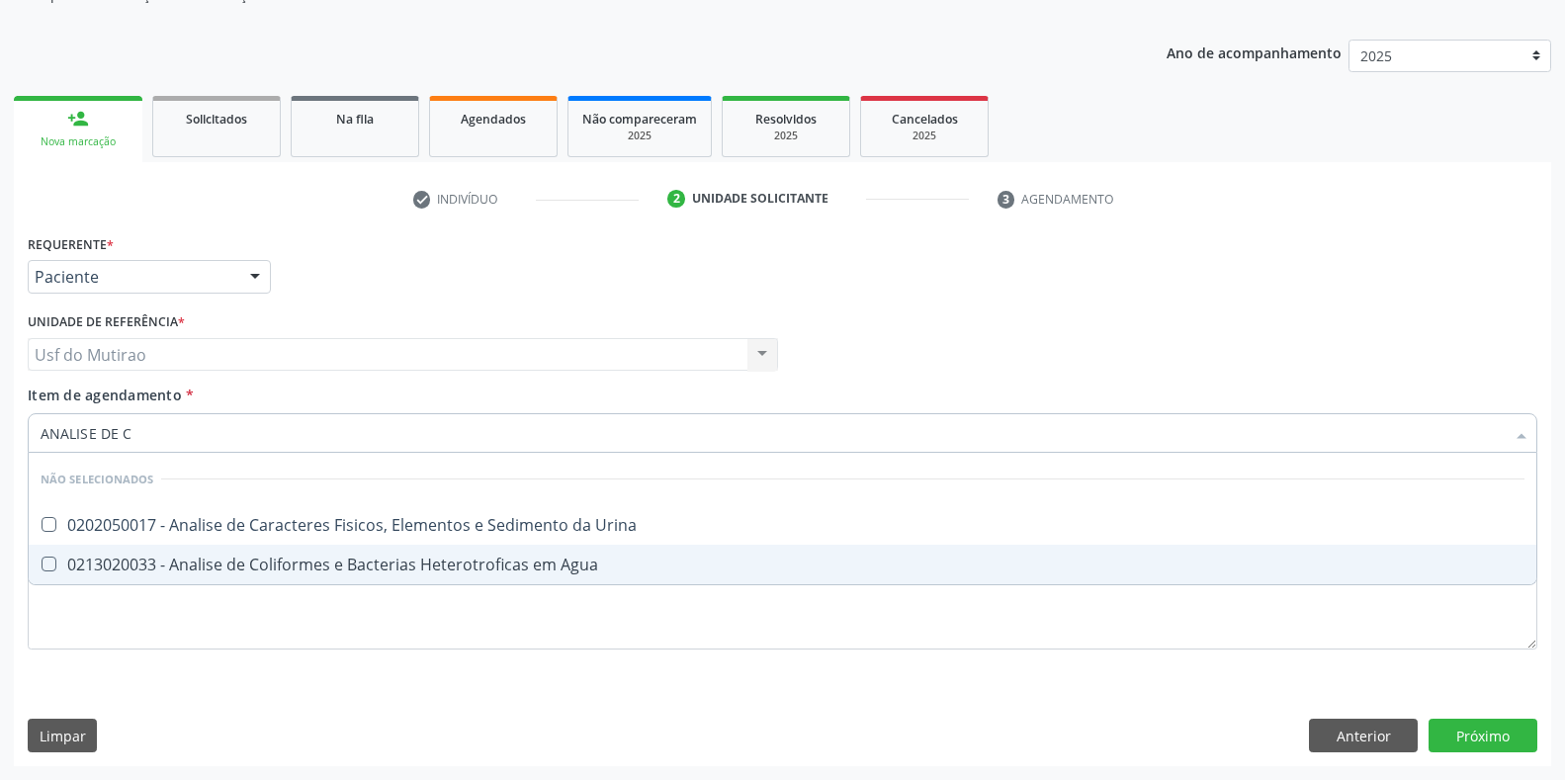
scroll to position [0, 0]
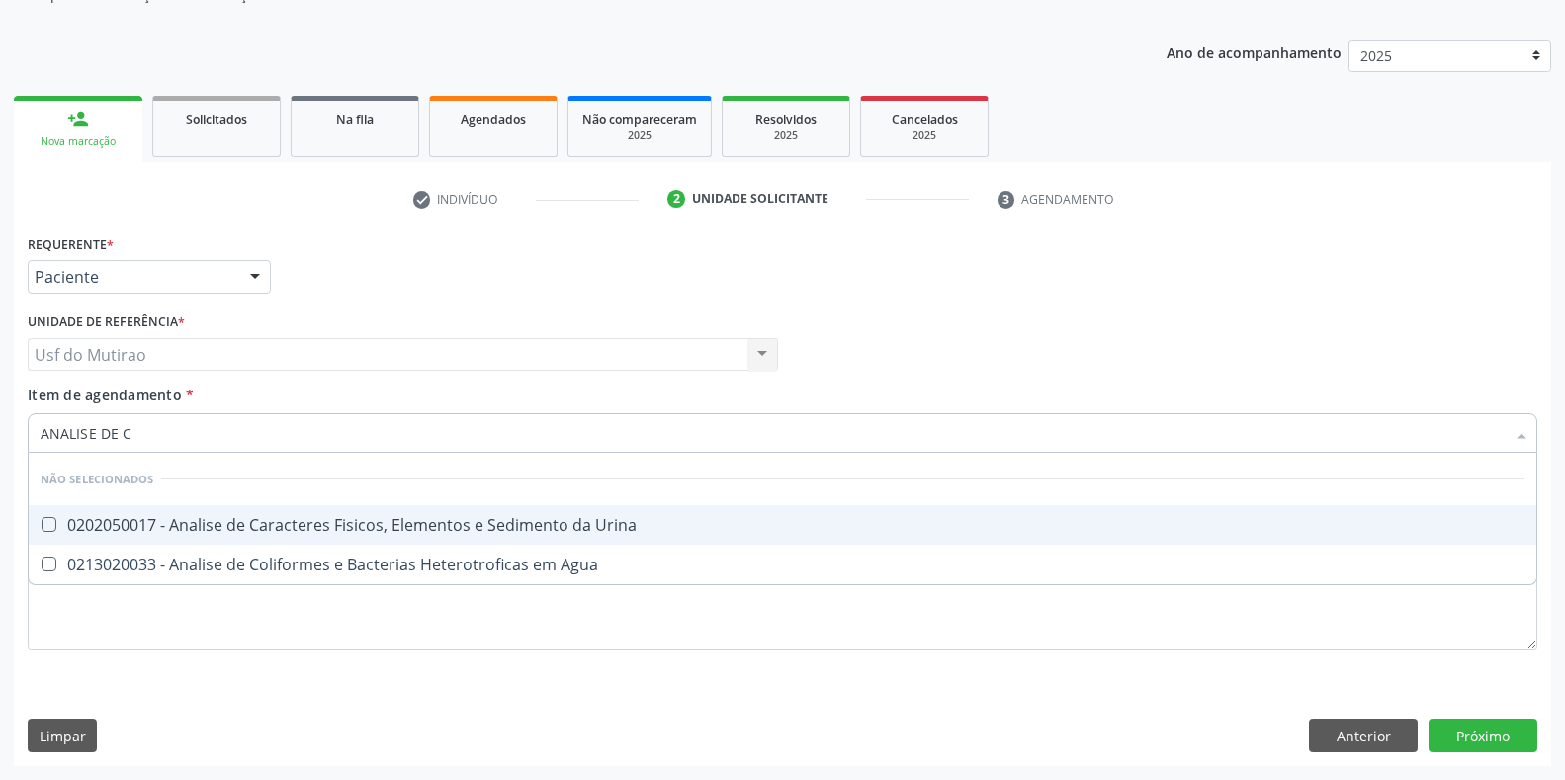
click at [367, 525] on div "0202050017 - Analise de Caracteres Fisicos, Elementos e Sedimento da Urina" at bounding box center [783, 525] width 1484 height 16
checkbox Urina "true"
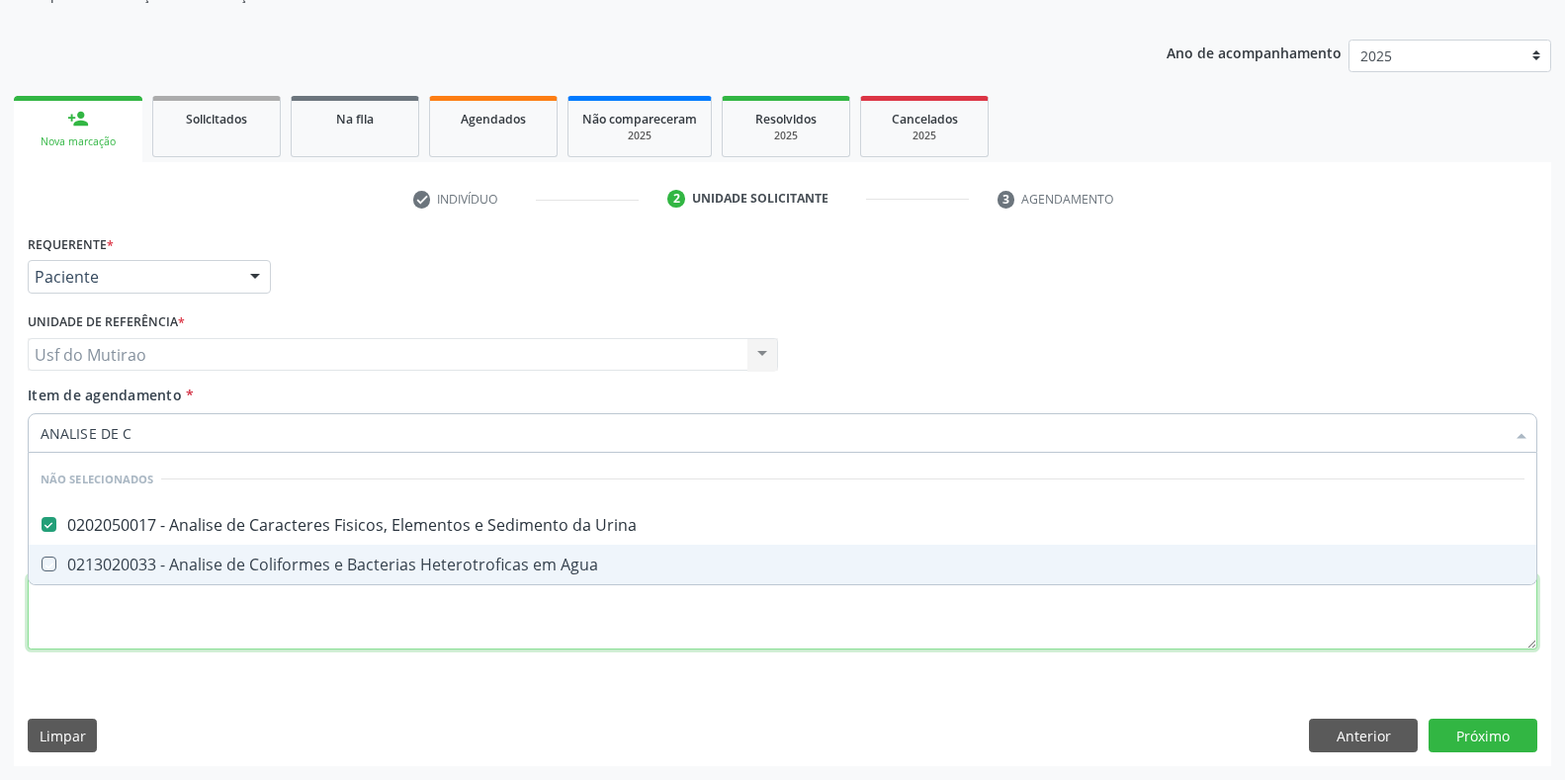
click at [354, 641] on div "Requerente * Paciente Médico(a) Enfermeiro(a) Paciente Nenhum resultado encontr…" at bounding box center [782, 453] width 1509 height 448
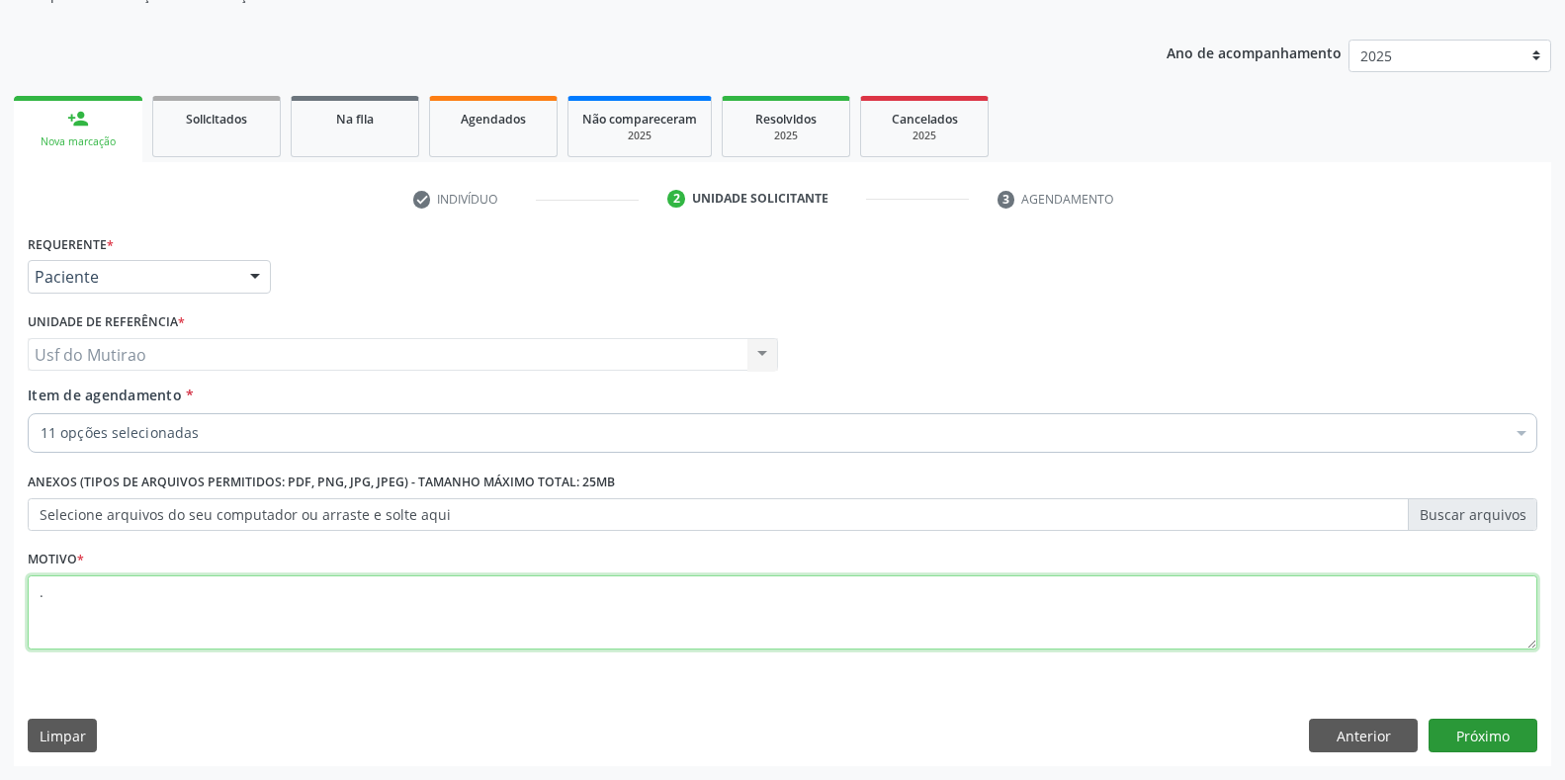
type textarea "."
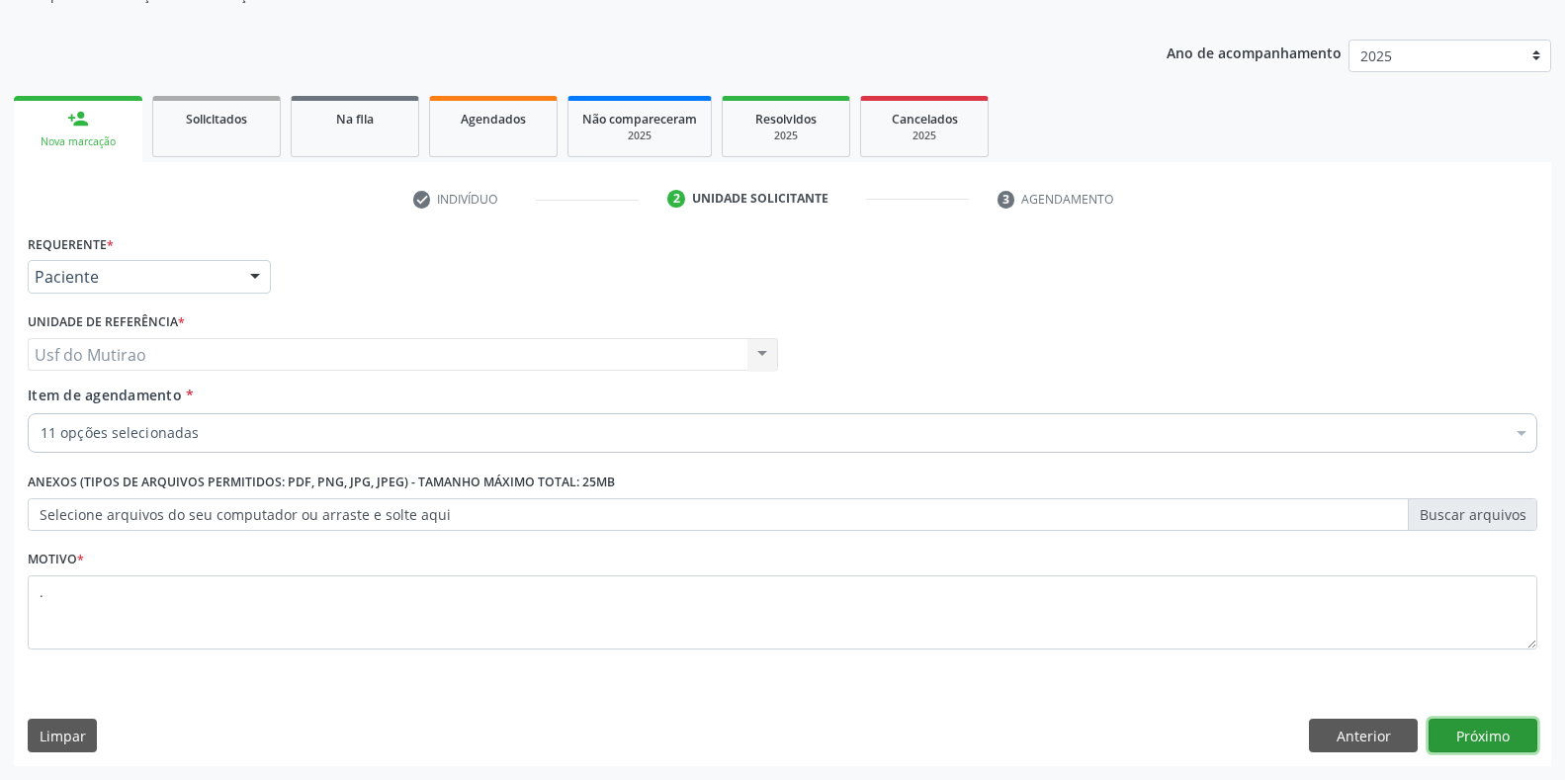
click at [1502, 727] on button "Próximo" at bounding box center [1482, 736] width 109 height 34
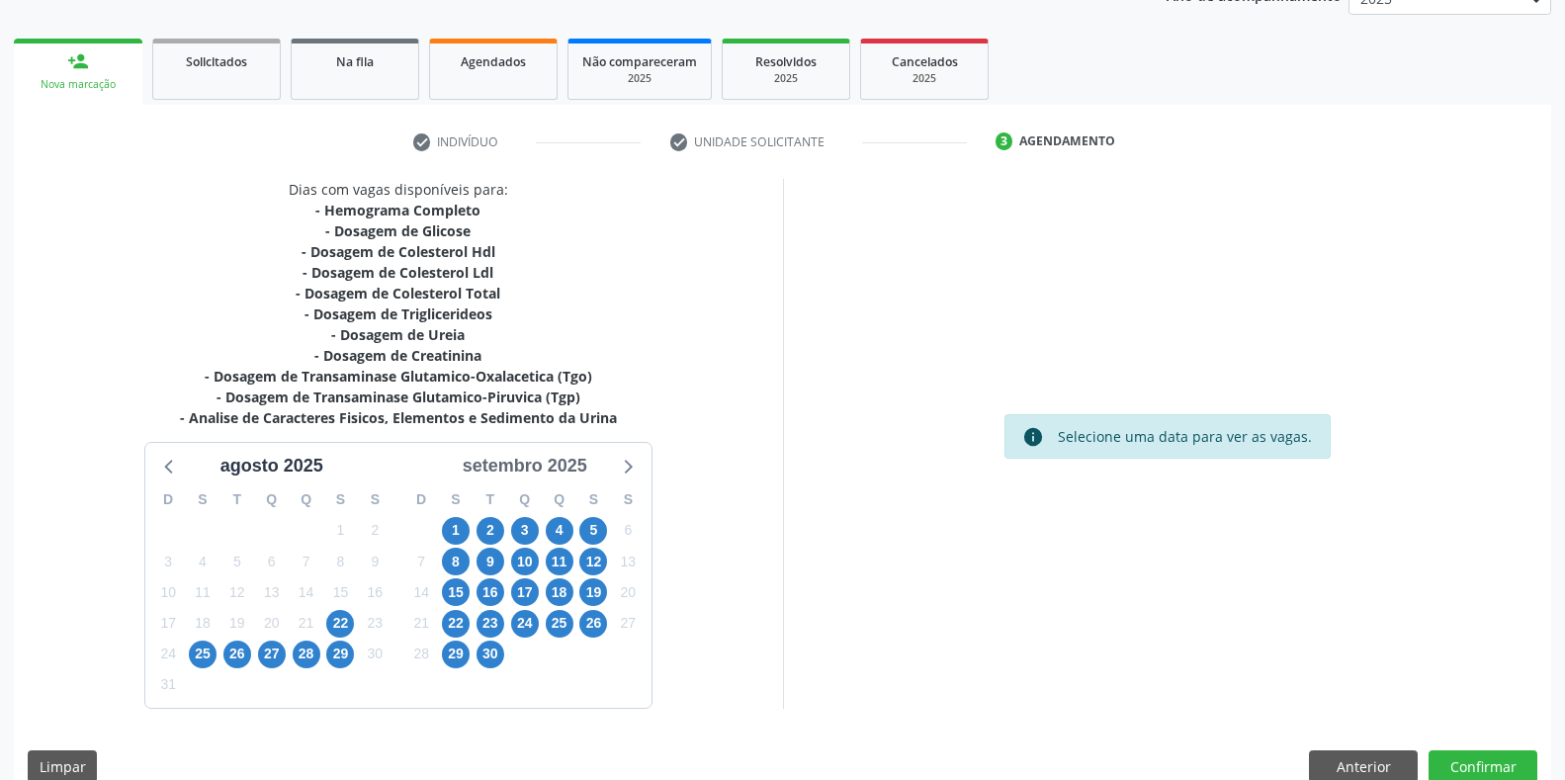
scroll to position [288, 0]
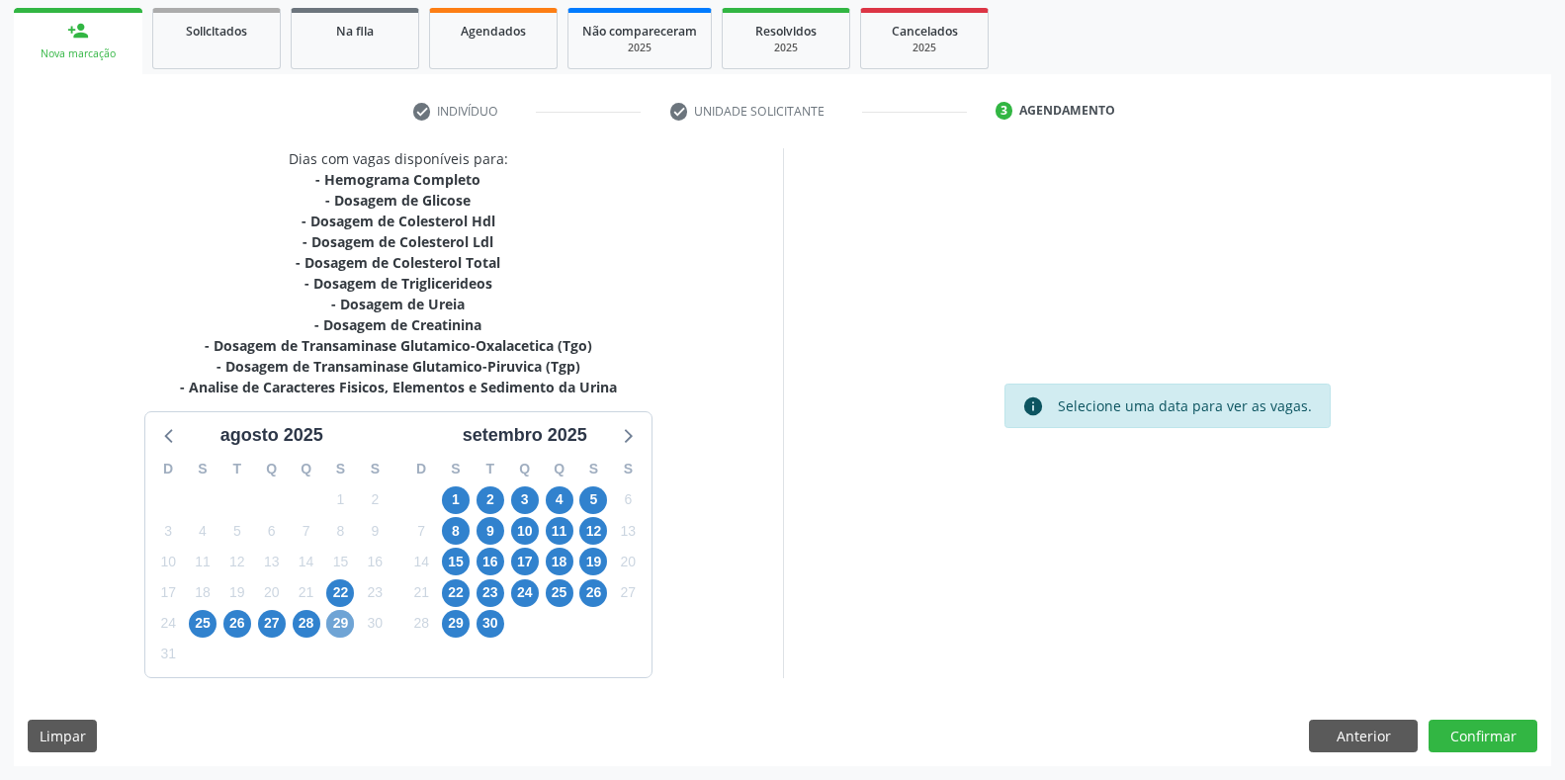
click at [343, 630] on span "29" at bounding box center [340, 624] width 28 height 28
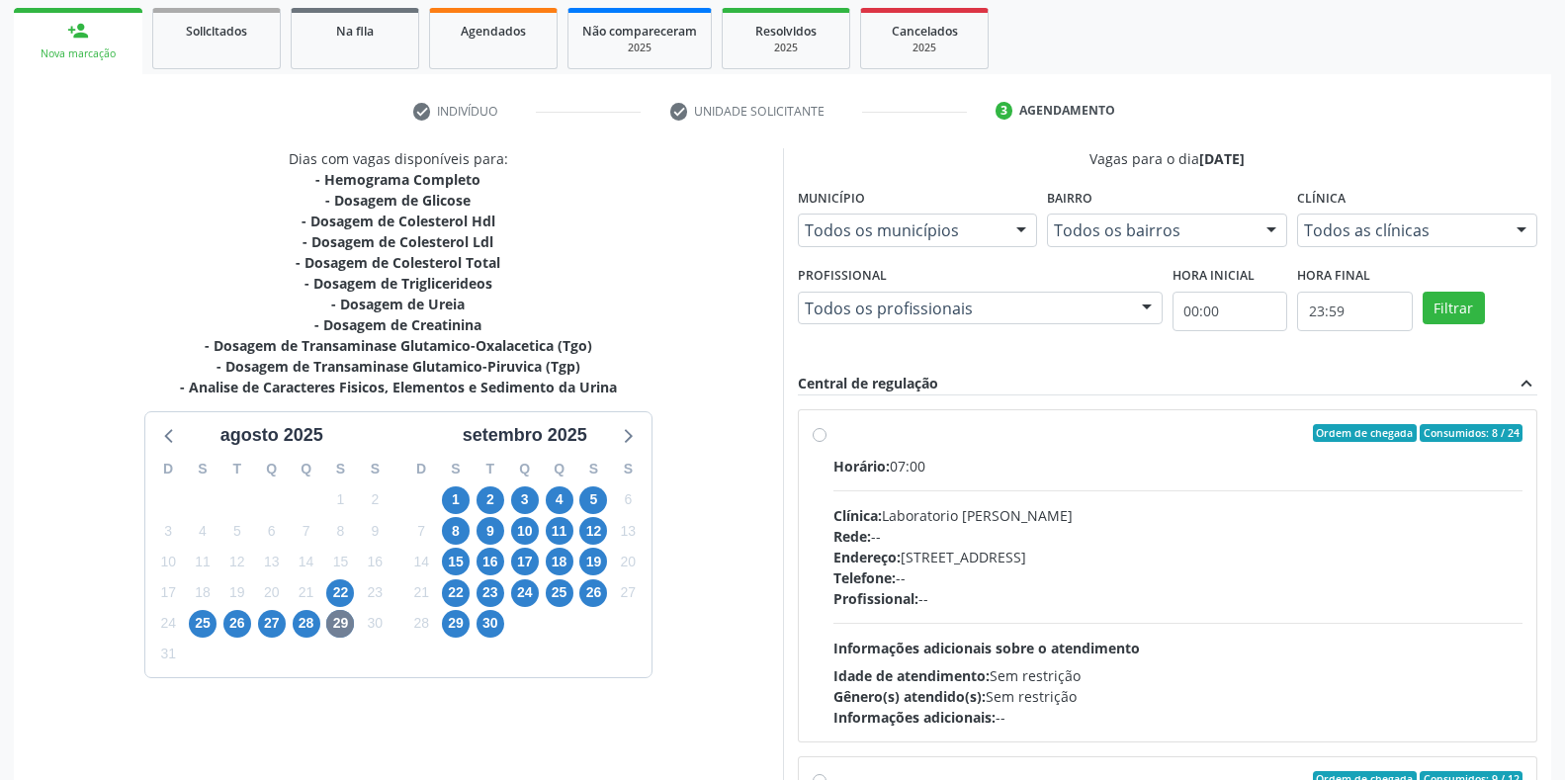
click at [1005, 491] on div "Horário: 07:00 Clínica: Laboratorio Jose Paulo Terto Rede: -- Endereço: Casa, n…" at bounding box center [1178, 592] width 690 height 272
click at [826, 442] on input "Ordem de chegada Consumidos: 8 / 24 Horário: 07:00 Clínica: Laboratorio Jose Pa…" at bounding box center [820, 433] width 14 height 18
radio input "true"
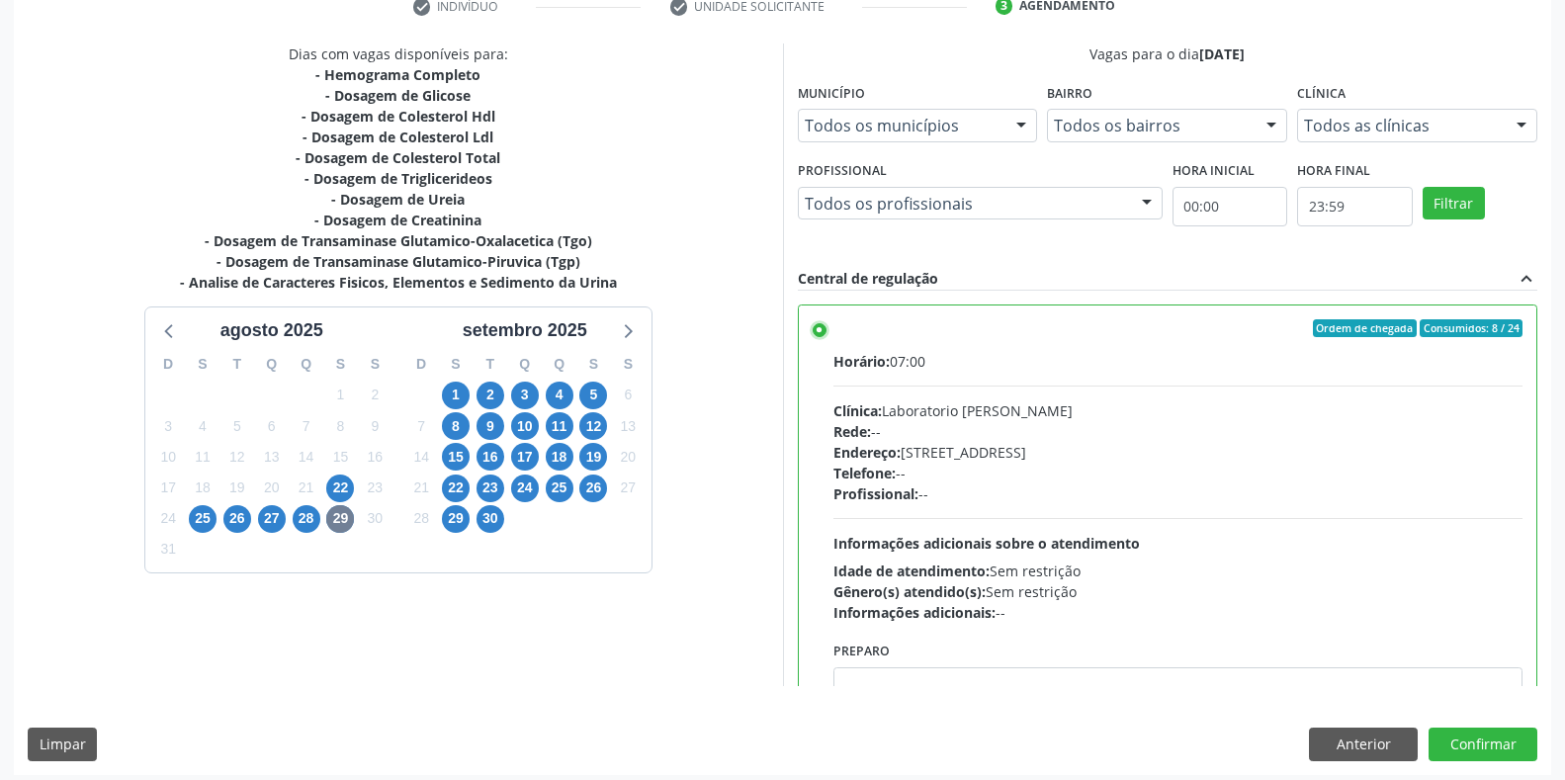
scroll to position [401, 0]
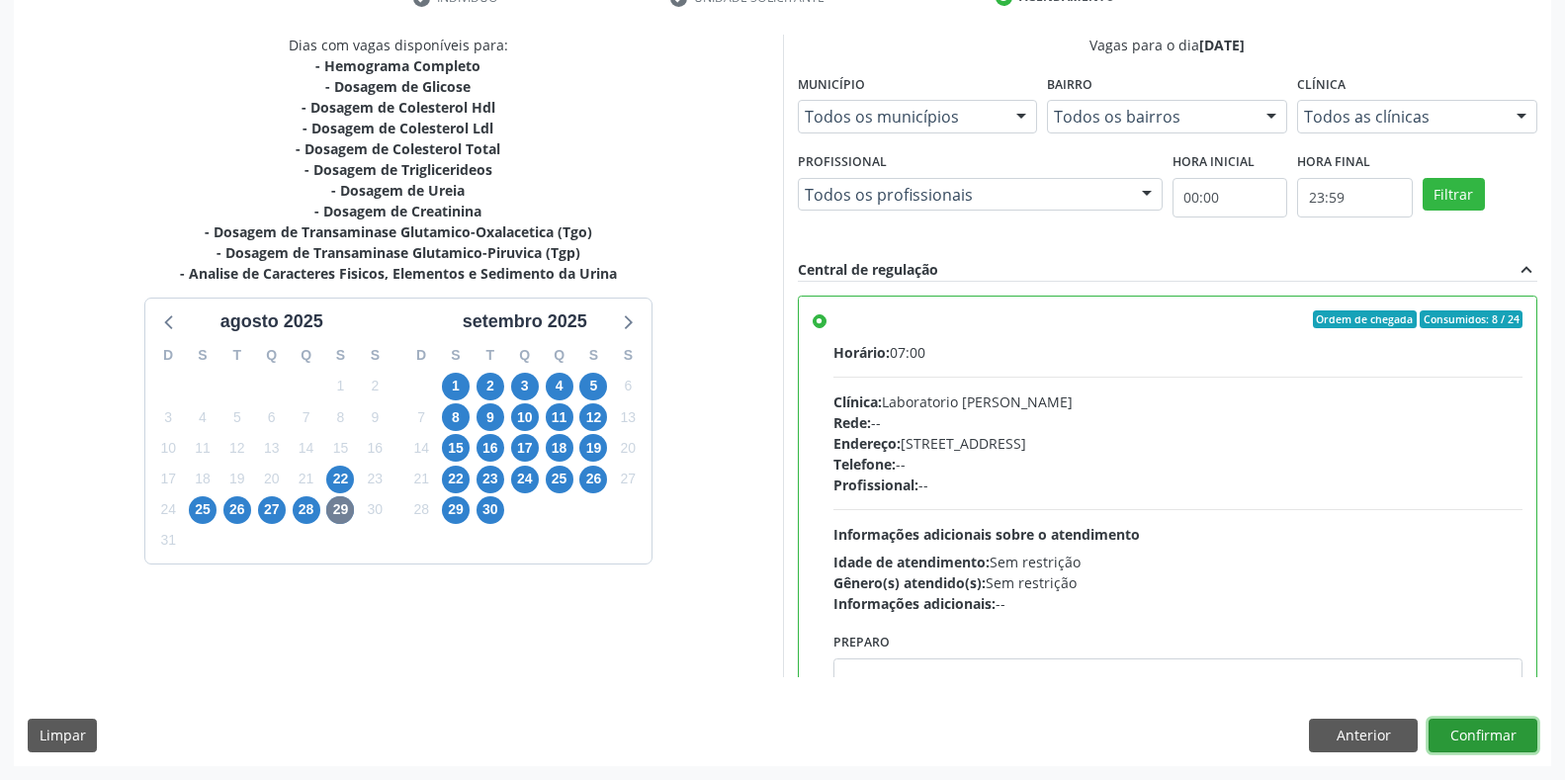
click at [1458, 725] on button "Confirmar" at bounding box center [1482, 736] width 109 height 34
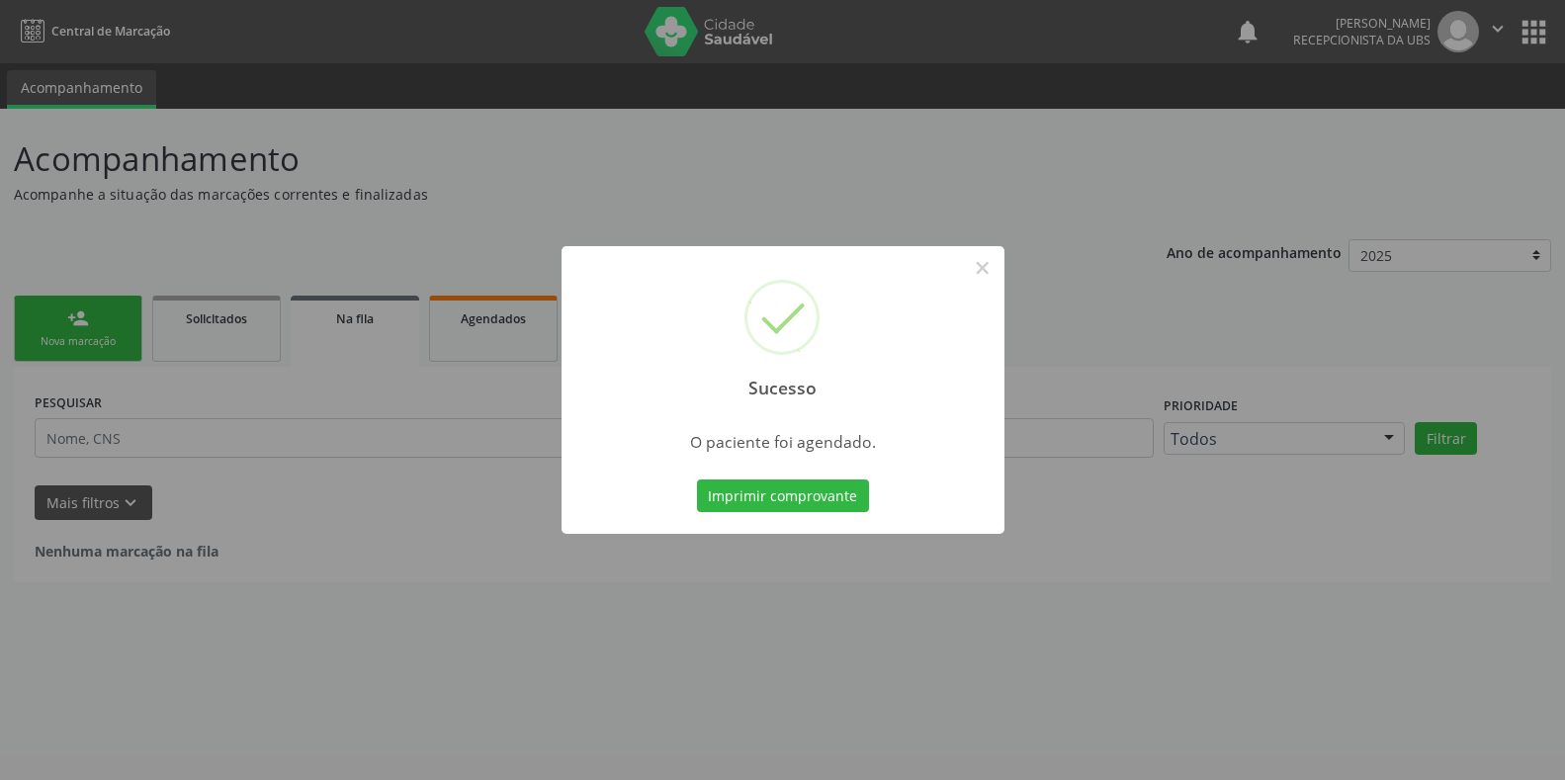
scroll to position [0, 0]
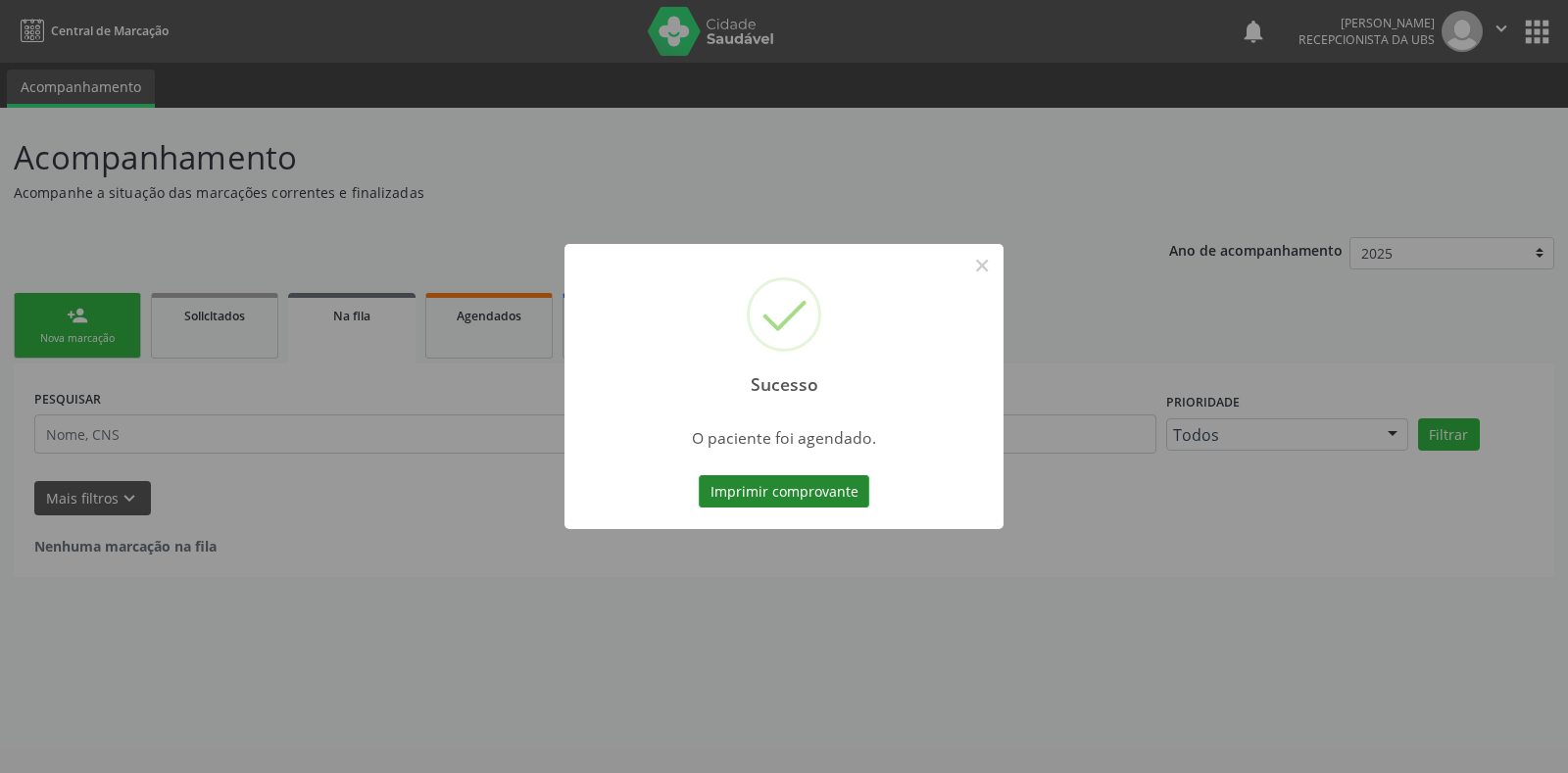
click at [774, 489] on button "Imprimir comprovante" at bounding box center [784, 492] width 170 height 34
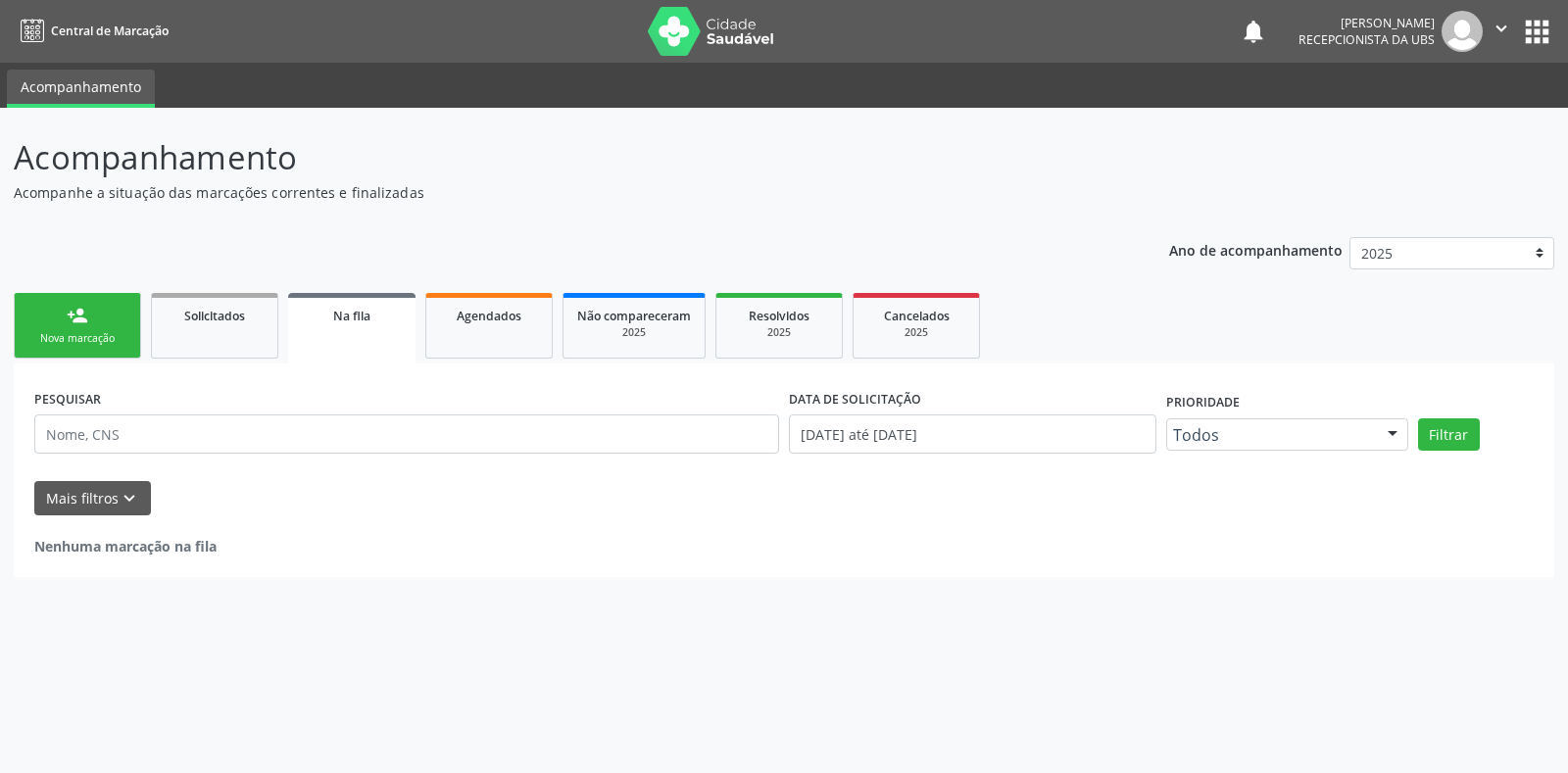
click at [114, 325] on link "person_add Nova marcação" at bounding box center [77, 326] width 128 height 65
click at [104, 325] on link "person_add Nova marcação" at bounding box center [77, 326] width 128 height 65
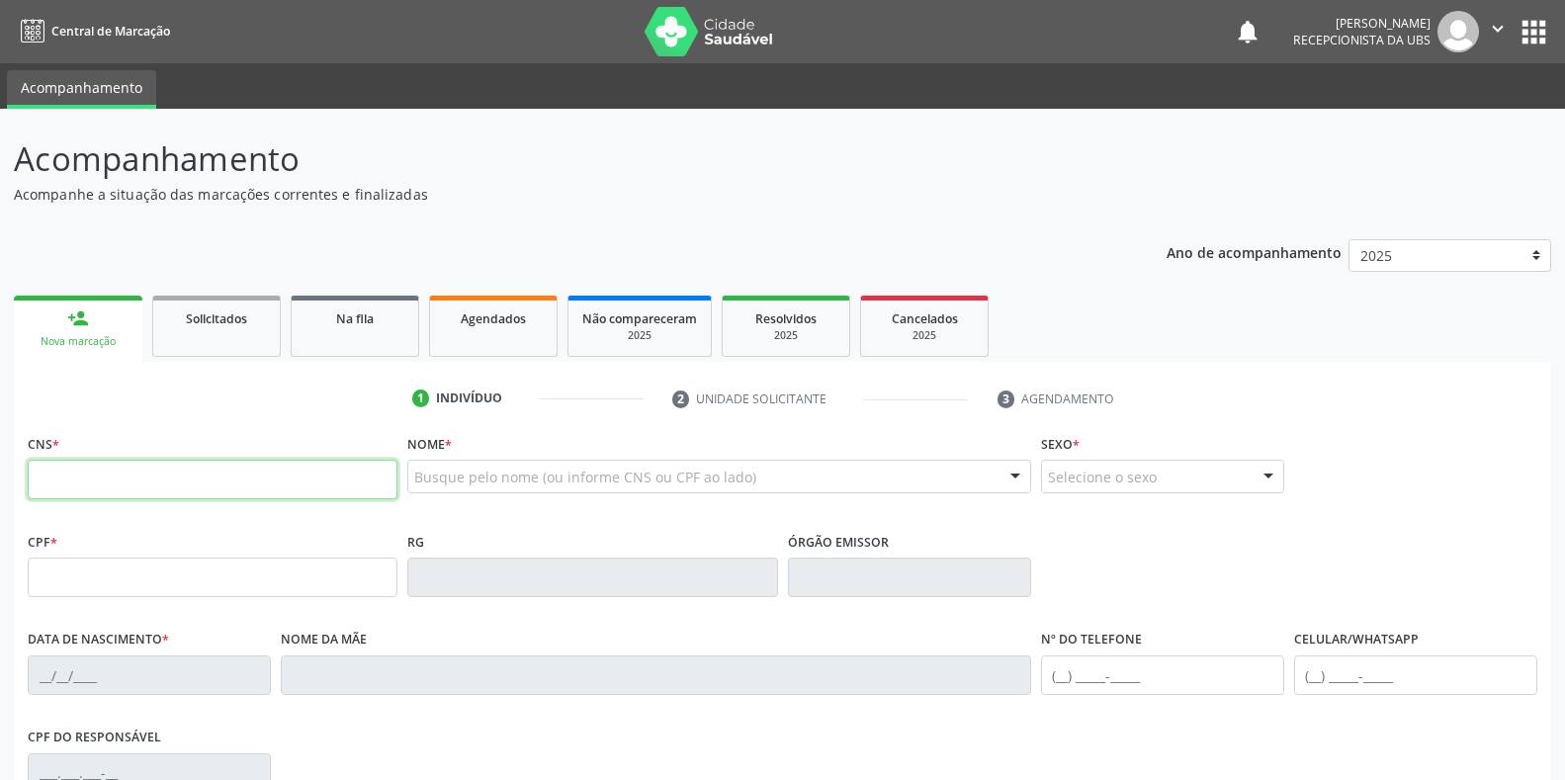
click at [302, 483] on input "text" at bounding box center [213, 480] width 370 height 40
type input "706 9071 1812 5534"
type input "103.517.144-99"
type input "08/11/1987"
type input "Maria do Carmo dos Santos Silva"
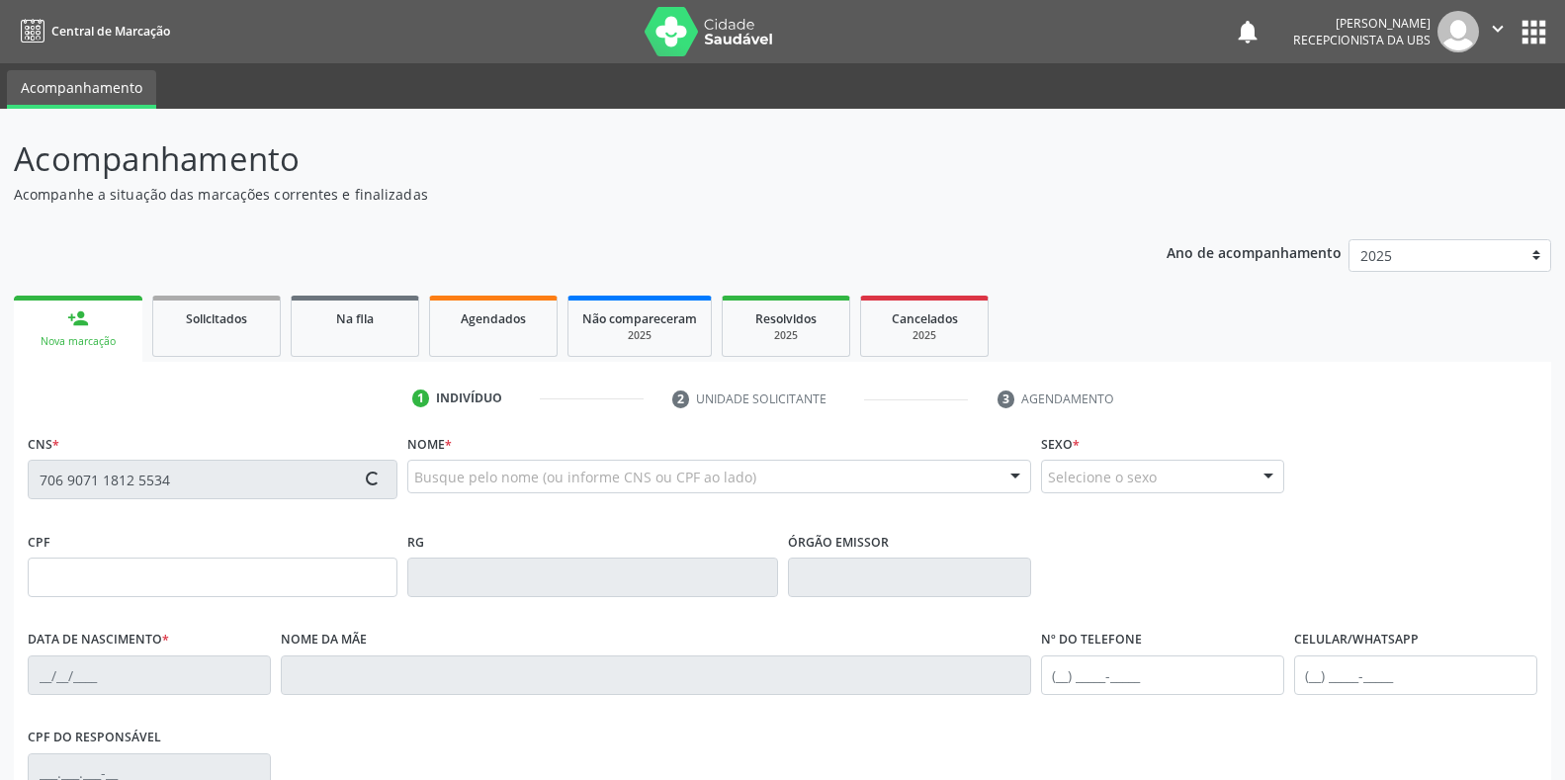
type input "(81) 99431-8394"
type input "S/N"
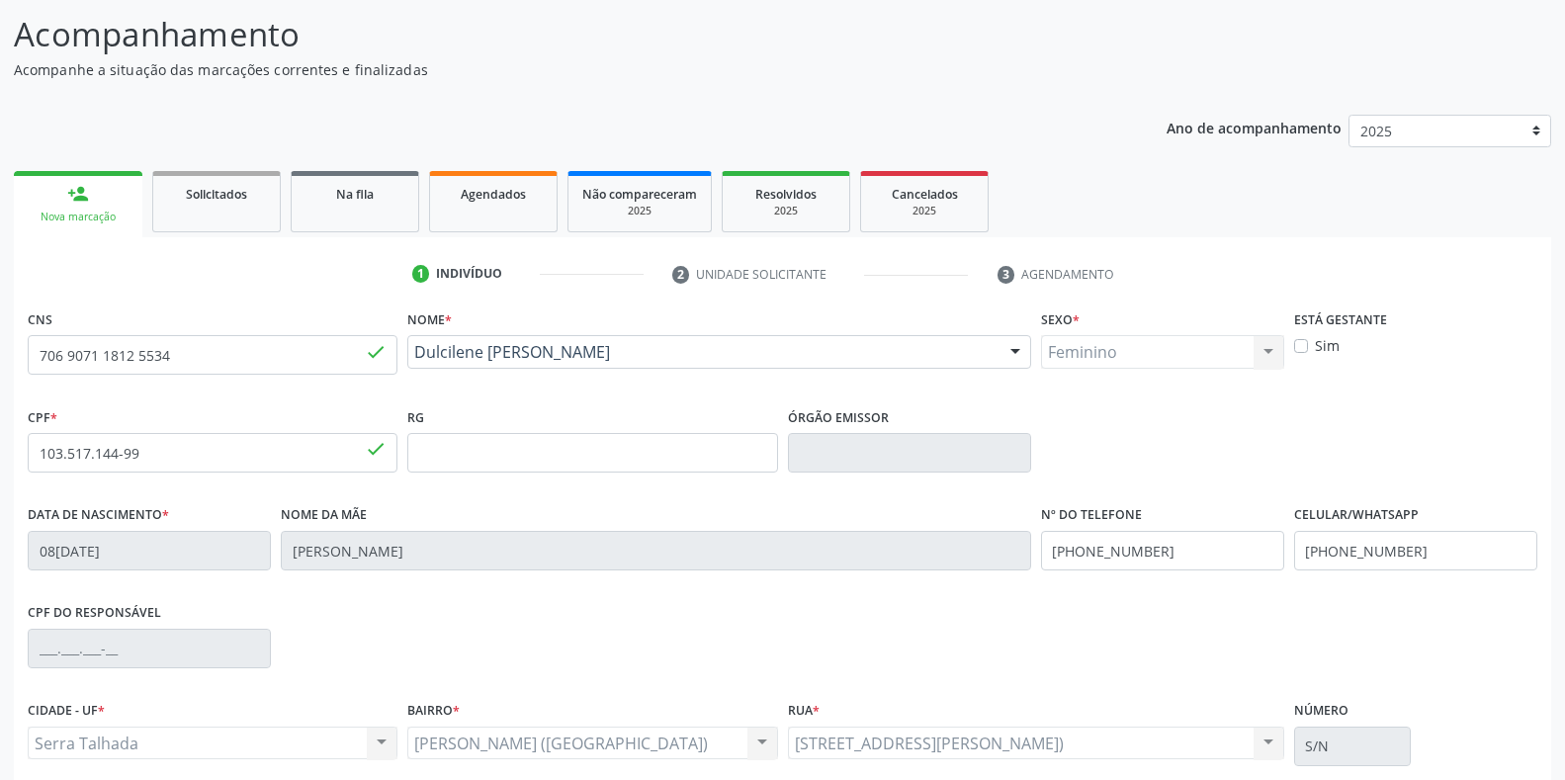
scroll to position [198, 0]
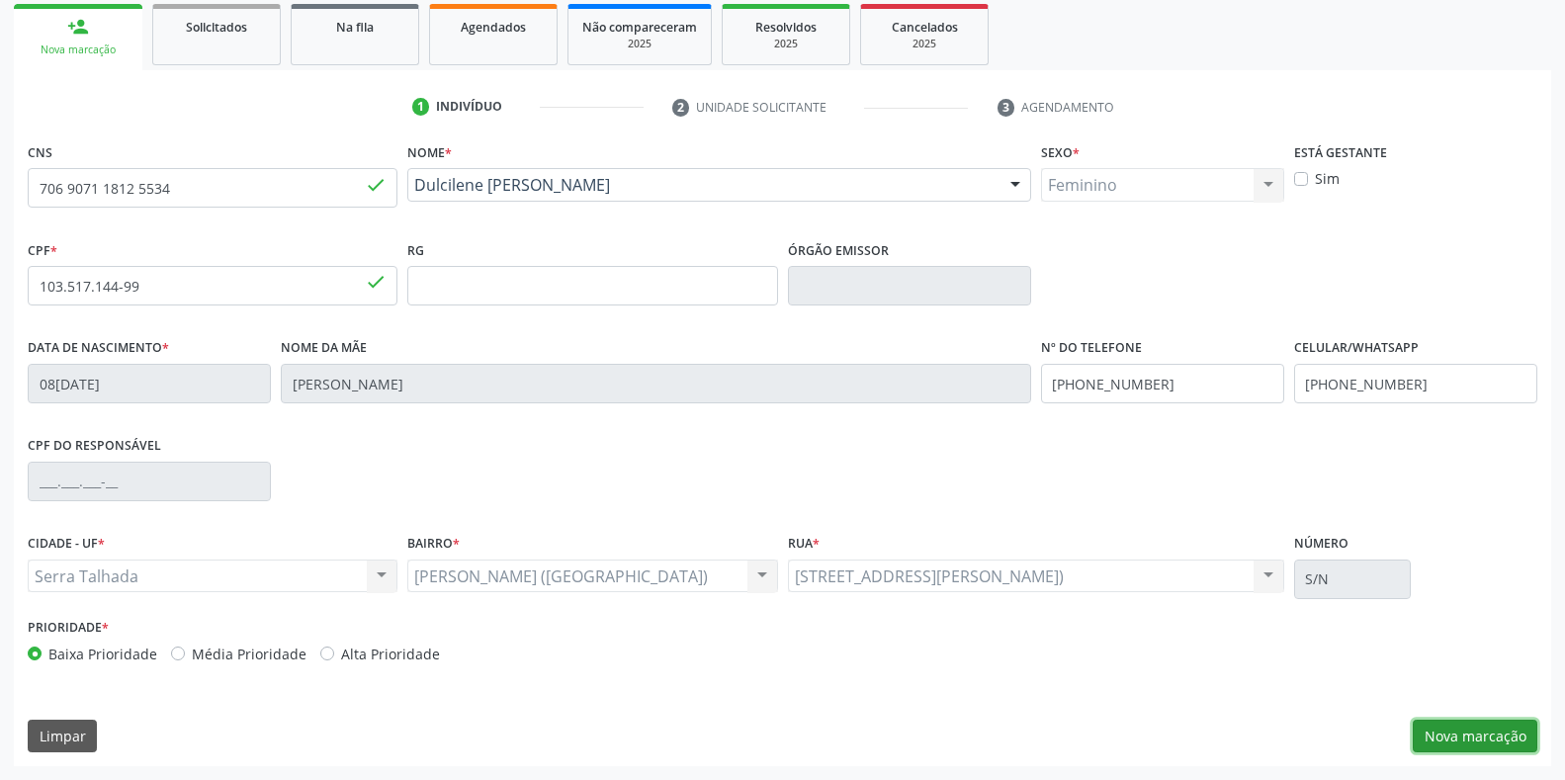
click at [1478, 737] on button "Nova marcação" at bounding box center [1475, 737] width 125 height 34
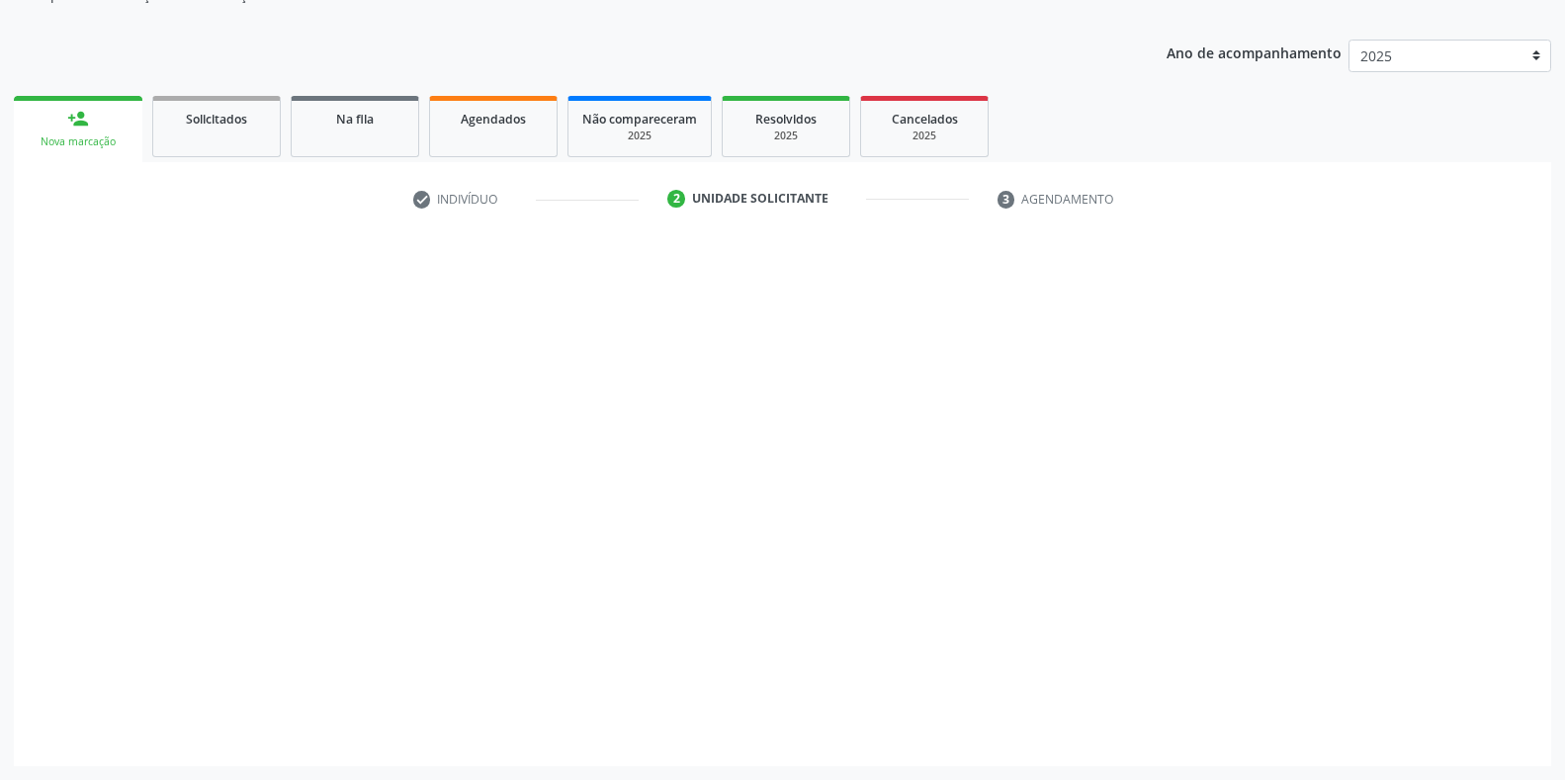
scroll to position [200, 0]
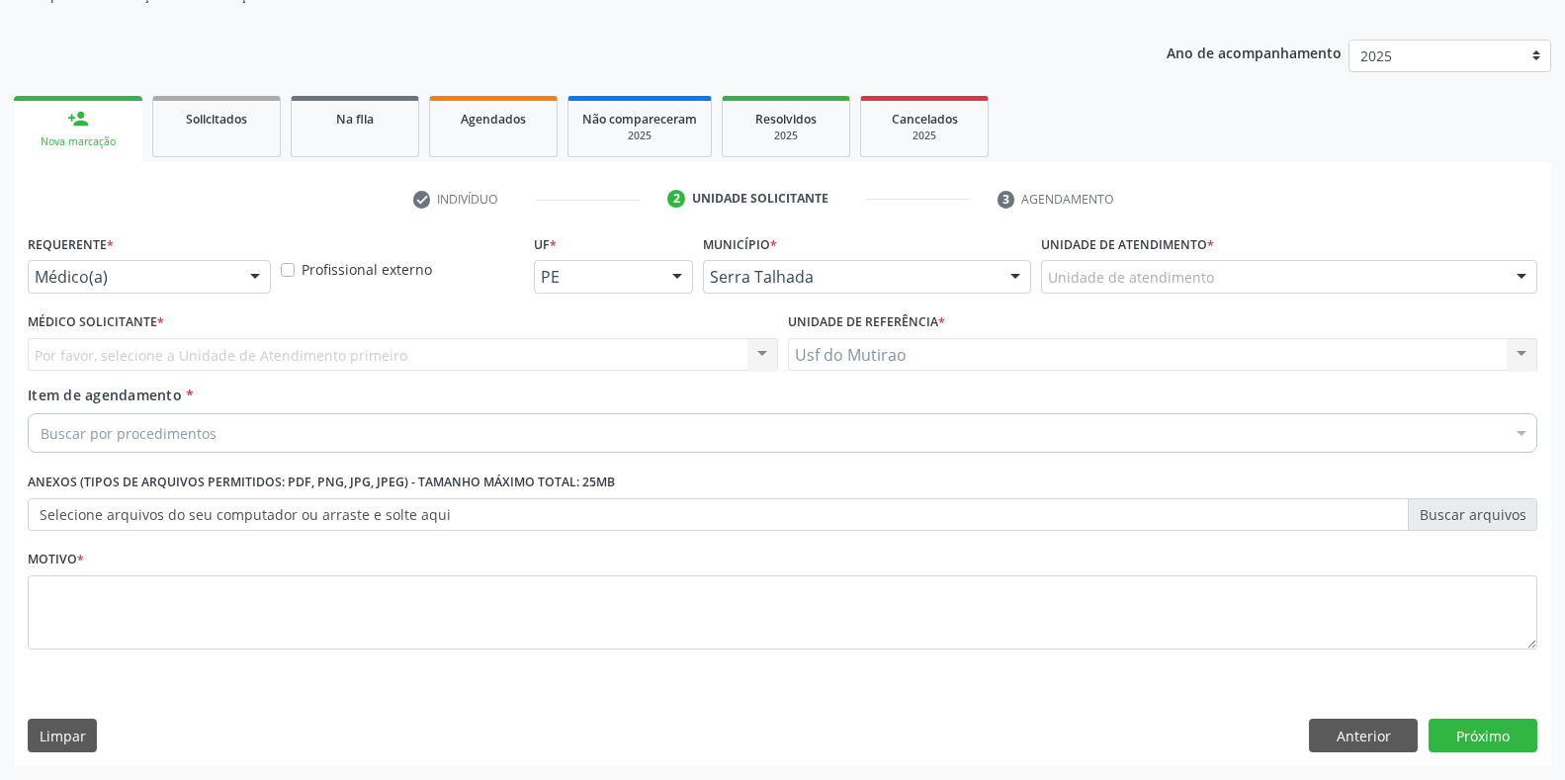
click at [231, 273] on div "Médico(a) Médico(a) Enfermeiro(a) Paciente Nenhum resultado encontrado para: " …" at bounding box center [149, 277] width 243 height 34
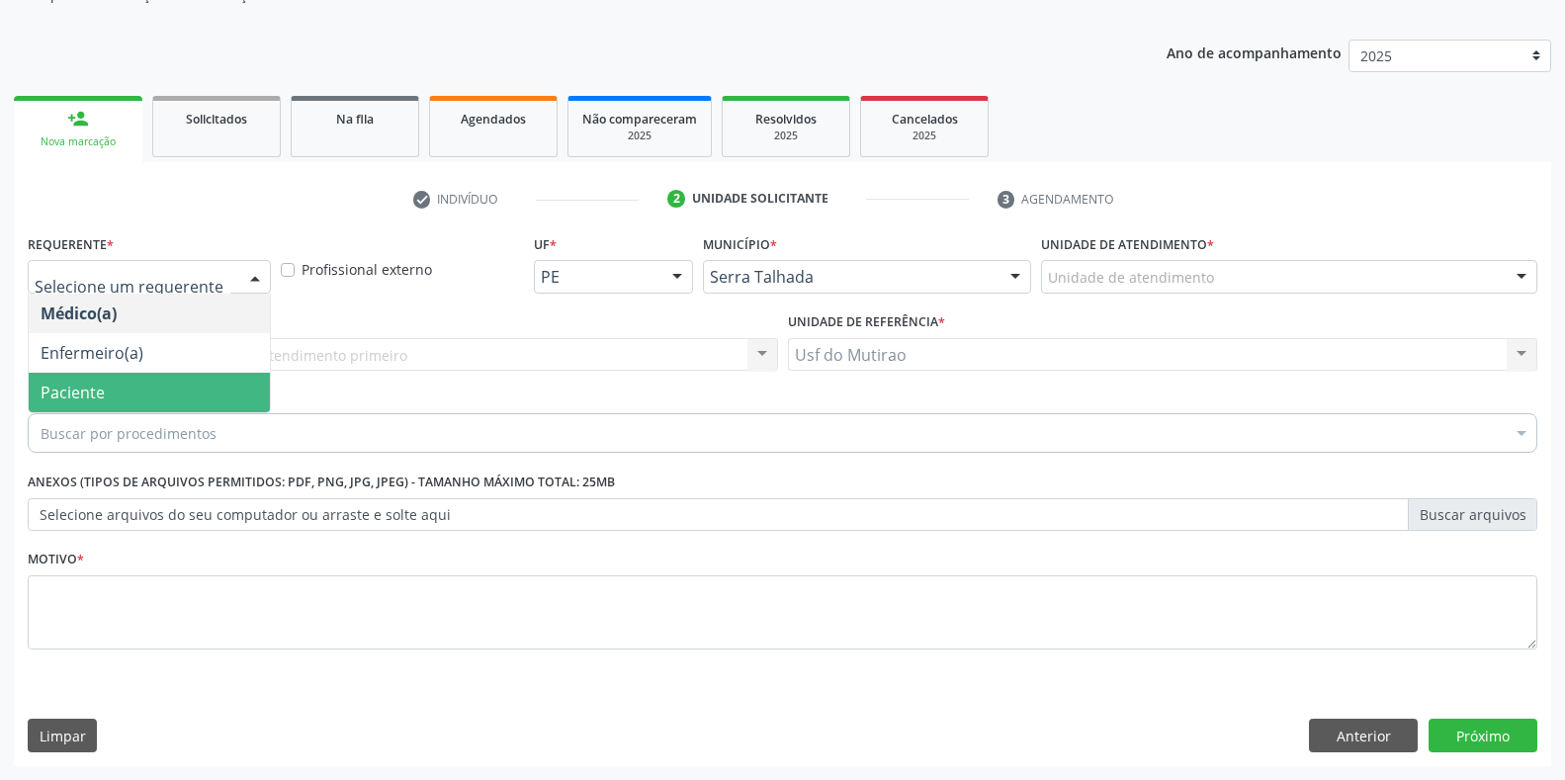
click at [115, 395] on span "Paciente" at bounding box center [149, 393] width 241 height 40
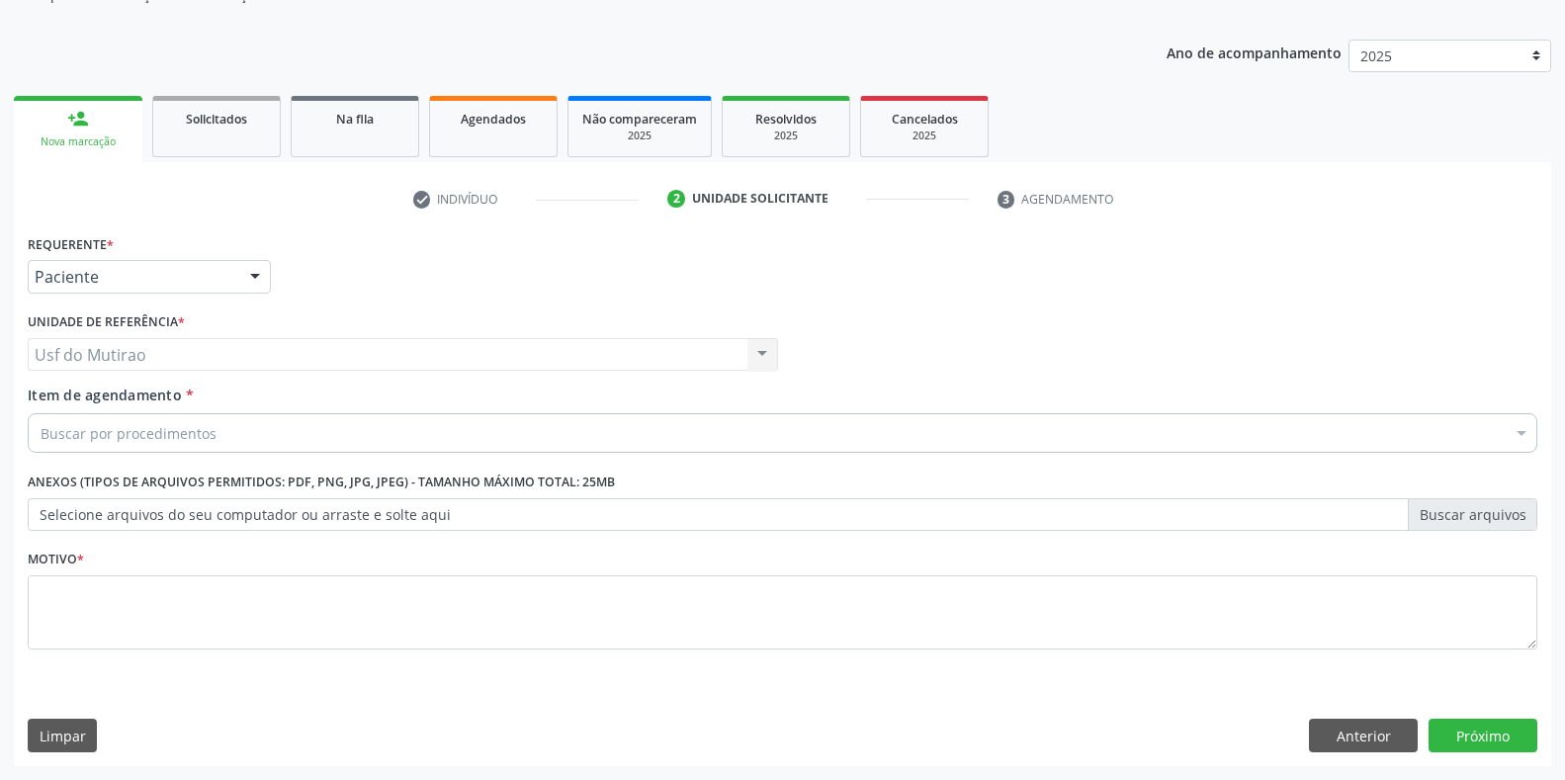
click at [41, 434] on input "Item de agendamento *" at bounding box center [41, 433] width 0 height 40
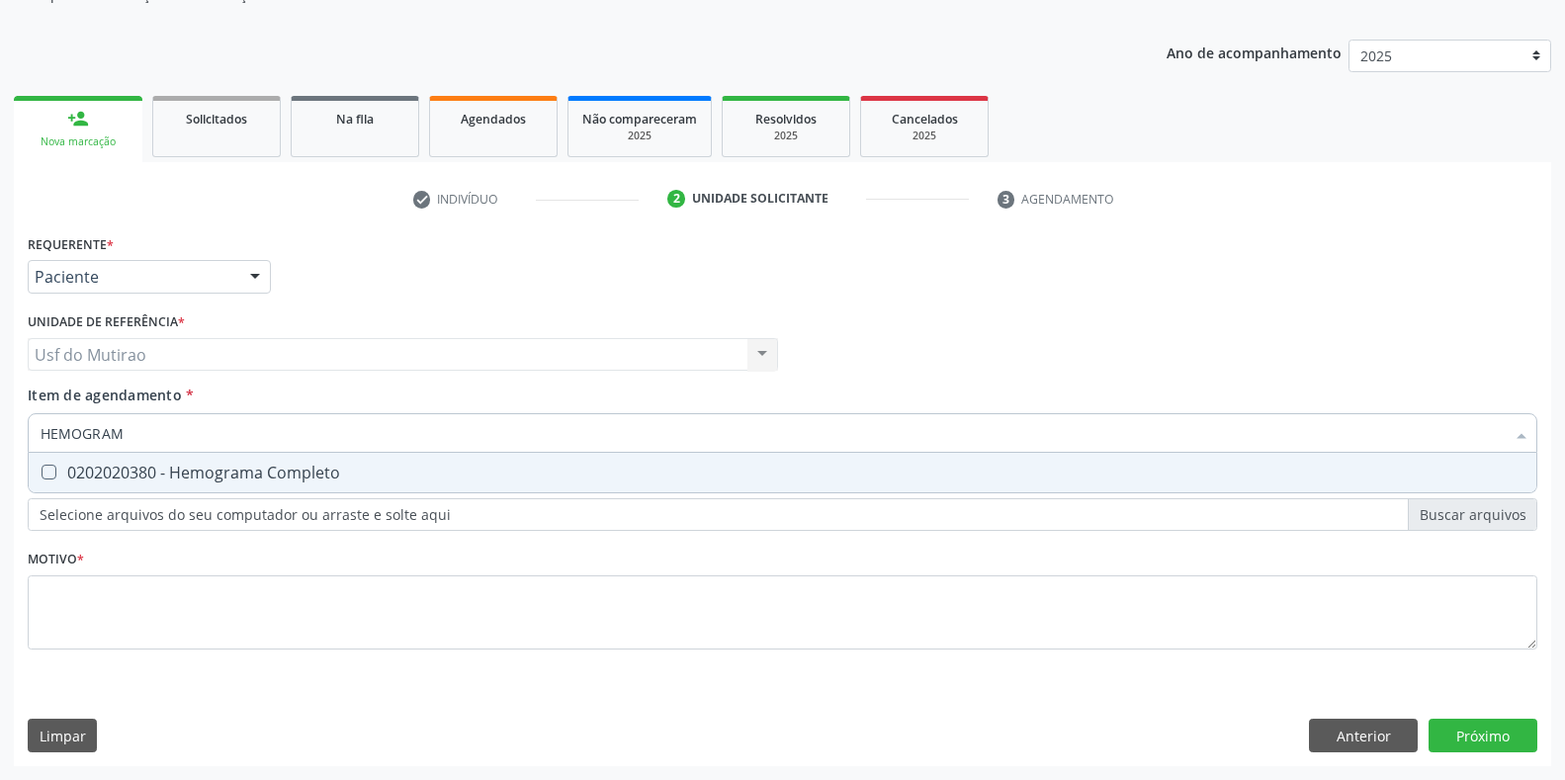
type input "HEMOGRAMA"
click at [189, 473] on div "0202020380 - Hemograma Completo" at bounding box center [783, 473] width 1484 height 16
checkbox Completo "true"
drag, startPoint x: 164, startPoint y: 439, endPoint x: 0, endPoint y: 435, distance: 164.1
click at [0, 435] on div "Acompanhamento Acompanhe a situação das marcações correntes e finalizadas Relat…" at bounding box center [782, 344] width 1565 height 871
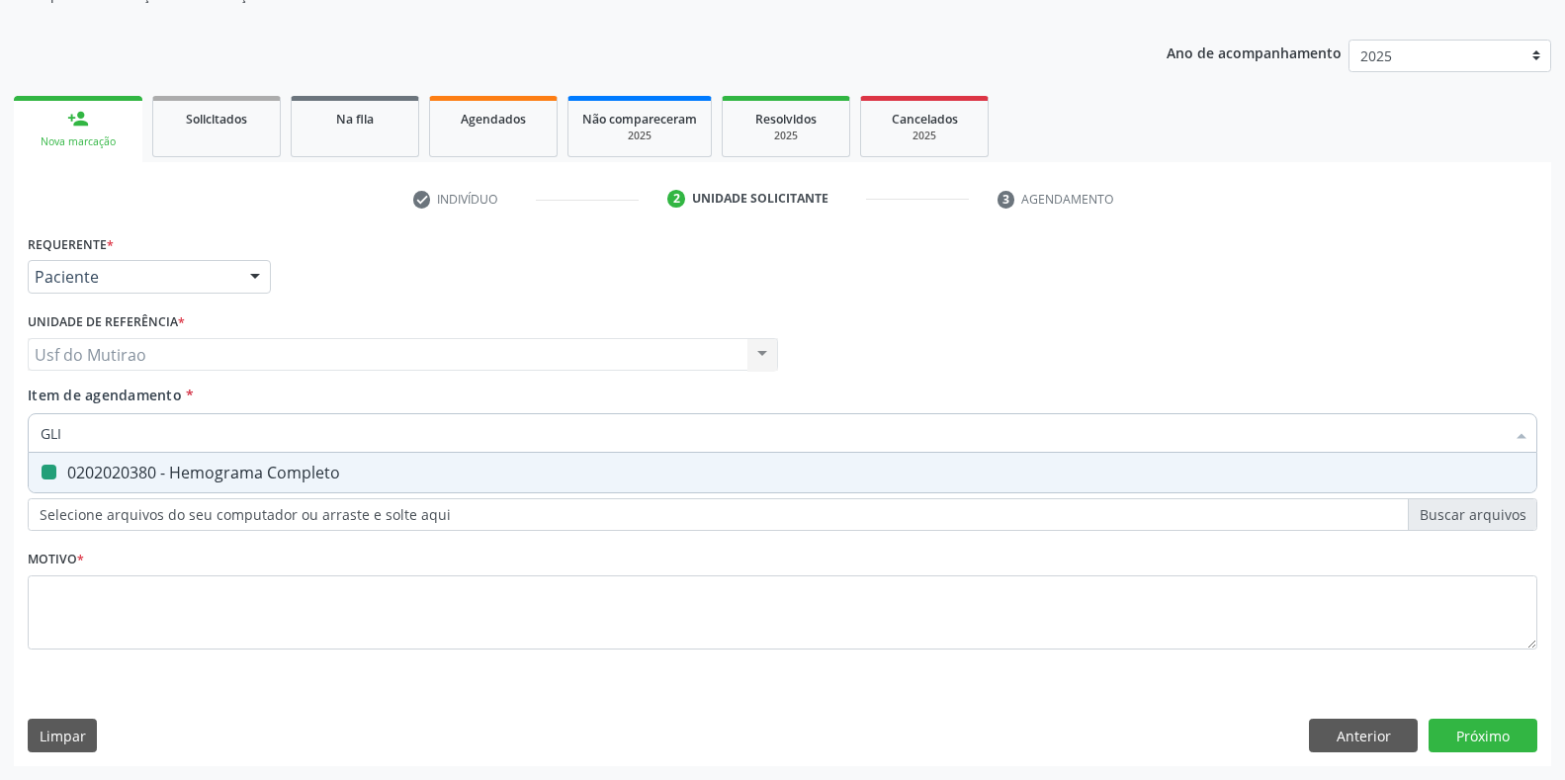
type input "GLIC"
checkbox Completo "false"
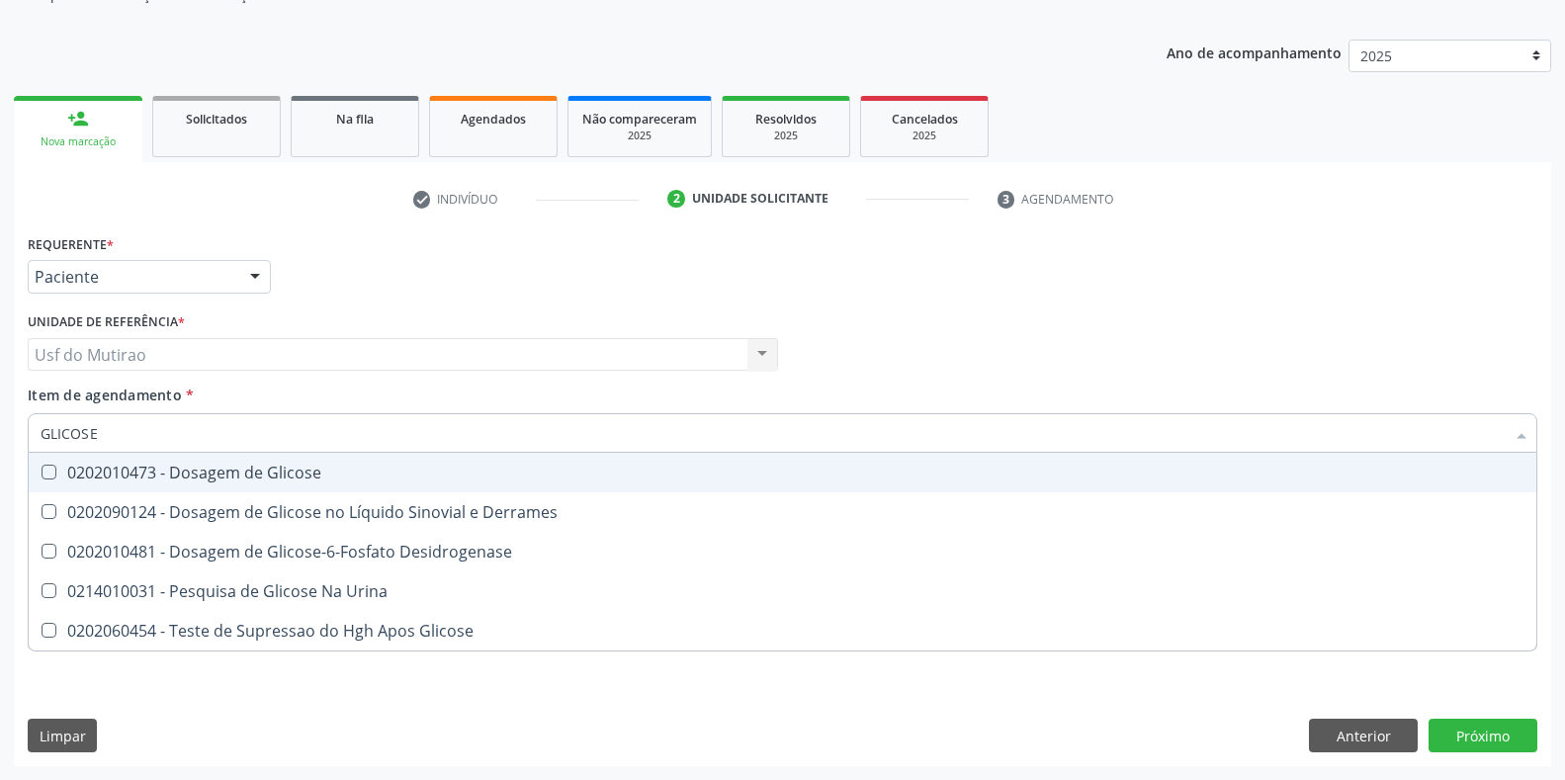
type input "GLICOSE"
click at [92, 466] on div "0202010473 - Dosagem de Glicose" at bounding box center [783, 473] width 1484 height 16
checkbox Glicose "true"
drag, startPoint x: 133, startPoint y: 423, endPoint x: 10, endPoint y: 423, distance: 123.6
click at [10, 423] on div "Acompanhamento Acompanhe a situação das marcações correntes e finalizadas Relat…" at bounding box center [782, 344] width 1565 height 871
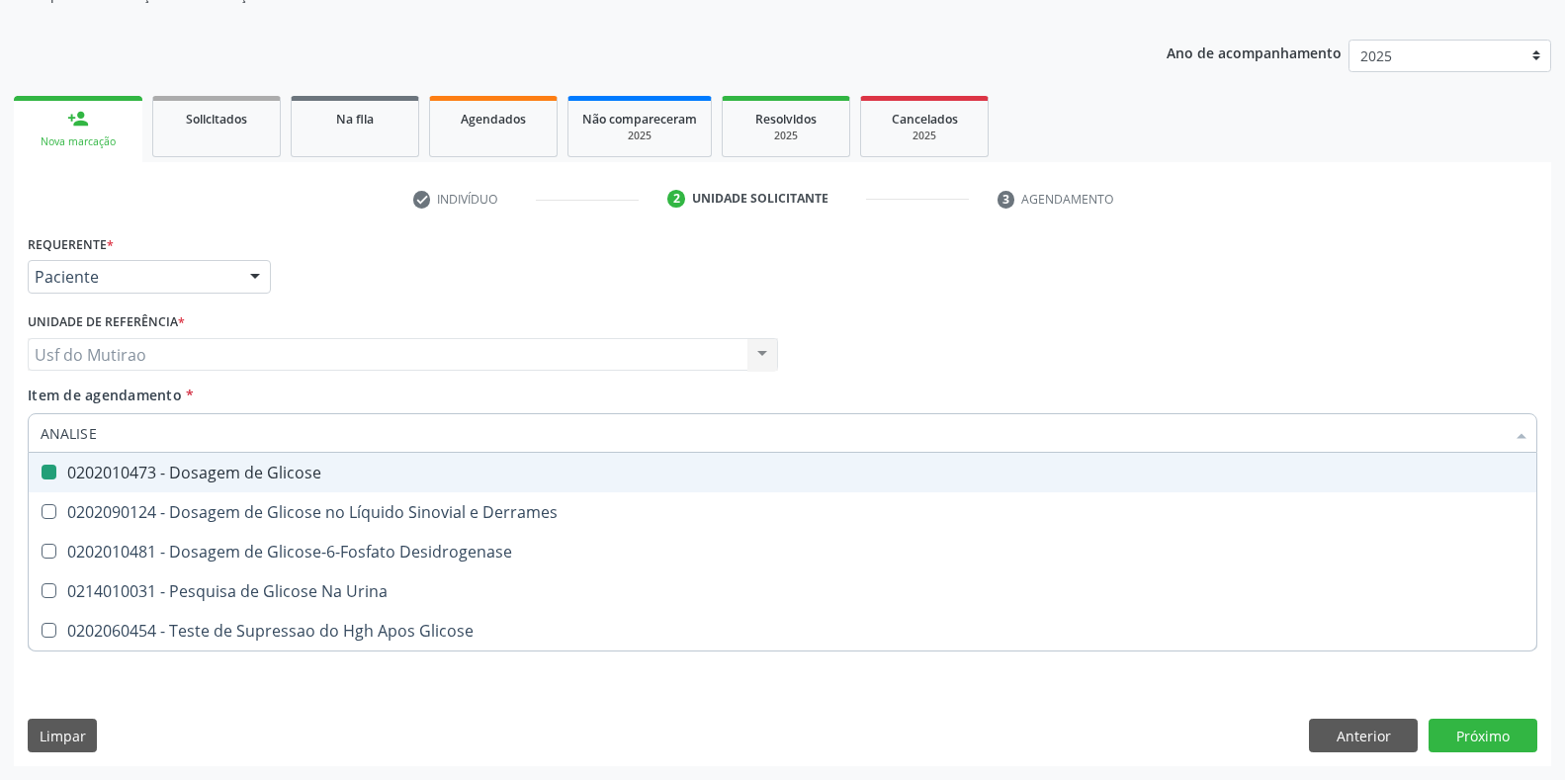
type input "ANALISE"
checkbox Glicose "false"
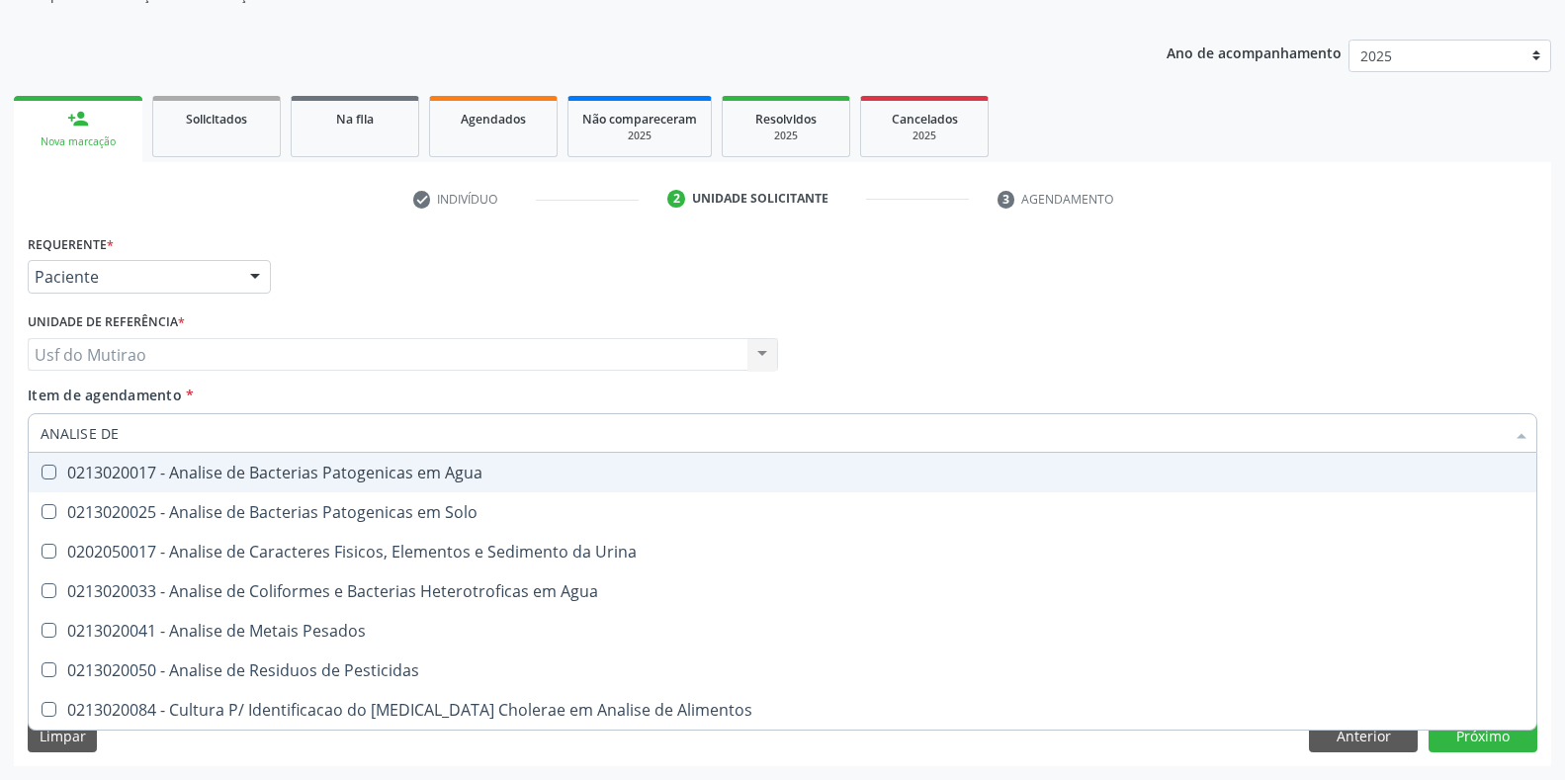
type input "ANALISE DE C"
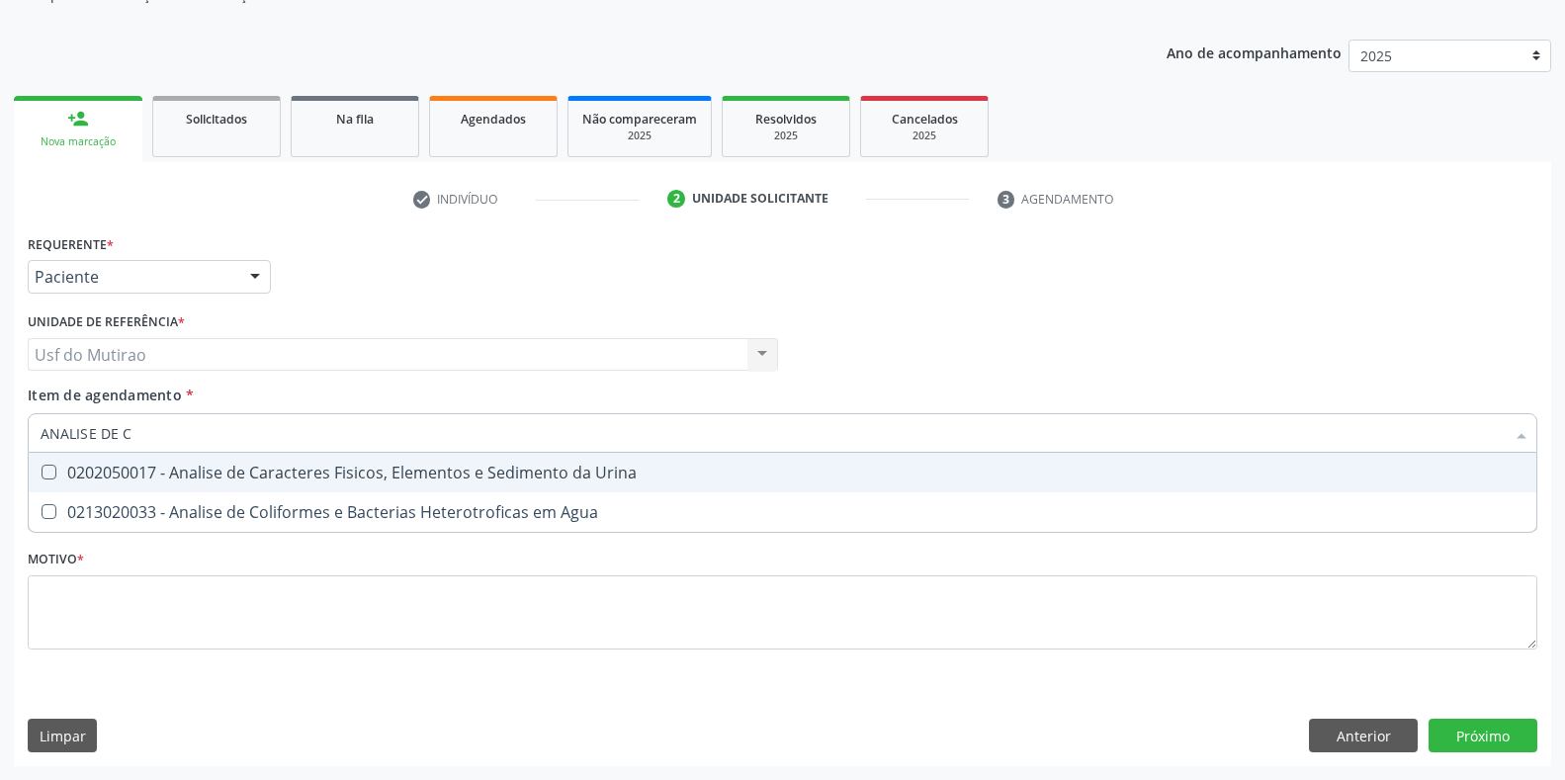
click at [245, 466] on div "0202050017 - Analise de Caracteres Fisicos, Elementos e Sedimento da Urina" at bounding box center [783, 473] width 1484 height 16
checkbox Urina "true"
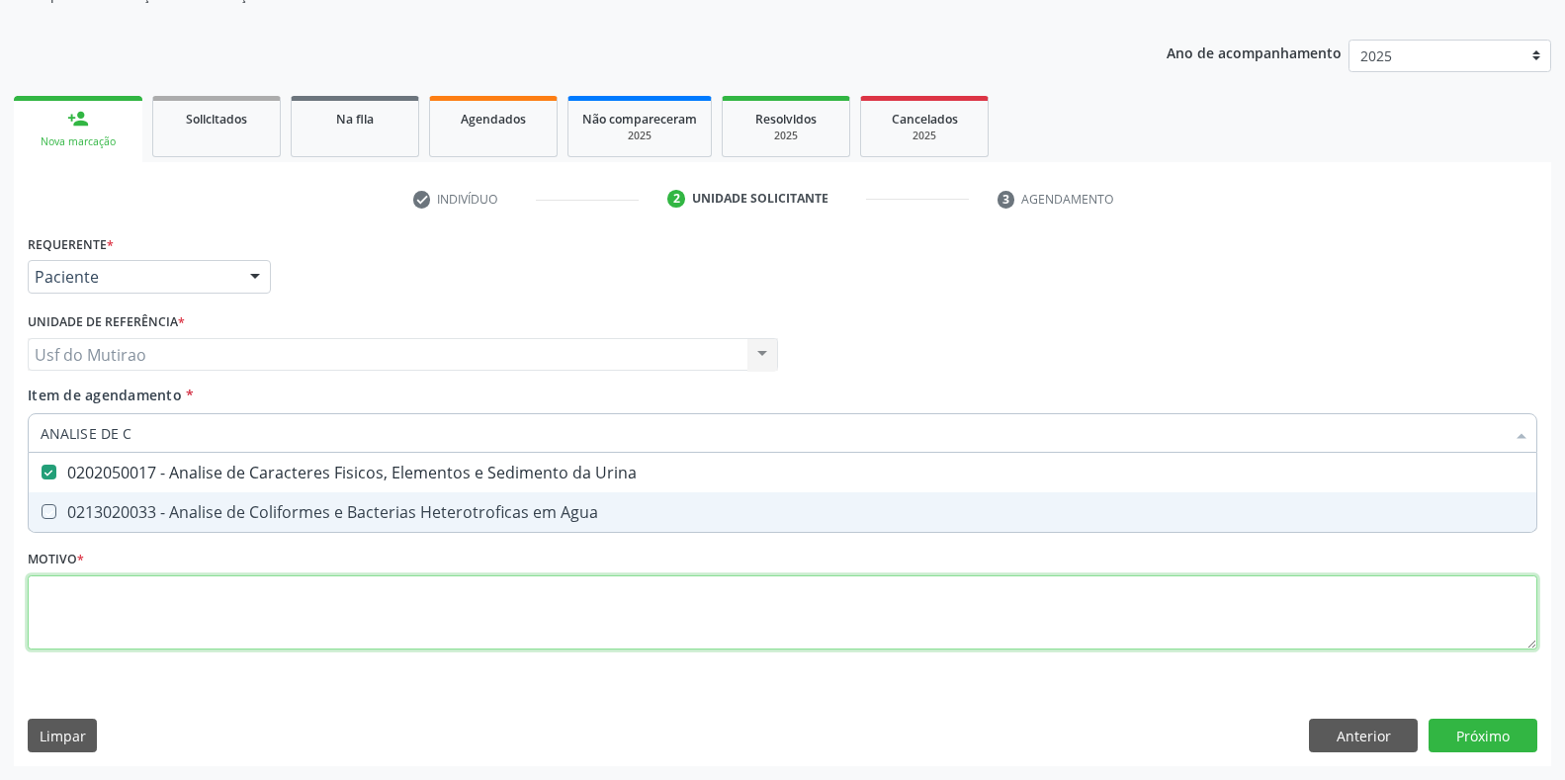
click at [304, 623] on div "Requerente * Paciente Médico(a) Enfermeiro(a) Paciente Nenhum resultado encontr…" at bounding box center [782, 453] width 1509 height 448
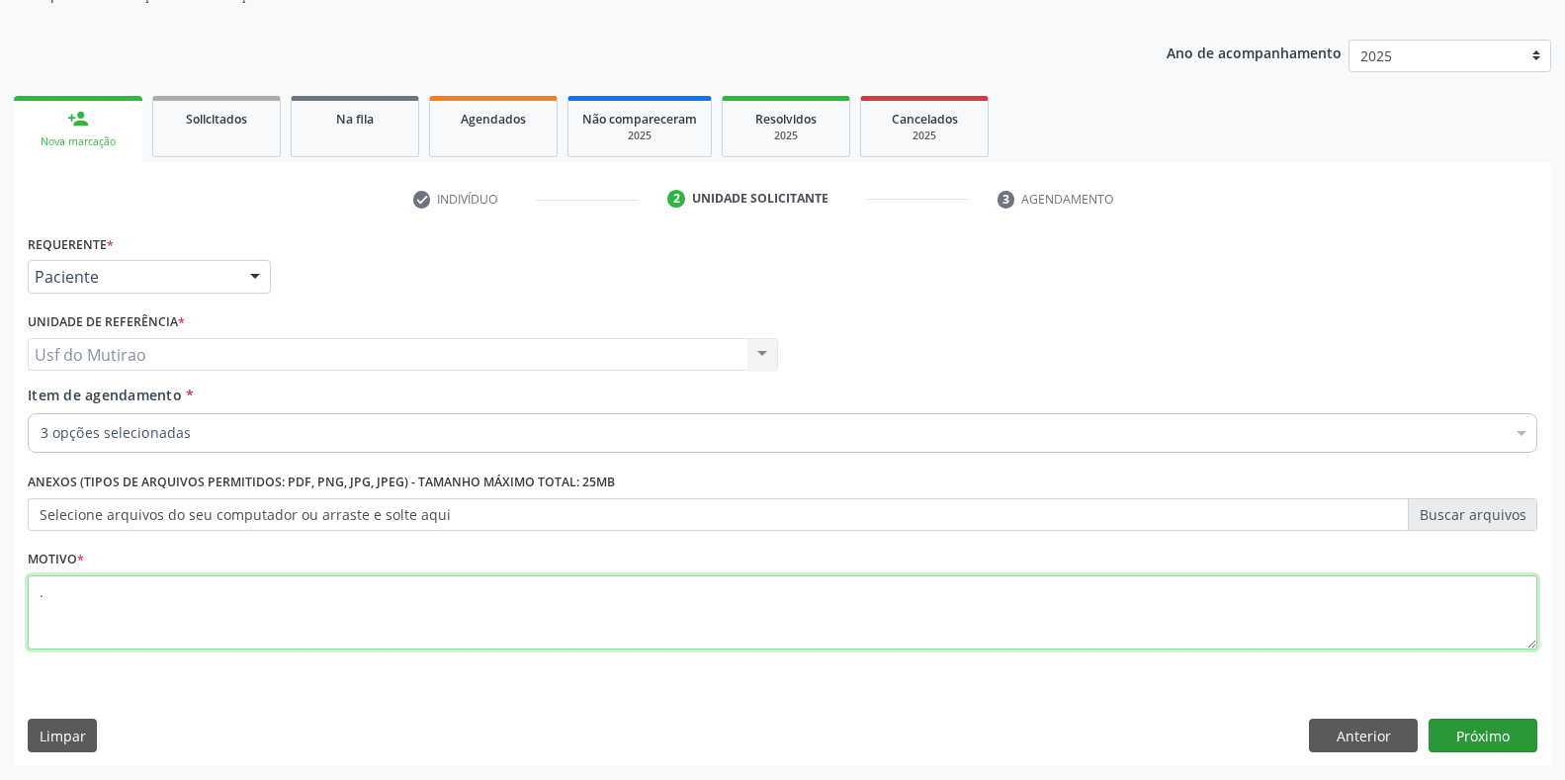
type textarea "."
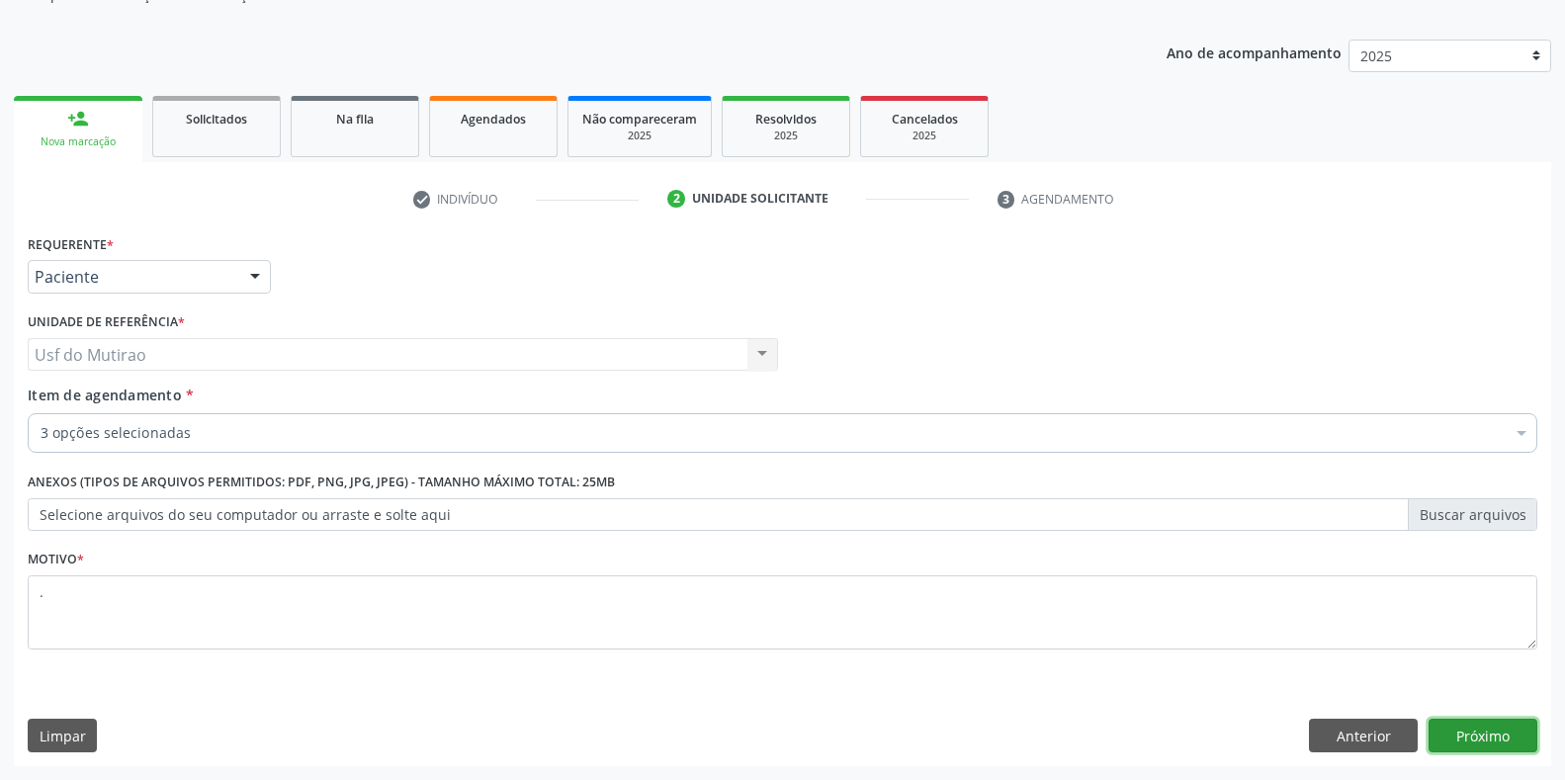
click at [1474, 733] on button "Próximo" at bounding box center [1482, 736] width 109 height 34
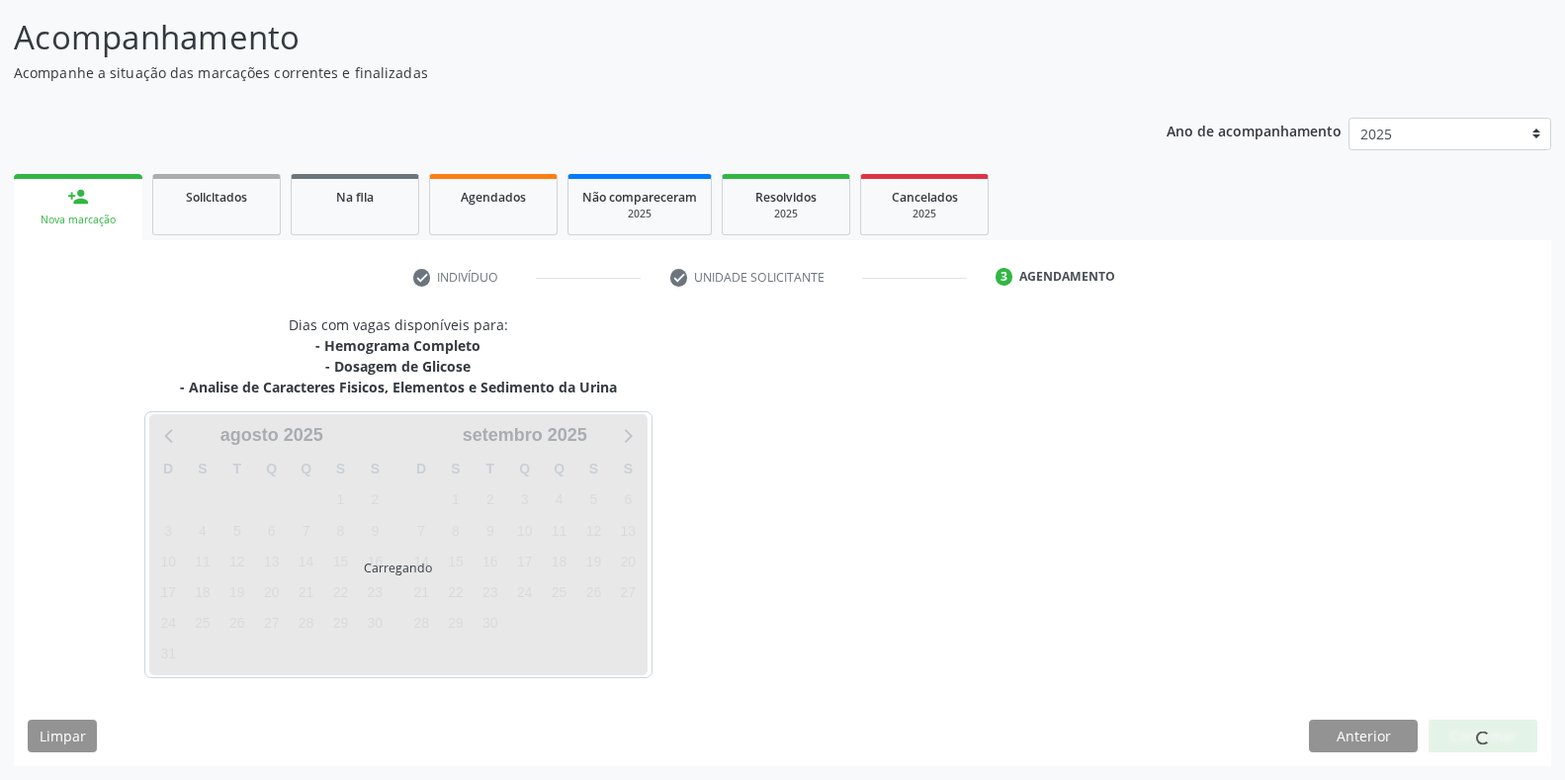
scroll to position [122, 0]
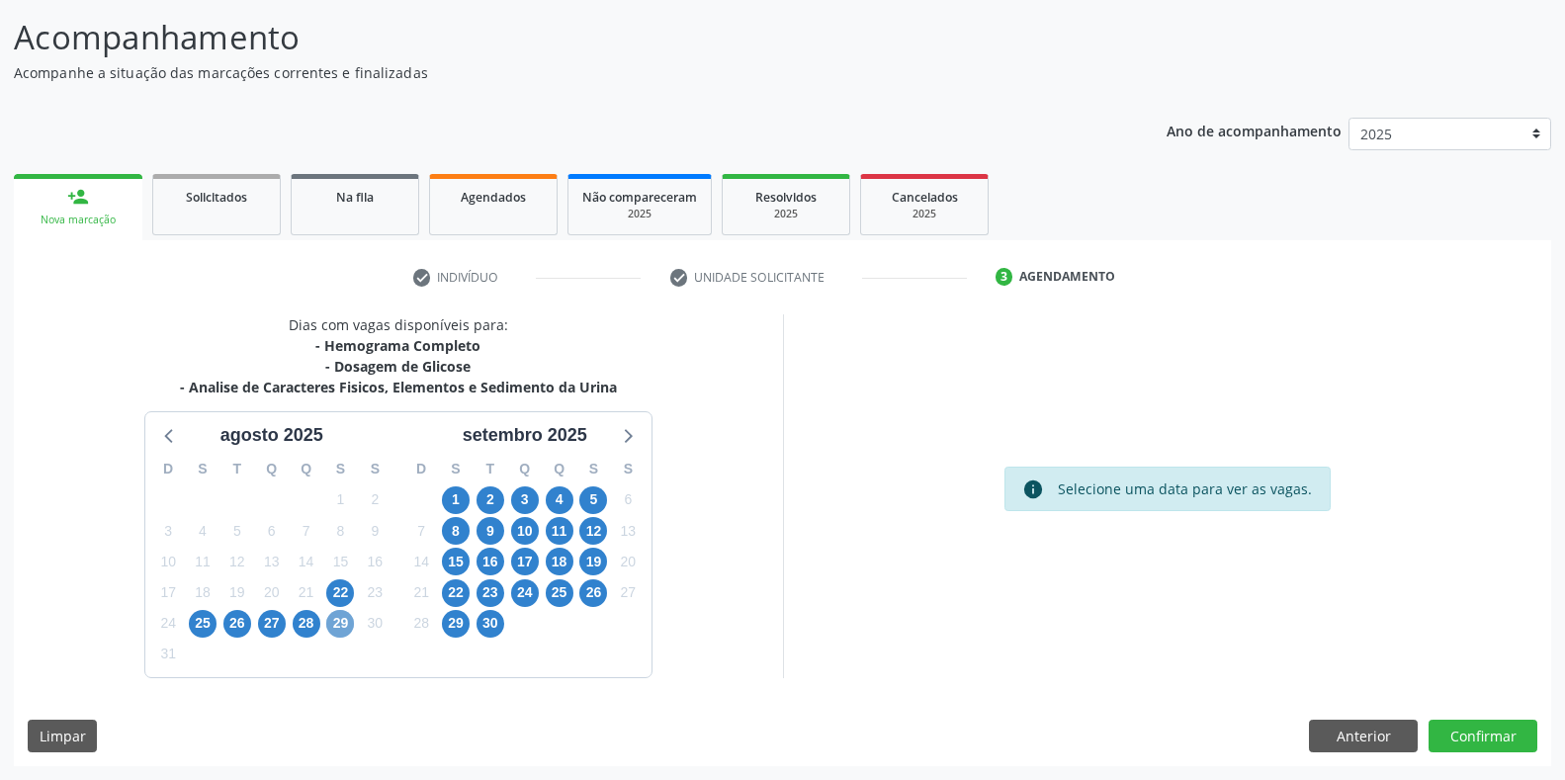
click at [347, 623] on span "29" at bounding box center [340, 624] width 28 height 28
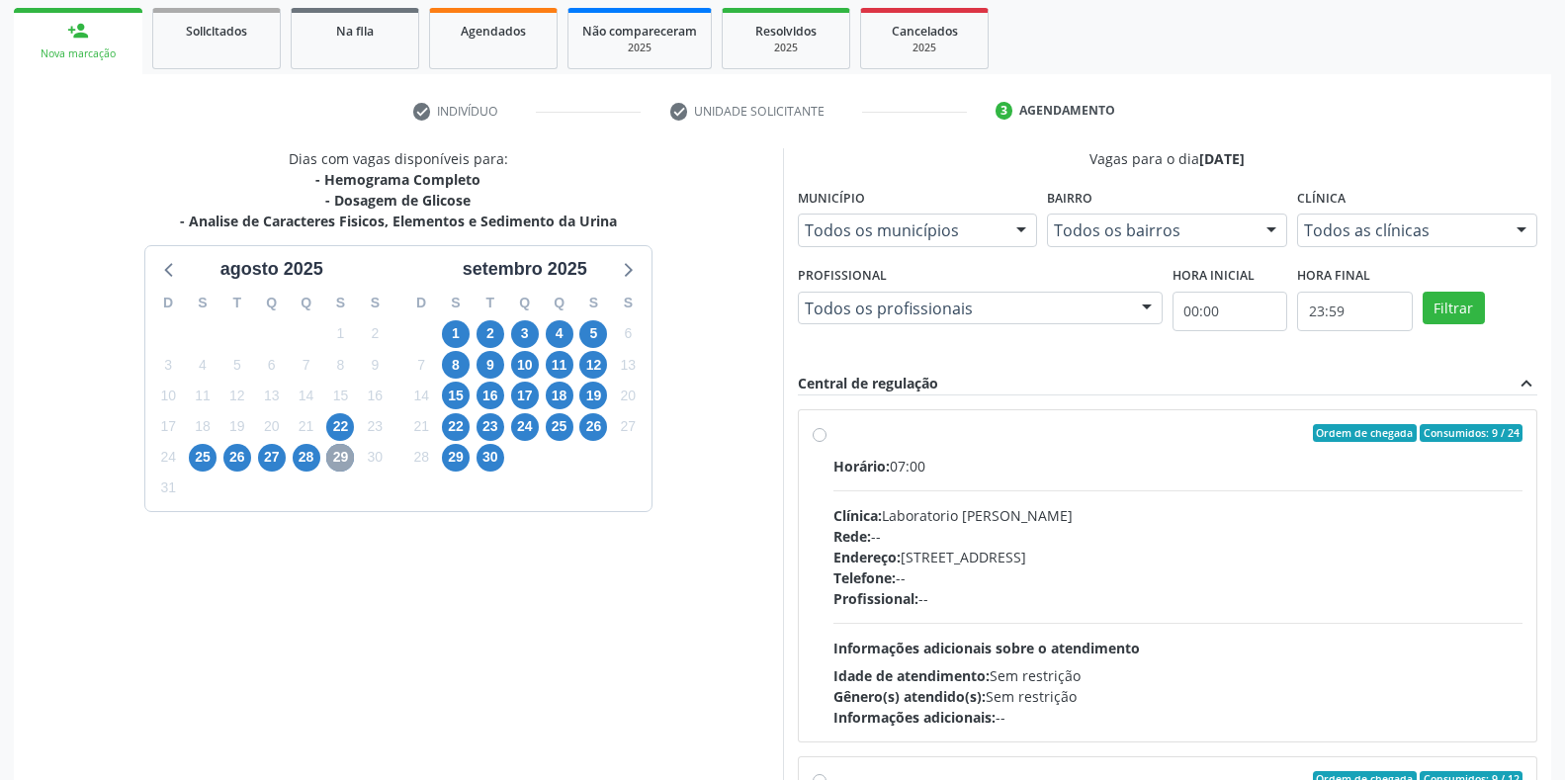
scroll to position [319, 0]
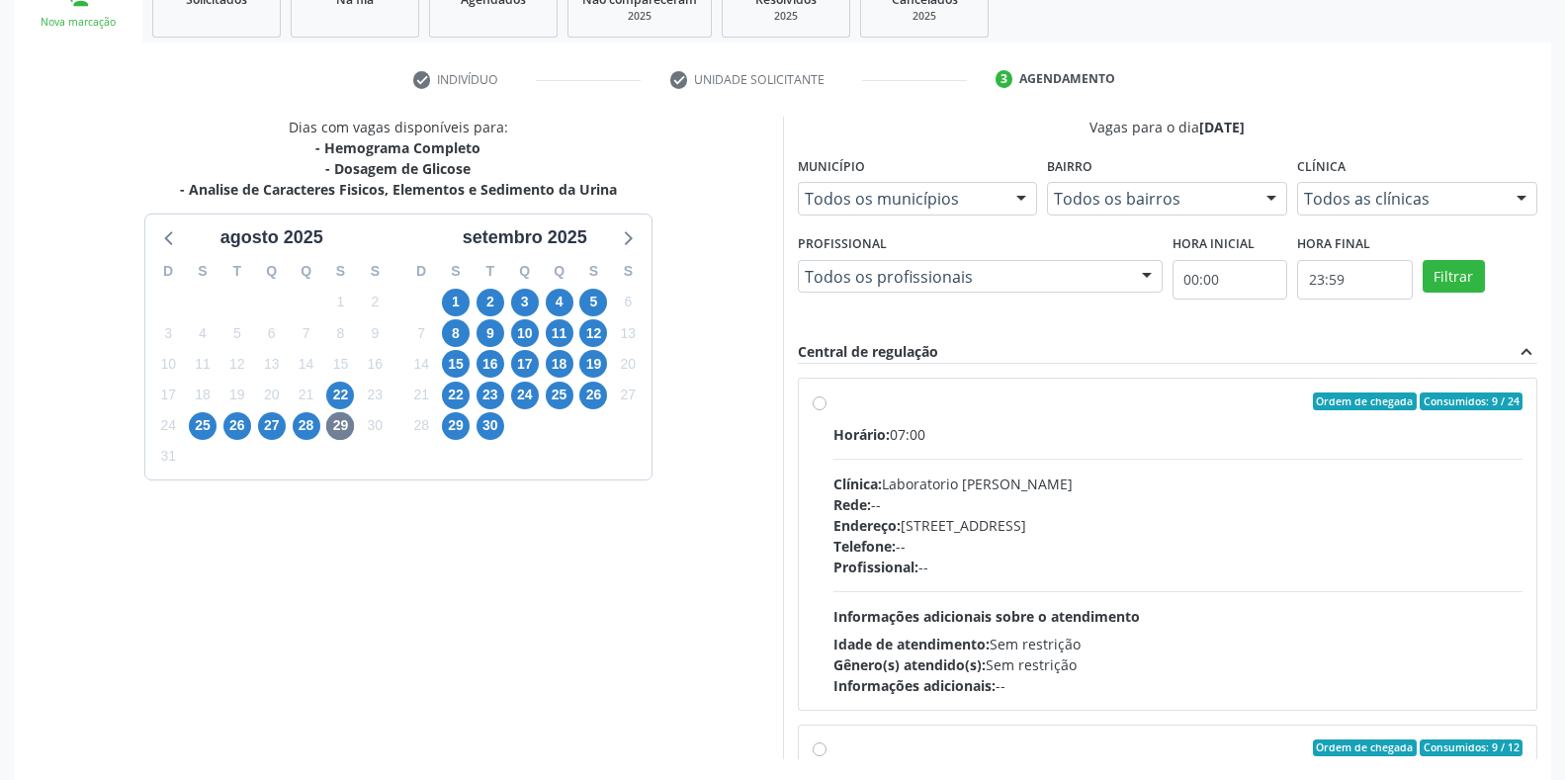
click at [894, 442] on div "Horário: 07:00" at bounding box center [1178, 434] width 690 height 21
click at [826, 410] on input "Ordem de chegada Consumidos: 9 / 24 Horário: 07:00 Clínica: Laboratorio Jose Pa…" at bounding box center [820, 401] width 14 height 18
radio input "true"
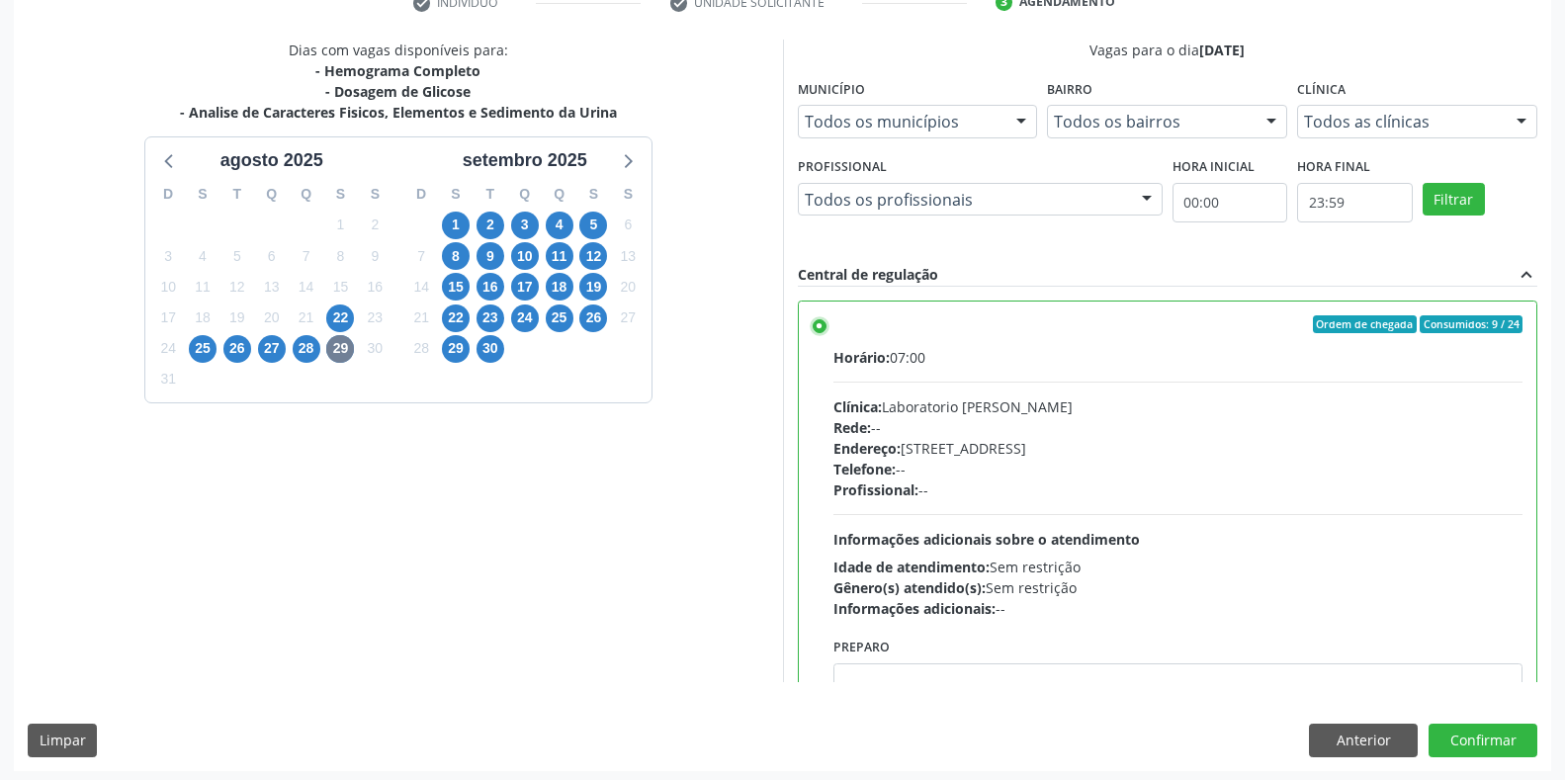
scroll to position [401, 0]
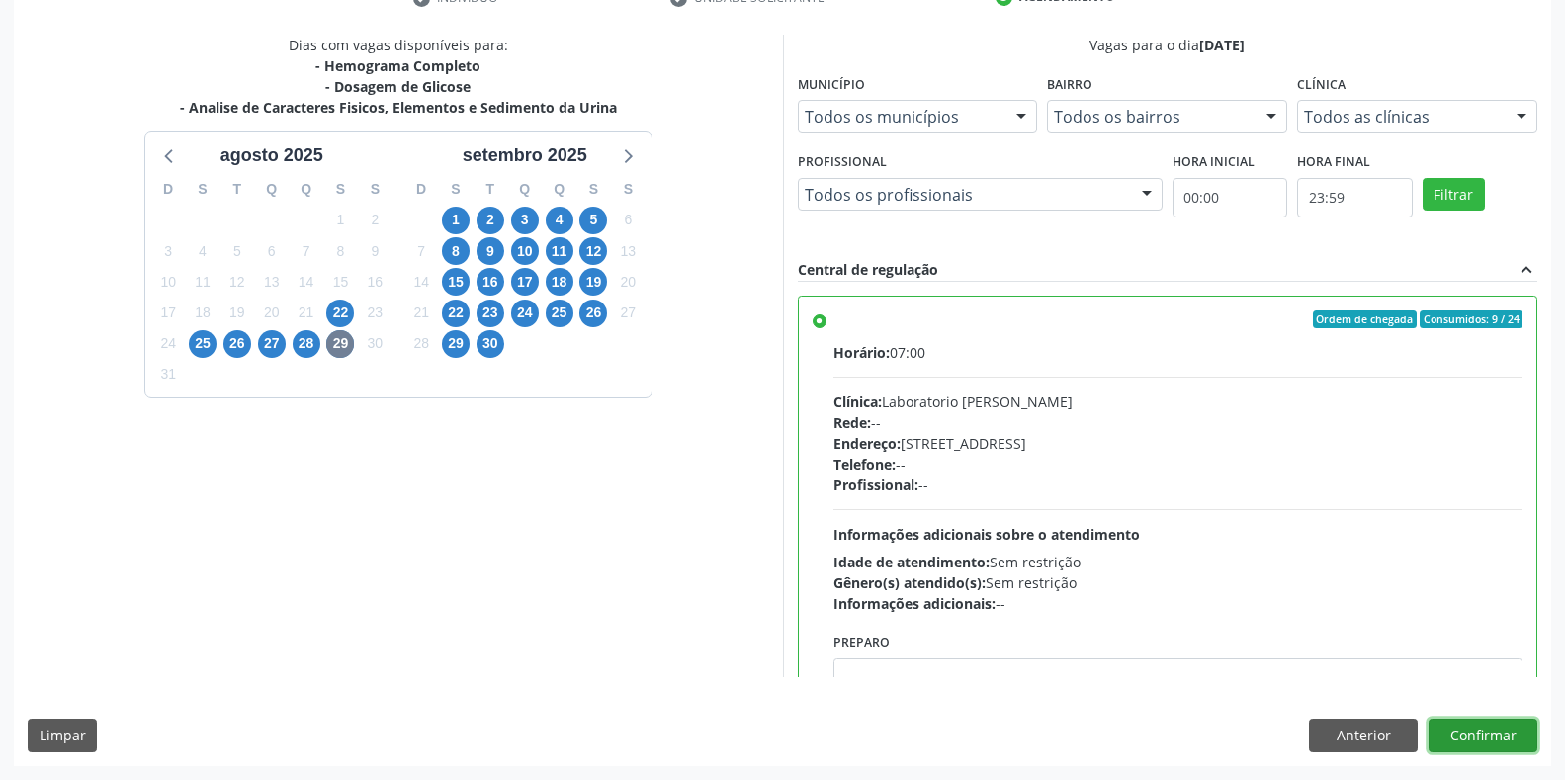
click at [1487, 738] on button "Confirmar" at bounding box center [1482, 736] width 109 height 34
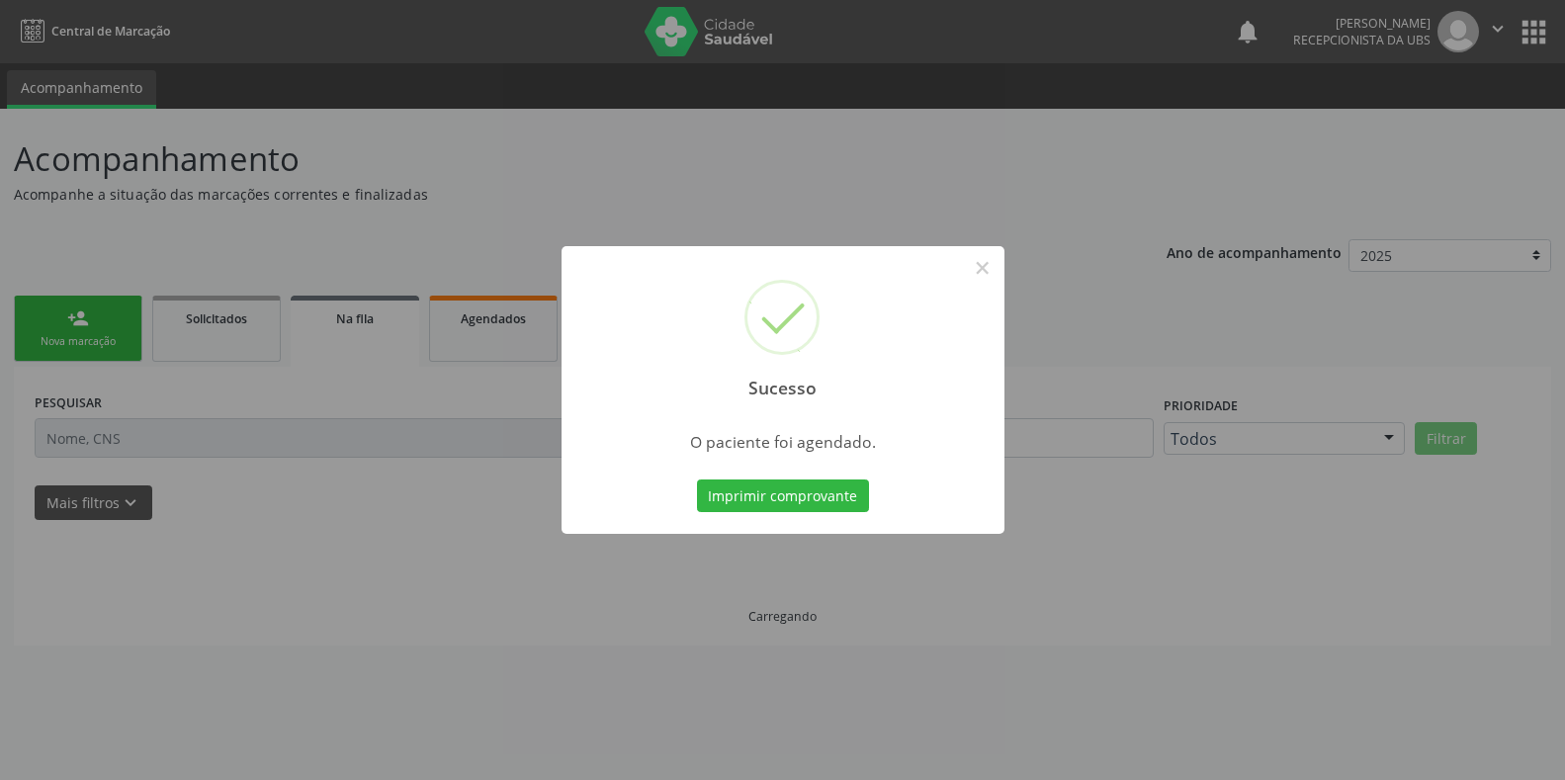
scroll to position [0, 0]
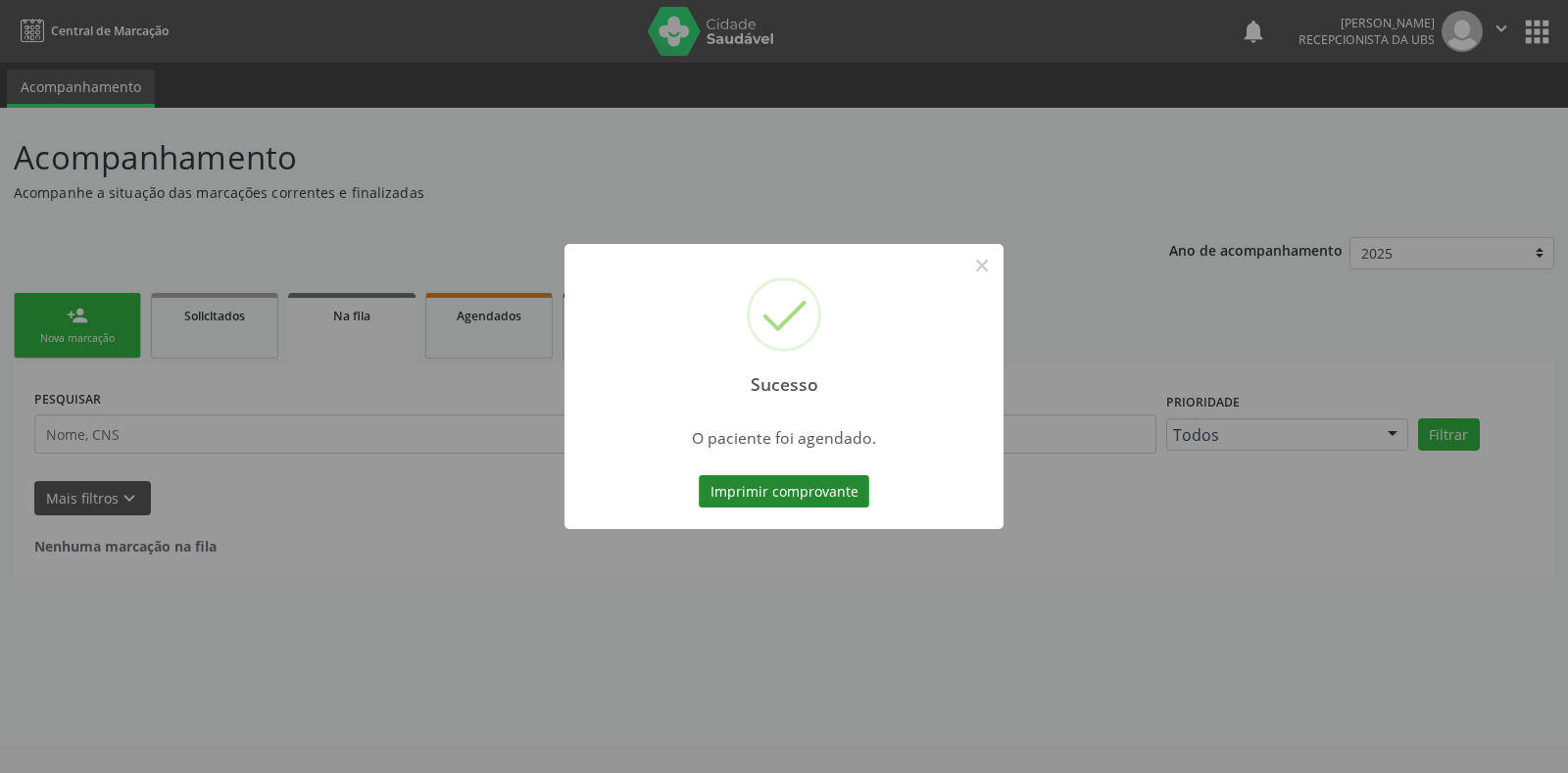
click at [814, 492] on button "Imprimir comprovante" at bounding box center [784, 492] width 170 height 34
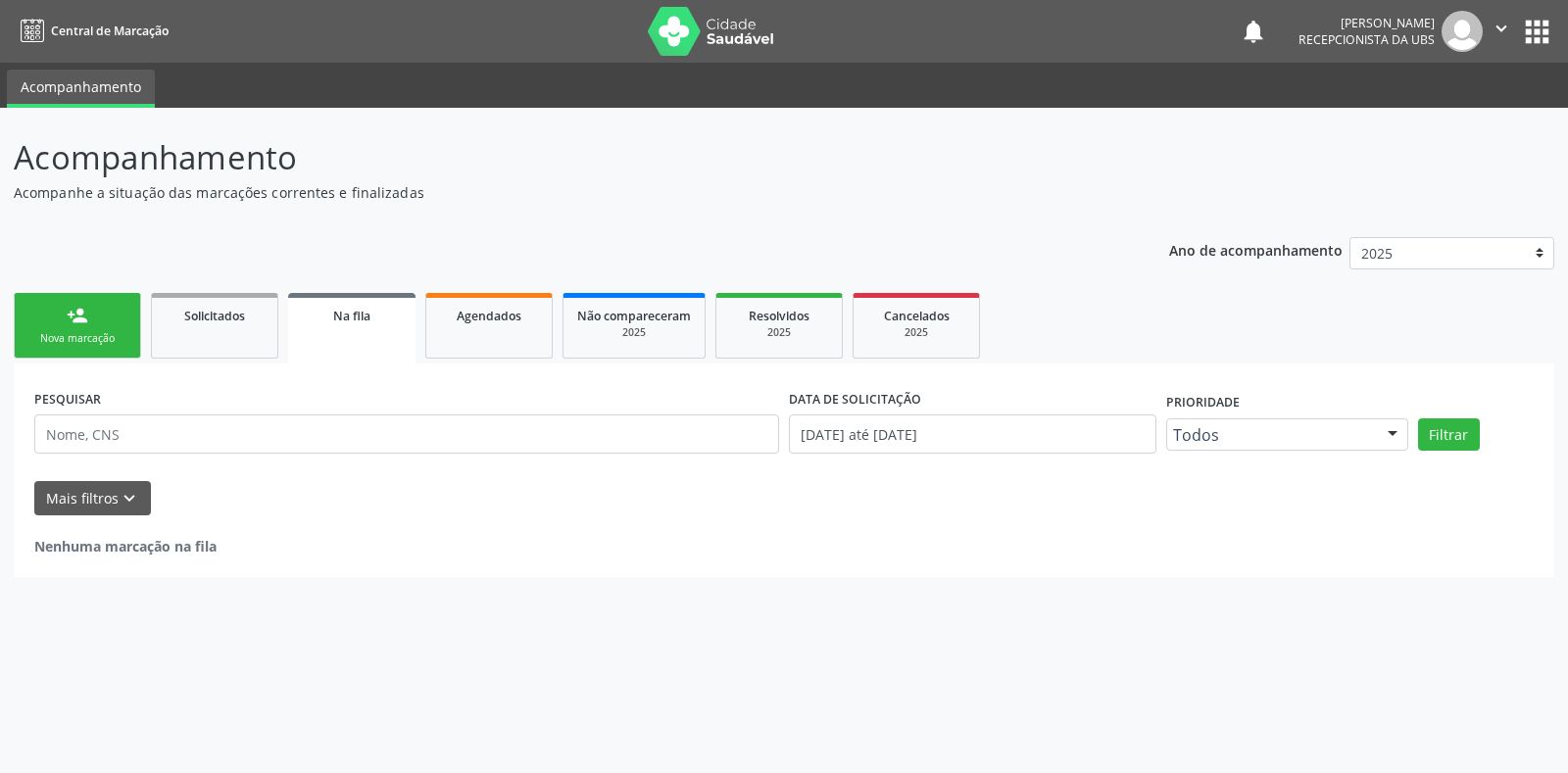
click at [104, 337] on div "Nova marcação" at bounding box center [77, 338] width 98 height 15
click at [56, 351] on link "person_add Nova marcação" at bounding box center [77, 326] width 128 height 65
click at [91, 323] on link "person_add Nova marcação" at bounding box center [77, 326] width 128 height 65
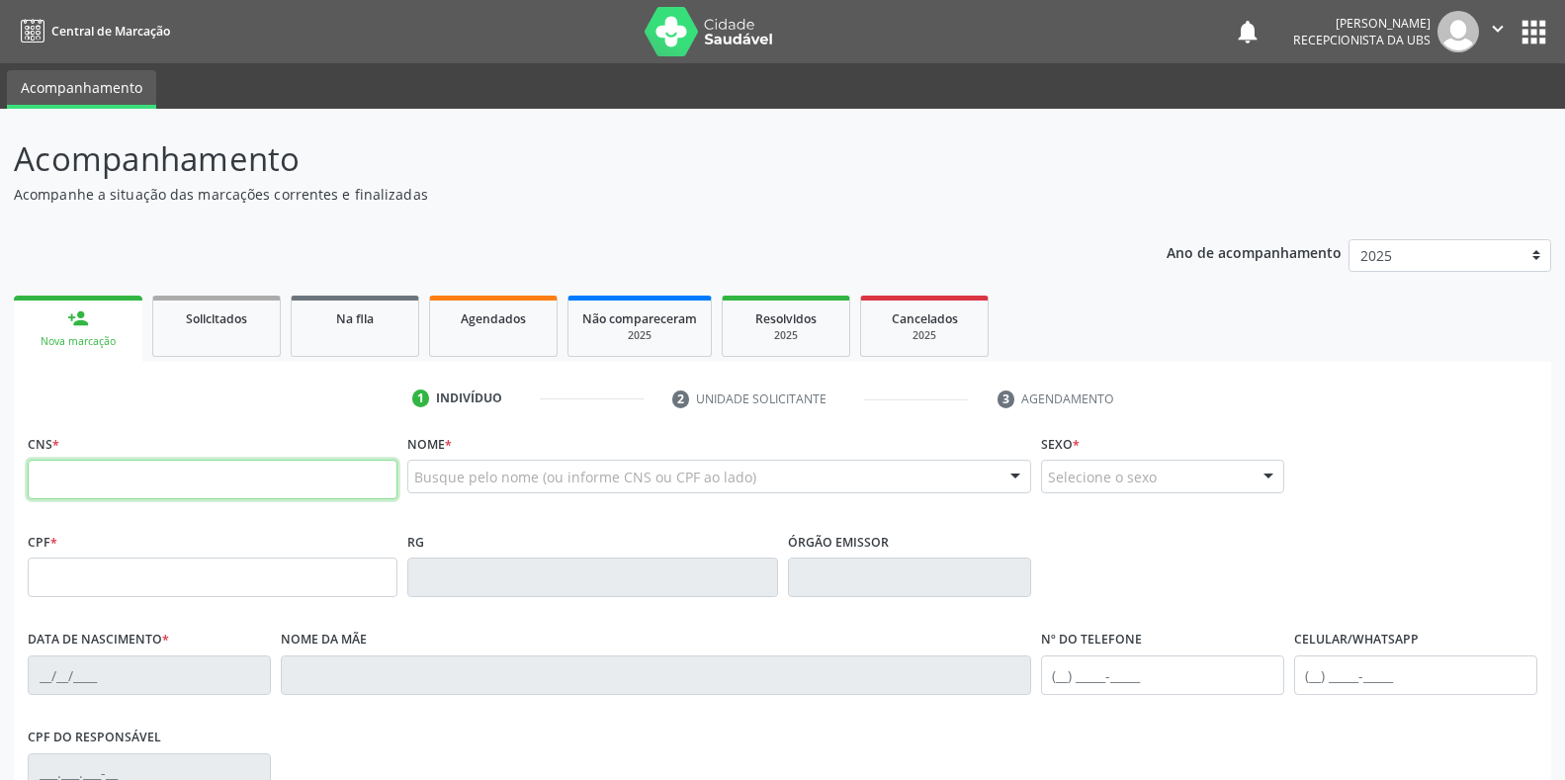
click at [76, 479] on input "text" at bounding box center [213, 480] width 370 height 40
type input "706 9071 1812 5534"
type input "103.517.144-99"
type input "08/11/1987"
type input "Maria do Carmo dos Santos Silva"
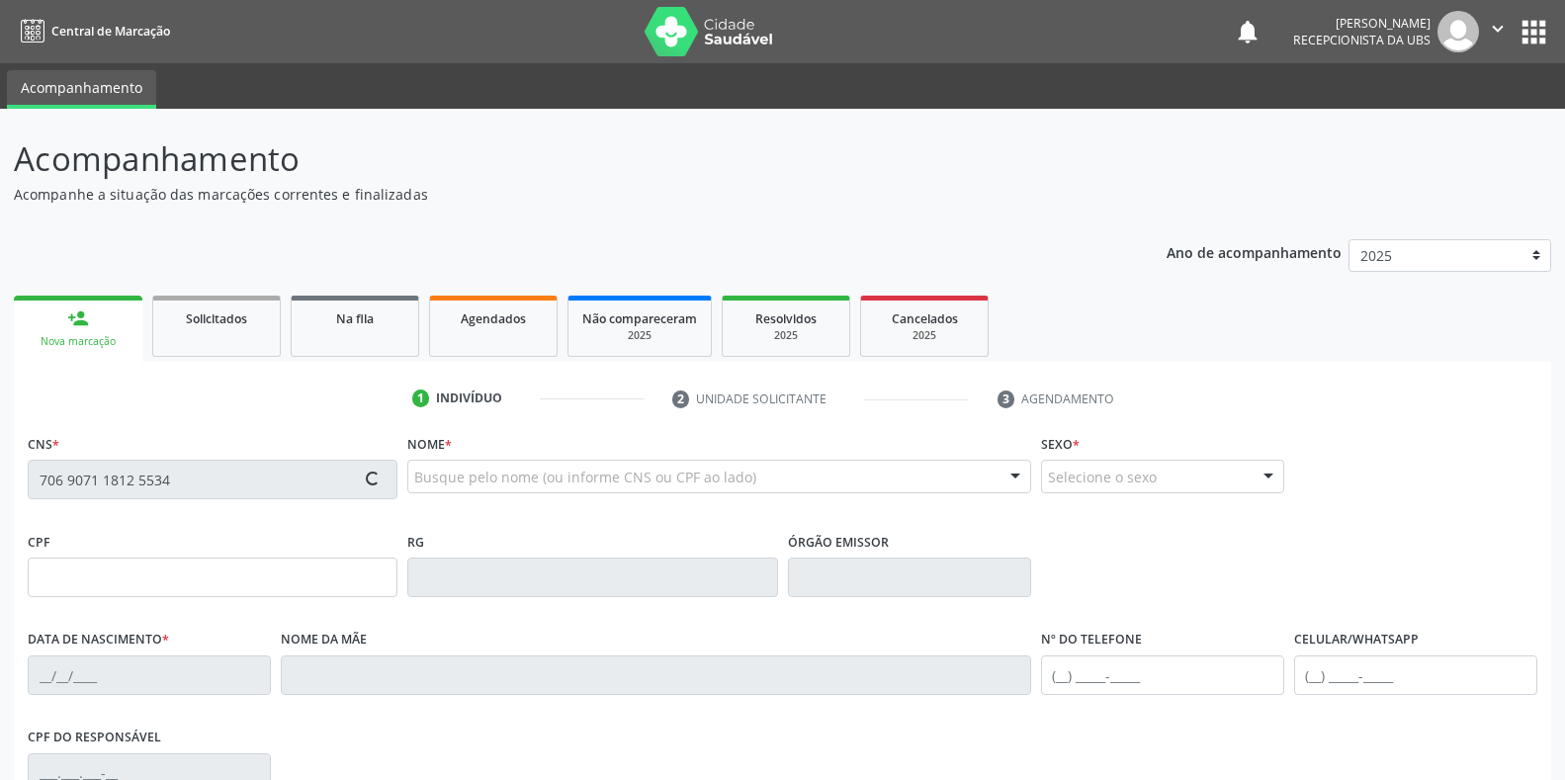
type input "(81) 99431-8394"
type input "S/N"
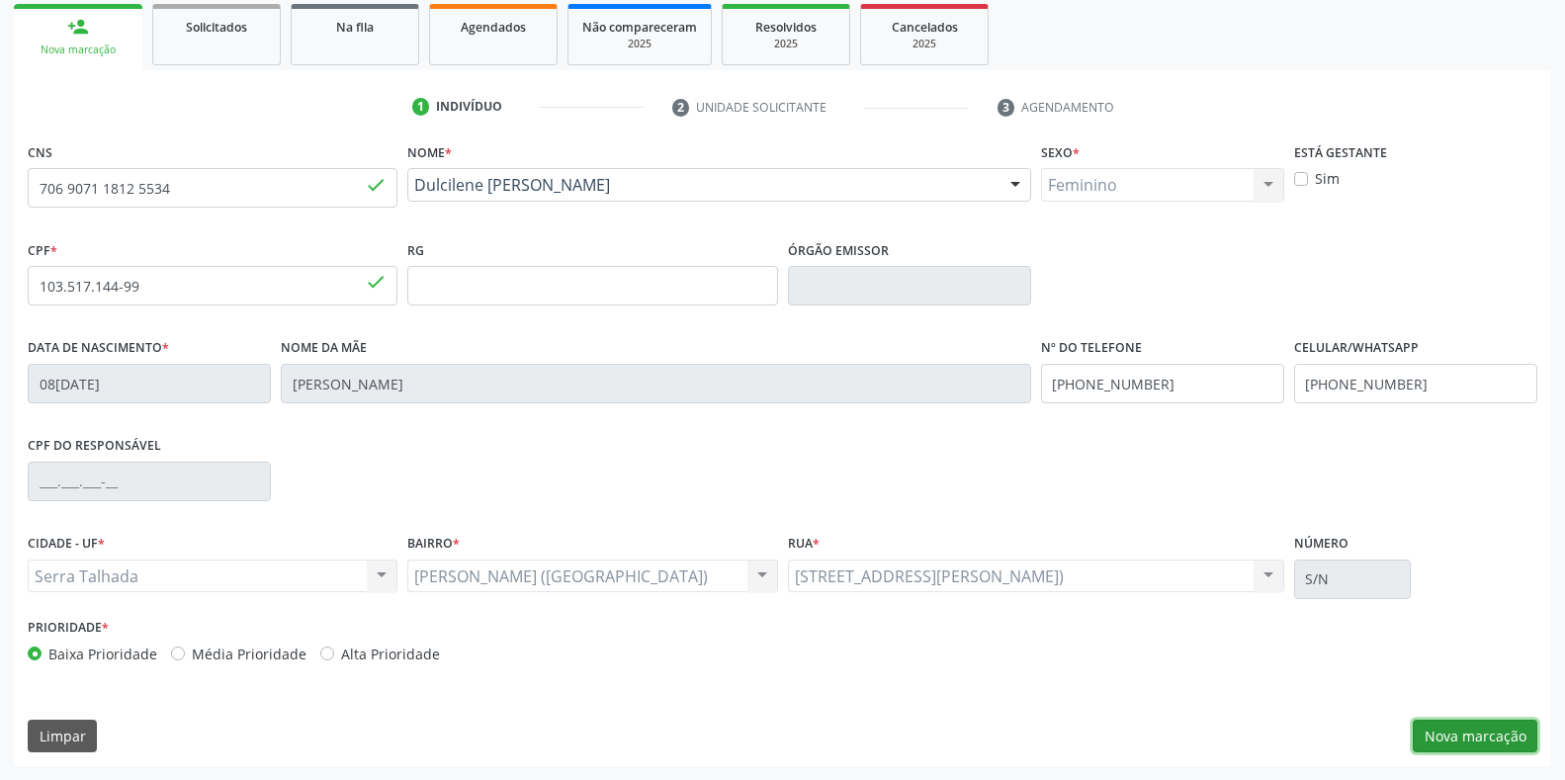
click at [1496, 734] on button "Nova marcação" at bounding box center [1475, 737] width 125 height 34
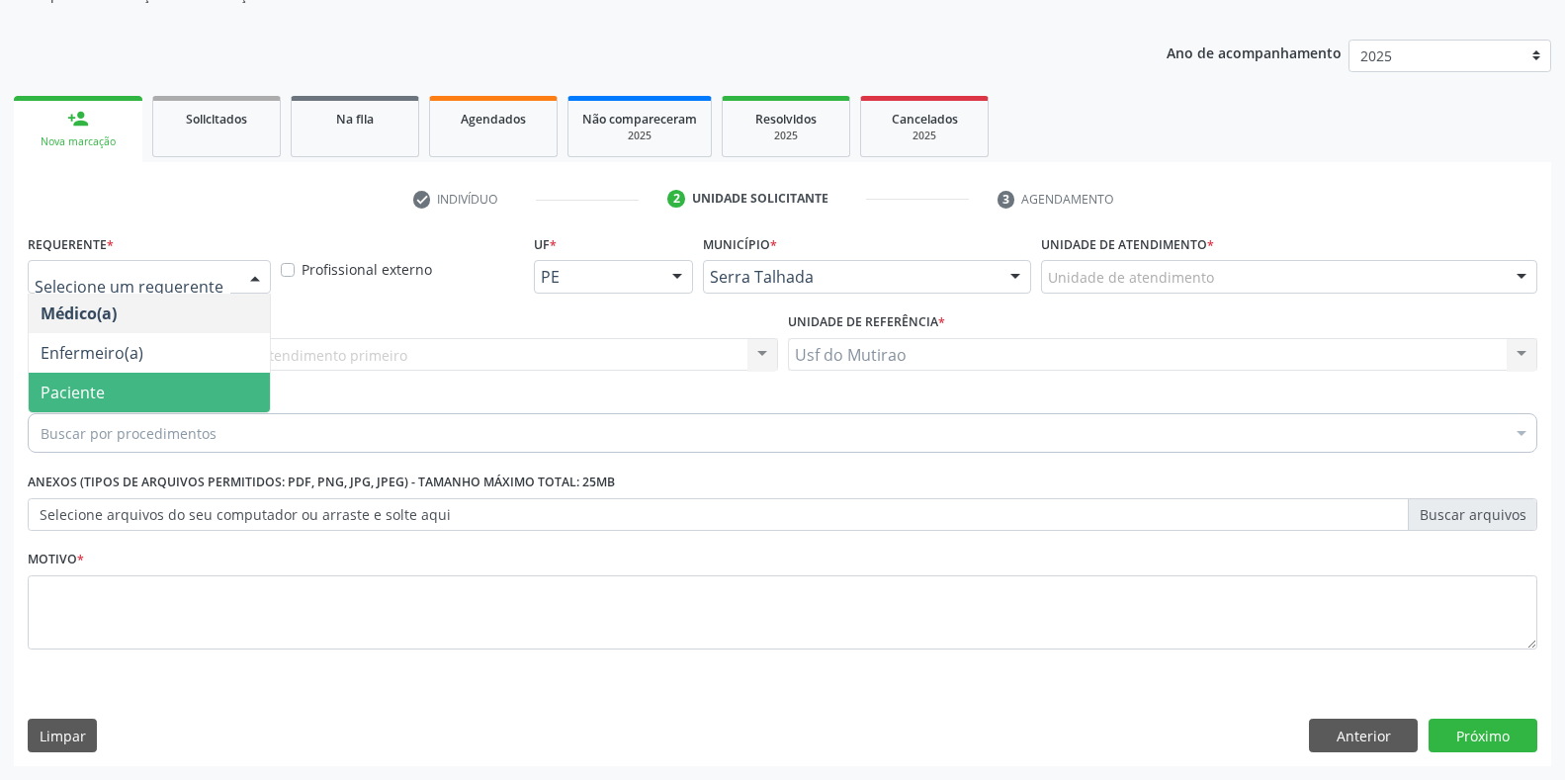
click at [135, 390] on span "Paciente" at bounding box center [149, 393] width 241 height 40
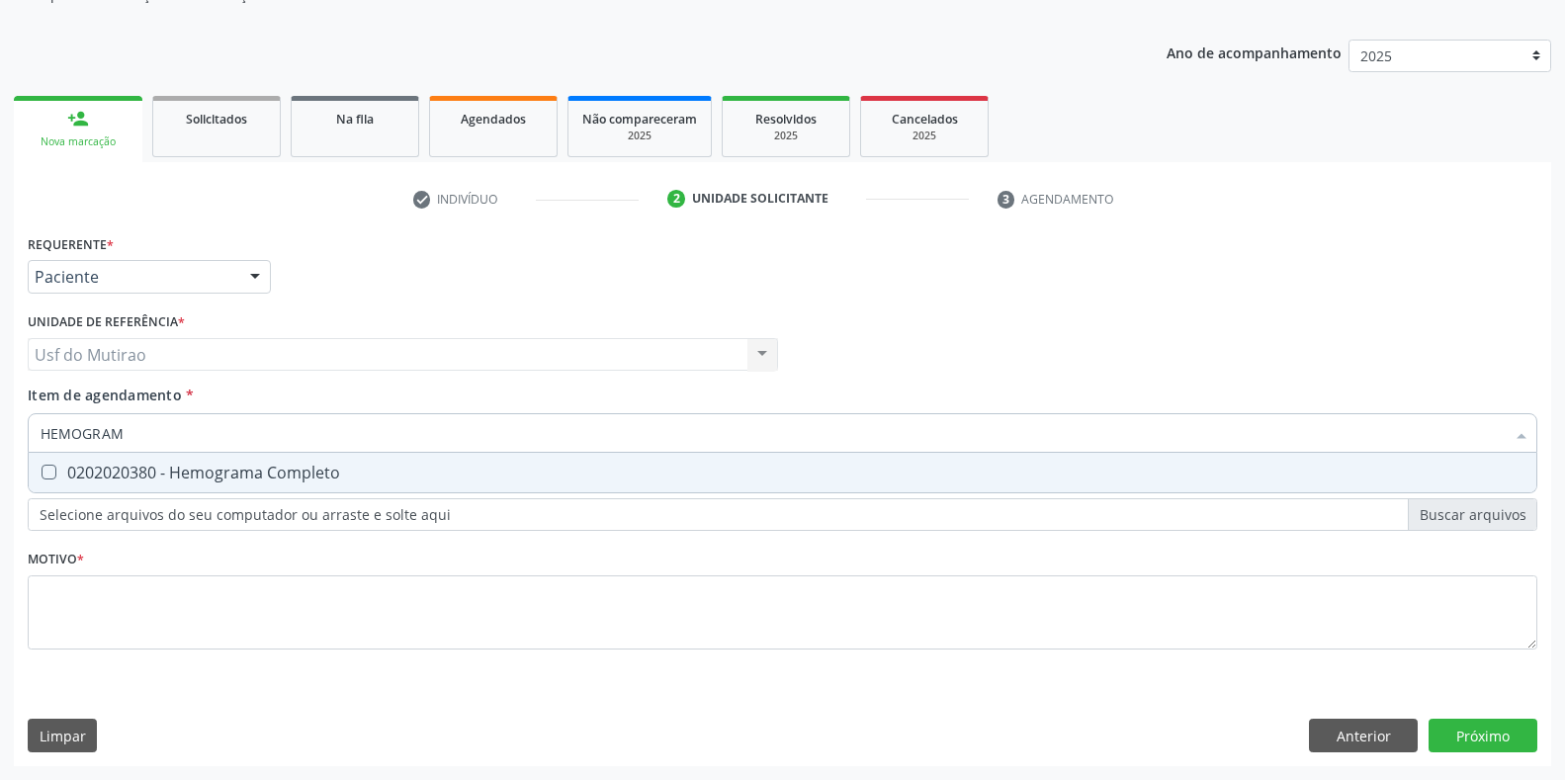
type input "HEMOGRAMA"
click at [145, 466] on div "0202020380 - Hemograma Completo" at bounding box center [783, 473] width 1484 height 16
checkbox Completo "true"
drag, startPoint x: 170, startPoint y: 427, endPoint x: 21, endPoint y: 424, distance: 149.3
click at [21, 424] on div "Requerente * Paciente Médico(a) Enfermeiro(a) Paciente Nenhum resultado encontr…" at bounding box center [782, 497] width 1537 height 537
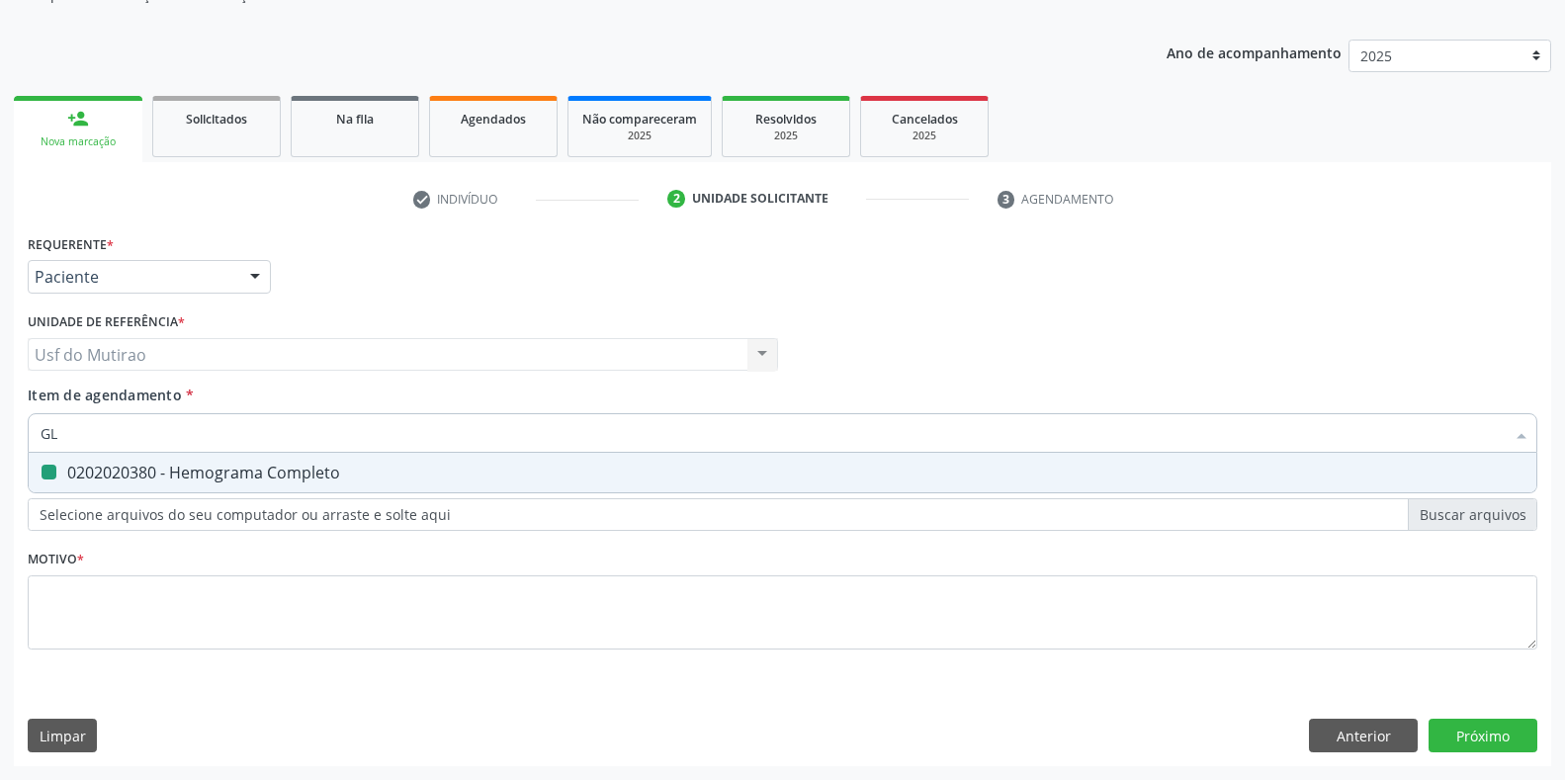
type input "GLI"
checkbox Completo "false"
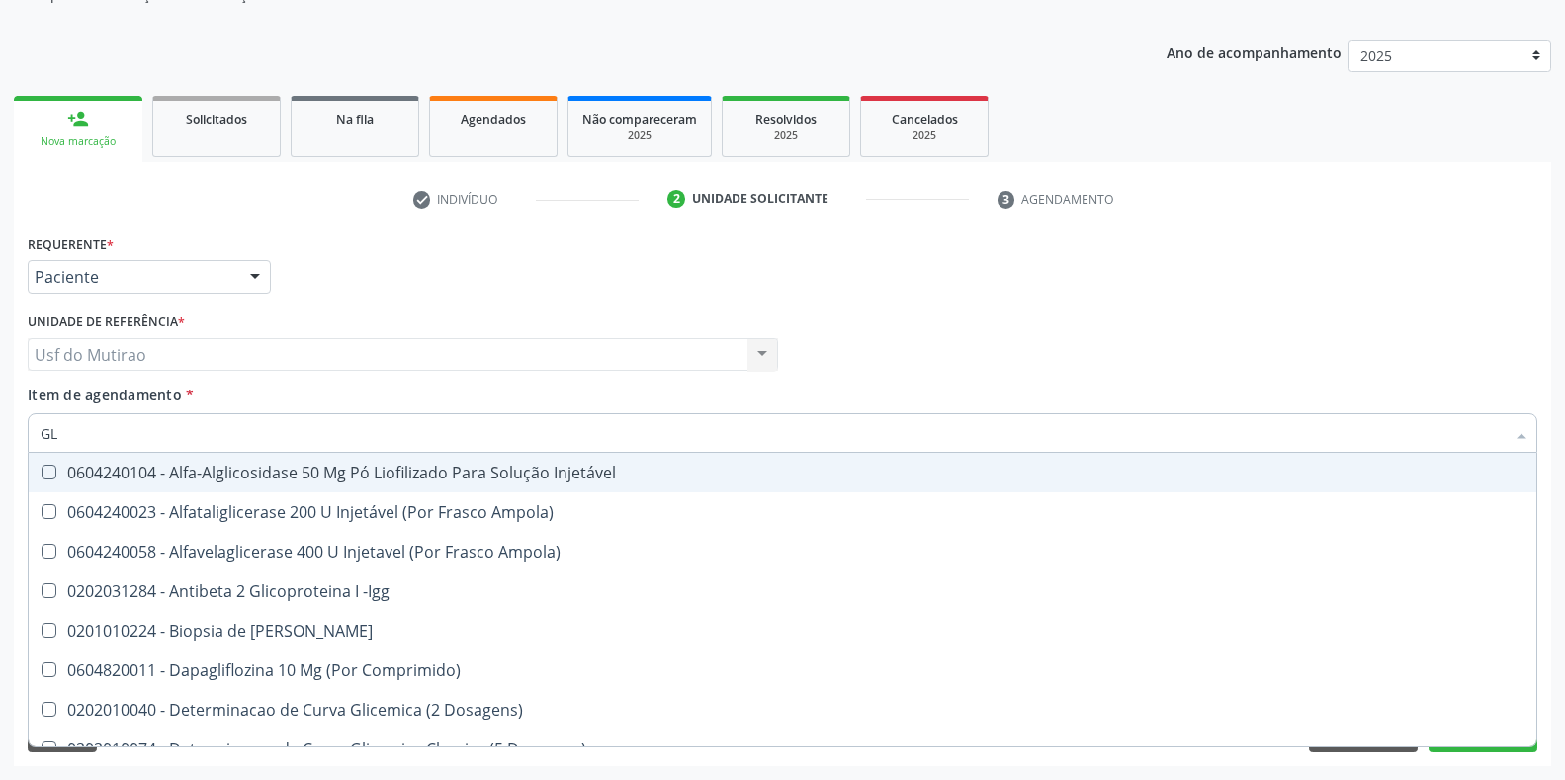
type input "G"
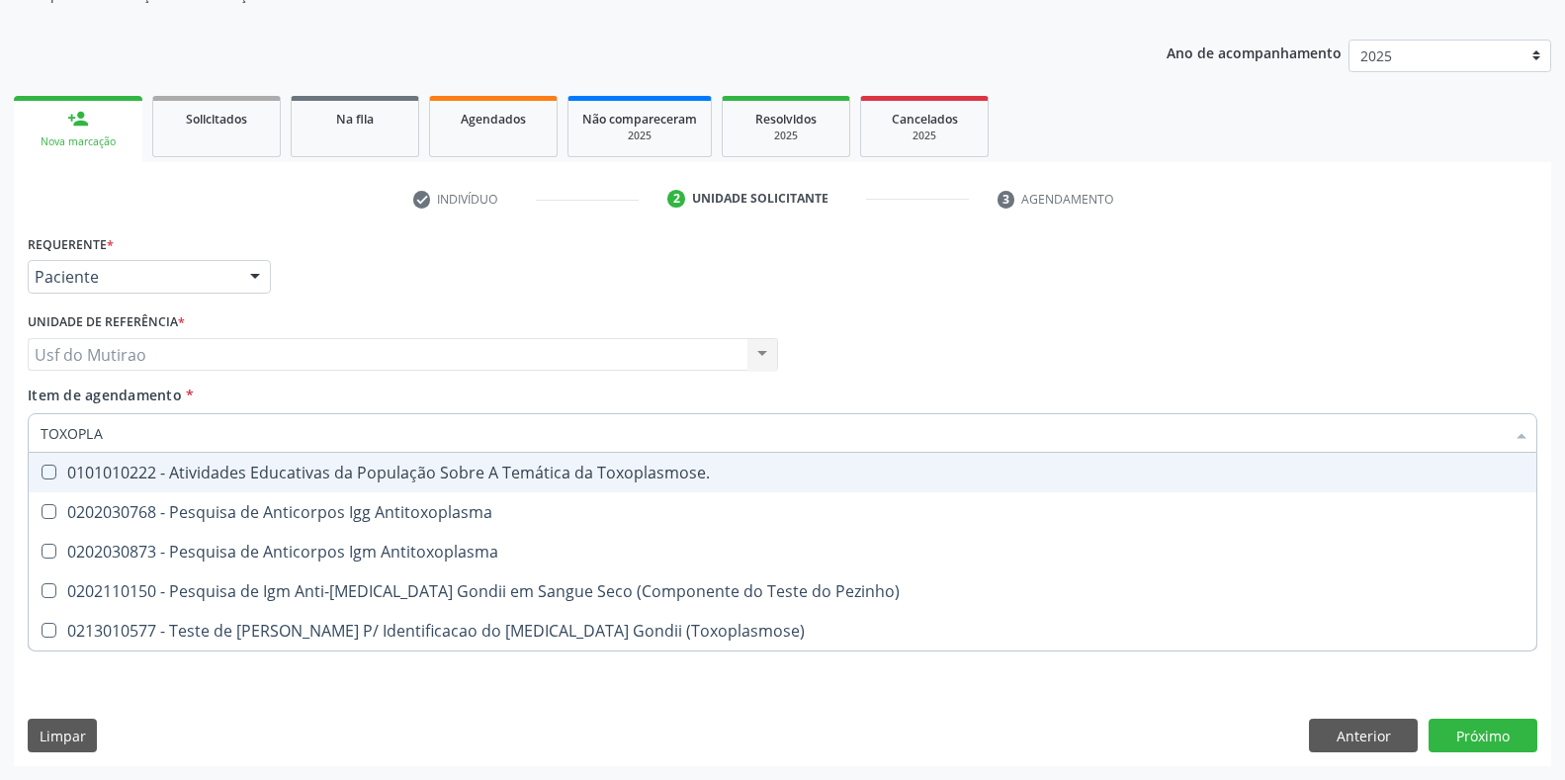
type input "TOXOPLAS"
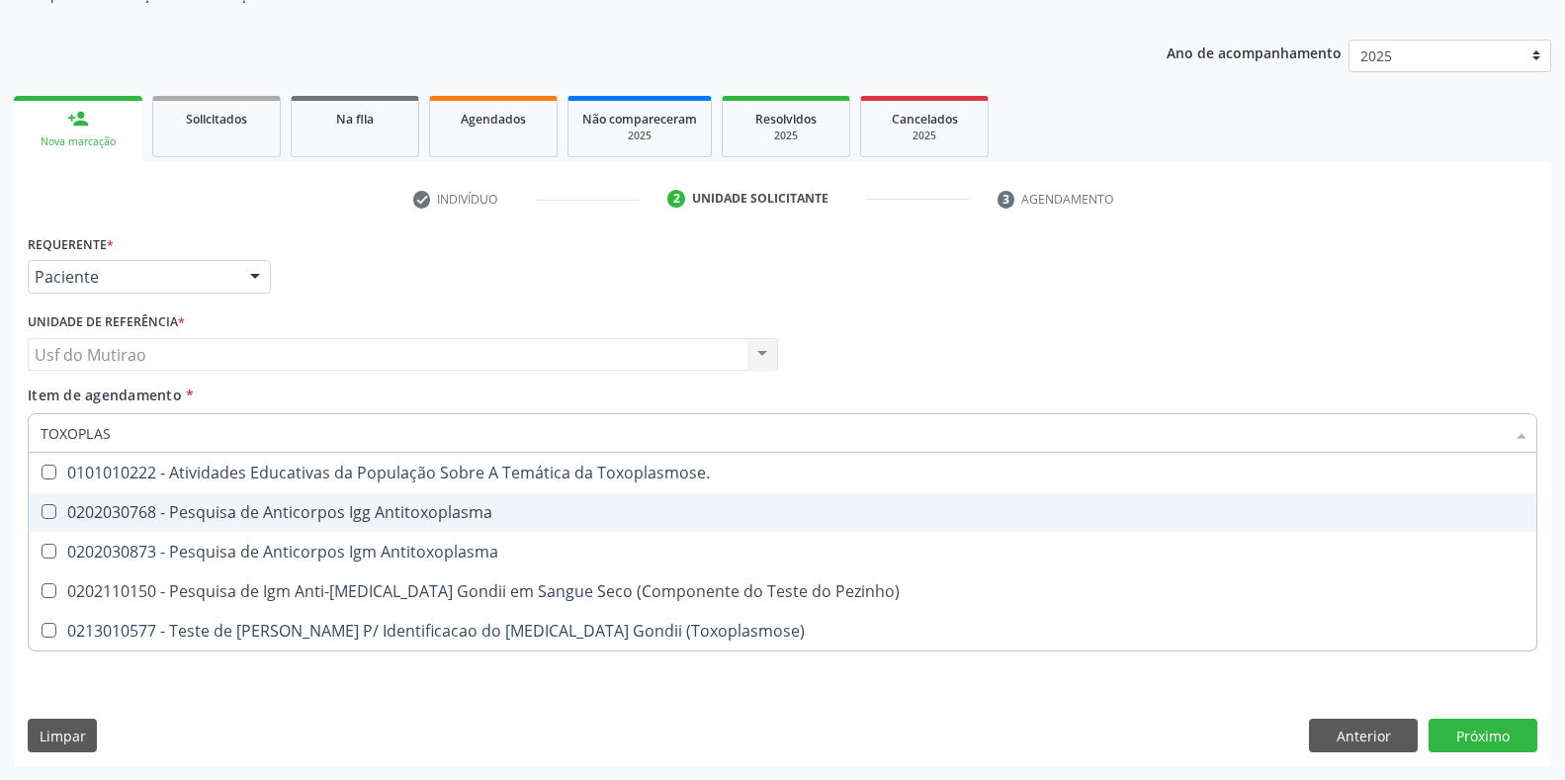
click at [91, 511] on div "0202030768 - Pesquisa de Anticorpos Igg Antitoxoplasma" at bounding box center [783, 512] width 1484 height 16
checkbox Antitoxoplasma "true"
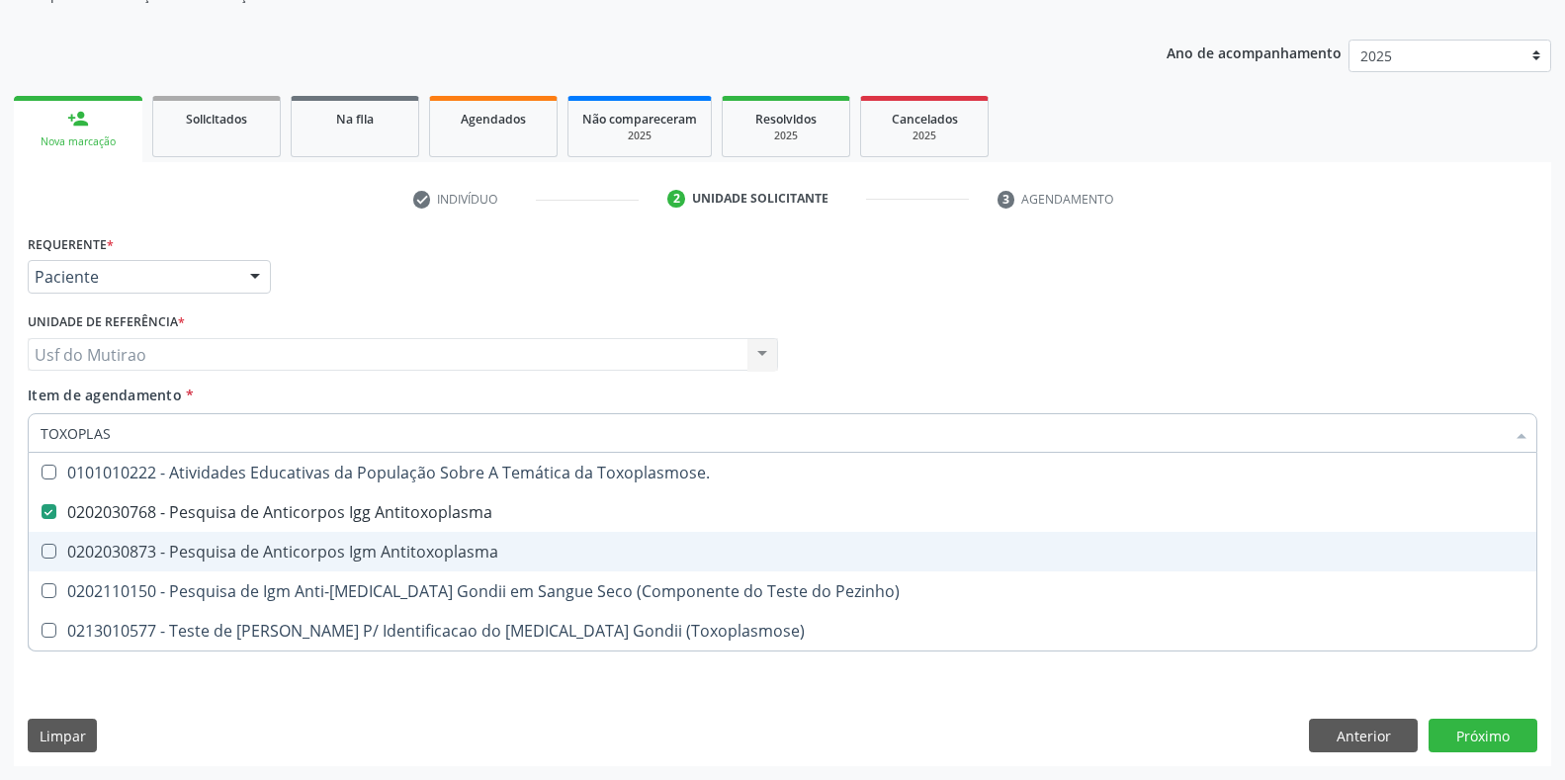
click at [94, 538] on span "0202030873 - Pesquisa de Anticorpos Igm Antitoxoplasma" at bounding box center [783, 552] width 1508 height 40
checkbox Antitoxoplasma "true"
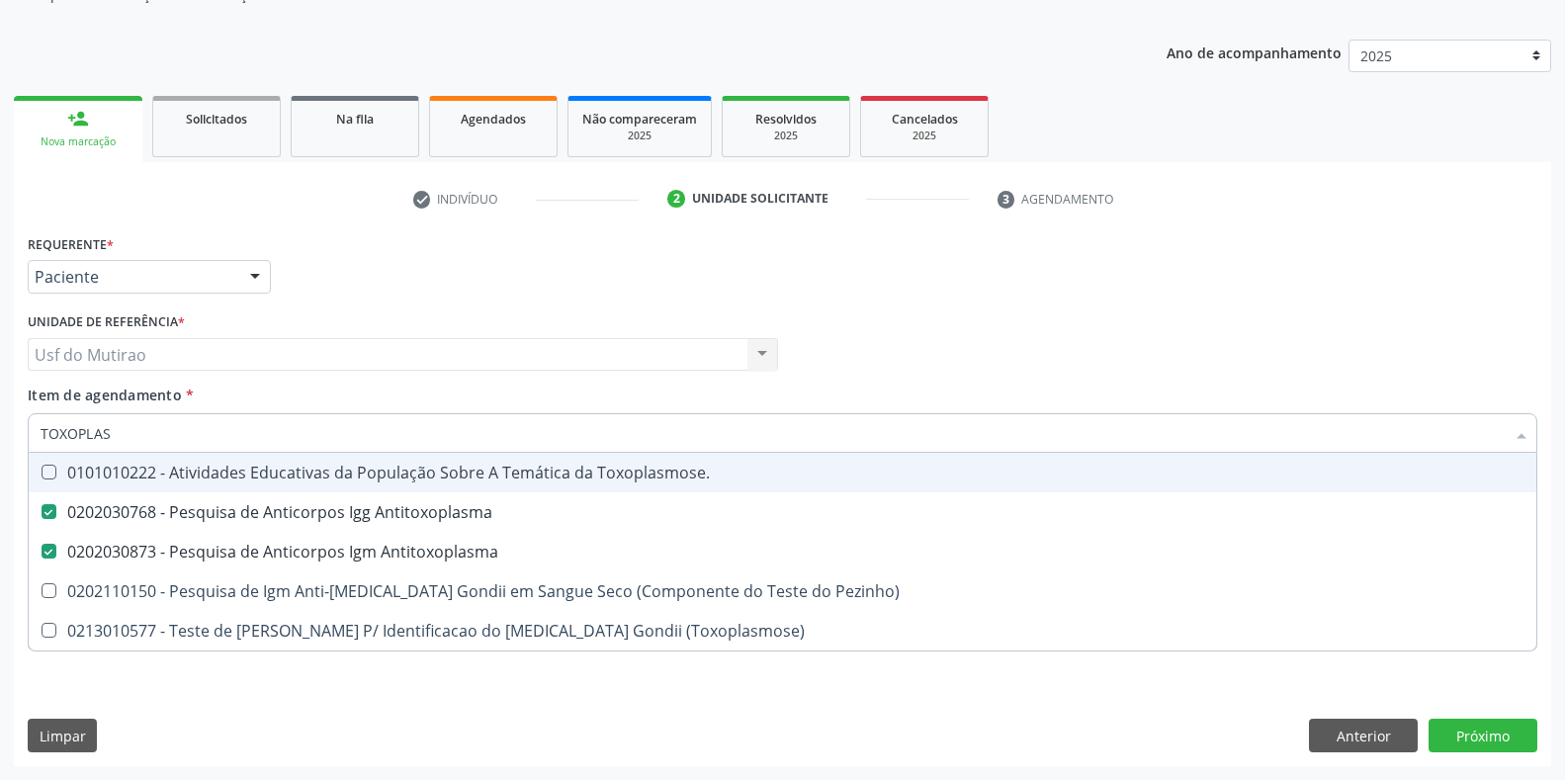
drag, startPoint x: 158, startPoint y: 431, endPoint x: 0, endPoint y: 433, distance: 158.2
click at [0, 433] on div "Acompanhamento Acompanhe a situação das marcações correntes e finalizadas Relat…" at bounding box center [782, 344] width 1565 height 871
type input "CULTU"
checkbox Antitoxoplasma "false"
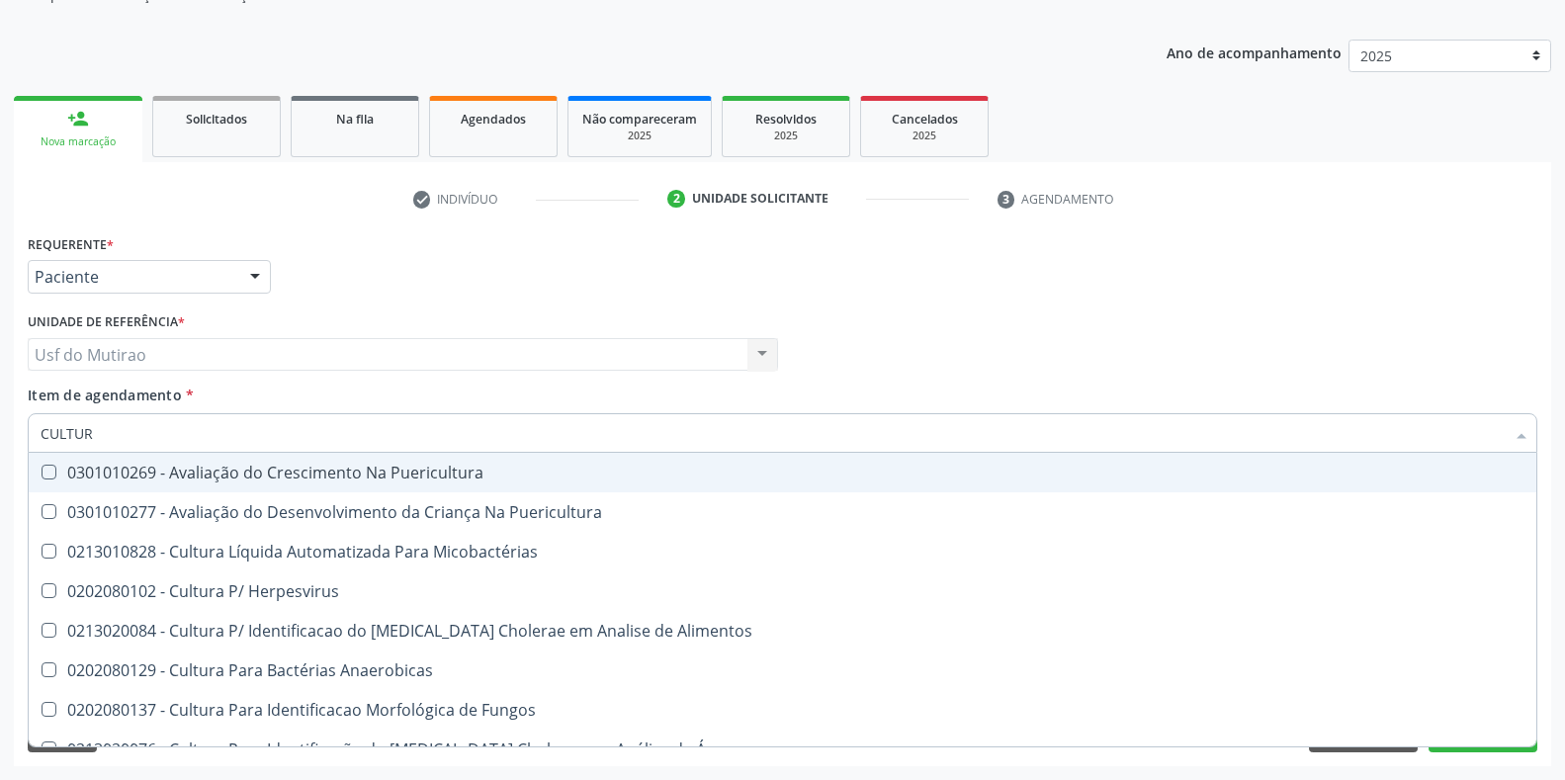
type input "CULTURA"
type input "CULTURA D"
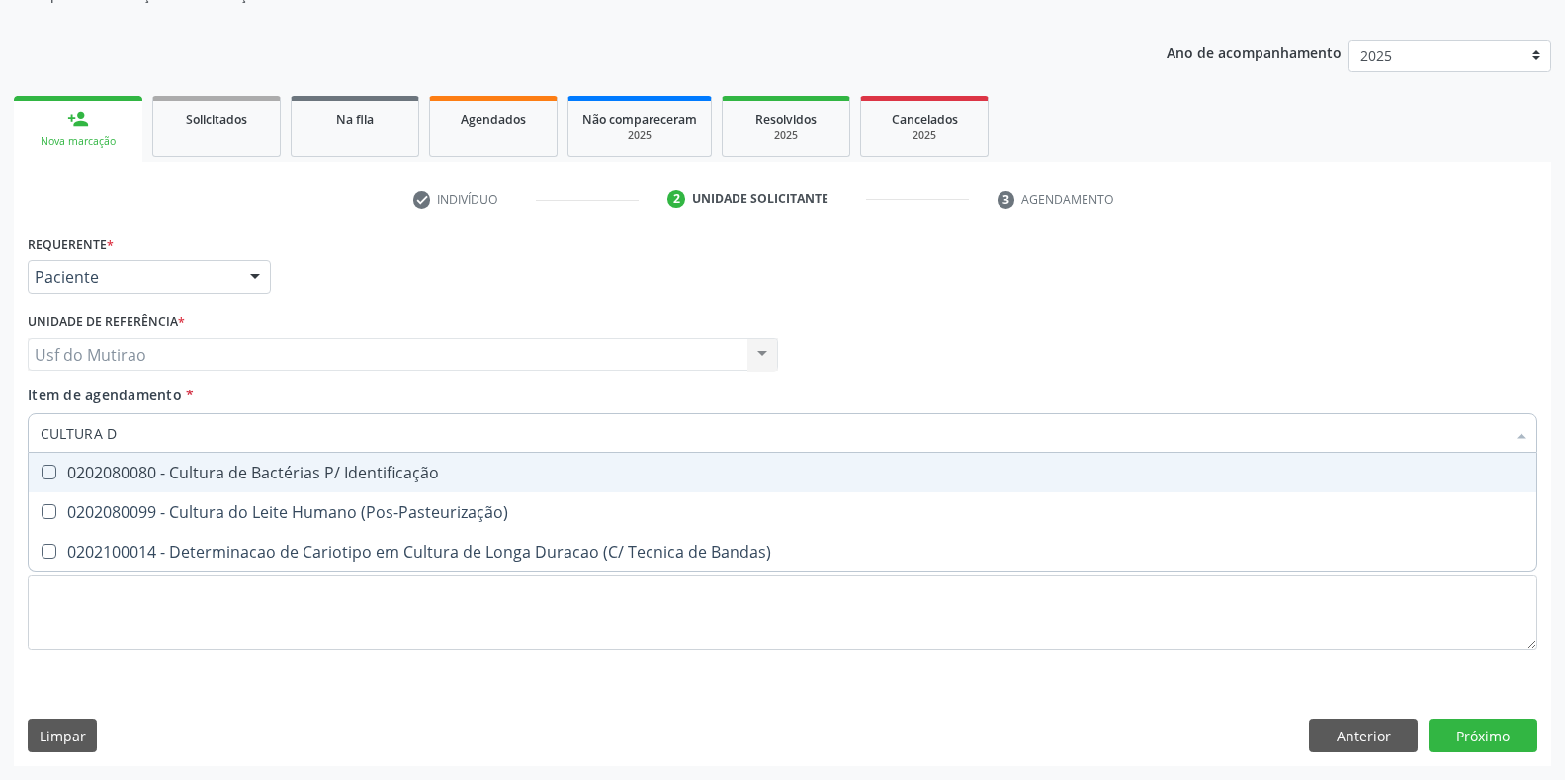
click at [235, 479] on div "0202080080 - Cultura de Bactérias P/ Identificação" at bounding box center [783, 473] width 1484 height 16
checkbox Identificação "true"
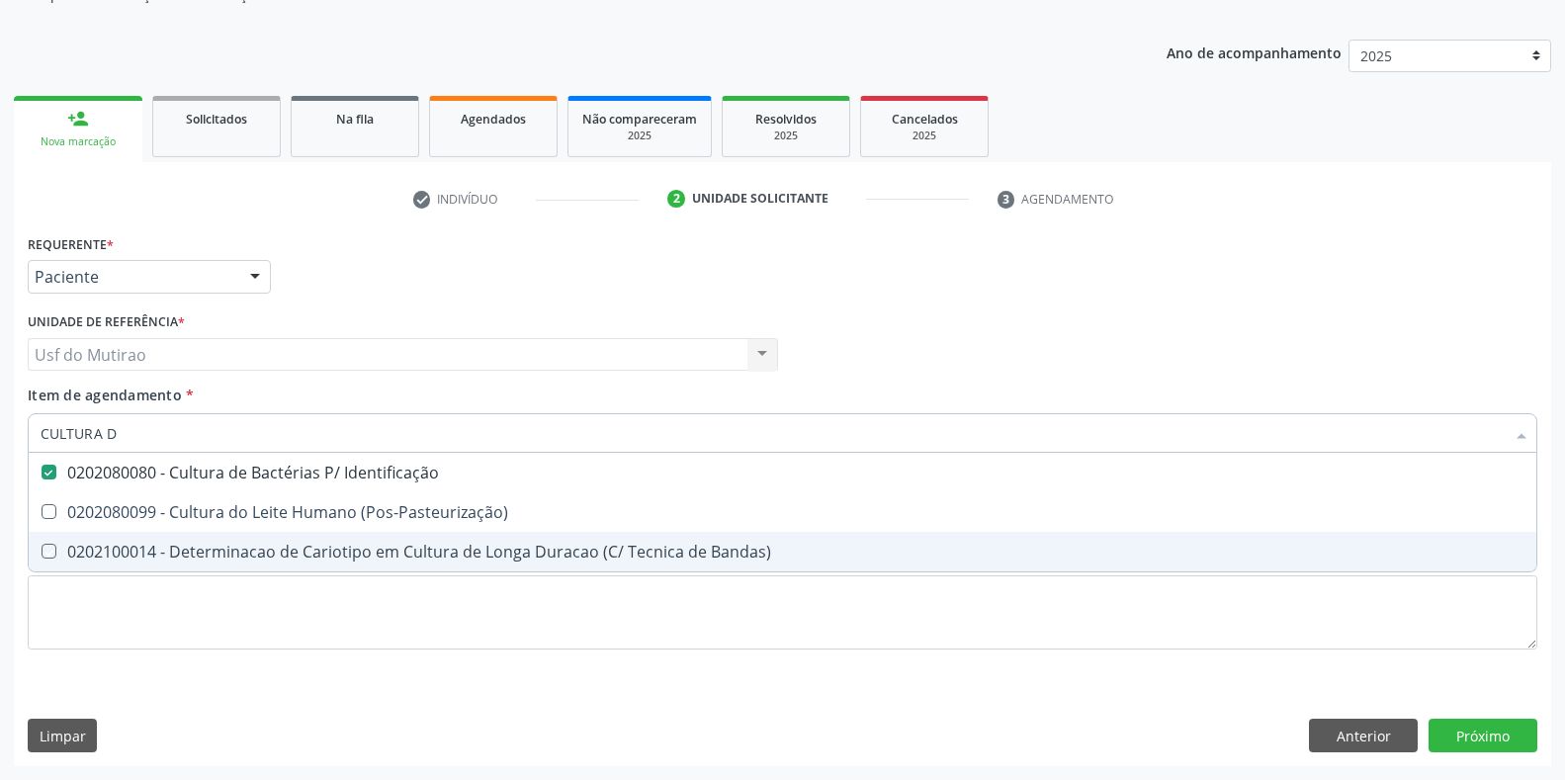
click at [286, 660] on div "Requerente * Paciente Médico(a) Enfermeiro(a) Paciente Nenhum resultado encontr…" at bounding box center [782, 453] width 1509 height 448
click at [297, 571] on span "0202100014 - Determinacao de Cariotipo em Cultura de Longa Duracao (C/ Tecnica …" at bounding box center [783, 552] width 1508 height 40
checkbox \(Pos-Pasteurização\) "true"
checkbox Bandas\) "false"
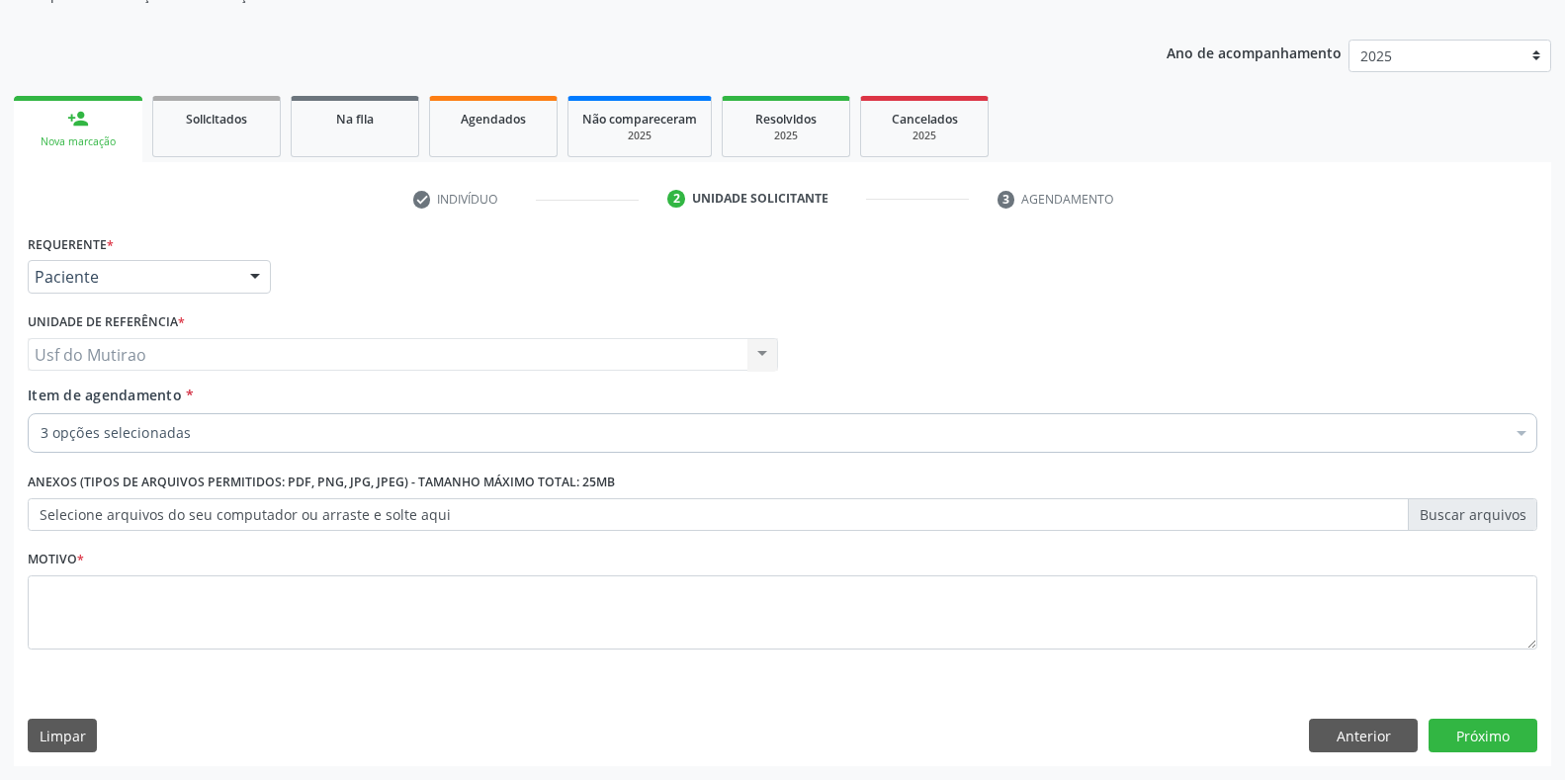
click at [195, 613] on div "0202030768 - Pesquisa de Anticorpos Igg Antitoxoplasma" at bounding box center [810, 618] width 1539 height 16
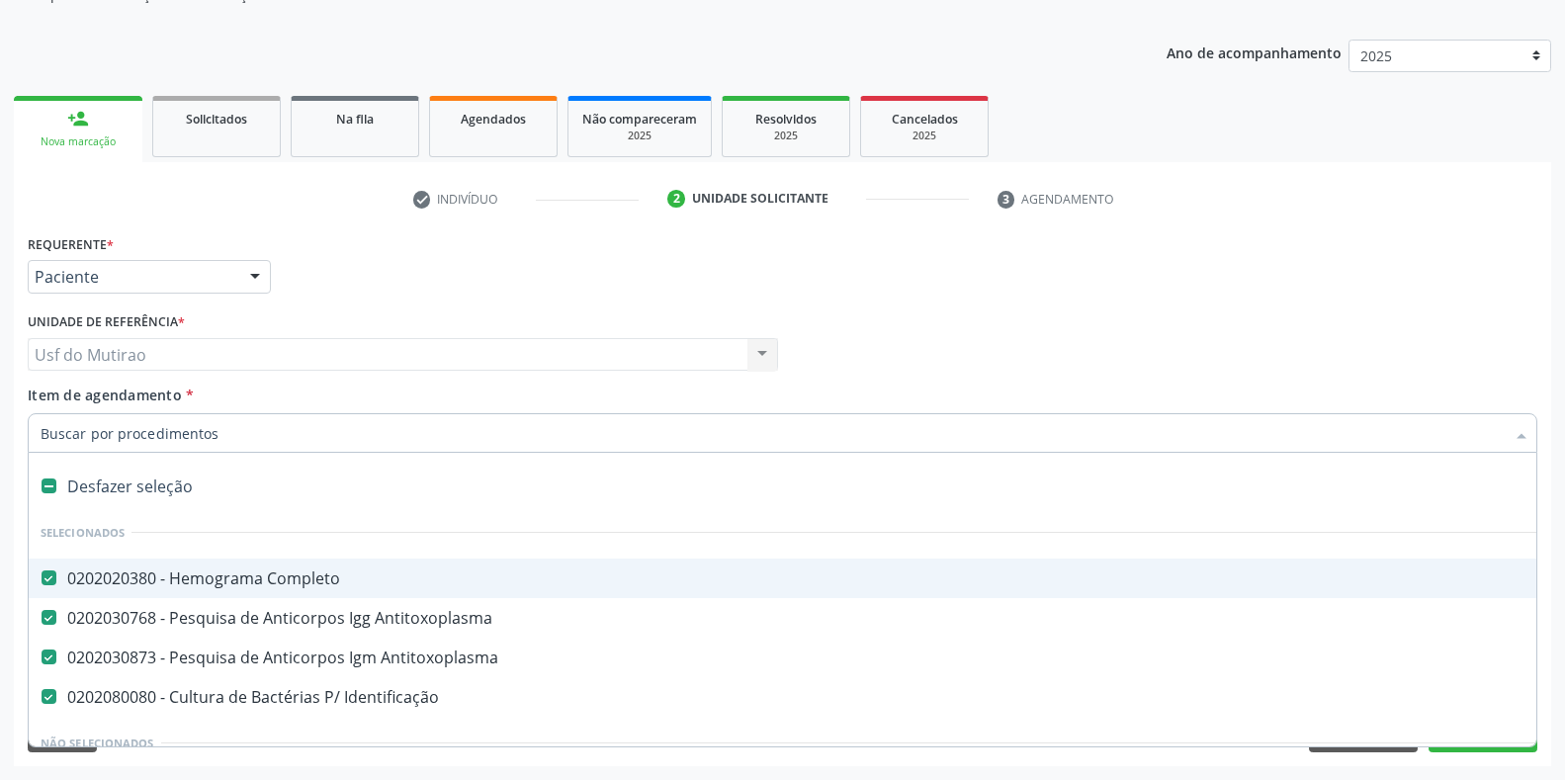
click at [163, 586] on div "0202020380 - Hemograma Completo" at bounding box center [810, 578] width 1539 height 16
checkbox Completo "false"
click at [618, 300] on div "Requerente * Paciente Médico(a) Enfermeiro(a) Paciente Nenhum resultado encontr…" at bounding box center [782, 267] width 1519 height 77
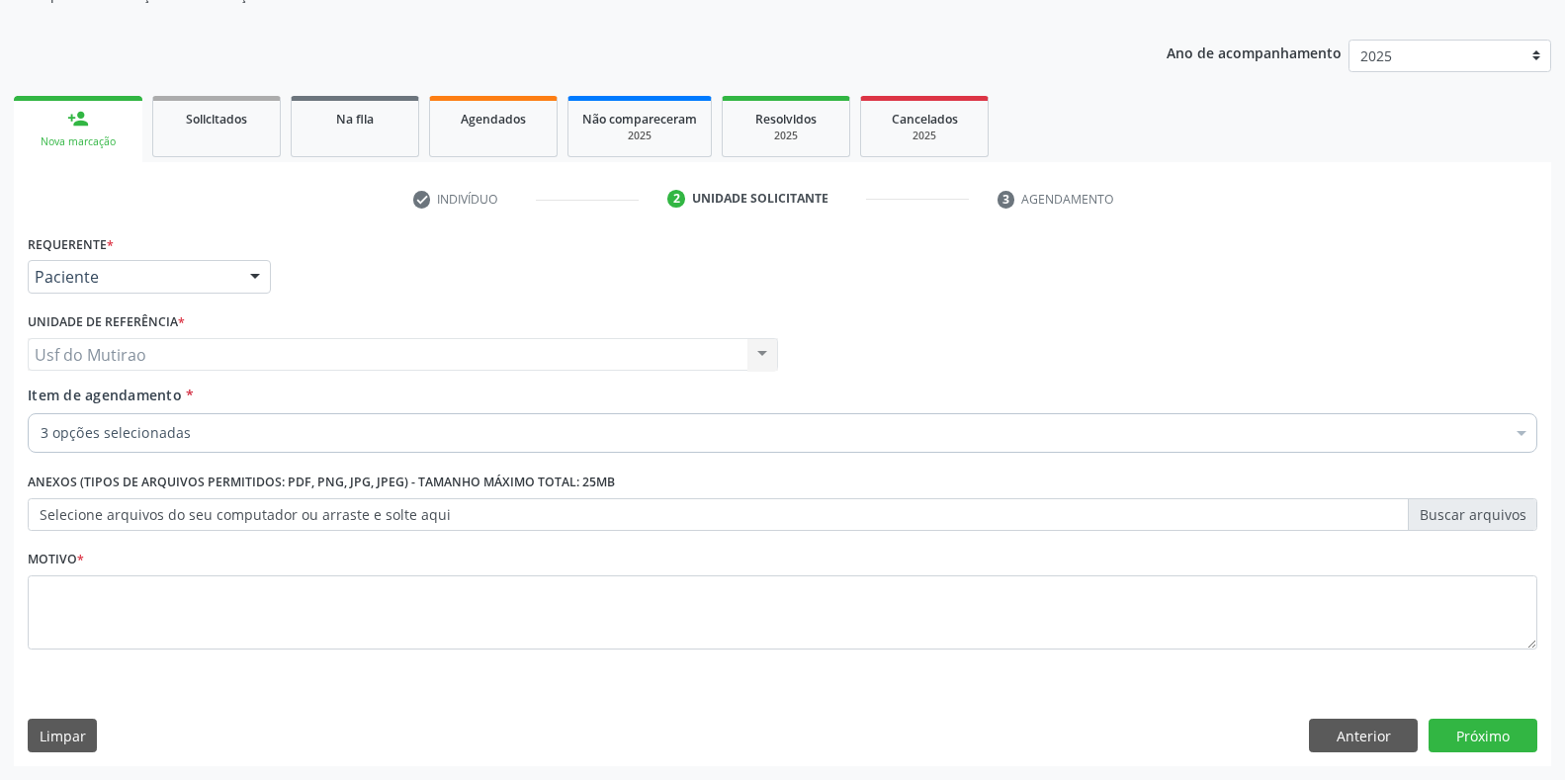
click at [425, 615] on div "0202080080 - Cultura de Bactérias P/ Identificação" at bounding box center [810, 618] width 1539 height 16
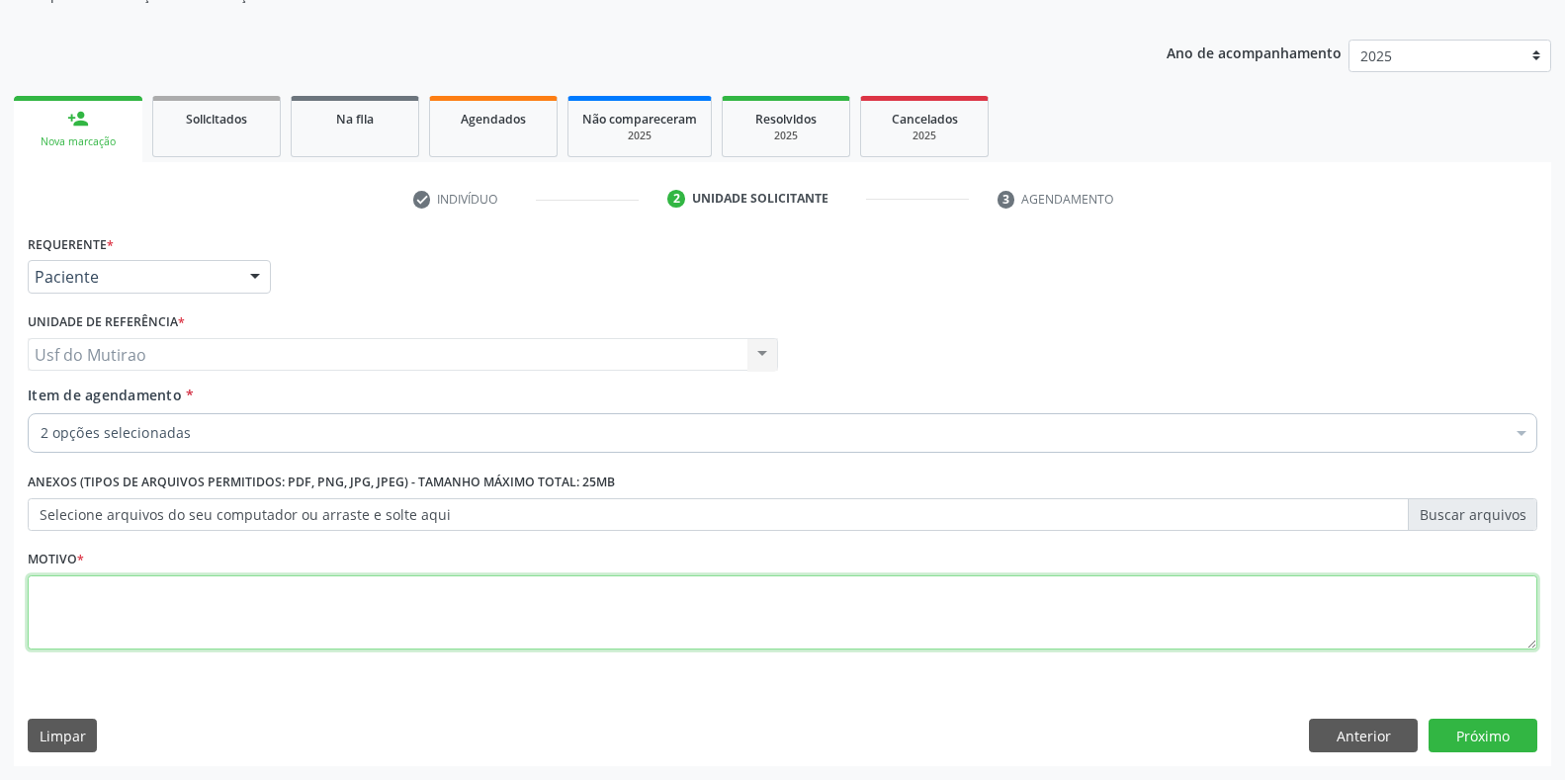
click at [362, 618] on textarea at bounding box center [782, 612] width 1509 height 75
type textarea "."
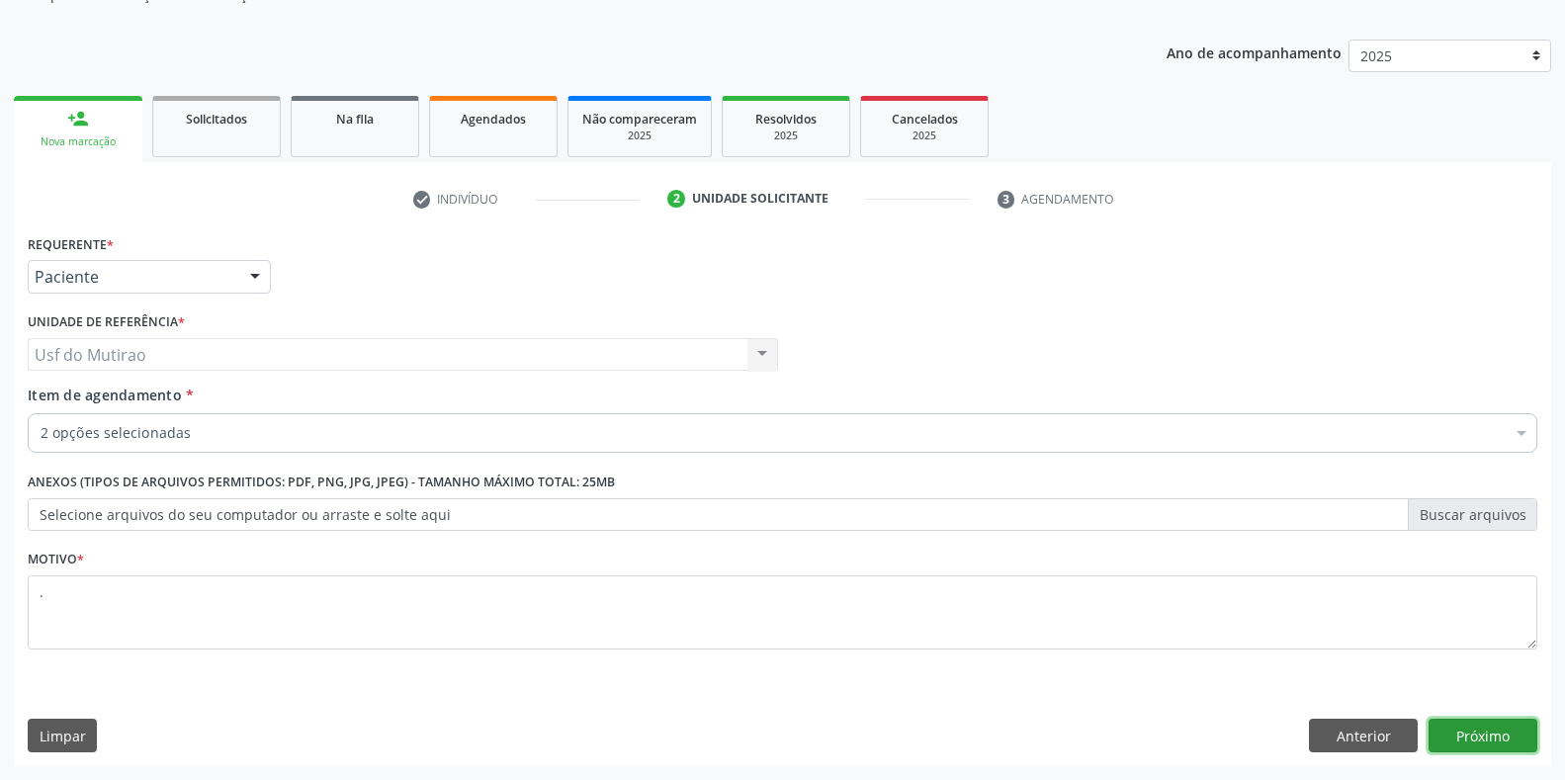
click at [1445, 721] on button "Próximo" at bounding box center [1482, 736] width 109 height 34
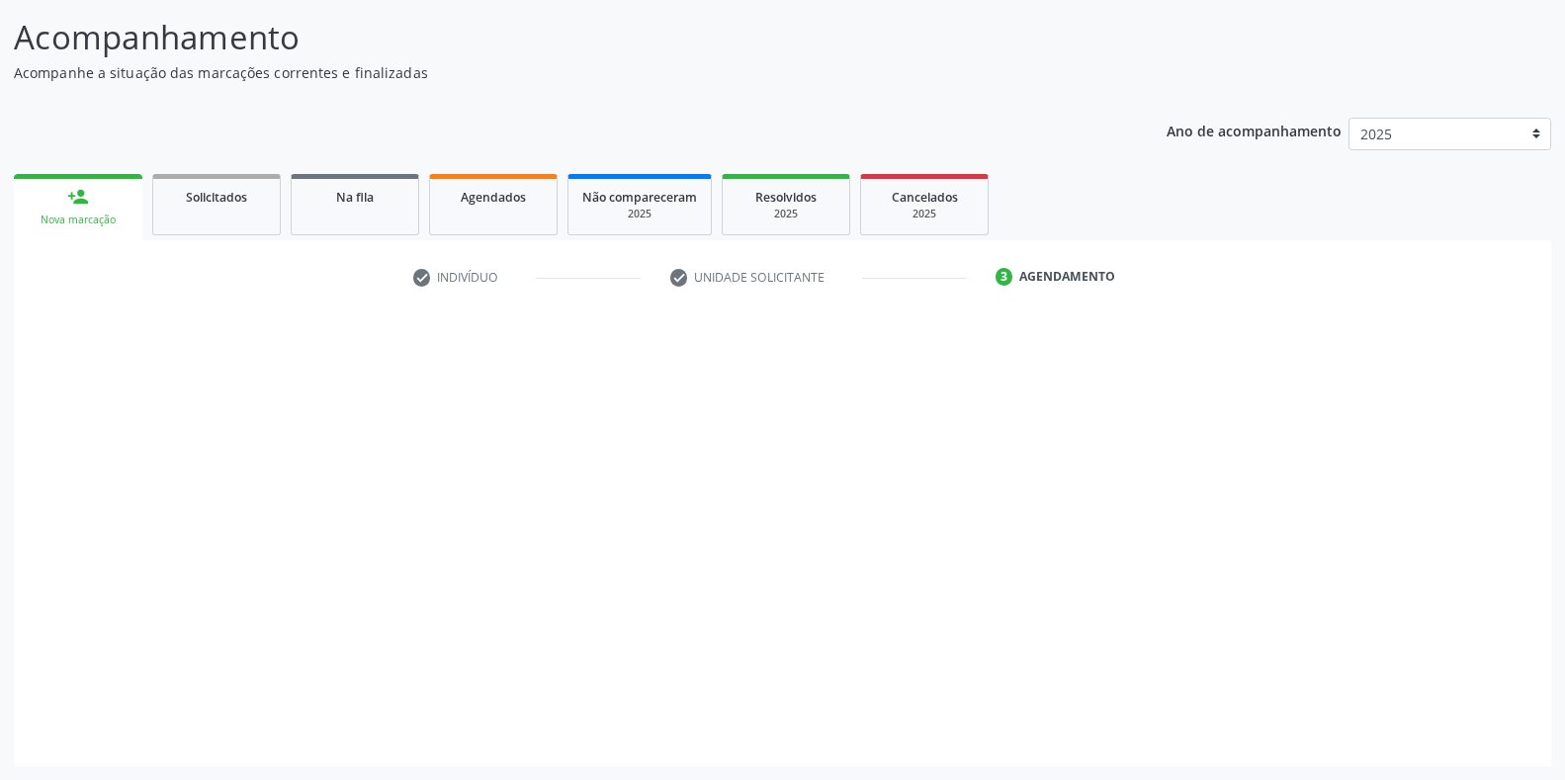
scroll to position [122, 0]
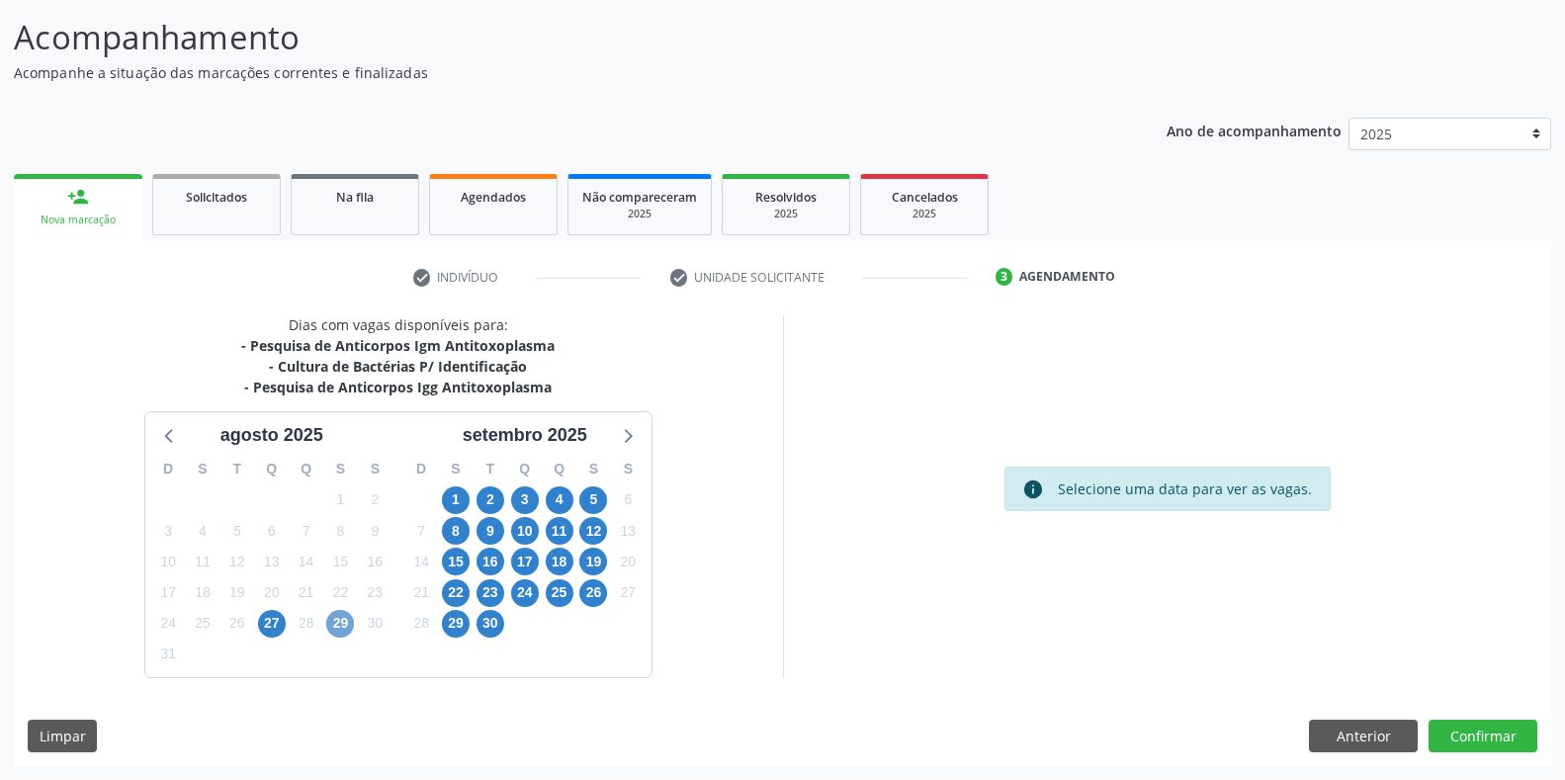
click at [341, 615] on span "29" at bounding box center [340, 624] width 28 height 28
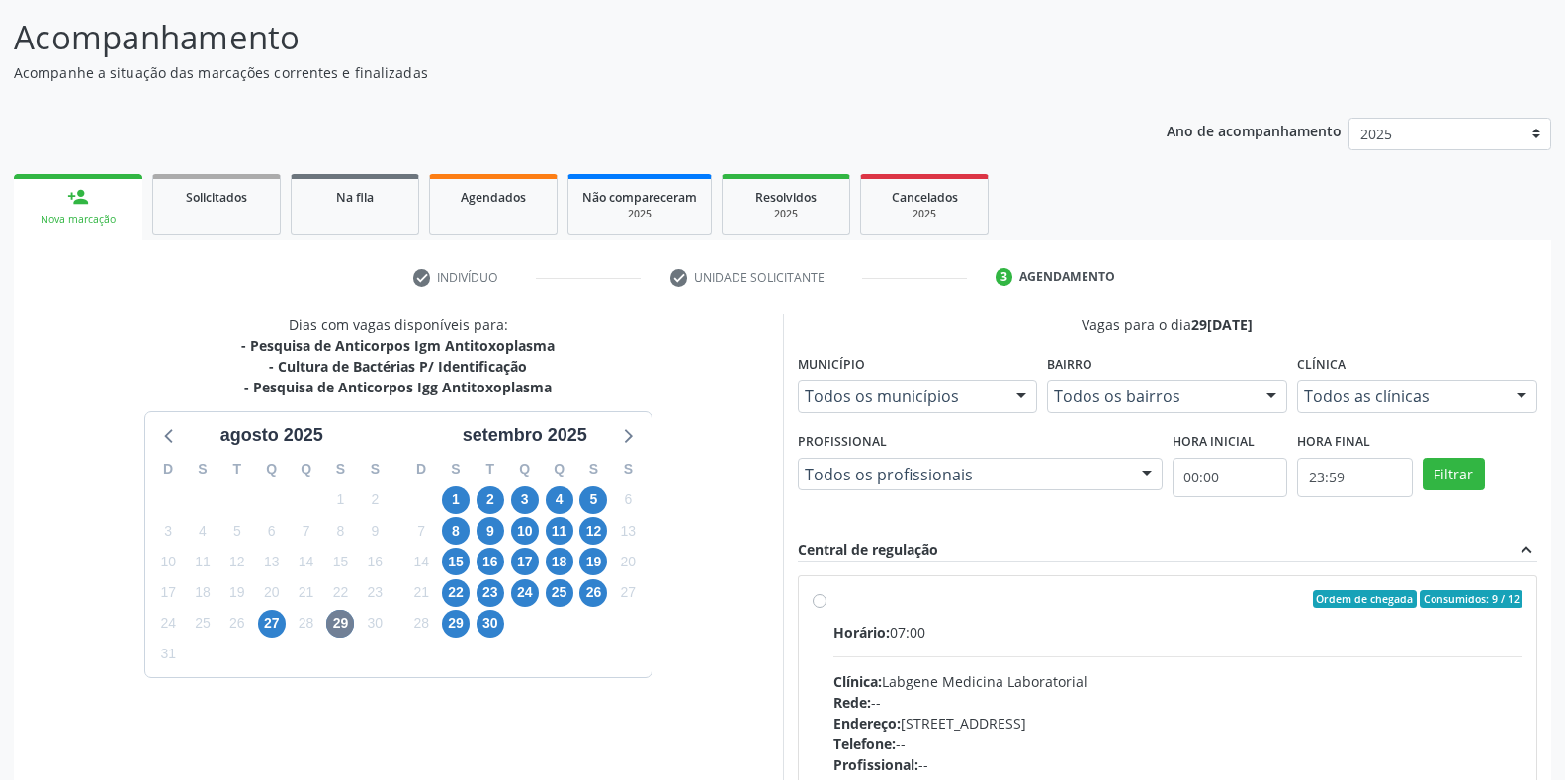
click at [871, 629] on span "Horário:" at bounding box center [861, 632] width 56 height 19
click at [826, 608] on input "Ordem de chegada Consumidos: 9 / 12 Horário: 07:00 Clínica: Labgene Medicina La…" at bounding box center [820, 599] width 14 height 18
radio input "true"
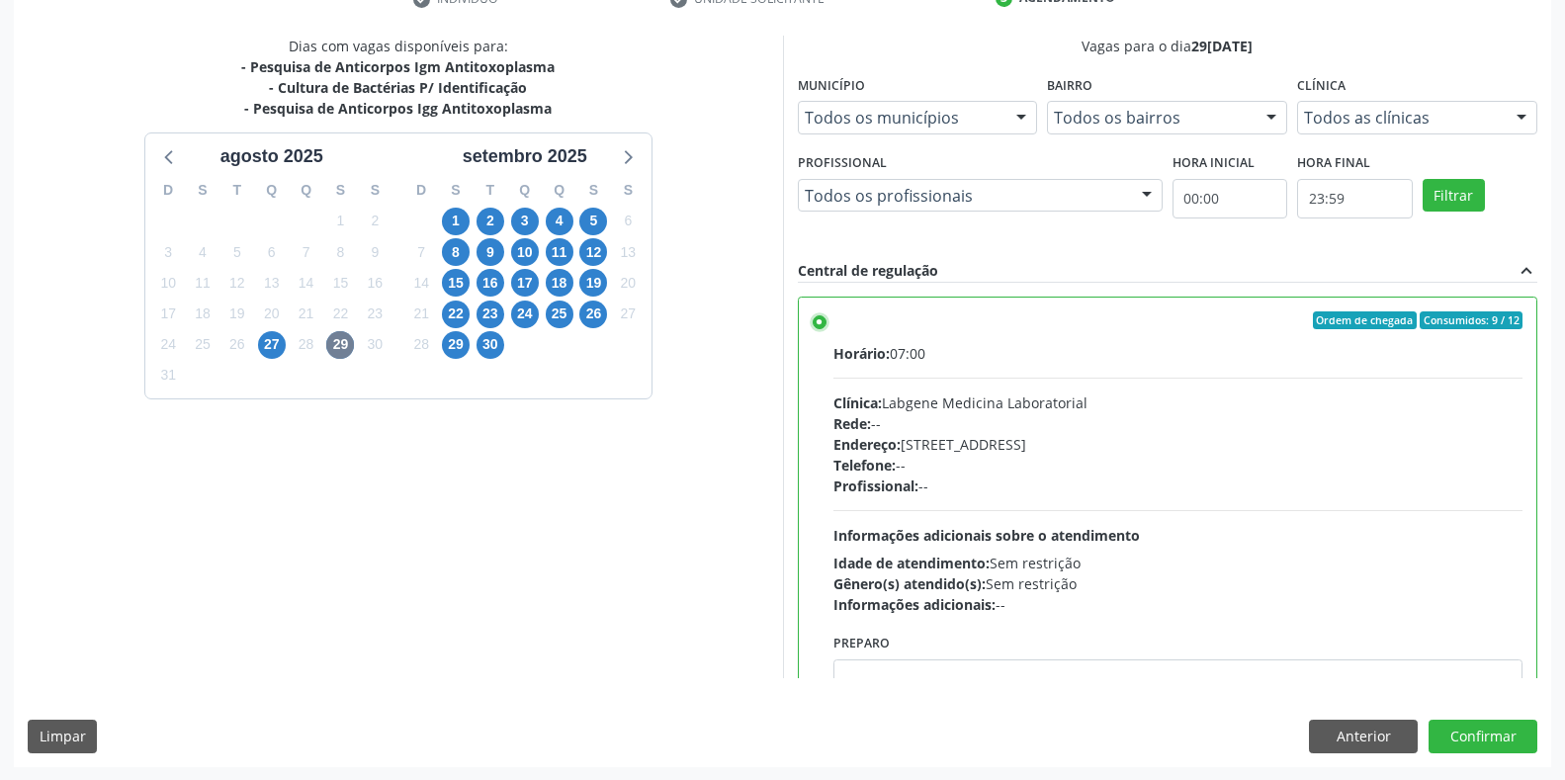
scroll to position [401, 0]
click at [1444, 730] on button "Confirmar" at bounding box center [1482, 736] width 109 height 34
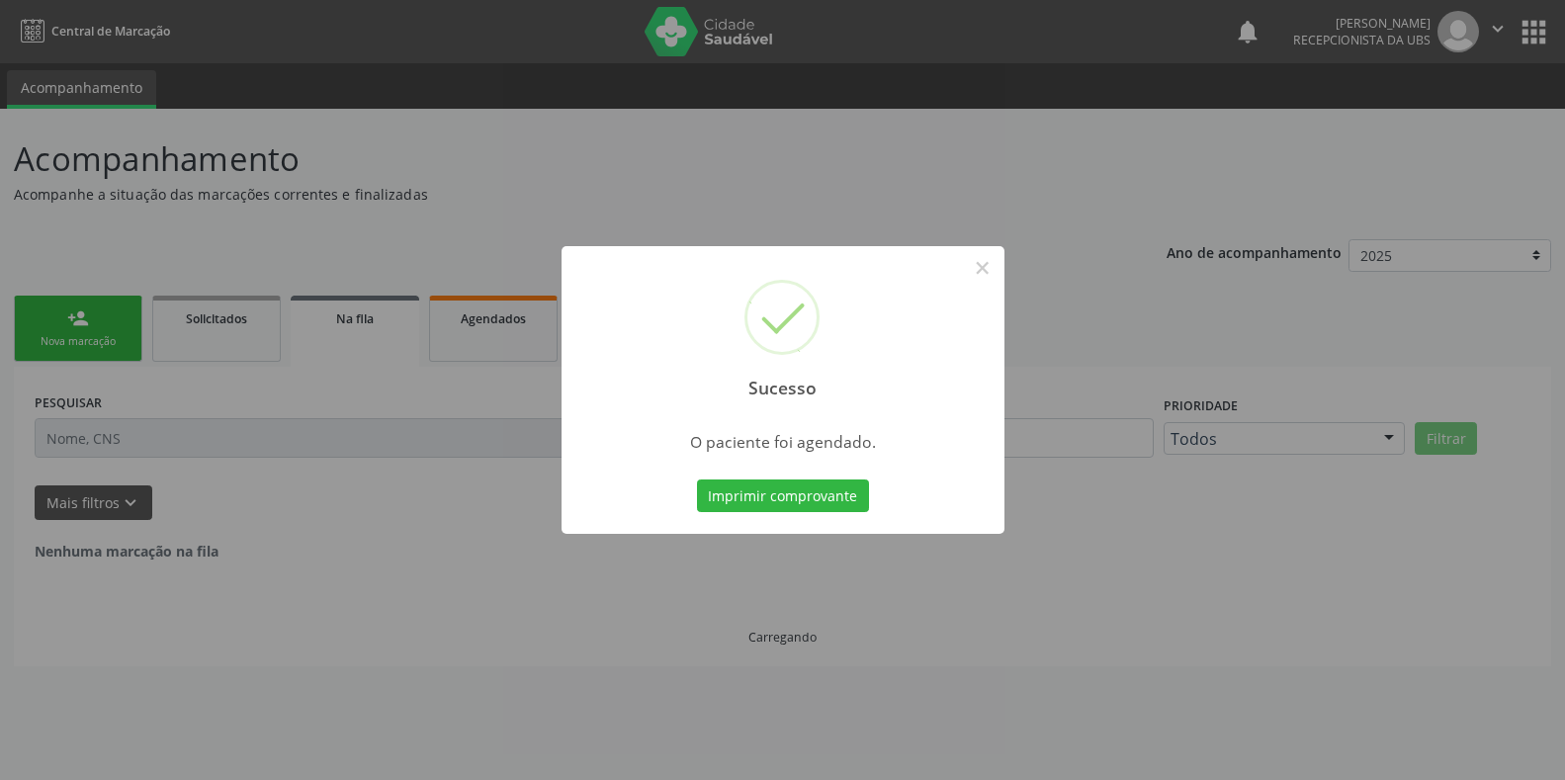
scroll to position [0, 0]
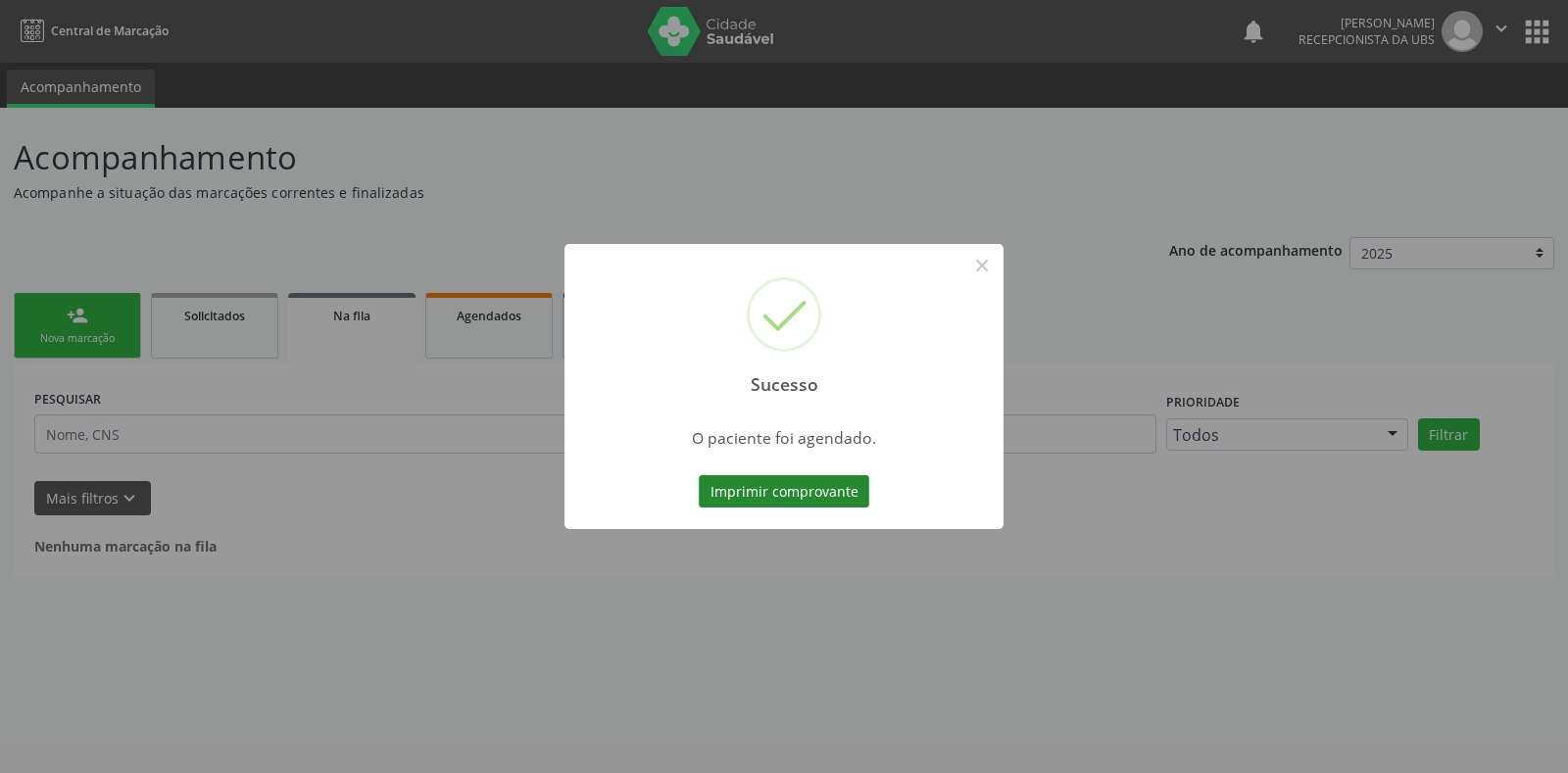
click at [817, 483] on button "Imprimir comprovante" at bounding box center [784, 492] width 170 height 34
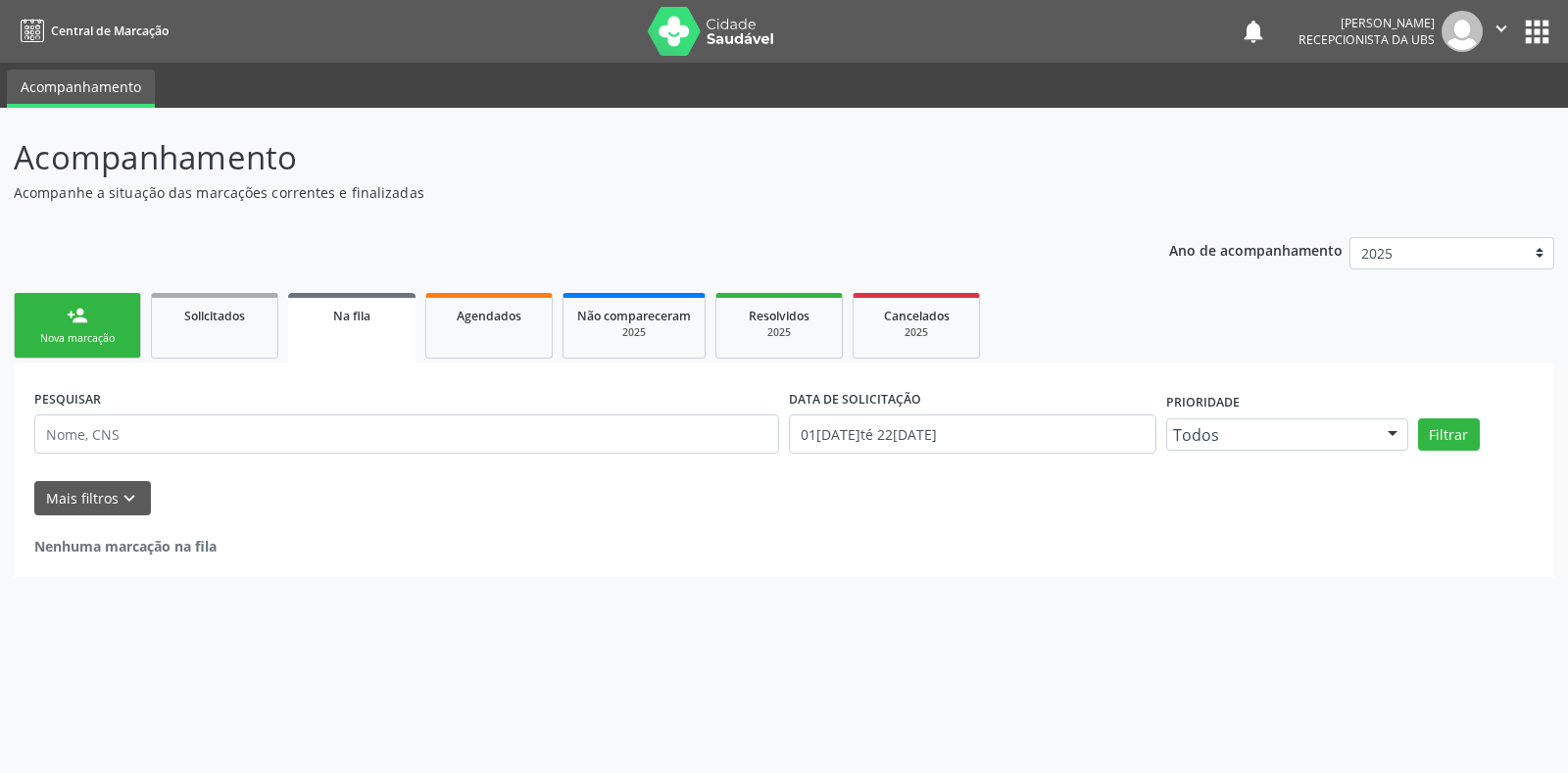
click at [86, 331] on div "Nova marcação" at bounding box center [77, 338] width 98 height 15
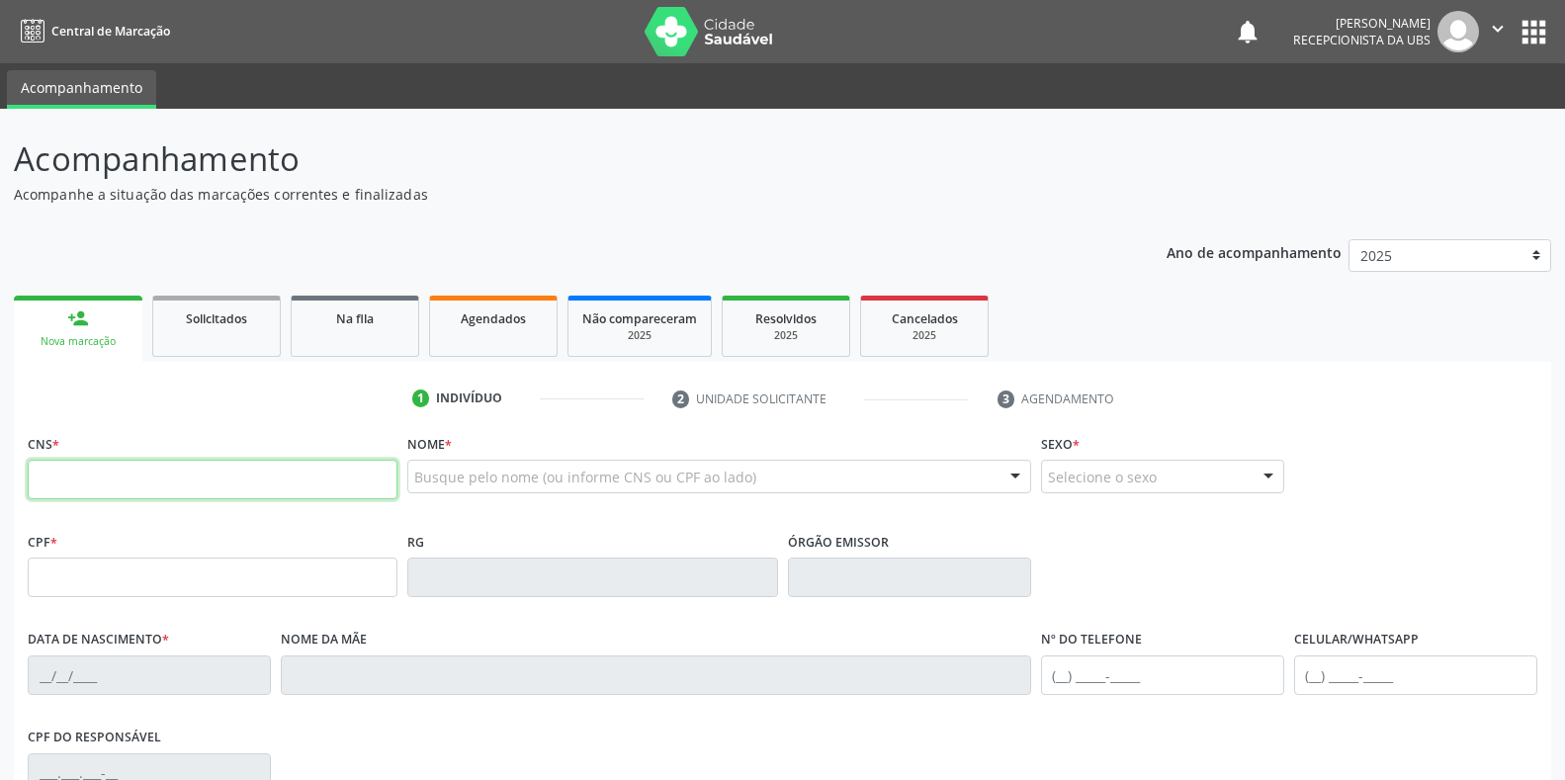
click at [162, 478] on input "text" at bounding box center [213, 480] width 370 height 40
type input "898 0034 0567 3358"
type input "0[DATE]"
type input "[PERSON_NAME]"
type input "[PHONE_NUMBER]"
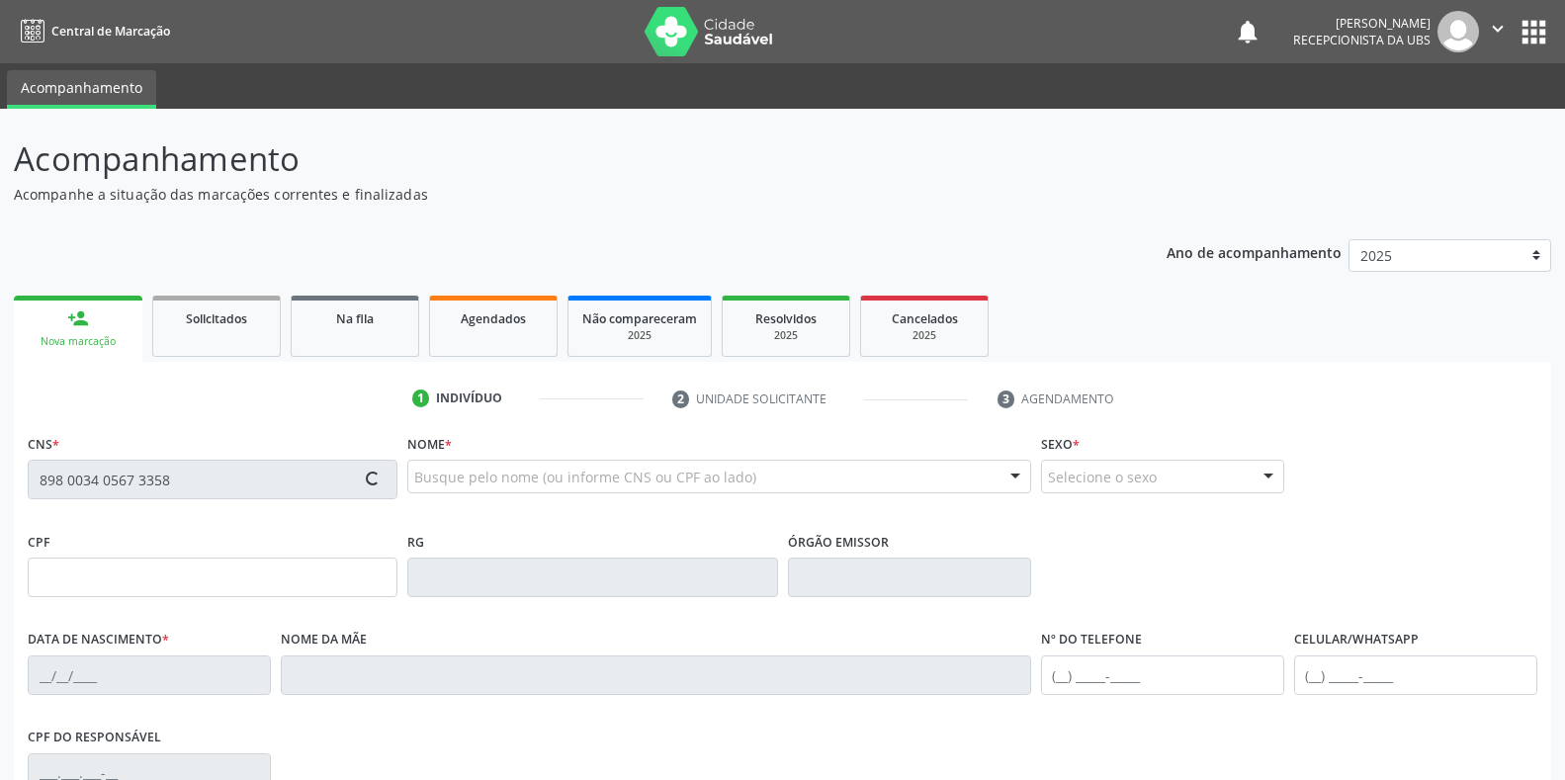
type input "[PHONE_NUMBER]"
type input "388"
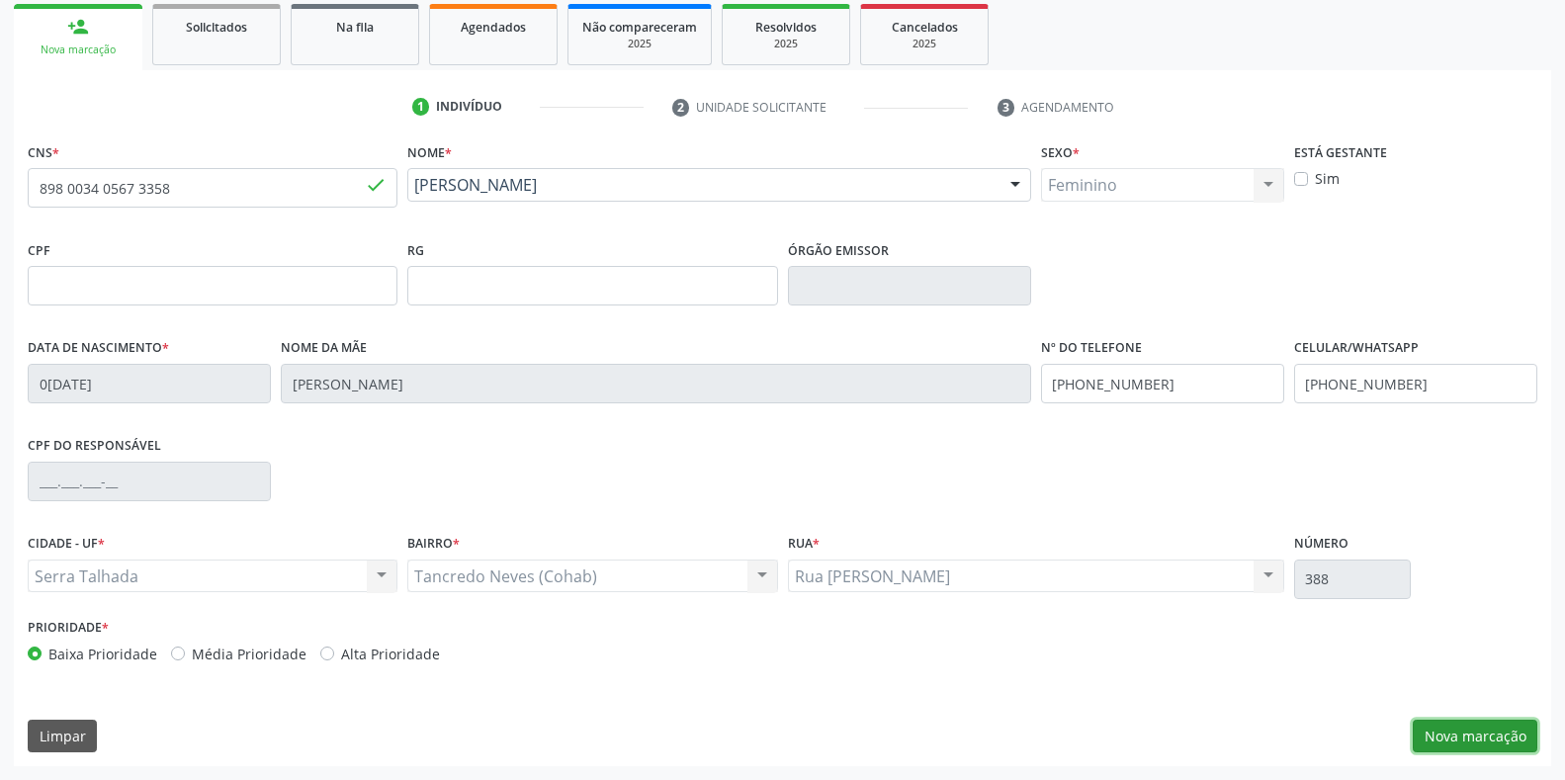
click at [1484, 743] on button "Nova marcação" at bounding box center [1475, 737] width 125 height 34
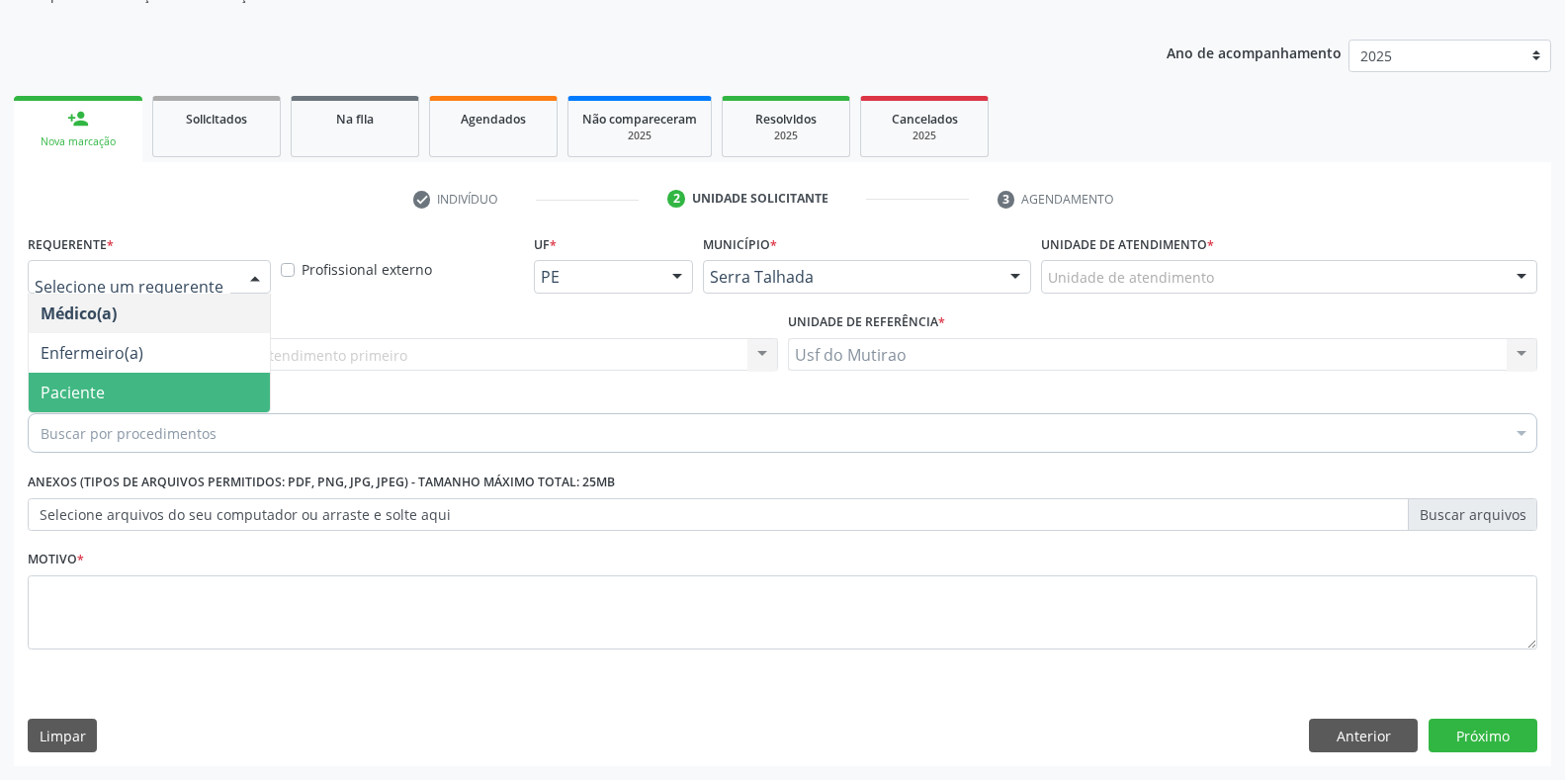
click at [91, 394] on span "Paciente" at bounding box center [73, 393] width 64 height 22
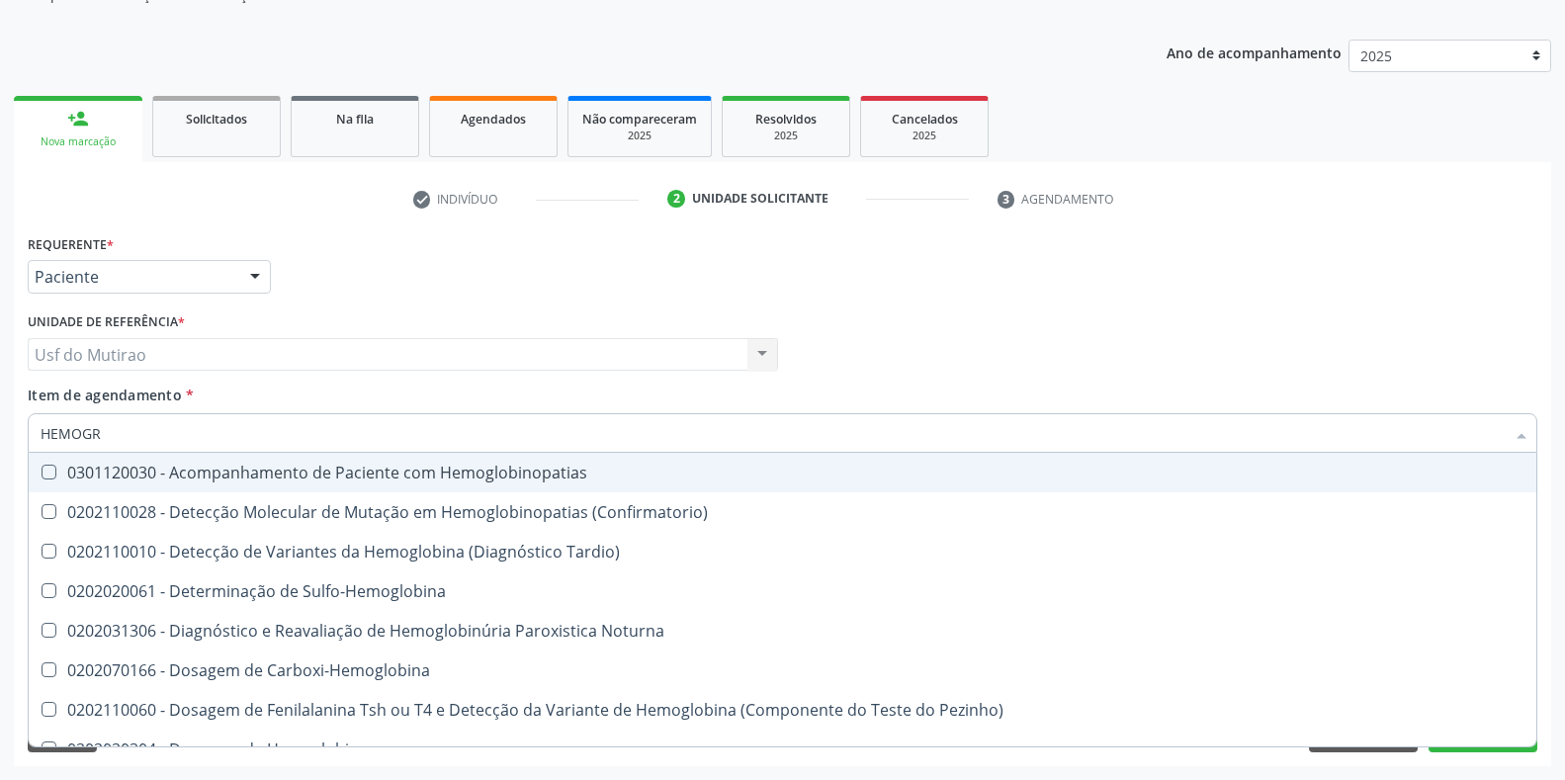
type input "HEMOGRA"
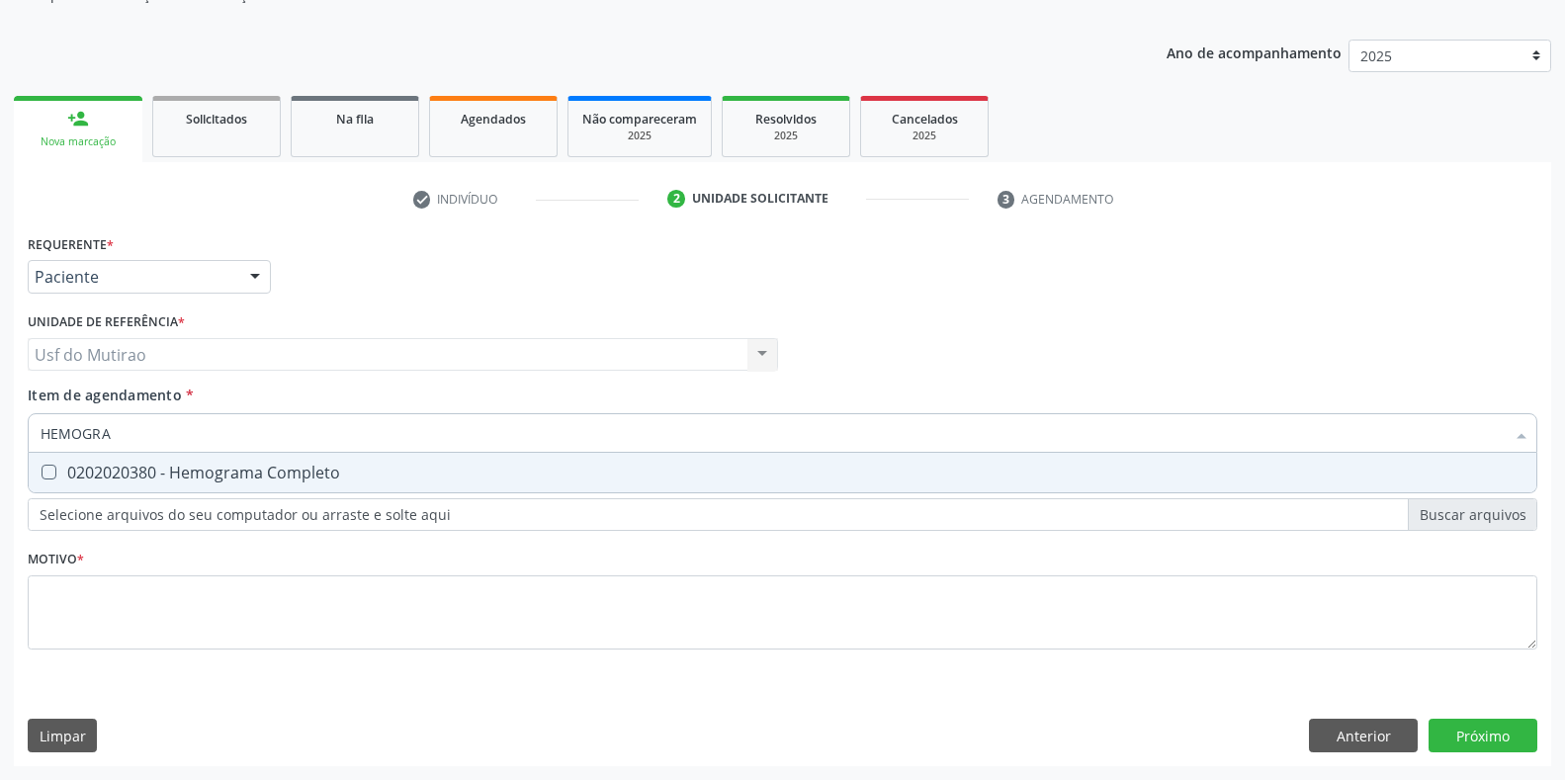
click at [163, 469] on div "0202020380 - Hemograma Completo" at bounding box center [783, 473] width 1484 height 16
checkbox Completo "true"
drag, startPoint x: 172, startPoint y: 436, endPoint x: 0, endPoint y: 435, distance: 172.0
click at [0, 435] on div "Acompanhamento Acompanhe a situação das marcações correntes e finalizadas Relat…" at bounding box center [782, 344] width 1565 height 871
type input "GLICO"
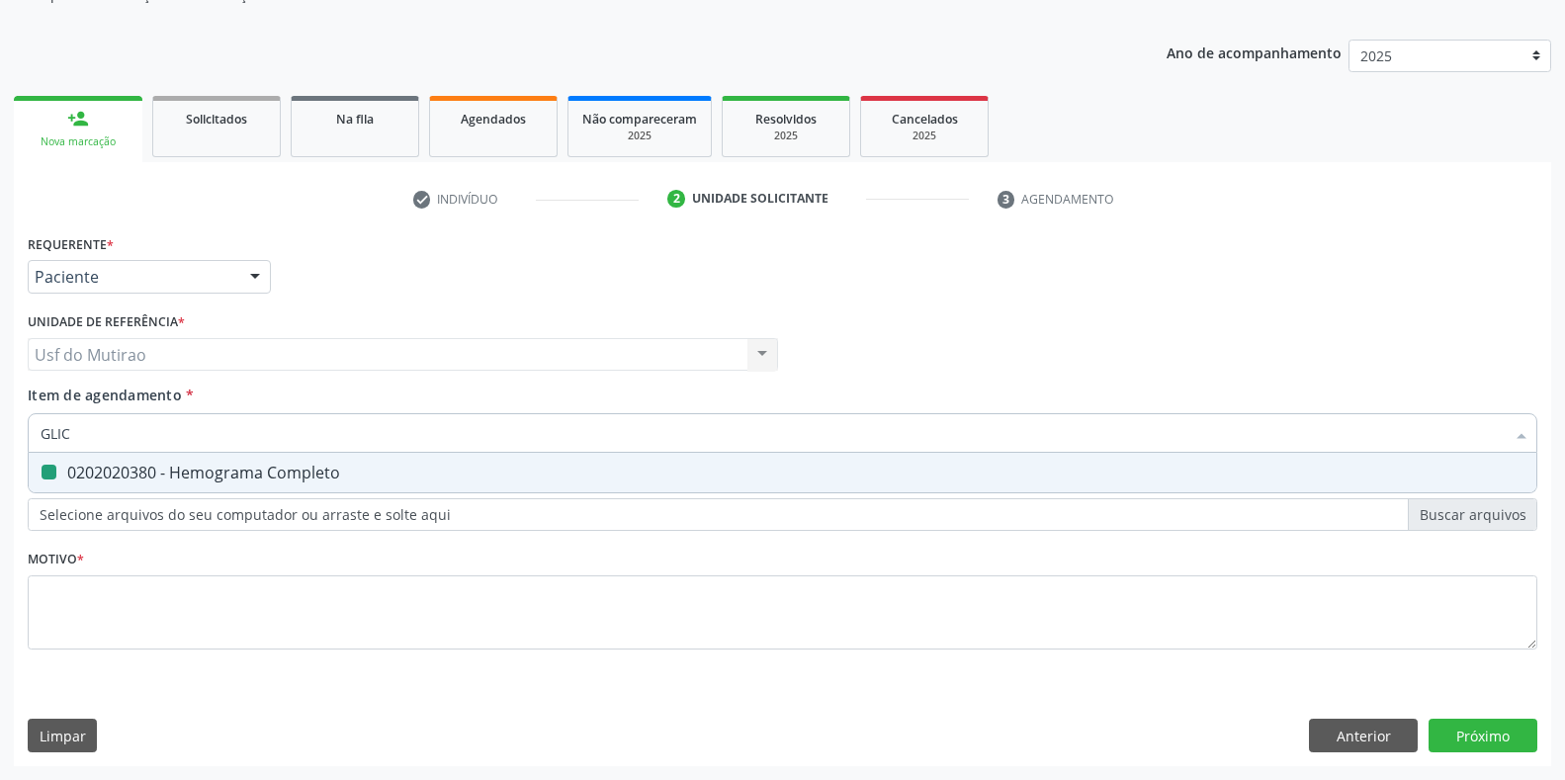
checkbox Completo "false"
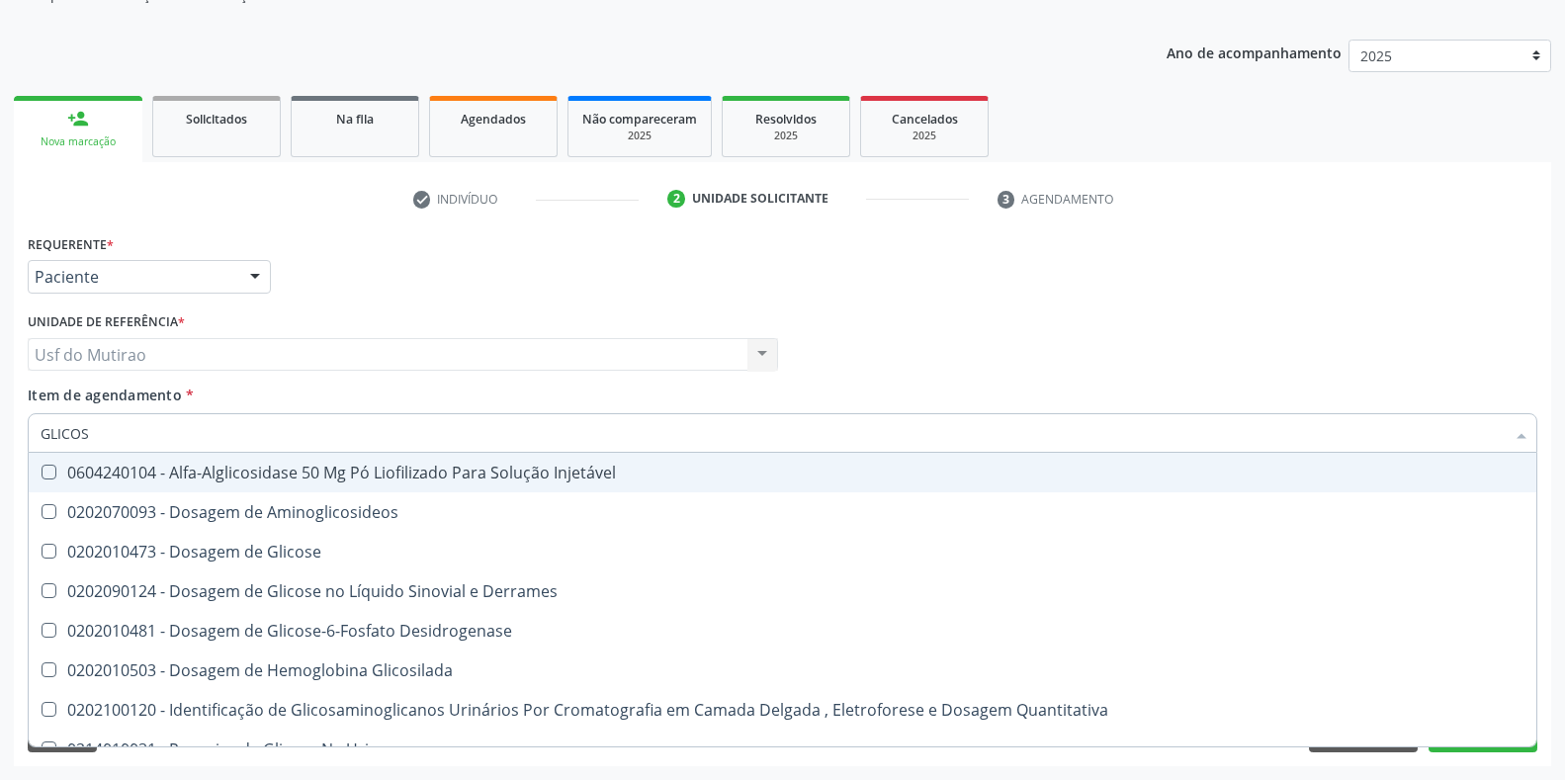
type input "GLICOSE"
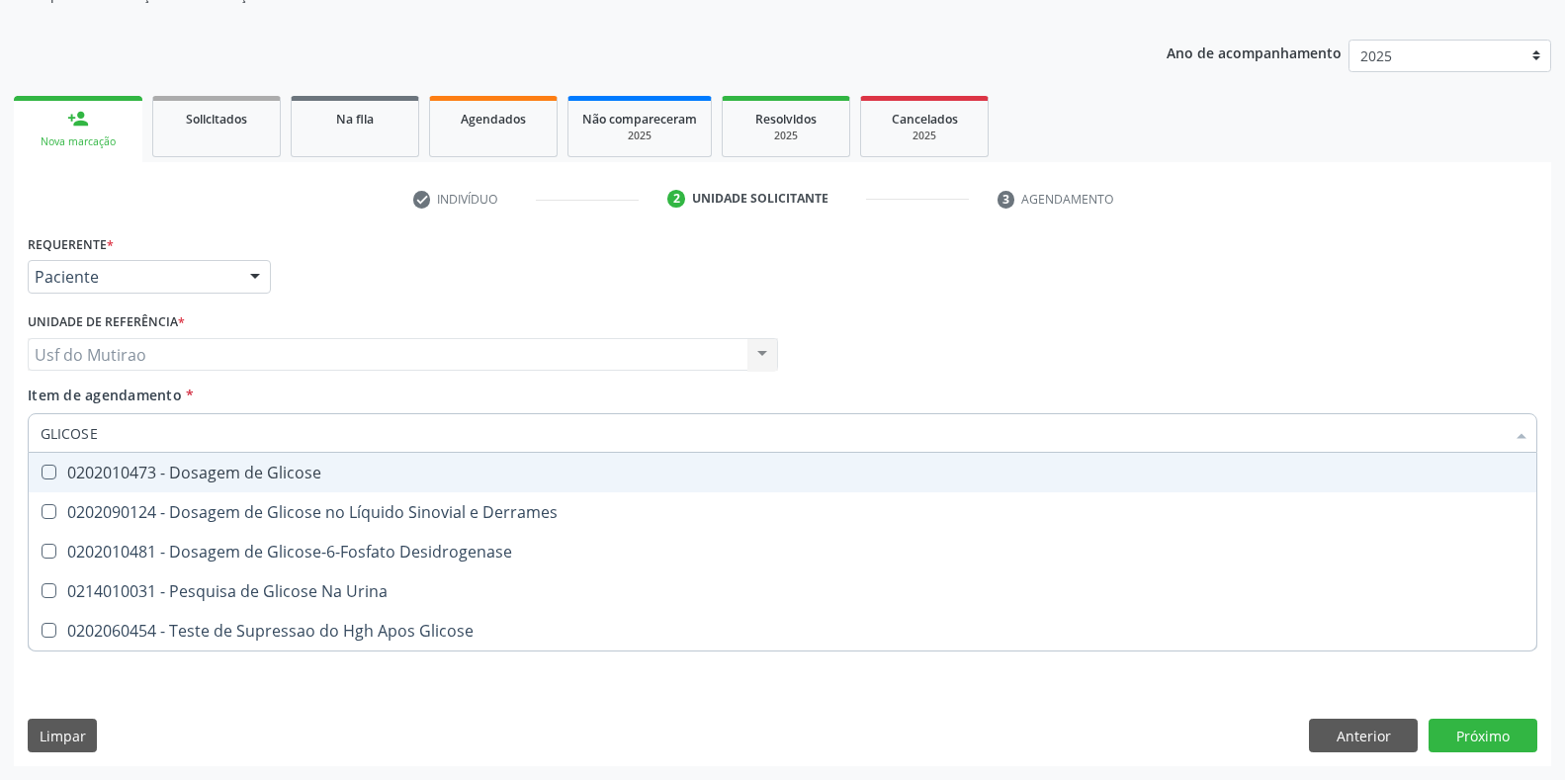
click at [141, 468] on div "0202010473 - Dosagem de Glicose" at bounding box center [783, 473] width 1484 height 16
checkbox Glicose "true"
drag, startPoint x: 175, startPoint y: 439, endPoint x: 7, endPoint y: 439, distance: 168.1
click at [7, 439] on div "Acompanhamento Acompanhe a situação das marcações correntes e finalizadas Relat…" at bounding box center [782, 344] width 1565 height 871
type input "ANA"
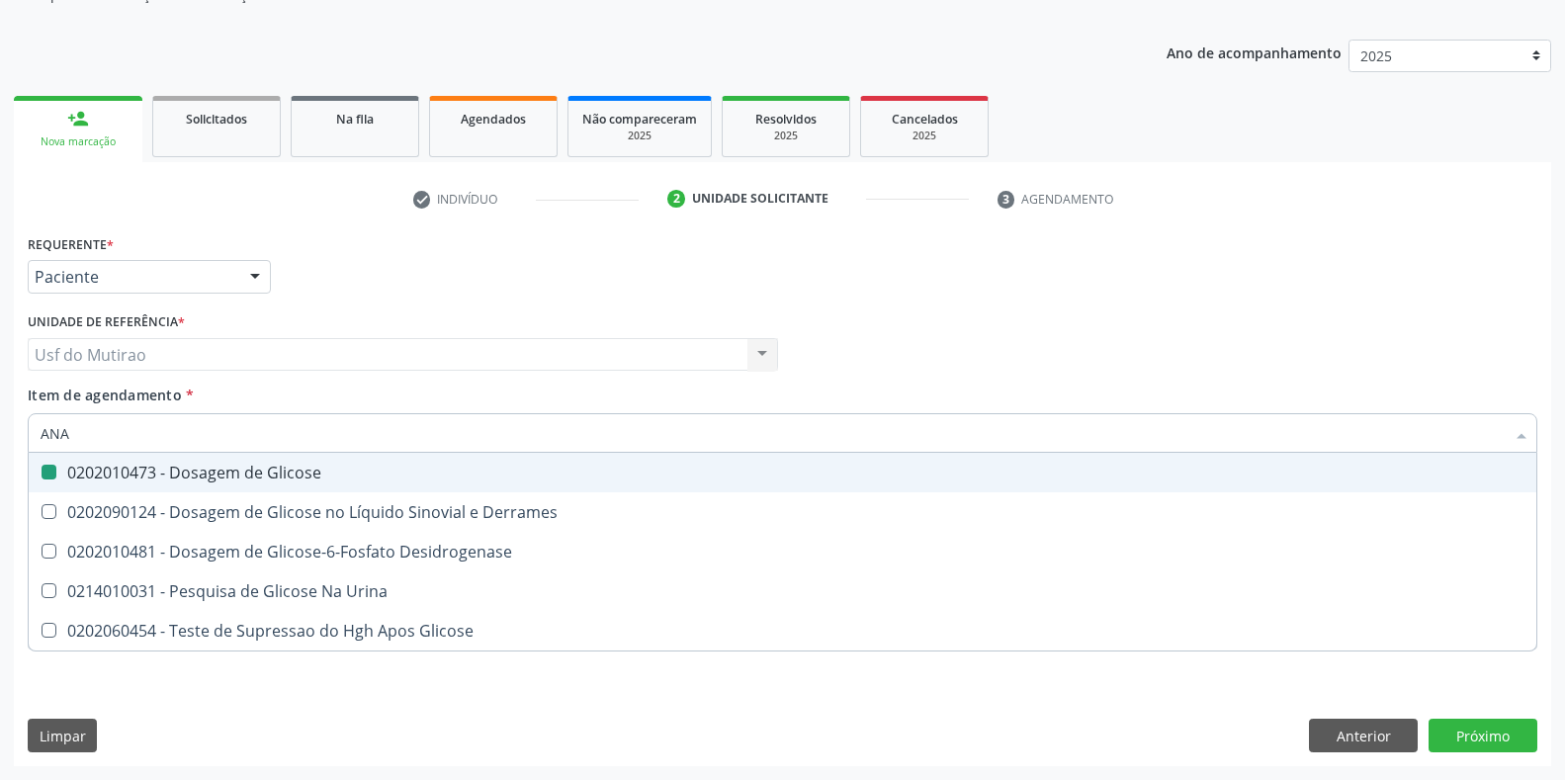
checkbox Glicose "false"
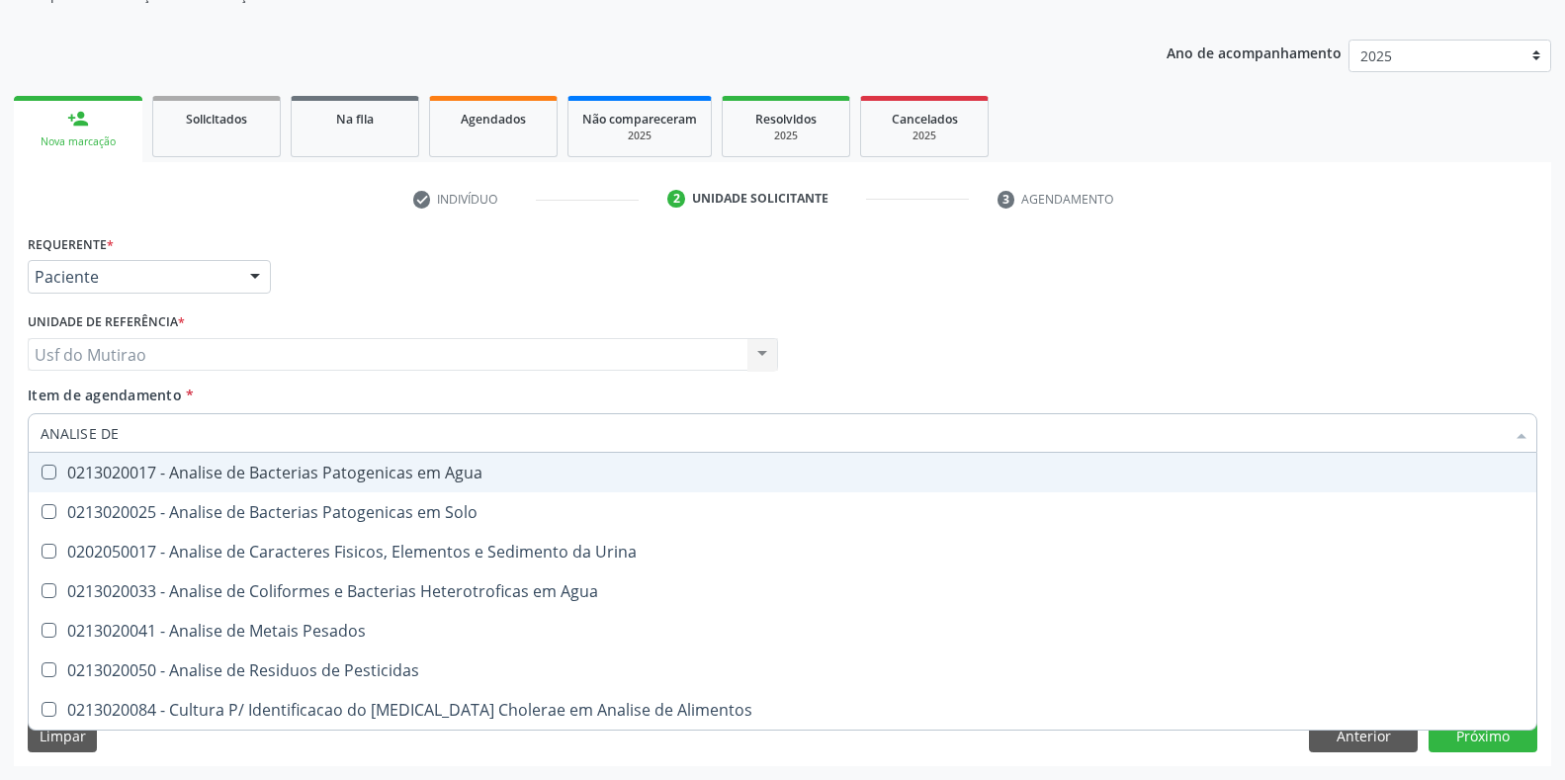
type input "ANALISE DE C"
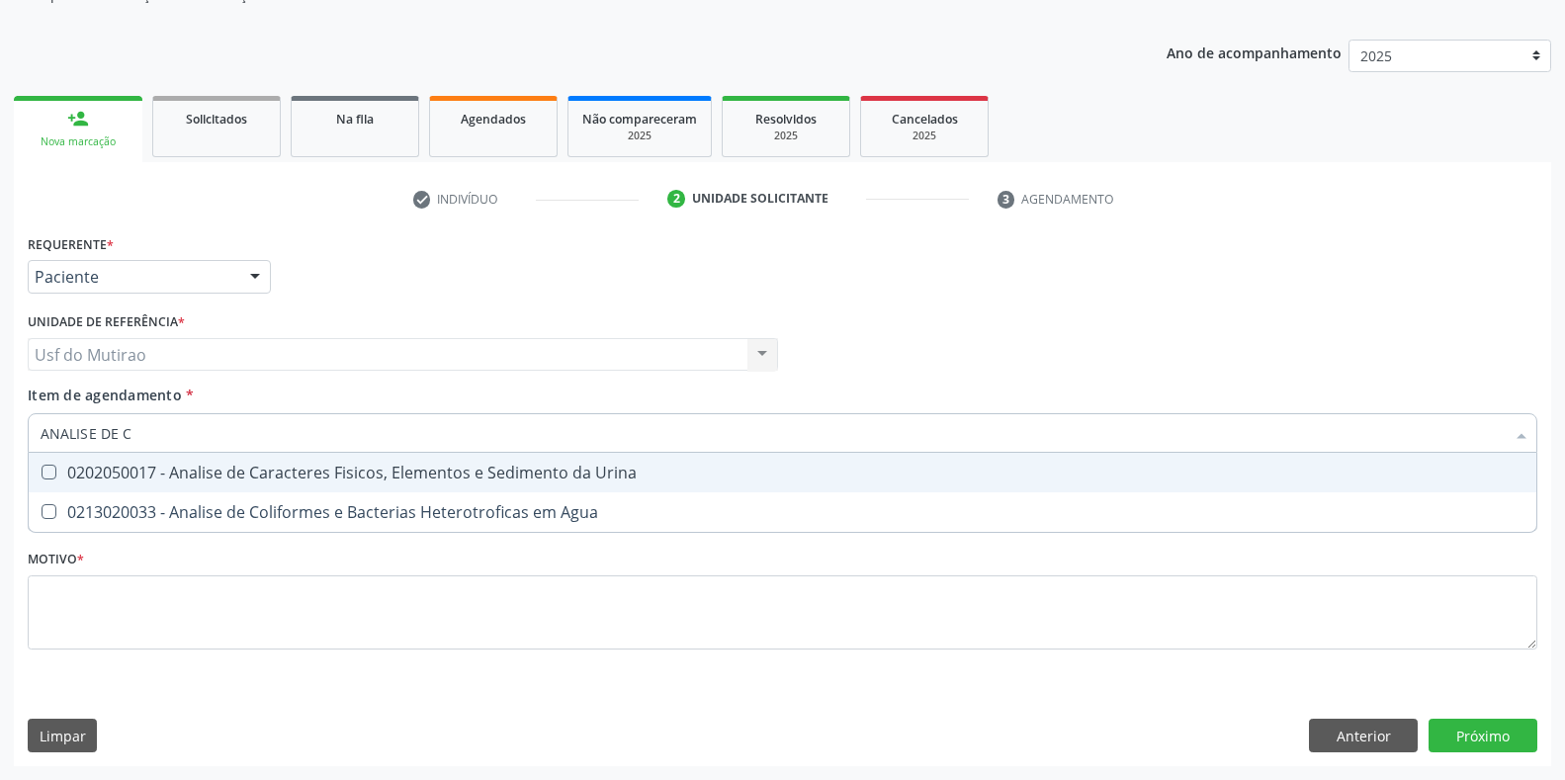
click at [109, 467] on div "0202050017 - Analise de Caracteres Fisicos, Elementos e Sedimento da Urina" at bounding box center [783, 473] width 1484 height 16
checkbox Urina "true"
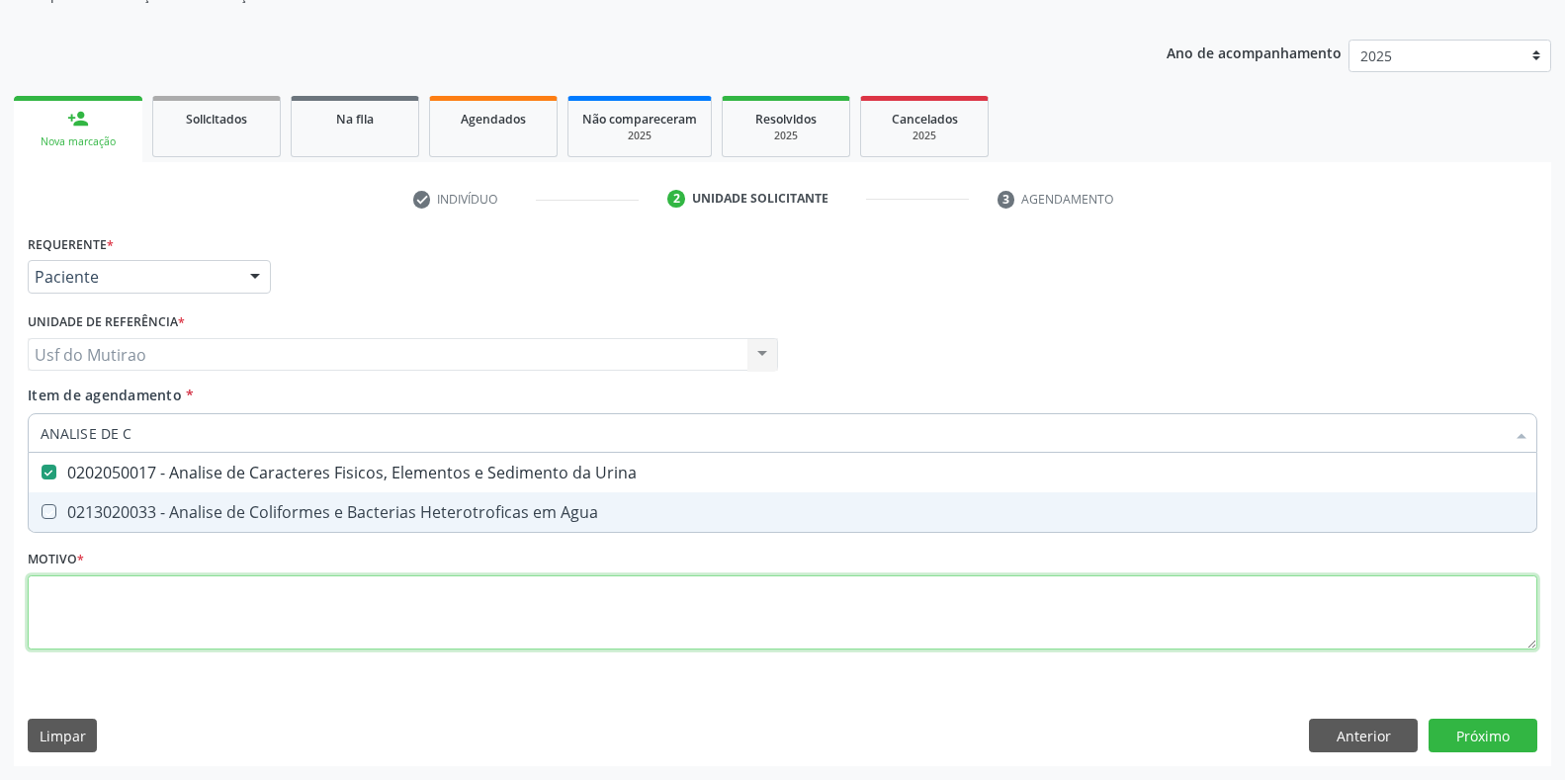
click at [141, 596] on div "Requerente * Paciente Médico(a) Enfermeiro(a) Paciente Nenhum resultado encontr…" at bounding box center [782, 453] width 1509 height 448
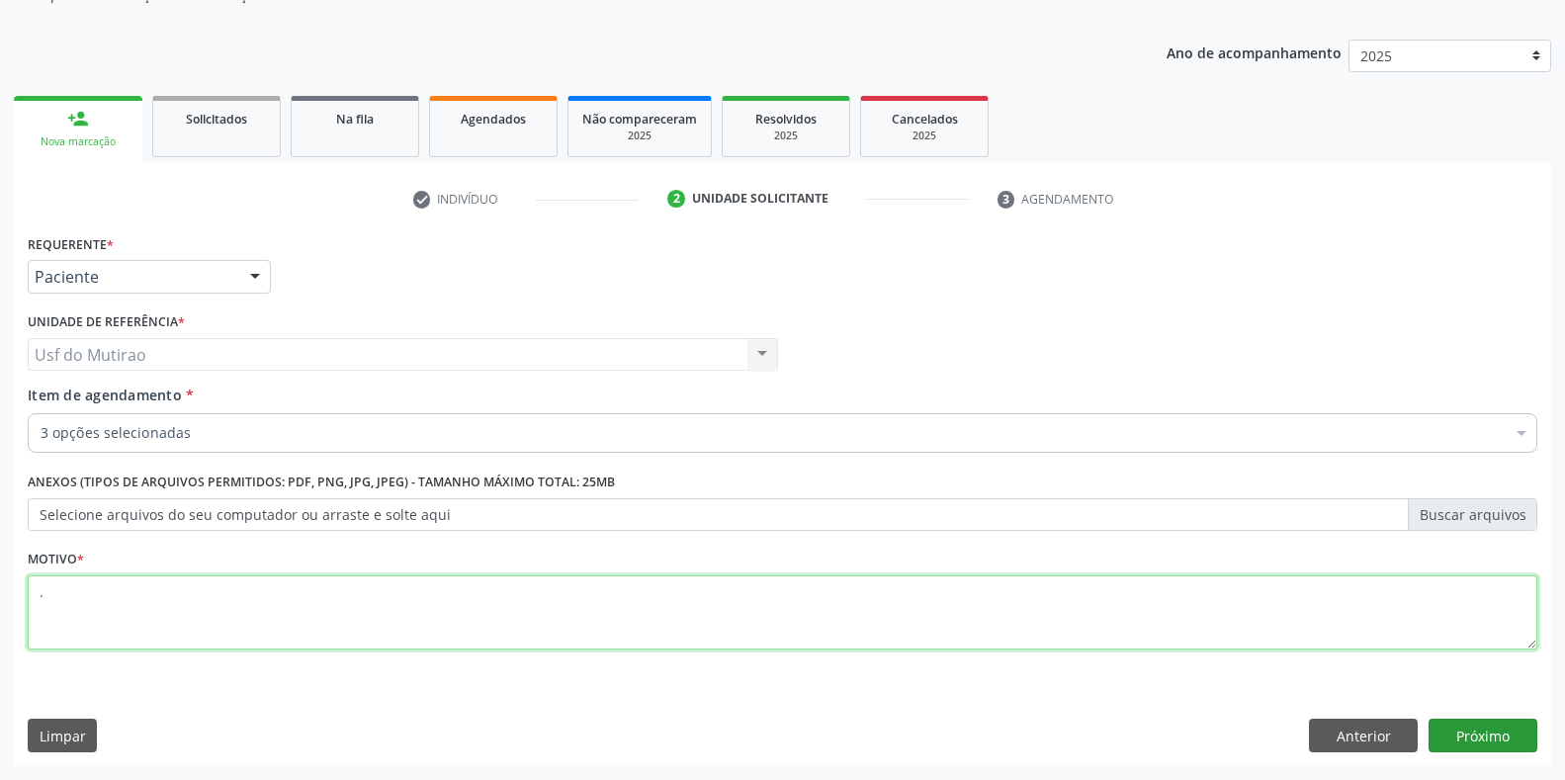
type textarea "."
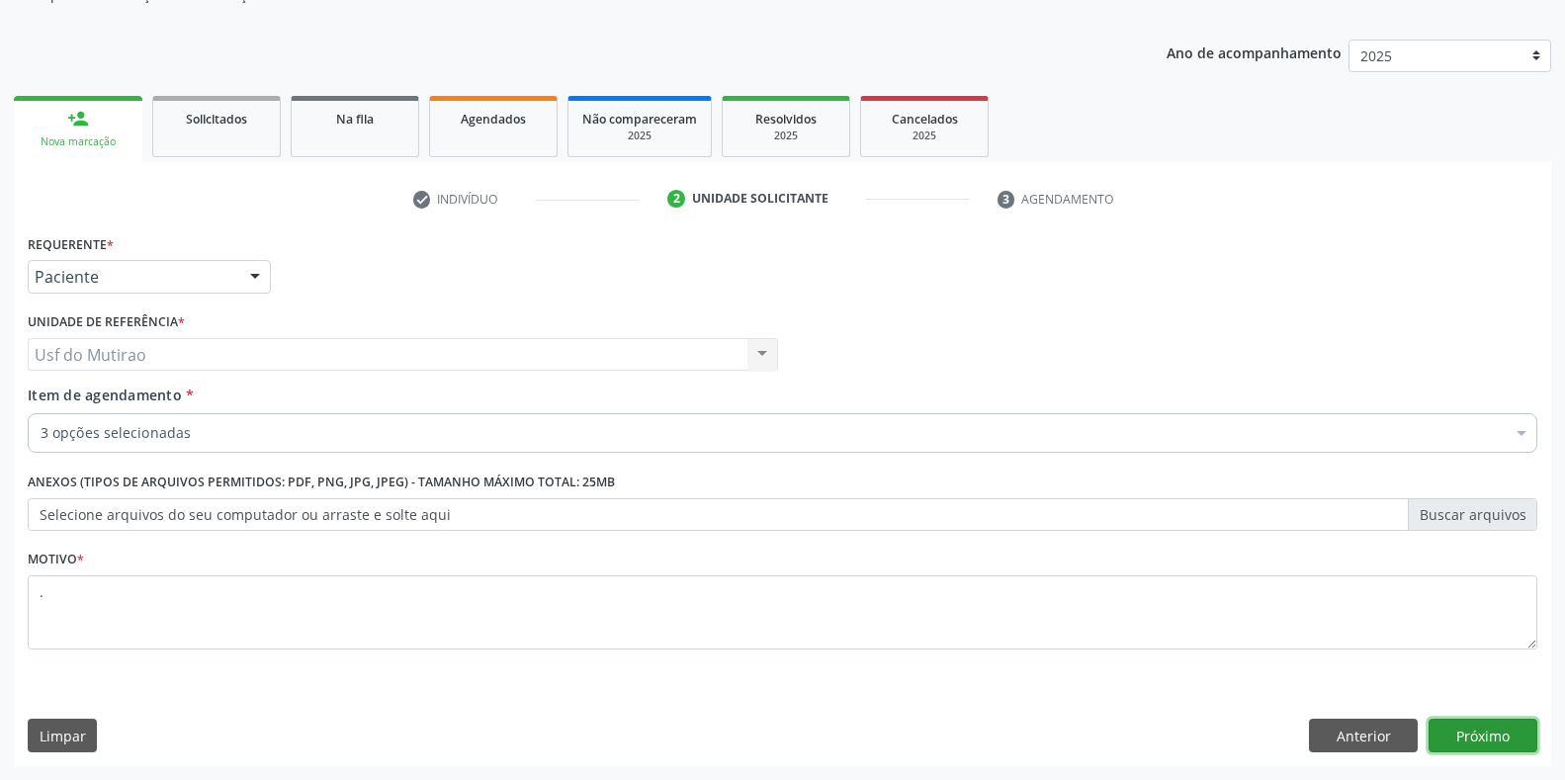
click at [1507, 726] on button "Próximo" at bounding box center [1482, 736] width 109 height 34
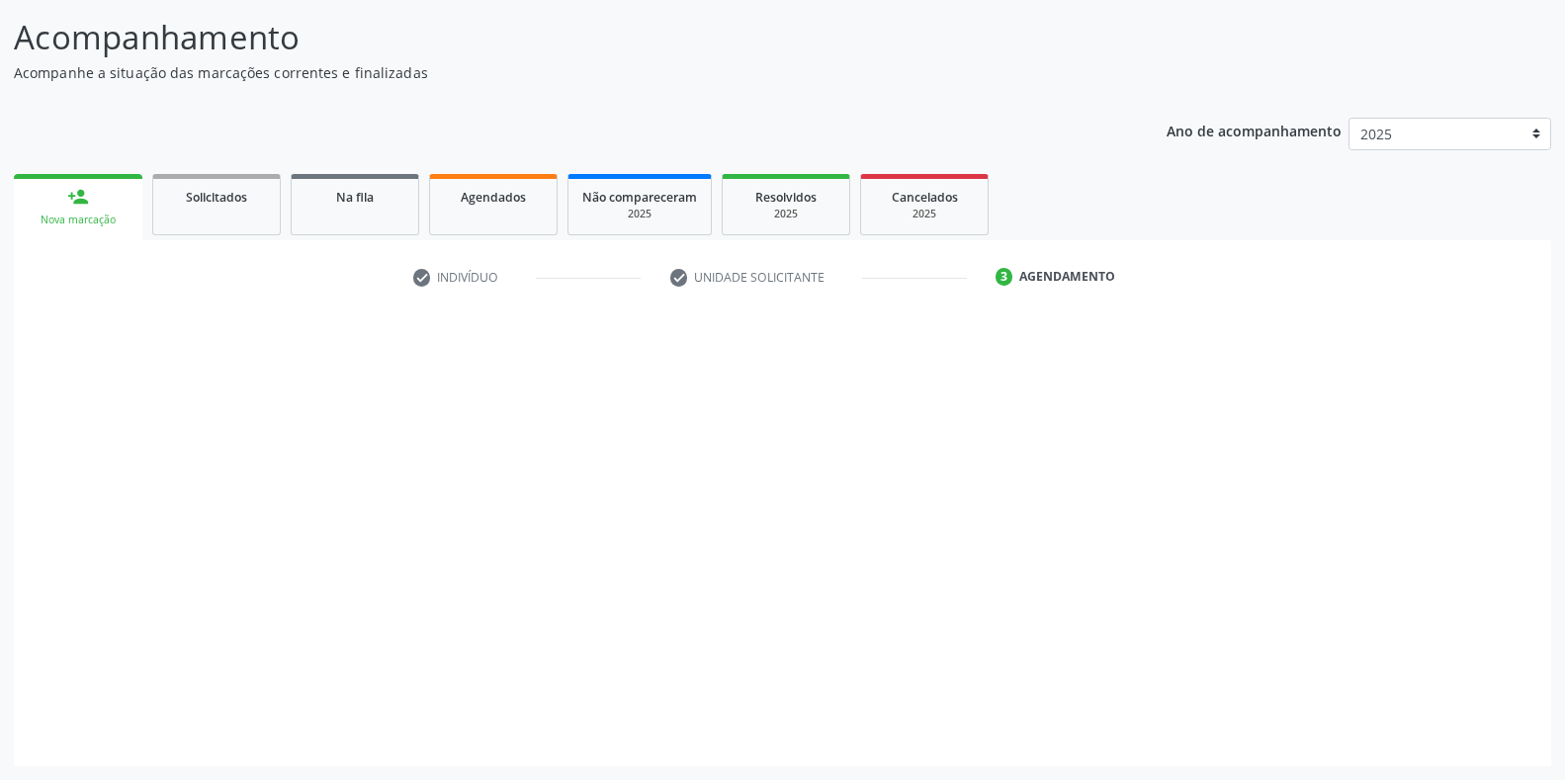
scroll to position [122, 0]
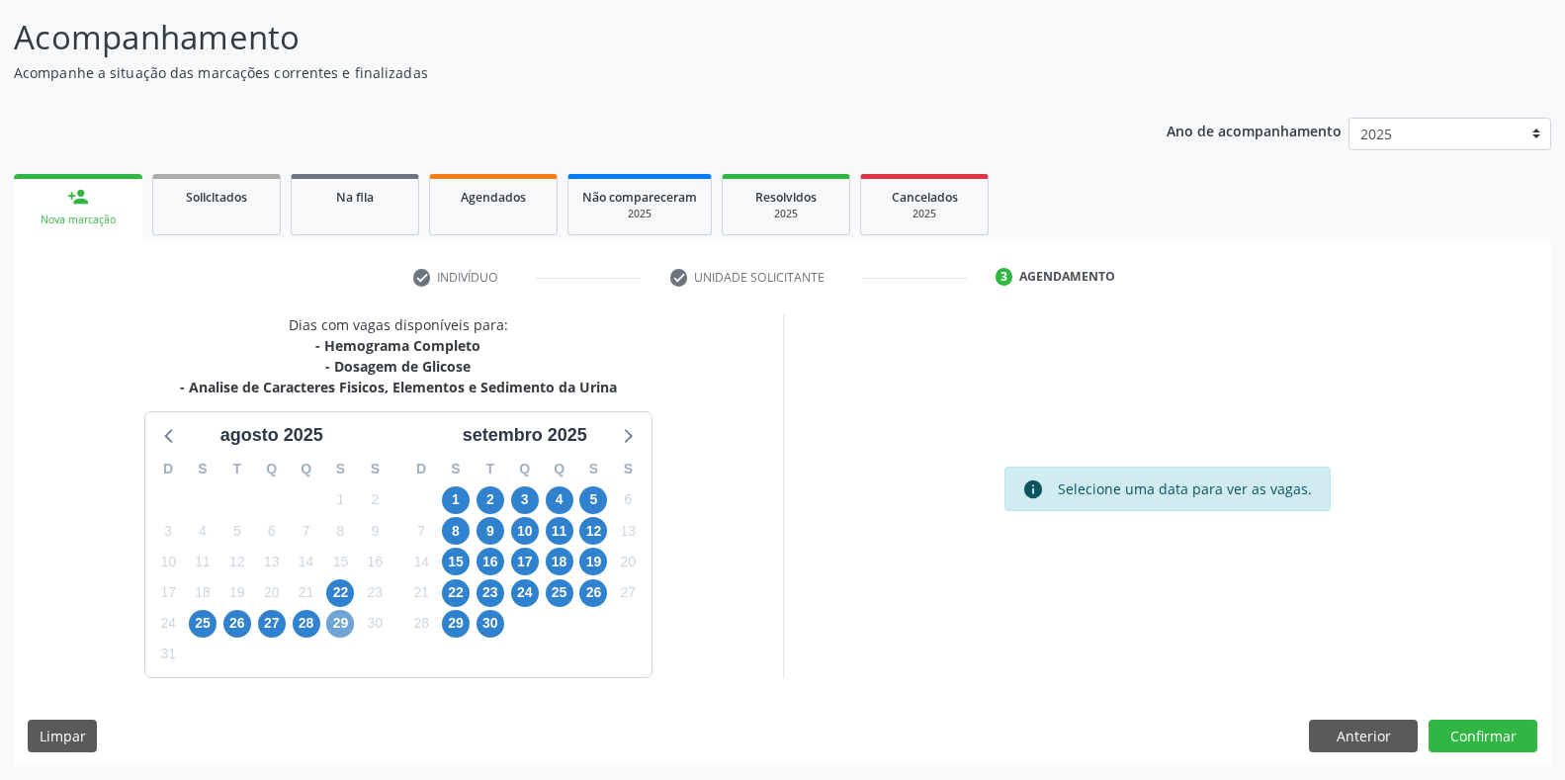
click at [332, 623] on span "29" at bounding box center [340, 624] width 28 height 28
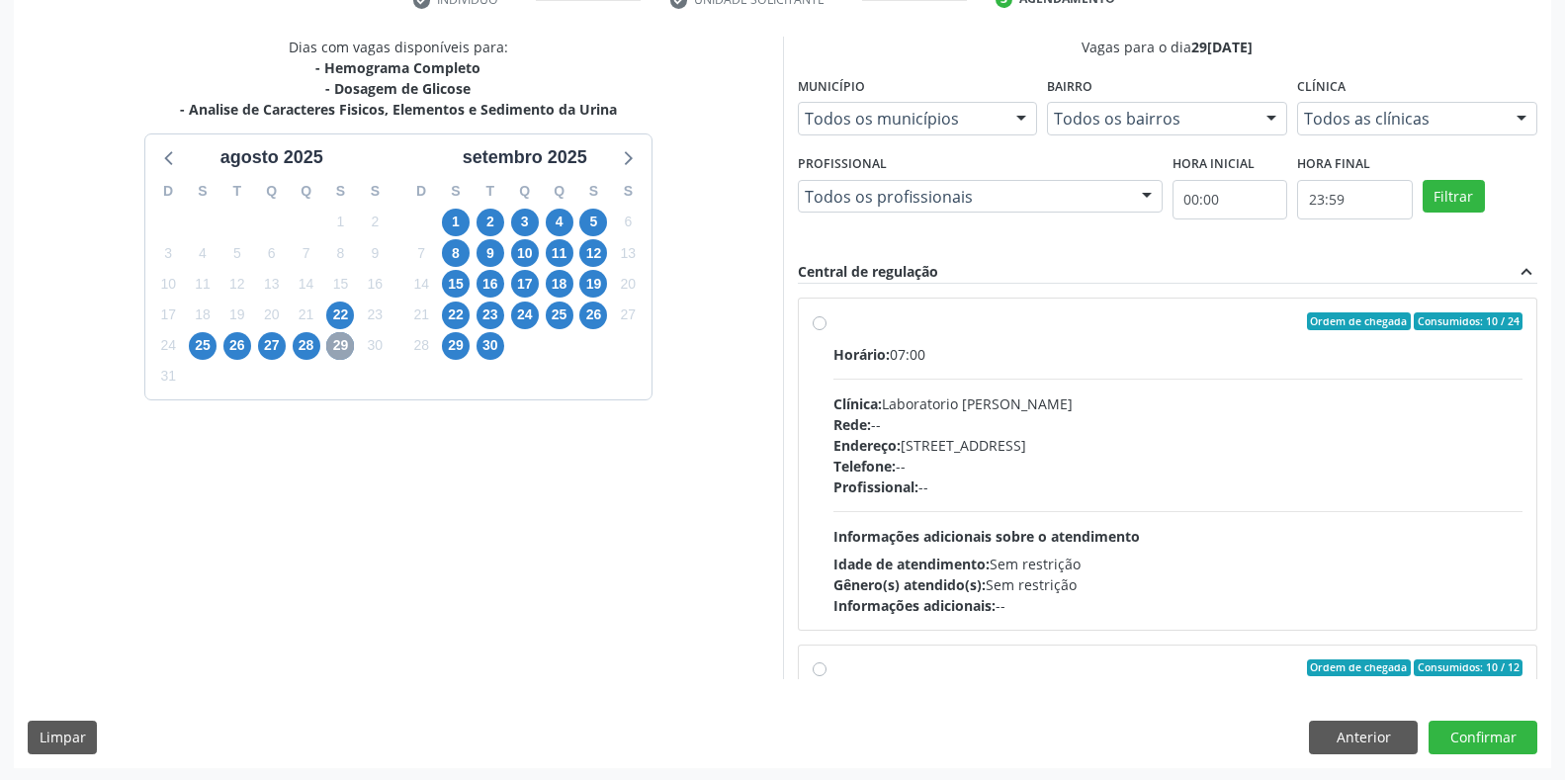
scroll to position [401, 0]
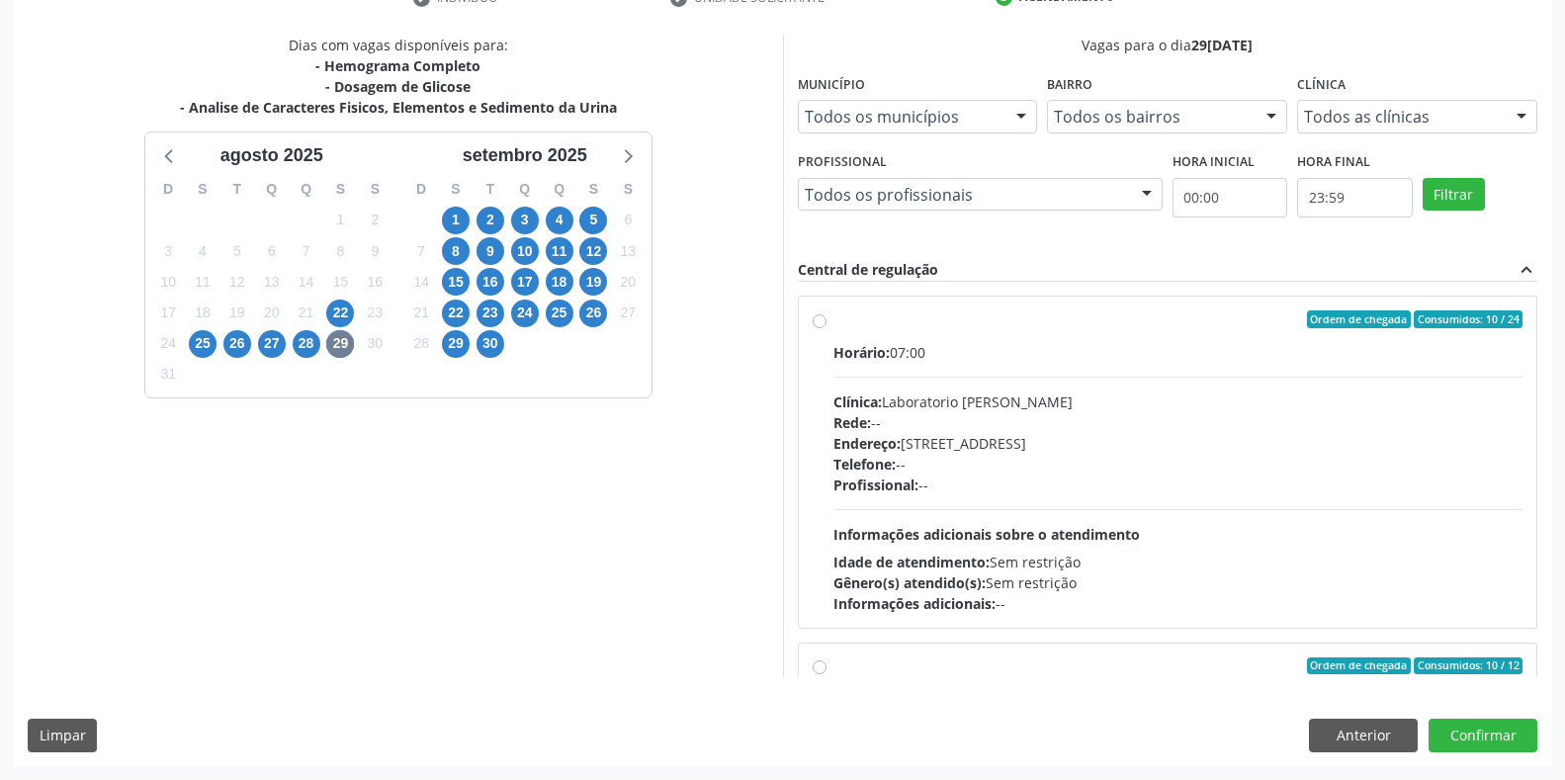
click at [944, 397] on div "Clínica: Laboratorio [PERSON_NAME]" at bounding box center [1178, 401] width 690 height 21
click at [826, 328] on input "Ordem de chegada Consumidos: 10 / 24 Horário: 07:00 Clínica: Laboratorio [PERSO…" at bounding box center [820, 319] width 14 height 18
radio input "true"
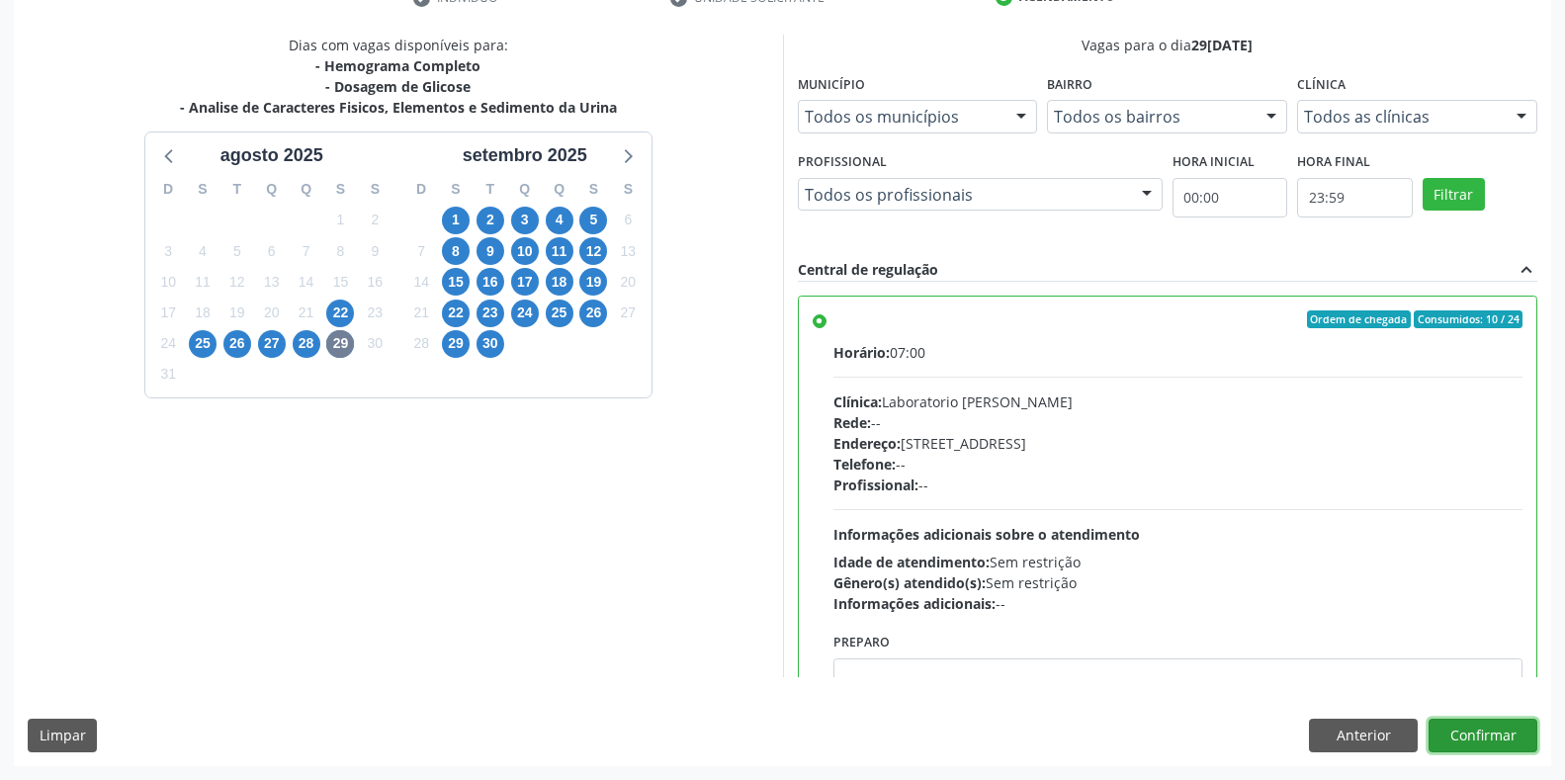
click at [1528, 745] on button "Confirmar" at bounding box center [1482, 736] width 109 height 34
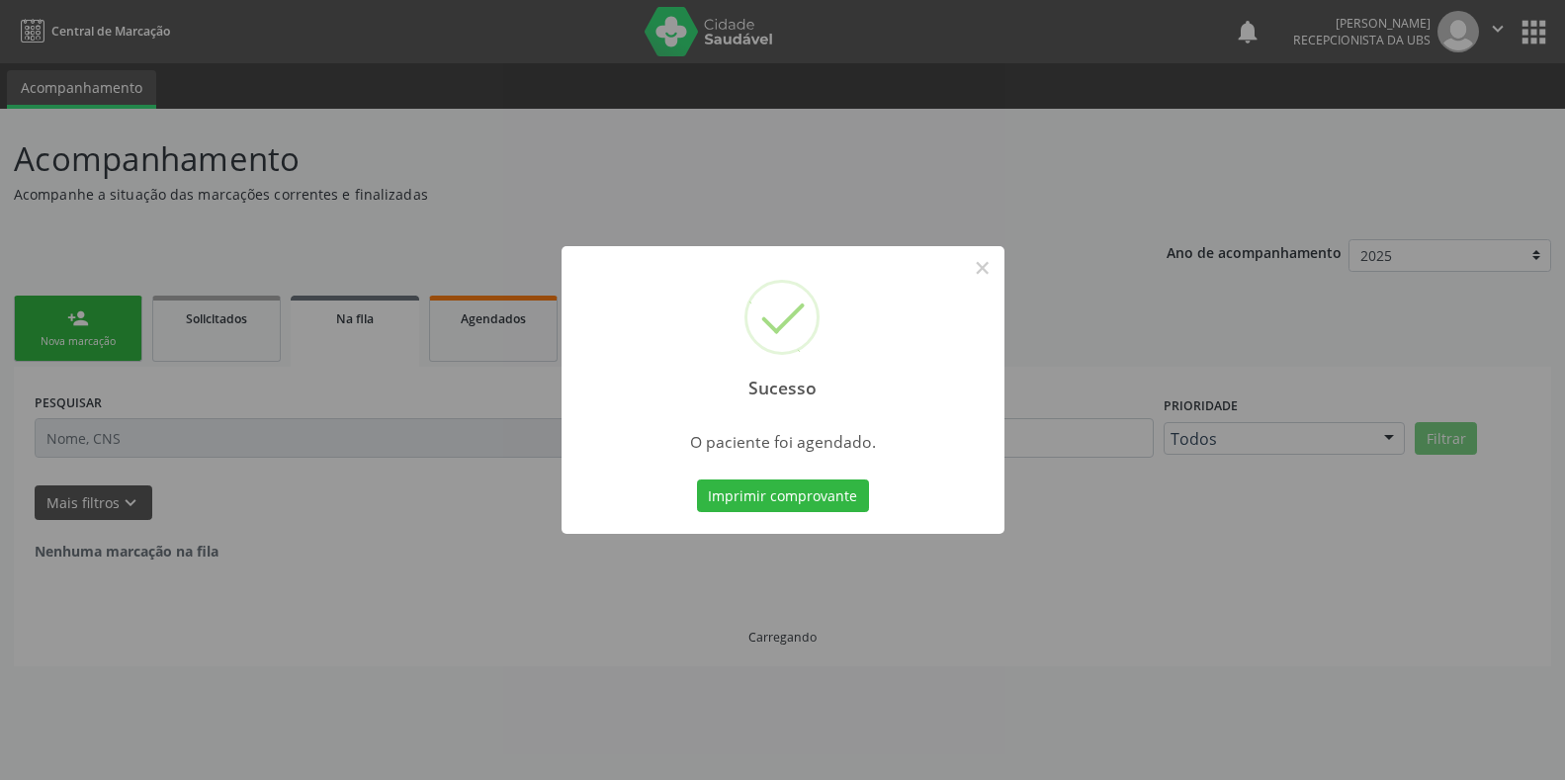
scroll to position [0, 0]
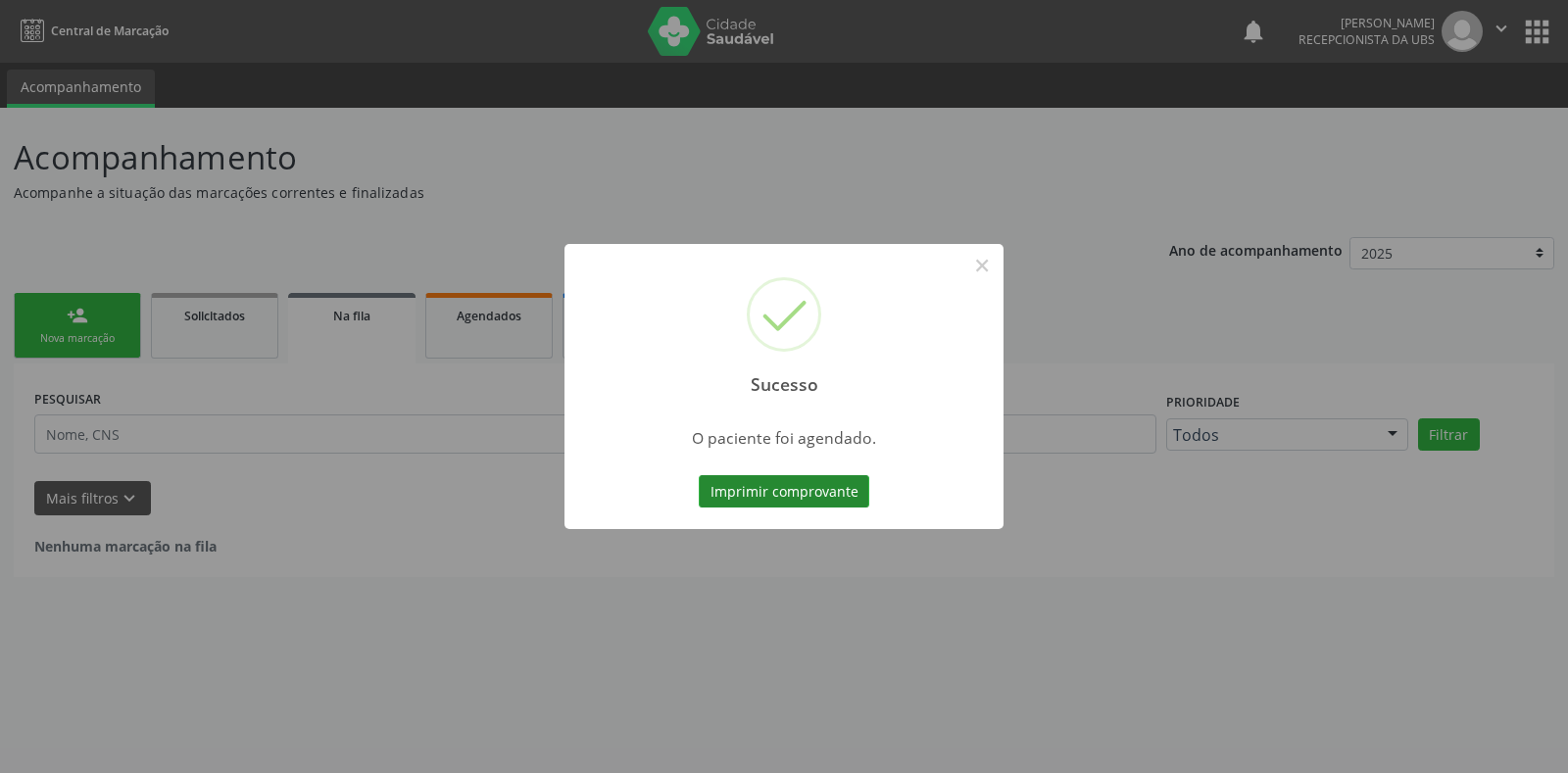
click at [773, 482] on button "Imprimir comprovante" at bounding box center [784, 492] width 170 height 34
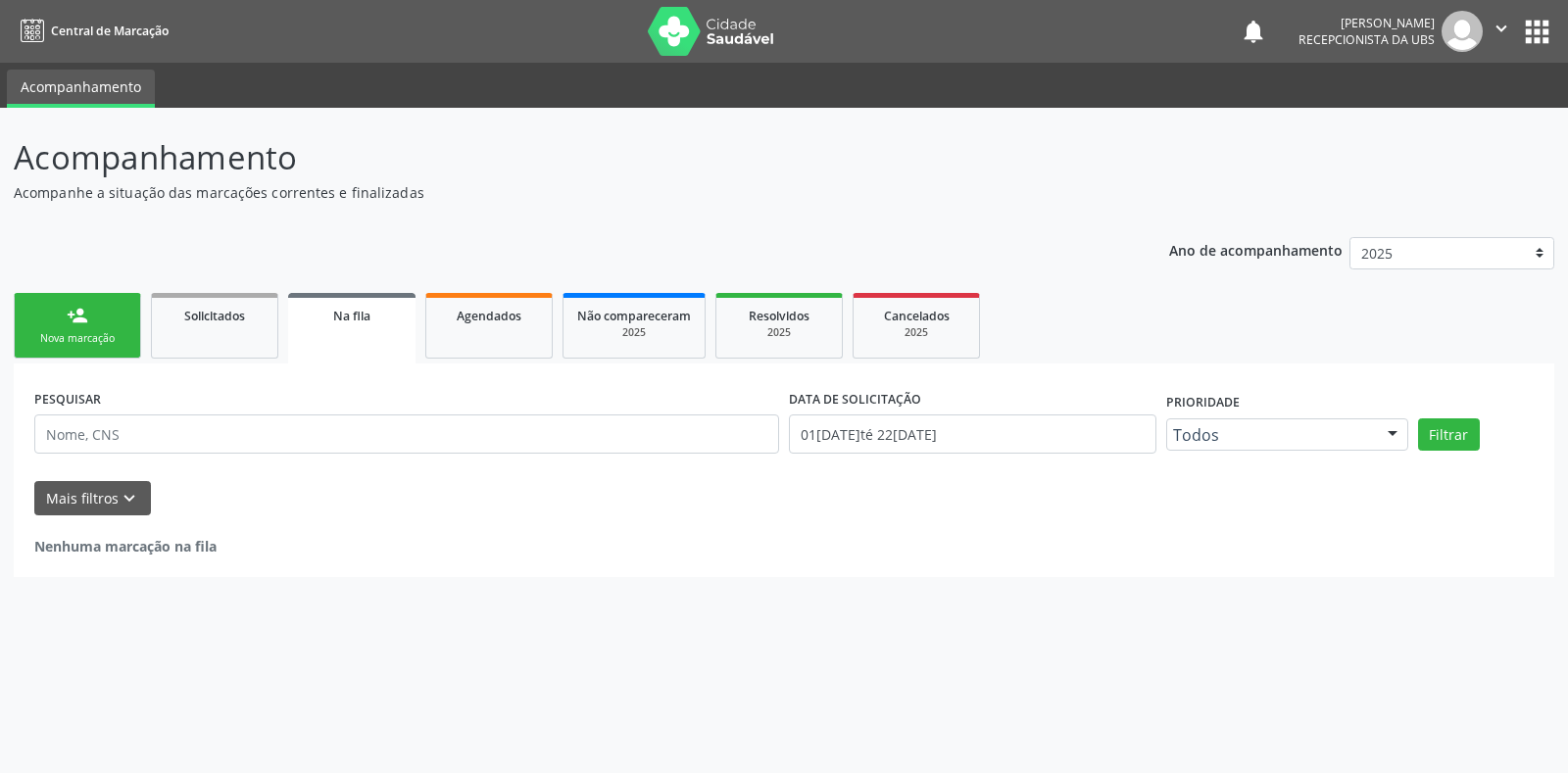
click at [60, 330] on link "person_add Nova marcação" at bounding box center [77, 326] width 128 height 65
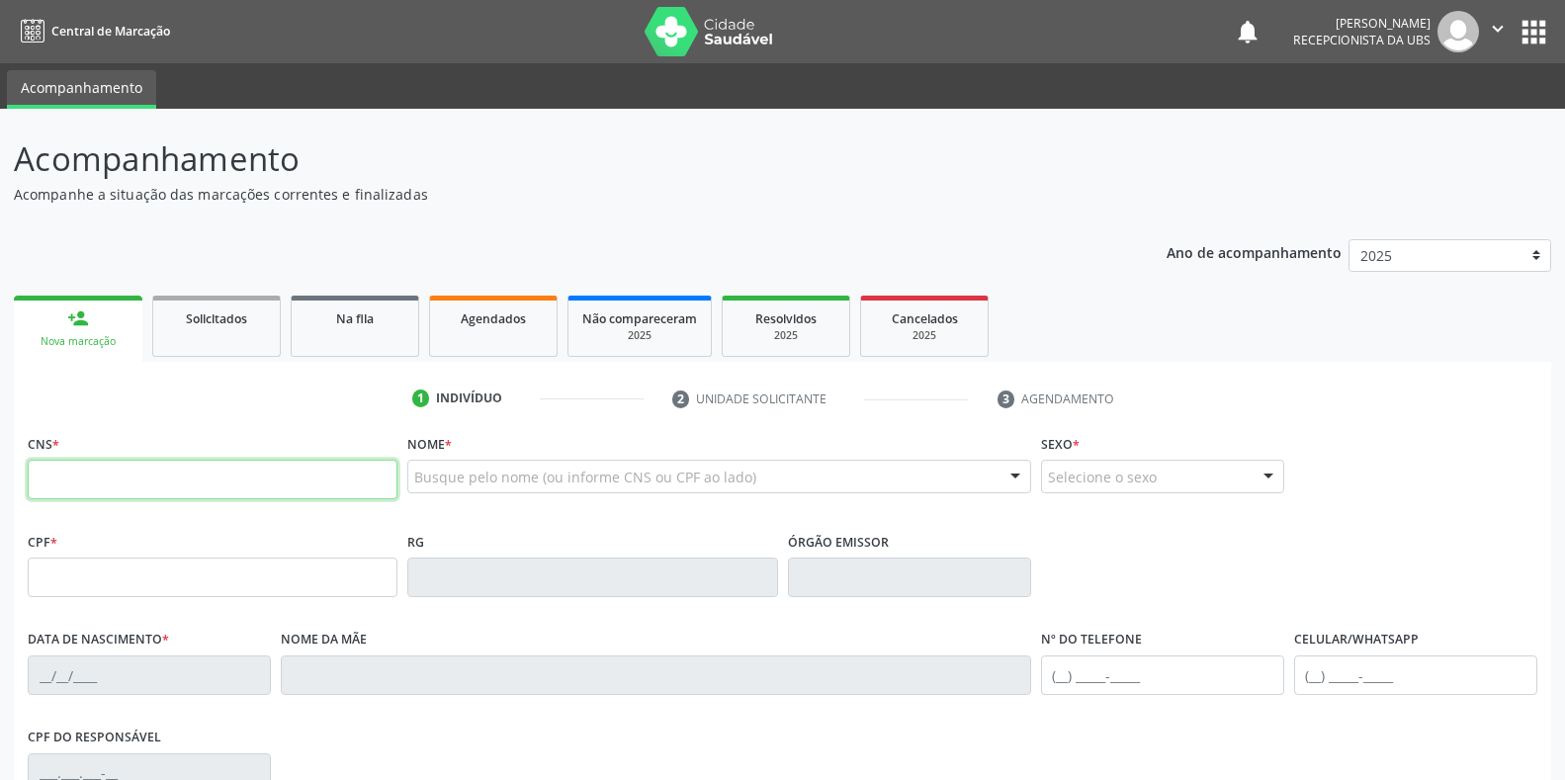
click at [140, 486] on input "text" at bounding box center [213, 480] width 370 height 40
type input "898 0034 0567 3358"
type input "0[DATE]"
type input "[PERSON_NAME]"
type input "[PHONE_NUMBER]"
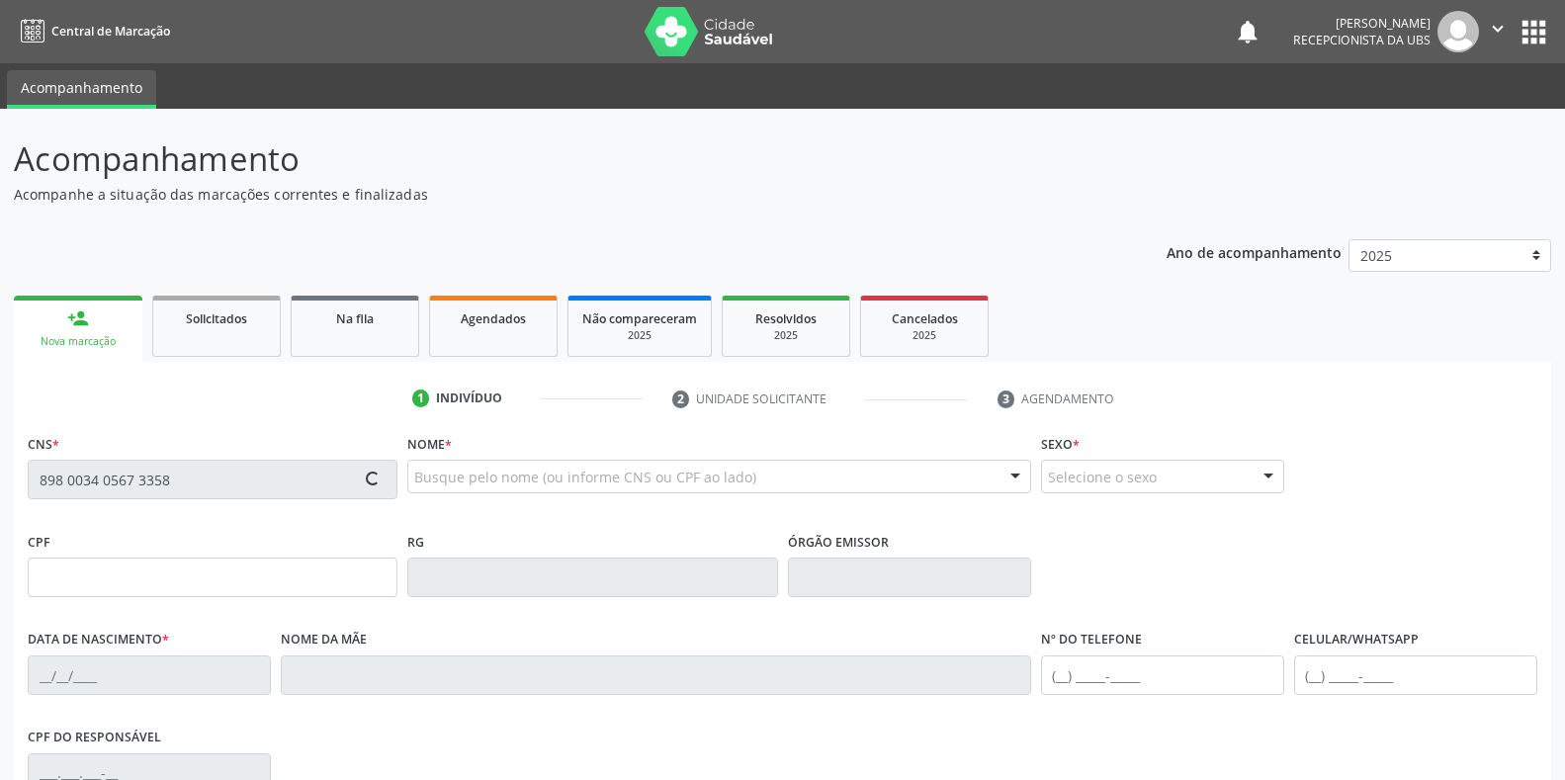
type input "[PHONE_NUMBER]"
type input "388"
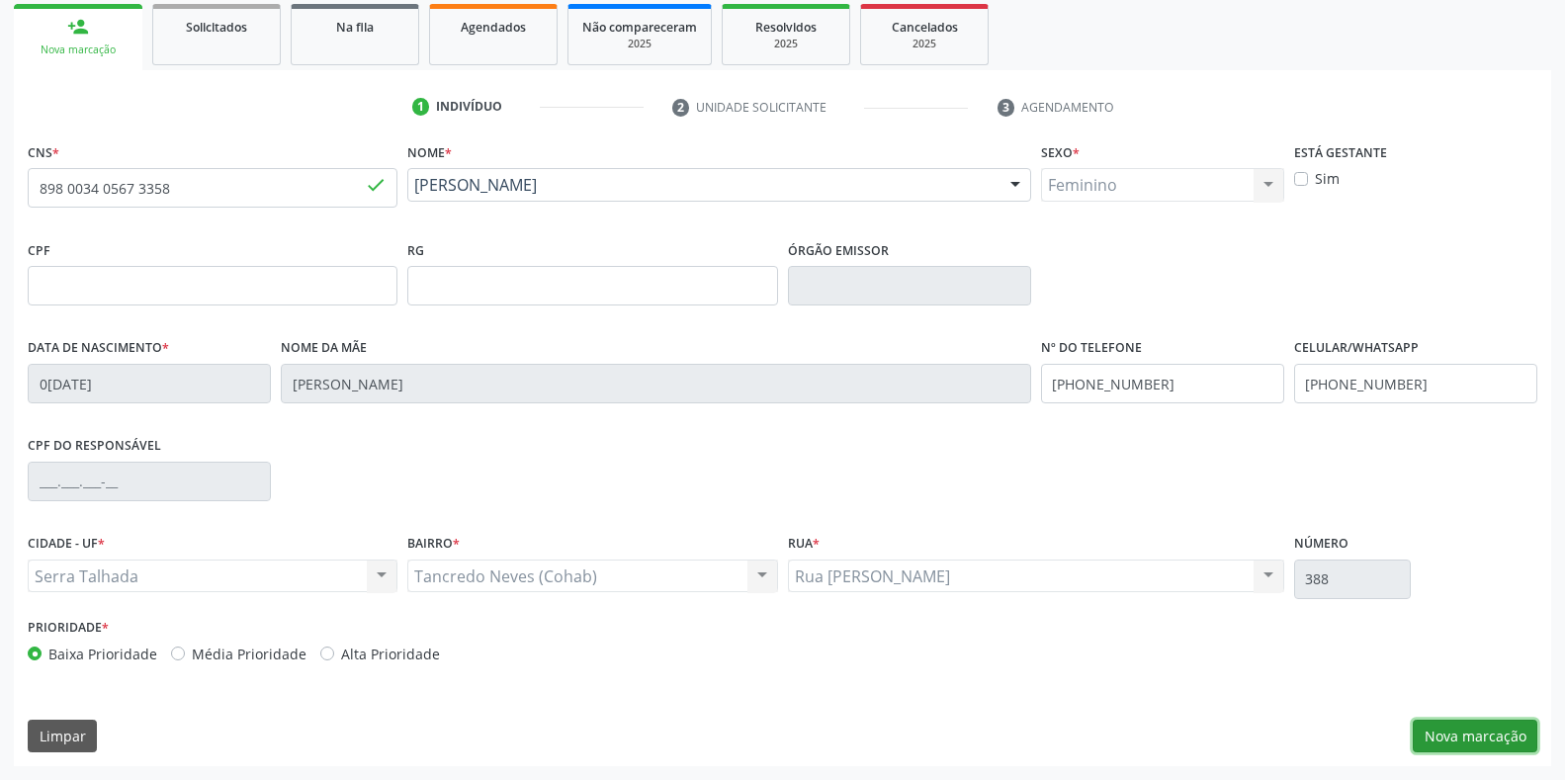
click at [1463, 726] on button "Nova marcação" at bounding box center [1475, 737] width 125 height 34
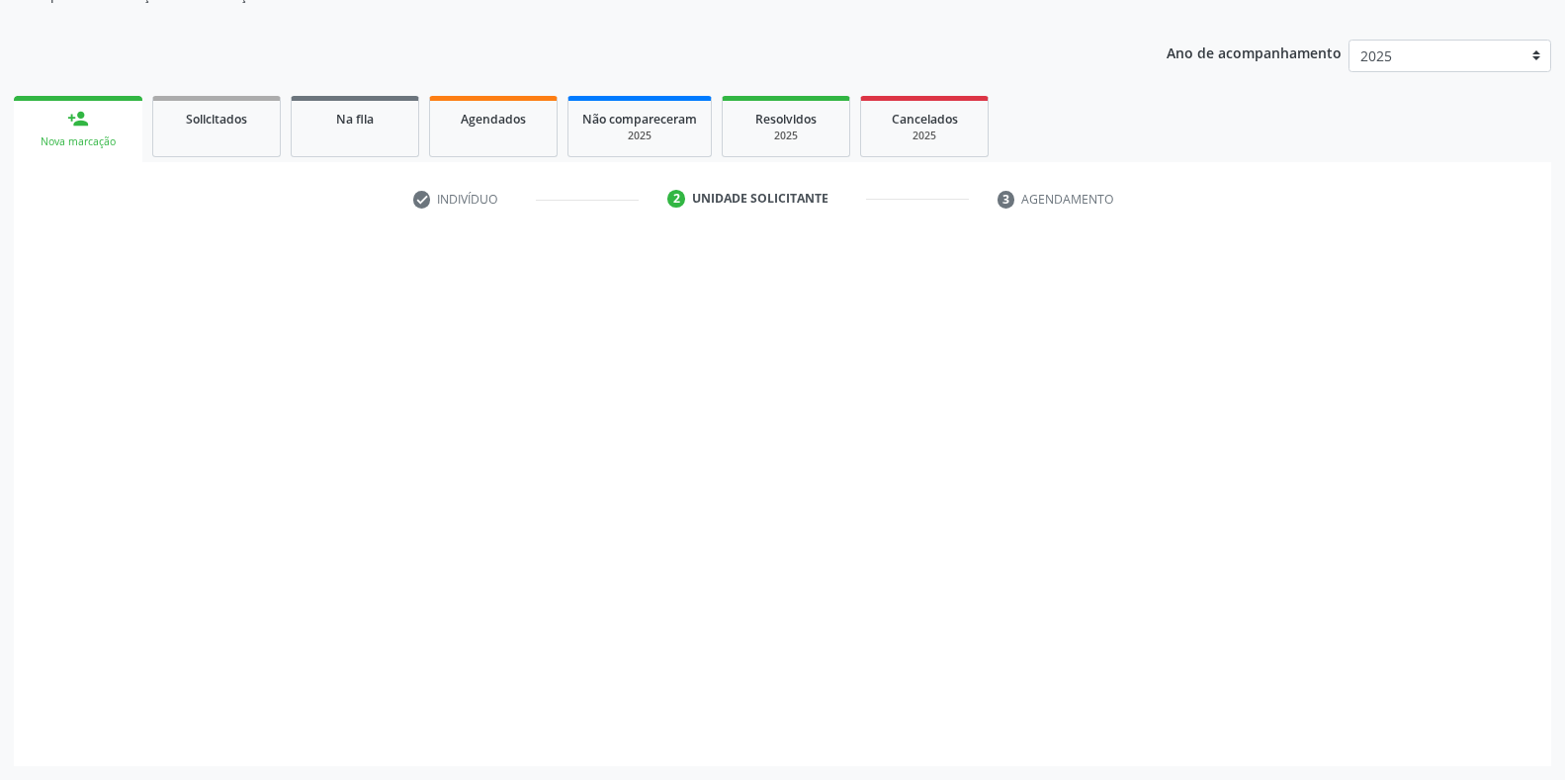
scroll to position [200, 0]
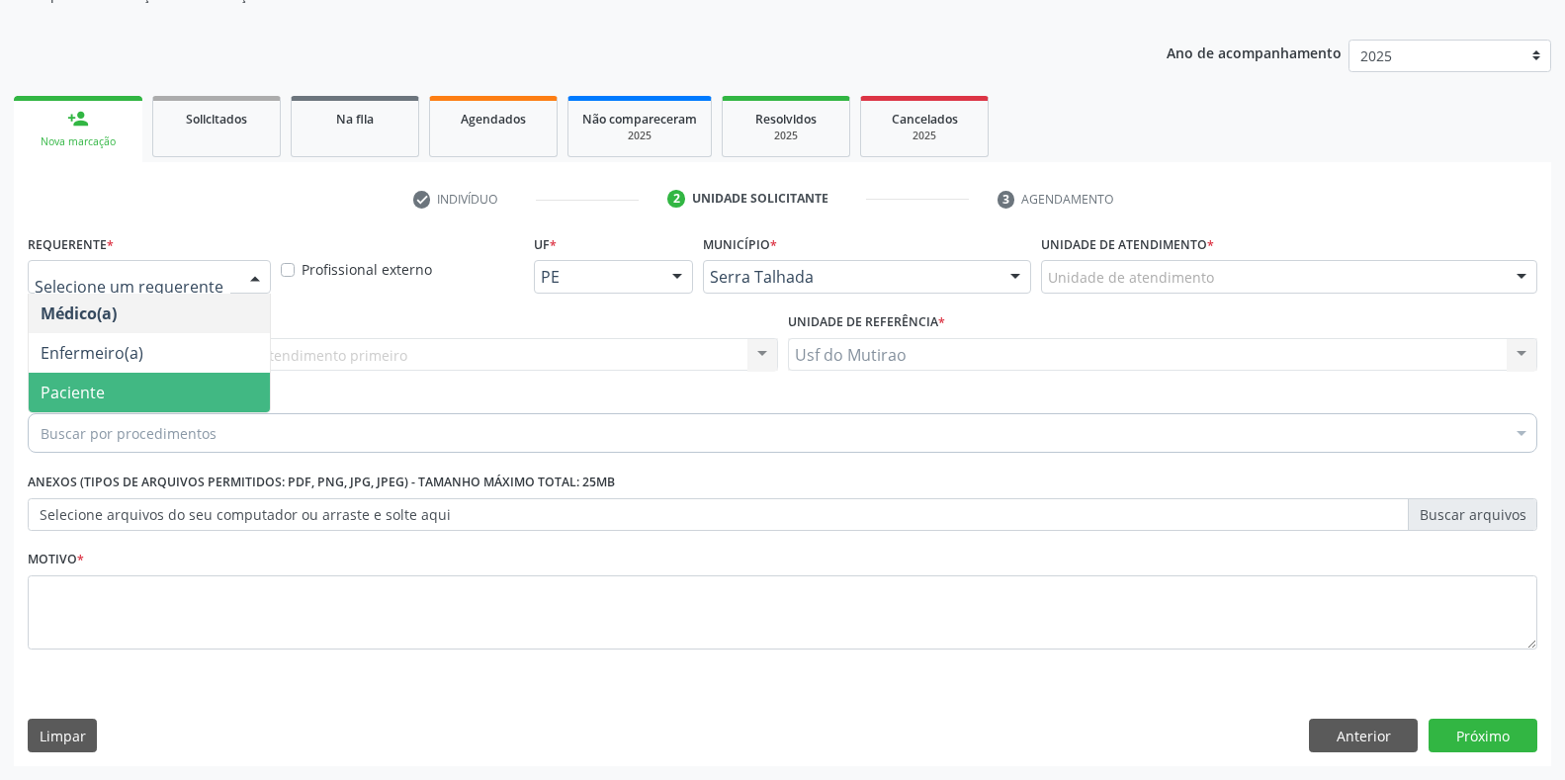
click at [187, 404] on span "Paciente" at bounding box center [149, 393] width 241 height 40
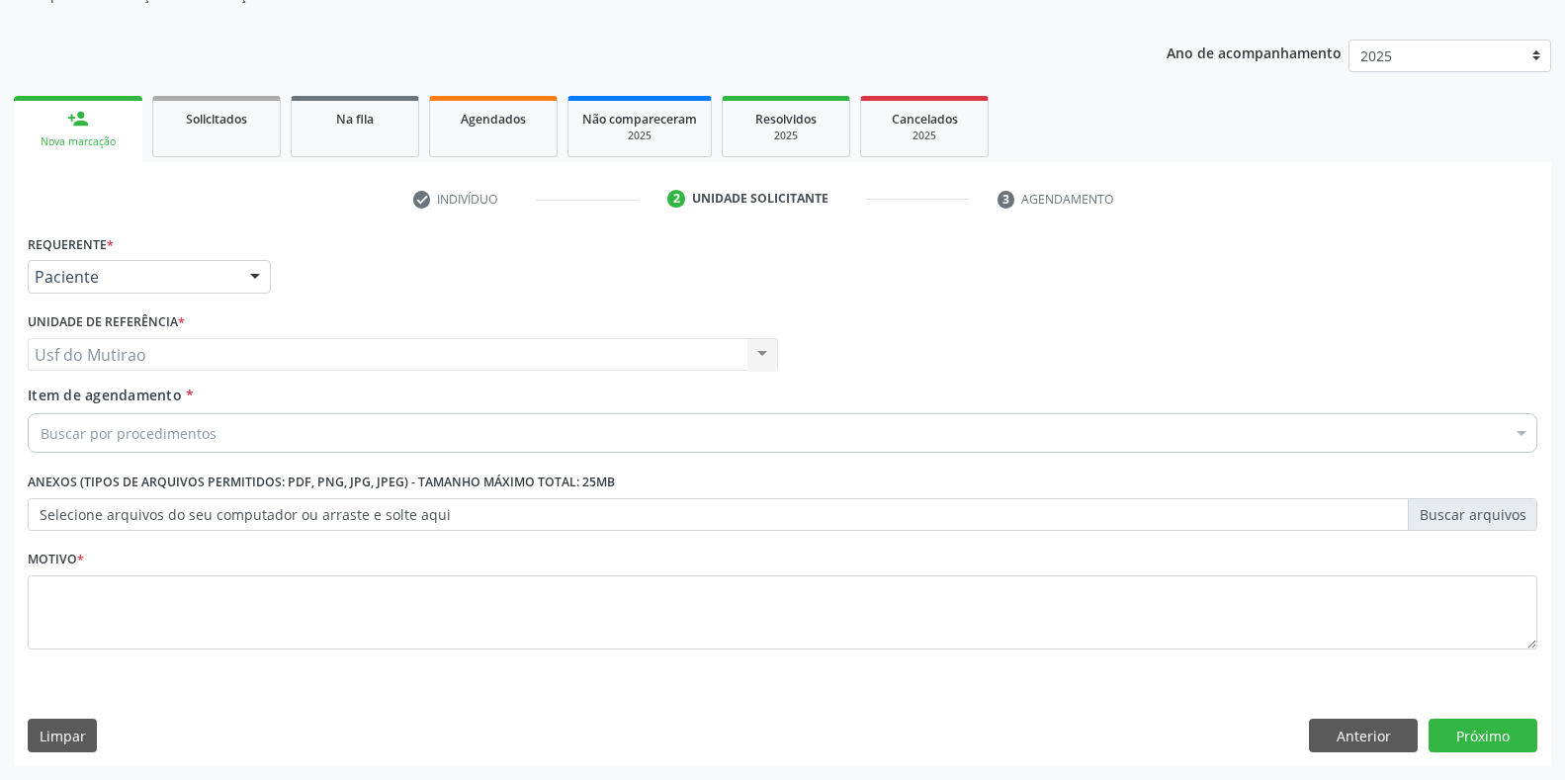
drag, startPoint x: 284, startPoint y: 437, endPoint x: 192, endPoint y: 442, distance: 92.1
click at [283, 437] on div "Buscar por procedimentos" at bounding box center [782, 433] width 1509 height 40
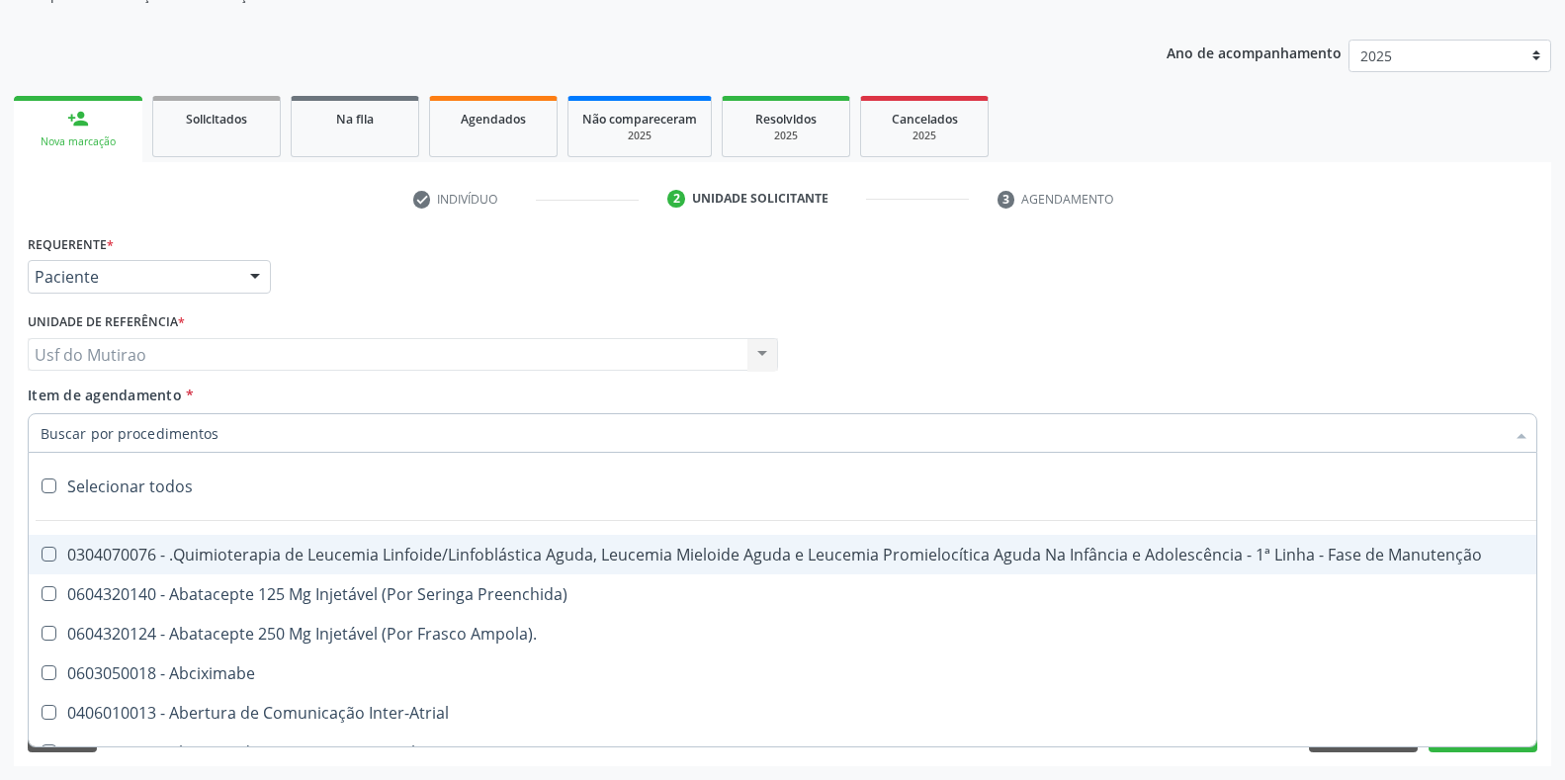
click at [192, 442] on input "Item de agendamento *" at bounding box center [773, 433] width 1464 height 40
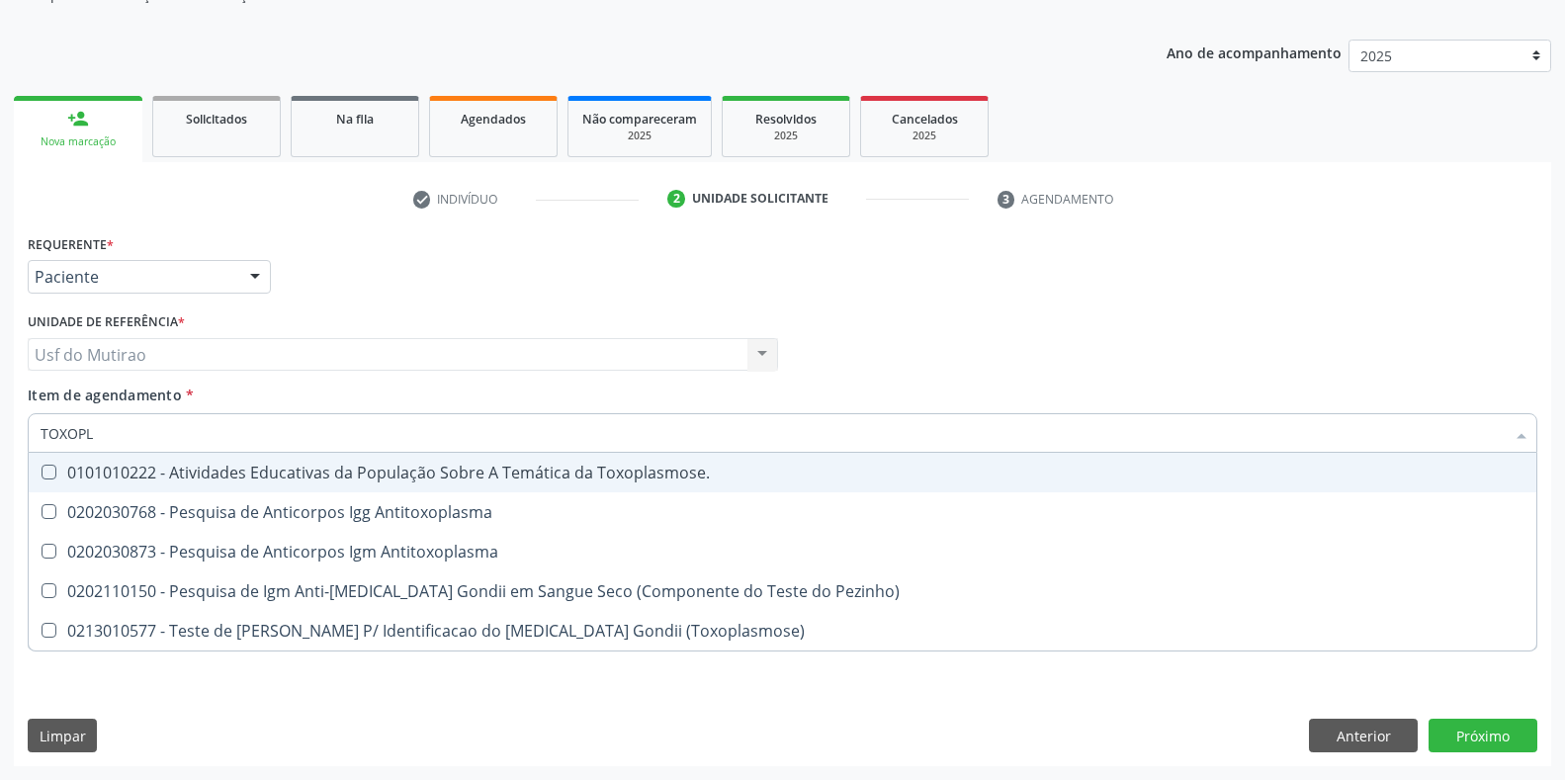
type input "TOXOPLA"
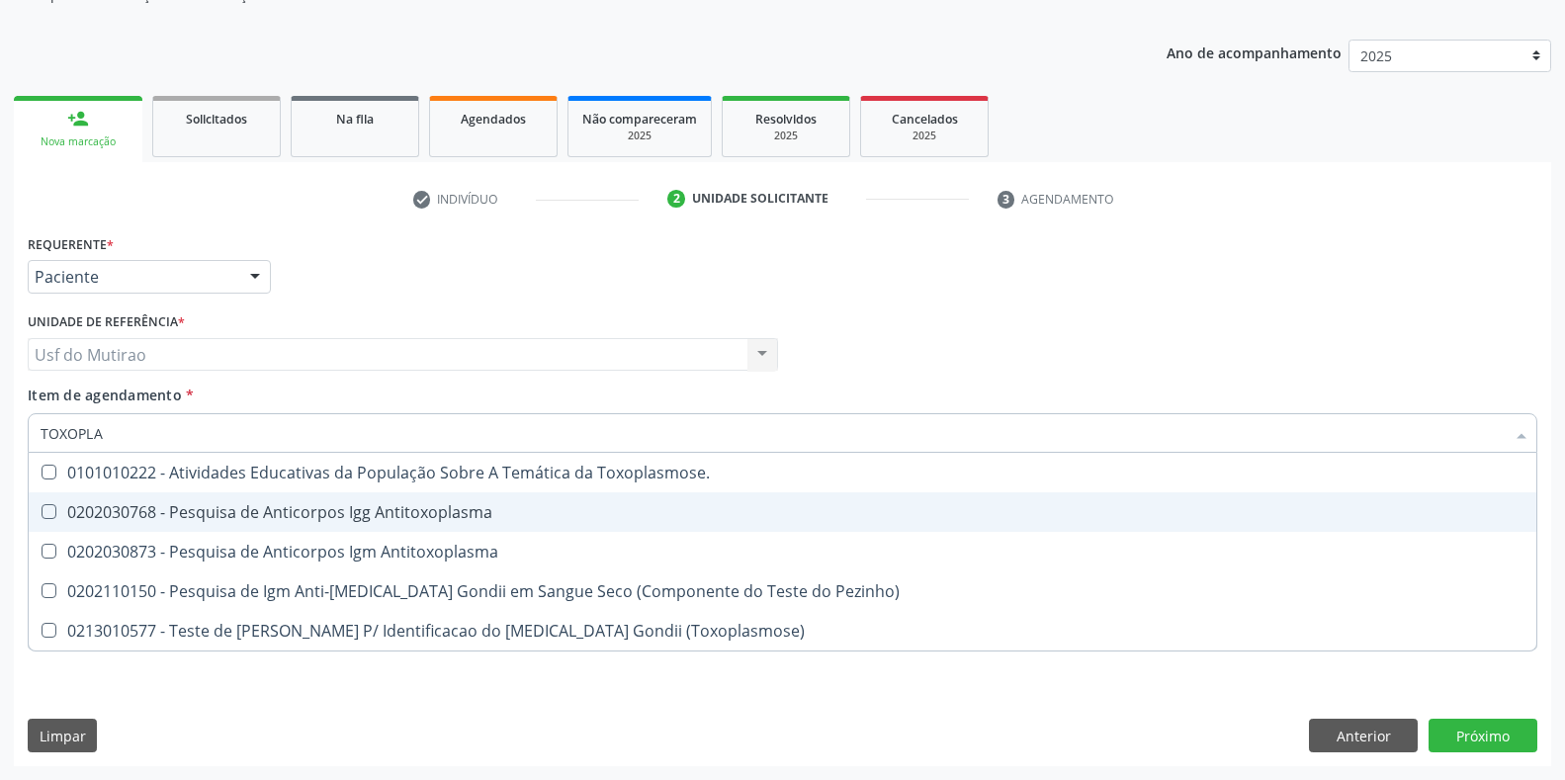
click at [288, 518] on div "0202030768 - Pesquisa de Anticorpos Igg Antitoxoplasma" at bounding box center [783, 512] width 1484 height 16
checkbox Antitoxoplasma "true"
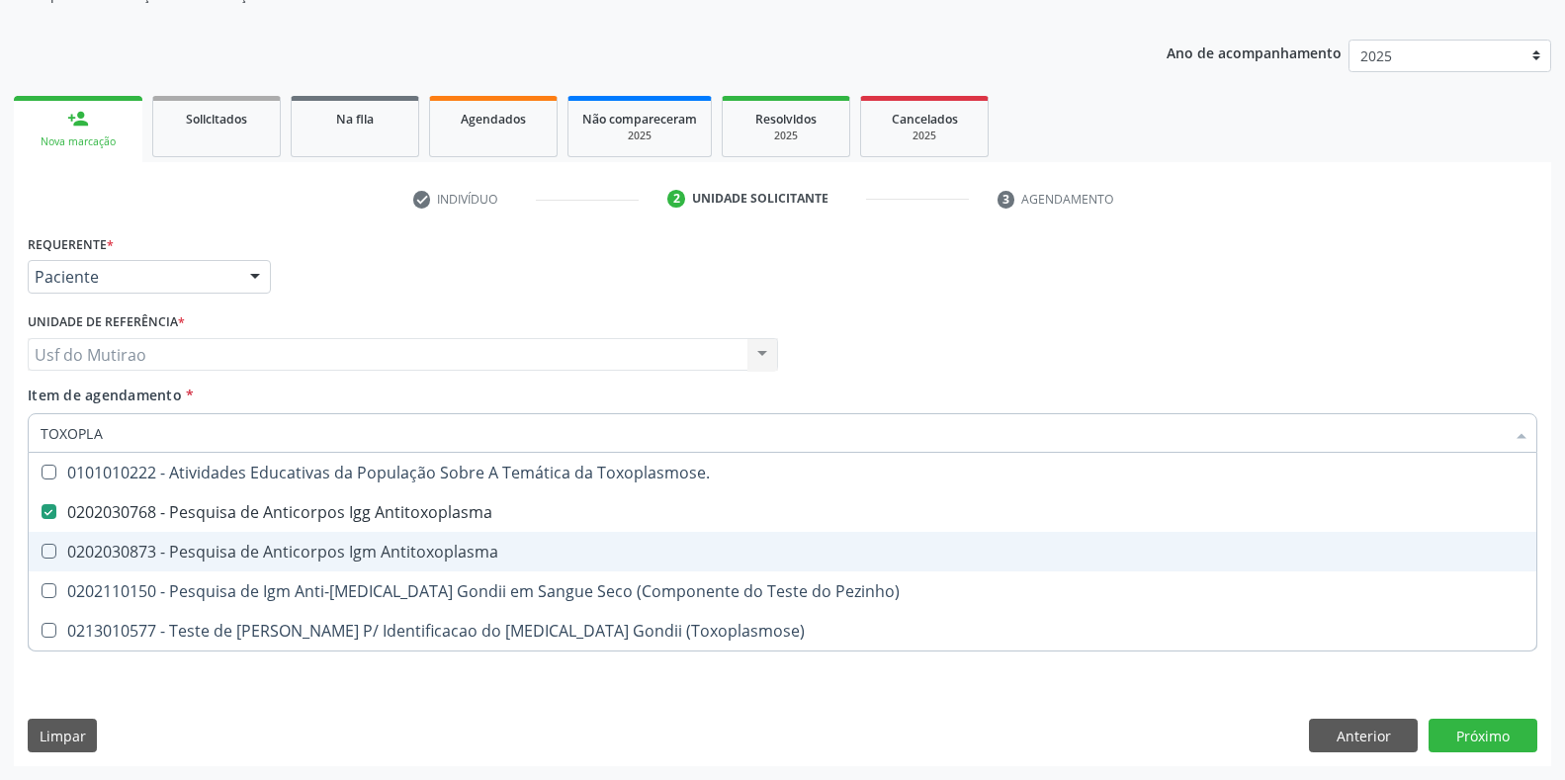
click at [282, 553] on div "0202030873 - Pesquisa de Anticorpos Igm Antitoxoplasma" at bounding box center [783, 552] width 1484 height 16
checkbox Antitoxoplasma "true"
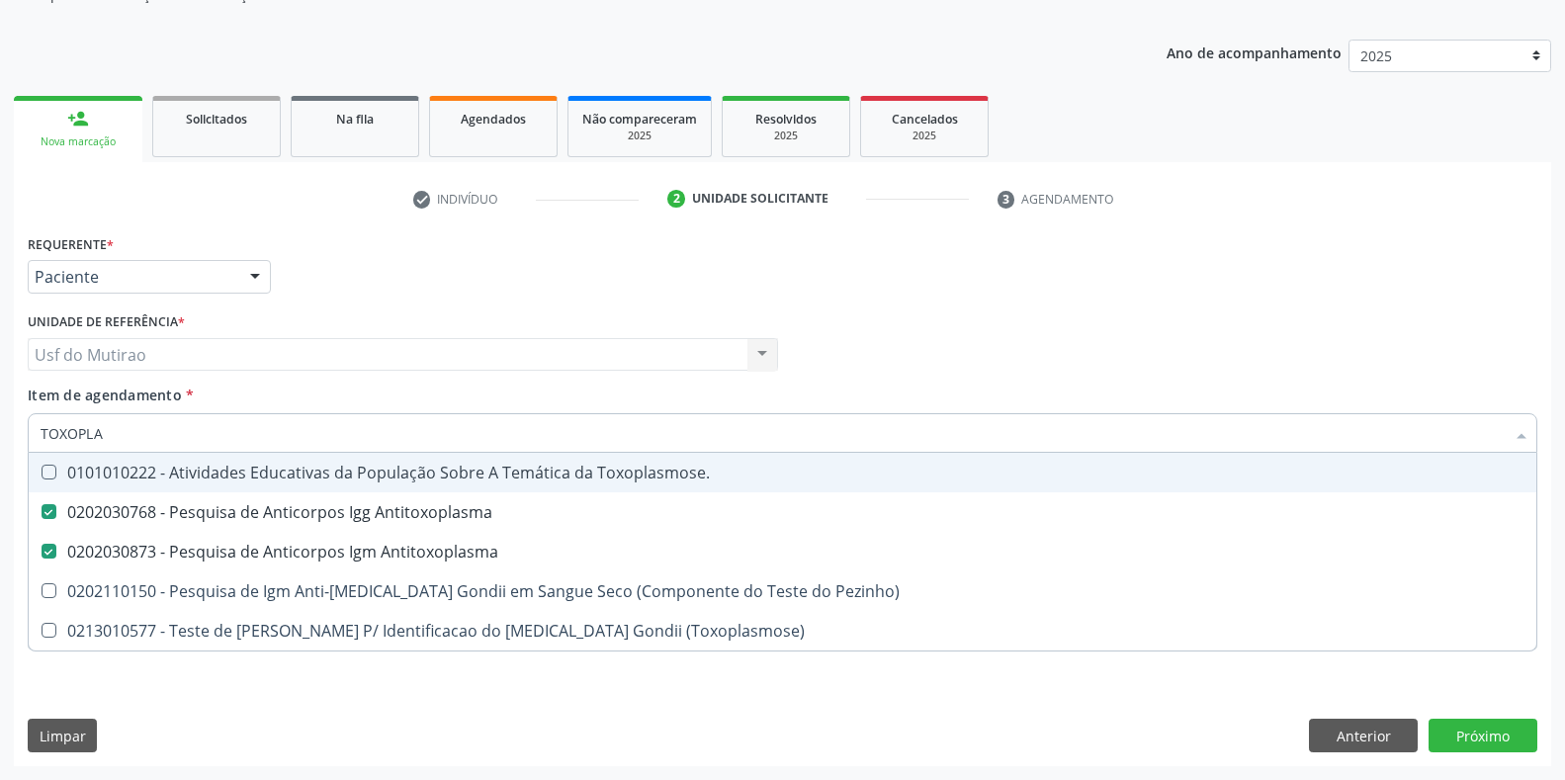
drag, startPoint x: 252, startPoint y: 428, endPoint x: 0, endPoint y: 422, distance: 252.1
click at [0, 422] on div "Acompanhamento Acompanhe a situação das marcações correntes e finalizadas Relat…" at bounding box center [782, 344] width 1565 height 871
type input "TOXOPLA"
click at [0, 422] on div "Acompanhamento Acompanhe a situação das marcações correntes e finalizadas Relat…" at bounding box center [782, 344] width 1565 height 871
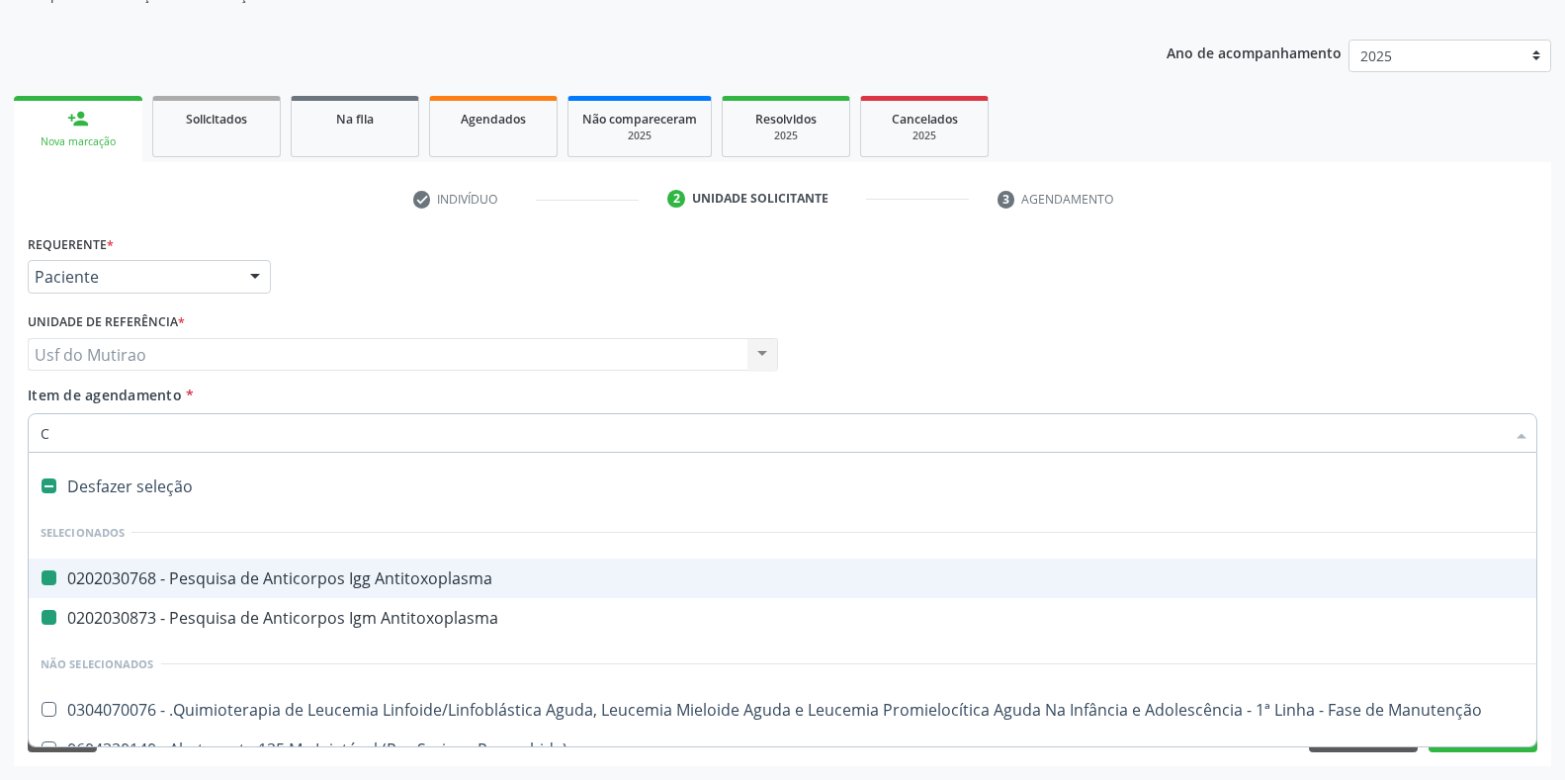
type input "CU"
checkbox Antitoxoplasma "false"
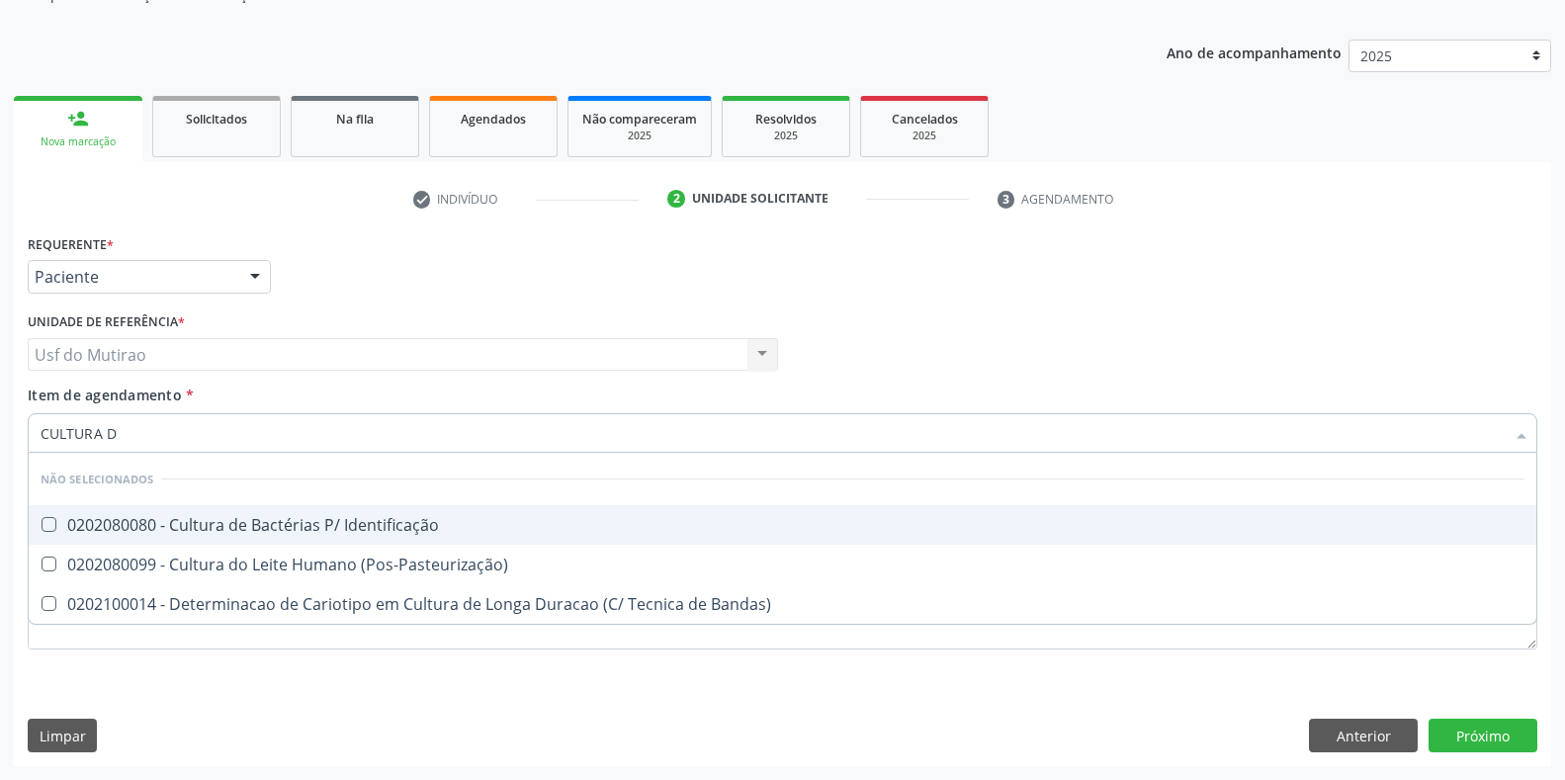
type input "CULTURA DE"
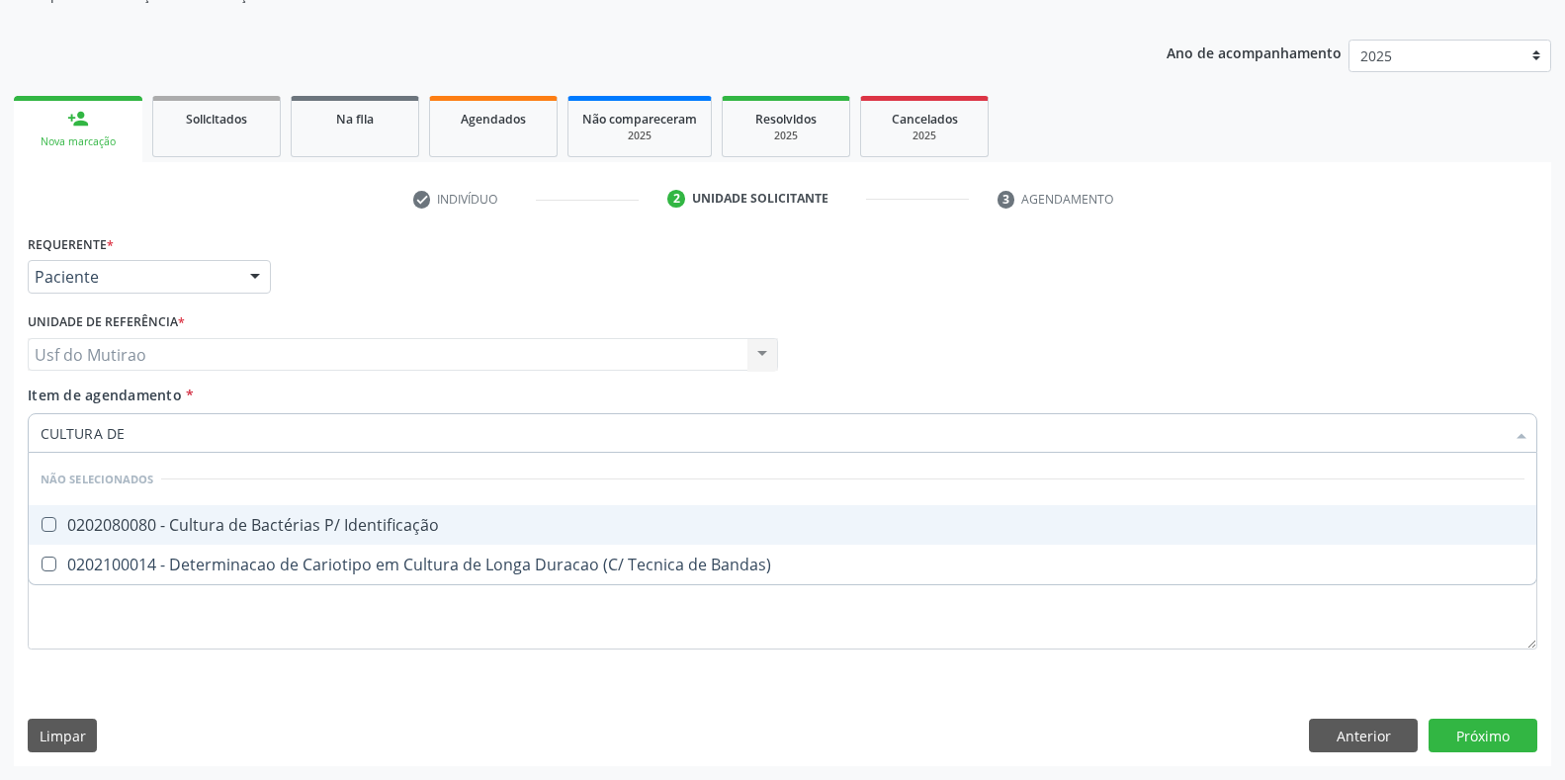
click at [269, 523] on div "0202080080 - Cultura de Bactérias P/ Identificação" at bounding box center [783, 525] width 1484 height 16
checkbox Identificação "true"
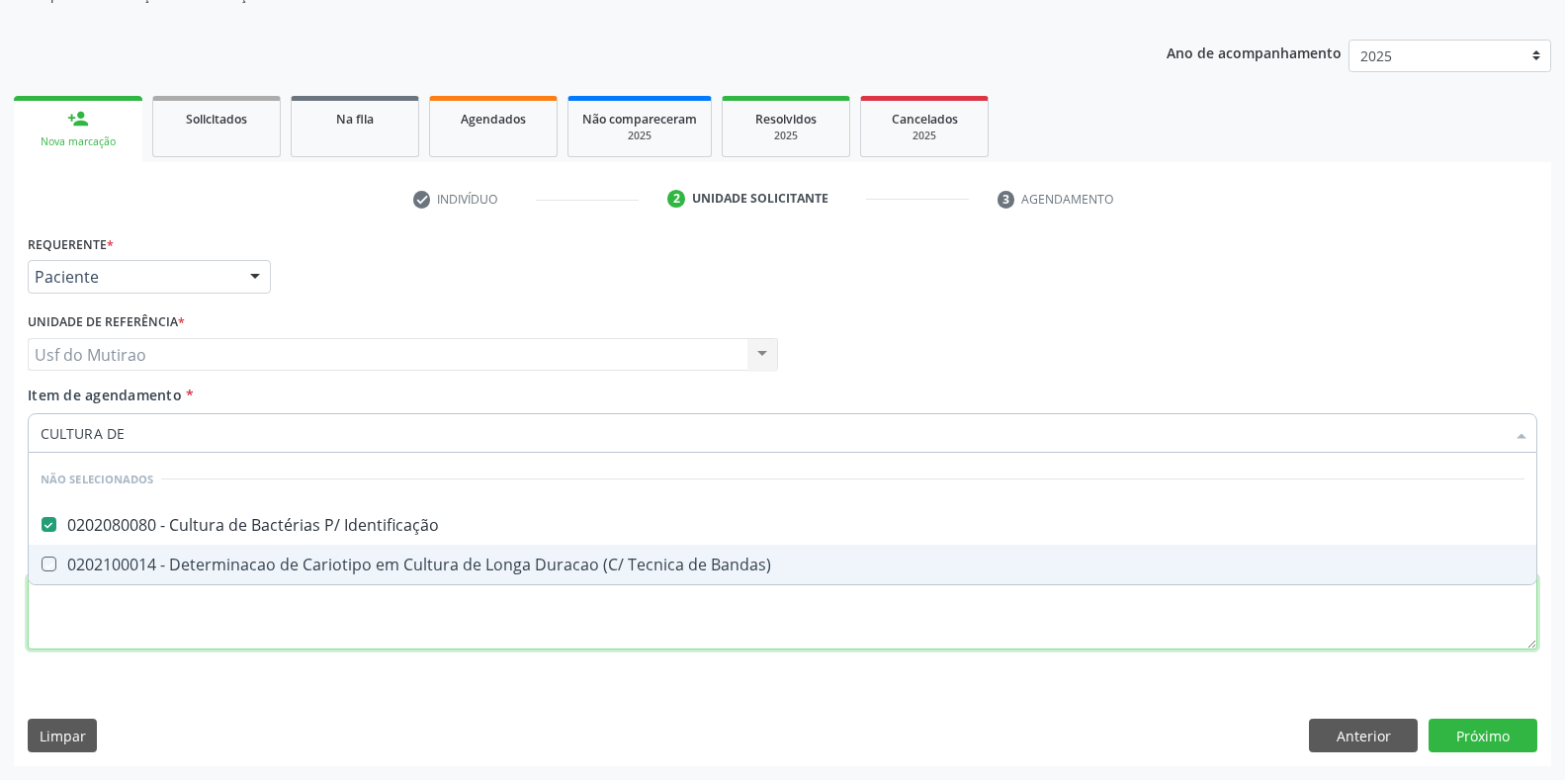
click at [270, 623] on div "Requerente * Paciente Médico(a) Enfermeiro(a) Paciente Nenhum resultado encontr…" at bounding box center [782, 453] width 1509 height 448
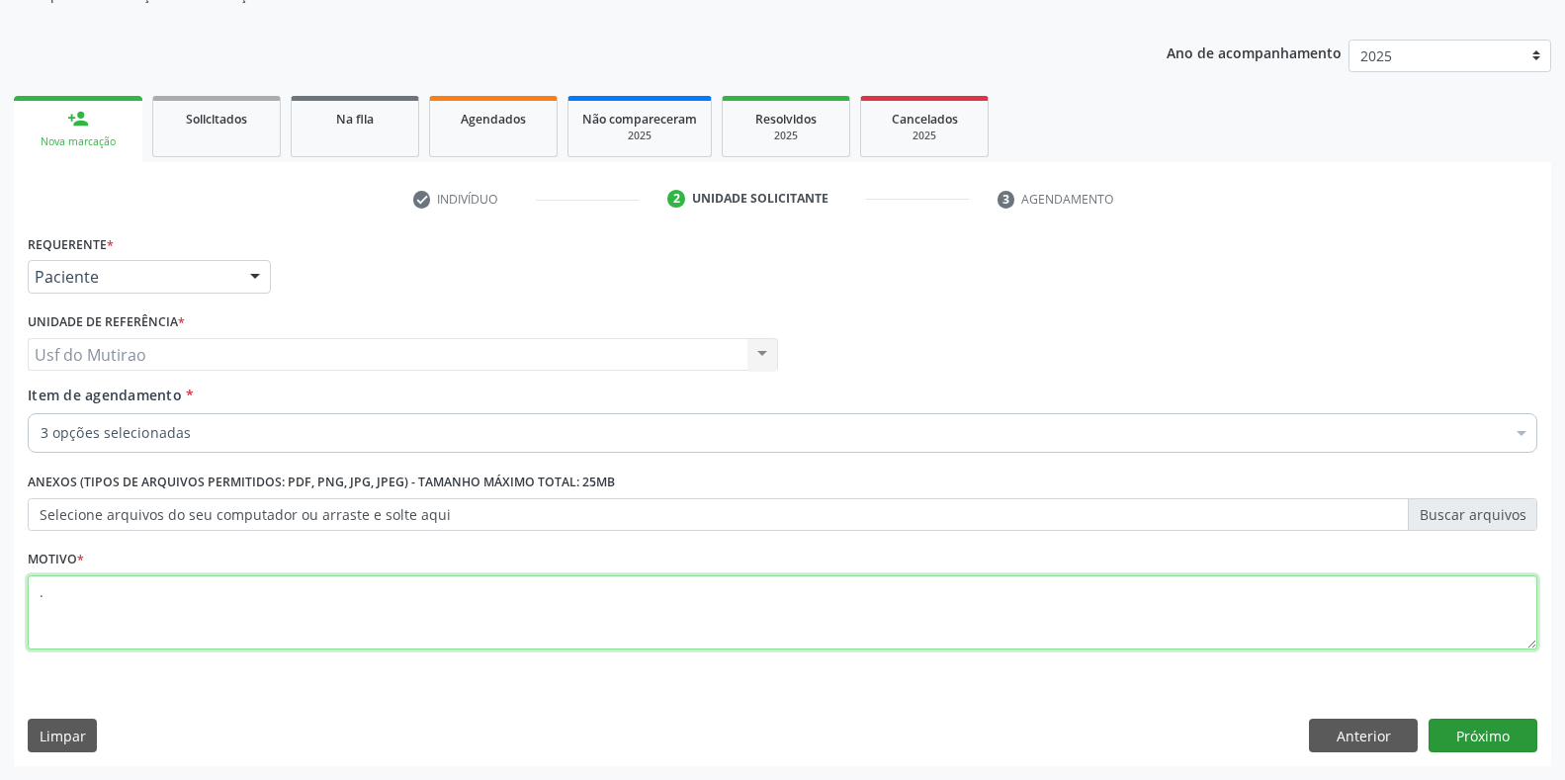
type textarea "."
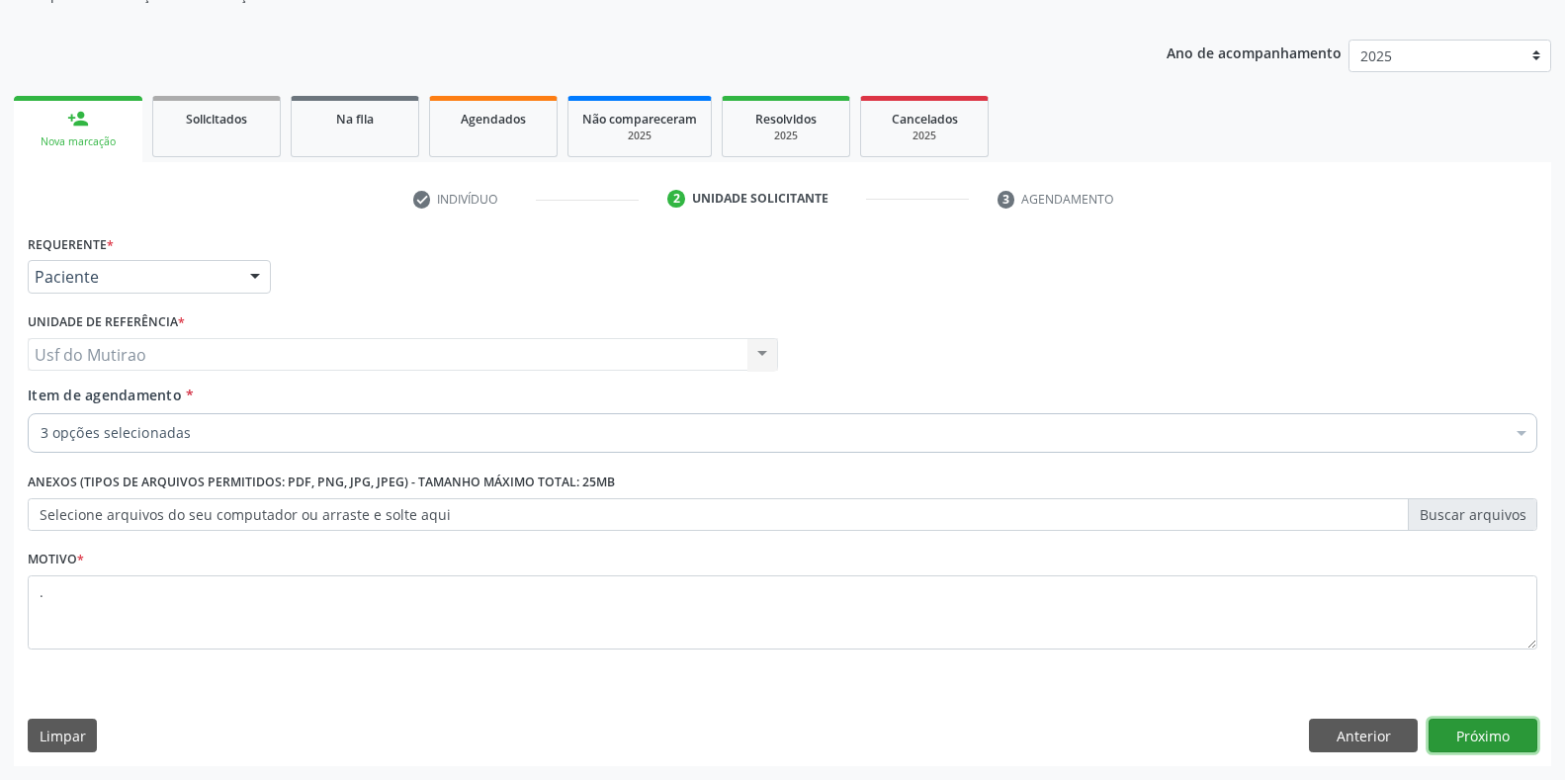
click at [1481, 742] on button "Próximo" at bounding box center [1482, 736] width 109 height 34
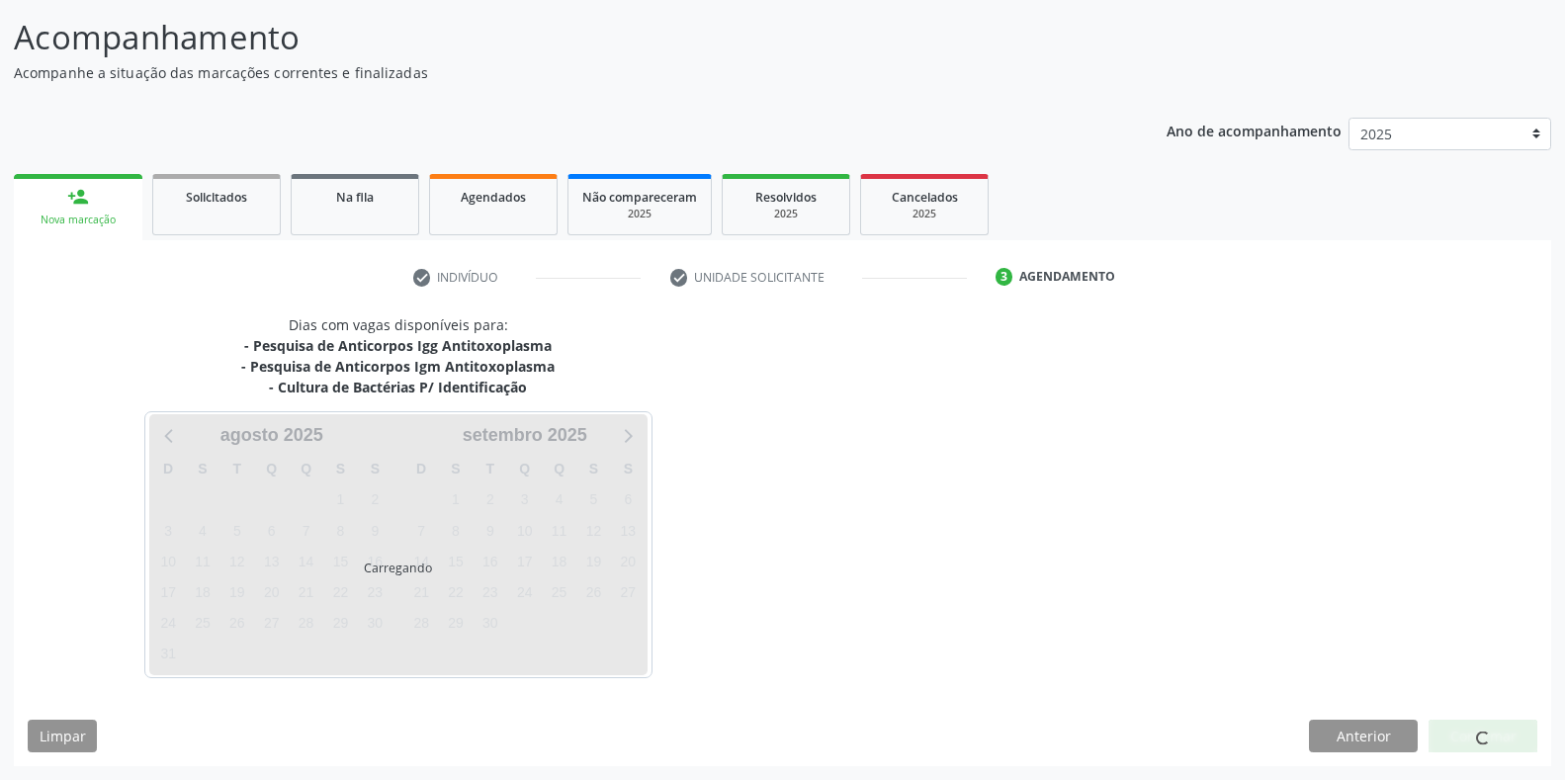
scroll to position [122, 0]
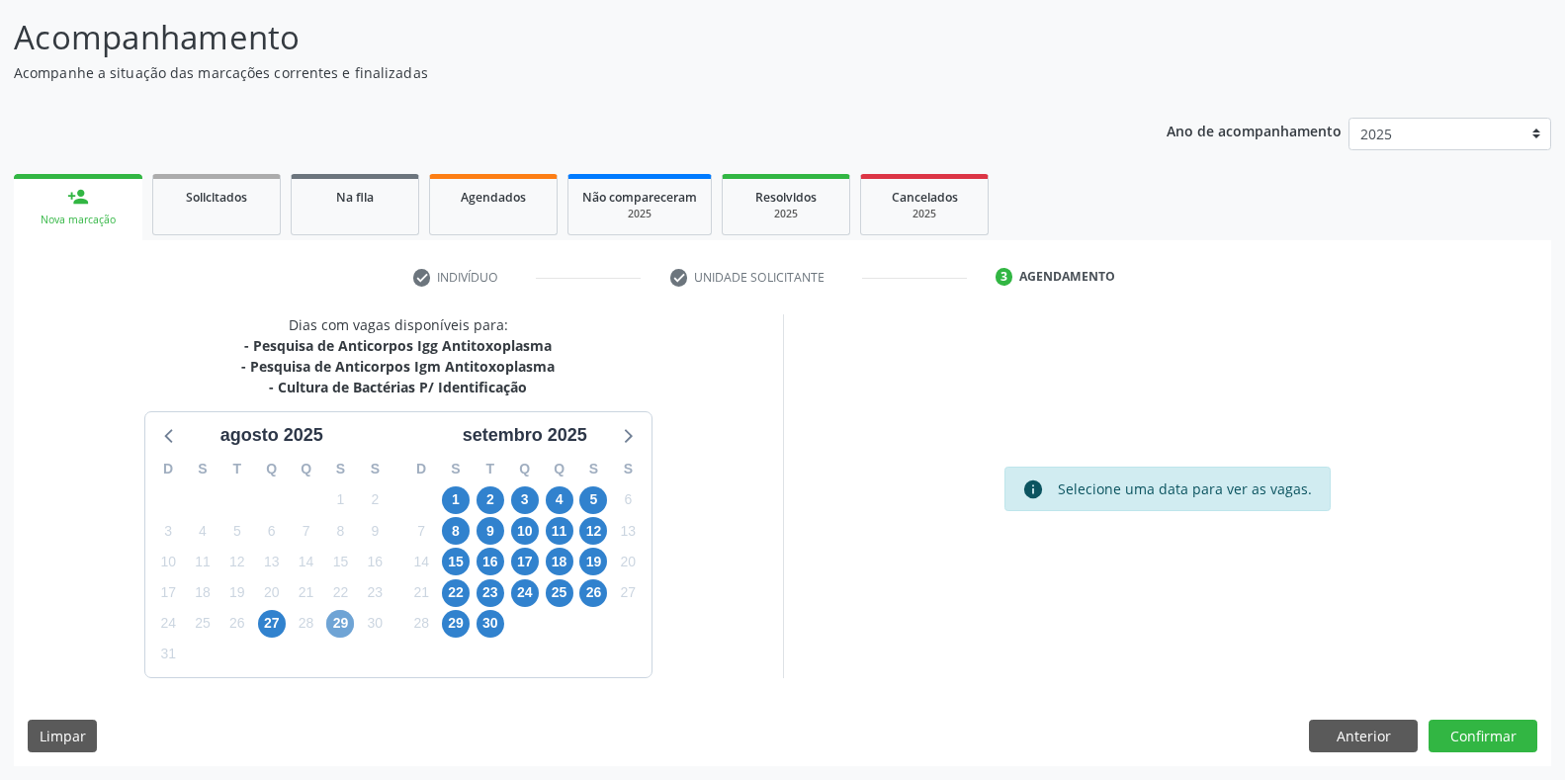
click at [333, 622] on span "29" at bounding box center [340, 624] width 28 height 28
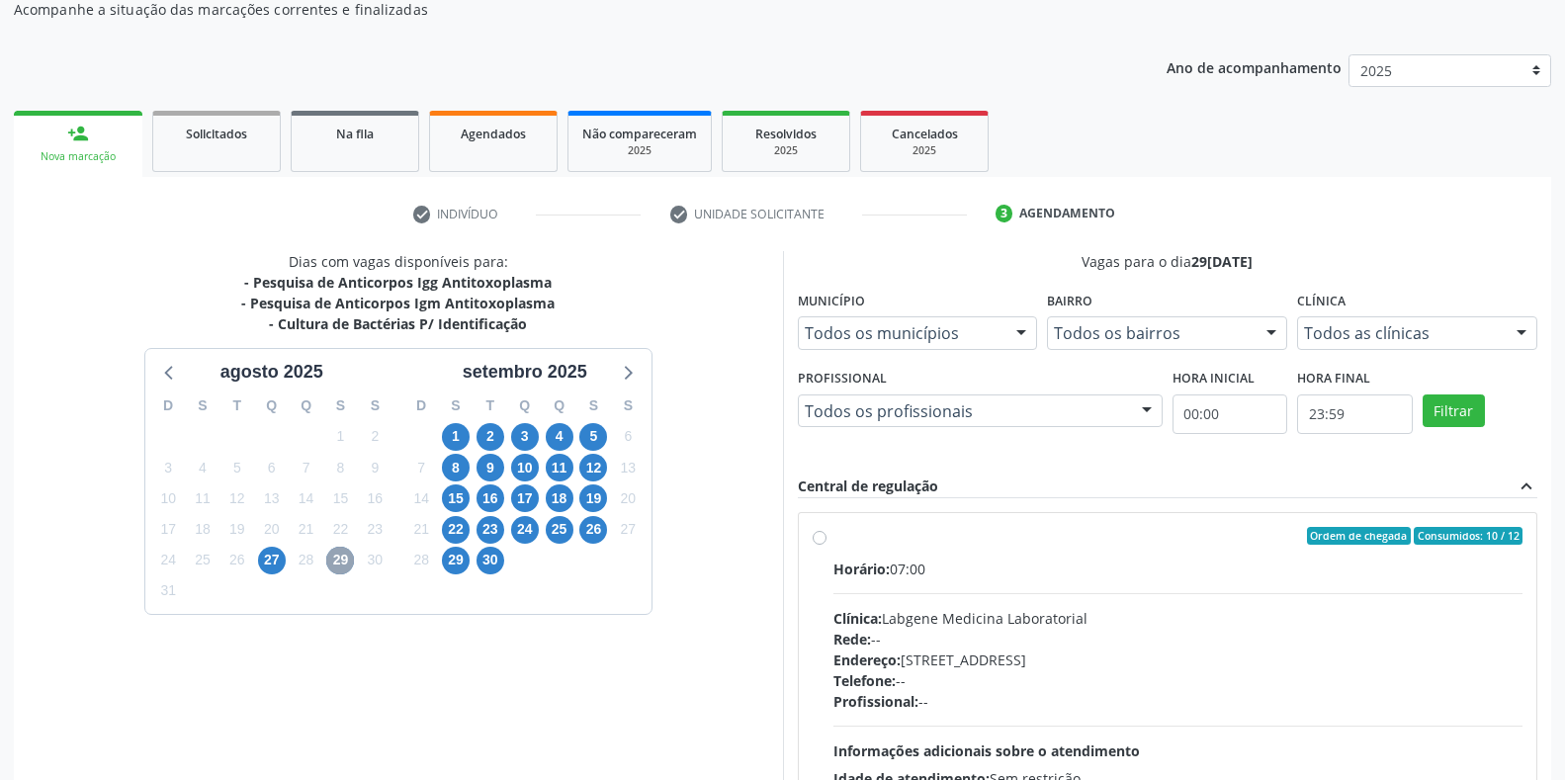
scroll to position [220, 0]
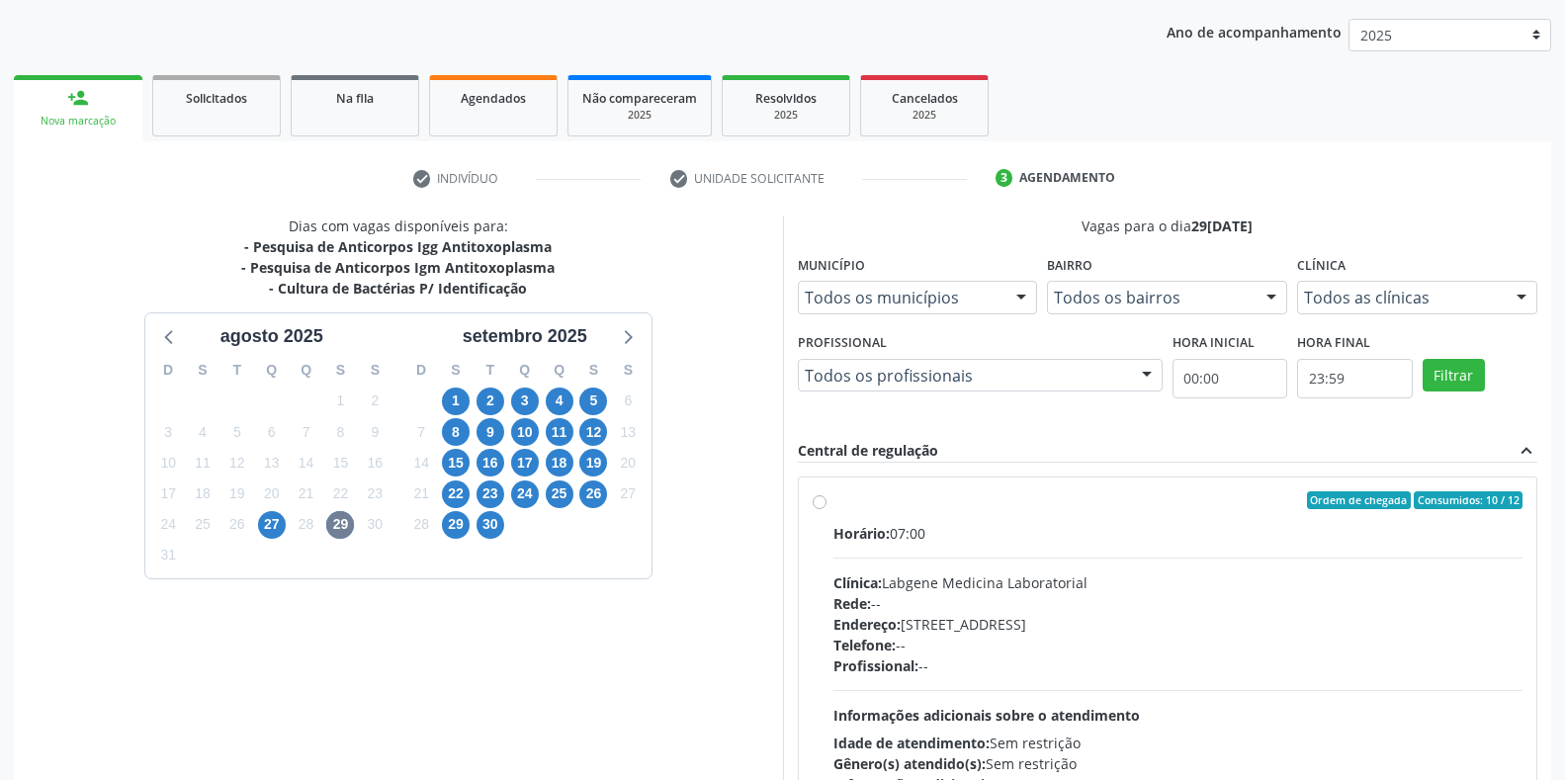
drag, startPoint x: 868, startPoint y: 527, endPoint x: 1157, endPoint y: 307, distance: 362.6
click at [869, 527] on span "Horário:" at bounding box center [861, 533] width 56 height 19
click at [826, 509] on input "Ordem de chegada Consumidos: 10 / 12 Horário: 07:00 Clínica: Labgene Medicina L…" at bounding box center [820, 500] width 14 height 18
radio input "true"
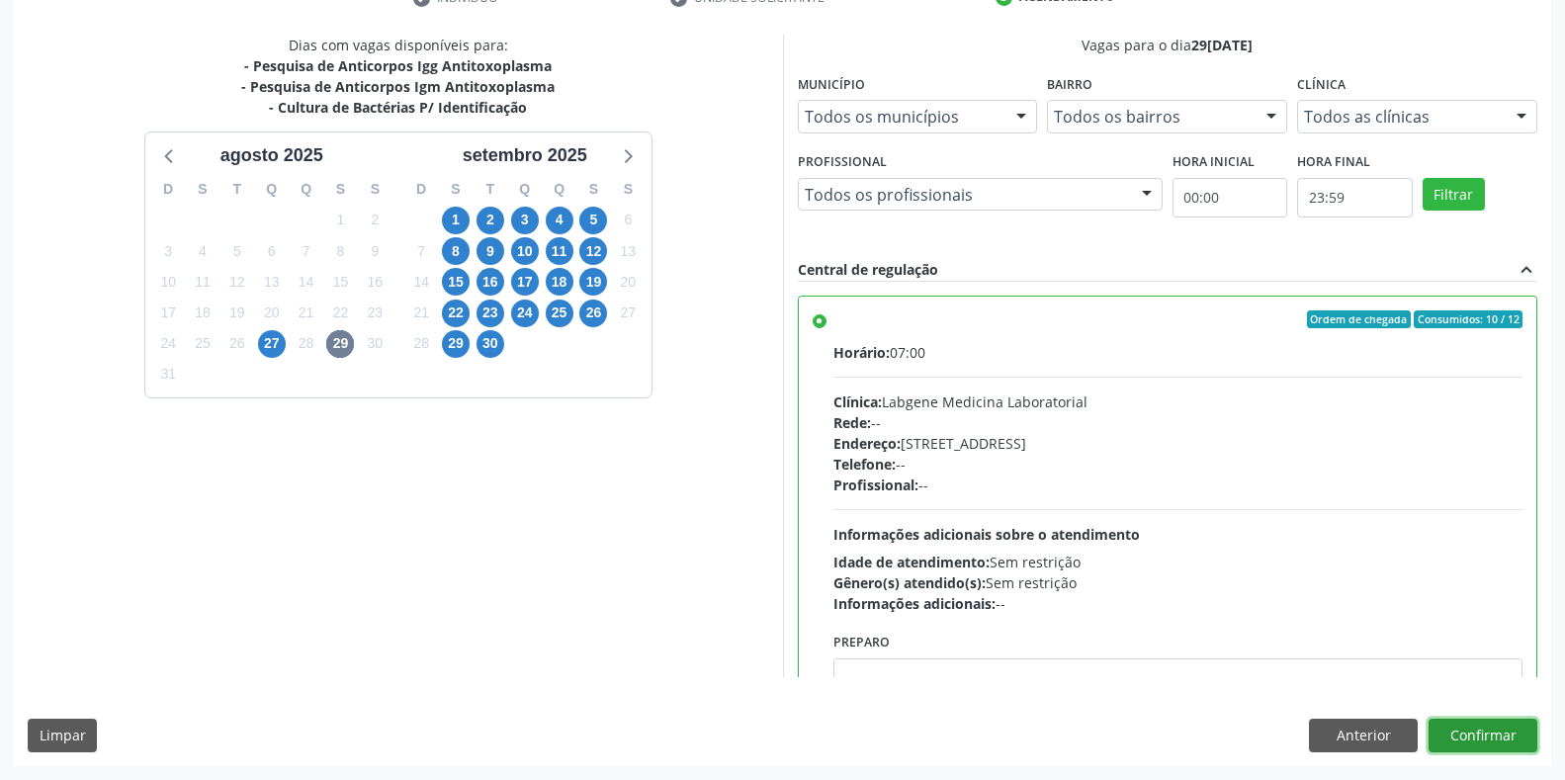
click at [1462, 738] on button "Confirmar" at bounding box center [1482, 736] width 109 height 34
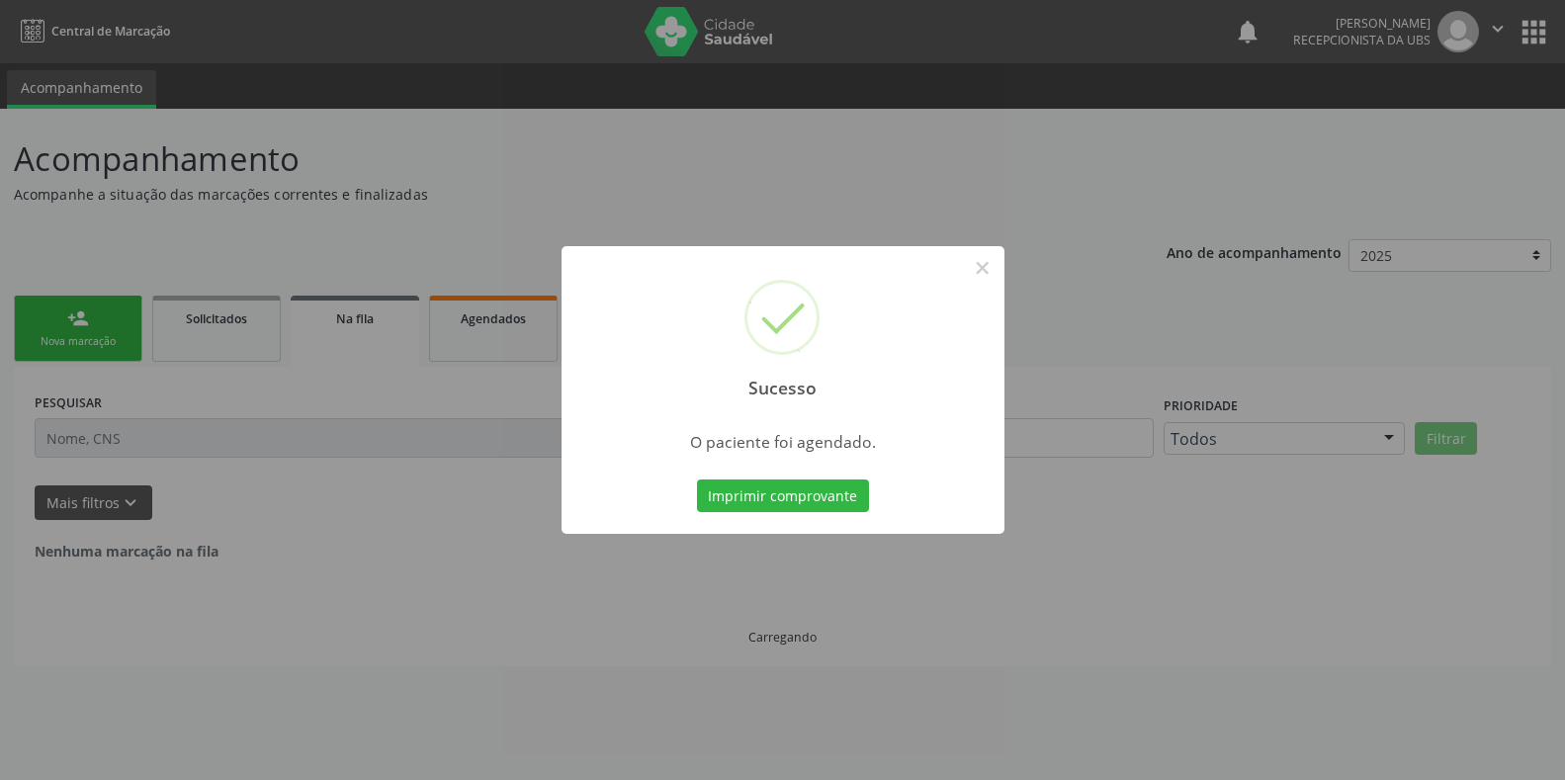
scroll to position [0, 0]
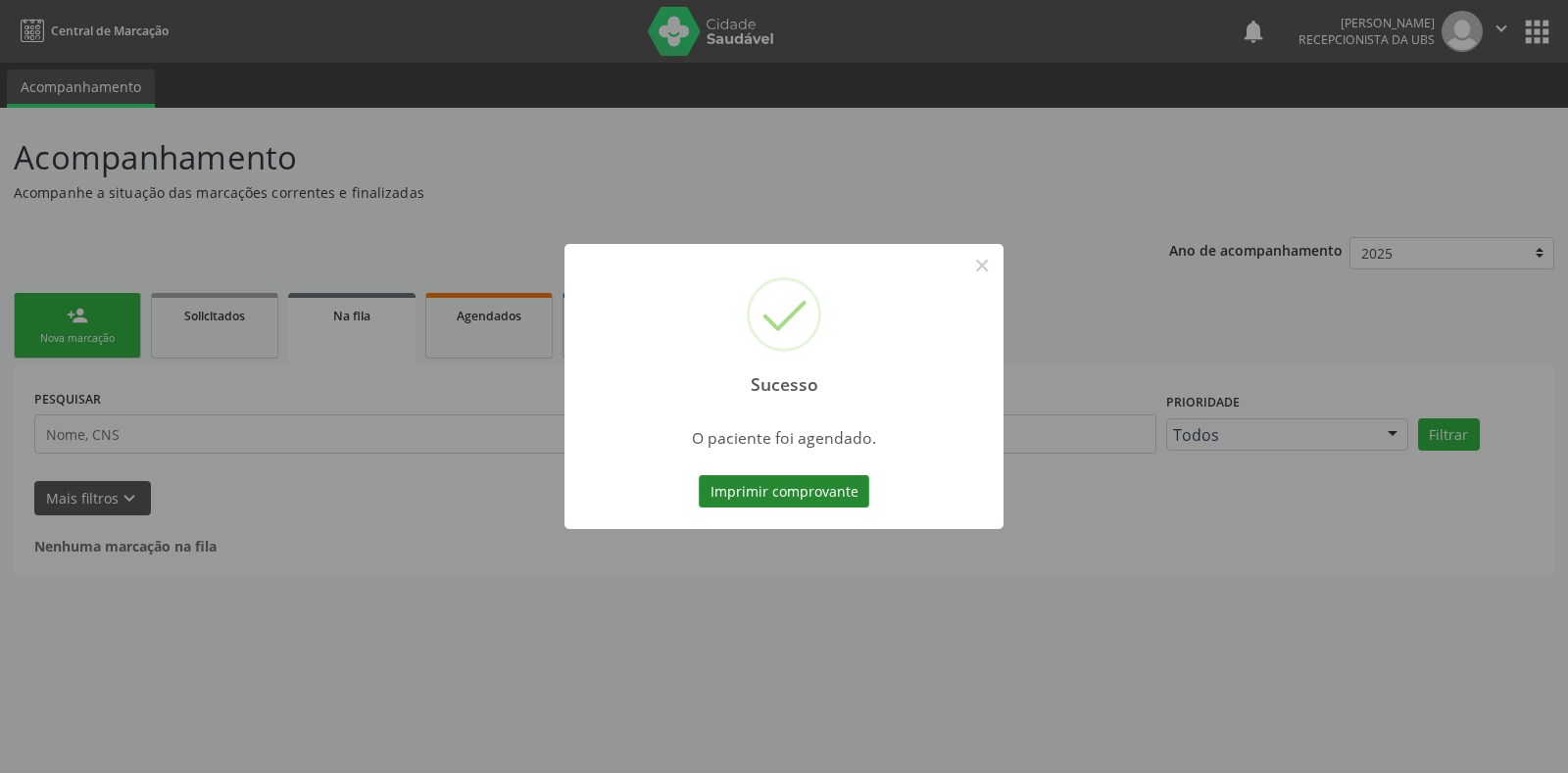
click at [764, 486] on button "Imprimir comprovante" at bounding box center [784, 492] width 170 height 34
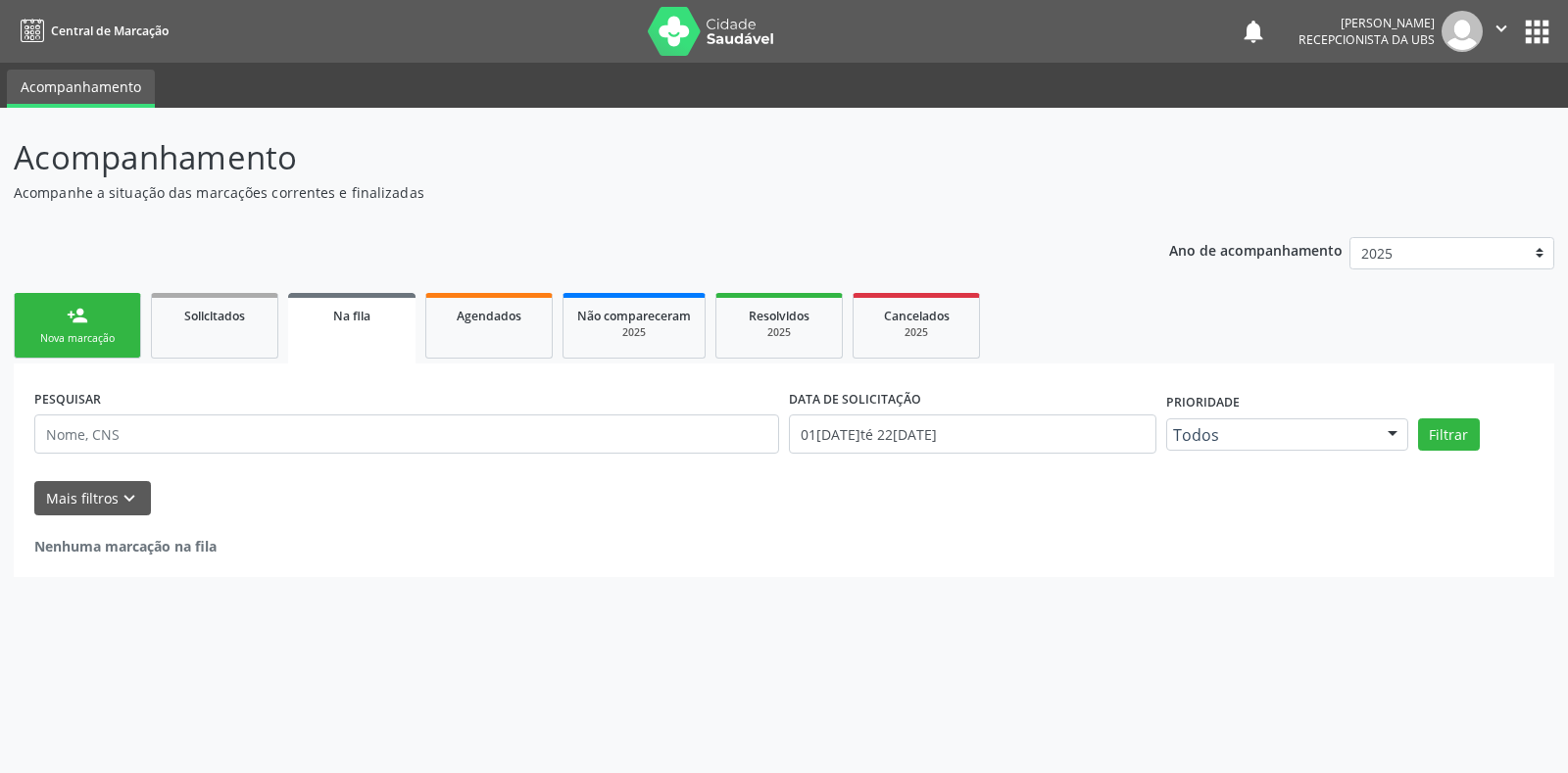
click at [59, 320] on link "person_add Nova marcação" at bounding box center [77, 326] width 128 height 65
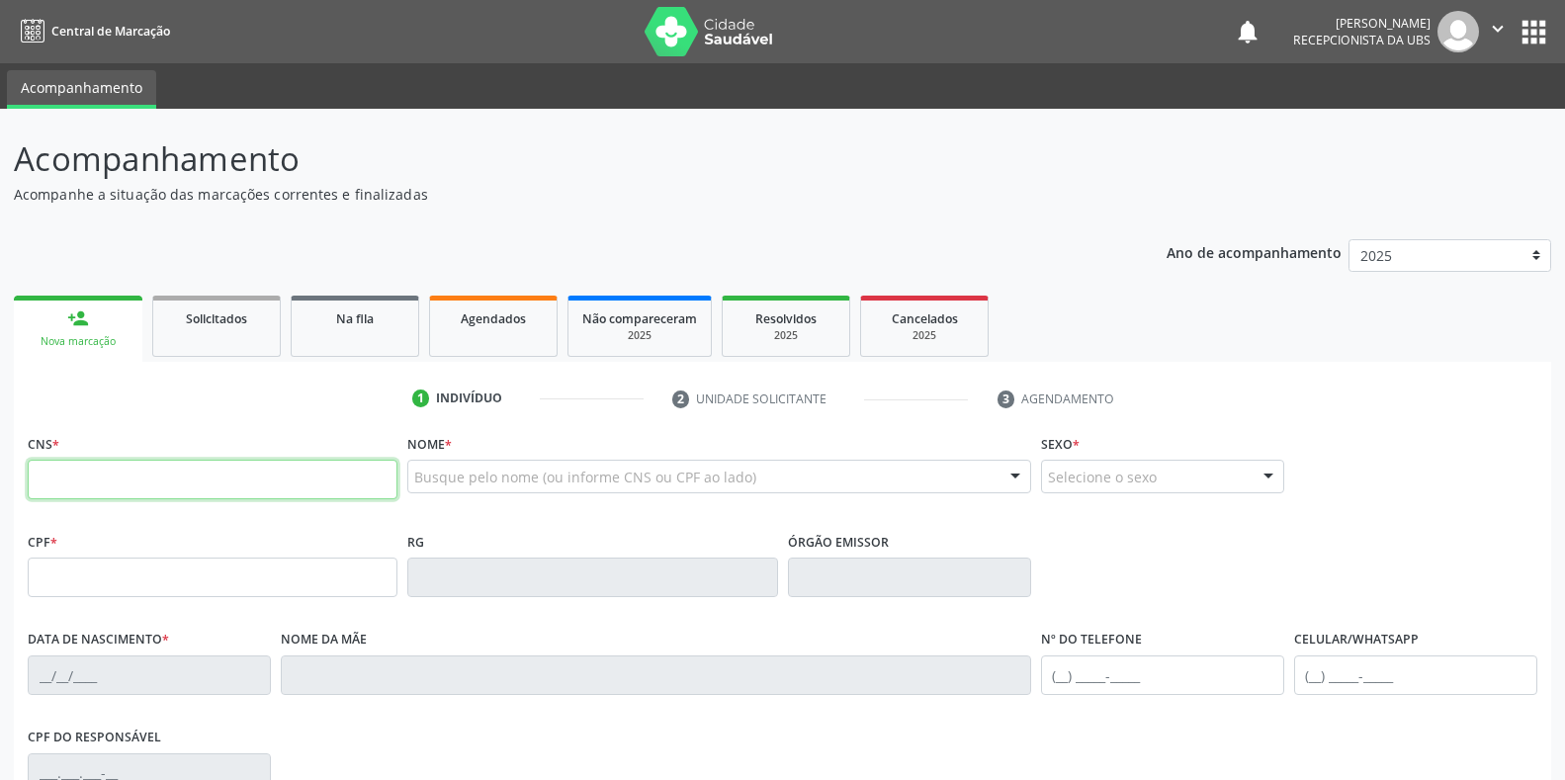
click at [165, 481] on input "text" at bounding box center [213, 480] width 370 height 40
type input "703 0069 3523 694"
click at [247, 484] on div "Erro × Um erro aconteceu... por favor, tente novamente. Se o erro persistir, co…" at bounding box center [782, 390] width 1565 height 780
click at [776, 479] on div "Erro × Um erro aconteceu... por favor, tente novamente. Se o erro persistir, co…" at bounding box center [782, 390] width 1565 height 780
click at [188, 480] on div "Erro × Um erro aconteceu... por favor, tente novamente. Se o erro persistir, co…" at bounding box center [782, 390] width 1565 height 780
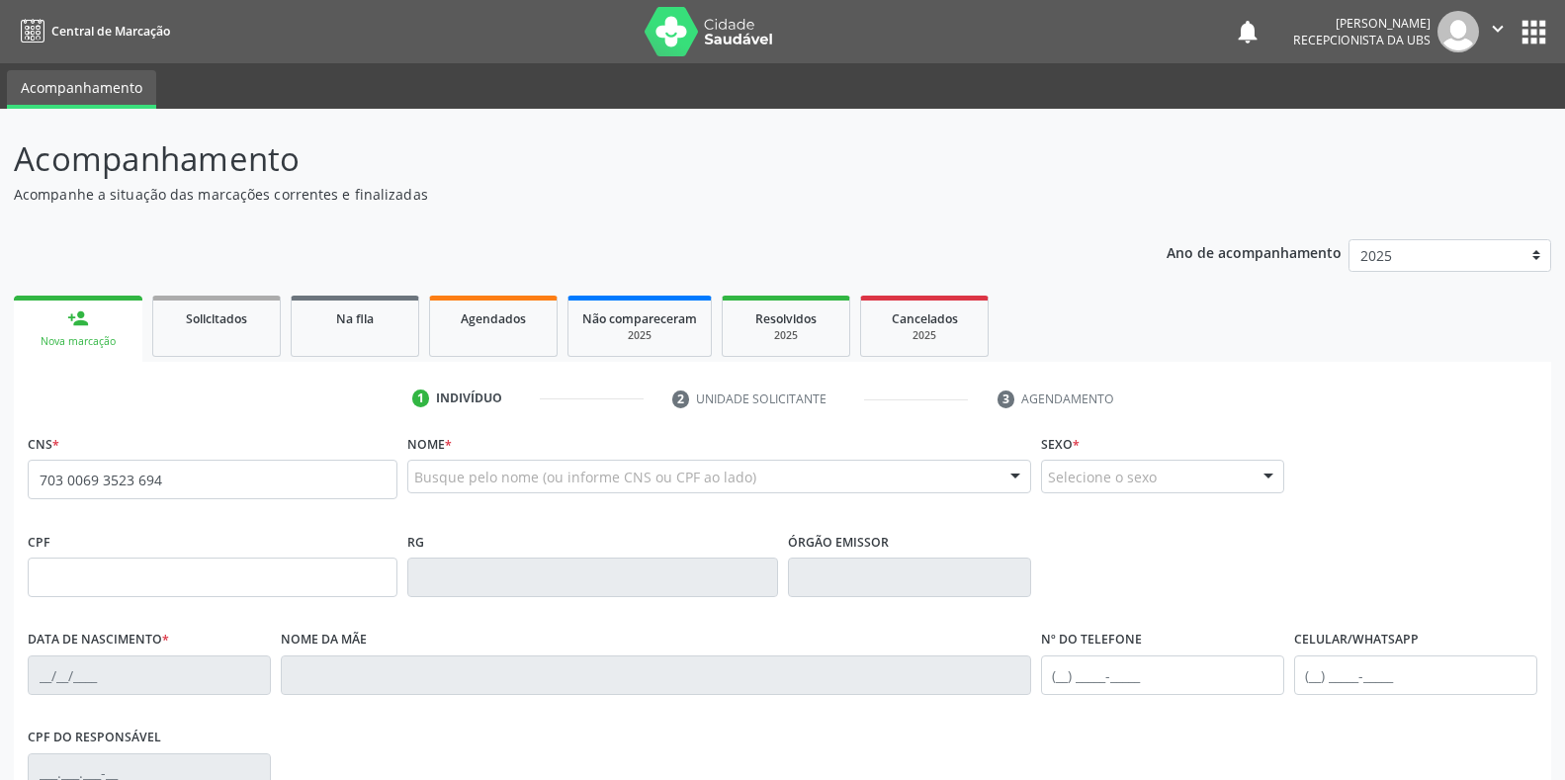
click at [774, 484] on div "Erro × Um erro aconteceu... por favor, tente novamente. Se o erro persistir, co…" at bounding box center [782, 390] width 1565 height 780
